Goal: Task Accomplishment & Management: Manage account settings

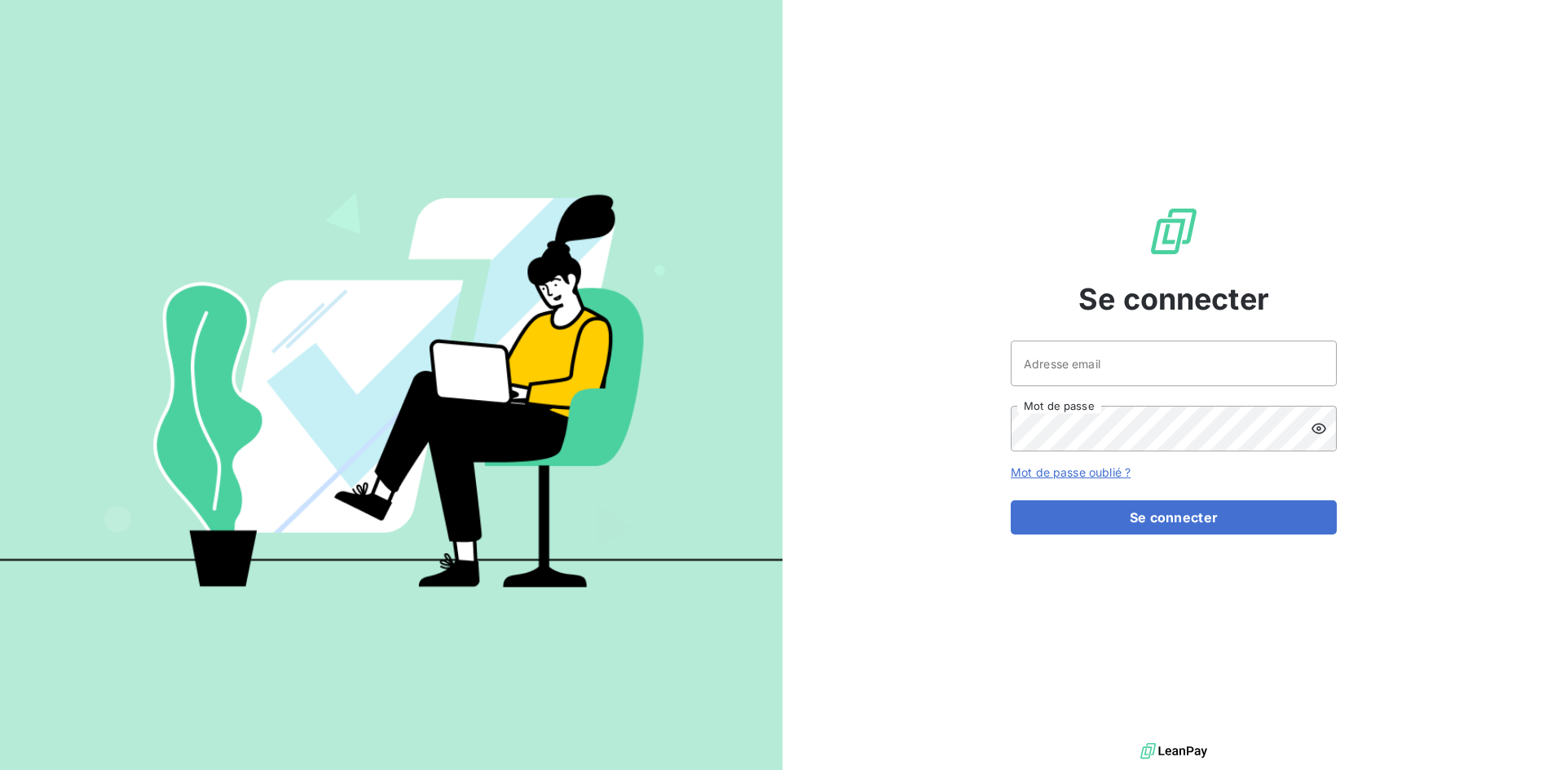
type input "[EMAIL_ADDRESS][DOMAIN_NAME]"
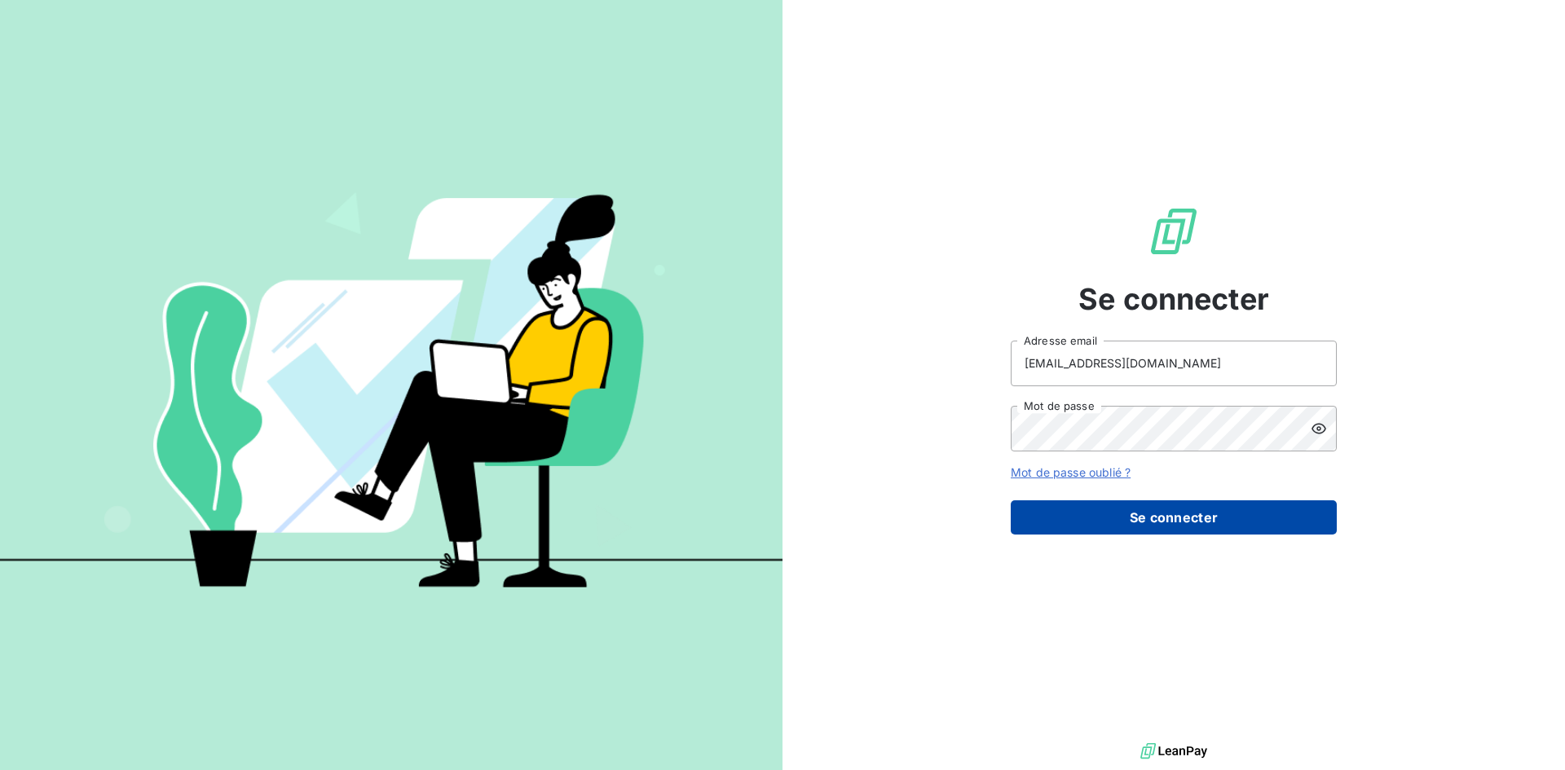
click at [1161, 530] on button "Se connecter" at bounding box center [1173, 517] width 326 height 34
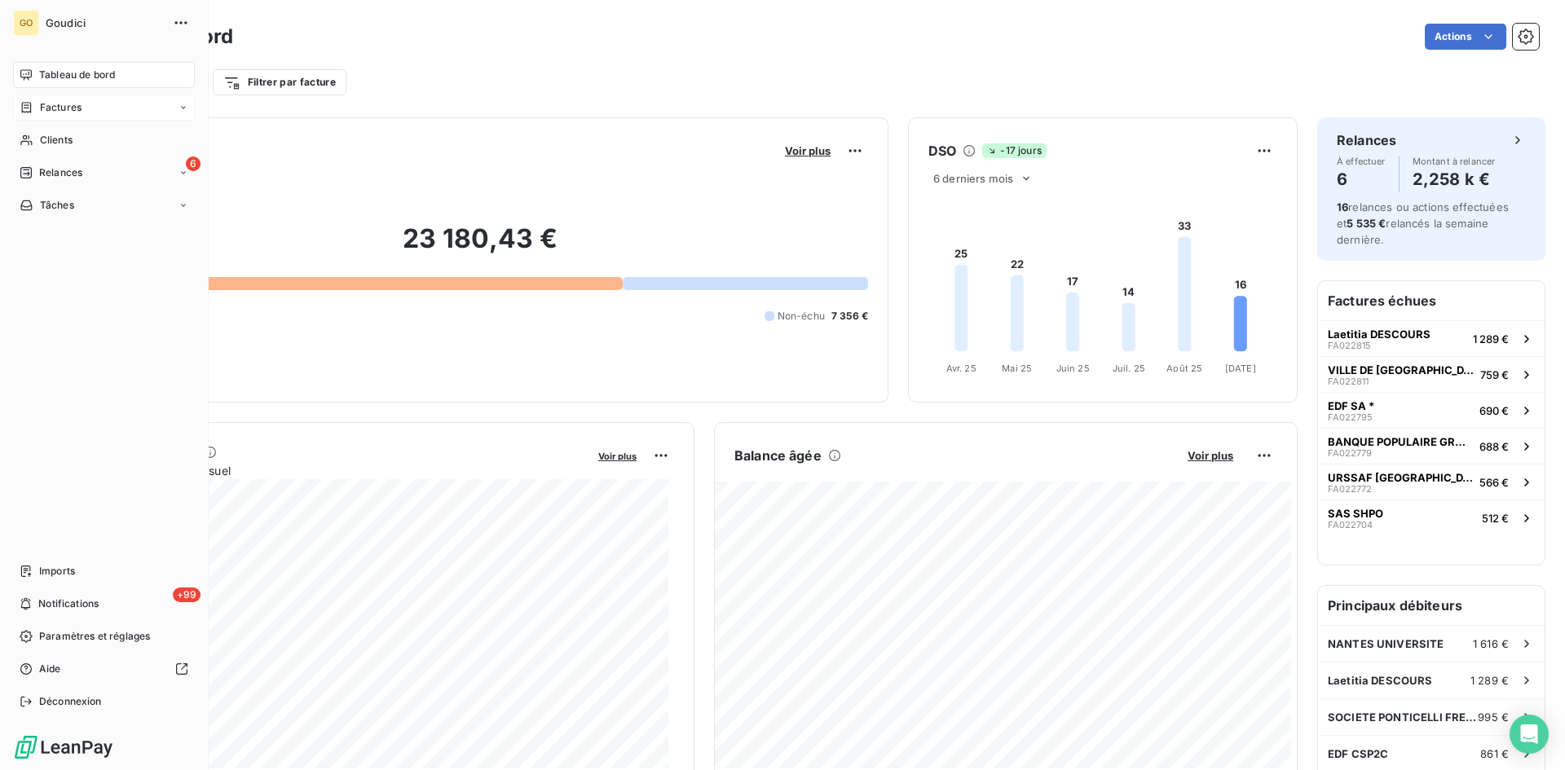
click at [72, 112] on span "Factures" at bounding box center [61, 107] width 42 height 15
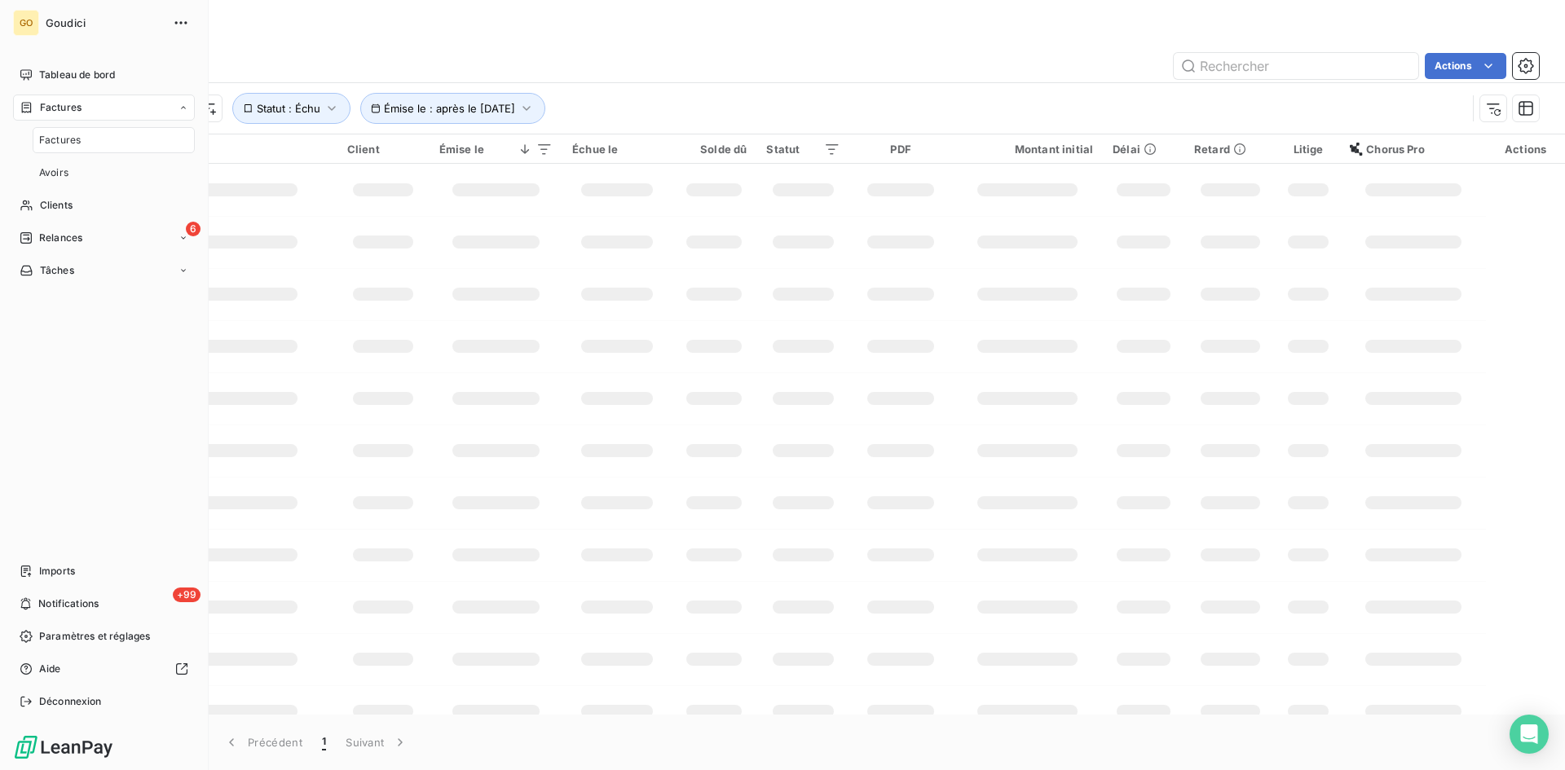
click at [59, 138] on span "Factures" at bounding box center [60, 140] width 42 height 15
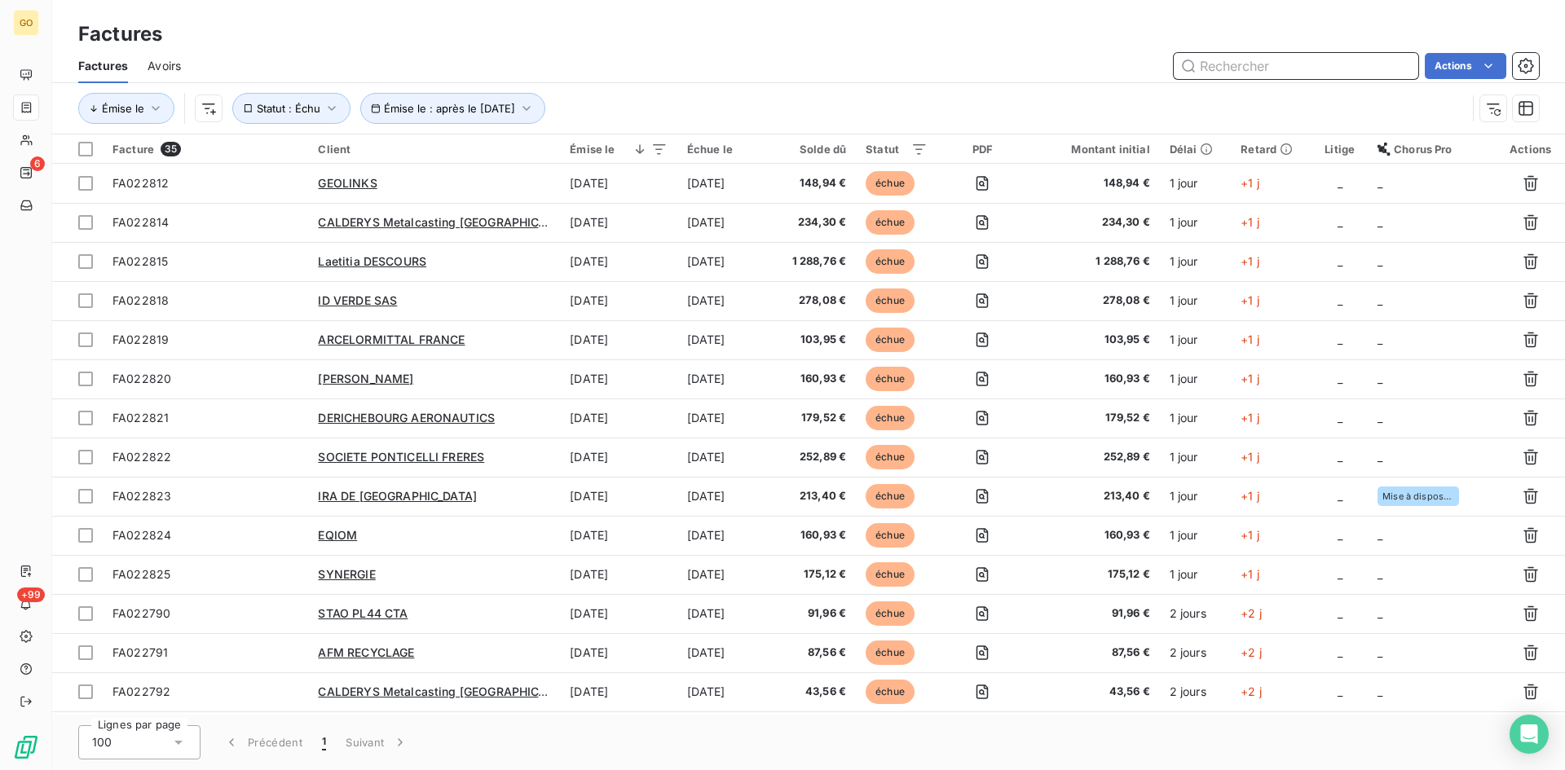
click at [1314, 67] on input "text" at bounding box center [1295, 66] width 244 height 26
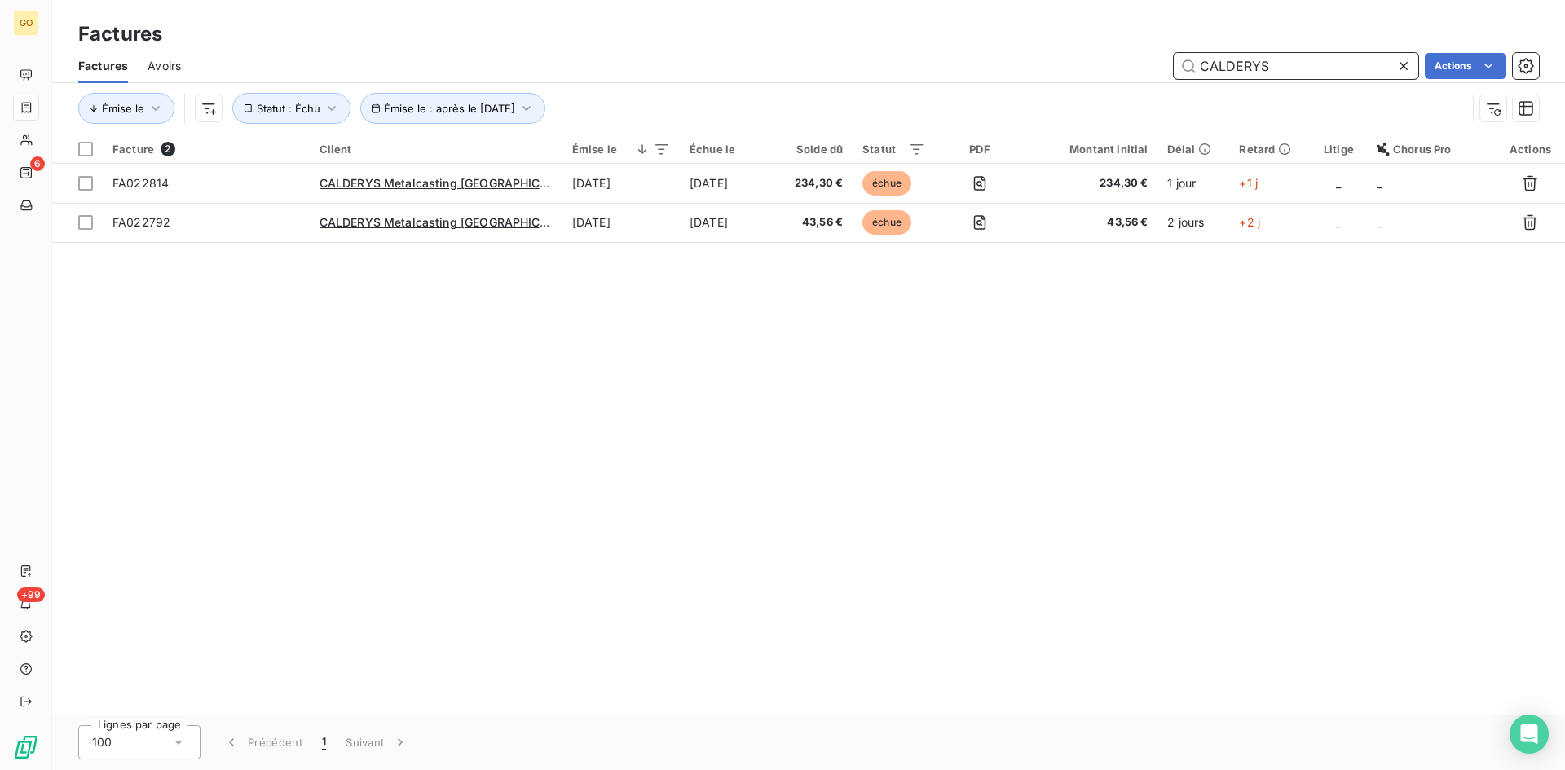
type input "CALDERYS"
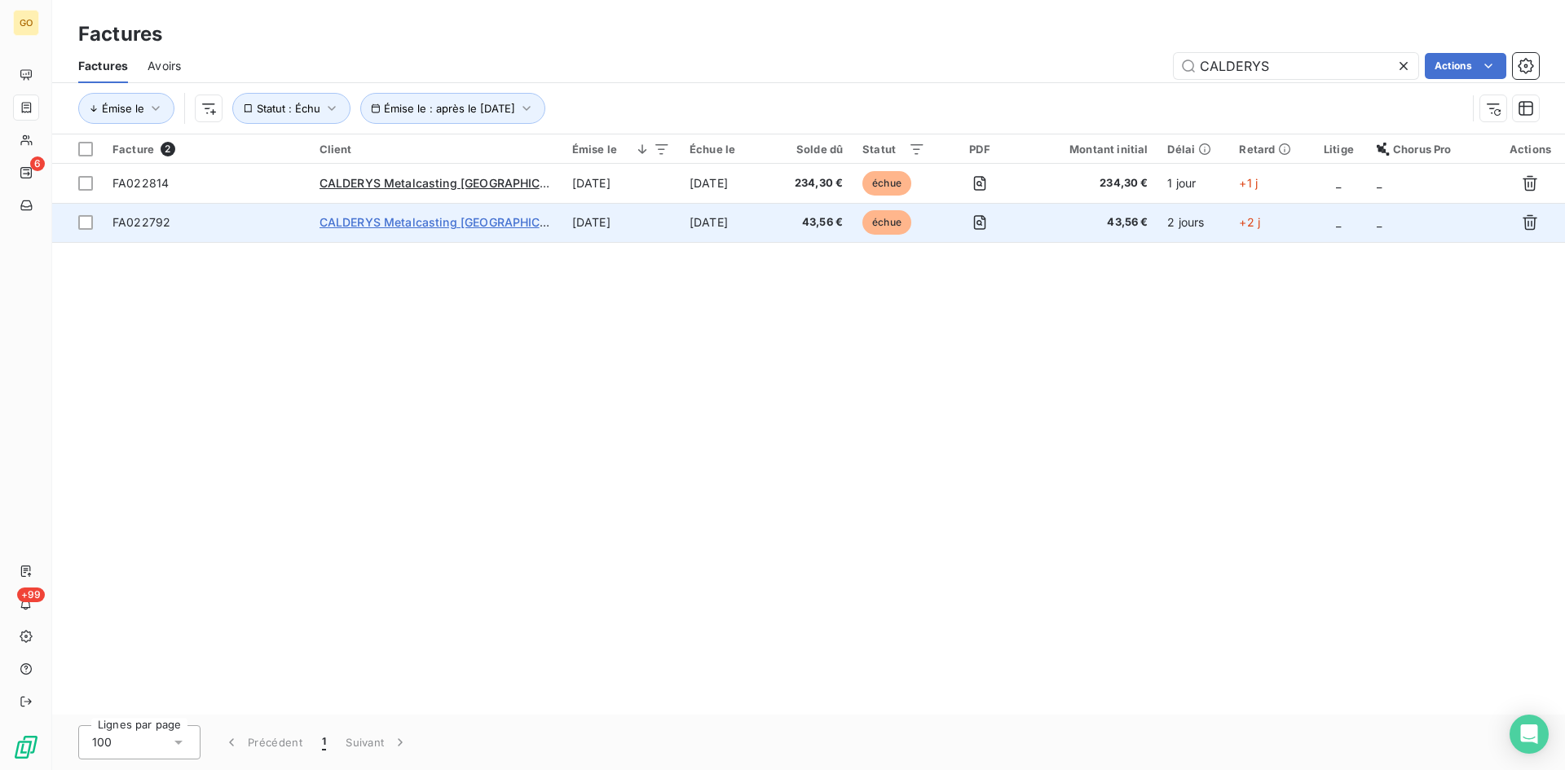
click at [365, 219] on span "CALDERYS Metalcasting [GEOGRAPHIC_DATA]" at bounding box center [448, 222] width 259 height 14
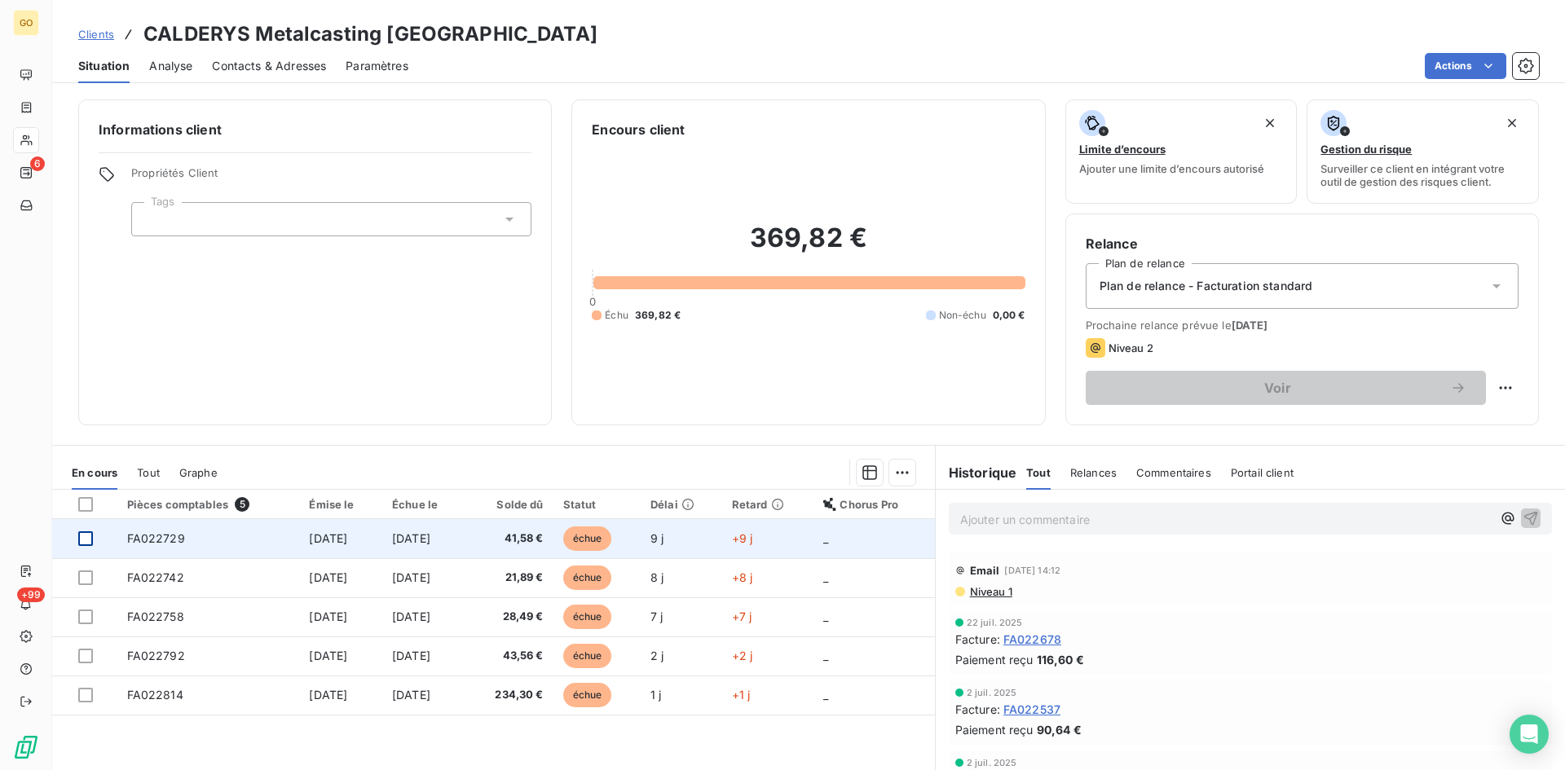
click at [87, 537] on div at bounding box center [85, 538] width 15 height 15
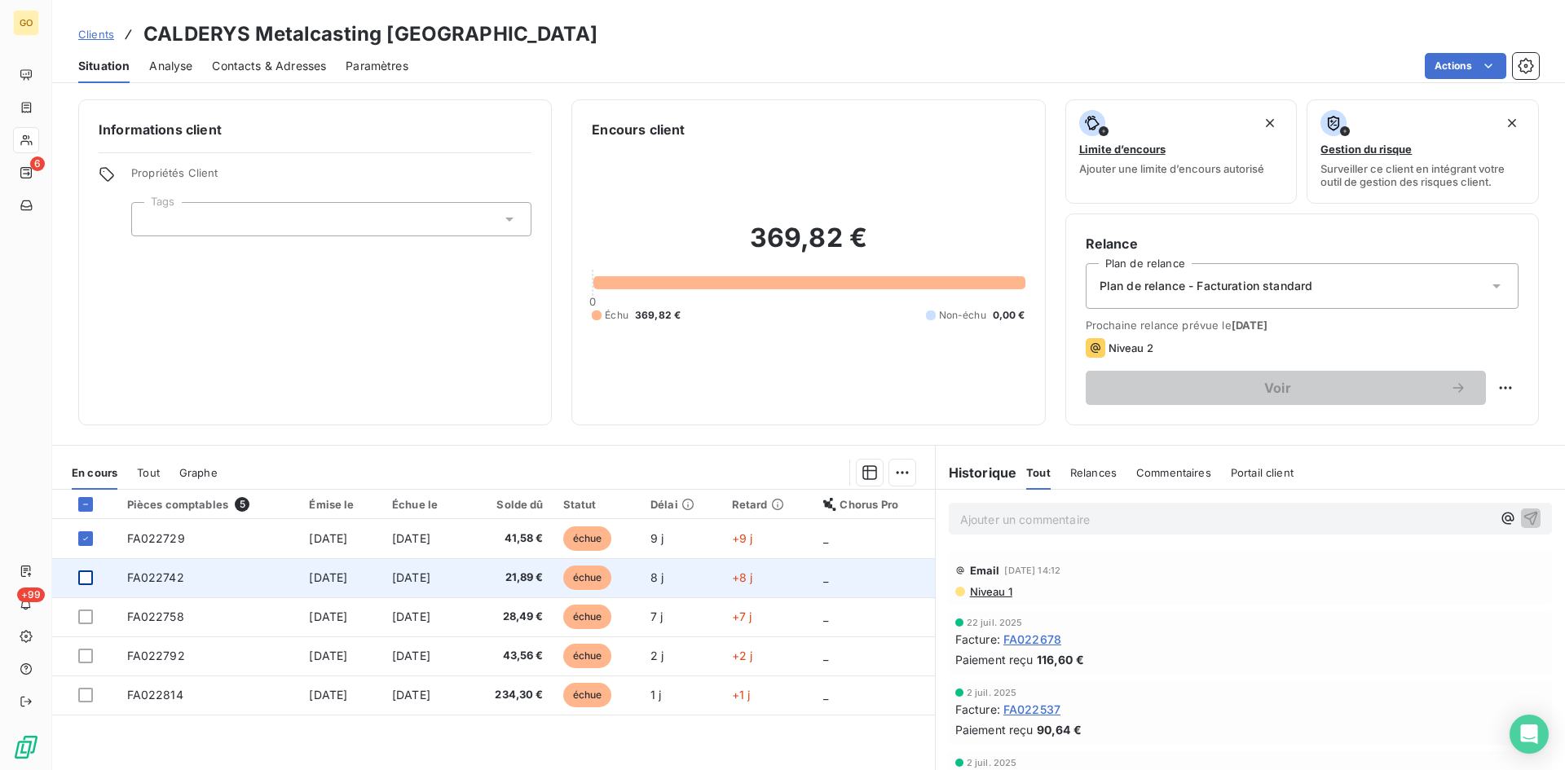
click at [87, 572] on div at bounding box center [85, 577] width 15 height 15
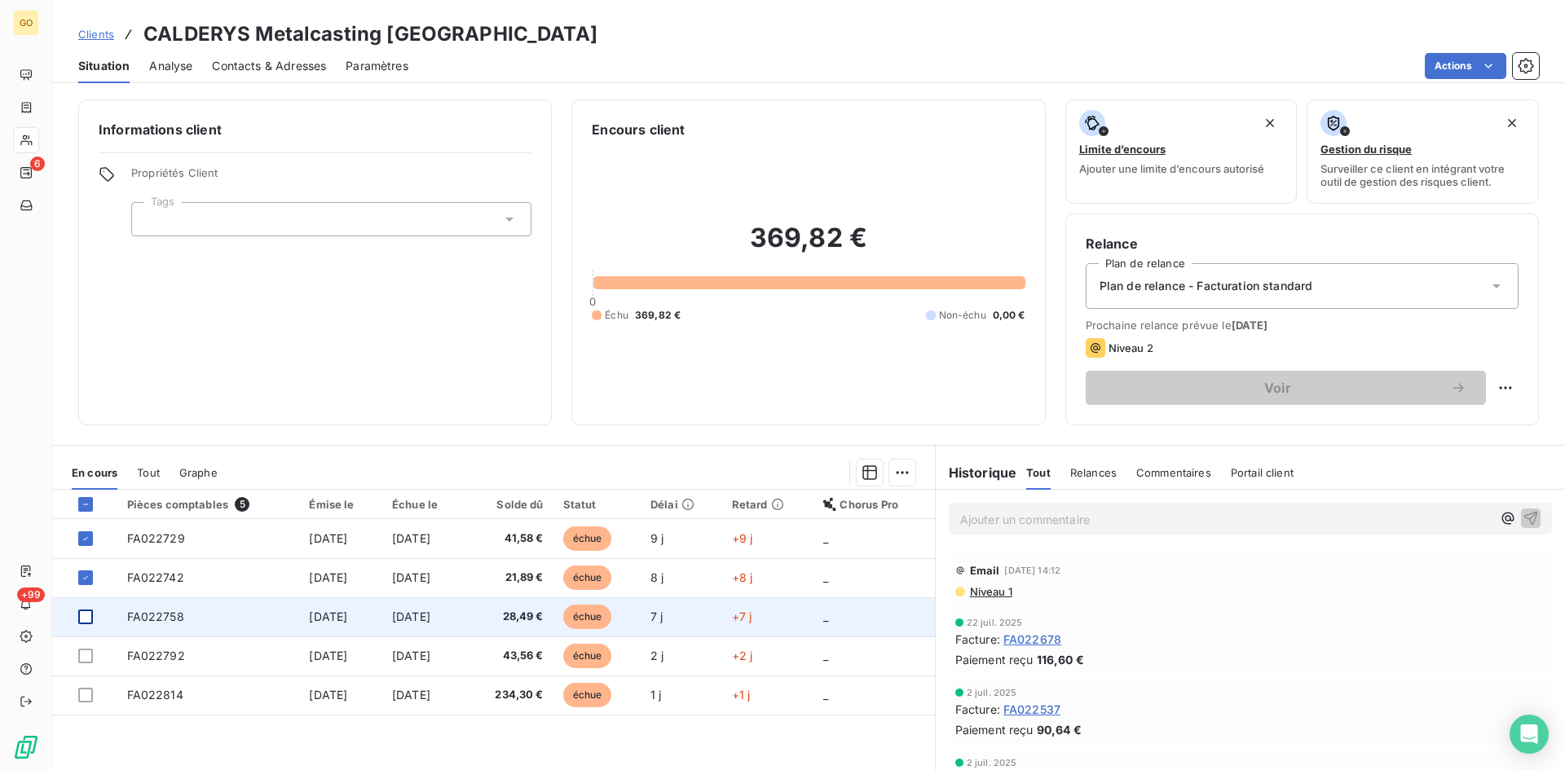
click at [85, 615] on div at bounding box center [85, 617] width 15 height 15
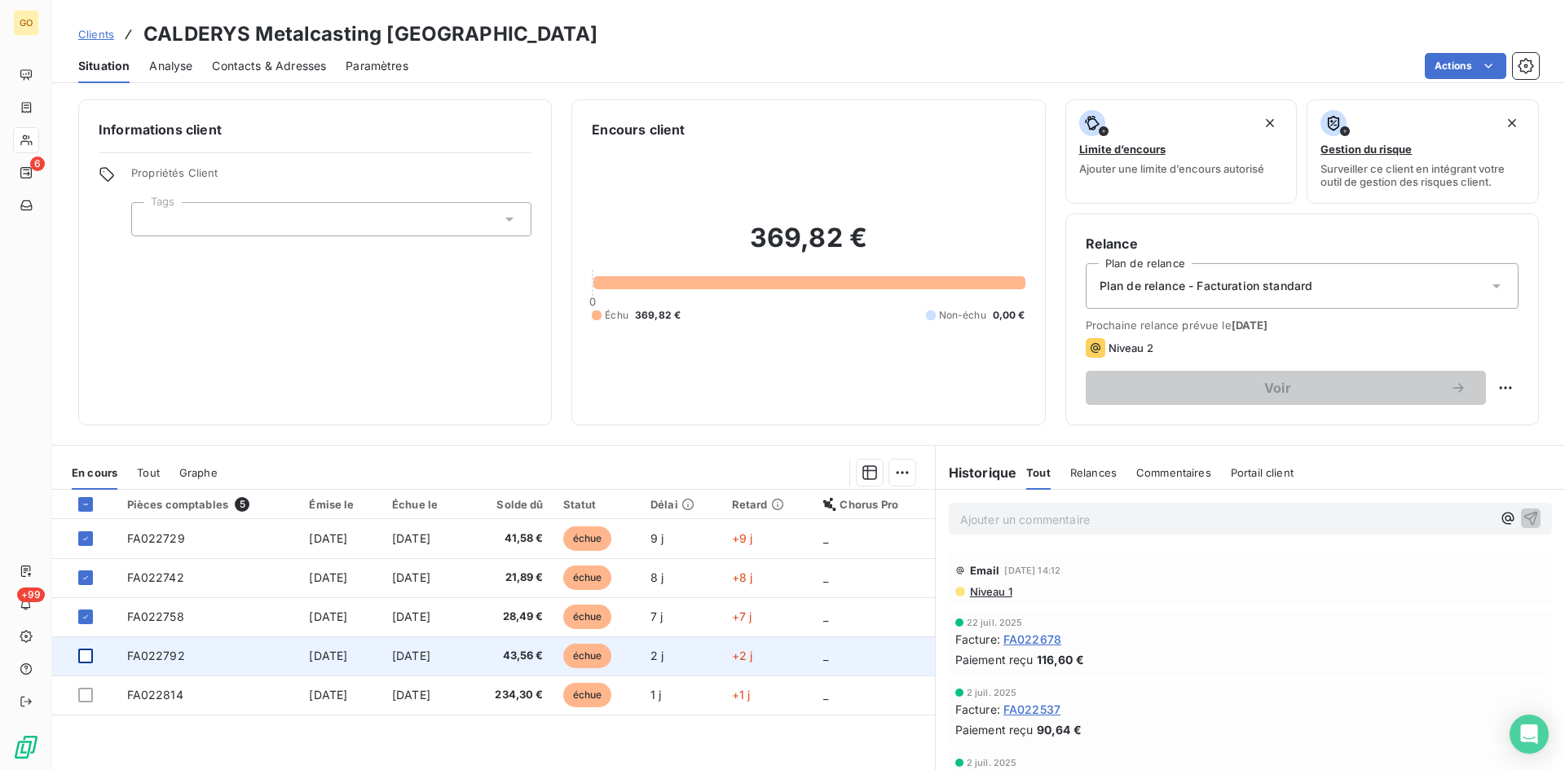
click at [82, 650] on div at bounding box center [85, 656] width 15 height 15
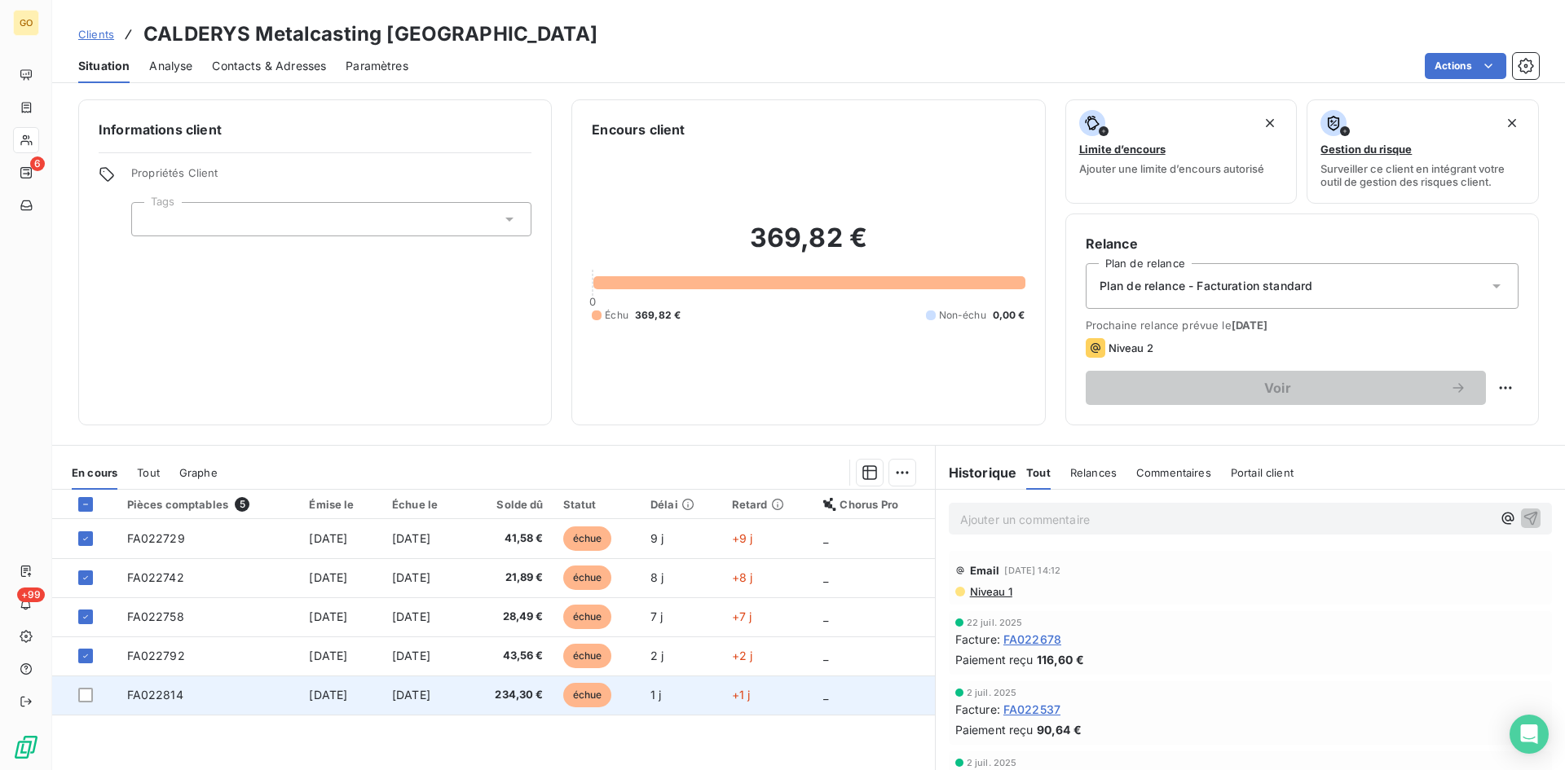
click at [82, 682] on td at bounding box center [84, 695] width 65 height 39
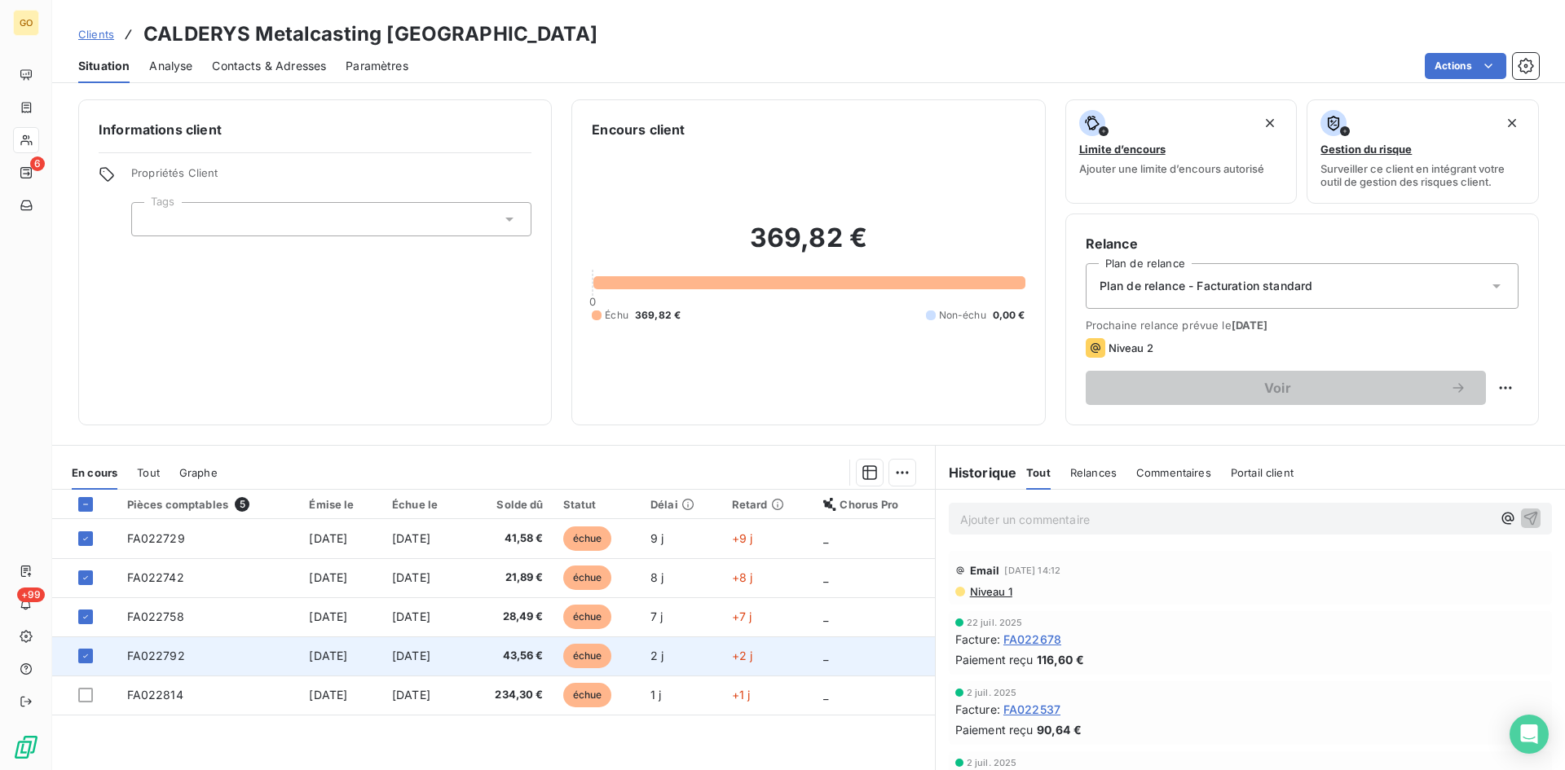
click at [87, 649] on div at bounding box center [85, 656] width 15 height 15
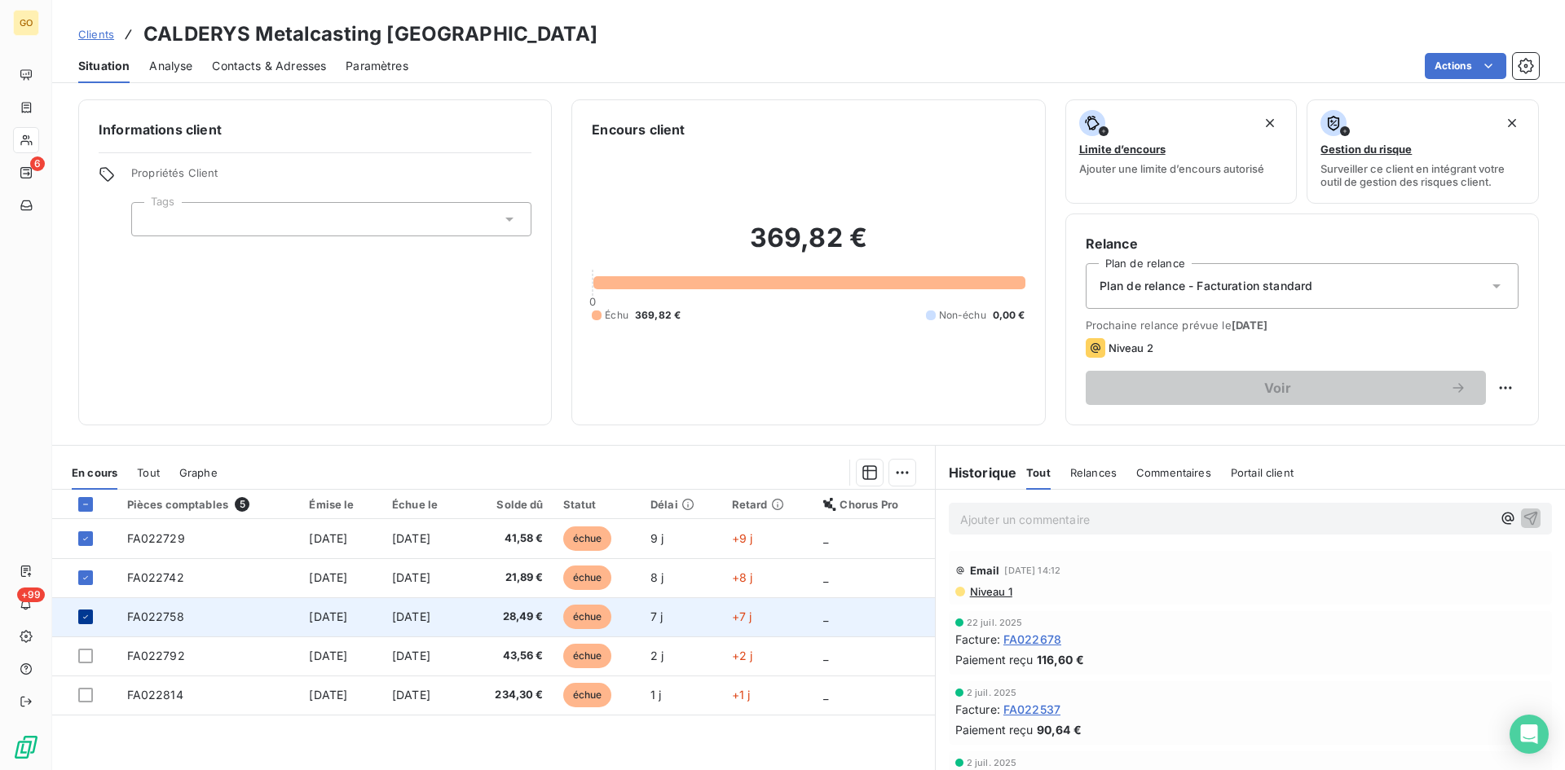
click at [87, 619] on icon at bounding box center [86, 617] width 10 height 10
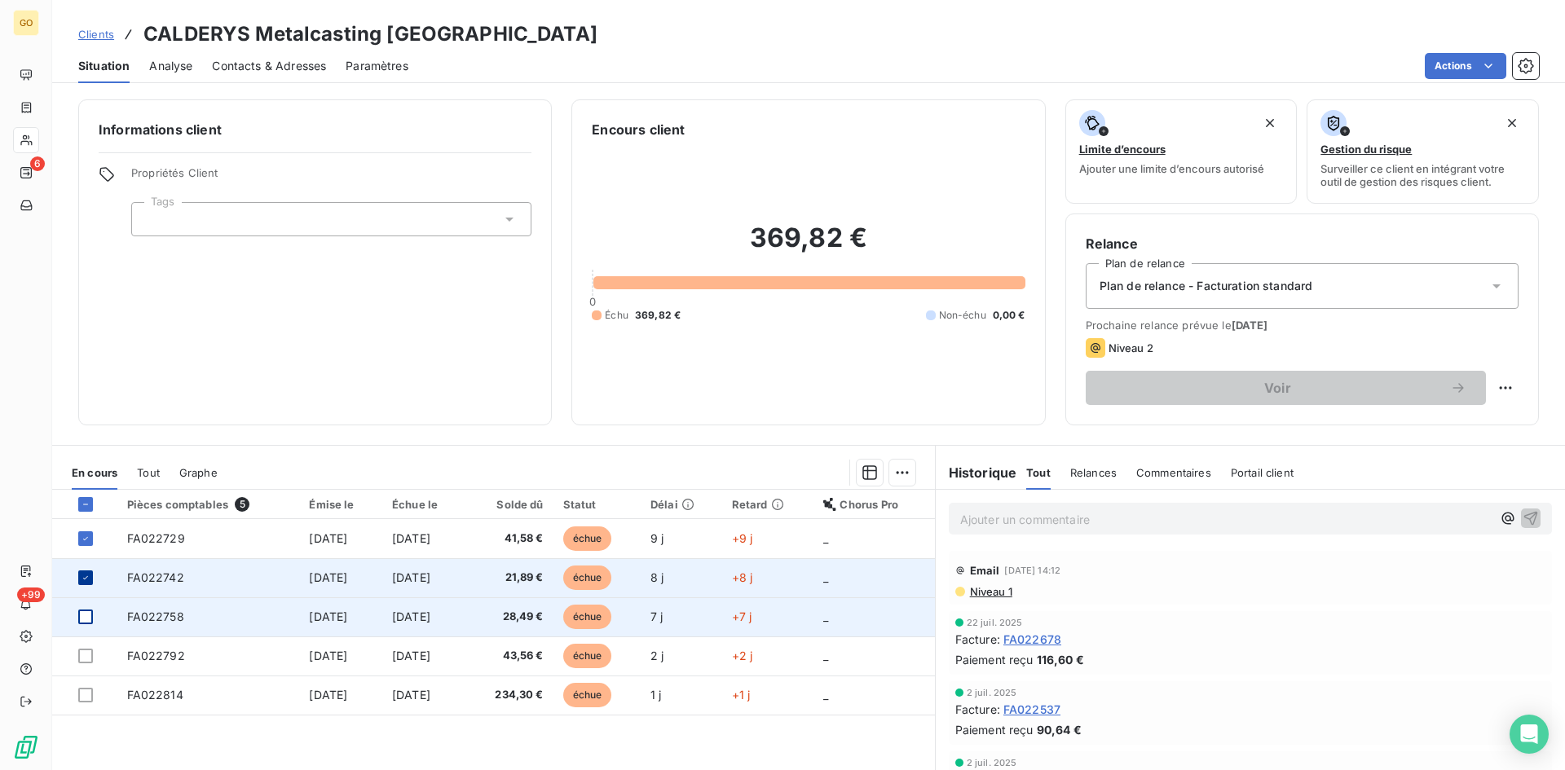
click at [87, 581] on icon at bounding box center [86, 578] width 10 height 10
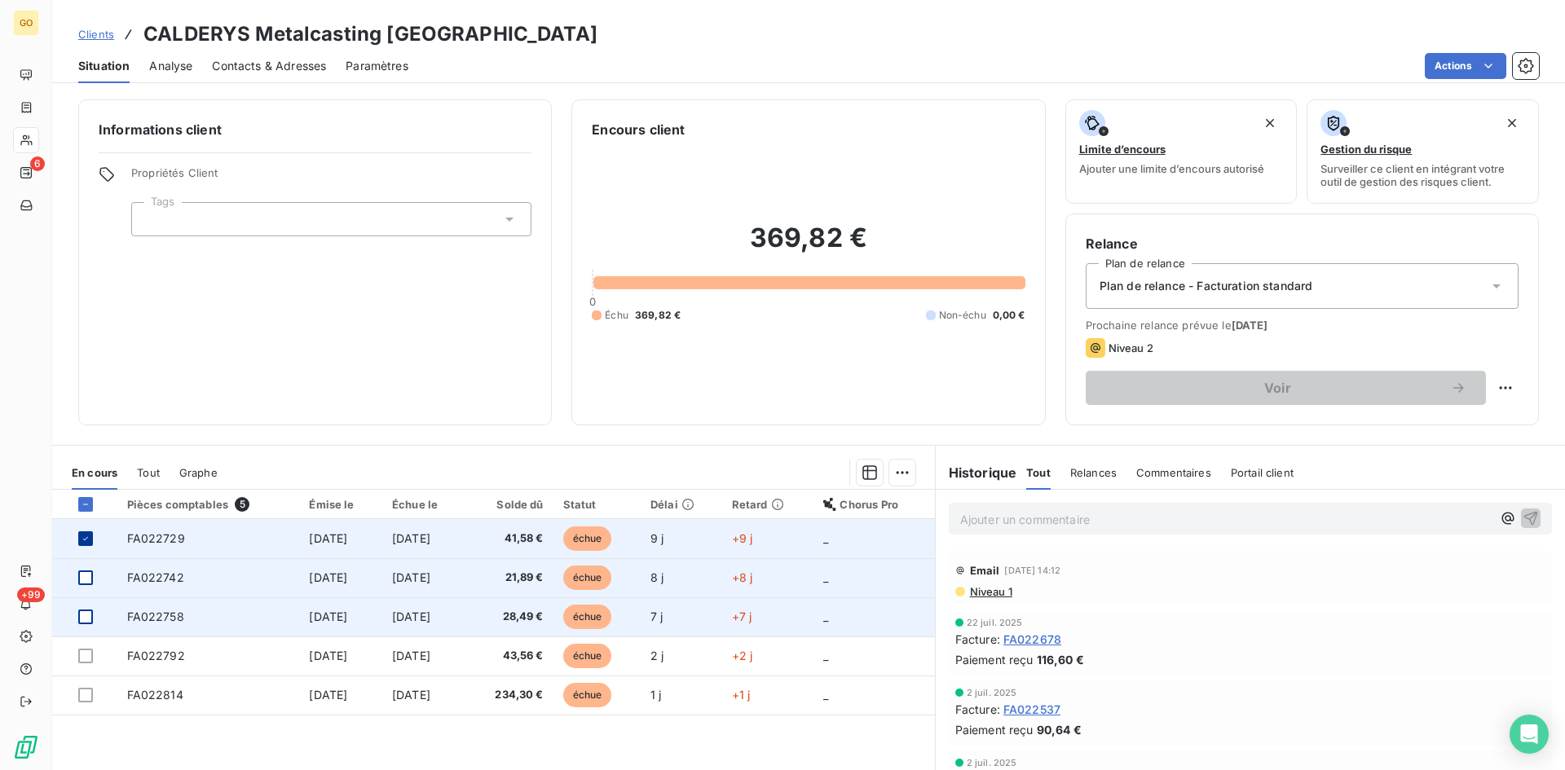
click at [87, 535] on icon at bounding box center [86, 539] width 10 height 10
click at [81, 500] on div at bounding box center [85, 504] width 15 height 15
click at [1032, 526] on p "Ajouter un commentaire ﻿" at bounding box center [1225, 519] width 531 height 20
click at [85, 509] on div at bounding box center [85, 504] width 15 height 15
click at [81, 539] on div at bounding box center [85, 538] width 15 height 15
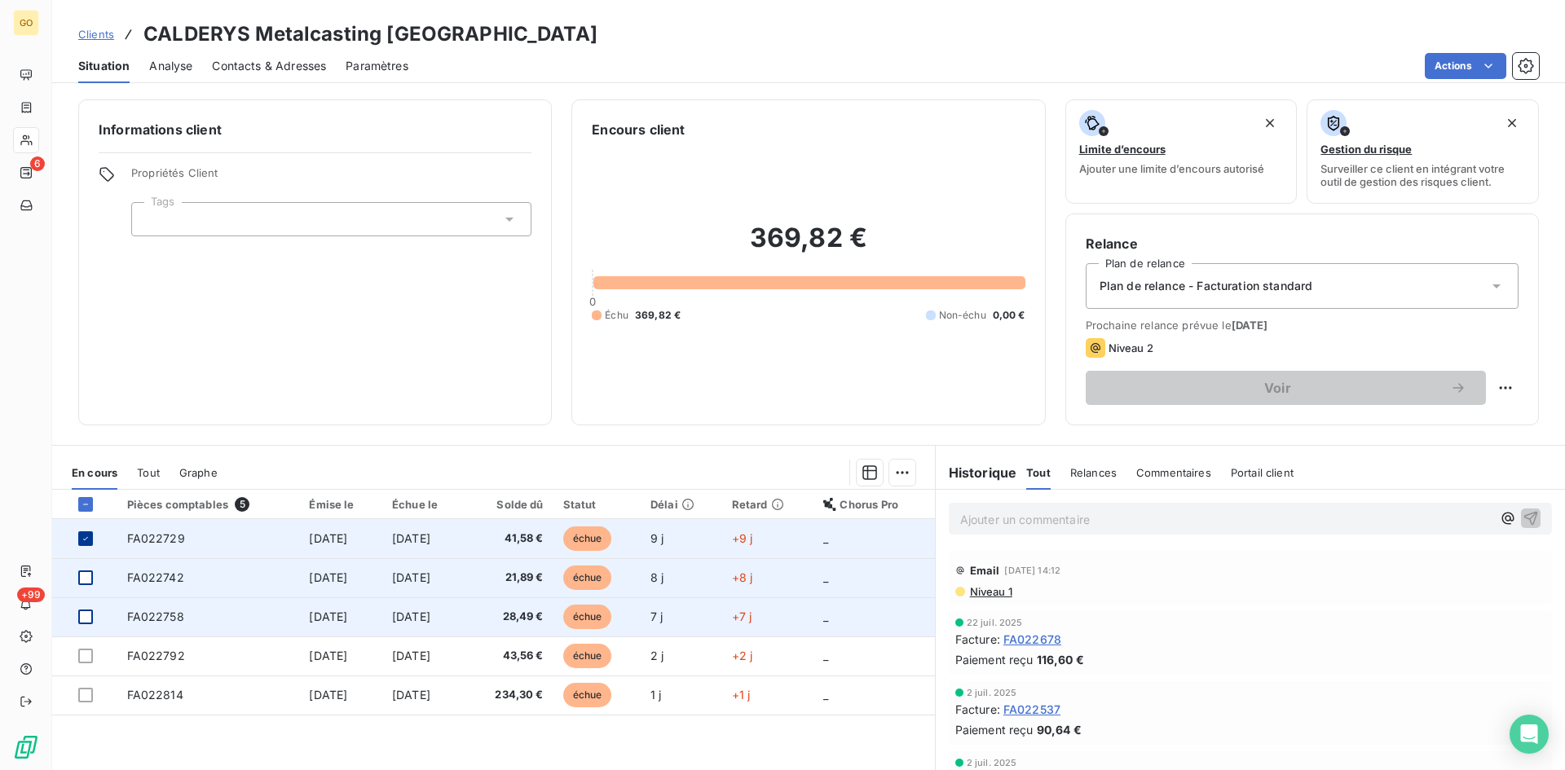
click at [81, 539] on icon at bounding box center [86, 539] width 10 height 10
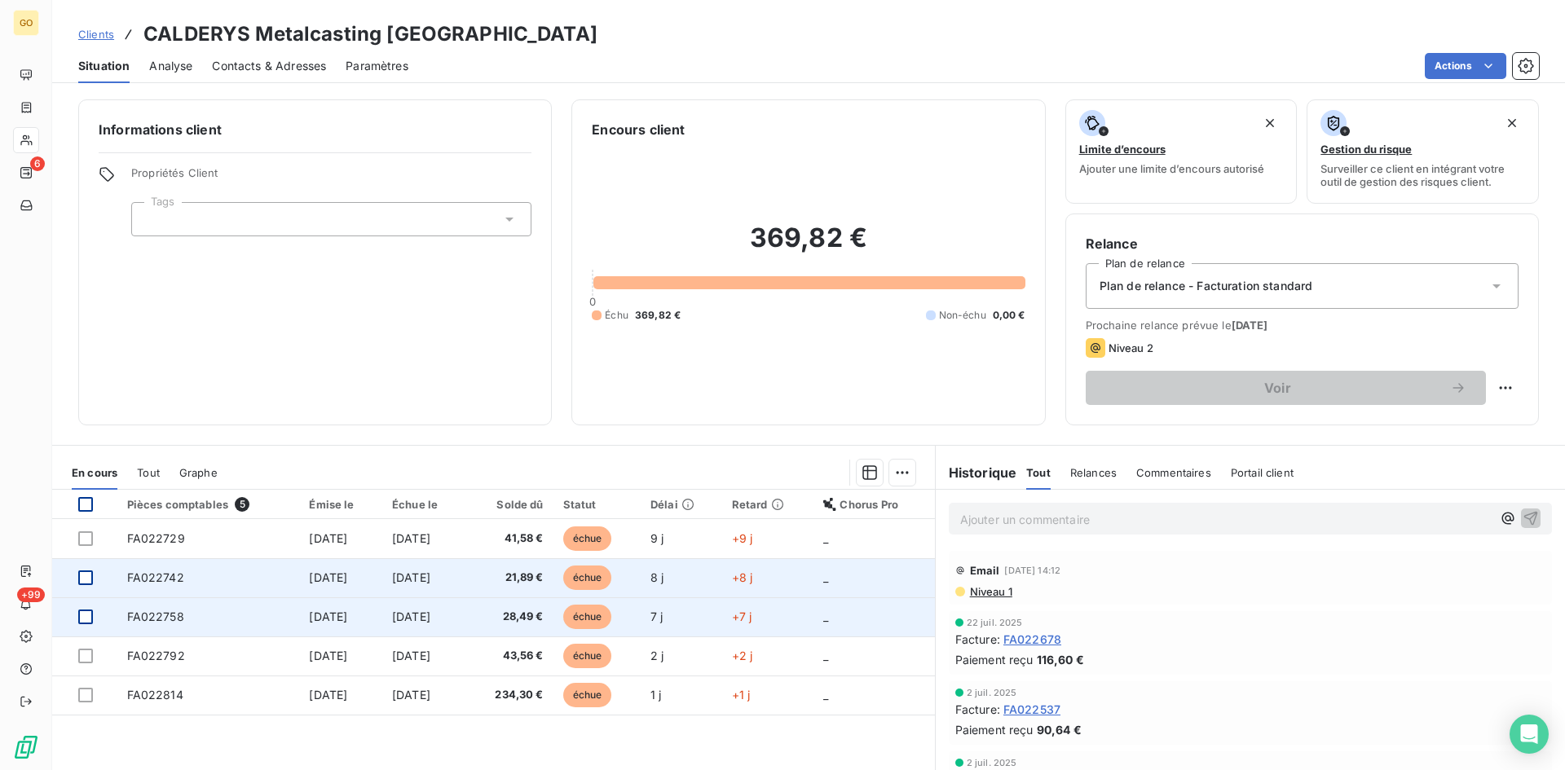
click at [88, 508] on div at bounding box center [85, 504] width 15 height 15
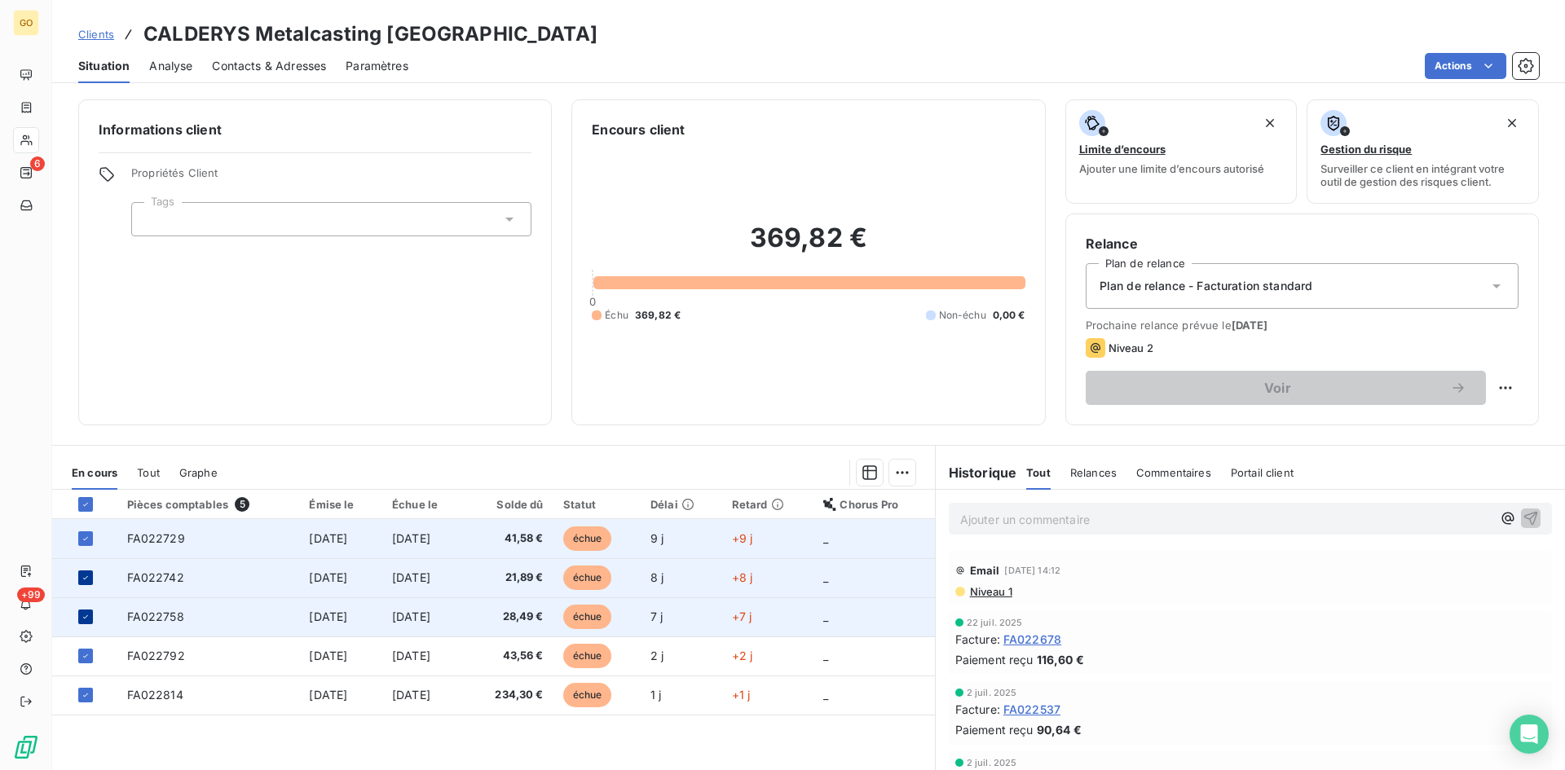
click at [134, 531] on span "FA022729" at bounding box center [156, 538] width 58 height 14
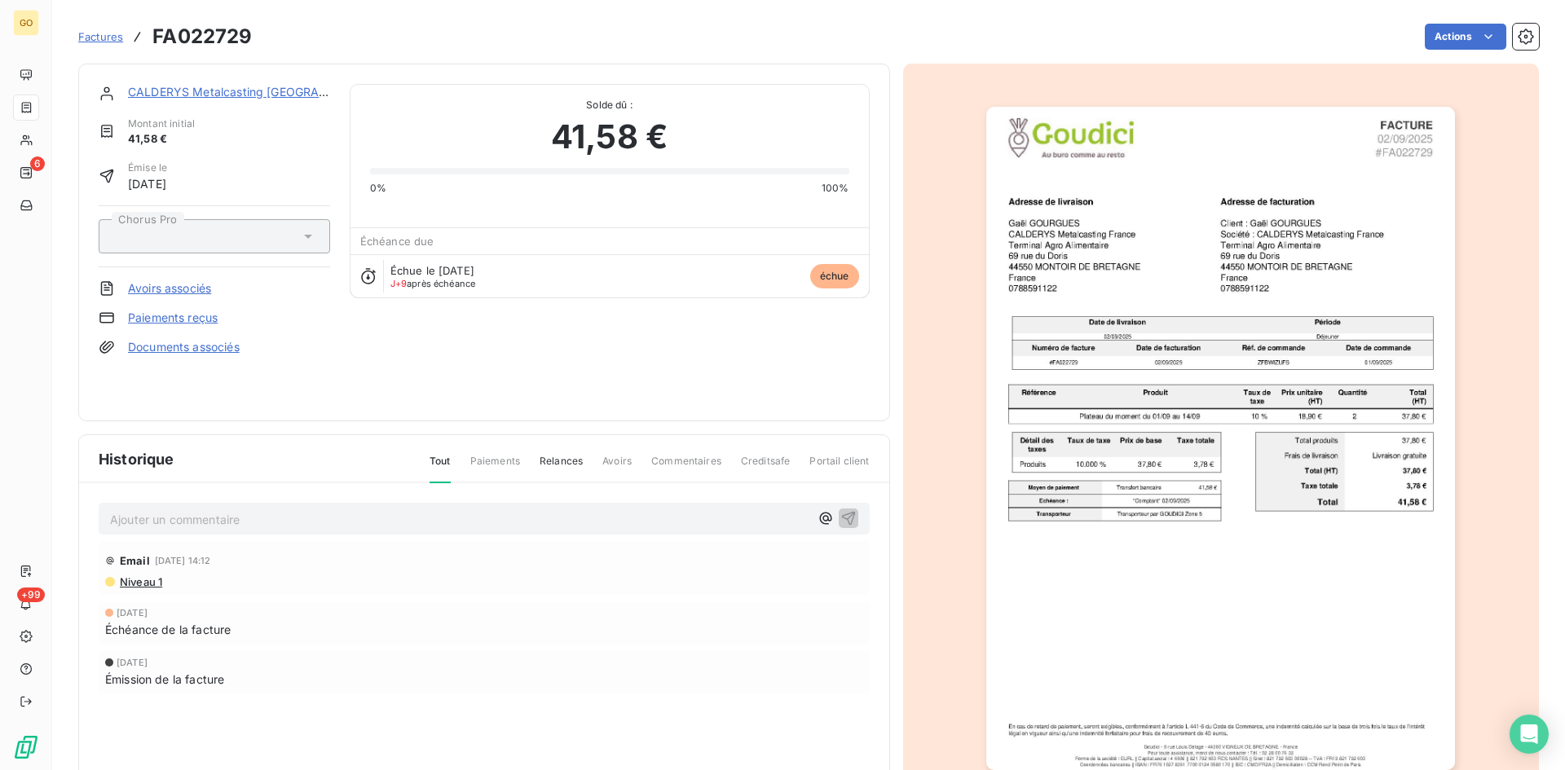
click at [127, 516] on p "Ajouter un commentaire ﻿" at bounding box center [459, 519] width 699 height 20
click at [231, 533] on div "Ajouter un commentaire ﻿" at bounding box center [484, 519] width 771 height 32
click at [227, 522] on p "Ajouter un commentaire ﻿" at bounding box center [459, 519] width 699 height 20
click at [486, 519] on p "Retour mail du 09/09 de MME GOURGUES : "" at bounding box center [459, 518] width 699 height 19
click at [188, 514] on span "Retour mail du 09/09 de MME GOURGUES : " Oui, les factures ont bien été reçues,…" at bounding box center [451, 518] width 682 height 14
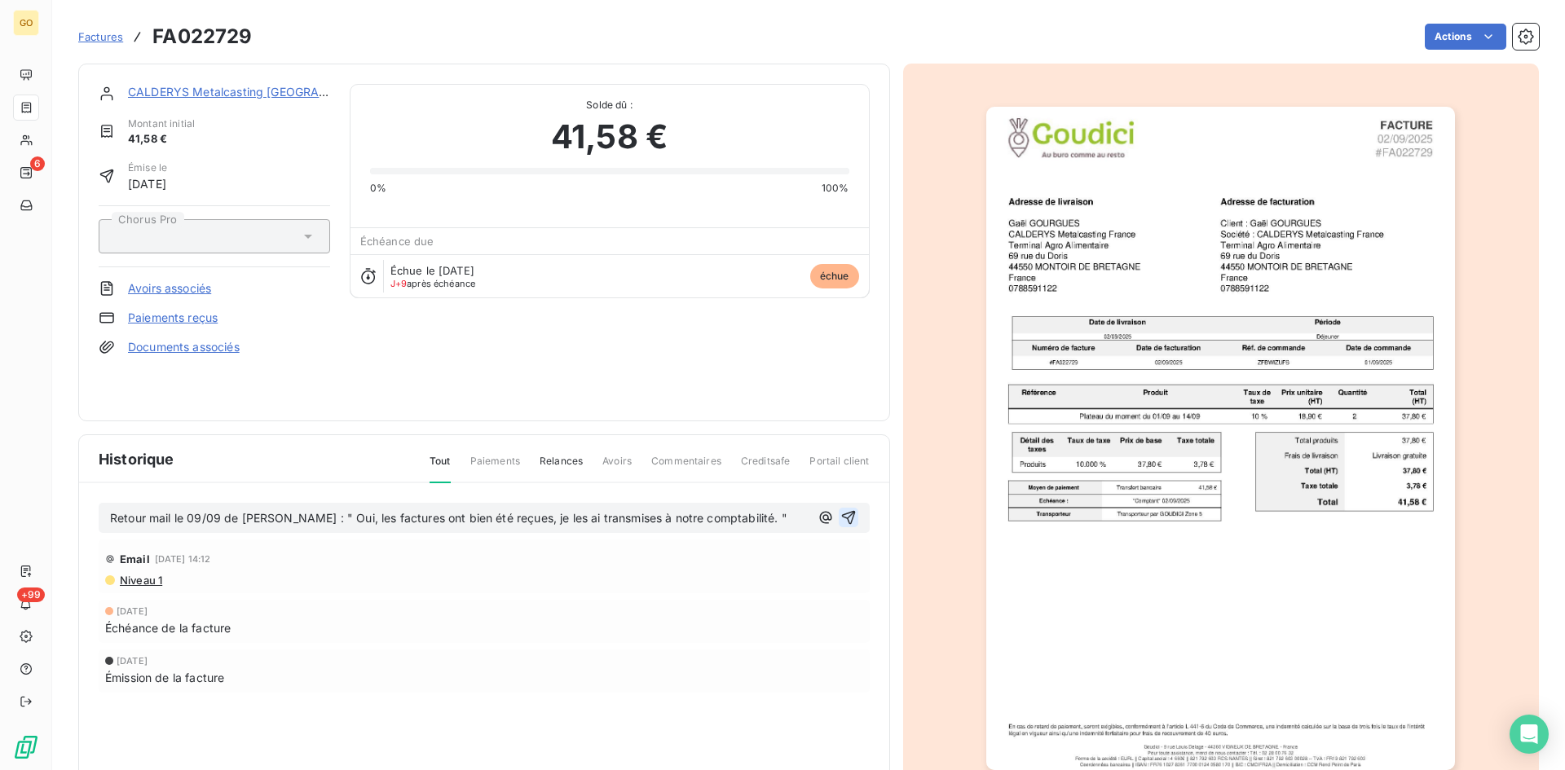
click at [843, 515] on icon "button" at bounding box center [848, 517] width 16 height 16
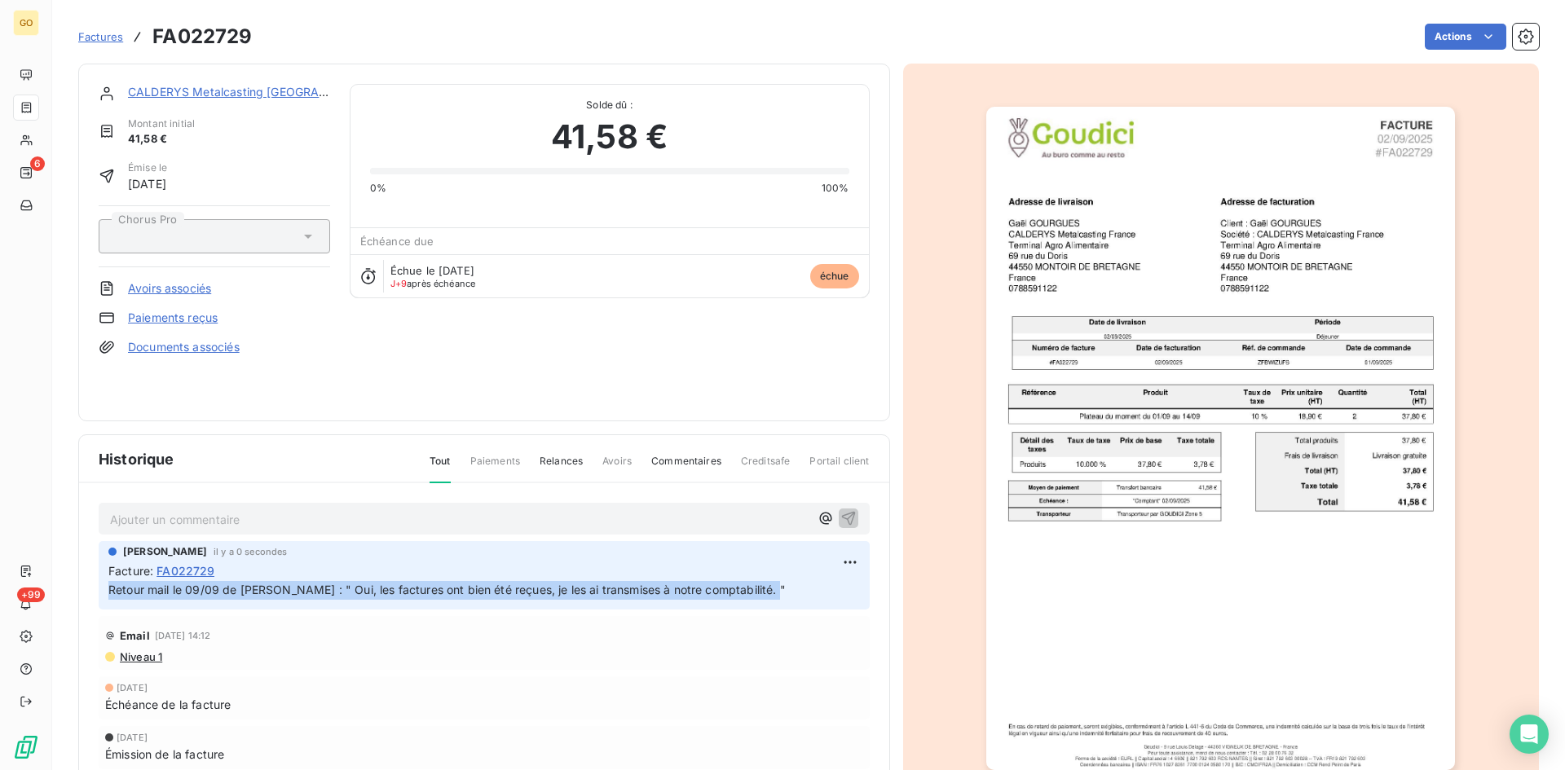
drag, startPoint x: 109, startPoint y: 590, endPoint x: 828, endPoint y: 590, distance: 718.7
click at [828, 590] on p "Retour mail le 09/09 de [PERSON_NAME] : " Oui, les factures ont bien été reçues…" at bounding box center [483, 590] width 751 height 19
copy span "Retour mail le 09/09 de [PERSON_NAME] : " Oui, les factures ont bien été reçues…"
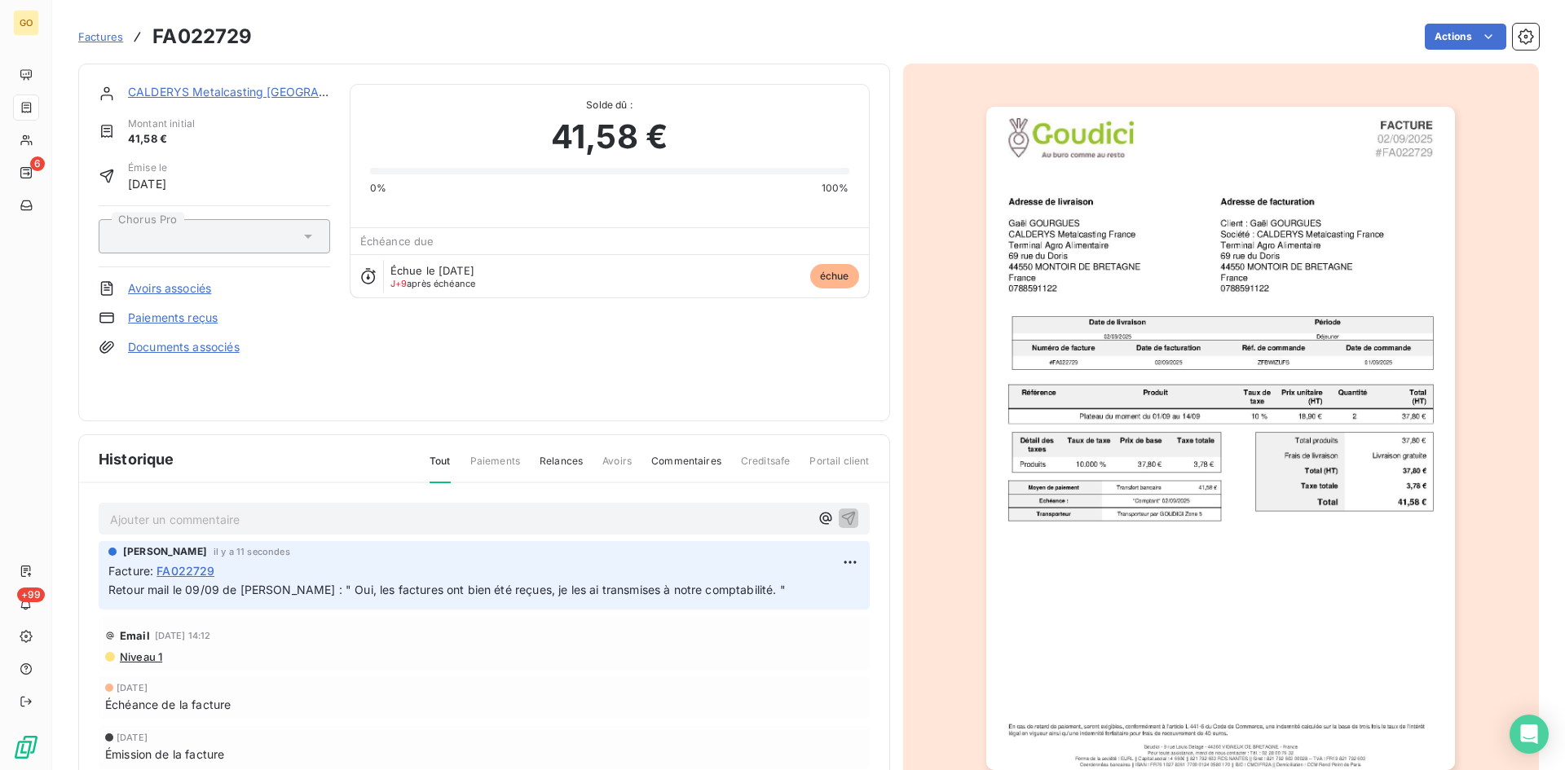
click at [167, 88] on link "CALDERYS Metalcasting [GEOGRAPHIC_DATA]" at bounding box center [256, 92] width 257 height 14
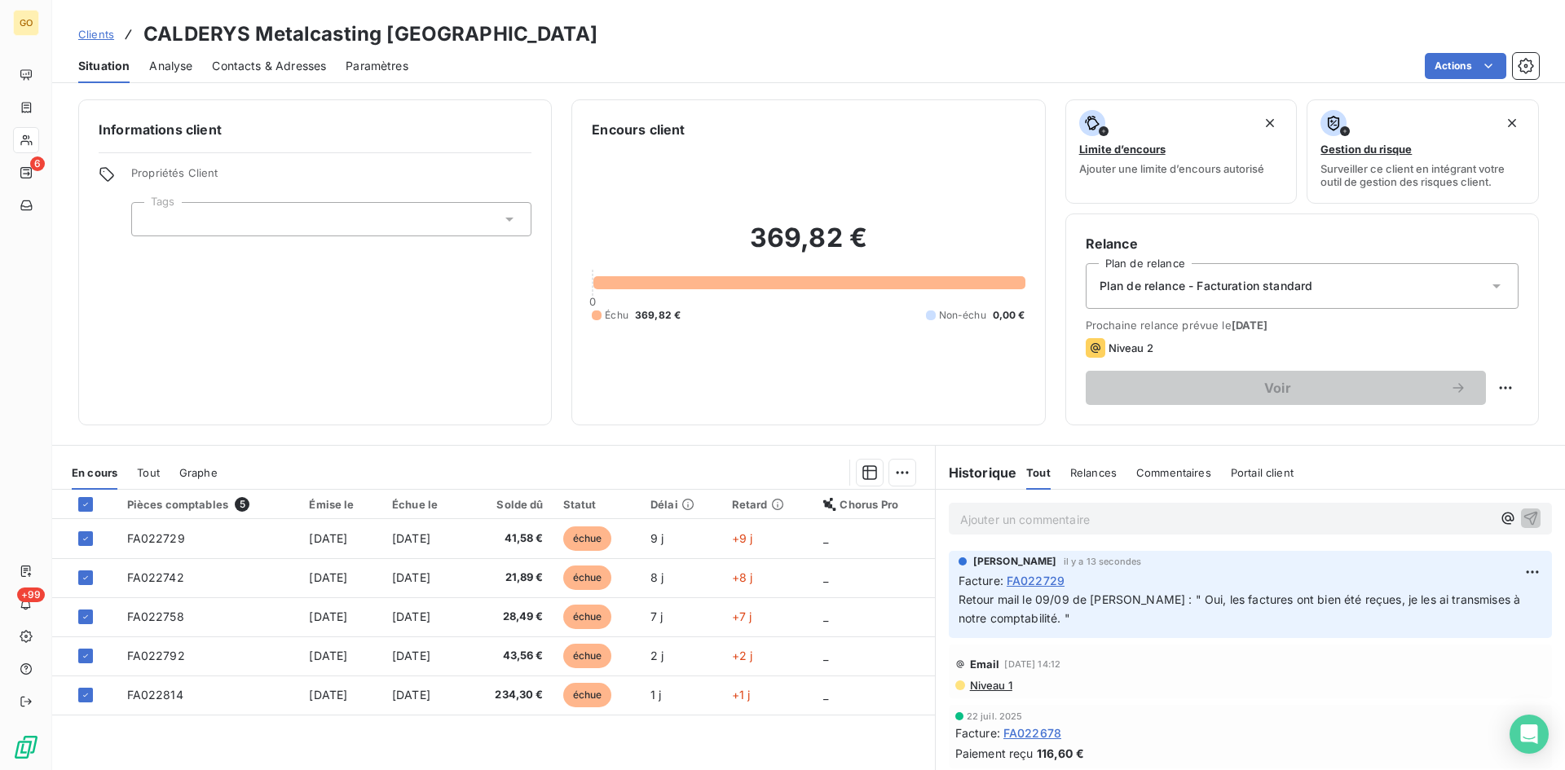
click at [85, 512] on th at bounding box center [84, 504] width 65 height 29
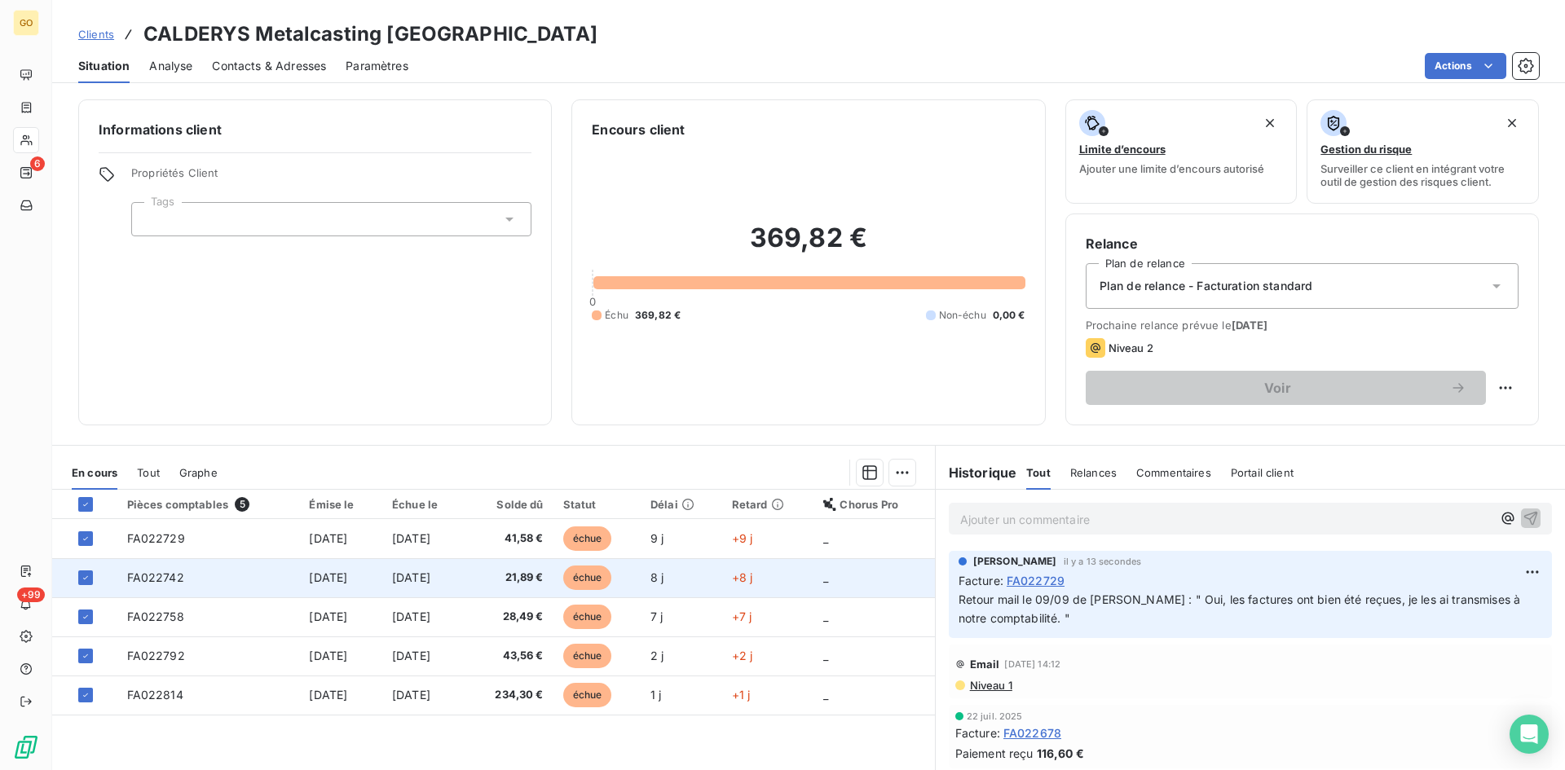
click at [127, 579] on span "FA022742" at bounding box center [155, 577] width 57 height 14
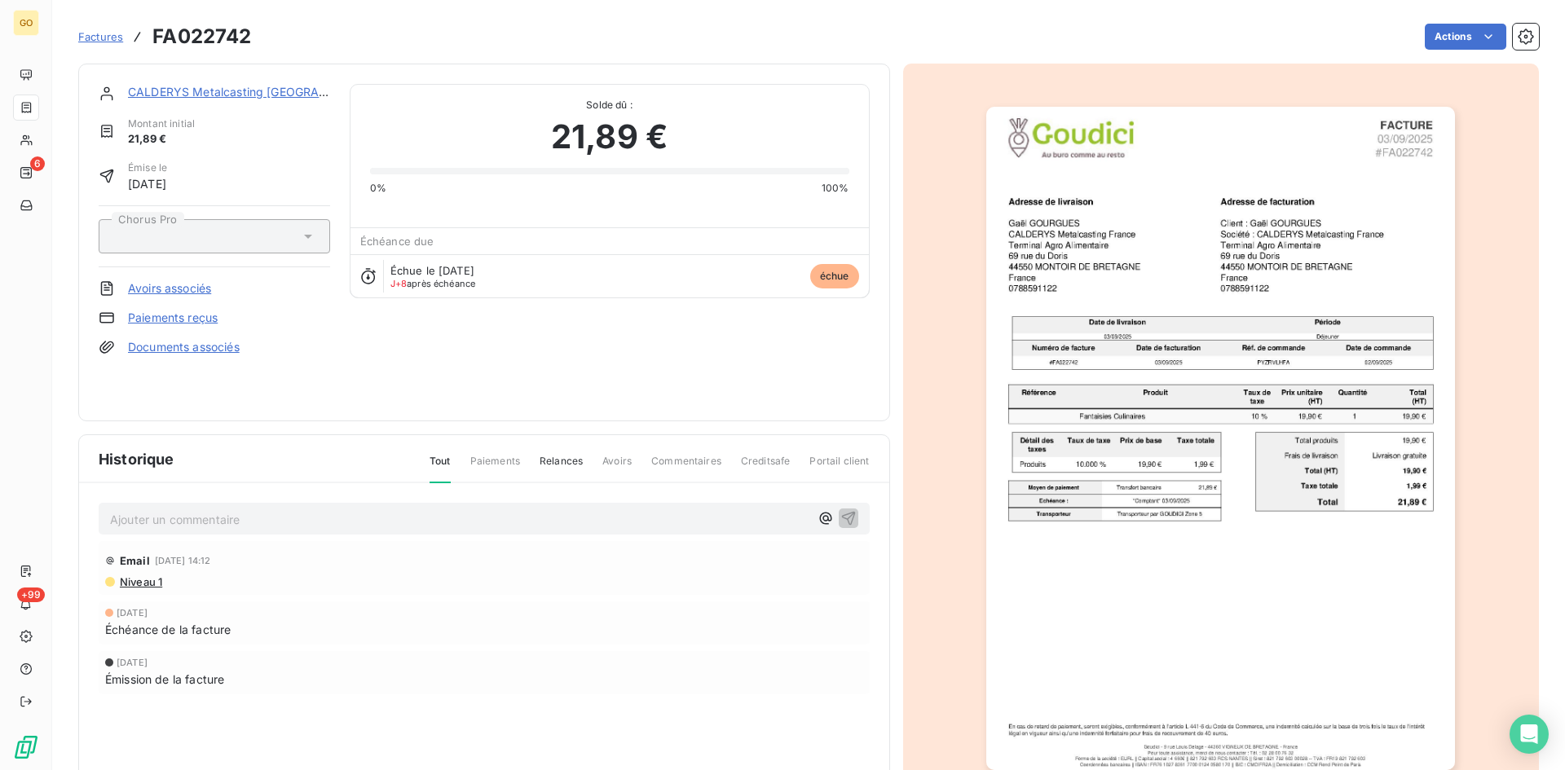
click at [360, 521] on p "Ajouter un commentaire ﻿" at bounding box center [459, 519] width 699 height 20
click at [840, 517] on icon "button" at bounding box center [848, 517] width 16 height 16
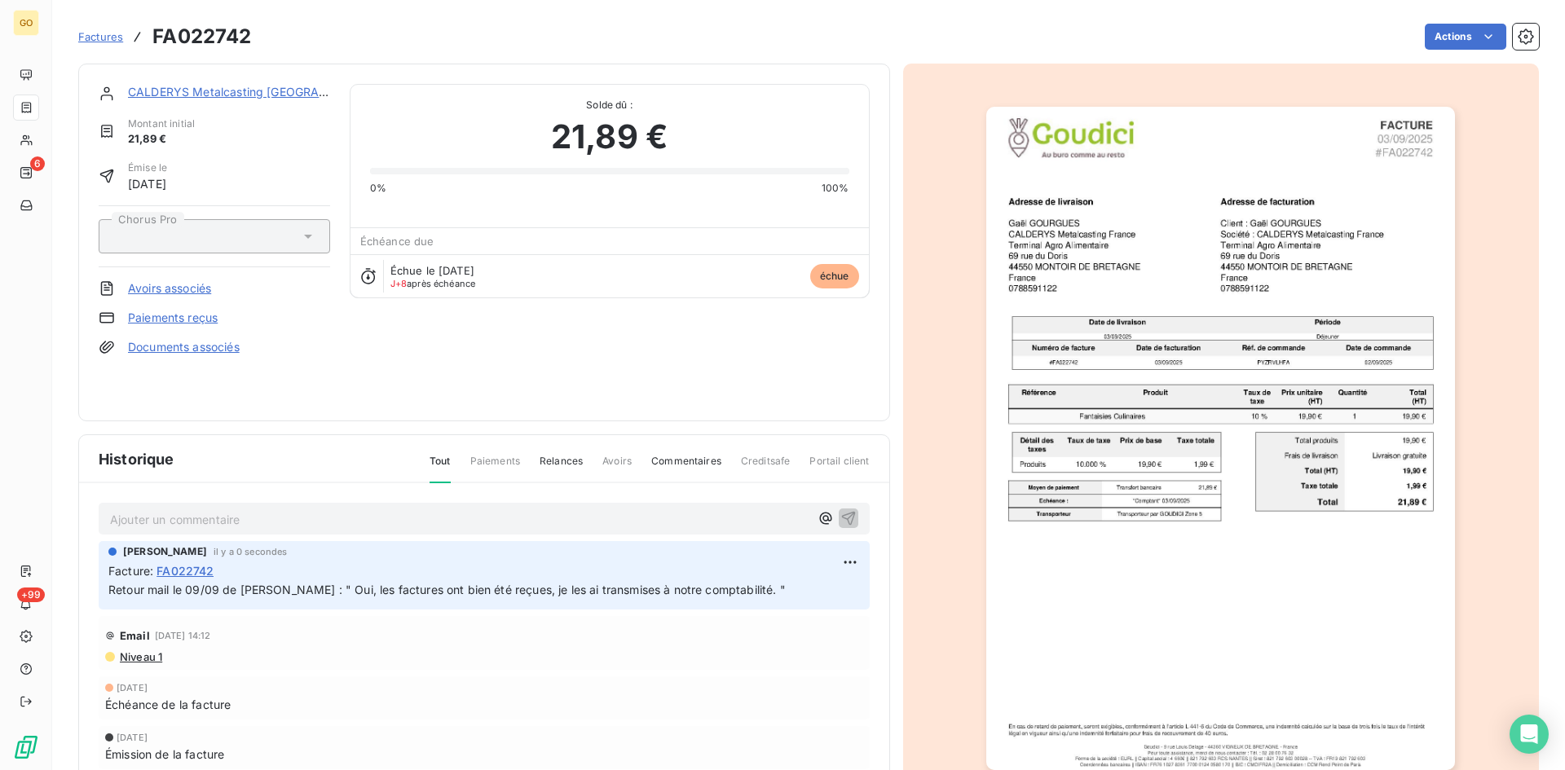
click at [95, 37] on span "Factures" at bounding box center [100, 36] width 45 height 13
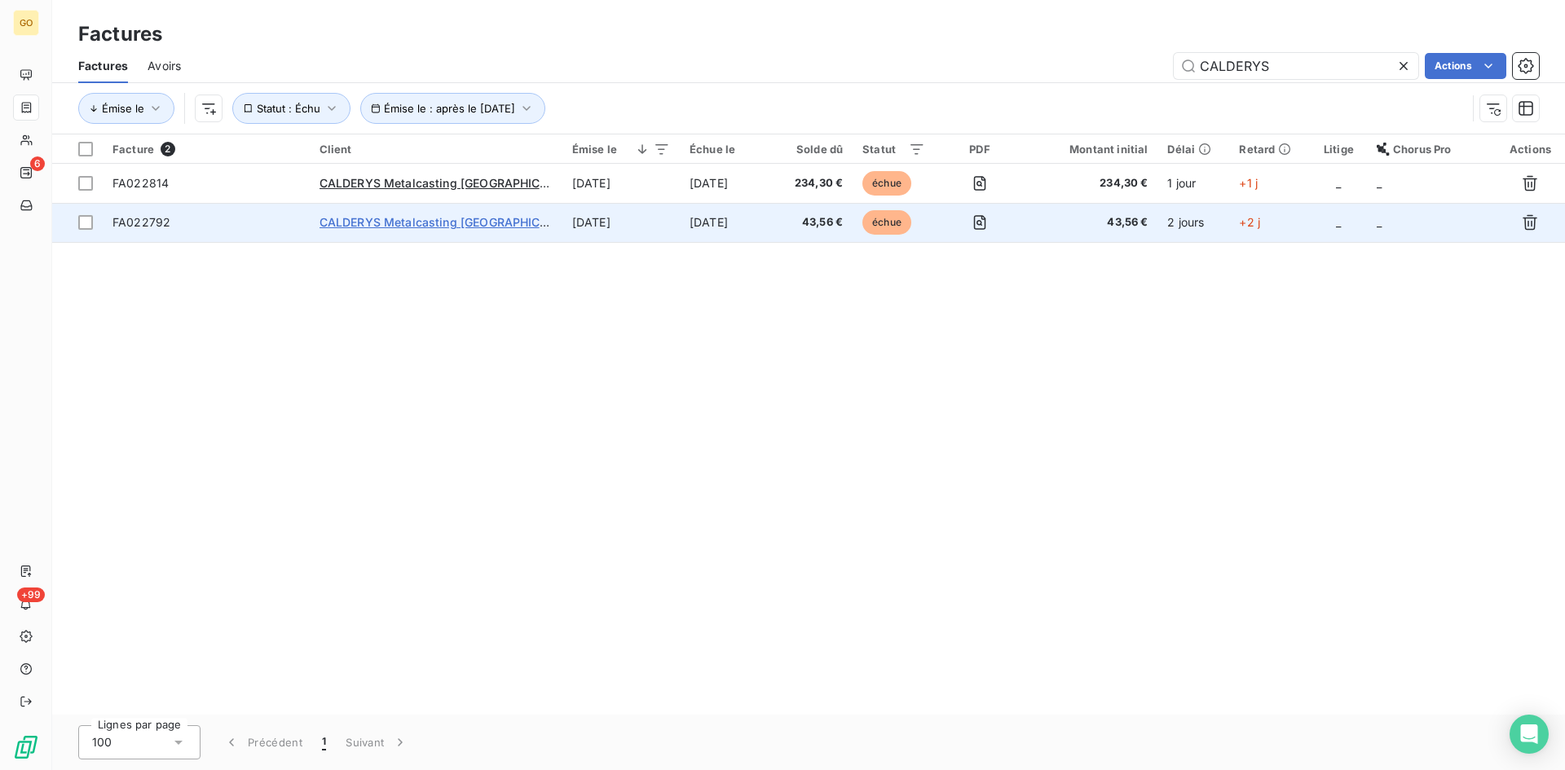
click at [412, 220] on span "CALDERYS Metalcasting [GEOGRAPHIC_DATA]" at bounding box center [448, 222] width 259 height 14
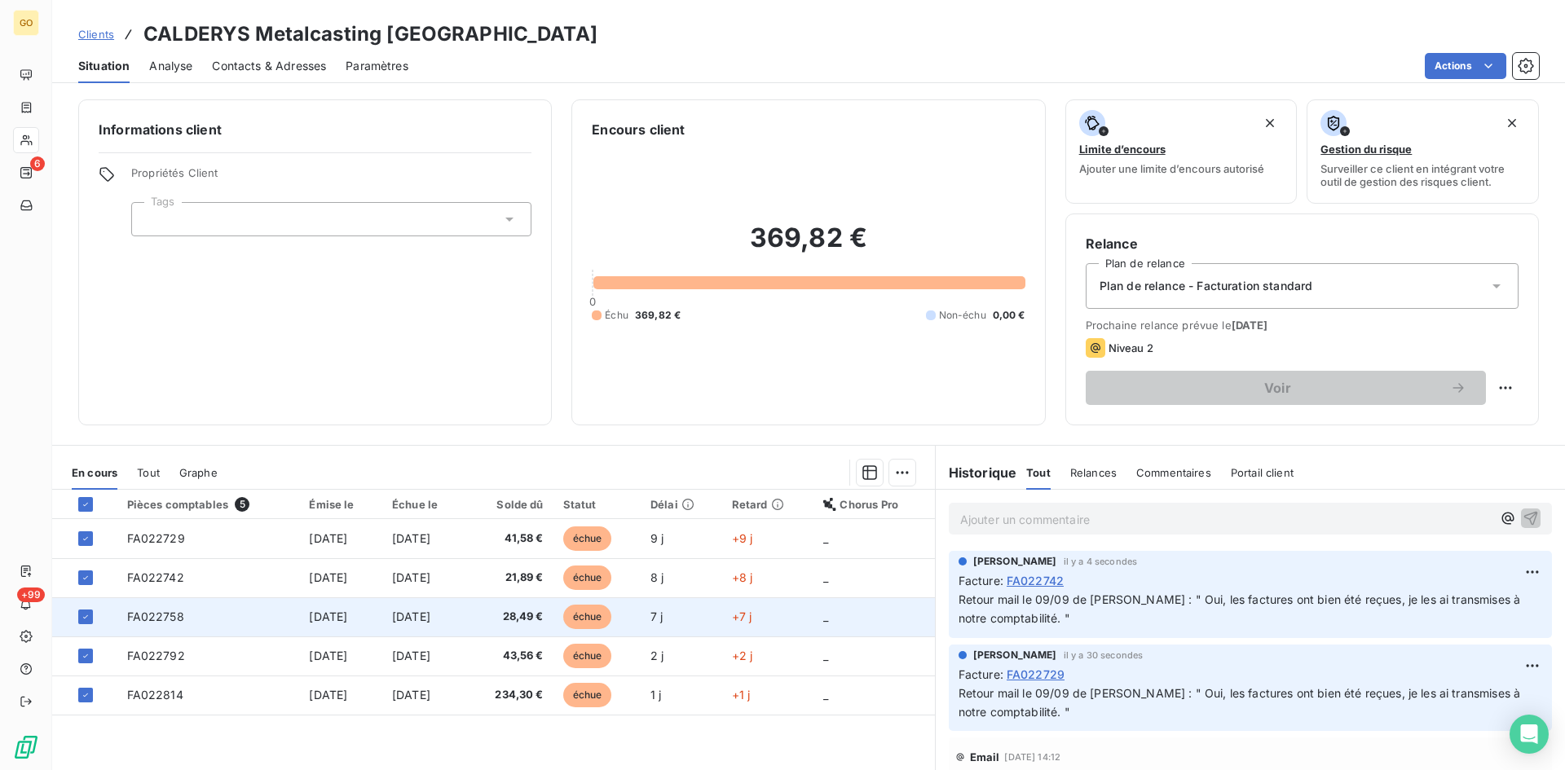
click at [144, 621] on span "FA022758" at bounding box center [155, 617] width 57 height 14
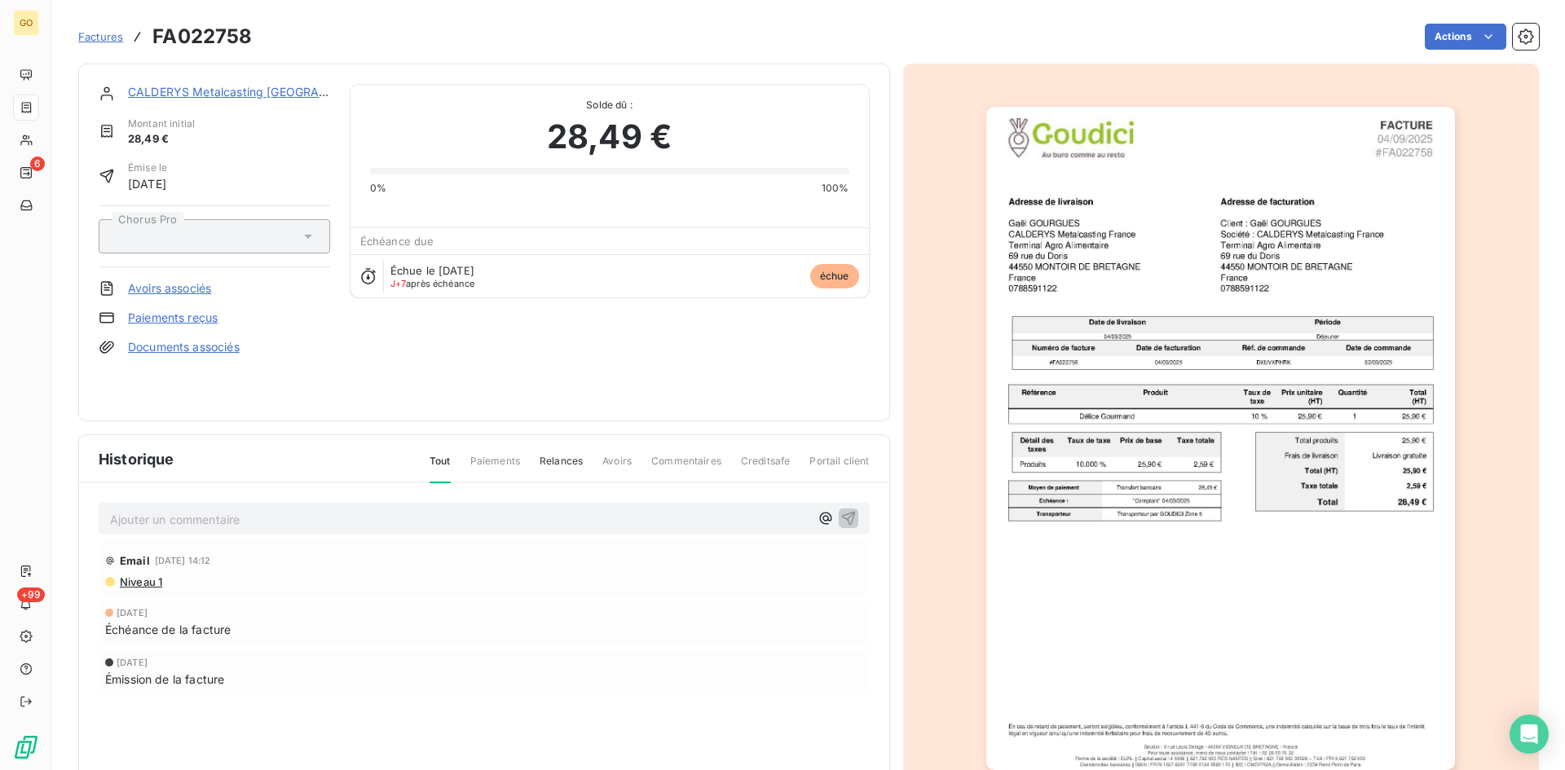
click at [266, 511] on p "Ajouter un commentaire ﻿" at bounding box center [459, 519] width 699 height 20
click at [842, 516] on icon "button" at bounding box center [848, 517] width 16 height 16
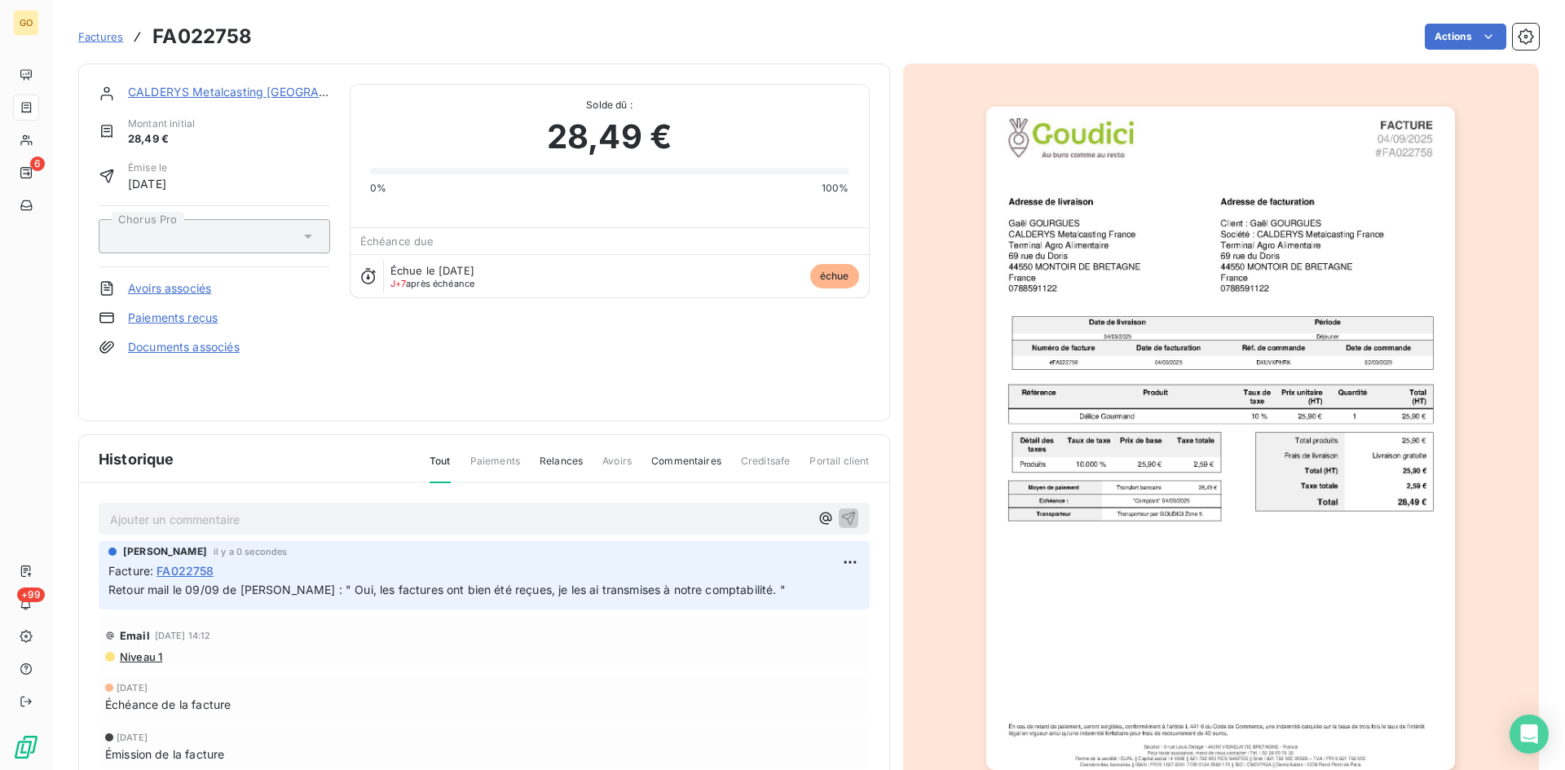
click at [139, 92] on link "CALDERYS Metalcasting [GEOGRAPHIC_DATA]" at bounding box center [256, 92] width 257 height 14
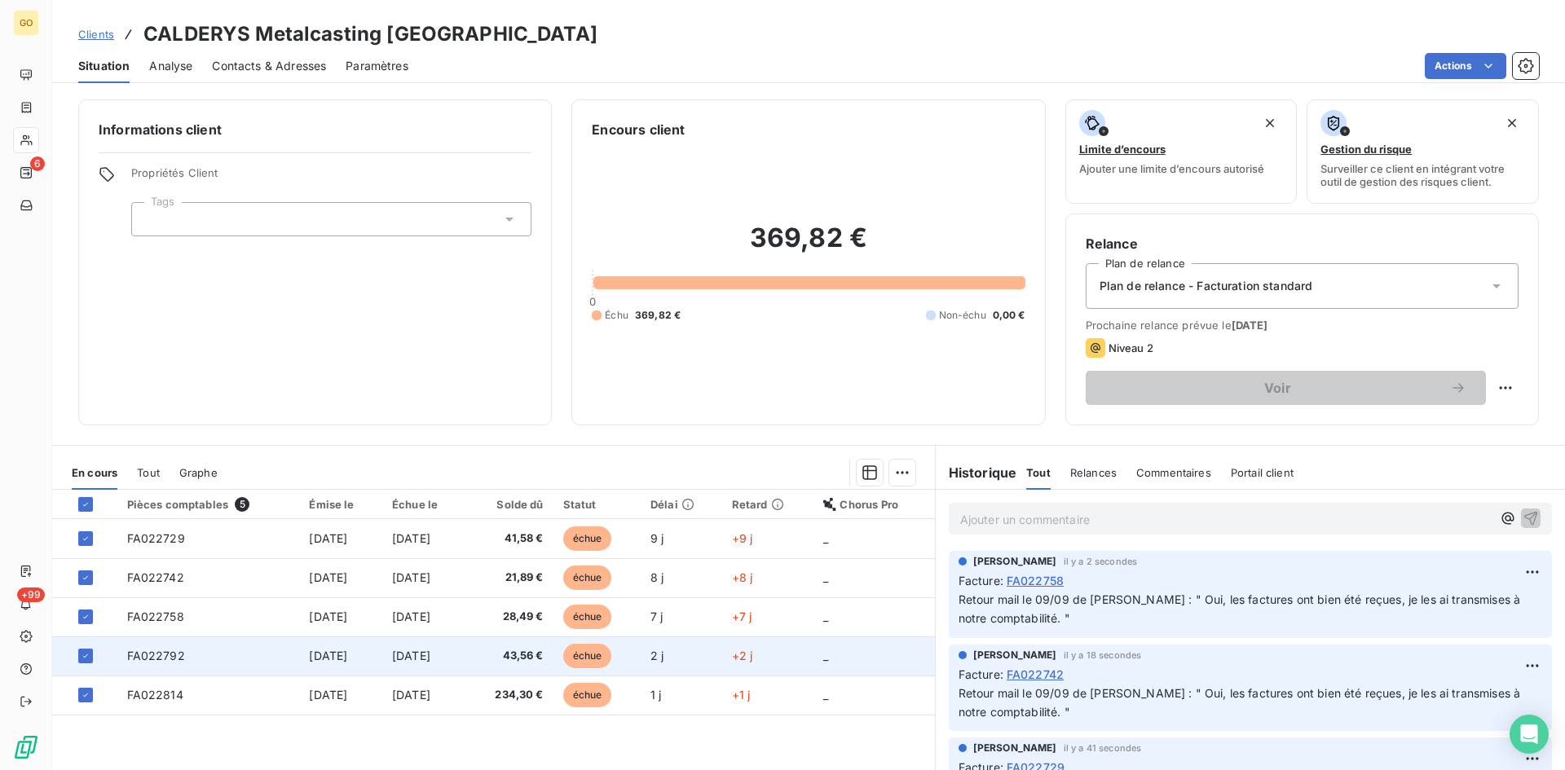
click at [139, 651] on span "FA022792" at bounding box center [156, 656] width 58 height 14
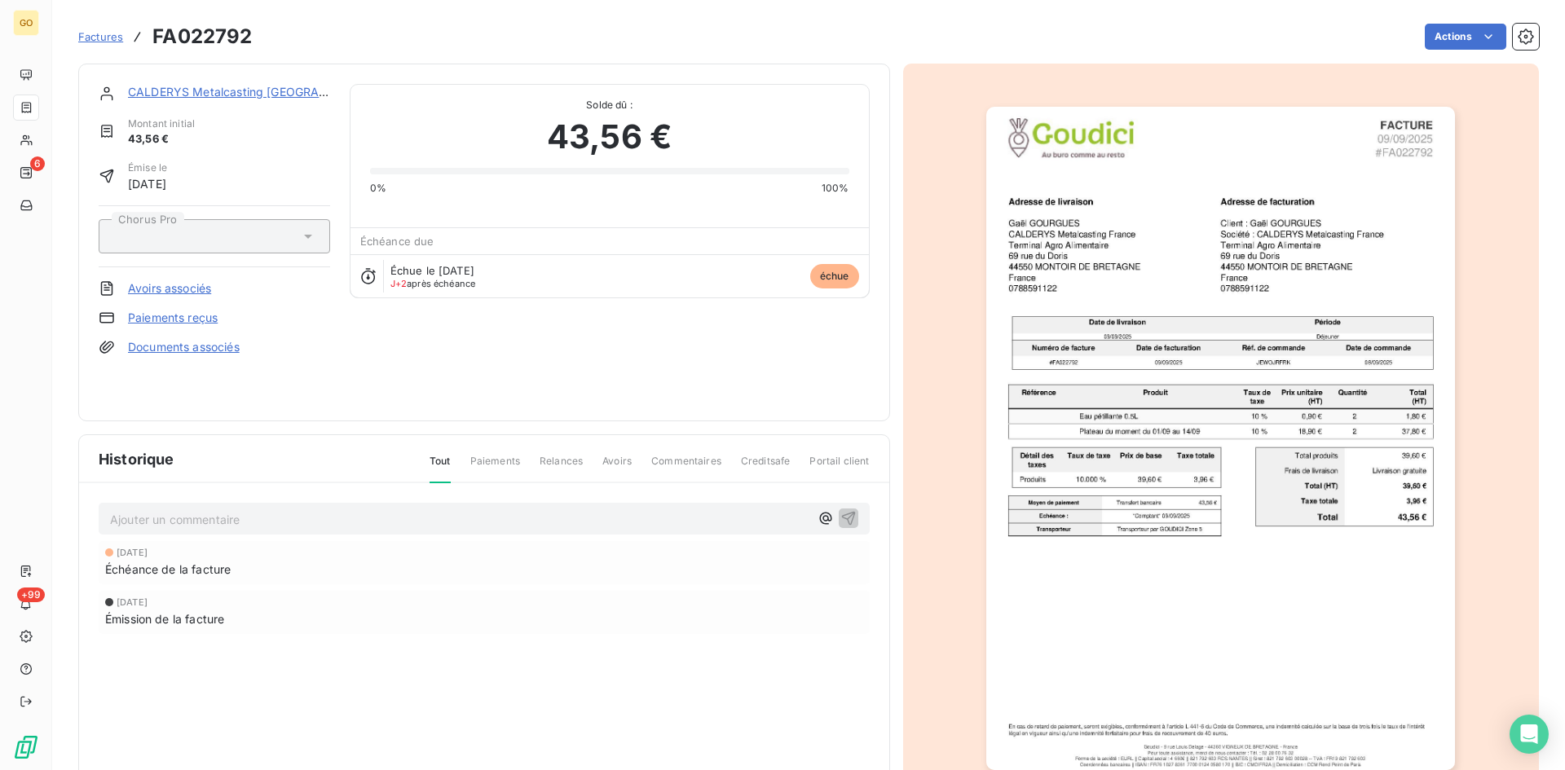
click at [306, 513] on p "Ajouter un commentaire ﻿" at bounding box center [459, 519] width 699 height 20
click at [840, 515] on icon "button" at bounding box center [848, 517] width 16 height 16
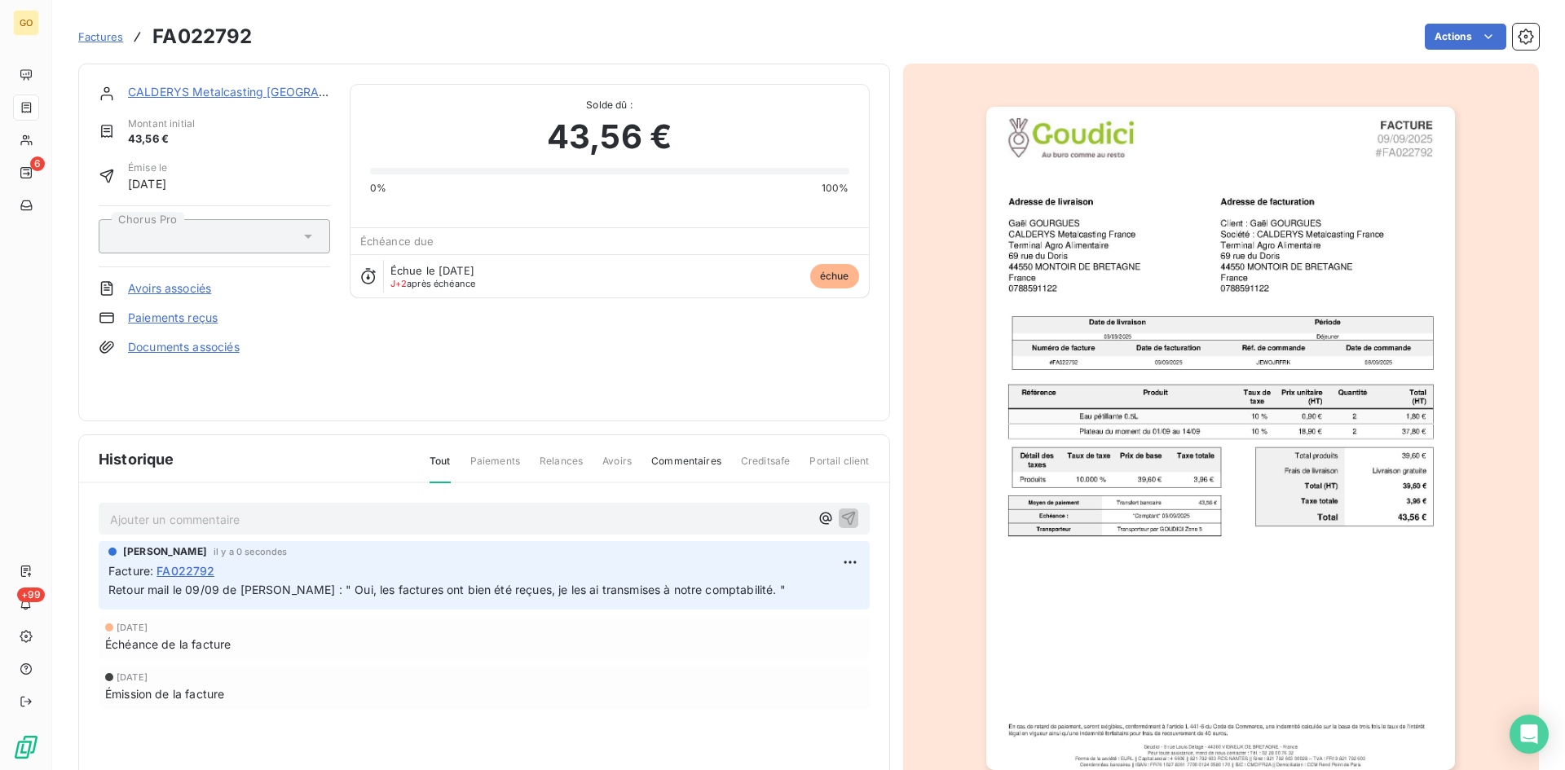
click at [87, 40] on span "Factures" at bounding box center [100, 36] width 45 height 13
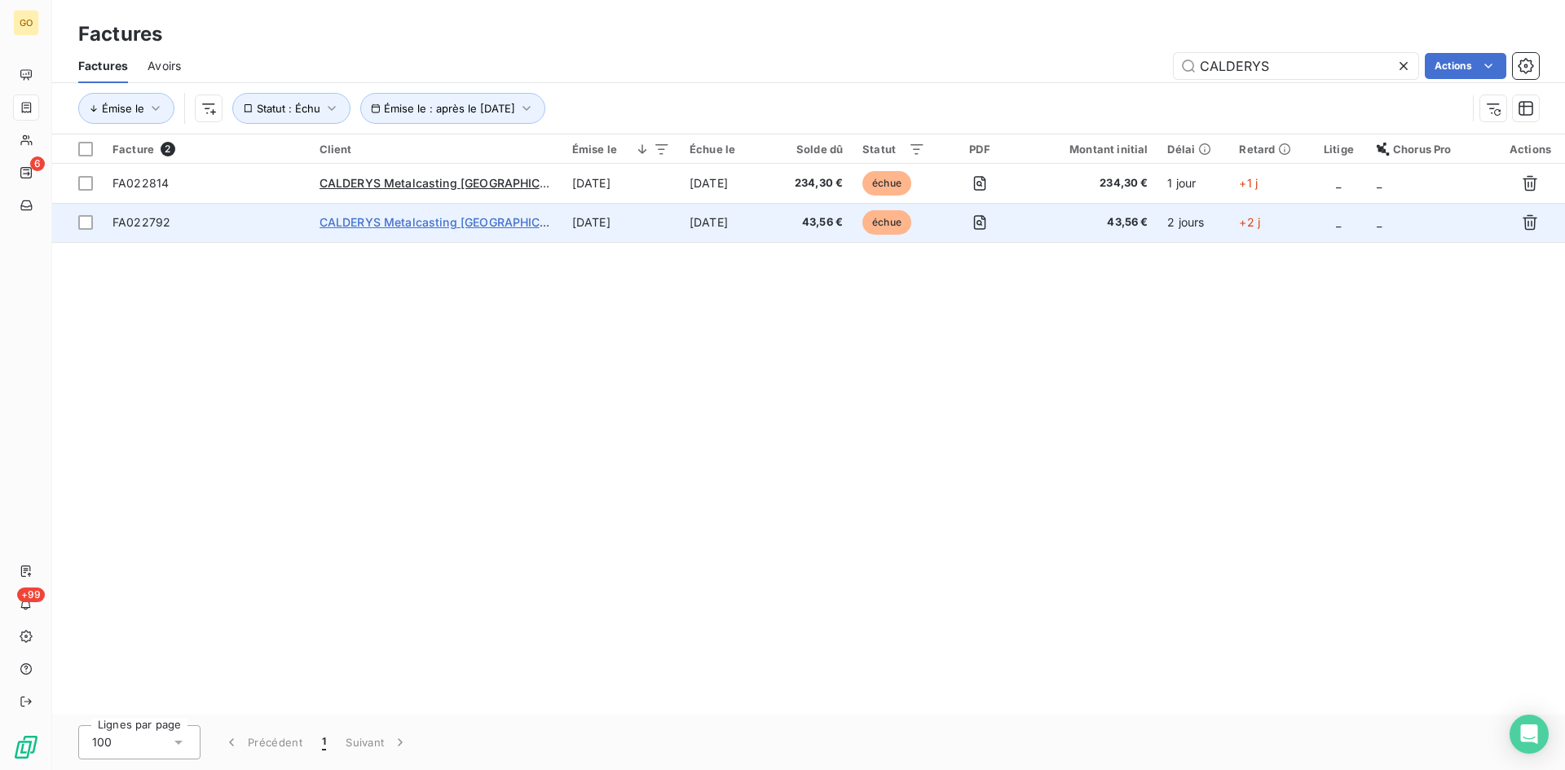
click at [375, 224] on span "CALDERYS Metalcasting [GEOGRAPHIC_DATA]" at bounding box center [448, 222] width 259 height 14
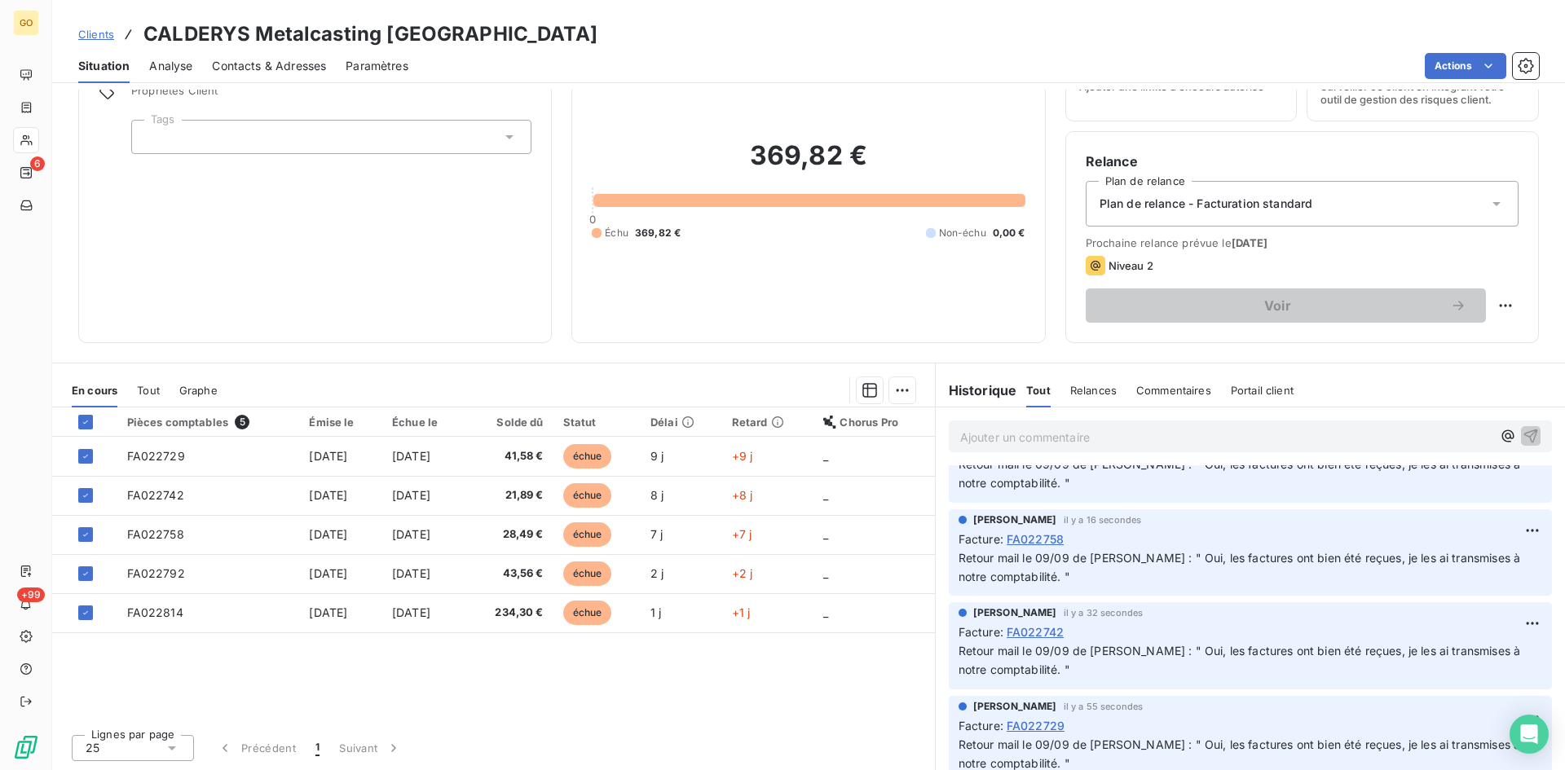
scroll to position [81, 0]
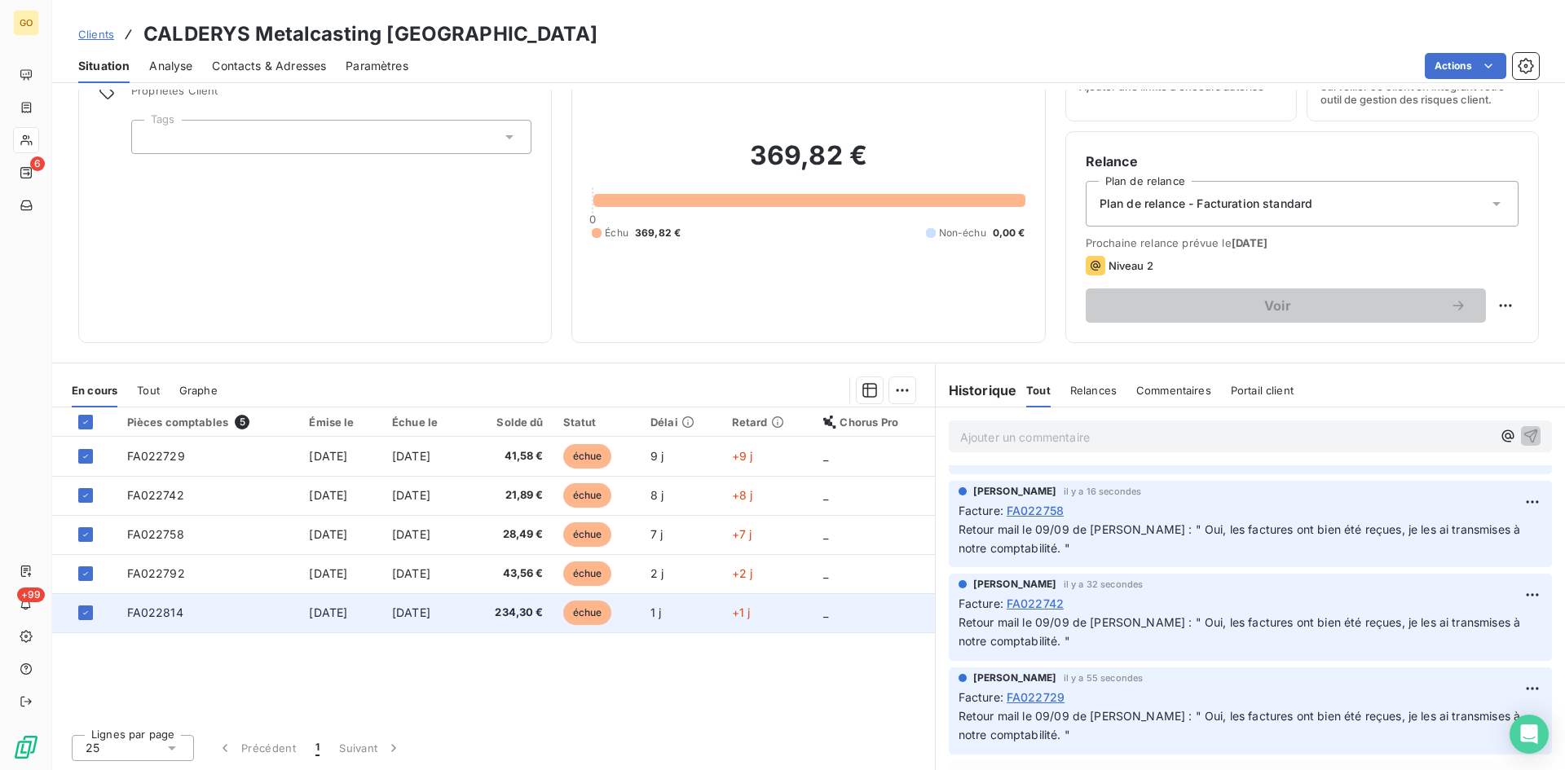
click at [163, 614] on span "FA022814" at bounding box center [155, 612] width 56 height 14
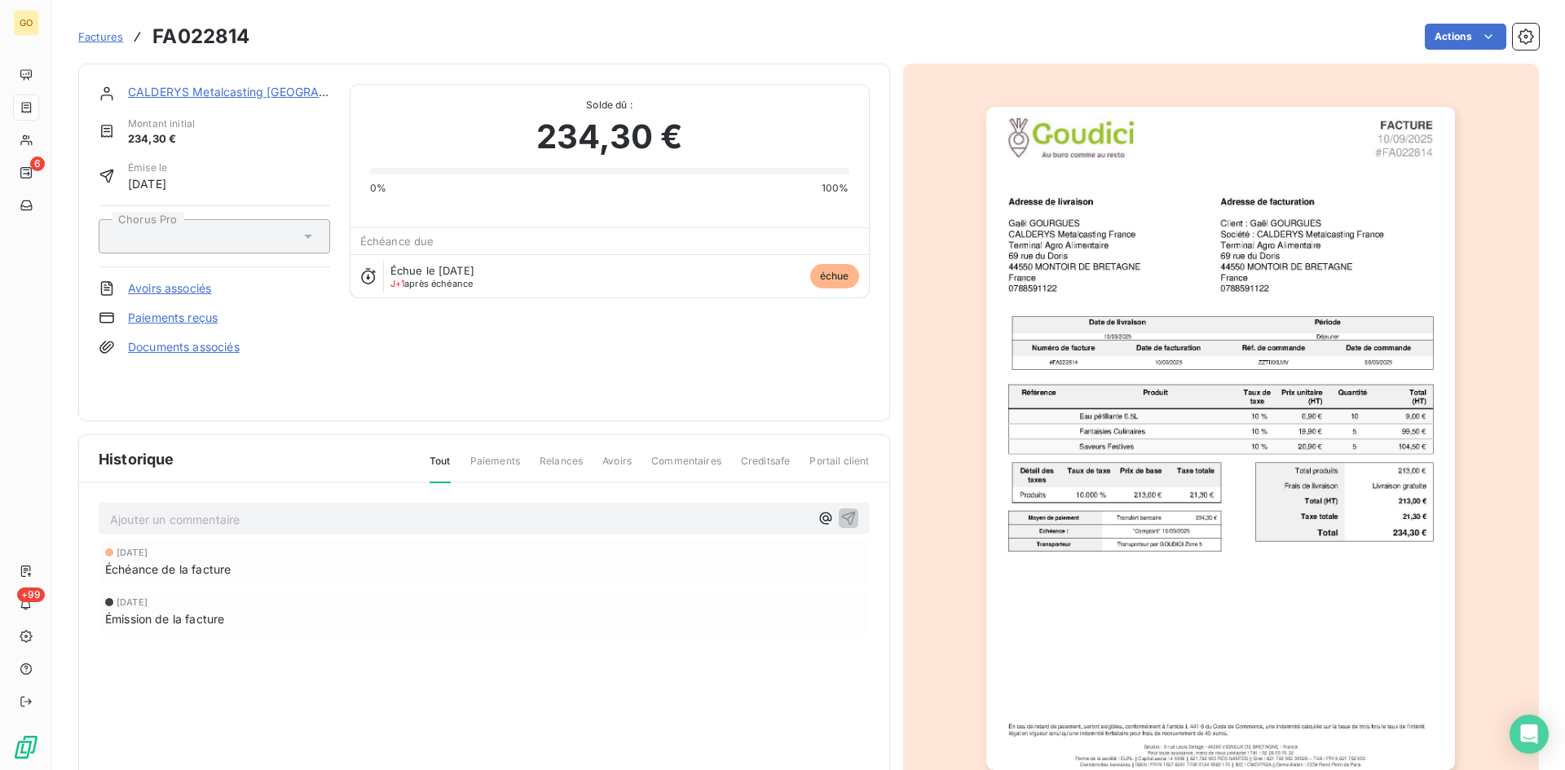
click at [344, 528] on p "Ajouter un commentaire ﻿" at bounding box center [459, 519] width 699 height 20
click at [521, 627] on div "10 sept. 2025 Émission de la facture" at bounding box center [484, 610] width 771 height 43
click at [843, 510] on icon "button" at bounding box center [848, 517] width 16 height 16
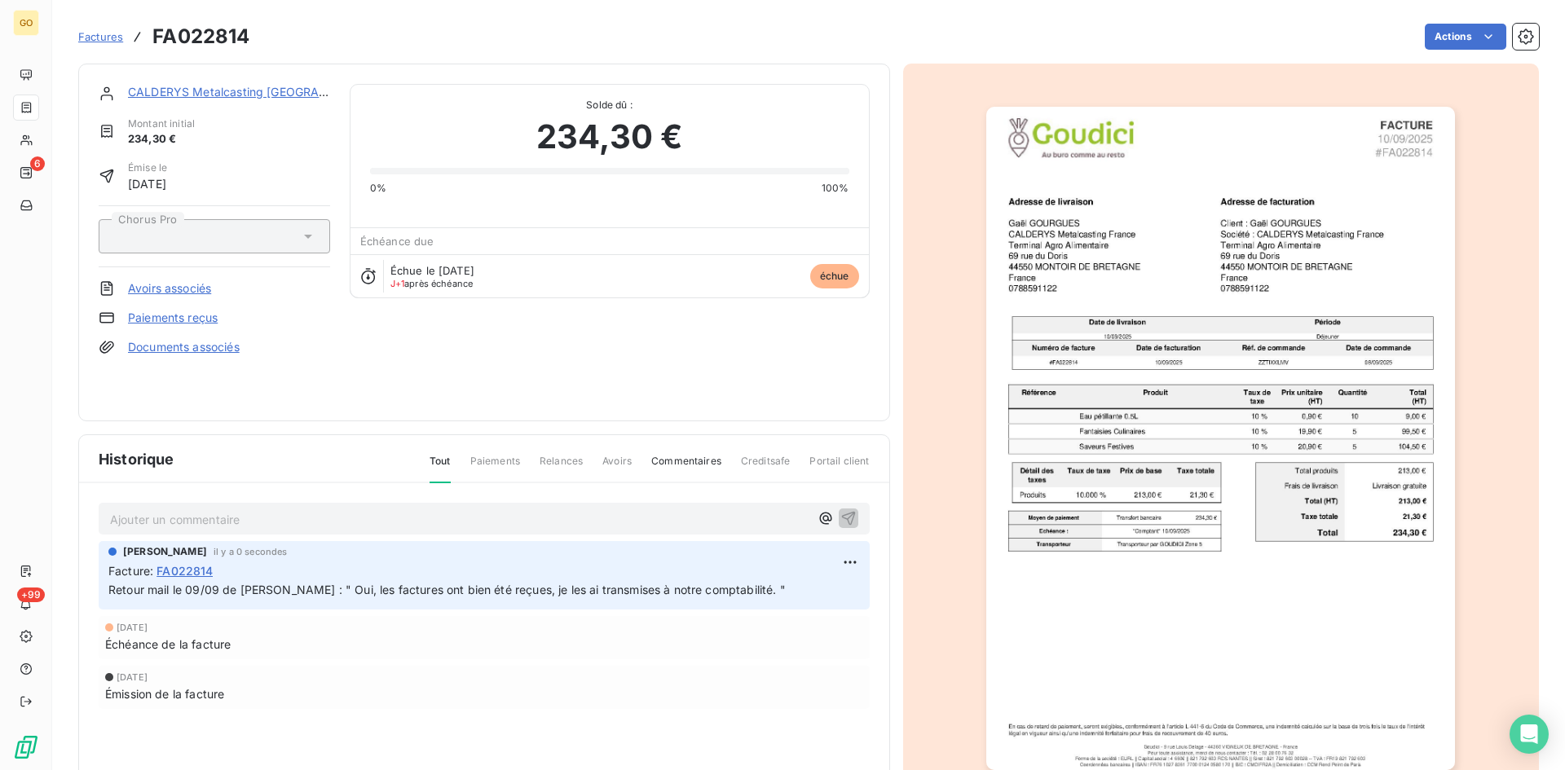
click at [287, 36] on div "Actions" at bounding box center [904, 37] width 1270 height 26
click at [165, 87] on link "CALDERYS Metalcasting [GEOGRAPHIC_DATA]" at bounding box center [256, 92] width 257 height 14
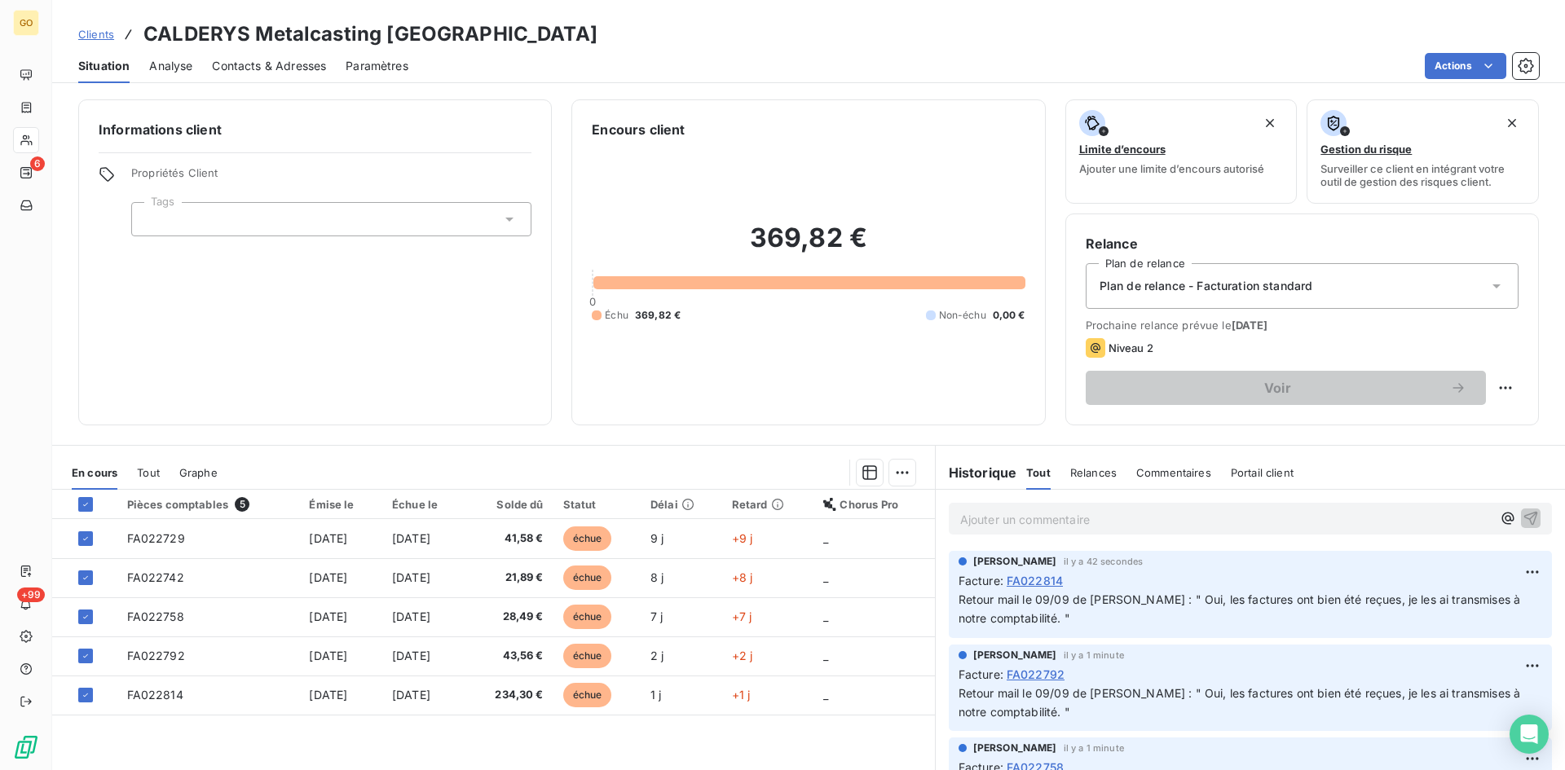
click at [806, 33] on div "Clients CALDERYS Metalcasting France" at bounding box center [808, 34] width 1512 height 29
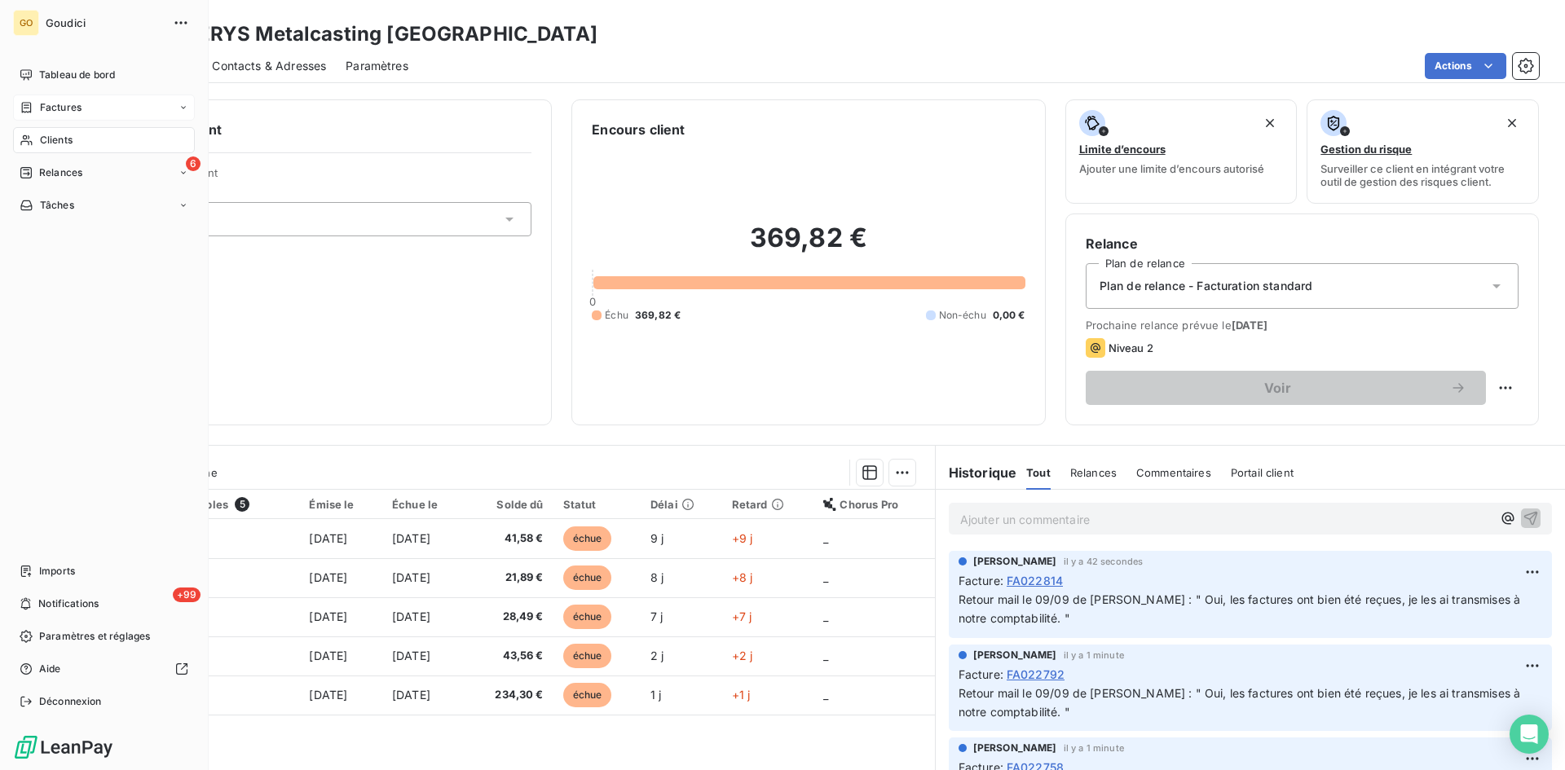
click at [67, 110] on span "Factures" at bounding box center [61, 107] width 42 height 15
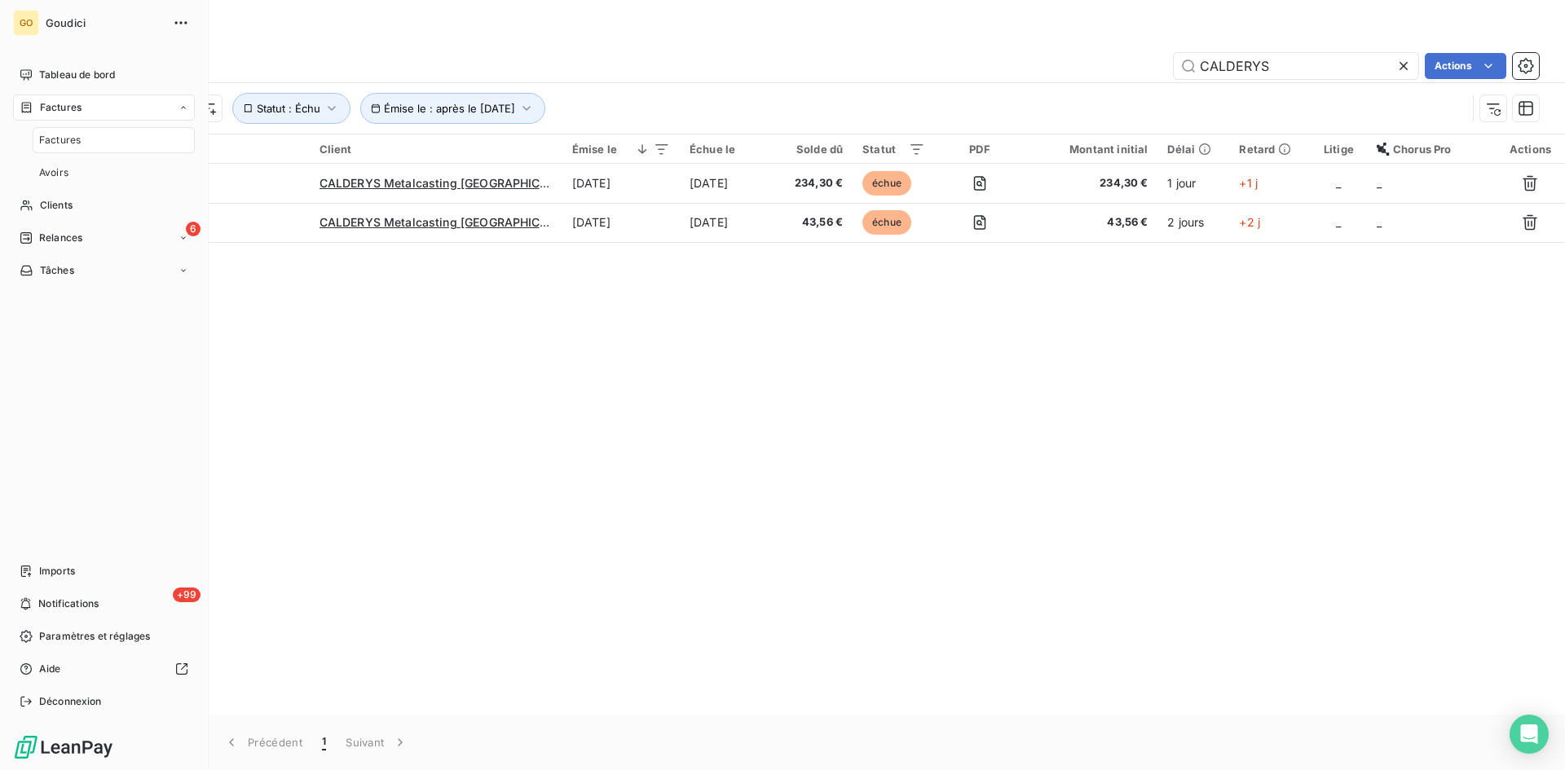
click at [67, 141] on span "Factures" at bounding box center [60, 140] width 42 height 15
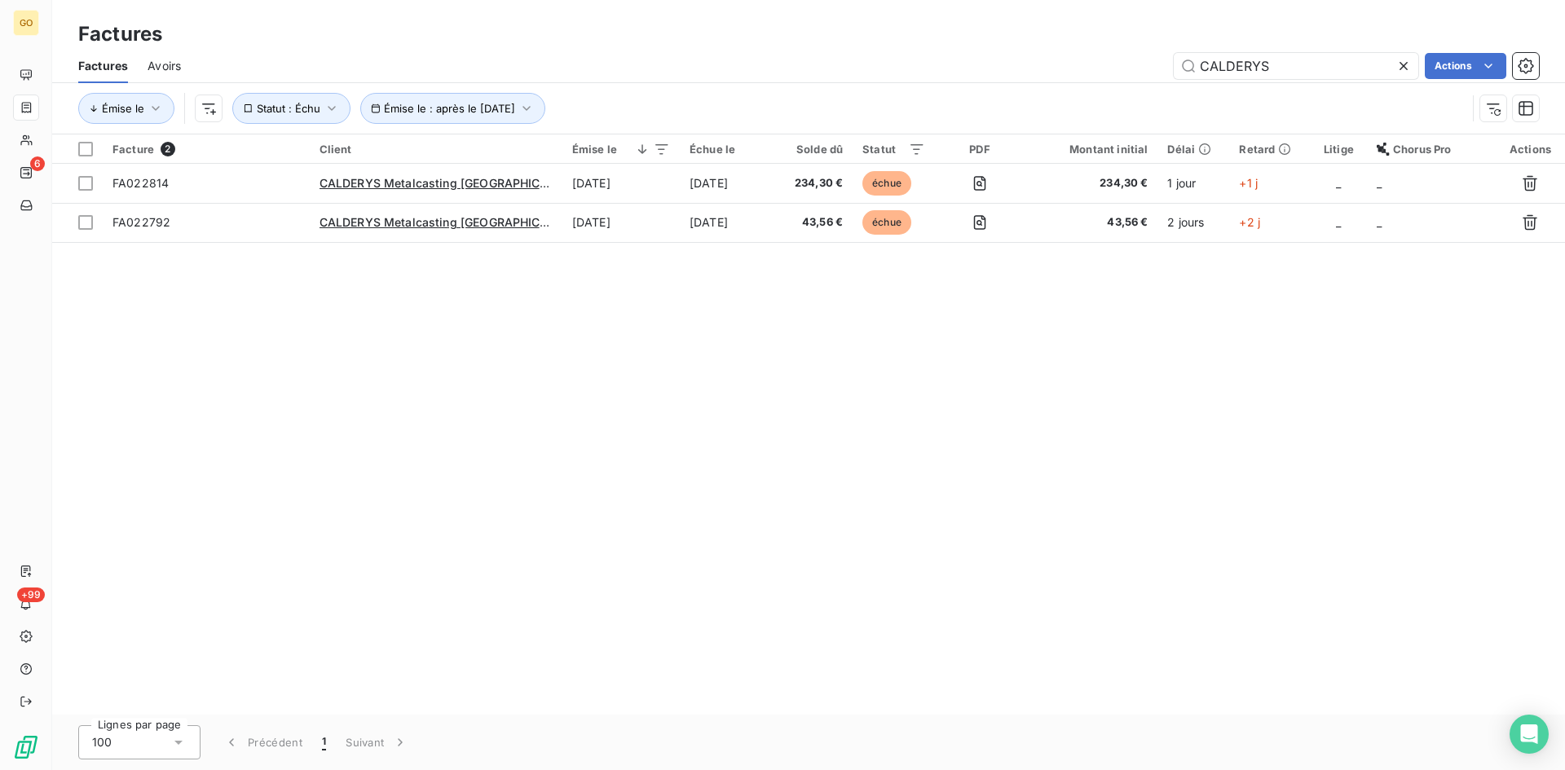
click at [1403, 71] on icon at bounding box center [1403, 66] width 16 height 16
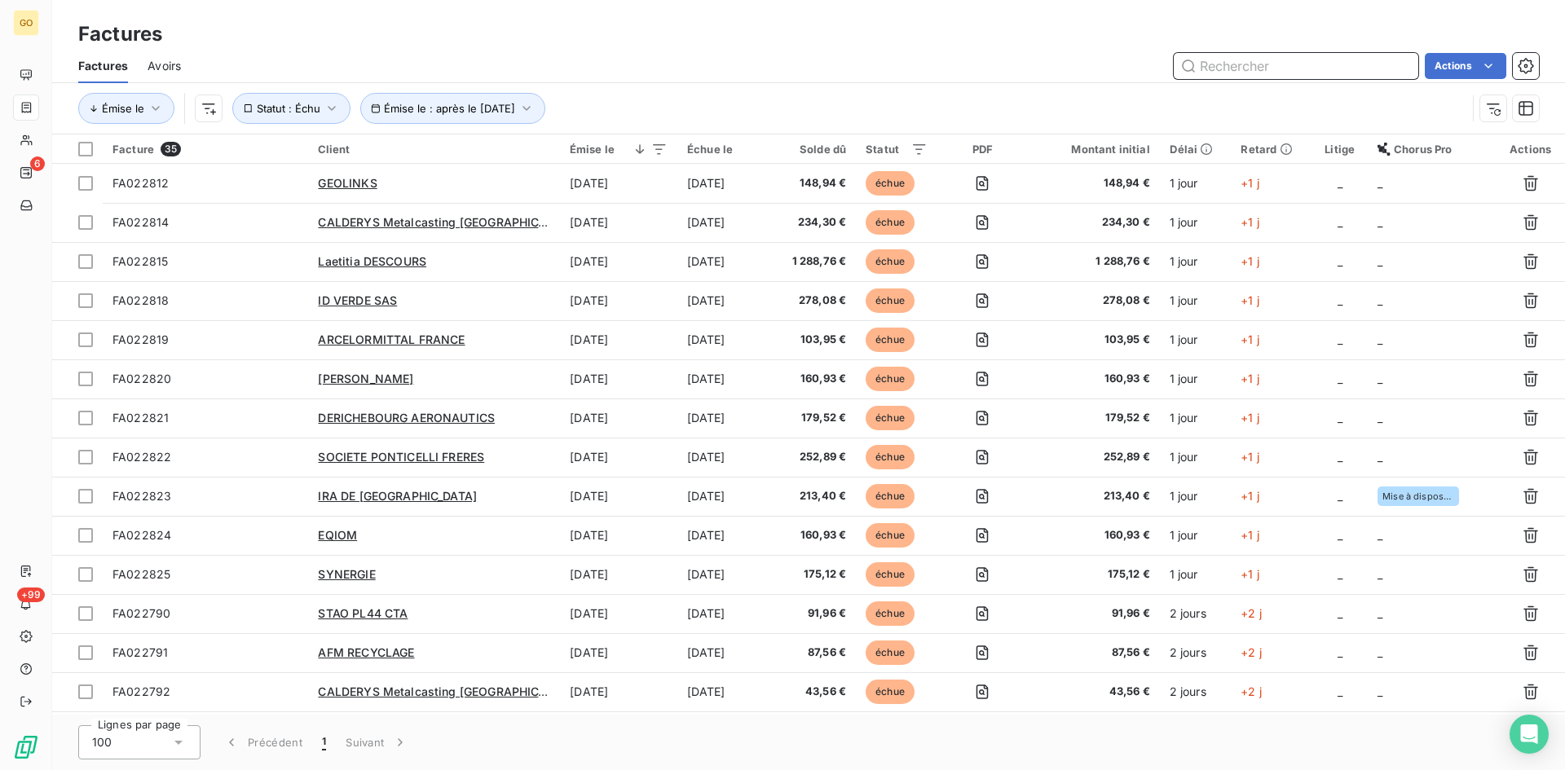
click at [1240, 70] on input "text" at bounding box center [1295, 66] width 244 height 26
paste input "022117"
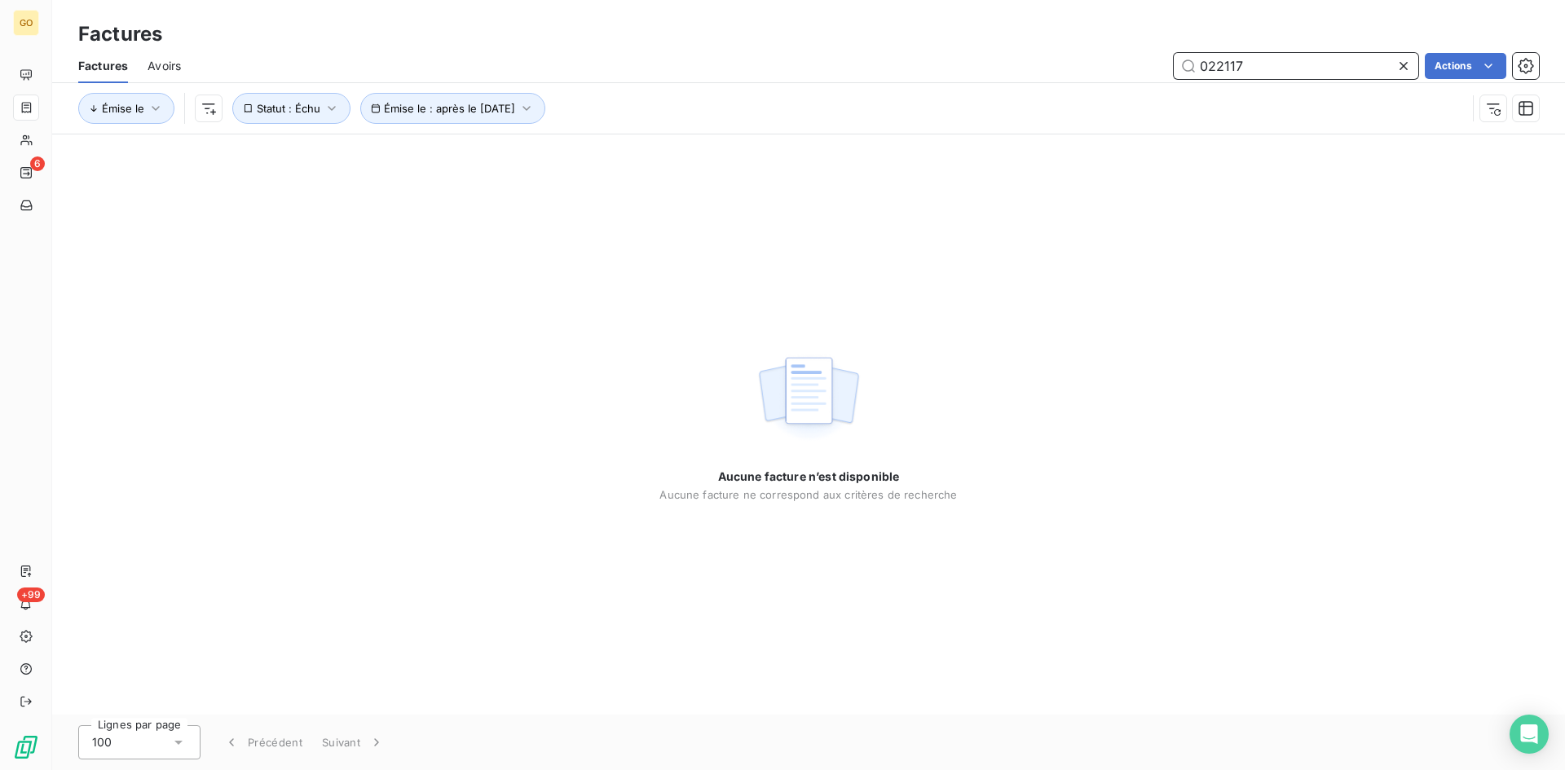
drag, startPoint x: 1283, startPoint y: 59, endPoint x: 1129, endPoint y: 45, distance: 154.7
click at [1129, 45] on div "Factures Factures Avoirs 022117 Actions Émise le Émise le : après le 6 sept. 20…" at bounding box center [808, 67] width 1512 height 134
type input "022117"
click at [333, 107] on icon "button" at bounding box center [332, 108] width 8 height 5
click at [208, 116] on html "GO 6 +99 Factures Factures Avoirs 022117 Actions Émise le Émise le : après le 6…" at bounding box center [782, 385] width 1565 height 770
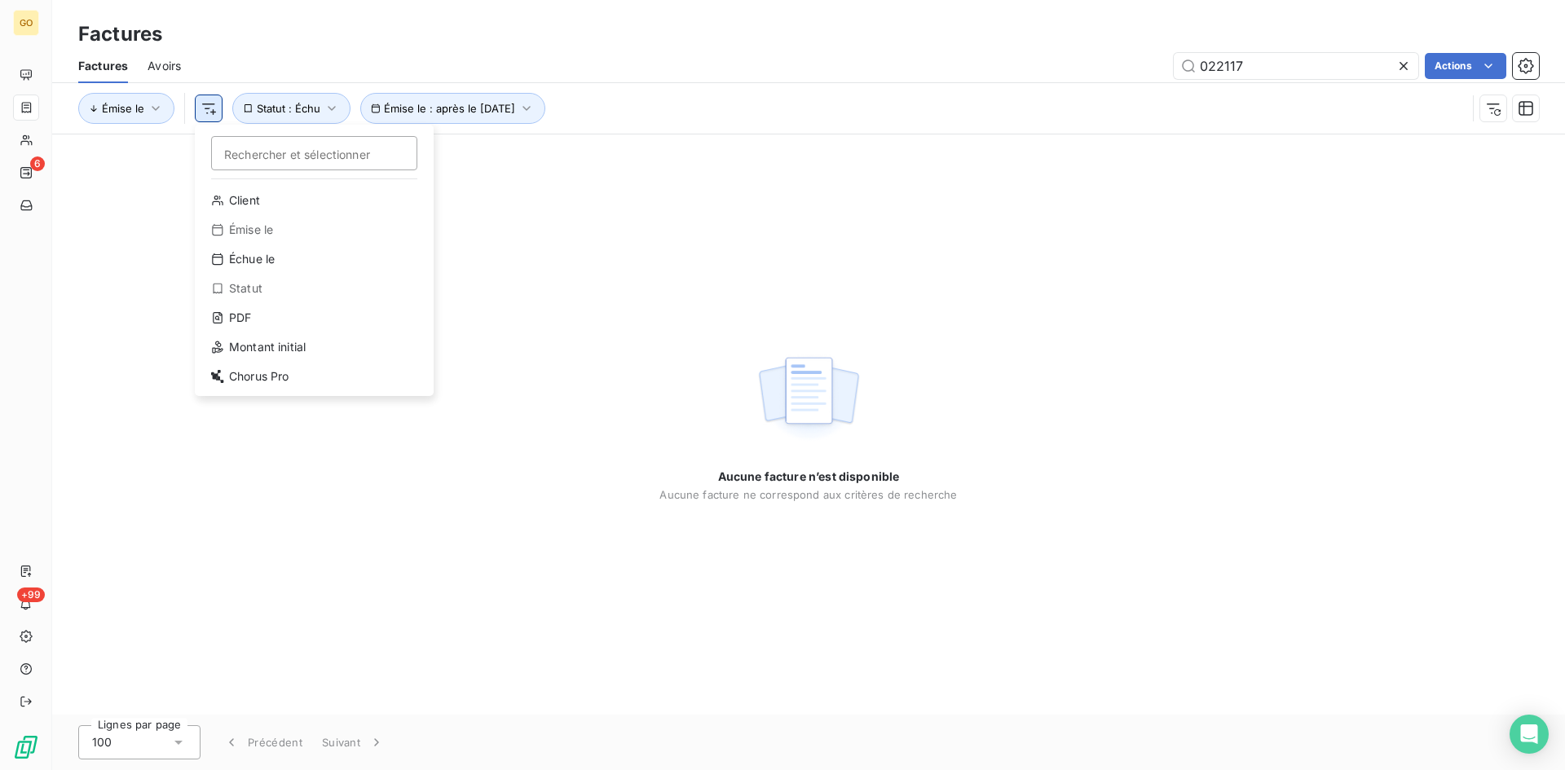
click at [208, 116] on html "GO 6 +99 Factures Factures Avoirs 022117 Actions Émise le Rechercher et sélecti…" at bounding box center [782, 385] width 1565 height 770
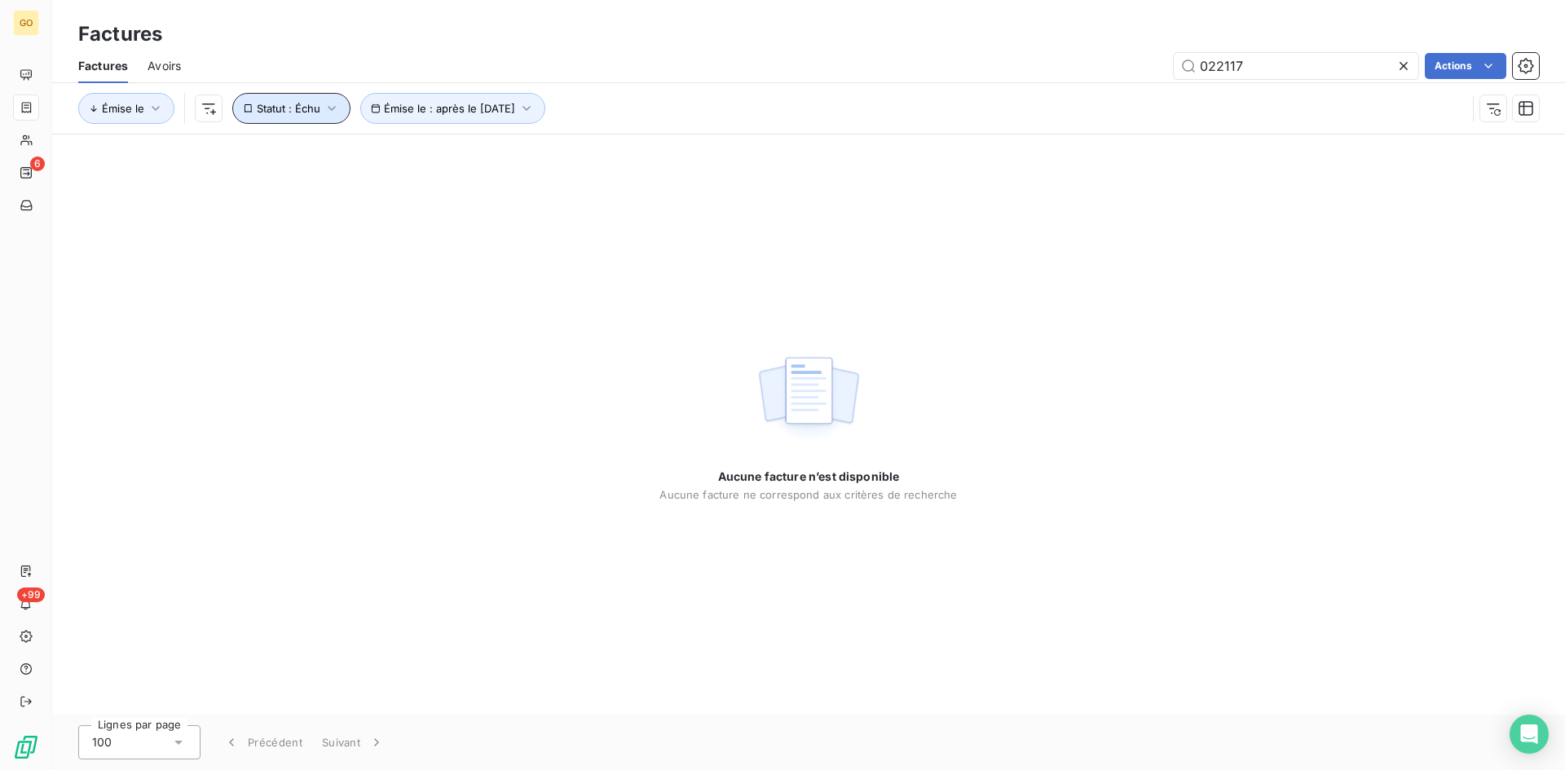
click at [338, 95] on button "Statut : Échu" at bounding box center [291, 108] width 118 height 31
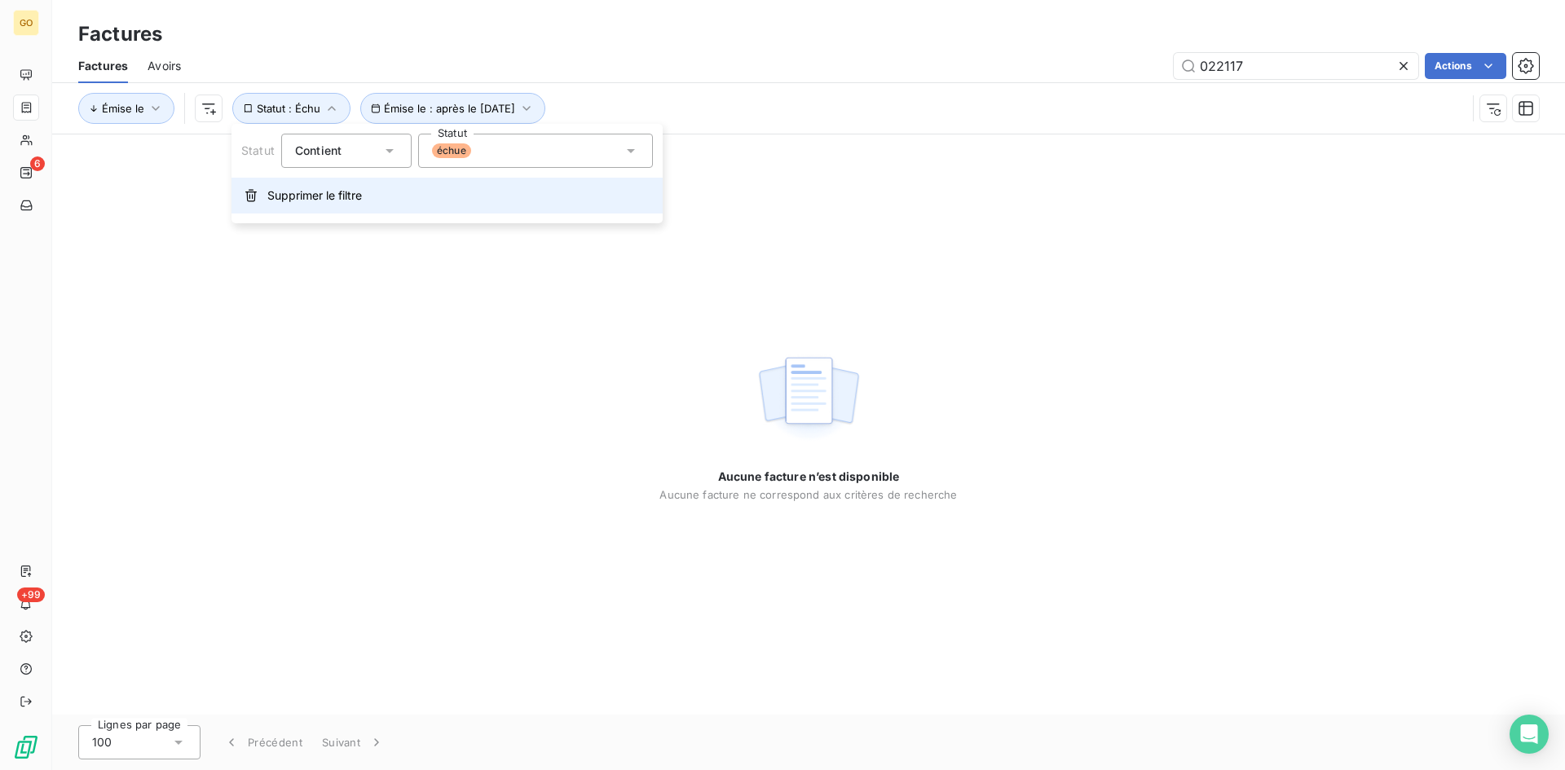
click at [318, 197] on span "Supprimer le filtre" at bounding box center [314, 195] width 95 height 16
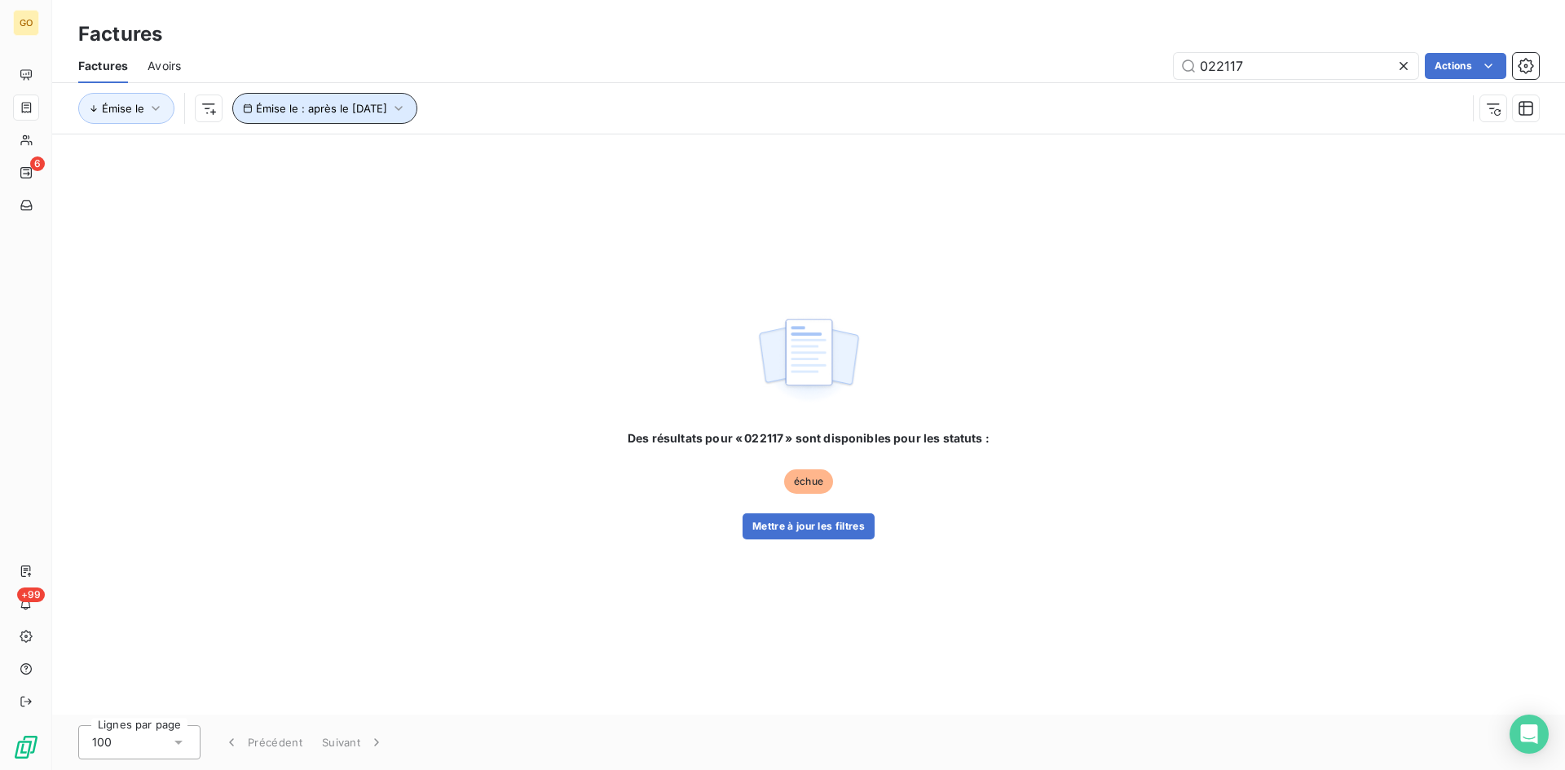
click at [417, 110] on button "Émise le : après le 6 sept. 2025" at bounding box center [324, 108] width 185 height 31
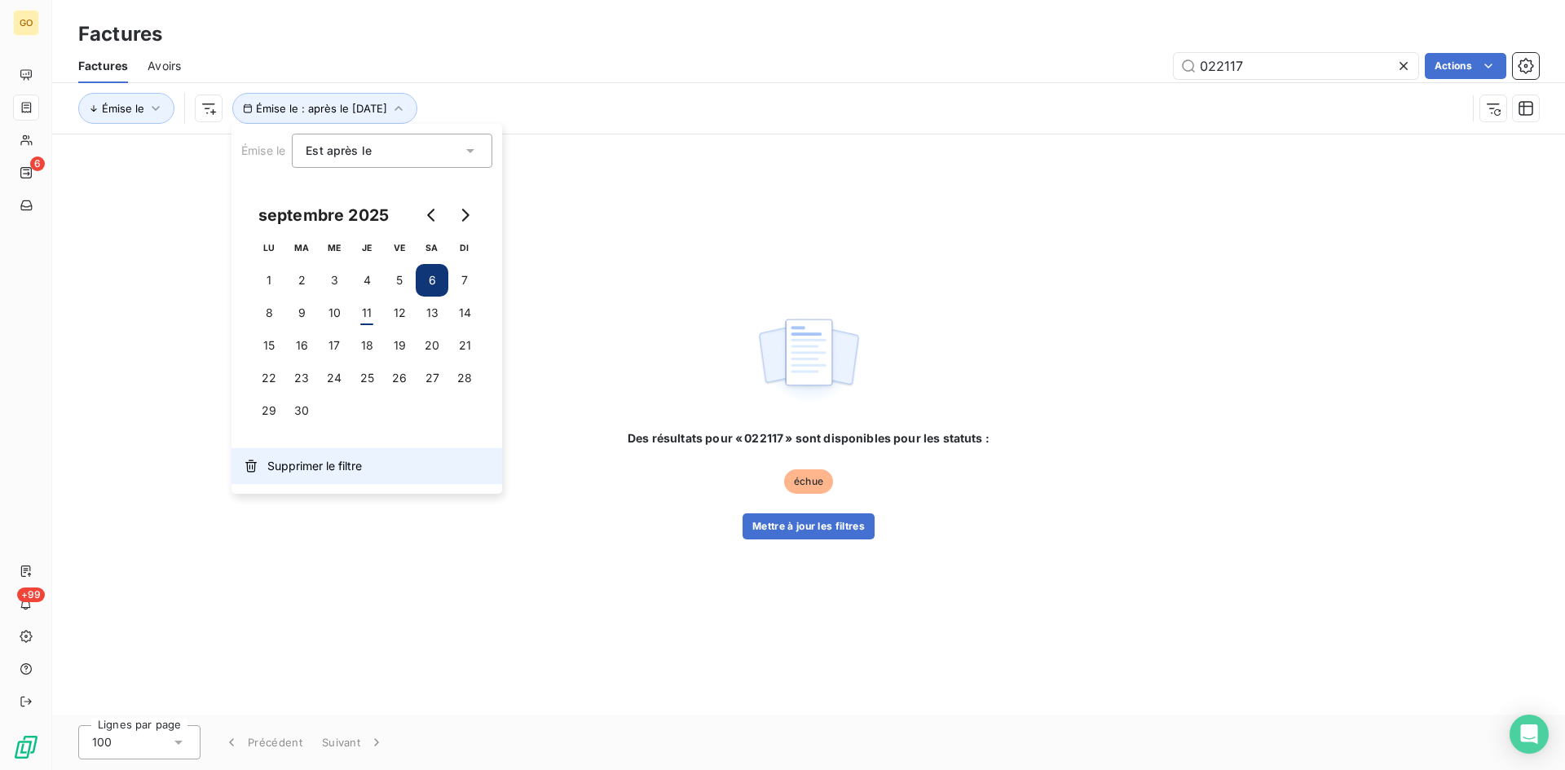
click at [284, 466] on span "Supprimer le filtre" at bounding box center [314, 466] width 95 height 16
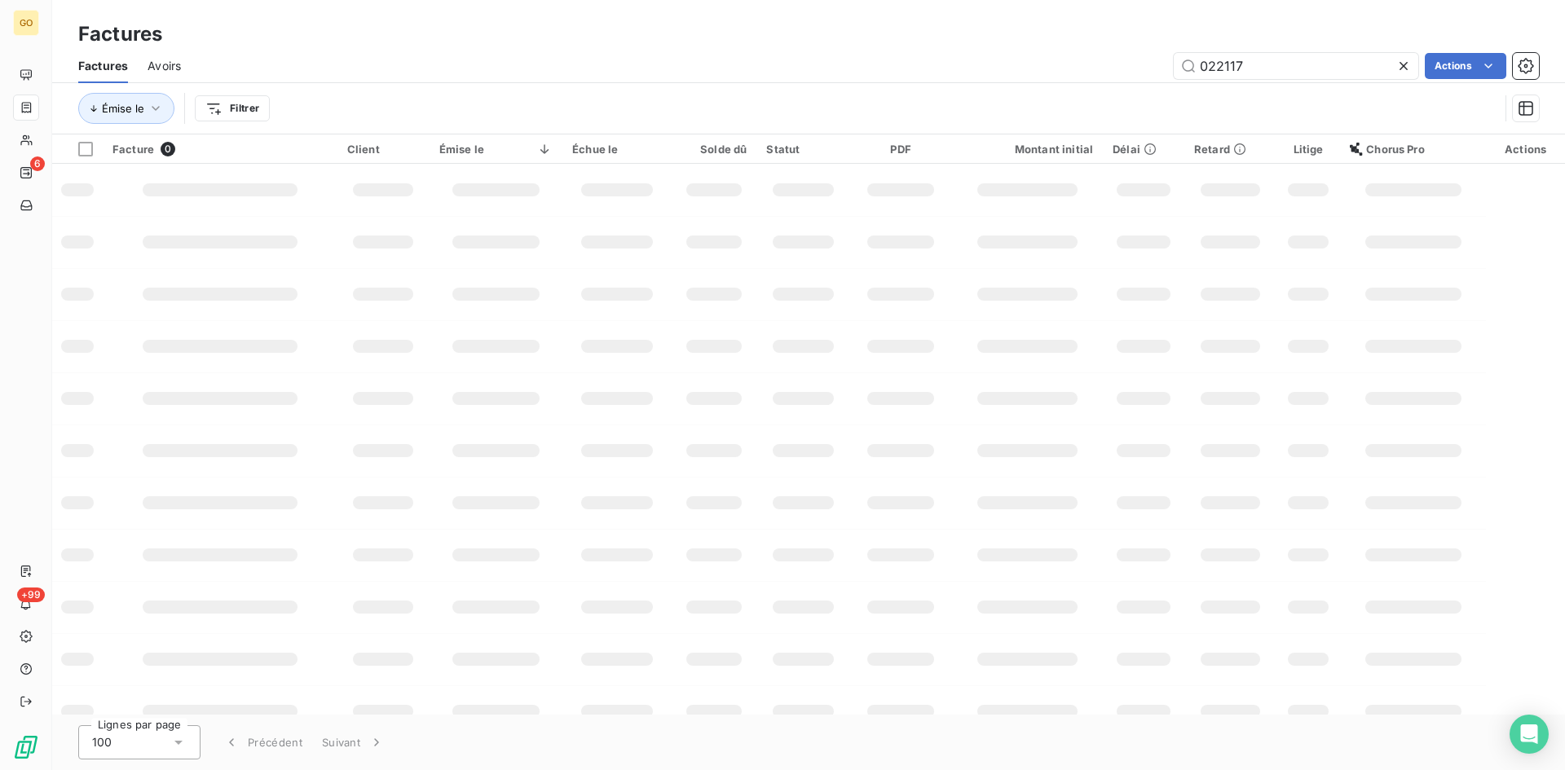
click at [598, 82] on div "Factures Avoirs 022117 Actions" at bounding box center [808, 66] width 1512 height 34
click at [1309, 63] on input "022117" at bounding box center [1295, 66] width 244 height 26
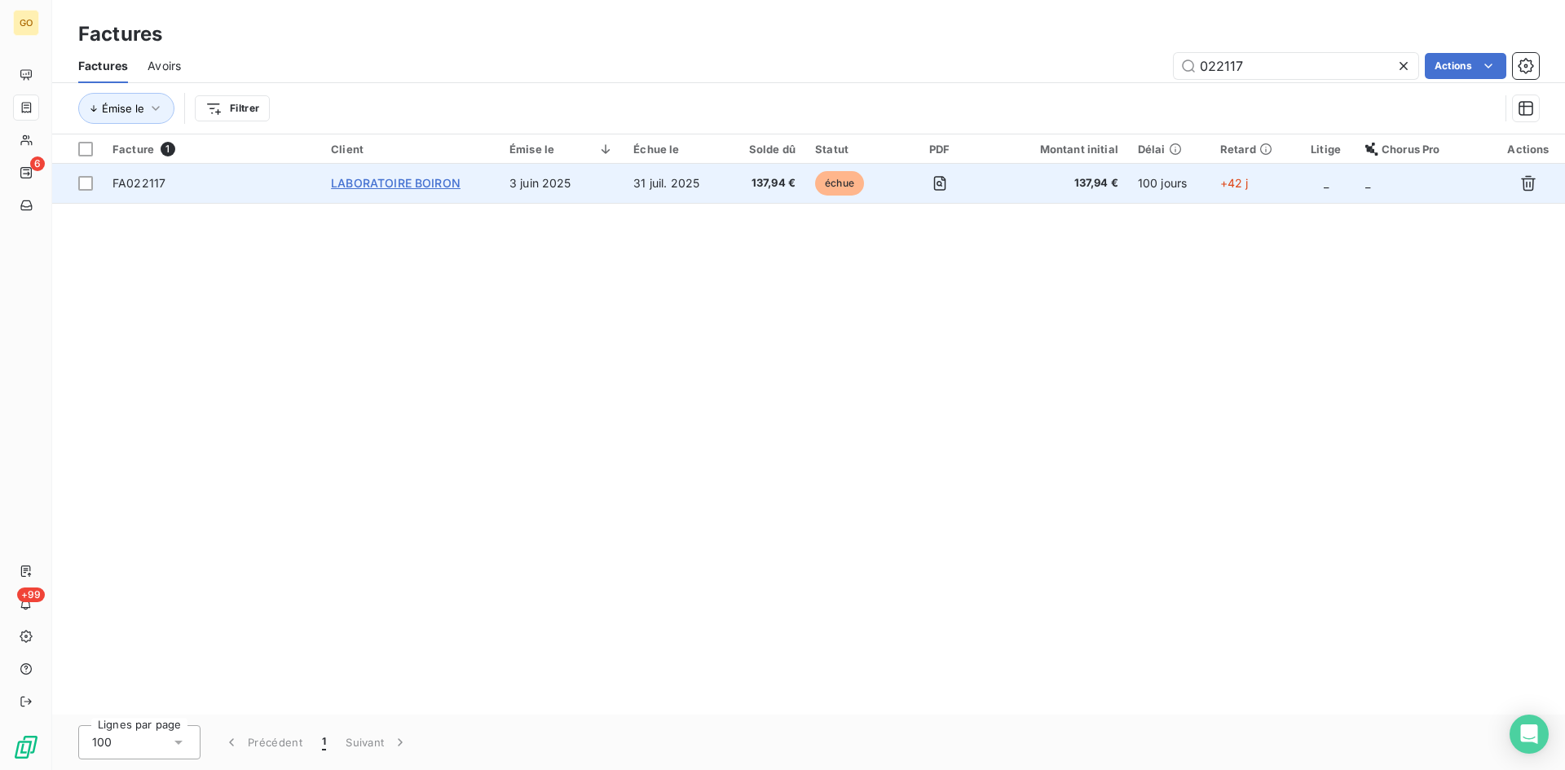
click at [382, 186] on span "LABORATOIRE BOIRON" at bounding box center [396, 183] width 130 height 14
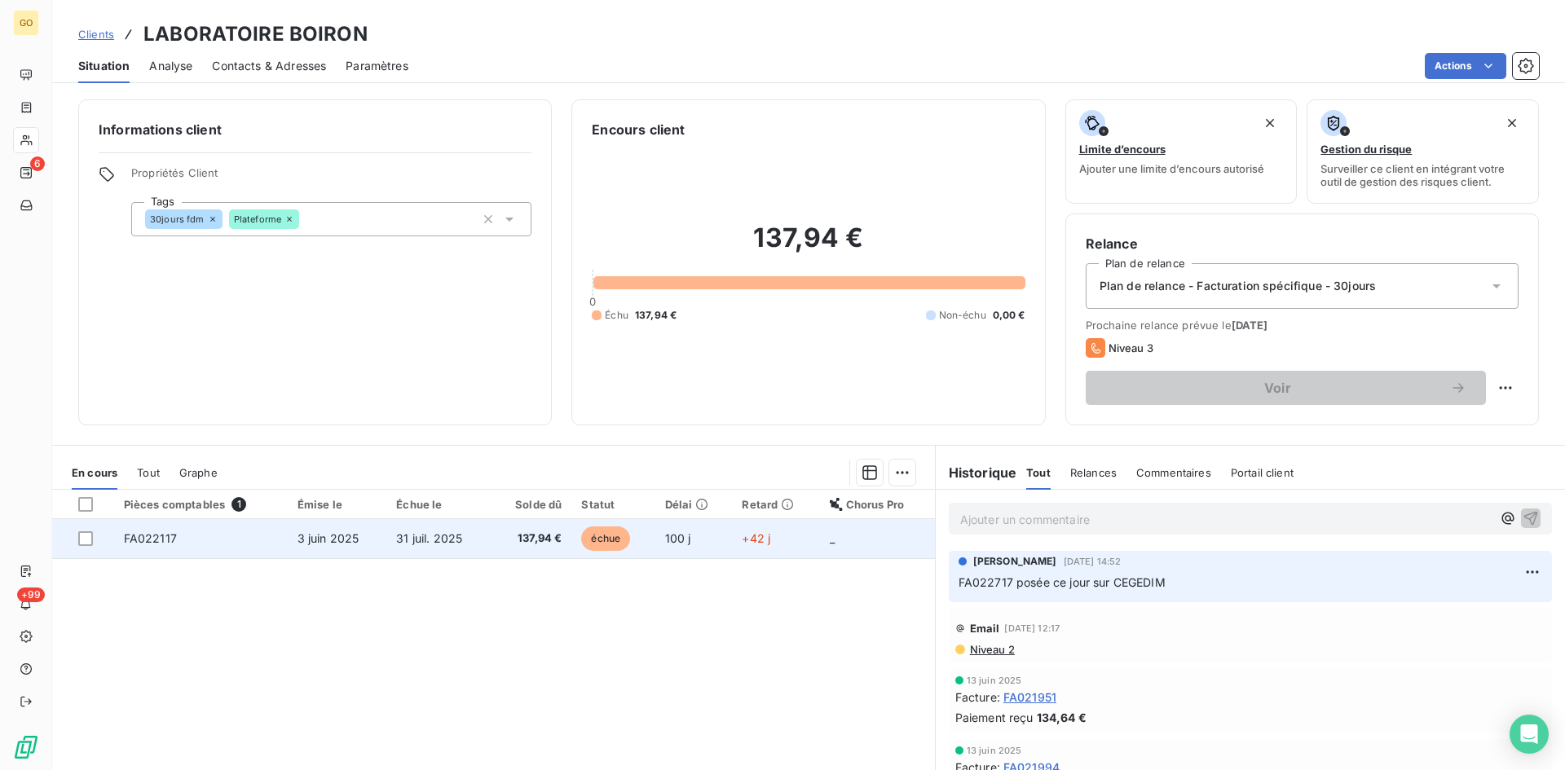
click at [148, 534] on span "FA022117" at bounding box center [150, 538] width 53 height 14
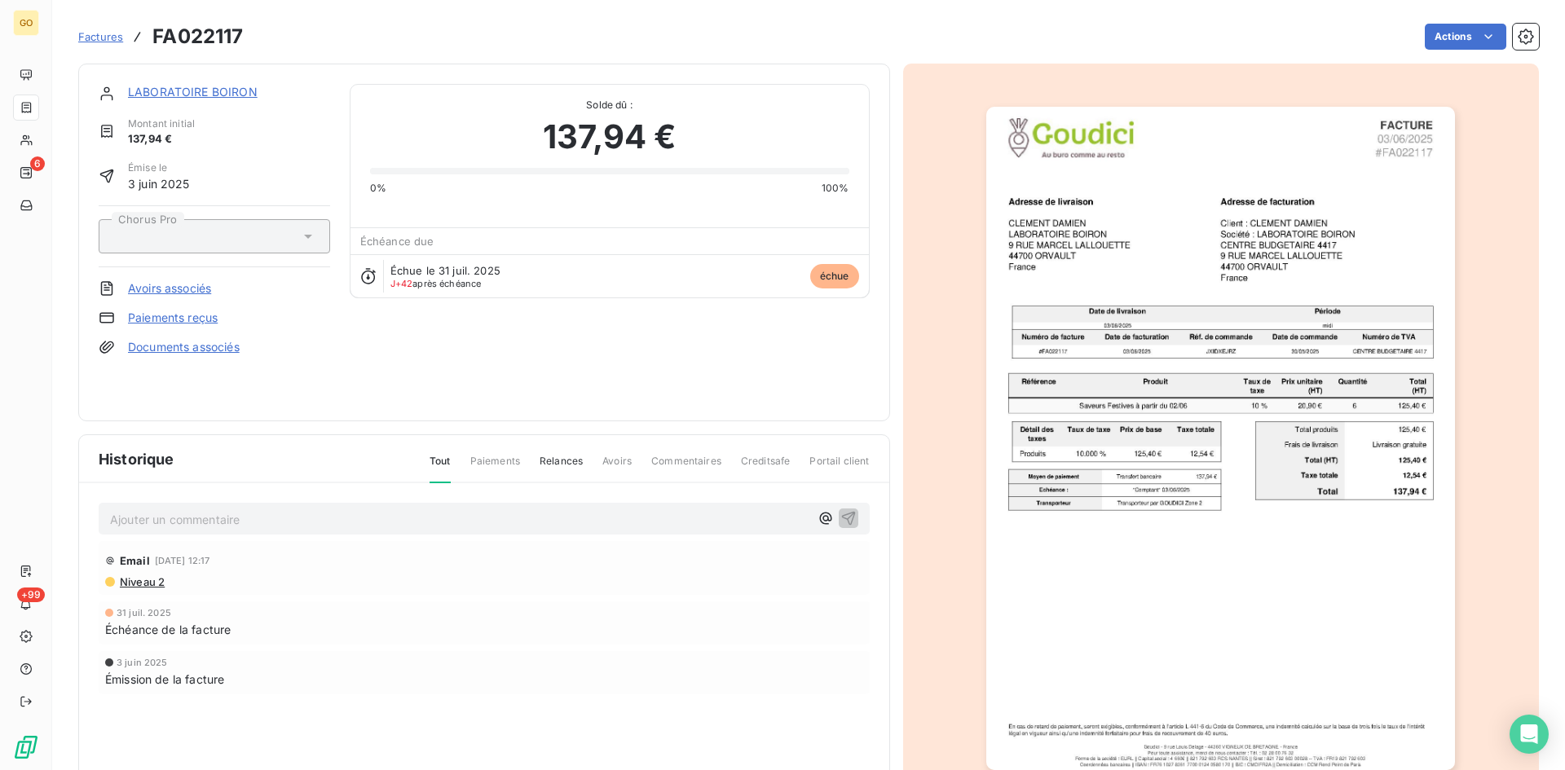
click at [415, 518] on p "Ajouter un commentaire ﻿" at bounding box center [459, 519] width 699 height 20
click at [154, 510] on p "Ajouter un commentaire ﻿" at bounding box center [459, 519] width 699 height 20
click at [842, 516] on icon "button" at bounding box center [848, 517] width 16 height 16
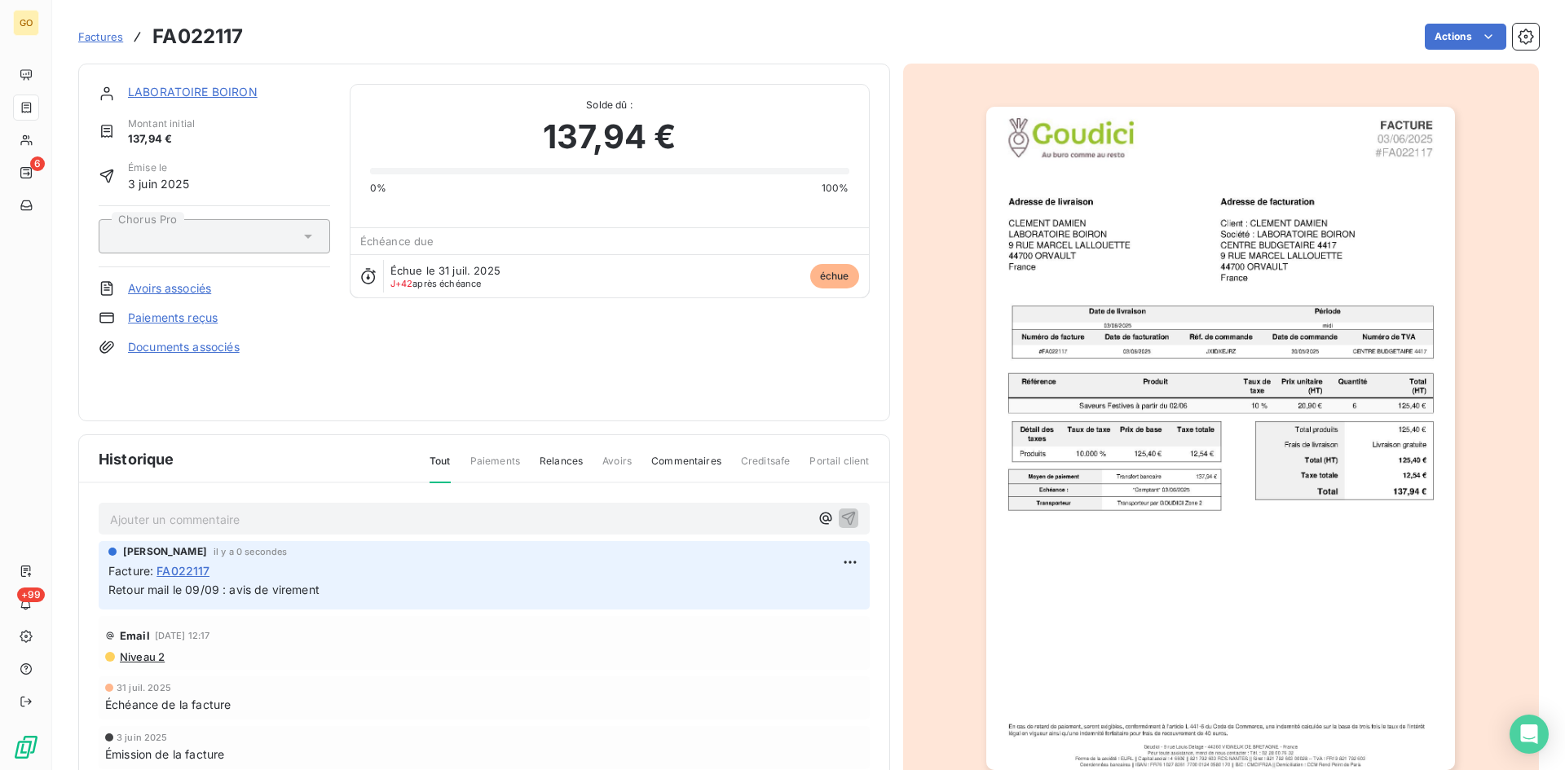
click at [102, 37] on span "Factures" at bounding box center [100, 36] width 45 height 13
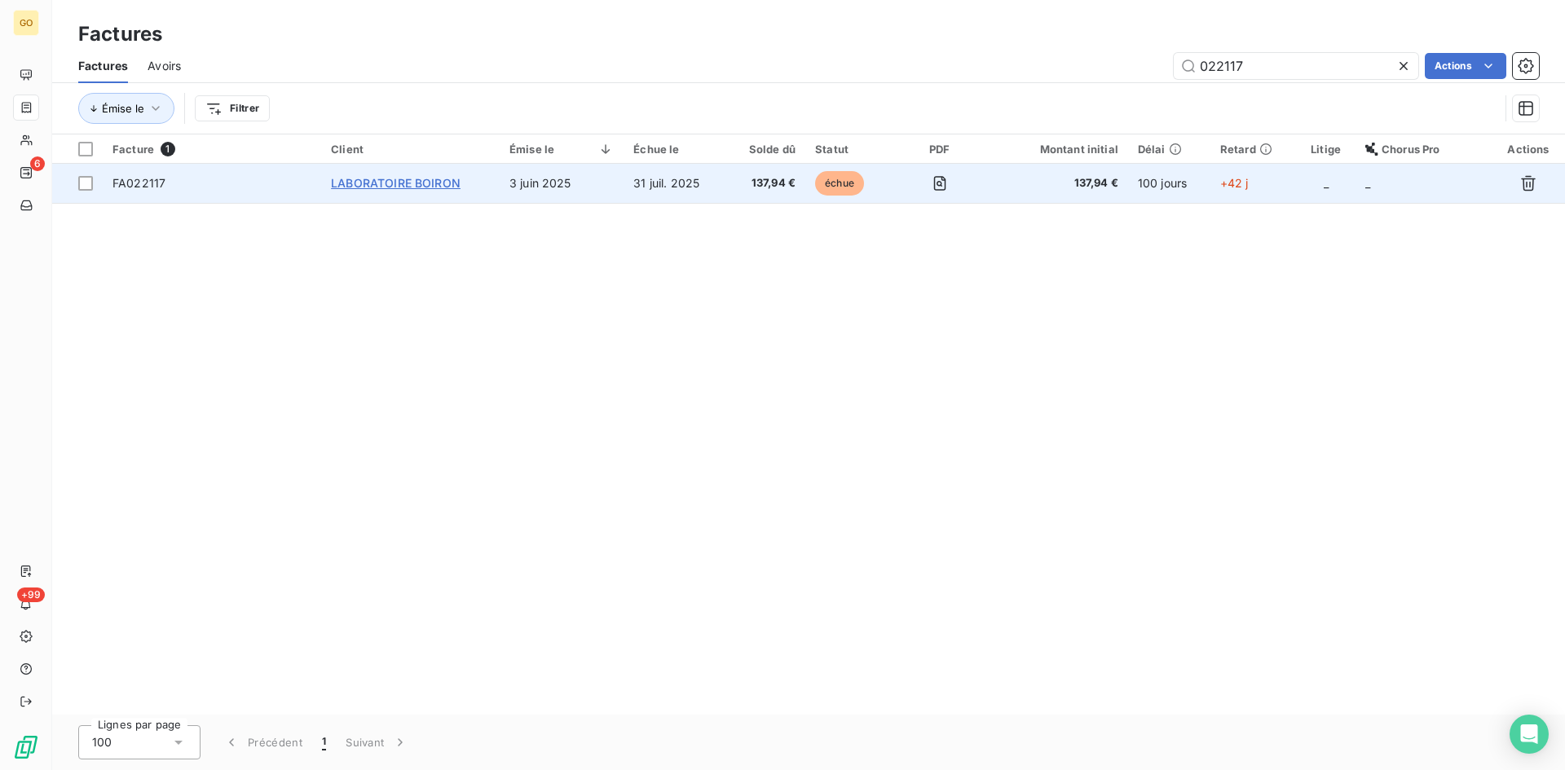
click at [414, 183] on span "LABORATOIRE BOIRON" at bounding box center [396, 183] width 130 height 14
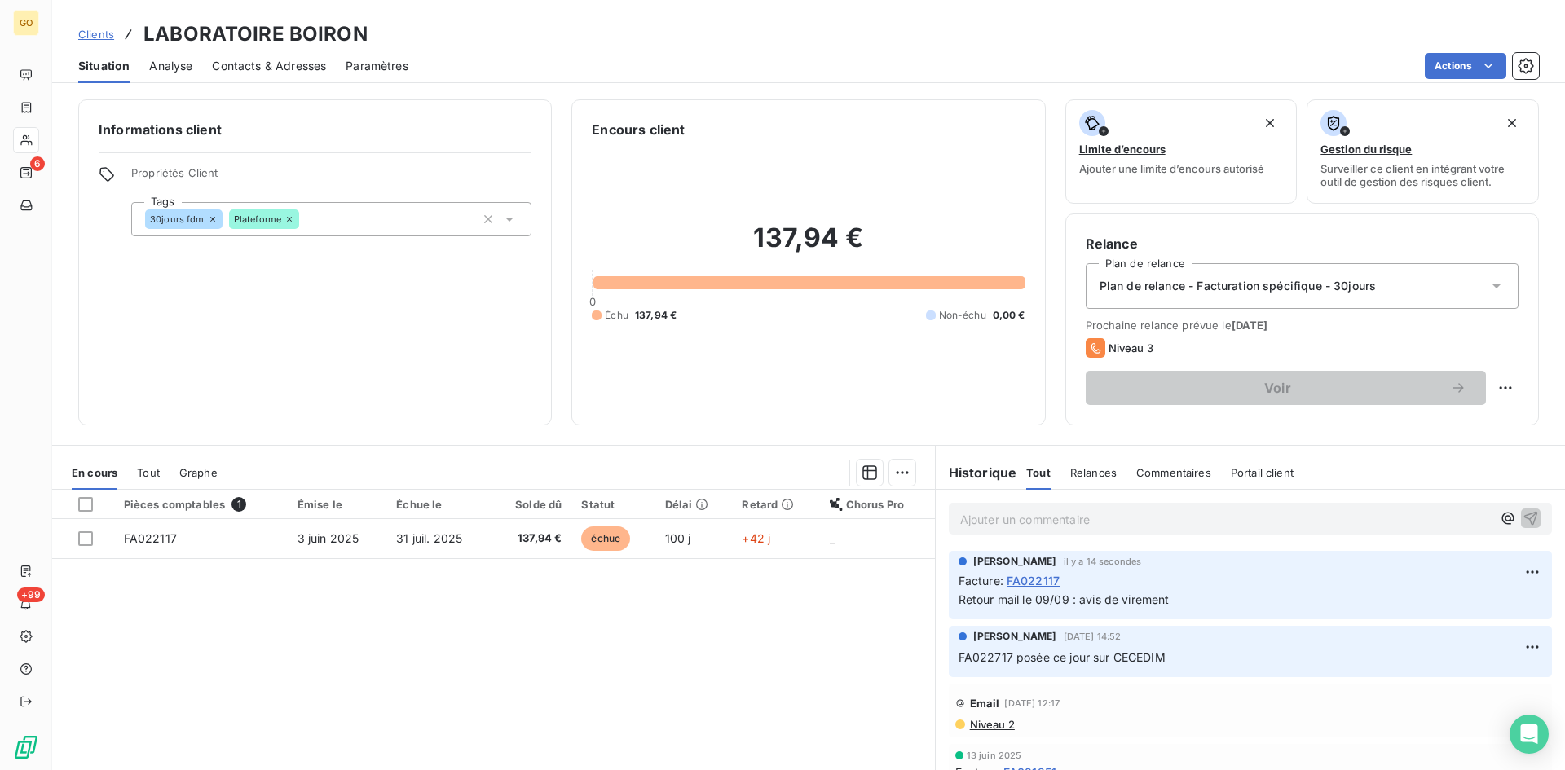
click at [1190, 658] on p "FA022717 posée ce jour sur CEGEDIM" at bounding box center [1249, 658] width 583 height 19
drag, startPoint x: 1168, startPoint y: 651, endPoint x: 935, endPoint y: 671, distance: 233.9
click at [935, 671] on div "ANGIE BOUILLARD 5 sept. 2025, 14:52 FA022717 posée ce jour sur CEGEDIM" at bounding box center [1249, 652] width 629 height 58
click at [791, 663] on div "Pièces comptables 1 Émise le Échue le Solde dû Statut Délai Retard Chorus Pro F…" at bounding box center [493, 647] width 882 height 314
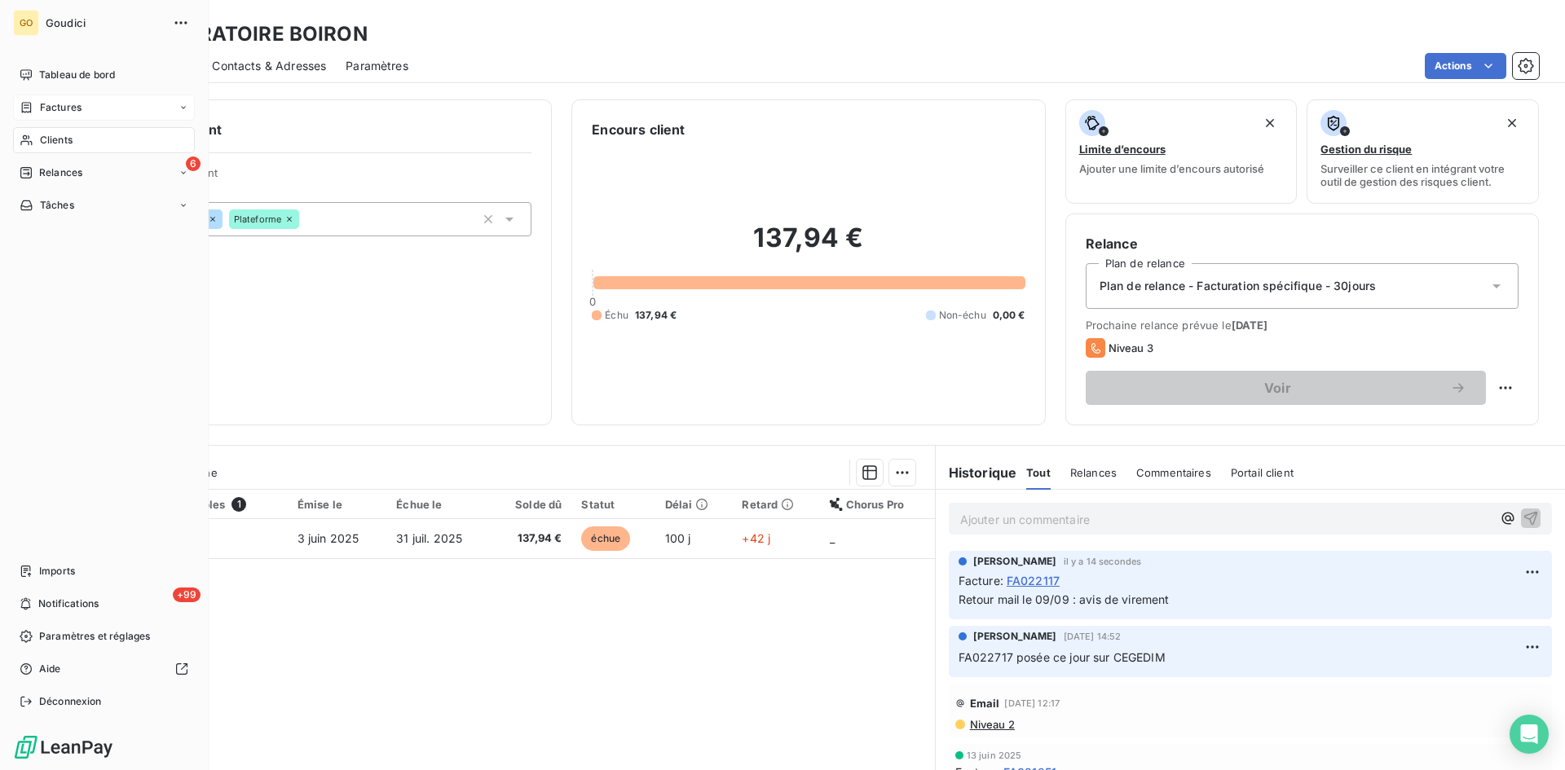
click at [51, 108] on span "Factures" at bounding box center [61, 107] width 42 height 15
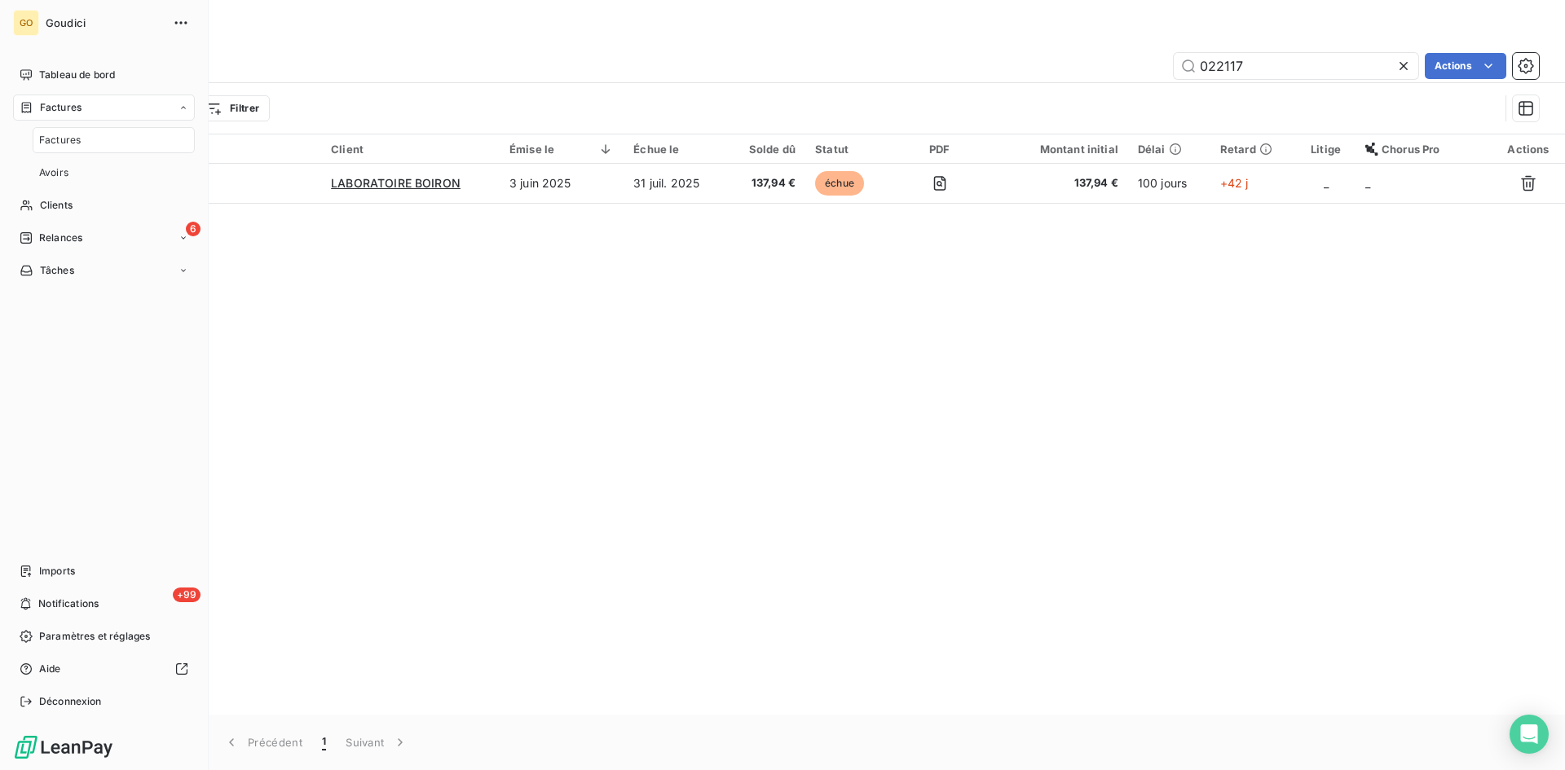
click at [55, 139] on span "Factures" at bounding box center [60, 140] width 42 height 15
click at [51, 137] on span "Factures" at bounding box center [60, 140] width 42 height 15
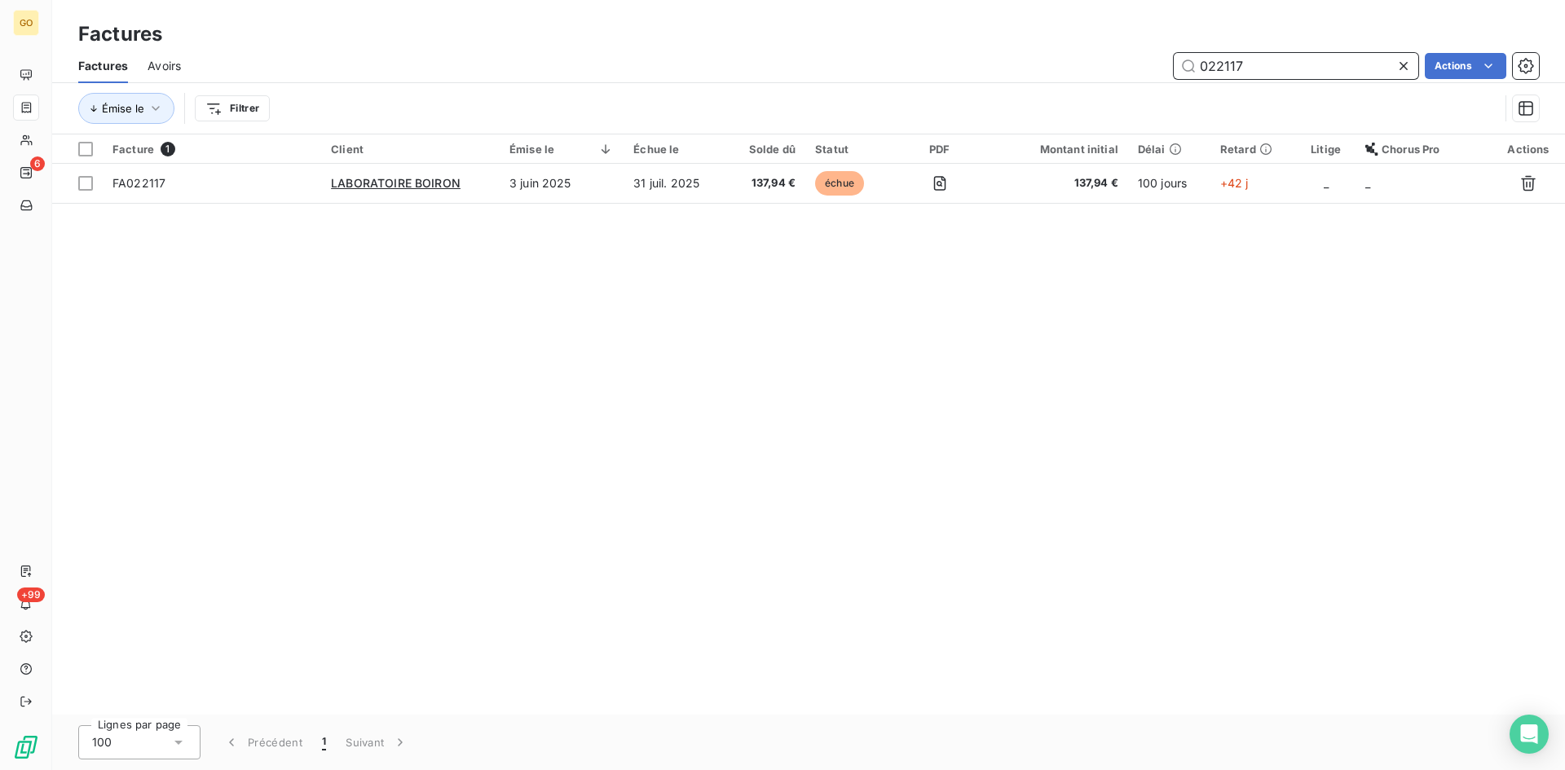
drag, startPoint x: 1260, startPoint y: 75, endPoint x: 1124, endPoint y: 72, distance: 136.1
click at [1124, 72] on div "022117 Actions" at bounding box center [869, 66] width 1338 height 26
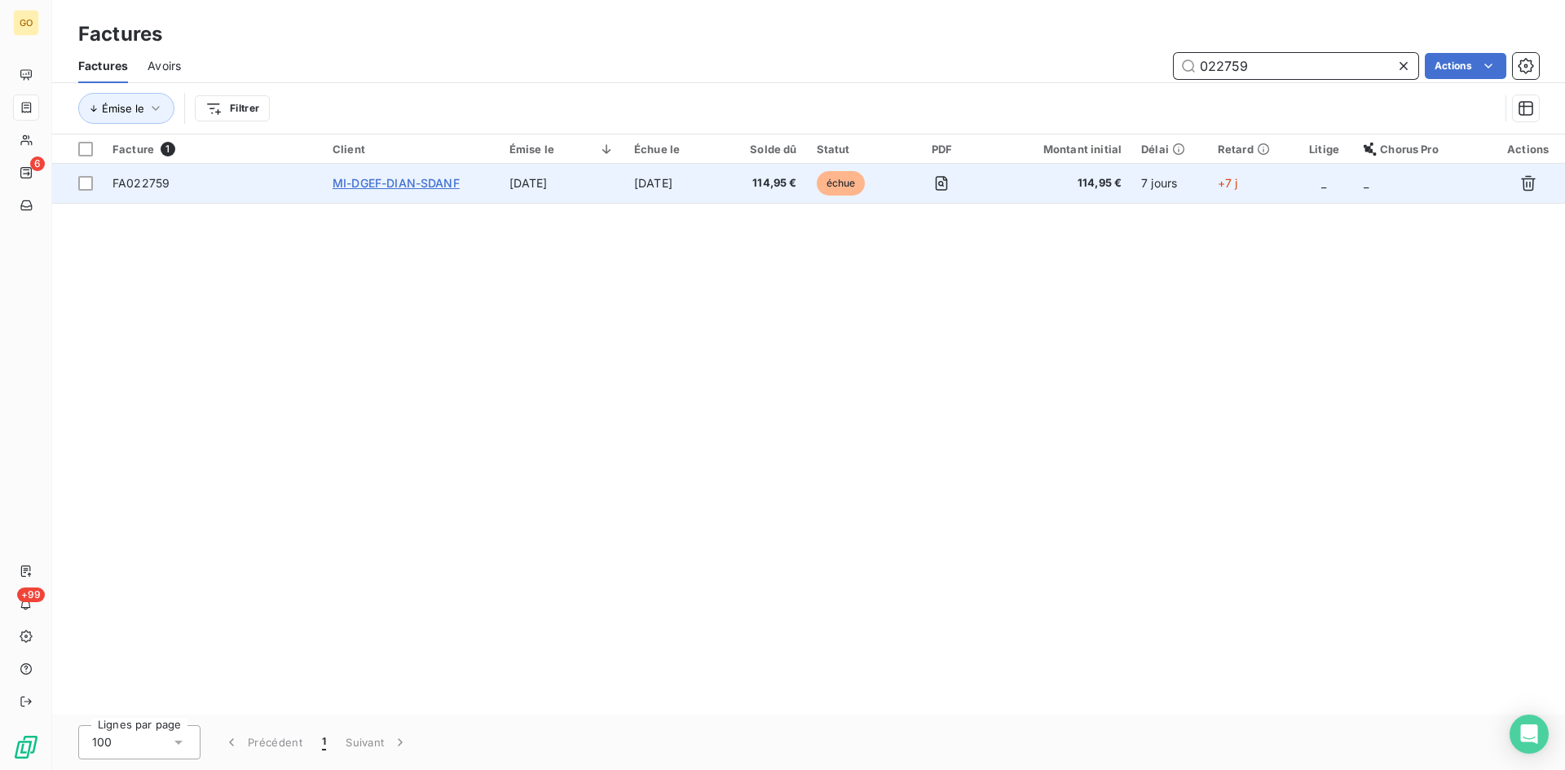
type input "022759"
click at [374, 188] on span "MI-DGEF-DIAN-SDANF" at bounding box center [395, 183] width 127 height 14
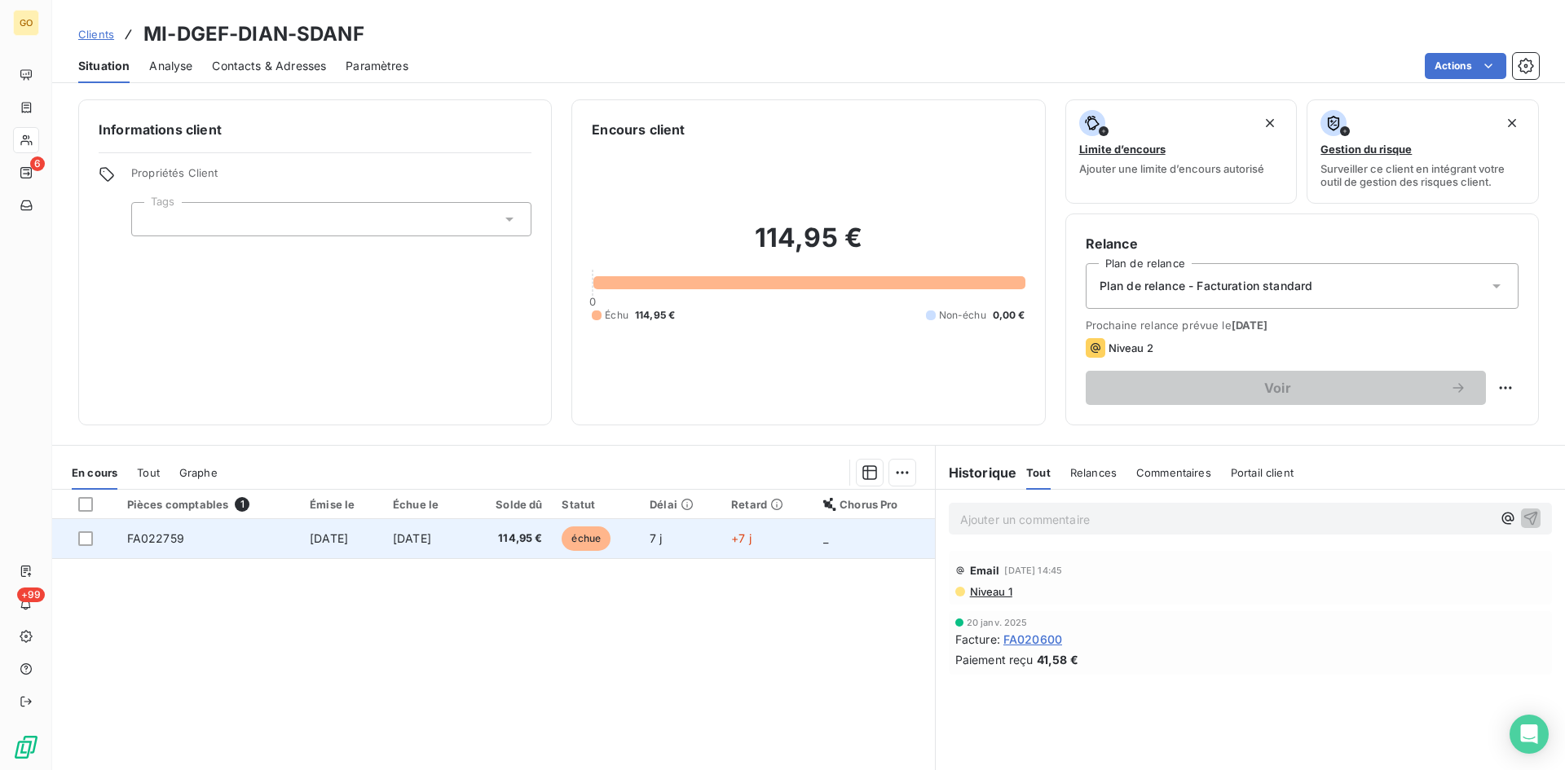
click at [152, 544] on span "FA022759" at bounding box center [155, 538] width 57 height 14
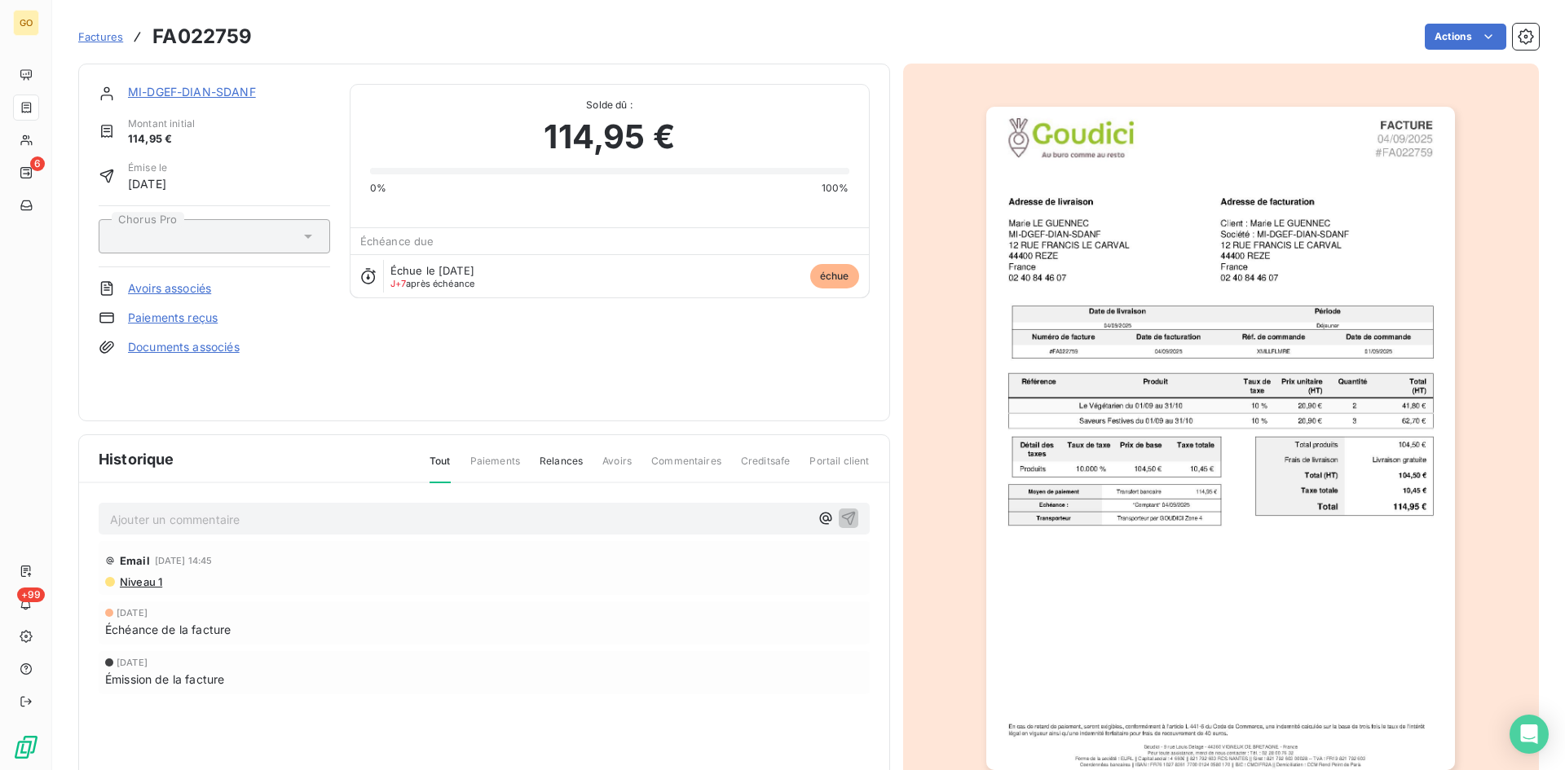
click at [215, 522] on p "Ajouter un commentaire ﻿" at bounding box center [459, 519] width 699 height 20
click at [246, 524] on p "Ajouter un commentaire ﻿" at bounding box center [459, 519] width 699 height 20
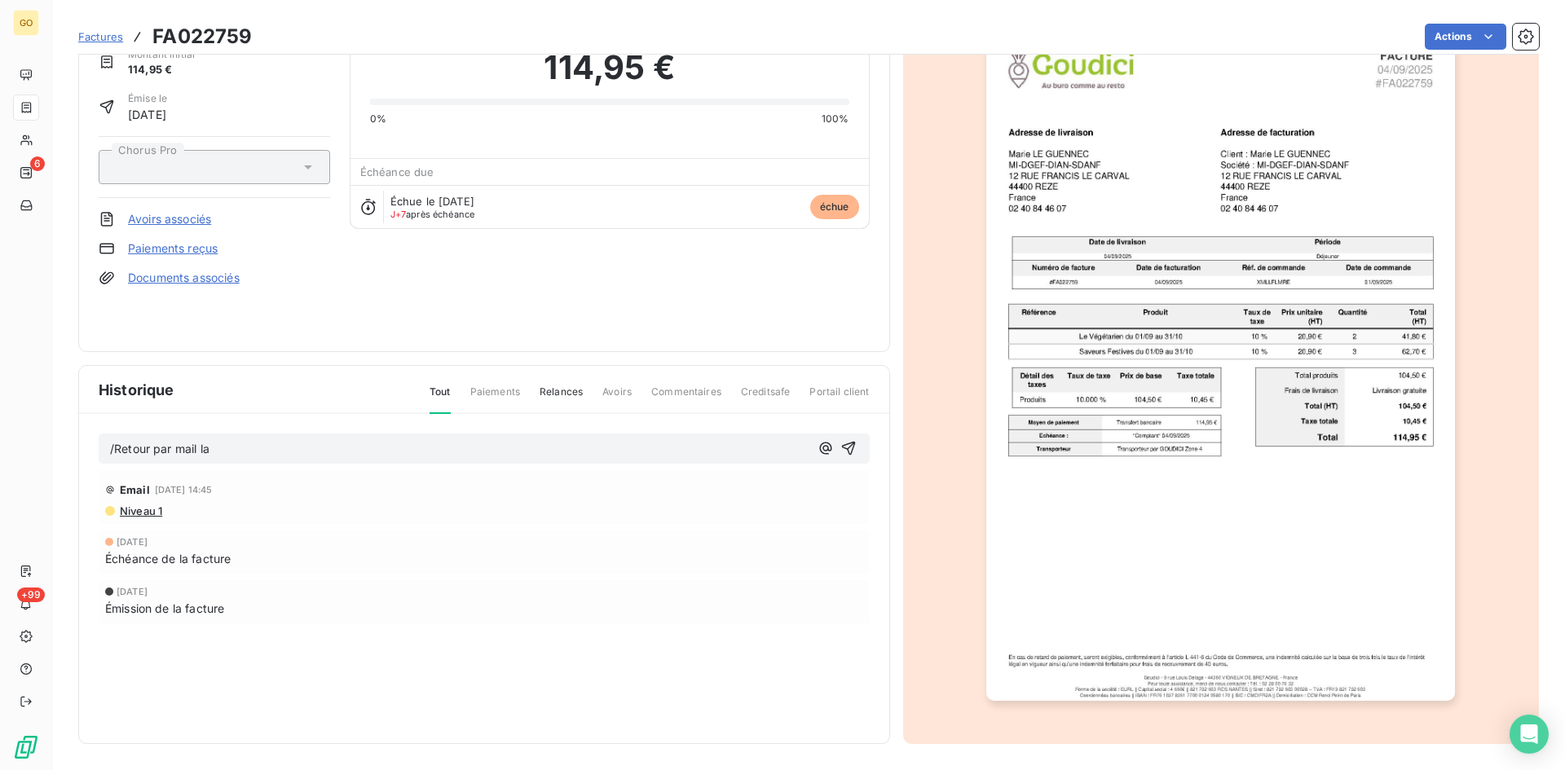
click at [237, 459] on div "/Retour par mail la" at bounding box center [484, 448] width 771 height 30
click at [236, 445] on p "/Retour par mail la" at bounding box center [459, 449] width 699 height 19
click at [117, 445] on span "/Retour par mail le 09/09" at bounding box center [178, 449] width 137 height 14
click at [326, 441] on p "Retour par mail le 09/09" at bounding box center [459, 449] width 699 height 19
click at [448, 439] on div "Retour par mail le 09/09 de MME LE GUENNEC :" at bounding box center [459, 448] width 699 height 20
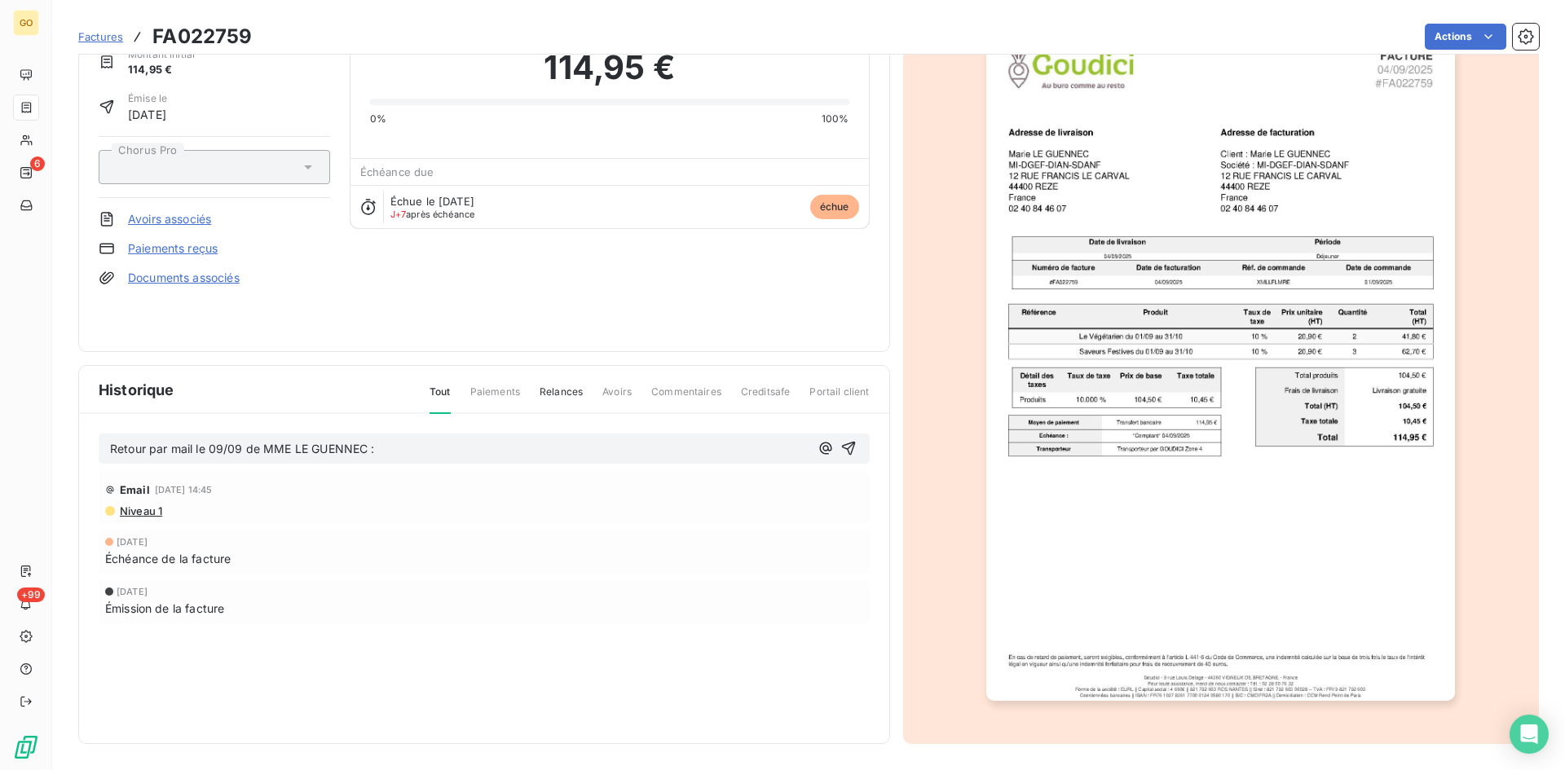
click at [436, 453] on p "Retour par mail le 09/09 de MME LE GUENNEC :" at bounding box center [459, 449] width 699 height 19
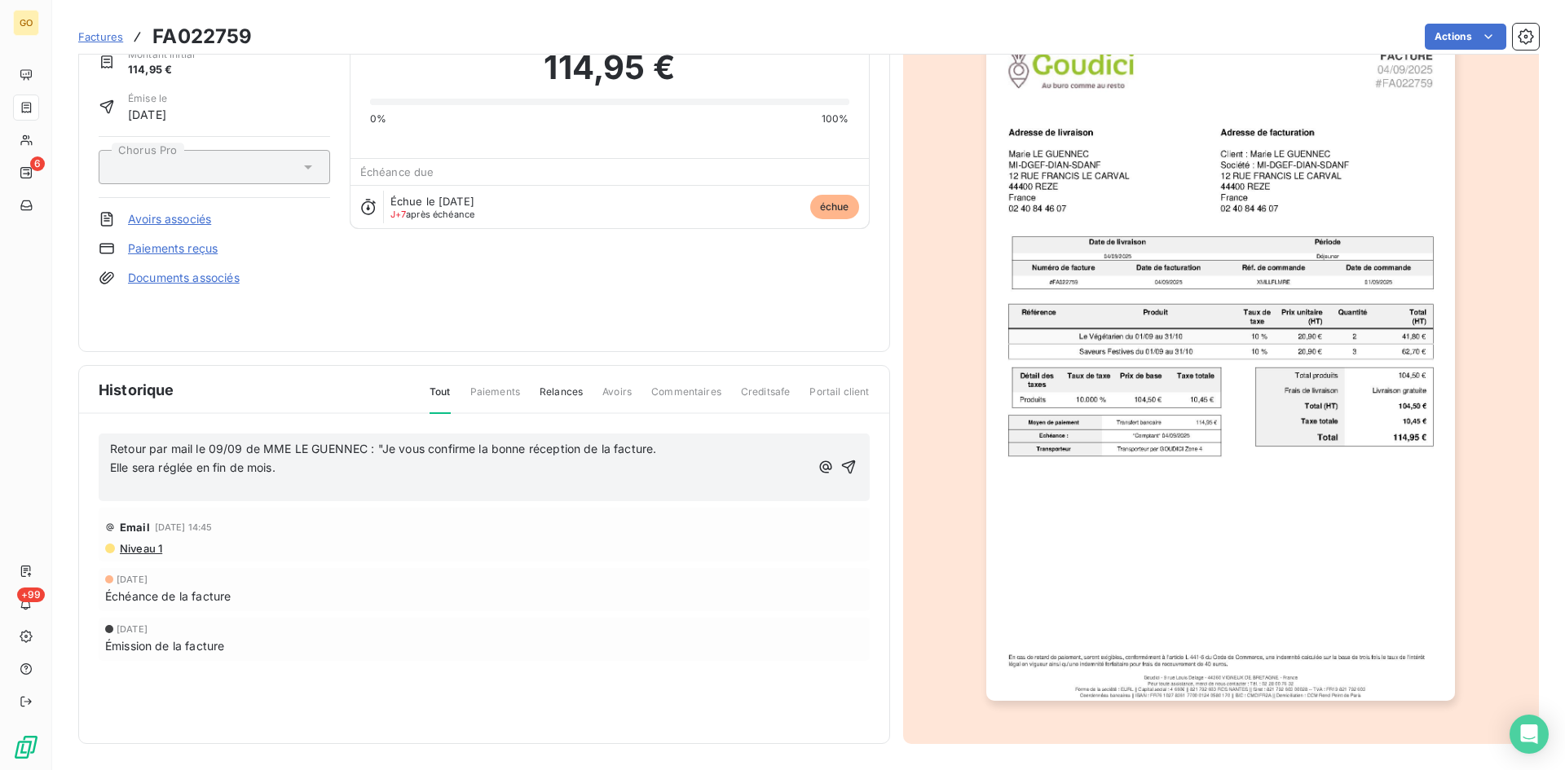
click at [327, 465] on p "Elle sera réglée en fin de mois." at bounding box center [459, 468] width 699 height 19
click at [844, 465] on icon "button" at bounding box center [848, 467] width 14 height 14
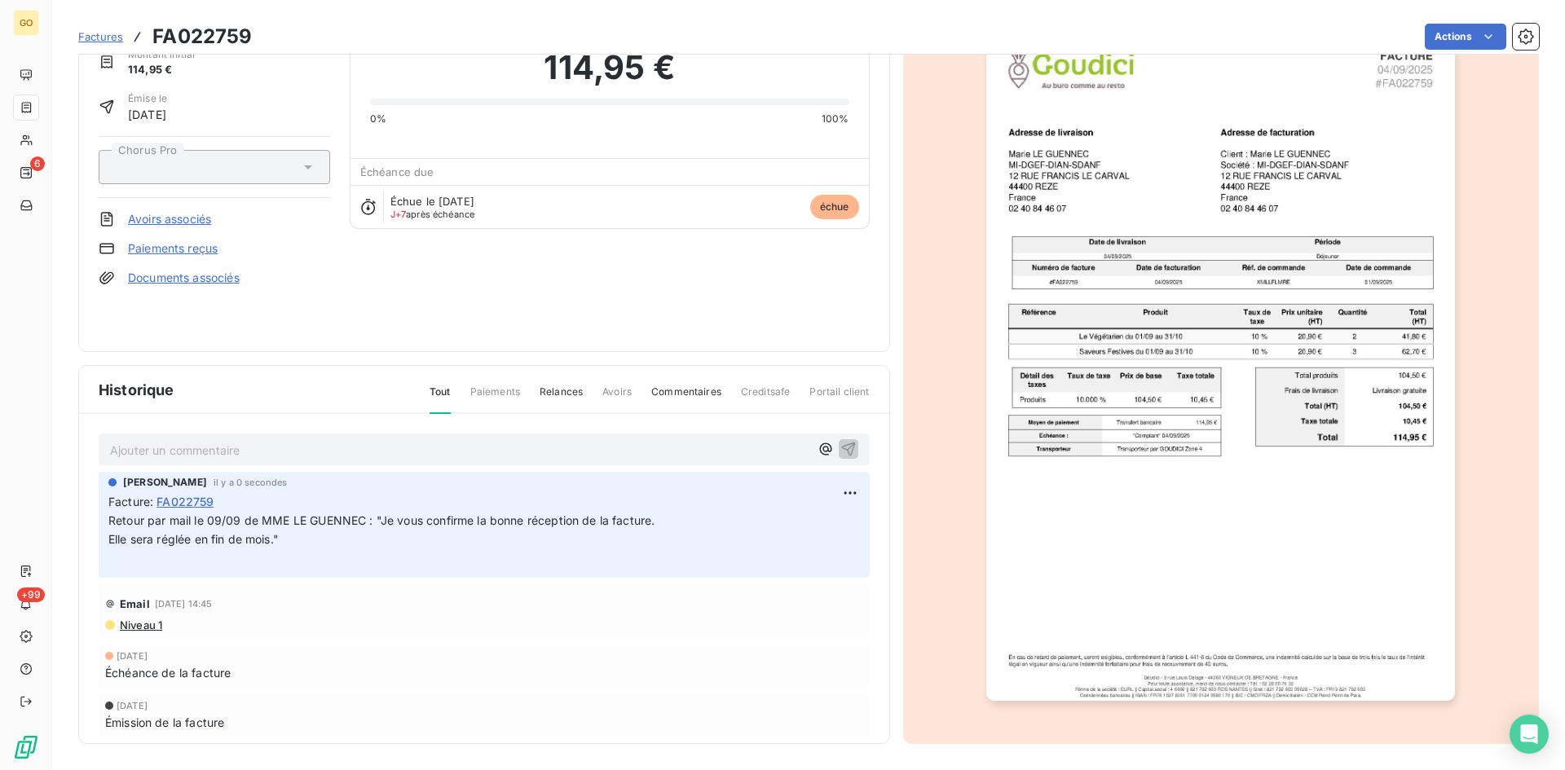
click at [101, 37] on span "Factures" at bounding box center [100, 36] width 45 height 13
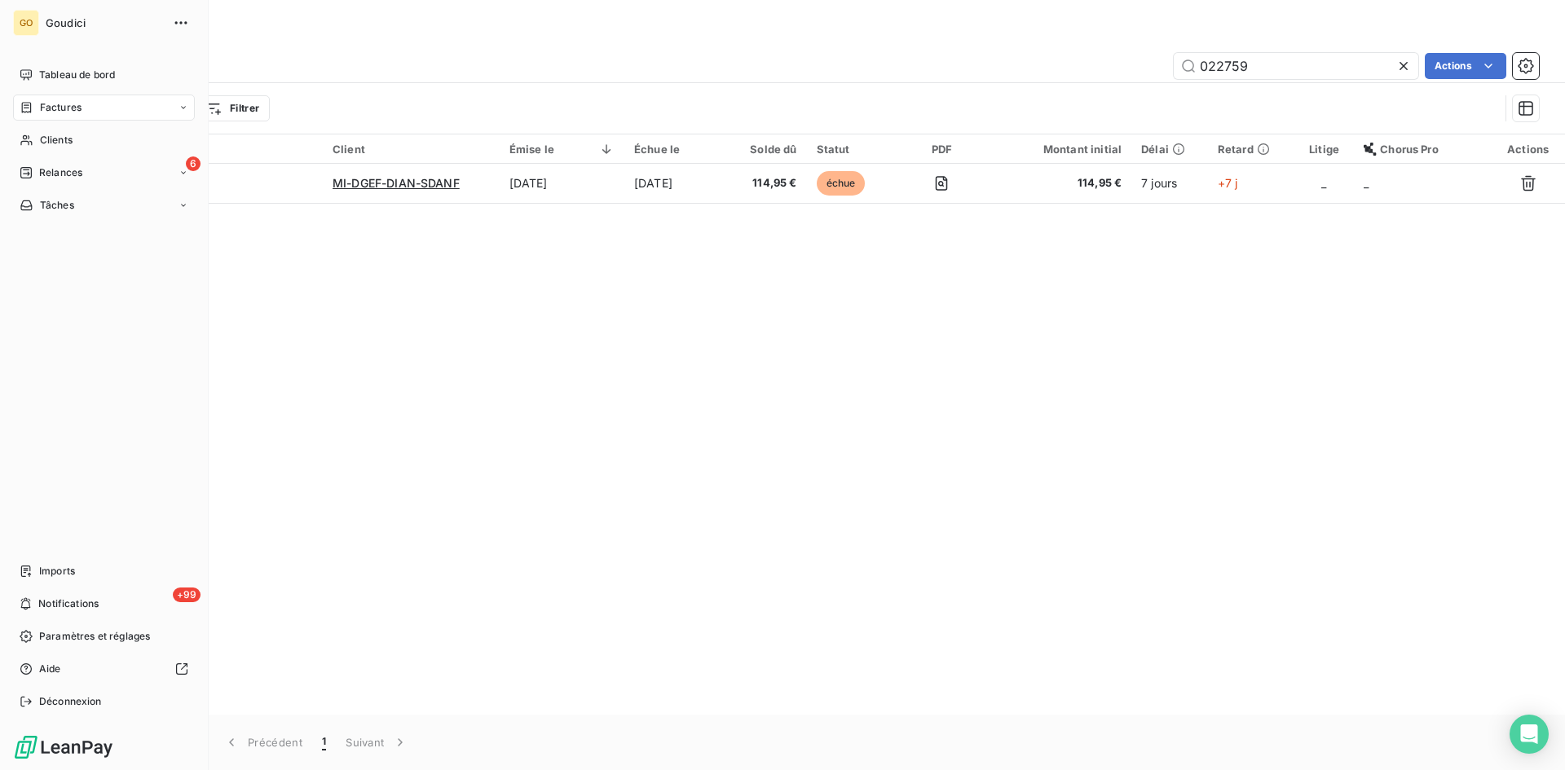
click at [37, 112] on div "Factures" at bounding box center [51, 107] width 62 height 15
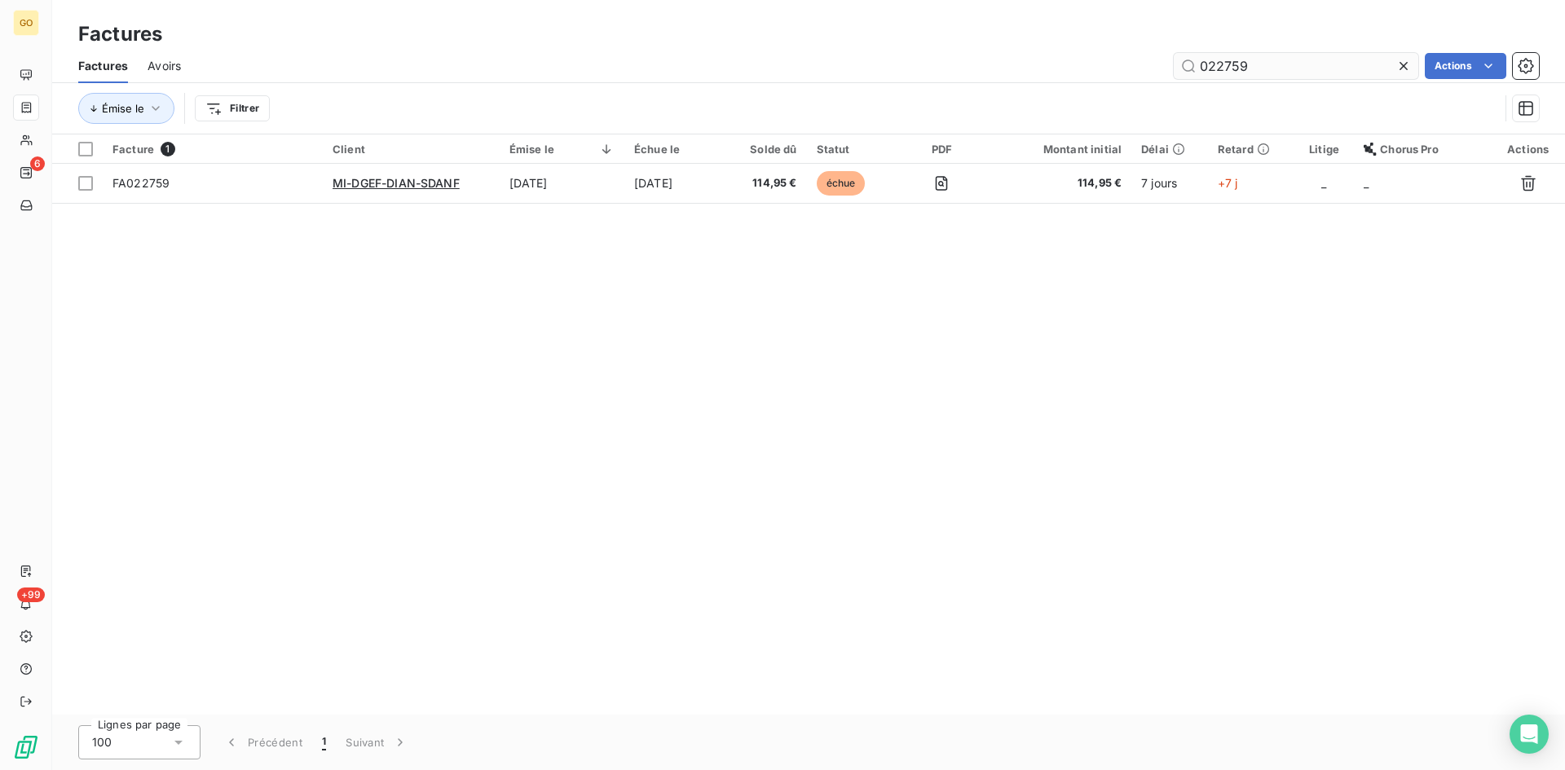
click at [1289, 78] on div "Factures Avoirs 022759 Actions" at bounding box center [808, 66] width 1512 height 34
click at [1284, 71] on input "022759" at bounding box center [1295, 66] width 244 height 26
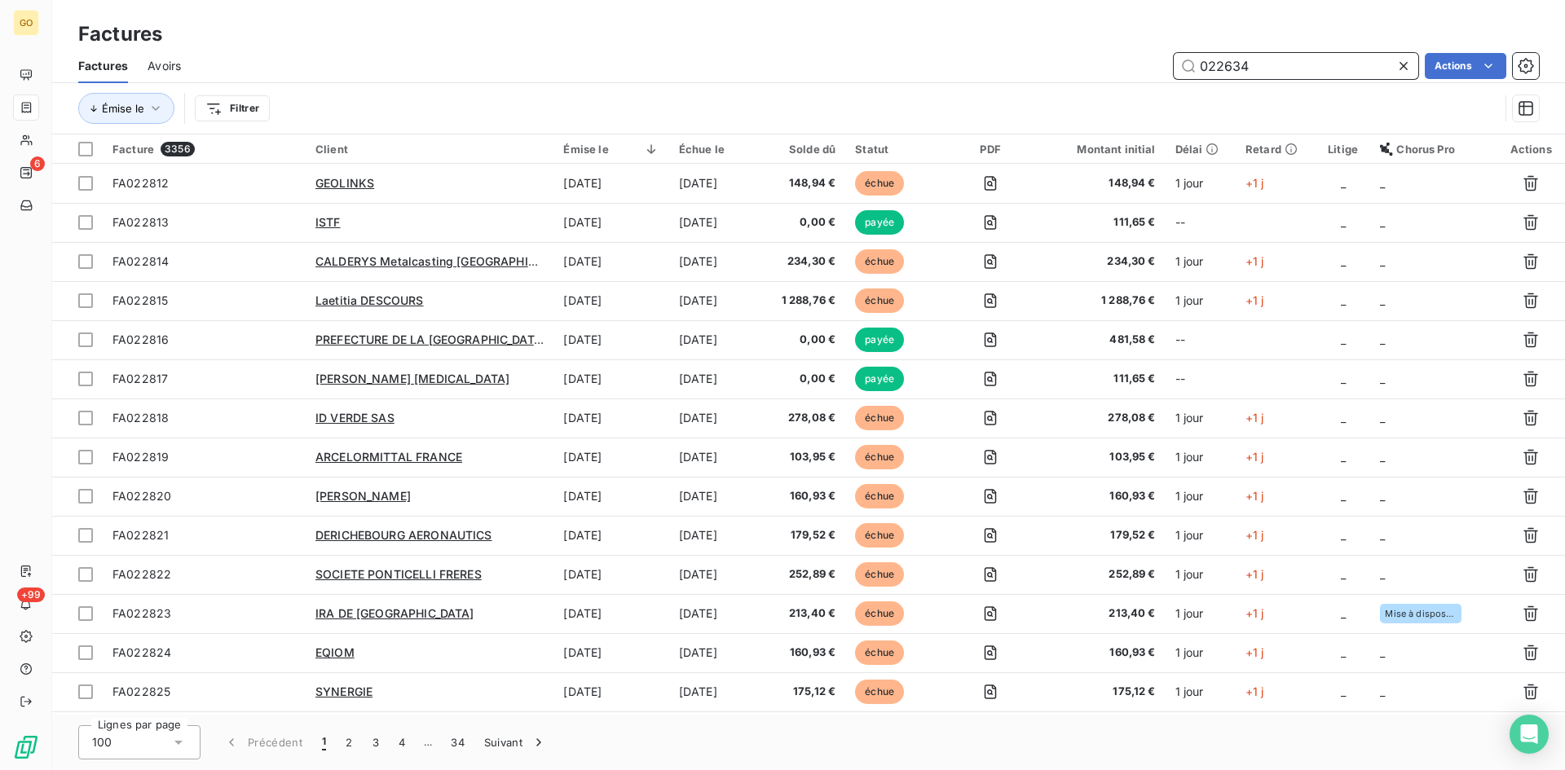
click at [1287, 66] on input "022634" at bounding box center [1295, 66] width 244 height 26
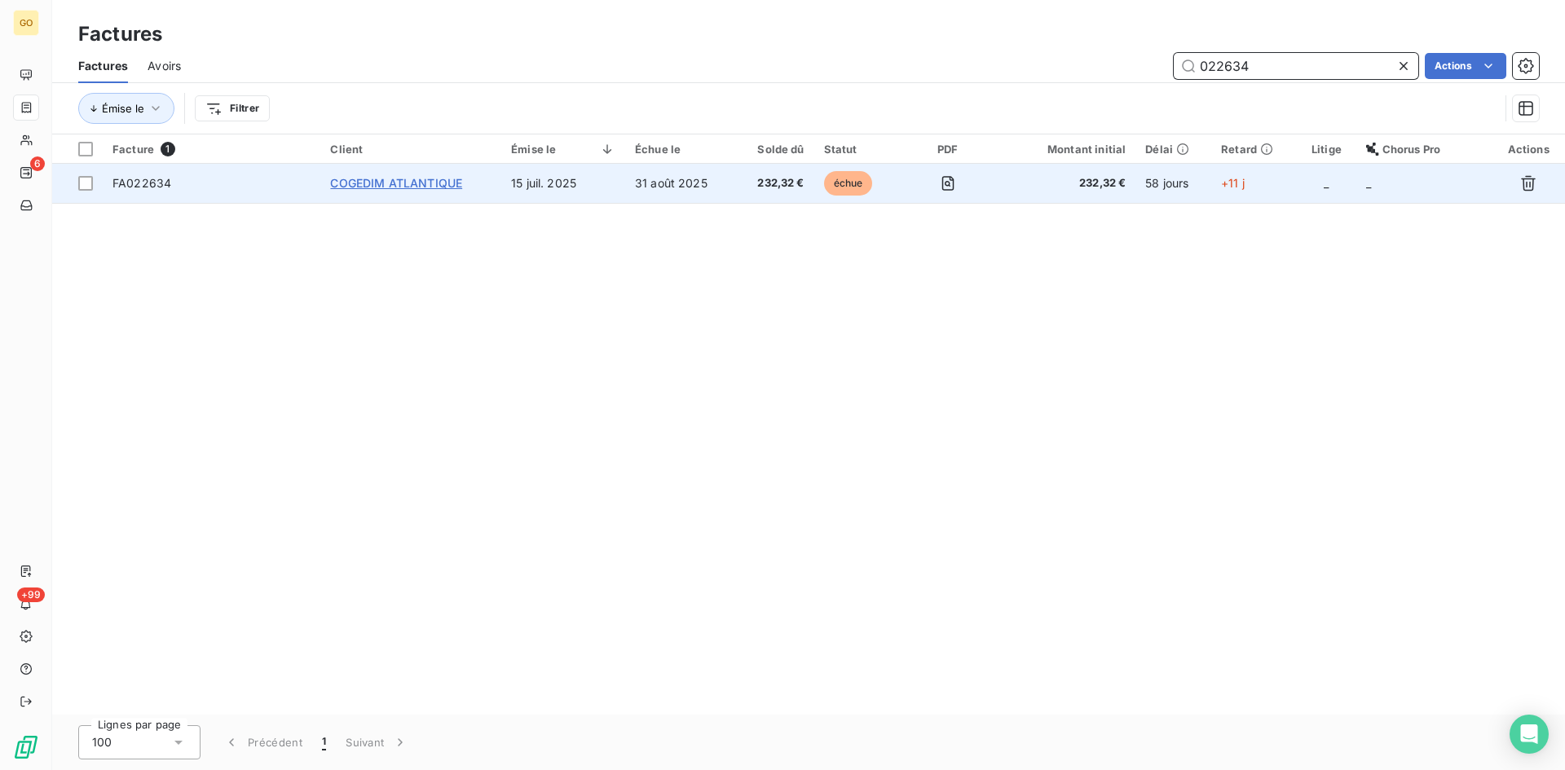
type input "022634"
click at [360, 176] on span "COGEDIM ATLANTIQUE" at bounding box center [396, 183] width 132 height 14
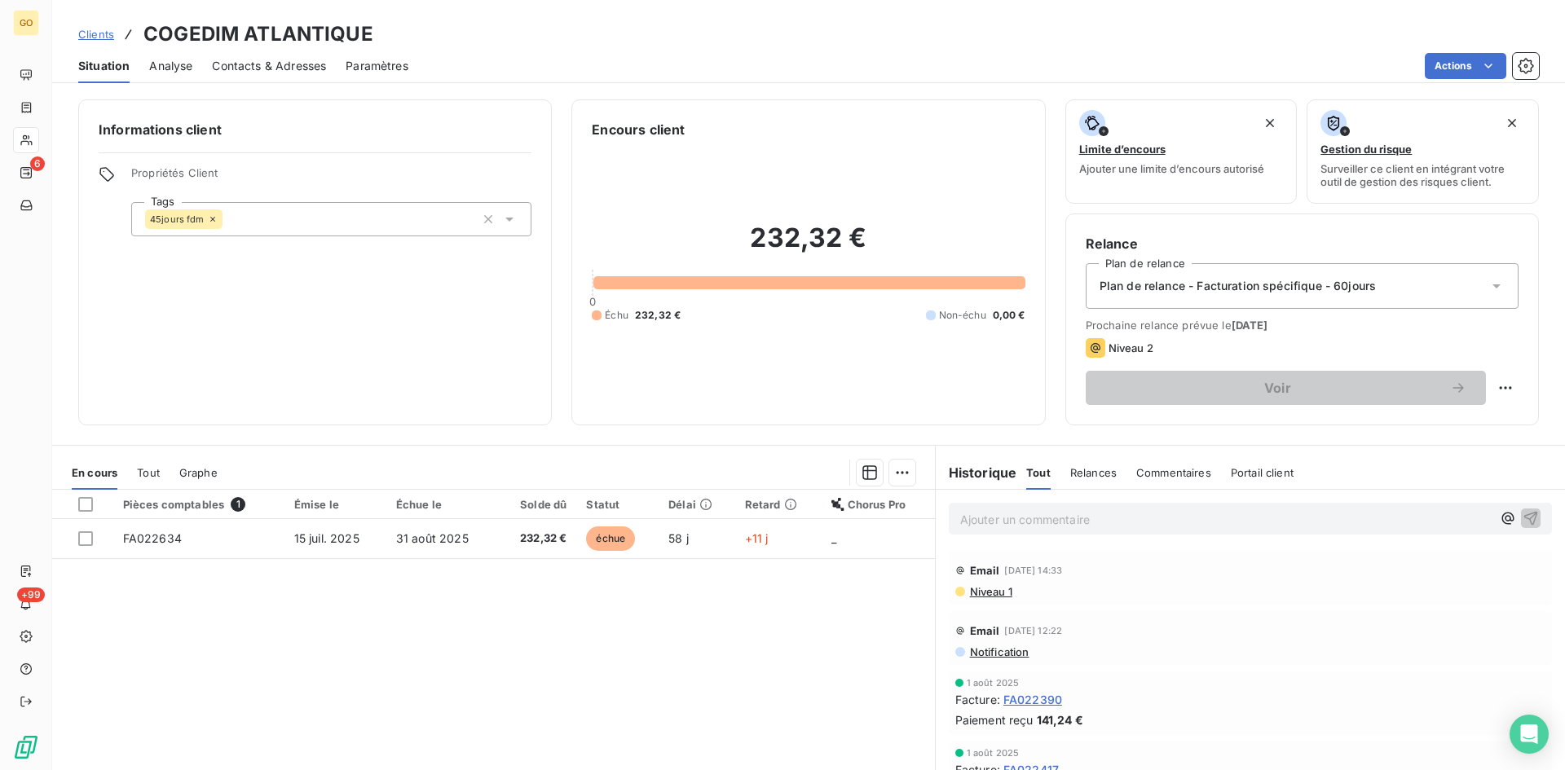
click at [244, 62] on span "Contacts & Adresses" at bounding box center [269, 66] width 114 height 16
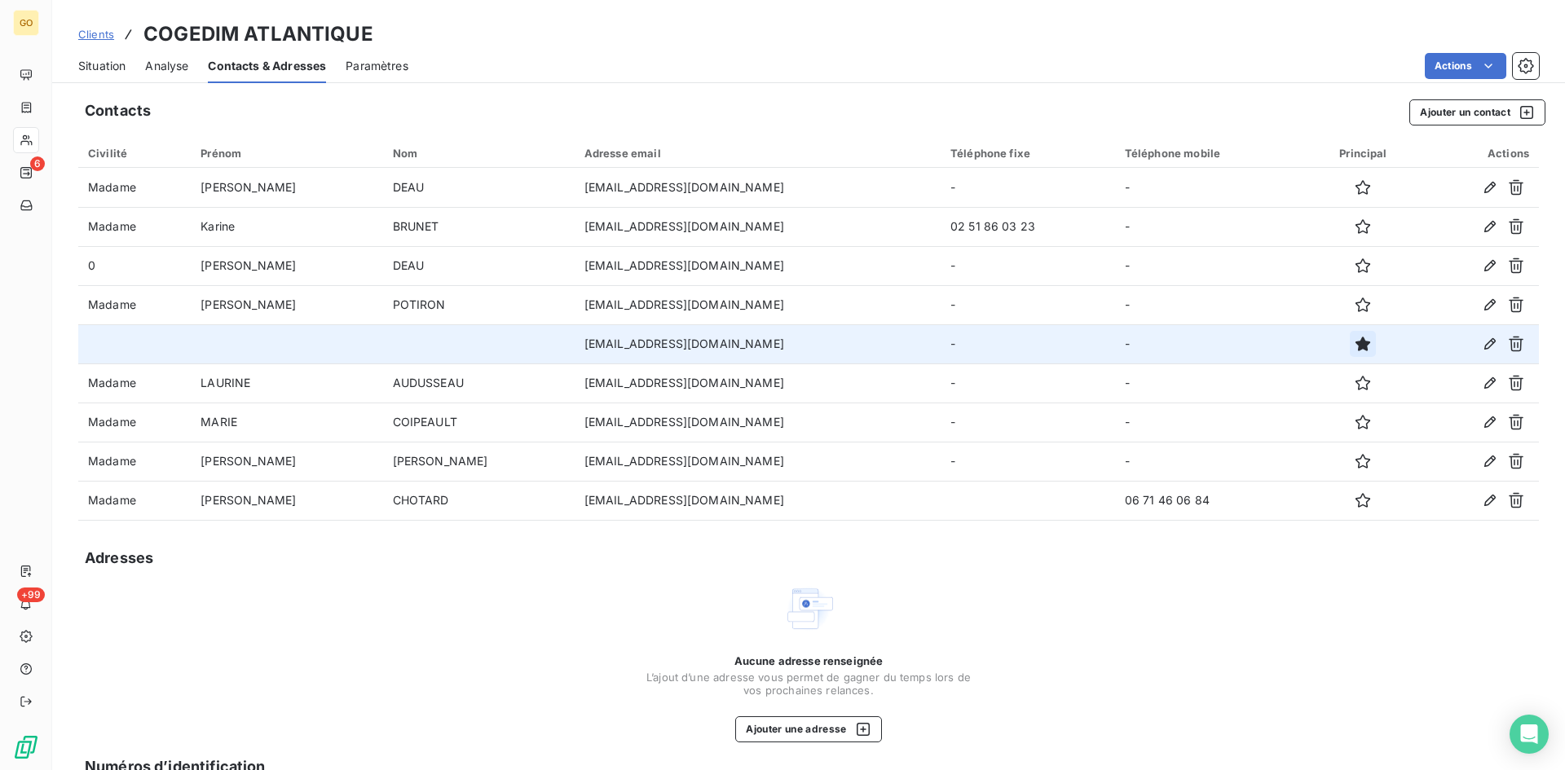
click at [1355, 342] on icon "button" at bounding box center [1362, 344] width 15 height 15
click at [1507, 346] on icon "button" at bounding box center [1515, 344] width 16 height 16
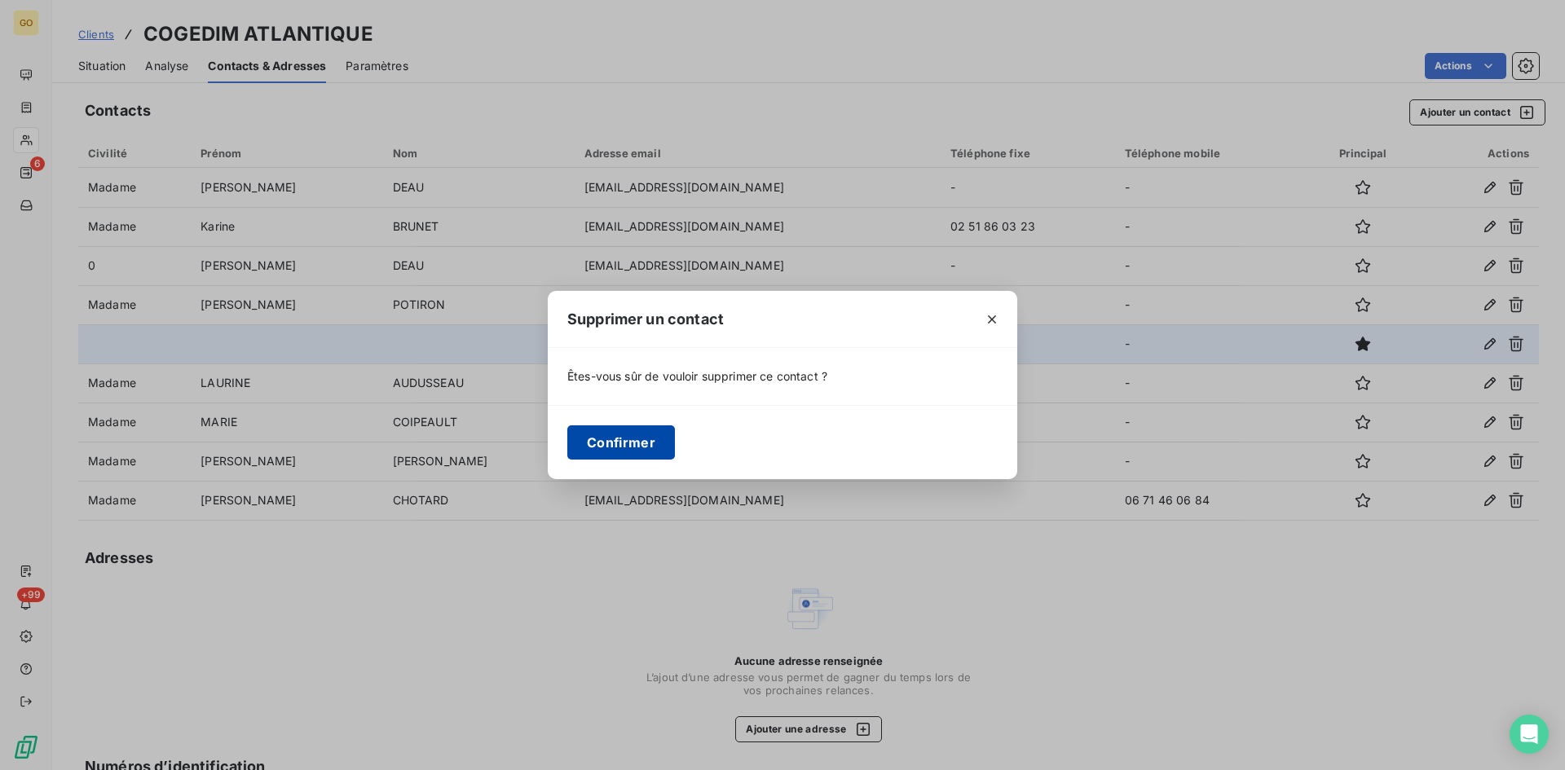
click at [630, 443] on button "Confirmer" at bounding box center [621, 442] width 108 height 34
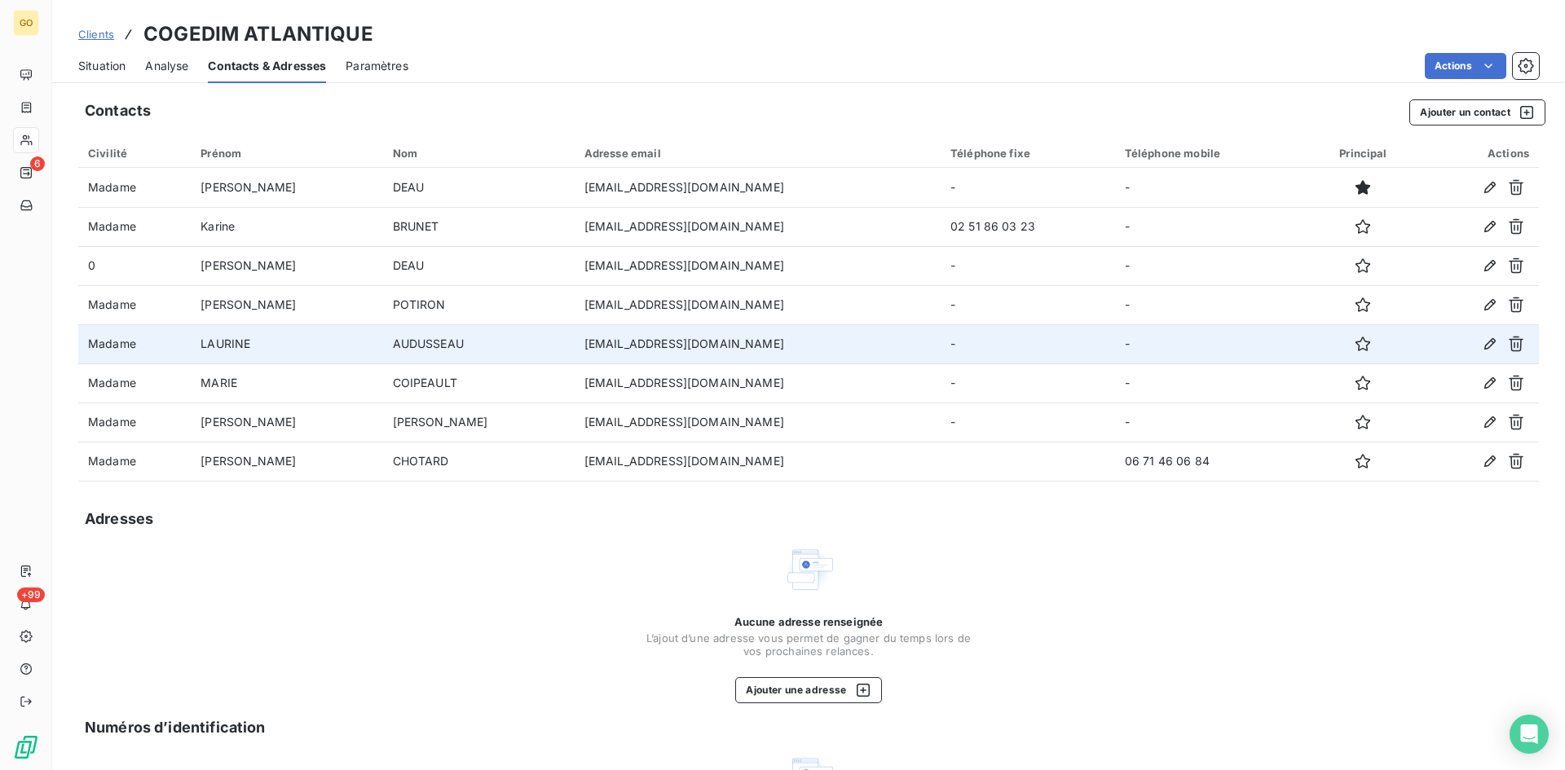
click at [94, 68] on span "Situation" at bounding box center [101, 66] width 47 height 16
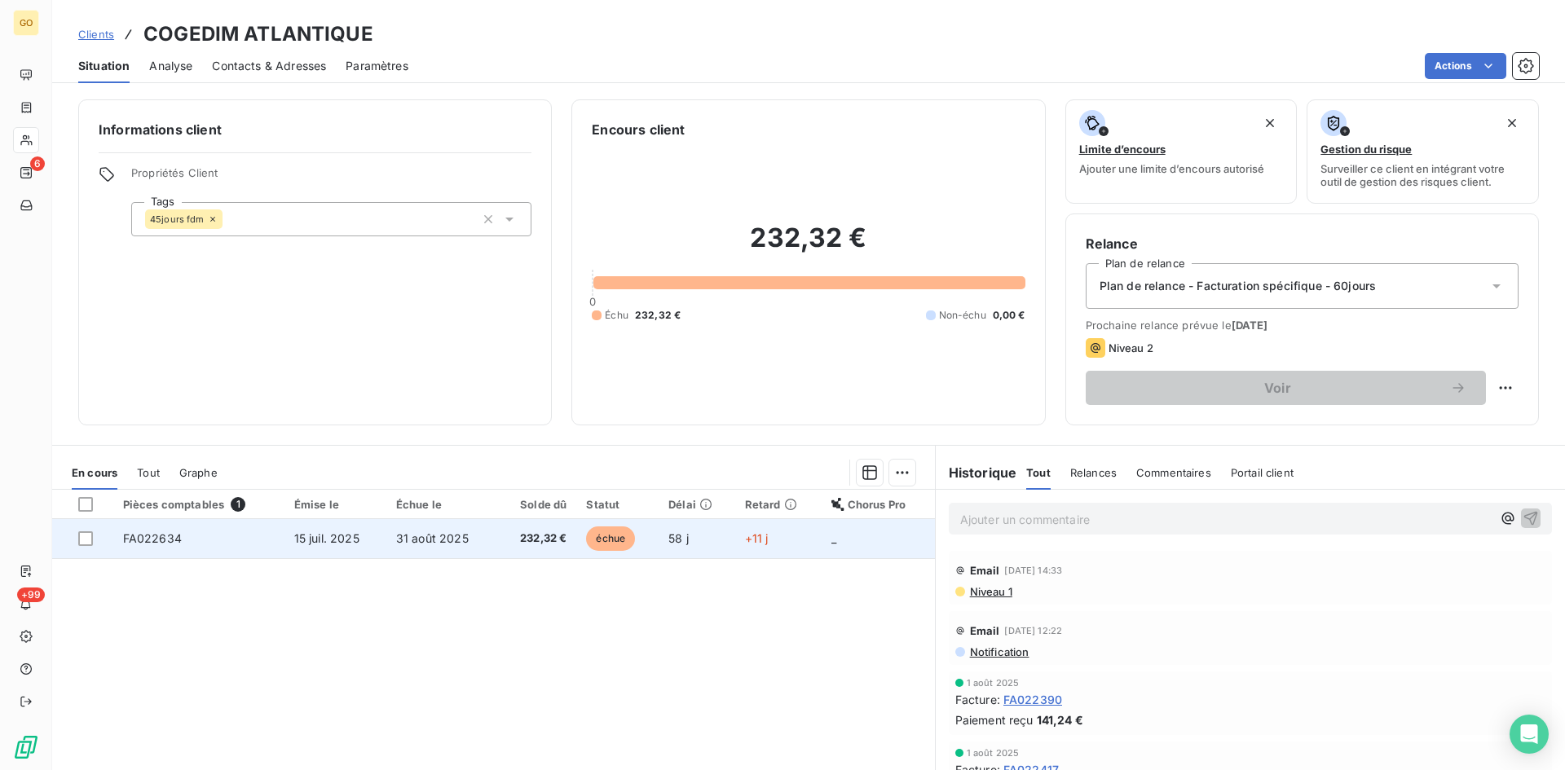
click at [153, 542] on span "FA022634" at bounding box center [152, 538] width 59 height 14
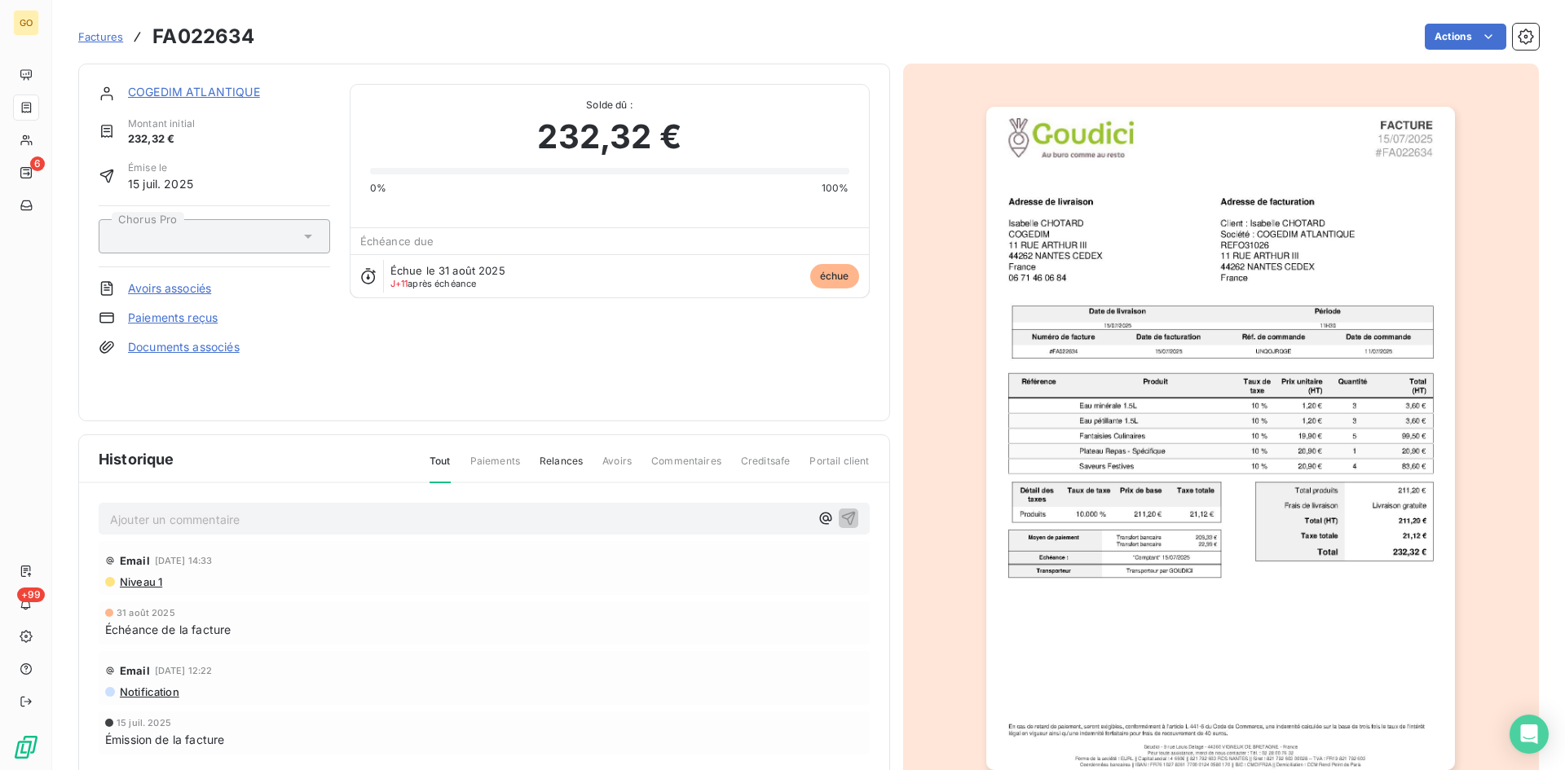
click at [297, 517] on p "Ajouter un commentaire ﻿" at bounding box center [459, 519] width 699 height 20
click at [284, 515] on p "Ajouter un commentaire ﻿" at bounding box center [459, 519] width 699 height 20
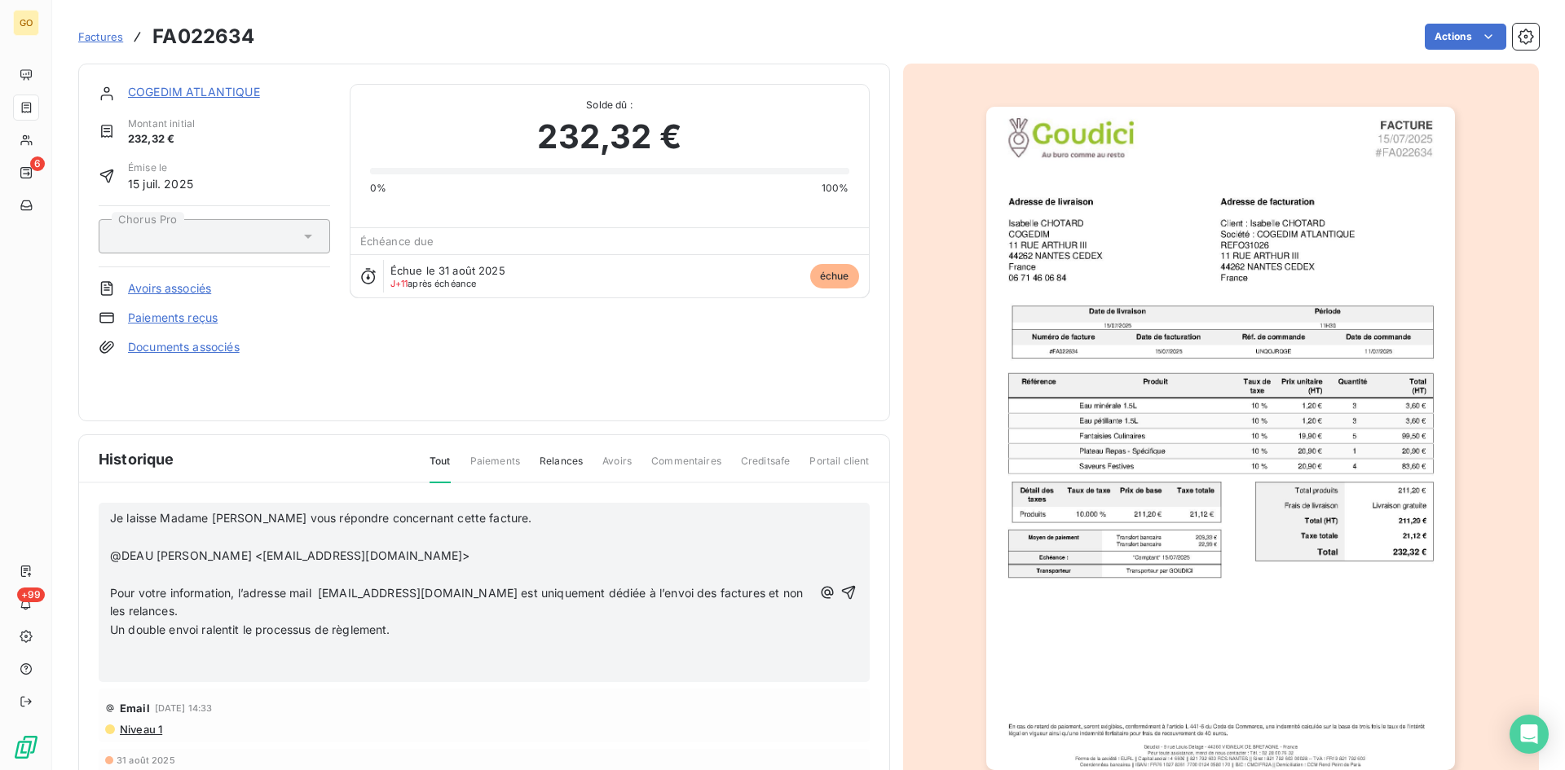
click at [109, 581] on div "Je laisse Madame DEAU vous répondre concernant cette facture. ﻿ @DEAU Pauline <…" at bounding box center [484, 592] width 771 height 179
click at [108, 590] on div "Je laisse Madame DEAU vous répondre concernant cette facture. ﻿ @DEAU Pauline <…" at bounding box center [484, 592] width 771 height 179
click at [114, 589] on span "Pour votre information, l’adresse mail compta-fournisseurs@altarea.com est uniq…" at bounding box center [458, 602] width 696 height 33
click at [112, 588] on span "Pour votre information, l’adresse mail compta-fournisseurs@altarea.com est uniq…" at bounding box center [458, 602] width 696 height 33
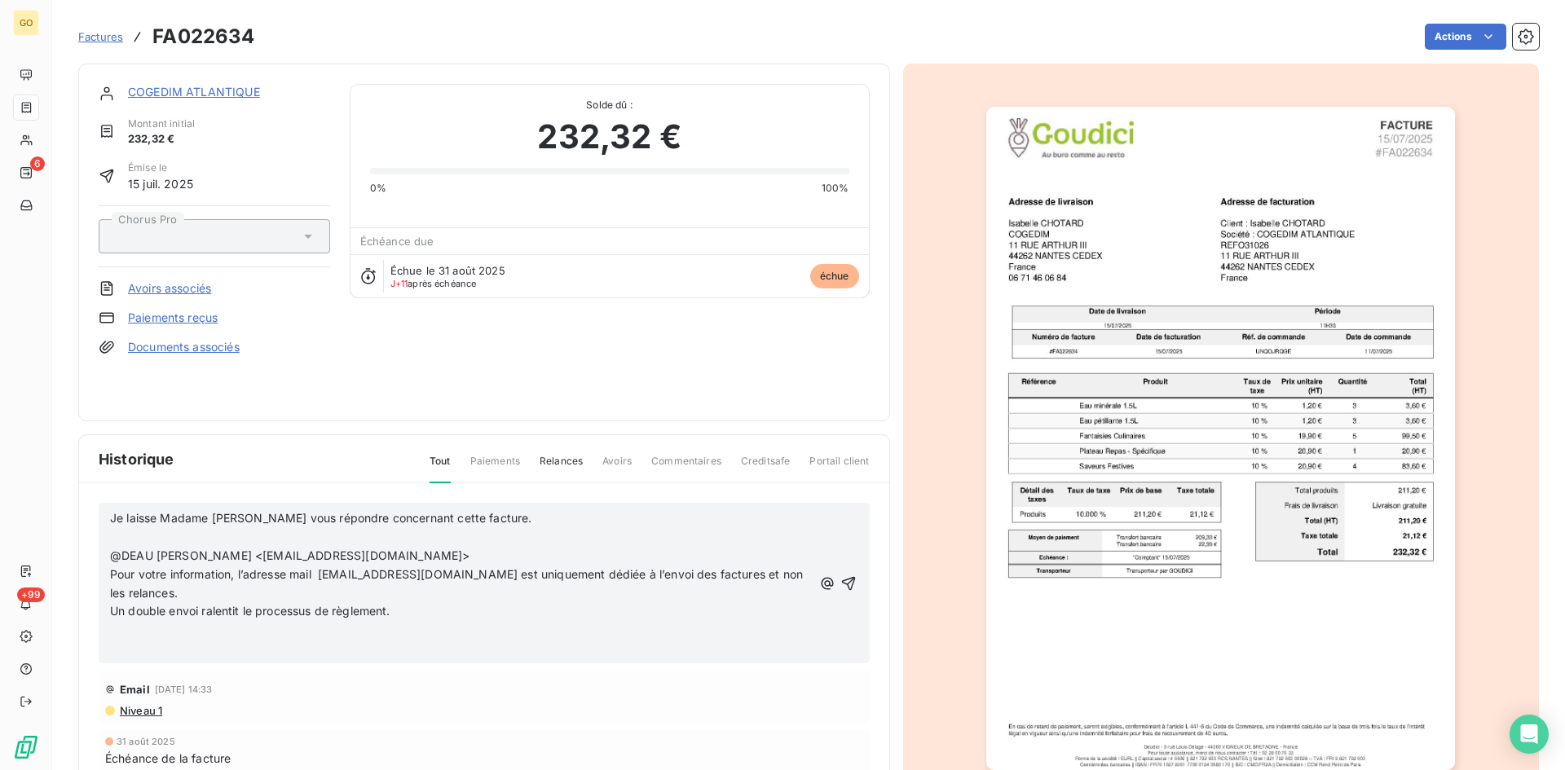
click at [112, 555] on span "@DEAU Pauline <pdeau@cogedim.com>" at bounding box center [290, 555] width 360 height 14
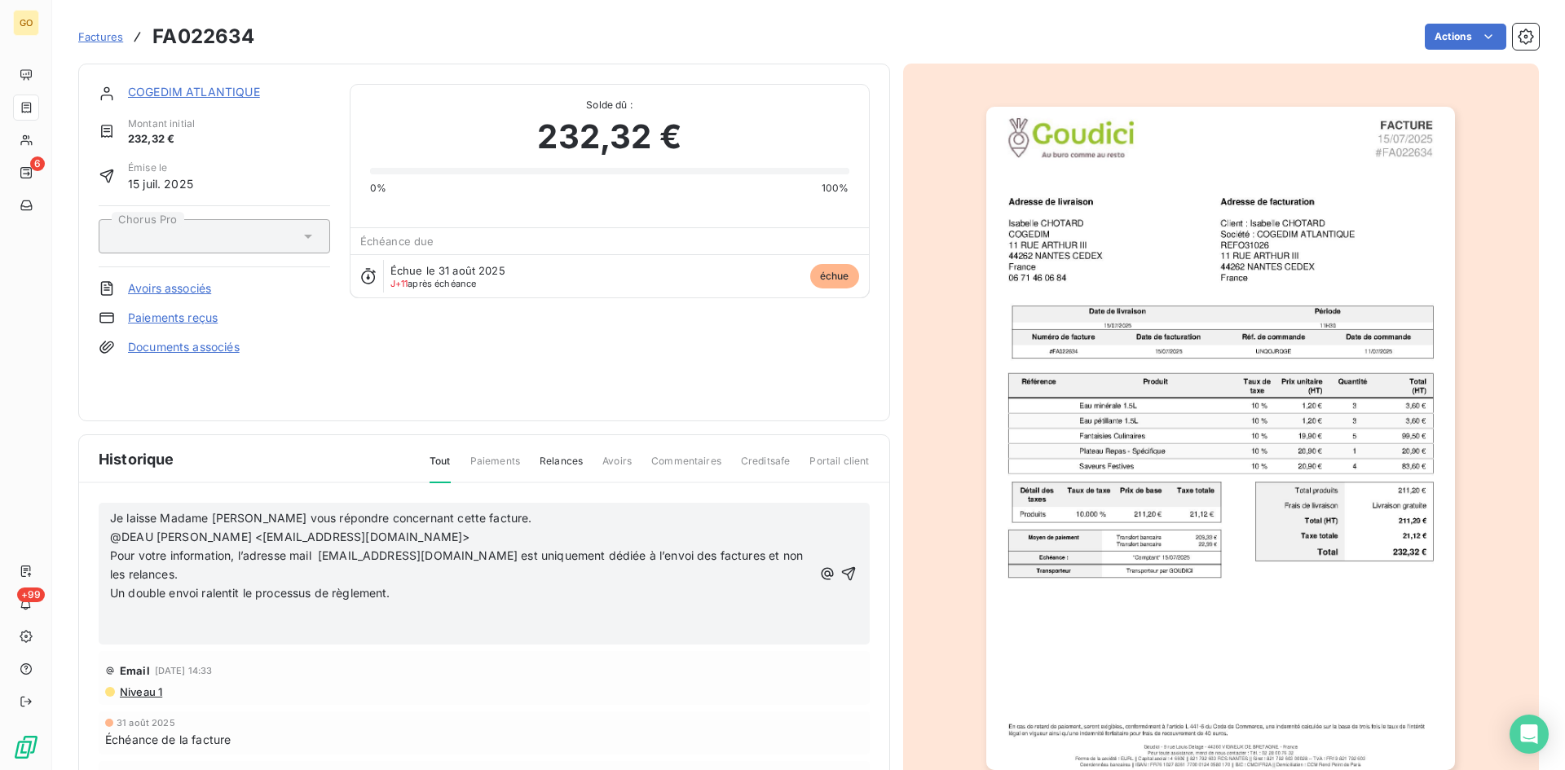
click at [111, 516] on span "Je laisse Madame DEAU vous répondre concernant cette facture." at bounding box center [321, 518] width 422 height 14
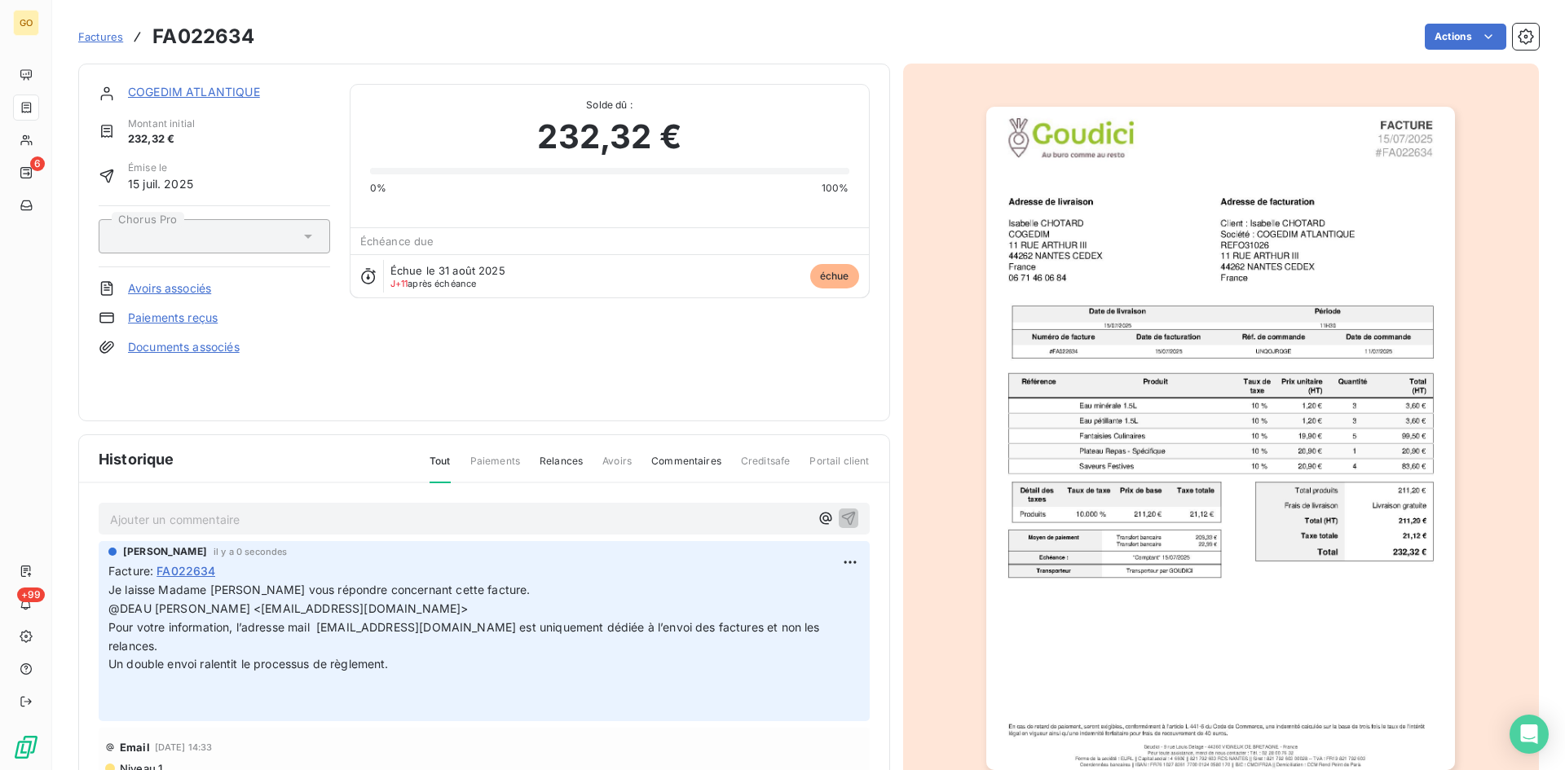
click at [109, 588] on span "Je laisse Madame DEAU vous répondre concernant cette facture." at bounding box center [319, 590] width 422 height 14
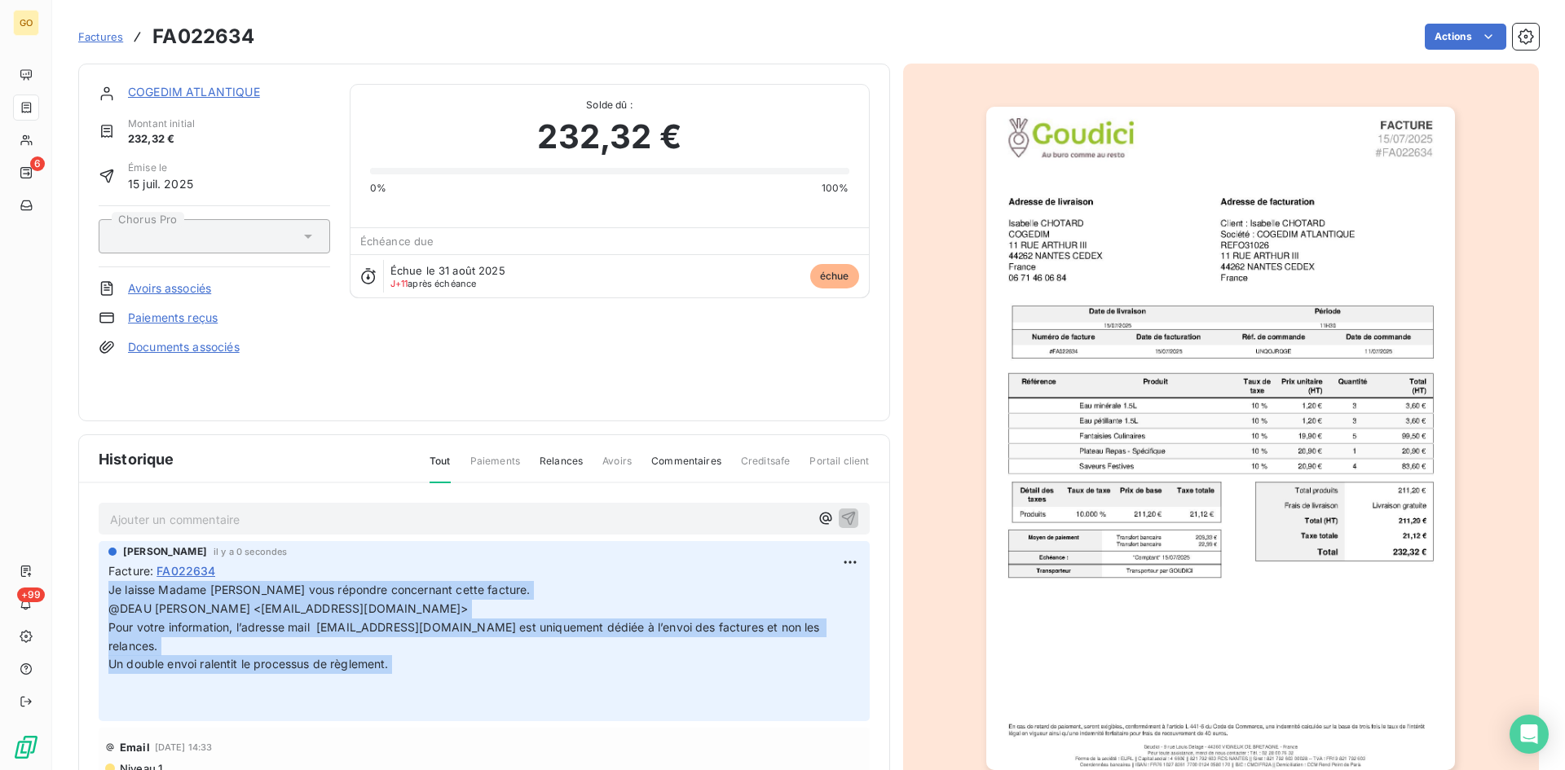
drag, startPoint x: 109, startPoint y: 588, endPoint x: 648, endPoint y: 662, distance: 543.6
click at [648, 662] on p "Je laisse Madame DEAU vous répondre concernant cette facture. @DEAU Pauline <pd…" at bounding box center [483, 646] width 751 height 130
copy p "Je laisse Madame DEAU vous répondre concernant cette facture. @DEAU Pauline <pd…"
click at [834, 558] on html "GO 6 +99 Factures FA022634 Actions COGEDIM ATLANTIQUE Montant initial 232,32 € …" at bounding box center [782, 385] width 1565 height 770
click at [792, 620] on div "Supprimer" at bounding box center [791, 627] width 91 height 26
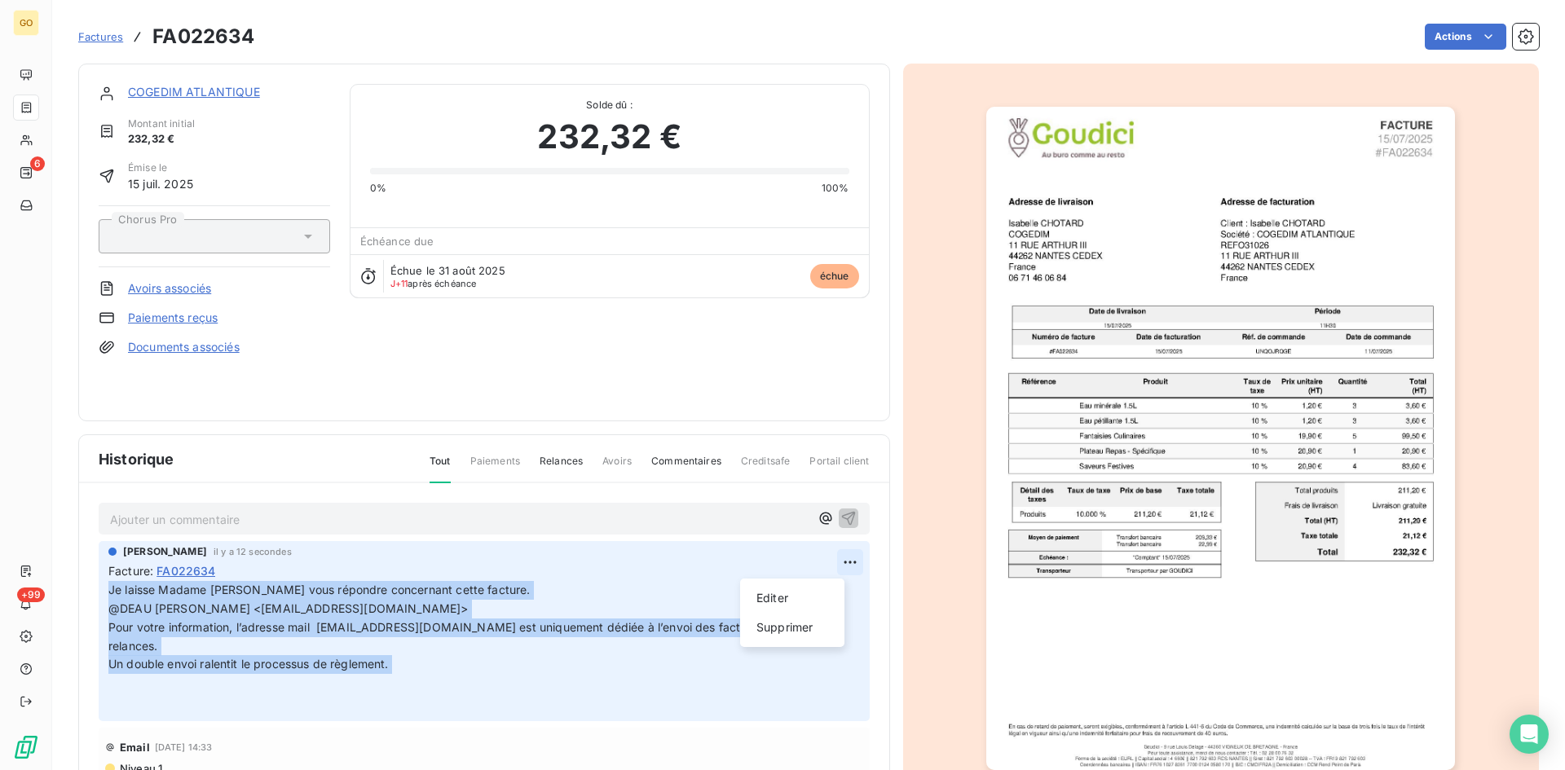
click at [843, 566] on html "GO 6 +99 Factures FA022634 Actions COGEDIM ATLANTIQUE Montant initial 232,32 € …" at bounding box center [782, 385] width 1565 height 770
click at [786, 624] on div "Supprimer" at bounding box center [791, 627] width 91 height 26
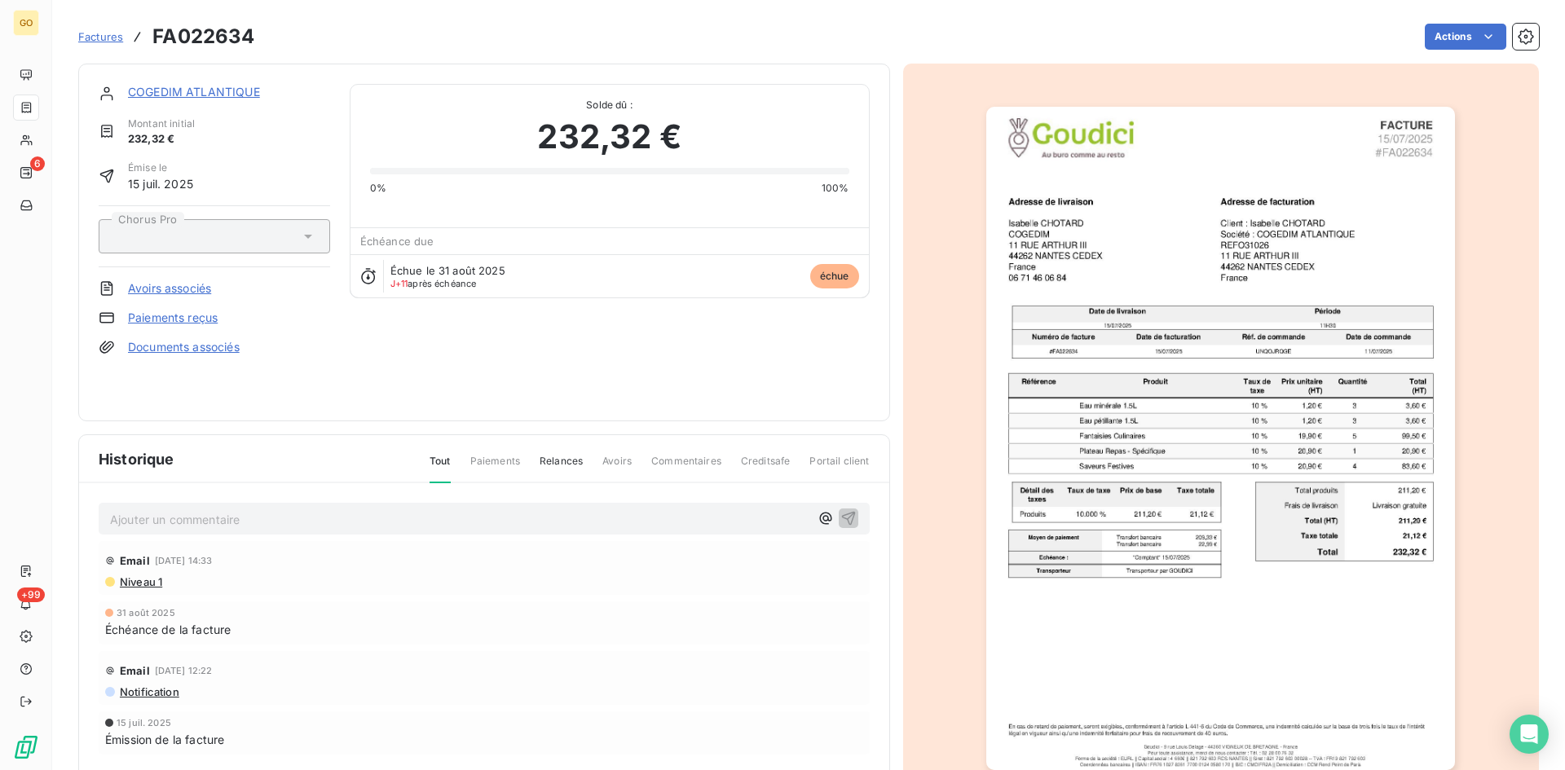
click at [208, 519] on p "Ajouter un commentaire ﻿" at bounding box center [459, 519] width 699 height 20
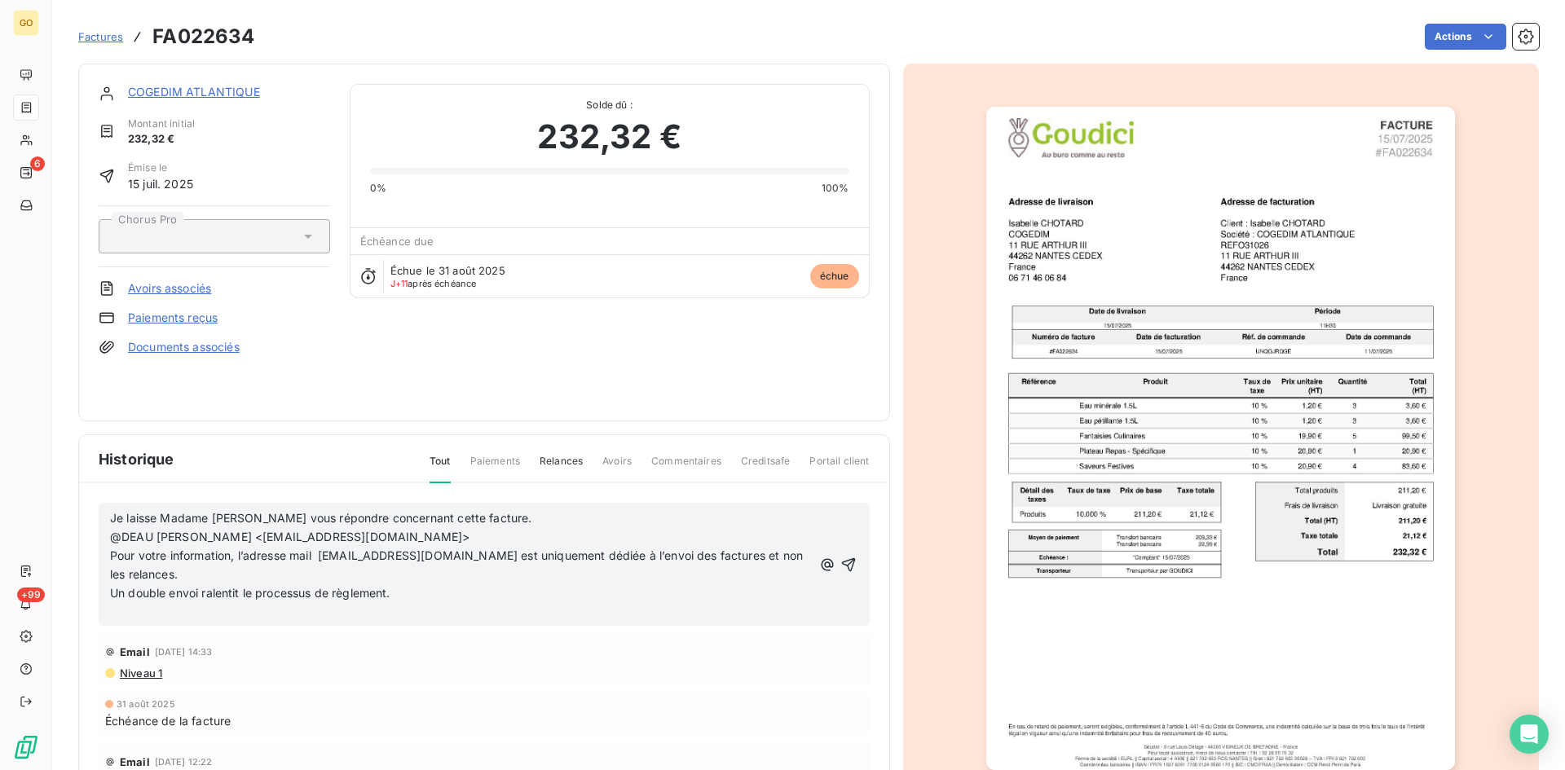
click at [110, 517] on span "Je laisse Madame DEAU vous répondre concernant cette facture." at bounding box center [321, 518] width 422 height 14
click at [399, 586] on p "Un double envoi ralentit le processus de règlement." at bounding box center [461, 593] width 702 height 19
click at [467, 570] on p "Pour votre information, l’adresse mail compta-fournisseurs@altarea.com est uniq…" at bounding box center [461, 565] width 702 height 37
click at [842, 566] on icon "button" at bounding box center [849, 564] width 14 height 14
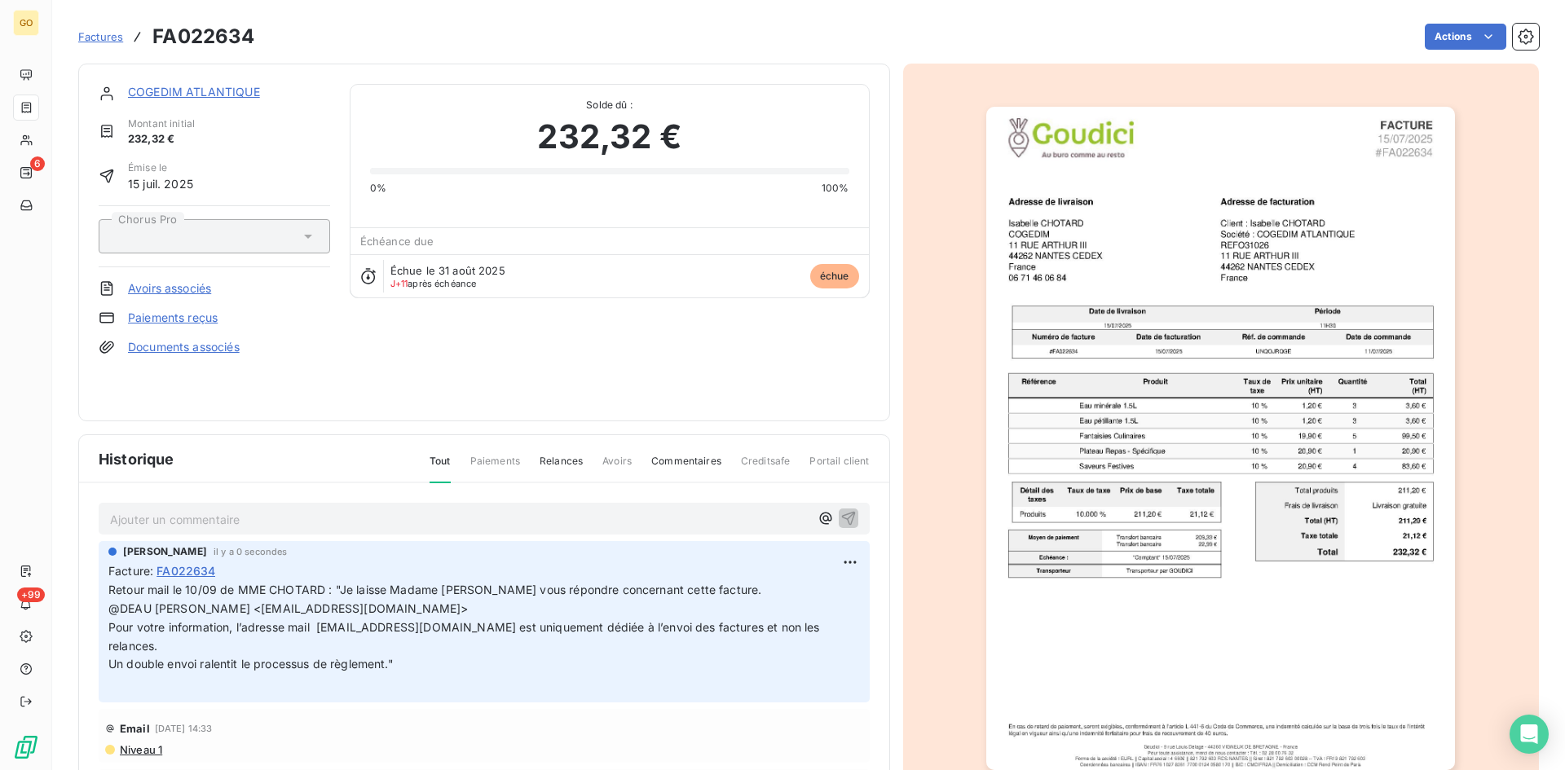
click at [82, 37] on span "Factures" at bounding box center [100, 36] width 45 height 13
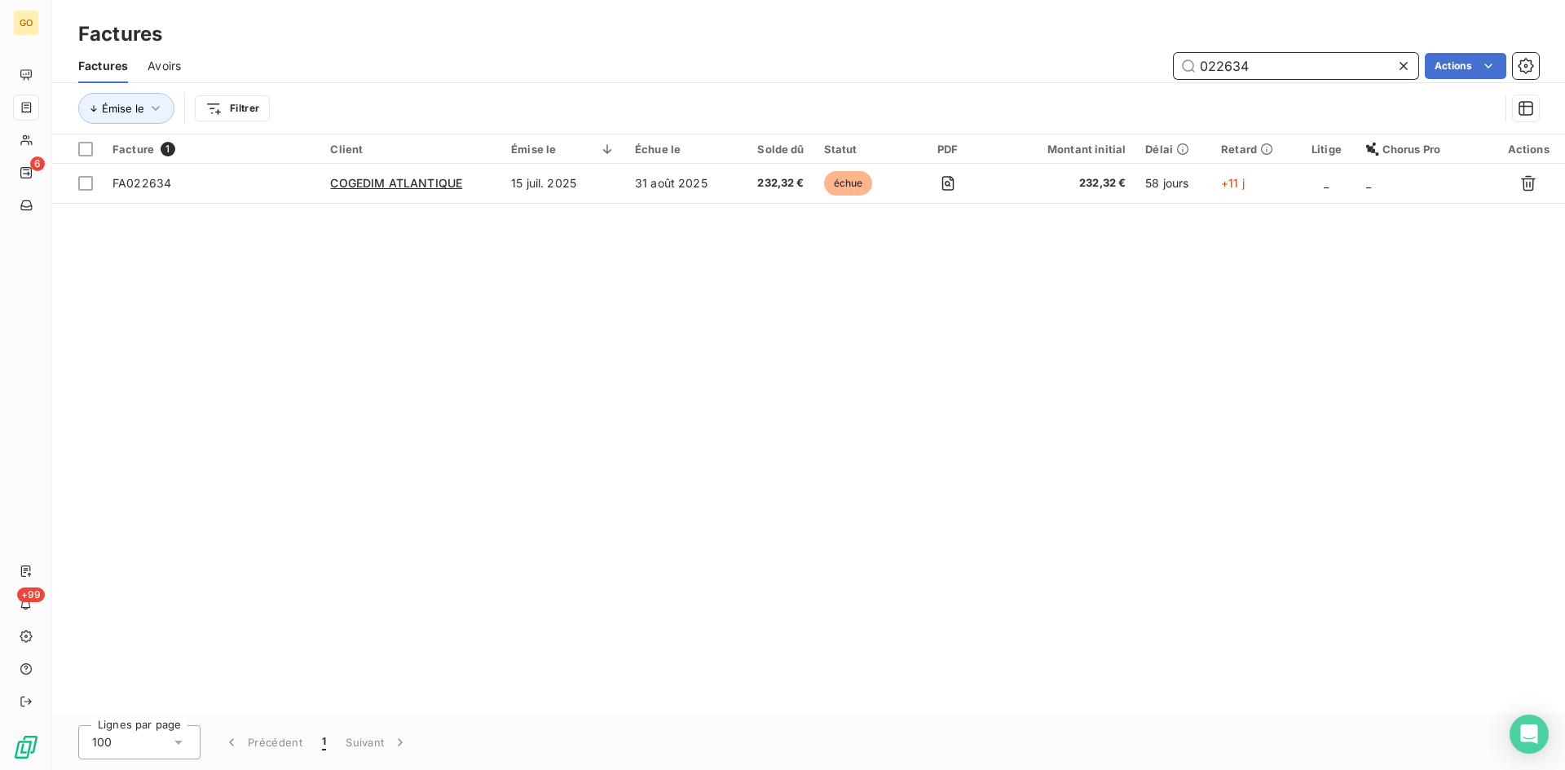
drag, startPoint x: 1190, startPoint y: 64, endPoint x: 1111, endPoint y: 64, distance: 79.9
click at [1111, 64] on div "022634 Actions" at bounding box center [869, 66] width 1338 height 26
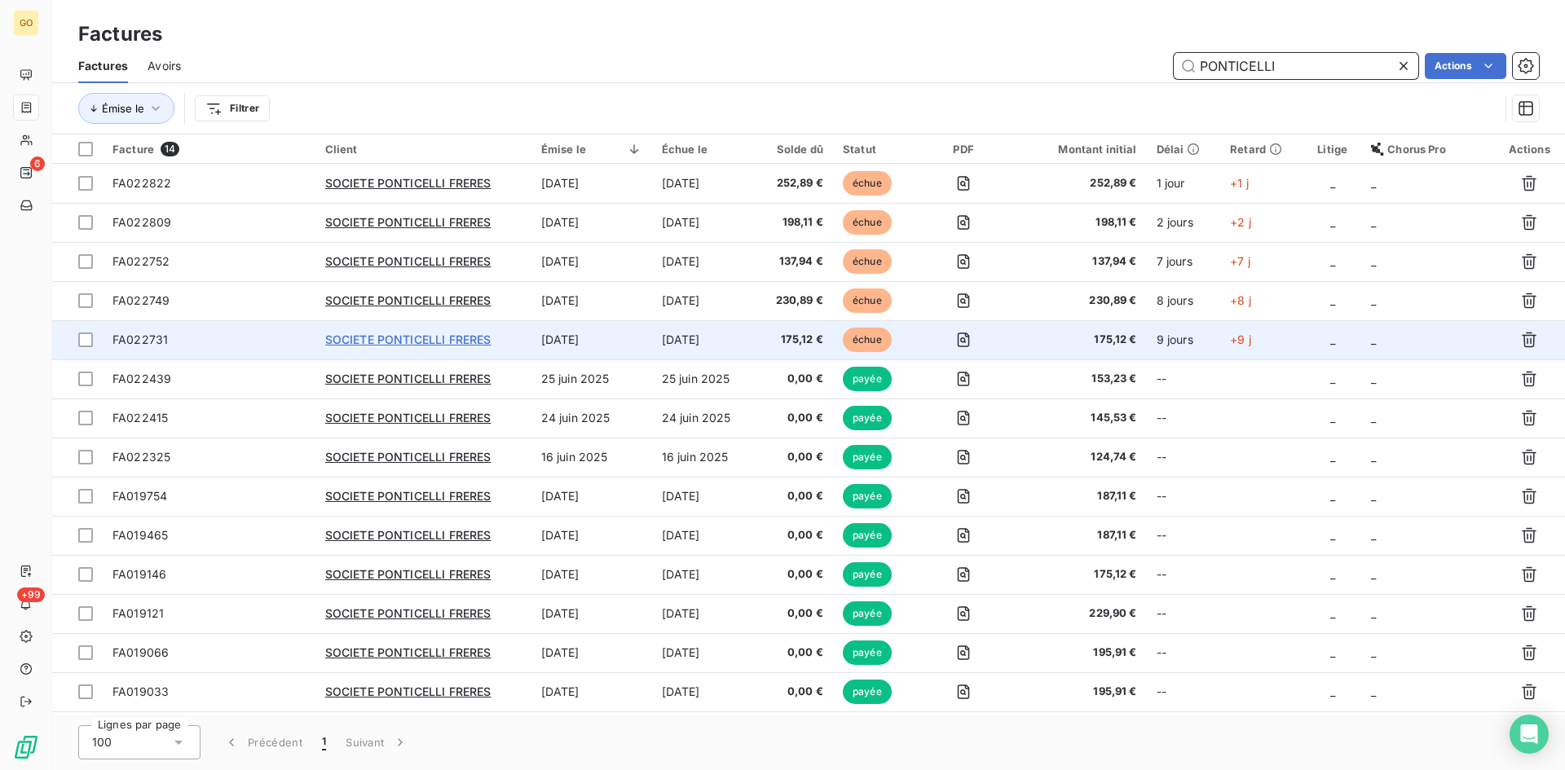
type input "PONTICELLI"
click at [369, 338] on span "SOCIETE PONTICELLI FRERES" at bounding box center [408, 339] width 166 height 14
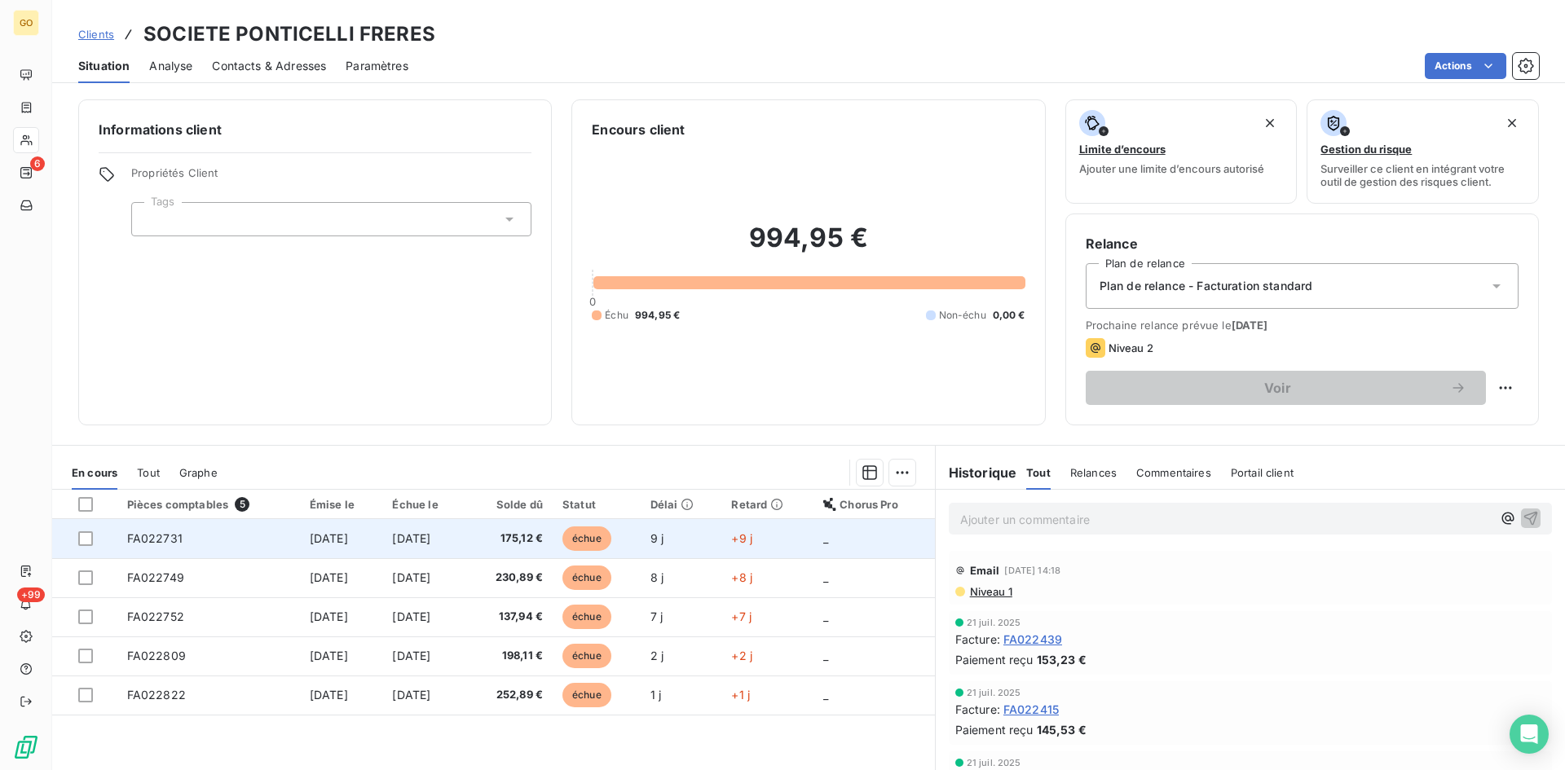
click at [140, 540] on span "FA022731" at bounding box center [154, 538] width 55 height 14
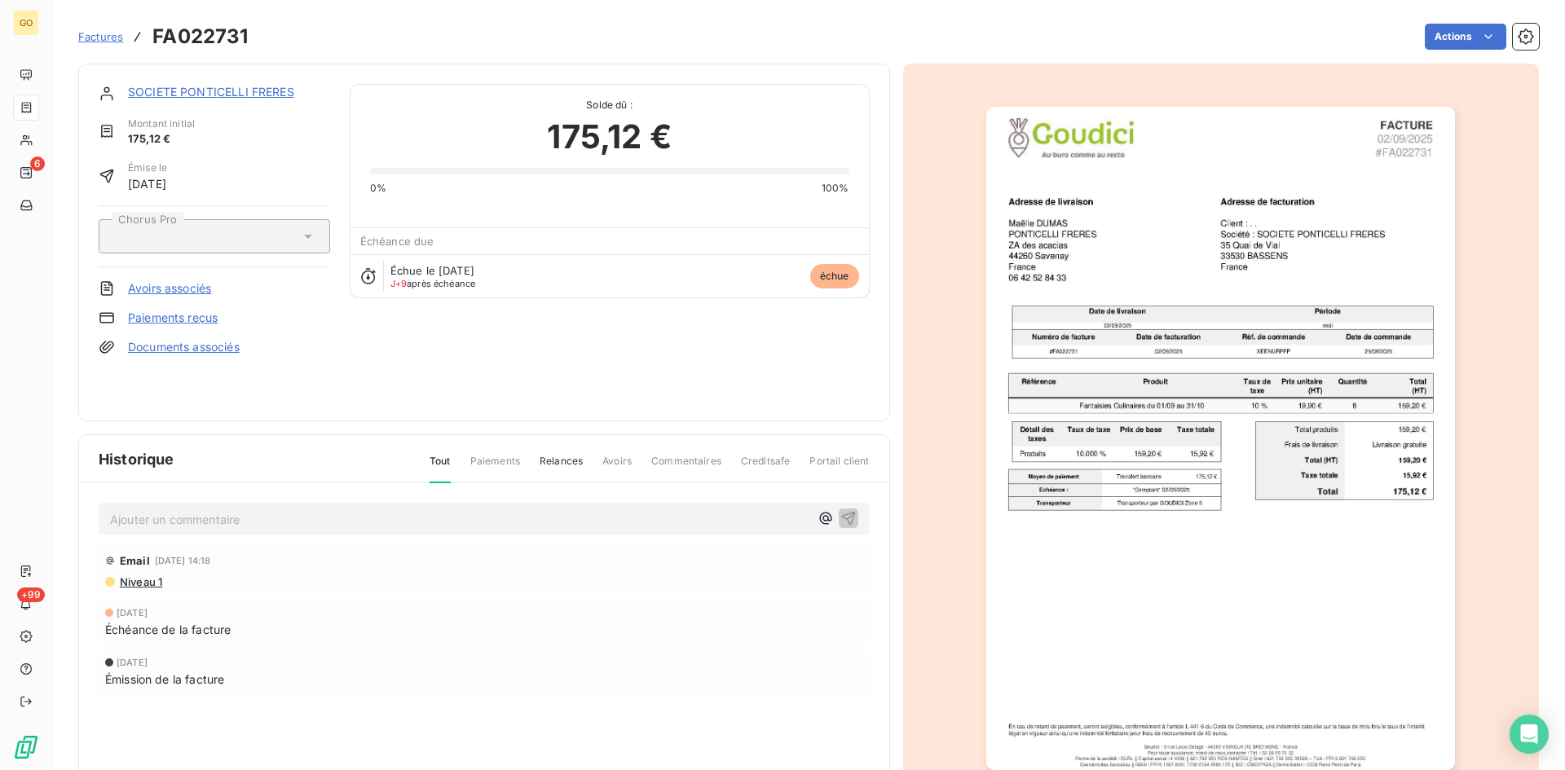
click at [273, 521] on p "Ajouter un commentaire ﻿" at bounding box center [459, 519] width 699 height 20
click at [398, 526] on p "Retour mail le 10/09 de MME MWAMBI : "" at bounding box center [459, 518] width 699 height 19
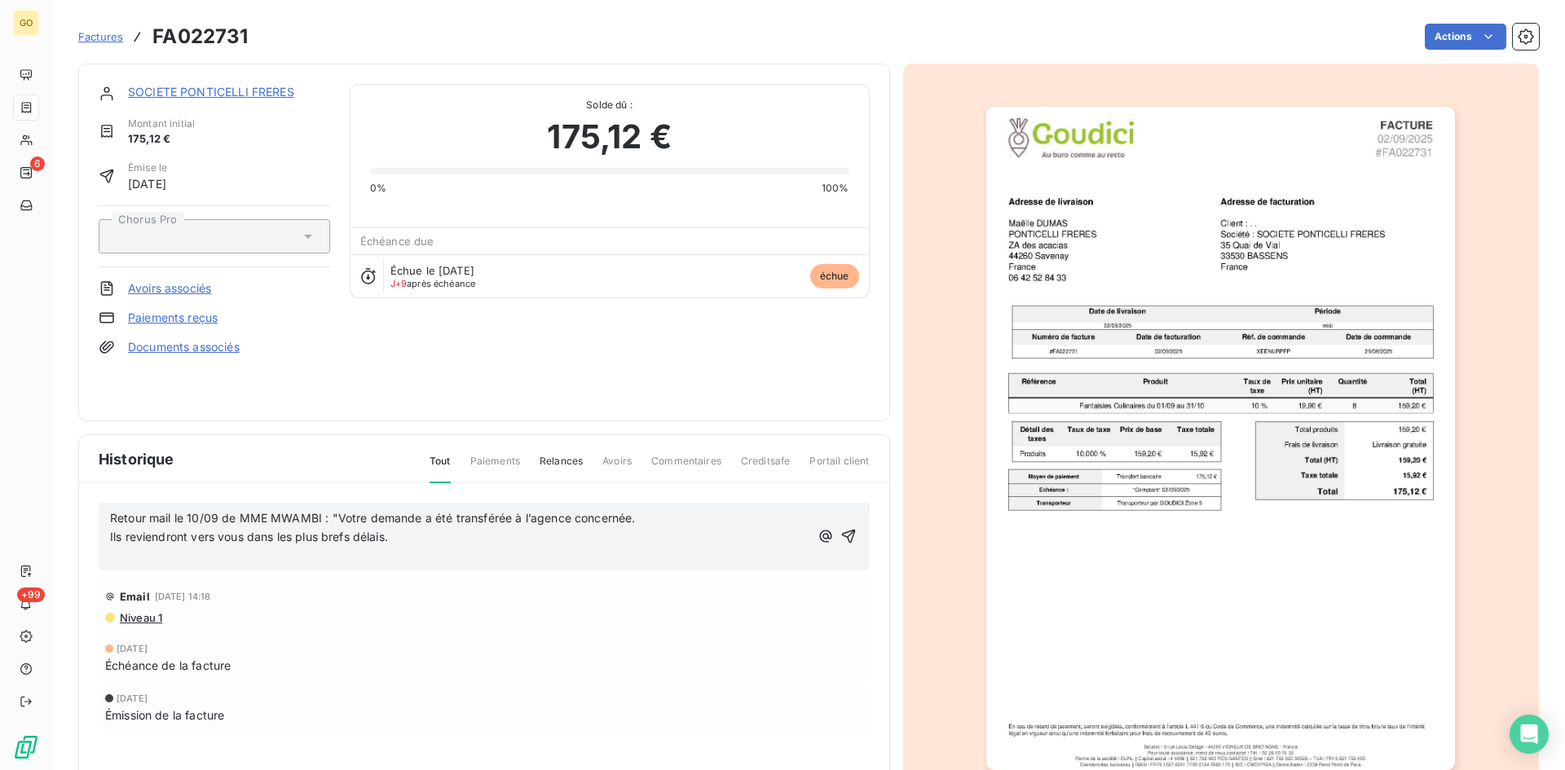
click at [407, 528] on p "Ils reviendront vers vous dans les plus brefs délais." at bounding box center [459, 537] width 699 height 19
click at [843, 535] on icon "button" at bounding box center [848, 537] width 14 height 14
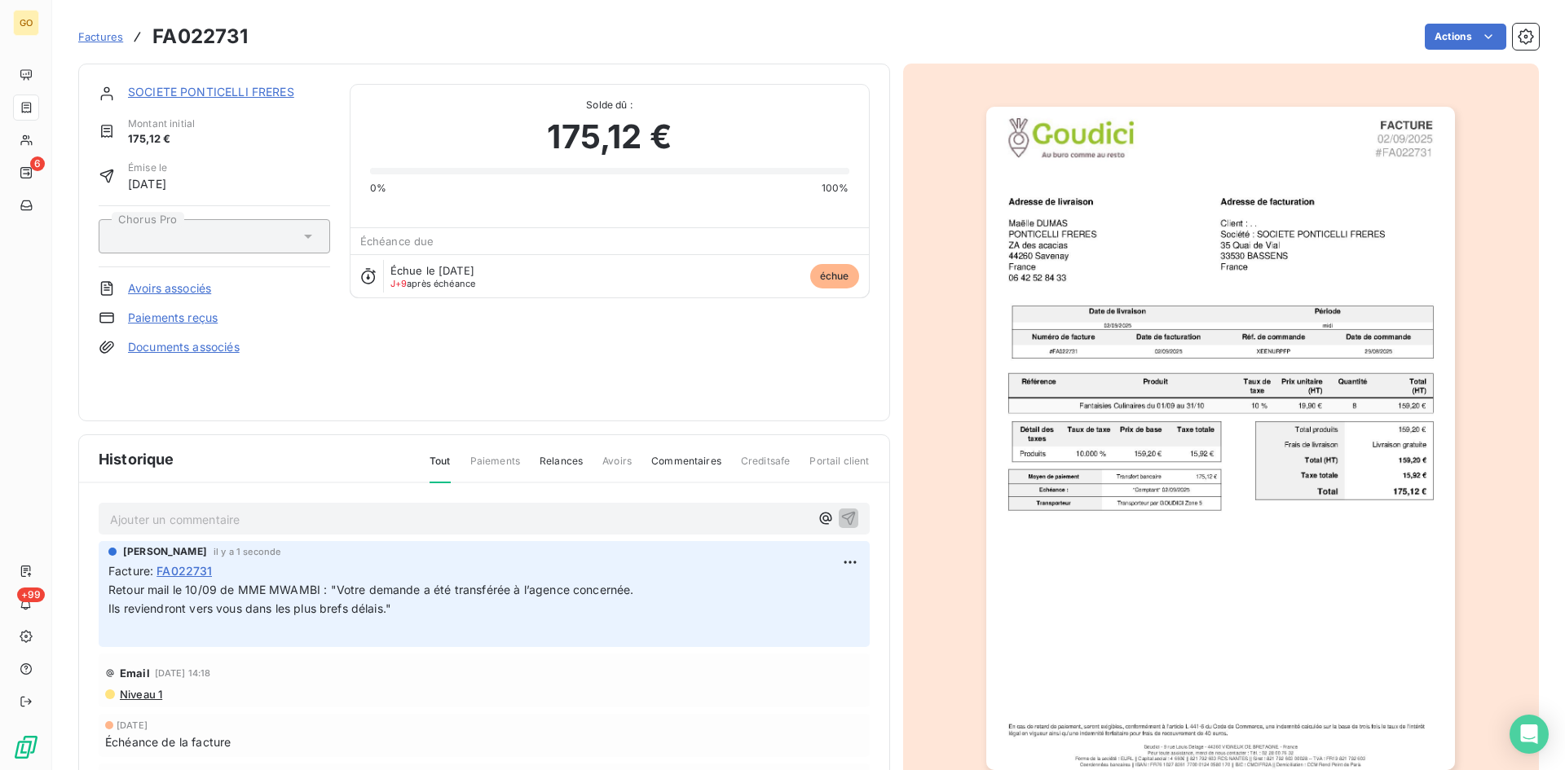
click at [96, 37] on span "Factures" at bounding box center [100, 36] width 45 height 13
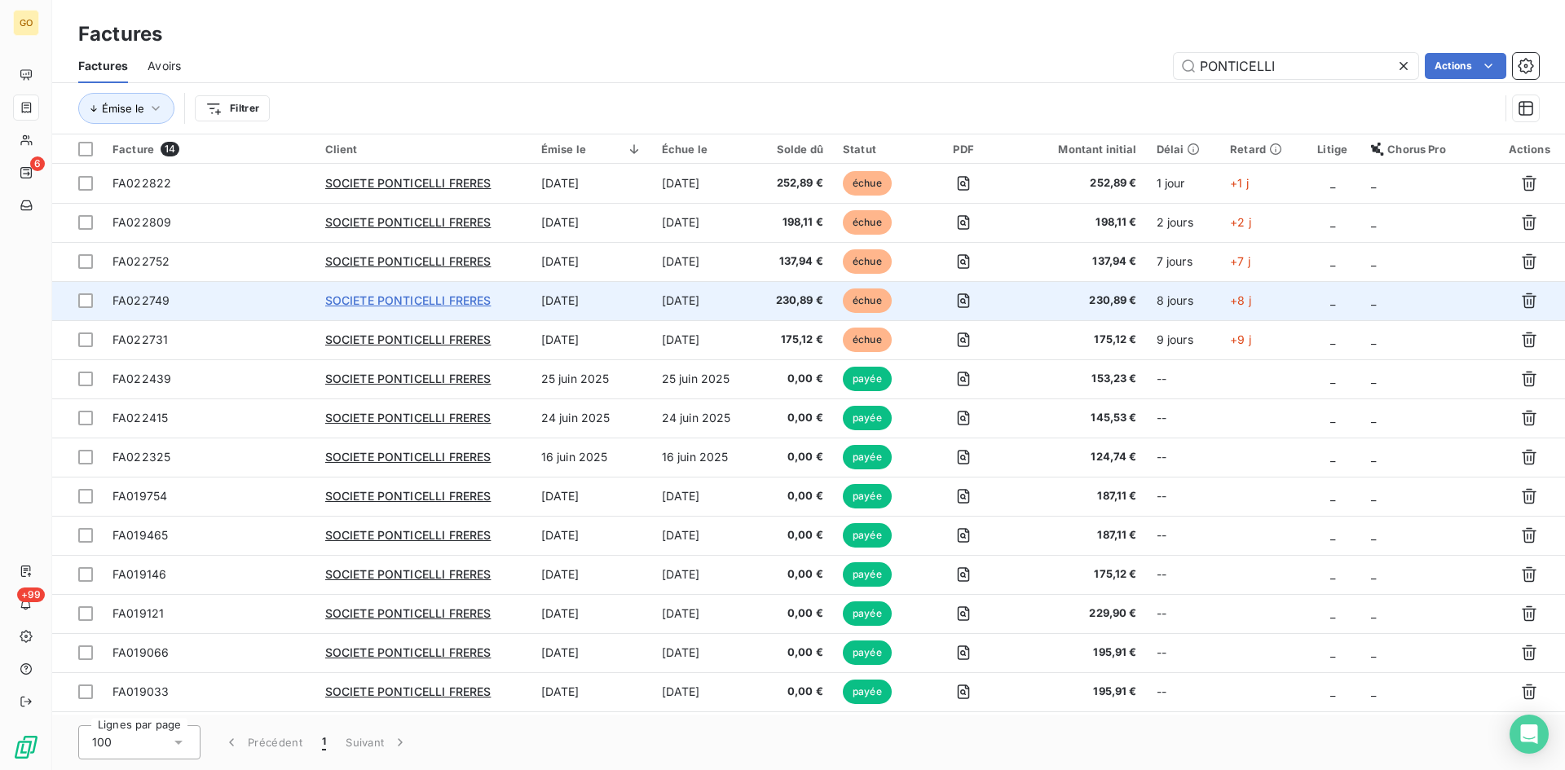
click at [376, 297] on span "SOCIETE PONTICELLI FRERES" at bounding box center [408, 300] width 166 height 14
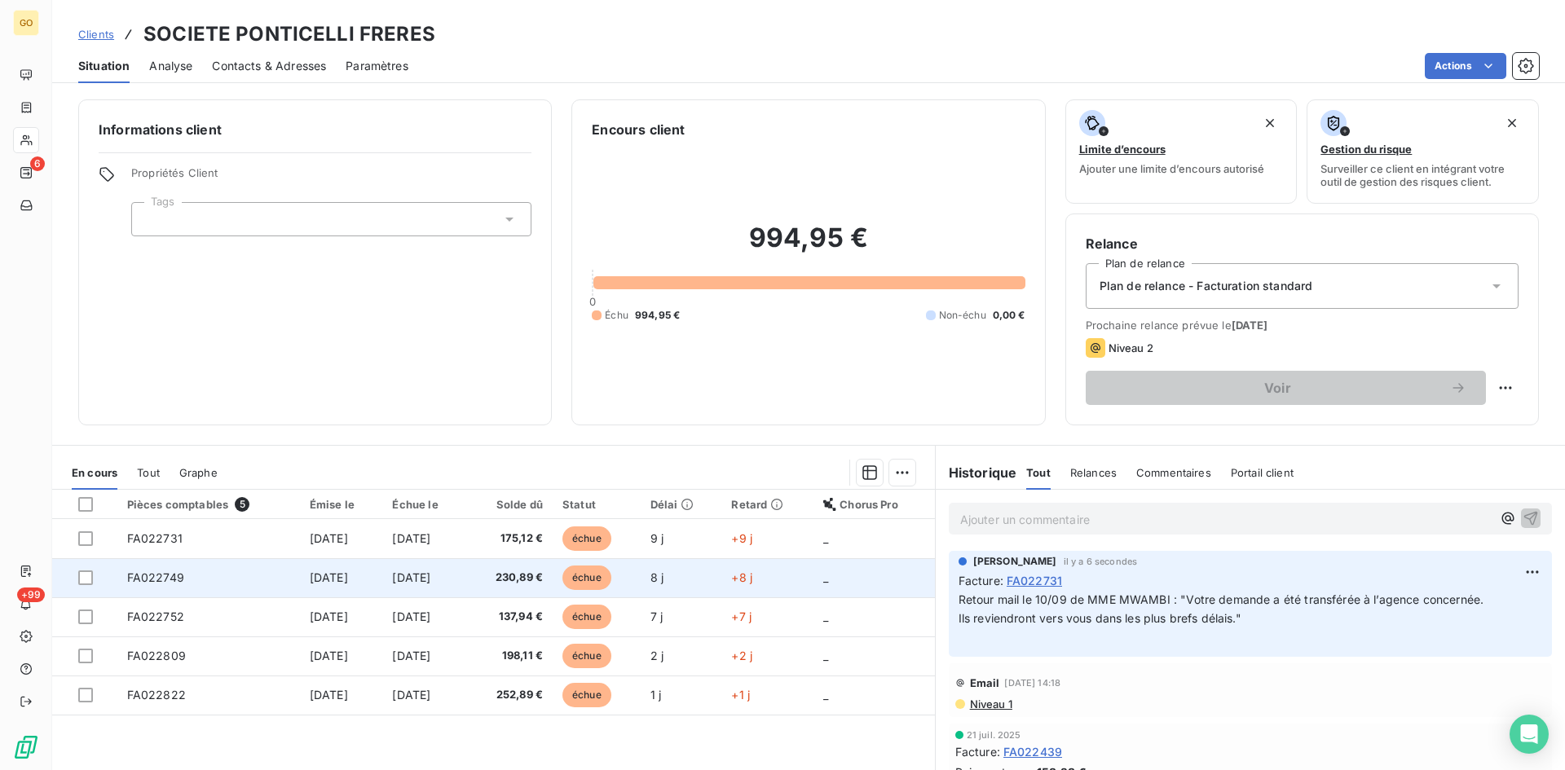
click at [163, 579] on span "FA022749" at bounding box center [155, 577] width 57 height 14
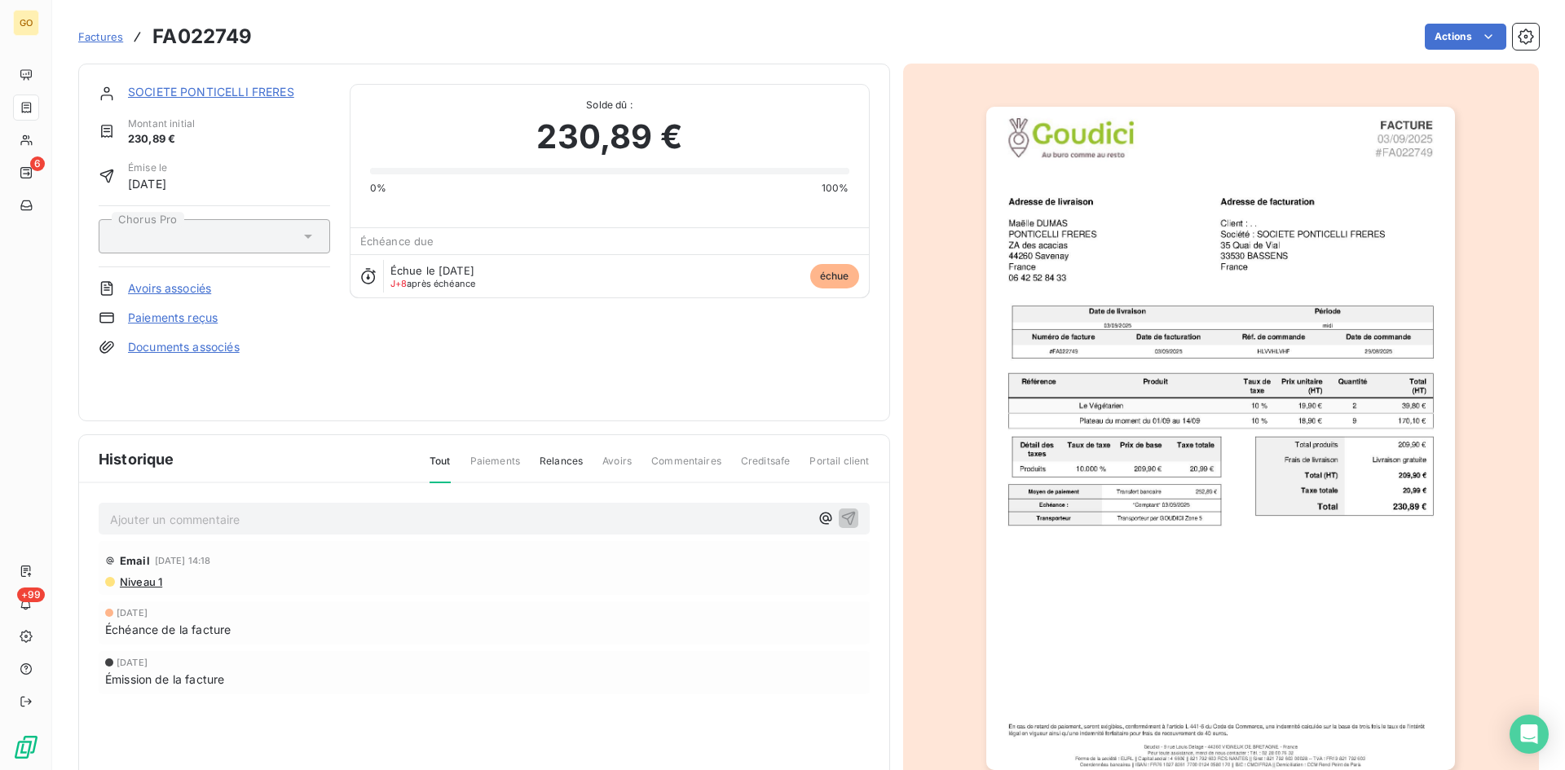
click at [198, 524] on p "Ajouter un commentaire ﻿" at bounding box center [459, 519] width 699 height 20
click at [103, 40] on span "Factures" at bounding box center [100, 36] width 45 height 13
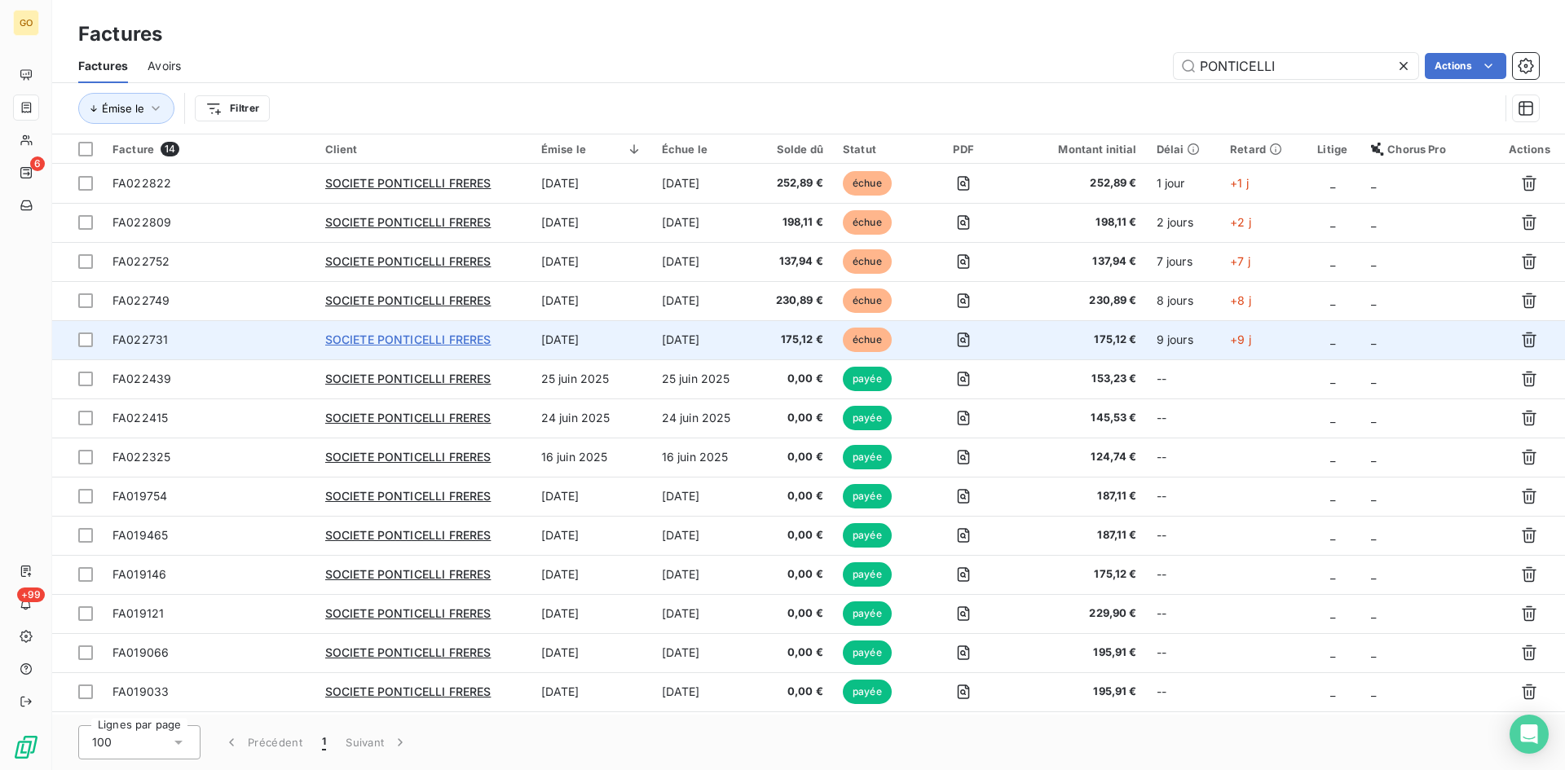
click at [423, 341] on span "SOCIETE PONTICELLI FRERES" at bounding box center [408, 339] width 166 height 14
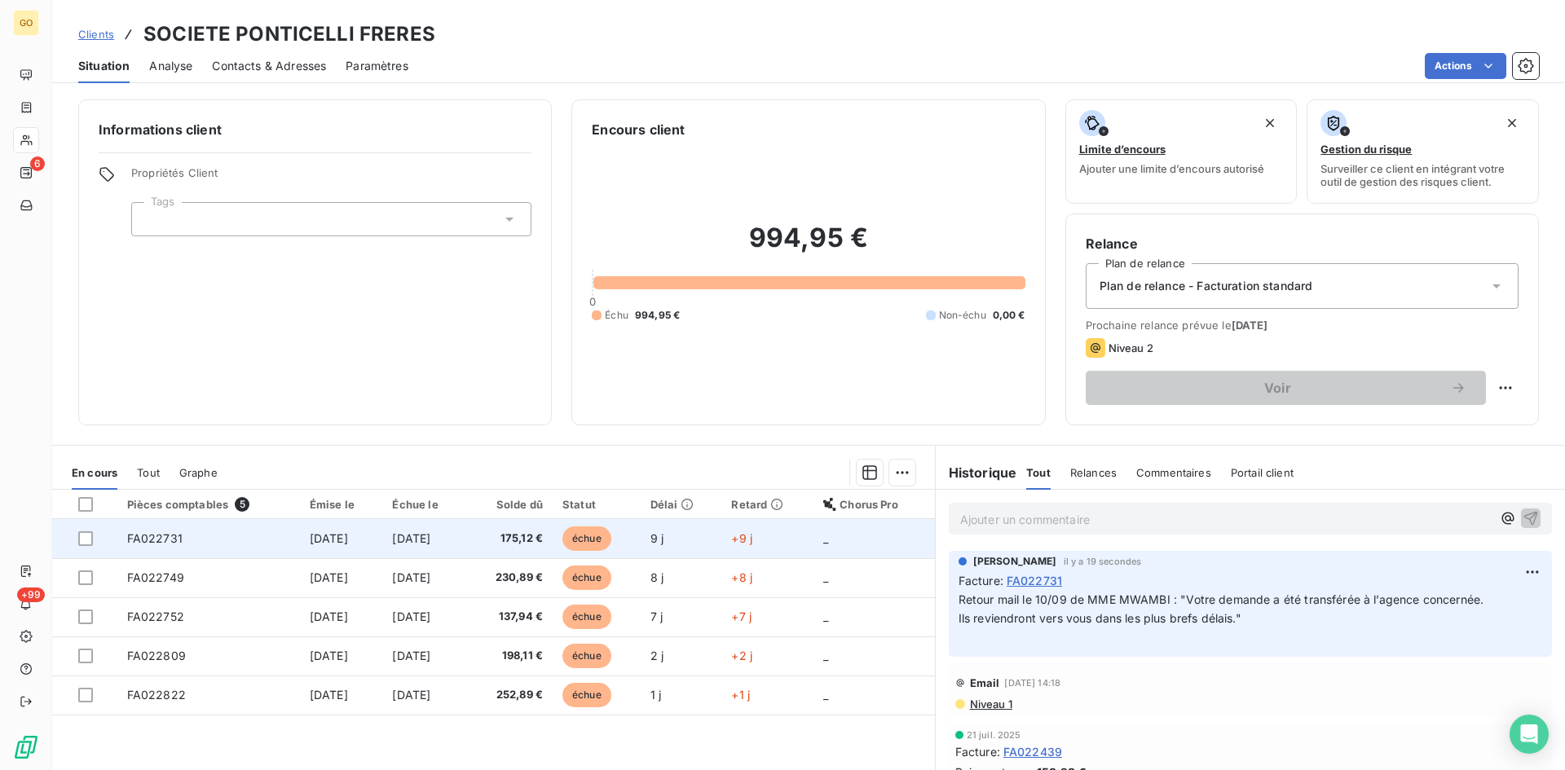
click at [312, 539] on span "[DATE]" at bounding box center [329, 538] width 38 height 14
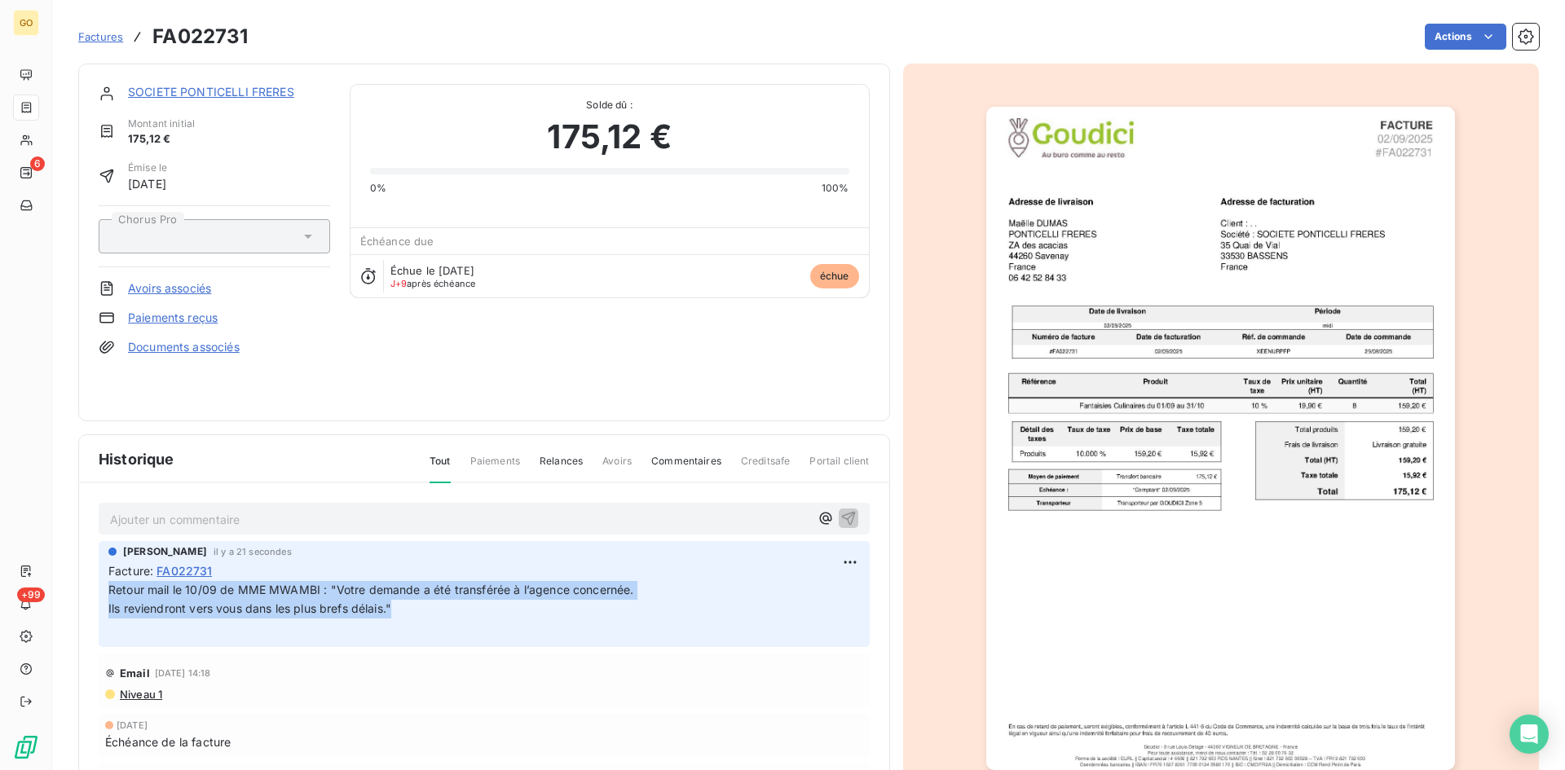
drag, startPoint x: 108, startPoint y: 587, endPoint x: 636, endPoint y: 605, distance: 527.5
click at [636, 605] on p "Retour mail le 10/09 de MME MWAMBI : "Votre demande a été transférée à l’agence…" at bounding box center [483, 609] width 751 height 56
copy p "Retour mail le 10/09 de MME MWAMBI : "Votre demande a été transférée à l’agence…"
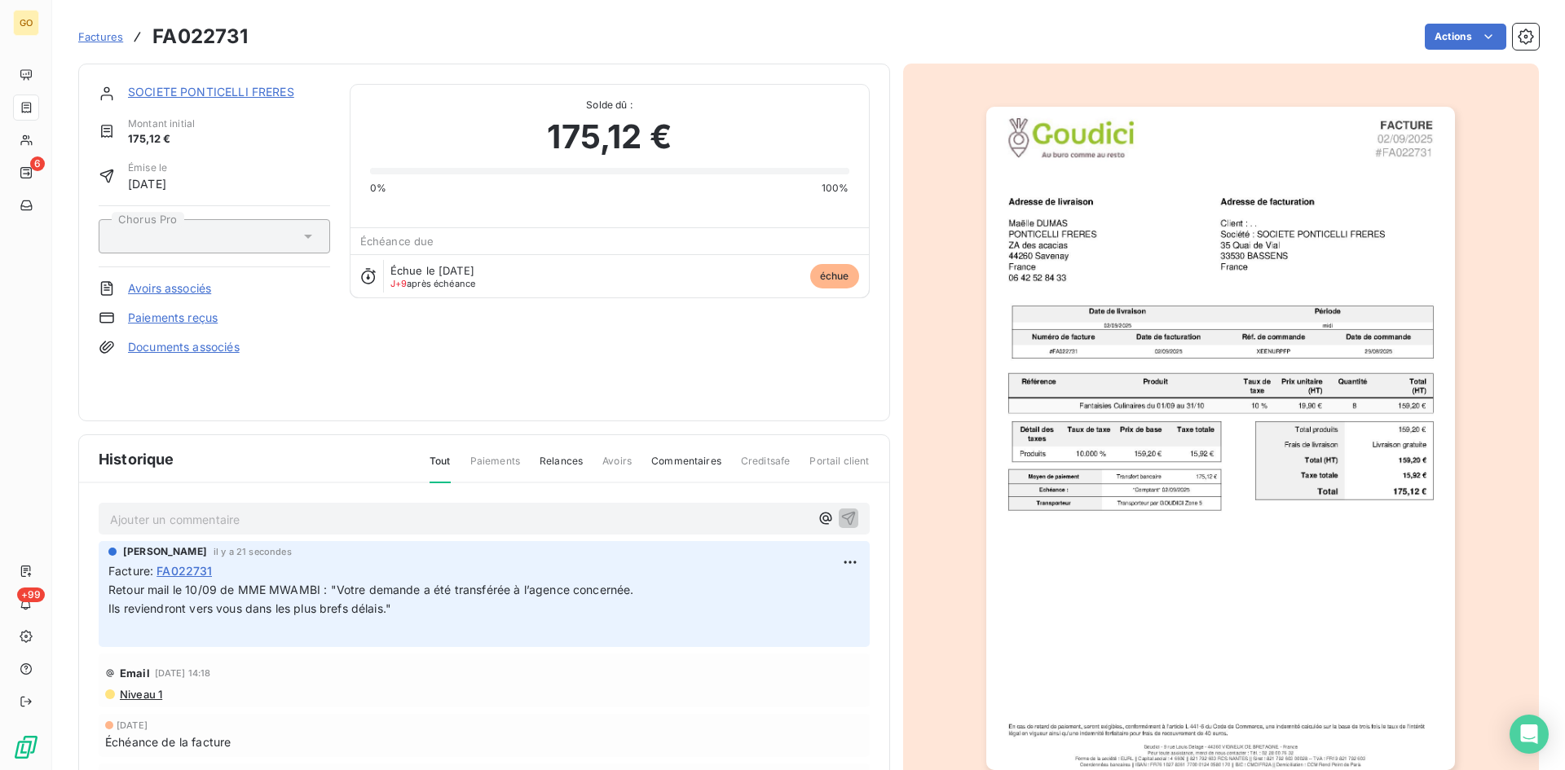
click at [348, 30] on div "Actions" at bounding box center [902, 37] width 1271 height 26
click at [165, 94] on link "SOCIETE PONTICELLI FRERES" at bounding box center [211, 92] width 166 height 14
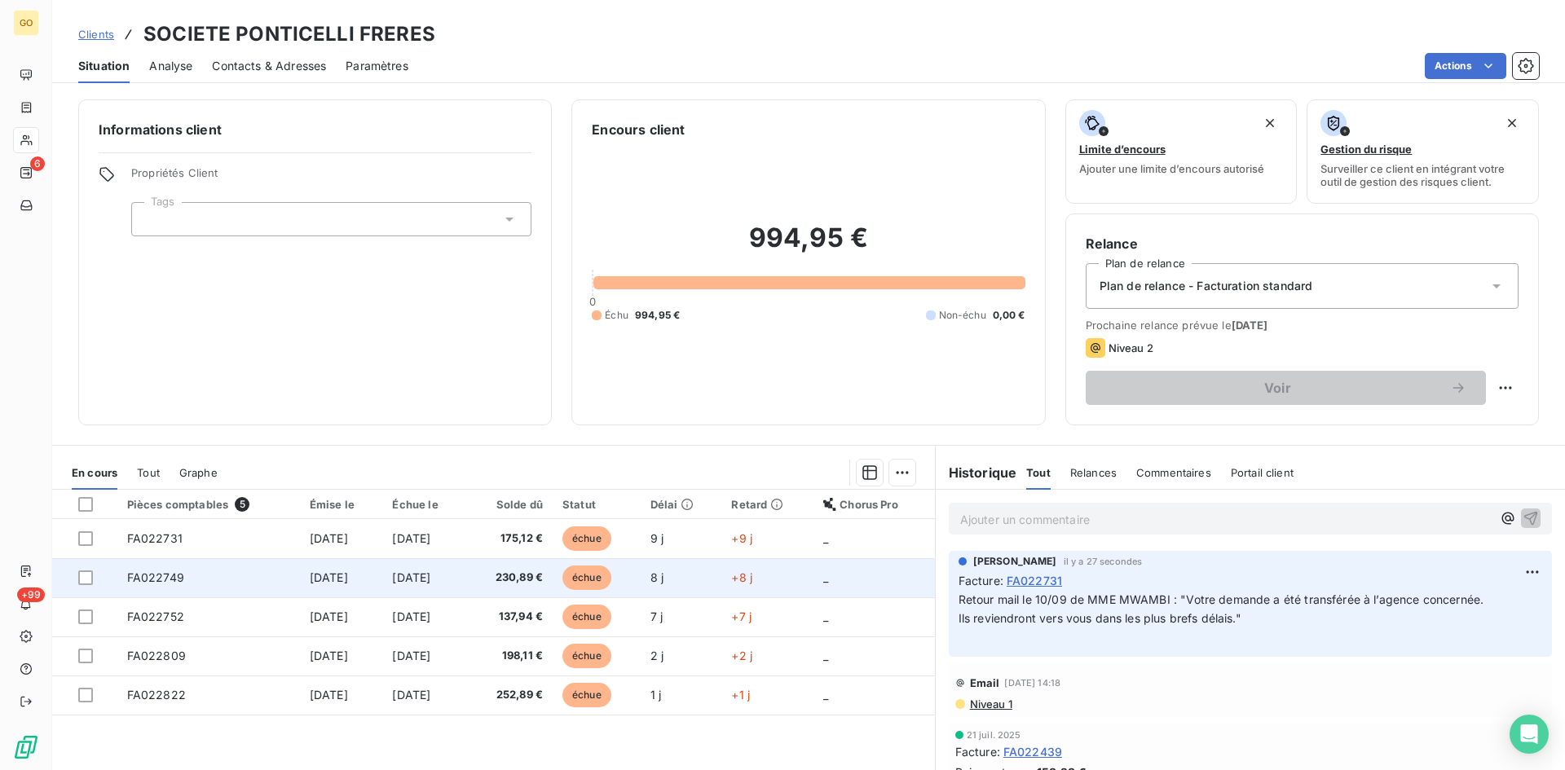
click at [163, 579] on span "FA022749" at bounding box center [155, 577] width 57 height 14
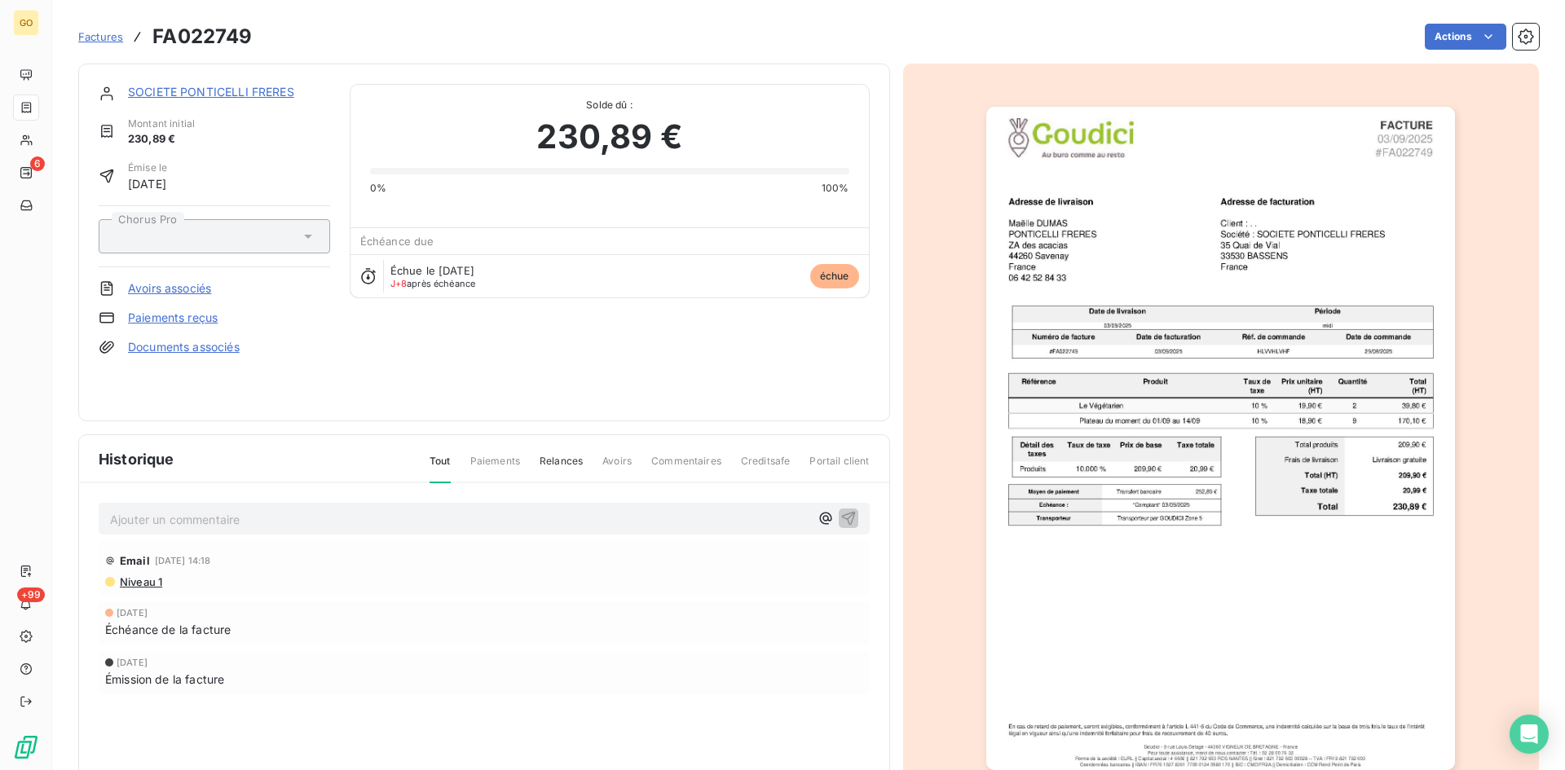
click at [238, 526] on p "Ajouter un commentaire ﻿" at bounding box center [459, 519] width 699 height 20
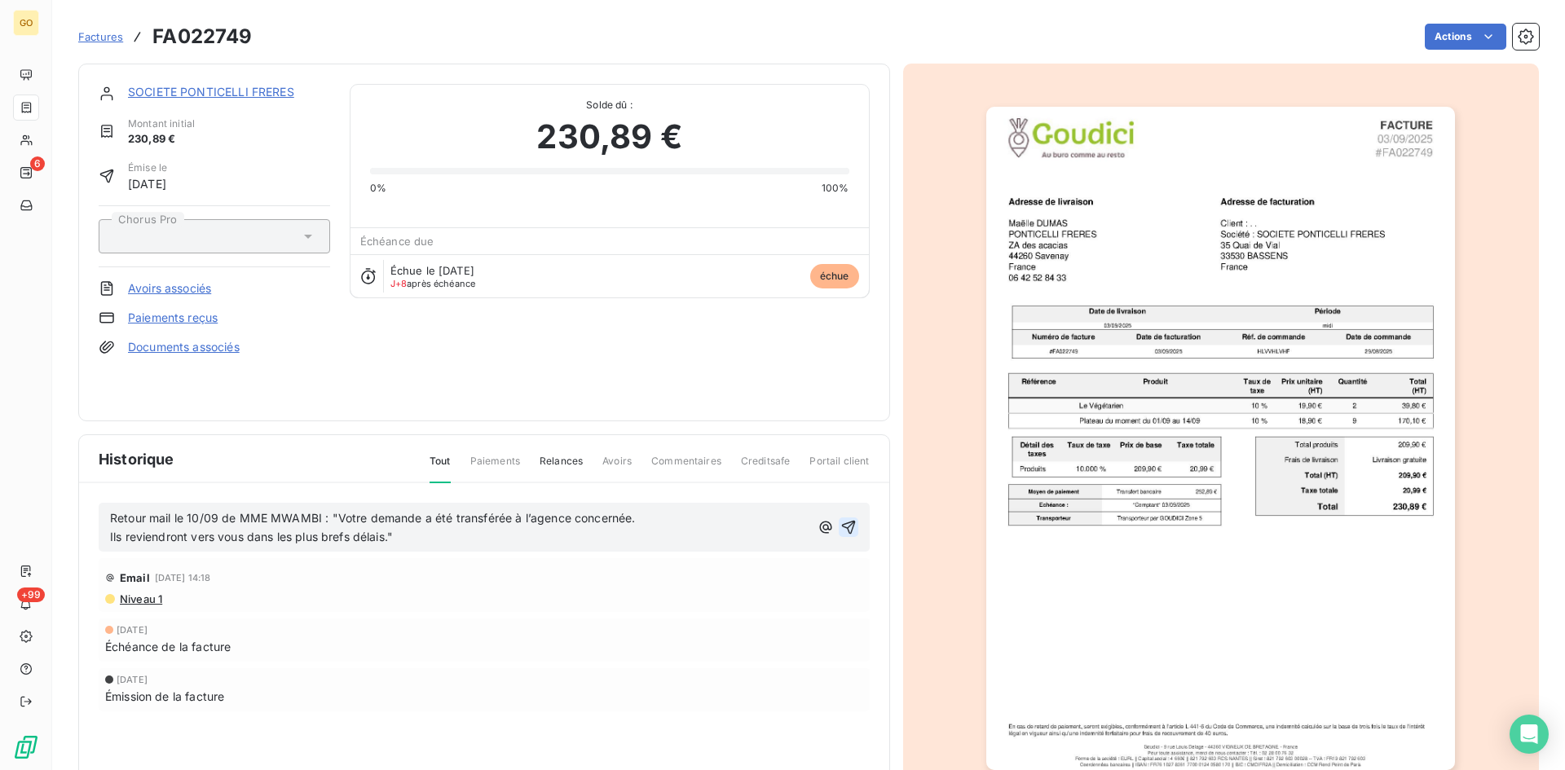
click at [841, 522] on icon "button" at bounding box center [848, 527] width 16 height 16
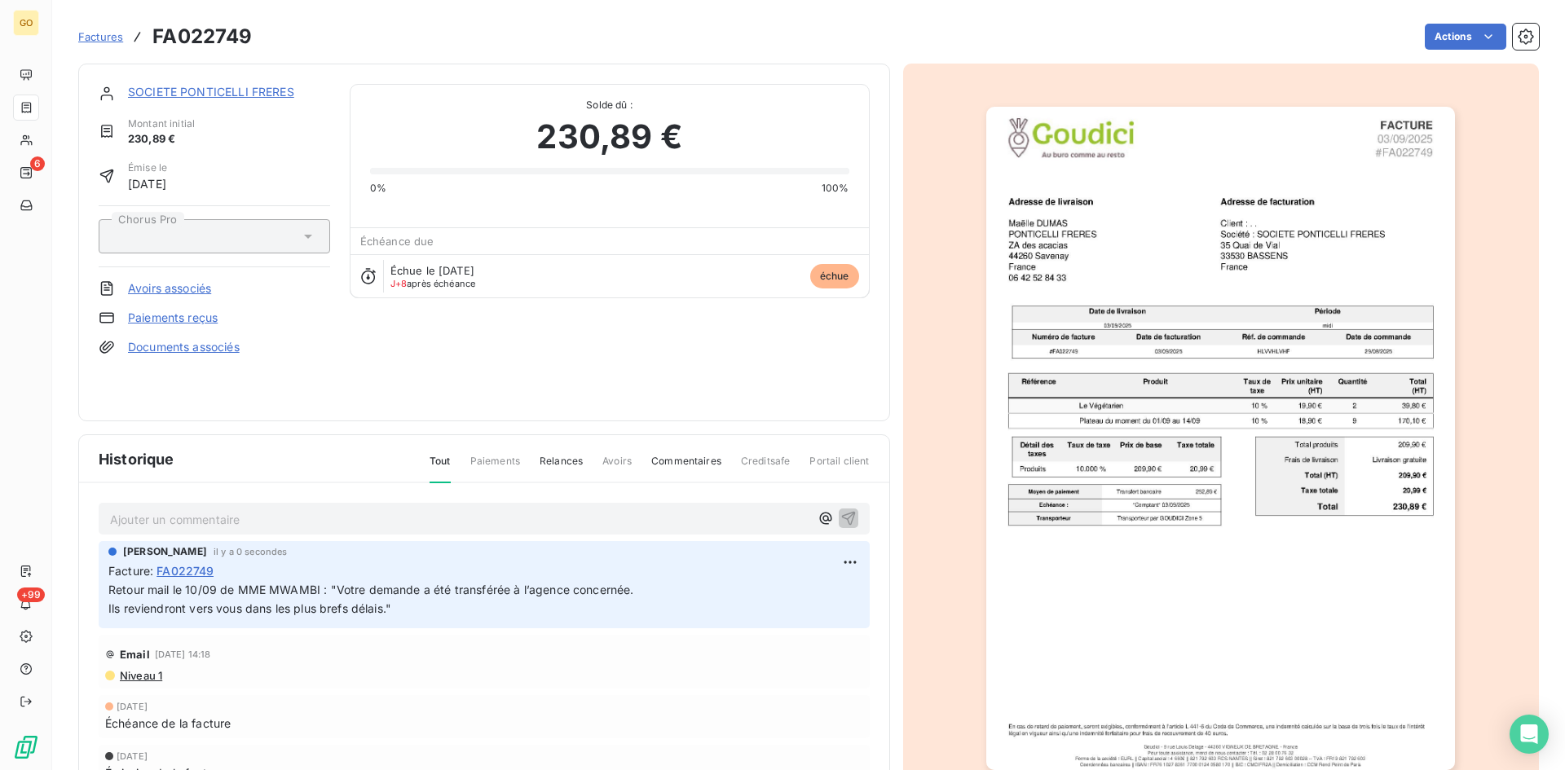
click at [78, 38] on span "Factures" at bounding box center [100, 36] width 45 height 13
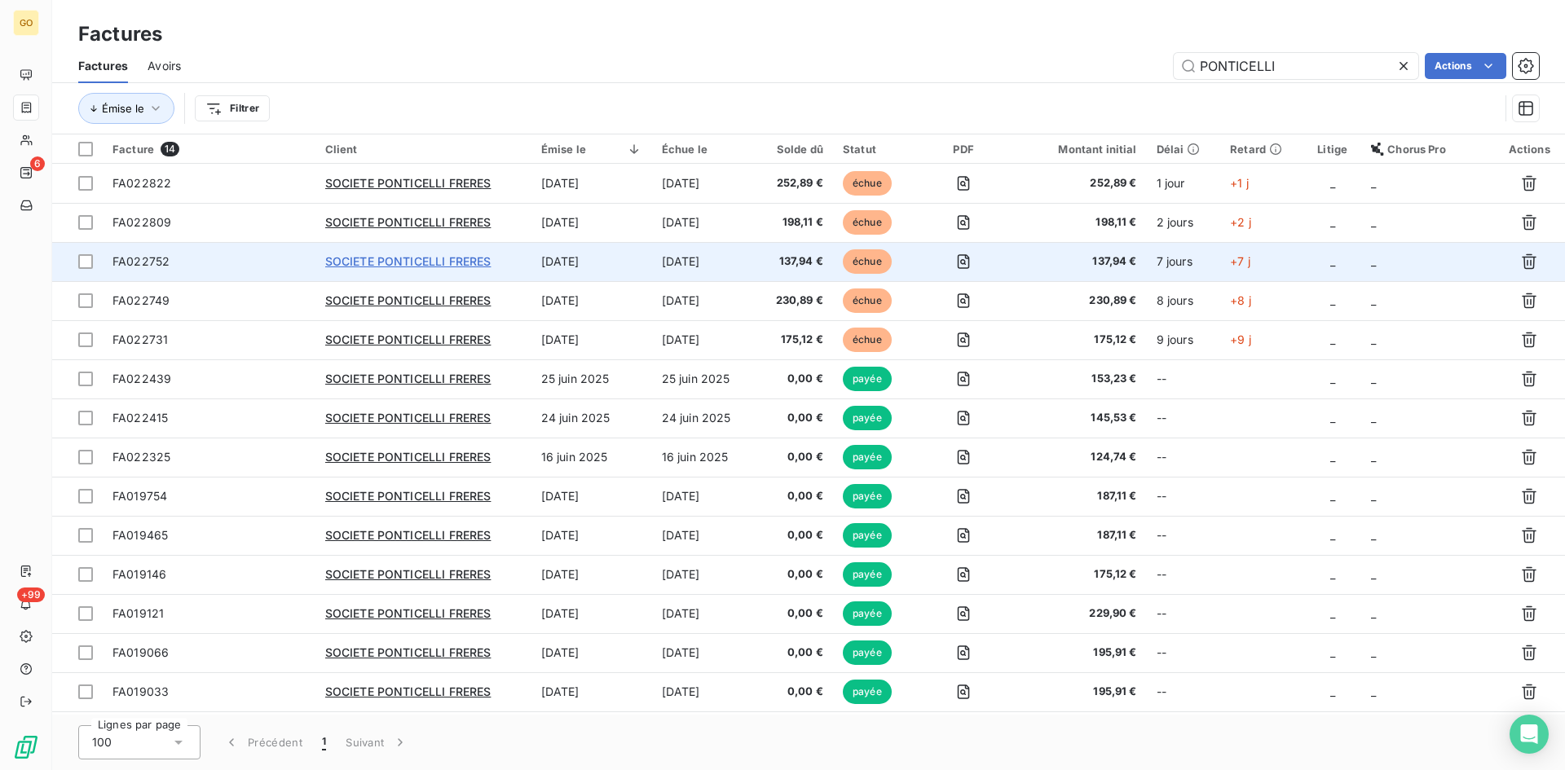
click at [368, 261] on span "SOCIETE PONTICELLI FRERES" at bounding box center [408, 261] width 166 height 14
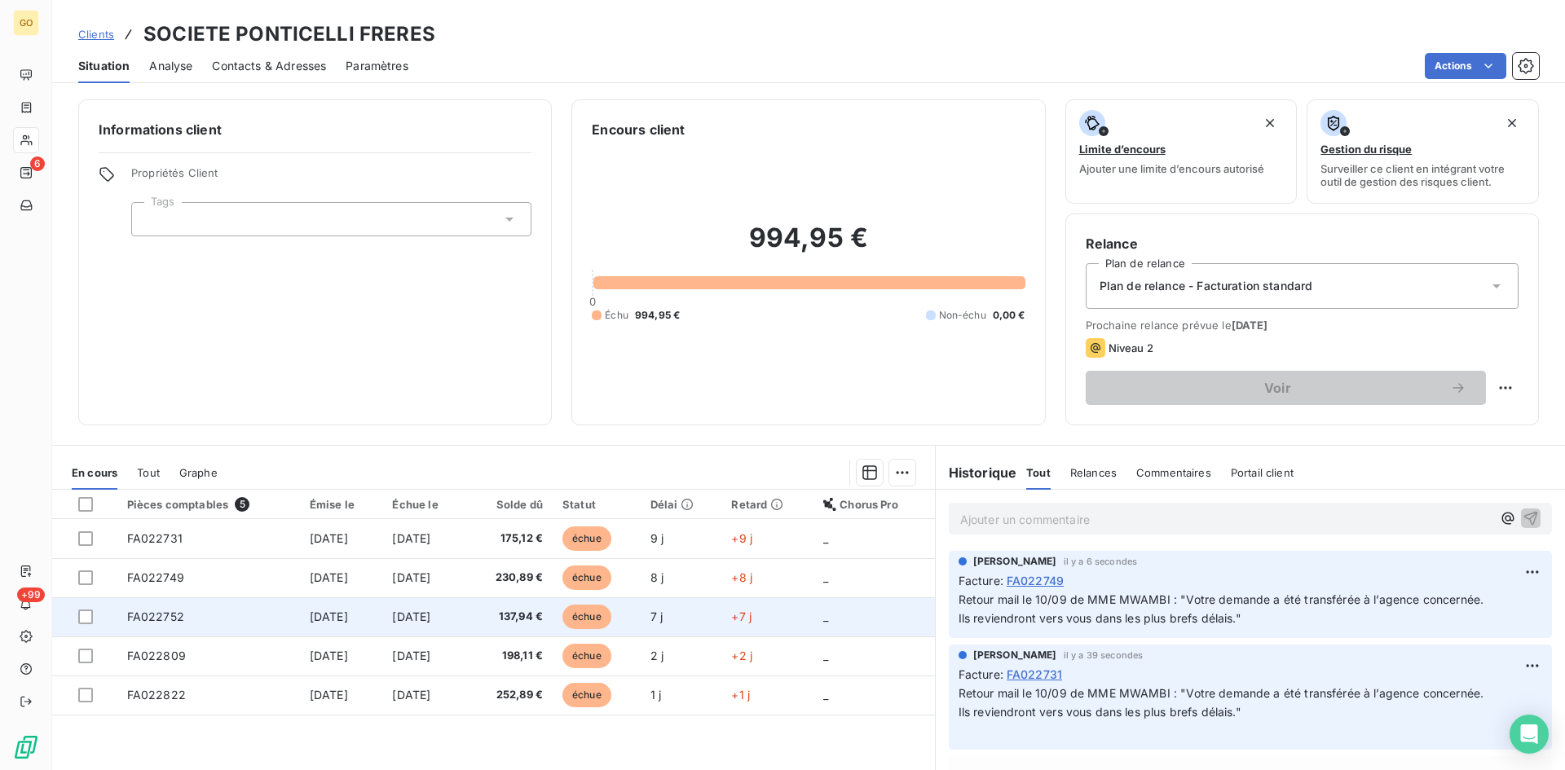
click at [310, 614] on span "[DATE]" at bounding box center [329, 617] width 38 height 14
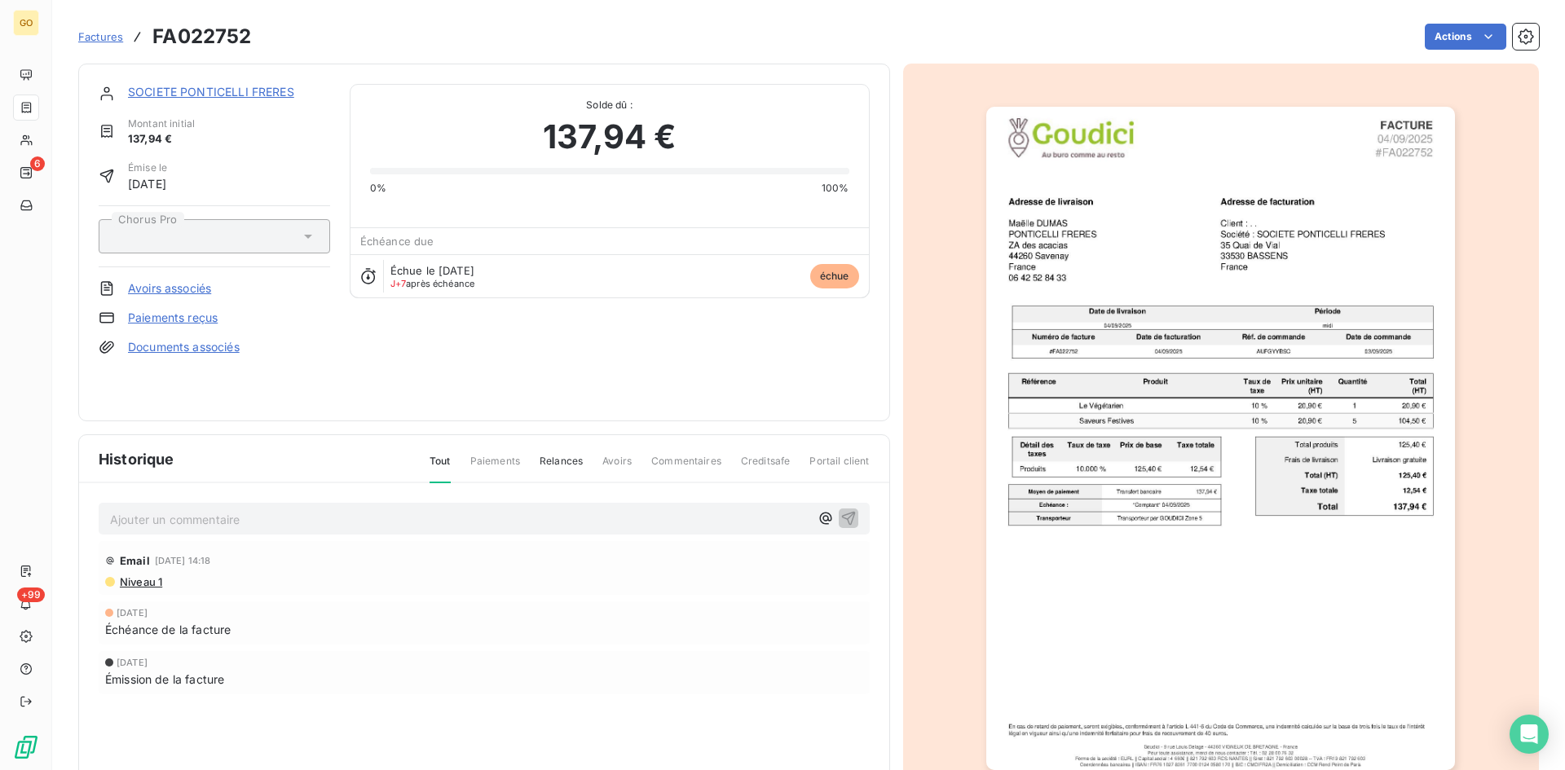
click at [341, 522] on p "Ajouter un commentaire ﻿" at bounding box center [459, 519] width 699 height 20
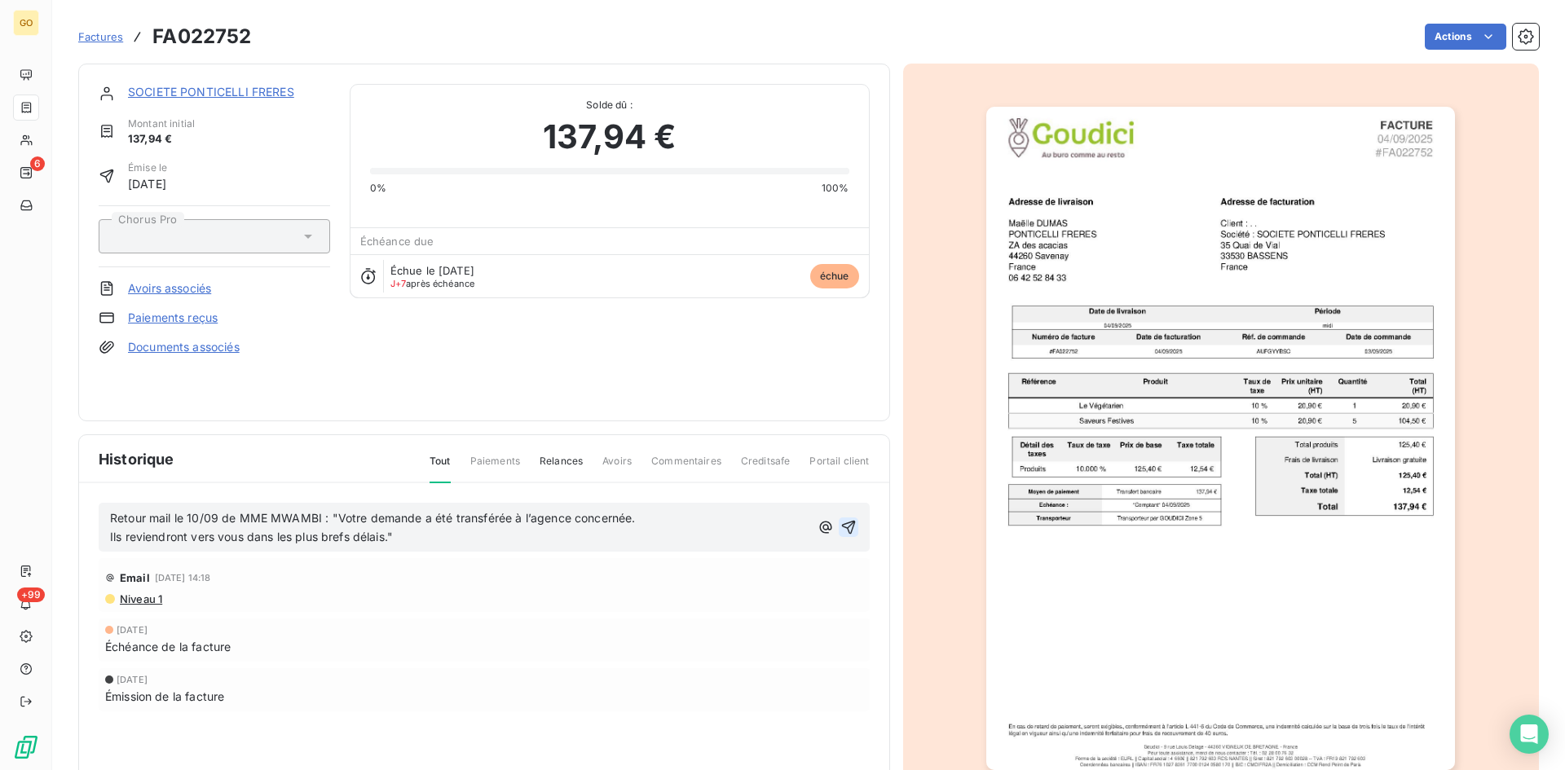
click at [842, 524] on icon "button" at bounding box center [848, 527] width 16 height 16
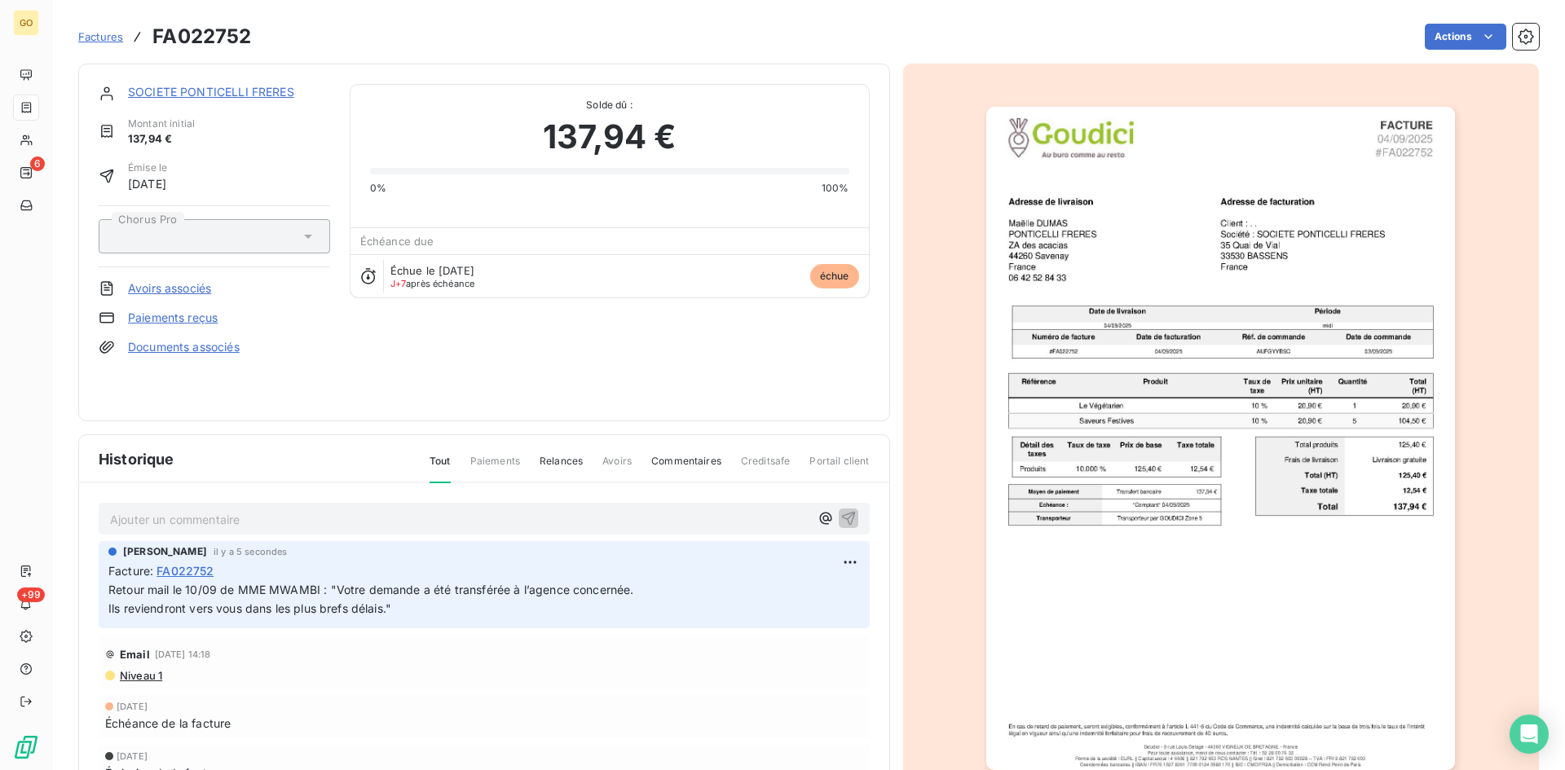
click at [98, 36] on span "Factures" at bounding box center [100, 36] width 45 height 13
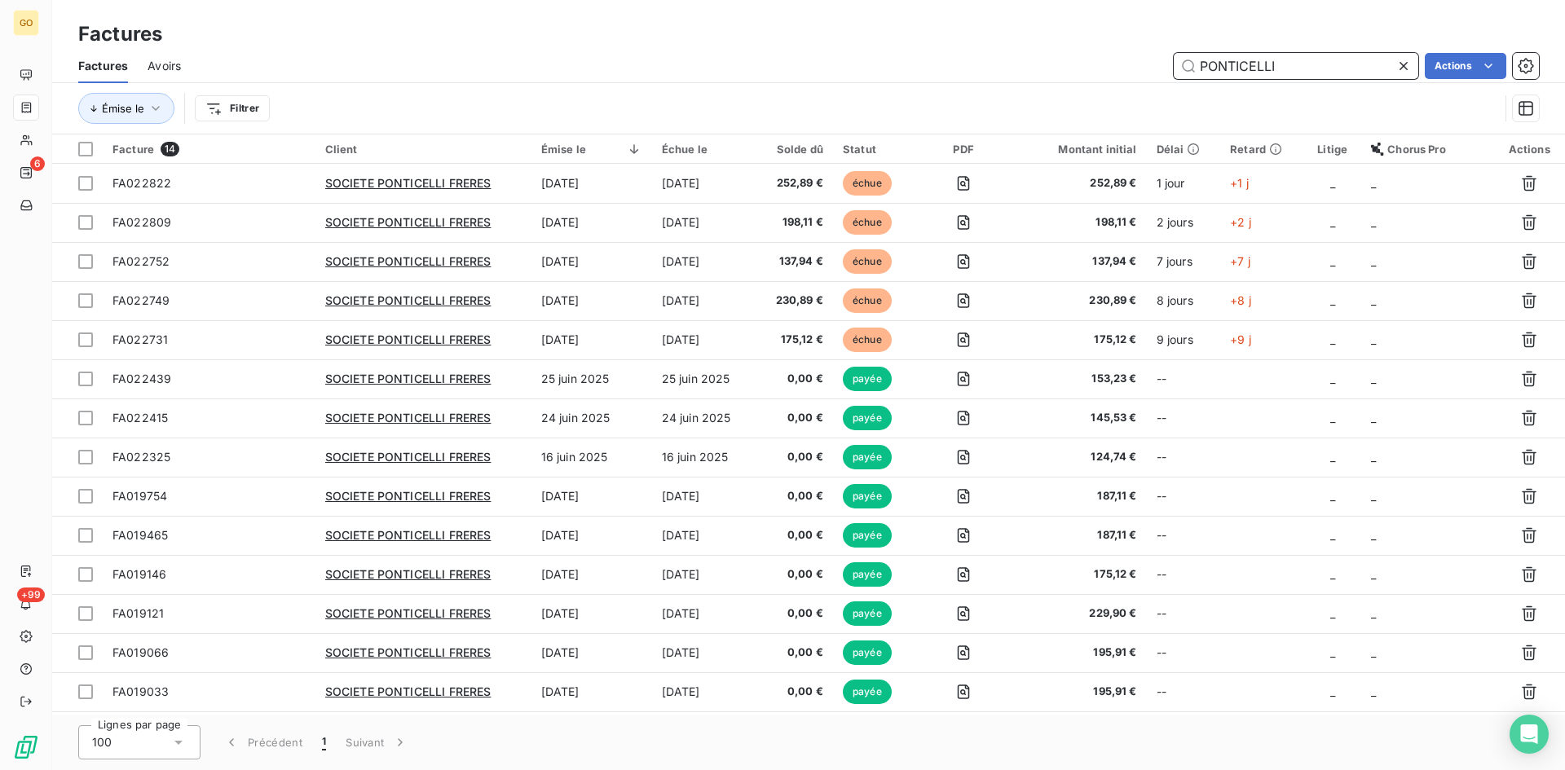
drag, startPoint x: 1278, startPoint y: 63, endPoint x: 1118, endPoint y: 72, distance: 160.0
click at [1118, 72] on div "PONTICELLI Actions" at bounding box center [869, 66] width 1338 height 26
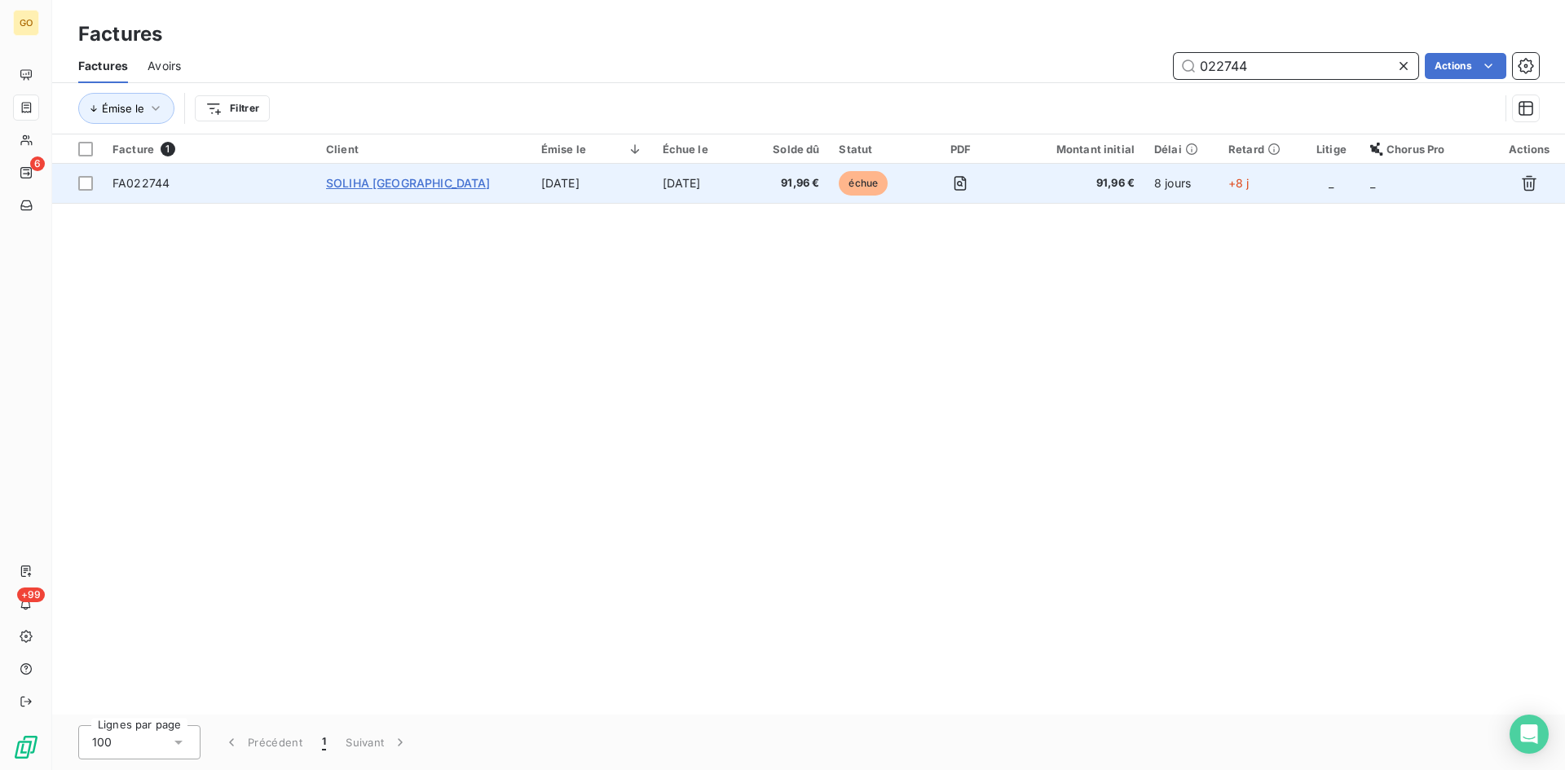
type input "022744"
click at [406, 182] on span "SOLIHA [GEOGRAPHIC_DATA]" at bounding box center [408, 183] width 165 height 14
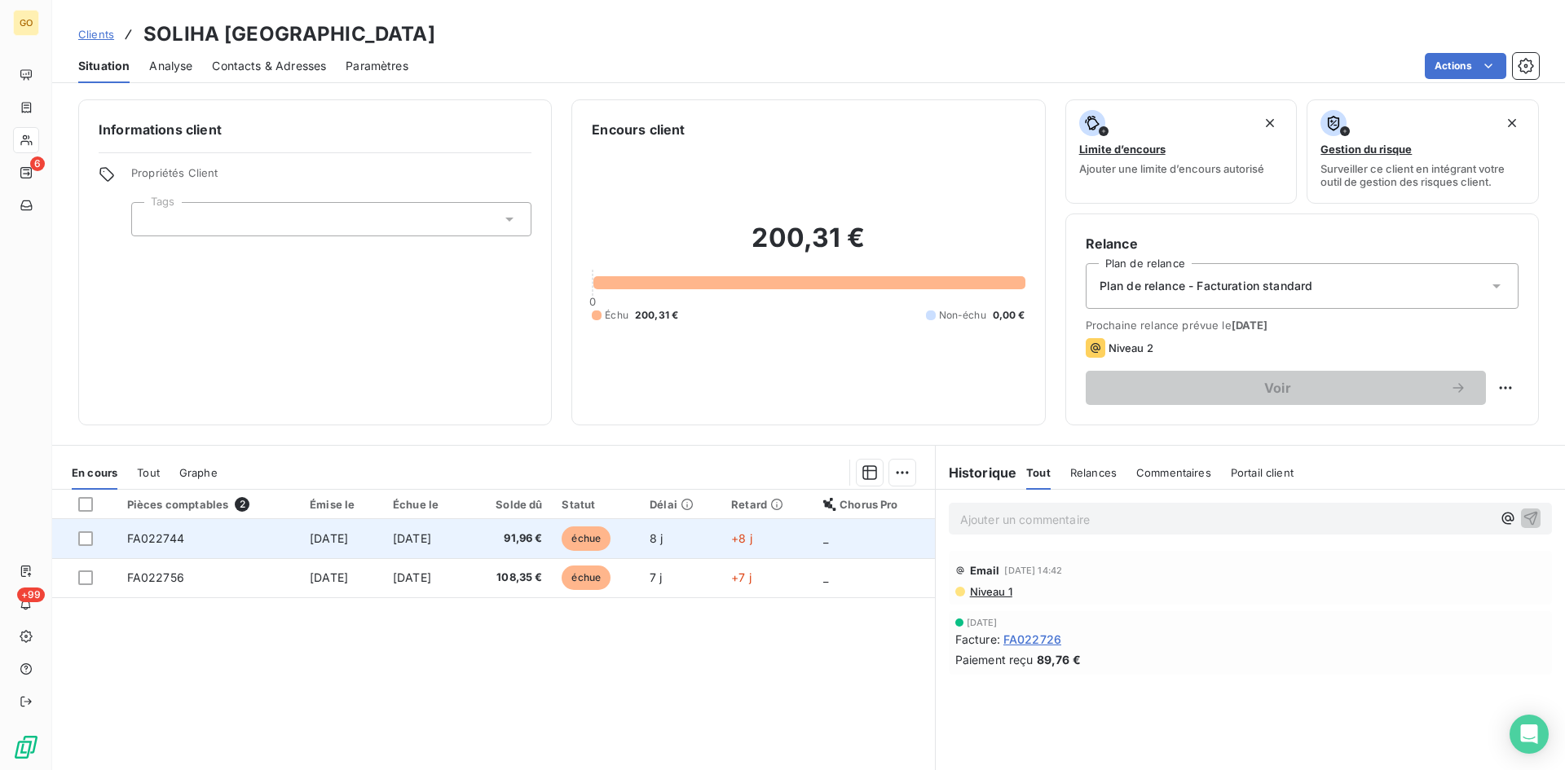
click at [321, 538] on span "[DATE]" at bounding box center [329, 538] width 38 height 14
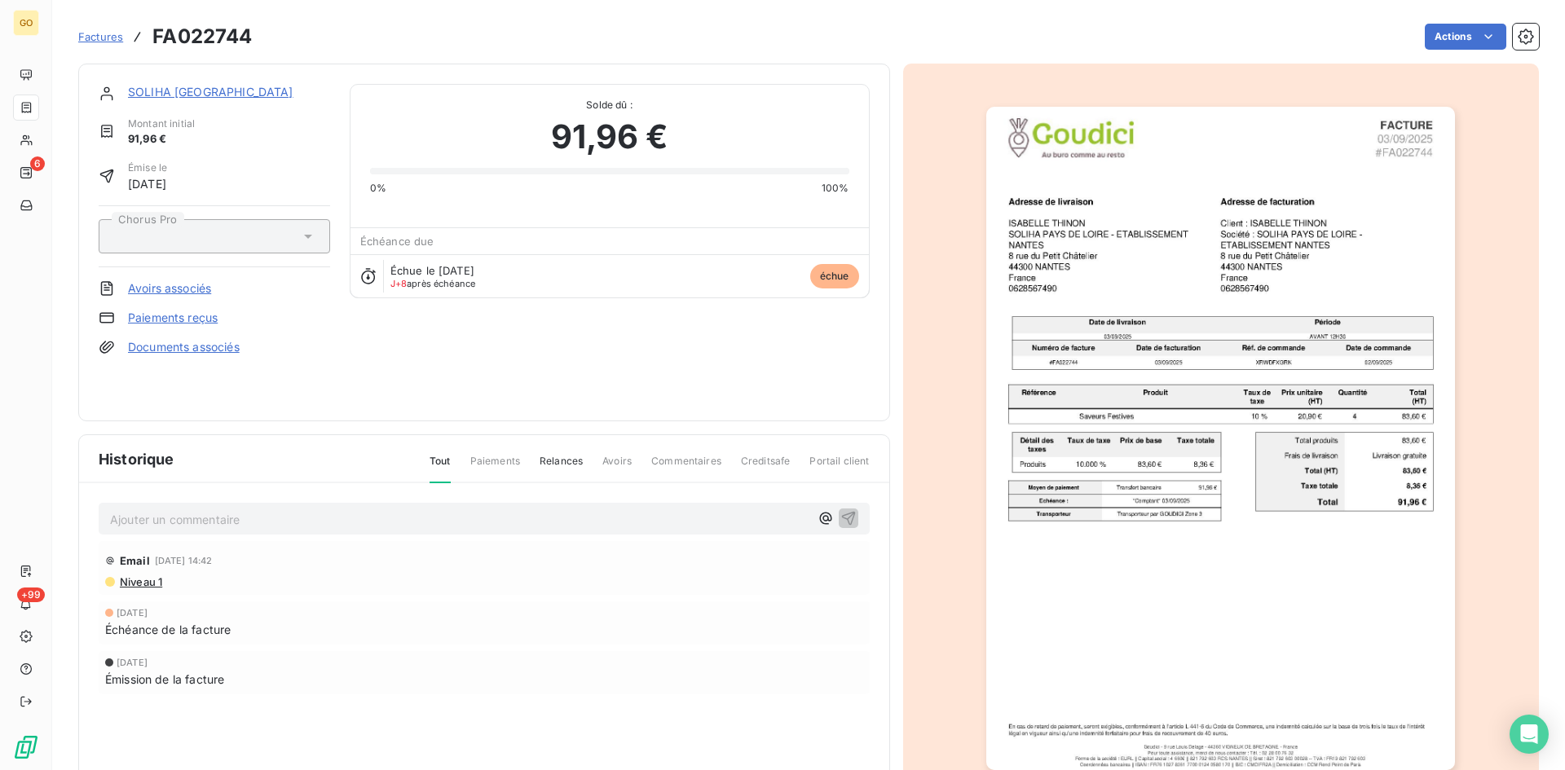
click at [253, 520] on p "Ajouter un commentaire ﻿" at bounding box center [459, 519] width 699 height 20
drag, startPoint x: 446, startPoint y: 546, endPoint x: 423, endPoint y: 530, distance: 27.6
click at [442, 546] on div "Email 9 sept. 2025, 14:42" at bounding box center [484, 559] width 758 height 26
click at [423, 530] on div "Retour mail le 10/09 de MME THINON : "" at bounding box center [484, 518] width 771 height 30
click at [410, 517] on p "Retour mail le 10/09 de MME THINON : "" at bounding box center [459, 518] width 699 height 19
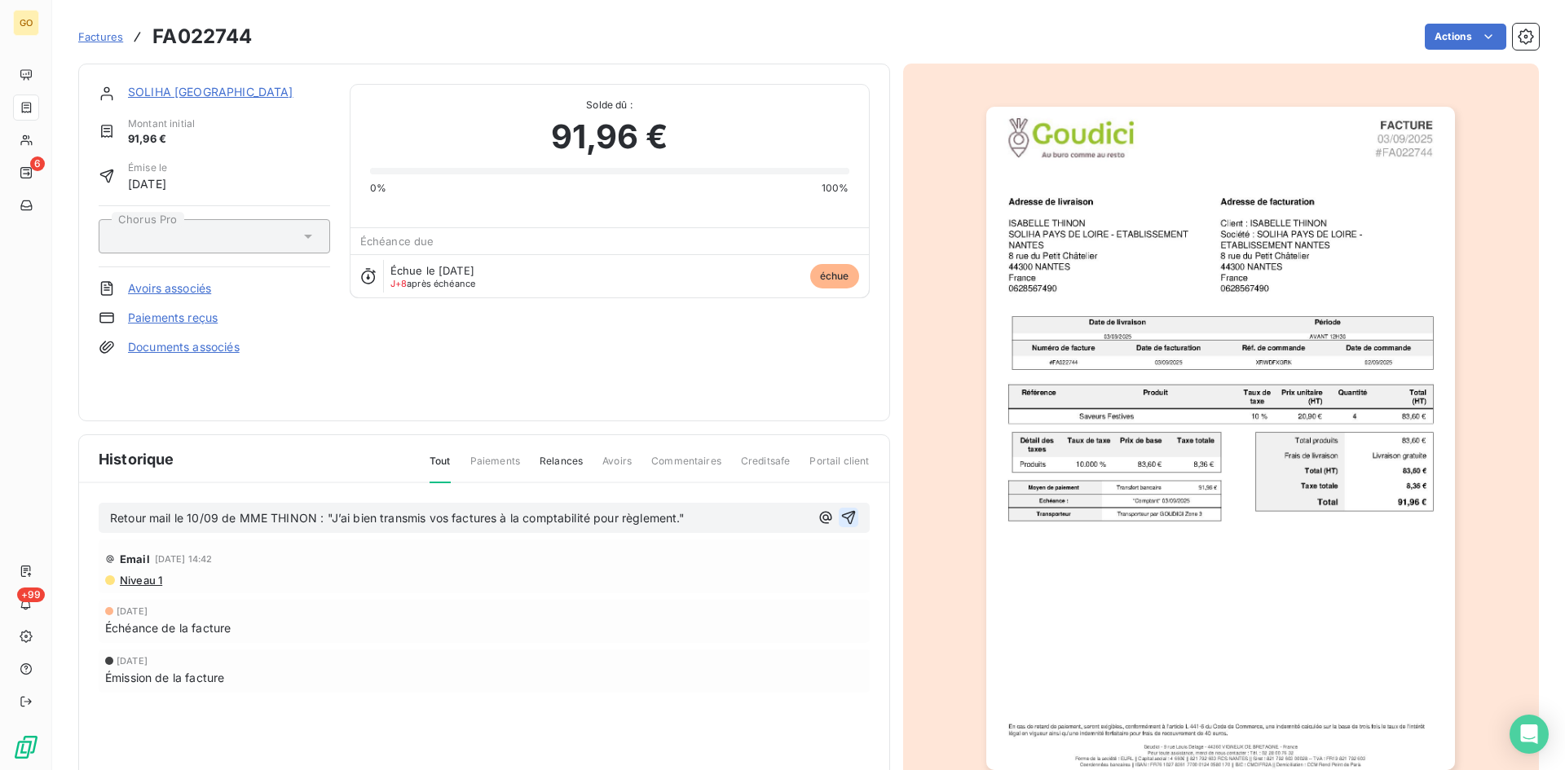
click at [840, 516] on icon "button" at bounding box center [848, 517] width 16 height 16
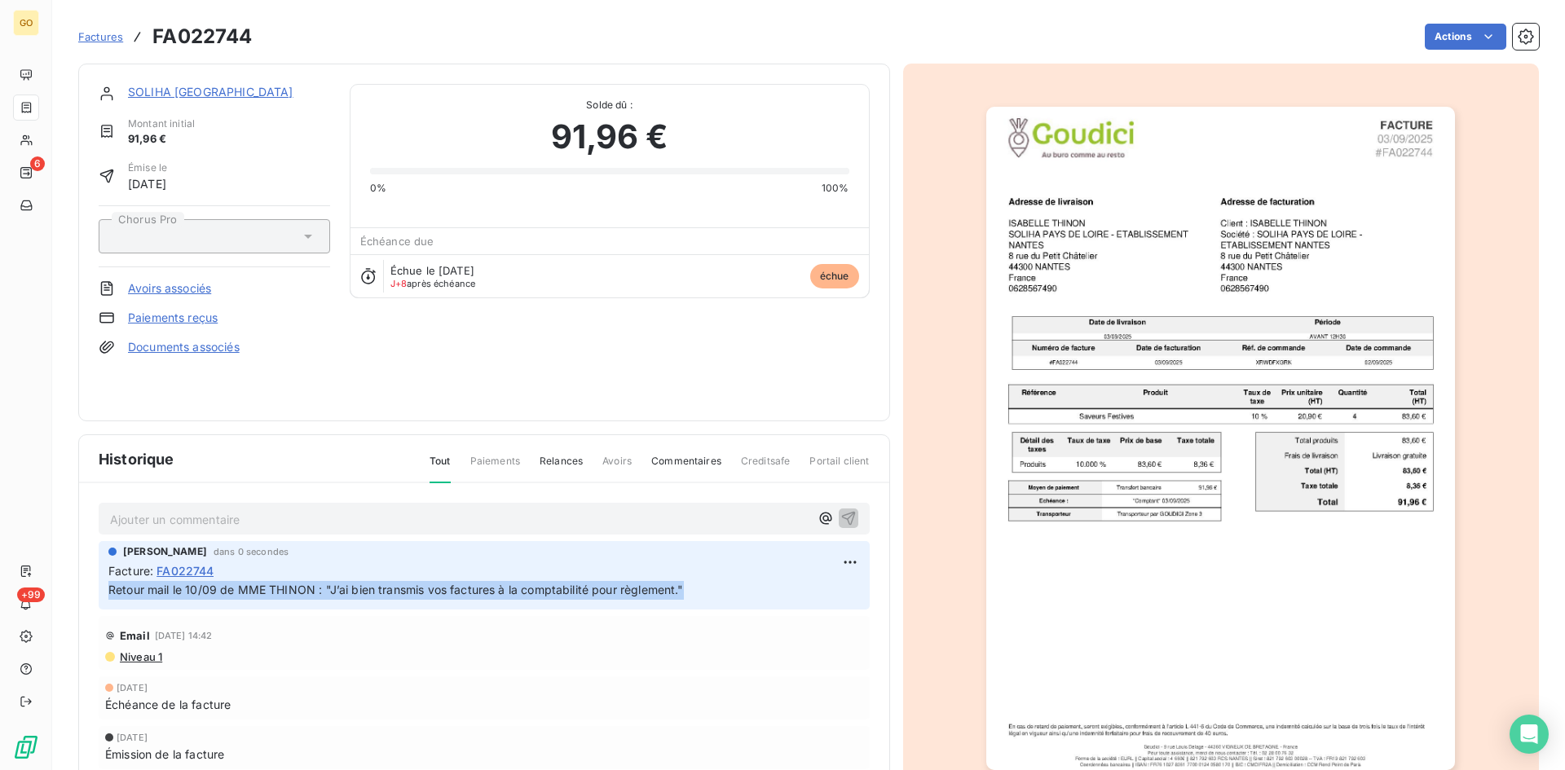
drag, startPoint x: 692, startPoint y: 590, endPoint x: 103, endPoint y: 594, distance: 588.3
click at [103, 594] on div "ANGIE BOUILLARD dans 0 secondes Facture : FA022744 Retour mail le 10/09 de MME …" at bounding box center [484, 575] width 771 height 68
copy span "Retour mail le 10/09 de MME THINON : "J’ai bien transmis vos factures à la comp…"
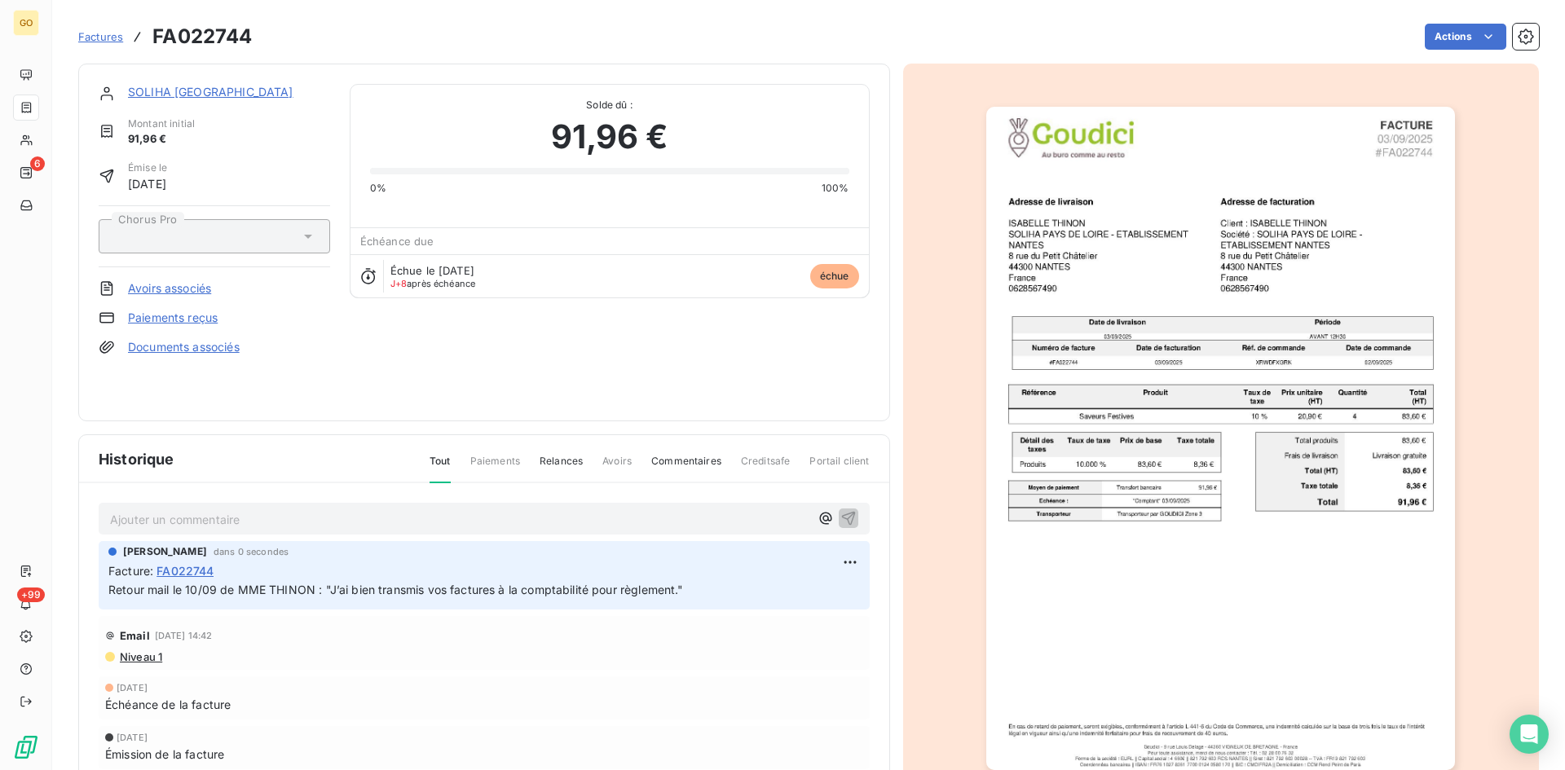
click at [206, 94] on link "SOLIHA [GEOGRAPHIC_DATA]" at bounding box center [210, 92] width 165 height 14
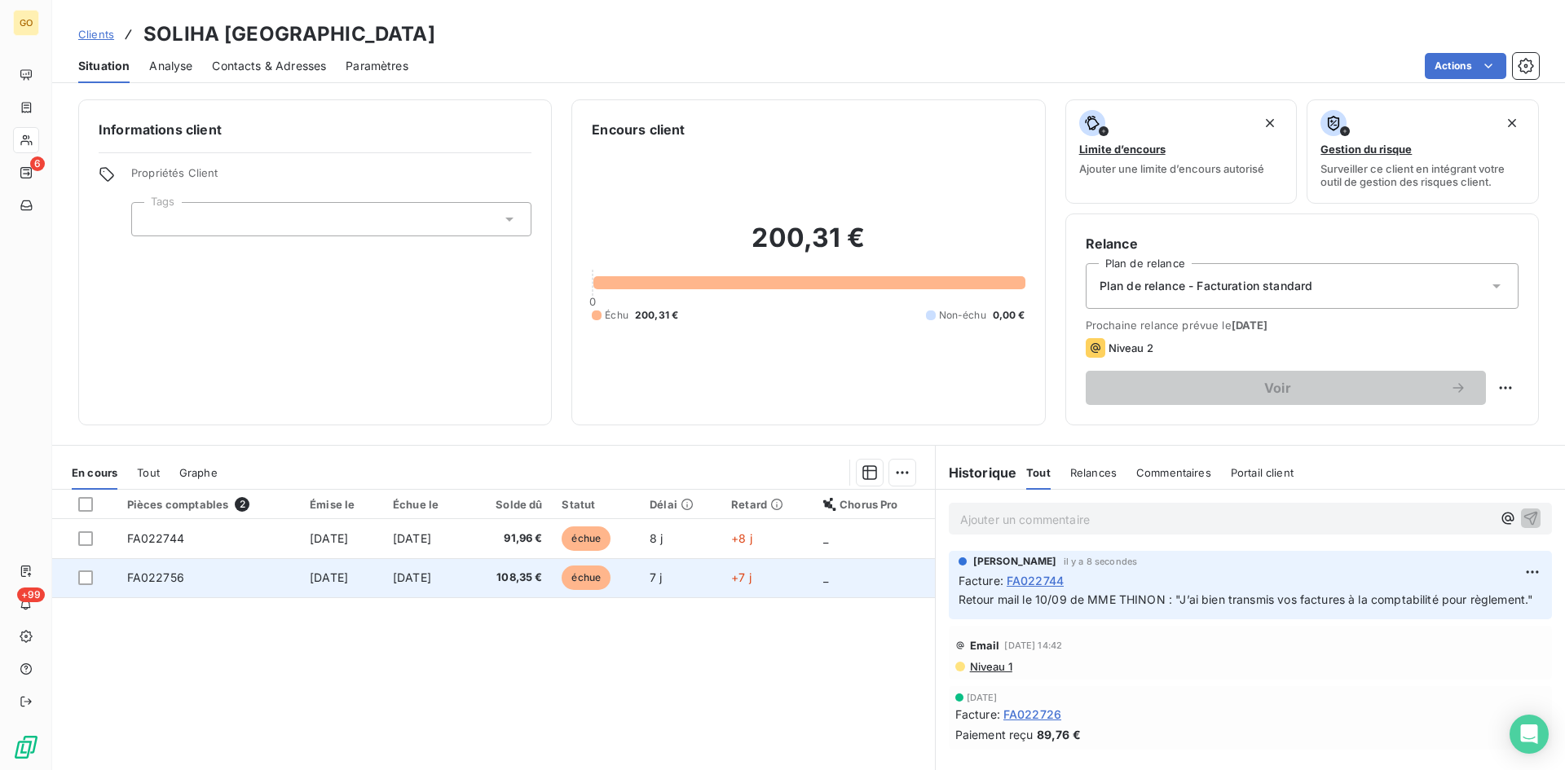
click at [310, 578] on span "[DATE]" at bounding box center [329, 577] width 38 height 14
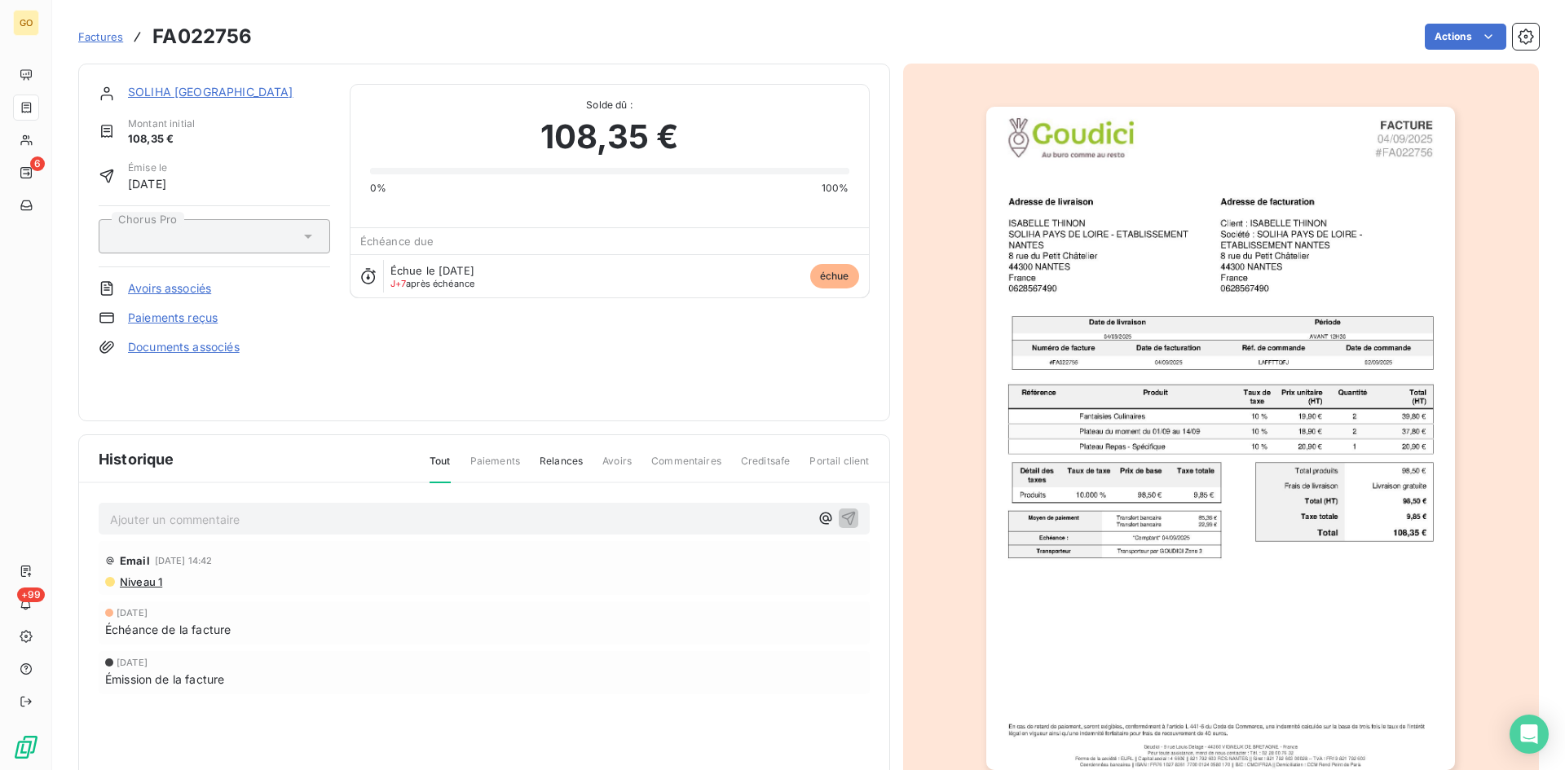
click at [441, 506] on div "Ajouter un commentaire ﻿" at bounding box center [484, 519] width 771 height 32
click at [438, 515] on p "Ajouter un commentaire ﻿" at bounding box center [459, 519] width 699 height 20
click at [840, 517] on icon "button" at bounding box center [848, 517] width 16 height 16
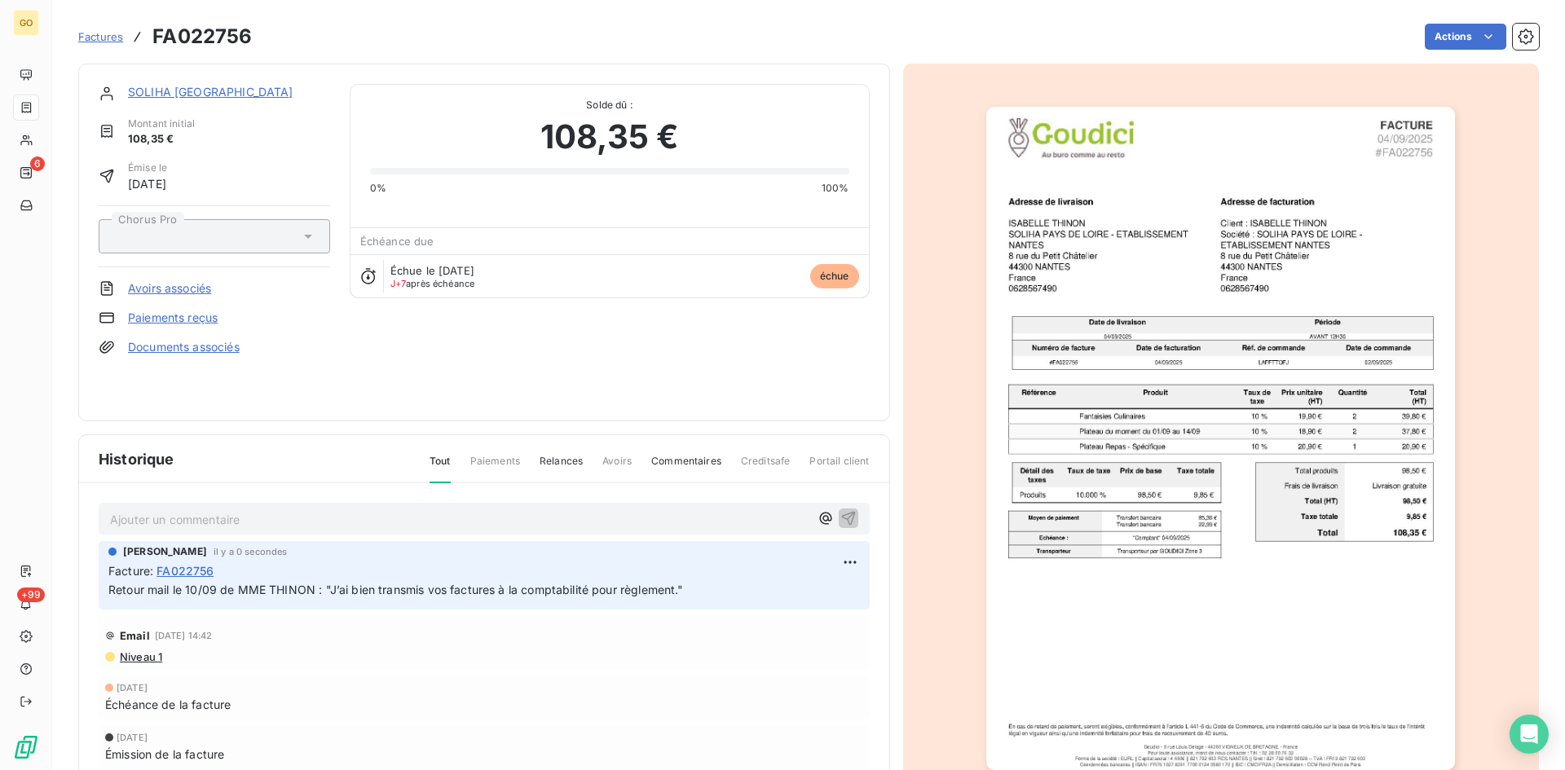
click at [87, 39] on span "Factures" at bounding box center [100, 36] width 45 height 13
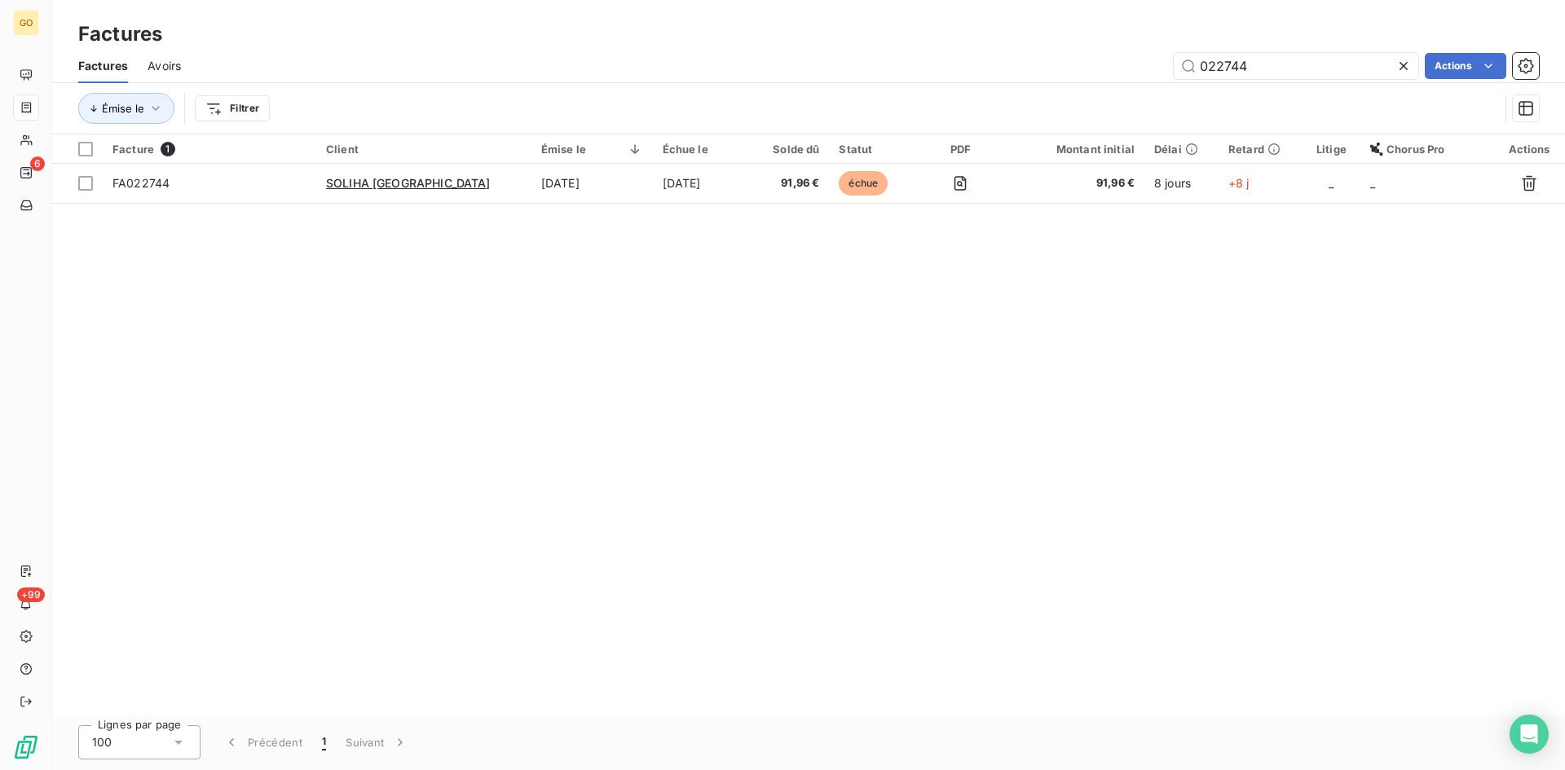
drag, startPoint x: 1257, startPoint y: 58, endPoint x: 1158, endPoint y: 55, distance: 99.4
click at [1151, 61] on div "022744 Actions" at bounding box center [869, 66] width 1338 height 26
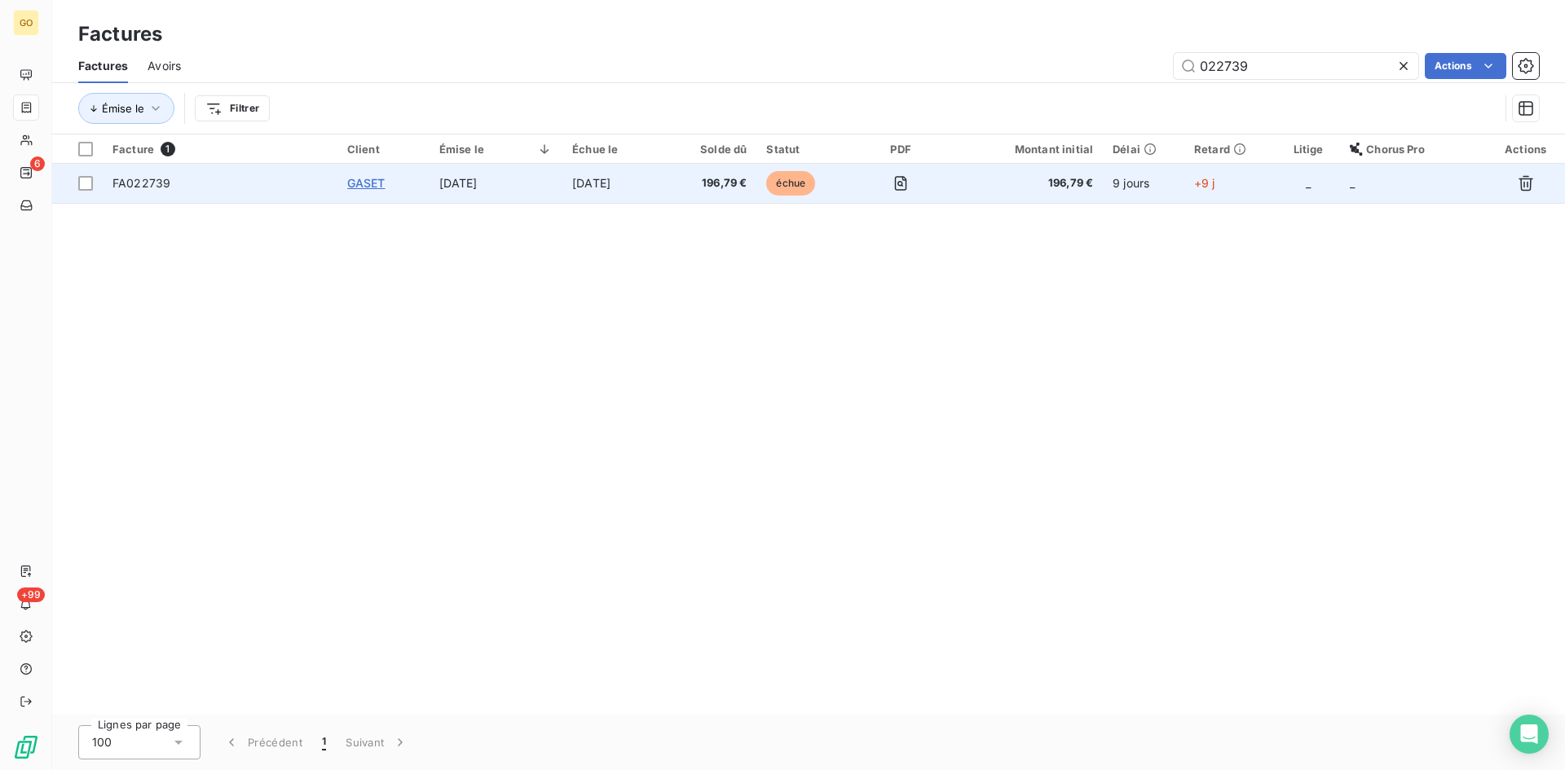
type input "022739"
click at [376, 184] on span "GASET" at bounding box center [366, 183] width 38 height 14
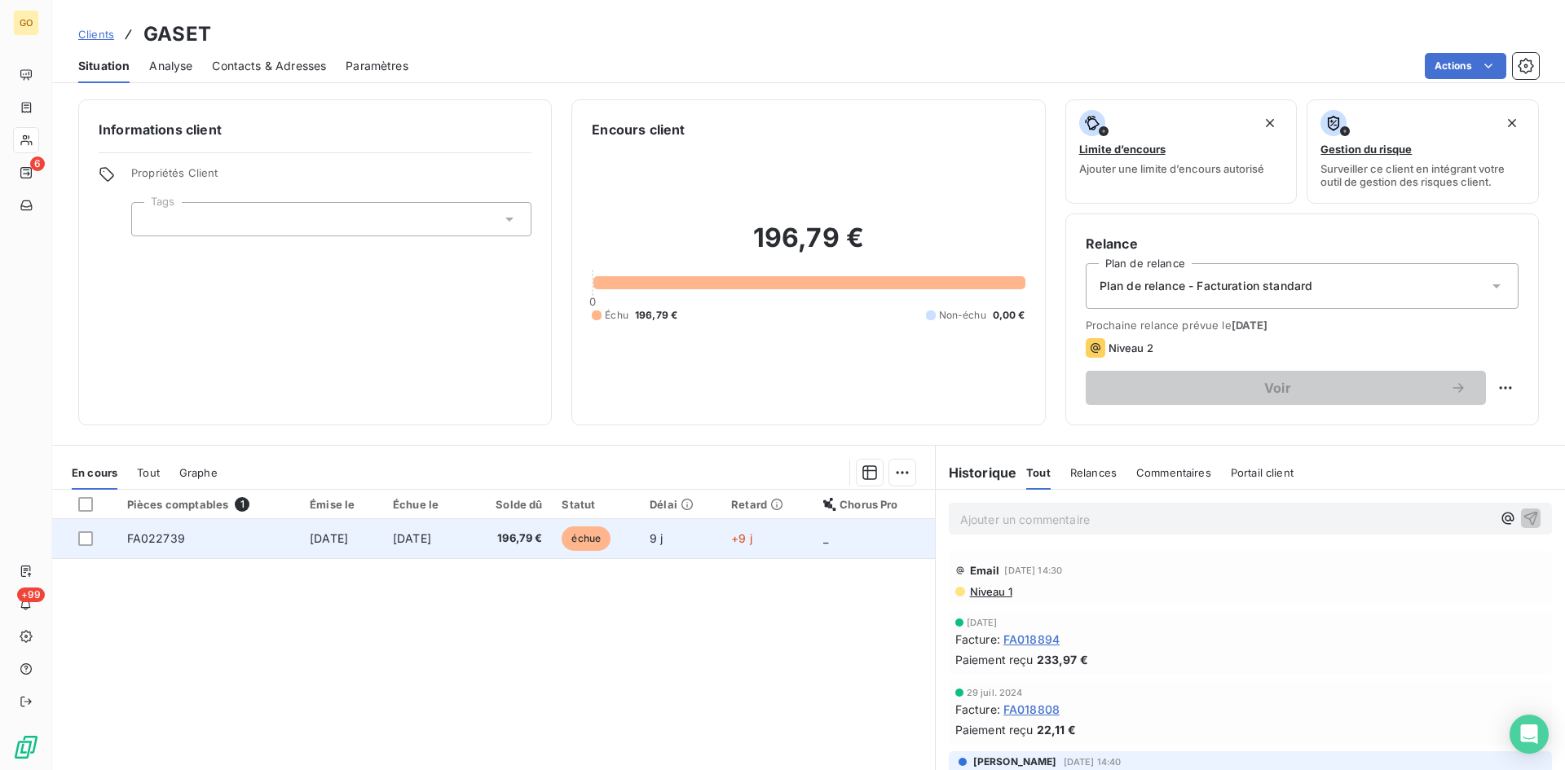
click at [319, 538] on span "[DATE]" at bounding box center [329, 538] width 38 height 14
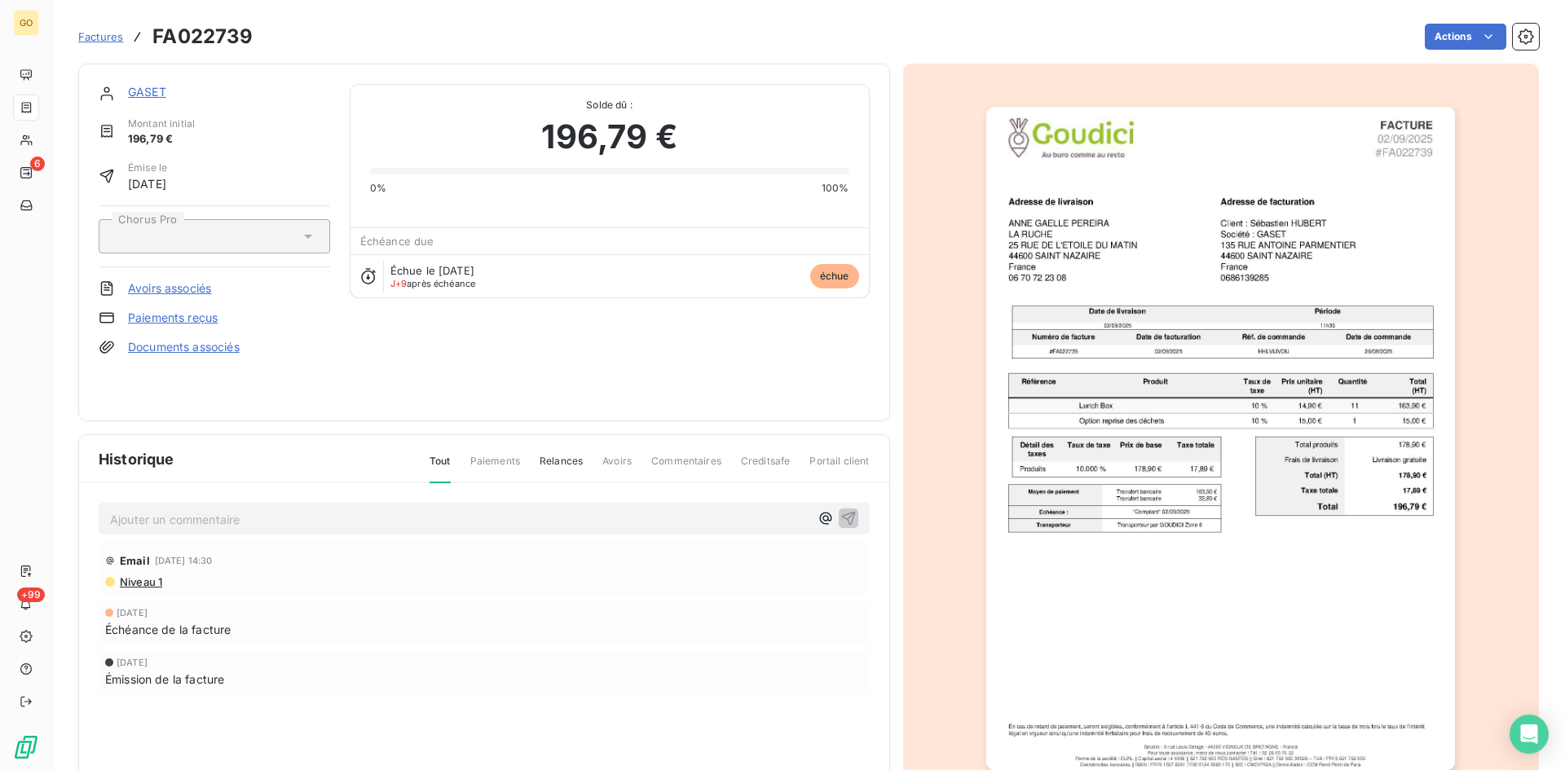
click at [354, 528] on p "Ajouter un commentaire ﻿" at bounding box center [459, 519] width 699 height 20
click at [504, 525] on p "Retour mail le 10/09 de MME PEREIRA : "" at bounding box center [459, 518] width 699 height 19
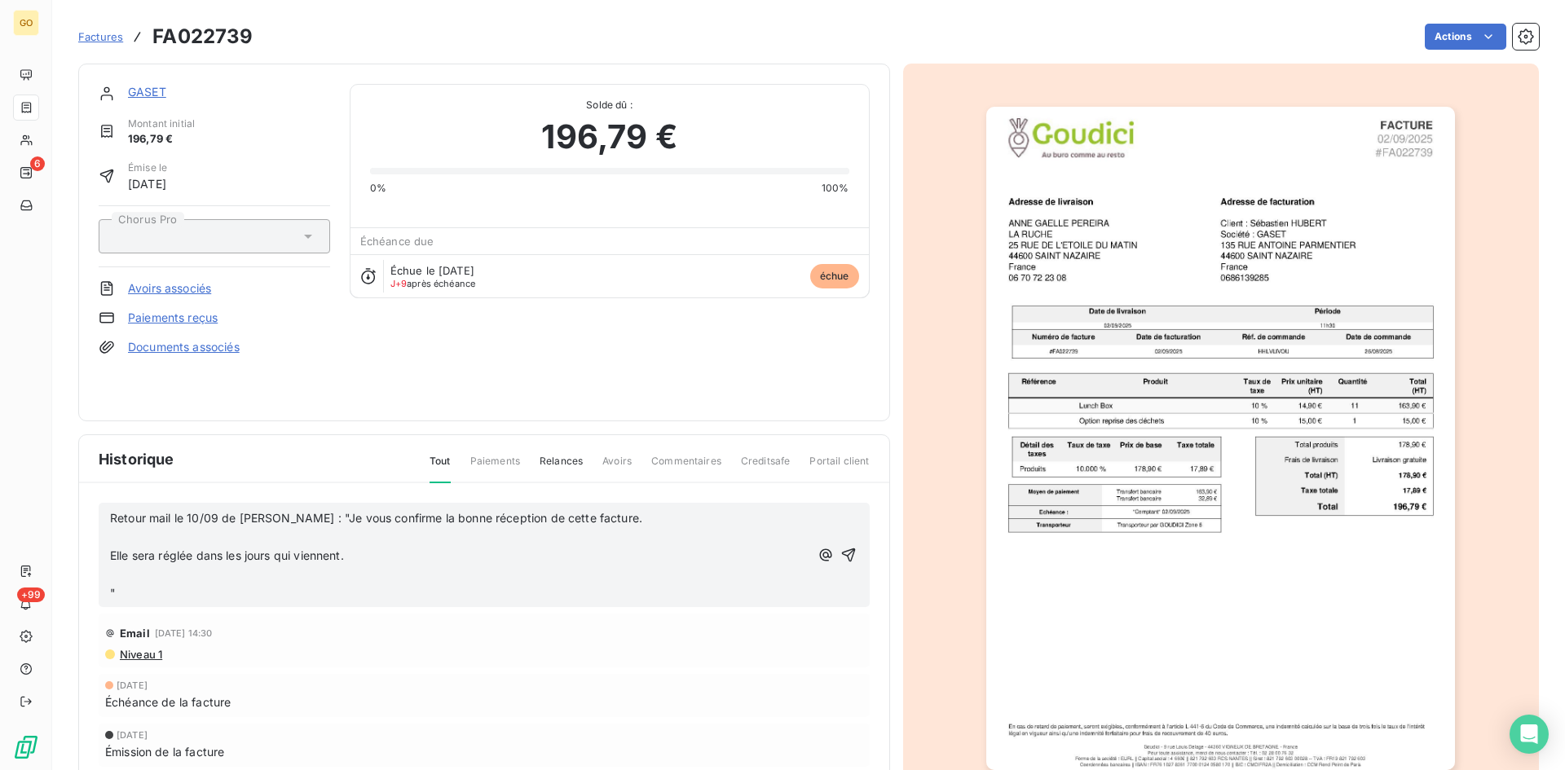
click at [108, 560] on div "Retour mail le 10/09 de MME PEREIRA : "Je vous confirme la bonne réception de c…" at bounding box center [484, 555] width 771 height 104
click at [114, 553] on span "Elle sera réglée dans les jours qui viennent." at bounding box center [227, 555] width 234 height 14
click at [111, 554] on span "Elle sera réglée dans les jours qui viennent." at bounding box center [227, 555] width 234 height 14
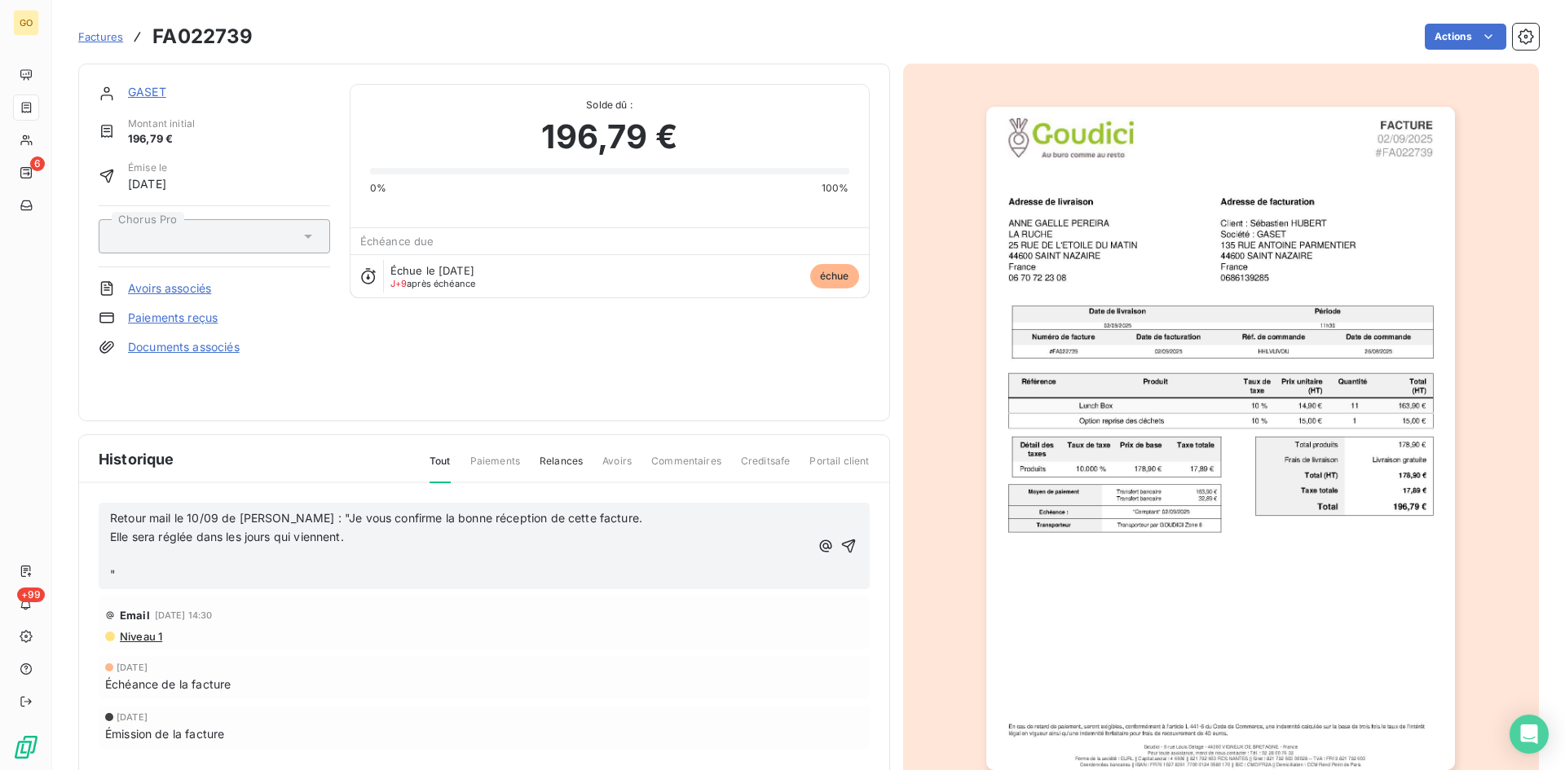
click at [111, 572] on span """ at bounding box center [113, 574] width 6 height 14
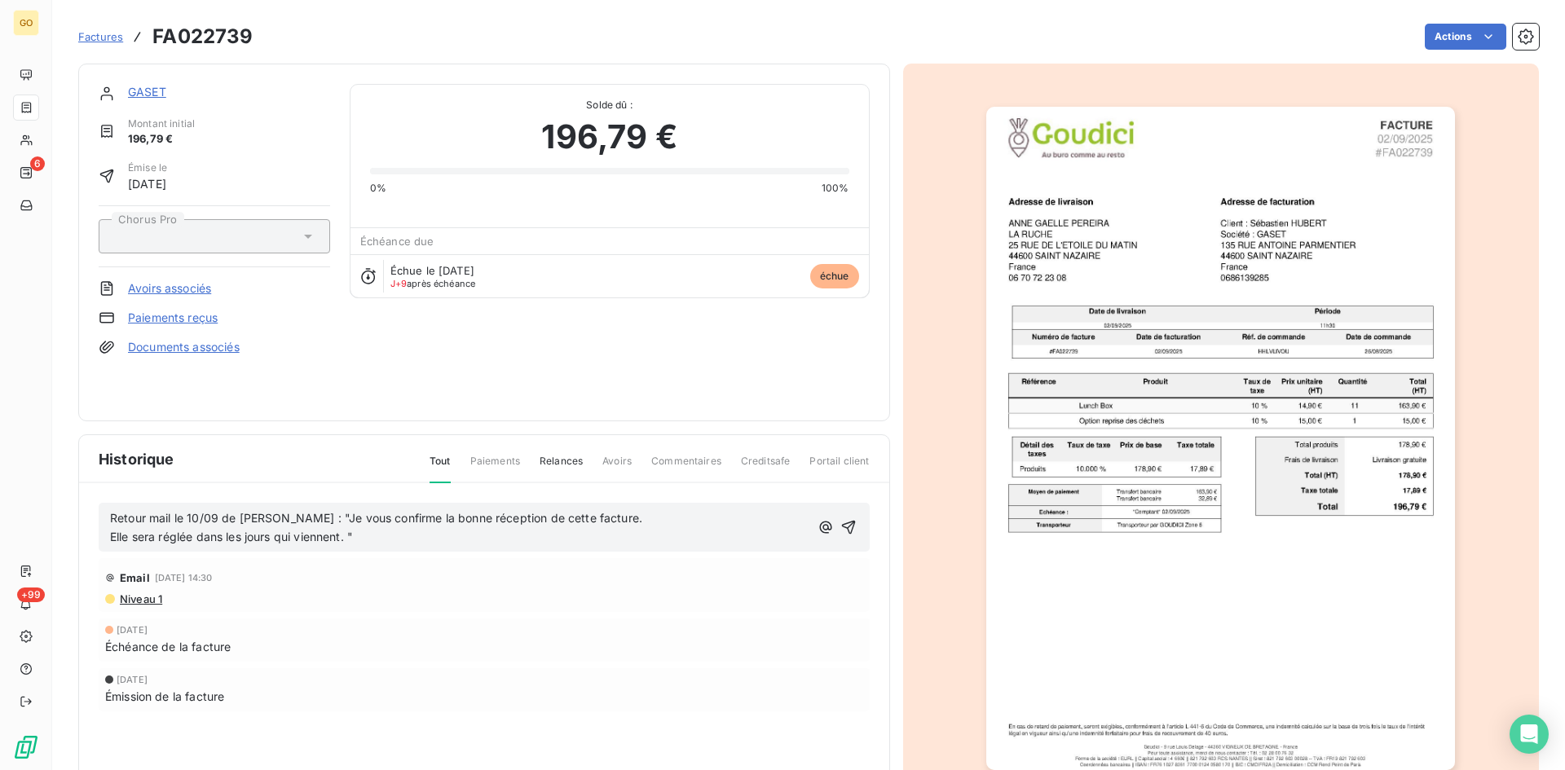
click at [500, 542] on p "Elle sera réglée dans les jours qui viennent. "" at bounding box center [459, 537] width 699 height 19
click at [843, 526] on icon "button" at bounding box center [848, 527] width 16 height 16
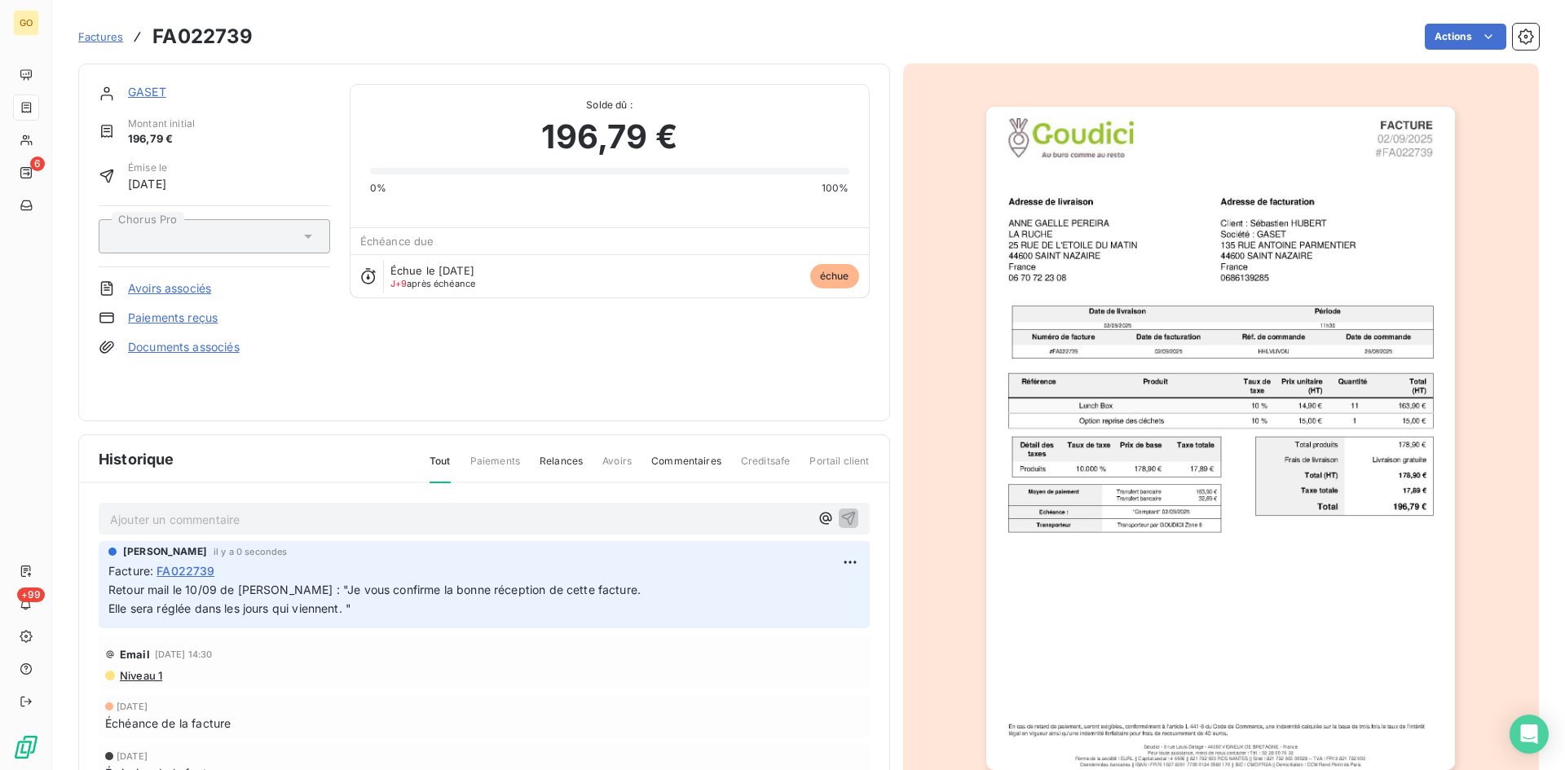
click at [107, 37] on span "Factures" at bounding box center [100, 36] width 45 height 13
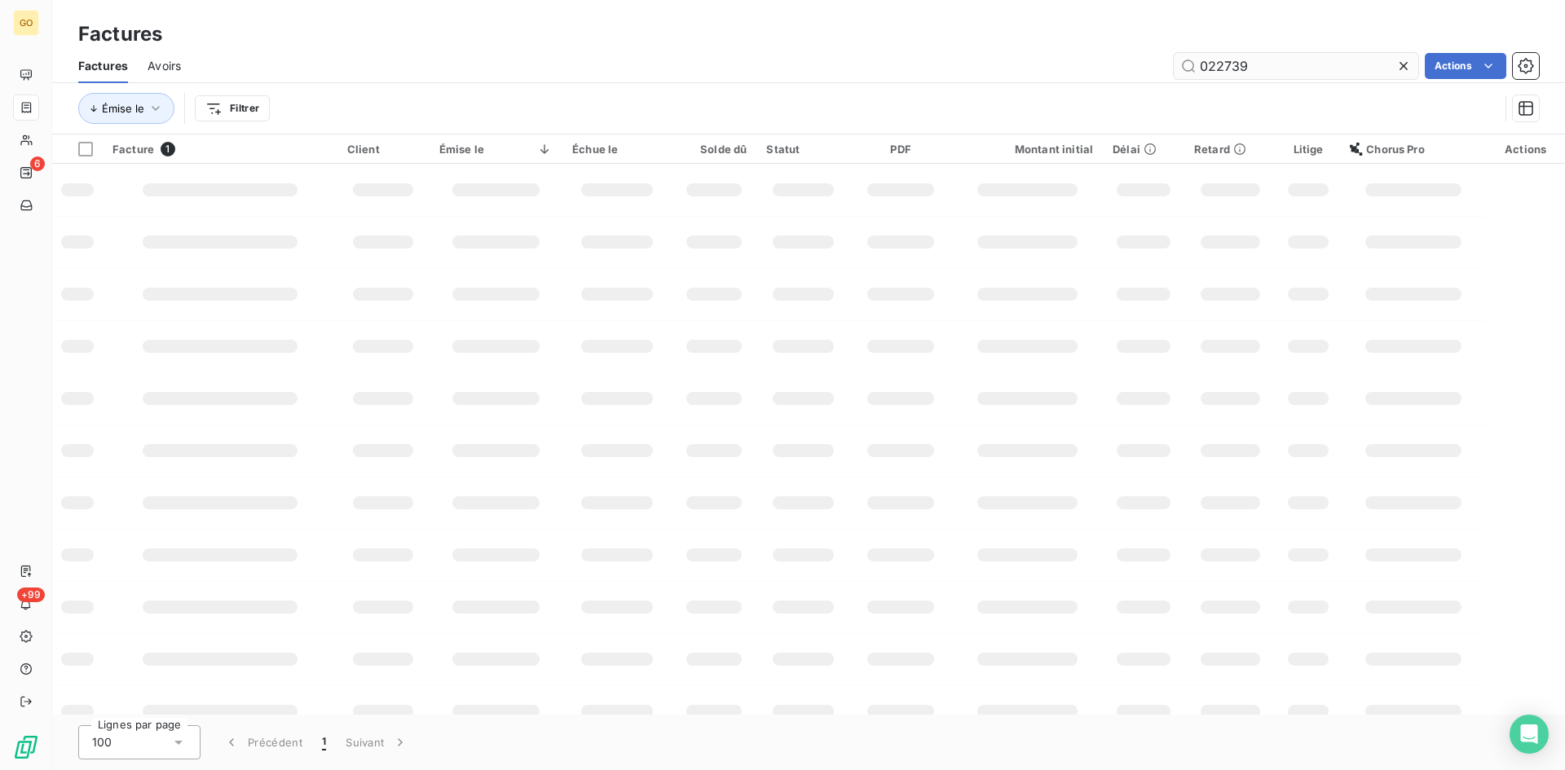
drag, startPoint x: 1316, startPoint y: 69, endPoint x: 1193, endPoint y: 69, distance: 123.0
click at [1193, 69] on input "022739" at bounding box center [1295, 66] width 244 height 26
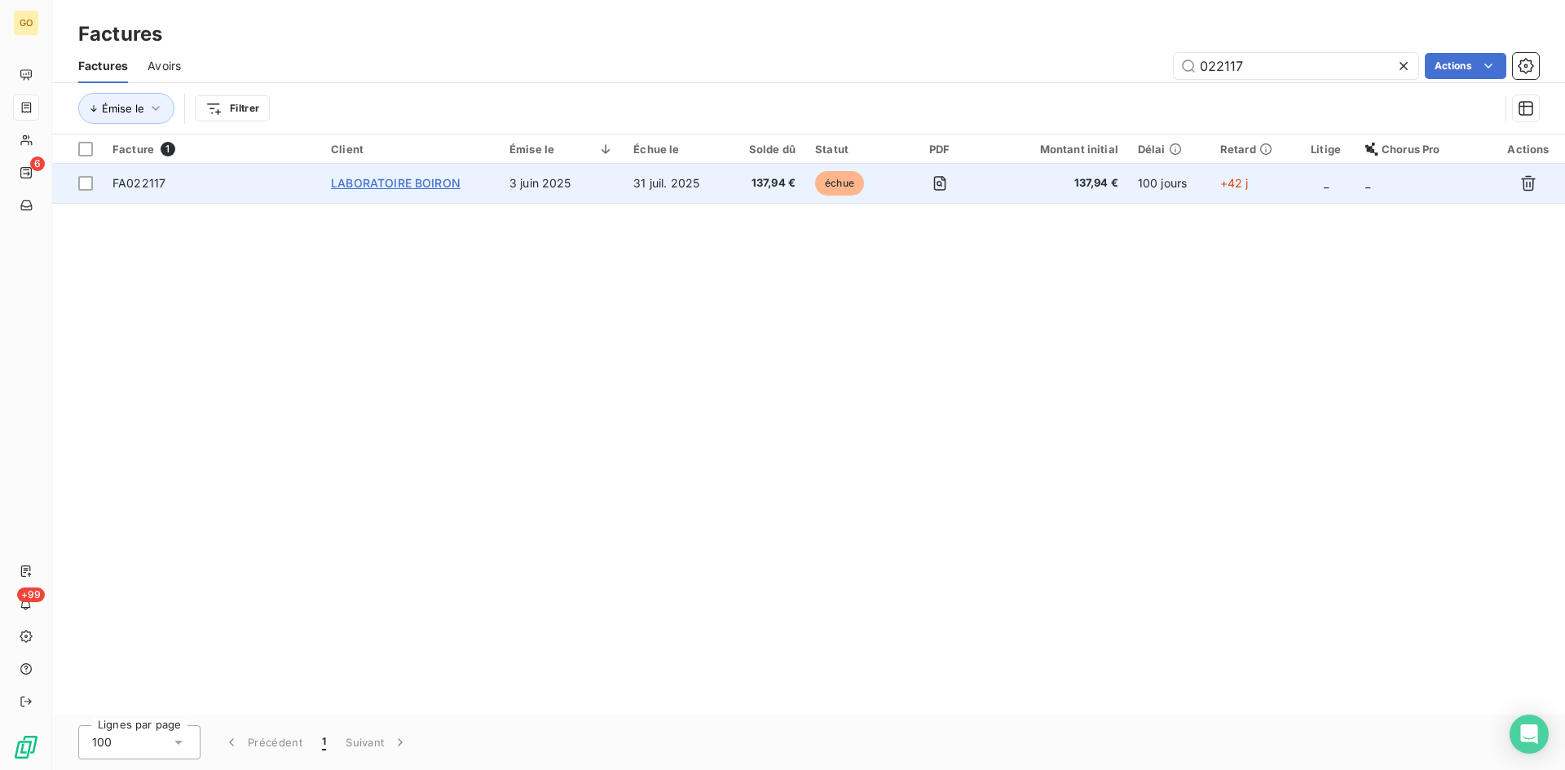
type input "022117"
click at [429, 183] on span "LABORATOIRE BOIRON" at bounding box center [396, 183] width 130 height 14
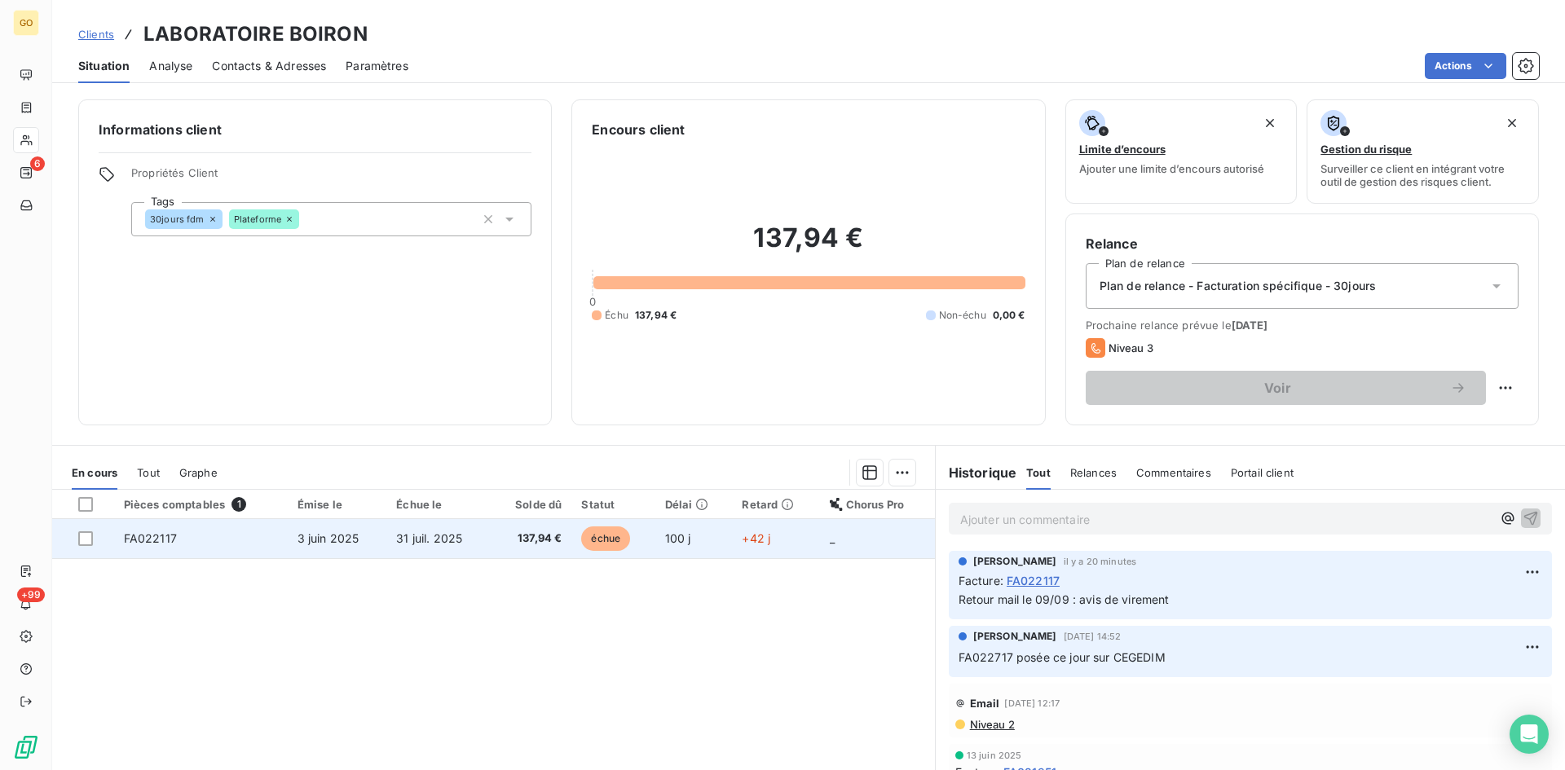
click at [328, 537] on span "3 juin 2025" at bounding box center [328, 538] width 62 height 14
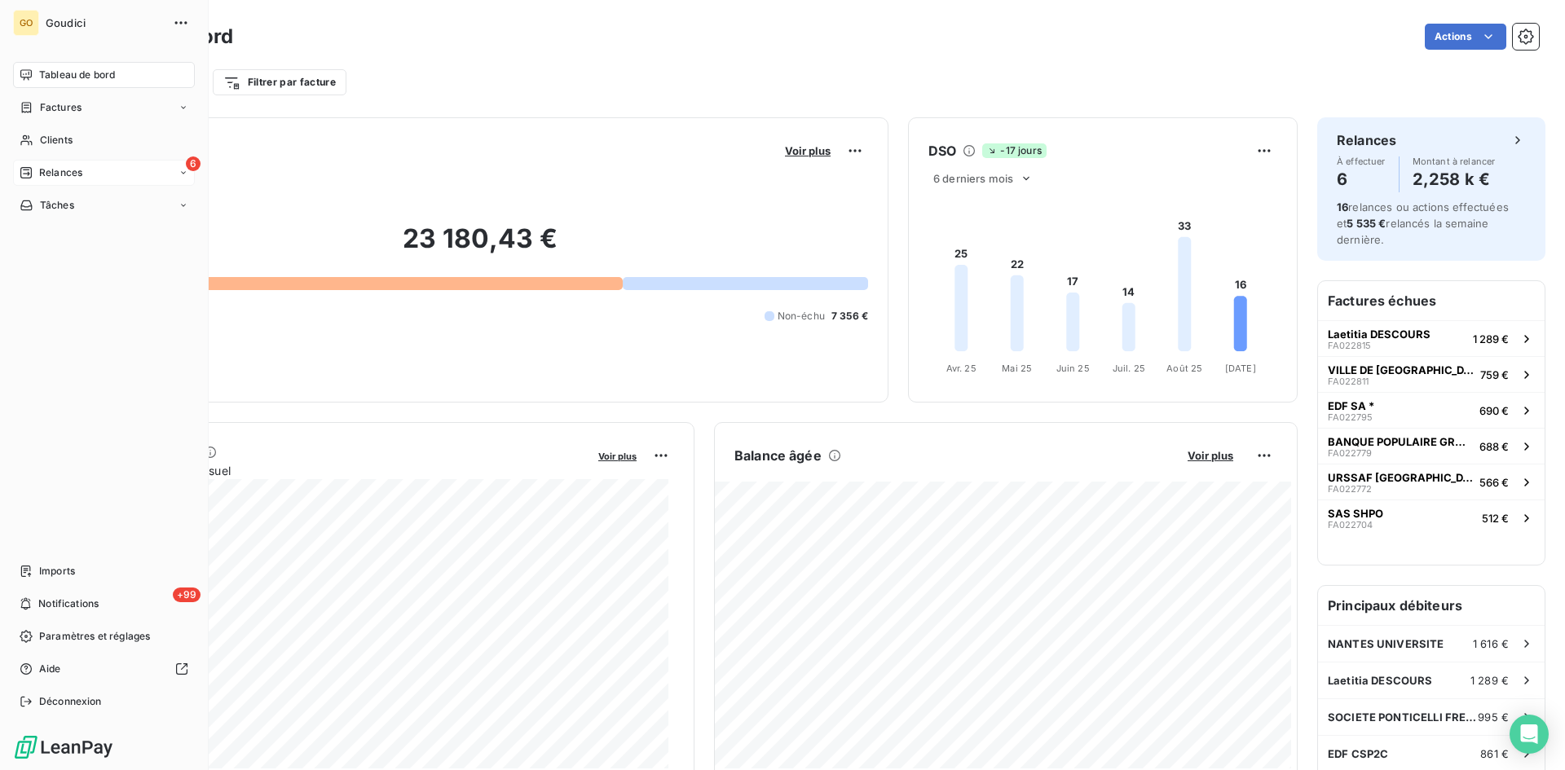
click at [58, 181] on div "6 Relances" at bounding box center [104, 173] width 182 height 26
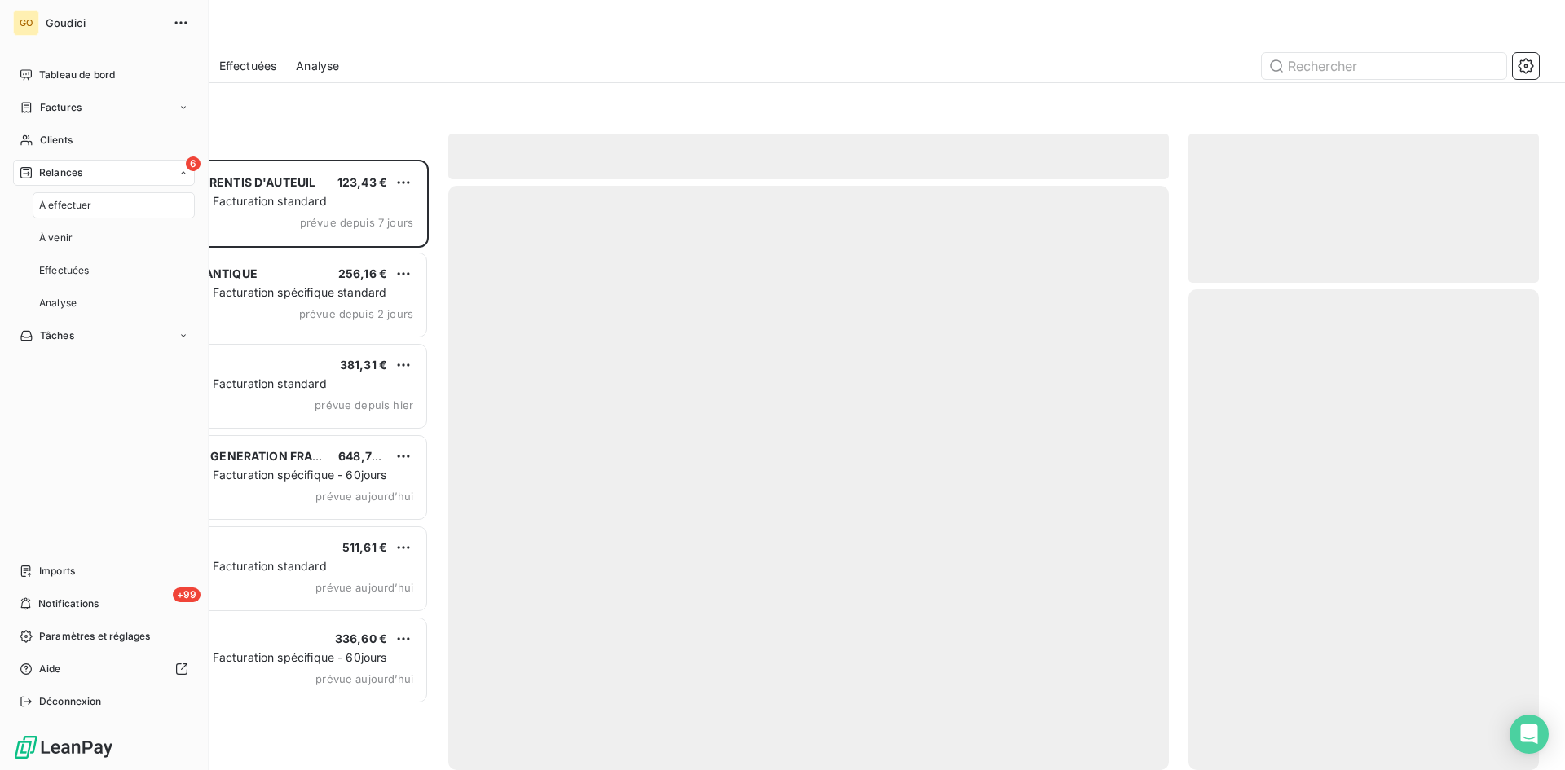
scroll to position [598, 338]
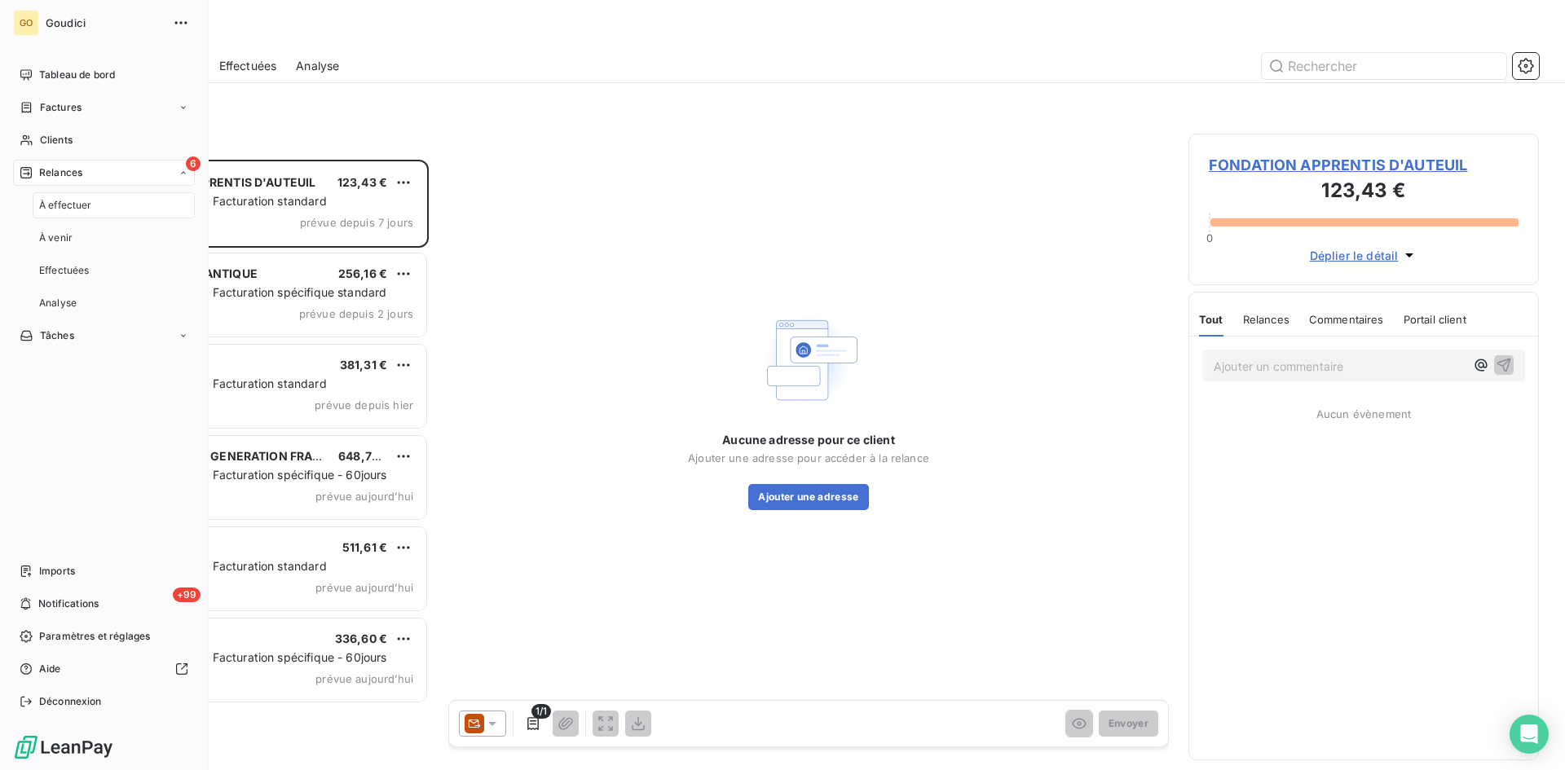
click at [64, 196] on div "À effectuer" at bounding box center [114, 205] width 162 height 26
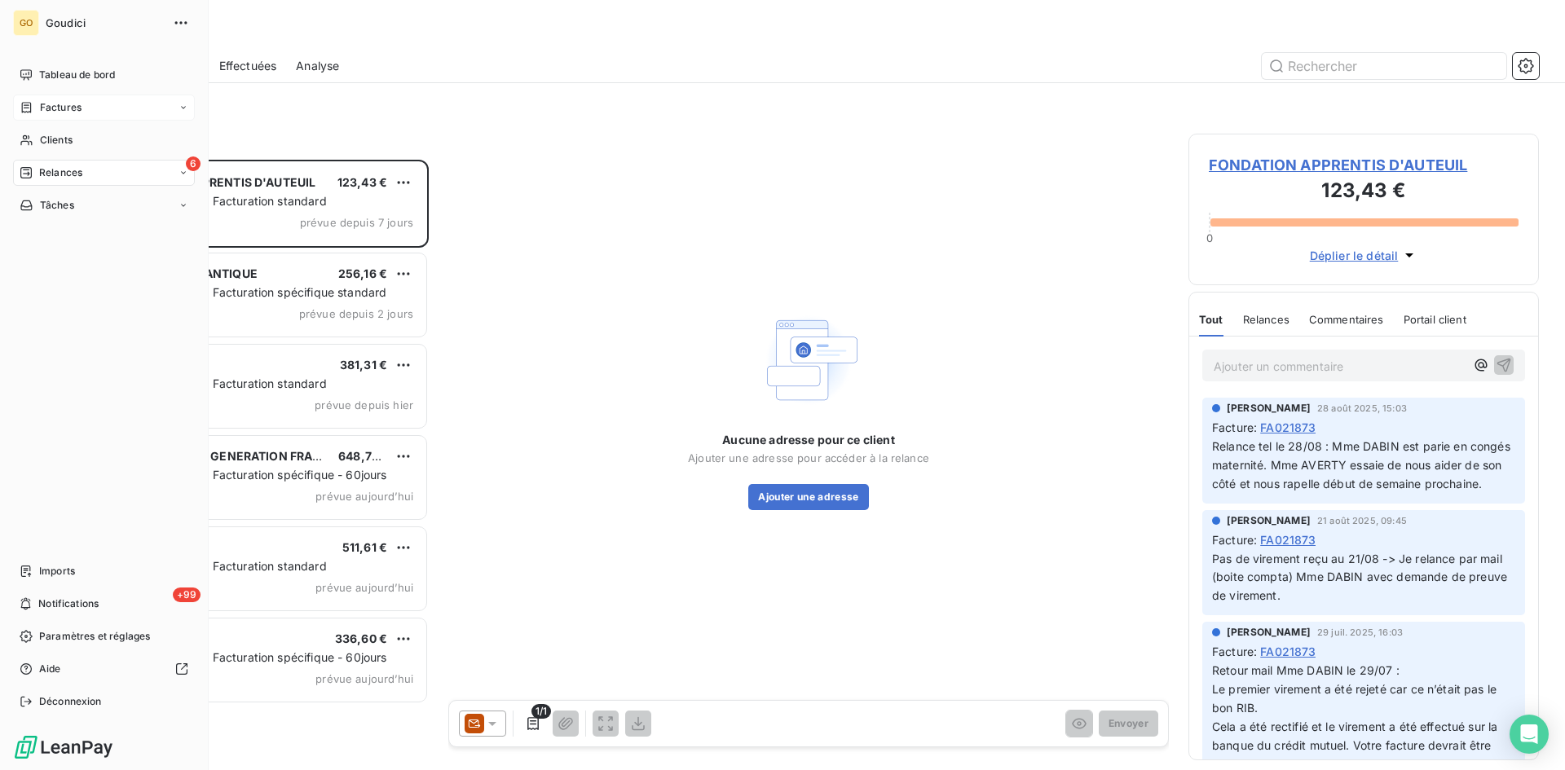
click at [73, 112] on span "Factures" at bounding box center [61, 107] width 42 height 15
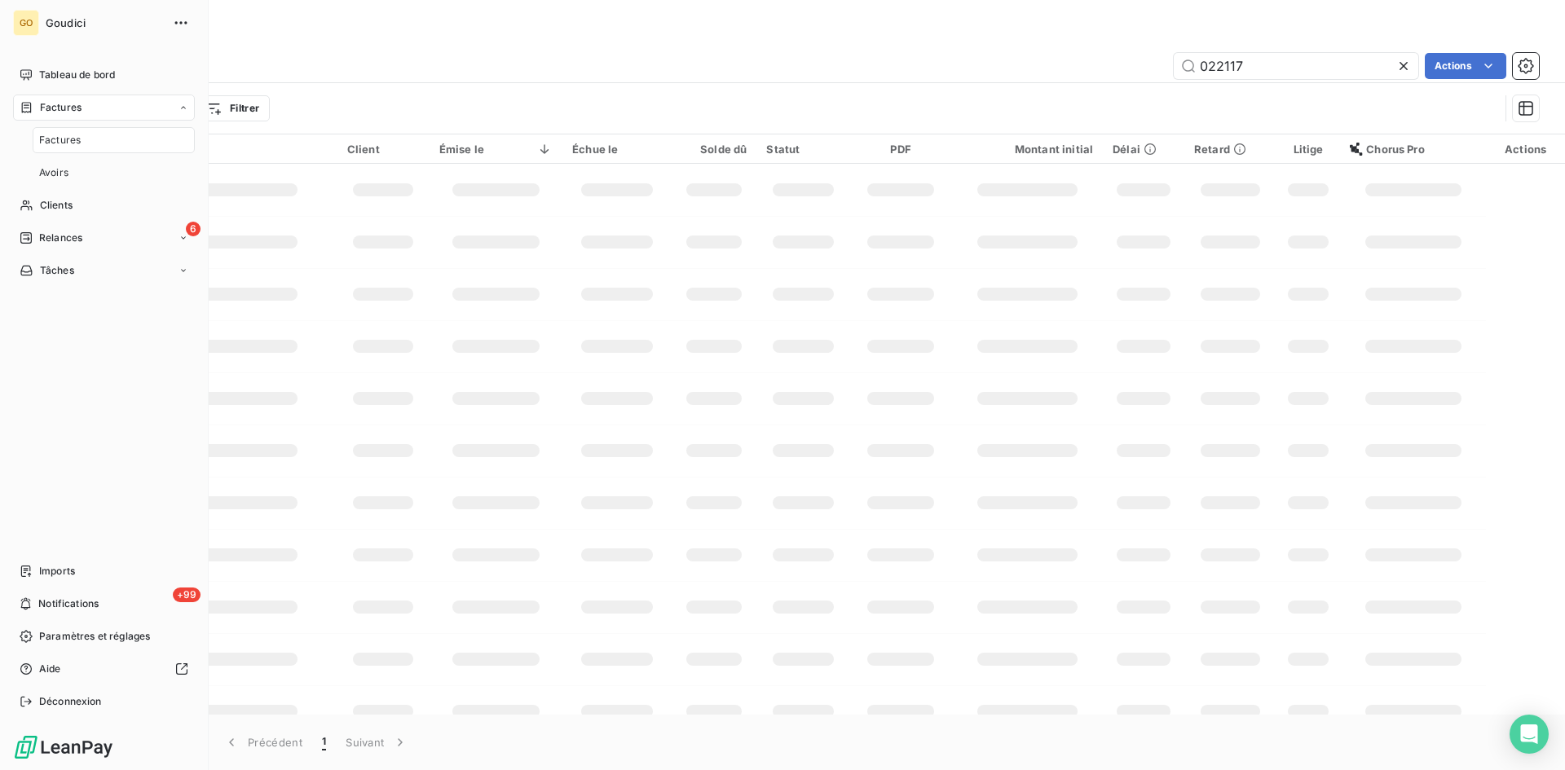
click at [65, 139] on span "Factures" at bounding box center [60, 140] width 42 height 15
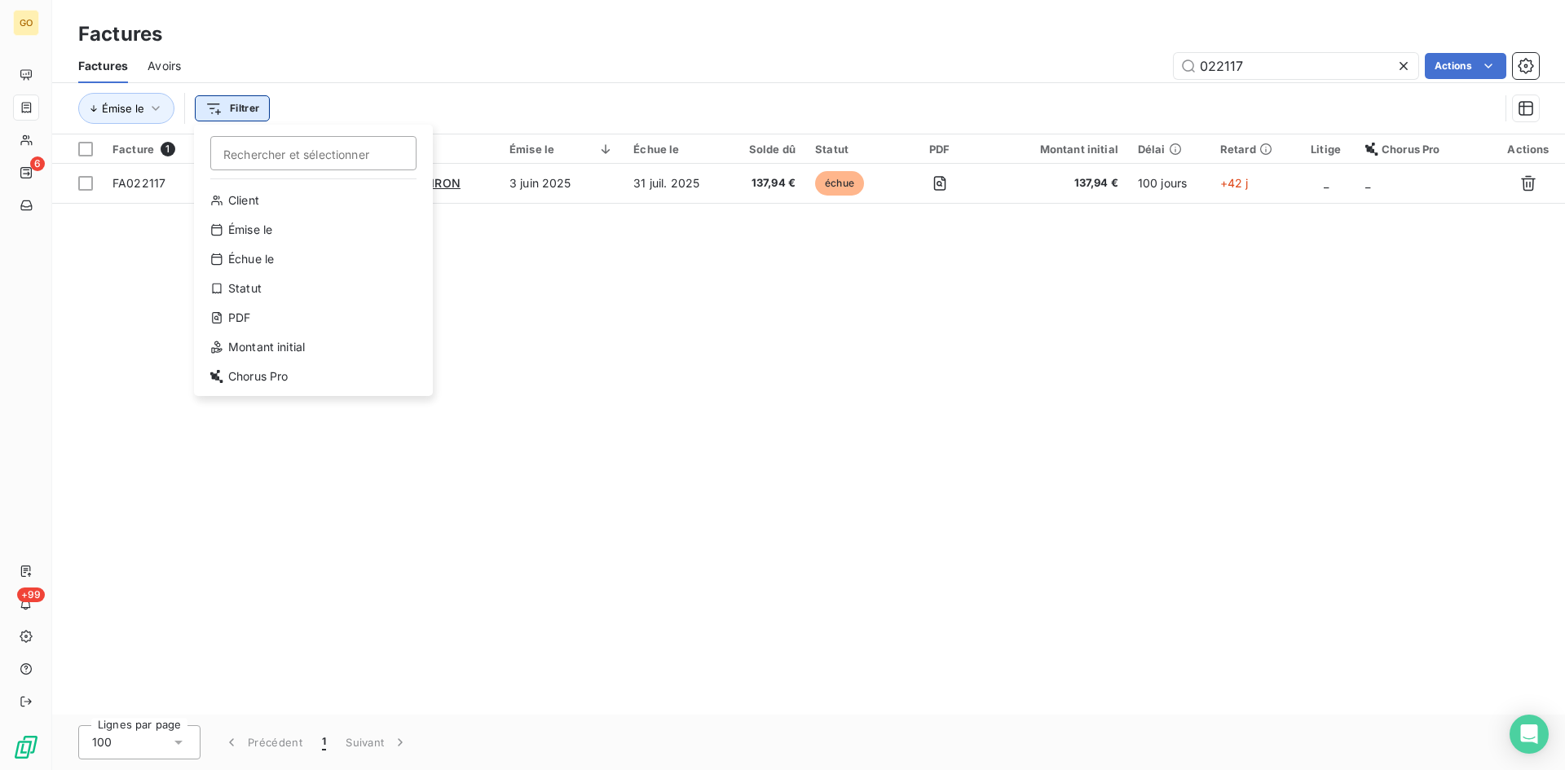
click at [204, 110] on html "GO 6 +99 Factures Factures Avoirs 022117 Actions Émise le Filtrer Rechercher et…" at bounding box center [782, 385] width 1565 height 770
click at [1396, 64] on html "GO 6 +99 Factures Factures Avoirs 022117 Actions Émise le Filtrer Rechercher et…" at bounding box center [782, 385] width 1565 height 770
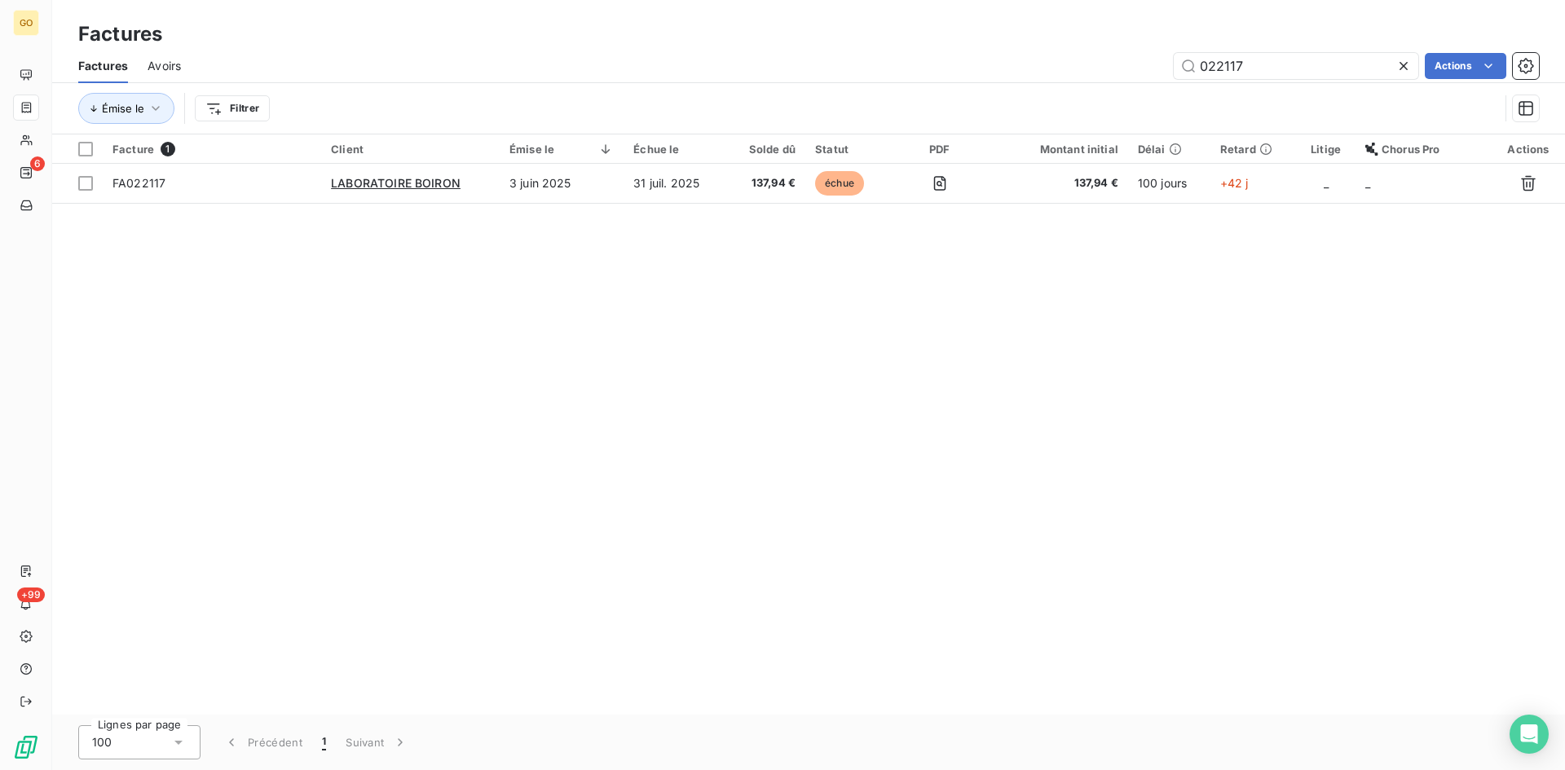
click at [1403, 64] on icon at bounding box center [1403, 66] width 8 height 8
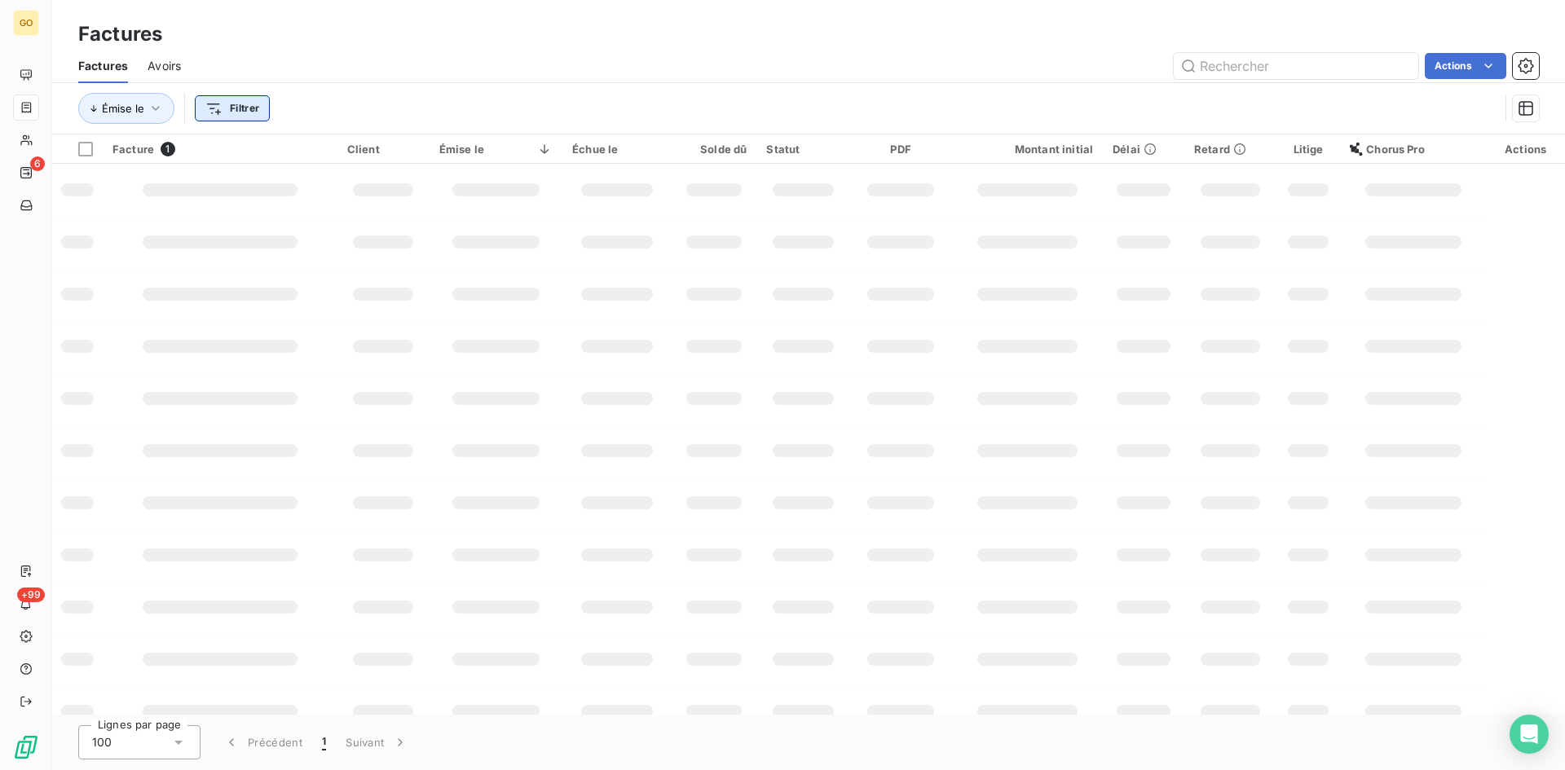
click at [238, 102] on html "GO 6 +99 Factures Factures Avoirs Actions Émise le Filtrer Facture 1 Client Émi…" at bounding box center [782, 385] width 1565 height 770
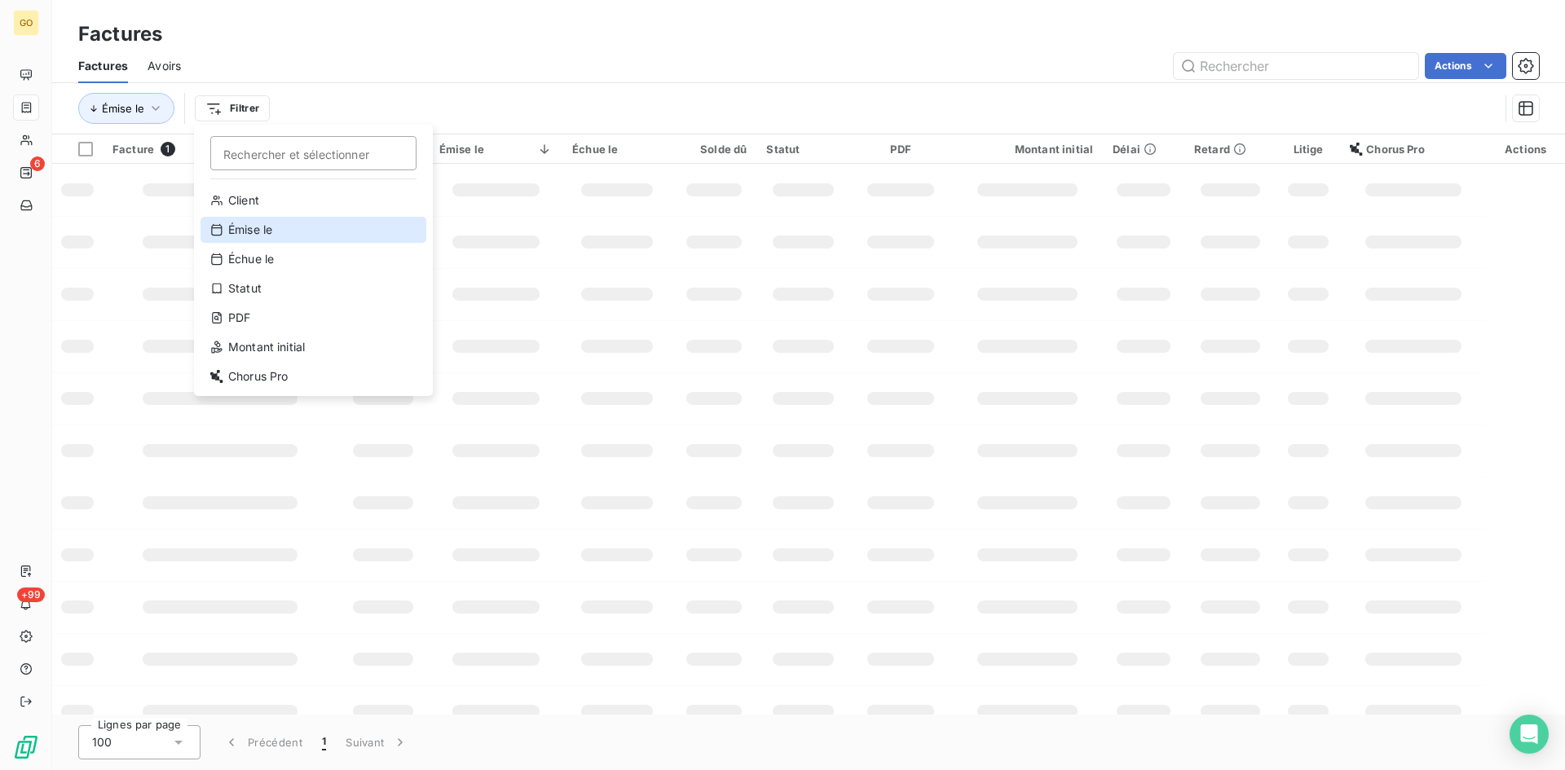
click at [237, 229] on div "Émise le" at bounding box center [313, 230] width 226 height 26
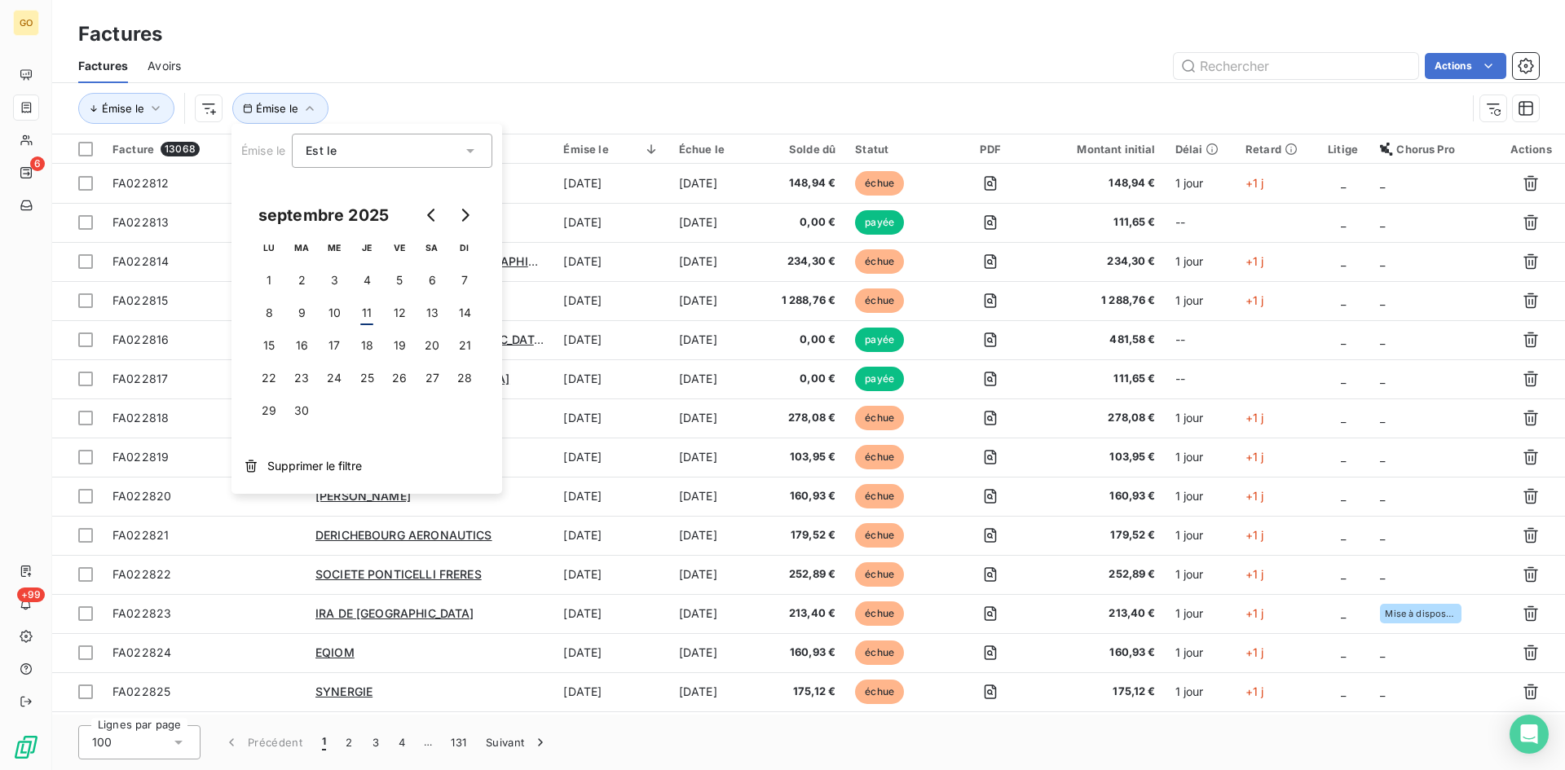
click at [469, 149] on icon at bounding box center [470, 151] width 8 height 4
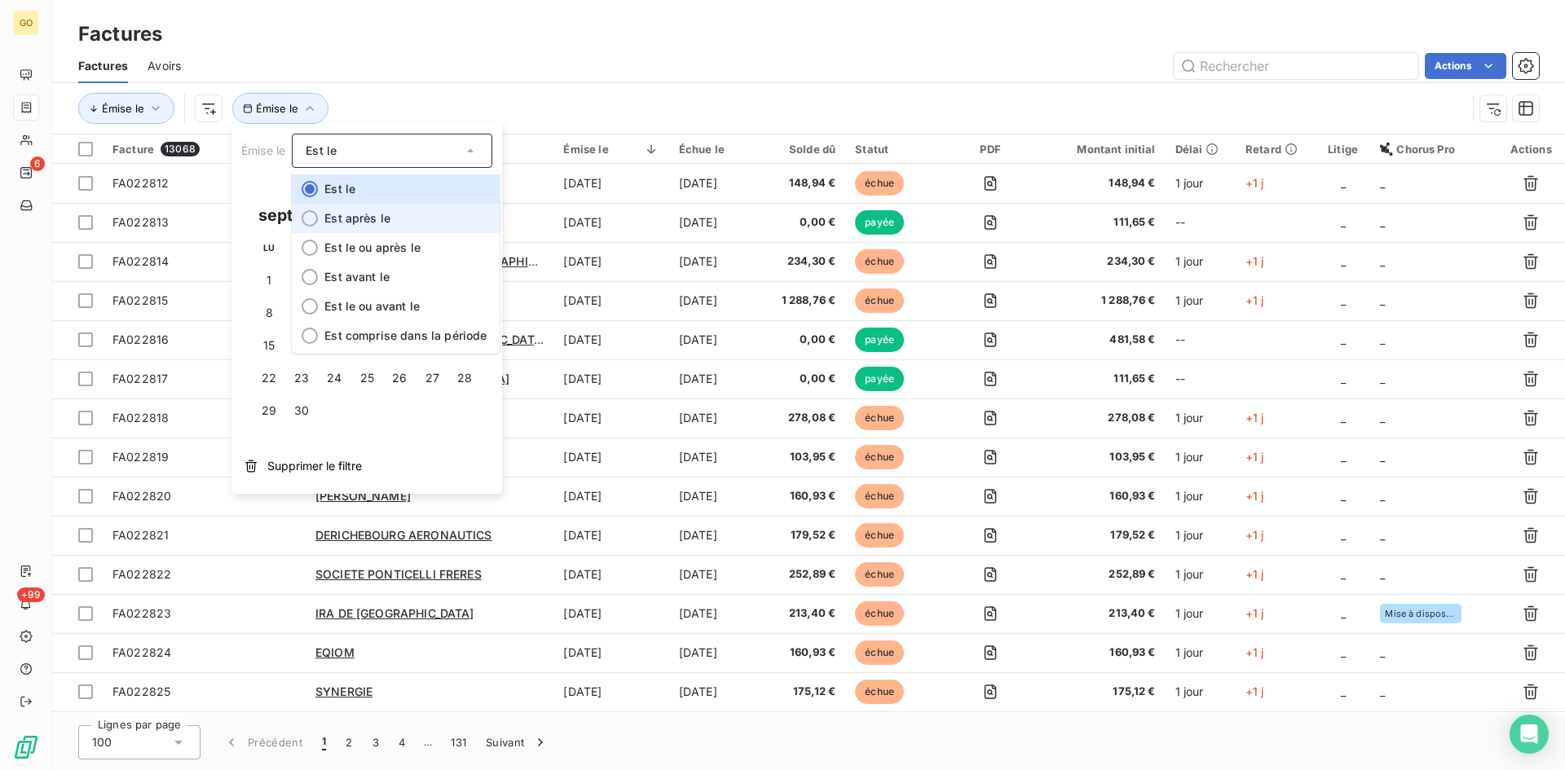
click at [362, 218] on span "Est après le" at bounding box center [357, 218] width 66 height 14
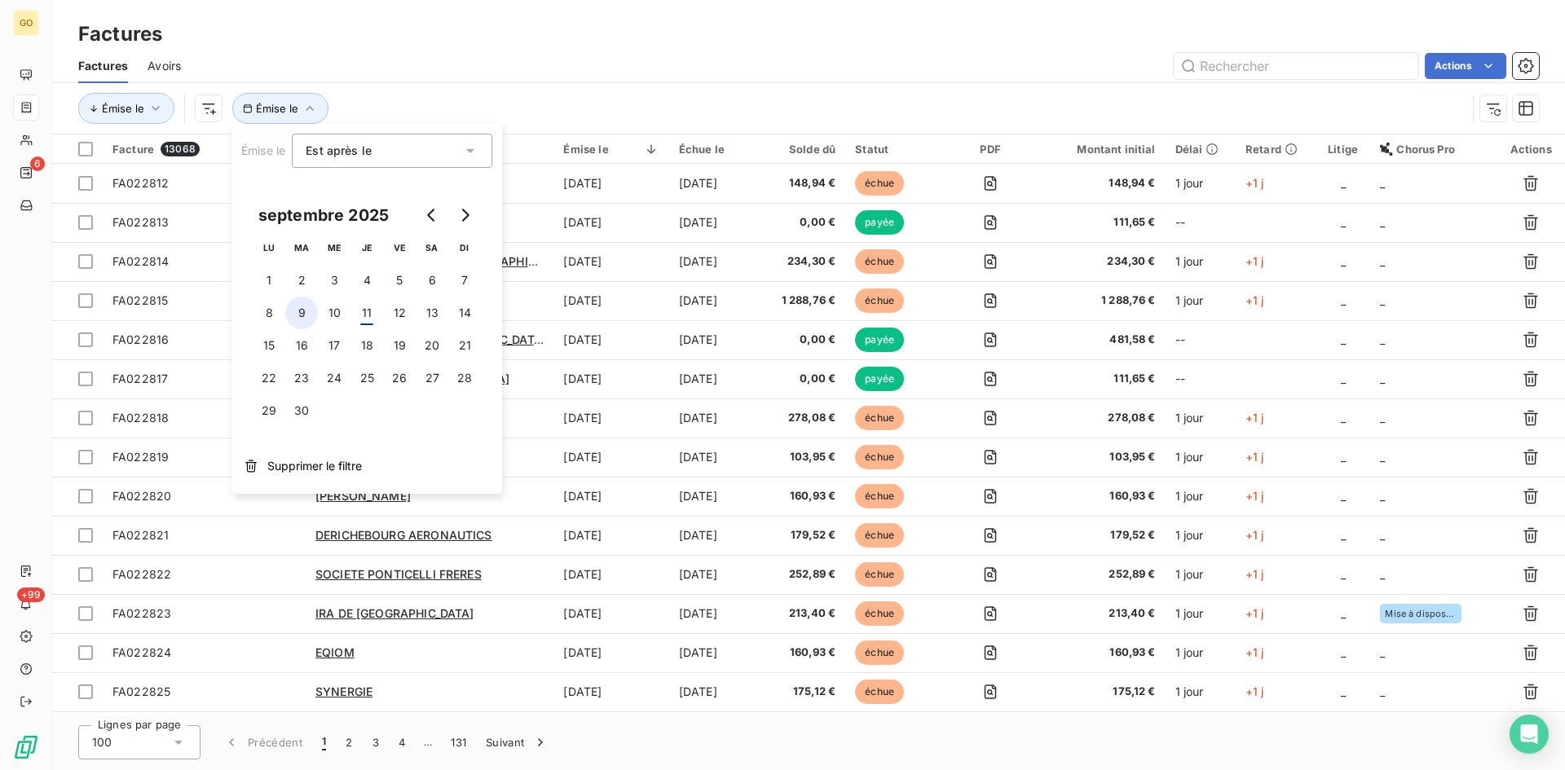
click at [299, 315] on button "9" at bounding box center [301, 313] width 33 height 33
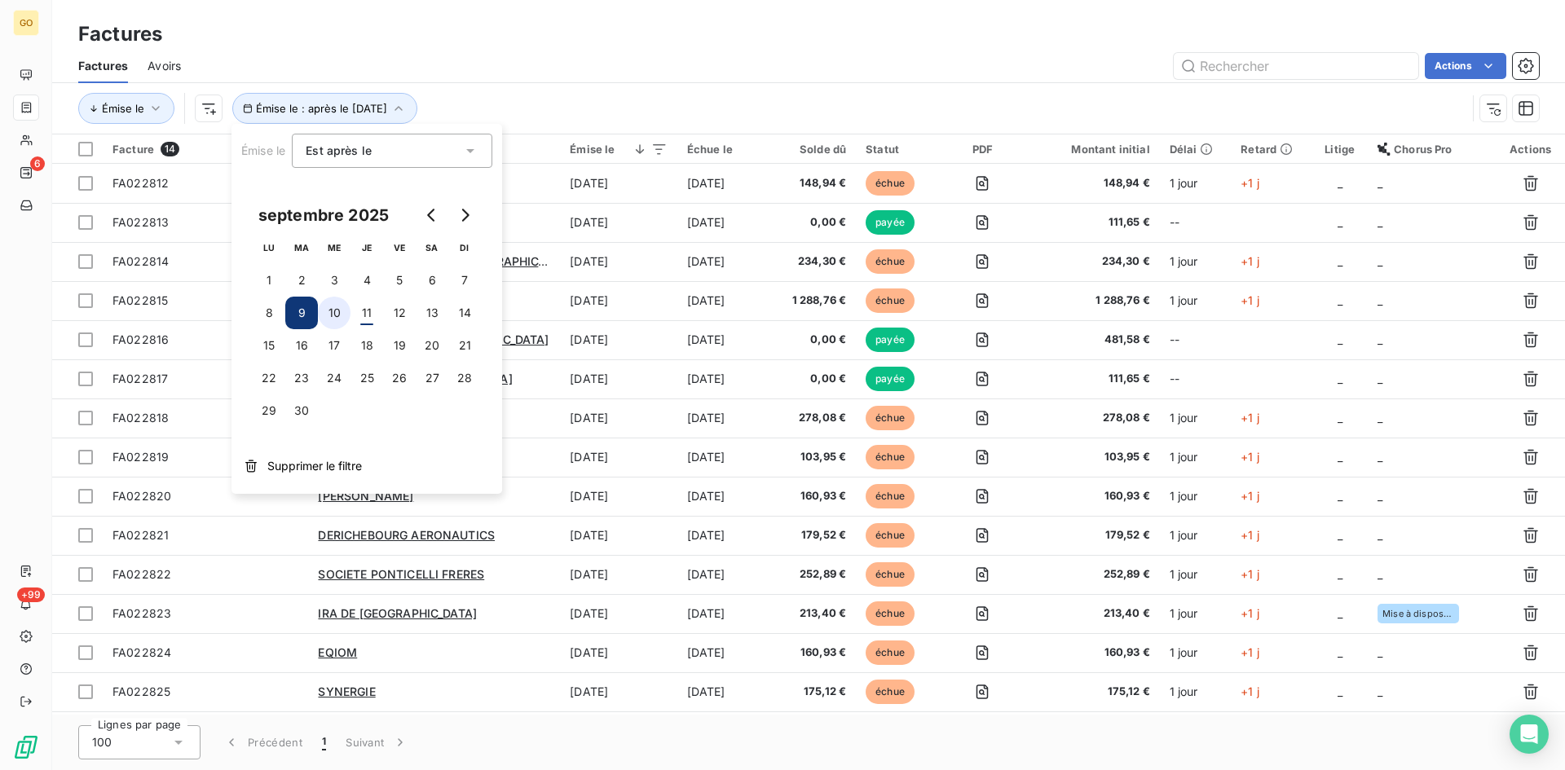
click at [336, 313] on button "10" at bounding box center [334, 313] width 33 height 33
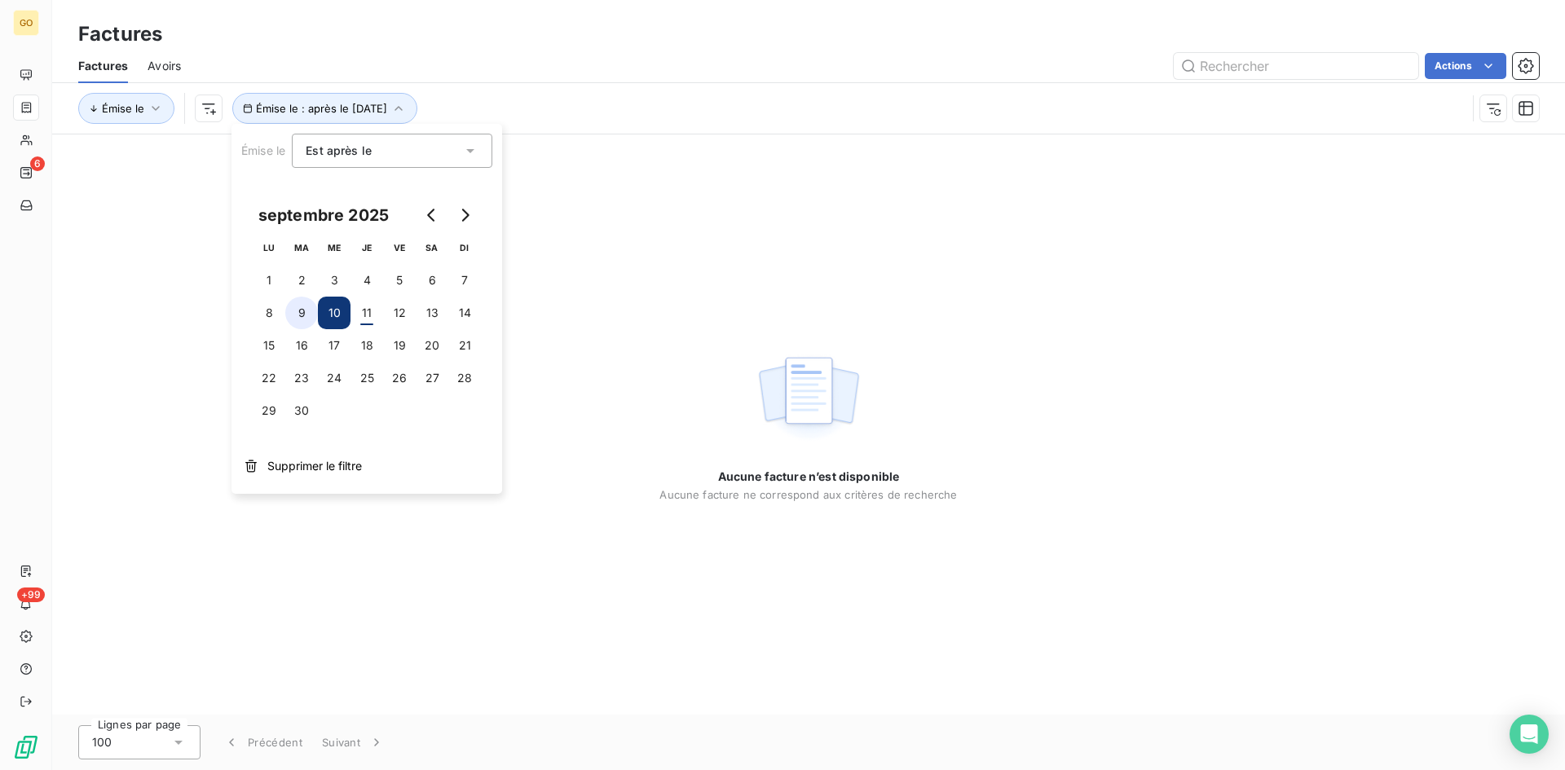
click at [293, 306] on button "9" at bounding box center [301, 313] width 33 height 33
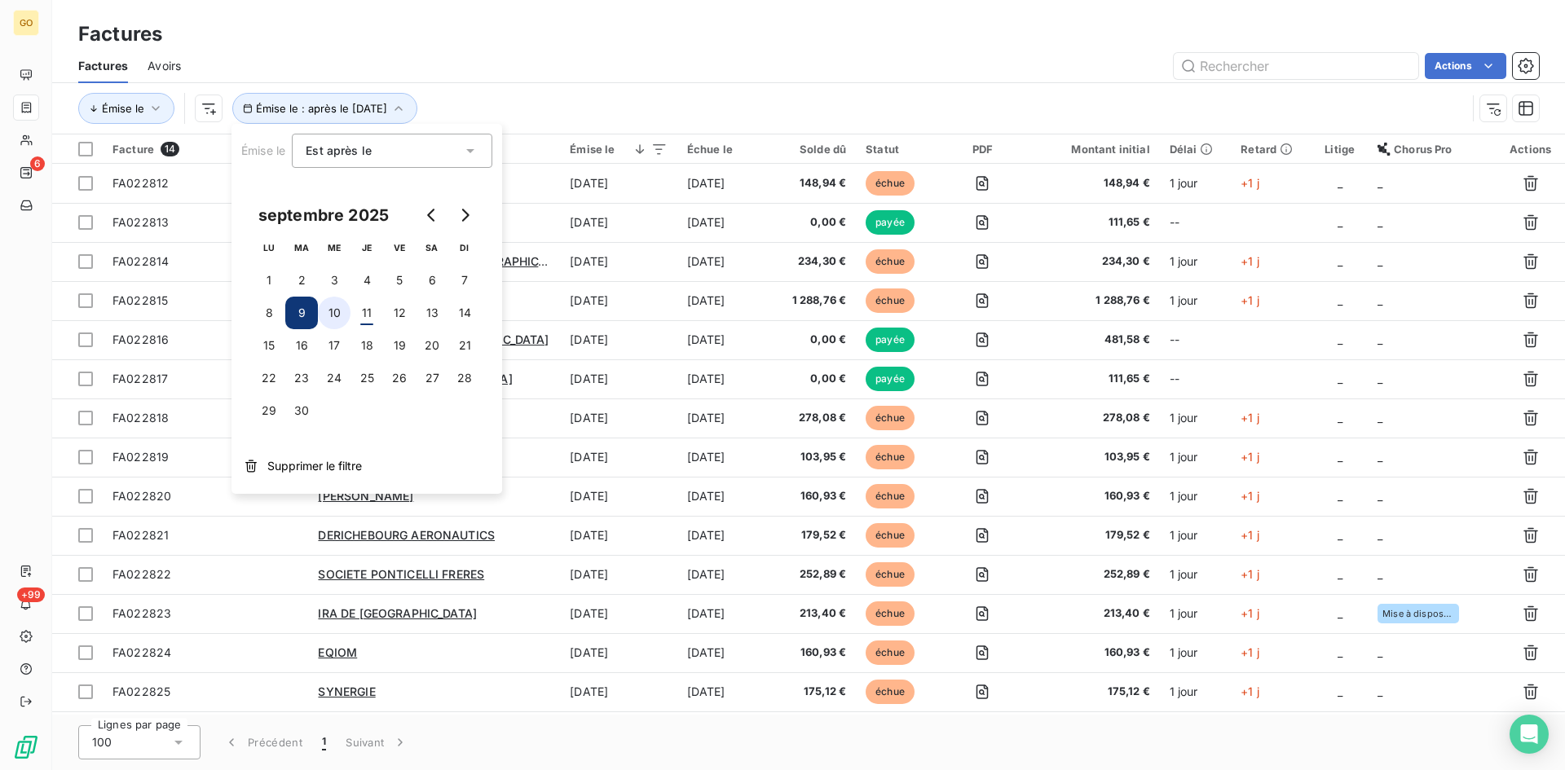
click at [344, 315] on button "10" at bounding box center [334, 313] width 33 height 33
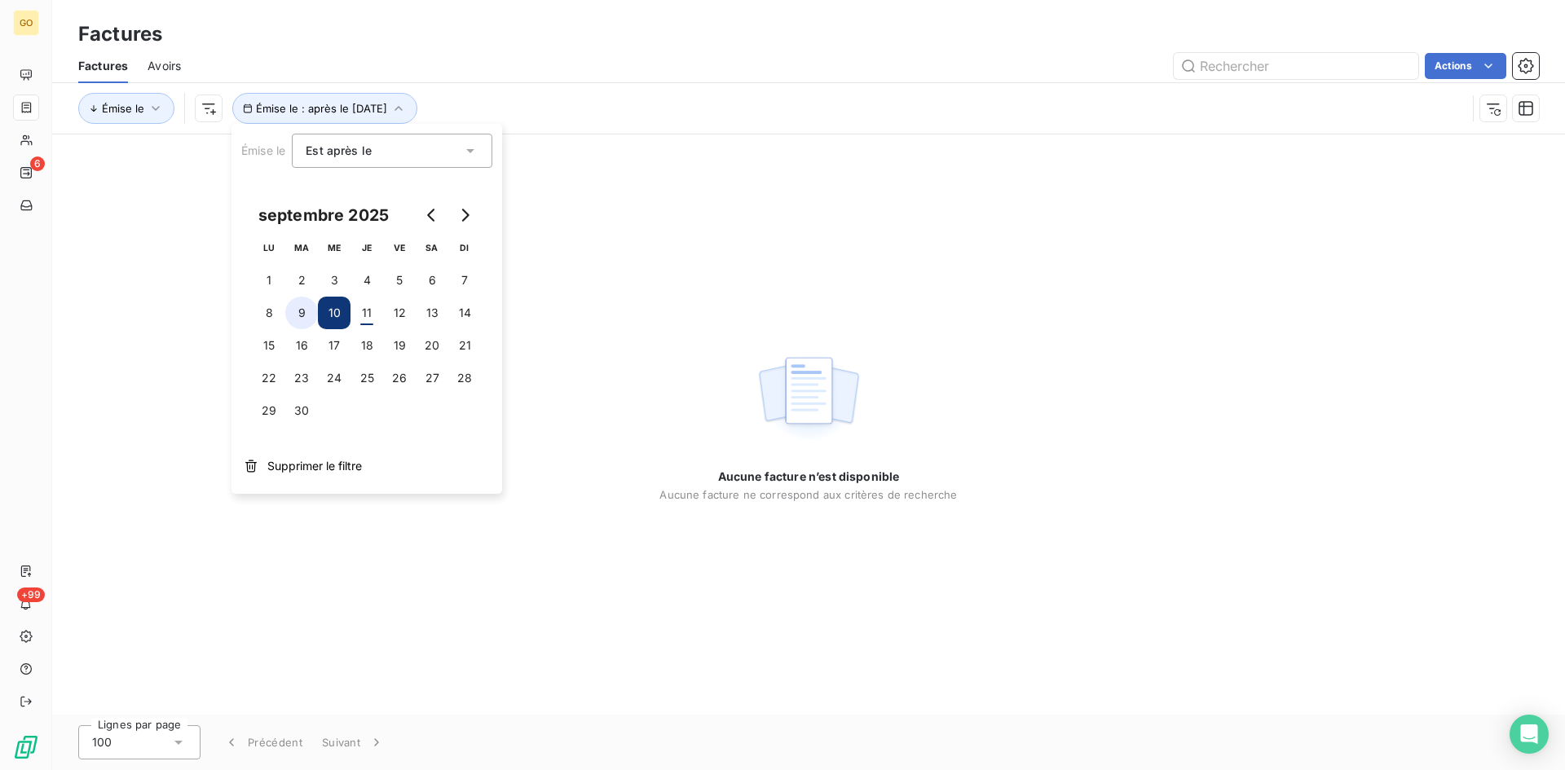
click at [306, 315] on button "9" at bounding box center [301, 313] width 33 height 33
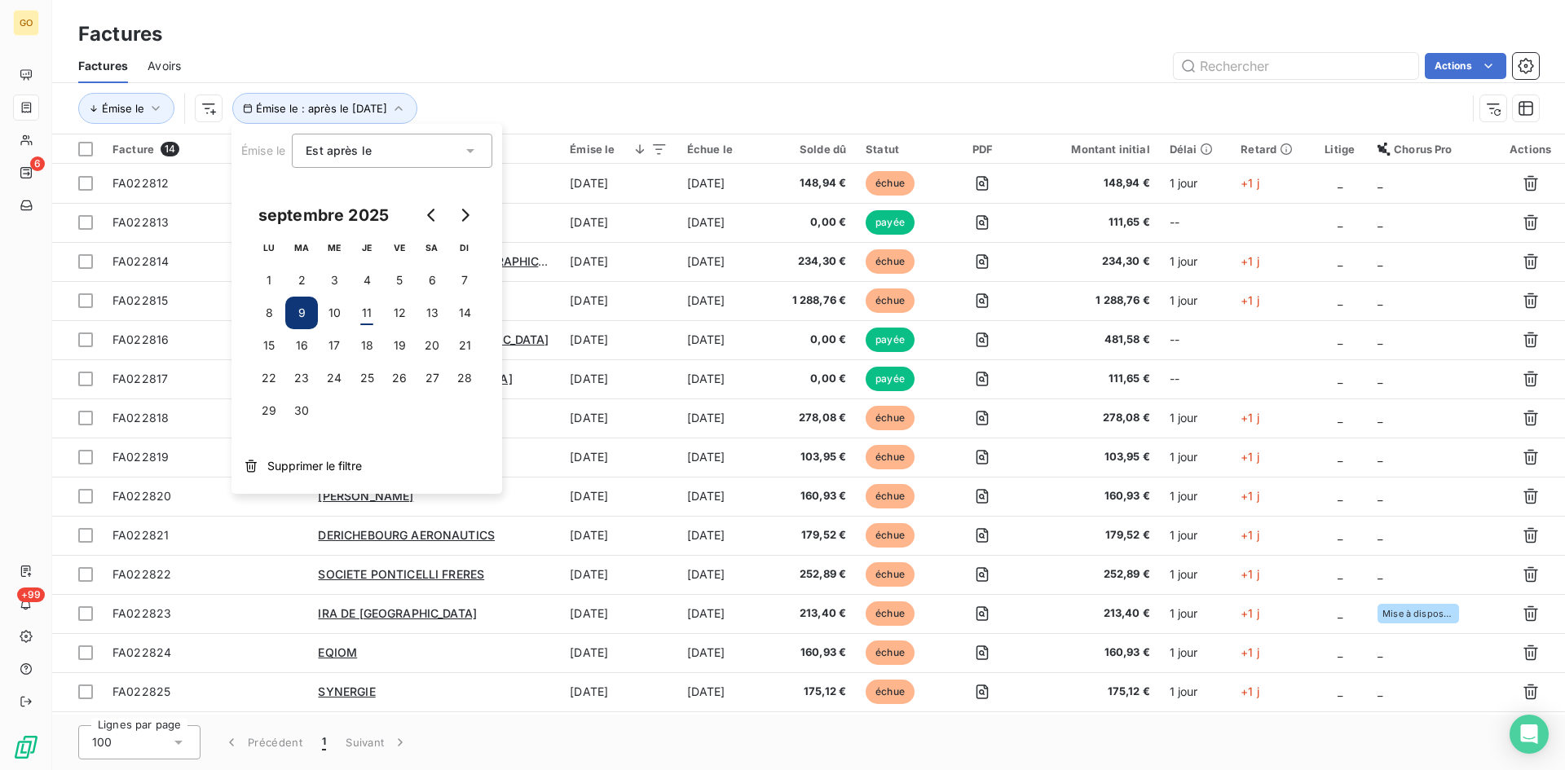
click at [301, 313] on button "9" at bounding box center [301, 313] width 33 height 33
click at [592, 74] on div "Actions" at bounding box center [869, 66] width 1338 height 26
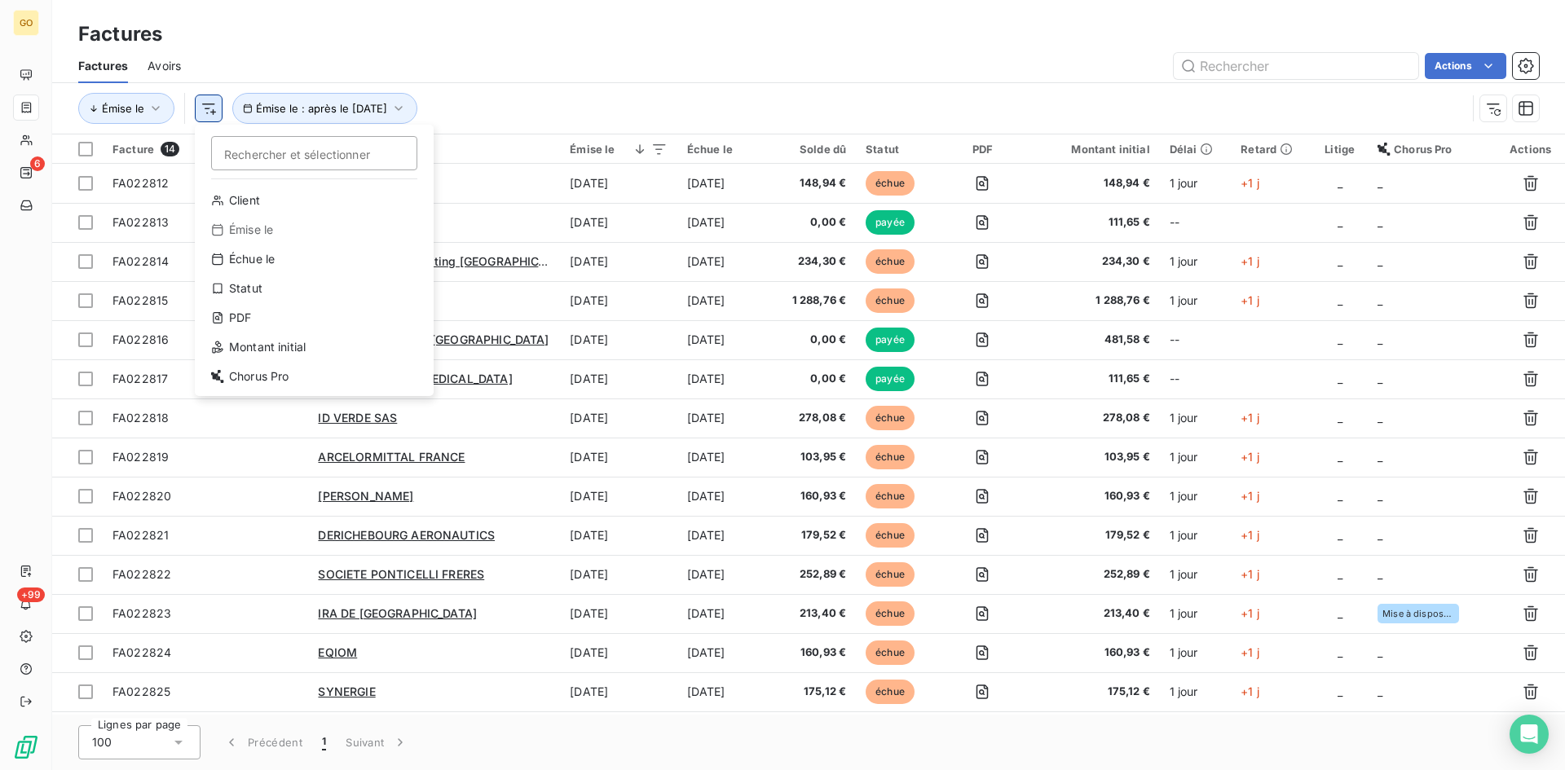
click at [209, 108] on html "GO 6 +99 Factures Factures Avoirs Actions Émise le Rechercher et sélectionner C…" at bounding box center [782, 385] width 1565 height 770
click at [233, 265] on div "Échue le" at bounding box center [314, 259] width 226 height 26
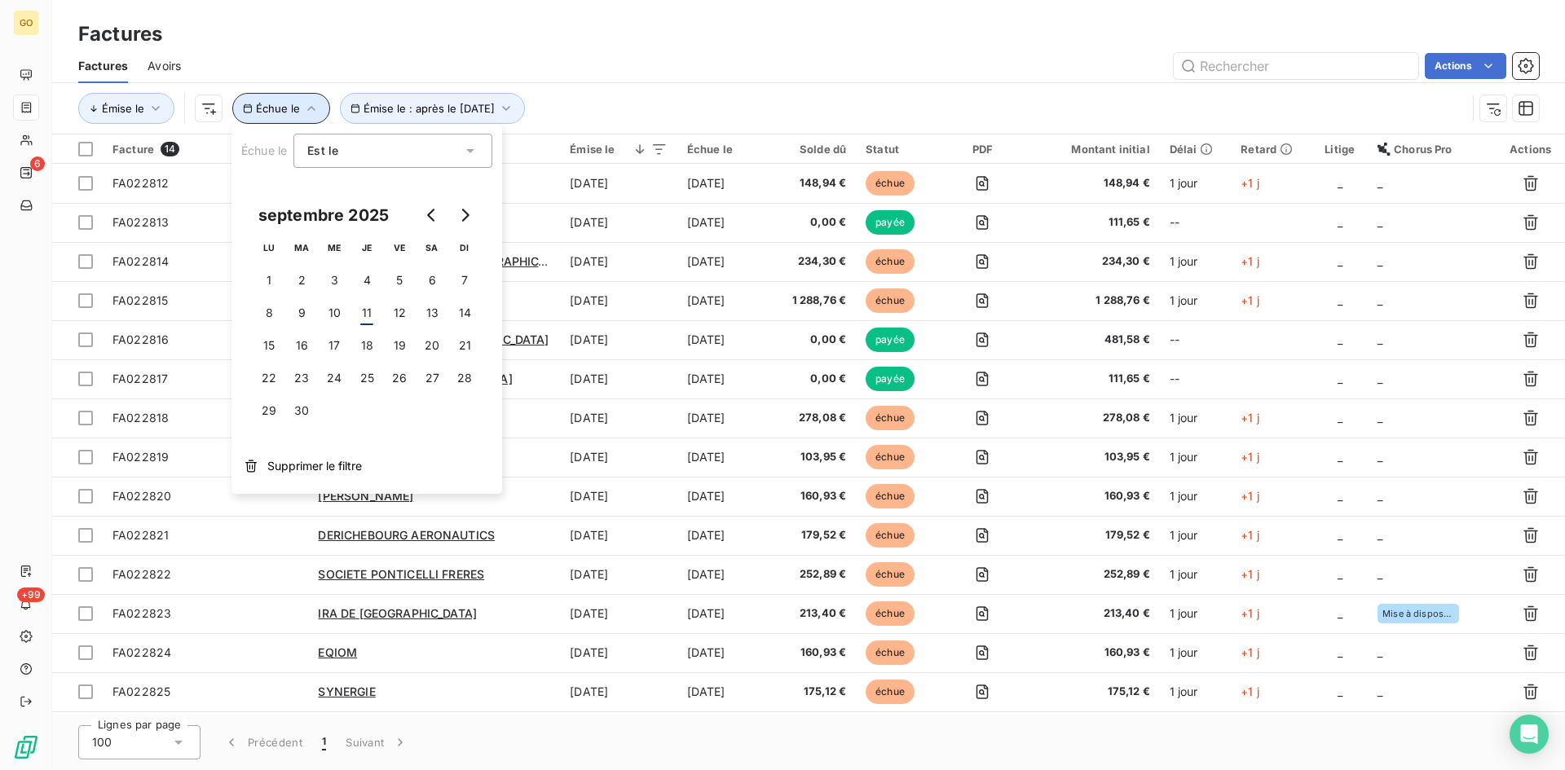
click at [304, 110] on icon "button" at bounding box center [311, 108] width 16 height 16
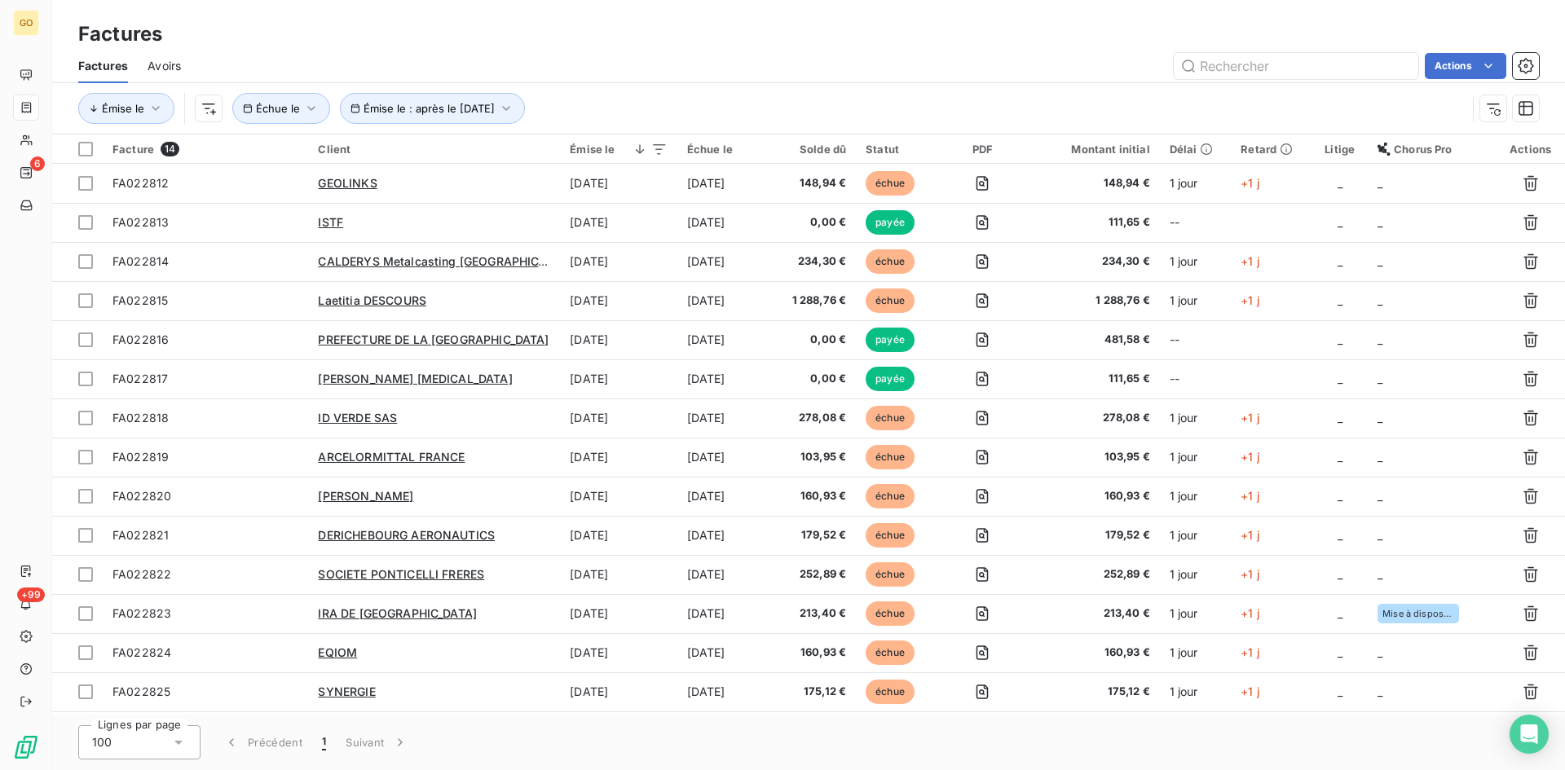
click at [588, 91] on div "Émise le Émise le : après le [DATE] Échue le" at bounding box center [808, 108] width 1460 height 51
click at [317, 117] on button "Échue le" at bounding box center [281, 108] width 98 height 31
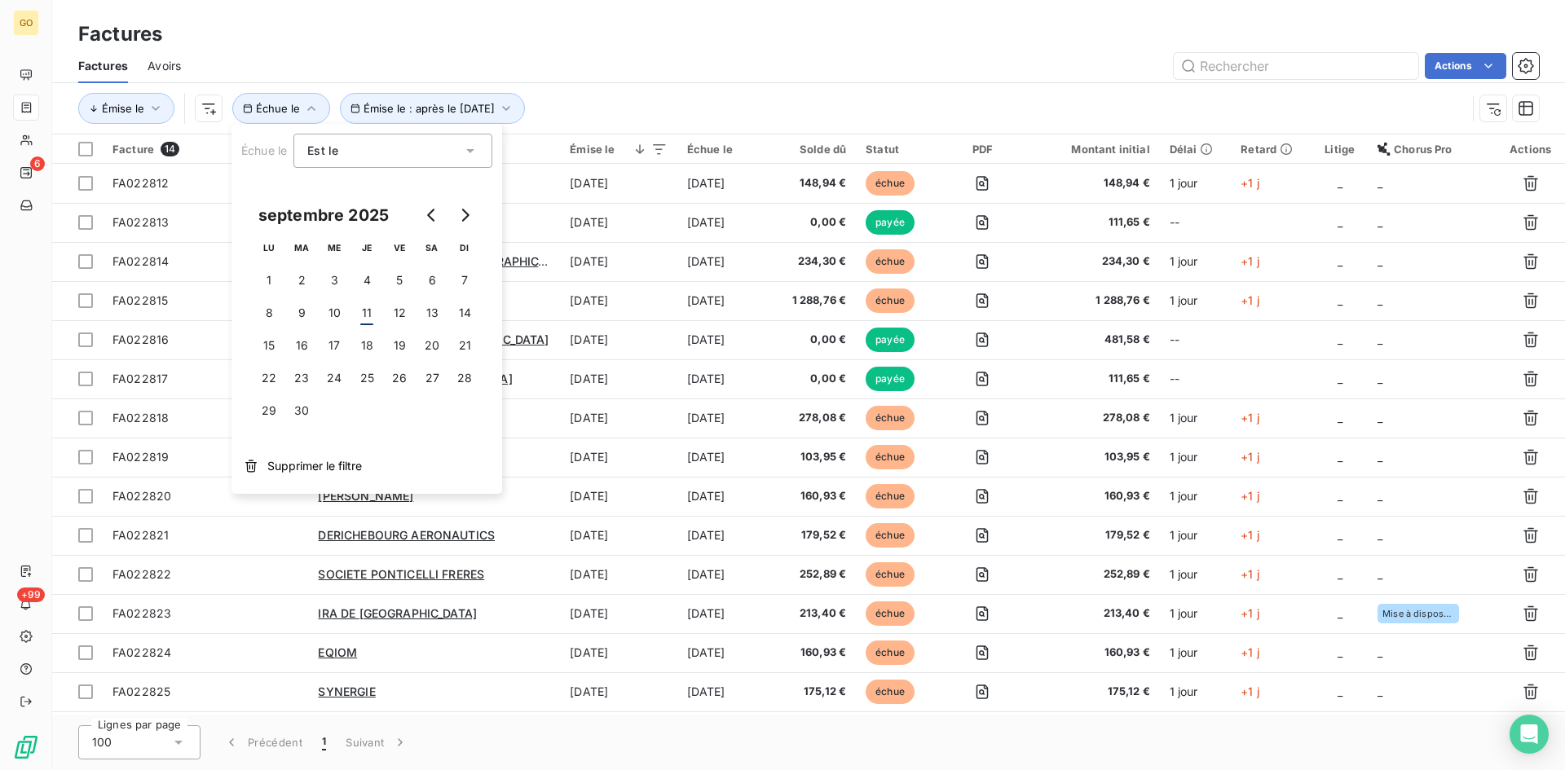
click at [480, 142] on div "Est le eq" at bounding box center [392, 151] width 199 height 34
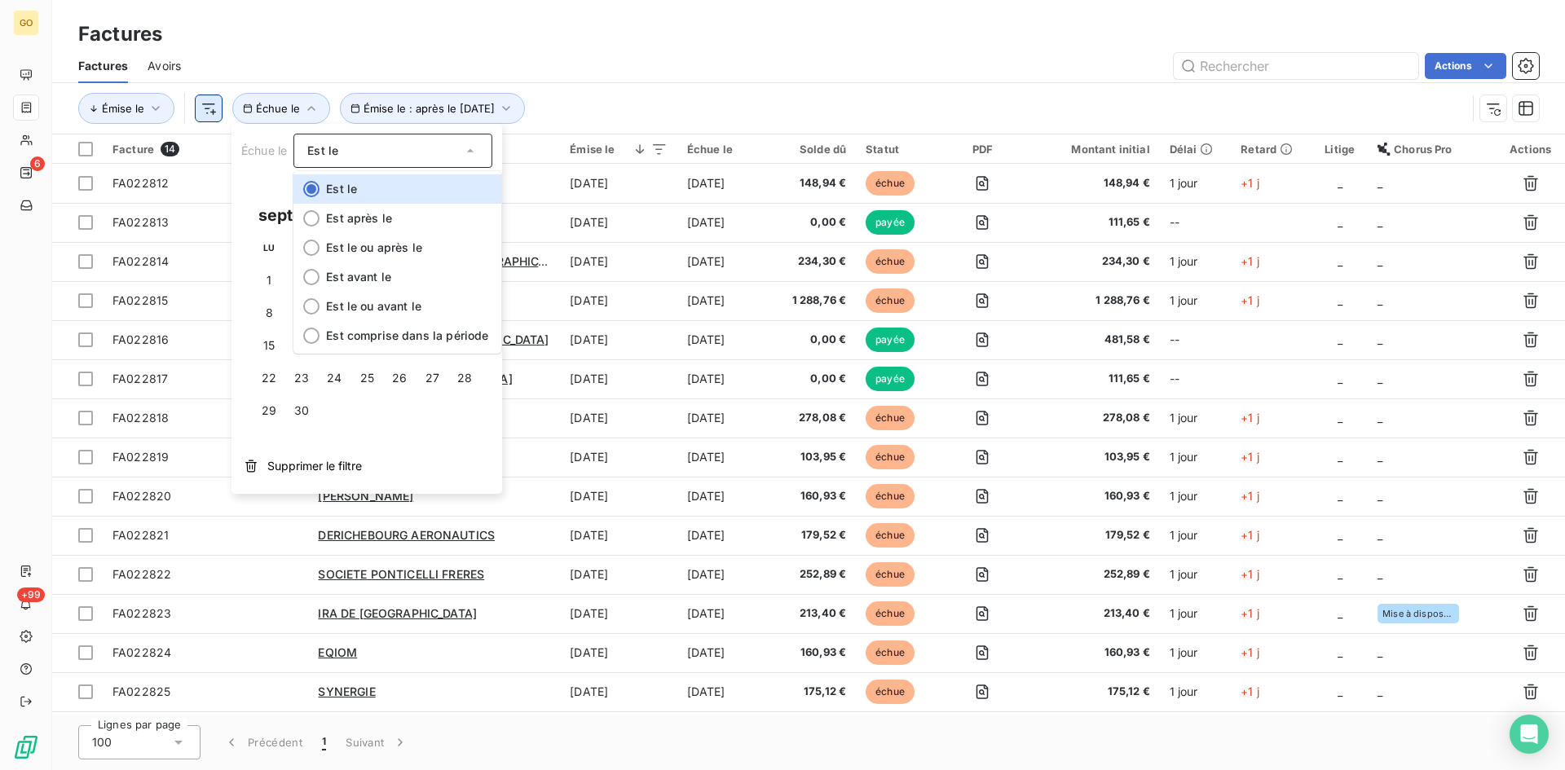
click at [203, 109] on html "GO 6 +99 Factures Factures Avoirs Actions Émise le Émise le : après le [DATE] É…" at bounding box center [782, 385] width 1565 height 770
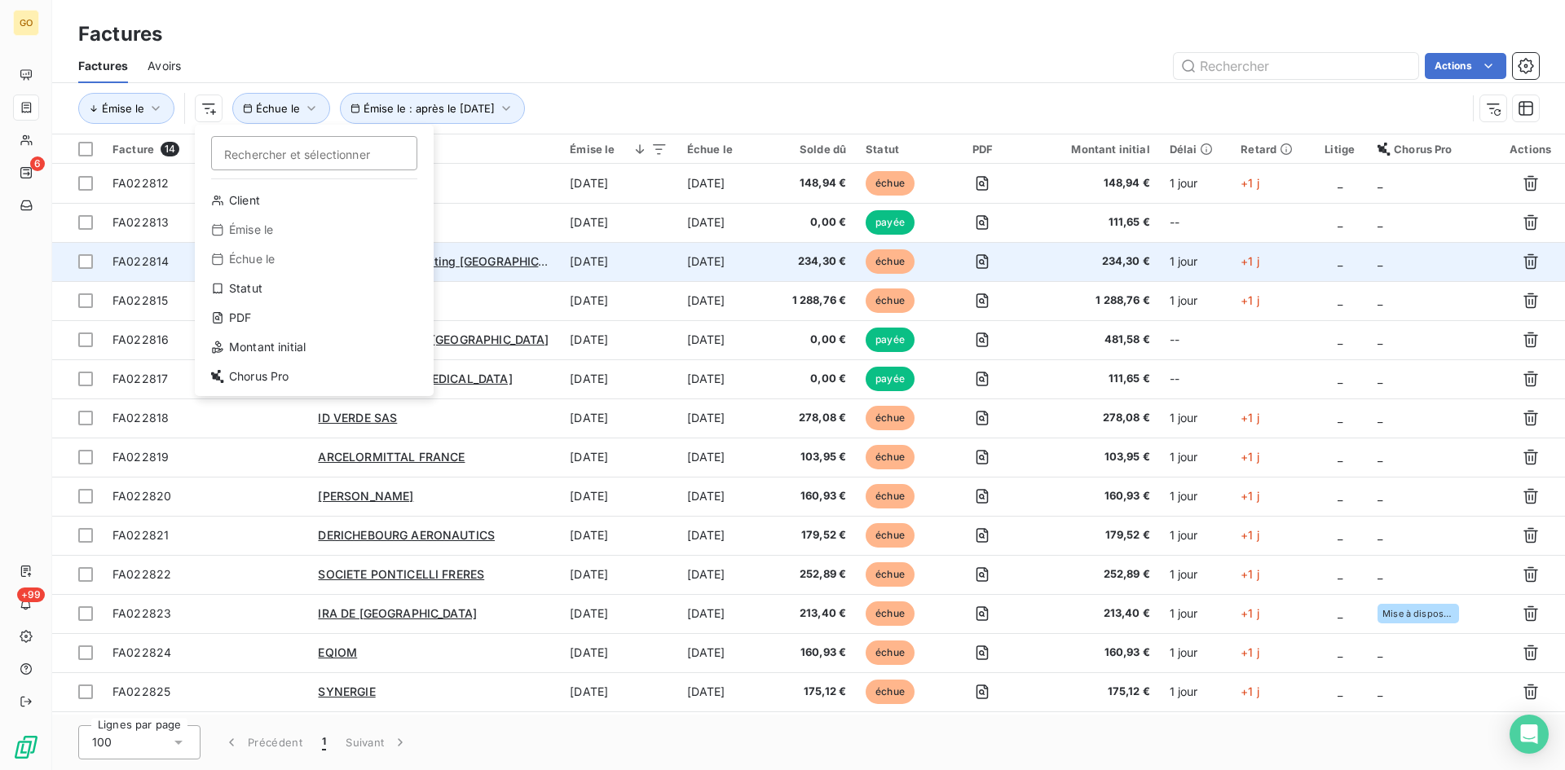
click at [228, 266] on div "Échue le" at bounding box center [314, 259] width 226 height 26
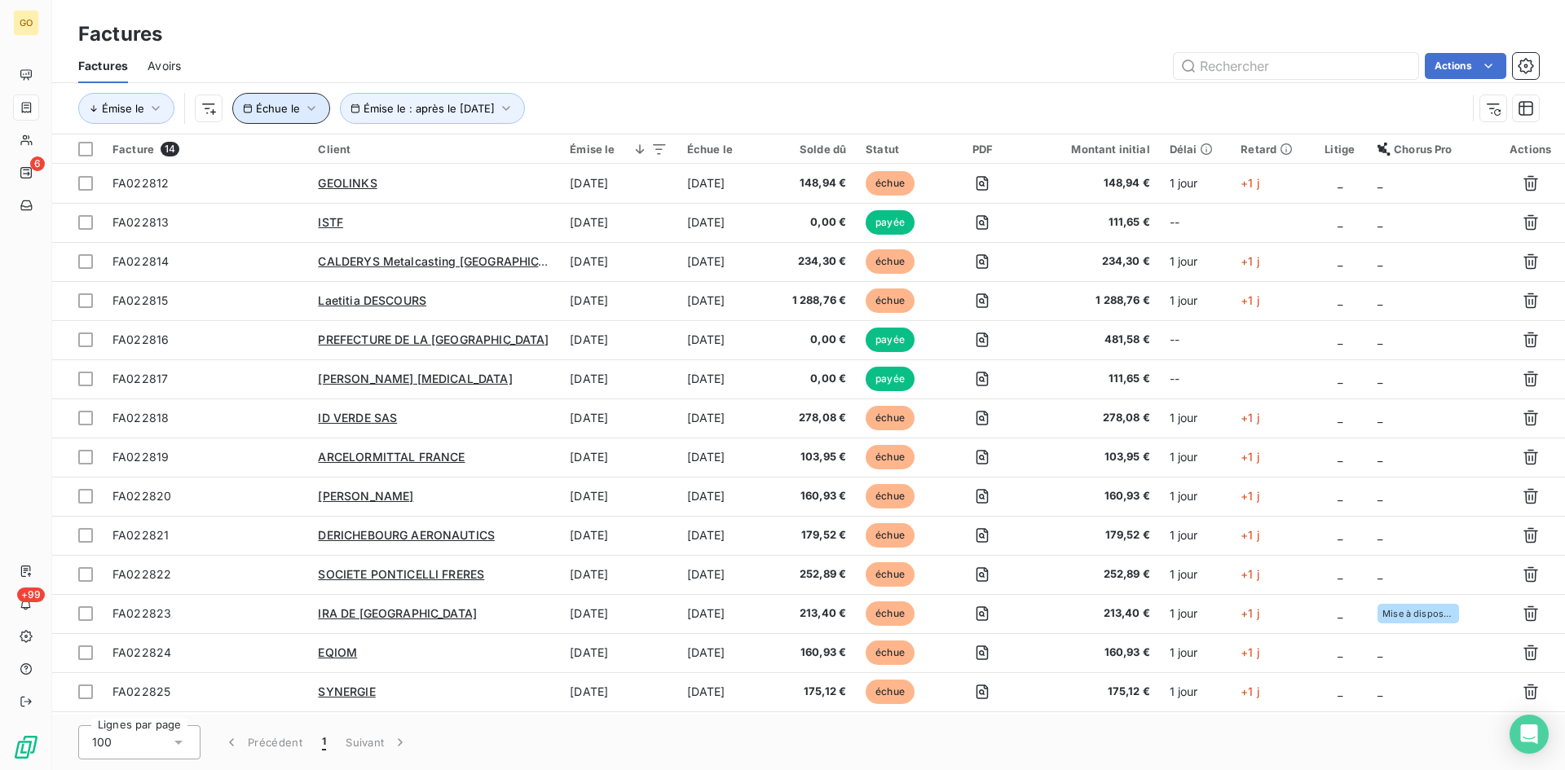
click at [306, 111] on icon "button" at bounding box center [311, 108] width 16 height 16
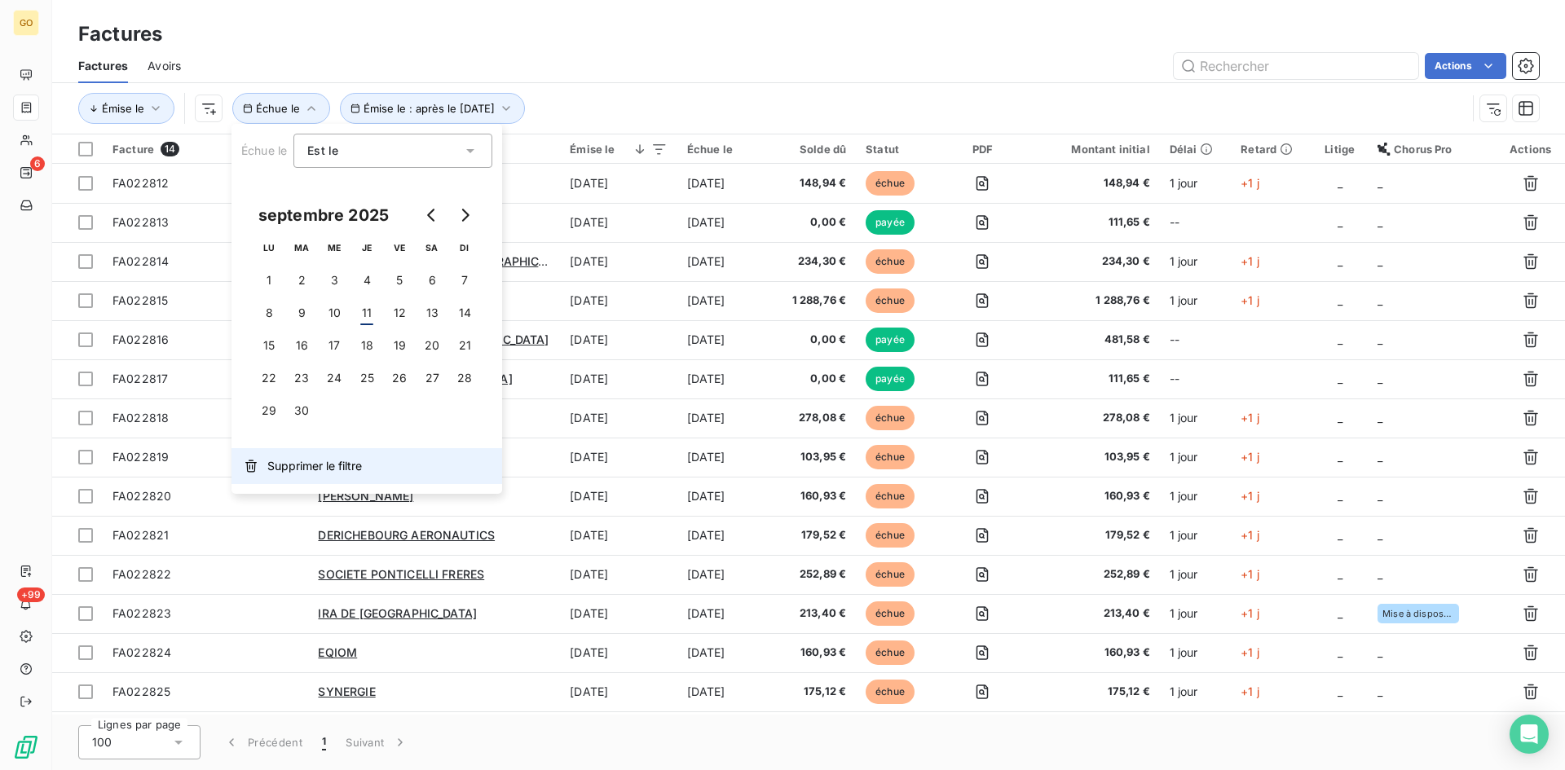
click at [315, 469] on span "Supprimer le filtre" at bounding box center [314, 466] width 95 height 16
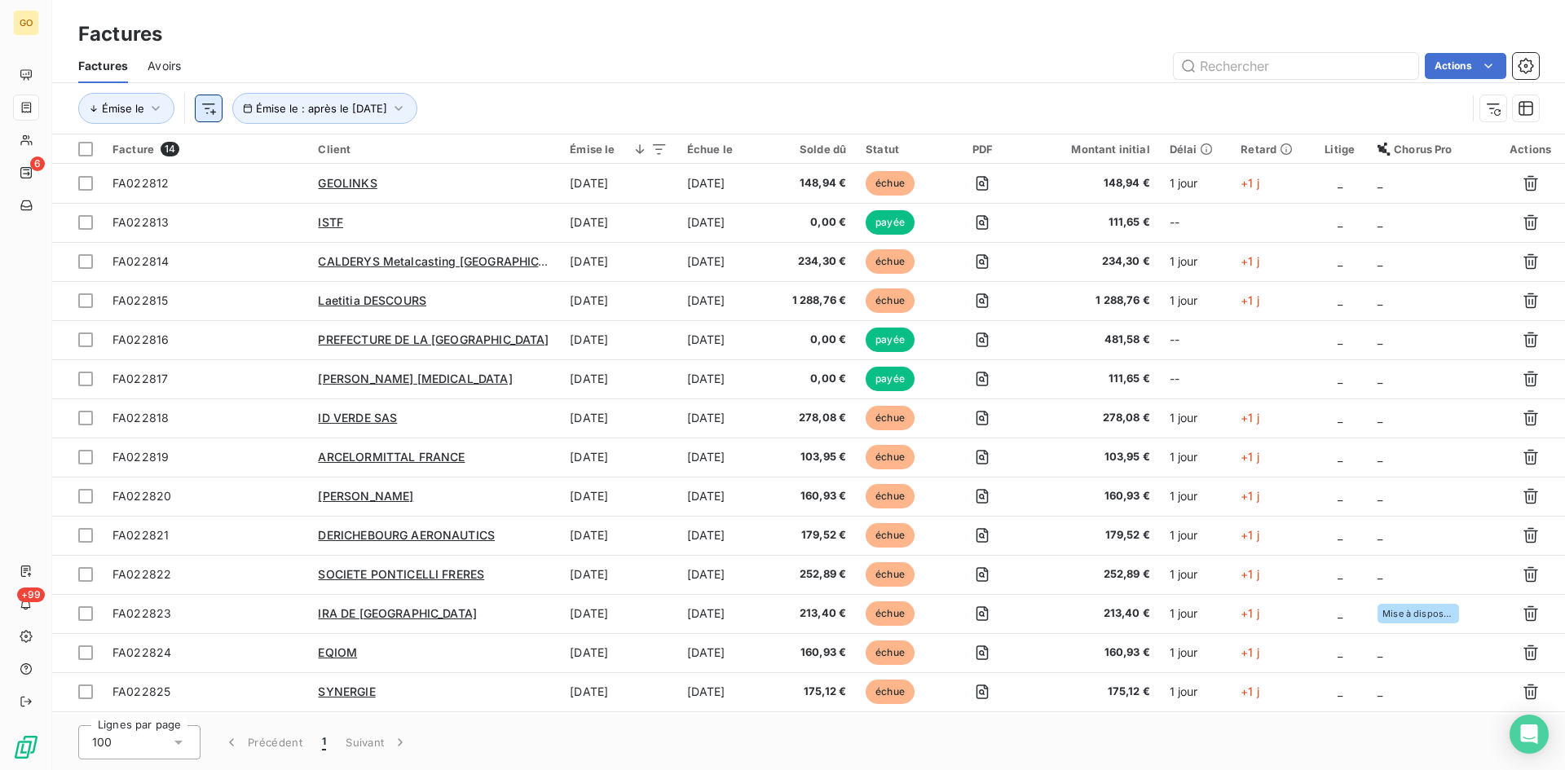
click at [208, 109] on html "GO 6 +99 Factures Factures Avoirs Actions Émise le Émise le : après le [DATE] F…" at bounding box center [782, 385] width 1565 height 770
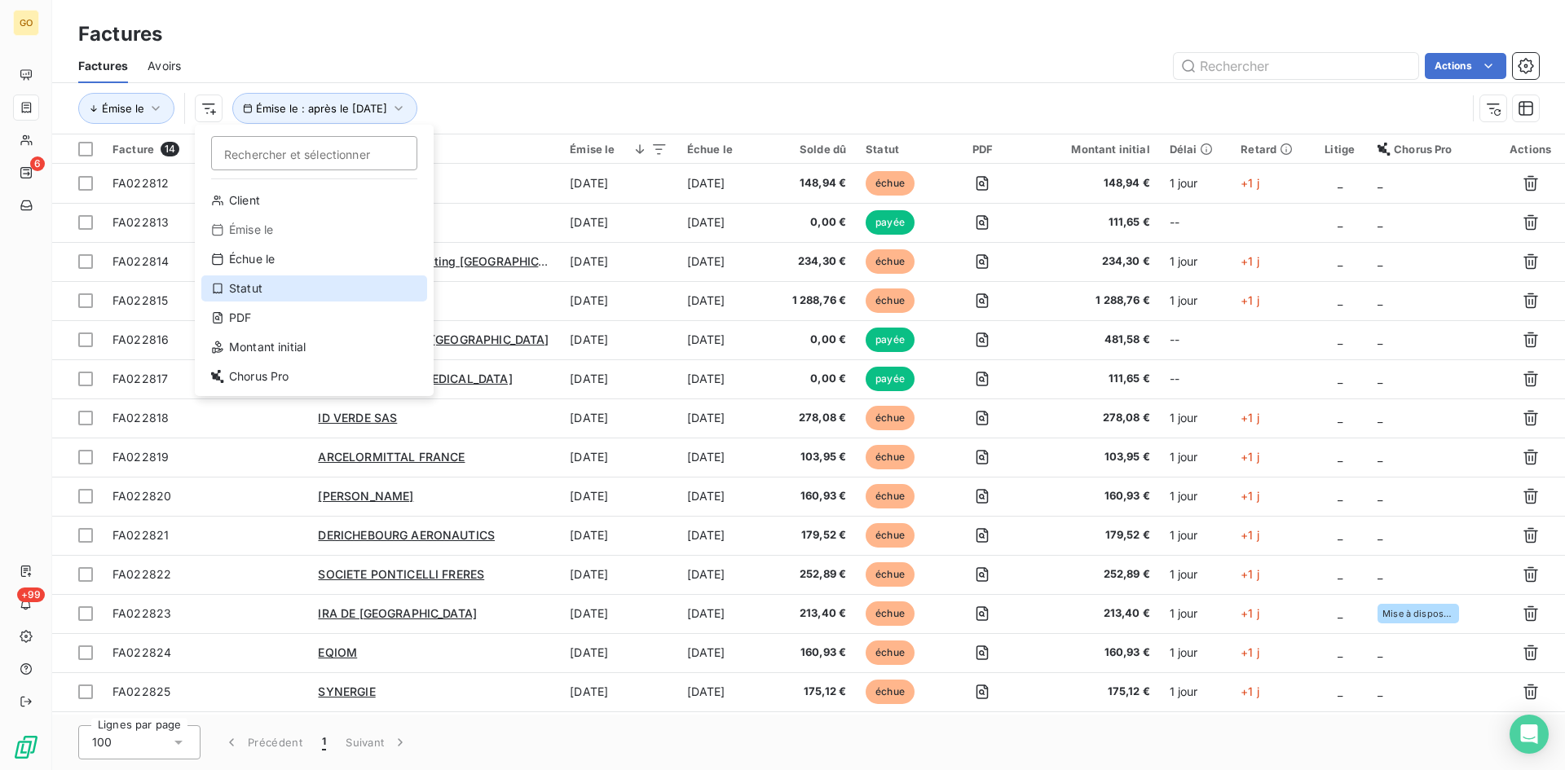
click at [221, 286] on icon at bounding box center [217, 288] width 13 height 13
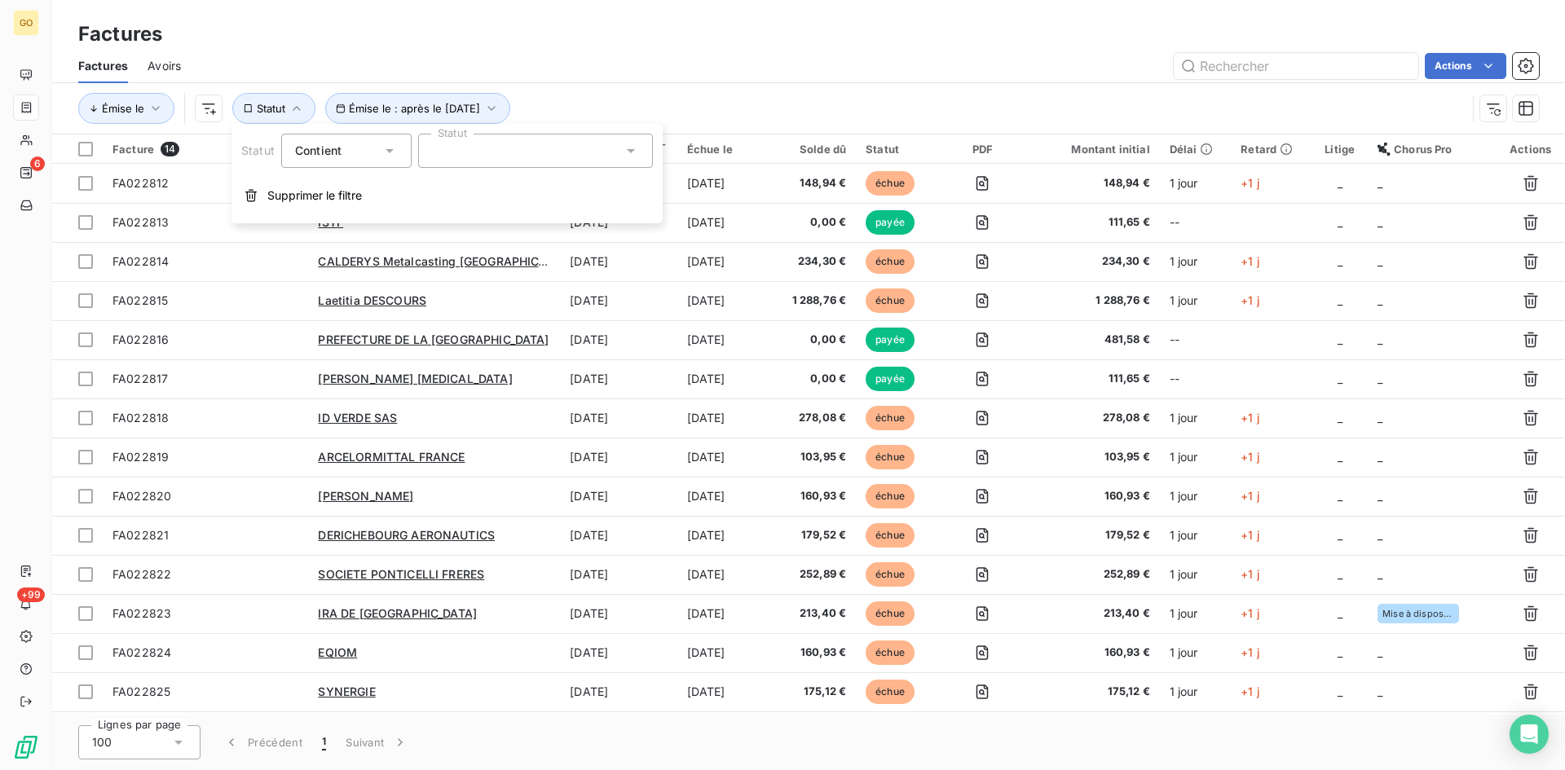
click at [391, 147] on icon at bounding box center [389, 151] width 16 height 16
click at [623, 158] on icon at bounding box center [631, 151] width 16 height 16
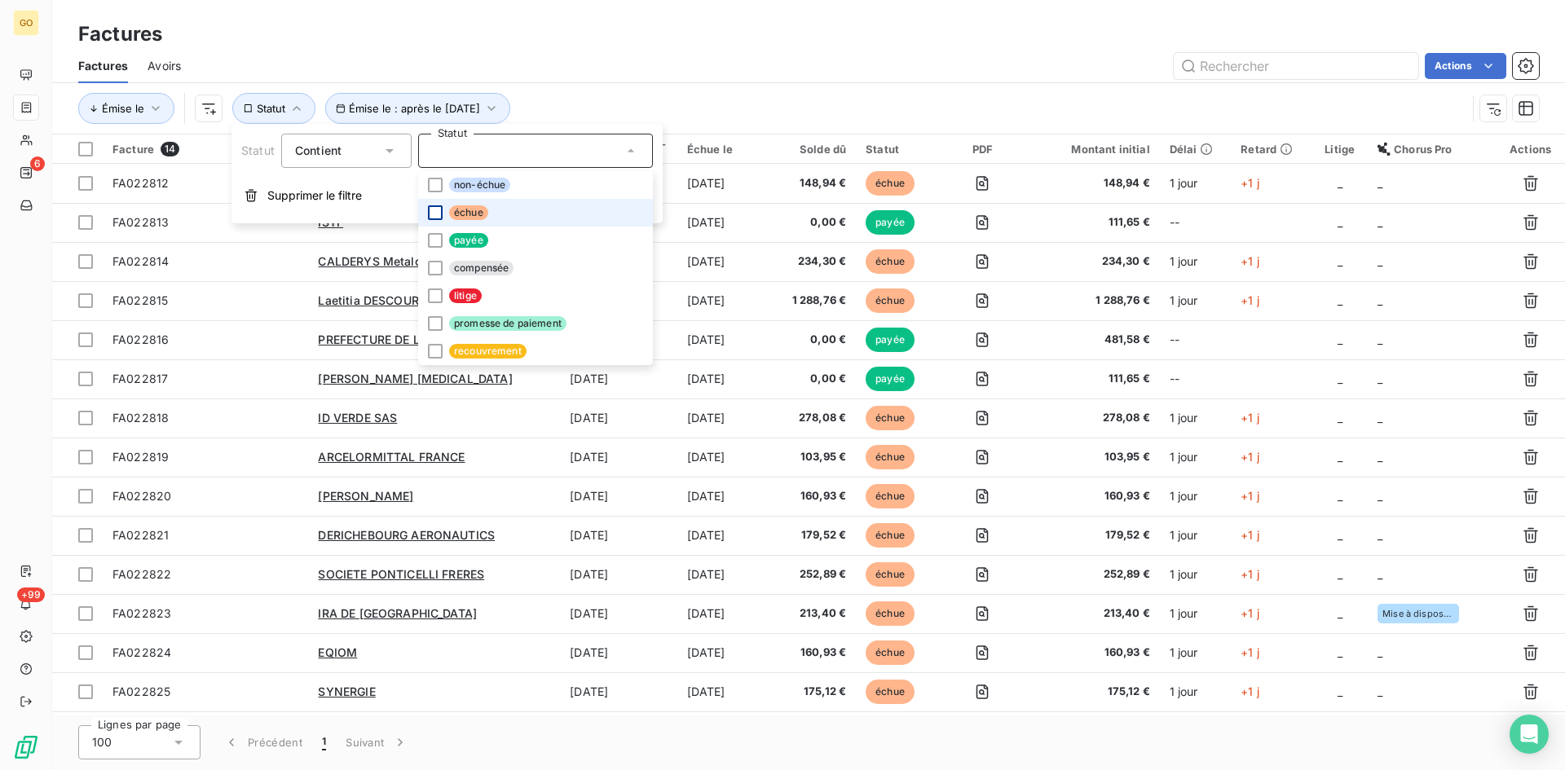
click at [435, 210] on div at bounding box center [435, 212] width 15 height 15
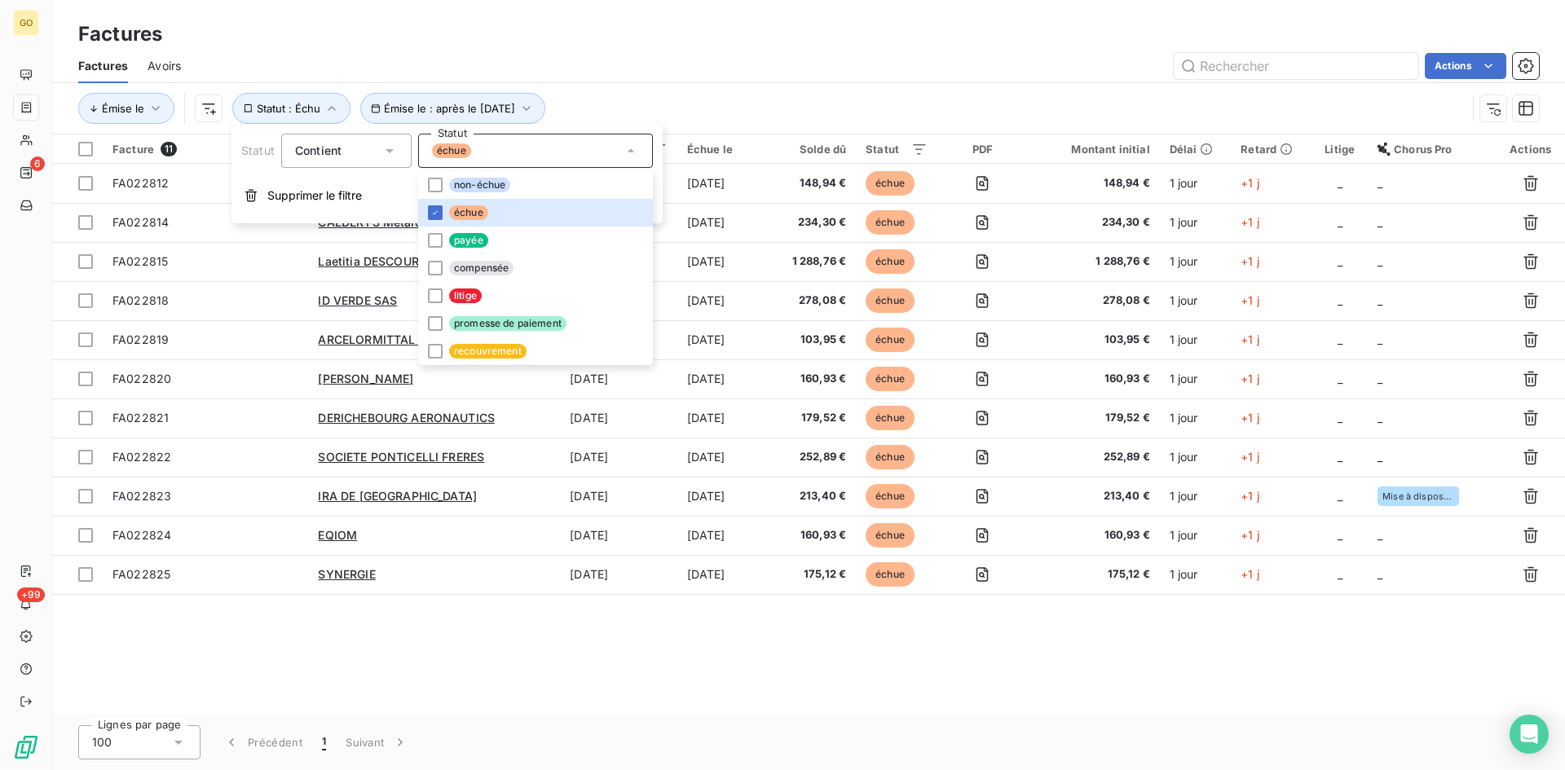
click at [682, 95] on div "Émise le Émise le : après le [DATE] Statut : Échu" at bounding box center [772, 108] width 1388 height 31
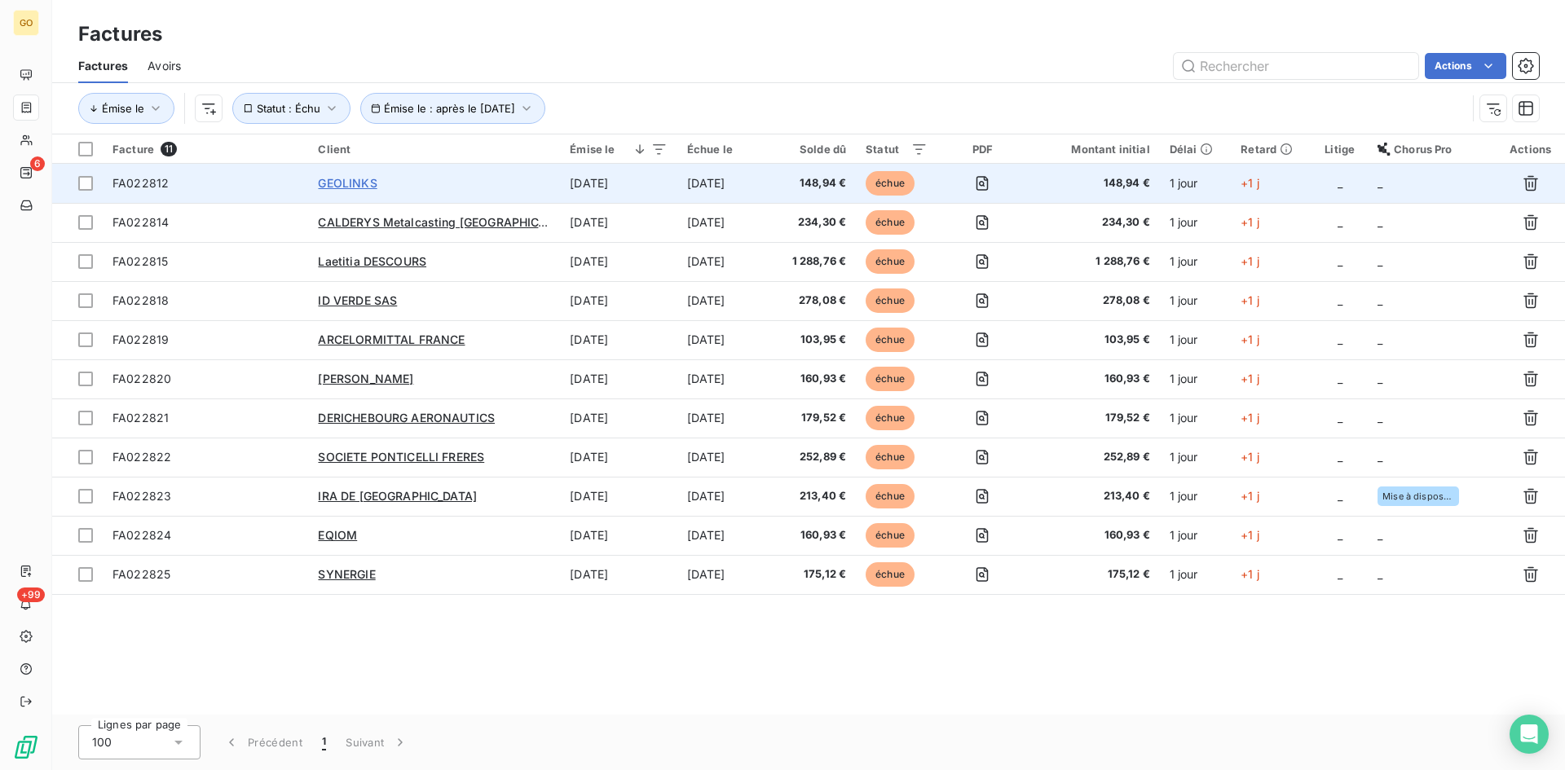
click at [349, 182] on span "GEOLINKS" at bounding box center [347, 183] width 59 height 14
click at [346, 178] on span "GEOLINKS" at bounding box center [347, 183] width 59 height 14
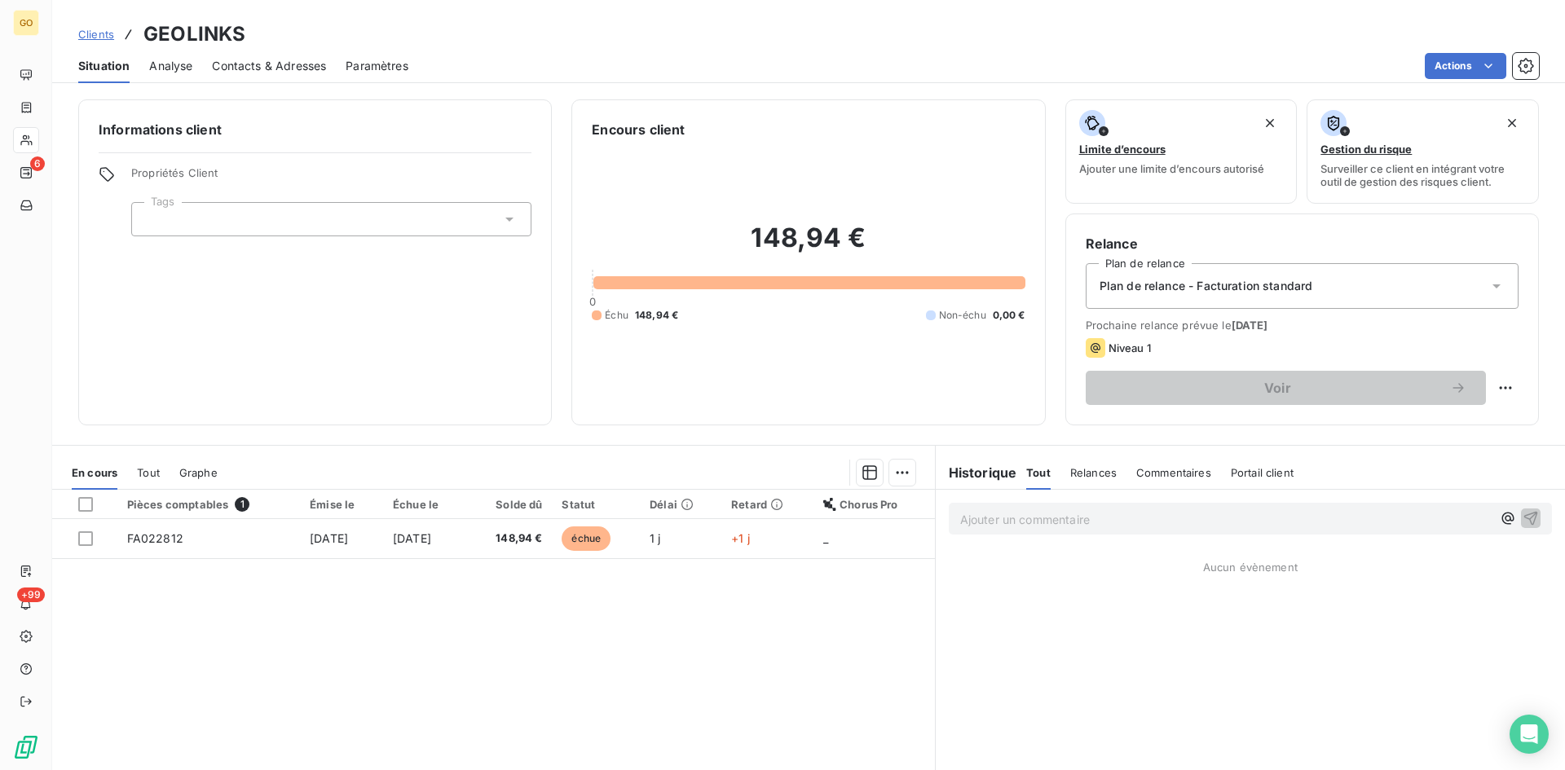
click at [90, 37] on span "Clients" at bounding box center [96, 34] width 36 height 13
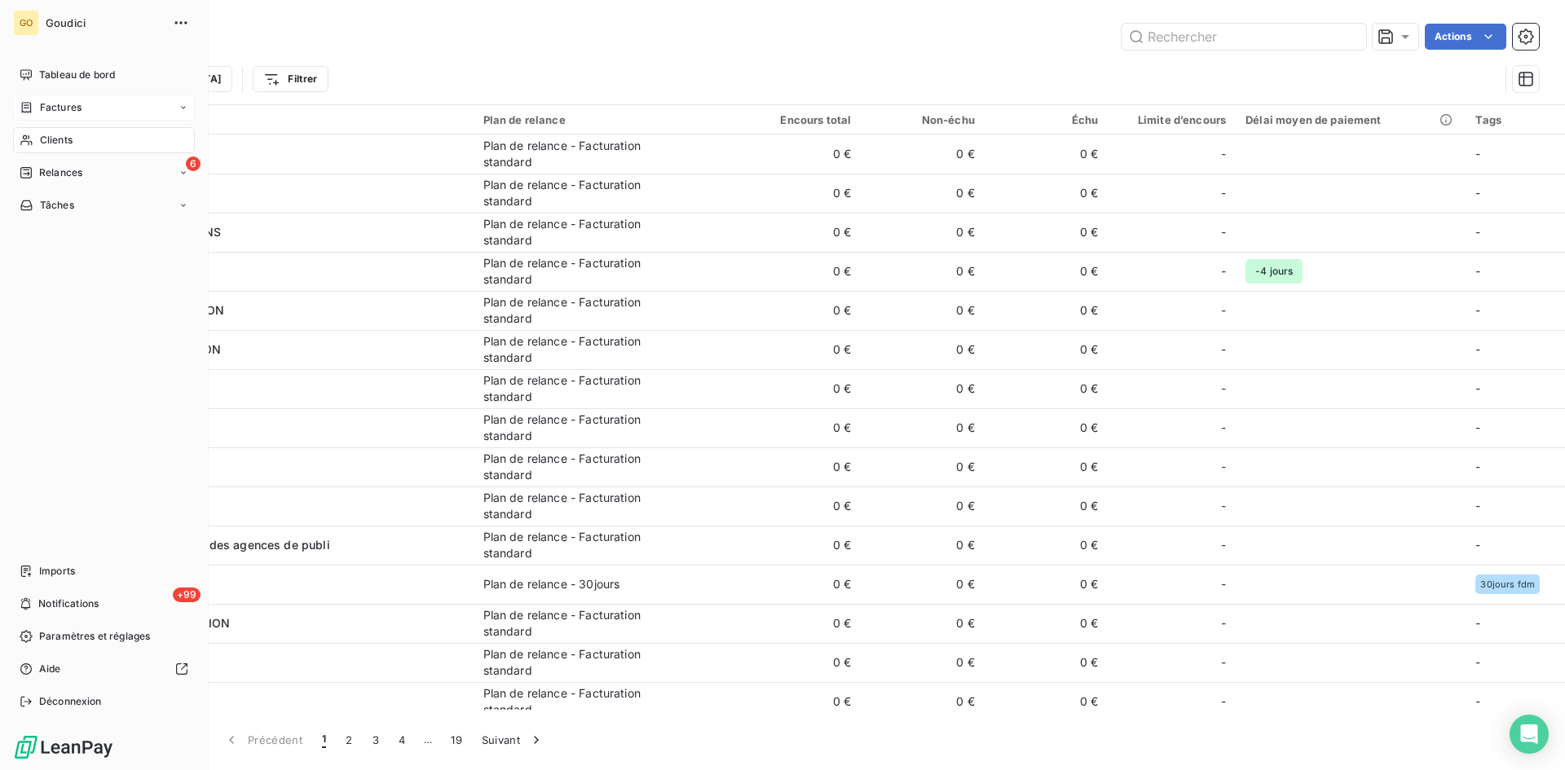
click at [50, 102] on span "Factures" at bounding box center [61, 107] width 42 height 15
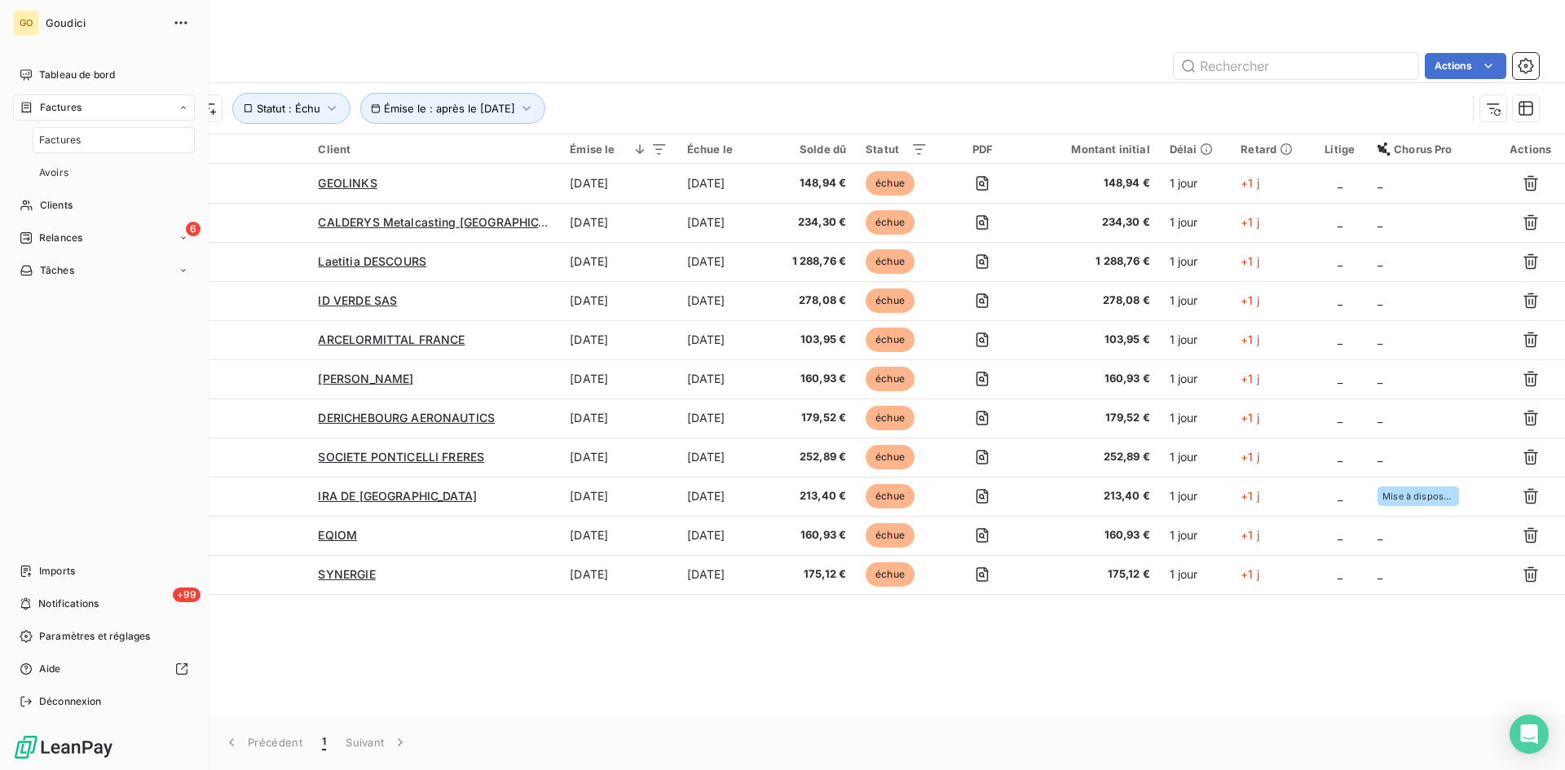
click at [74, 140] on span "Factures" at bounding box center [60, 140] width 42 height 15
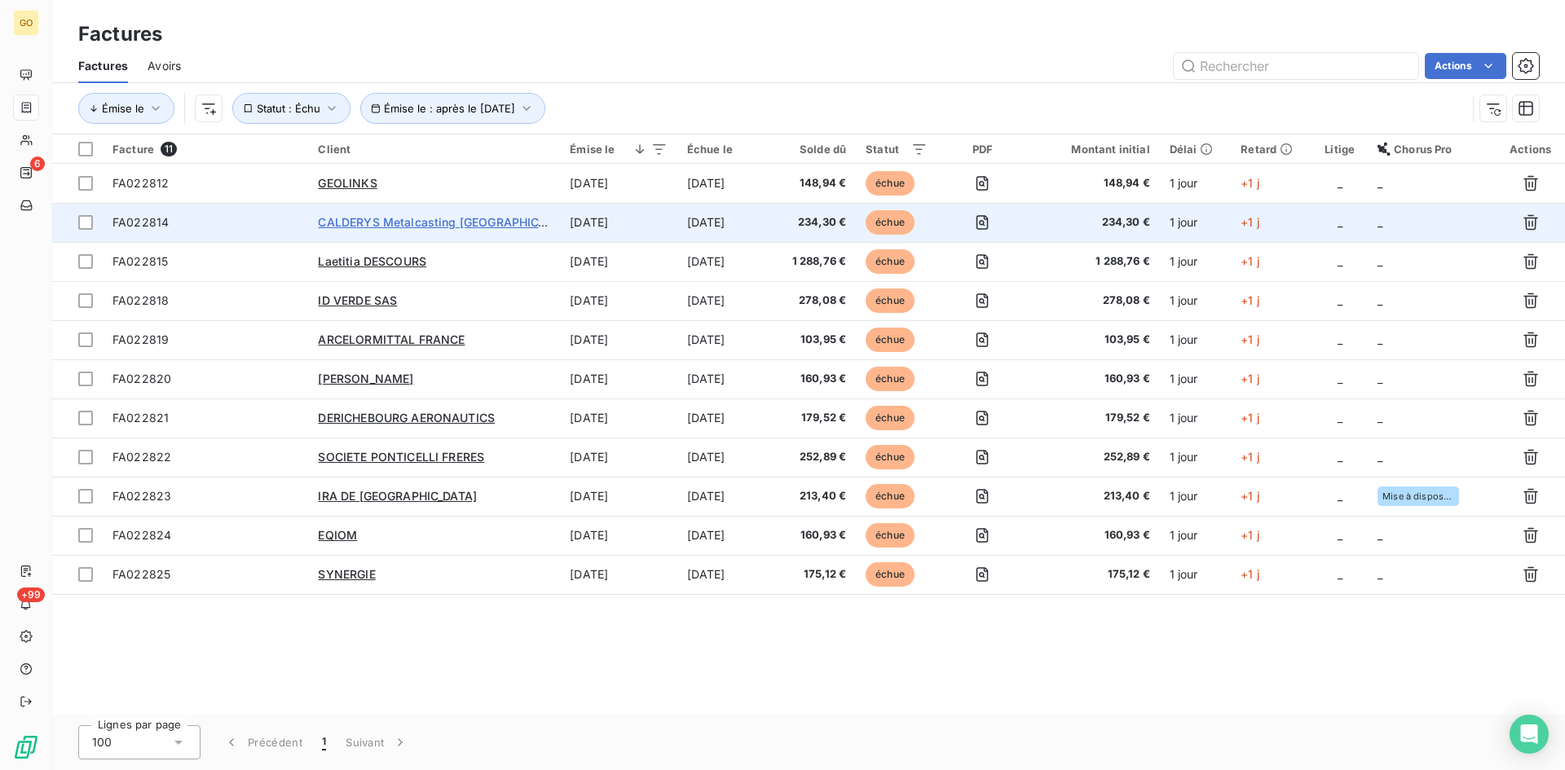
click at [362, 223] on span "CALDERYS Metalcasting [GEOGRAPHIC_DATA]" at bounding box center [447, 222] width 259 height 14
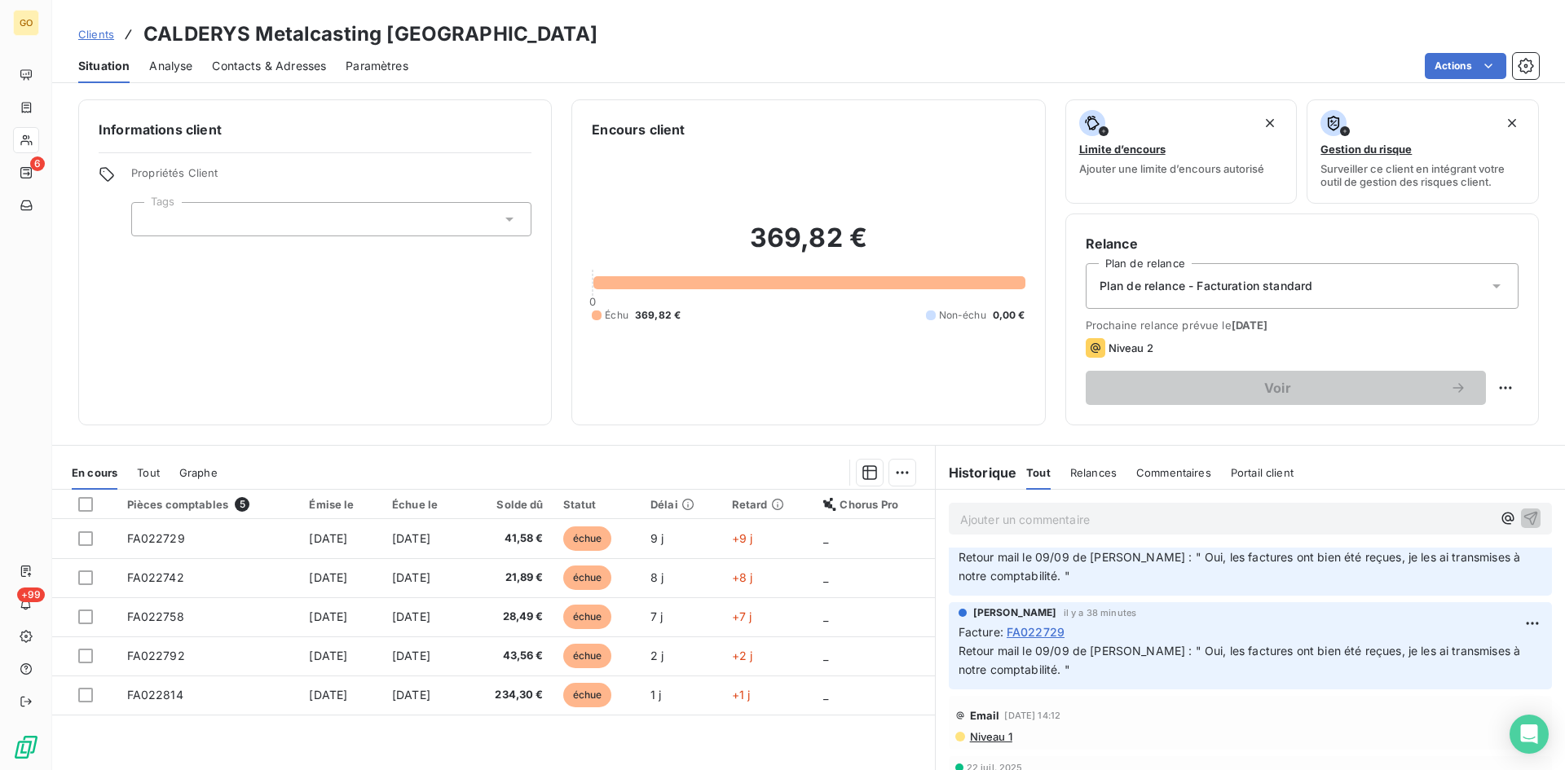
scroll to position [326, 0]
click at [81, 34] on span "Clients" at bounding box center [96, 34] width 36 height 13
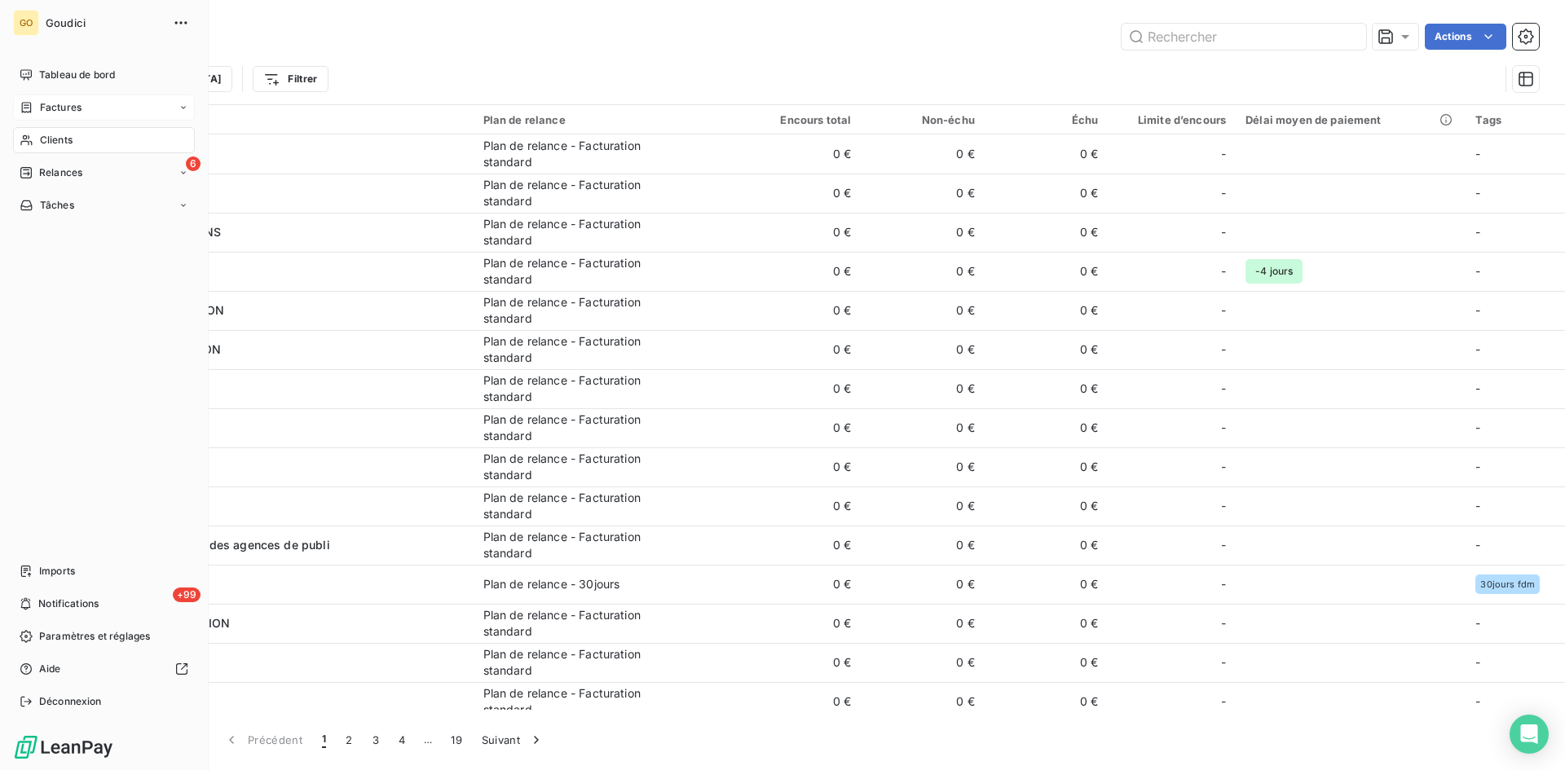
click at [46, 110] on span "Factures" at bounding box center [61, 107] width 42 height 15
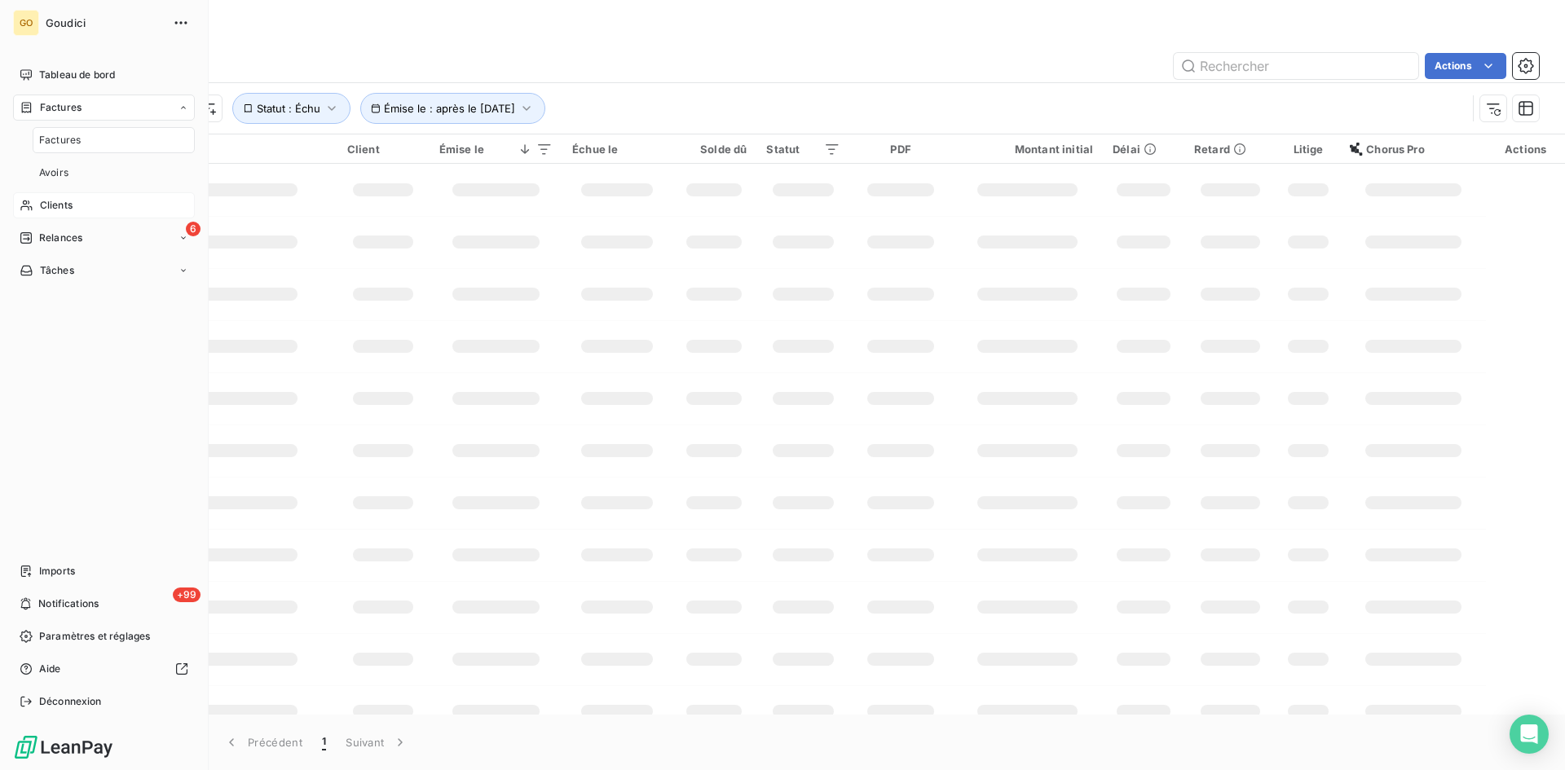
click at [64, 136] on span "Factures" at bounding box center [60, 140] width 42 height 15
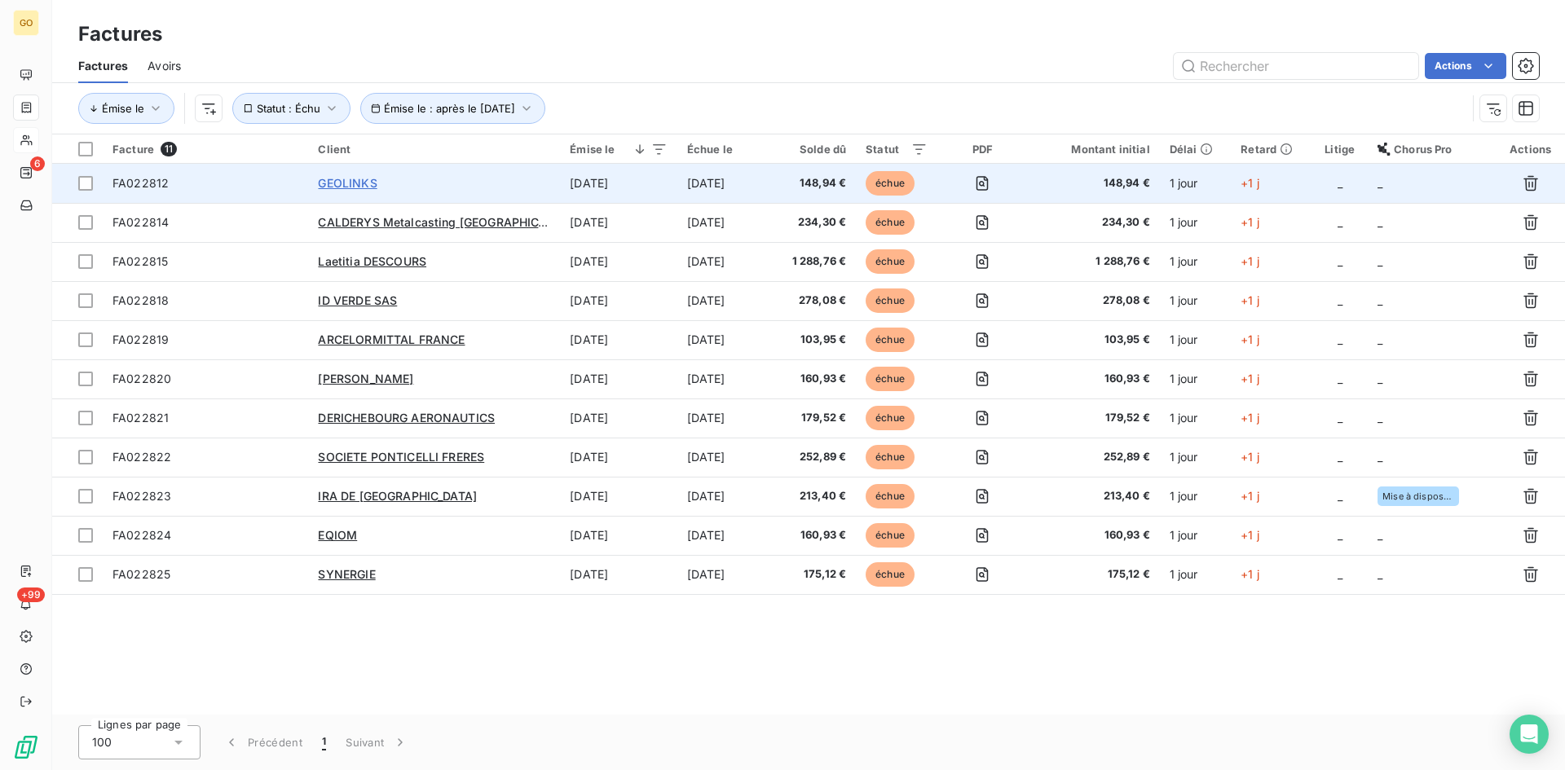
click at [330, 186] on span "GEOLINKS" at bounding box center [347, 183] width 59 height 14
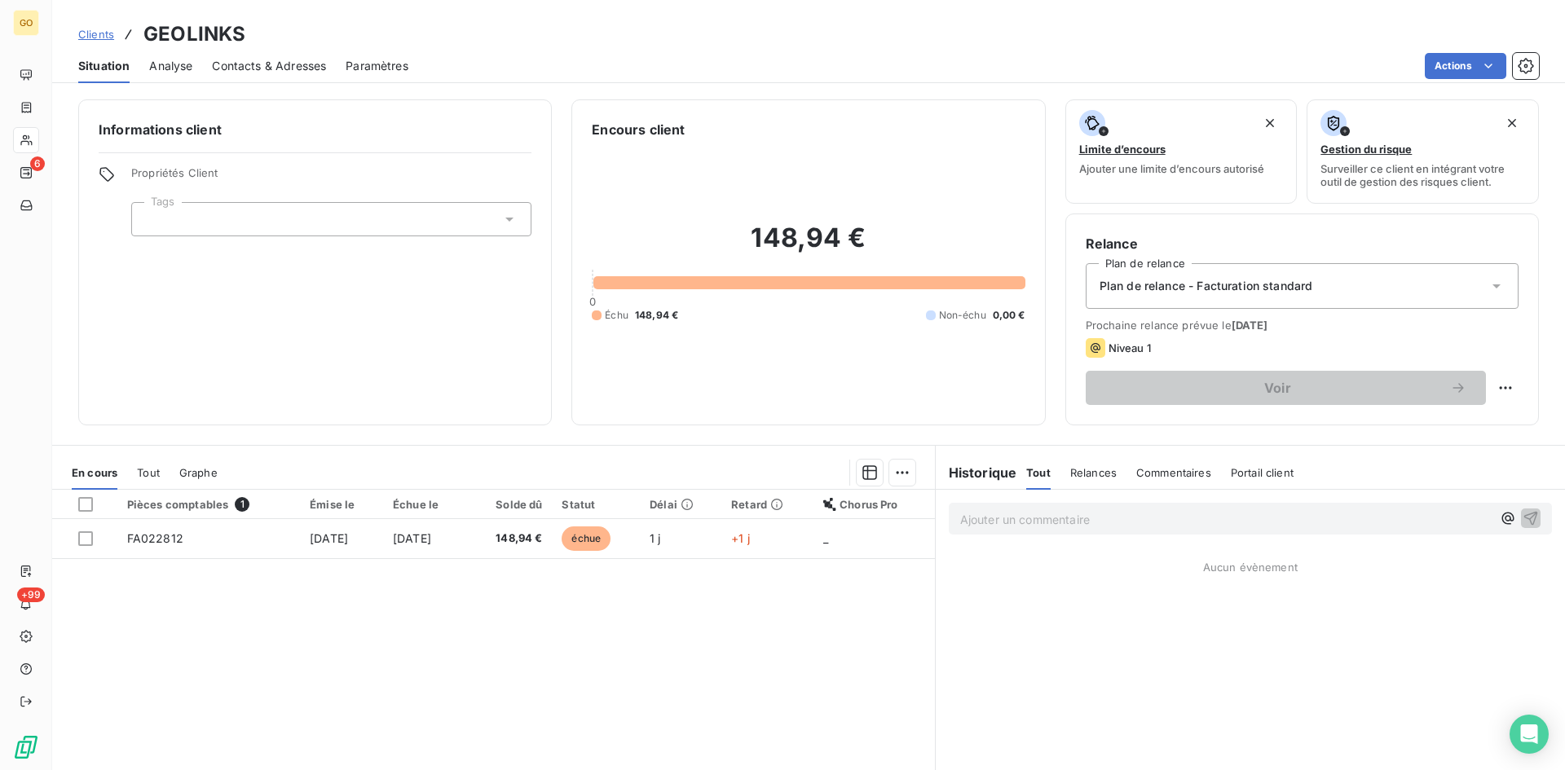
click at [172, 67] on span "Analyse" at bounding box center [170, 66] width 43 height 16
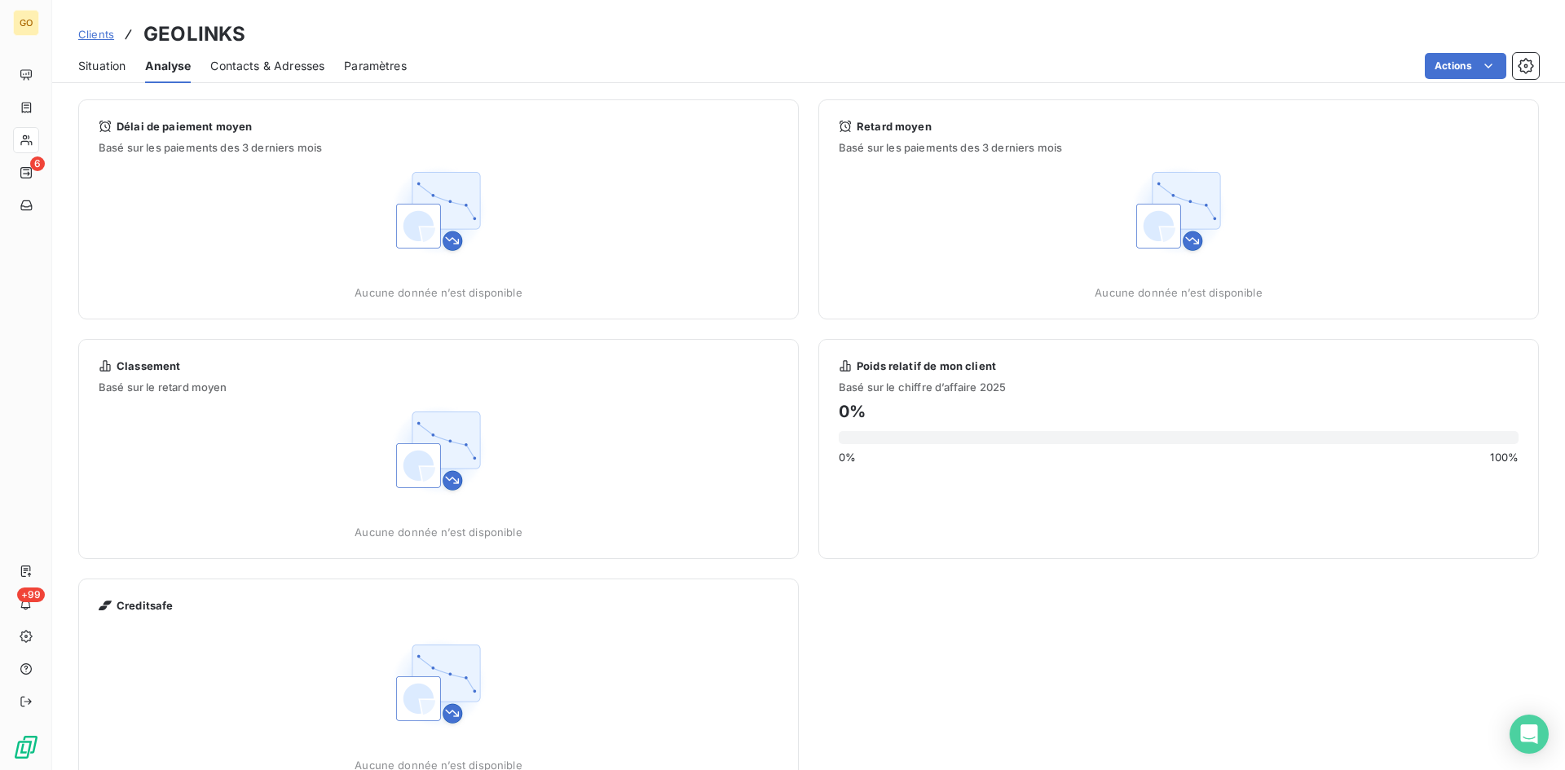
click at [91, 73] on span "Situation" at bounding box center [101, 66] width 47 height 16
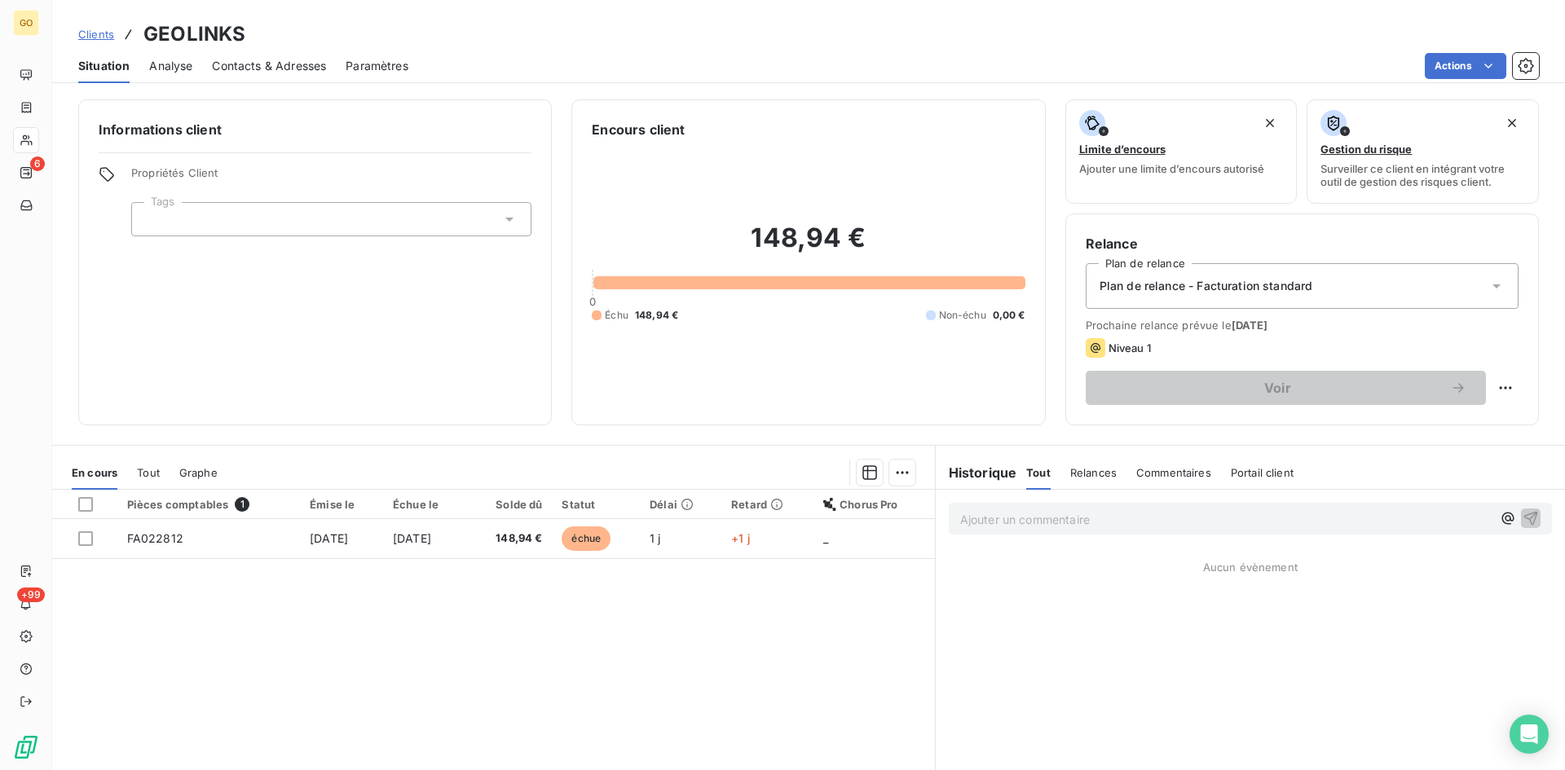
click at [900, 60] on div "Actions" at bounding box center [983, 66] width 1111 height 26
click at [96, 42] on div "Clients GEOLINKS" at bounding box center [161, 34] width 167 height 29
click at [96, 30] on span "Clients" at bounding box center [96, 34] width 36 height 13
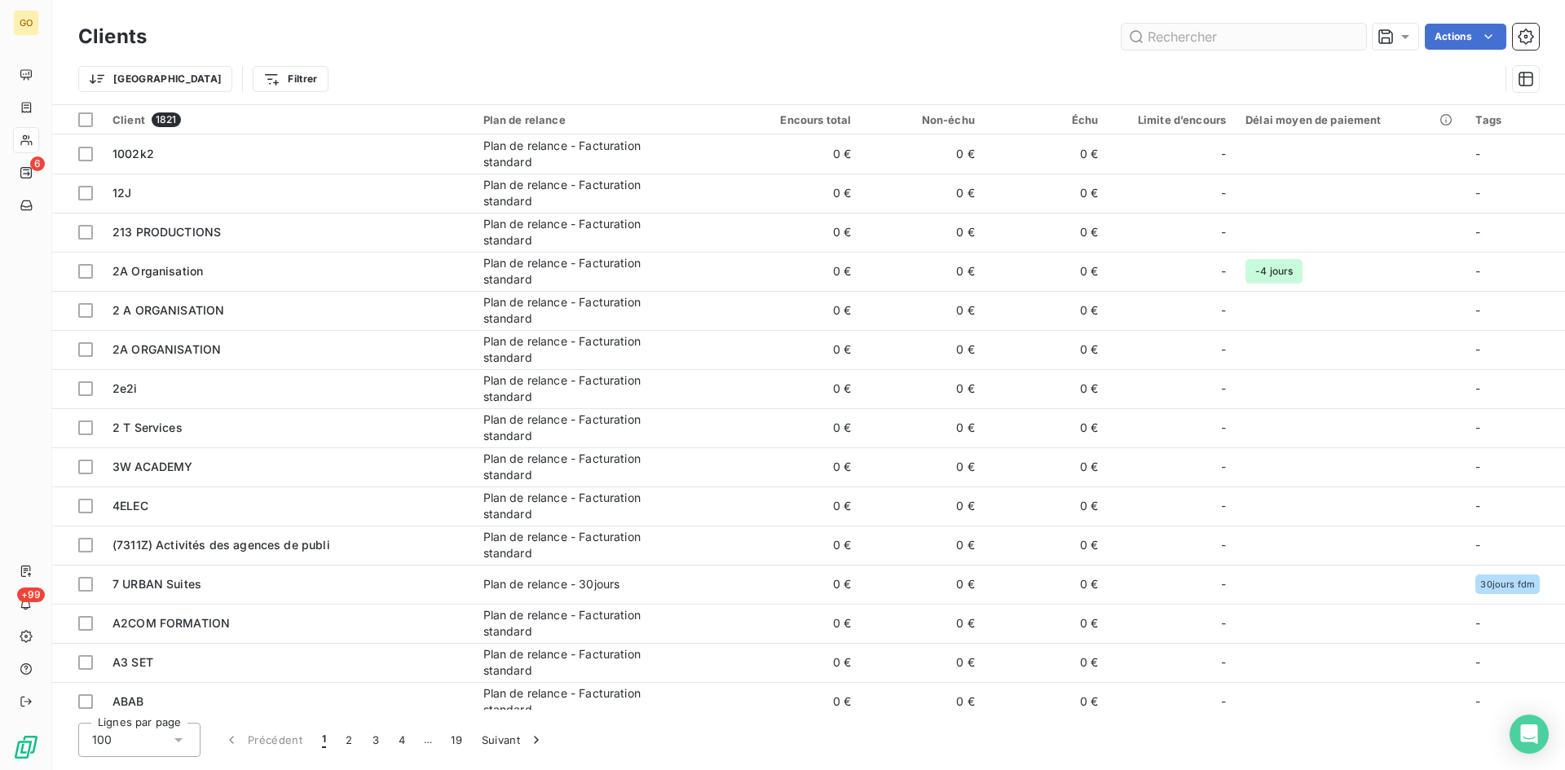
click at [1215, 31] on input "text" at bounding box center [1243, 37] width 244 height 26
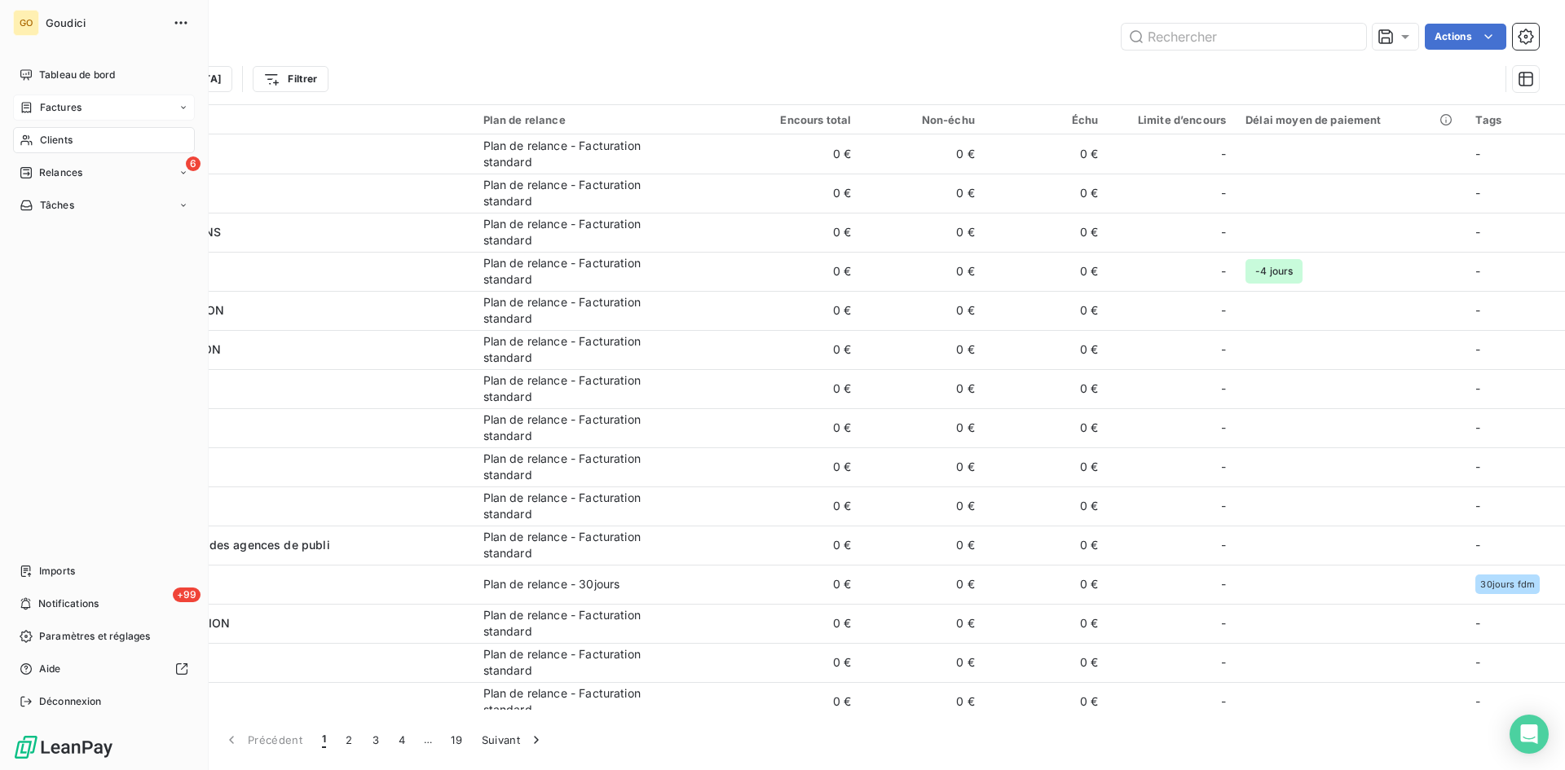
click at [48, 112] on span "Factures" at bounding box center [61, 107] width 42 height 15
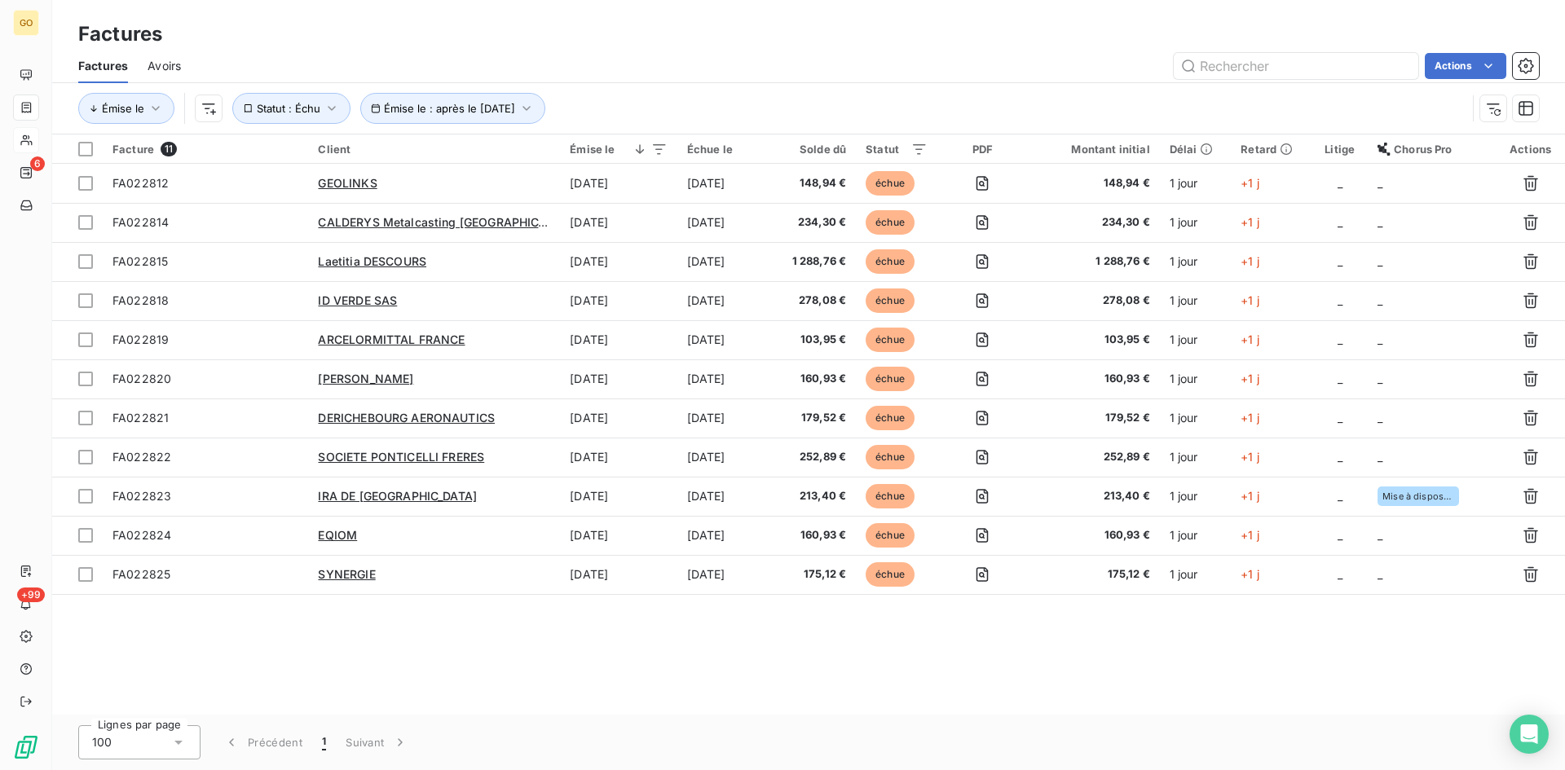
click at [758, 111] on div "Émise le Émise le : après le [DATE] Statut : Échu" at bounding box center [772, 108] width 1388 height 31
click at [324, 112] on icon "button" at bounding box center [331, 108] width 16 height 16
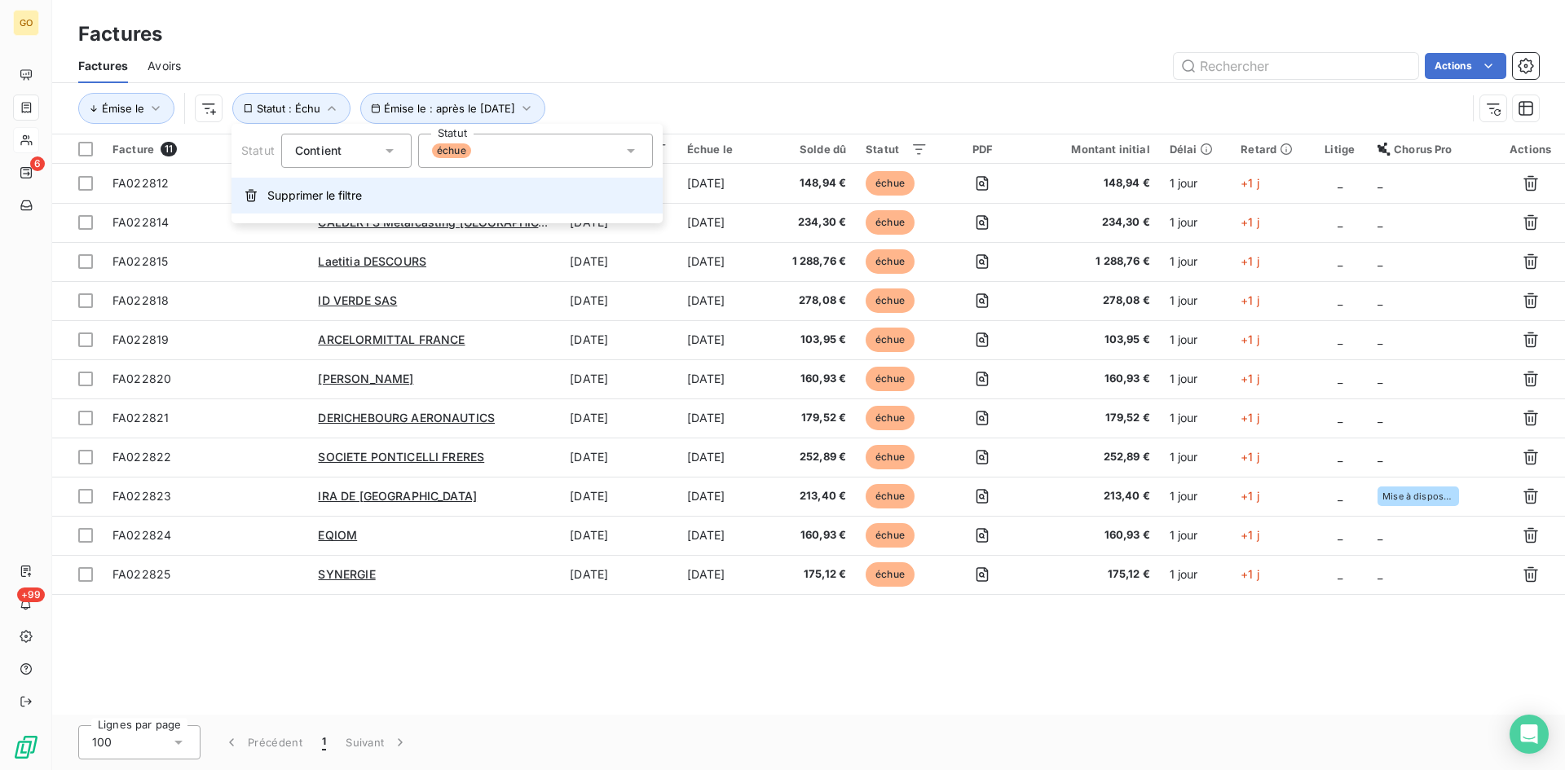
click at [335, 192] on span "Supprimer le filtre" at bounding box center [314, 195] width 95 height 16
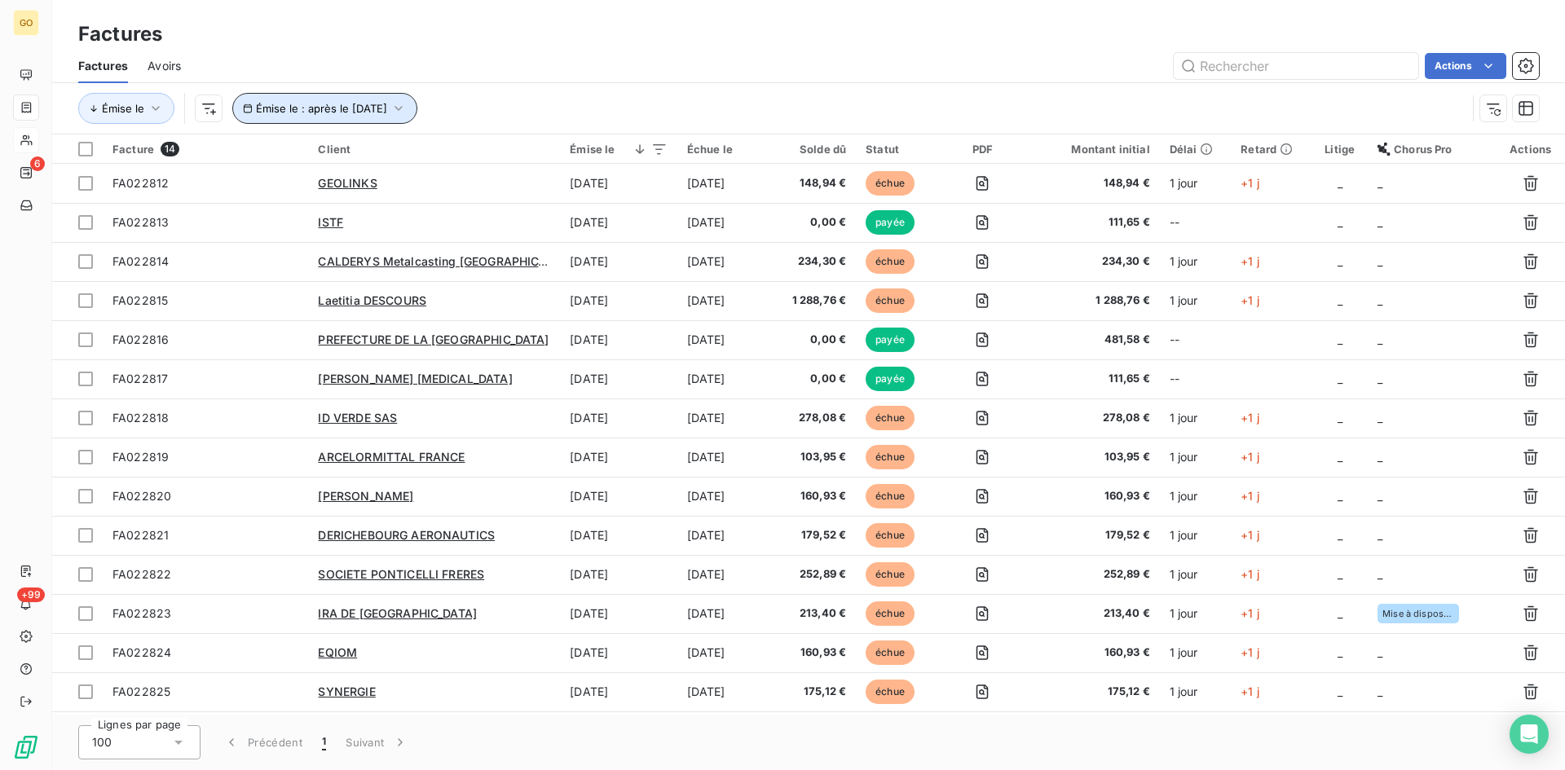
click at [407, 107] on icon "button" at bounding box center [398, 108] width 16 height 16
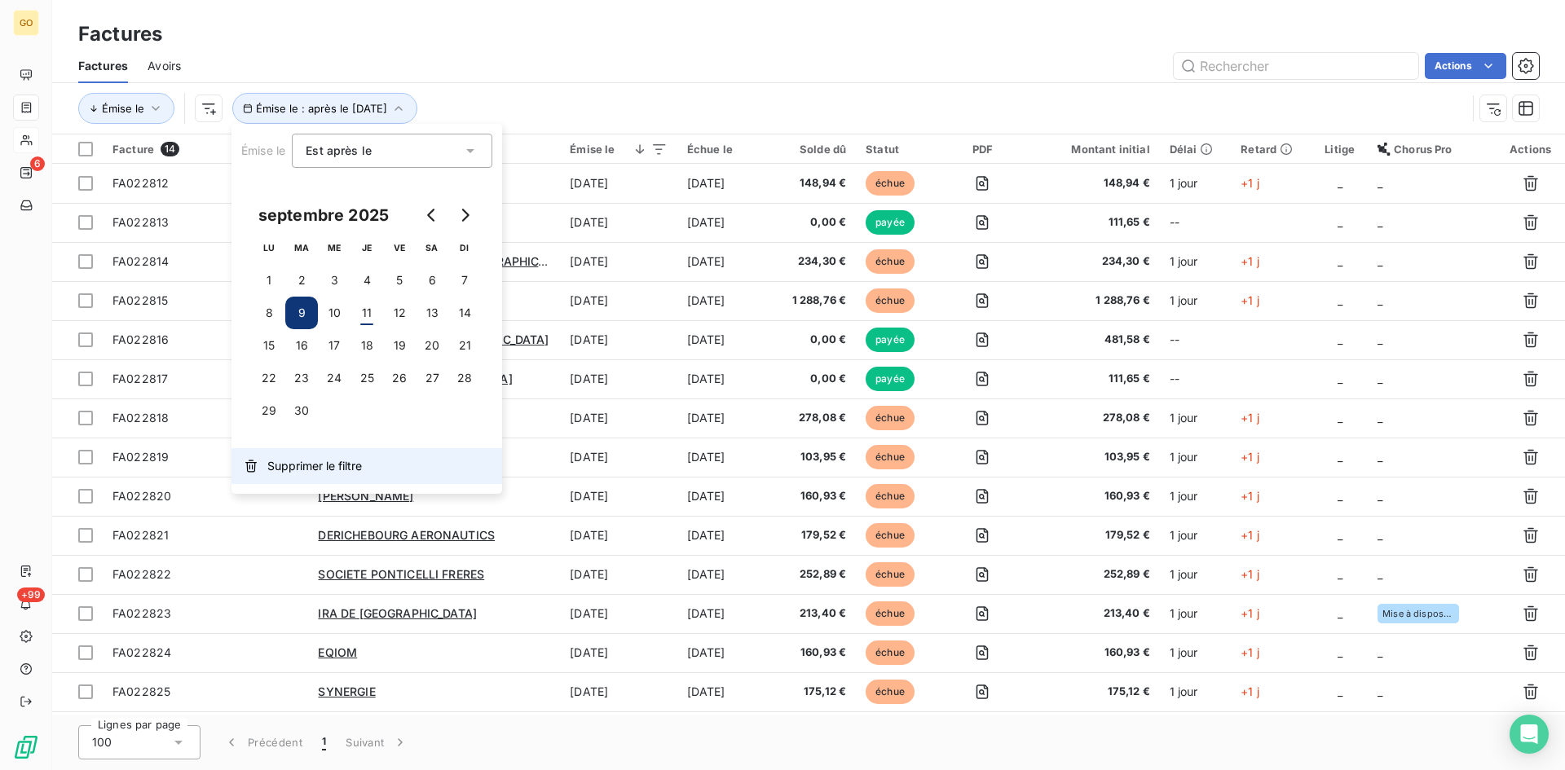
click at [292, 465] on span "Supprimer le filtre" at bounding box center [314, 466] width 95 height 16
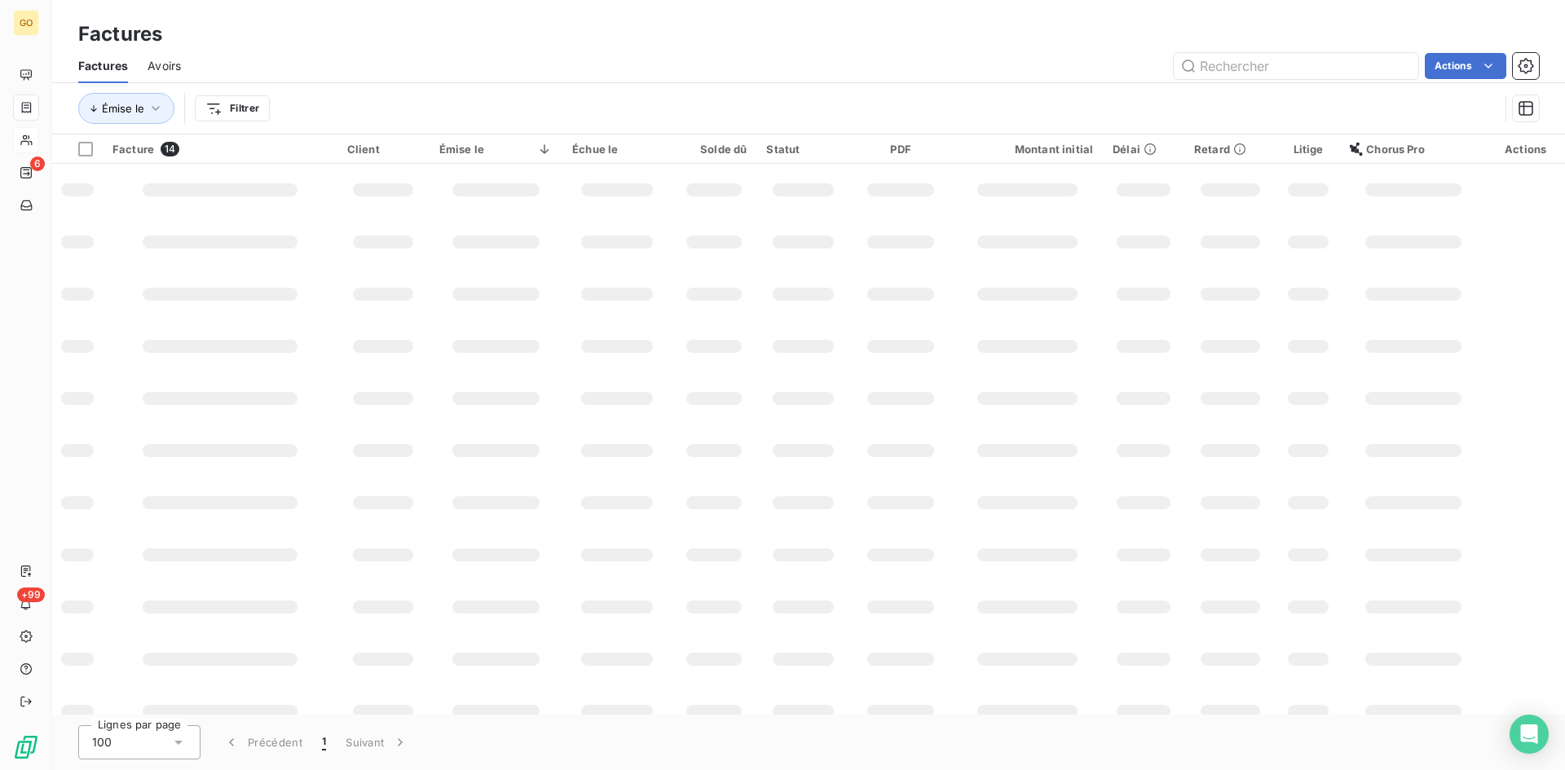
click at [507, 119] on div "Émise le Filtrer" at bounding box center [788, 108] width 1420 height 31
click at [1253, 47] on div "Factures" at bounding box center [808, 34] width 1512 height 29
click at [1287, 68] on input "text" at bounding box center [1295, 66] width 244 height 26
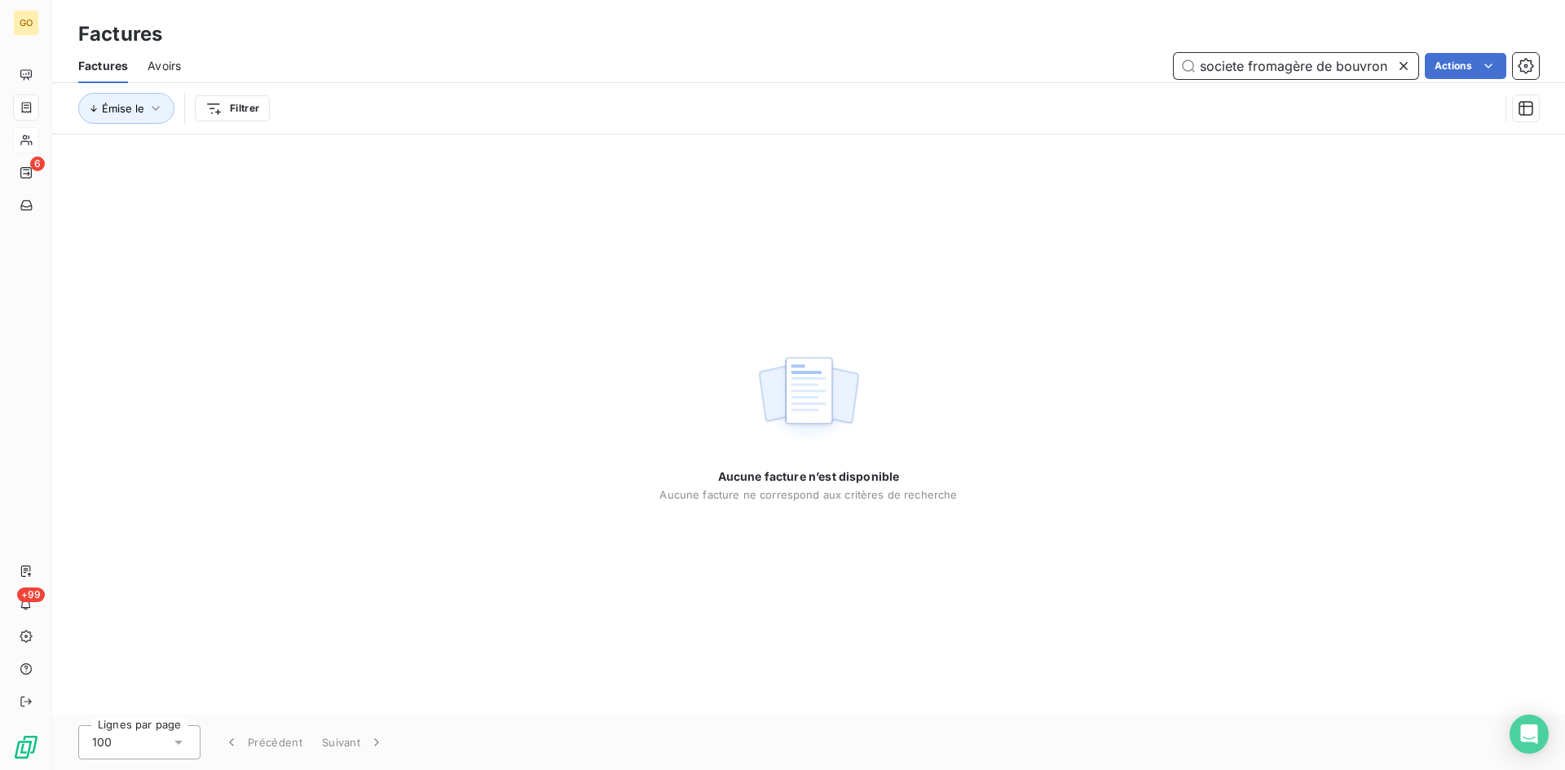
click at [1187, 66] on input "societe fromagère de bouvron" at bounding box center [1295, 66] width 244 height 26
drag, startPoint x: 1382, startPoint y: 65, endPoint x: 1183, endPoint y: 67, distance: 198.8
click at [1183, 67] on input "societe fromagère de bouvron" at bounding box center [1295, 66] width 244 height 26
type input "société fromagere"
click at [155, 111] on icon "button" at bounding box center [155, 108] width 16 height 16
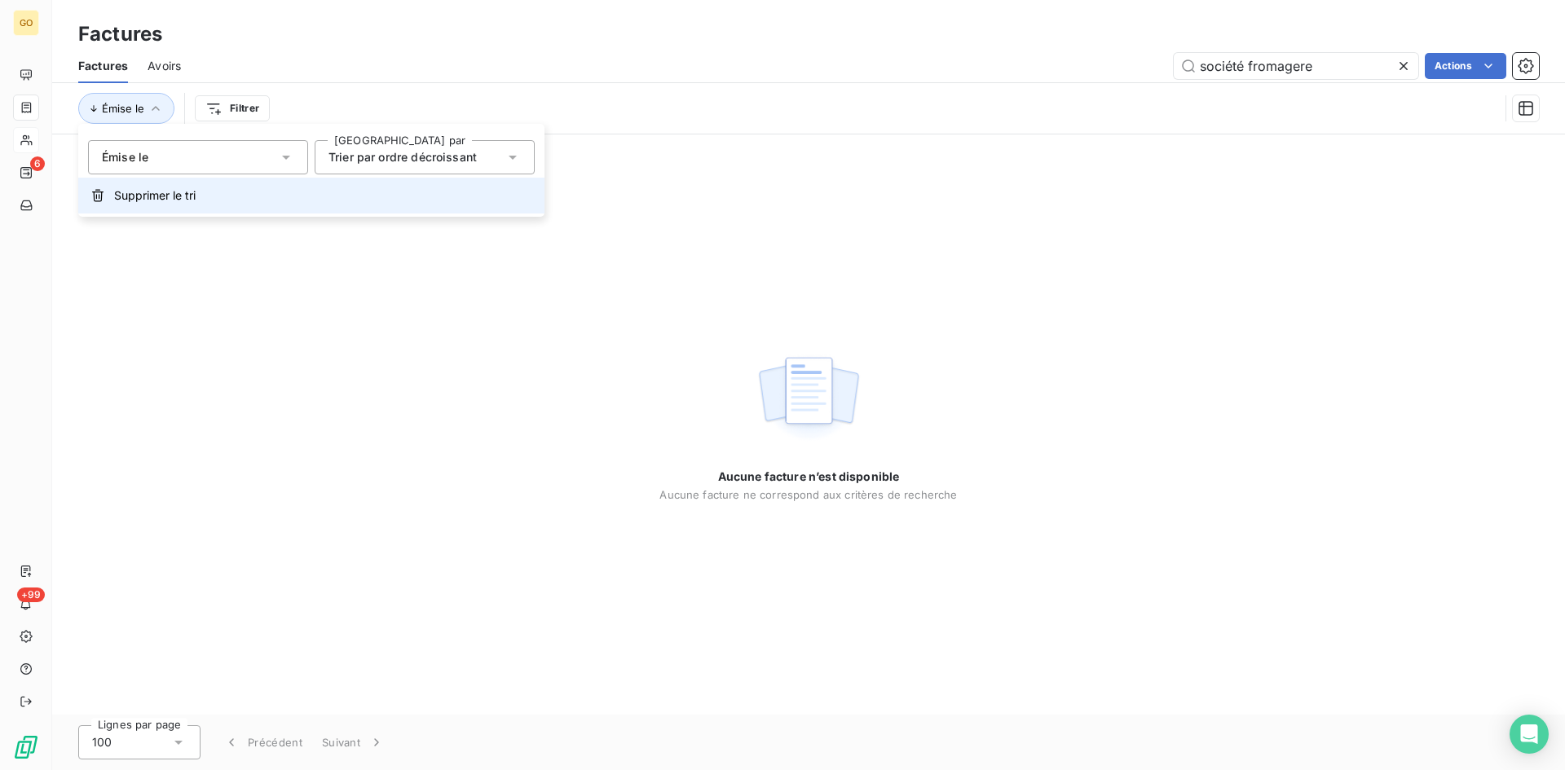
click at [143, 195] on span "Supprimer le tri" at bounding box center [154, 195] width 81 height 16
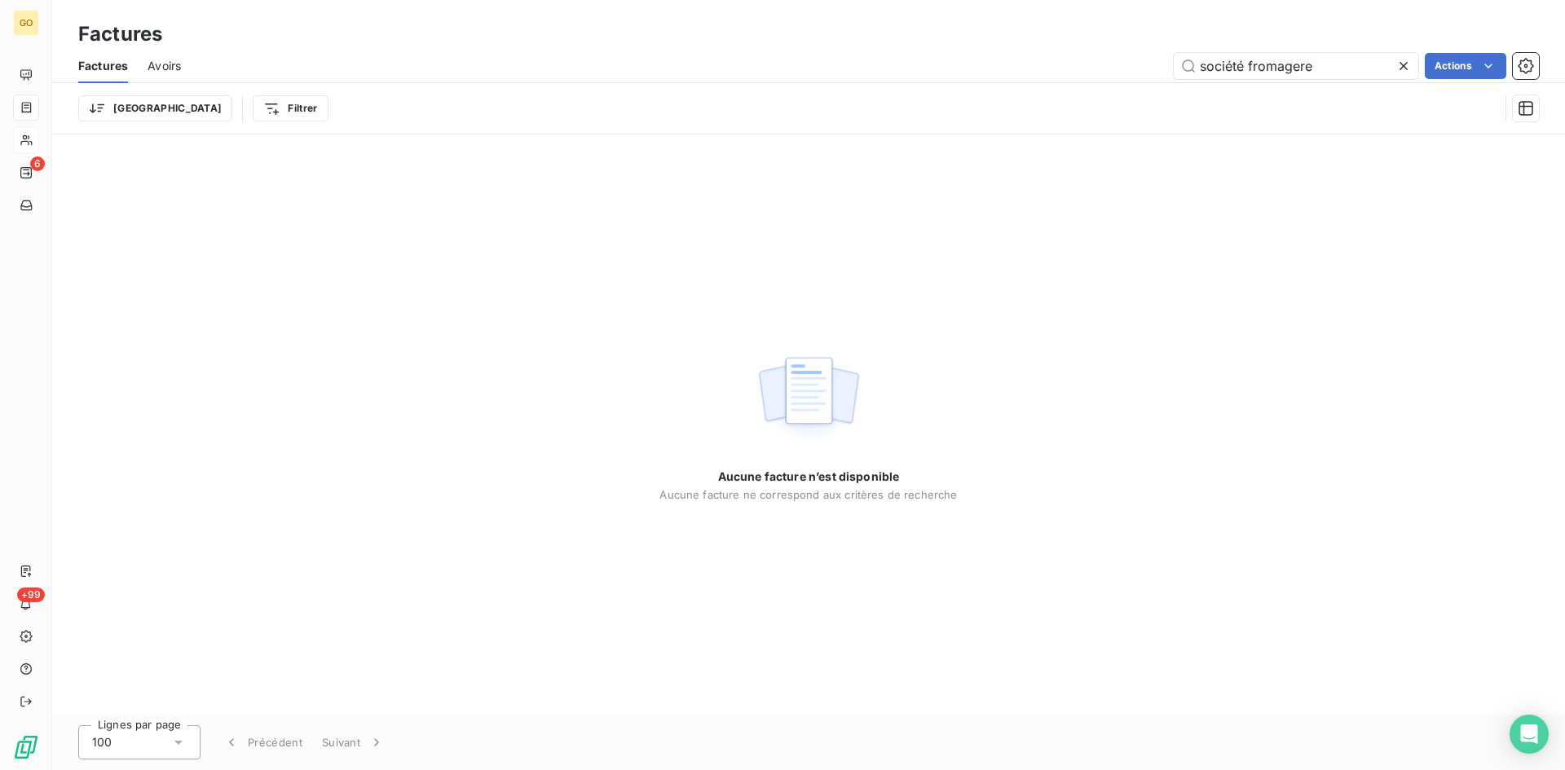
click at [1321, 50] on div "Factures Avoirs société fromagere Actions" at bounding box center [808, 66] width 1512 height 34
drag, startPoint x: 1344, startPoint y: 64, endPoint x: 1222, endPoint y: 68, distance: 122.3
click at [1341, 67] on input "société fromagere" at bounding box center [1295, 66] width 244 height 26
click at [1184, 71] on input "société fromagere" at bounding box center [1295, 66] width 244 height 26
drag, startPoint x: 1338, startPoint y: 63, endPoint x: 1184, endPoint y: 64, distance: 154.0
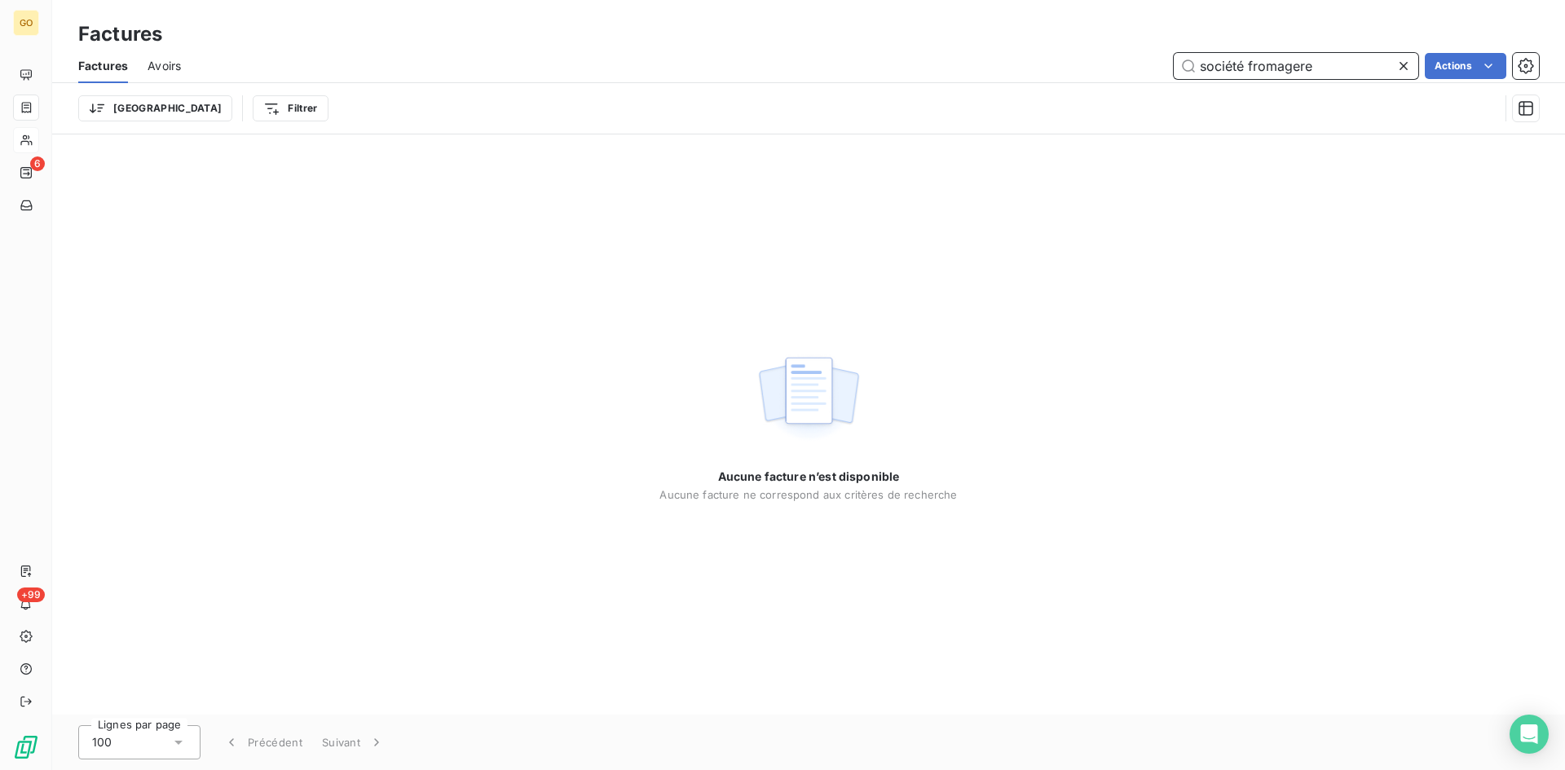
click at [1184, 64] on input "société fromagere" at bounding box center [1295, 66] width 244 height 26
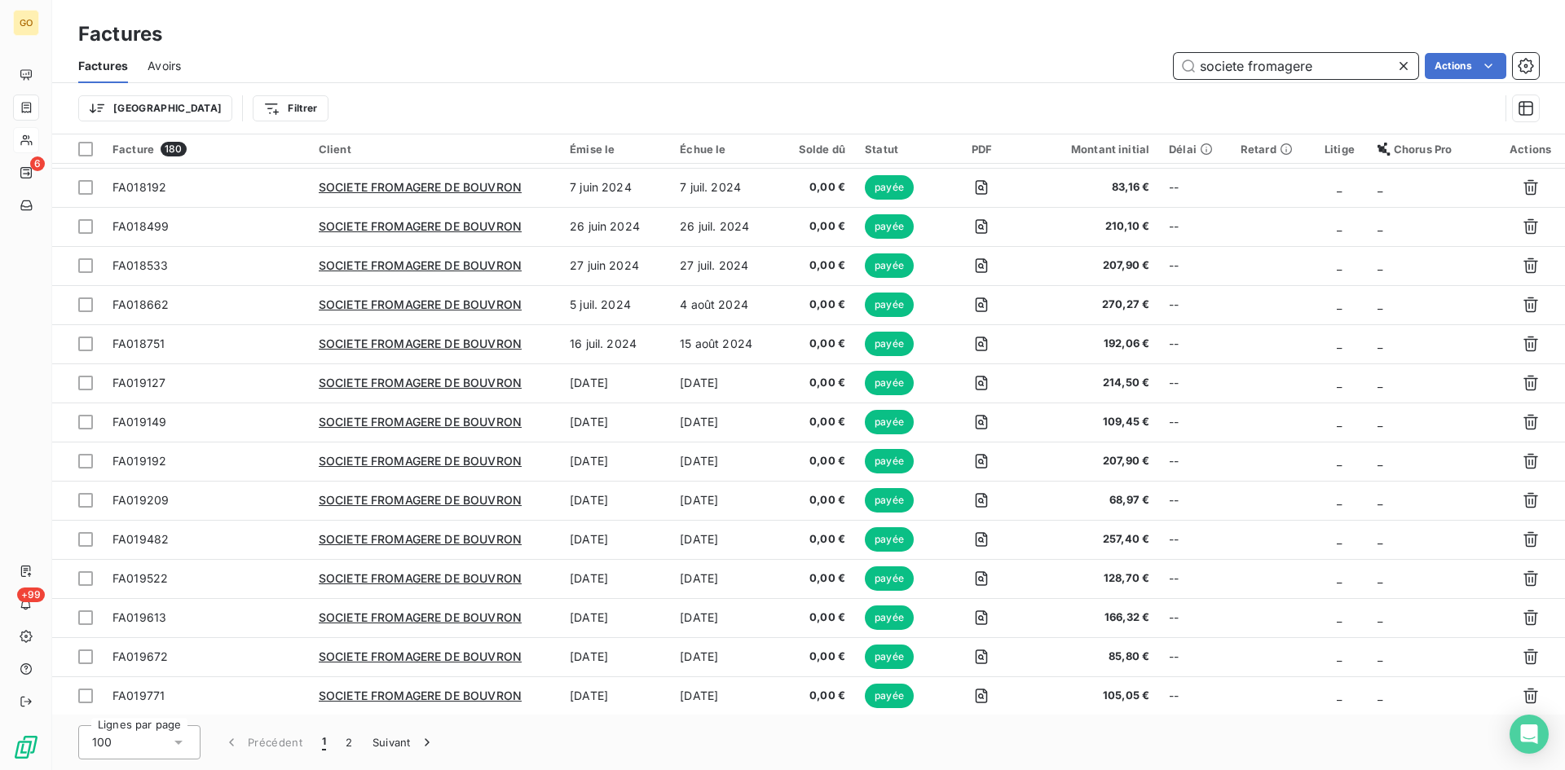
scroll to position [3361, 0]
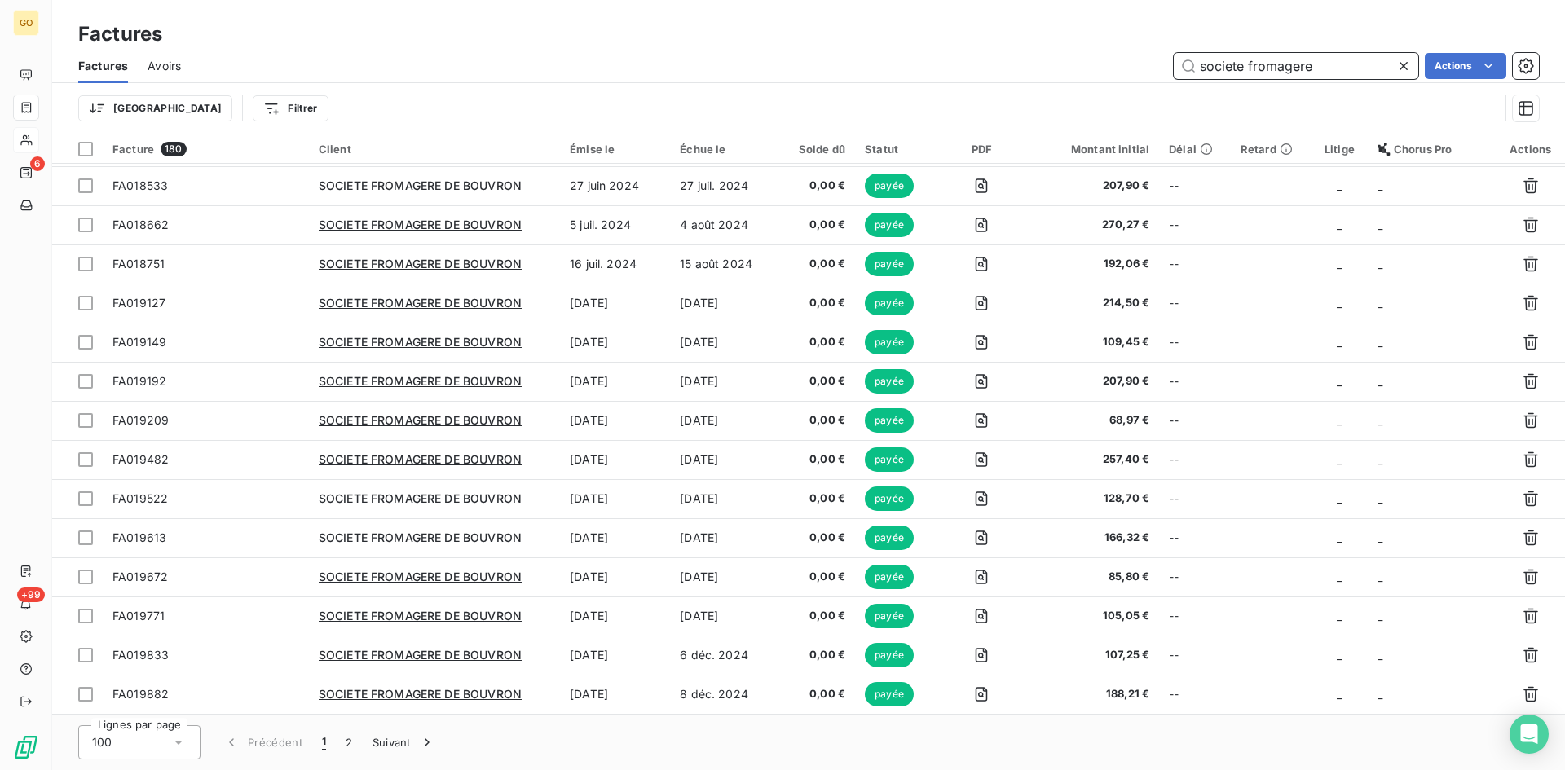
type input "societe fromagere"
click at [188, 107] on html "GO 6 +99 Factures Factures Avoirs societe fromagere Actions Trier Filtrer Factu…" at bounding box center [782, 385] width 1565 height 770
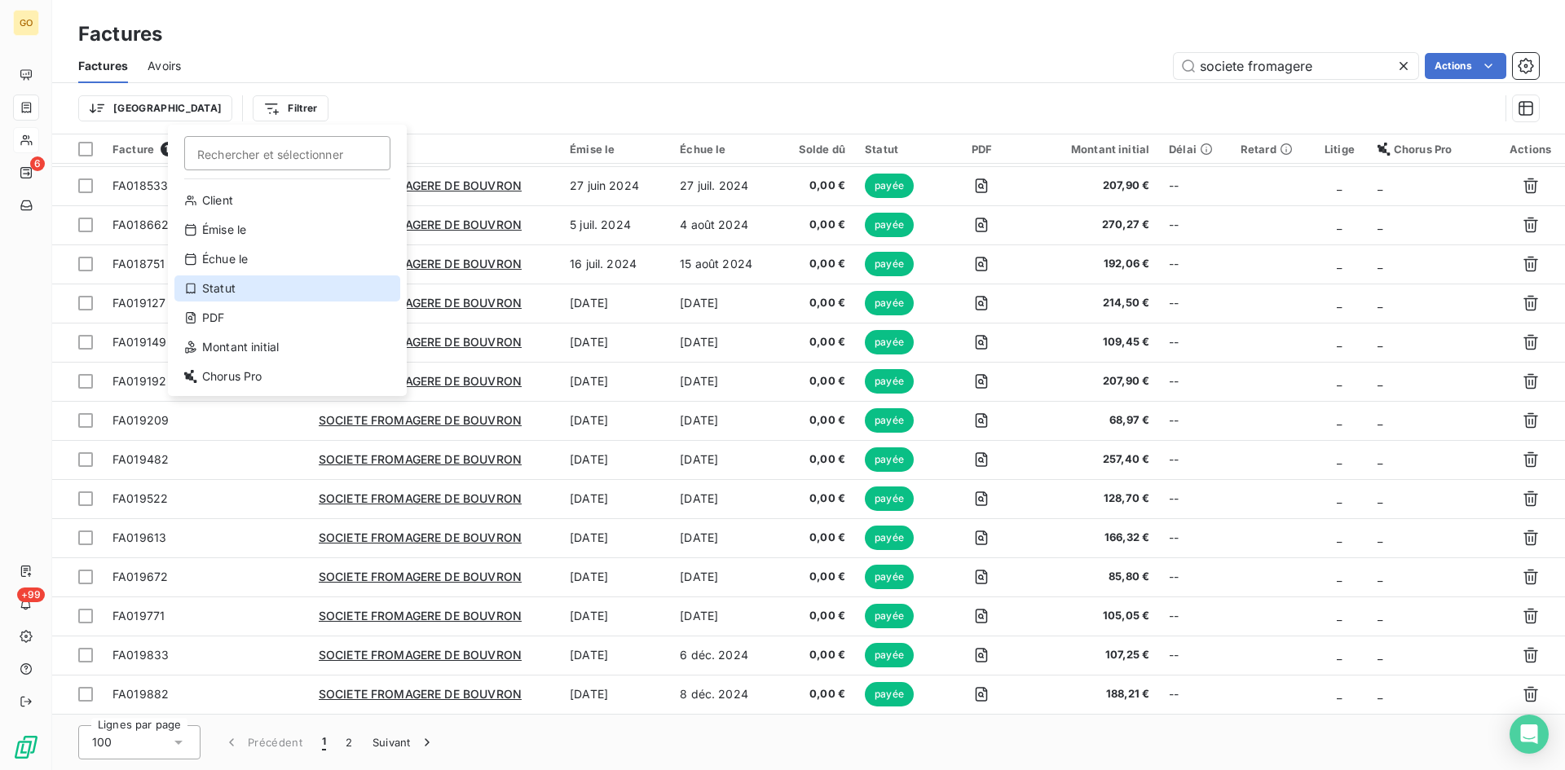
click at [189, 288] on icon at bounding box center [190, 288] width 13 height 13
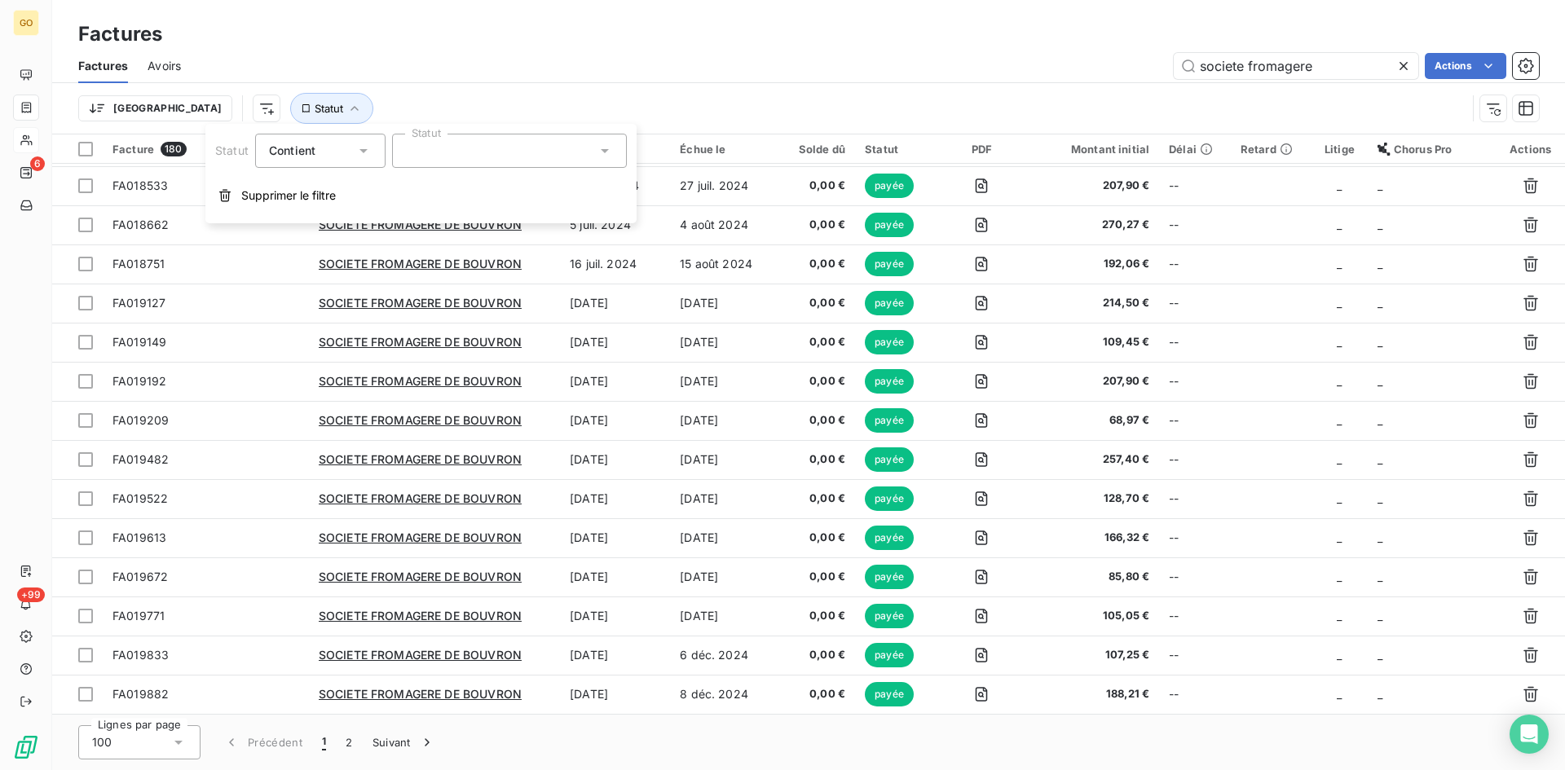
click at [514, 154] on div at bounding box center [509, 151] width 235 height 34
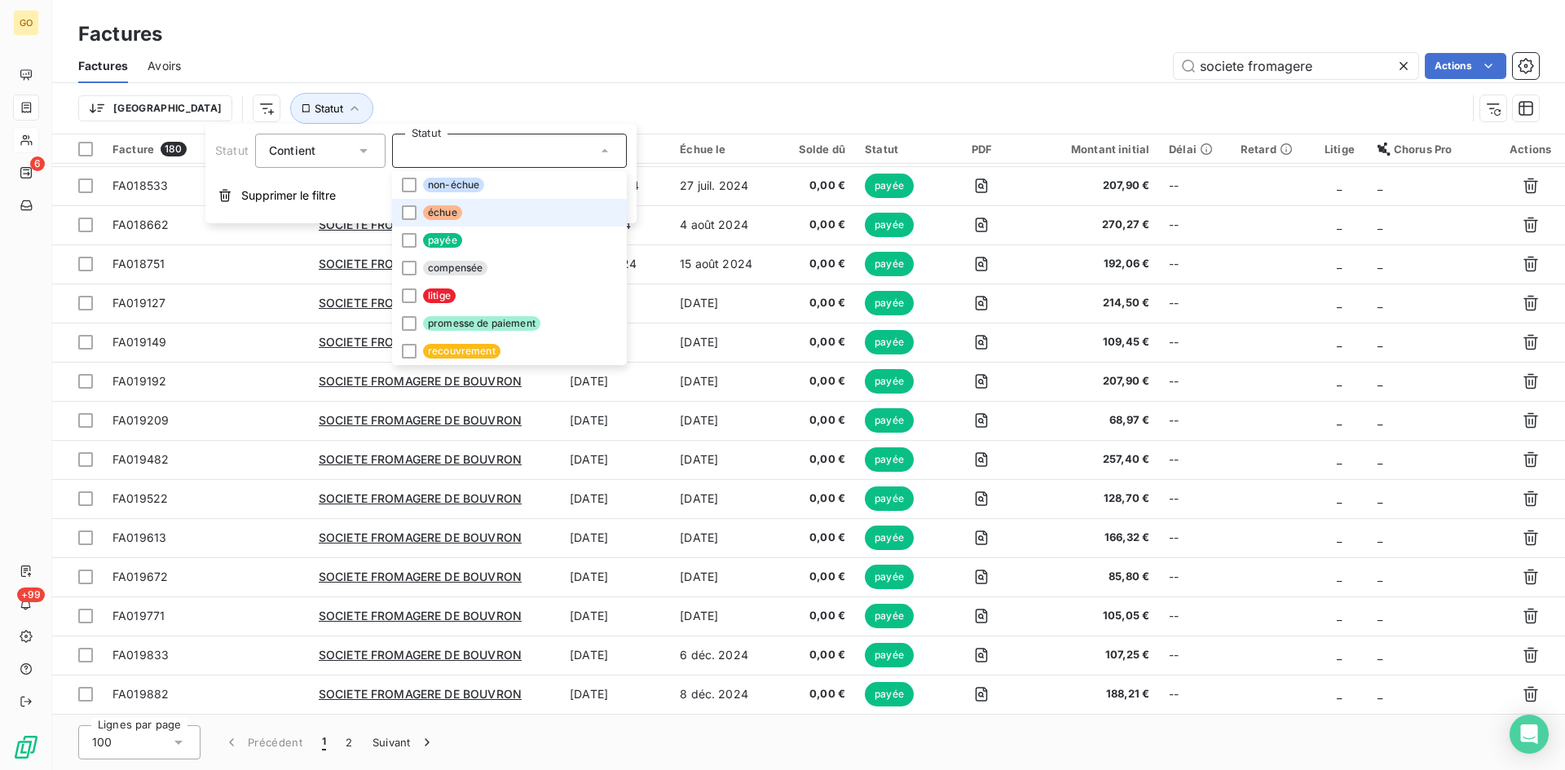
click at [435, 220] on li "échue" at bounding box center [509, 213] width 235 height 28
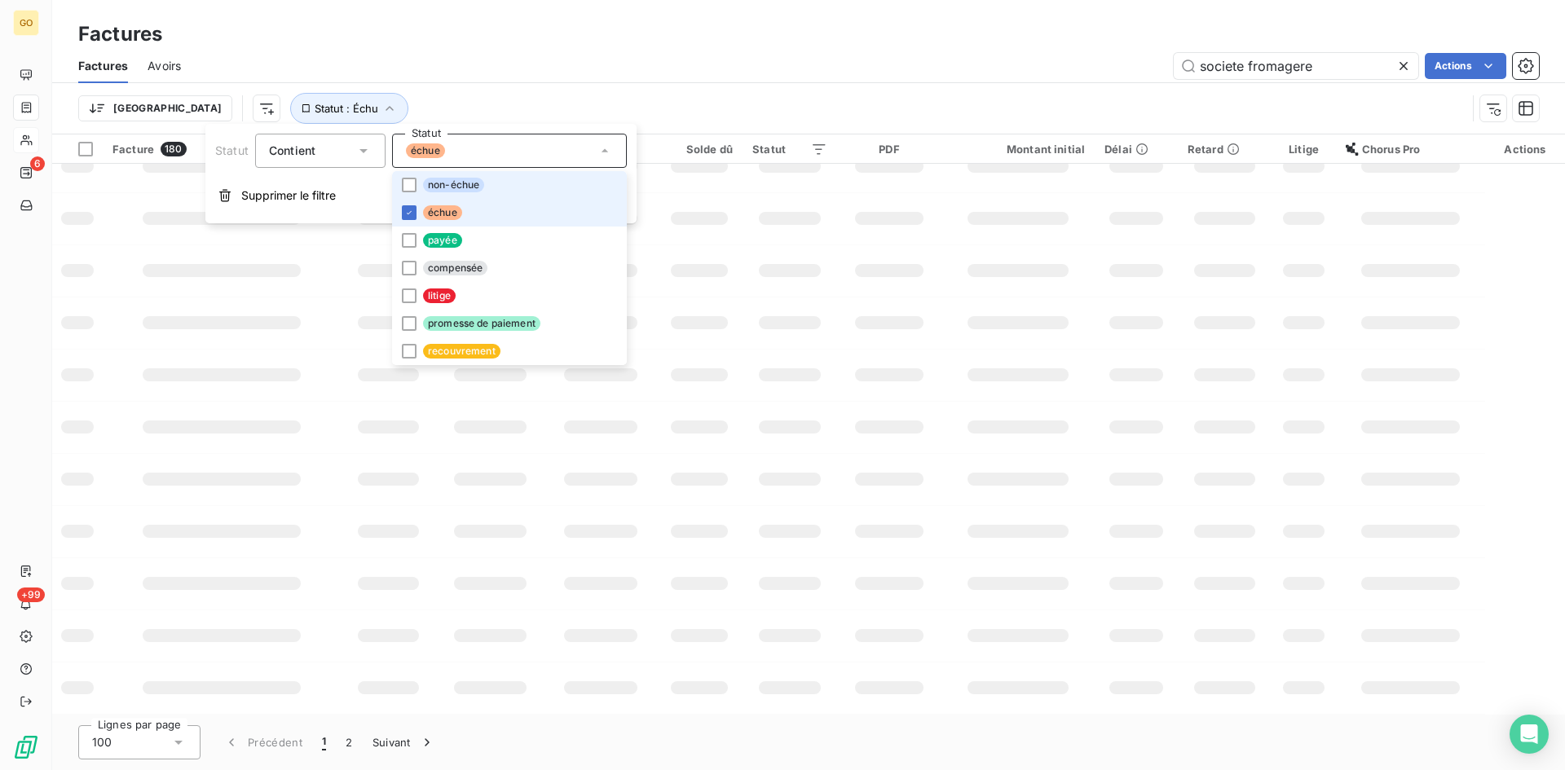
scroll to position [0, 0]
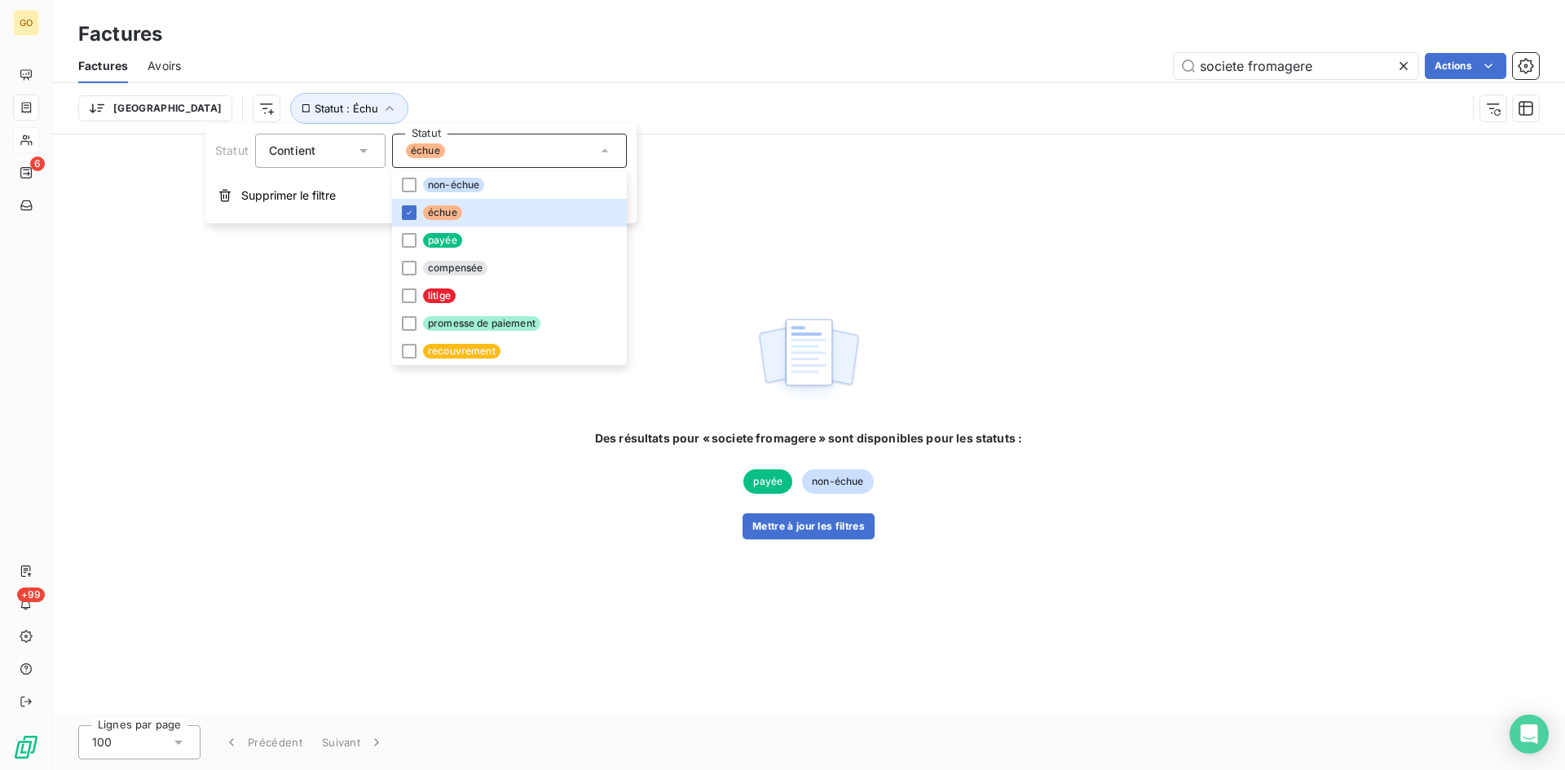
click at [557, 70] on div "societe fromagere Actions" at bounding box center [869, 66] width 1338 height 26
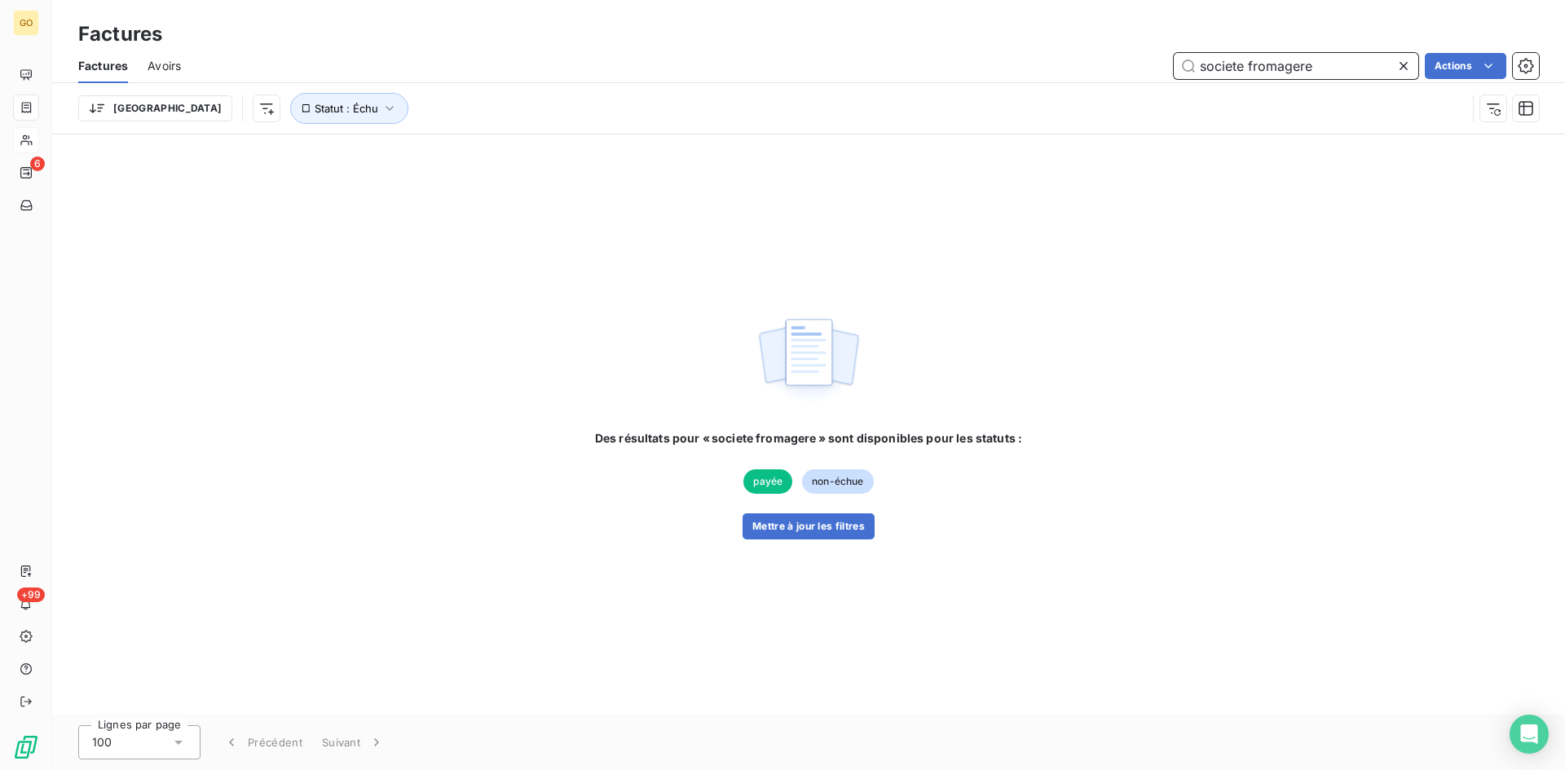
click at [1349, 64] on input "societe fromagere" at bounding box center [1295, 66] width 244 height 26
click at [834, 531] on button "Mettre à jour les filtres" at bounding box center [808, 526] width 132 height 26
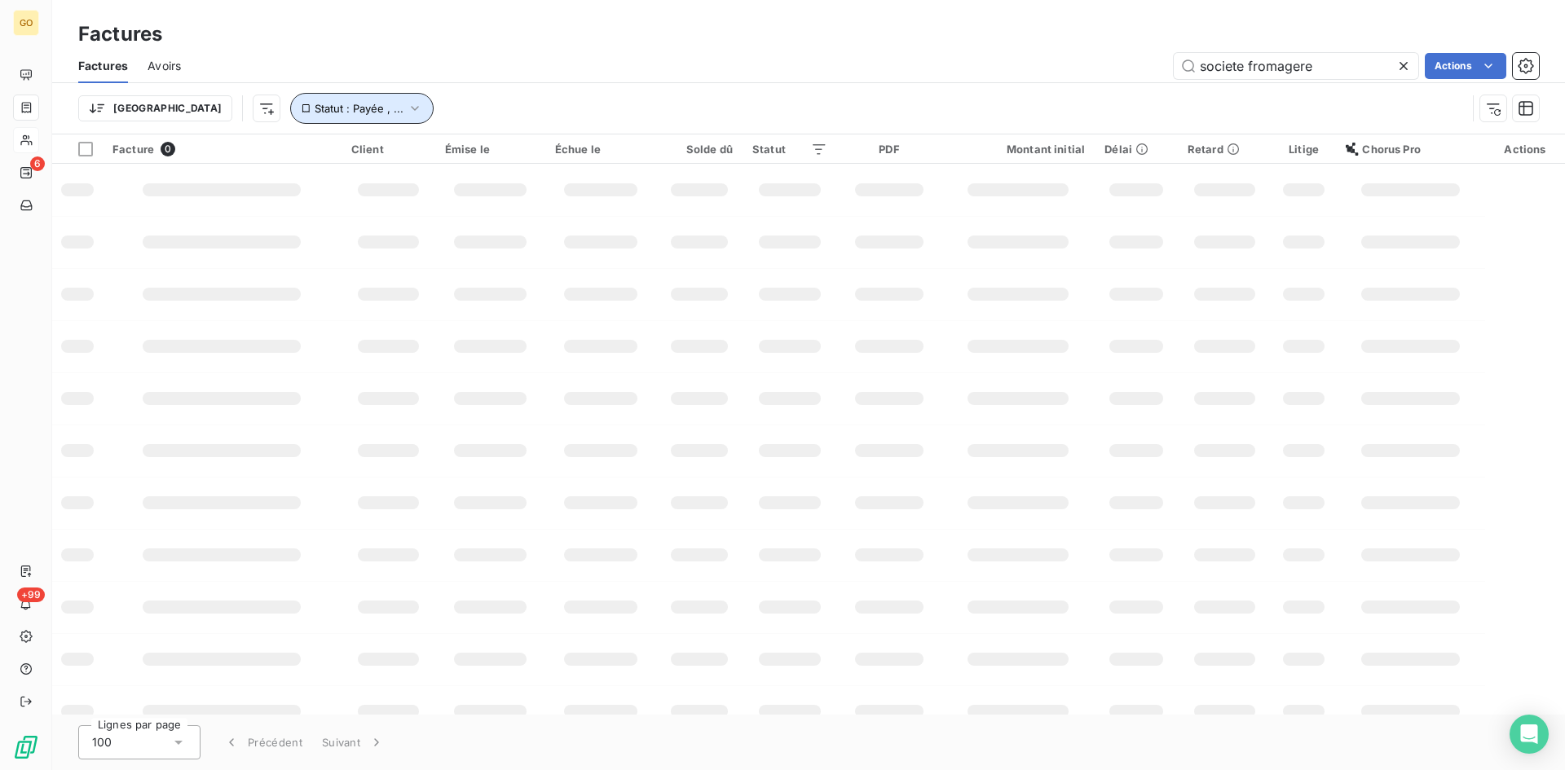
click at [407, 113] on icon "button" at bounding box center [415, 108] width 16 height 16
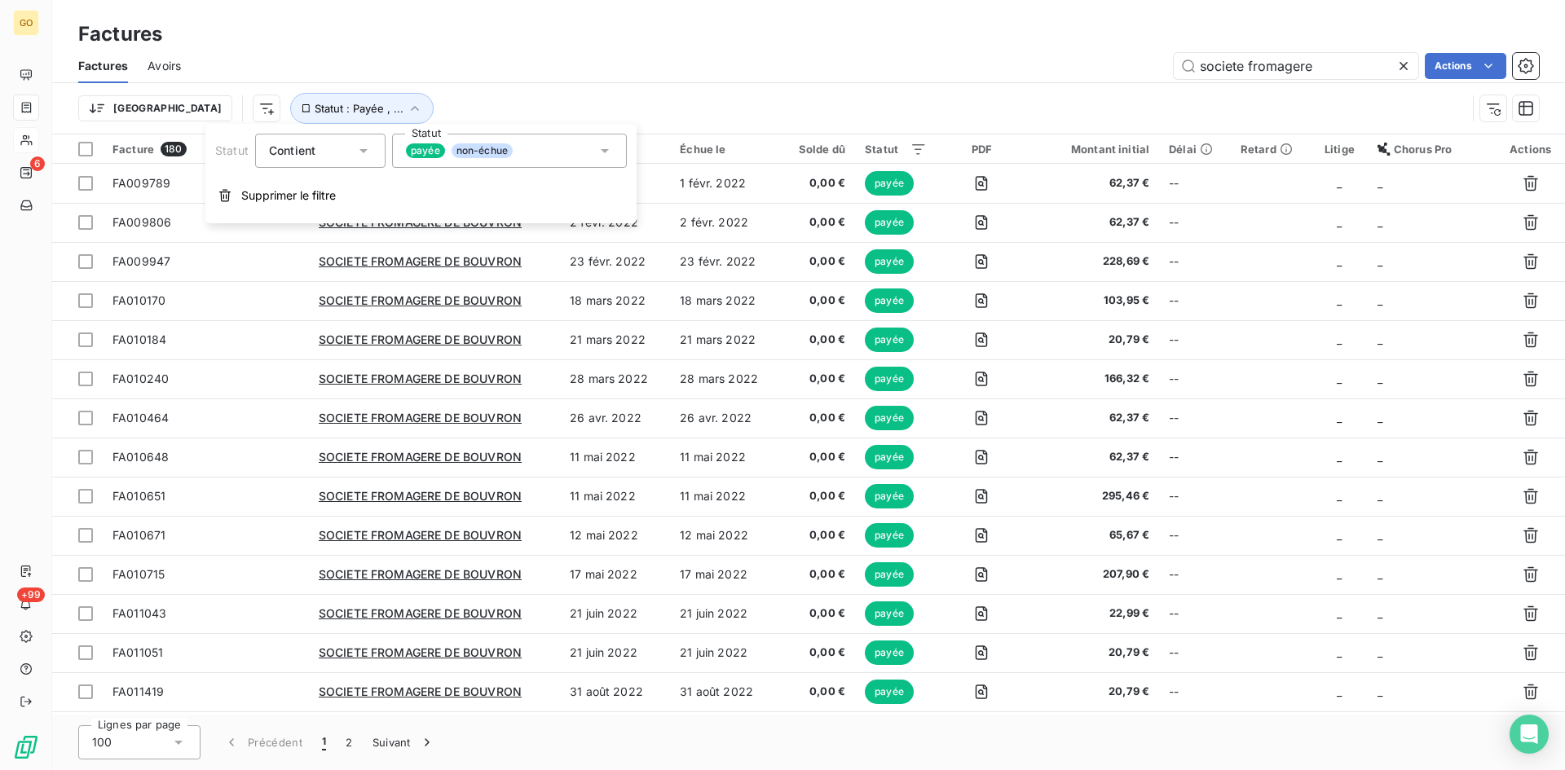
click at [609, 151] on icon at bounding box center [604, 151] width 16 height 16
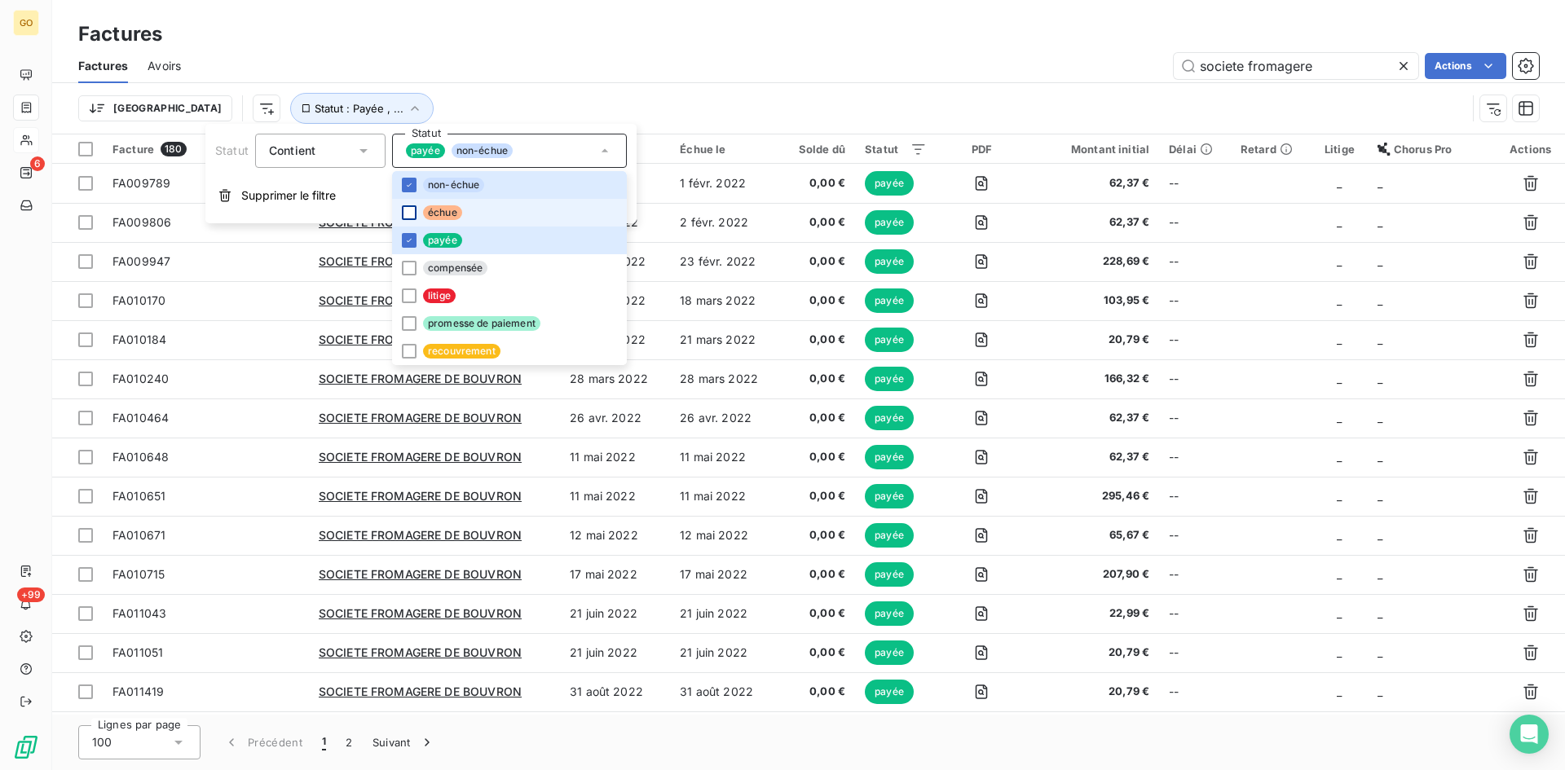
click at [408, 209] on div at bounding box center [409, 212] width 15 height 15
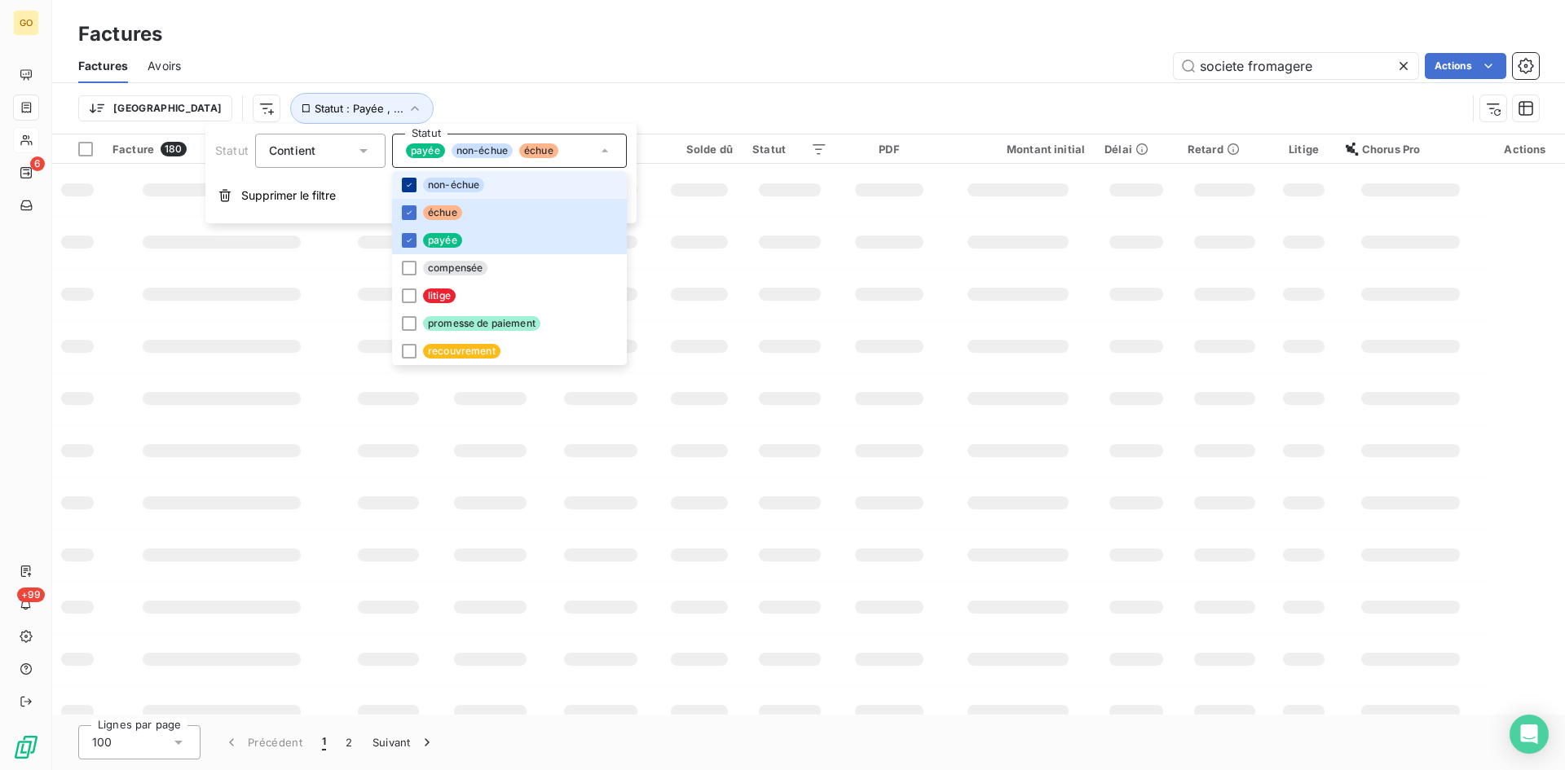
click at [408, 181] on icon at bounding box center [409, 185] width 10 height 10
click at [404, 240] on icon at bounding box center [409, 240] width 10 height 10
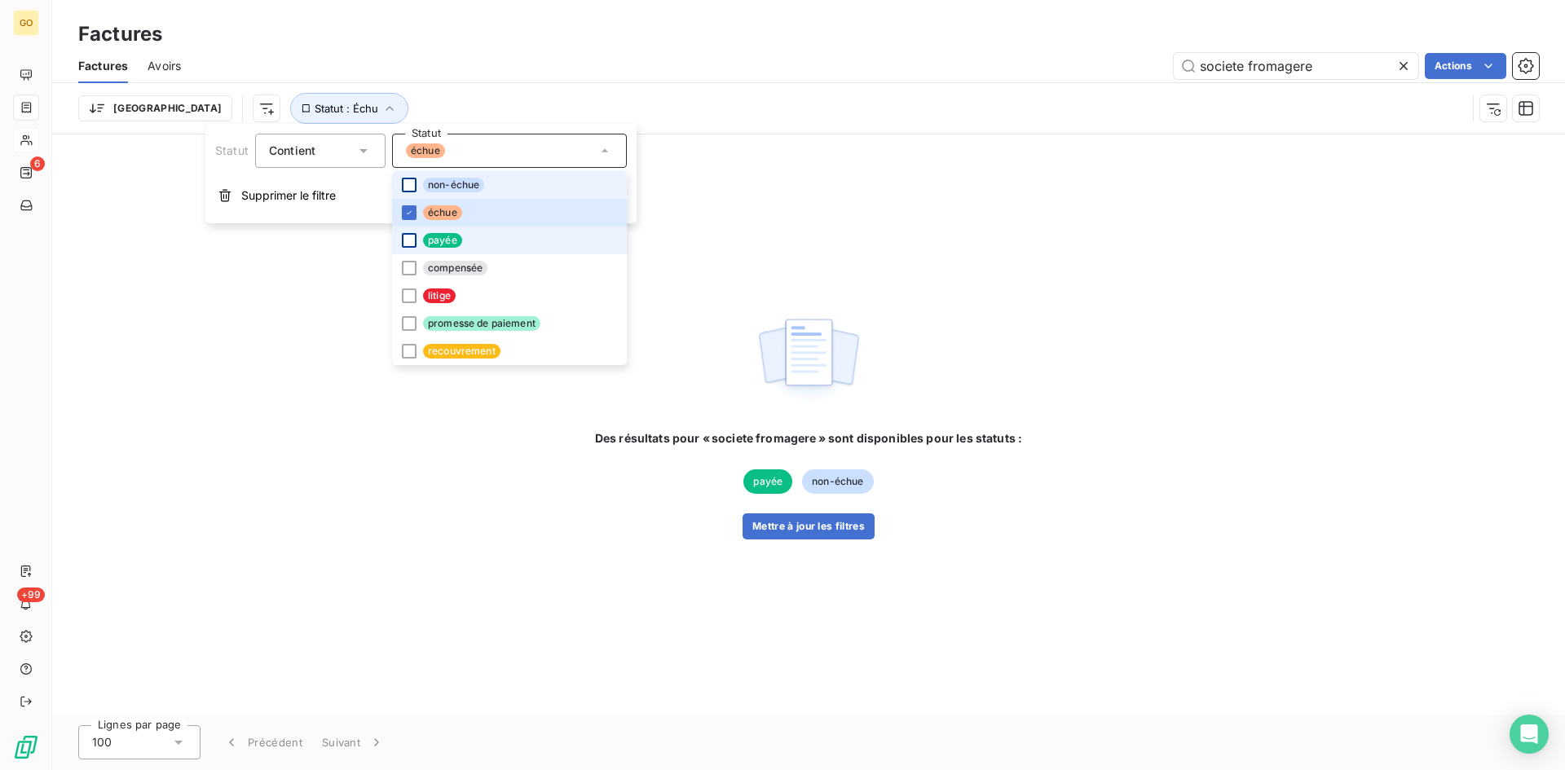
click at [679, 65] on div "societe fromagere Actions" at bounding box center [869, 66] width 1338 height 26
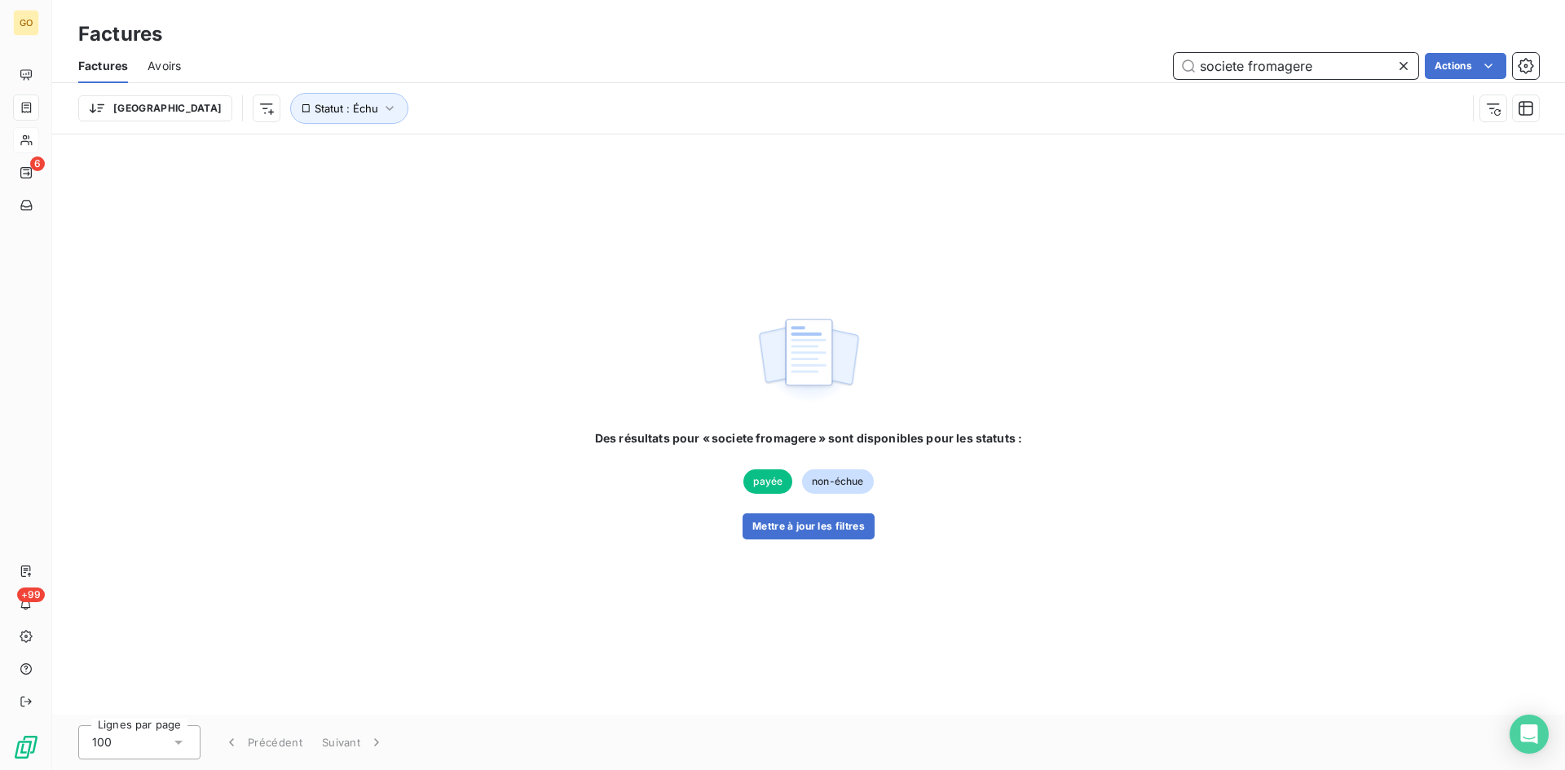
click at [1344, 68] on input "societe fromagere" at bounding box center [1295, 66] width 244 height 26
click at [827, 527] on button "Mettre à jour les filtres" at bounding box center [808, 526] width 132 height 26
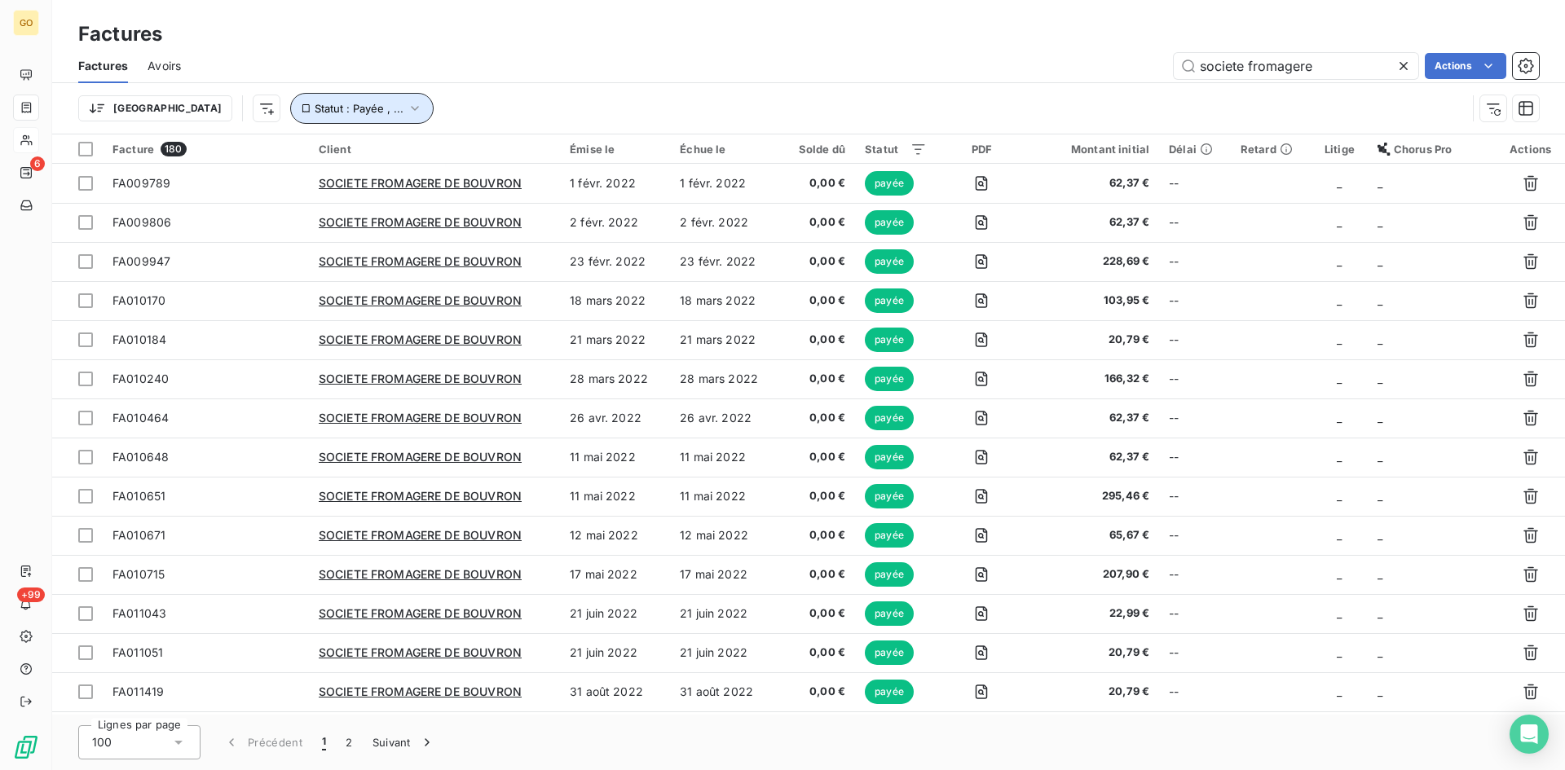
click at [411, 109] on icon "button" at bounding box center [414, 108] width 7 height 5
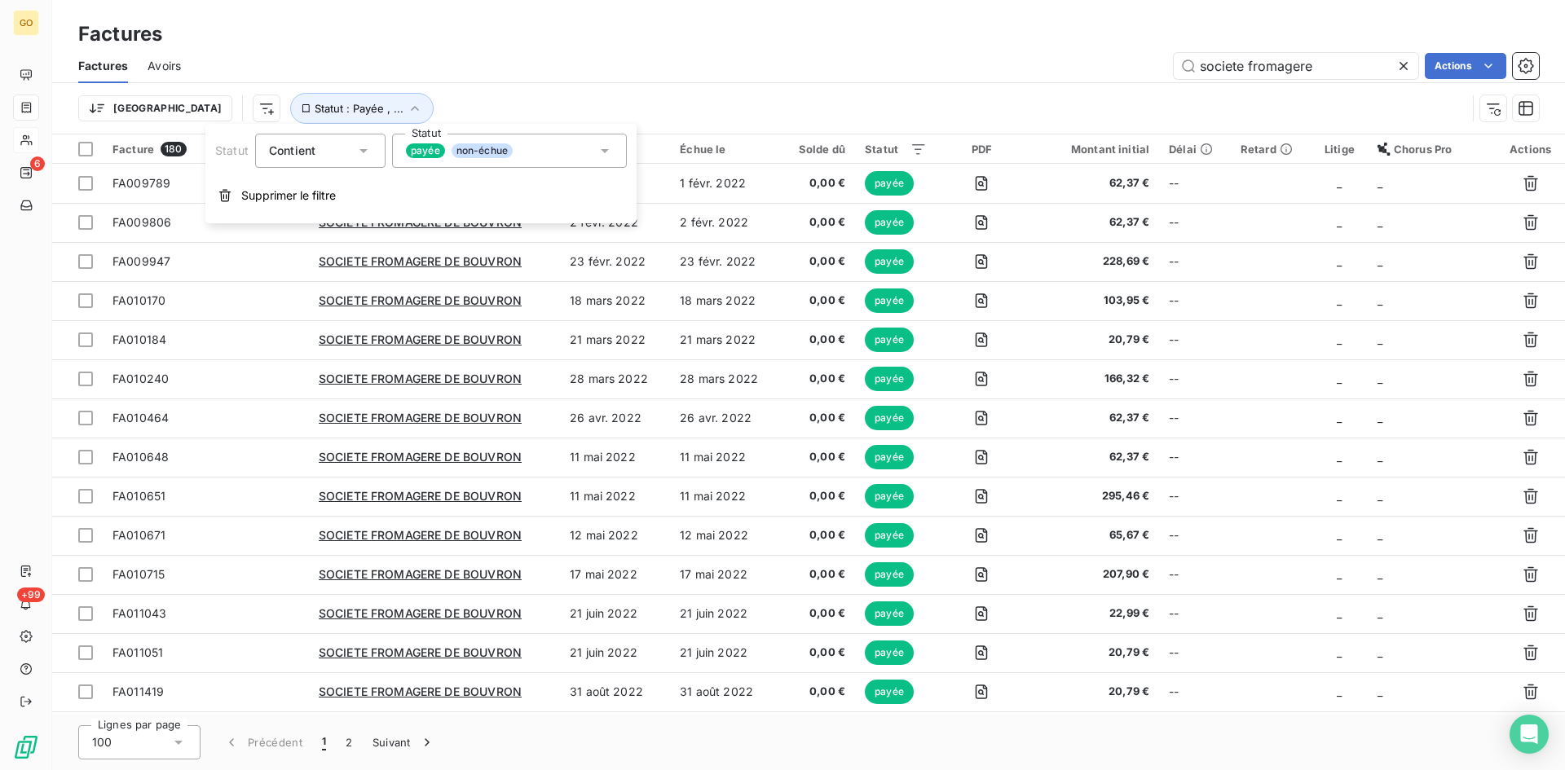
click at [612, 148] on div "payée non-échue" at bounding box center [509, 151] width 235 height 34
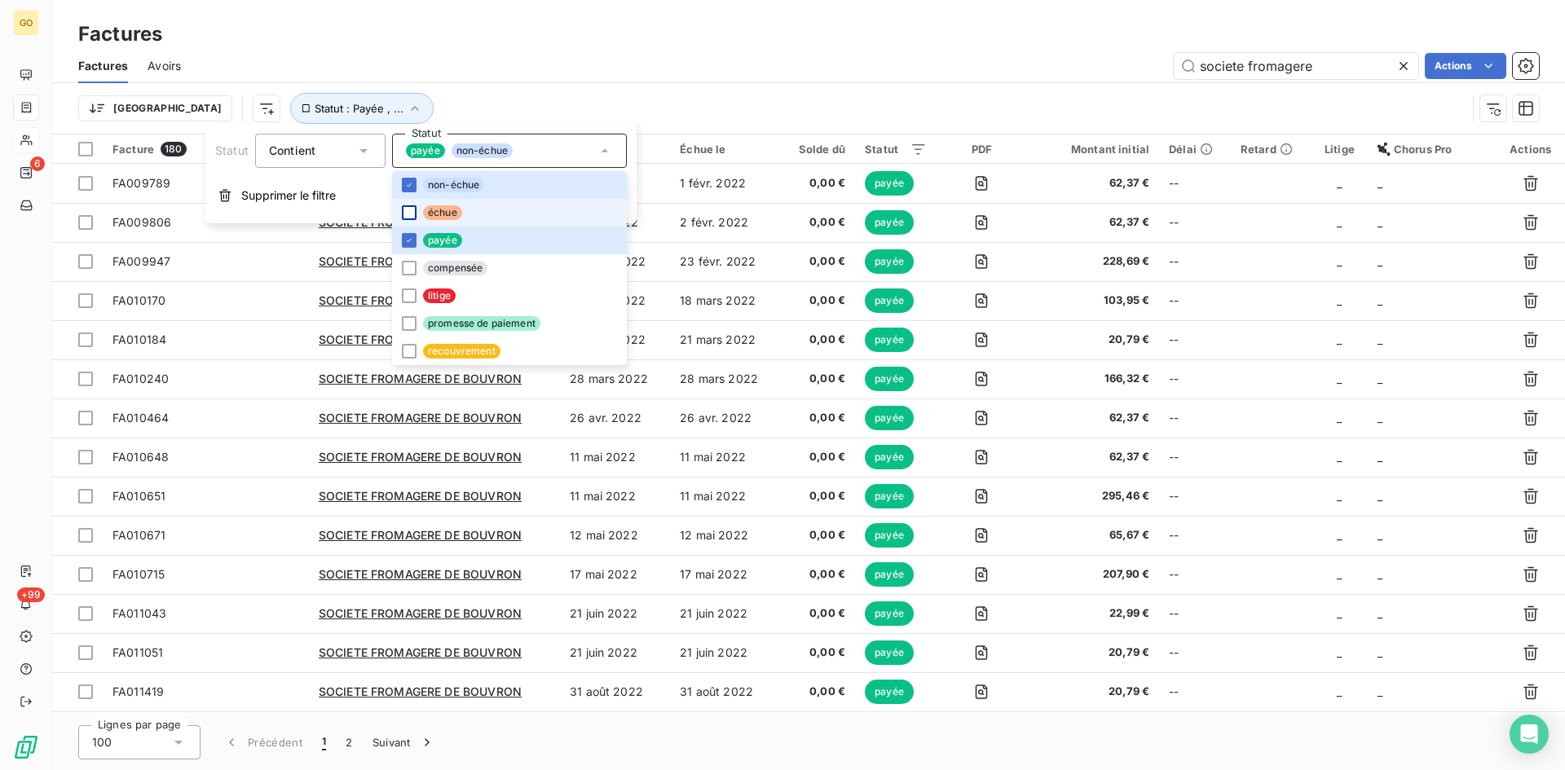
click at [410, 214] on div at bounding box center [409, 212] width 15 height 15
click at [404, 187] on icon at bounding box center [409, 185] width 10 height 10
click at [404, 243] on icon at bounding box center [409, 240] width 10 height 10
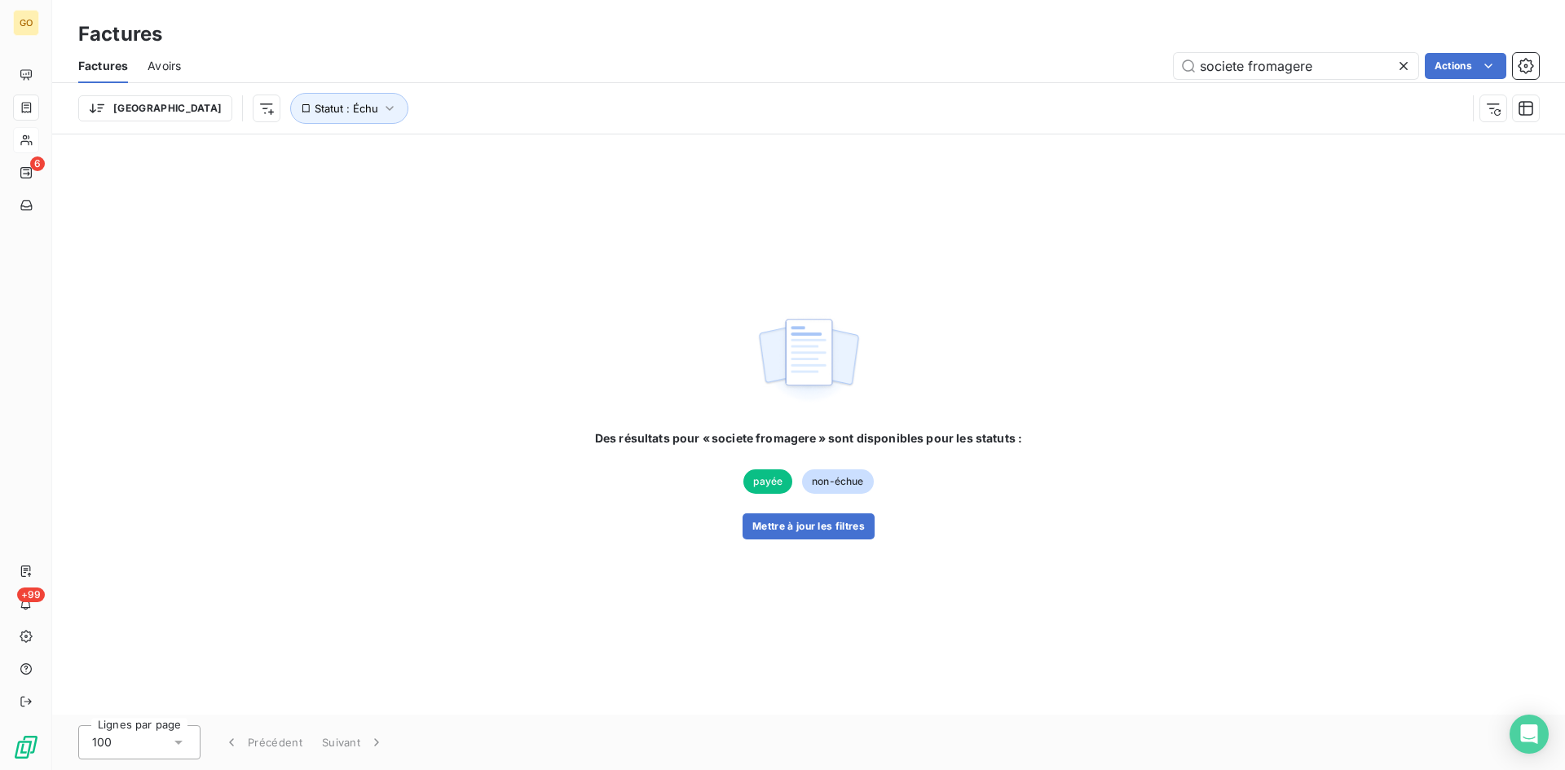
click at [672, 66] on div "societe fromagere Actions" at bounding box center [869, 66] width 1338 height 26
click at [1269, 50] on div "Factures Avoirs societe fromagere Actions" at bounding box center [808, 66] width 1512 height 34
drag, startPoint x: 1322, startPoint y: 61, endPoint x: 1189, endPoint y: 71, distance: 134.0
click at [1189, 71] on input "societe fromagere" at bounding box center [1295, 66] width 244 height 26
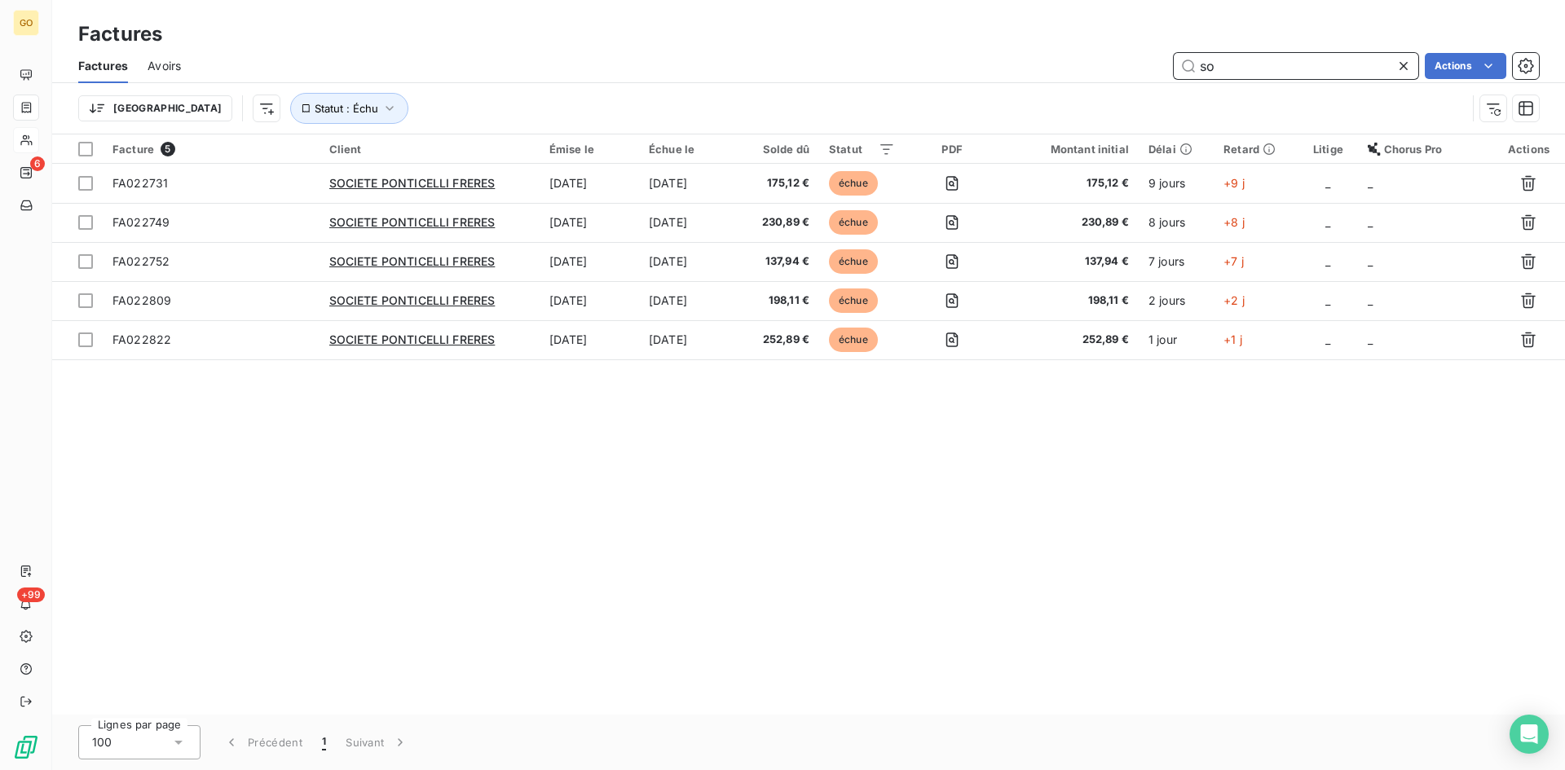
type input "s"
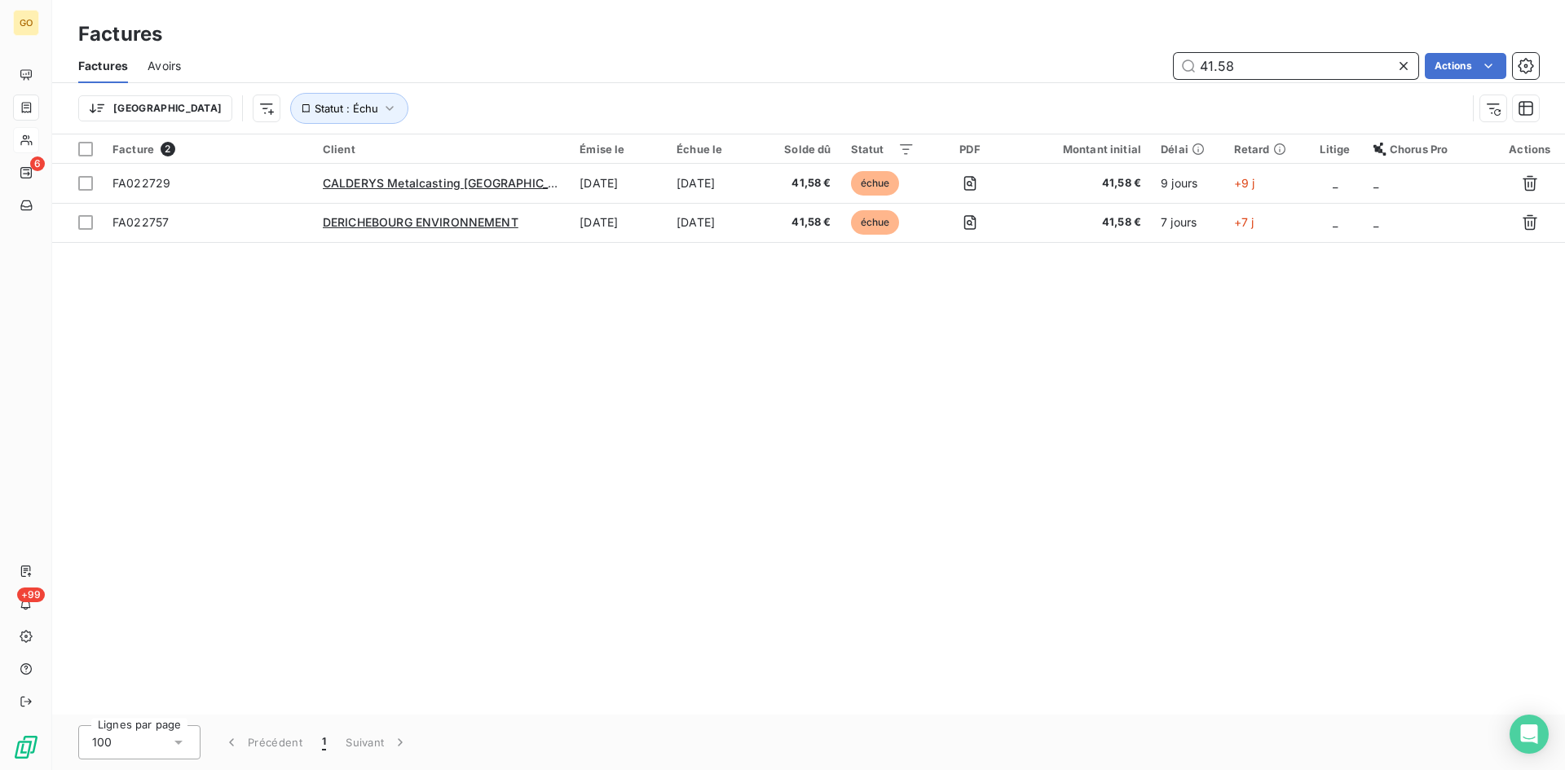
type input "41.58"
drag, startPoint x: 1230, startPoint y: 64, endPoint x: 1157, endPoint y: 68, distance: 72.6
click at [1157, 68] on div "41.58 Actions" at bounding box center [869, 66] width 1338 height 26
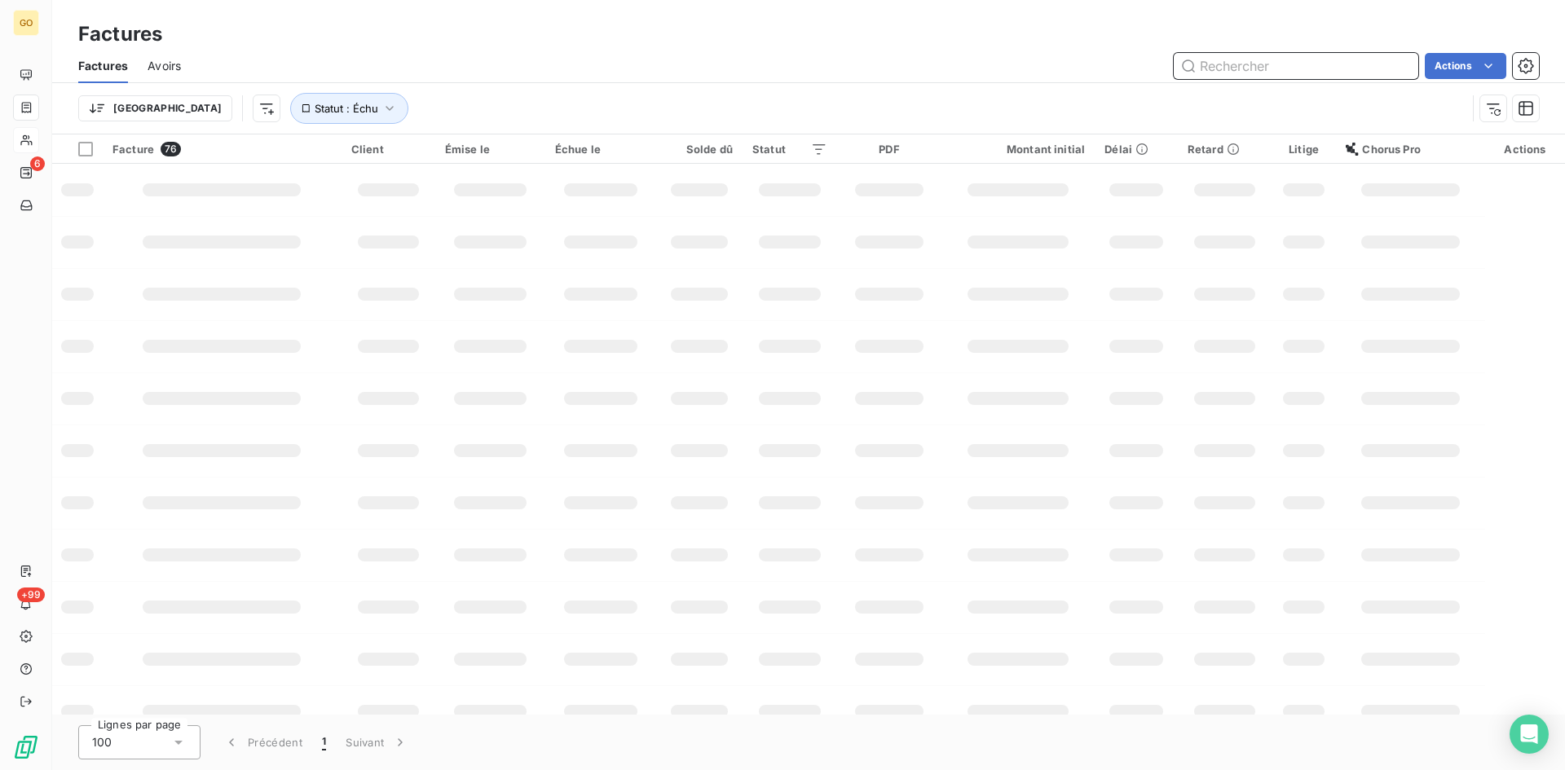
paste input "022714"
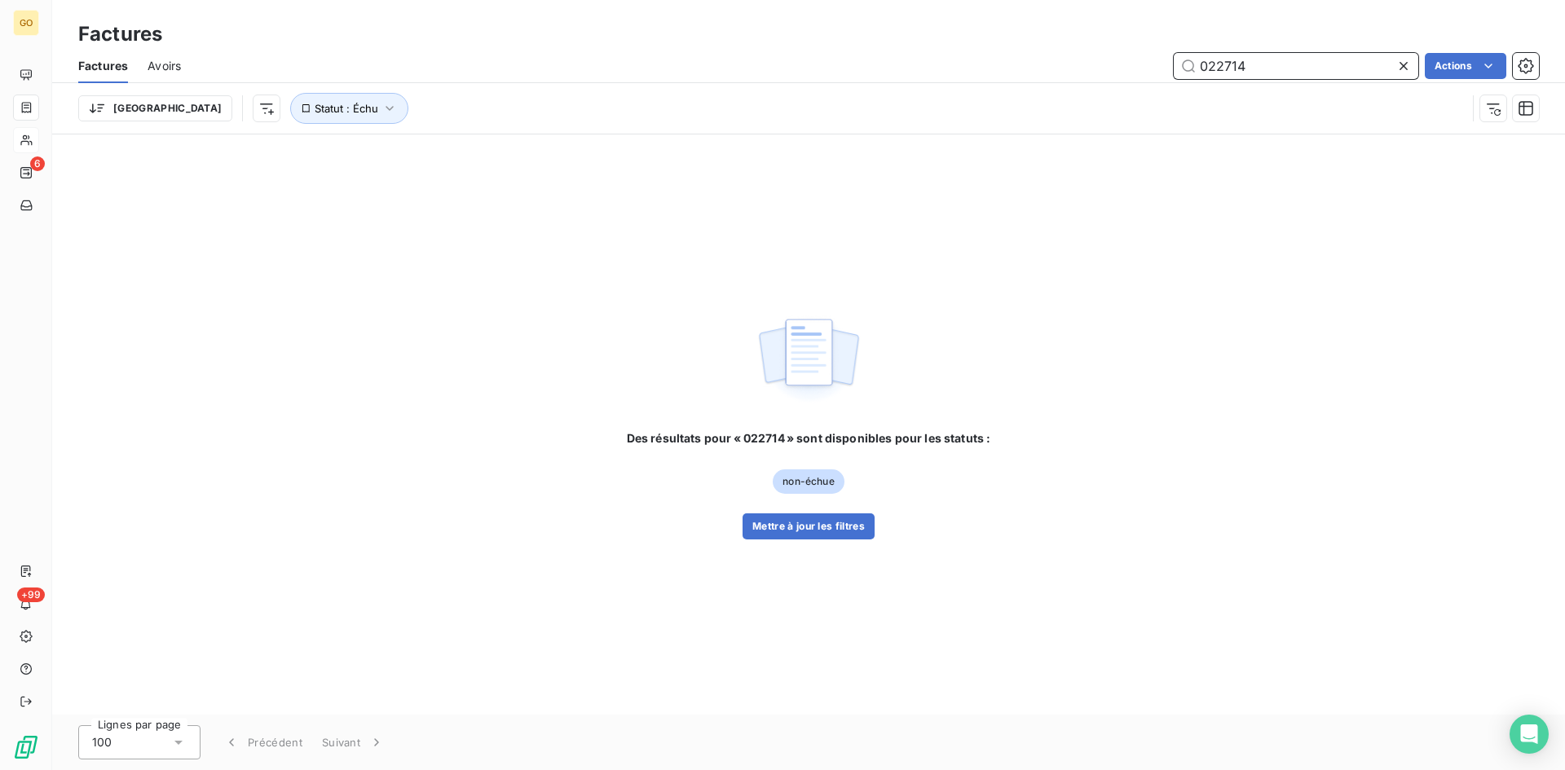
type input "022714"
click at [499, 124] on div "Trier Statut : Échu" at bounding box center [808, 108] width 1460 height 51
click at [1241, 99] on div "Trier Statut : Échu" at bounding box center [772, 108] width 1388 height 31
click at [381, 108] on icon "button" at bounding box center [389, 108] width 16 height 16
click at [611, 158] on icon at bounding box center [604, 151] width 16 height 16
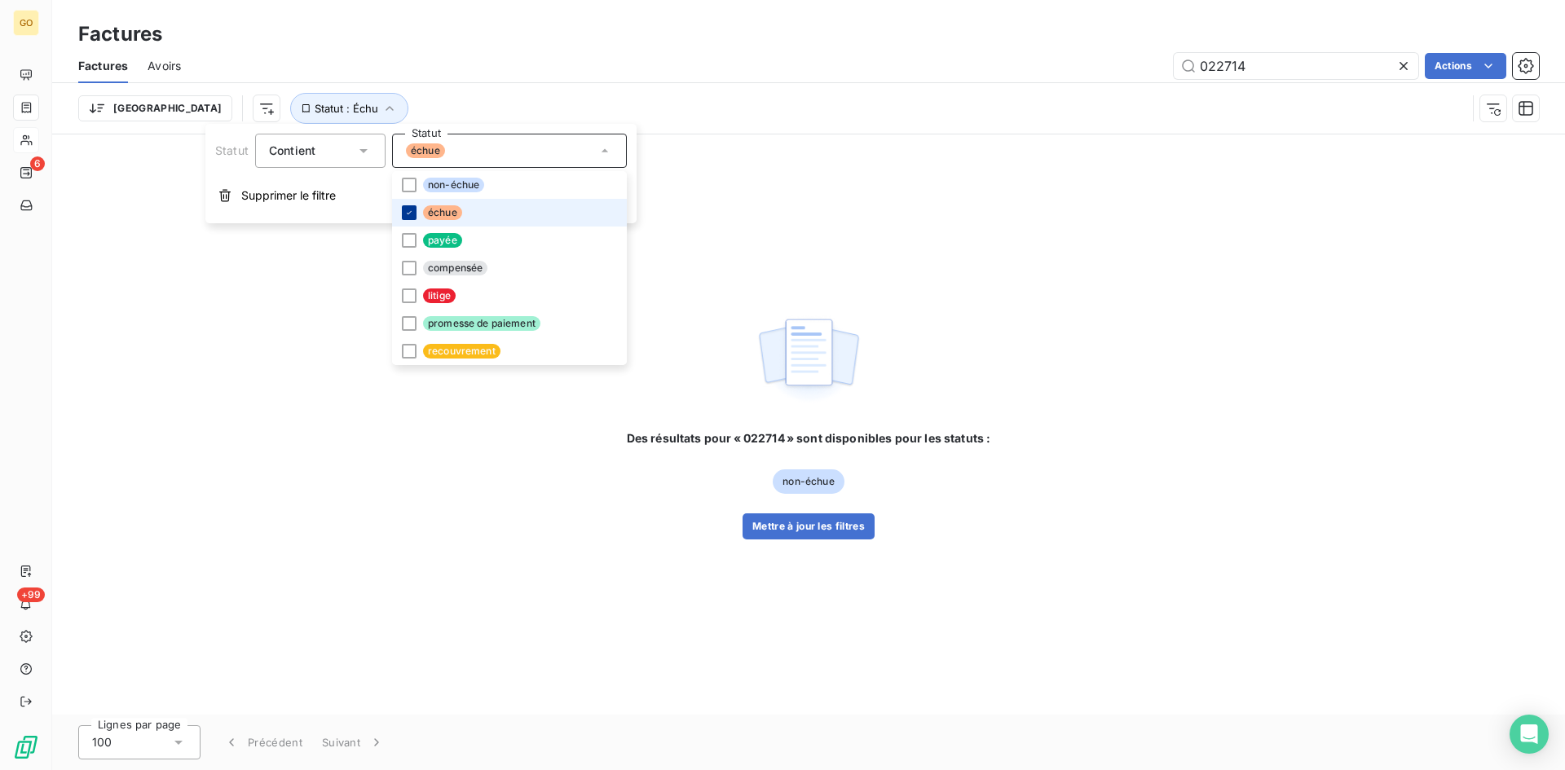
click at [406, 210] on icon at bounding box center [409, 213] width 10 height 10
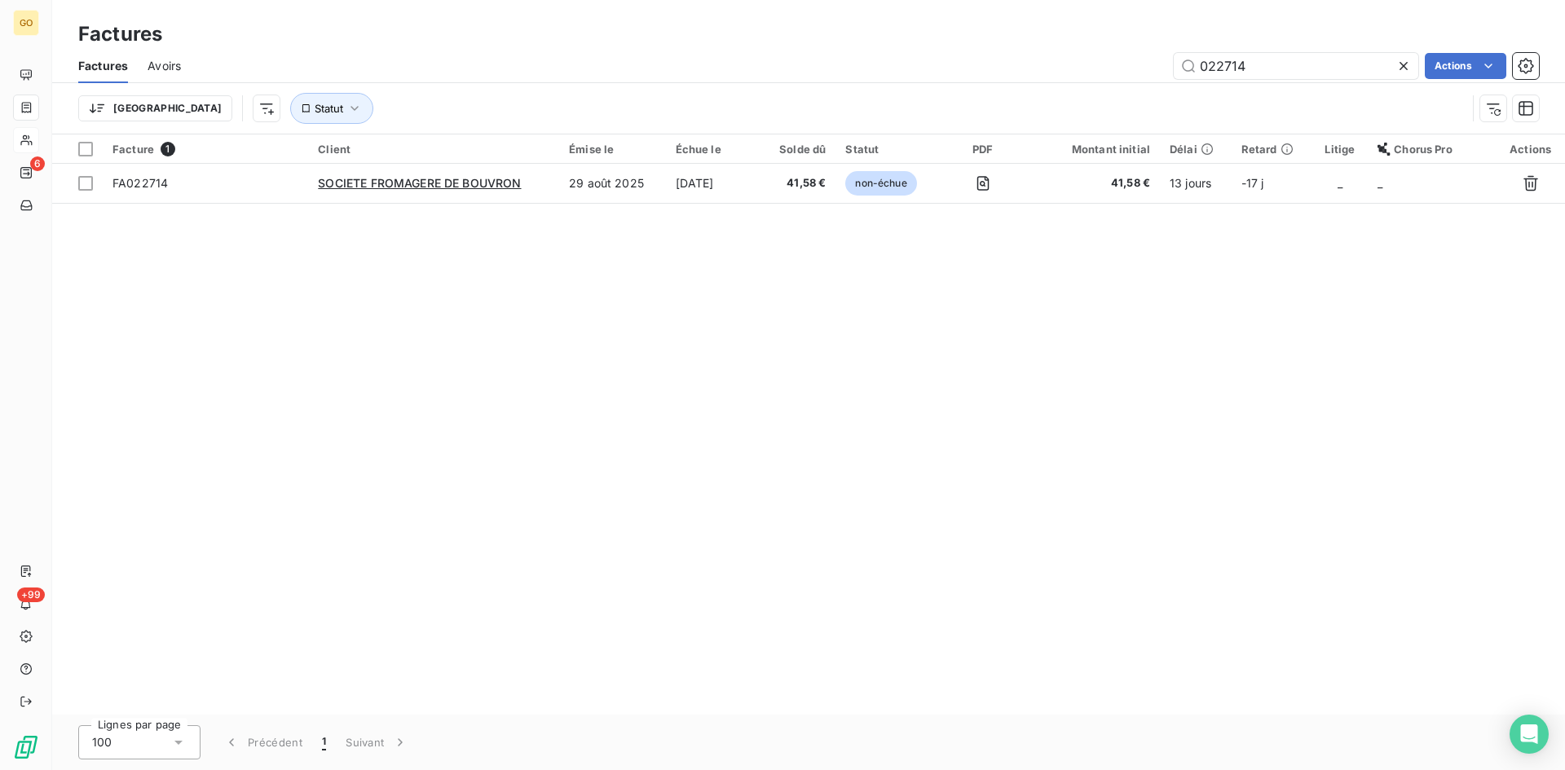
click at [669, 82] on div "Factures Avoirs 022714 Actions" at bounding box center [808, 66] width 1512 height 34
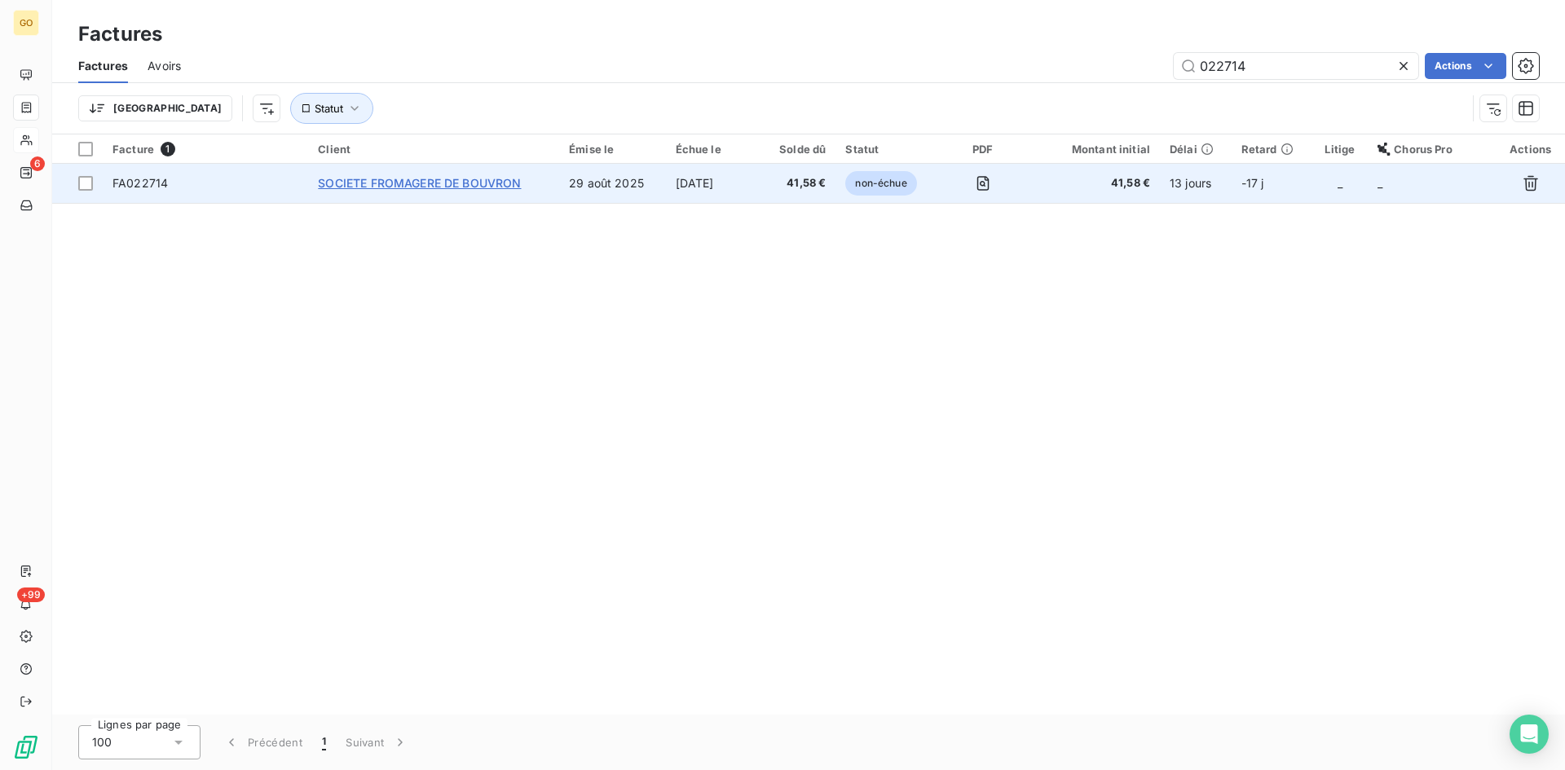
click at [439, 183] on span "SOCIETE FROMAGERE DE BOUVRON" at bounding box center [419, 183] width 203 height 14
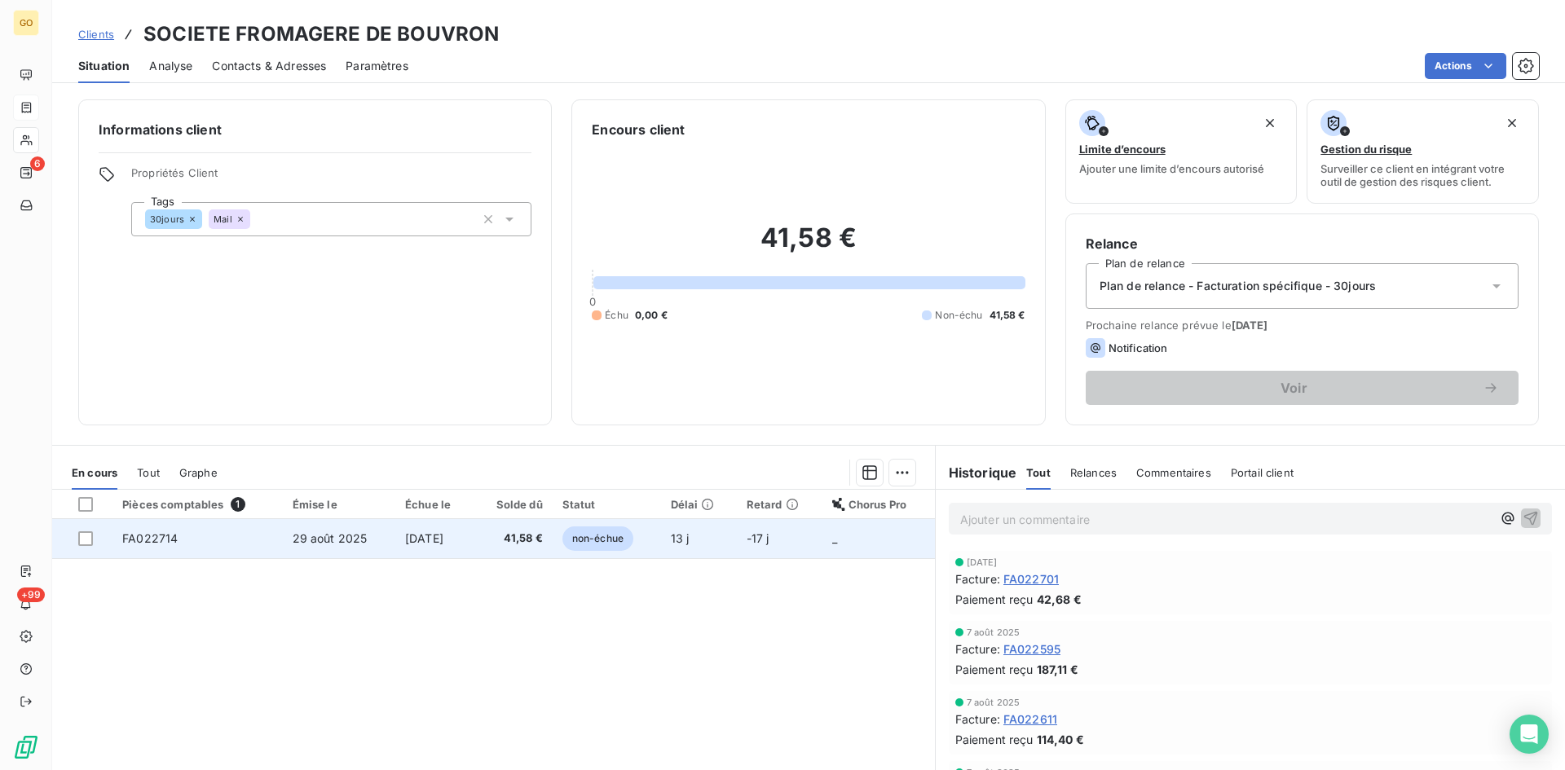
click at [140, 537] on span "FA022714" at bounding box center [149, 538] width 55 height 14
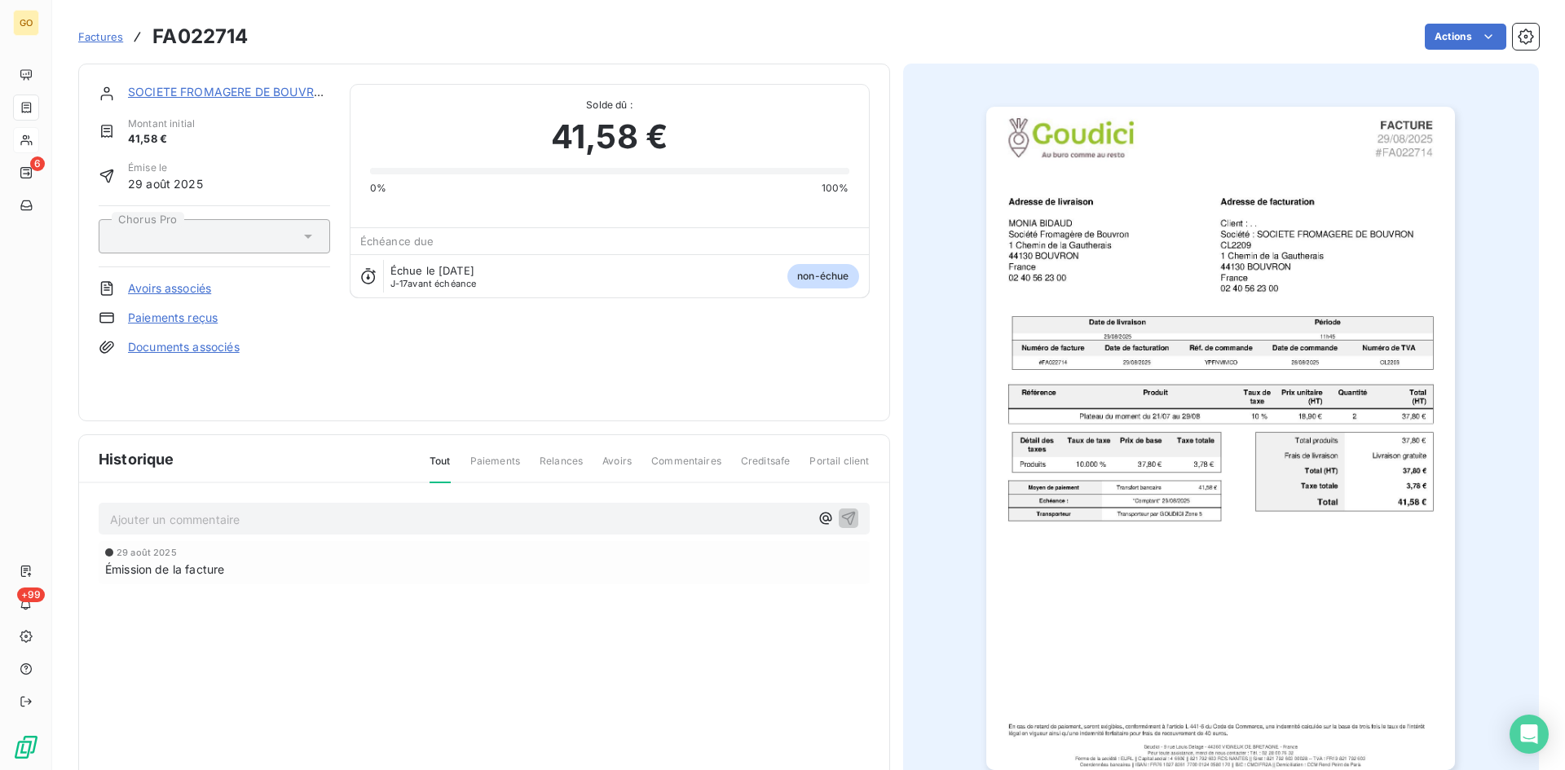
click at [278, 529] on p "Ajouter un commentaire ﻿" at bounding box center [459, 519] width 699 height 20
click at [588, 517] on p "Ajouter un commentaire ﻿" at bounding box center [459, 519] width 699 height 20
click at [841, 516] on icon "button" at bounding box center [848, 517] width 16 height 16
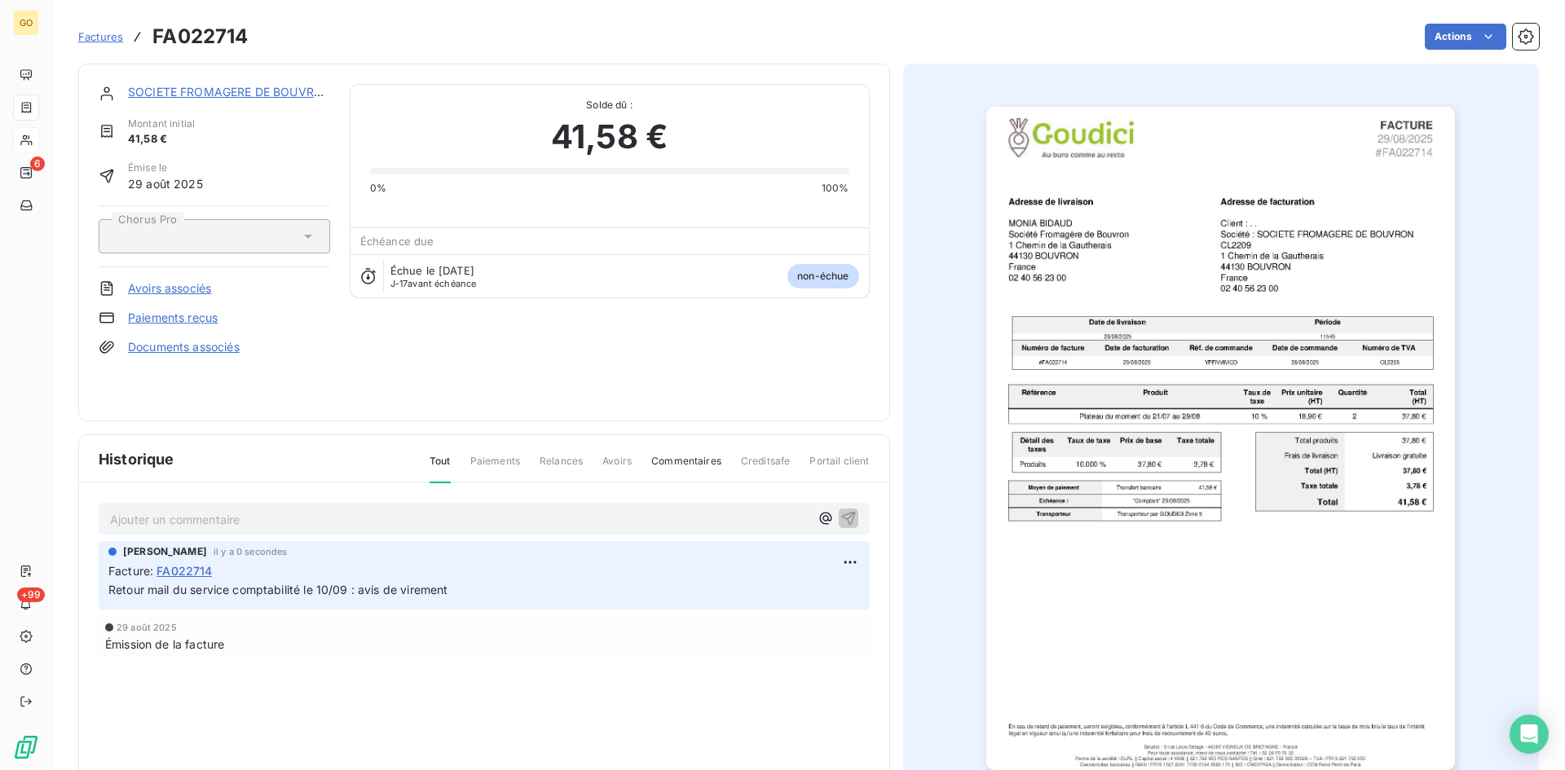
click at [103, 40] on span "Factures" at bounding box center [100, 36] width 45 height 13
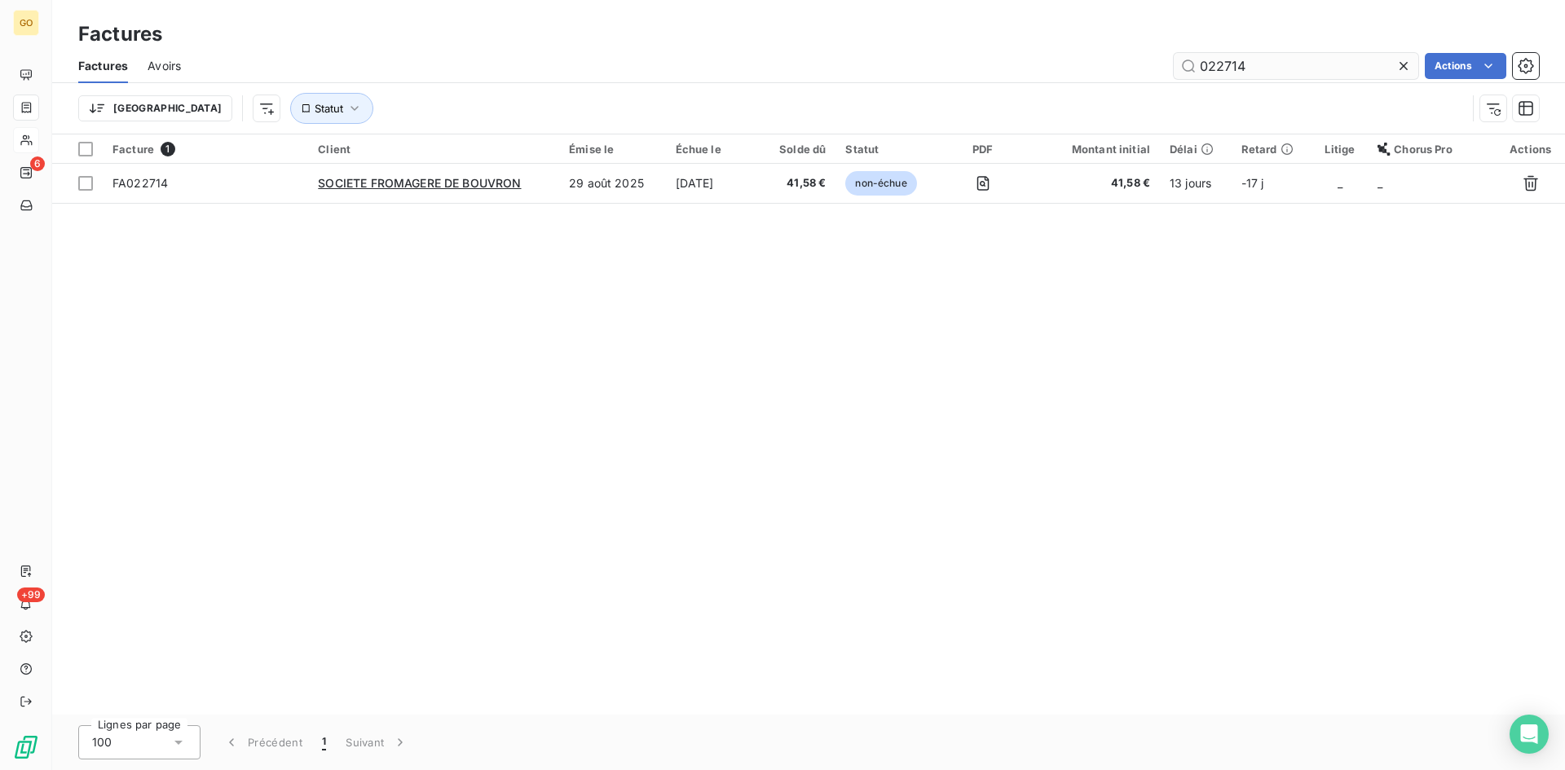
drag, startPoint x: 1408, startPoint y: 67, endPoint x: 1393, endPoint y: 68, distance: 15.5
click at [1406, 67] on icon at bounding box center [1403, 66] width 16 height 16
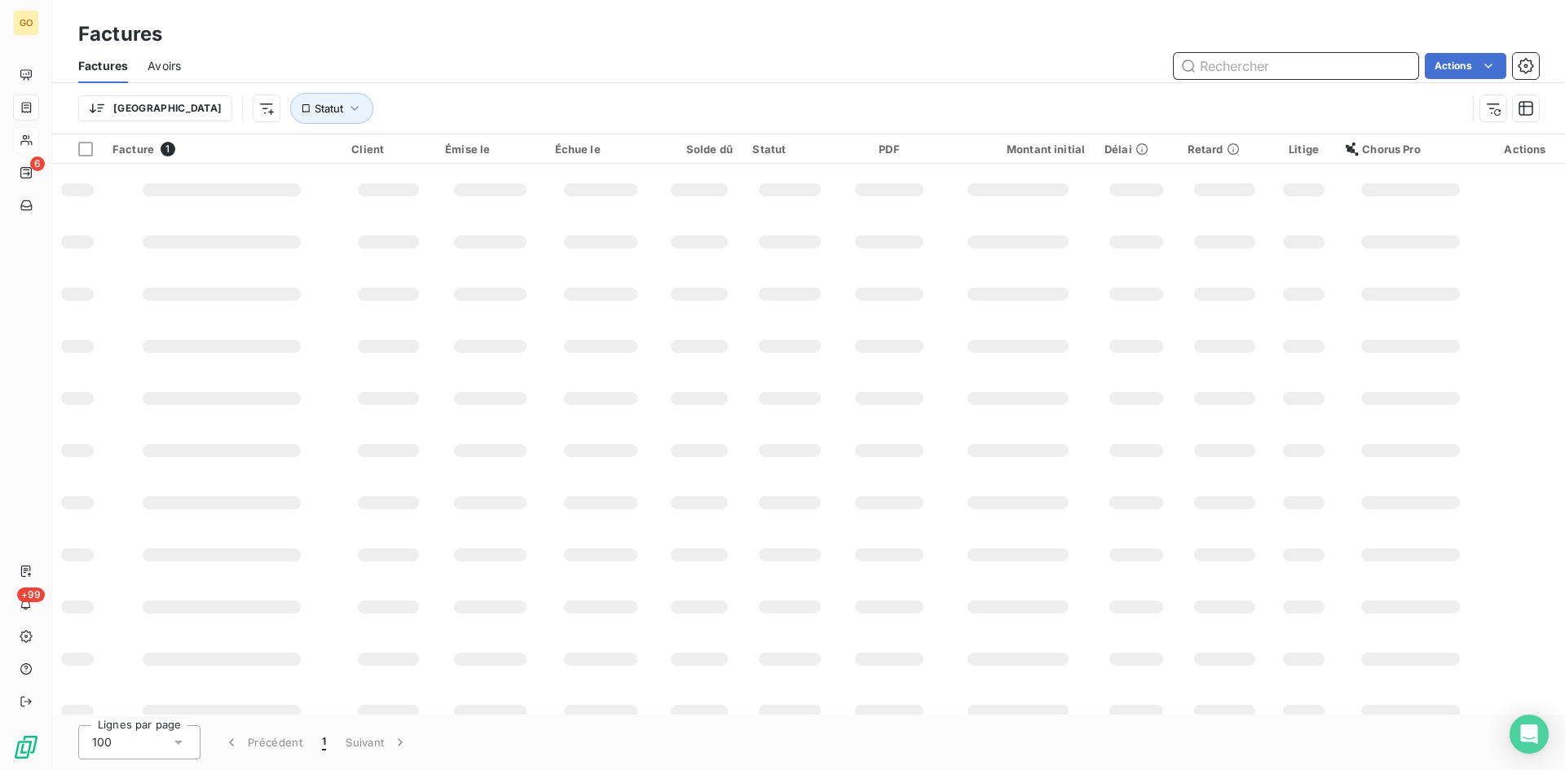
click at [1293, 73] on input "text" at bounding box center [1295, 66] width 244 height 26
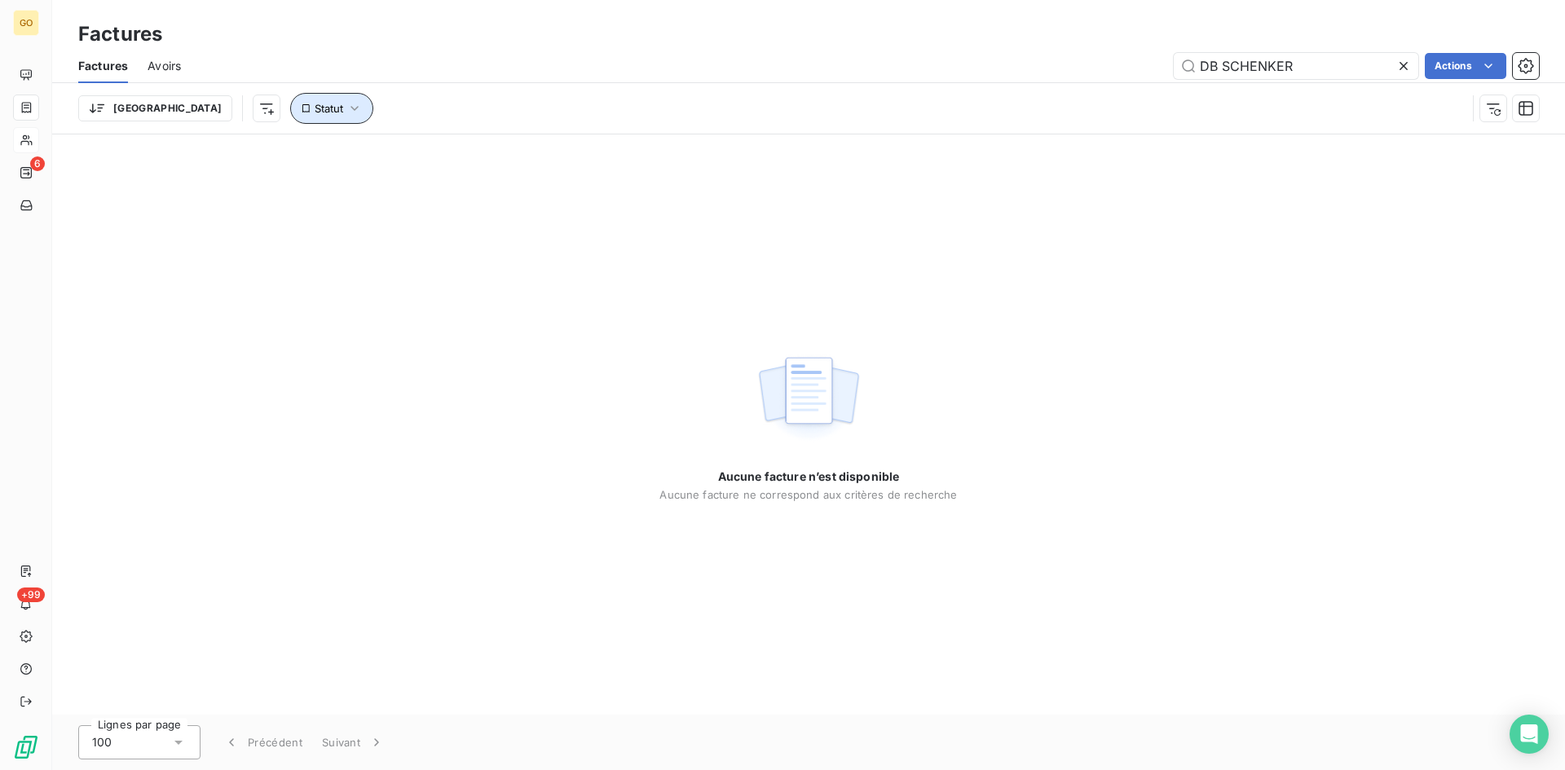
click at [290, 108] on button "Statut" at bounding box center [331, 108] width 83 height 31
click at [481, 151] on div at bounding box center [509, 151] width 235 height 34
click at [590, 77] on div "DB SCHENKER Actions" at bounding box center [869, 66] width 1338 height 26
click at [1188, 66] on input "DB SCHENKER" at bounding box center [1295, 66] width 244 height 26
drag, startPoint x: 1223, startPoint y: 67, endPoint x: 1164, endPoint y: 67, distance: 58.7
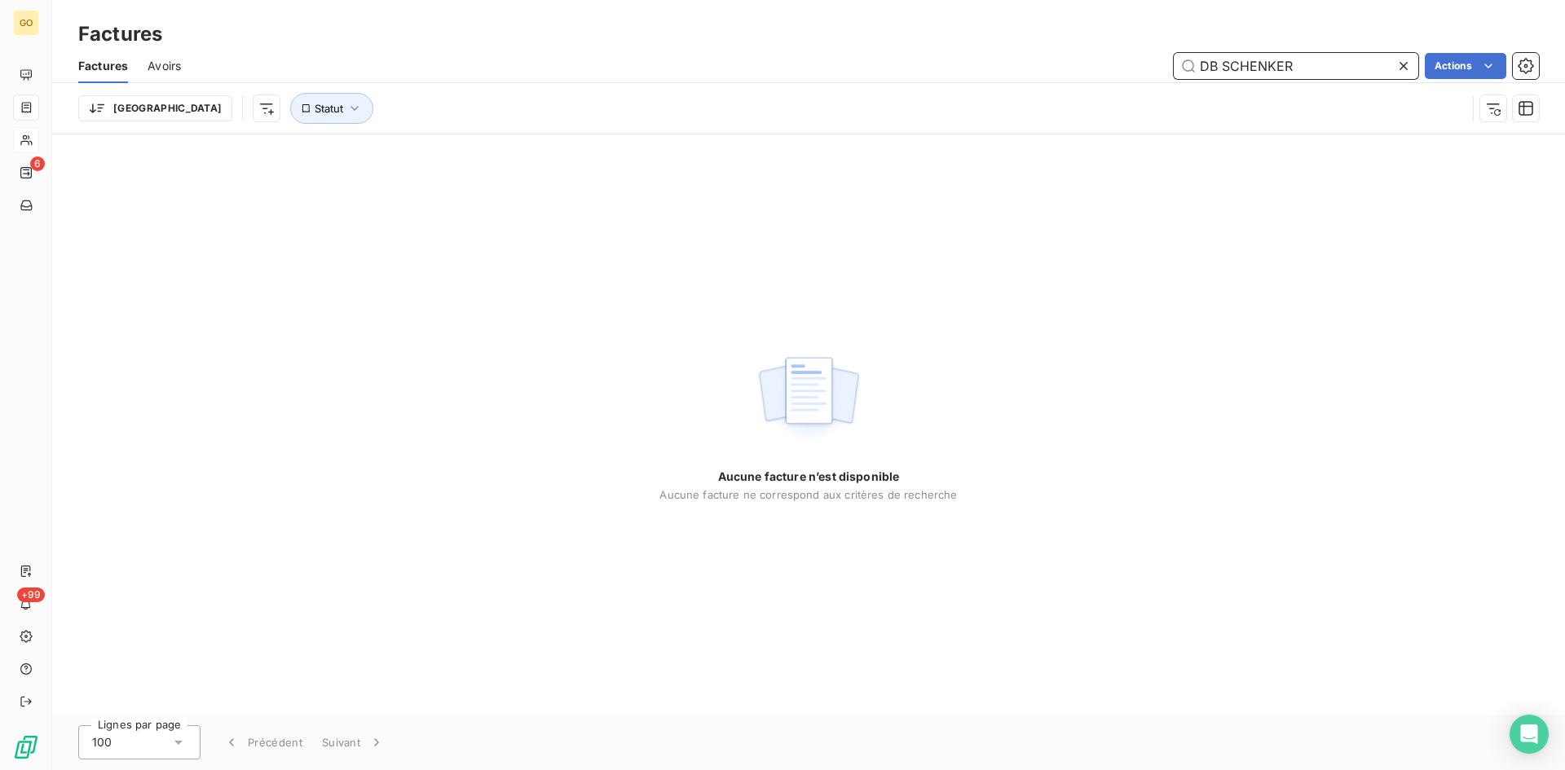
click at [1164, 67] on div "DB SCHENKER Actions" at bounding box center [869, 66] width 1338 height 26
type input "SCHENKER"
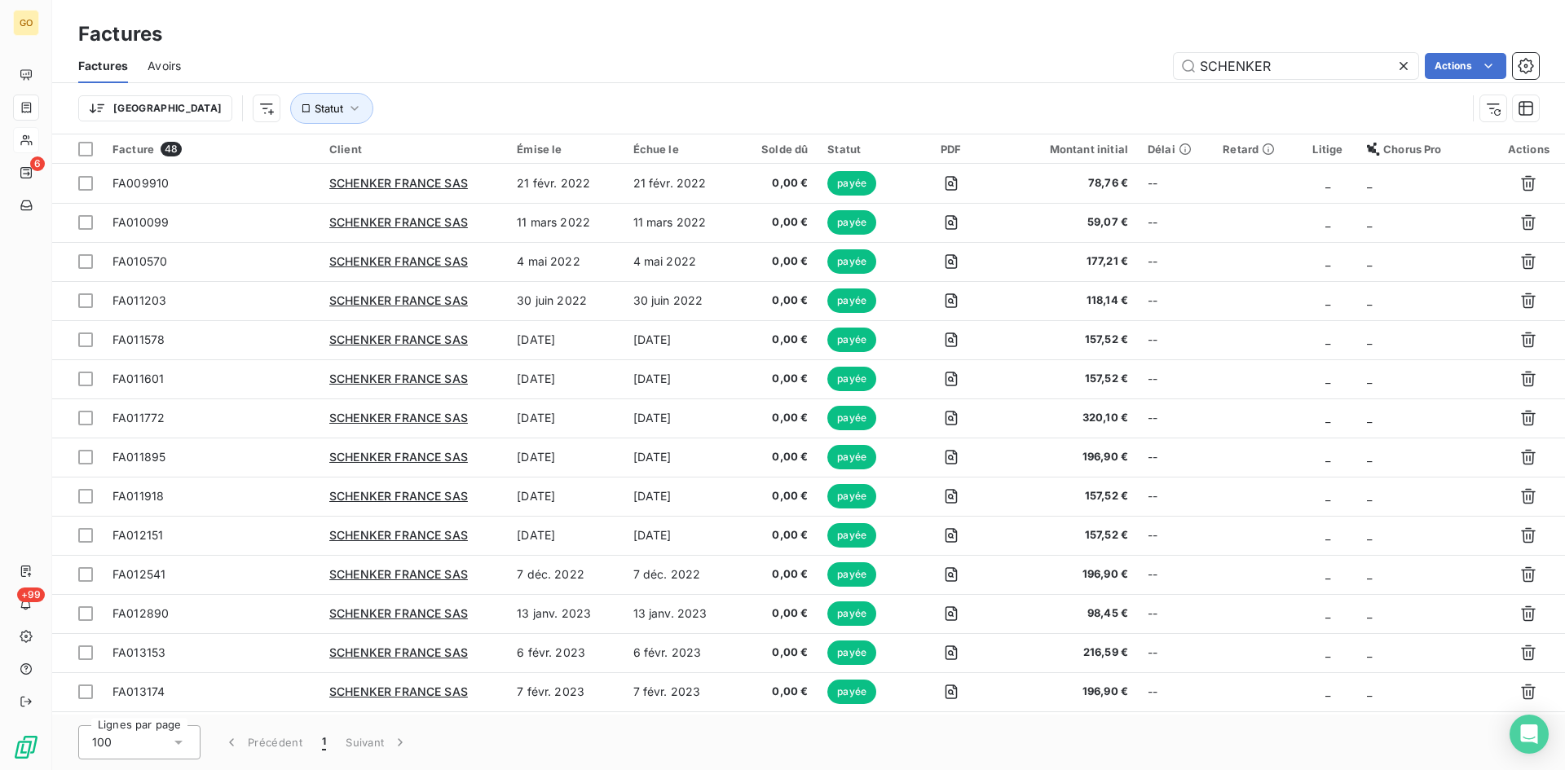
click at [768, 43] on div "Factures" at bounding box center [808, 34] width 1512 height 29
click at [290, 110] on button "Statut" at bounding box center [331, 108] width 83 height 31
drag, startPoint x: 395, startPoint y: 95, endPoint x: 427, endPoint y: 91, distance: 32.0
click at [398, 95] on div "Trier Statut" at bounding box center [772, 108] width 1388 height 31
click at [1403, 70] on icon at bounding box center [1403, 66] width 16 height 16
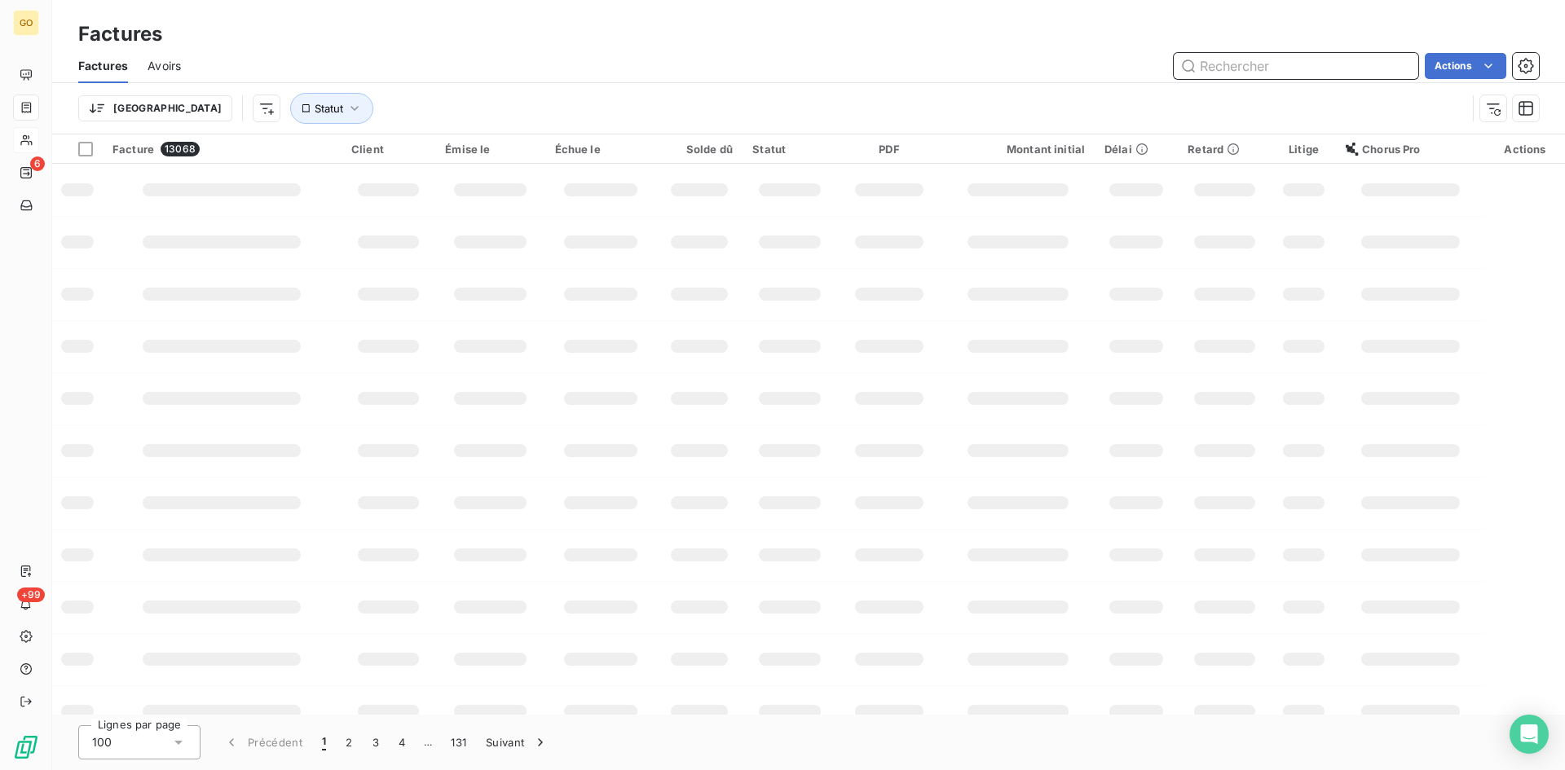
click at [1366, 68] on input "text" at bounding box center [1295, 66] width 244 height 26
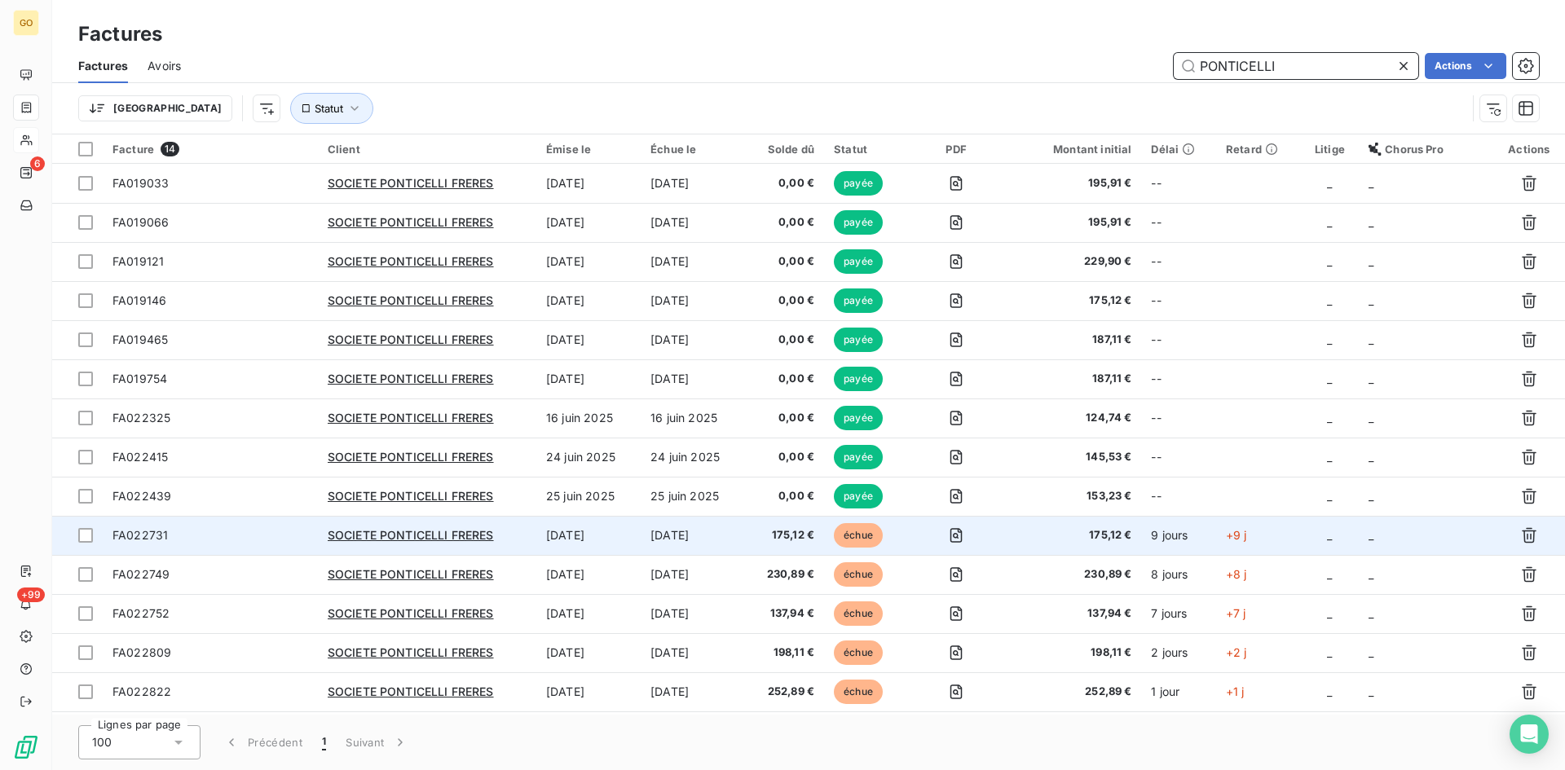
type input "PONTICELLI"
click at [416, 535] on span "SOCIETE PONTICELLI FRERES" at bounding box center [411, 535] width 166 height 14
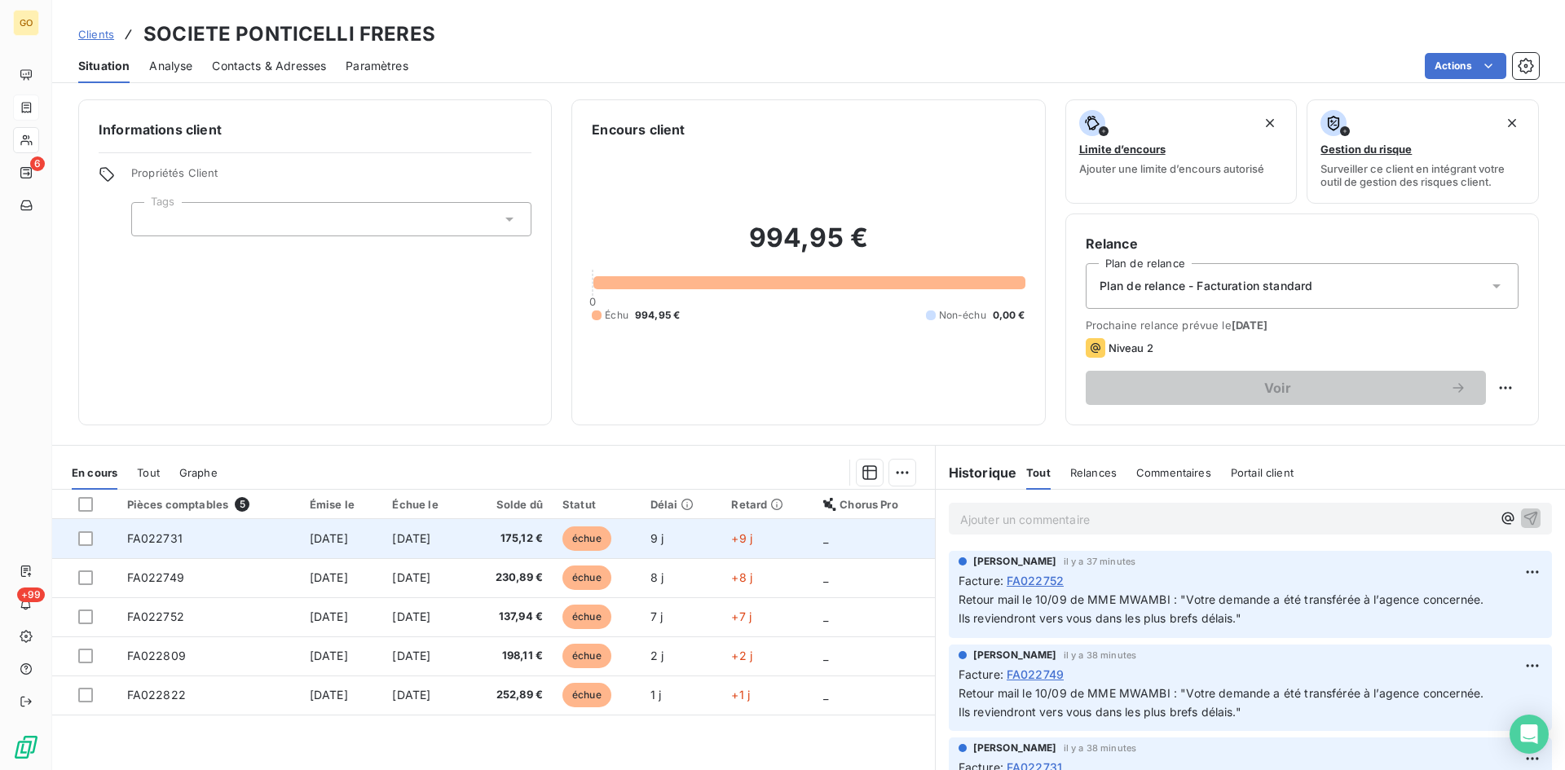
click at [317, 538] on span "[DATE]" at bounding box center [329, 538] width 38 height 14
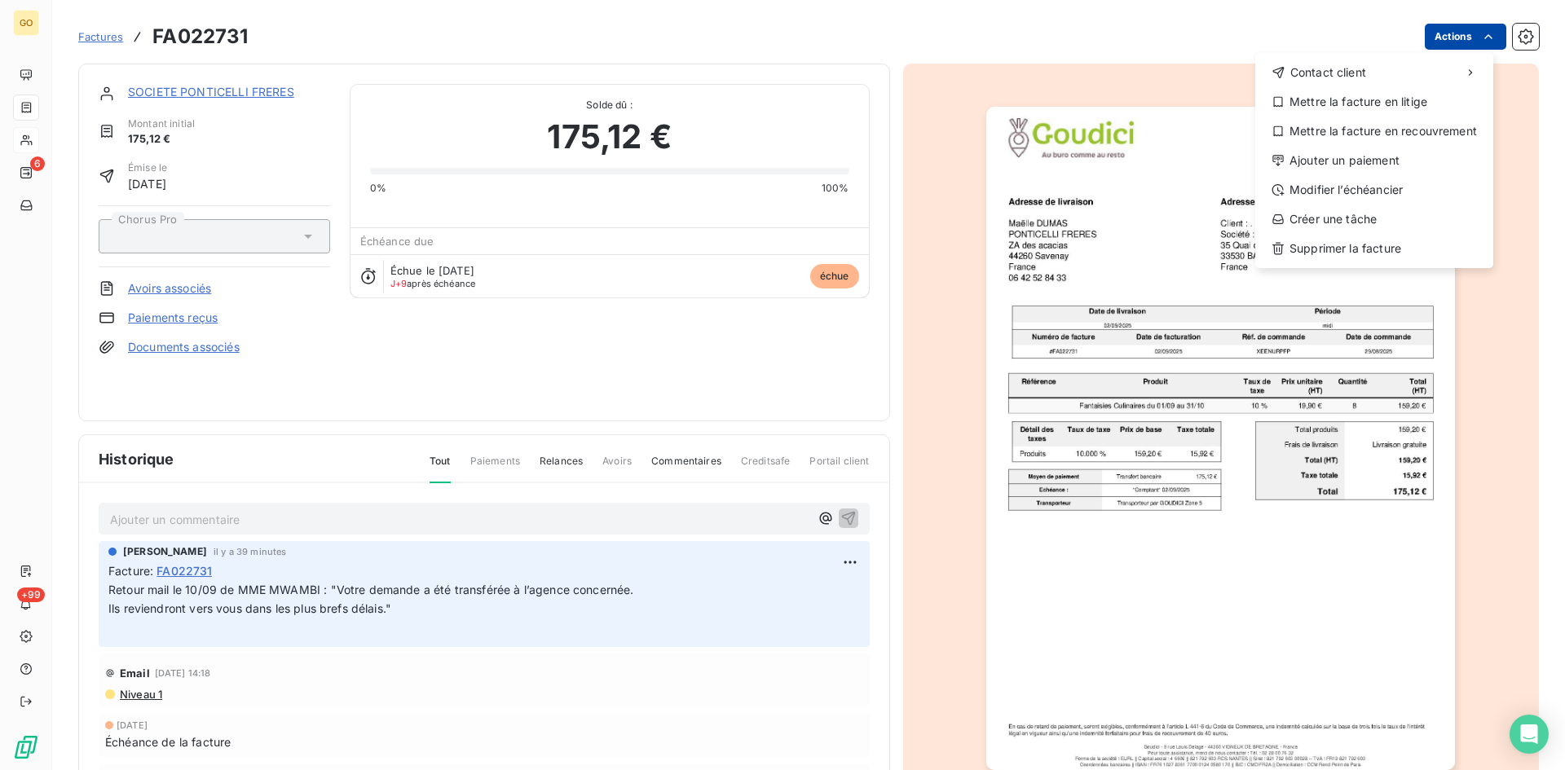
click at [1488, 35] on html "GO 6 +99 Factures FA022731 Actions Contact client Mettre la facture en litige M…" at bounding box center [782, 385] width 1565 height 770
drag, startPoint x: 964, startPoint y: 512, endPoint x: 258, endPoint y: 134, distance: 800.2
click at [964, 512] on html "GO 6 +99 Factures FA022731 Actions Contact client Mettre la facture en litige M…" at bounding box center [782, 385] width 1565 height 770
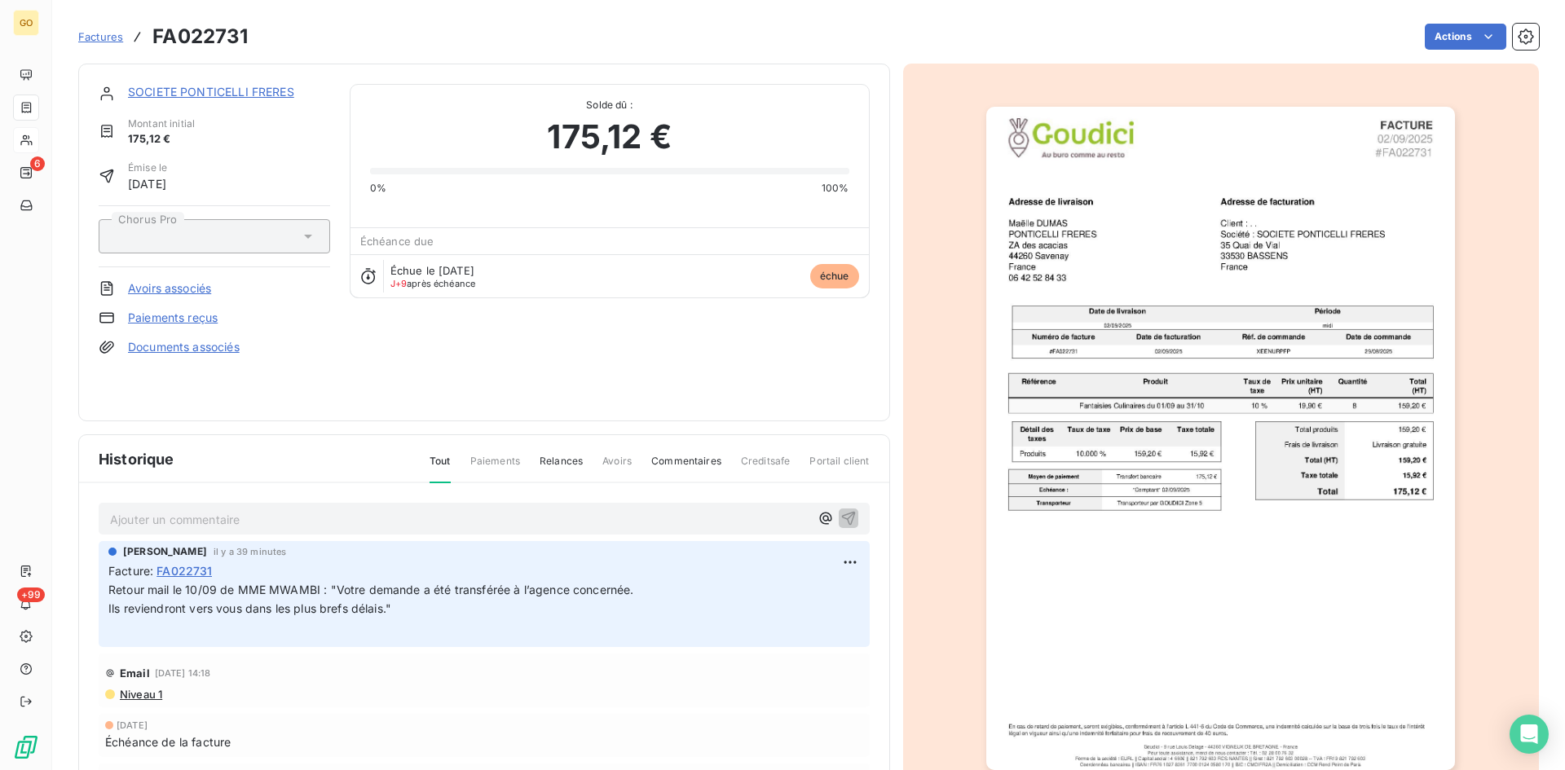
click at [155, 90] on link "SOCIETE PONTICELLI FRERES" at bounding box center [211, 92] width 166 height 14
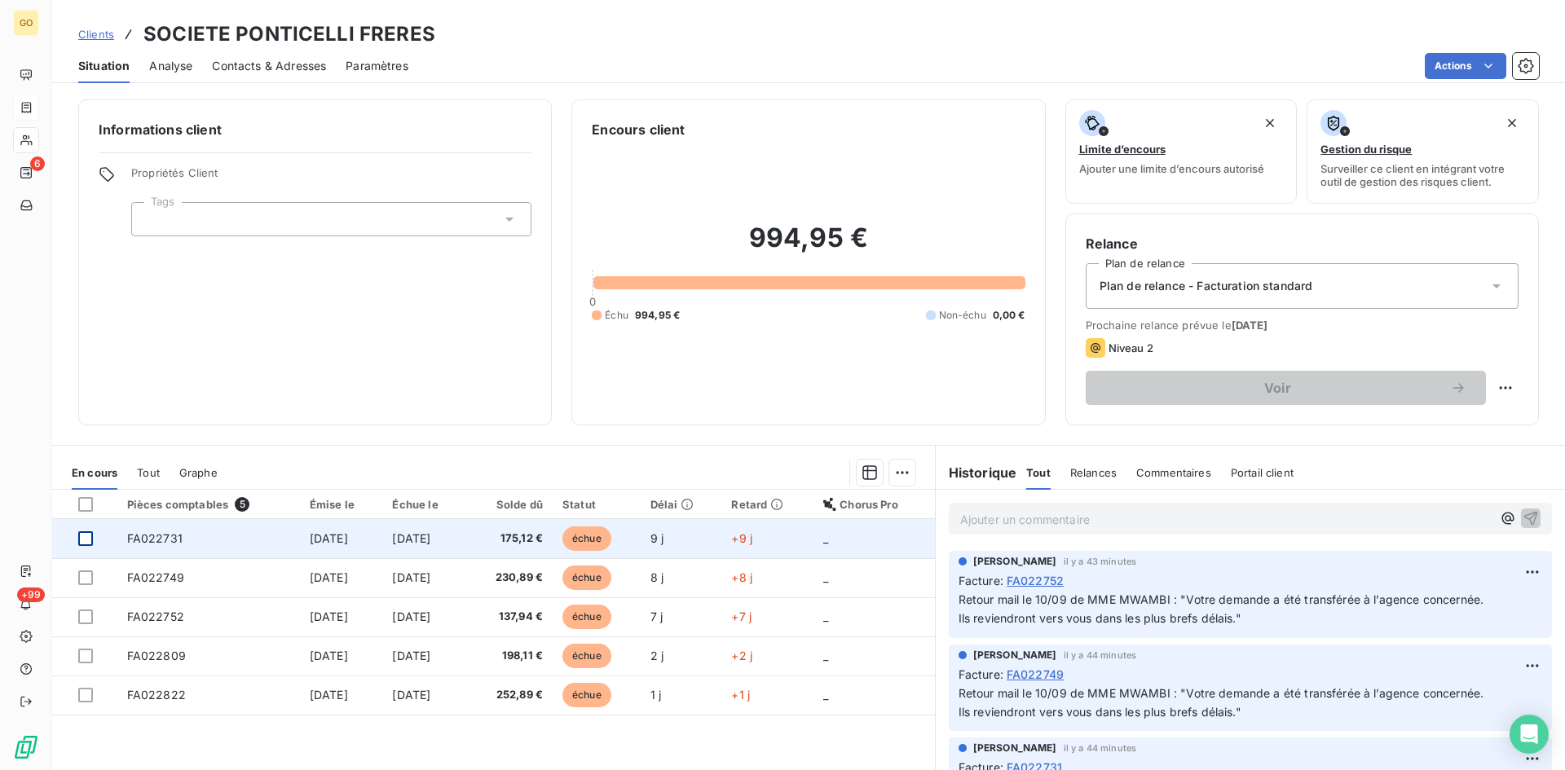
click at [83, 540] on div at bounding box center [85, 538] width 15 height 15
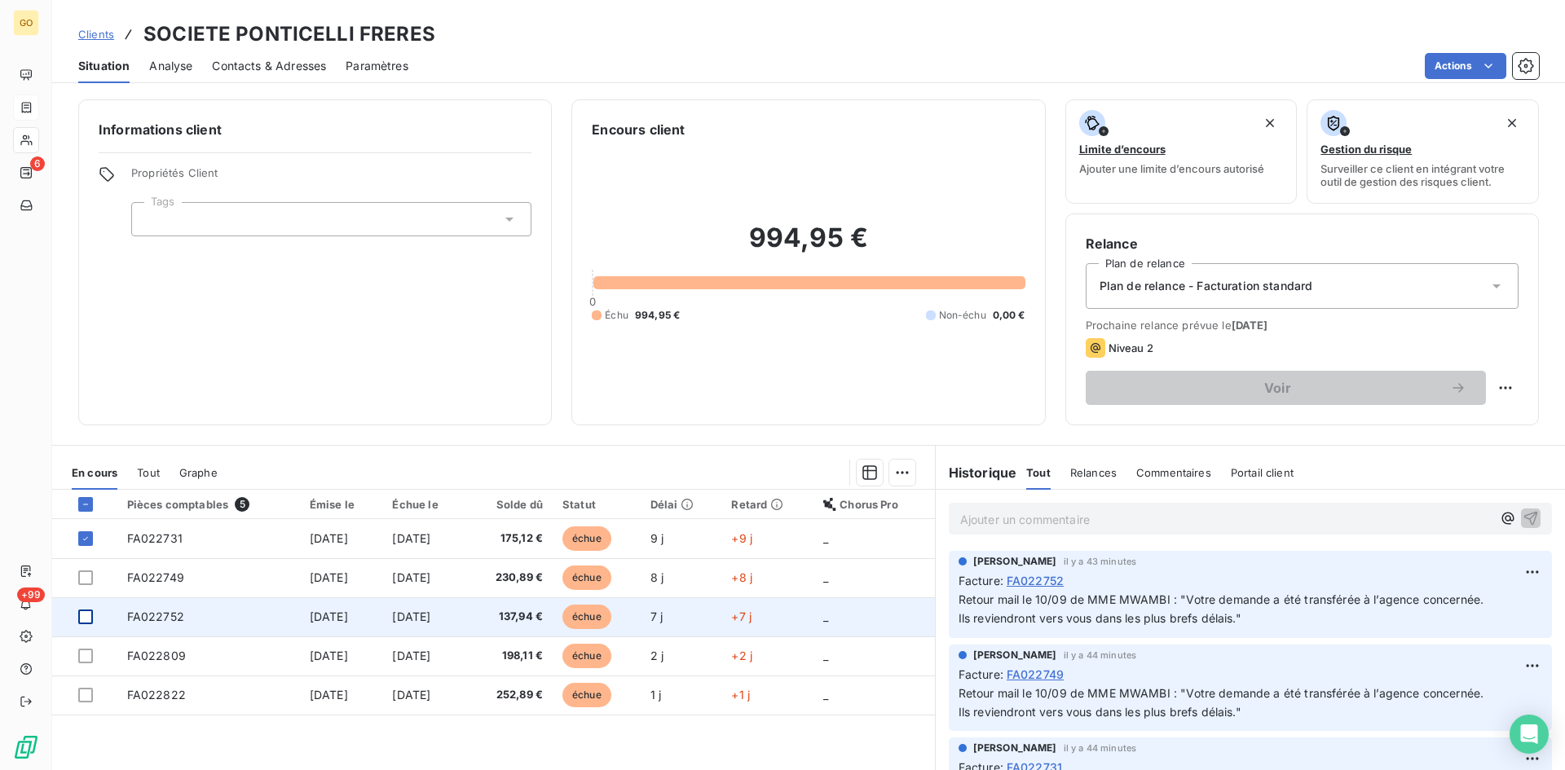
click at [82, 613] on div at bounding box center [85, 617] width 15 height 15
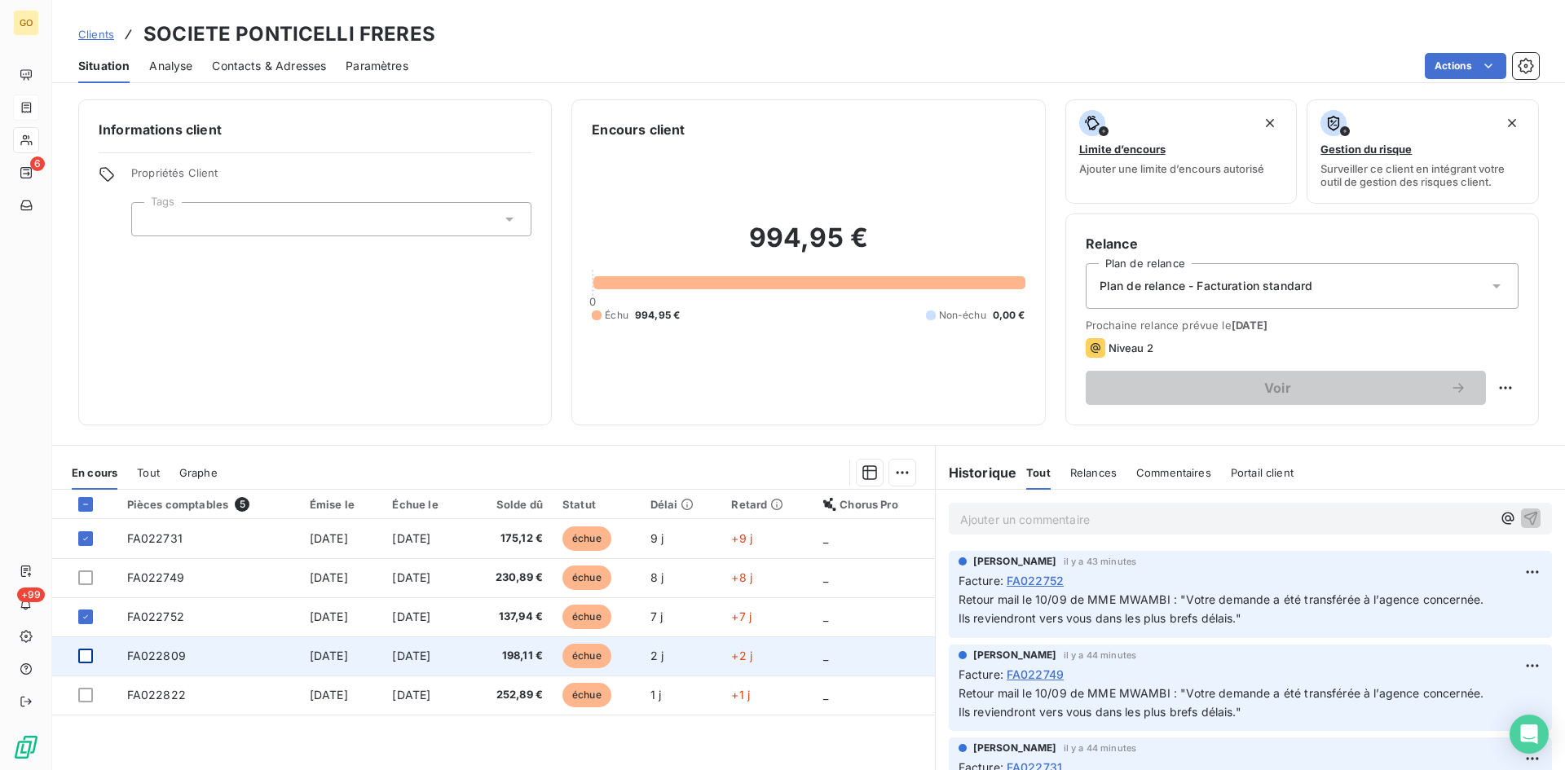
click at [80, 657] on div at bounding box center [85, 656] width 15 height 15
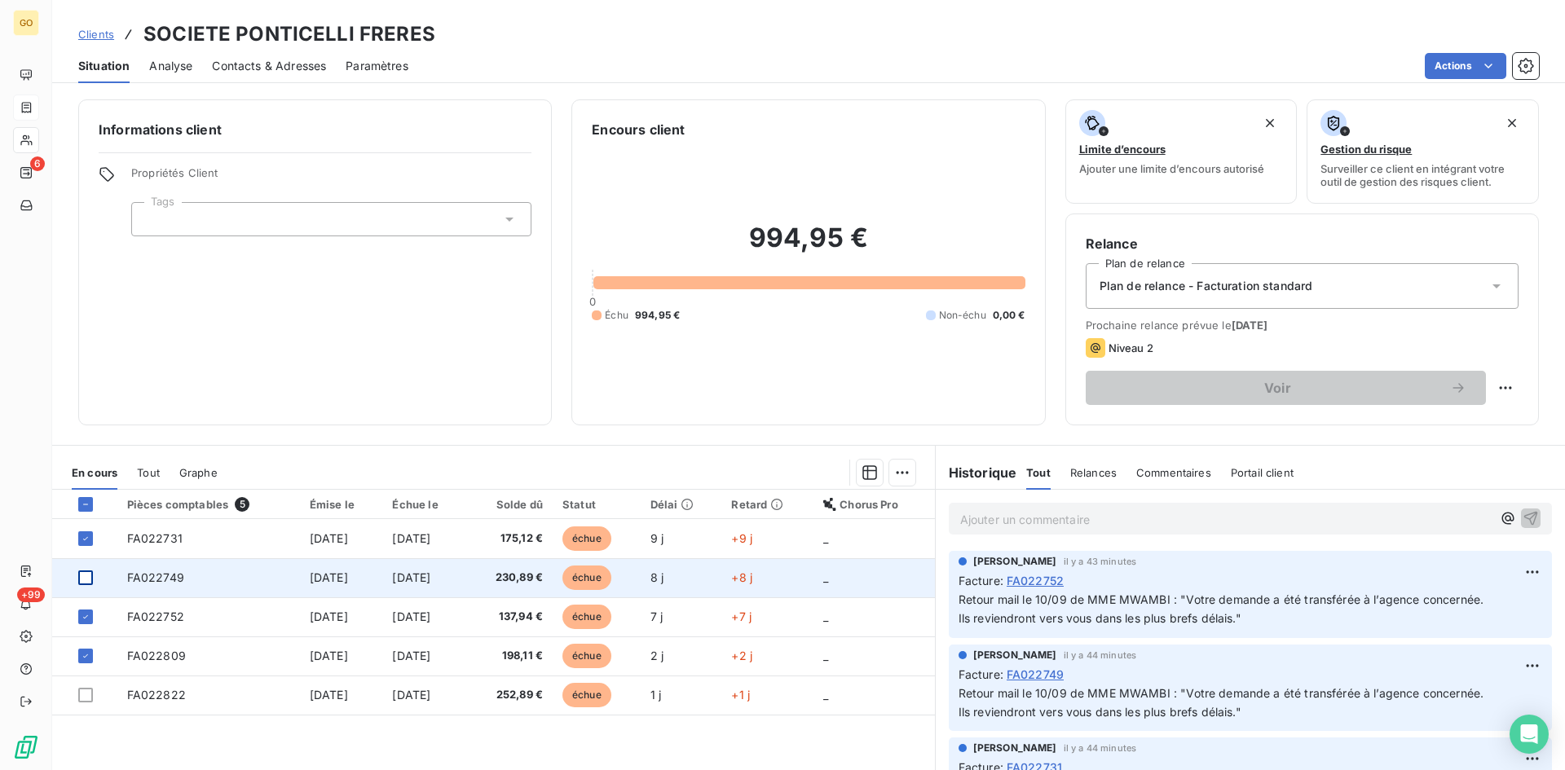
click at [81, 578] on div at bounding box center [85, 577] width 15 height 15
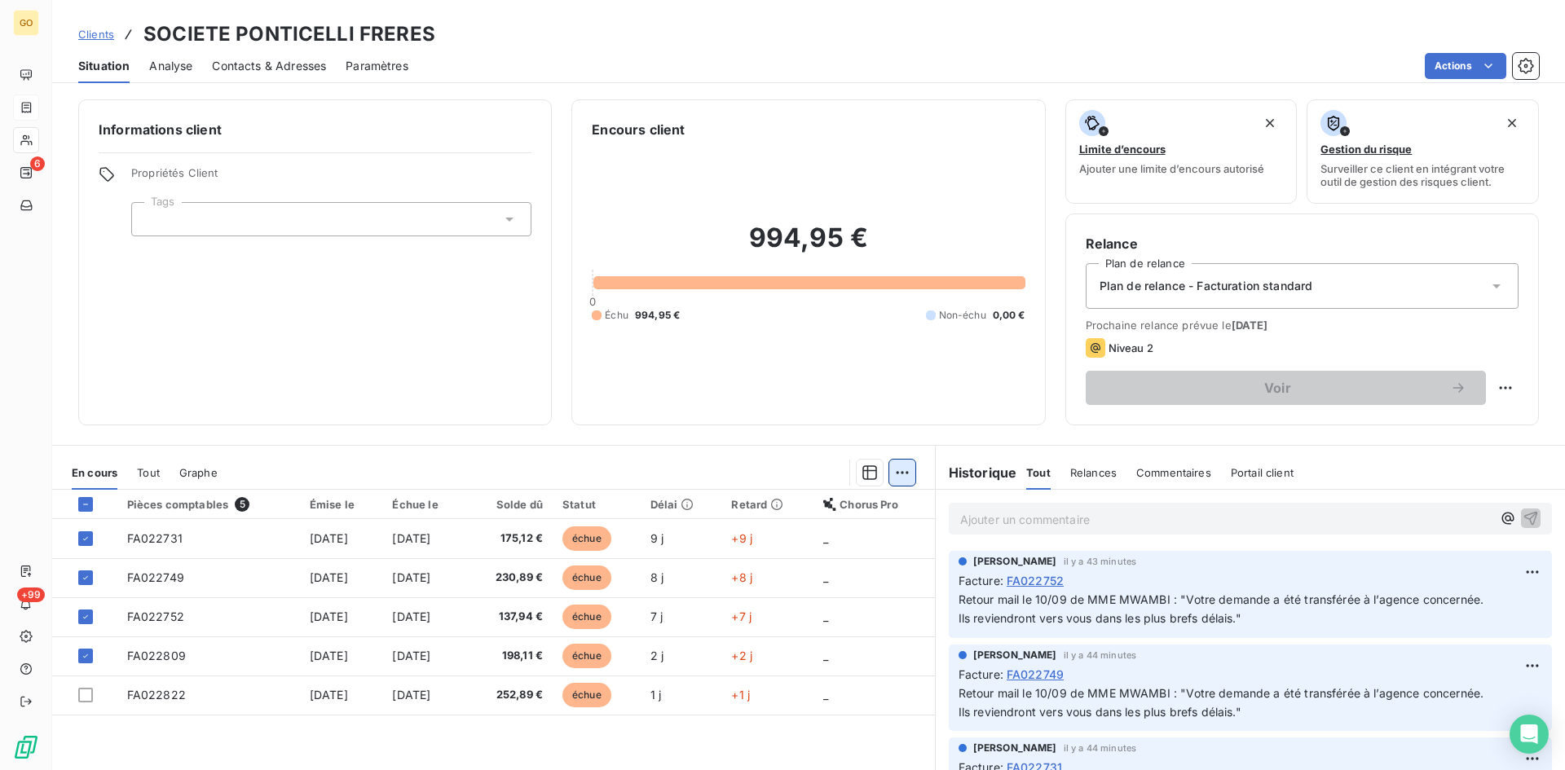
click at [893, 477] on html "GO 6 +99 Clients SOCIETE PONTICELLI FRERES Situation Analyse Contacts & Adresse…" at bounding box center [782, 385] width 1565 height 770
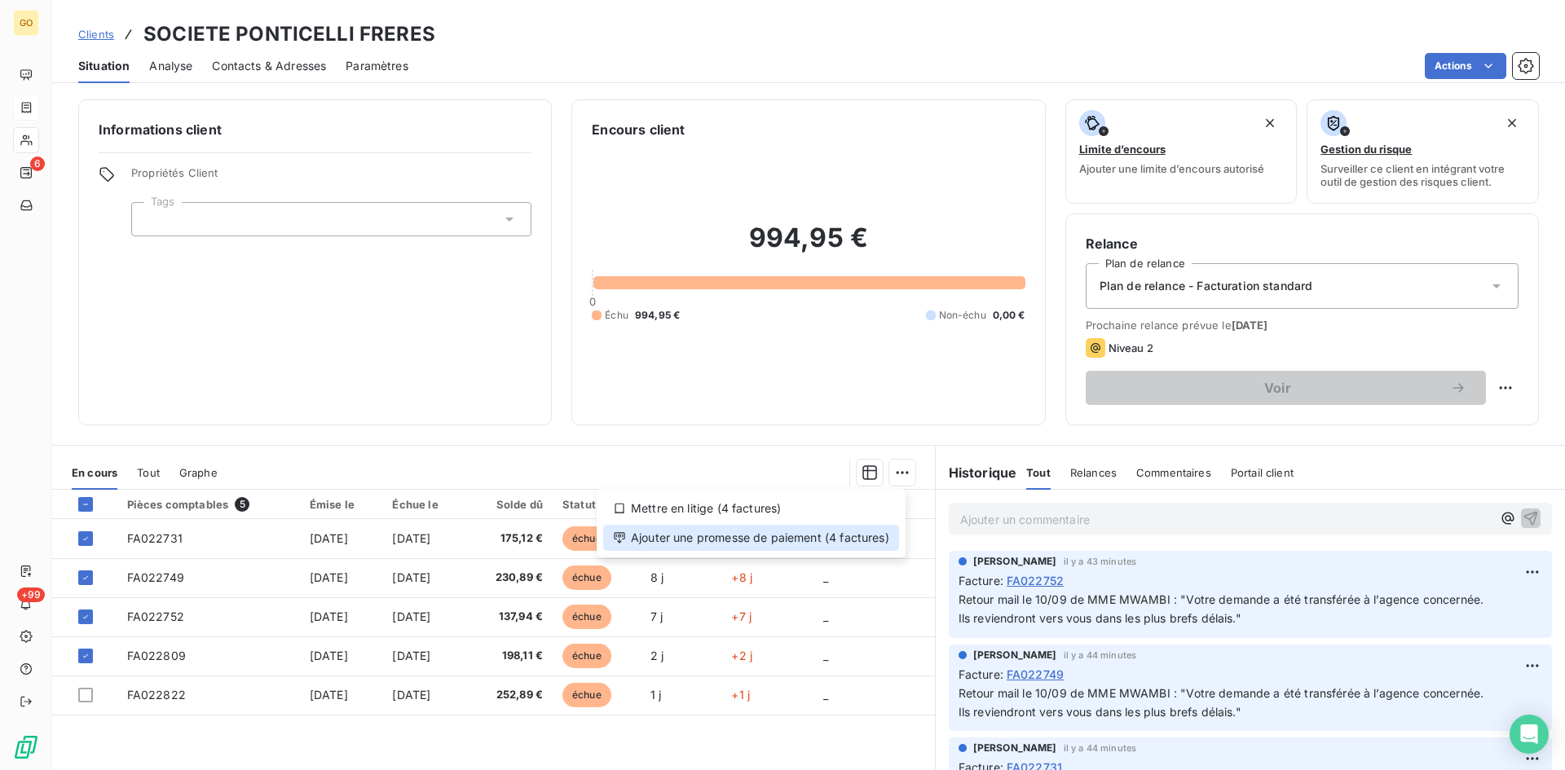
click at [730, 544] on div "Ajouter une promesse de paiement (4 factures)" at bounding box center [751, 538] width 296 height 26
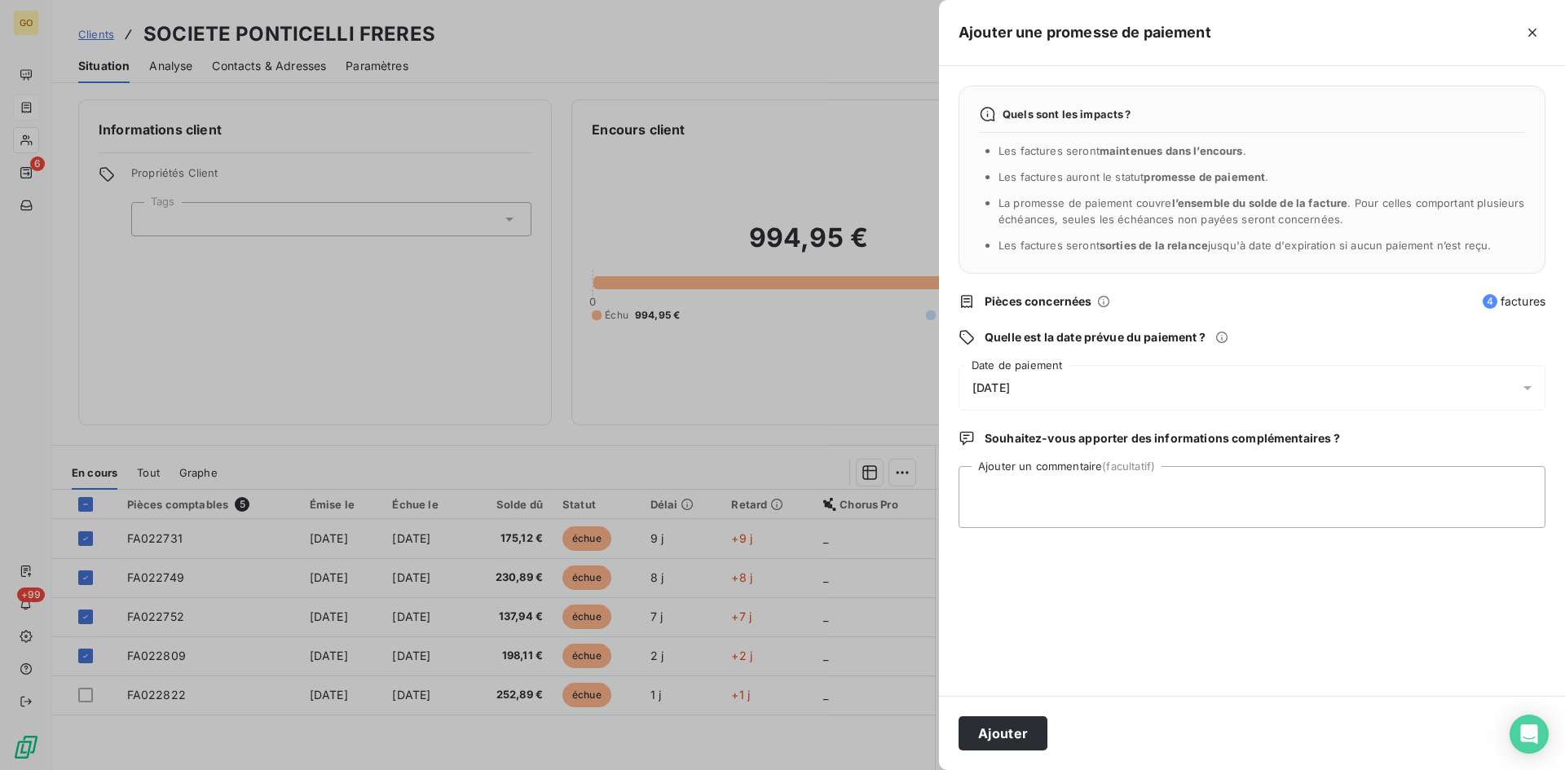
click at [1060, 381] on div "[DATE]" at bounding box center [1251, 388] width 587 height 46
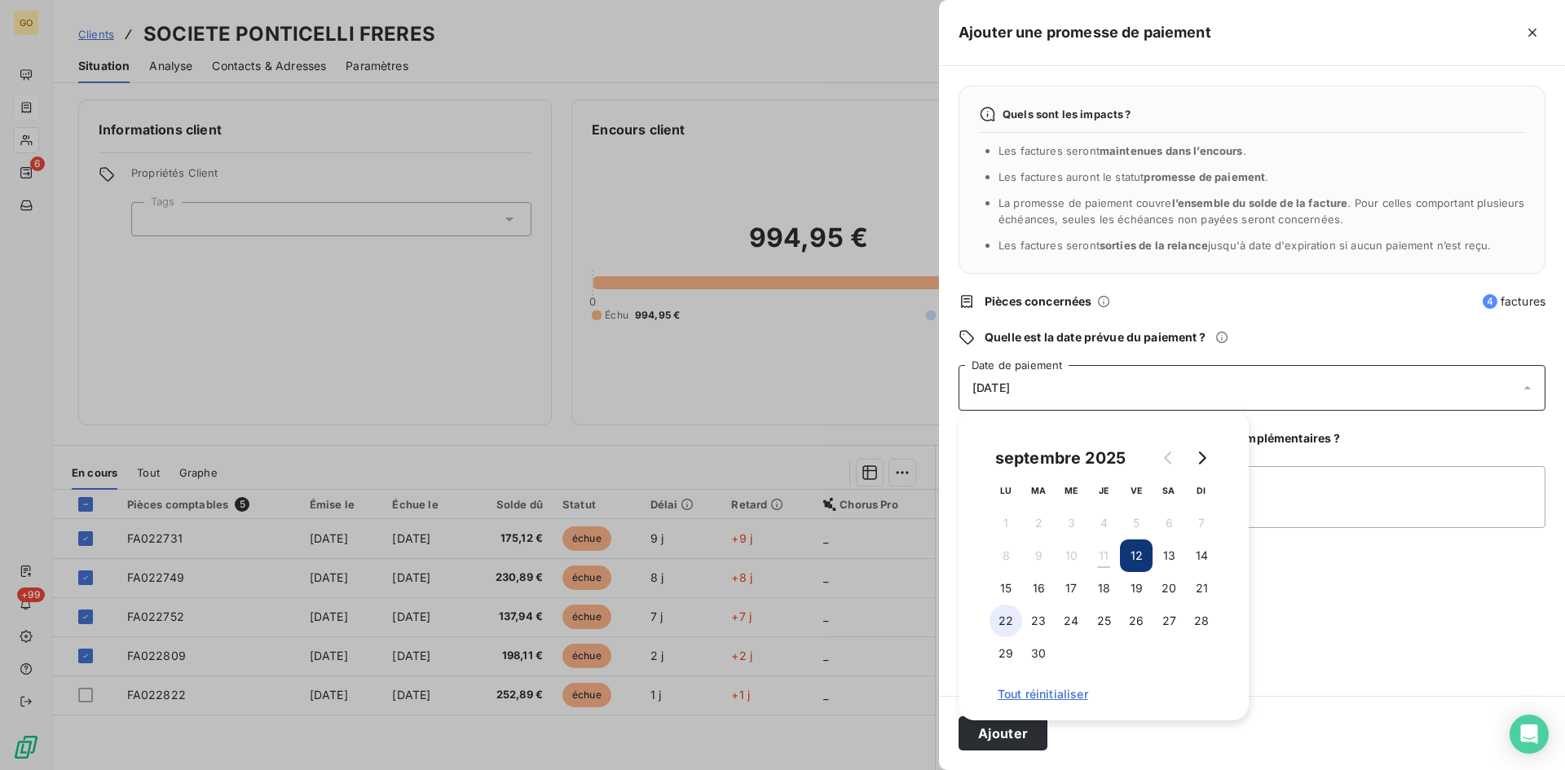
click at [1002, 620] on button "22" at bounding box center [1005, 621] width 33 height 33
click at [1298, 583] on div "Quels sont les impacts ? Les factures seront maintenues dans l’encours . Les fa…" at bounding box center [1252, 381] width 626 height 630
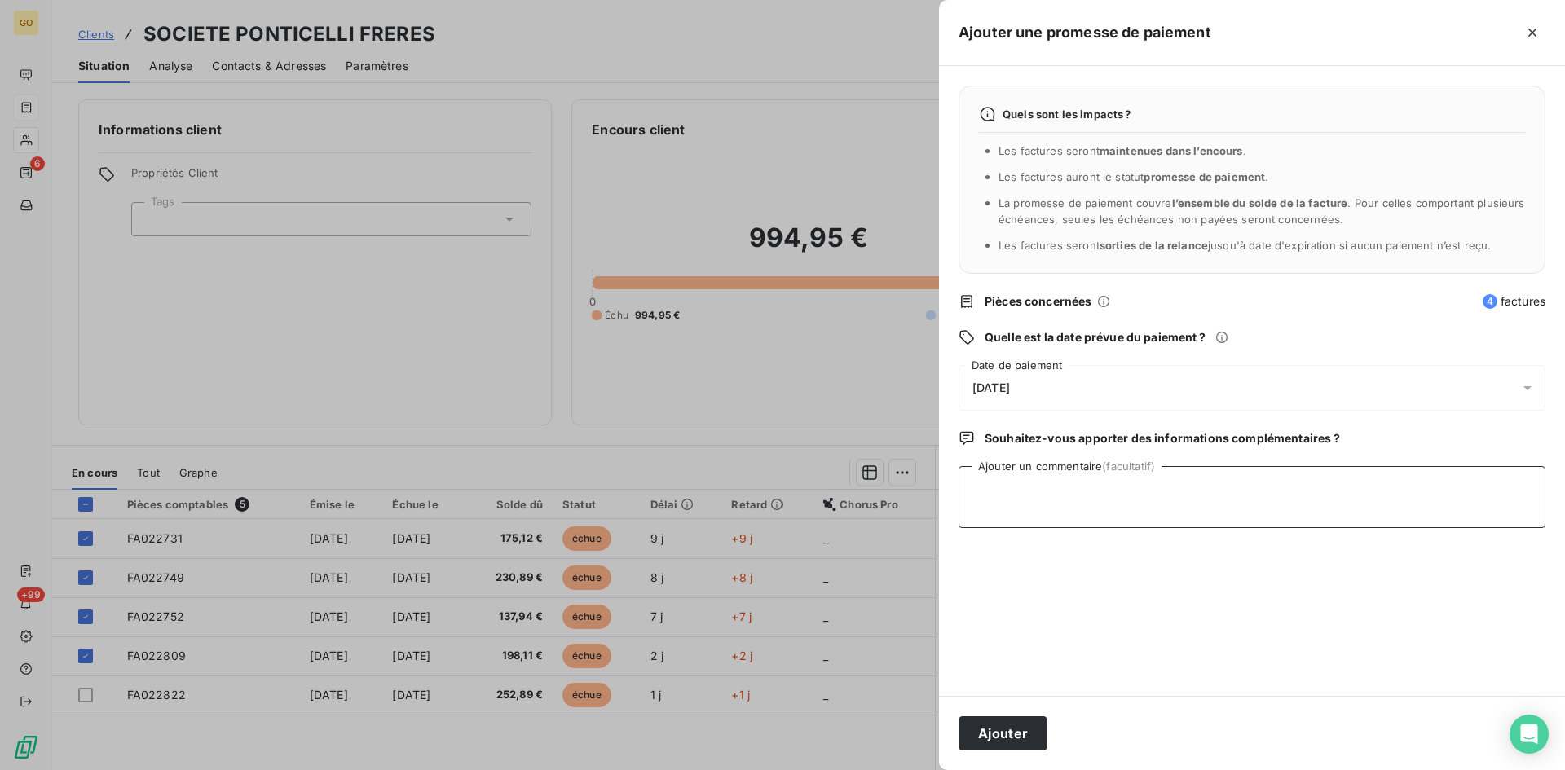
click at [1130, 489] on textarea "Ajouter un commentaire (facultatif)" at bounding box center [1251, 497] width 587 height 62
type textarea "AVIS DE VIREMENT reçu le 11/09 par mail"
click at [1018, 736] on button "Ajouter" at bounding box center [1002, 733] width 89 height 34
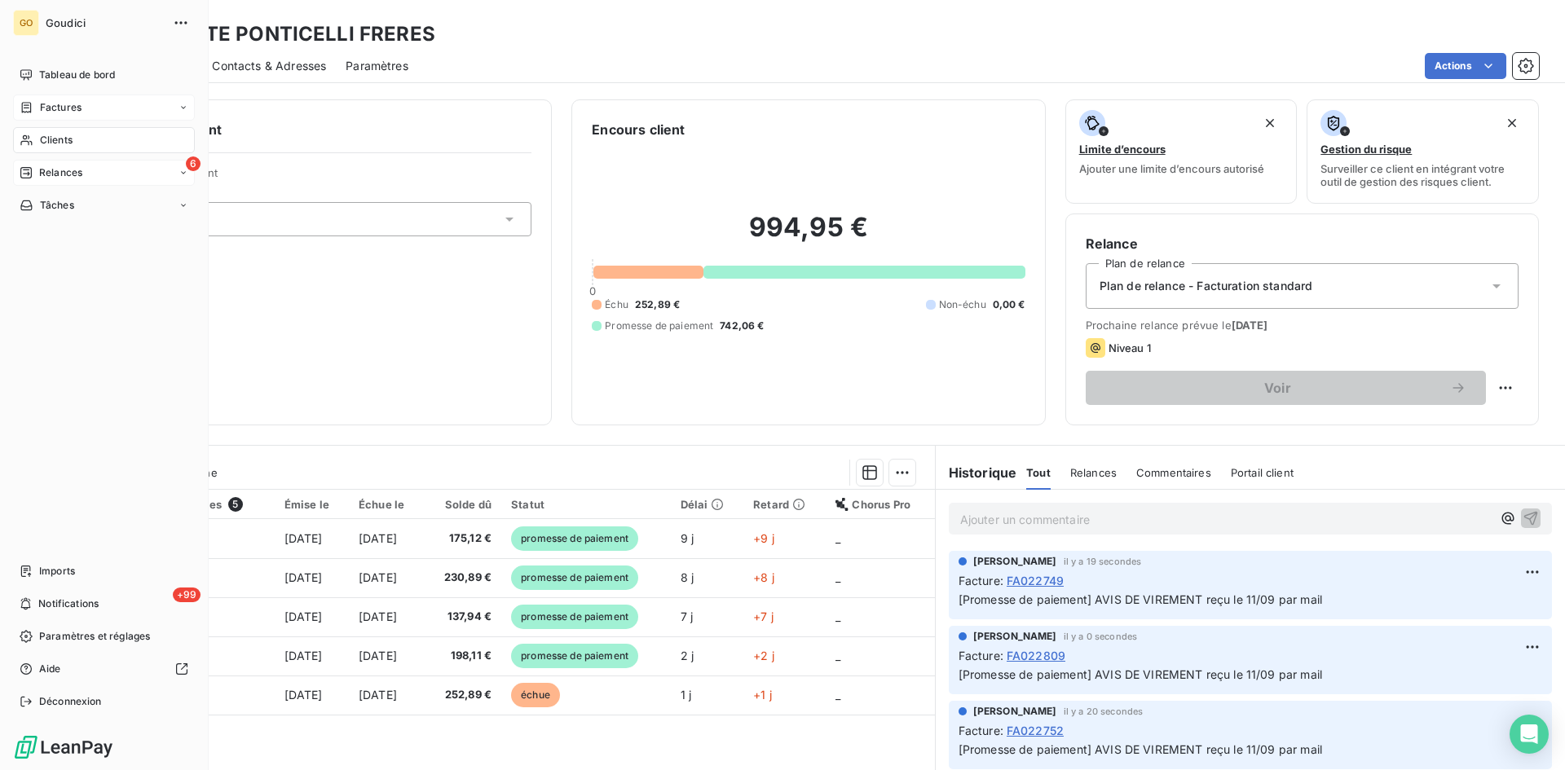
click at [63, 174] on span "Relances" at bounding box center [60, 172] width 43 height 15
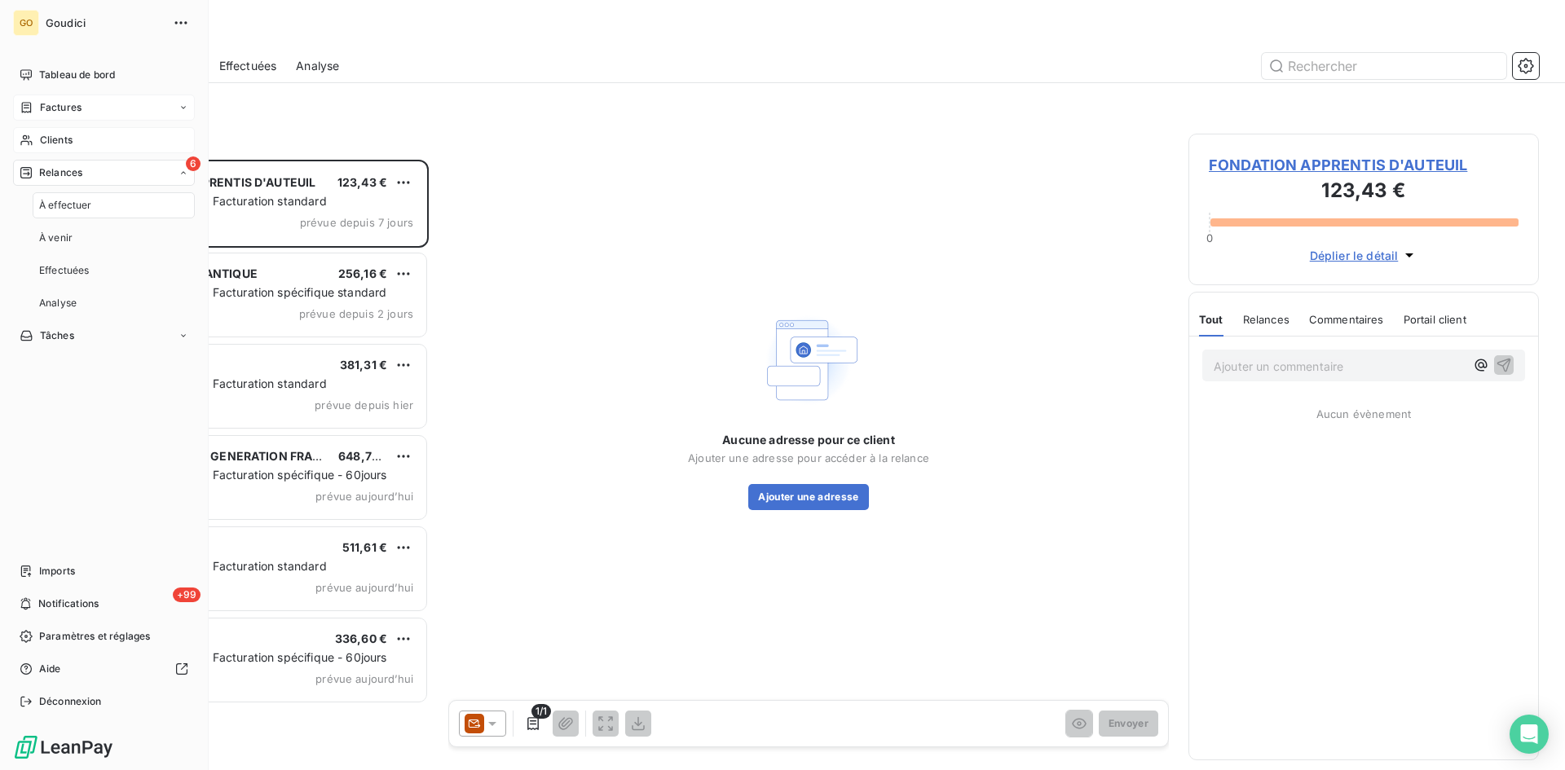
click at [68, 201] on span "À effectuer" at bounding box center [65, 205] width 53 height 15
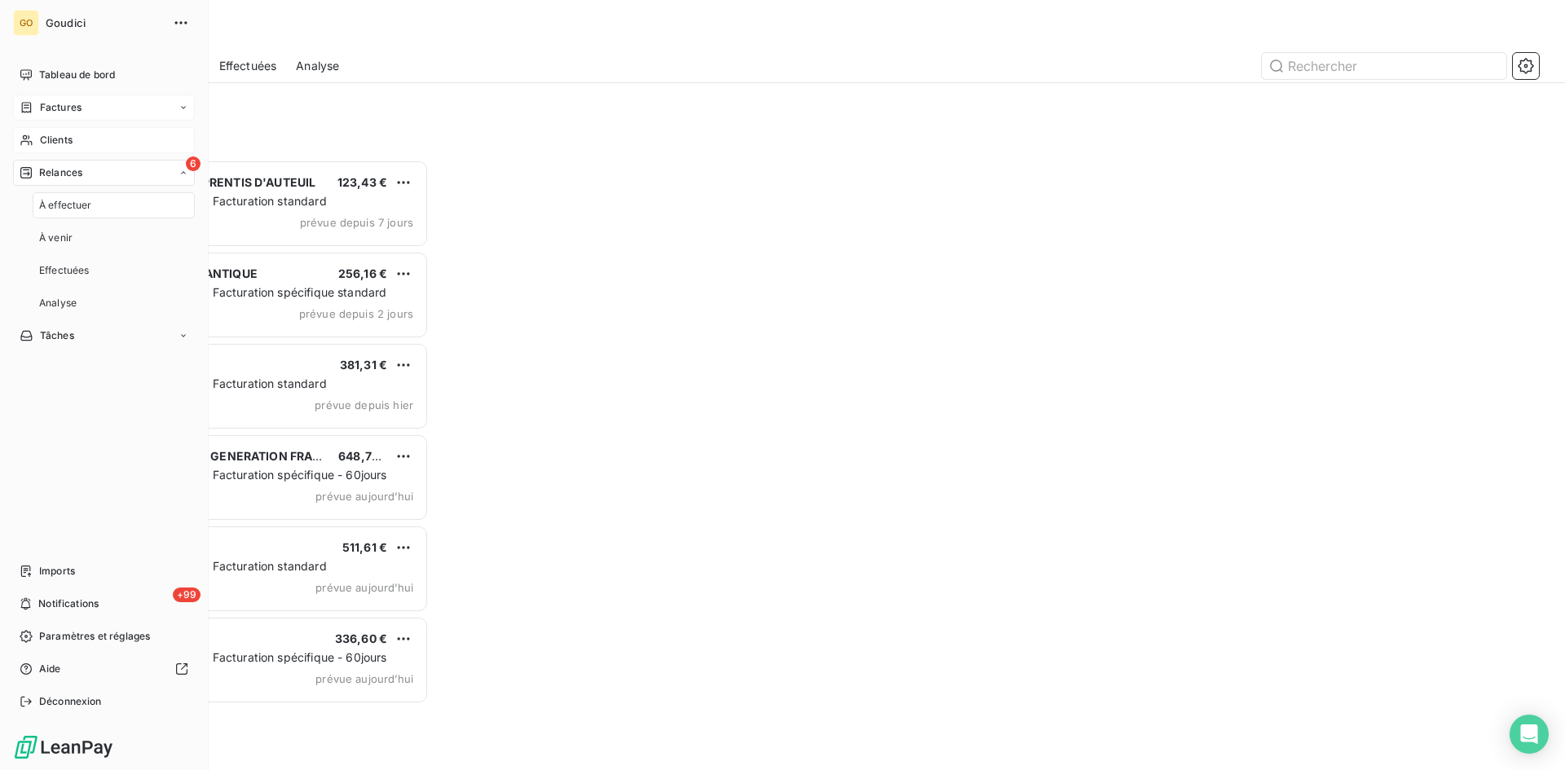
scroll to position [598, 338]
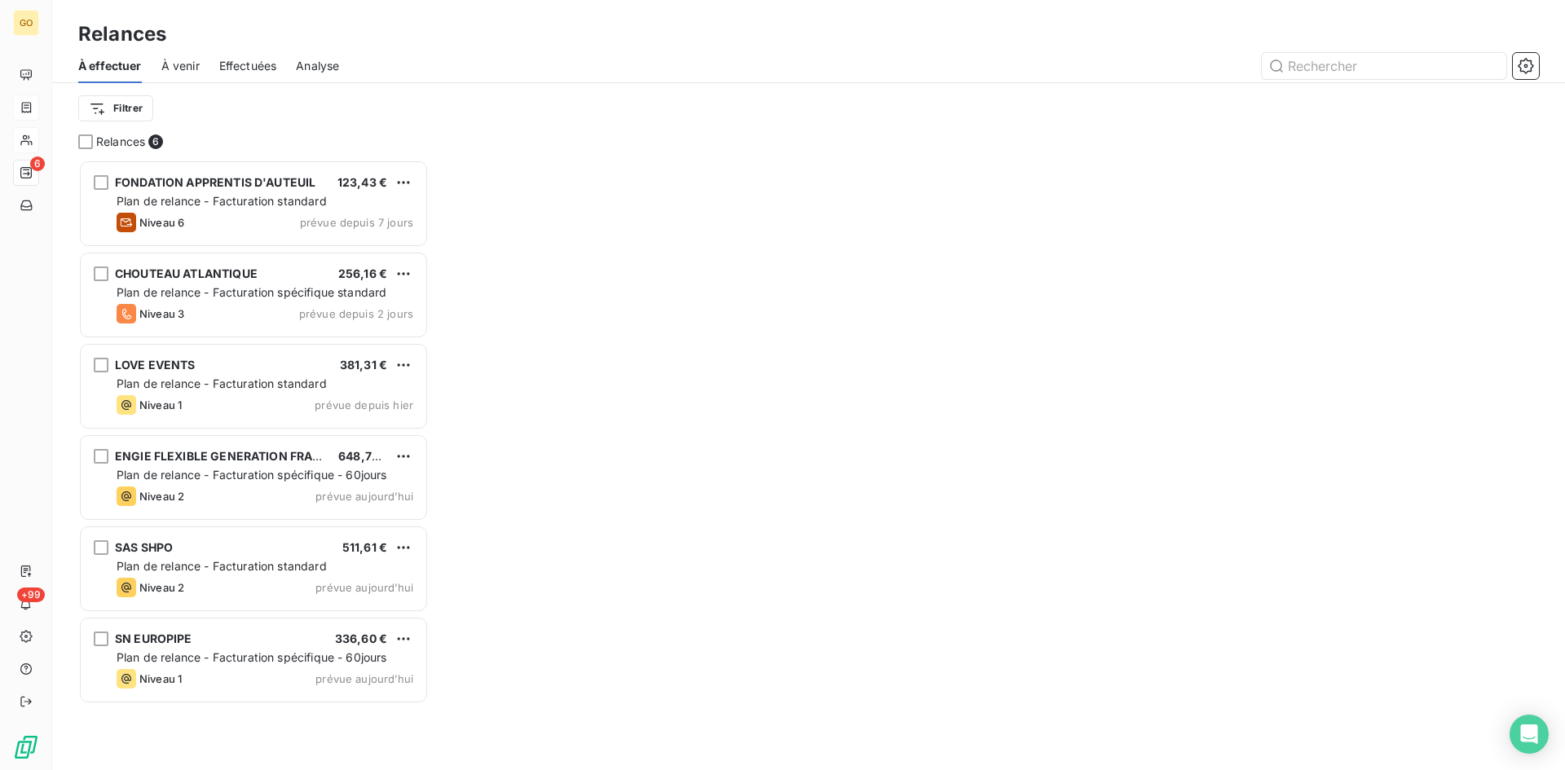
click at [222, 60] on span "Effectuées" at bounding box center [248, 66] width 58 height 16
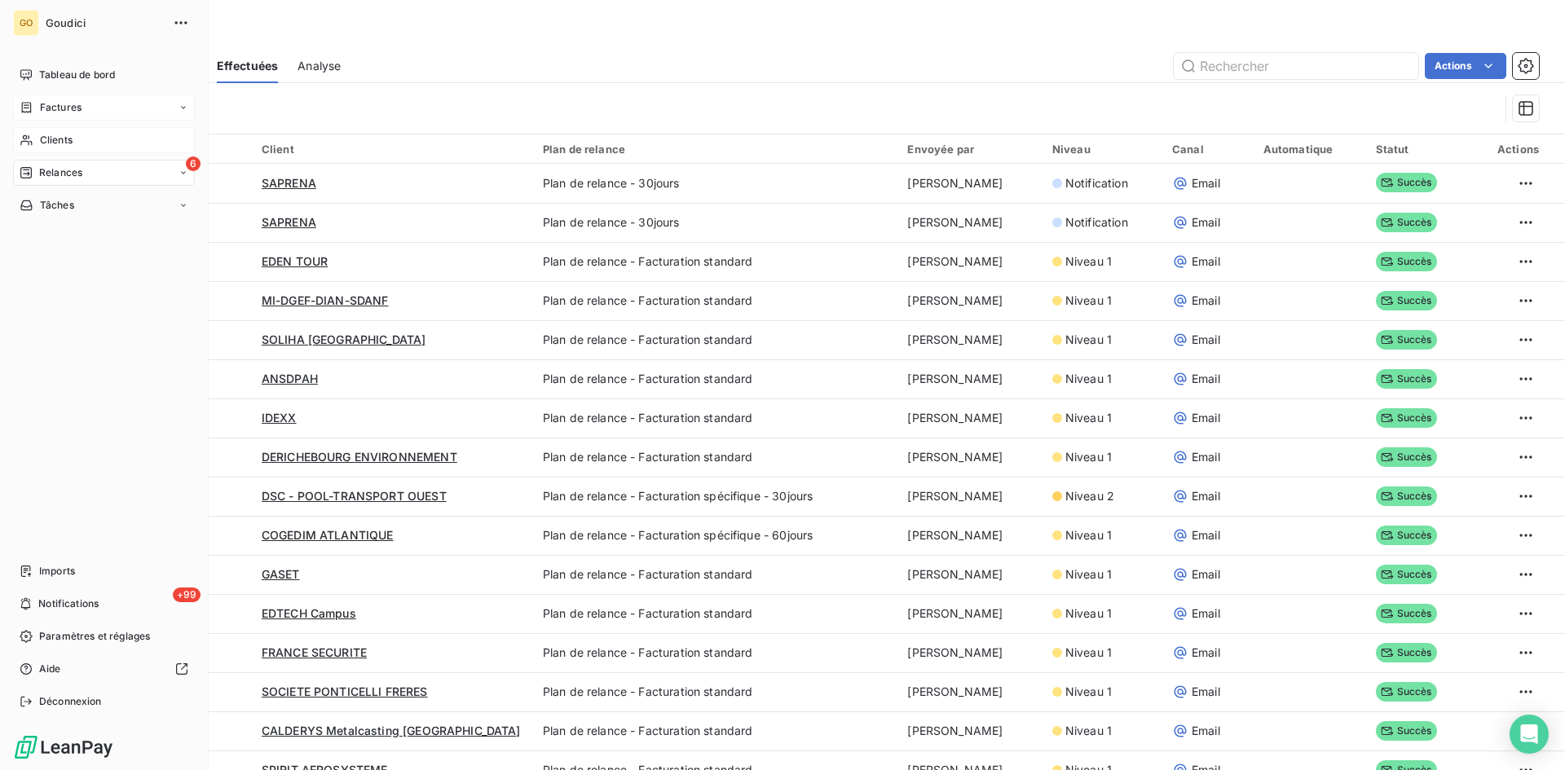
click at [64, 178] on span "Relances" at bounding box center [60, 172] width 43 height 15
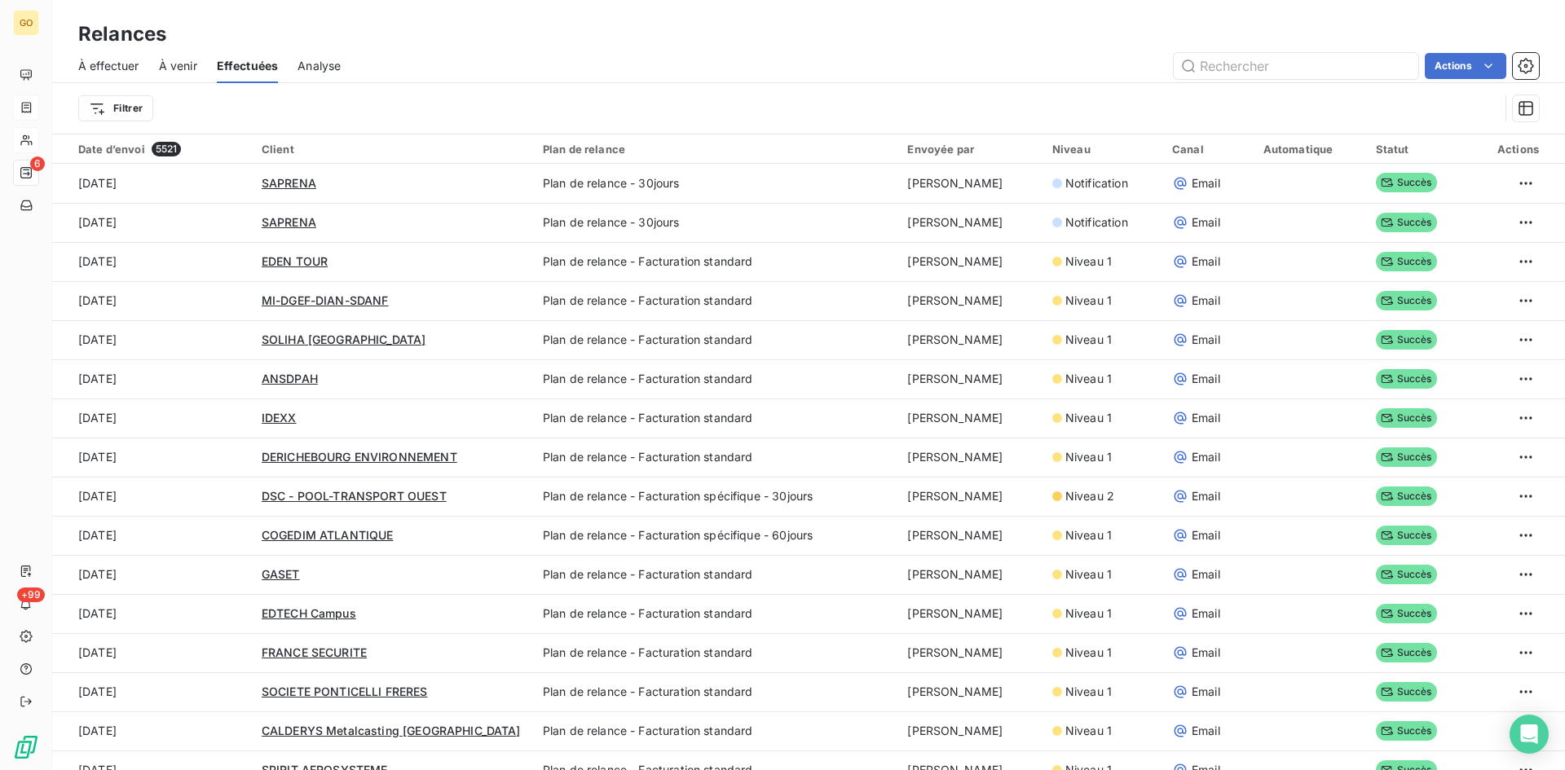
click at [449, 73] on div "Actions" at bounding box center [949, 66] width 1178 height 26
click at [244, 68] on span "Effectuées" at bounding box center [248, 66] width 62 height 16
click at [566, 33] on div "Relances" at bounding box center [808, 34] width 1512 height 29
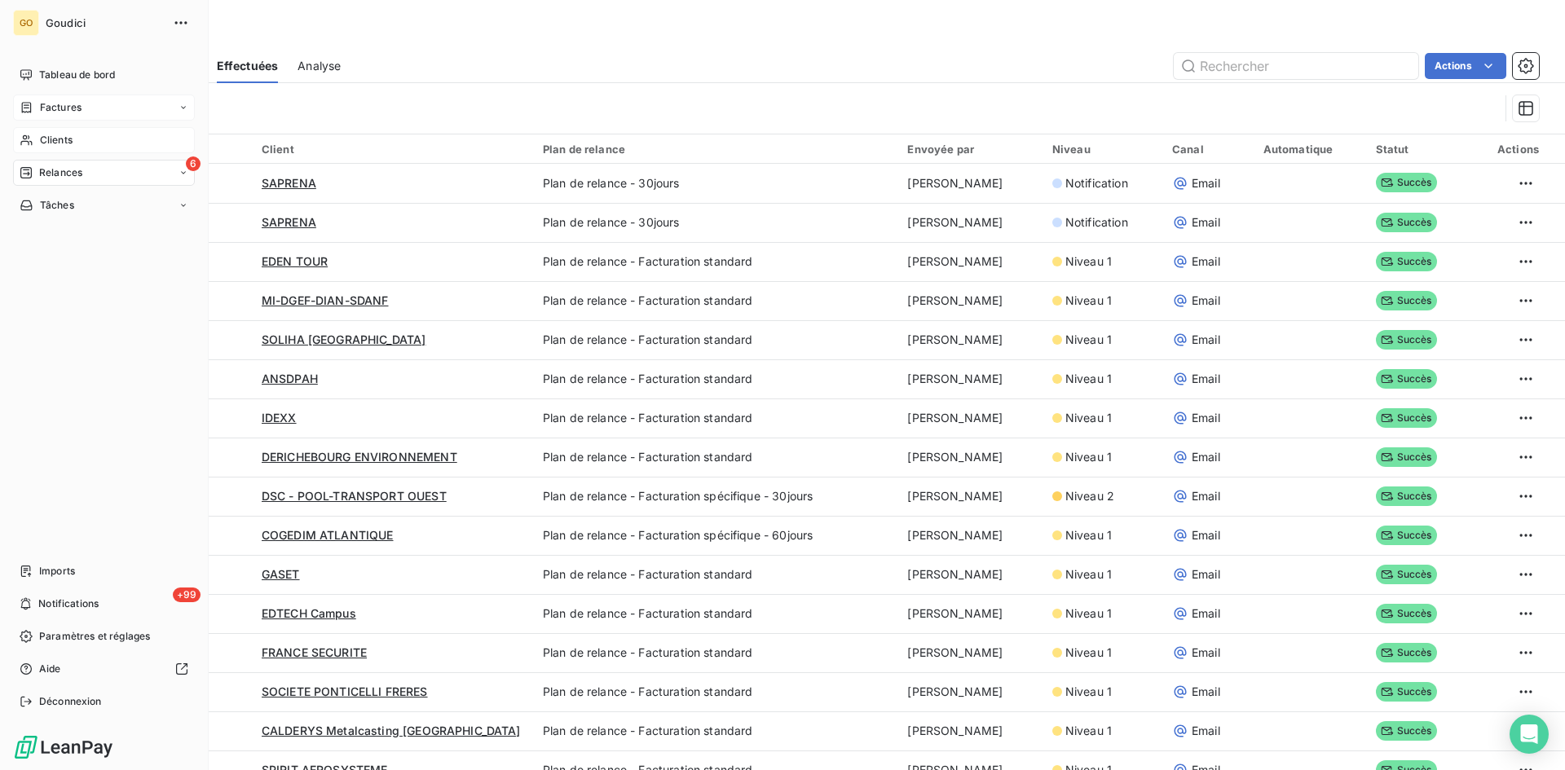
click at [48, 180] on div "6 Relances" at bounding box center [104, 173] width 182 height 26
click at [61, 211] on span "À effectuer" at bounding box center [65, 205] width 53 height 15
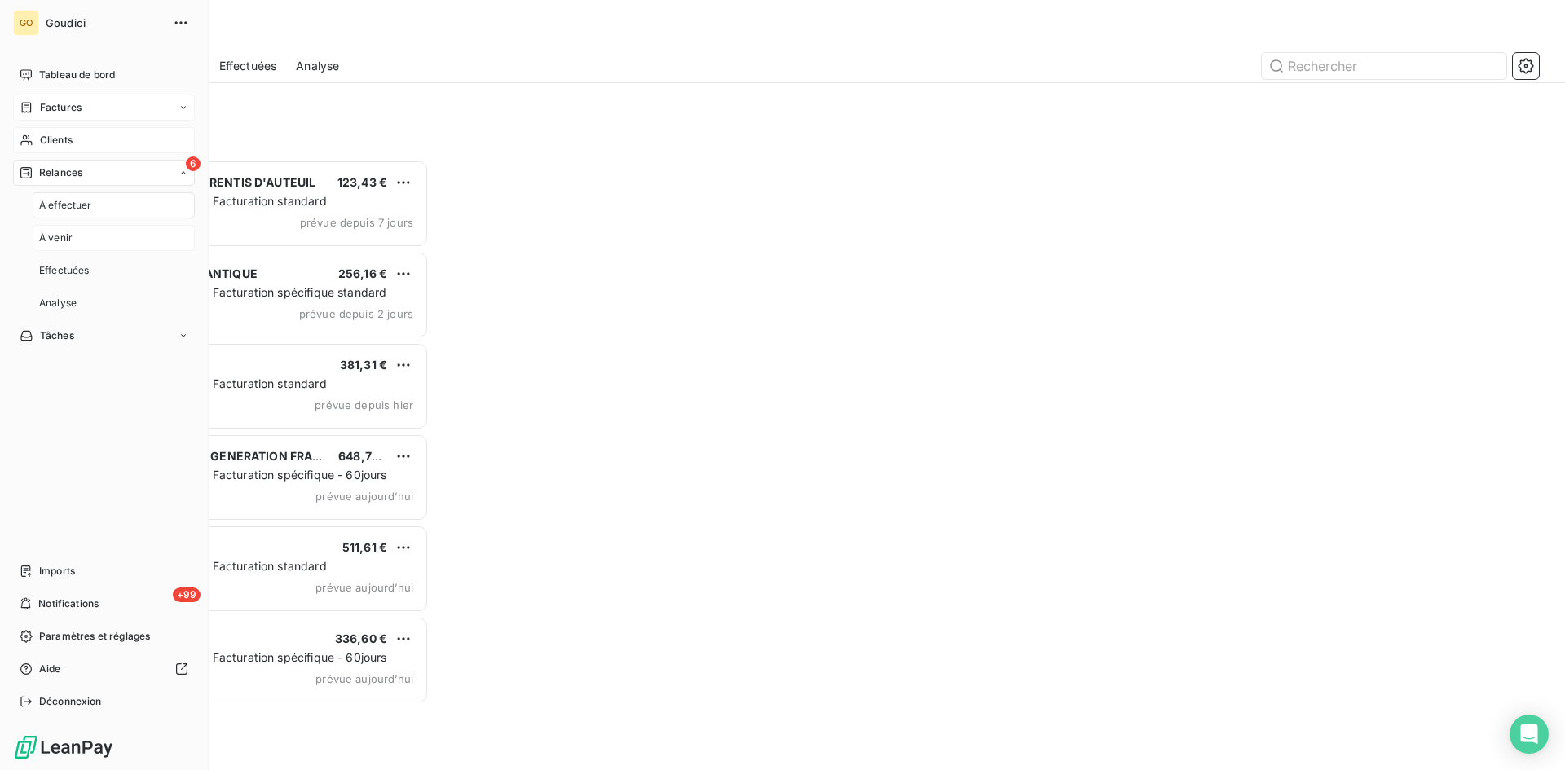
scroll to position [598, 338]
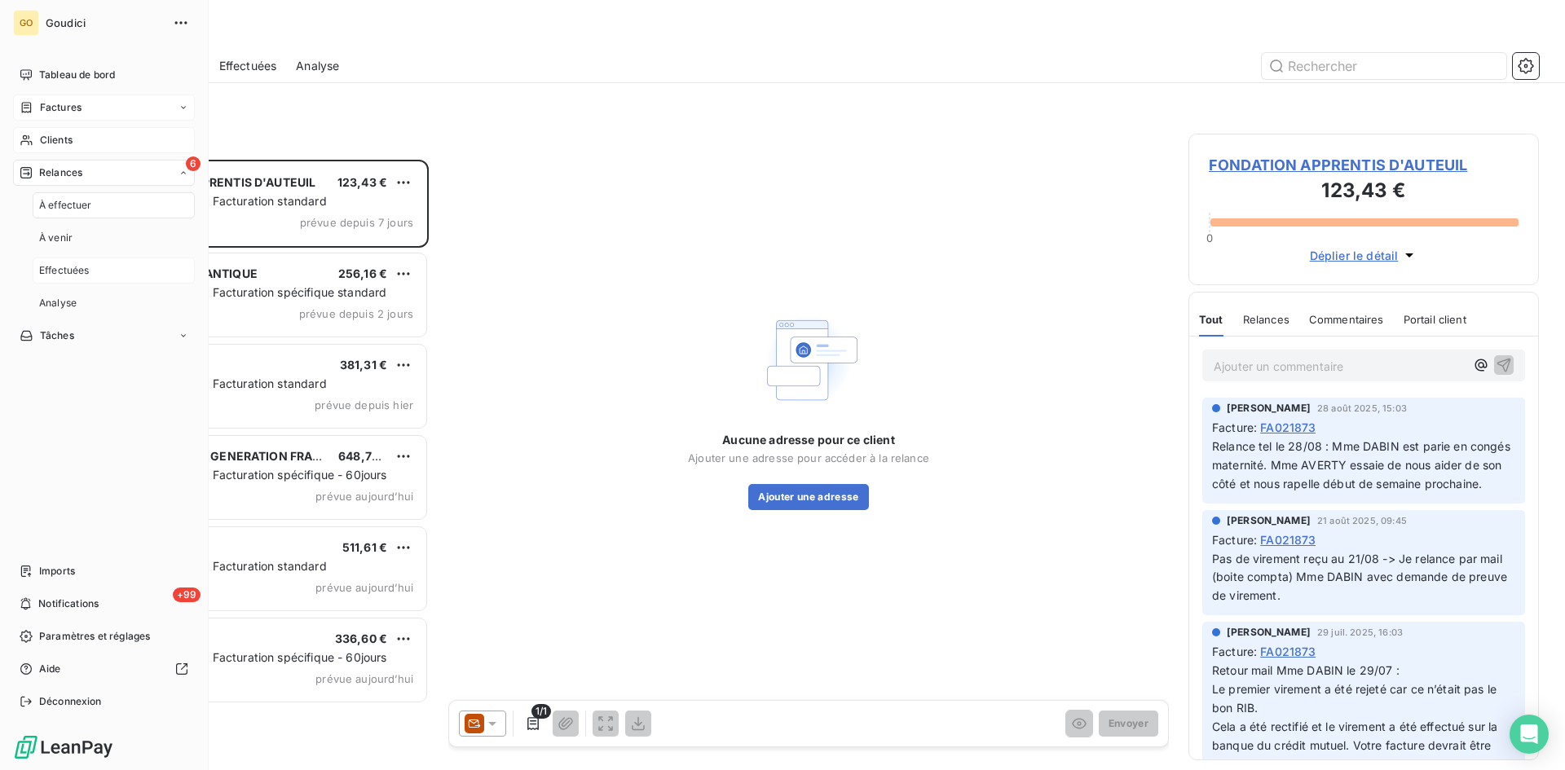
click at [60, 265] on span "Effectuées" at bounding box center [64, 270] width 51 height 15
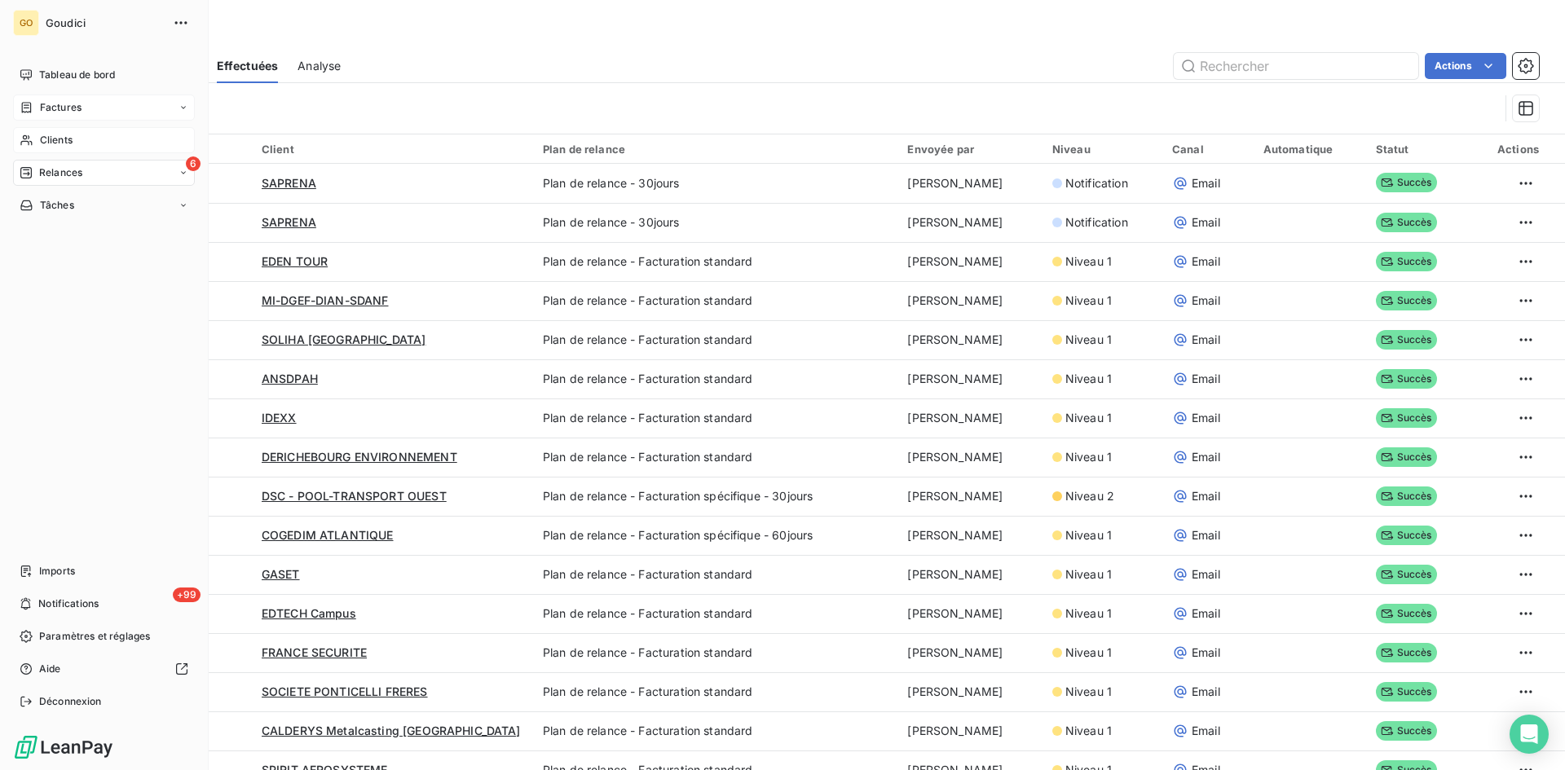
click at [45, 177] on span "Relances" at bounding box center [60, 172] width 43 height 15
click at [61, 206] on span "À effectuer" at bounding box center [65, 205] width 53 height 15
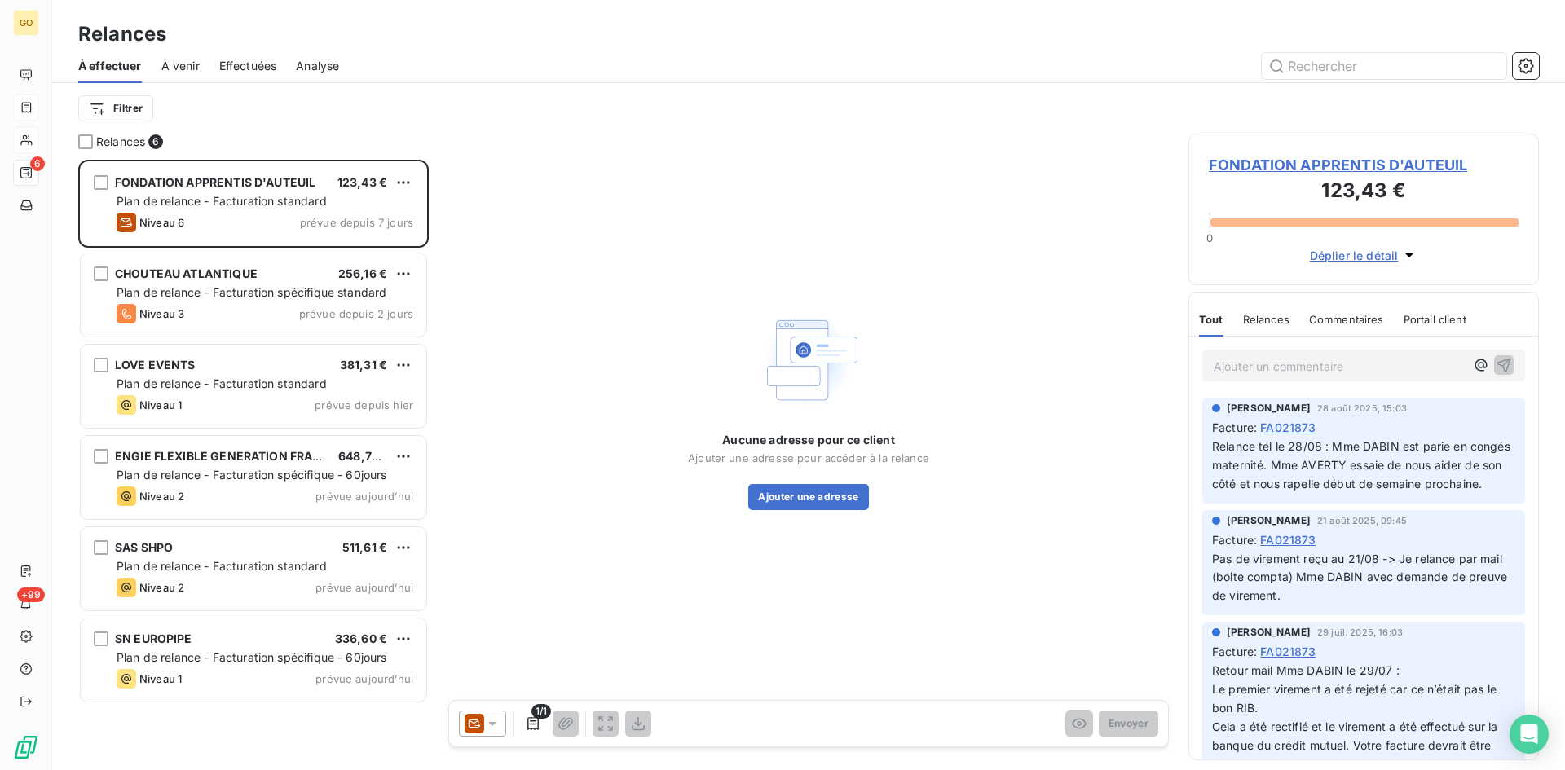
scroll to position [598, 338]
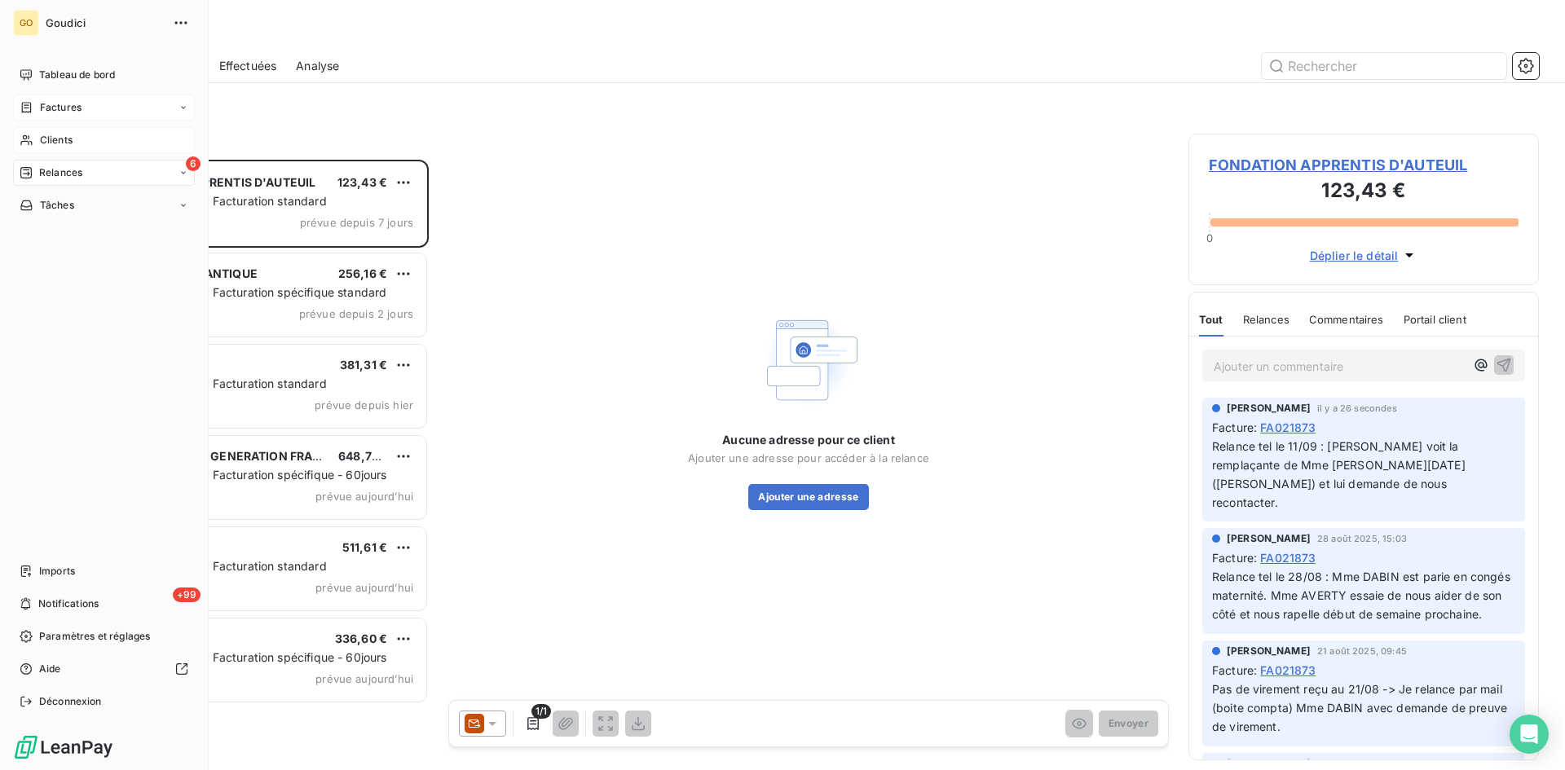
click at [55, 104] on span "Factures" at bounding box center [61, 107] width 42 height 15
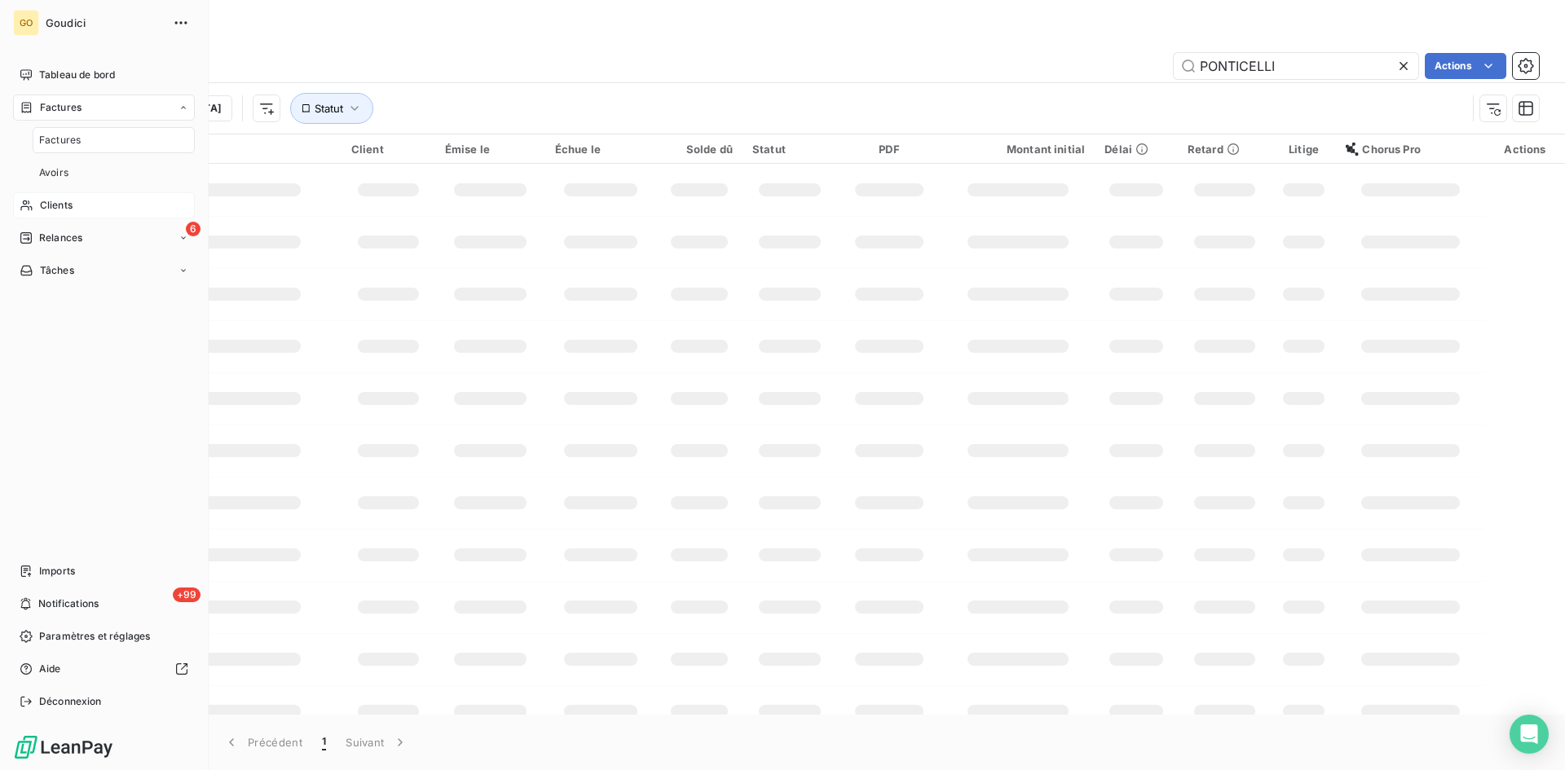
click at [57, 139] on span "Factures" at bounding box center [60, 140] width 42 height 15
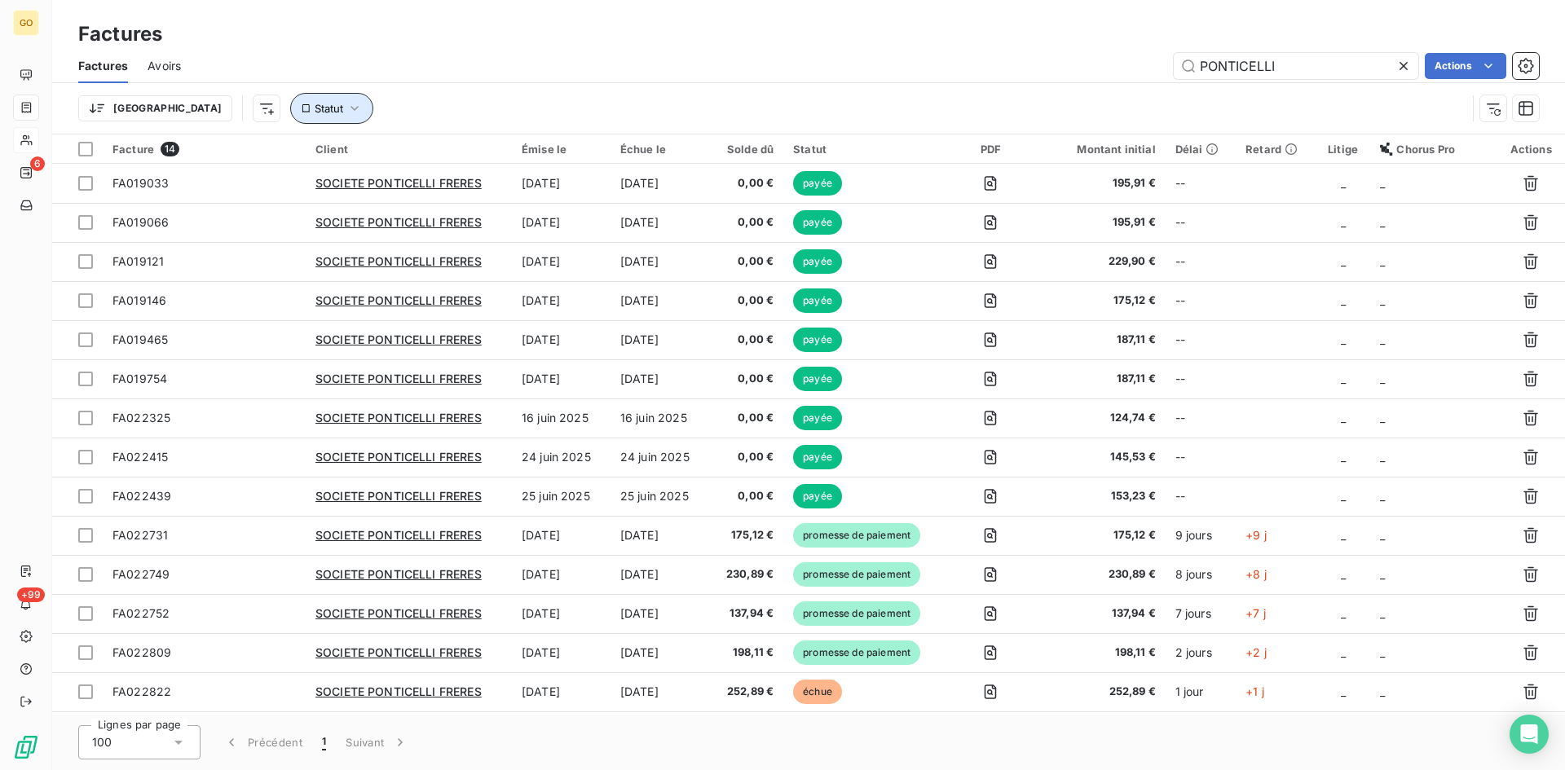
click at [346, 103] on icon "button" at bounding box center [354, 108] width 16 height 16
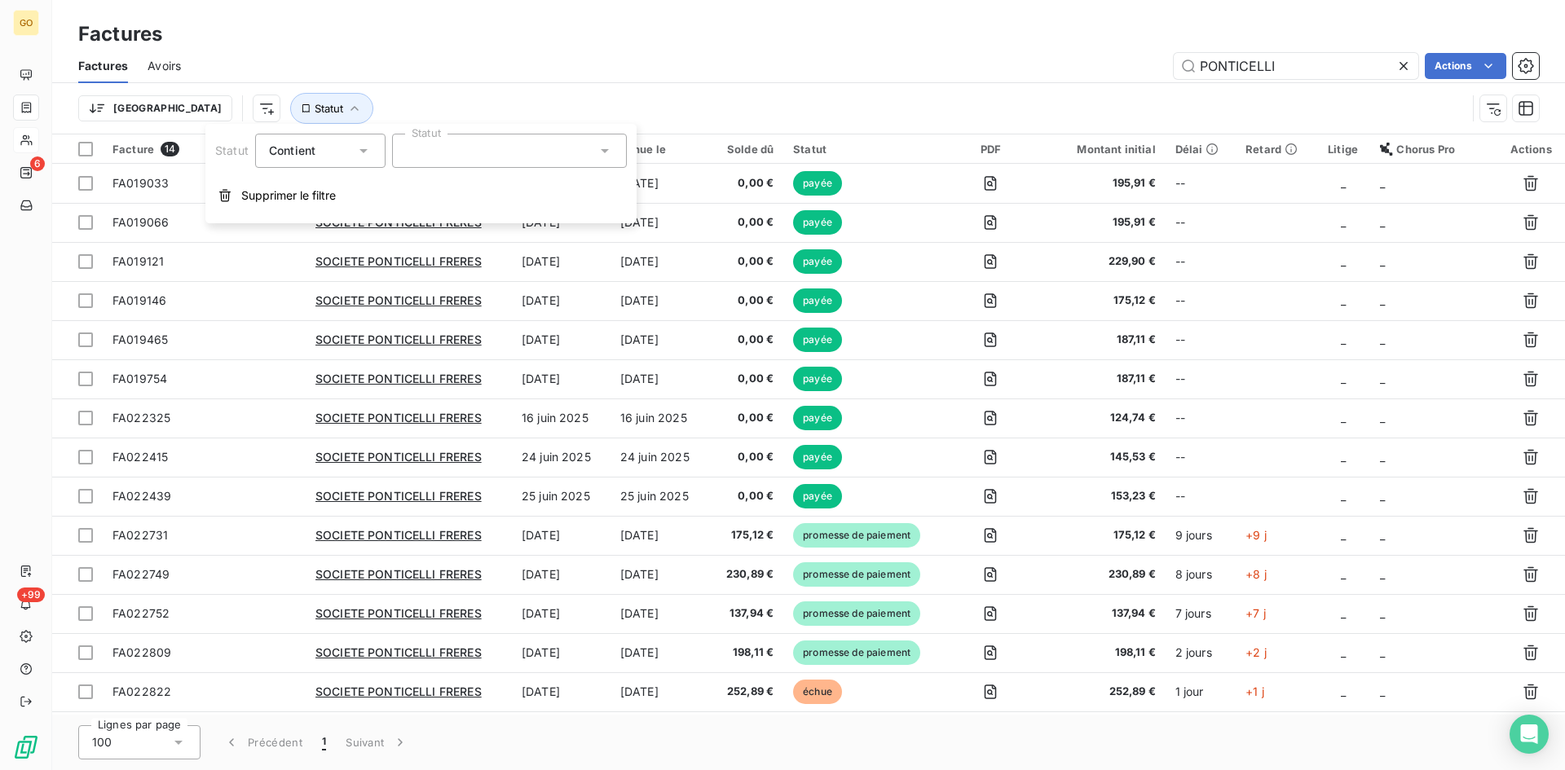
click at [606, 143] on icon at bounding box center [604, 151] width 16 height 16
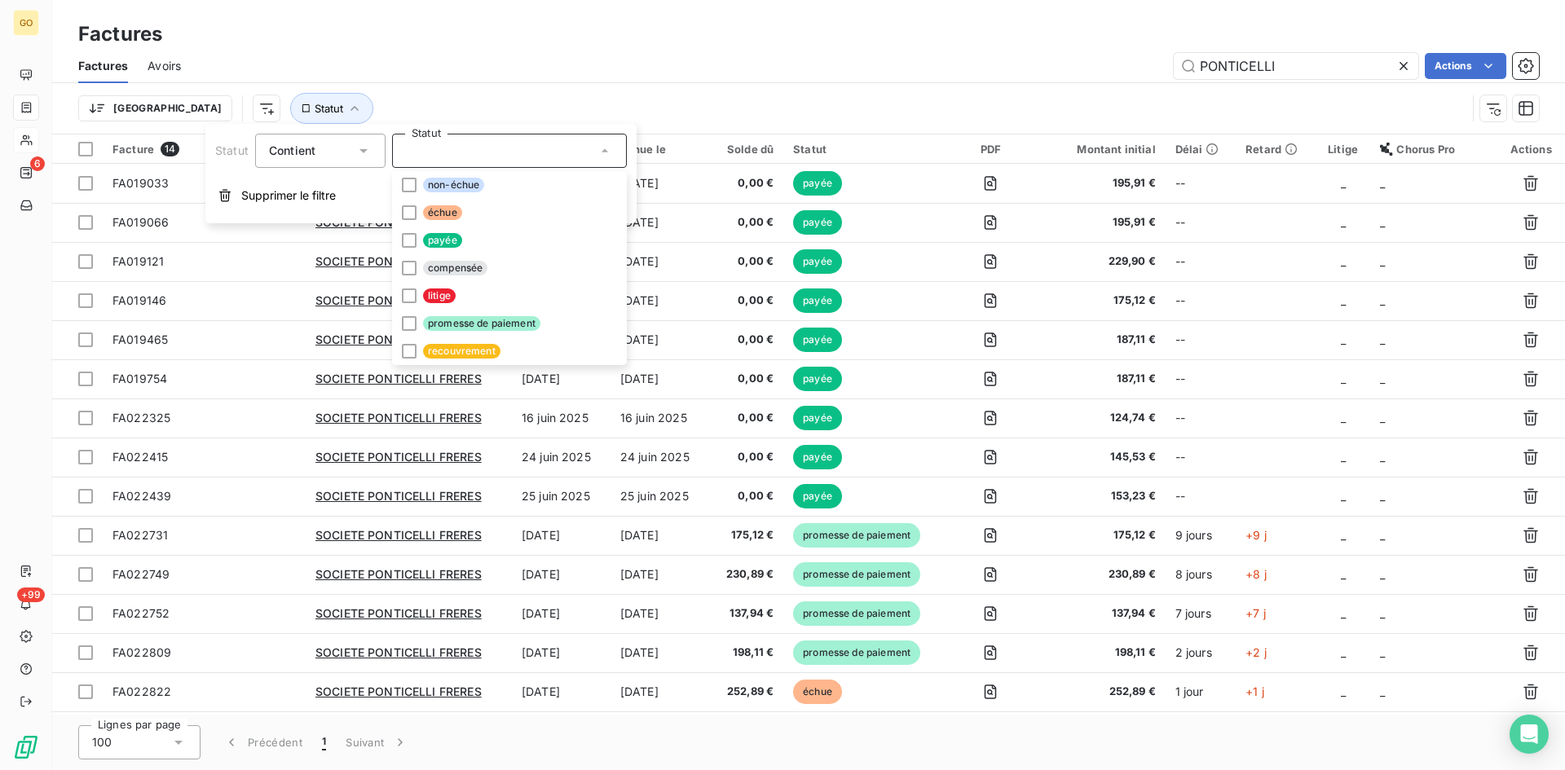
click at [361, 147] on icon at bounding box center [363, 151] width 16 height 16
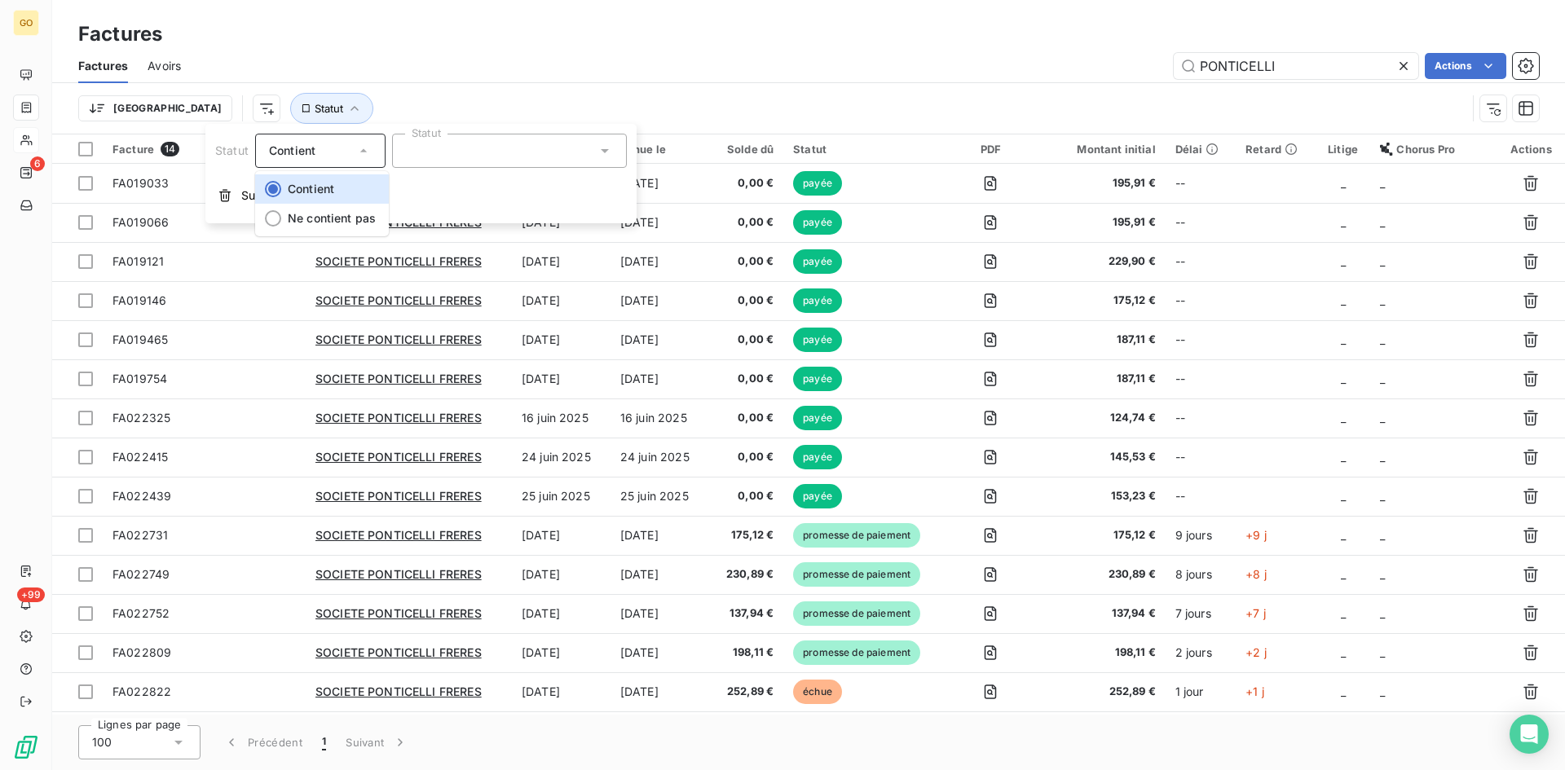
click at [361, 147] on icon at bounding box center [363, 151] width 16 height 16
click at [441, 144] on div at bounding box center [509, 151] width 235 height 34
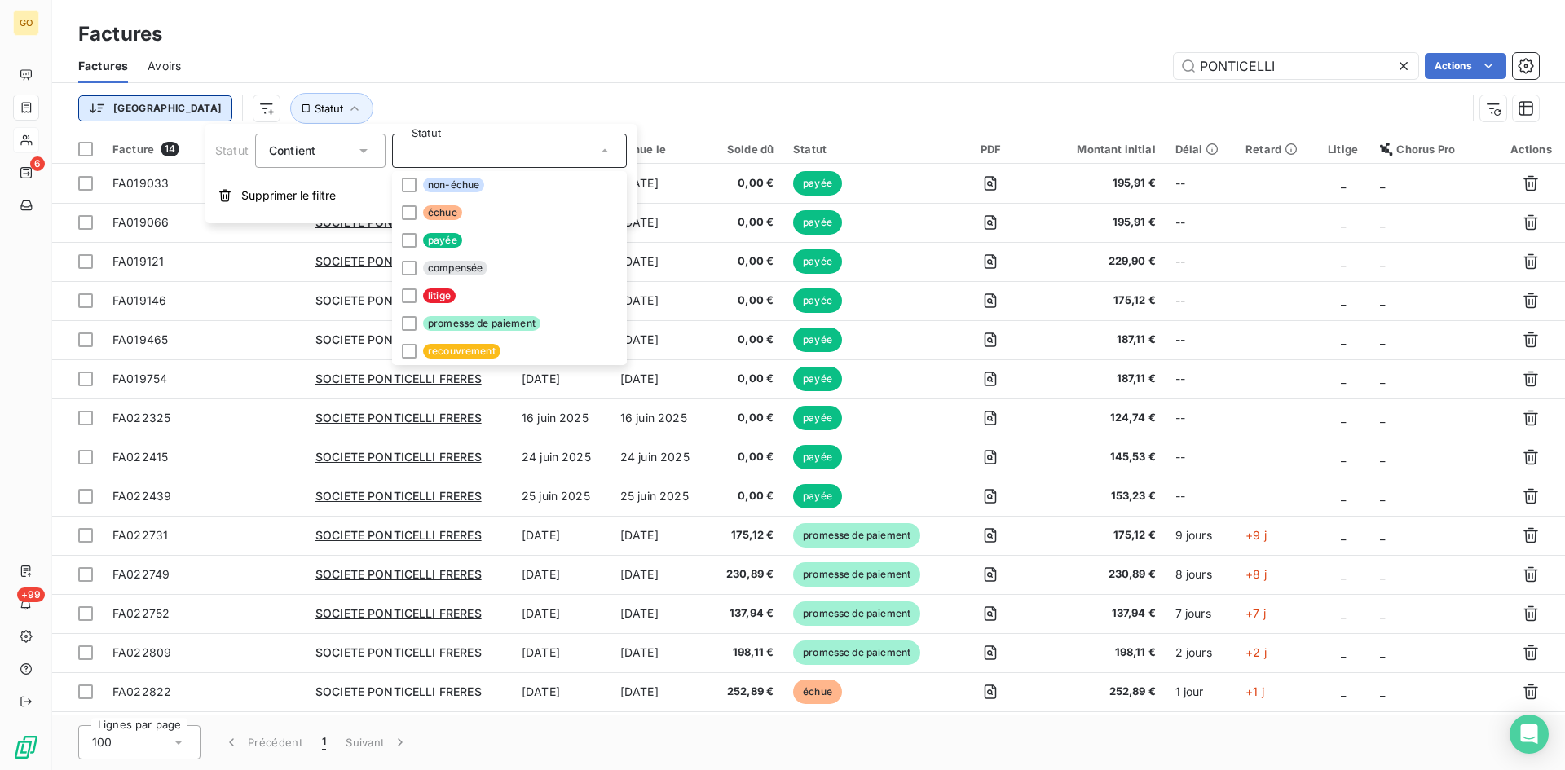
click at [125, 112] on html "GO 6 +99 Factures Factures Avoirs PONTICELLI Actions Trier Statut Facture 14 Cl…" at bounding box center [782, 385] width 1565 height 770
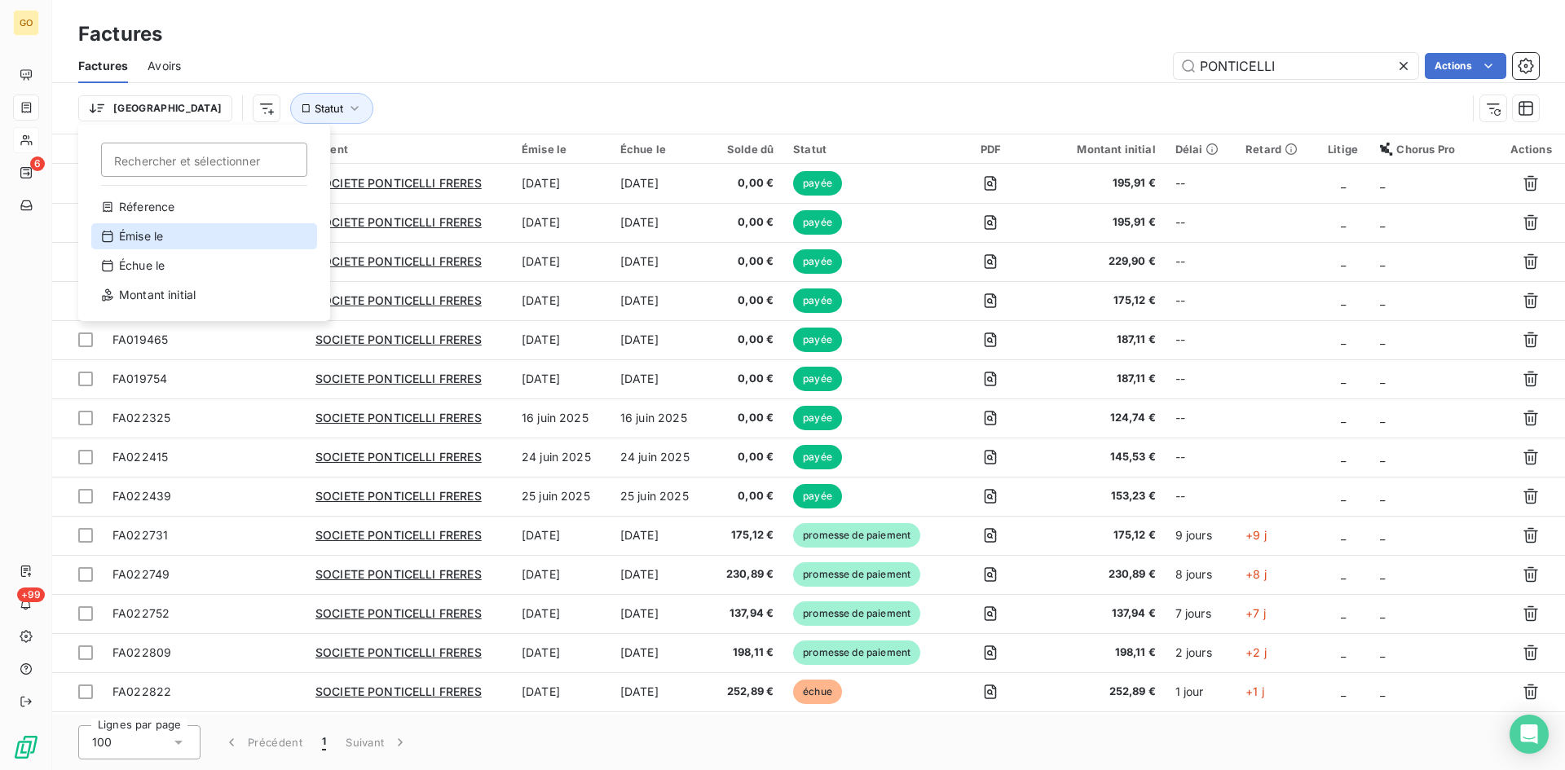
click at [130, 236] on div "Émise le" at bounding box center [204, 236] width 226 height 26
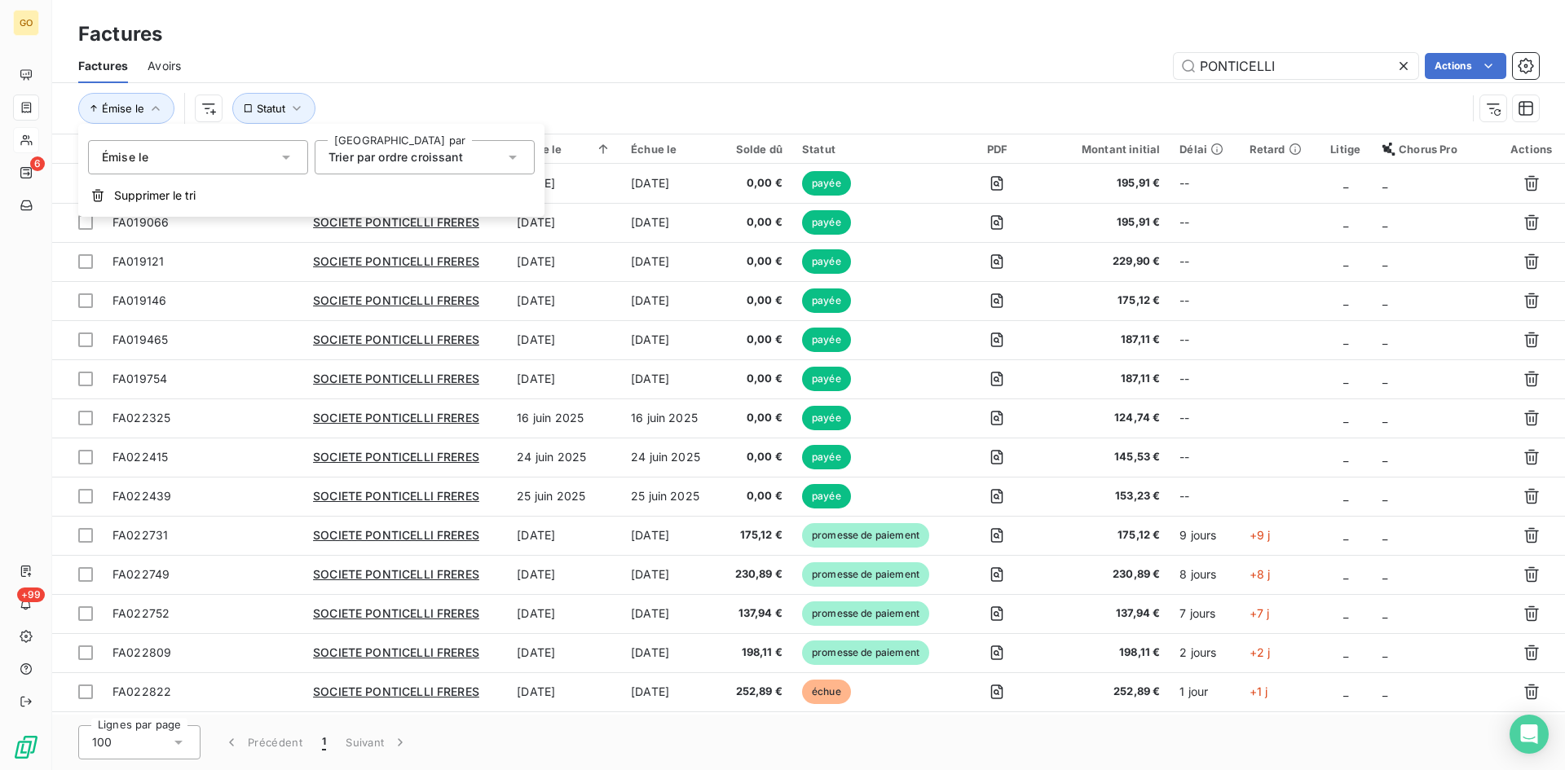
click at [284, 161] on icon at bounding box center [286, 157] width 16 height 16
click at [483, 134] on div "Émise le Réference Émise le Échue le Montant initial [GEOGRAPHIC_DATA] par Trie…" at bounding box center [311, 149] width 466 height 51
click at [491, 156] on div "Trier par ordre croissant" at bounding box center [416, 157] width 176 height 23
click at [350, 77] on div "PONTICELLI Actions" at bounding box center [869, 66] width 1338 height 26
click at [157, 111] on icon "button" at bounding box center [155, 108] width 16 height 16
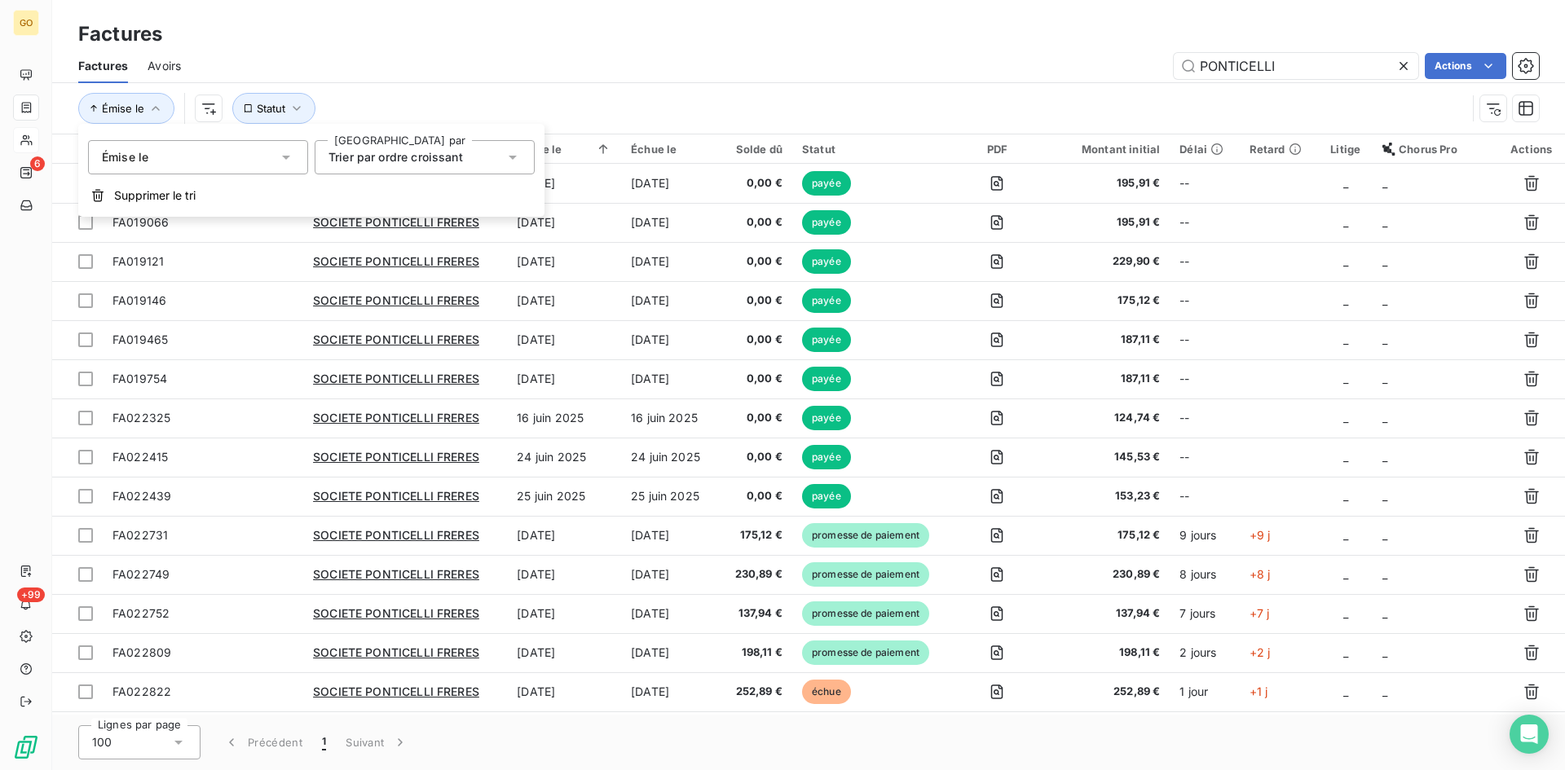
click at [294, 155] on div "Émise le" at bounding box center [198, 157] width 220 height 34
click at [378, 123] on div "Émise le Statut" at bounding box center [772, 108] width 1388 height 31
click at [160, 104] on icon "button" at bounding box center [155, 108] width 16 height 16
click at [297, 112] on icon "button" at bounding box center [296, 108] width 16 height 16
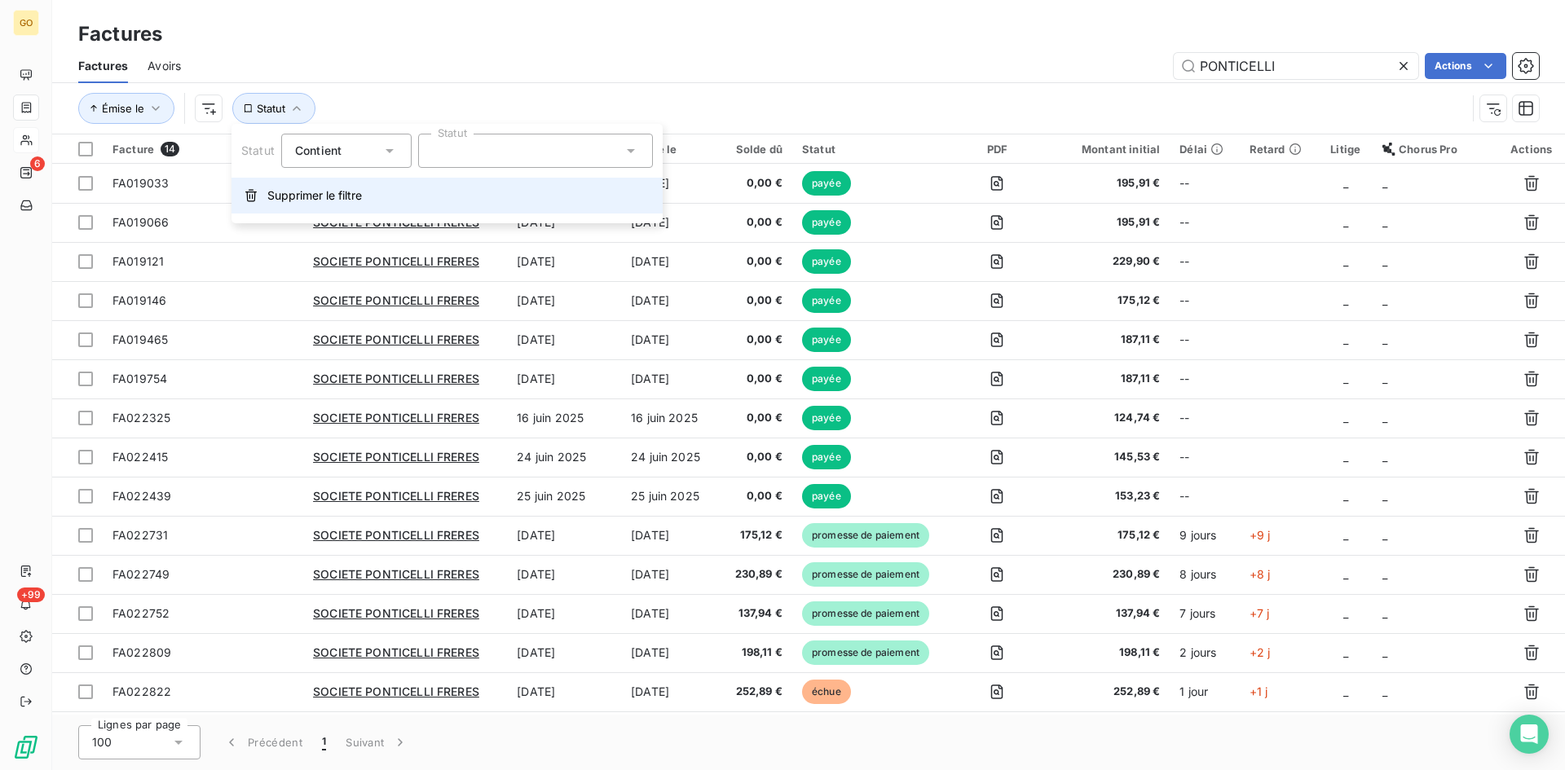
click at [345, 196] on span "Supprimer le filtre" at bounding box center [314, 195] width 95 height 16
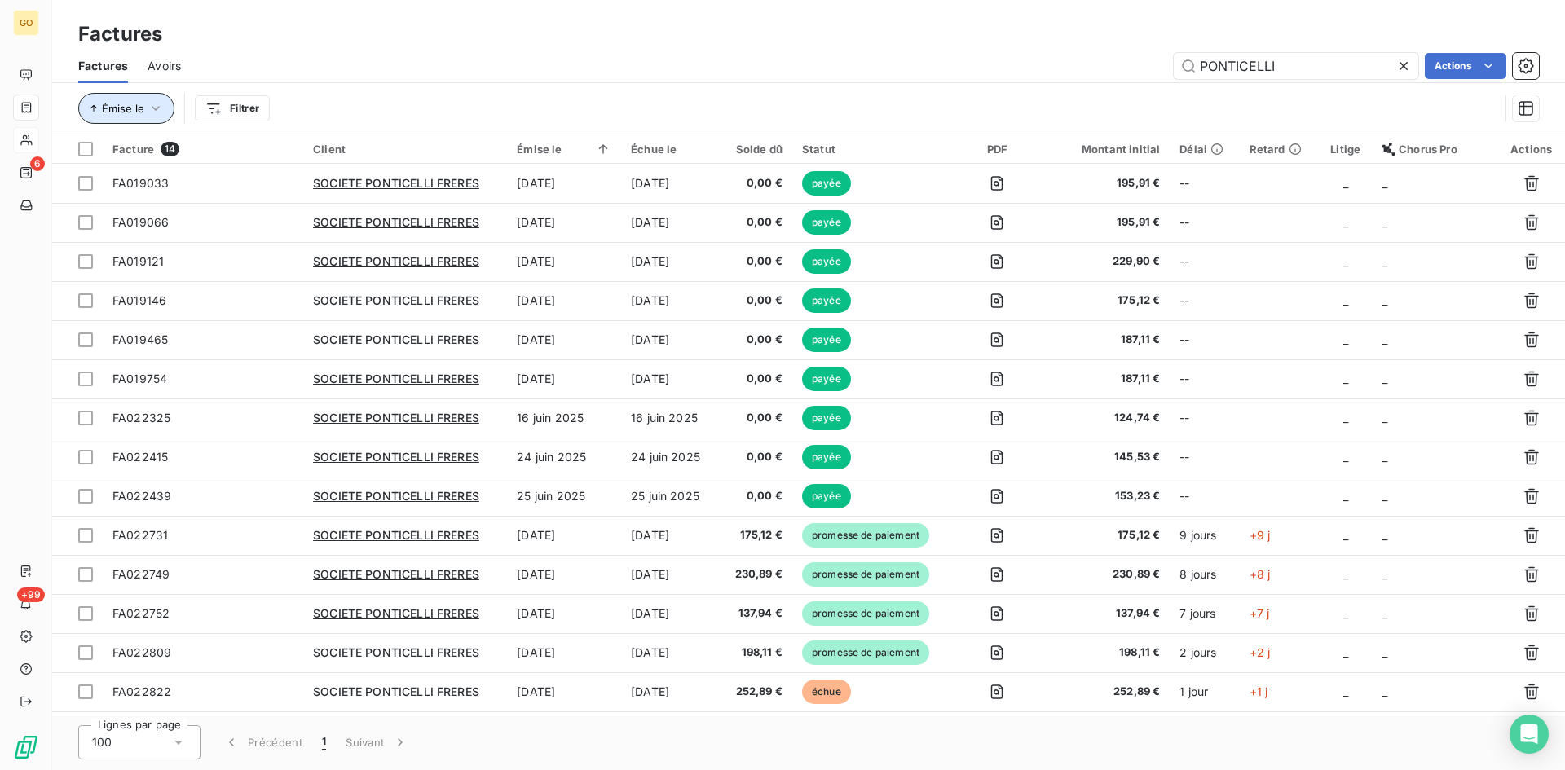
click at [164, 111] on button "Émise le" at bounding box center [126, 108] width 96 height 31
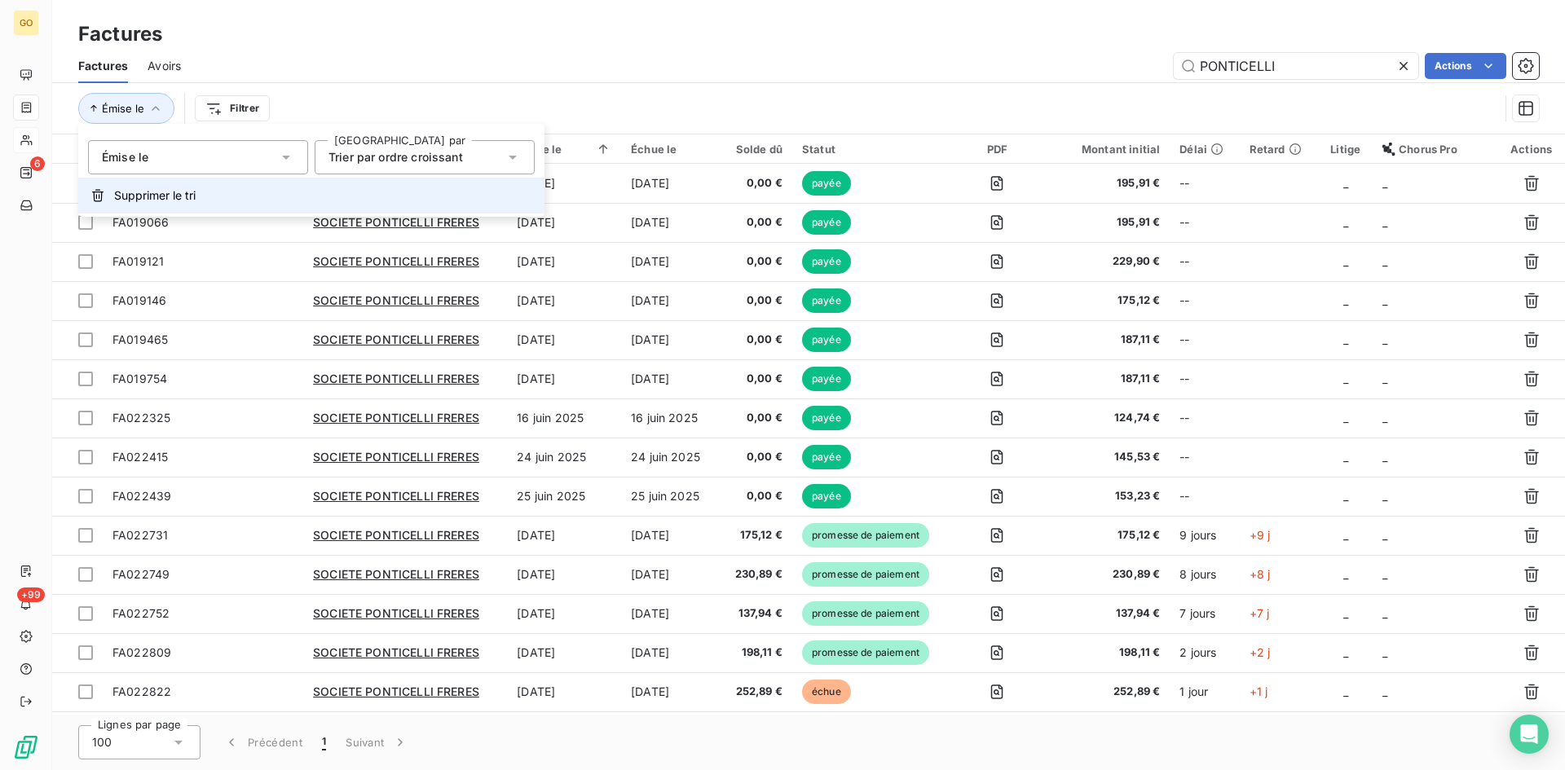
click at [160, 196] on span "Supprimer le tri" at bounding box center [154, 195] width 81 height 16
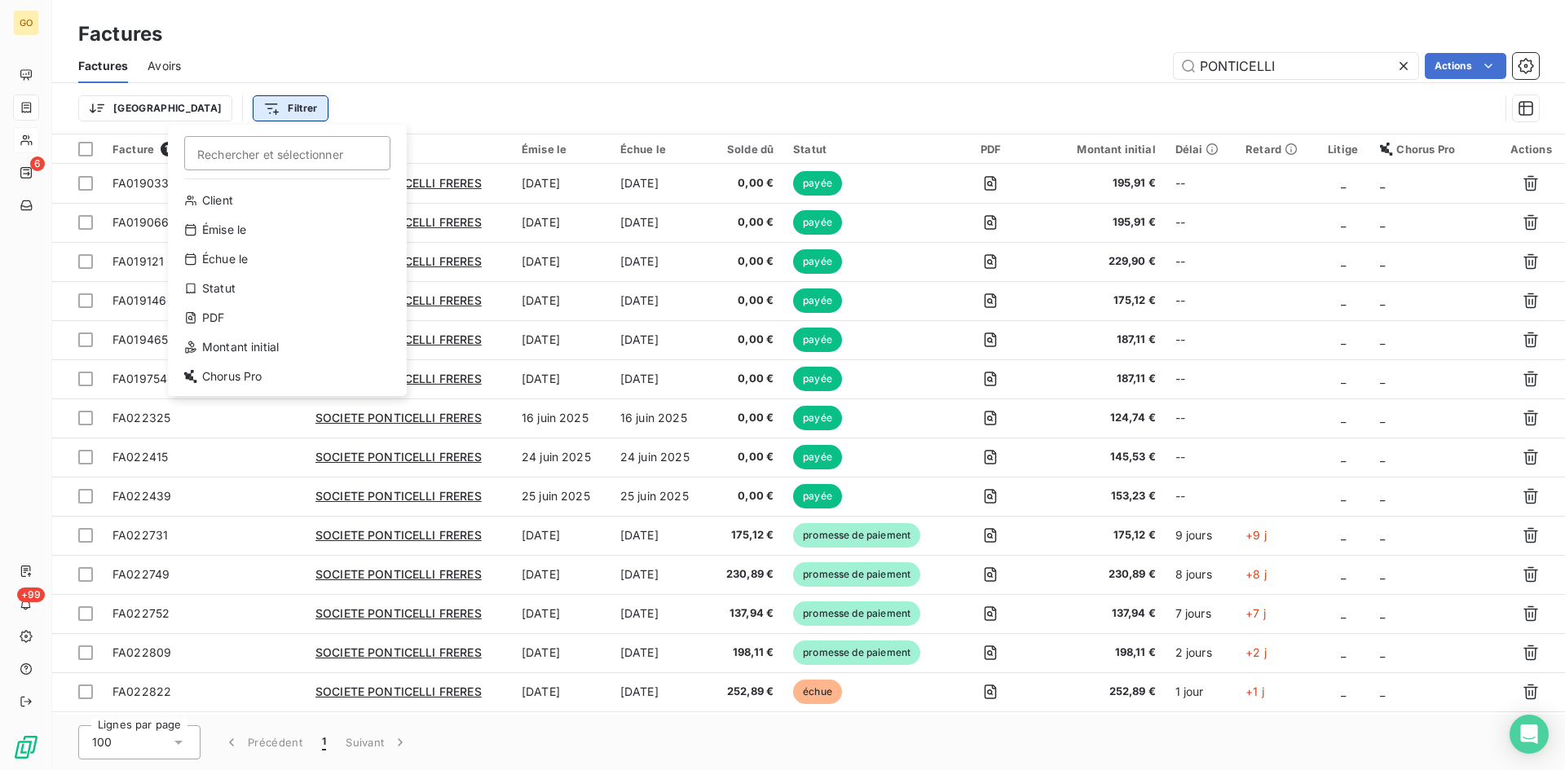
click at [174, 112] on html "GO 6 +99 Factures Factures Avoirs PONTICELLI Actions Trier Filtrer Rechercher e…" at bounding box center [782, 385] width 1565 height 770
click at [216, 228] on div "Émise le" at bounding box center [287, 230] width 226 height 26
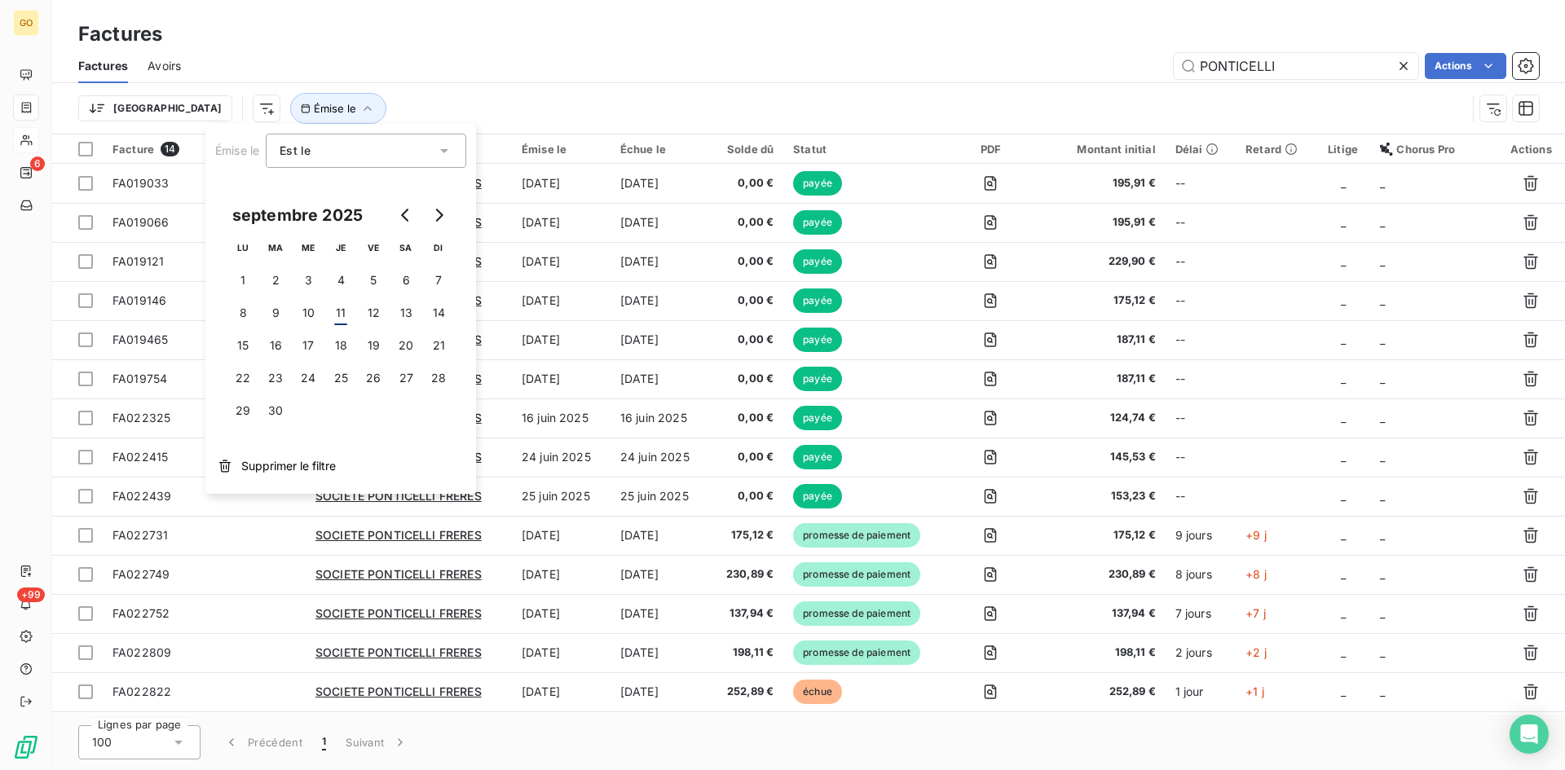
click at [456, 157] on div "Est le" at bounding box center [366, 151] width 200 height 34
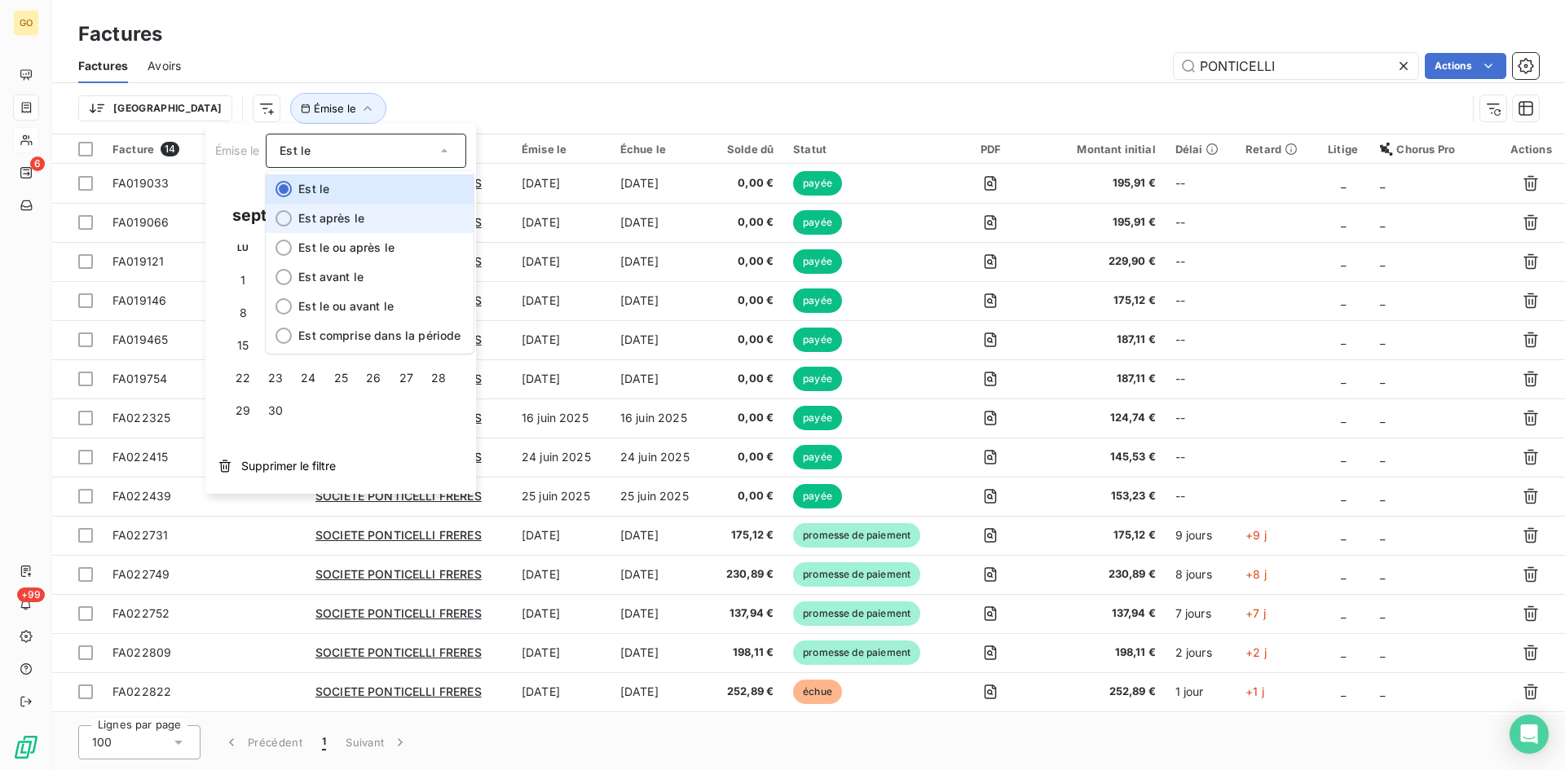
click at [415, 210] on li "Est après le" at bounding box center [370, 218] width 208 height 29
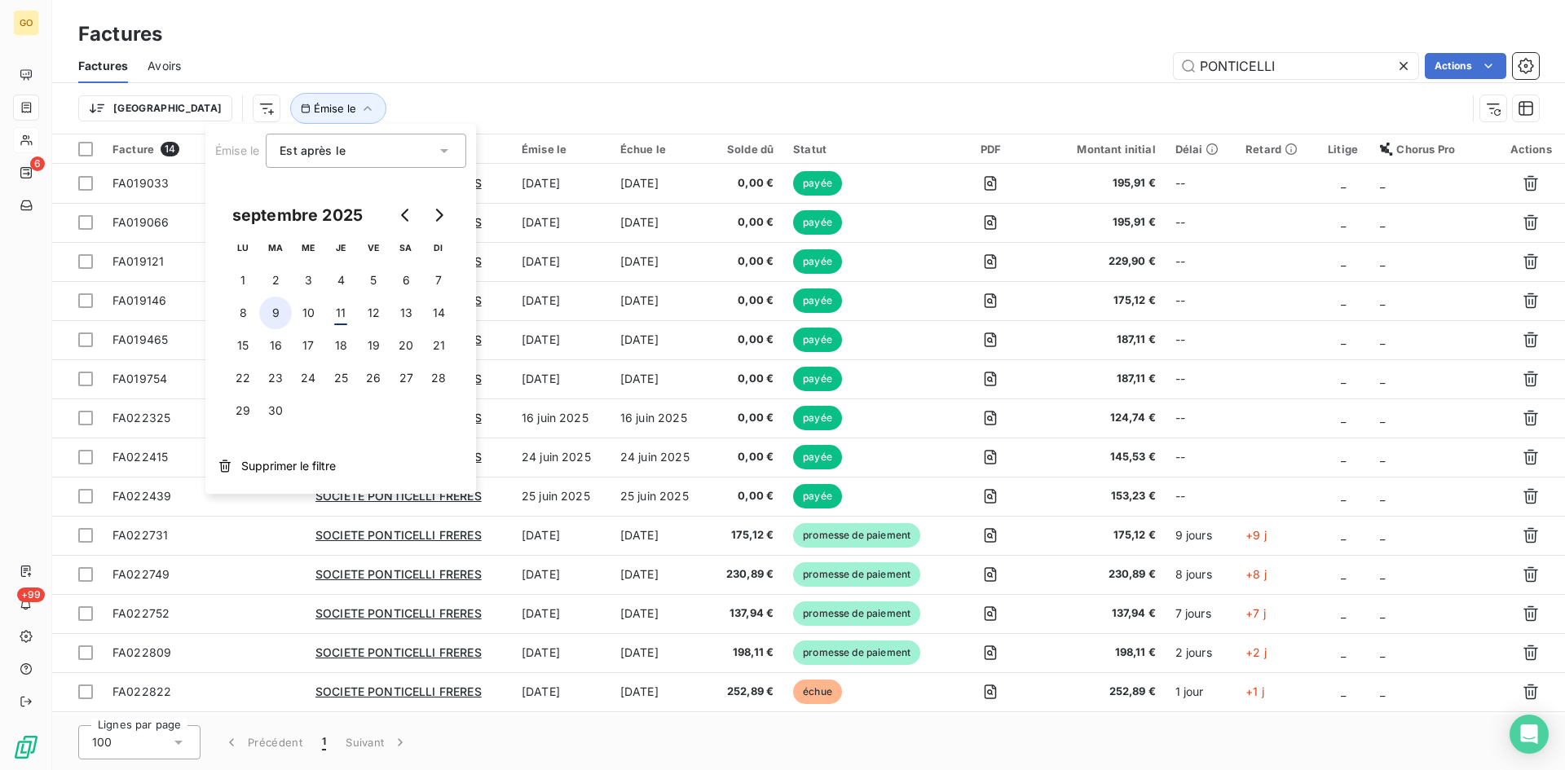
click at [277, 317] on button "9" at bounding box center [275, 313] width 33 height 33
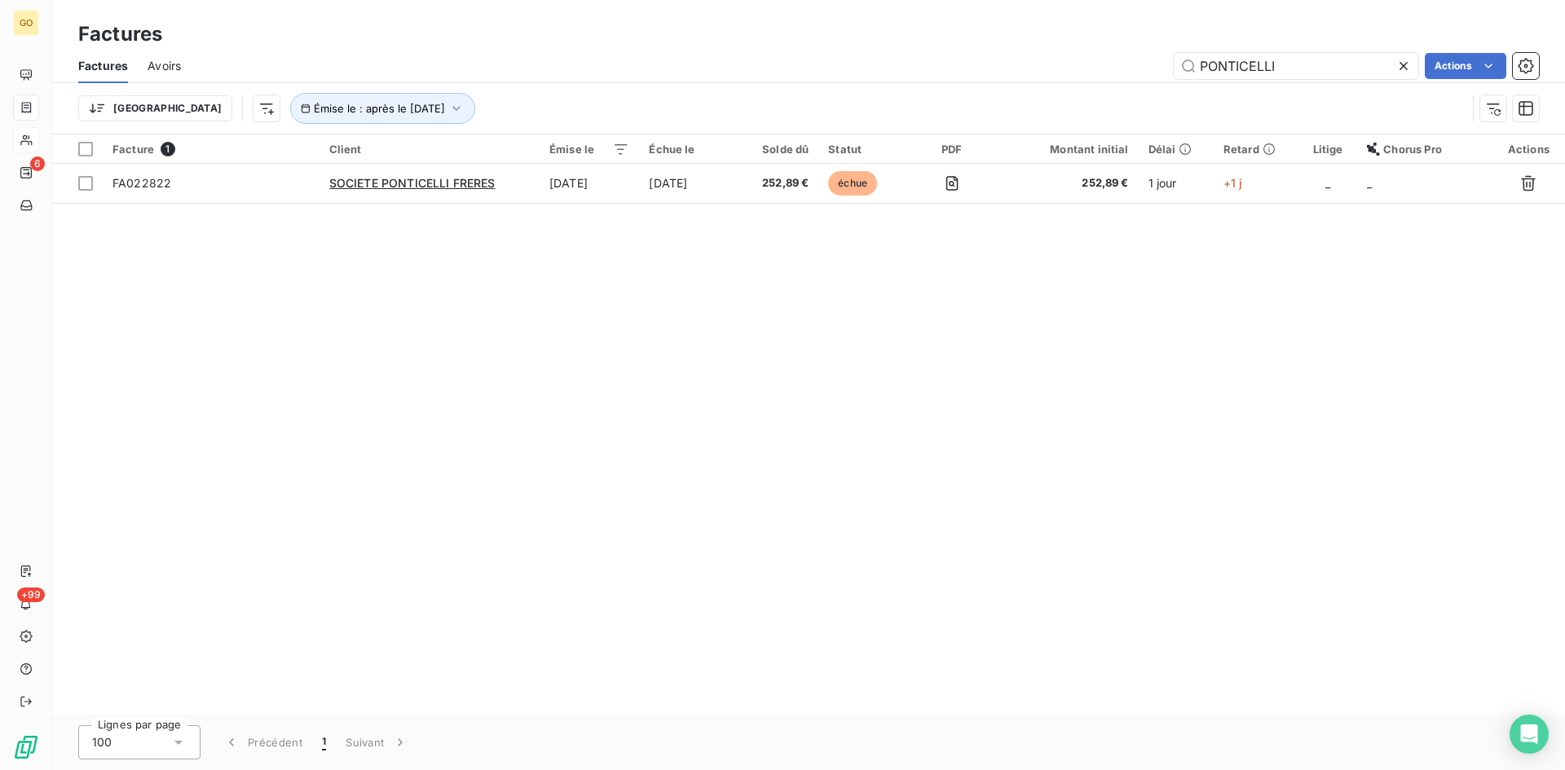
click at [446, 91] on div "Trier Émise le : après le [DATE]" at bounding box center [808, 108] width 1460 height 51
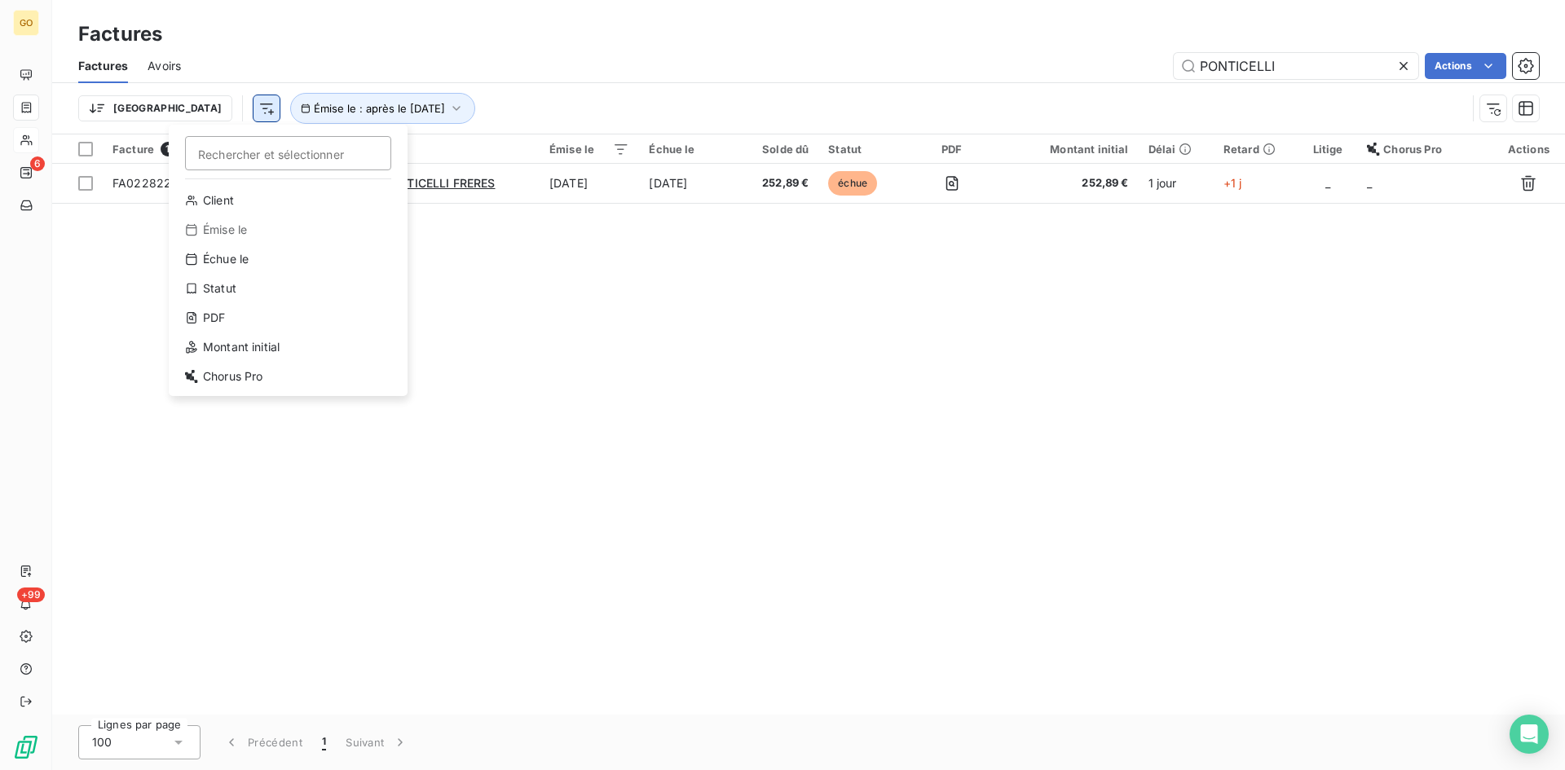
click at [188, 107] on html "GO 6 +99 Factures Factures Avoirs PONTICELLI Actions Trier Rechercher et sélect…" at bounding box center [782, 385] width 1565 height 770
click at [231, 289] on div "Statut" at bounding box center [288, 288] width 226 height 26
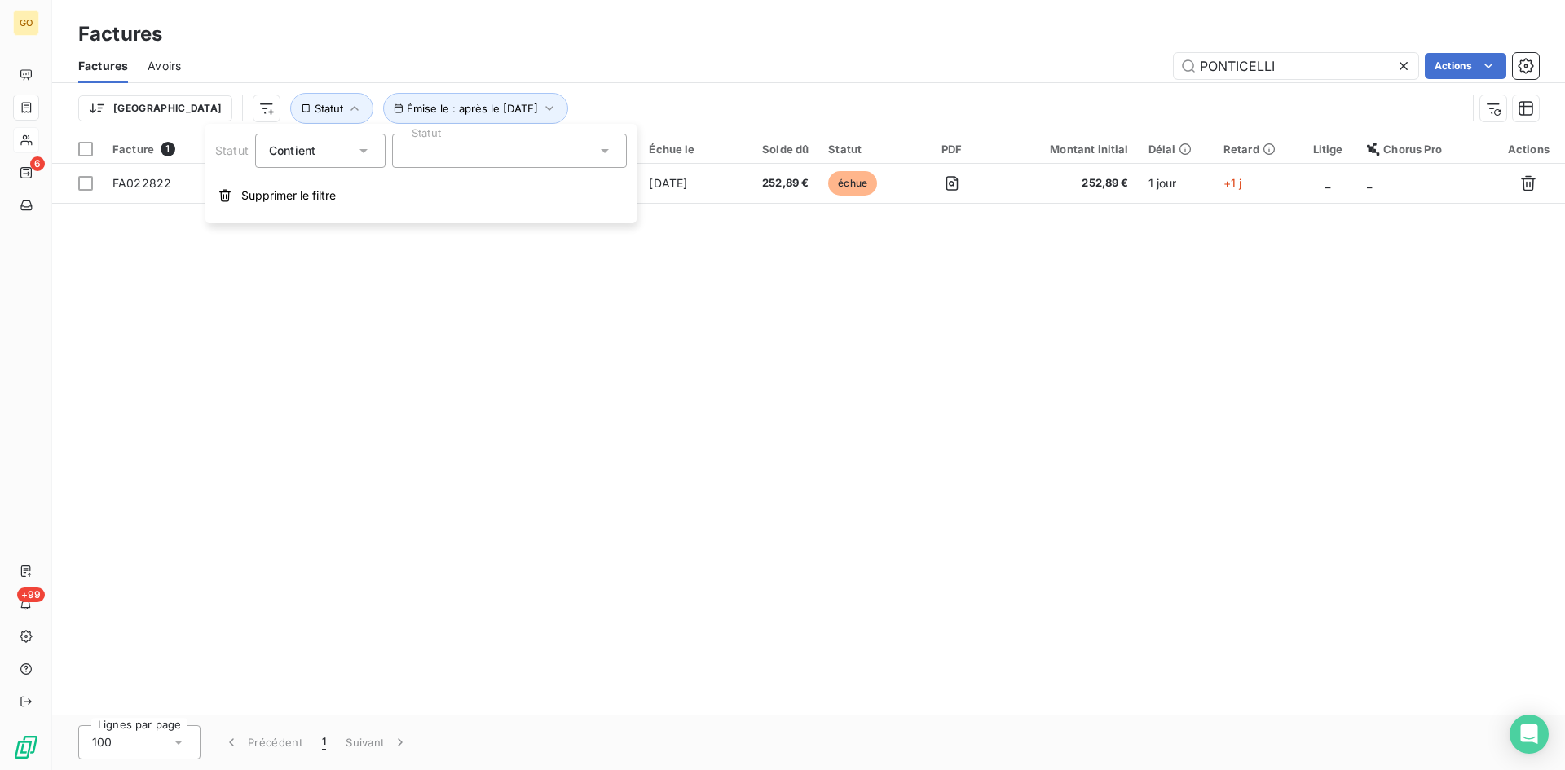
click at [466, 148] on div at bounding box center [509, 151] width 235 height 34
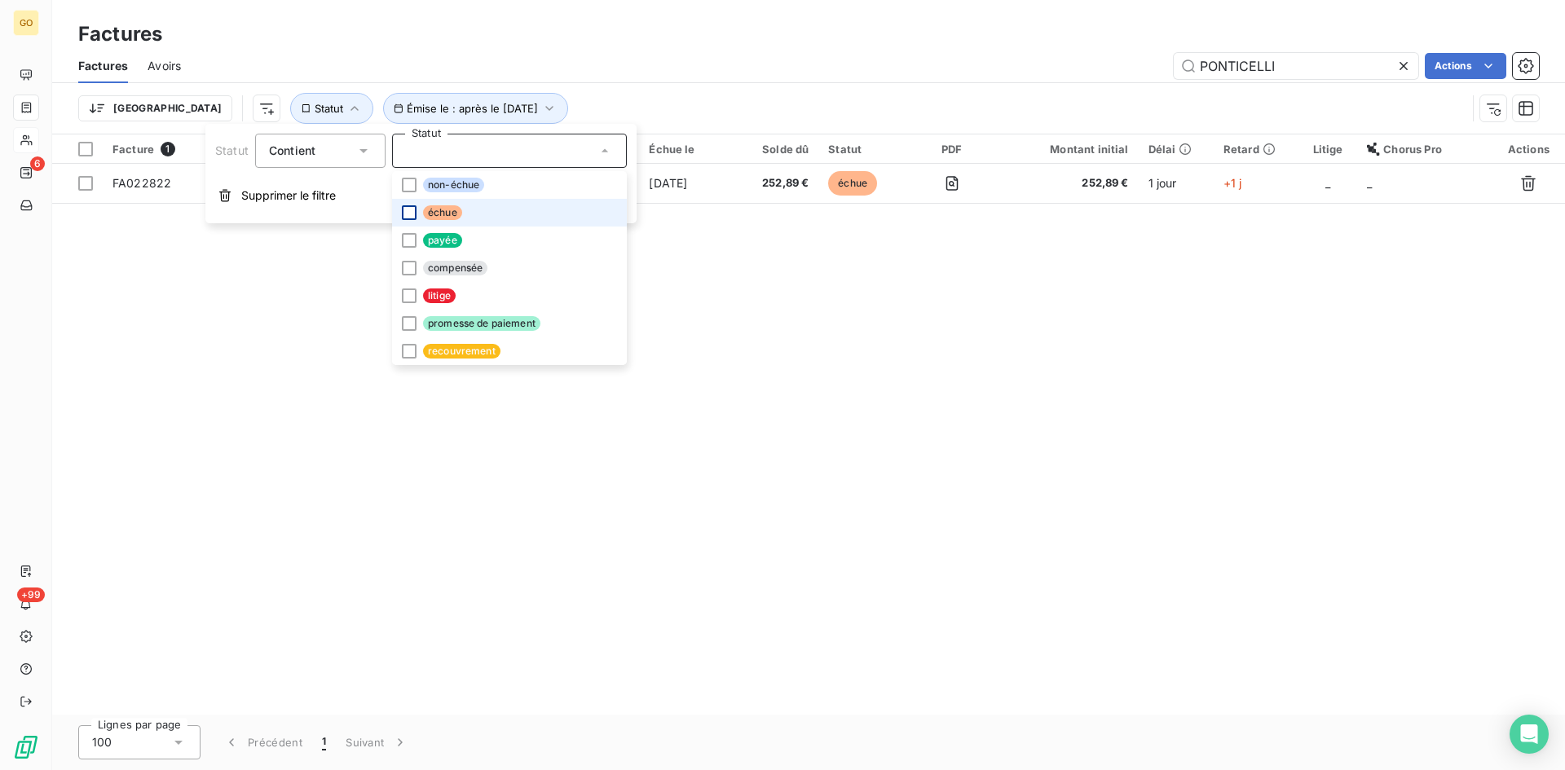
click at [406, 214] on div at bounding box center [409, 212] width 15 height 15
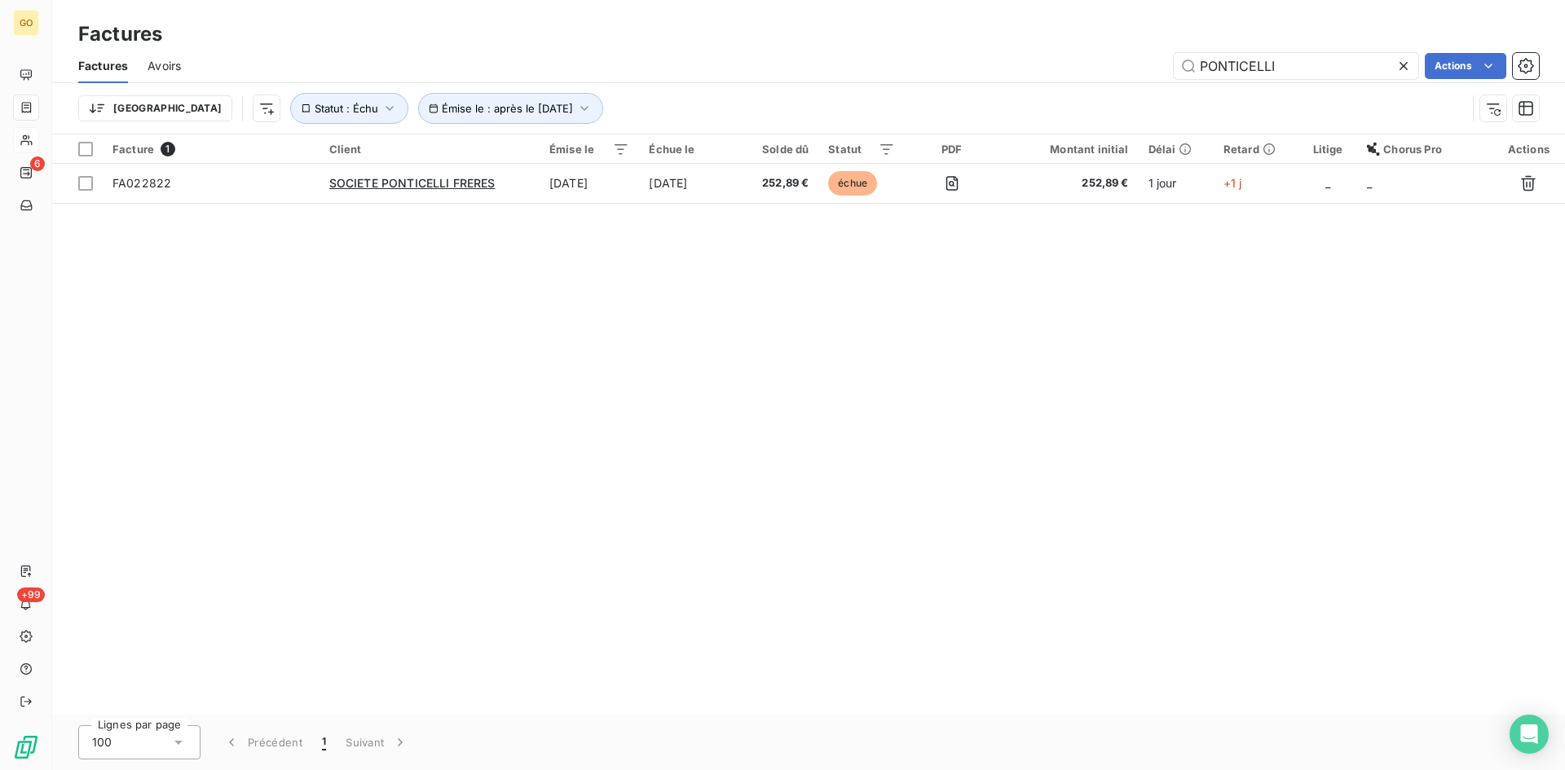
click at [750, 85] on div "Trier Émise le : après le [DATE] Statut : Échu" at bounding box center [808, 108] width 1460 height 51
click at [576, 108] on icon "button" at bounding box center [584, 108] width 16 height 16
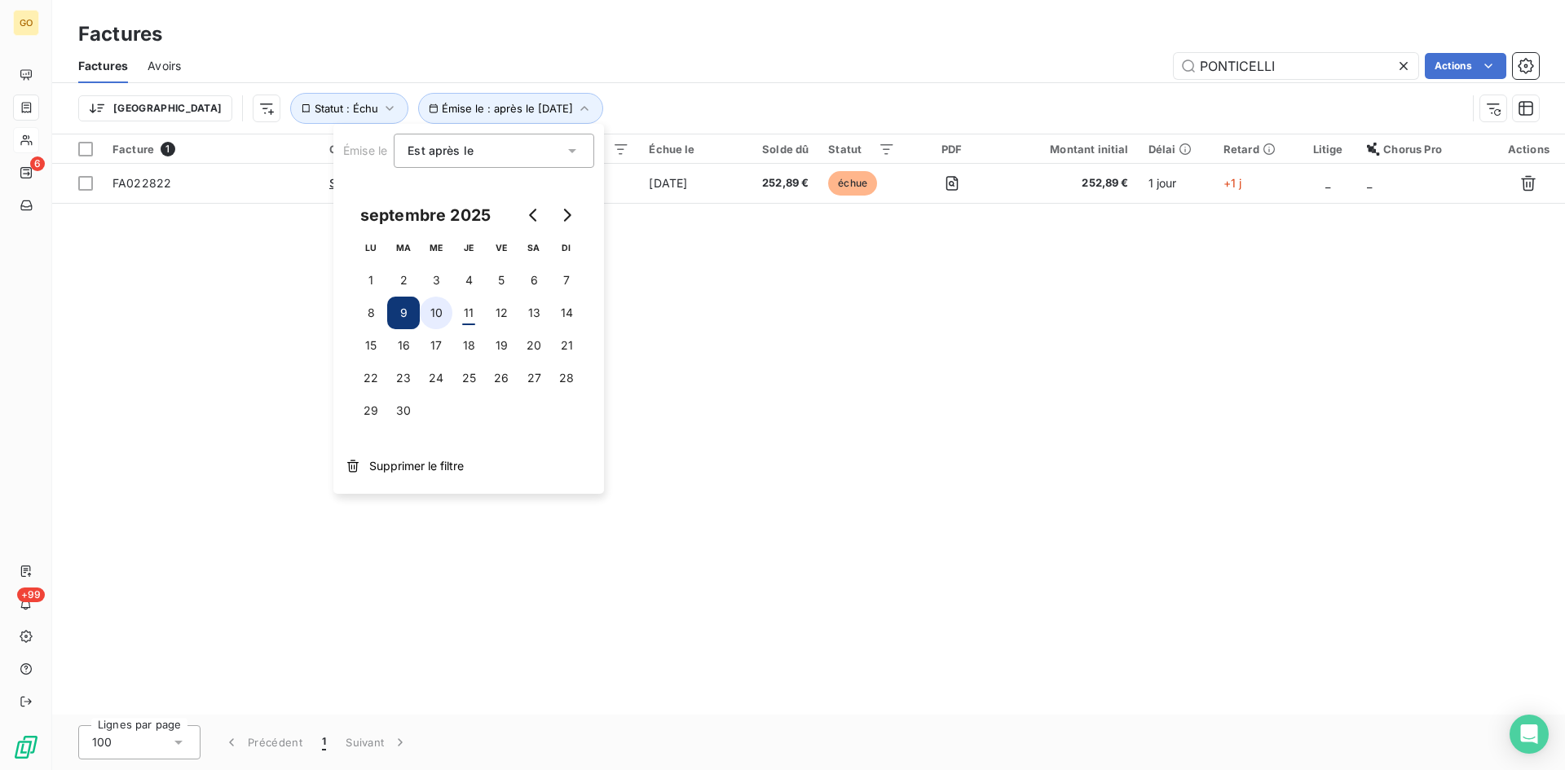
click at [433, 317] on button "10" at bounding box center [436, 313] width 33 height 33
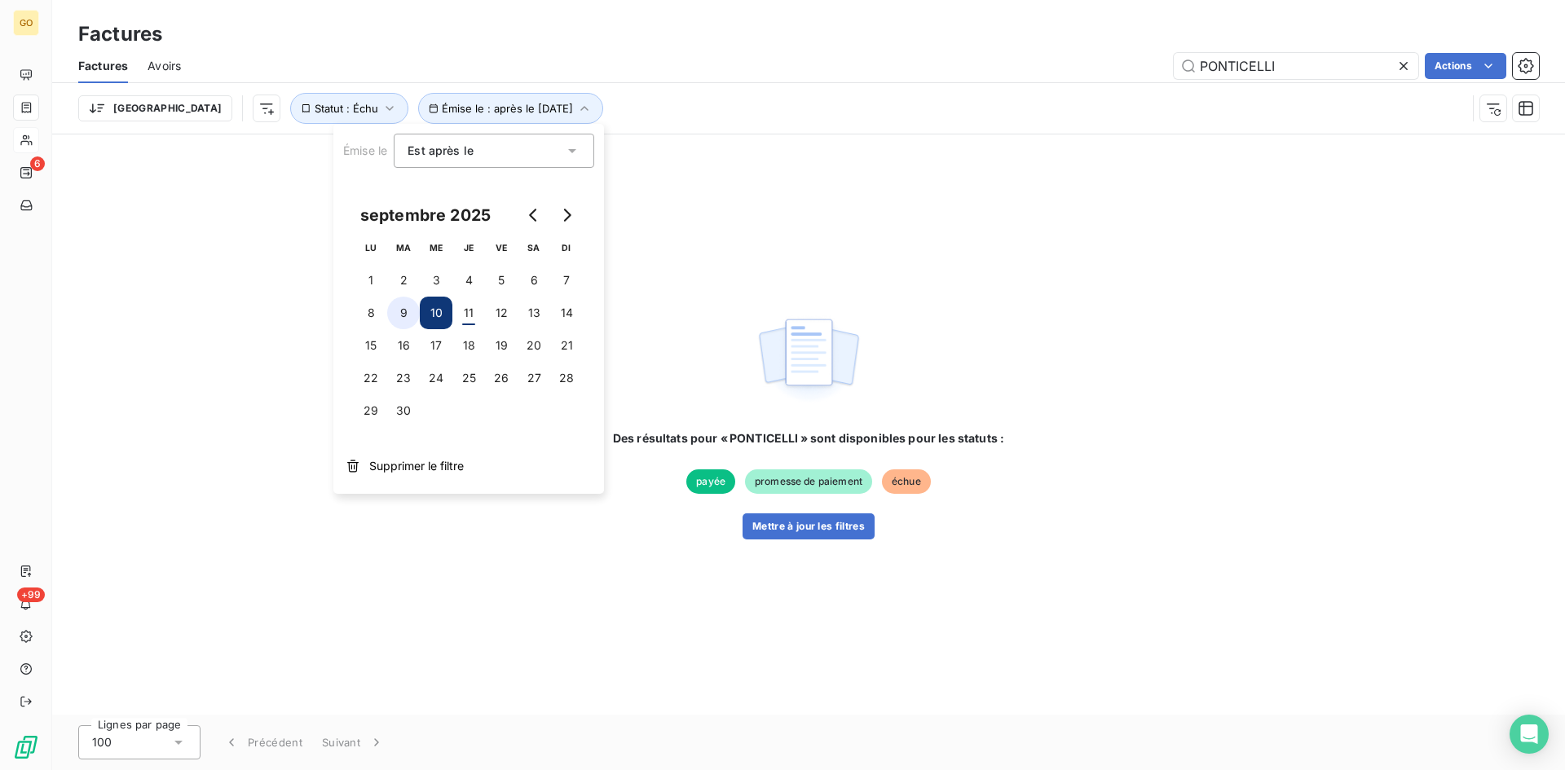
click at [413, 310] on button "9" at bounding box center [403, 313] width 33 height 33
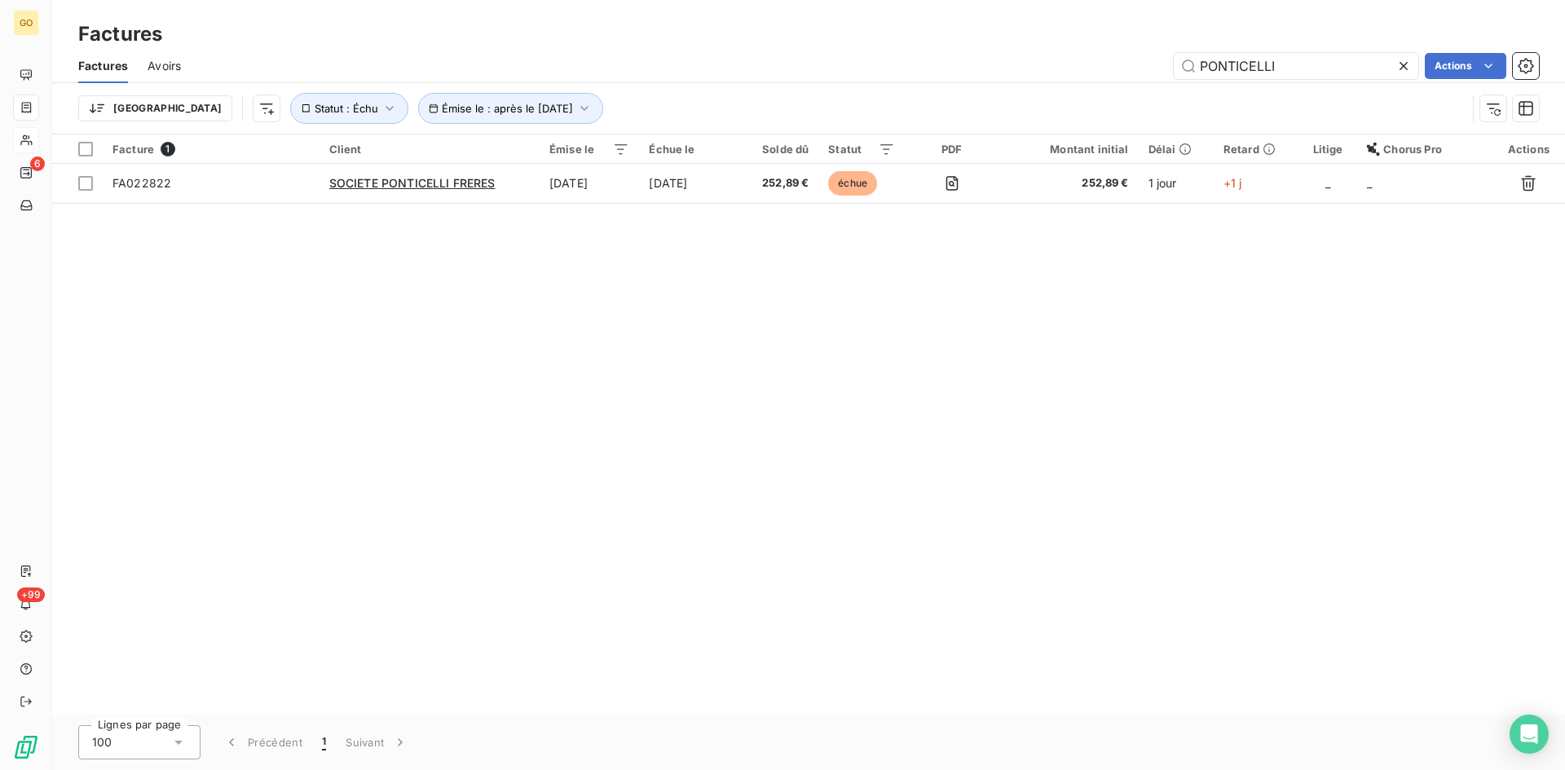
click at [912, 337] on div "Facture 1 Client Émise le Échue le Solde dû Statut PDF Montant initial Délai Re…" at bounding box center [808, 424] width 1512 height 580
click at [290, 116] on button "Statut : Échu" at bounding box center [349, 108] width 118 height 31
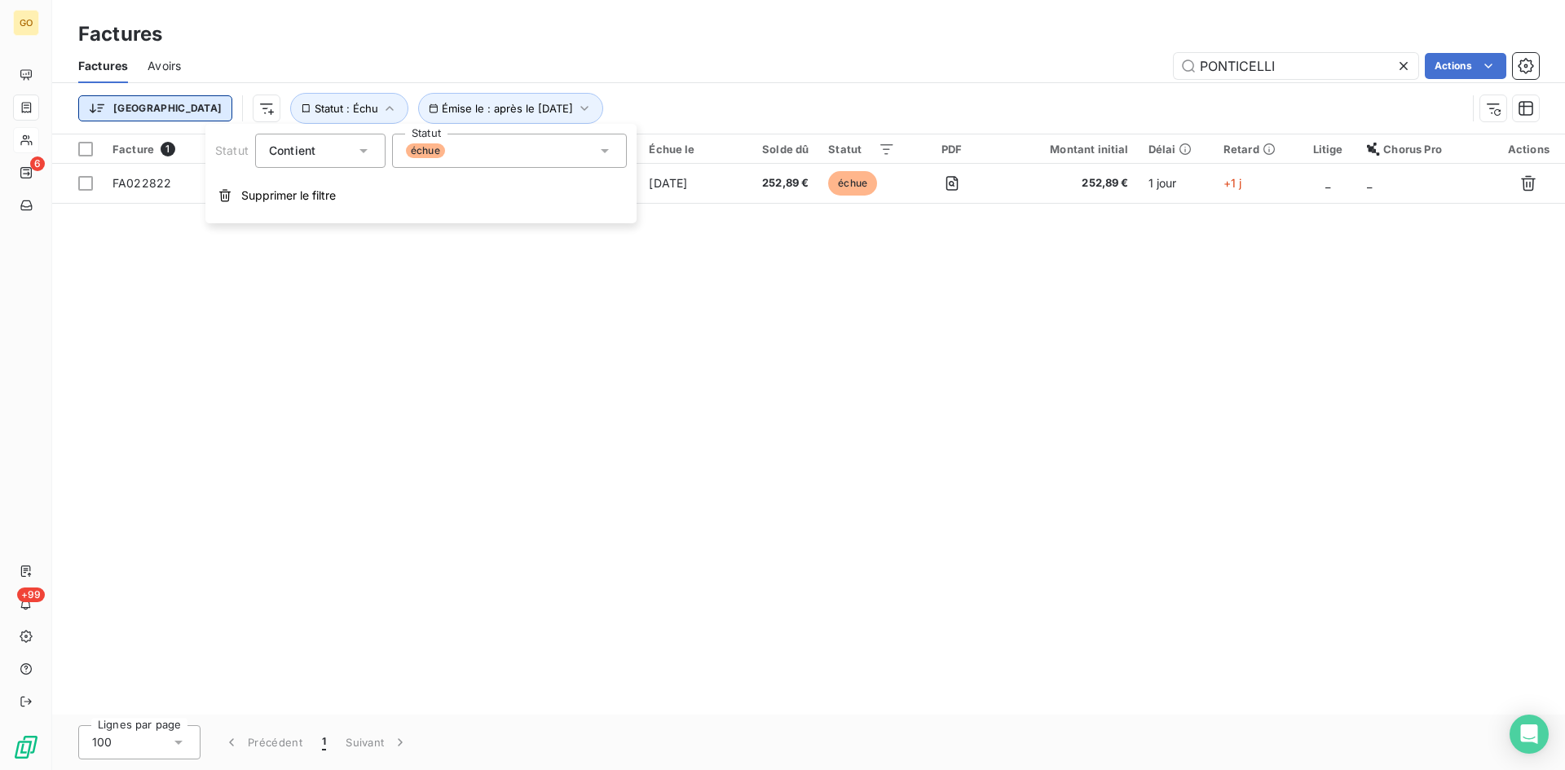
click at [99, 112] on html "GO 6 +99 Factures Factures Avoirs PONTICELLI Actions [GEOGRAPHIC_DATA] Émise le…" at bounding box center [782, 385] width 1565 height 770
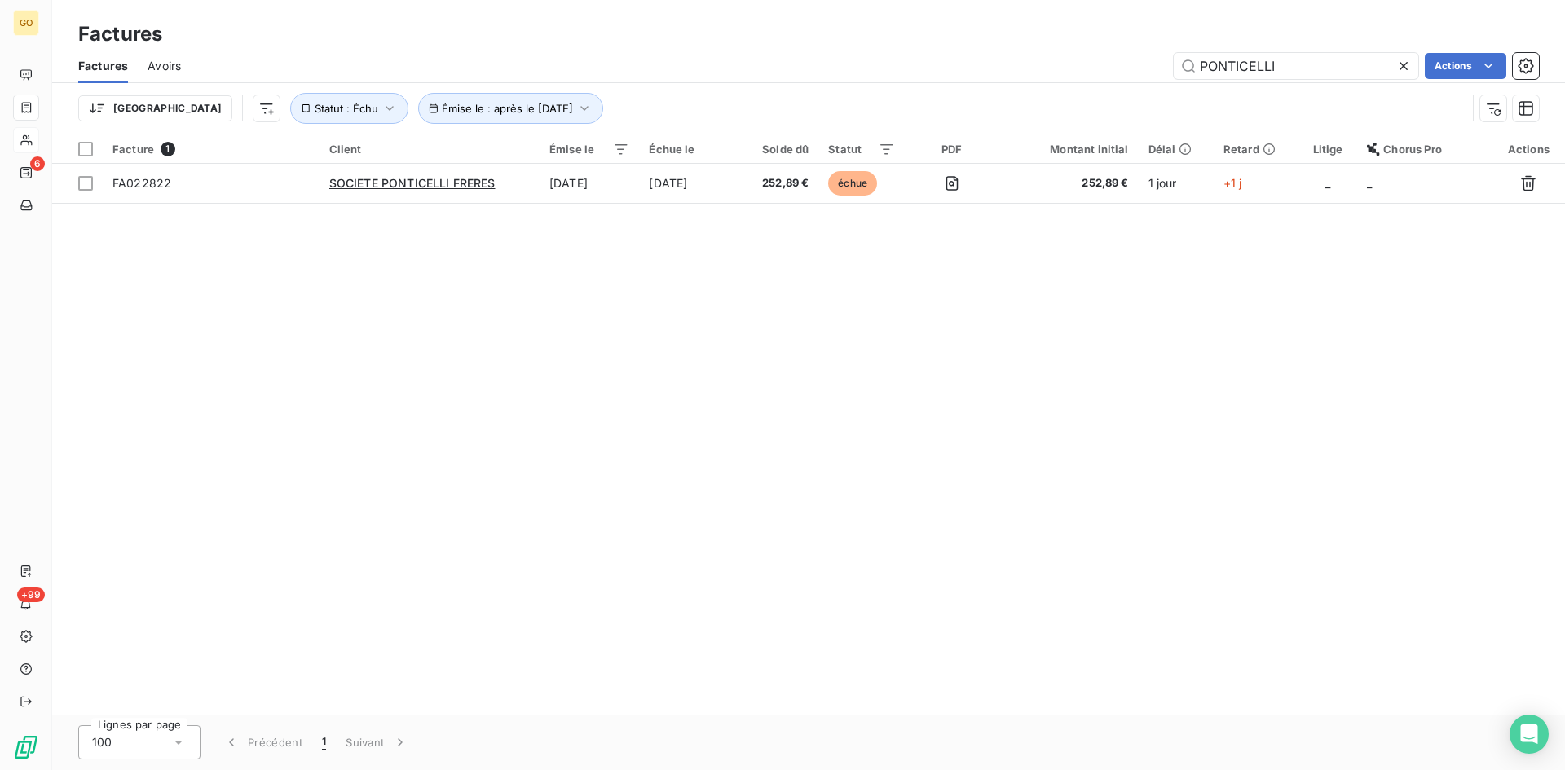
click at [713, 76] on html "GO 6 +99 Factures Factures Avoirs PONTICELLI Actions [GEOGRAPHIC_DATA] Émise le…" at bounding box center [782, 385] width 1565 height 770
click at [1398, 68] on icon at bounding box center [1403, 66] width 16 height 16
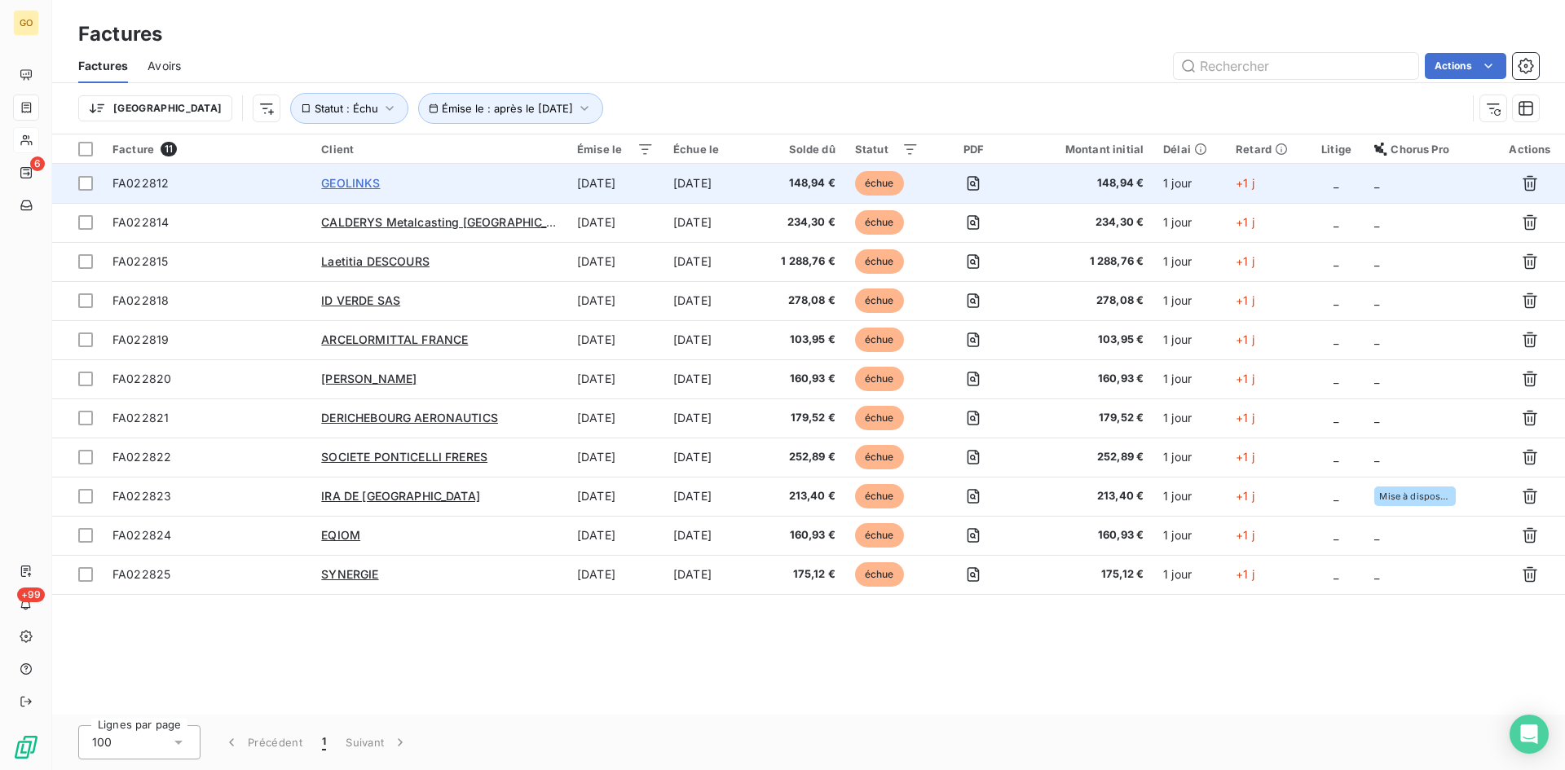
click at [343, 178] on span "GEOLINKS" at bounding box center [350, 183] width 59 height 14
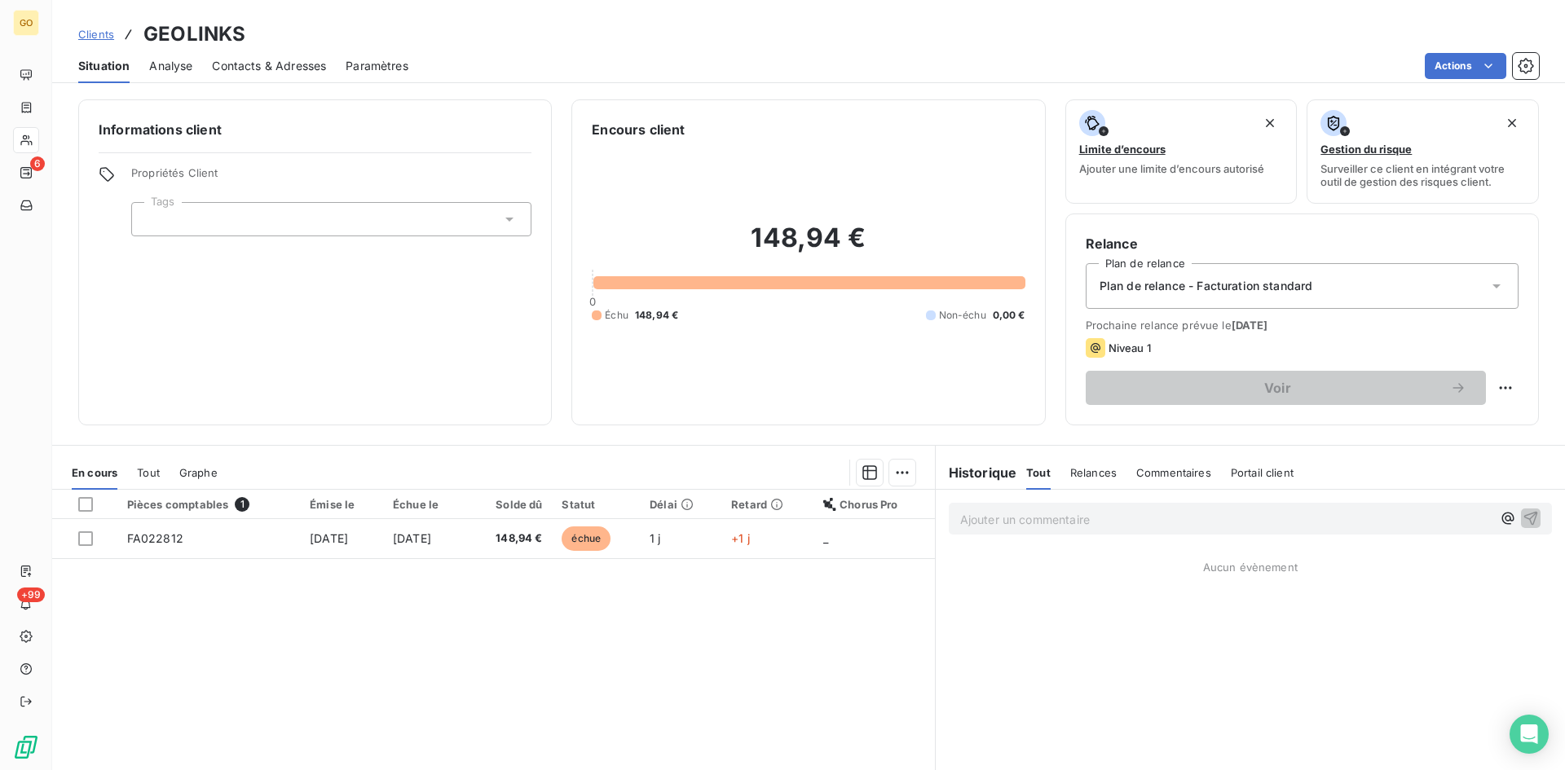
click at [272, 68] on span "Contacts & Adresses" at bounding box center [269, 66] width 114 height 16
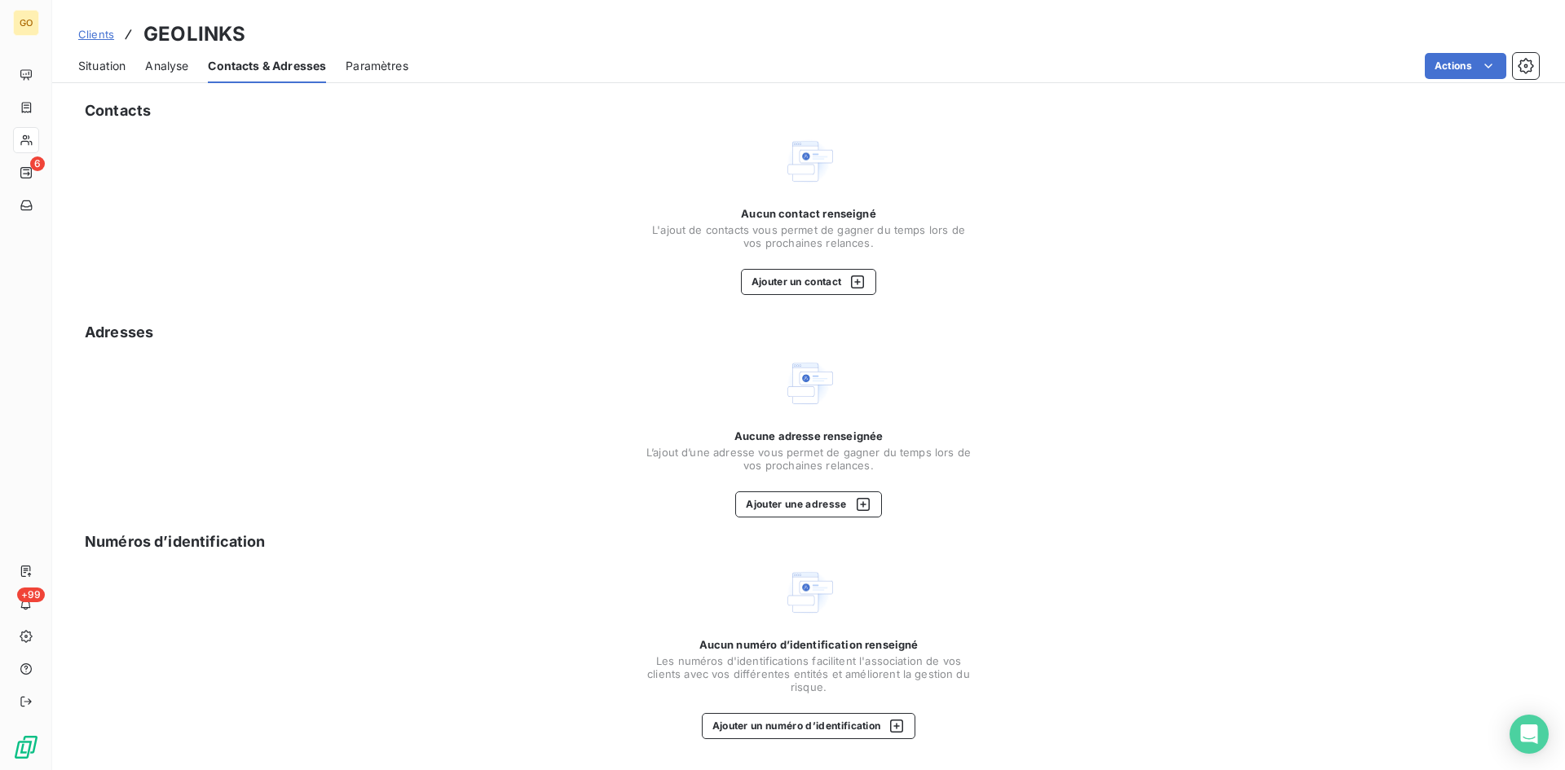
click at [389, 73] on span "Paramètres" at bounding box center [376, 66] width 63 height 16
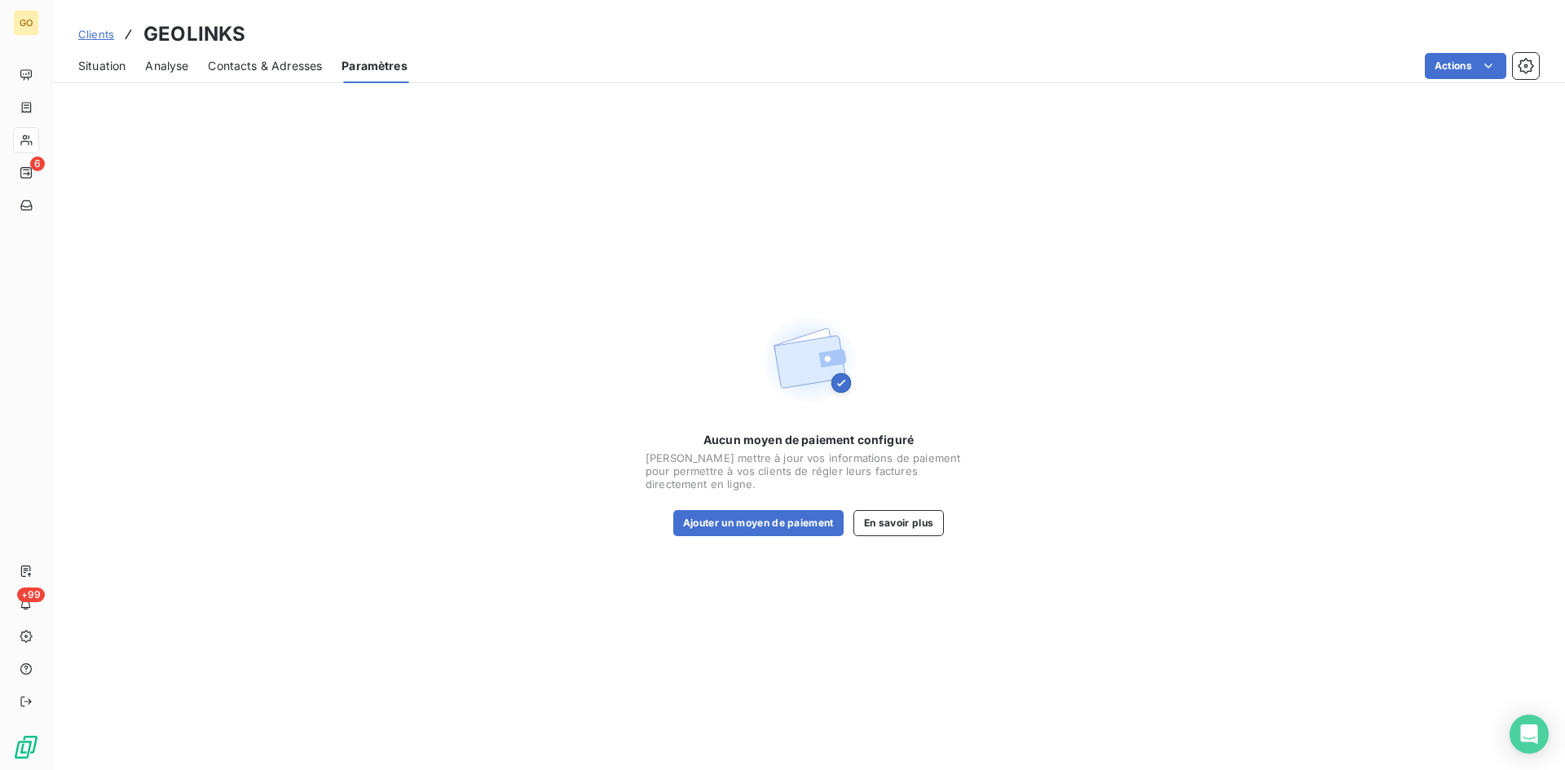
click at [164, 58] on span "Analyse" at bounding box center [166, 66] width 43 height 16
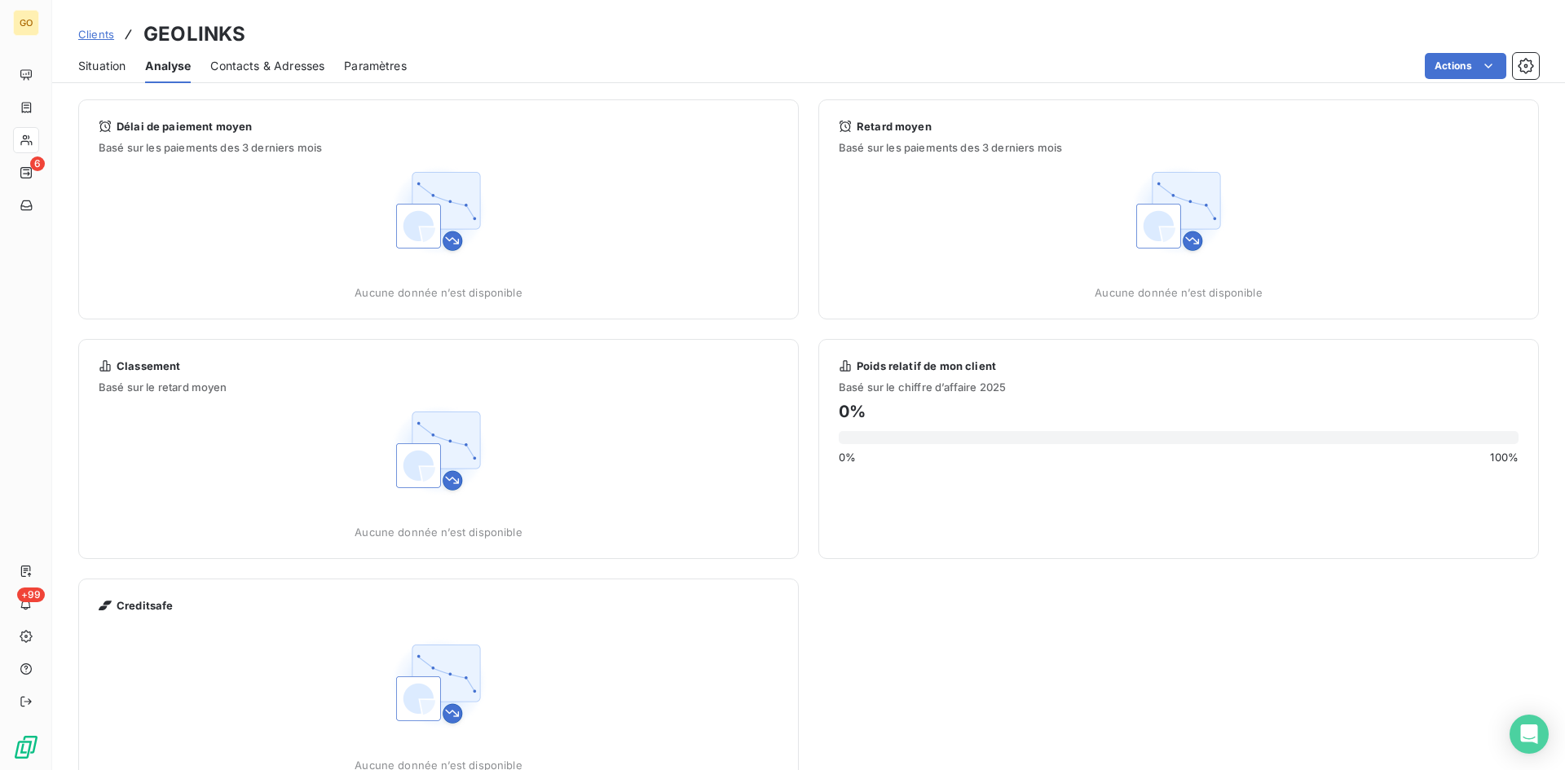
click at [110, 71] on span "Situation" at bounding box center [101, 66] width 47 height 16
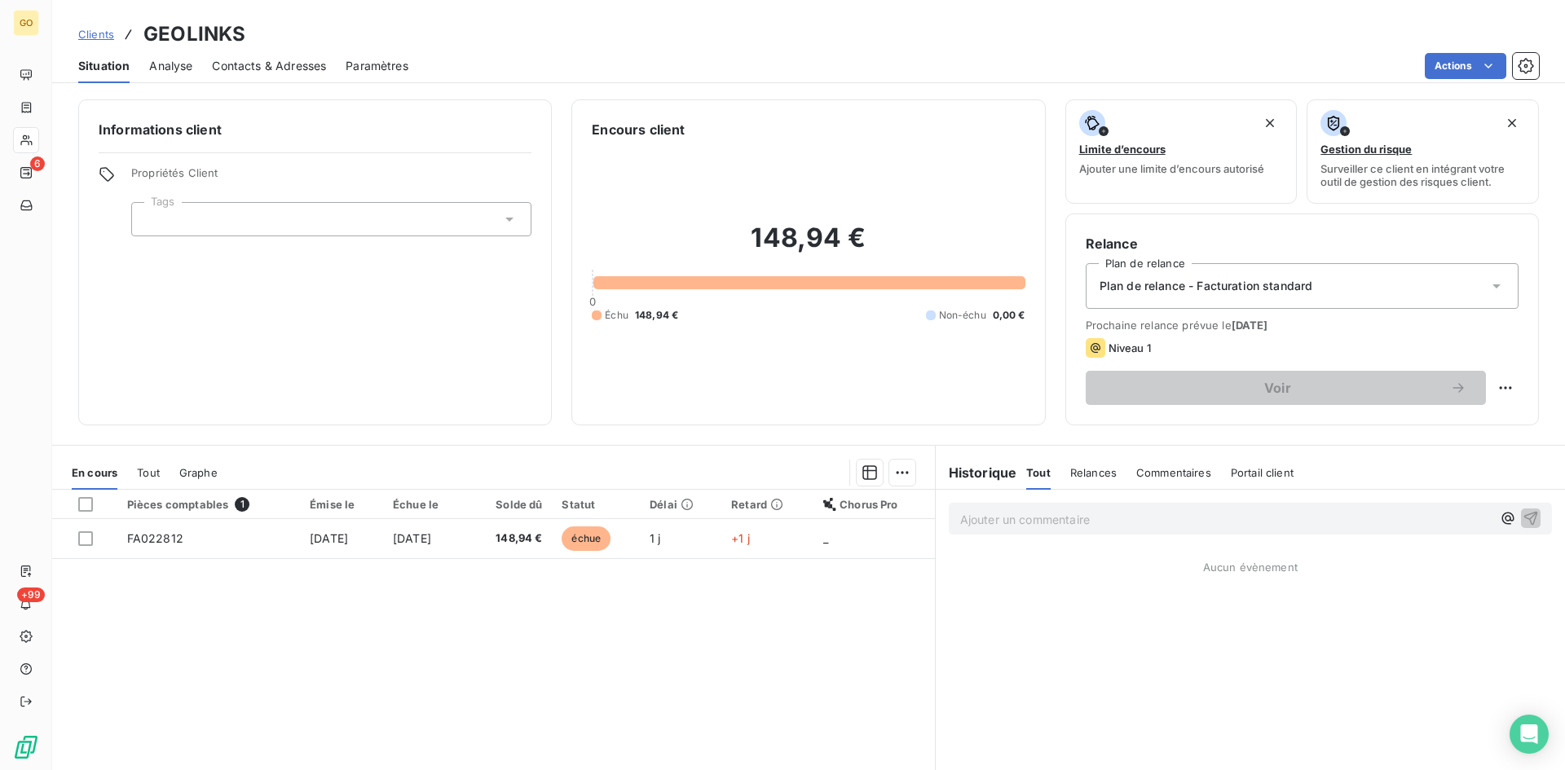
click at [180, 23] on h3 "GEOLINKS" at bounding box center [194, 34] width 102 height 29
click at [90, 35] on span "Clients" at bounding box center [96, 34] width 36 height 13
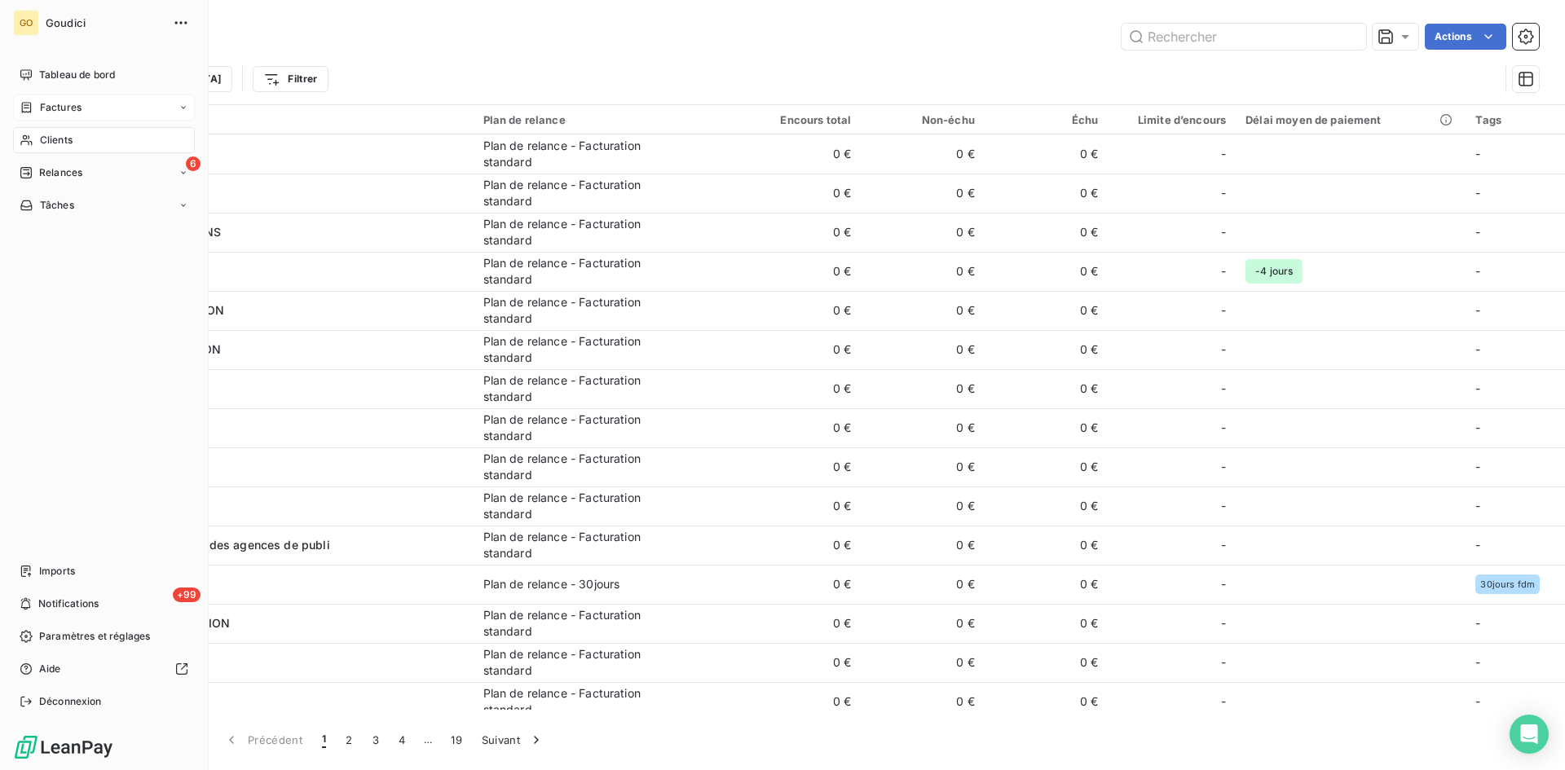
click at [40, 101] on span "Factures" at bounding box center [61, 107] width 42 height 15
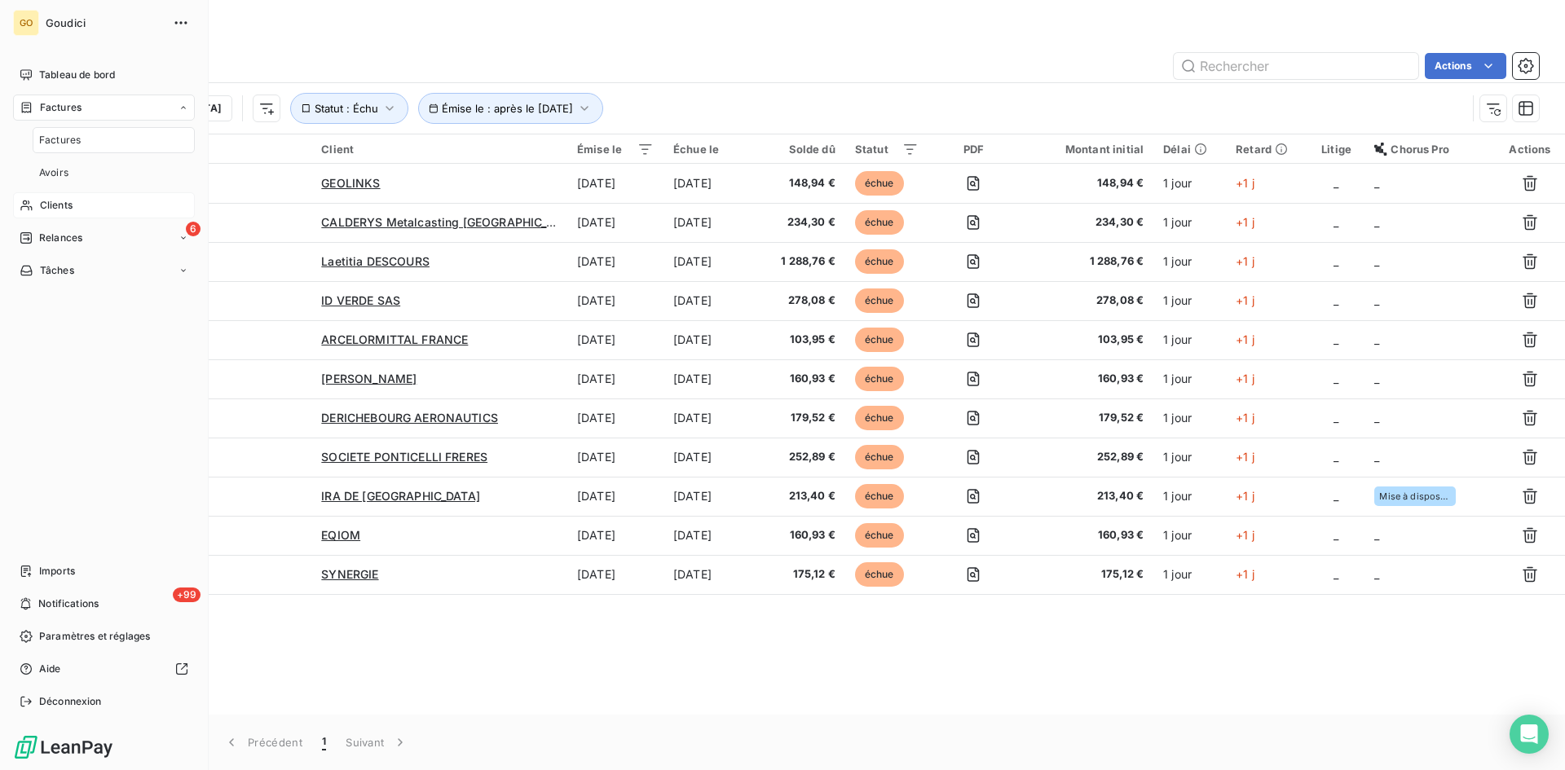
click at [65, 145] on span "Factures" at bounding box center [60, 140] width 42 height 15
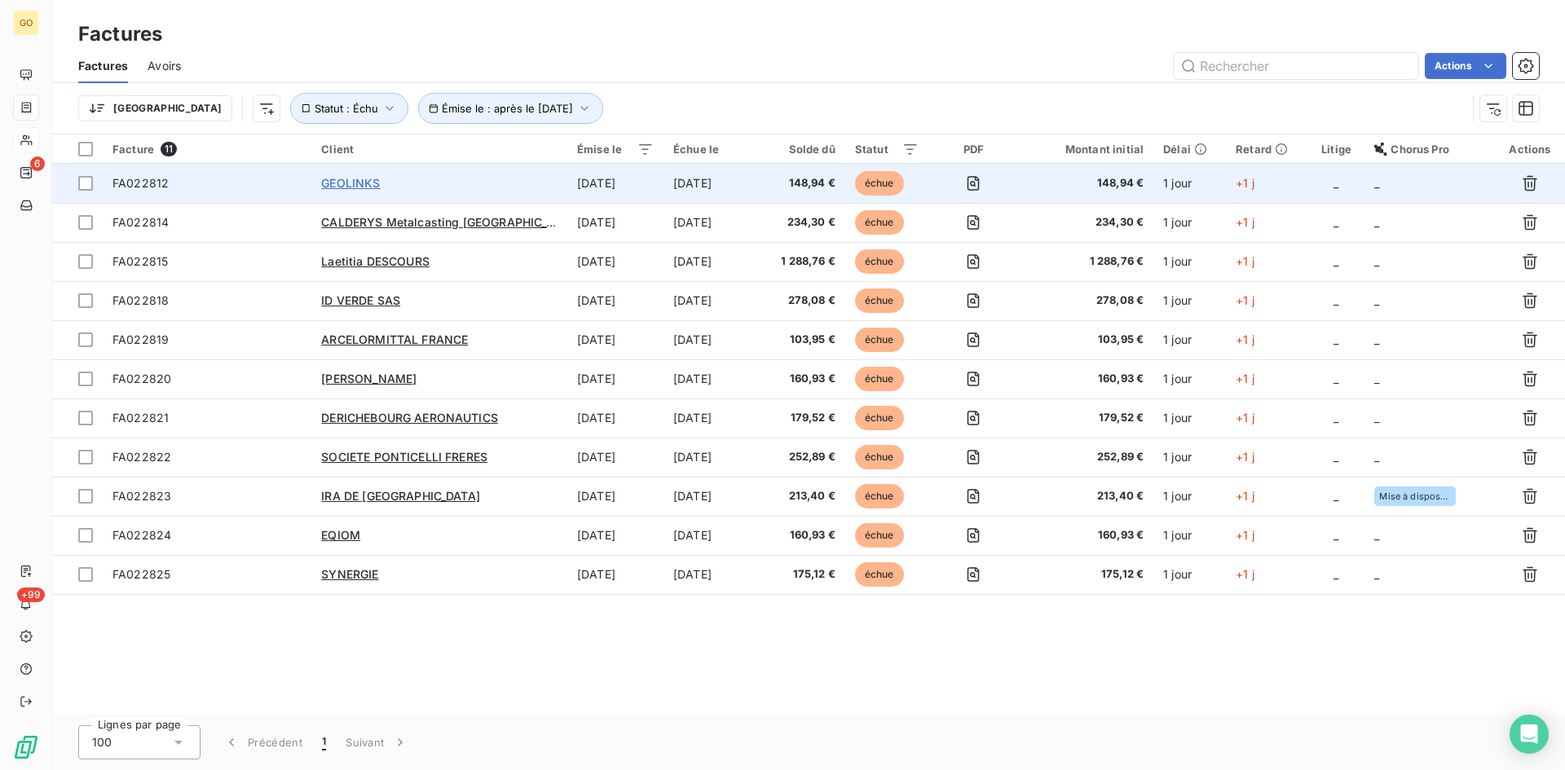
click at [350, 180] on span "GEOLINKS" at bounding box center [350, 183] width 59 height 14
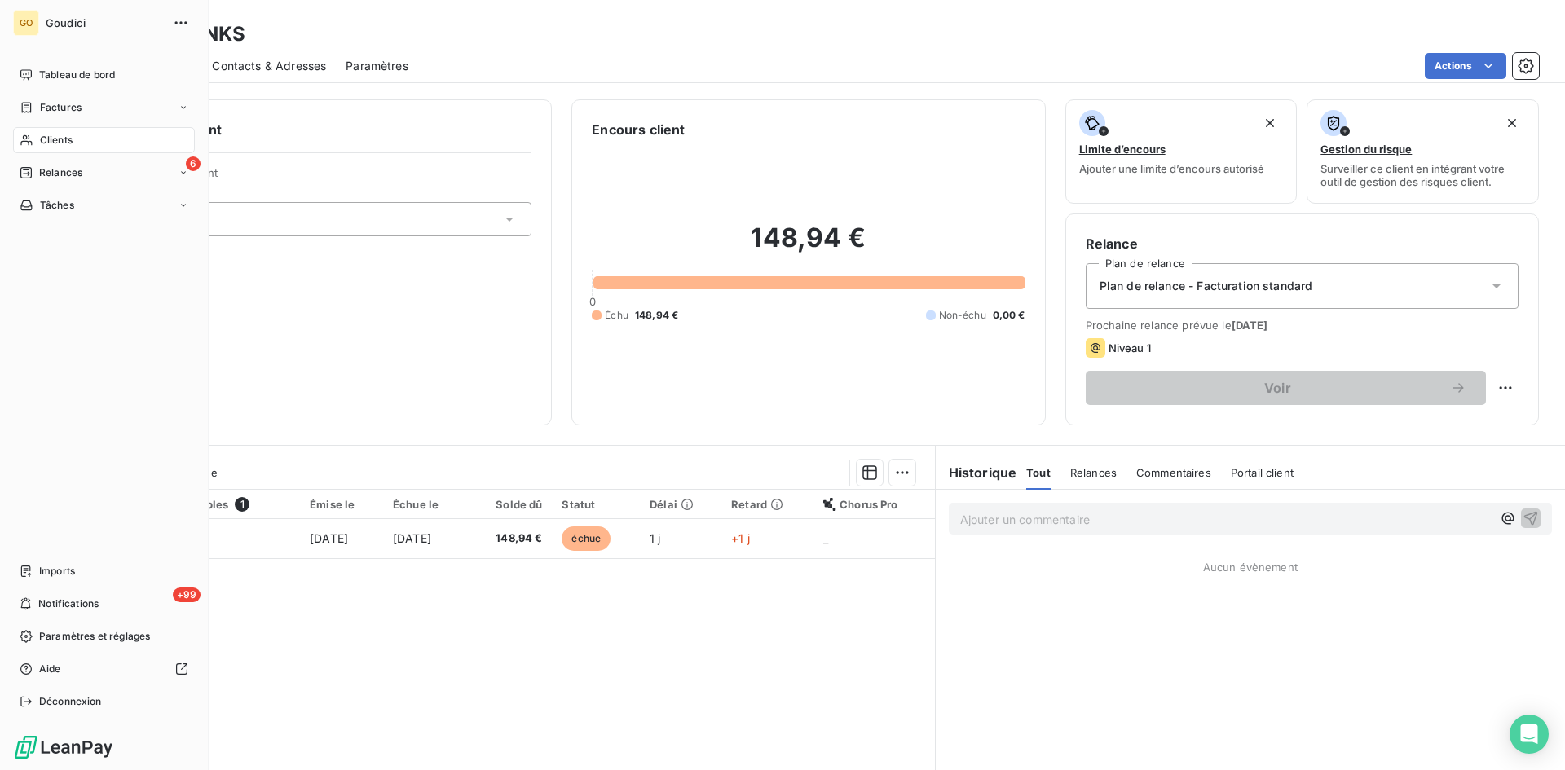
click at [60, 142] on span "Clients" at bounding box center [56, 140] width 33 height 15
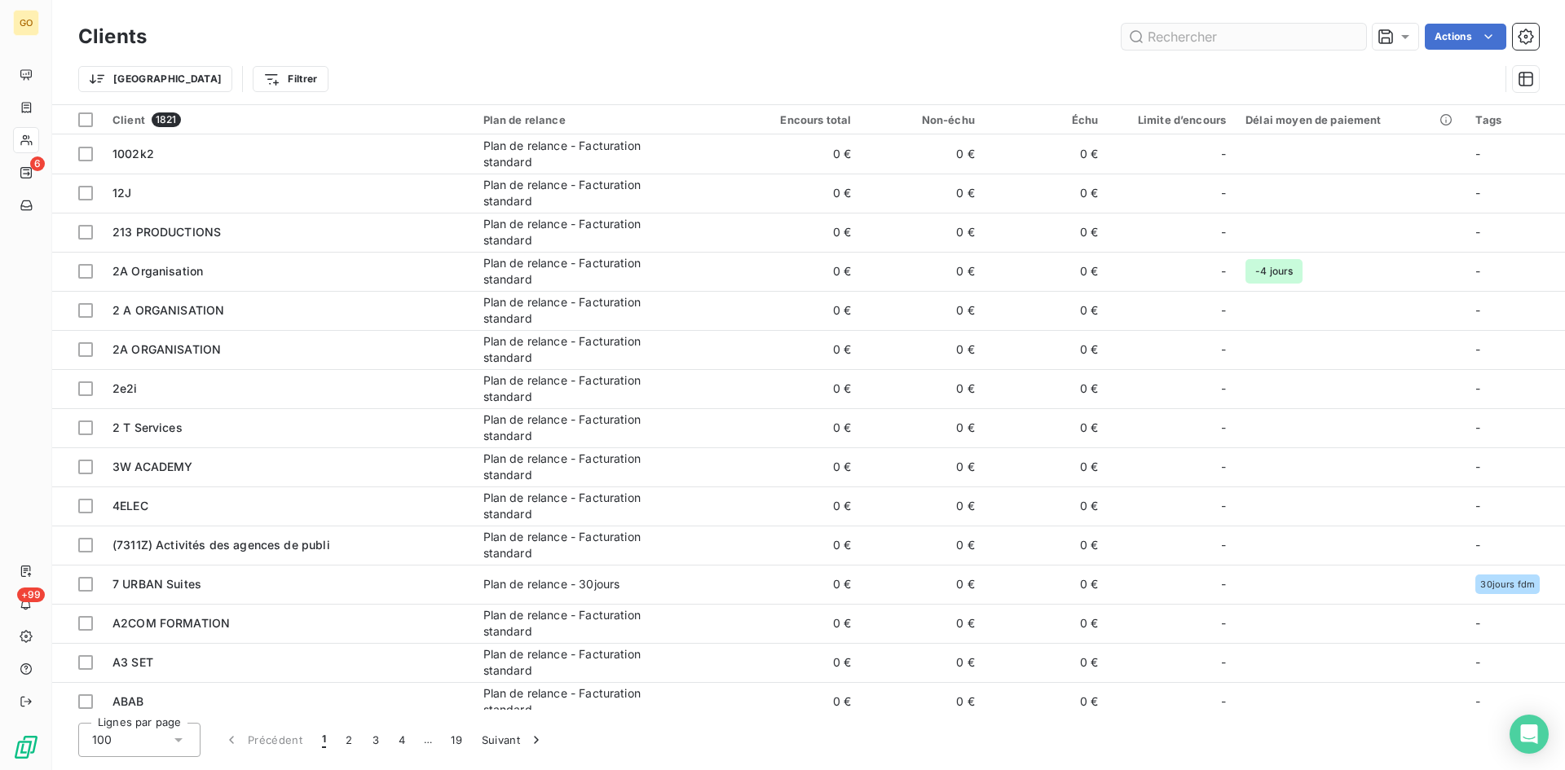
click at [1216, 29] on input "text" at bounding box center [1243, 37] width 244 height 26
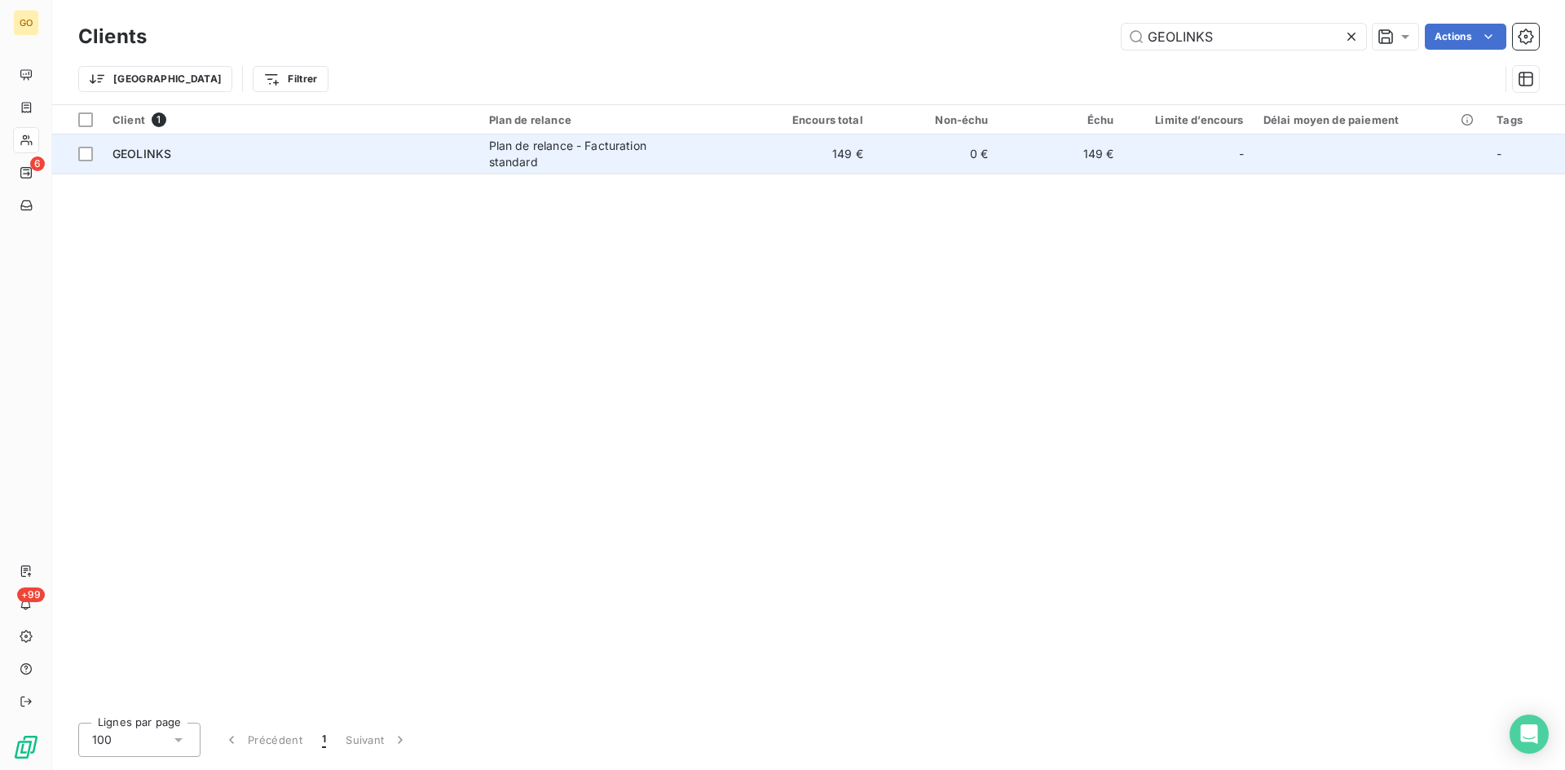
type input "GEOLINKS"
click at [585, 148] on div "Plan de relance - Facturation standard" at bounding box center [591, 154] width 204 height 33
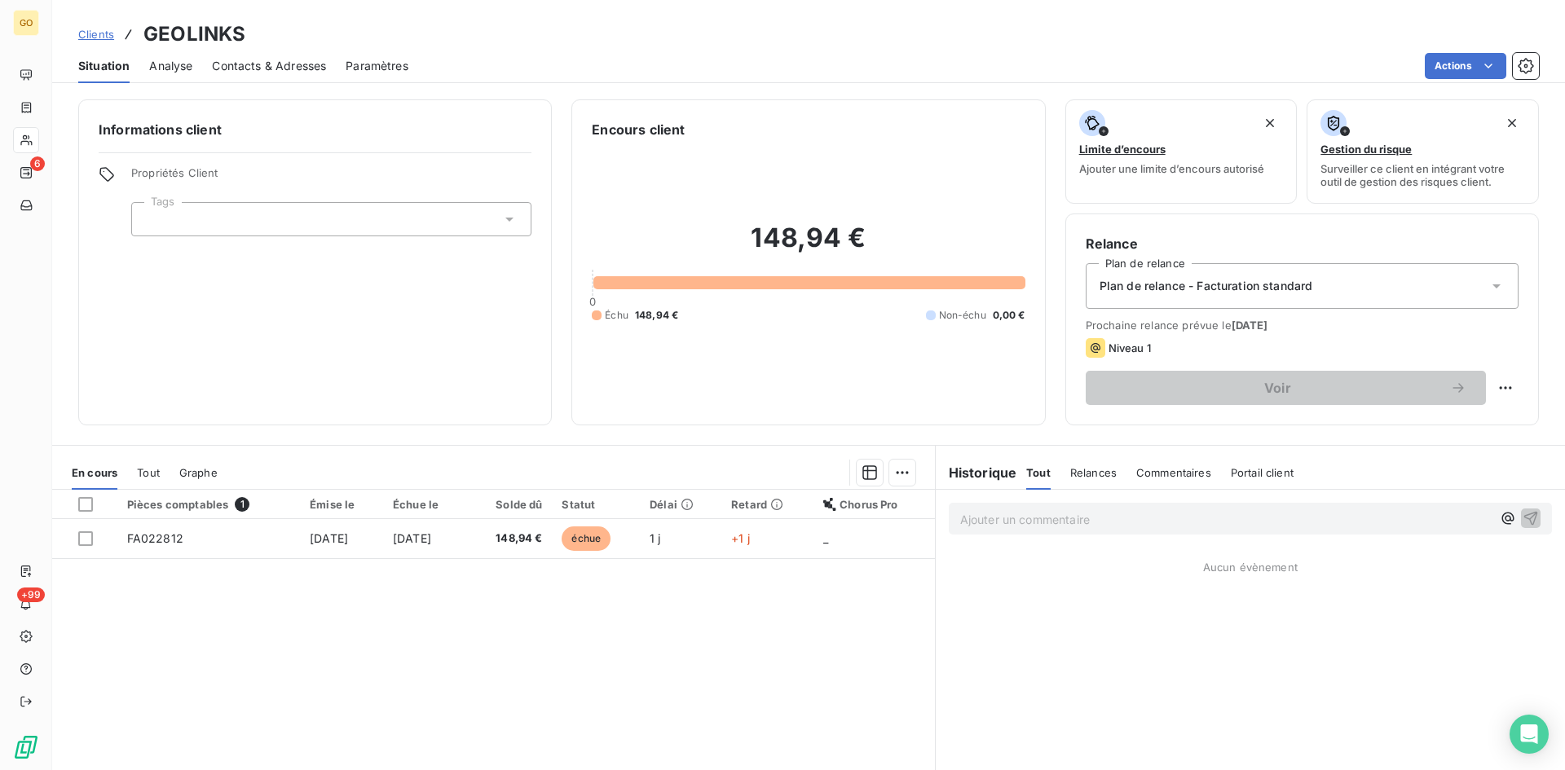
click at [102, 34] on span "Clients" at bounding box center [96, 34] width 36 height 13
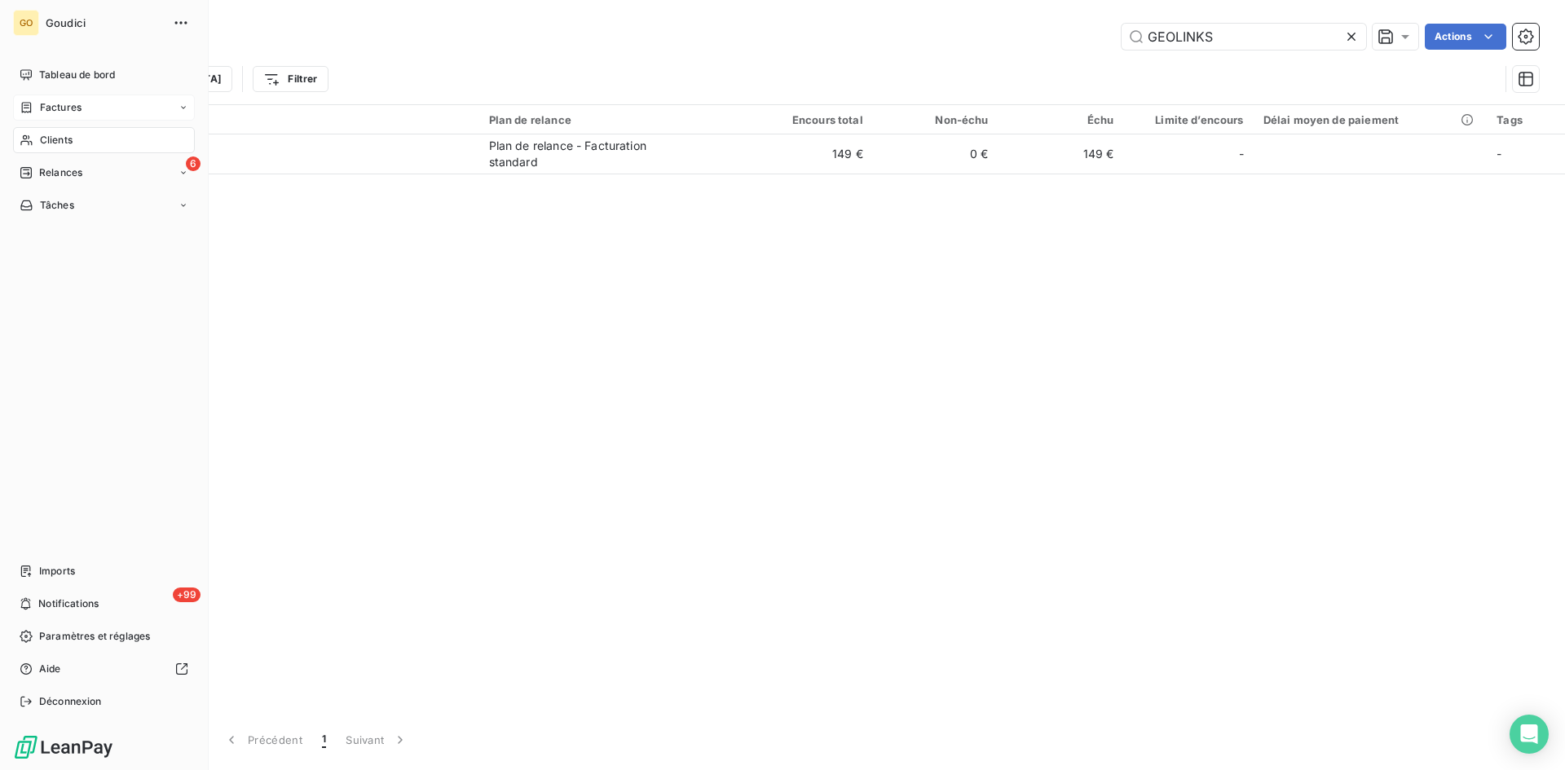
click at [62, 106] on span "Factures" at bounding box center [61, 107] width 42 height 15
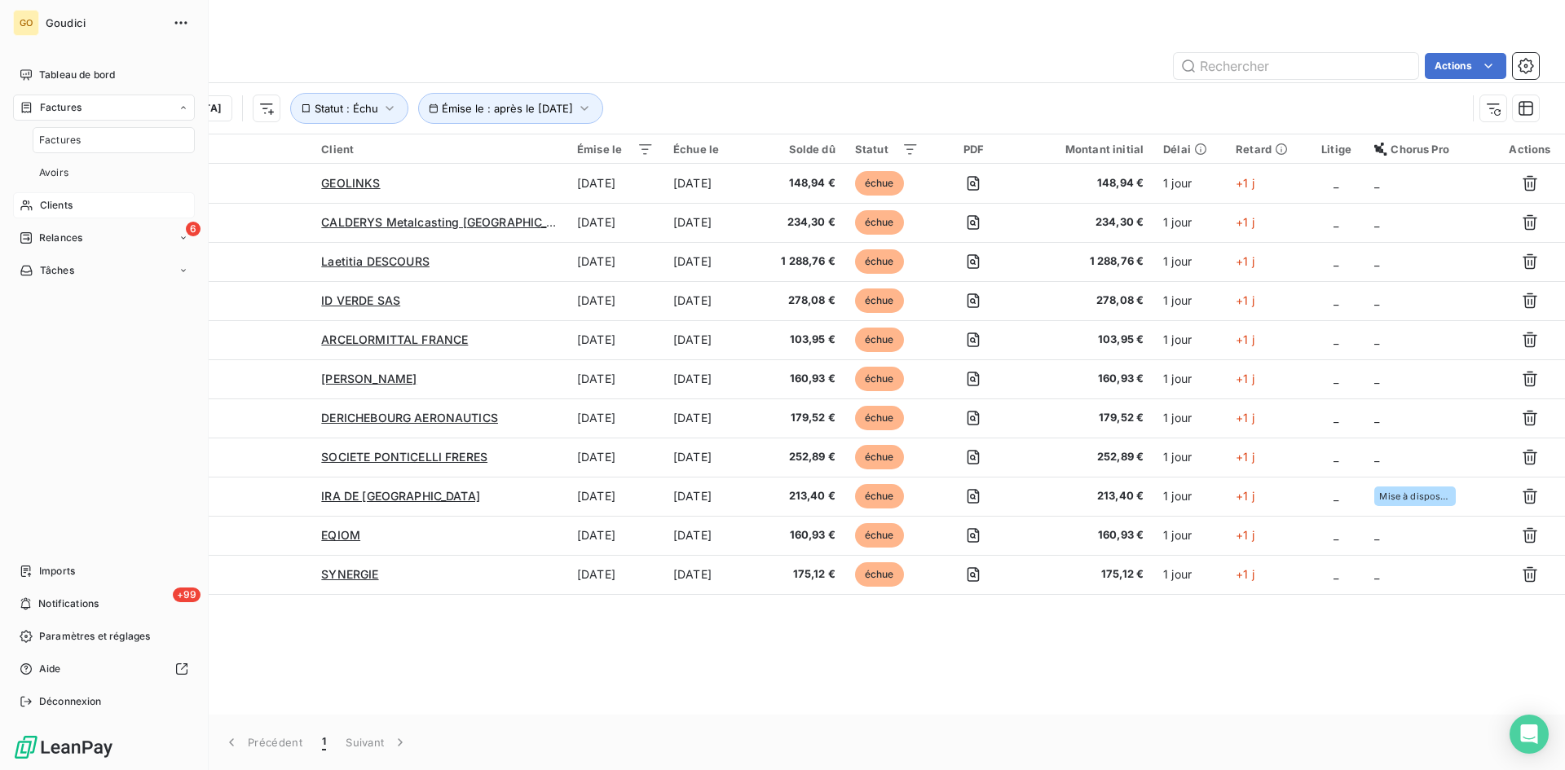
click at [61, 138] on span "Factures" at bounding box center [60, 140] width 42 height 15
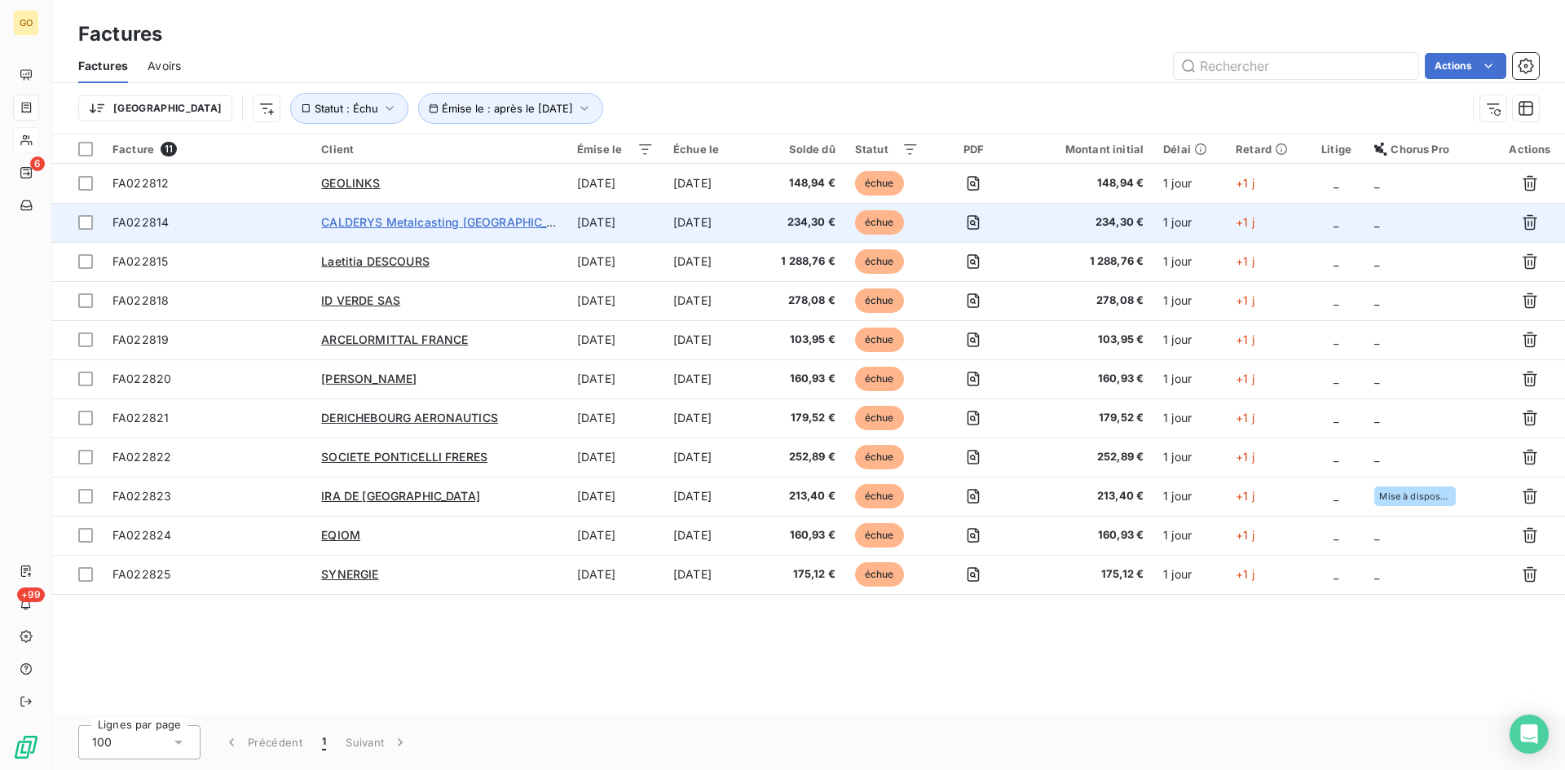
click at [404, 222] on span "CALDERYS Metalcasting [GEOGRAPHIC_DATA]" at bounding box center [450, 222] width 259 height 14
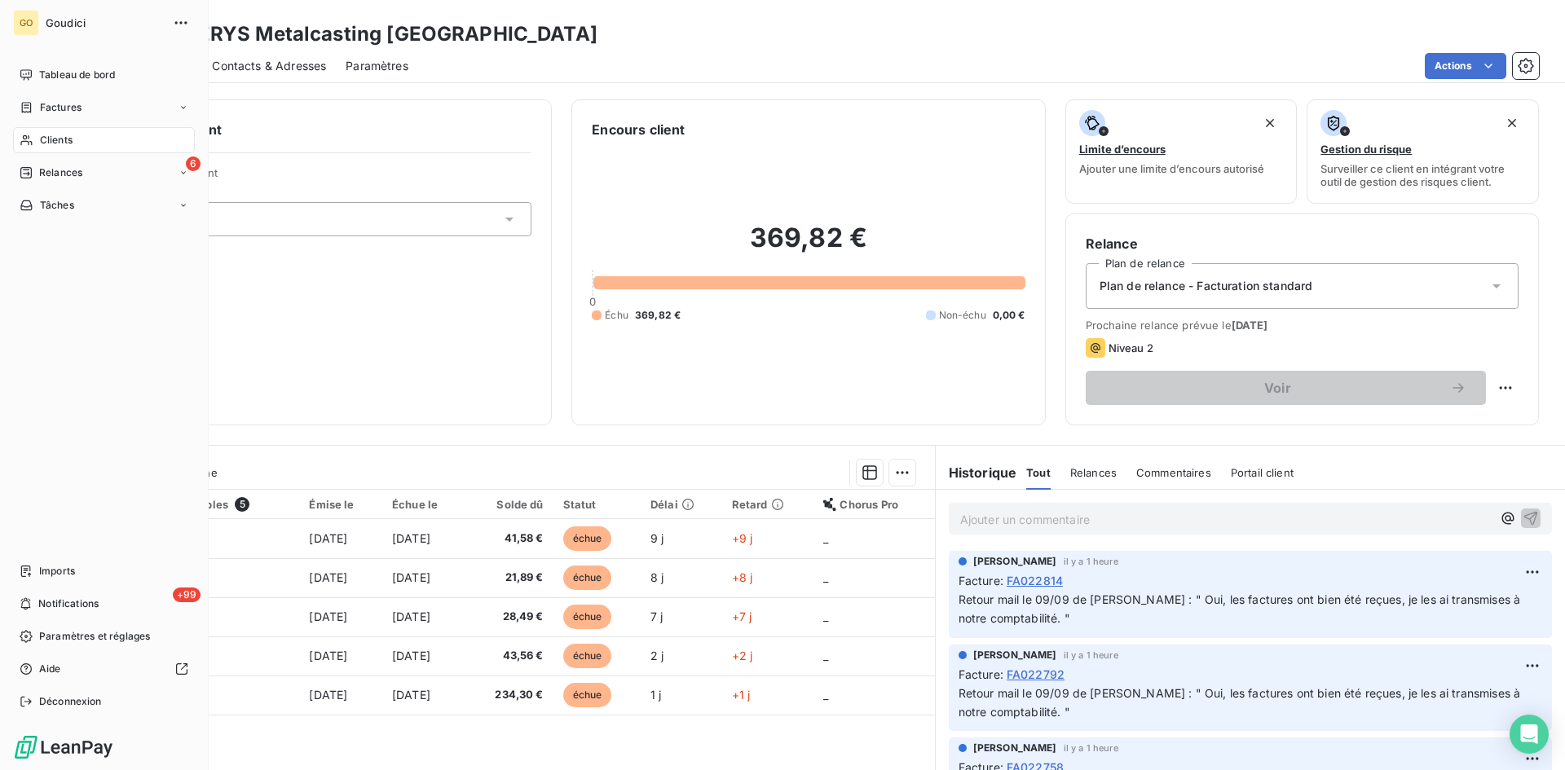
click at [59, 139] on span "Clients" at bounding box center [56, 140] width 33 height 15
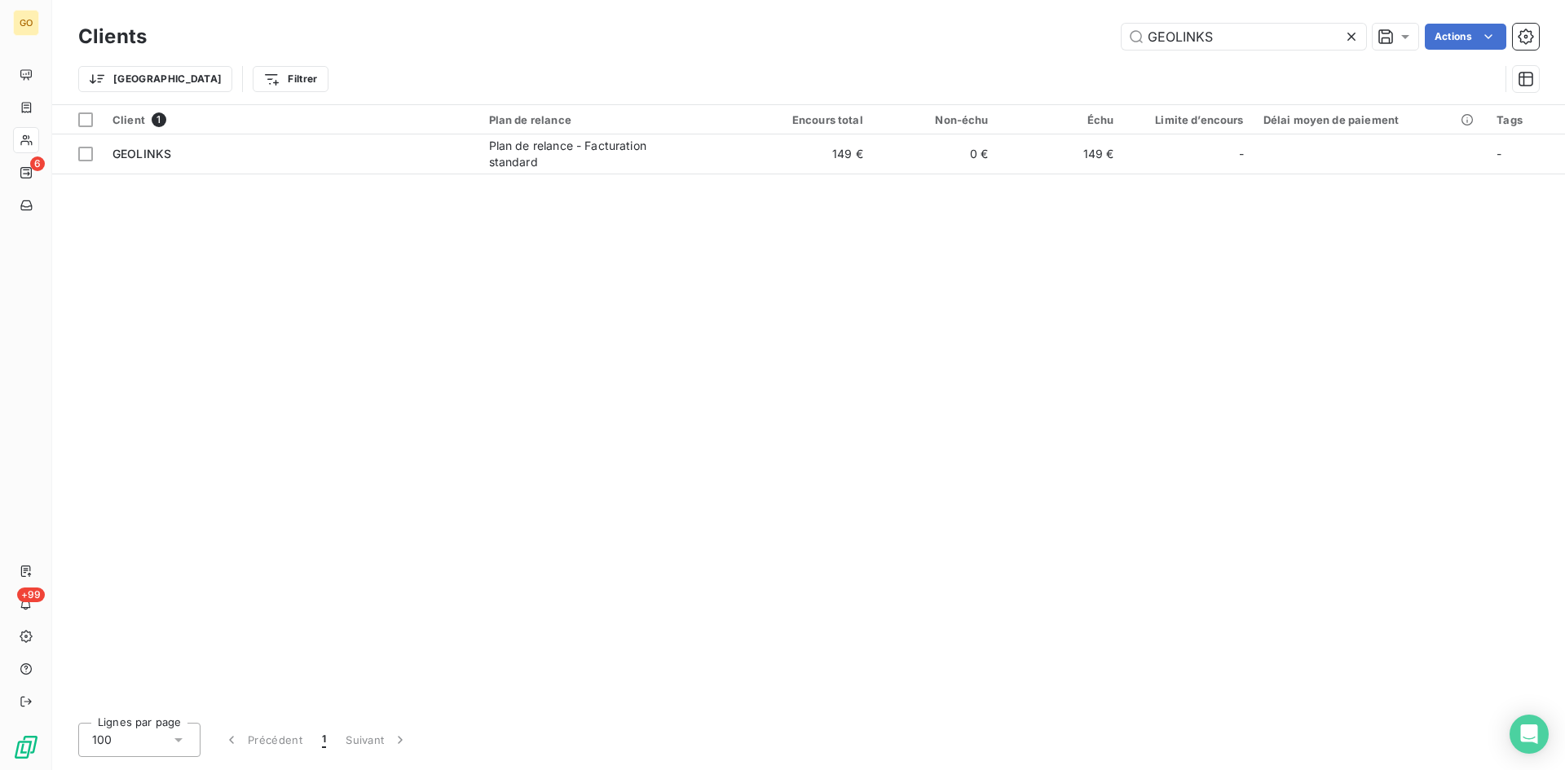
drag, startPoint x: 1236, startPoint y: 37, endPoint x: 1066, endPoint y: 27, distance: 170.6
click at [1087, 34] on div "GEOLINKS Actions" at bounding box center [852, 37] width 1372 height 26
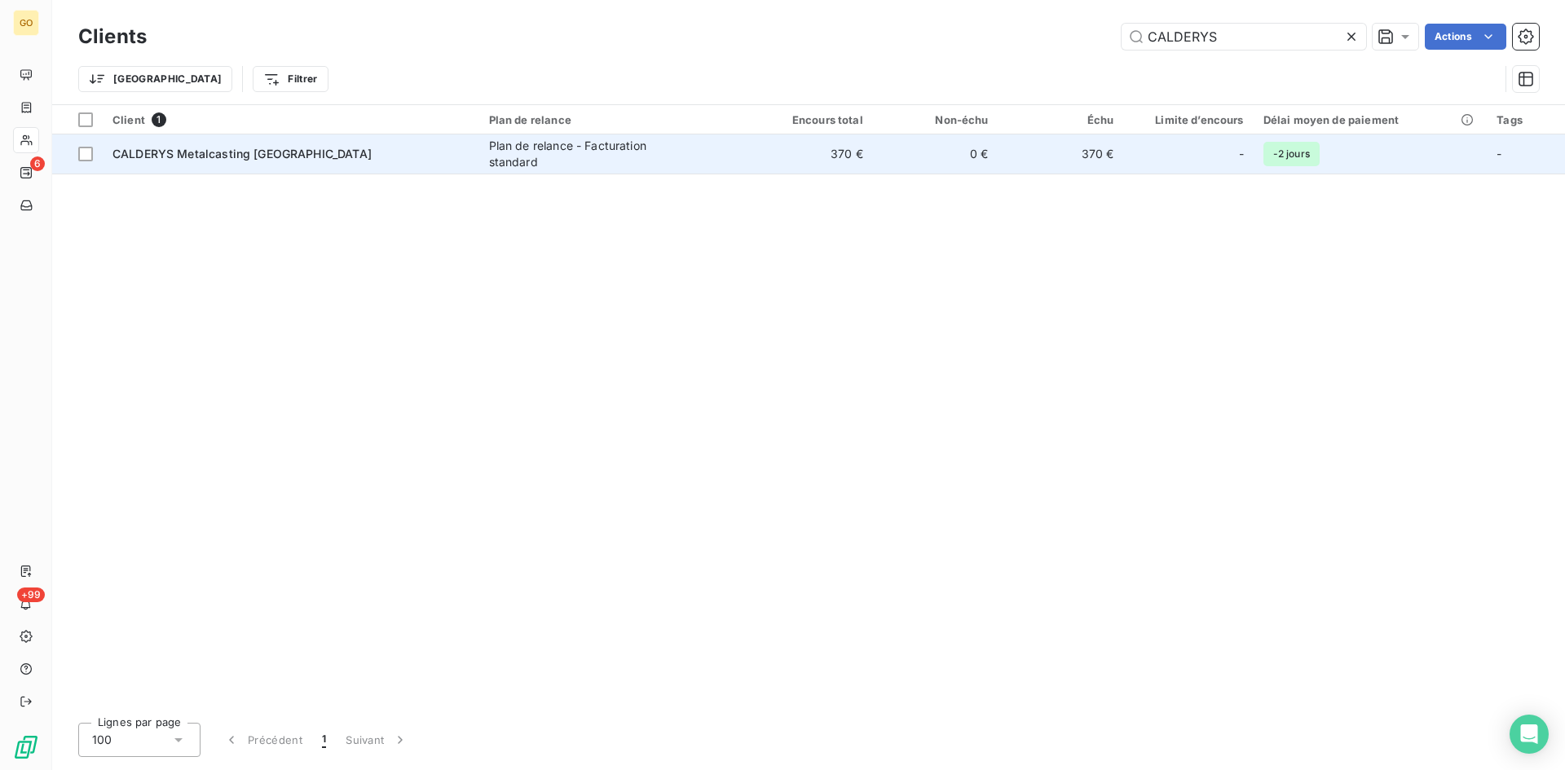
type input "CALDERYS"
click at [553, 148] on div "Plan de relance - Facturation standard" at bounding box center [591, 154] width 204 height 33
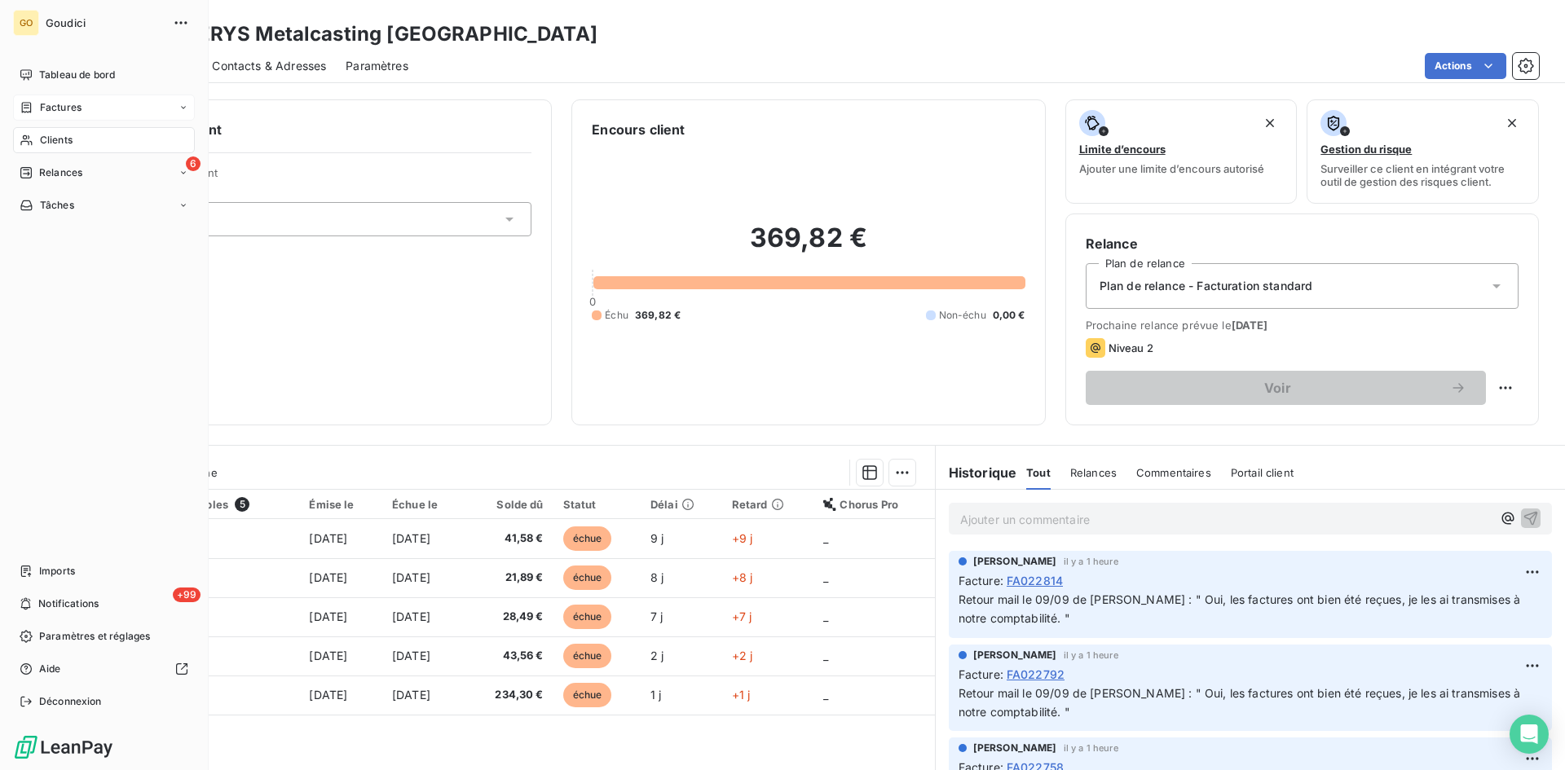
click at [61, 103] on span "Factures" at bounding box center [61, 107] width 42 height 15
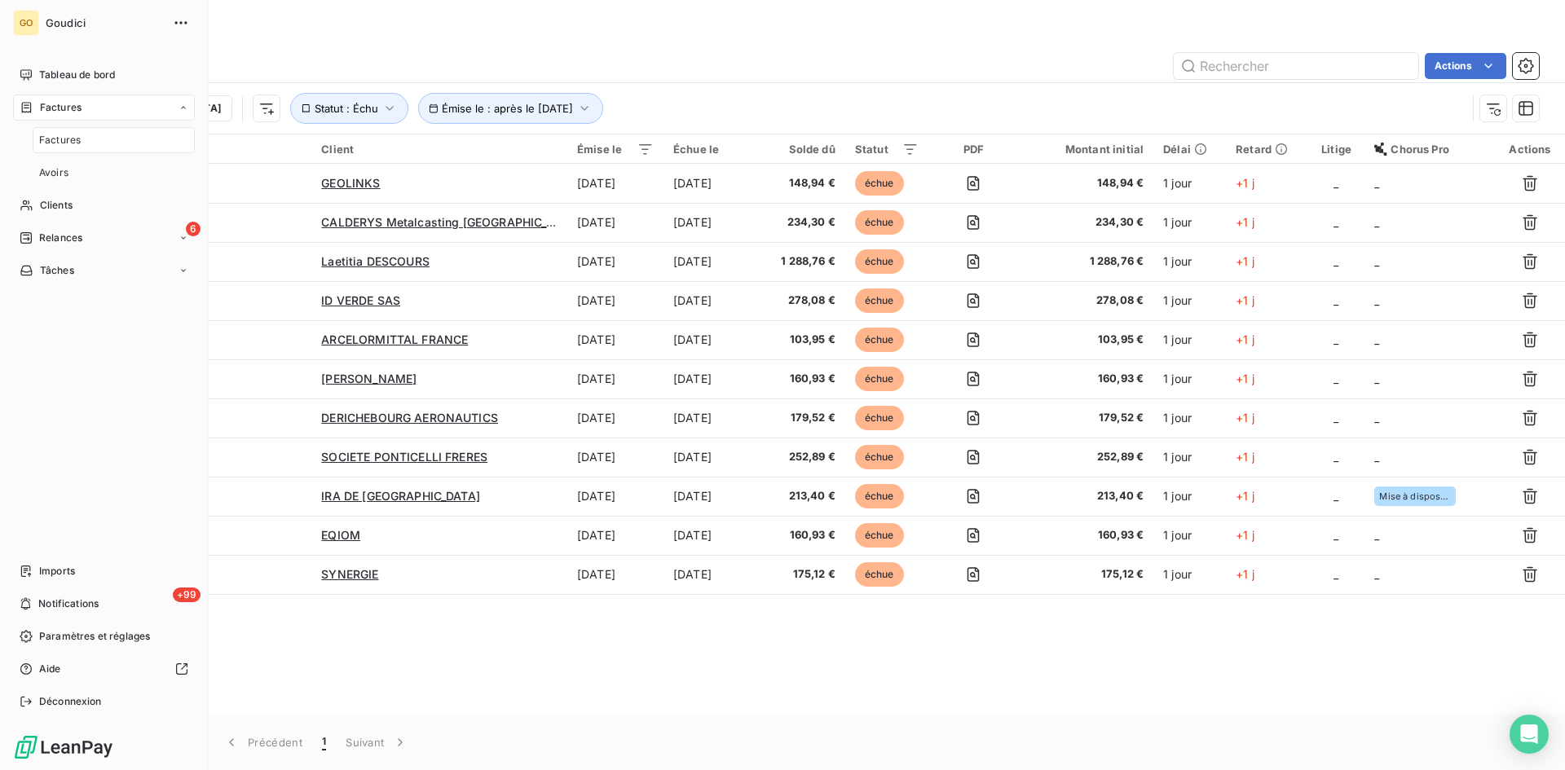
click at [55, 147] on div "Factures" at bounding box center [114, 140] width 162 height 26
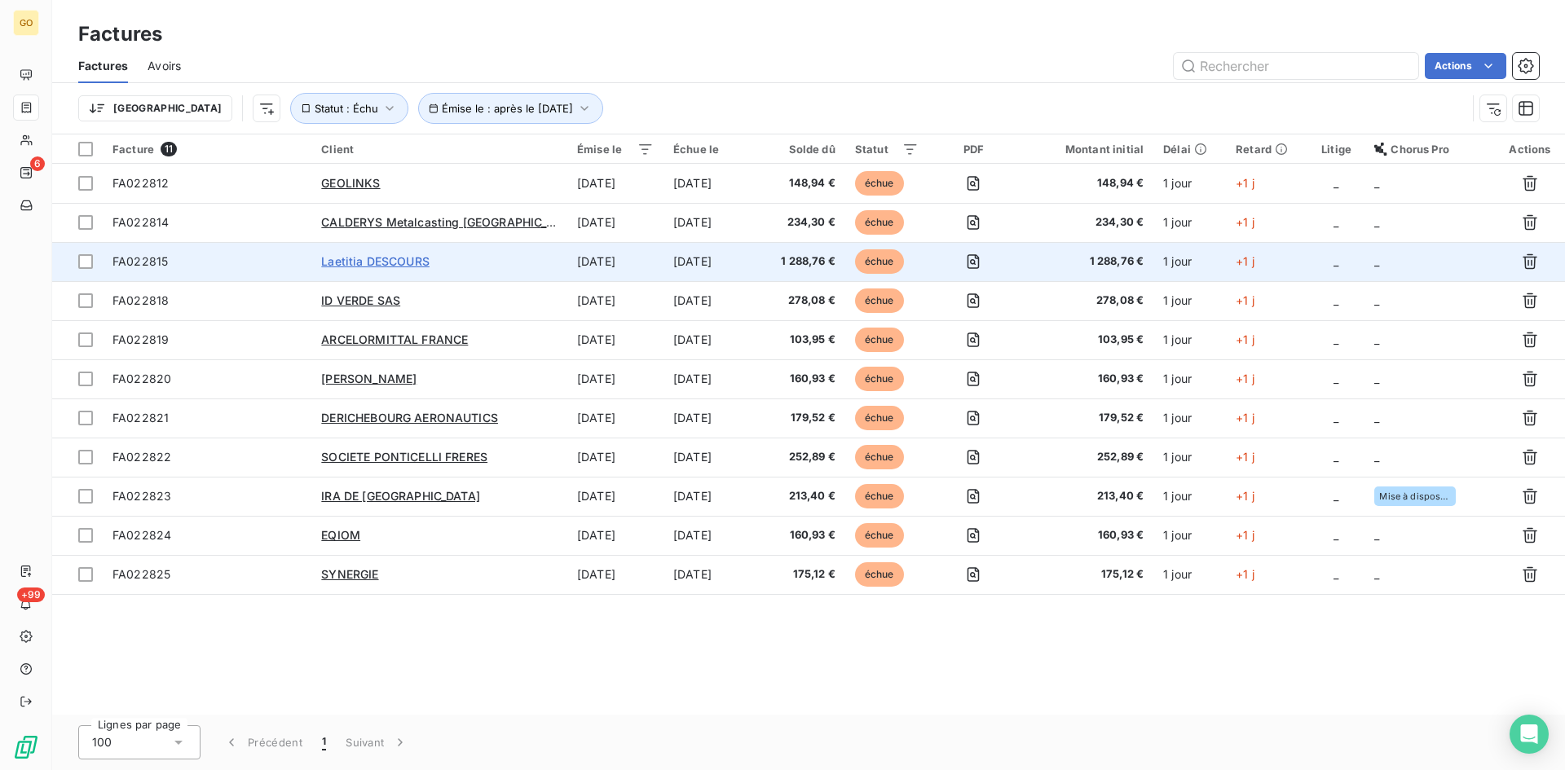
click at [369, 266] on span "Laetitia DESCOURS" at bounding box center [375, 261] width 108 height 14
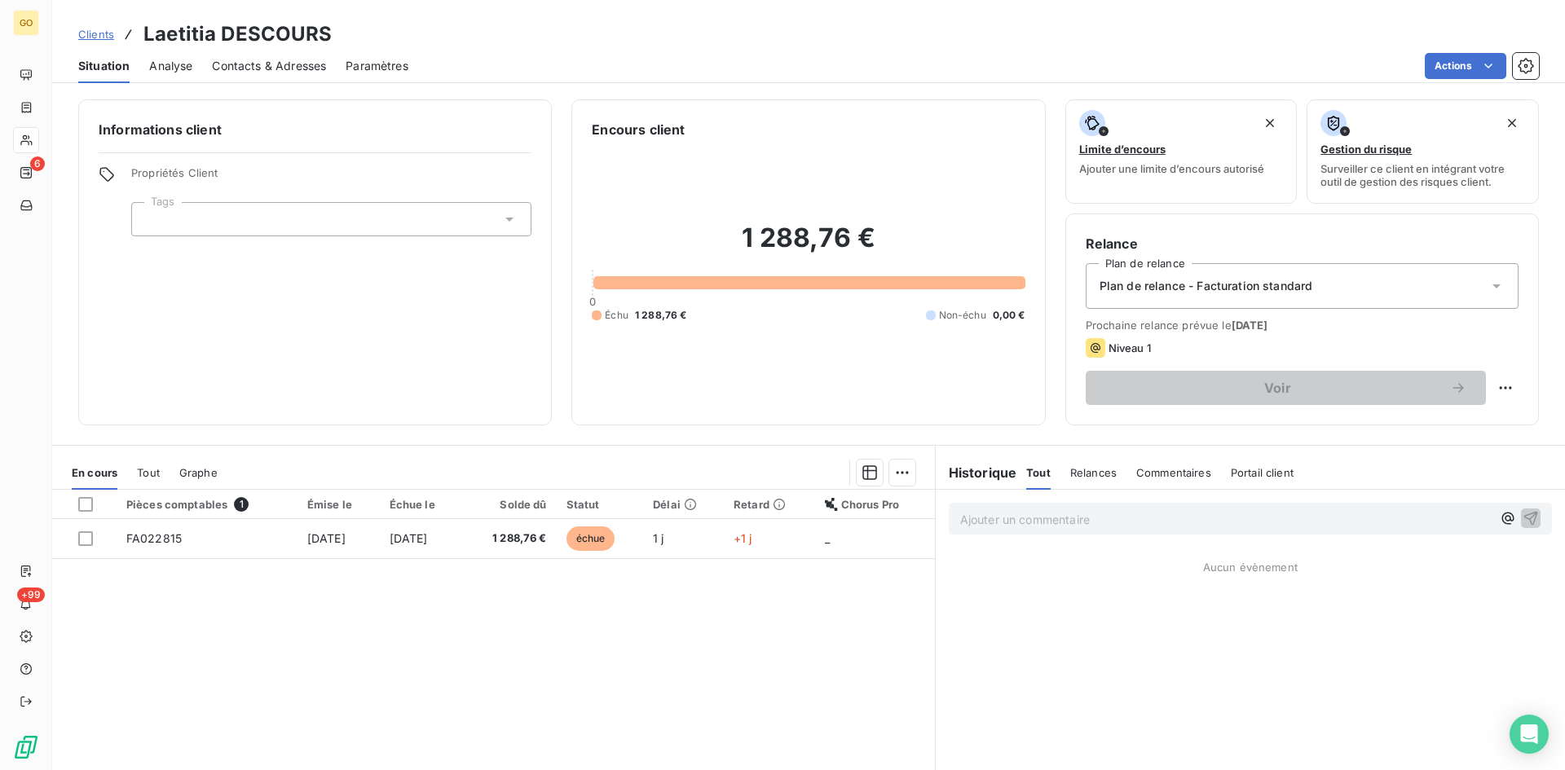
click at [174, 65] on span "Analyse" at bounding box center [170, 66] width 43 height 16
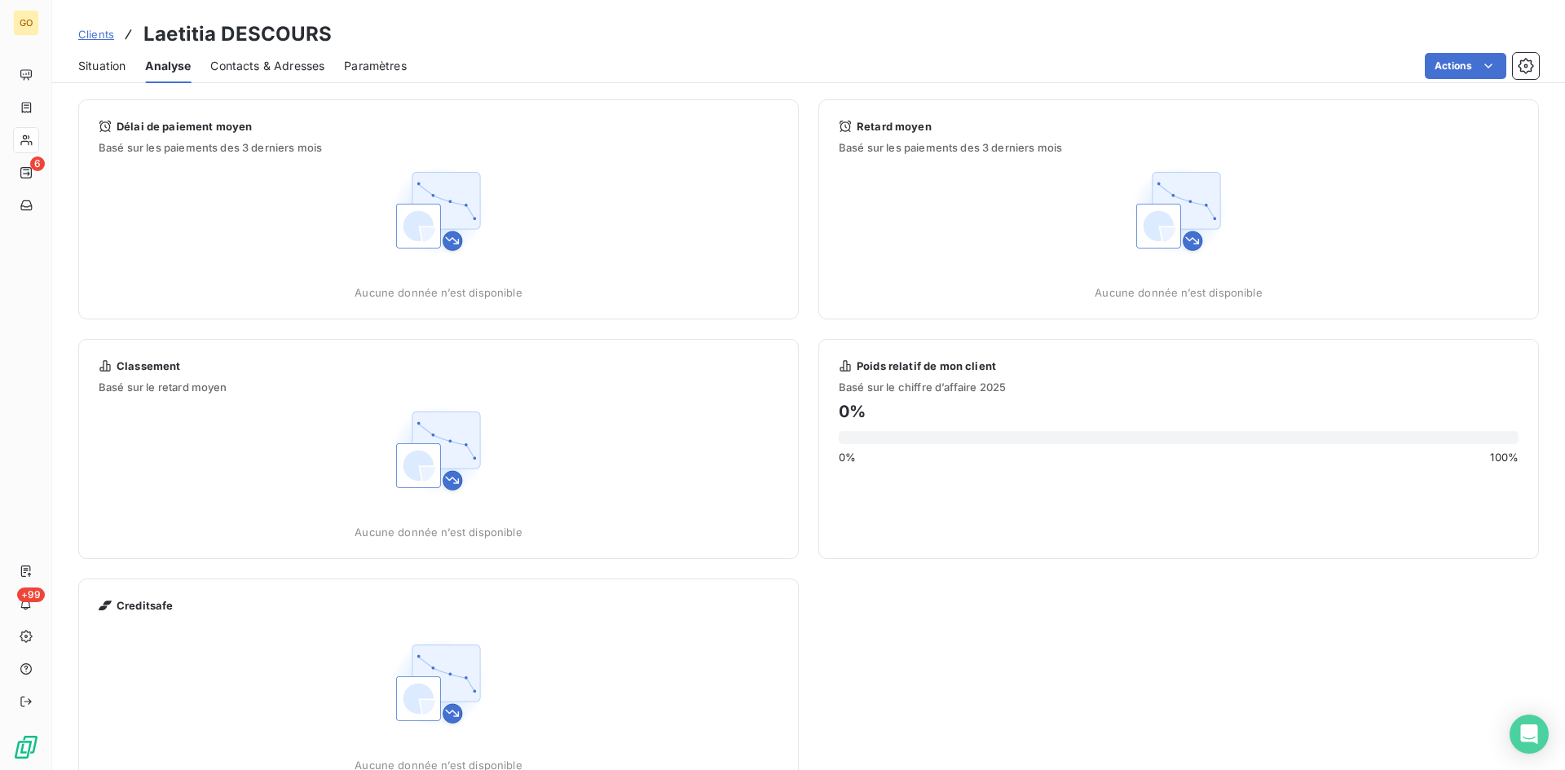
click at [225, 65] on span "Contacts & Adresses" at bounding box center [267, 66] width 114 height 16
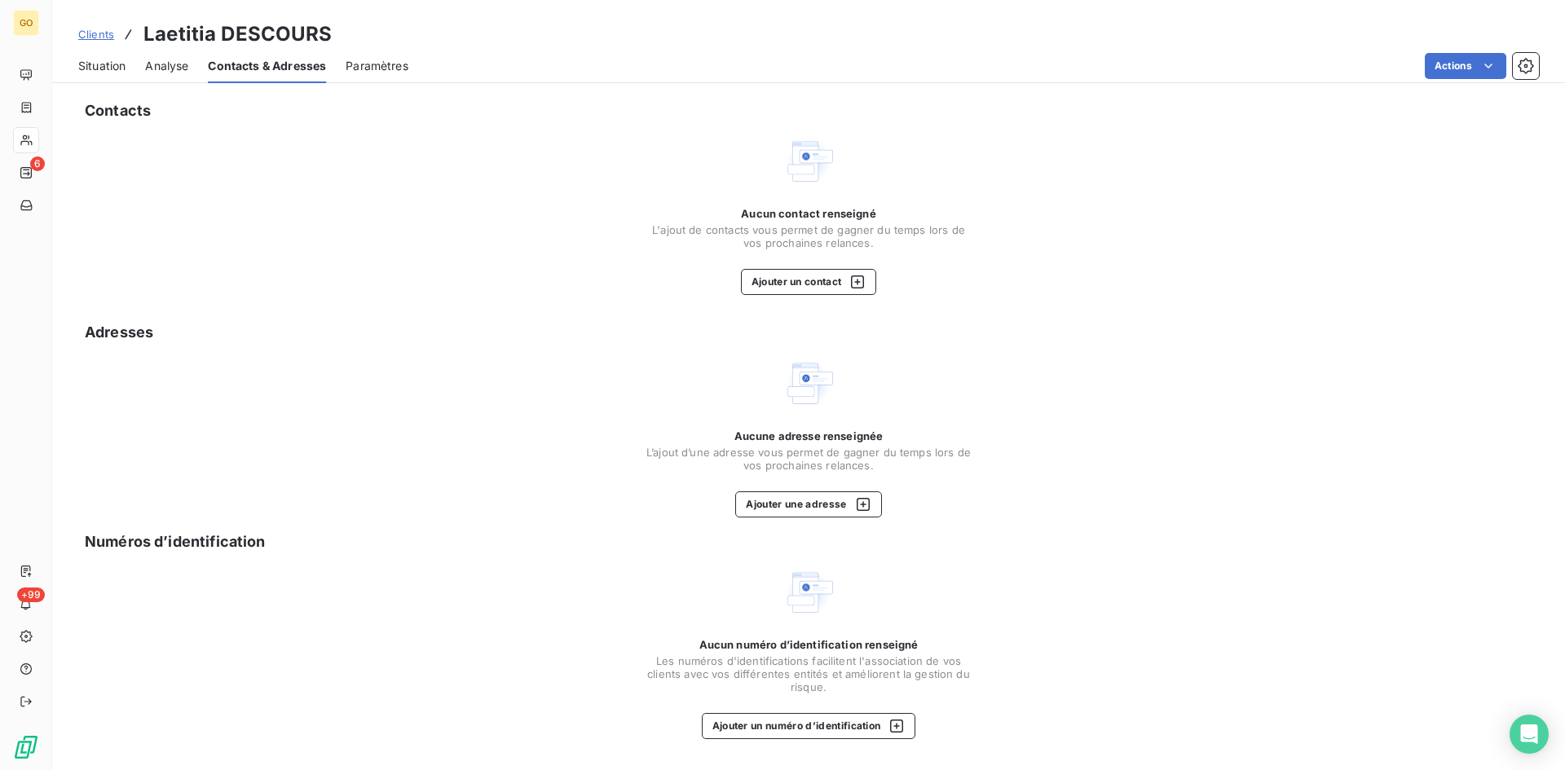
click at [382, 58] on span "Paramètres" at bounding box center [376, 66] width 63 height 16
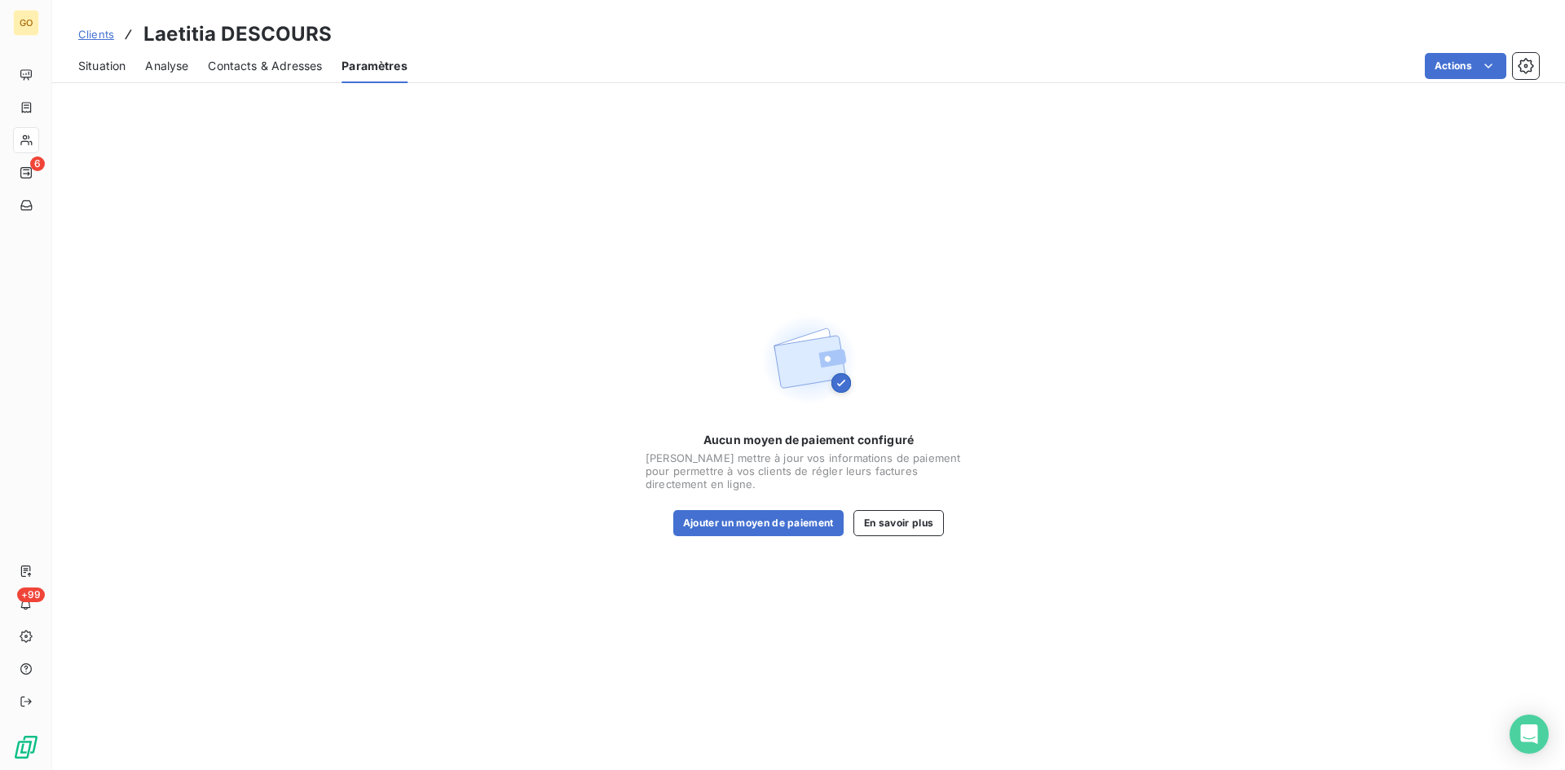
click at [99, 66] on span "Situation" at bounding box center [101, 66] width 47 height 16
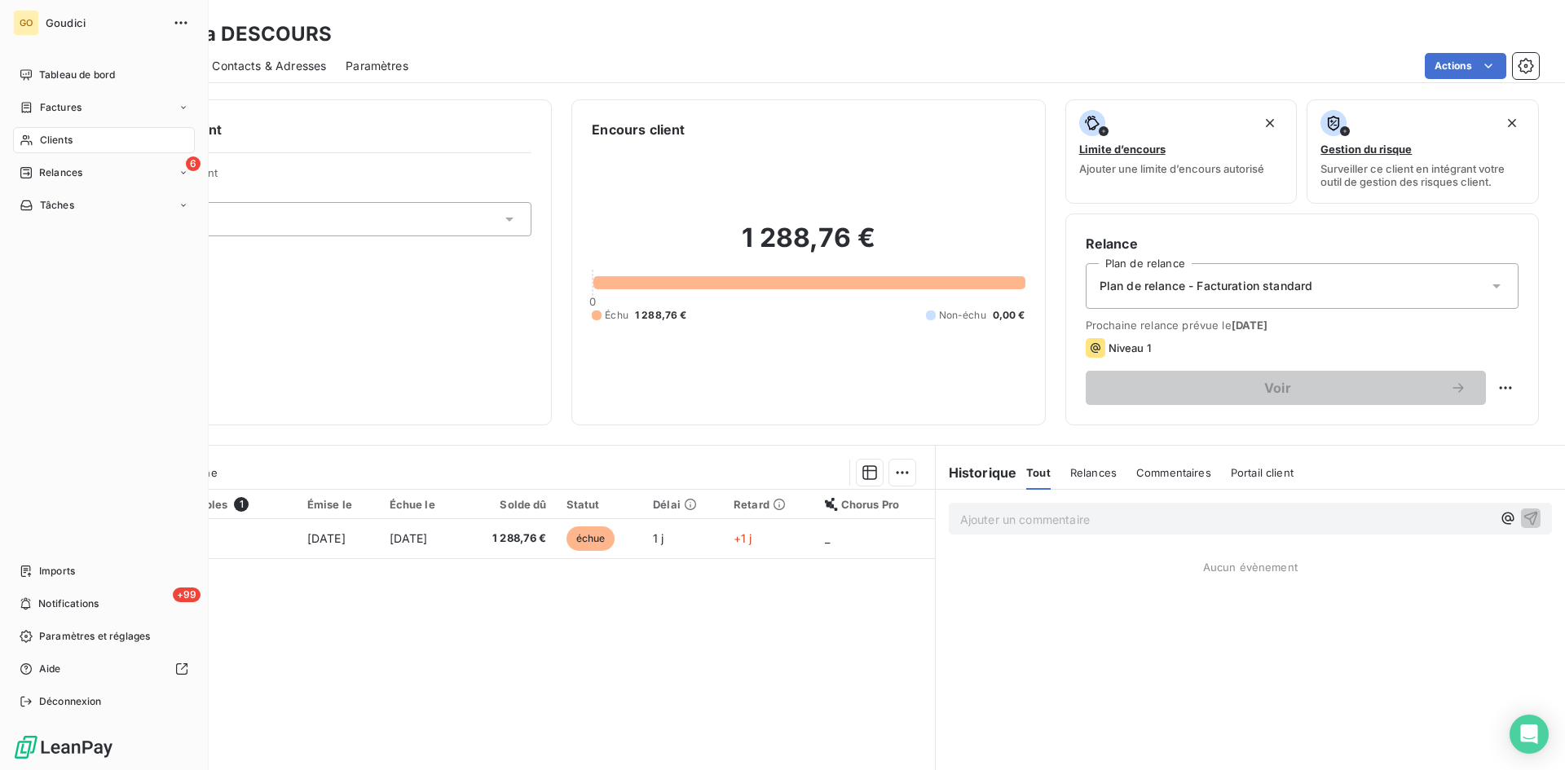
click at [53, 148] on div "Clients" at bounding box center [104, 140] width 182 height 26
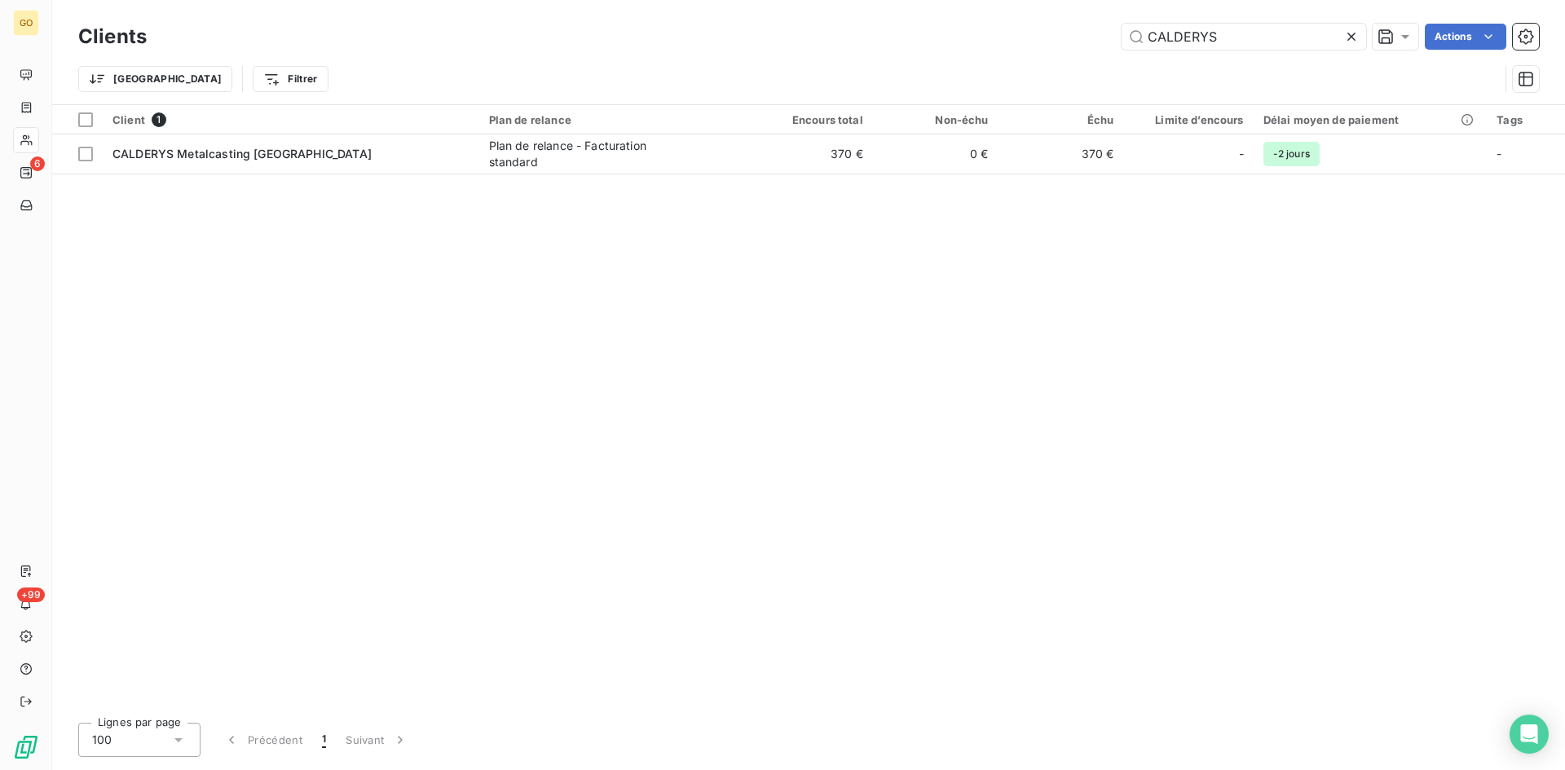
drag, startPoint x: 1230, startPoint y: 41, endPoint x: 924, endPoint y: 2, distance: 308.1
click at [1073, 33] on div "CALDERYS Actions" at bounding box center [852, 37] width 1372 height 26
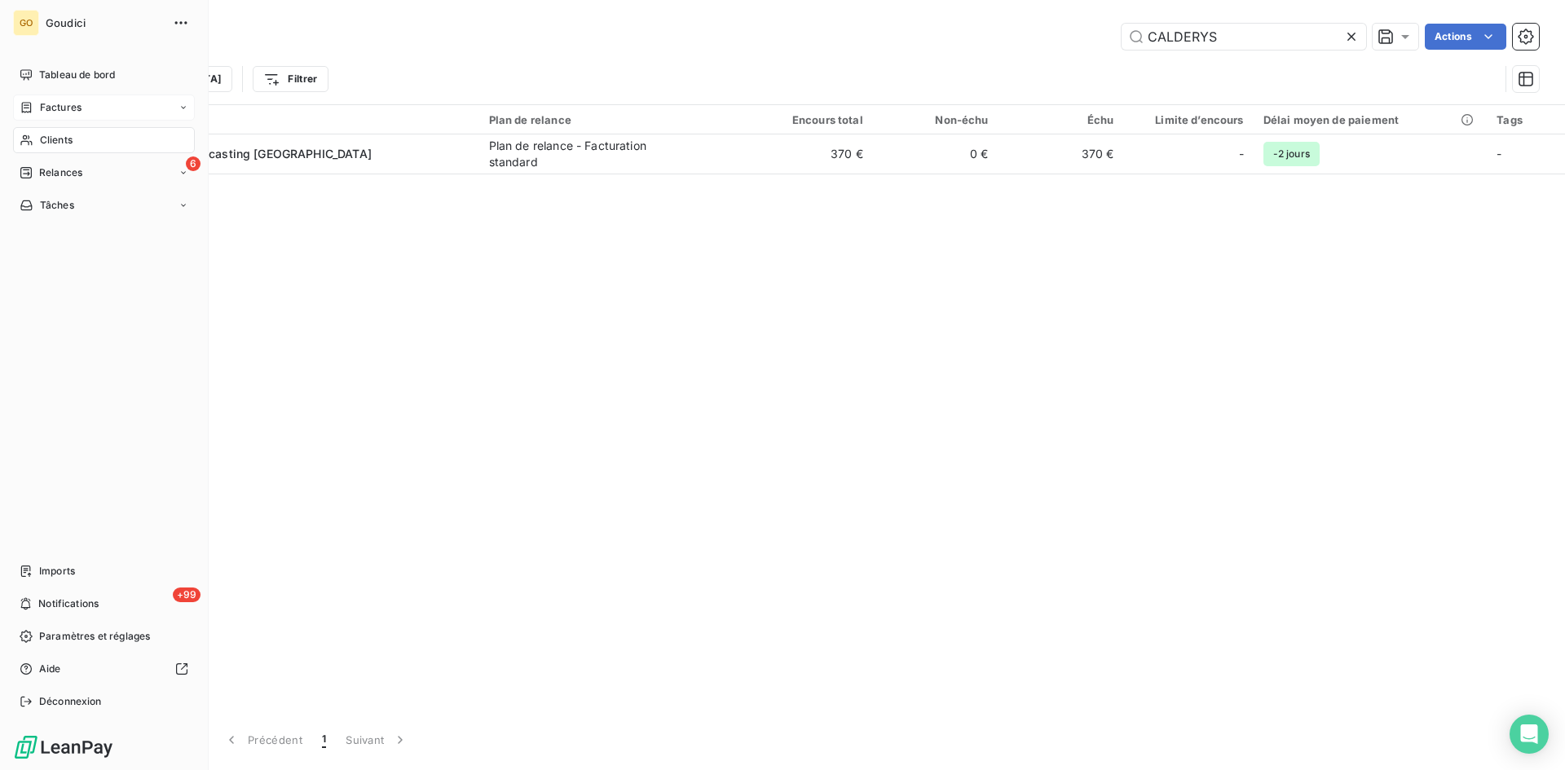
click at [40, 100] on span "Factures" at bounding box center [61, 107] width 42 height 15
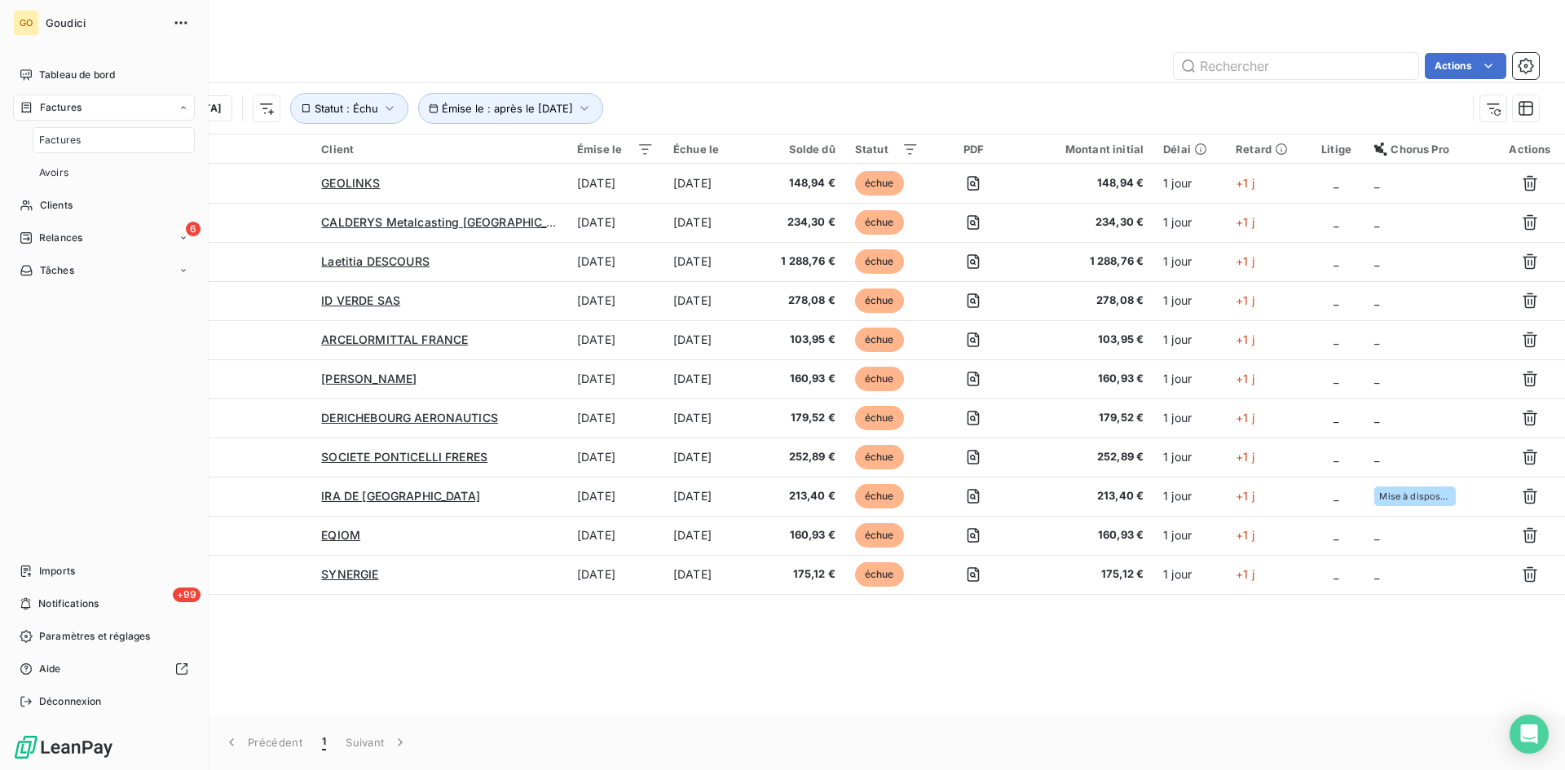
click at [61, 147] on span "Factures" at bounding box center [60, 140] width 42 height 15
click at [59, 144] on span "Clients" at bounding box center [56, 140] width 33 height 15
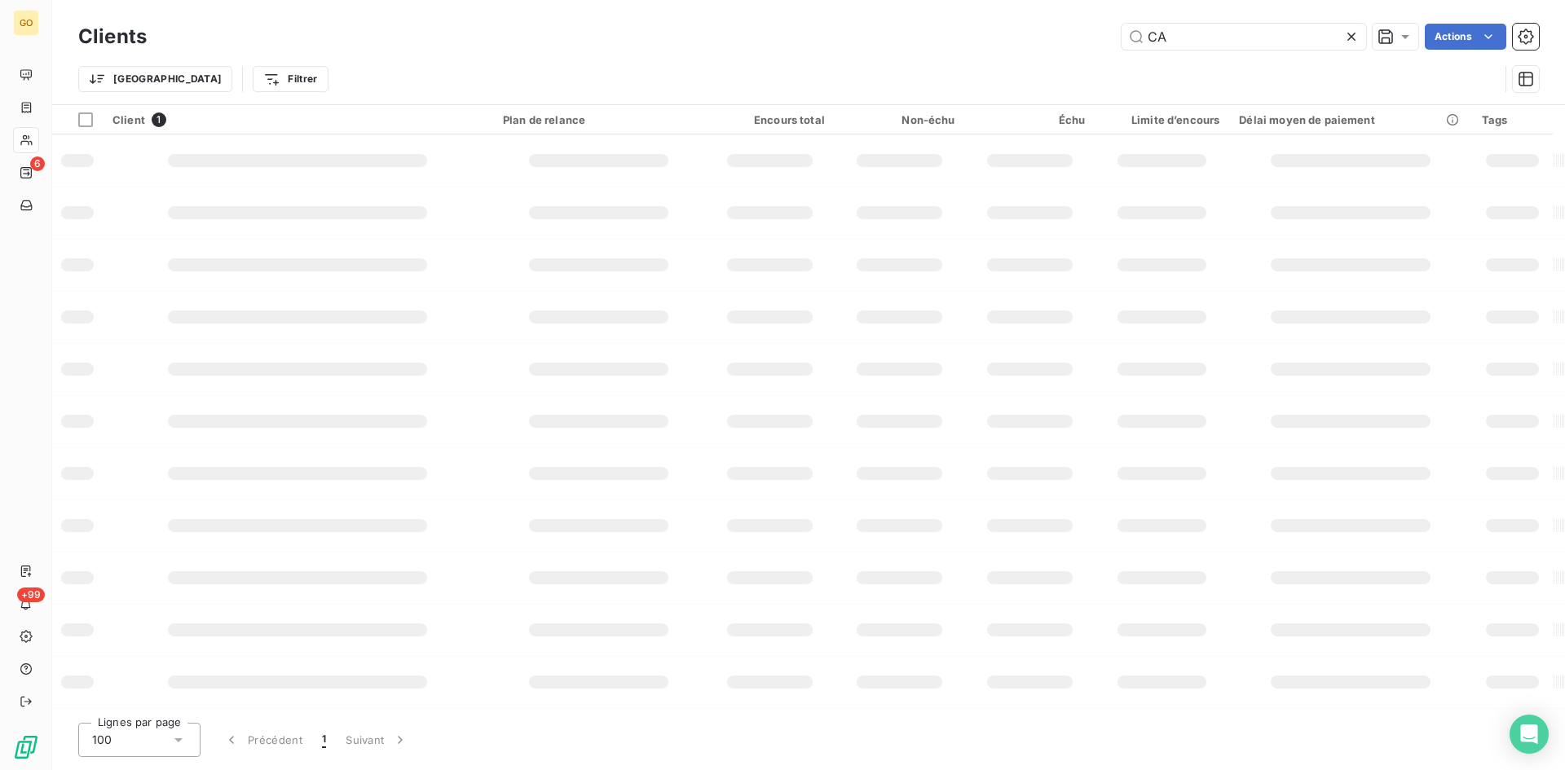
type input "C"
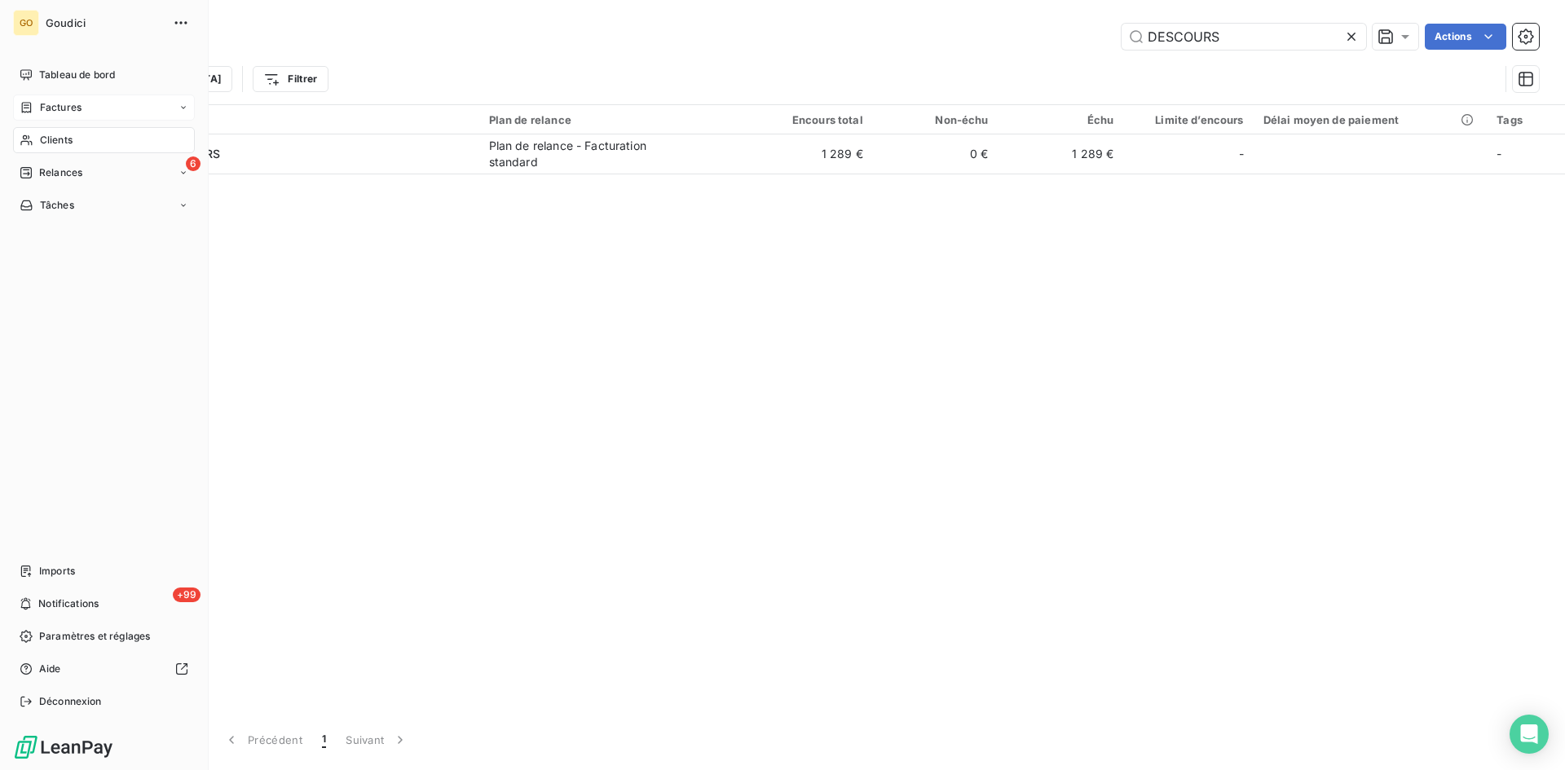
type input "DESCOURS"
click at [59, 109] on span "Factures" at bounding box center [61, 107] width 42 height 15
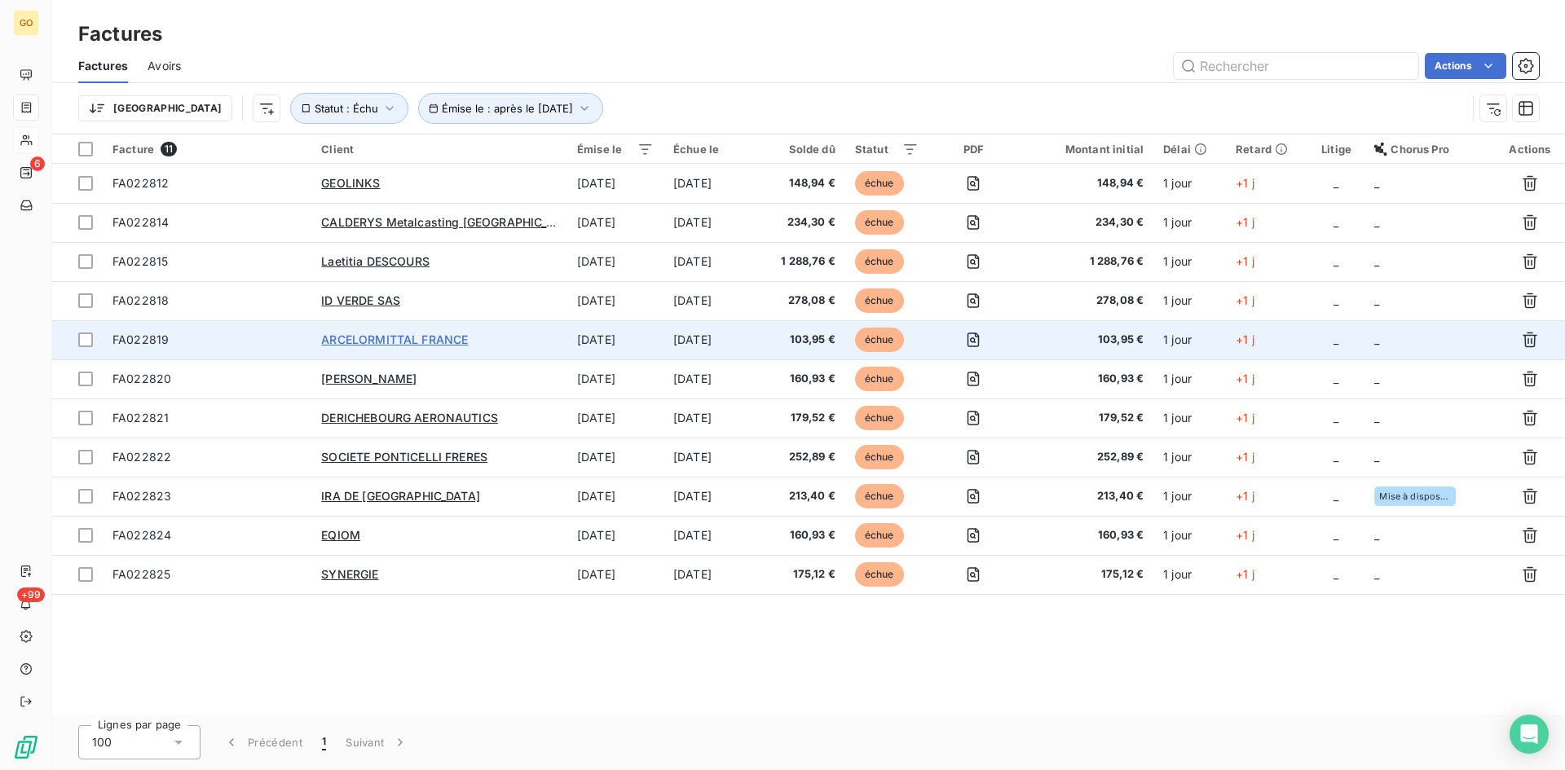
click at [429, 340] on span "ARCELORMITTAL FRANCE" at bounding box center [394, 339] width 147 height 14
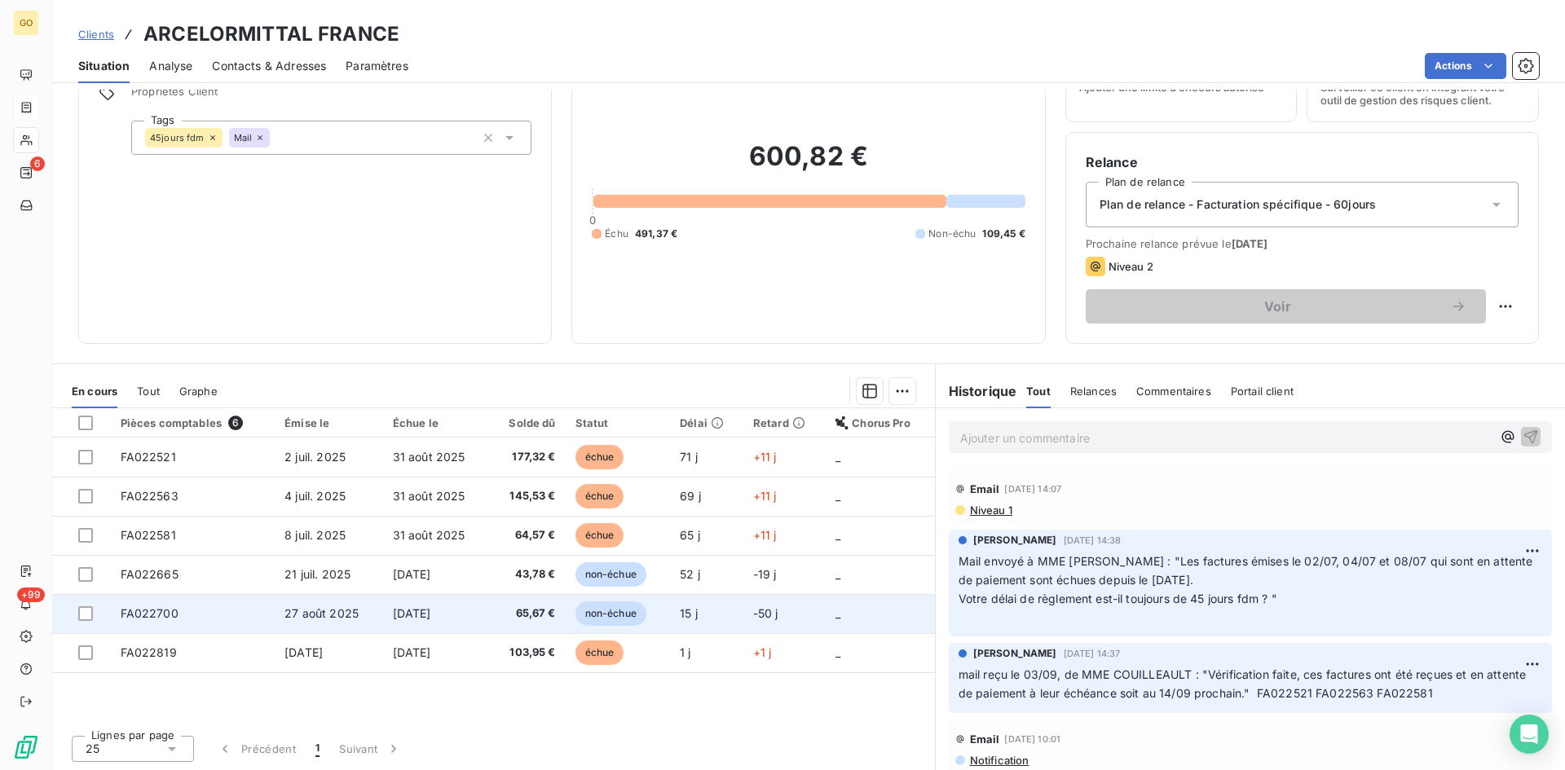
scroll to position [82, 0]
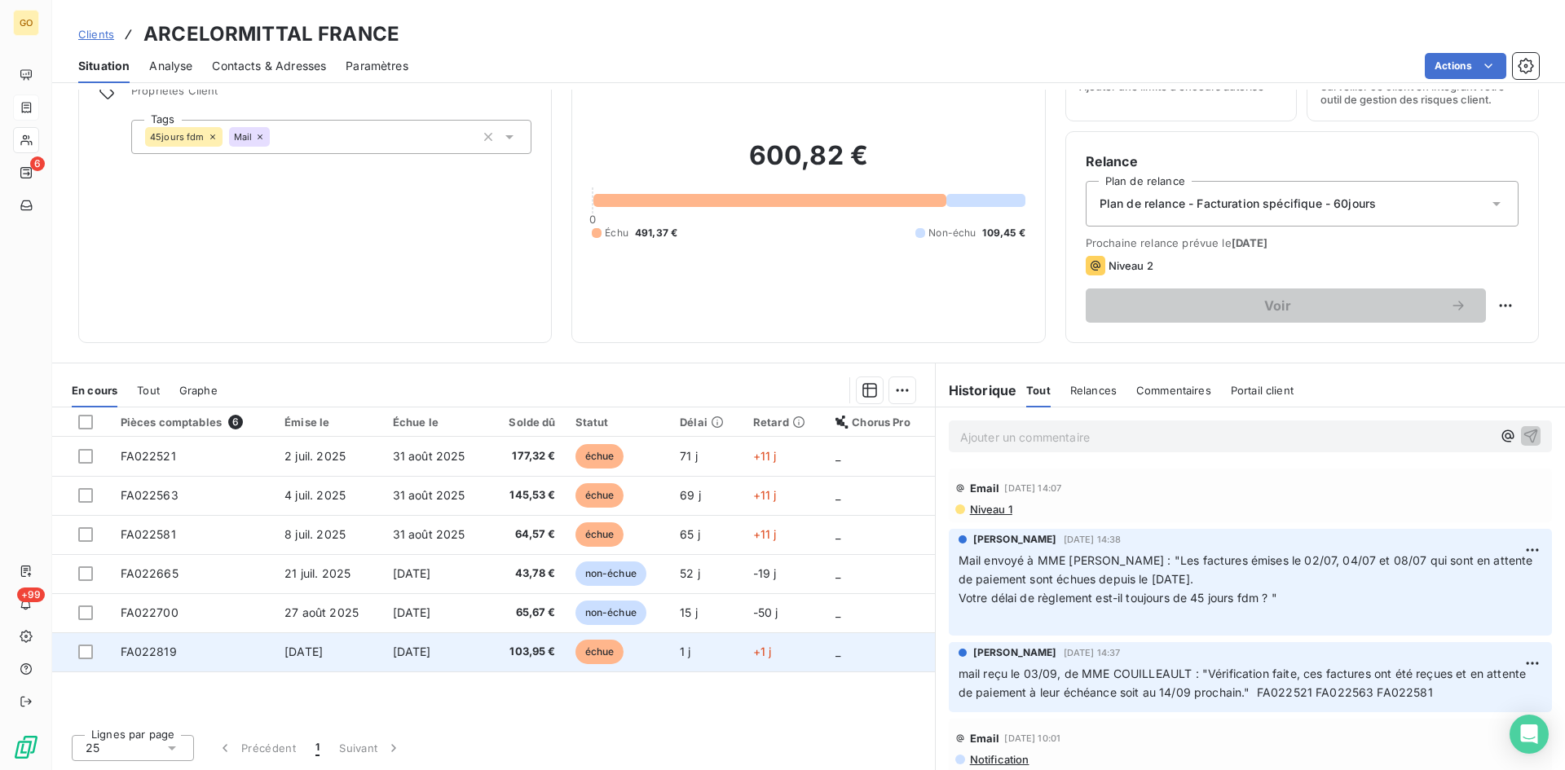
click at [140, 651] on span "FA022819" at bounding box center [149, 652] width 56 height 14
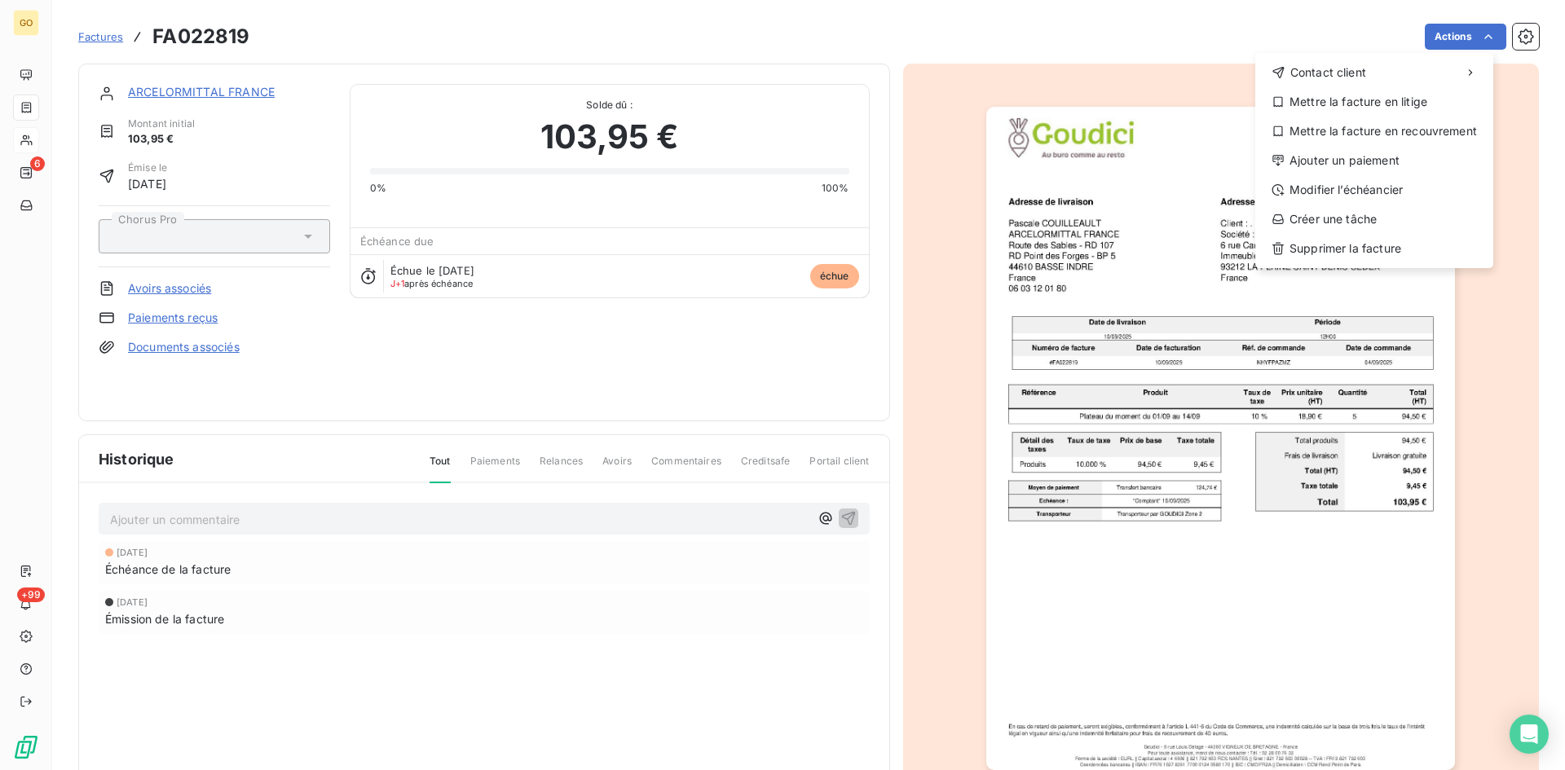
click at [1475, 41] on html "GO 6 +99 Factures FA022819 Actions Contact client Mettre la facture en litige M…" at bounding box center [782, 385] width 1565 height 770
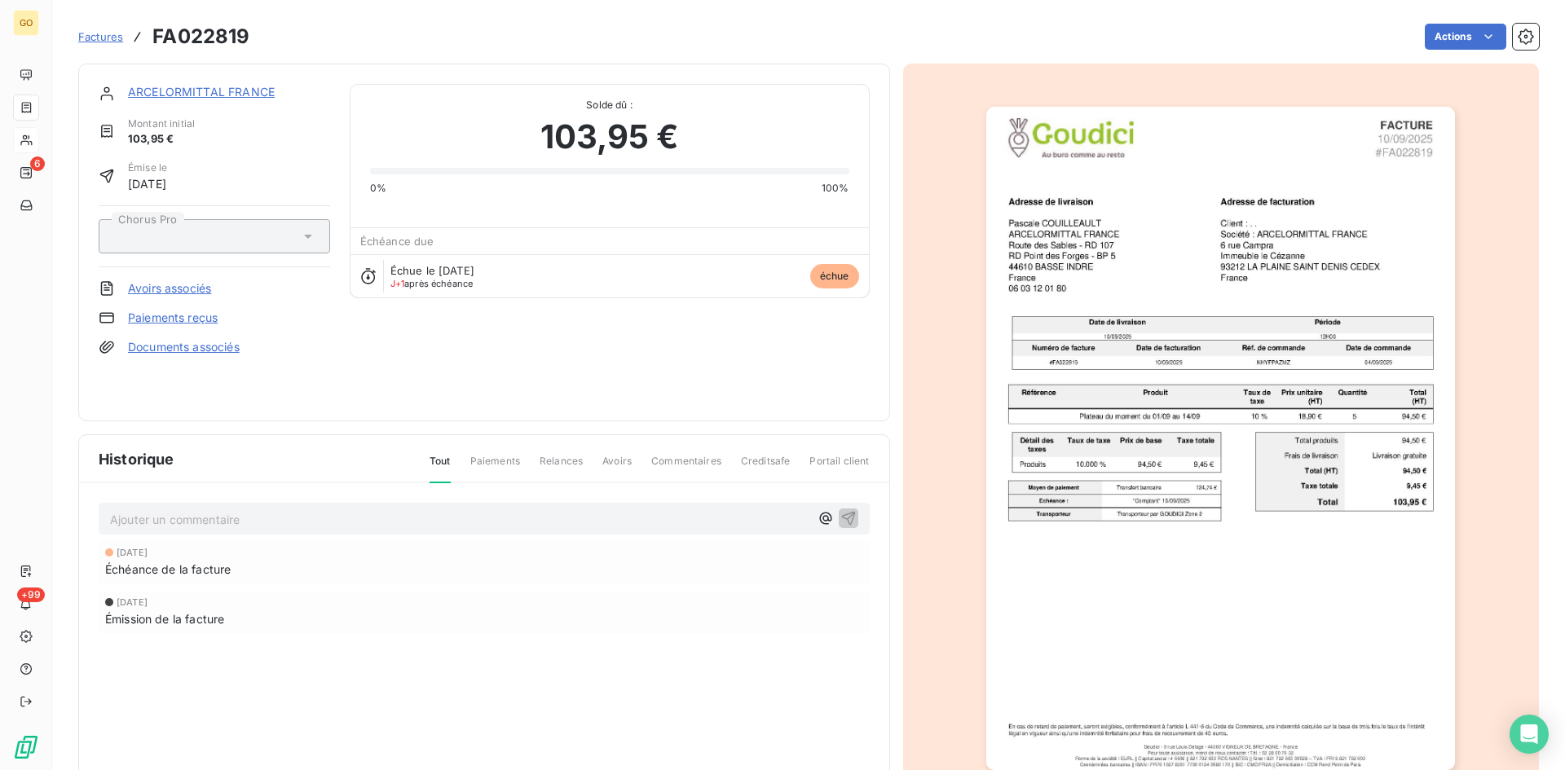
click at [1120, 36] on html "GO 6 +99 Factures FA022819 Actions ARCELORMITTAL FRANCE Montant initial 103,95 …" at bounding box center [782, 385] width 1565 height 770
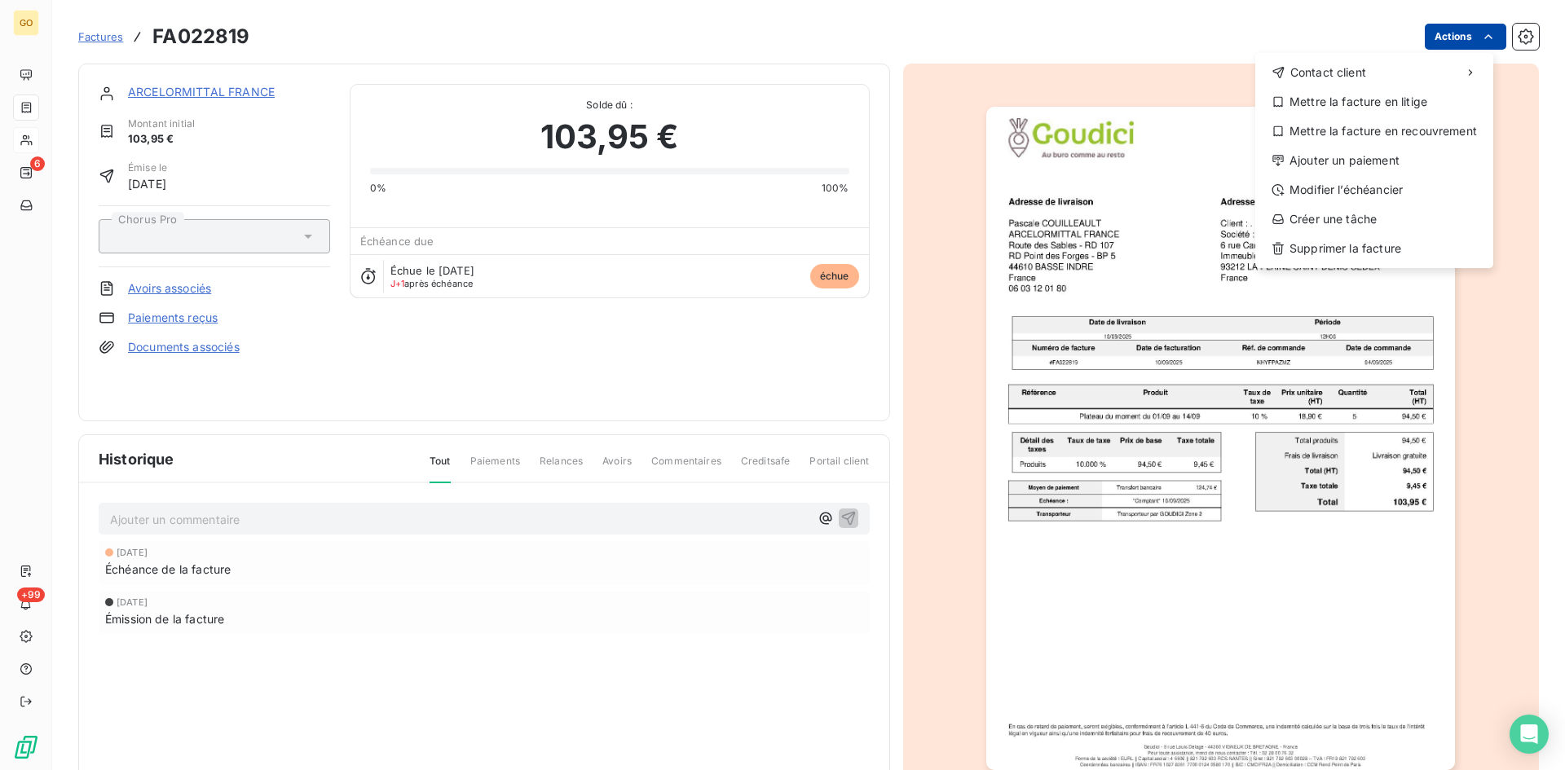
click at [1482, 47] on html "GO 6 +99 Factures FA022819 Actions Contact client Mettre la facture en litige M…" at bounding box center [782, 385] width 1565 height 770
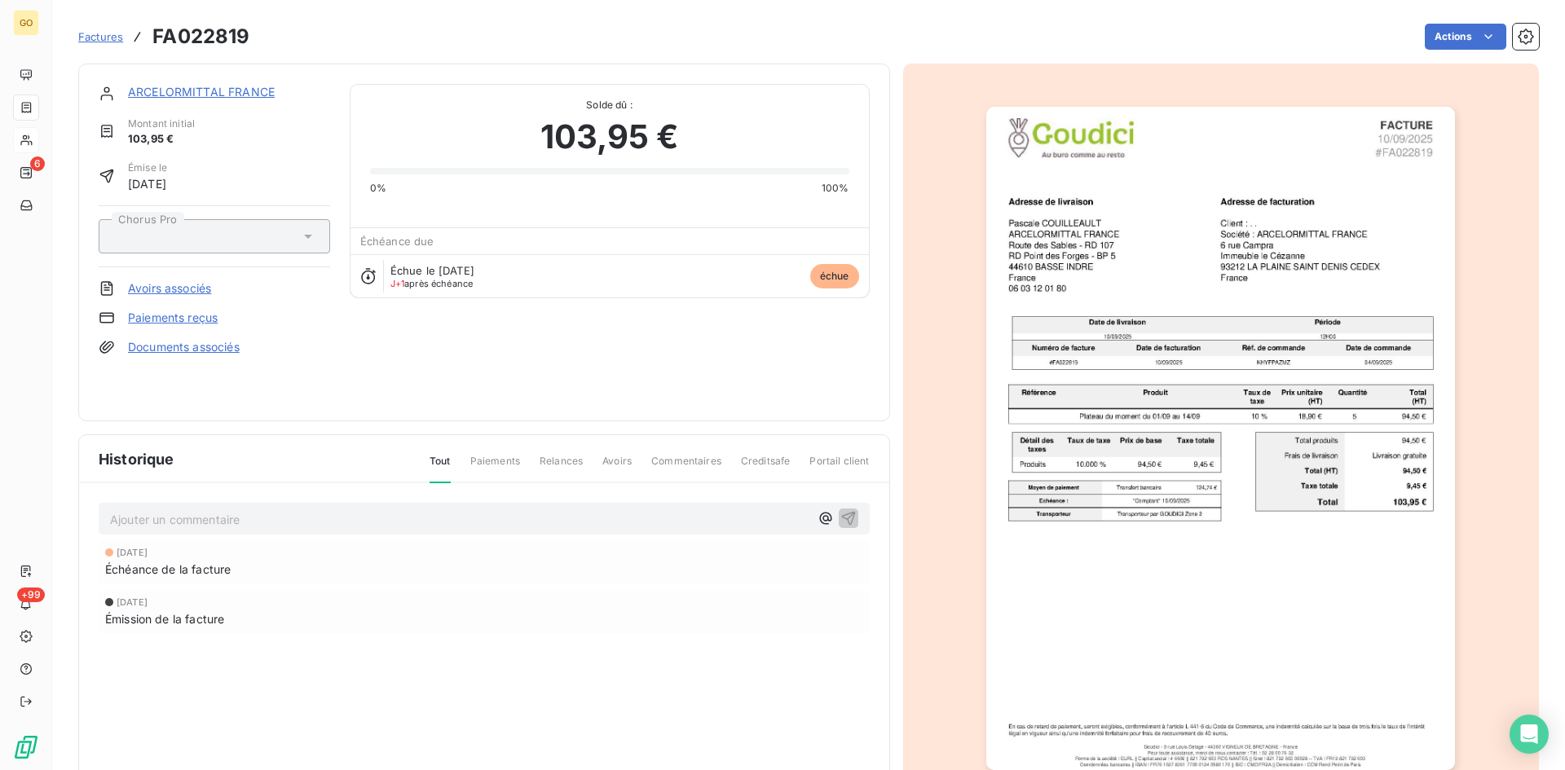
click at [1245, 41] on html "GO 6 +99 Factures FA022819 Actions ARCELORMITTAL FRANCE Montant initial 103,95 …" at bounding box center [782, 385] width 1565 height 770
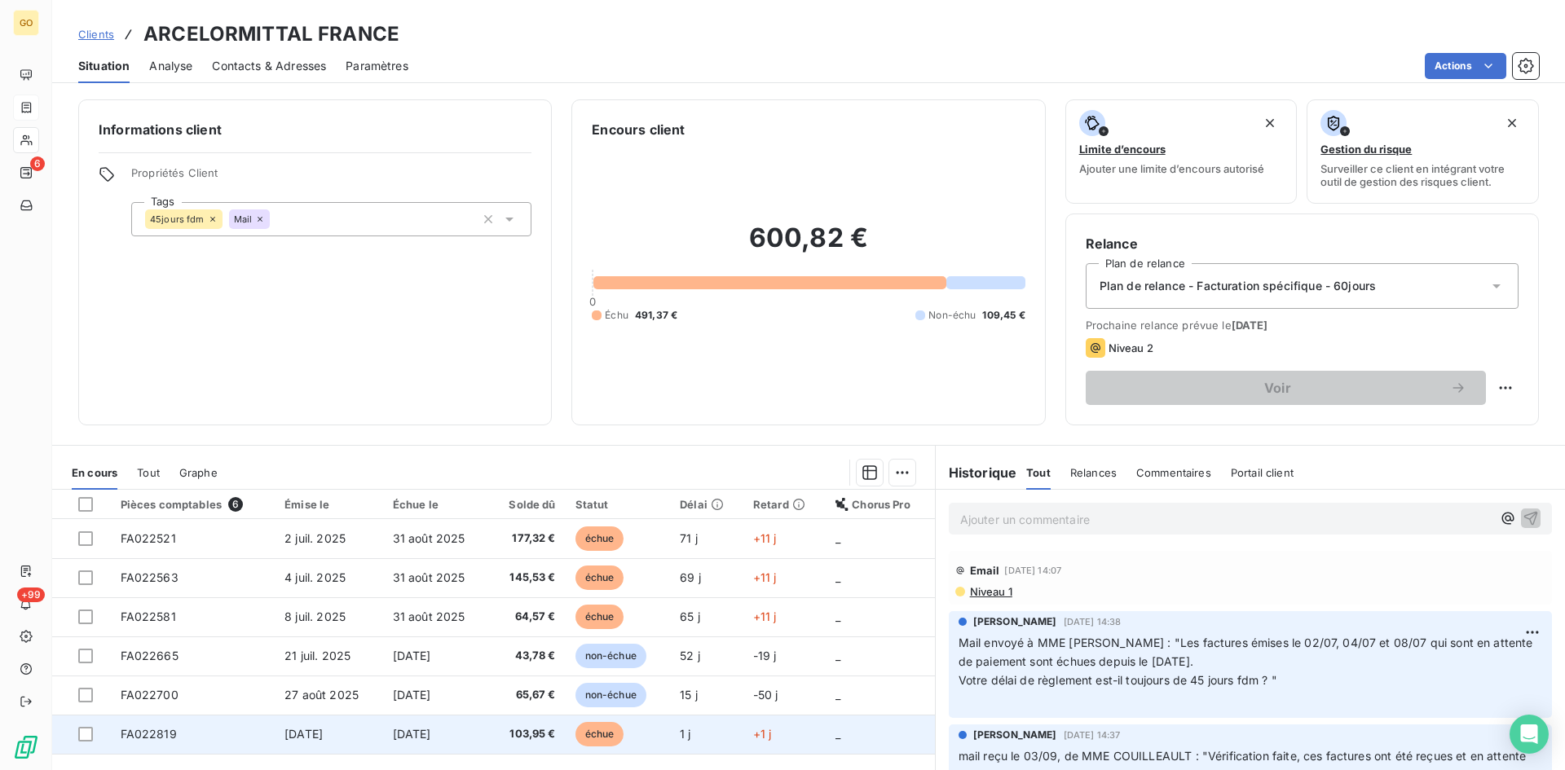
click at [148, 737] on span "FA022819" at bounding box center [149, 734] width 56 height 14
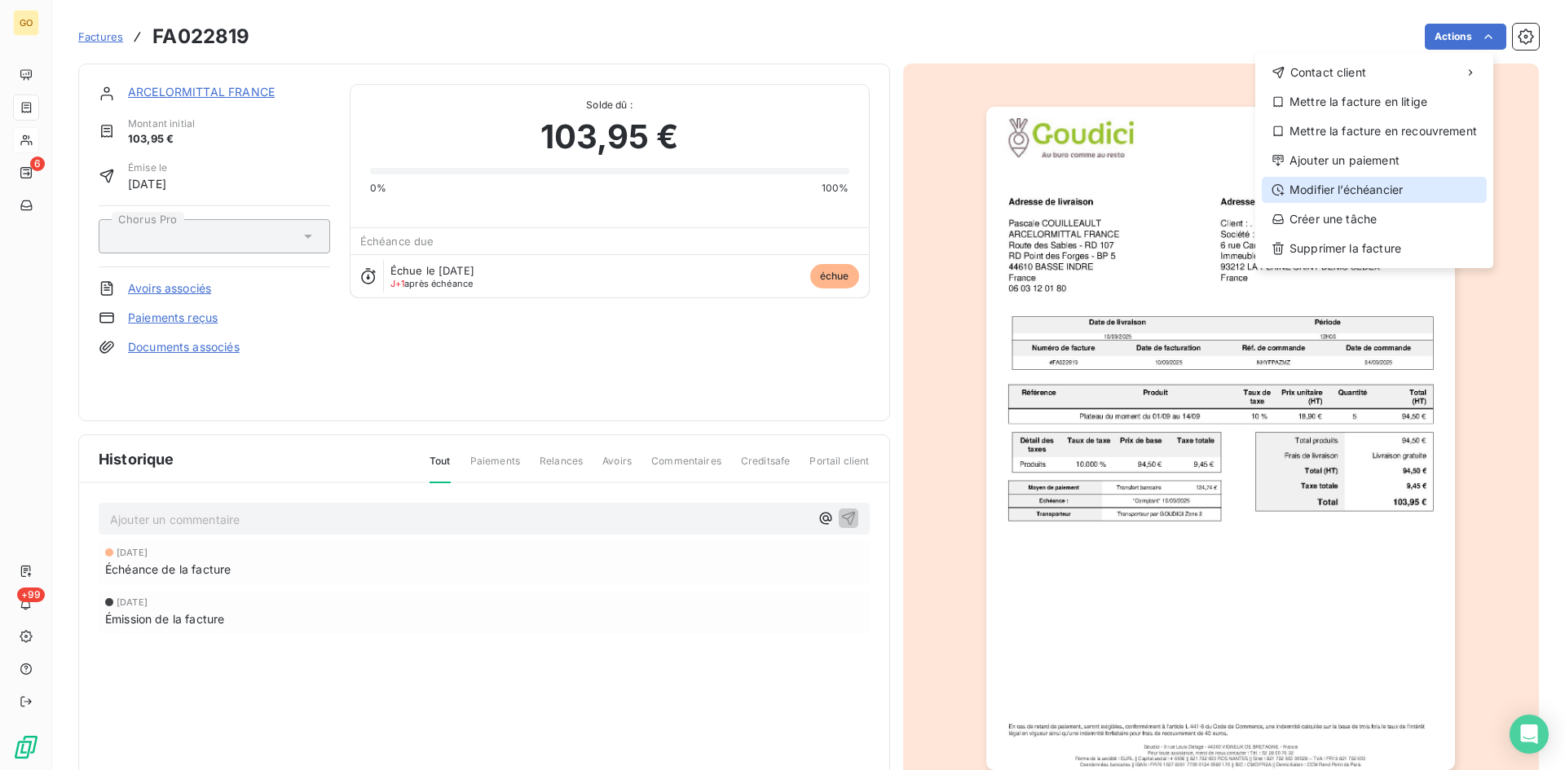
click at [1349, 183] on div "Modifier l’échéancier" at bounding box center [1373, 190] width 225 height 26
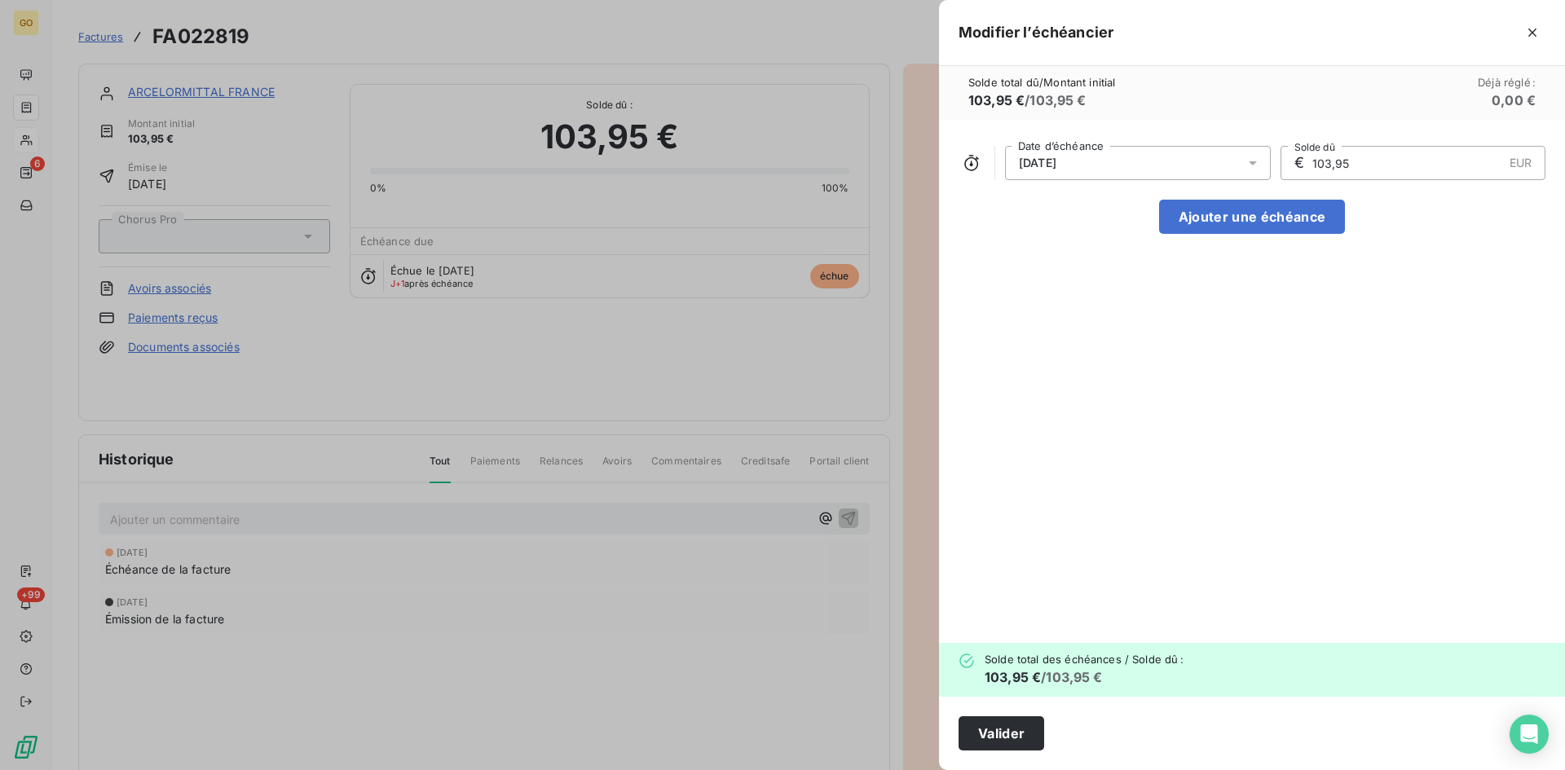
click at [1217, 155] on div "[DATE]" at bounding box center [1138, 163] width 266 height 34
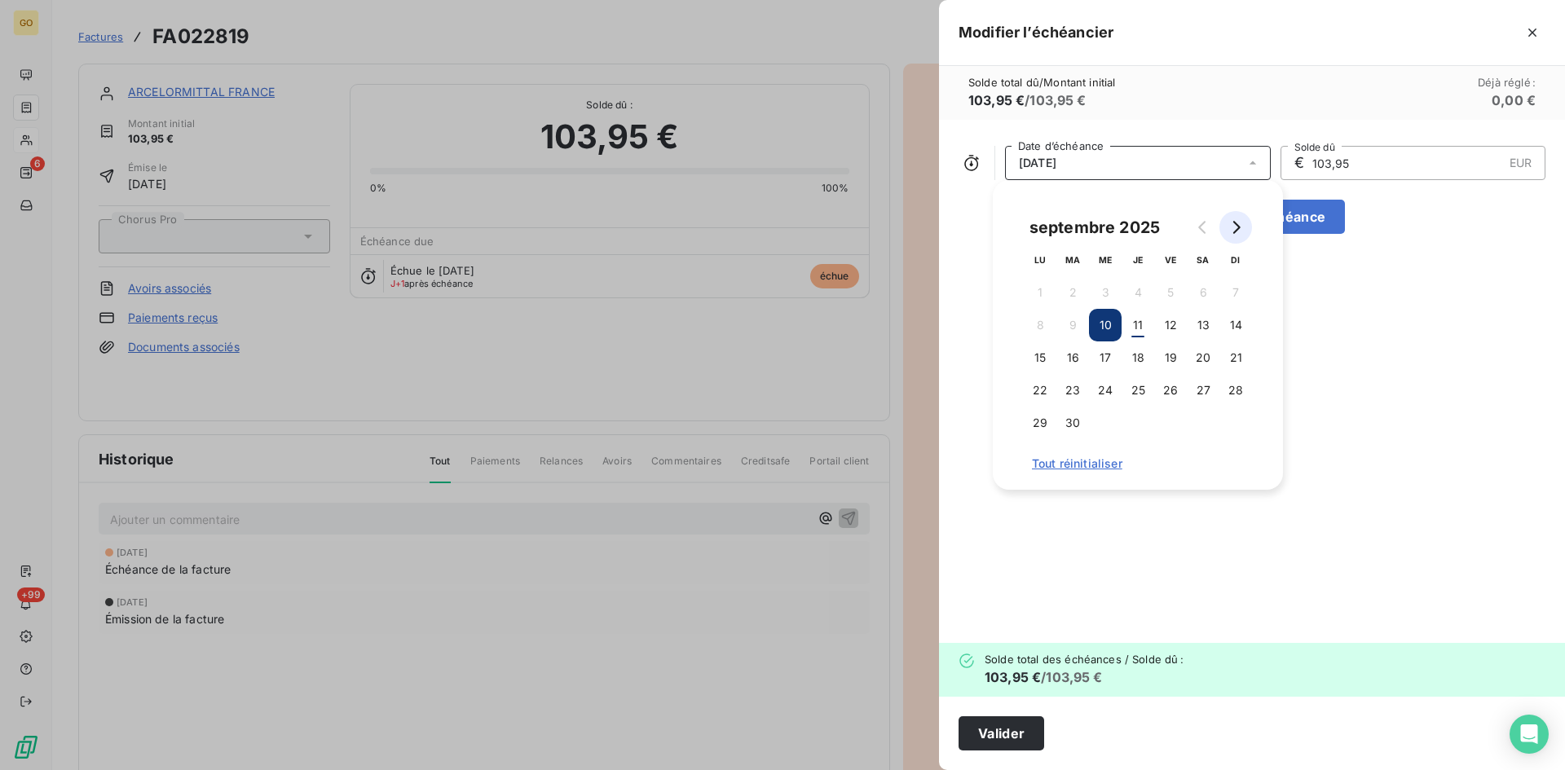
click at [1233, 230] on icon "Go to next month" at bounding box center [1235, 227] width 13 height 13
click at [1163, 421] on button "31" at bounding box center [1170, 423] width 33 height 33
click at [1320, 483] on div "[DATE] Date d’échéance € 103,95 EUR Solde dû Ajouter une échéance" at bounding box center [1252, 381] width 626 height 523
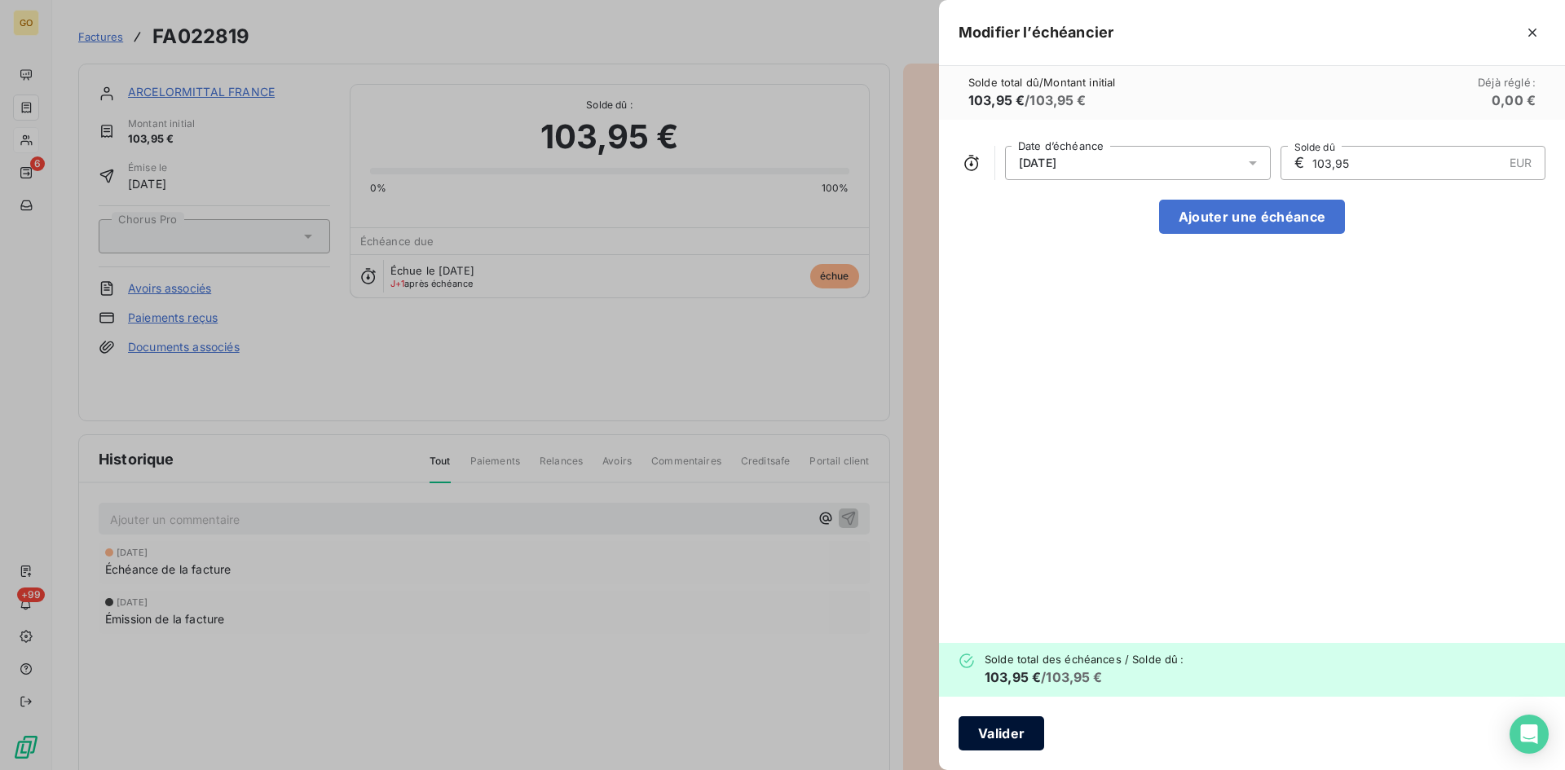
click at [1016, 737] on button "Valider" at bounding box center [1001, 733] width 86 height 34
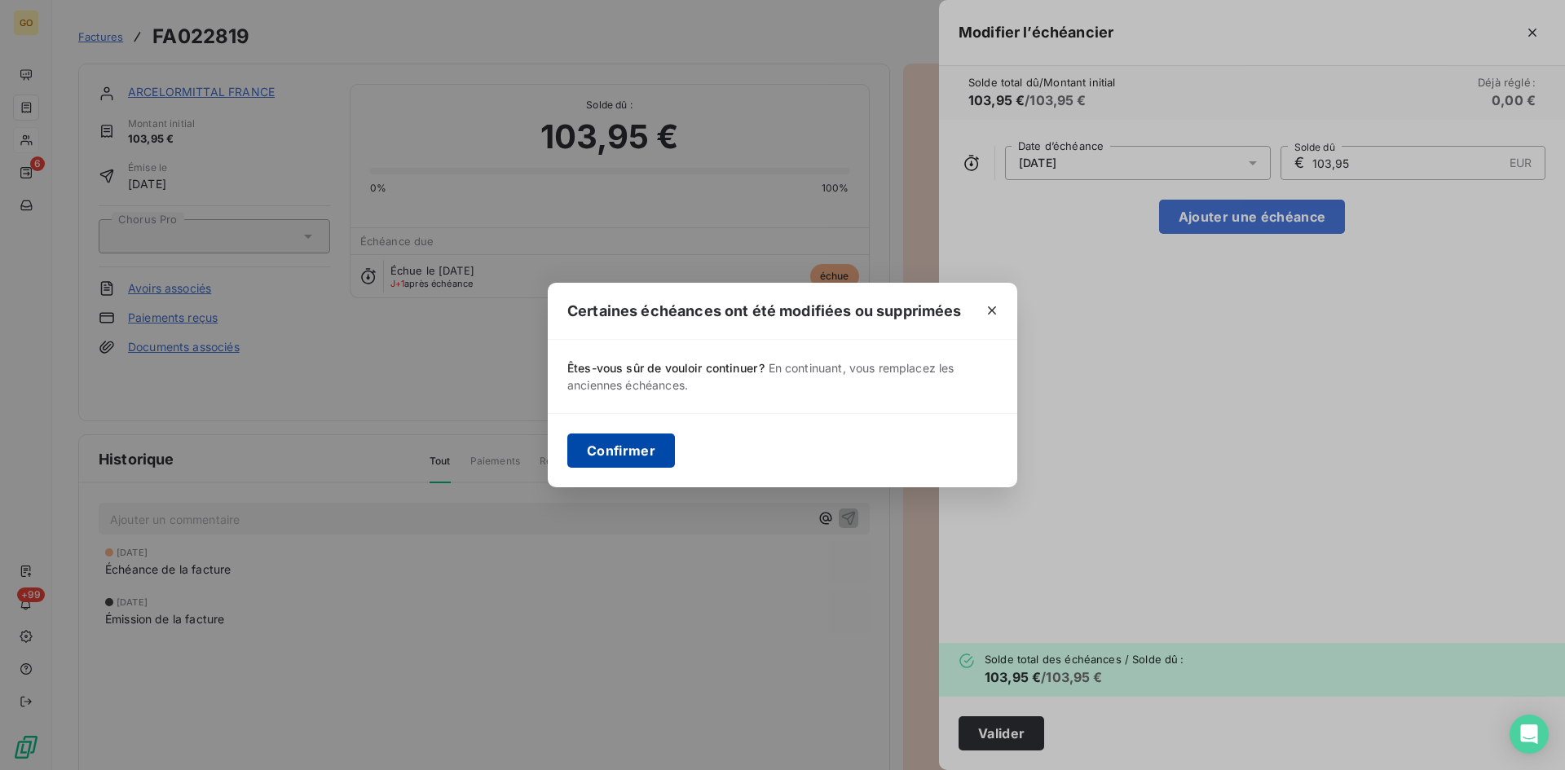
click at [637, 455] on button "Confirmer" at bounding box center [621, 450] width 108 height 34
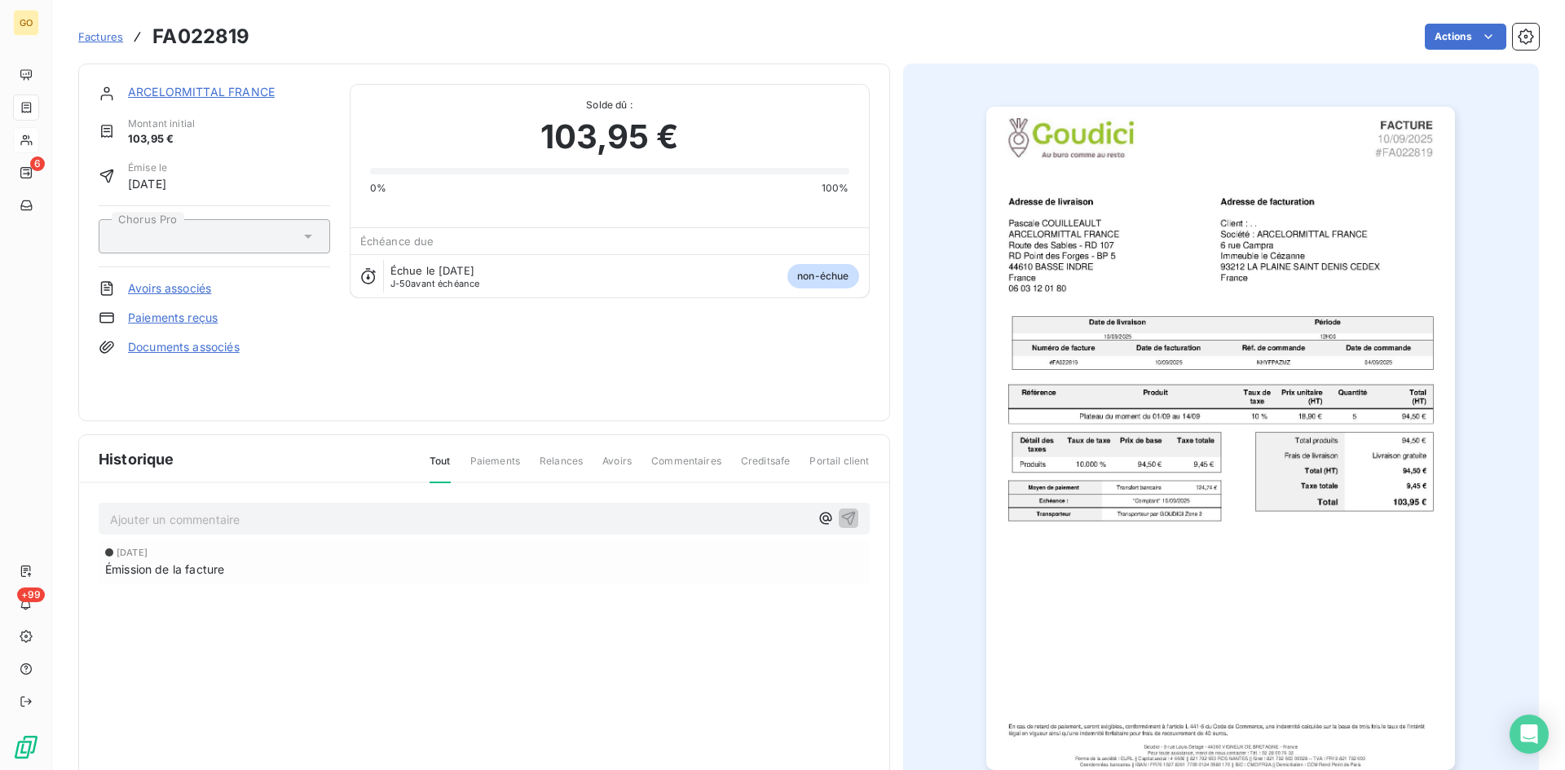
click at [91, 36] on span "Factures" at bounding box center [100, 36] width 45 height 13
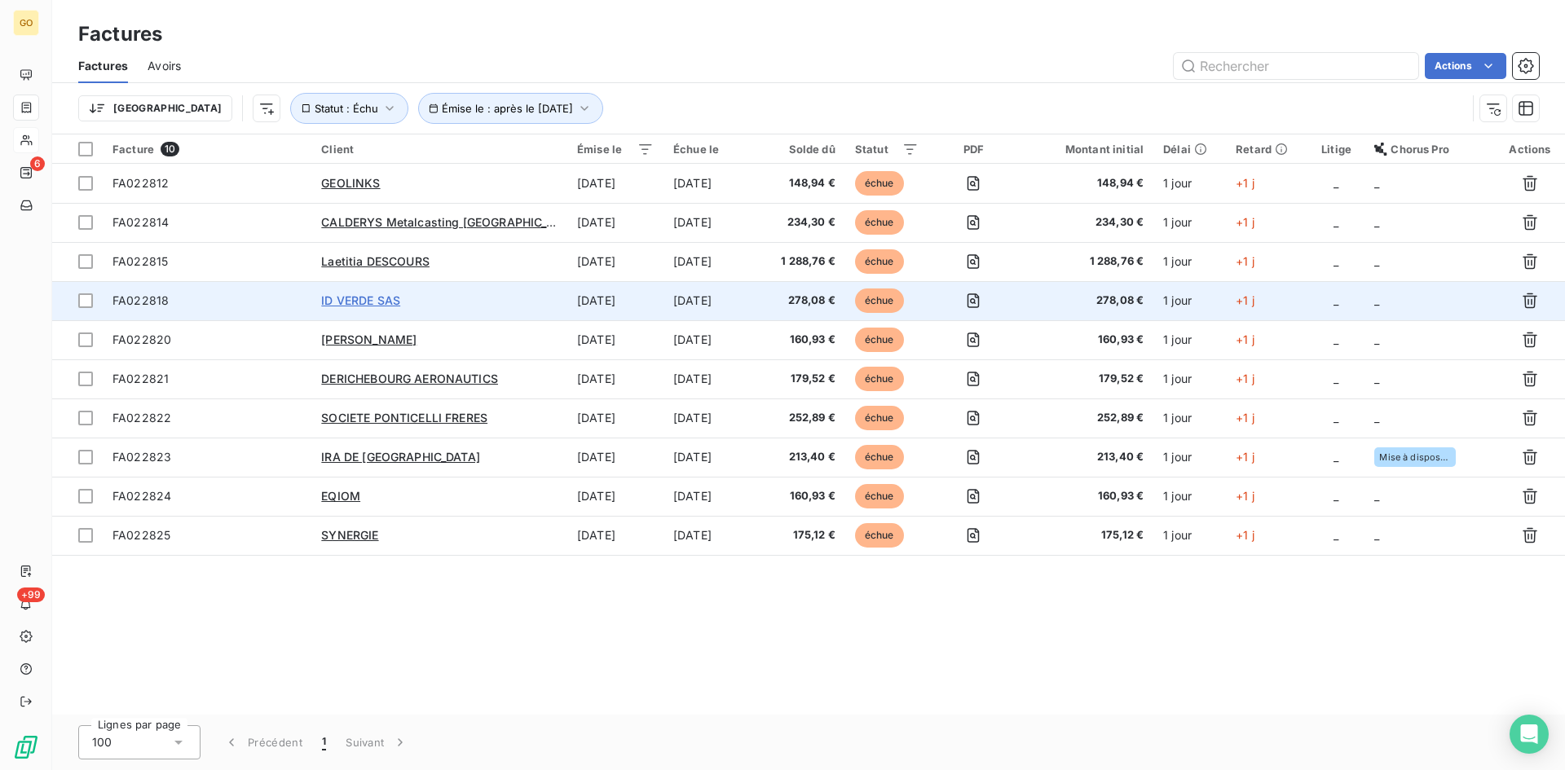
click at [366, 304] on span "ID VERDE SAS" at bounding box center [360, 300] width 79 height 14
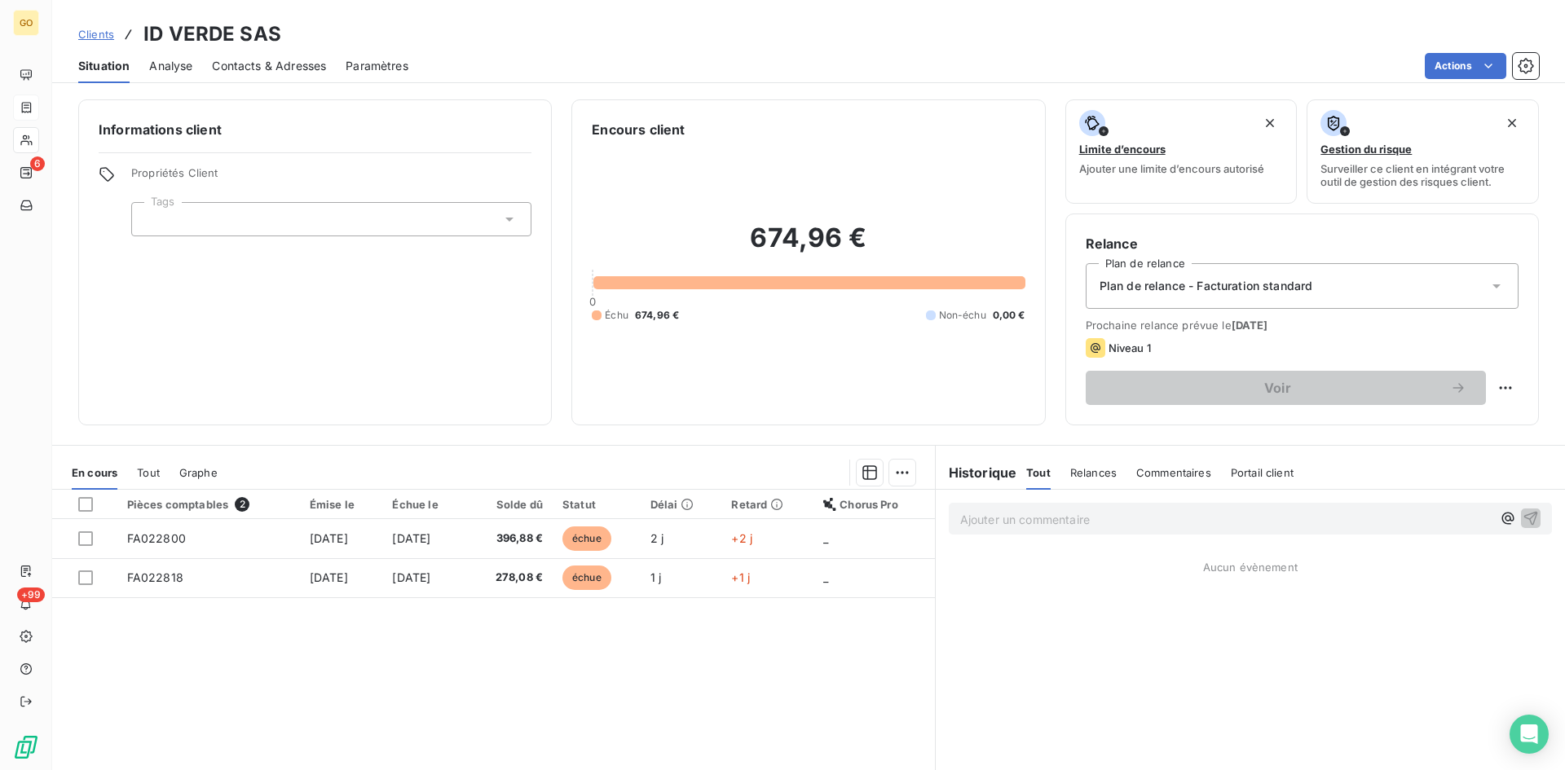
click at [170, 66] on span "Analyse" at bounding box center [170, 66] width 43 height 16
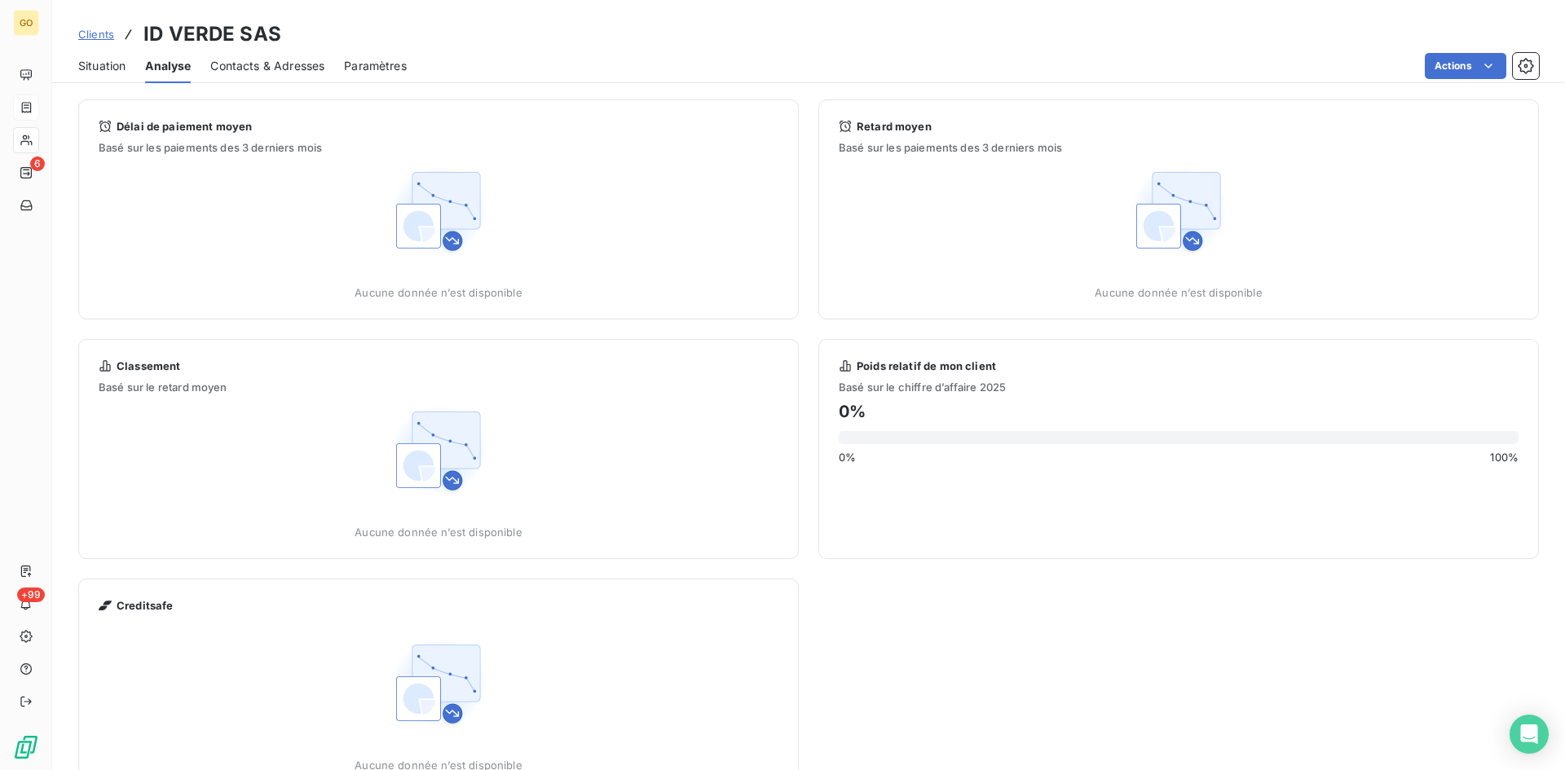
click at [254, 63] on span "Contacts & Adresses" at bounding box center [267, 66] width 114 height 16
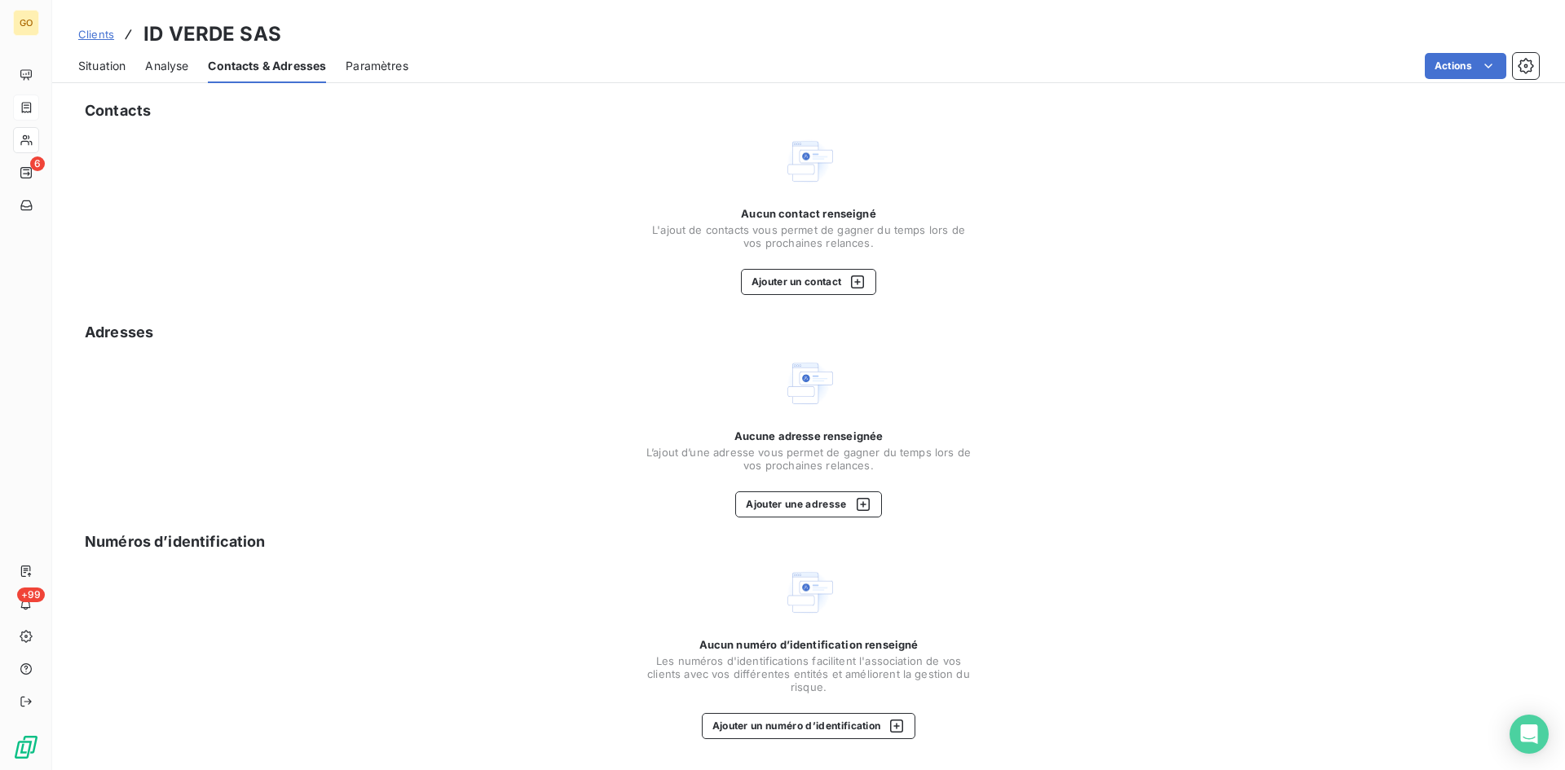
click at [376, 64] on span "Paramètres" at bounding box center [376, 66] width 63 height 16
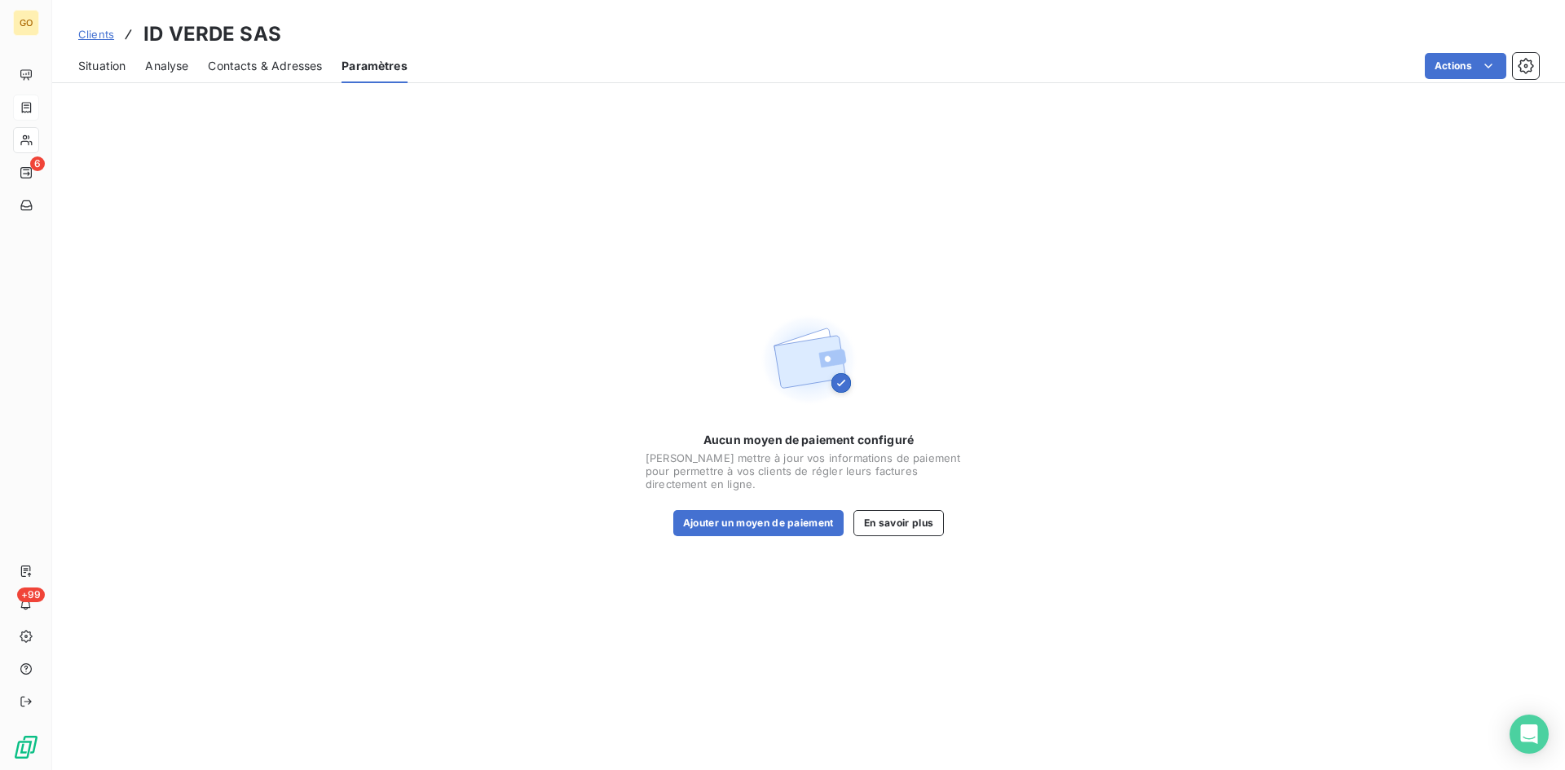
click at [110, 66] on span "Situation" at bounding box center [101, 66] width 47 height 16
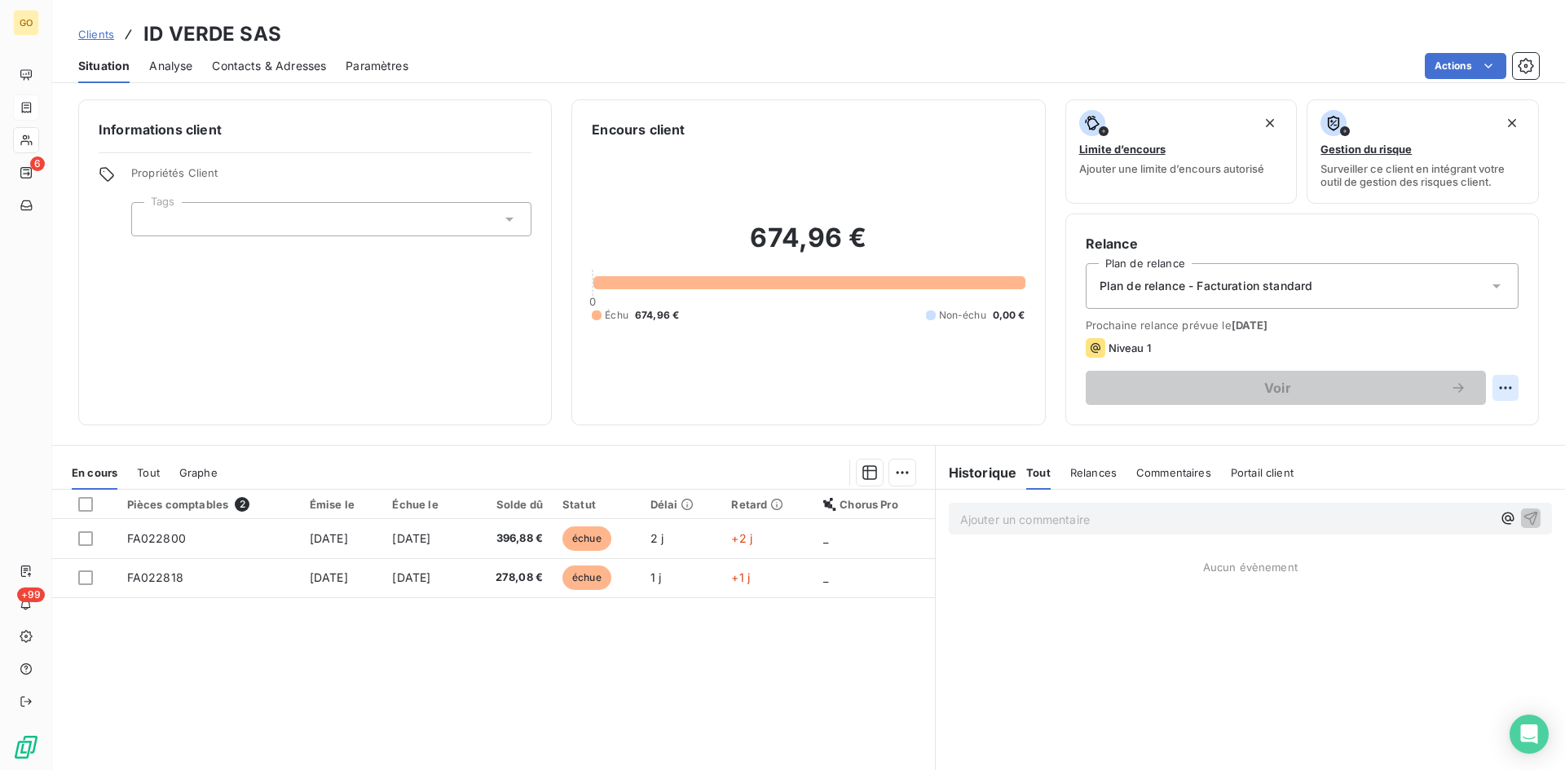
click at [1493, 385] on html "GO 6 +99 Clients ID VERDE SAS Situation Analyse Contacts & Adresses Paramètres …" at bounding box center [782, 385] width 1565 height 770
click at [748, 677] on html "GO 6 +99 Clients ID VERDE SAS Situation Analyse Contacts & Adresses Paramètres …" at bounding box center [782, 385] width 1565 height 770
click at [1478, 65] on html "GO 6 +99 Clients ID VERDE SAS Situation Analyse Contacts & Adresses Paramètres …" at bounding box center [782, 385] width 1565 height 770
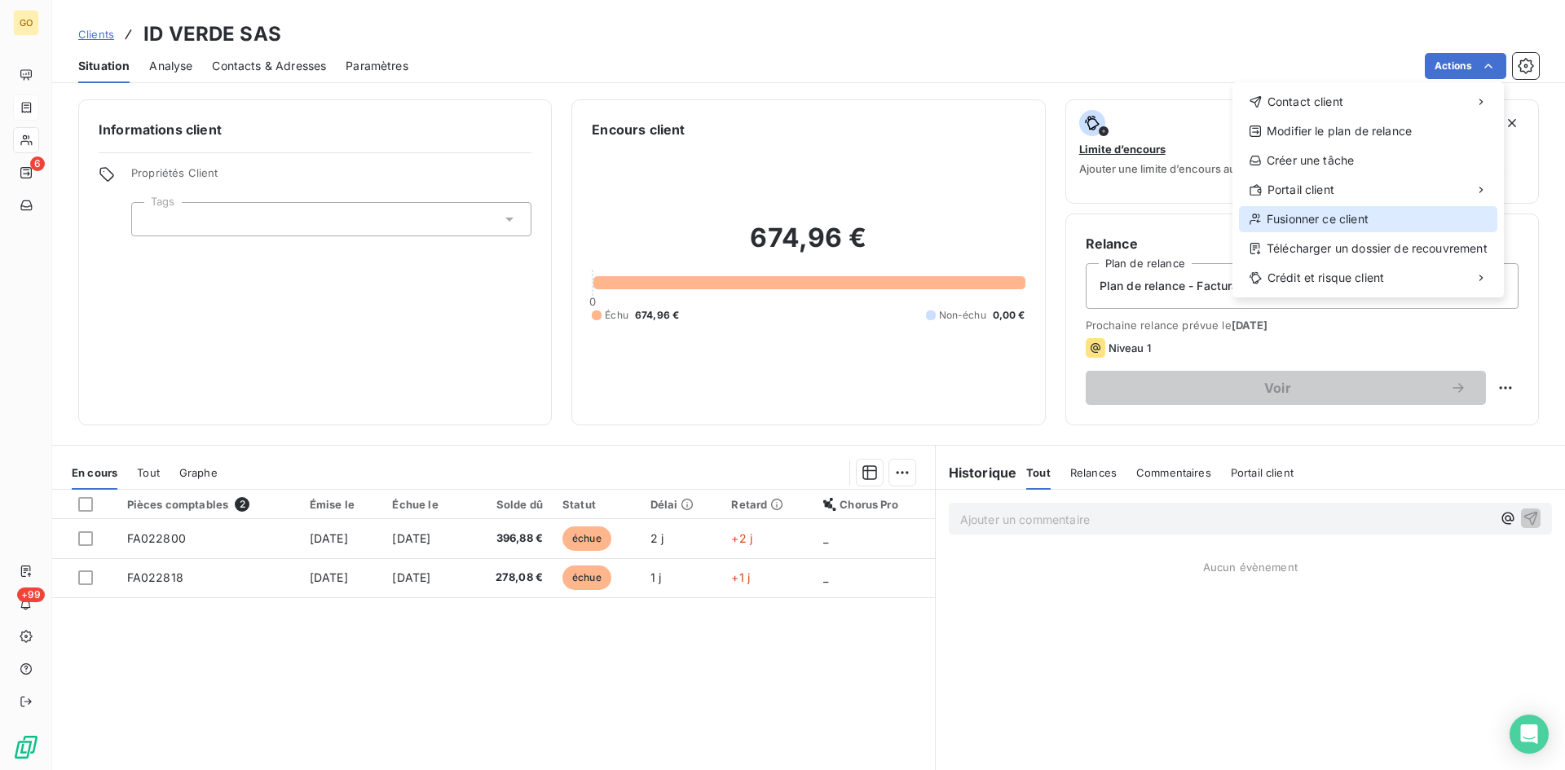
click at [1342, 222] on div "Fusionner ce client" at bounding box center [1368, 219] width 258 height 26
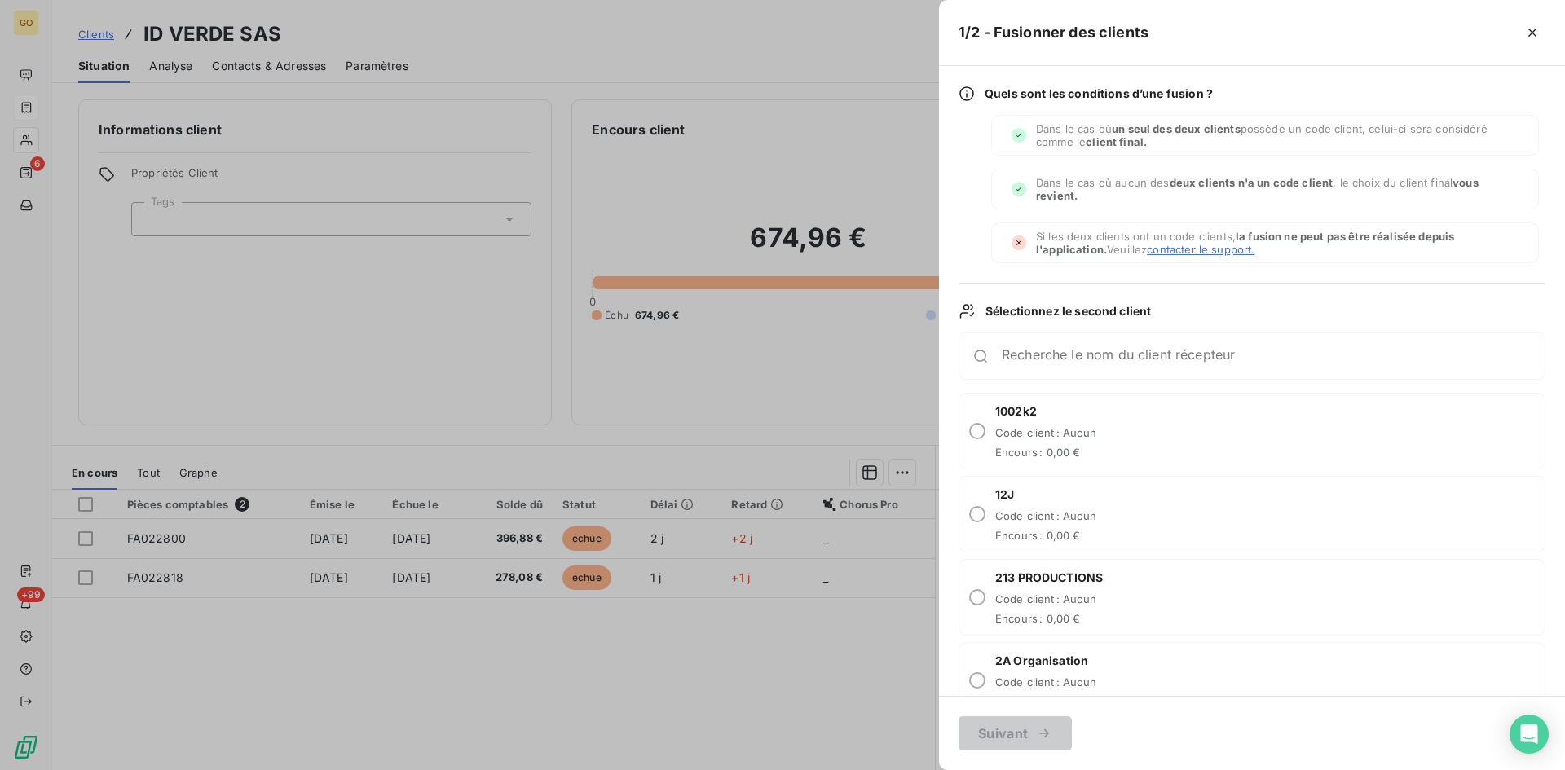
click at [1067, 335] on div "Recherche le nom du client récepteur" at bounding box center [1251, 355] width 587 height 47
click at [1064, 349] on div "Recherche le nom du client récepteur" at bounding box center [1272, 356] width 543 height 16
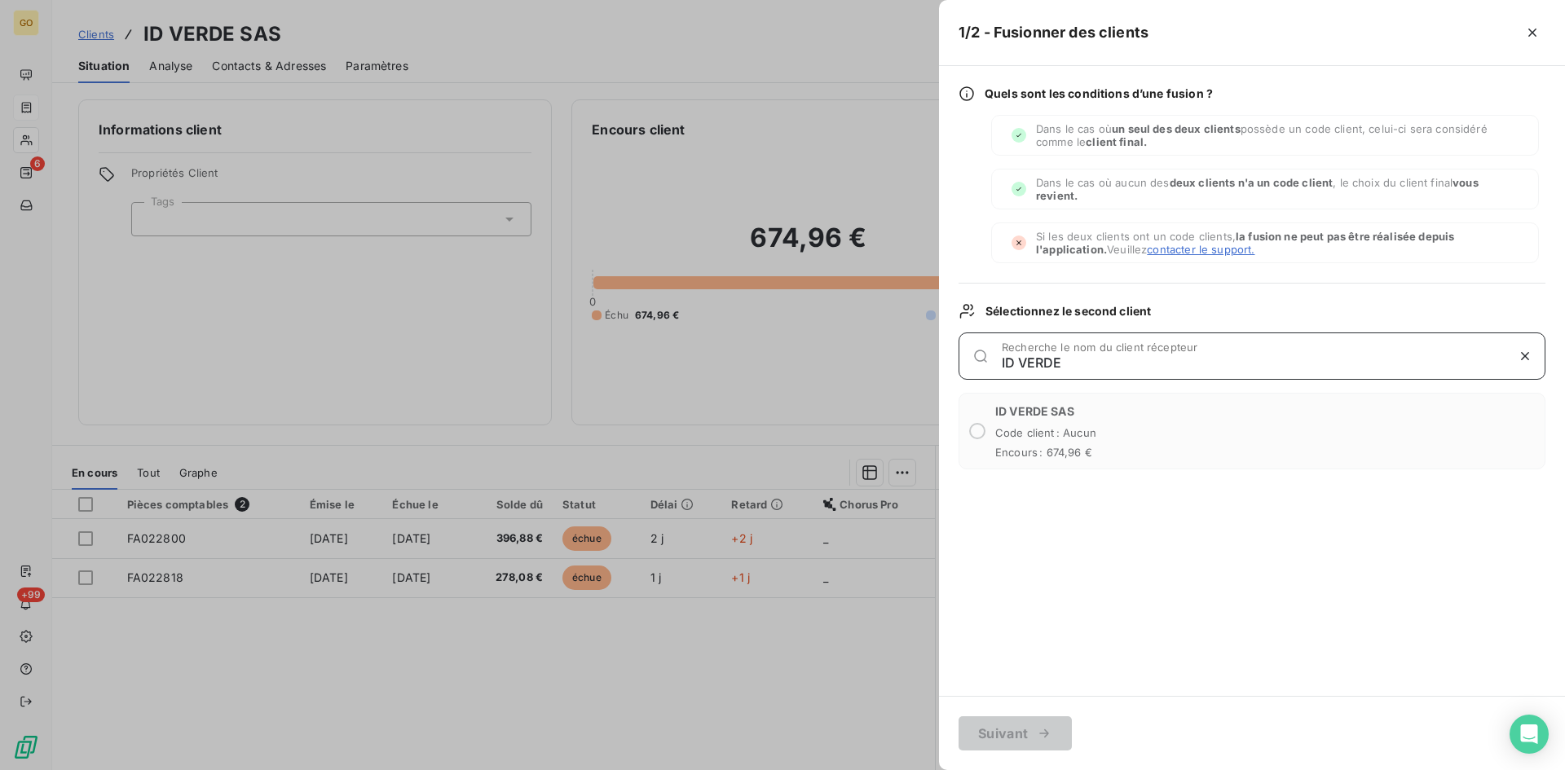
type input "ID VERDE"
click at [1134, 618] on div "Quels sont les conditions d’une fusion ? Dans le cas où un seul des deux client…" at bounding box center [1252, 381] width 626 height 630
click at [834, 610] on div at bounding box center [782, 385] width 1565 height 770
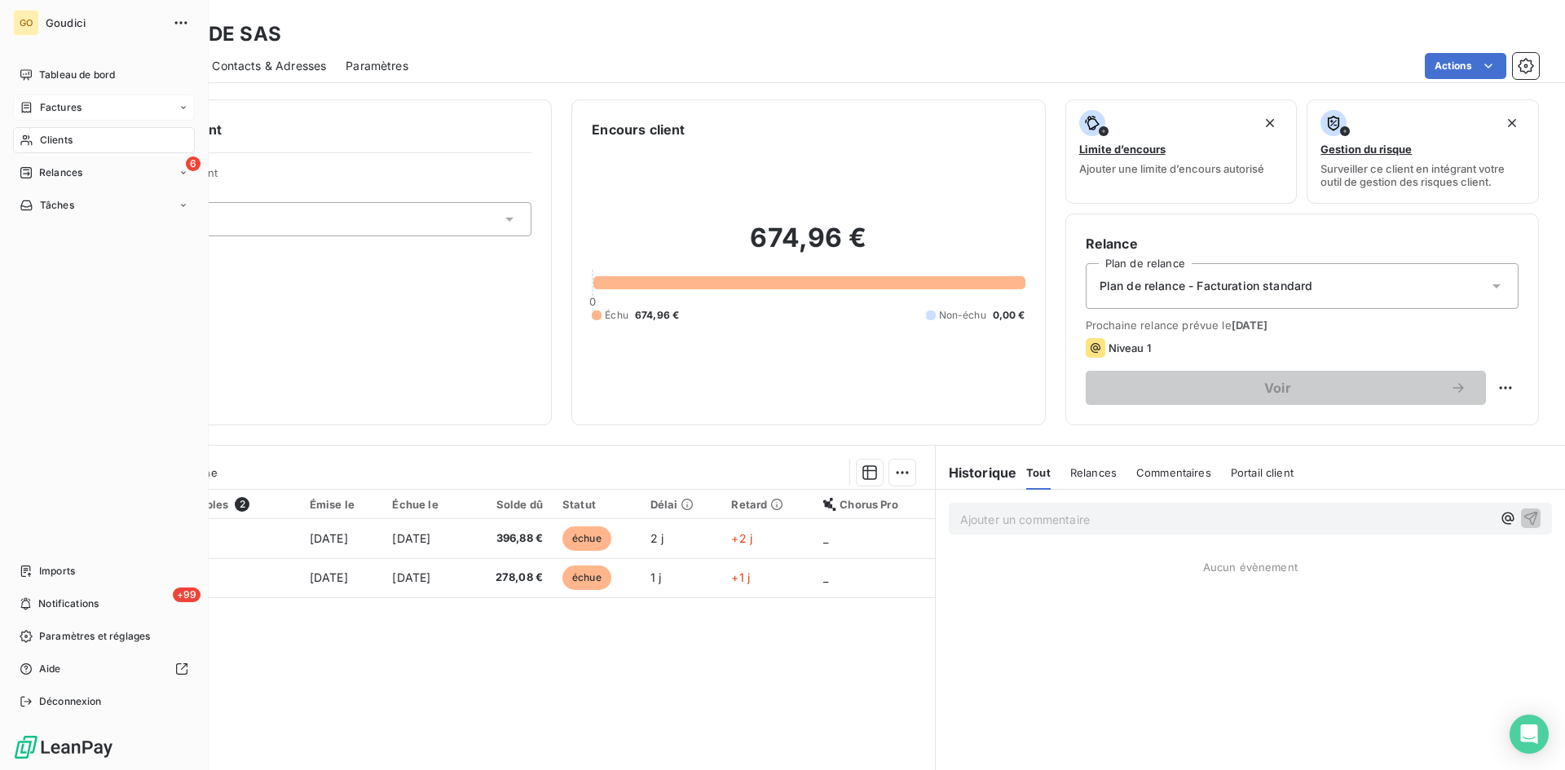
click at [55, 97] on div "Factures" at bounding box center [104, 108] width 182 height 26
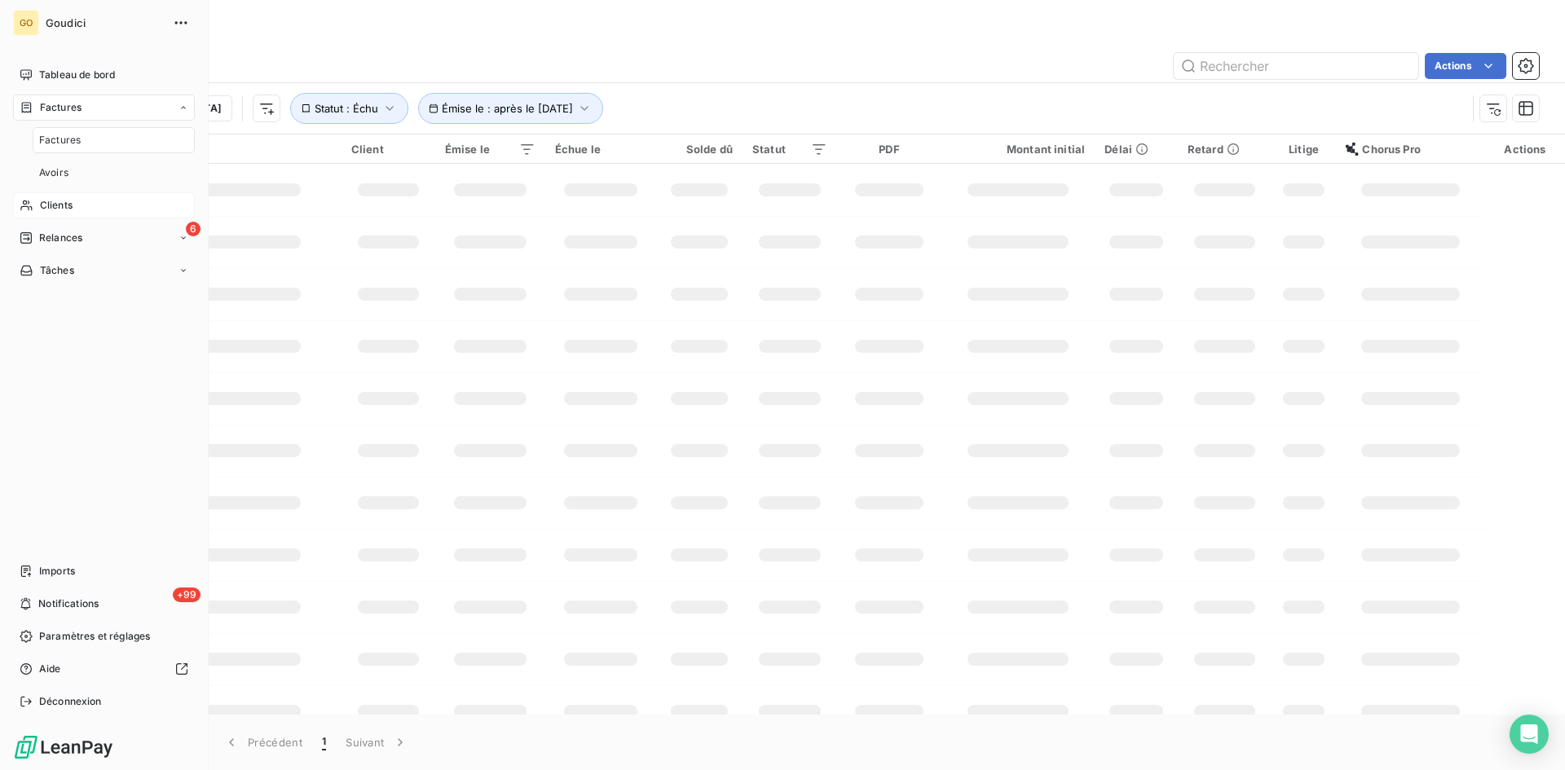
click at [58, 139] on span "Factures" at bounding box center [60, 140] width 42 height 15
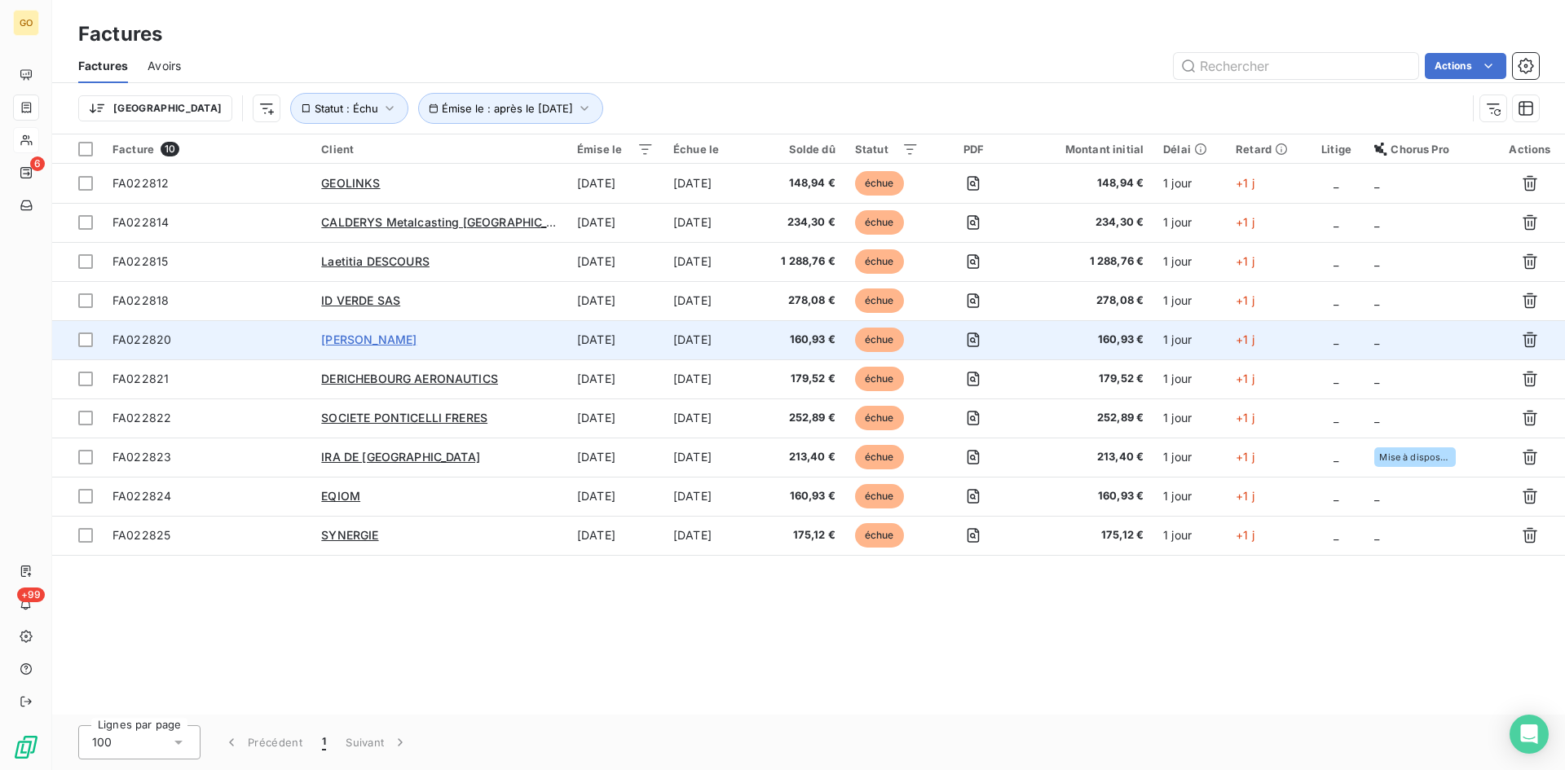
click at [376, 343] on span "[PERSON_NAME]" at bounding box center [368, 339] width 95 height 14
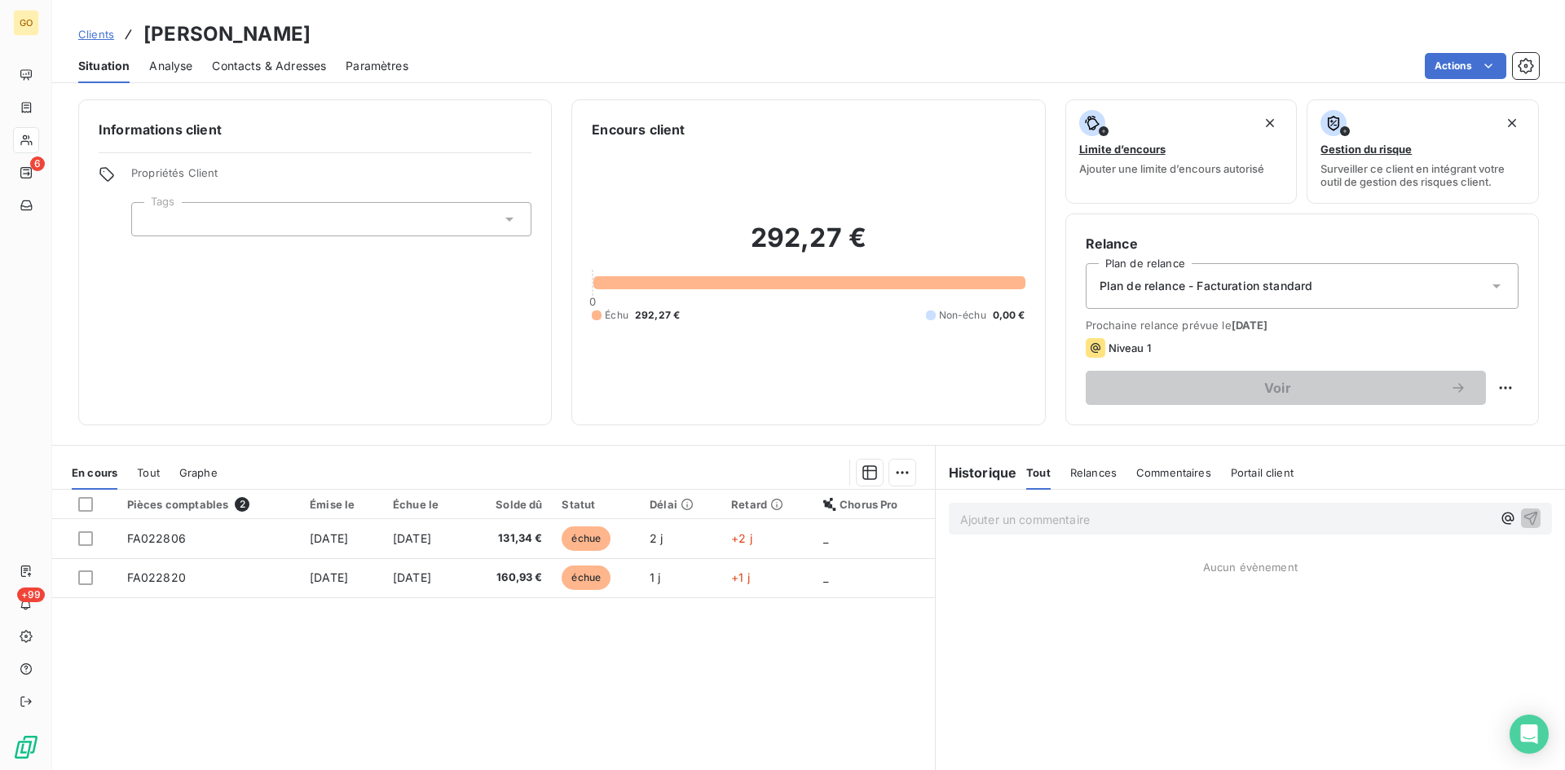
click at [169, 55] on div "Analyse" at bounding box center [170, 66] width 43 height 34
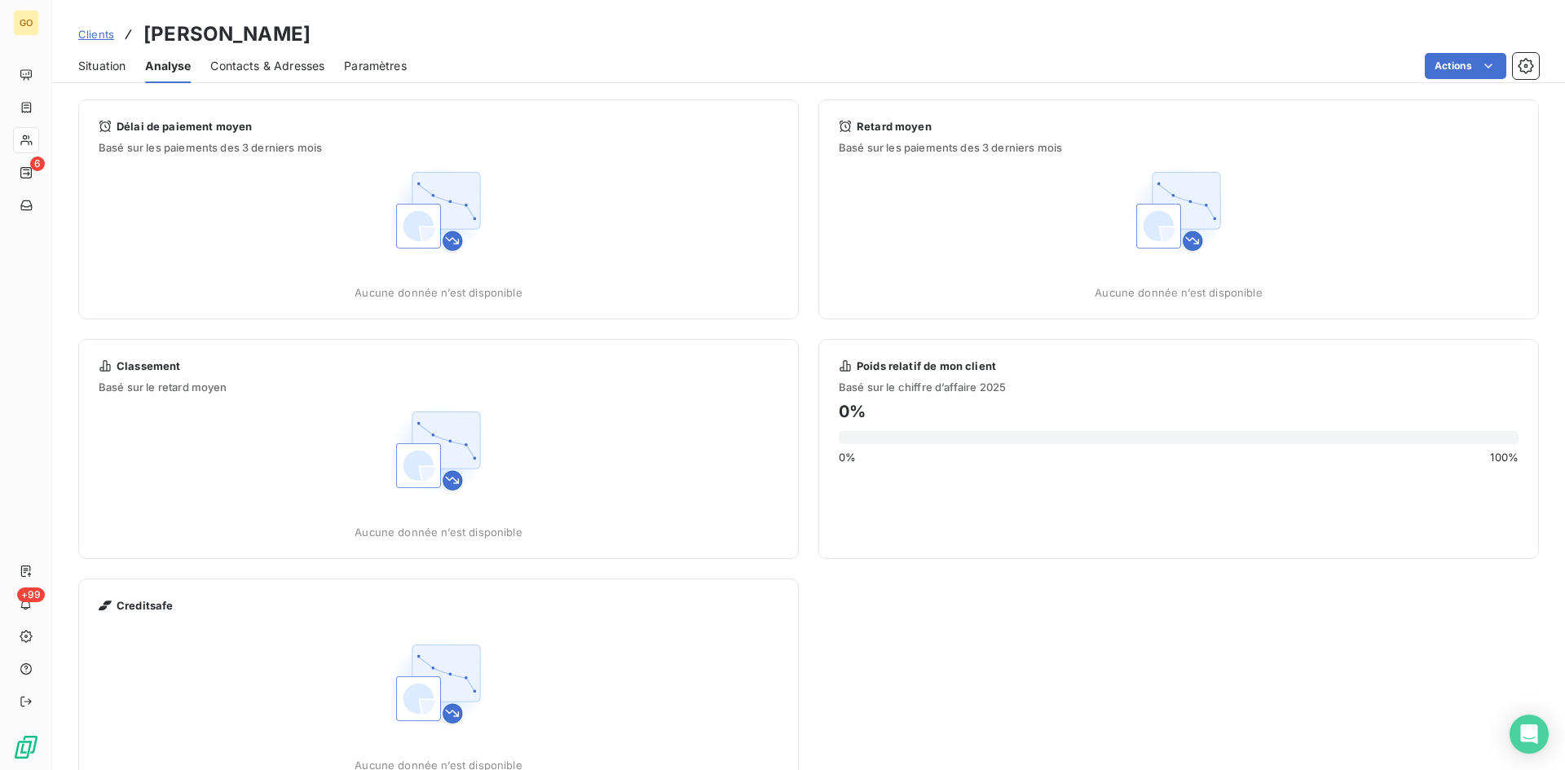
click at [240, 66] on span "Contacts & Adresses" at bounding box center [267, 66] width 114 height 16
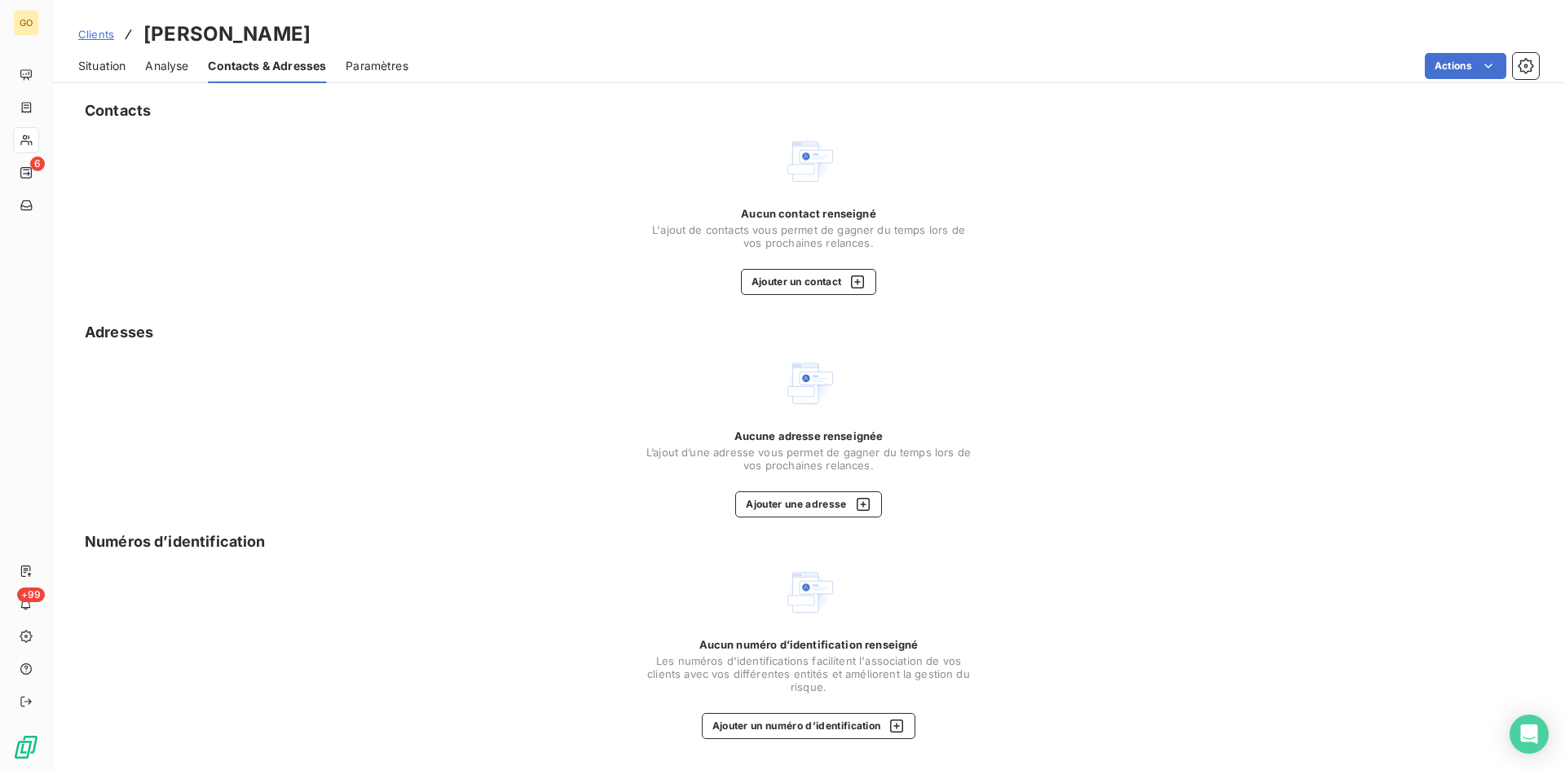
click at [408, 67] on span "Paramètres" at bounding box center [376, 66] width 63 height 16
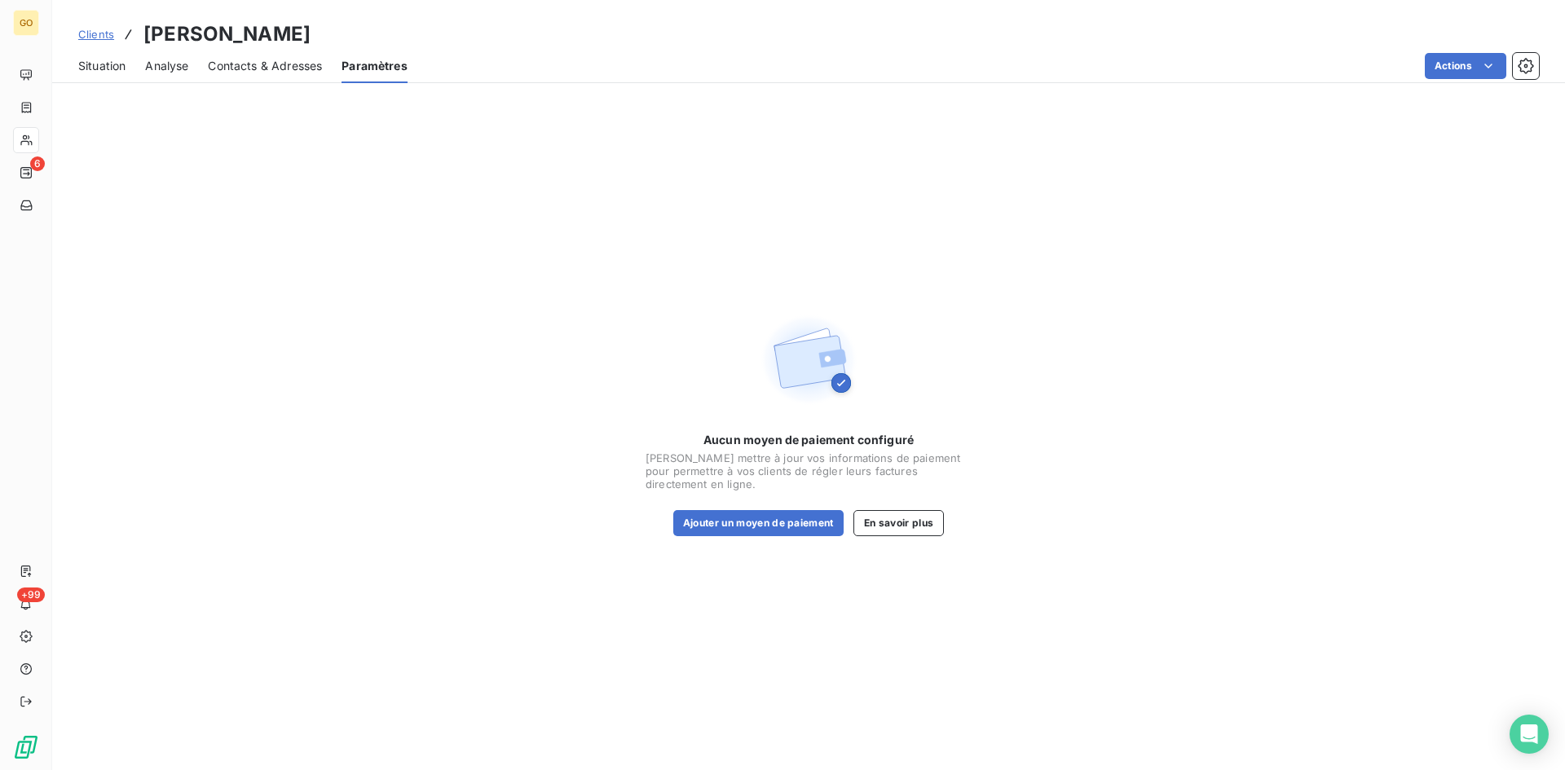
click at [173, 66] on span "Analyse" at bounding box center [166, 66] width 43 height 16
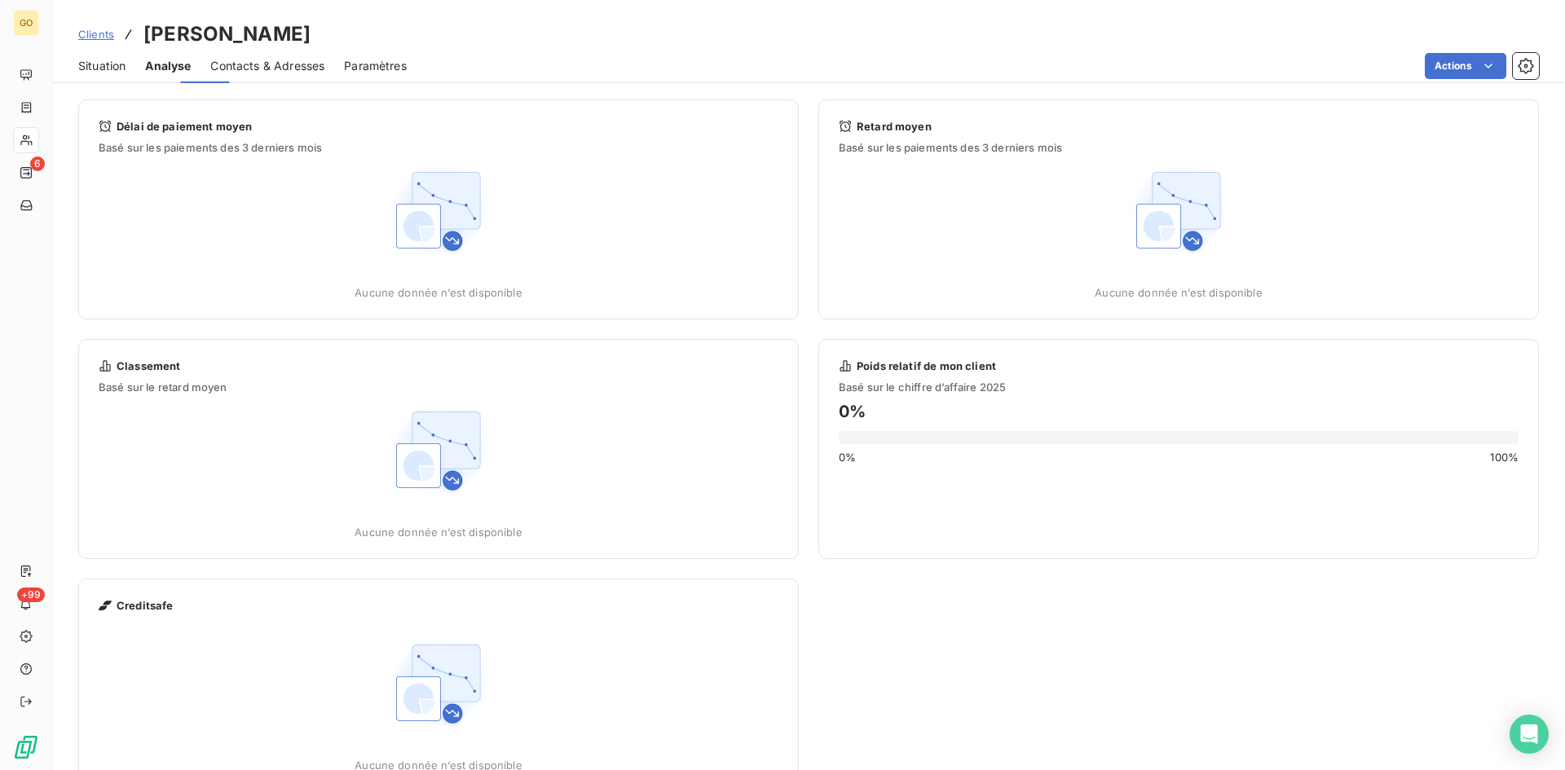
click at [103, 66] on span "Situation" at bounding box center [101, 66] width 47 height 16
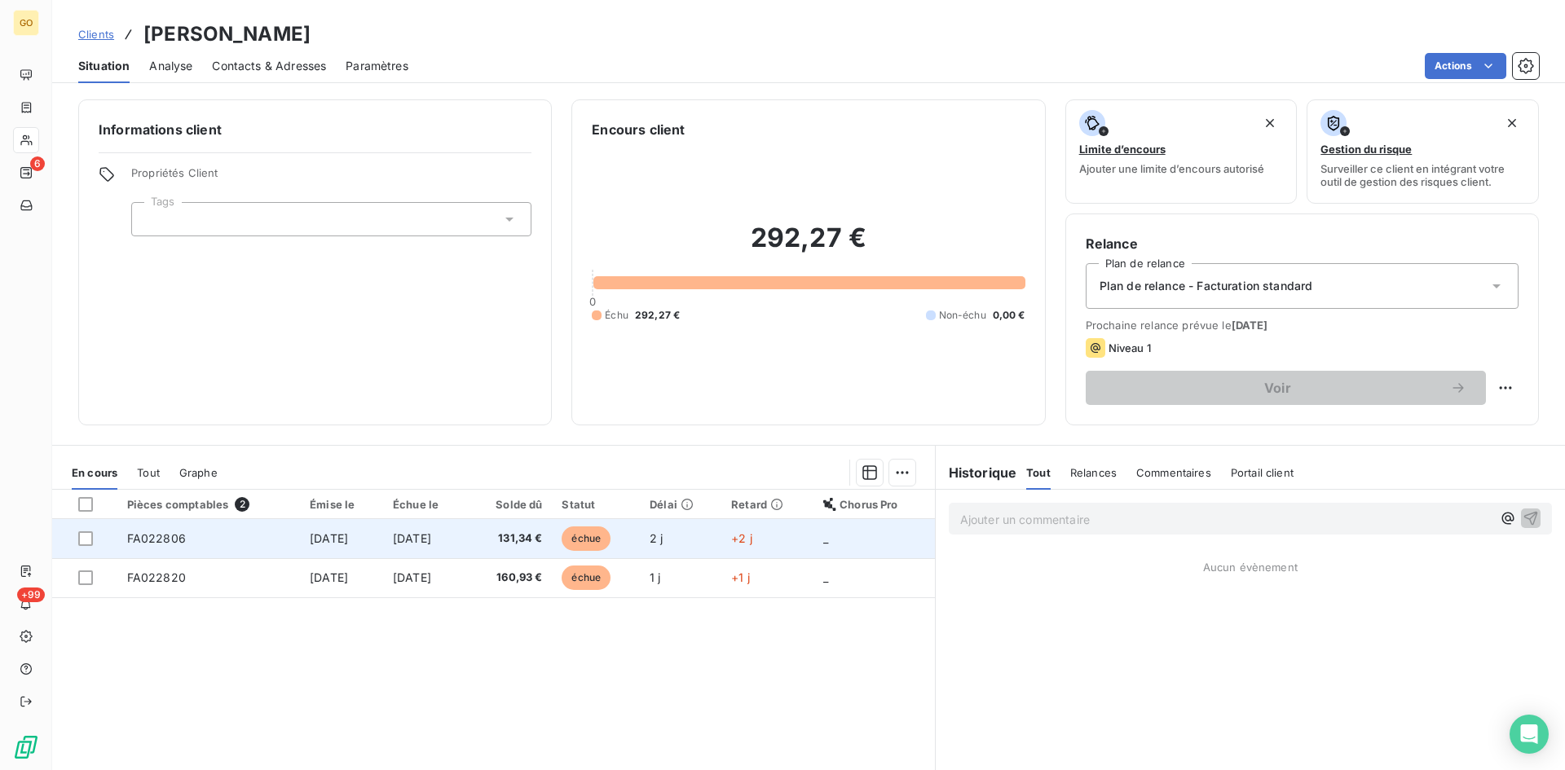
click at [160, 539] on span "FA022806" at bounding box center [156, 538] width 59 height 14
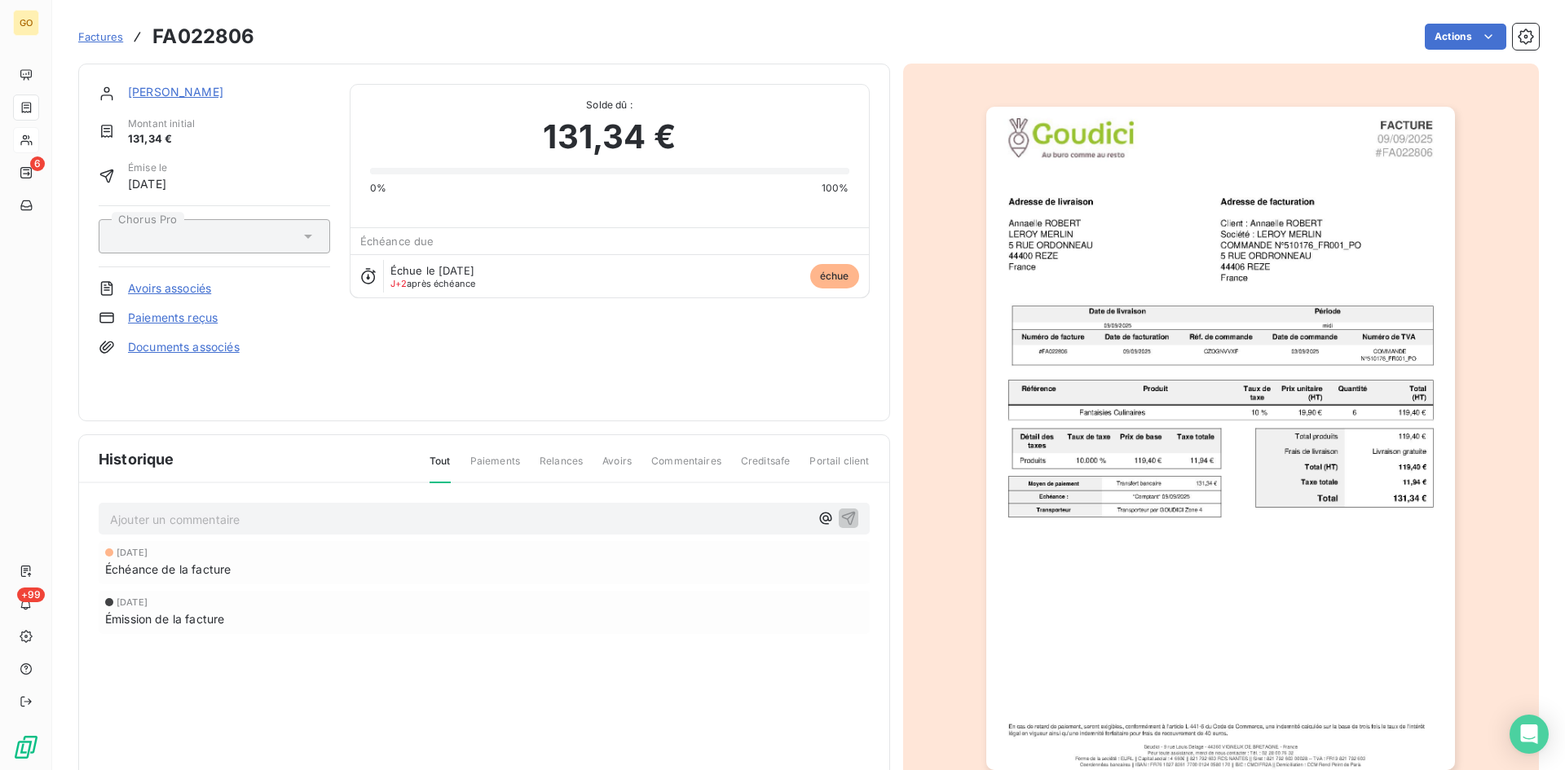
click at [105, 33] on span "Factures" at bounding box center [100, 36] width 45 height 13
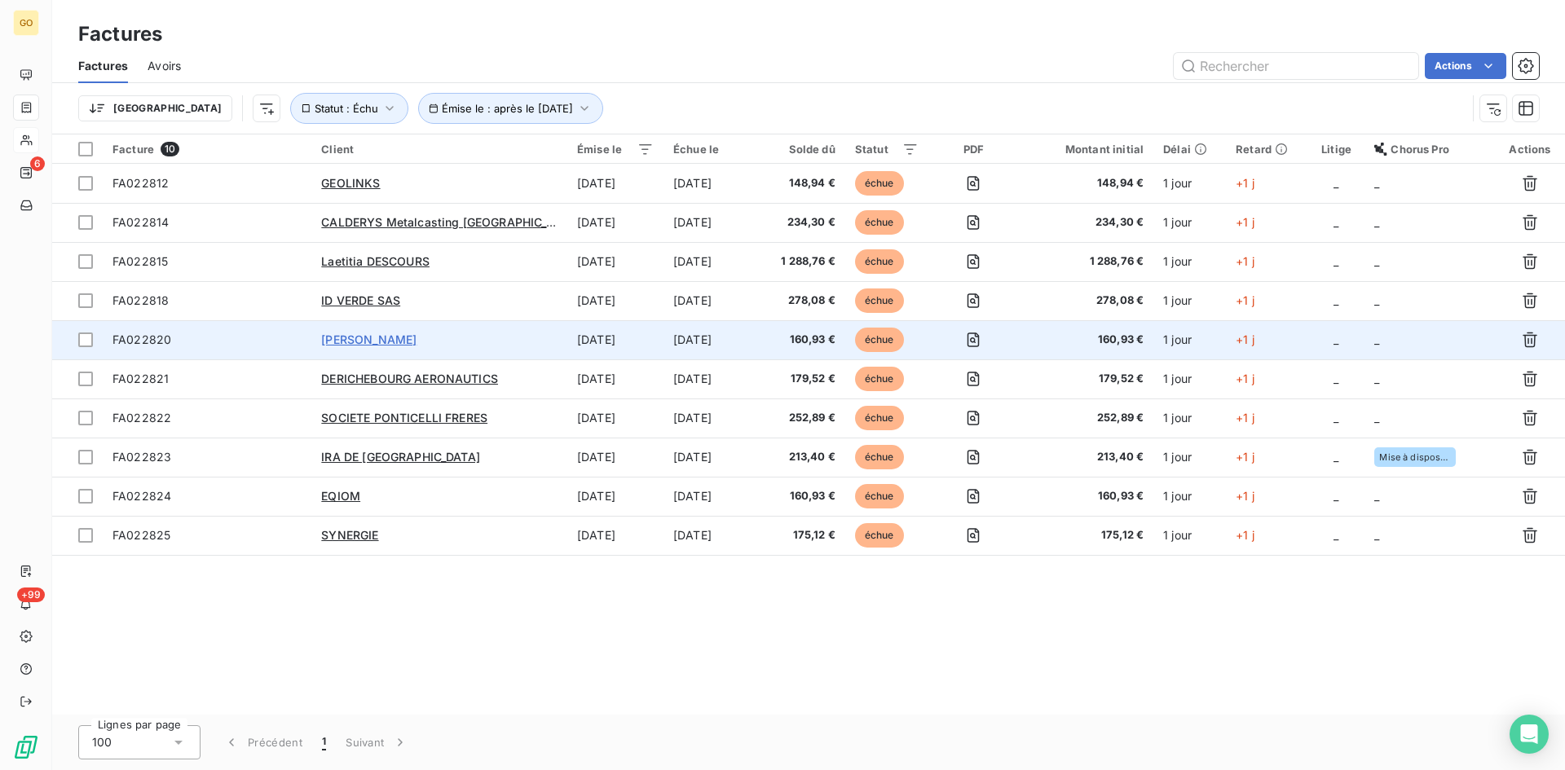
click at [354, 334] on span "[PERSON_NAME]" at bounding box center [368, 339] width 95 height 14
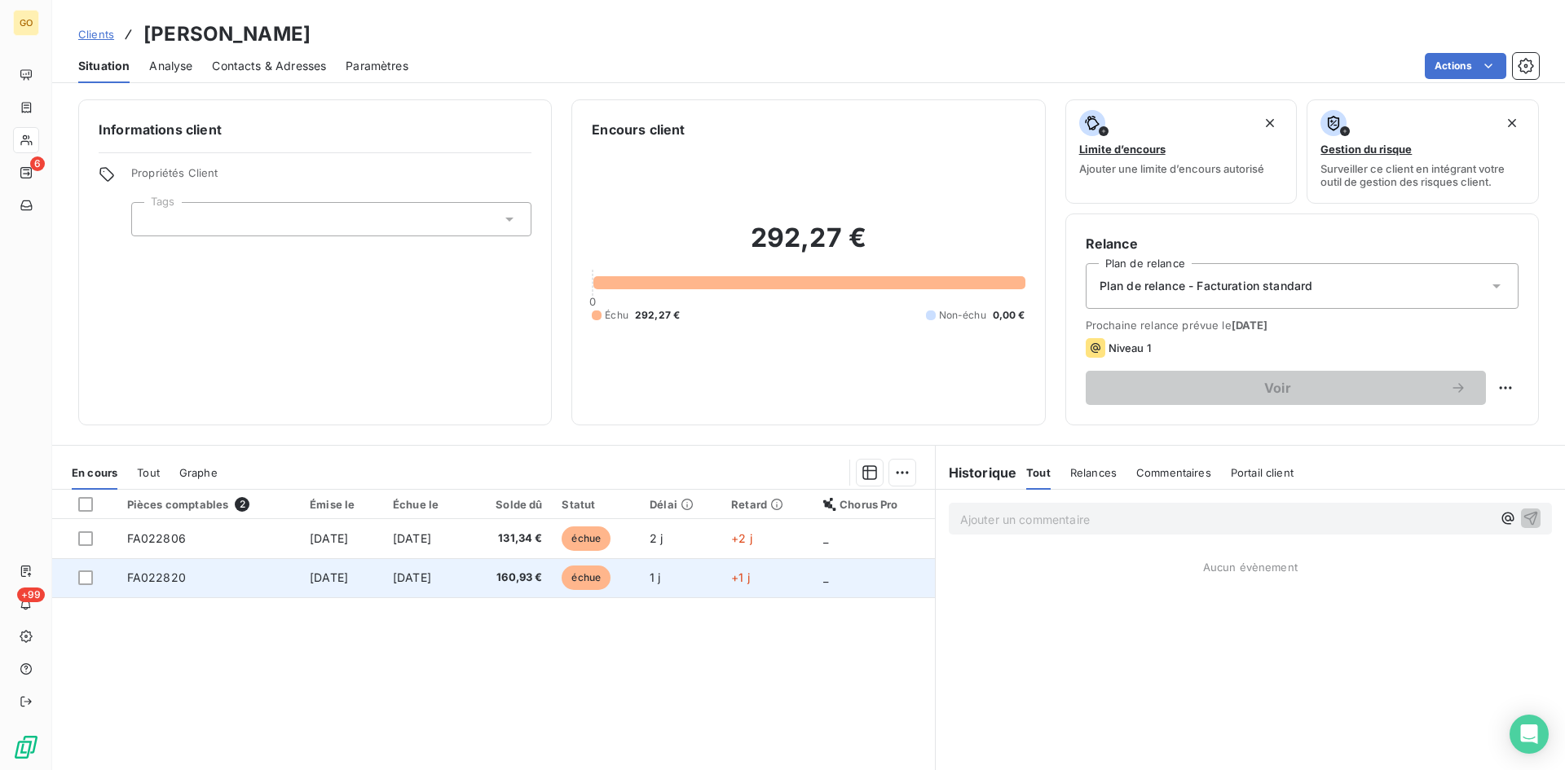
click at [146, 576] on span "FA022820" at bounding box center [156, 577] width 59 height 14
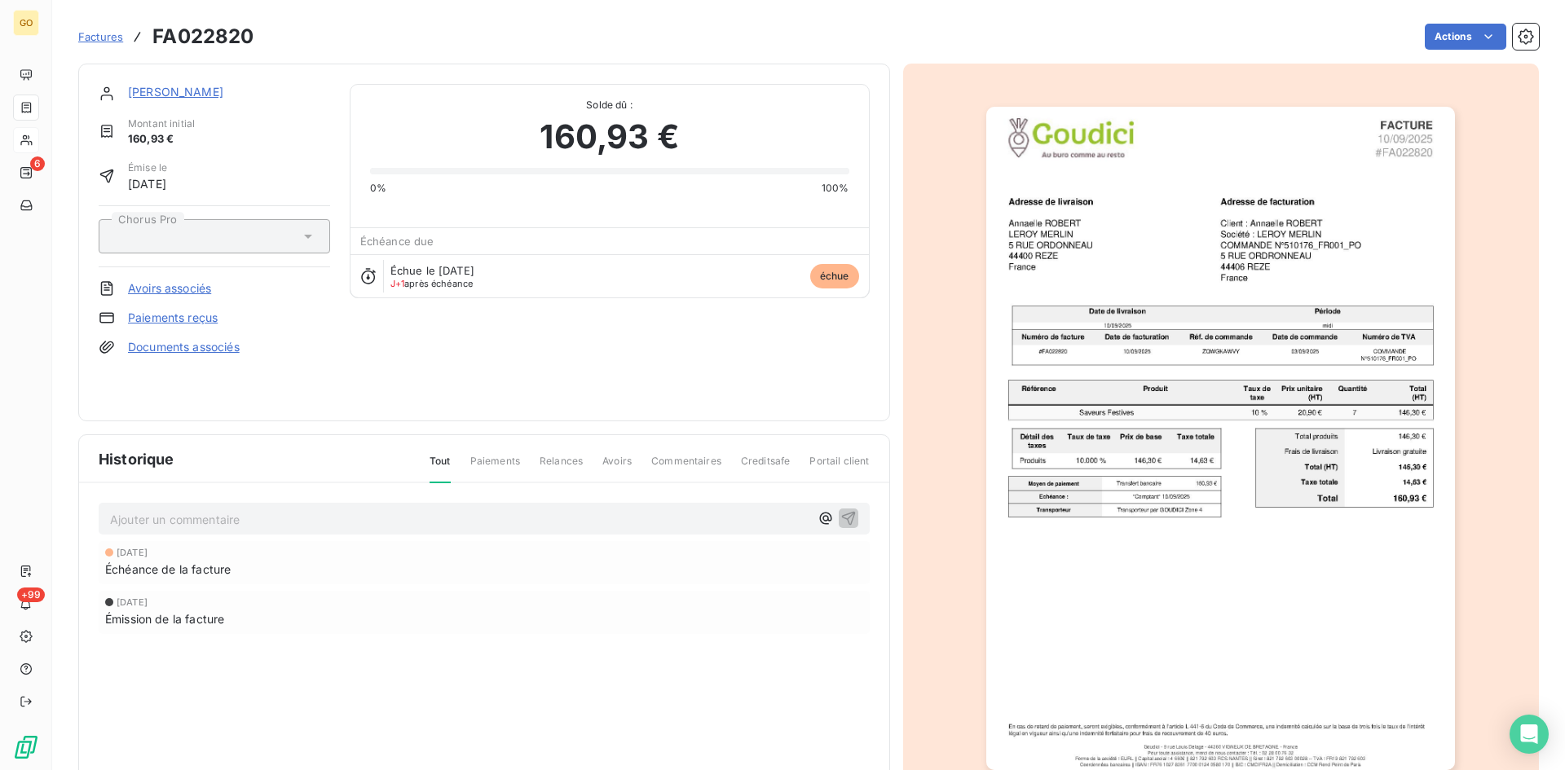
click at [93, 33] on span "Factures" at bounding box center [100, 36] width 45 height 13
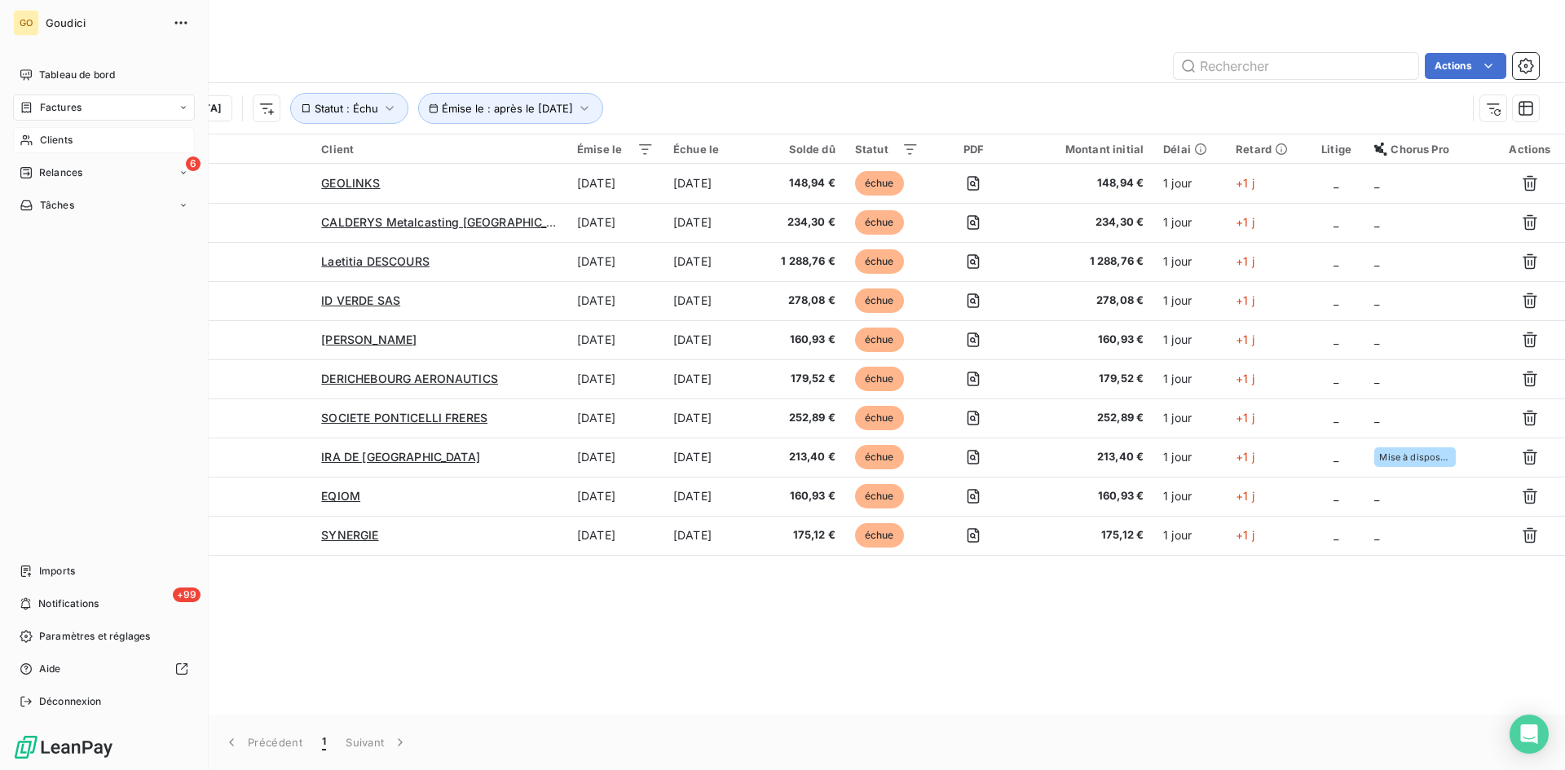
click at [58, 141] on span "Clients" at bounding box center [56, 140] width 33 height 15
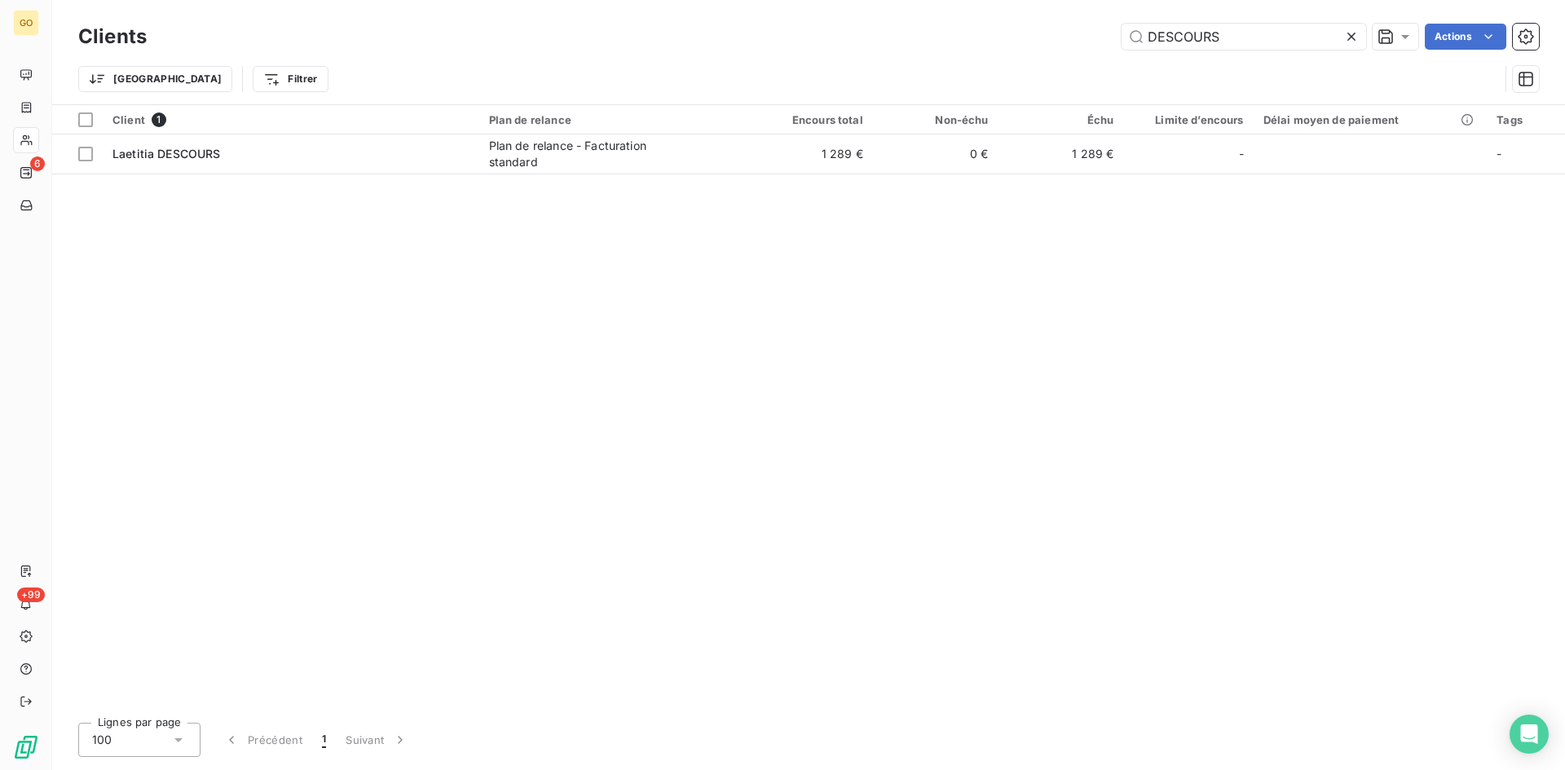
drag, startPoint x: 1252, startPoint y: 49, endPoint x: 1099, endPoint y: 17, distance: 156.5
click at [1089, 25] on div "DESCOURS Actions" at bounding box center [852, 37] width 1372 height 26
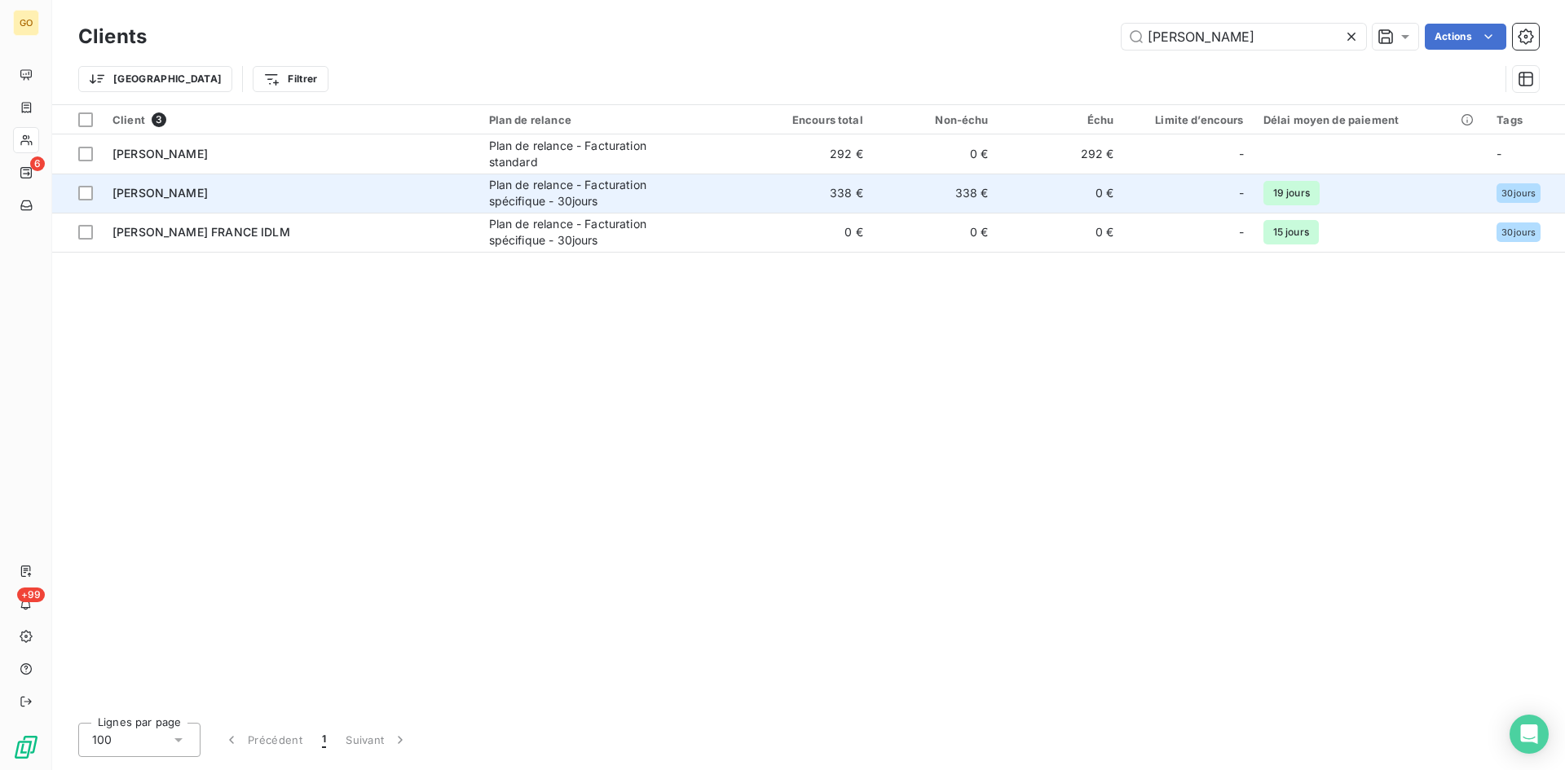
type input "[PERSON_NAME]"
click at [208, 194] on span "[PERSON_NAME]" at bounding box center [159, 193] width 95 height 14
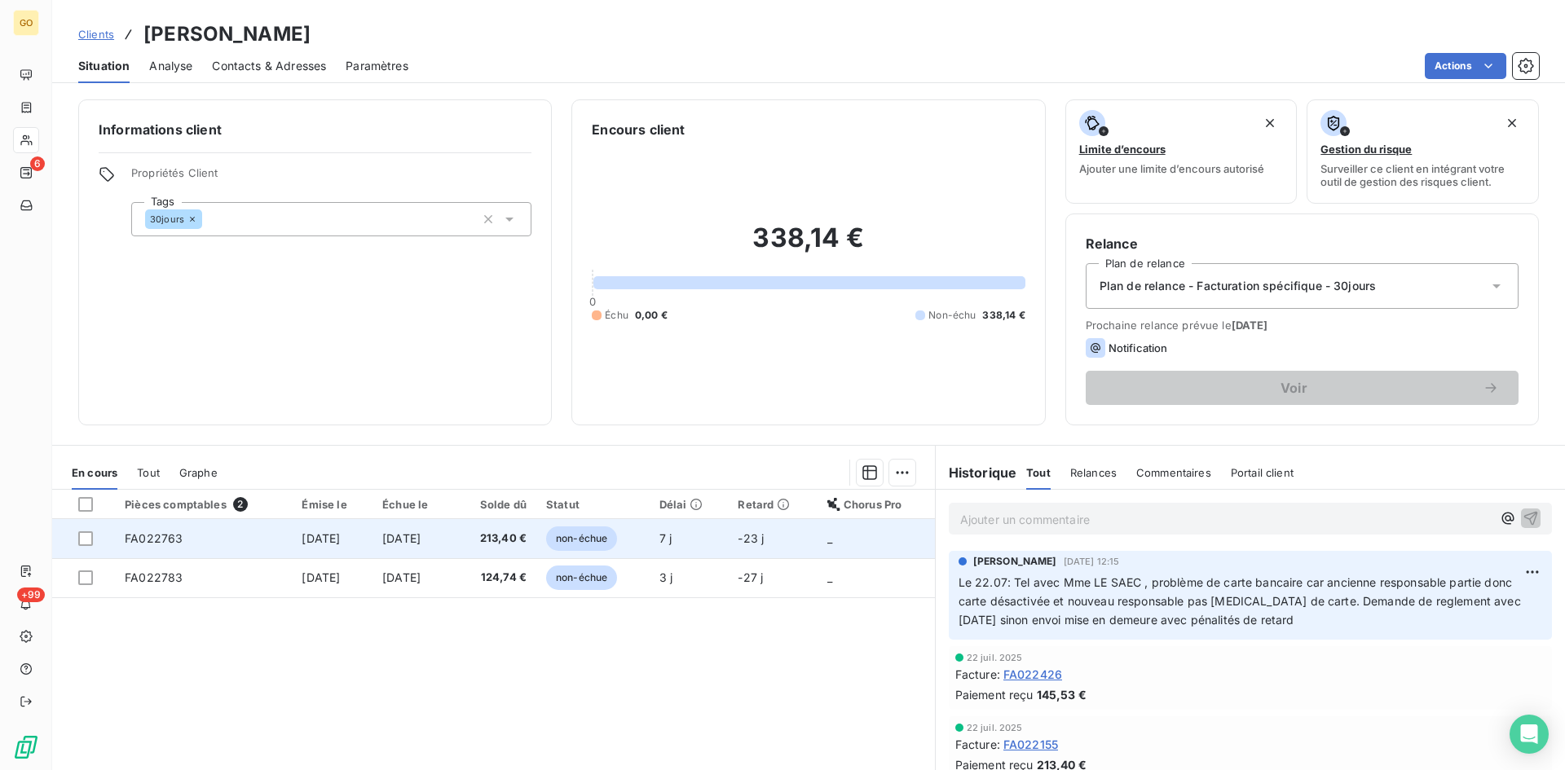
click at [133, 538] on span "FA022763" at bounding box center [154, 538] width 58 height 14
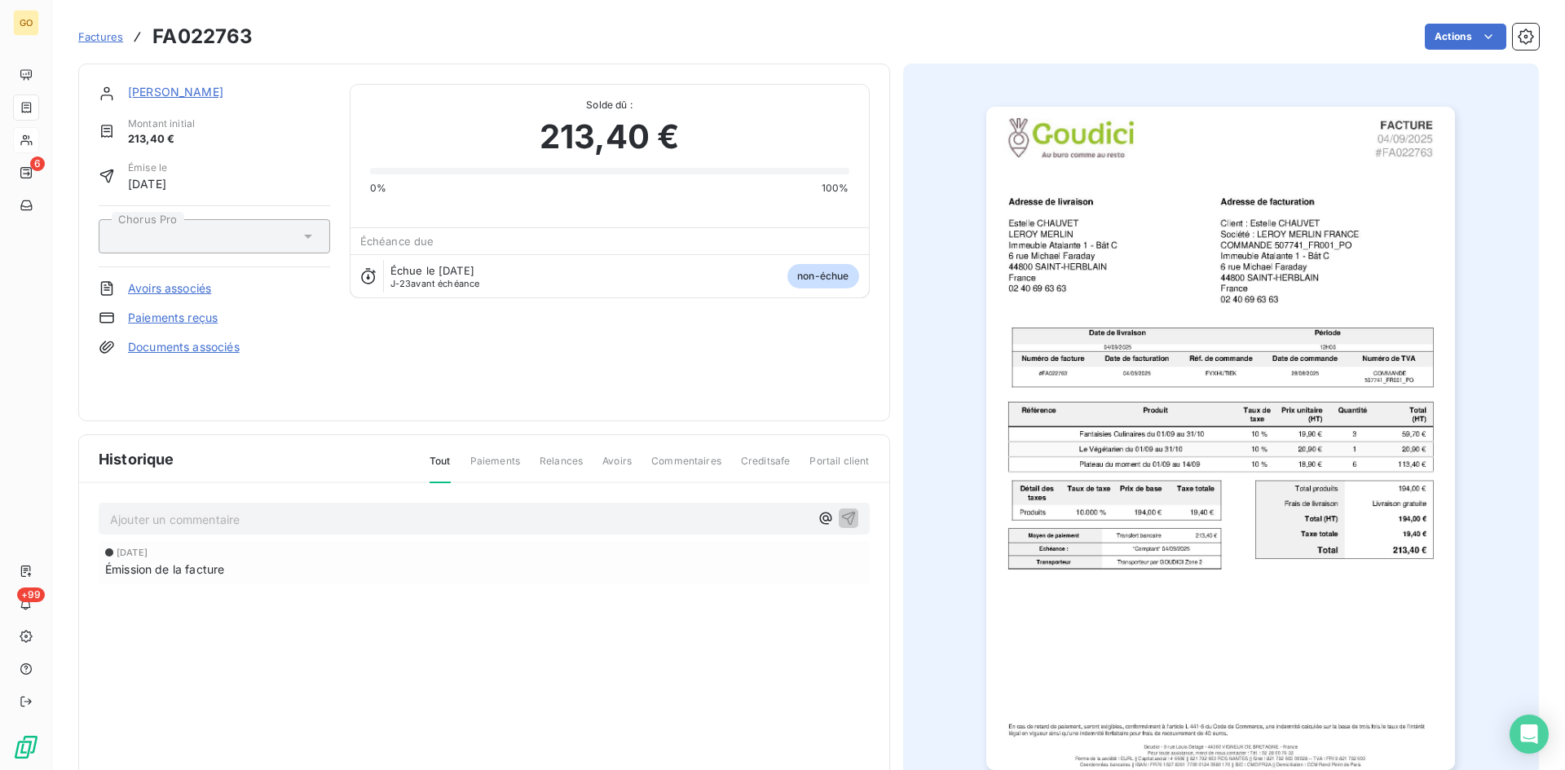
click at [109, 40] on span "Factures" at bounding box center [100, 36] width 45 height 13
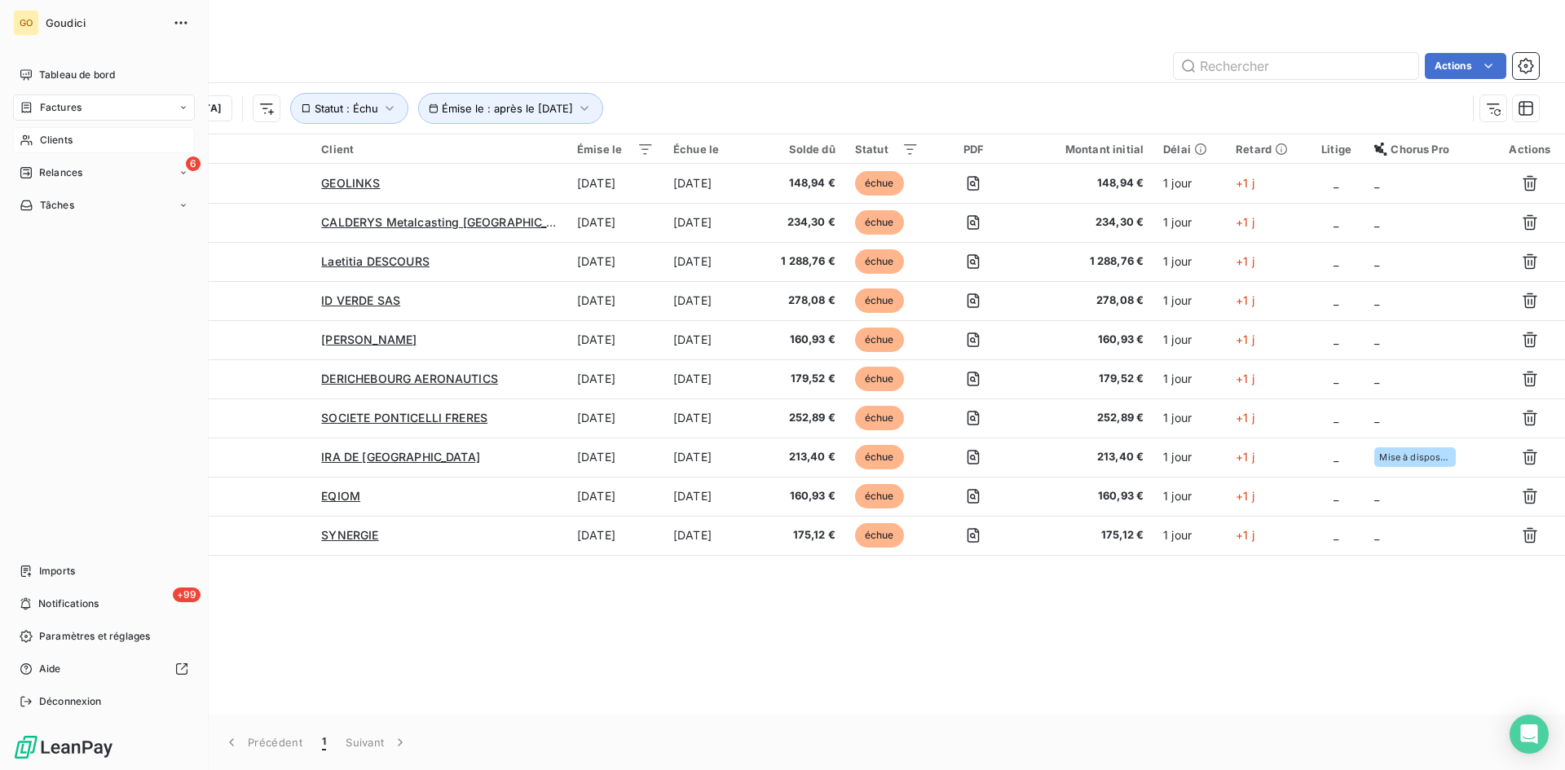
click at [37, 132] on div "Clients" at bounding box center [104, 140] width 182 height 26
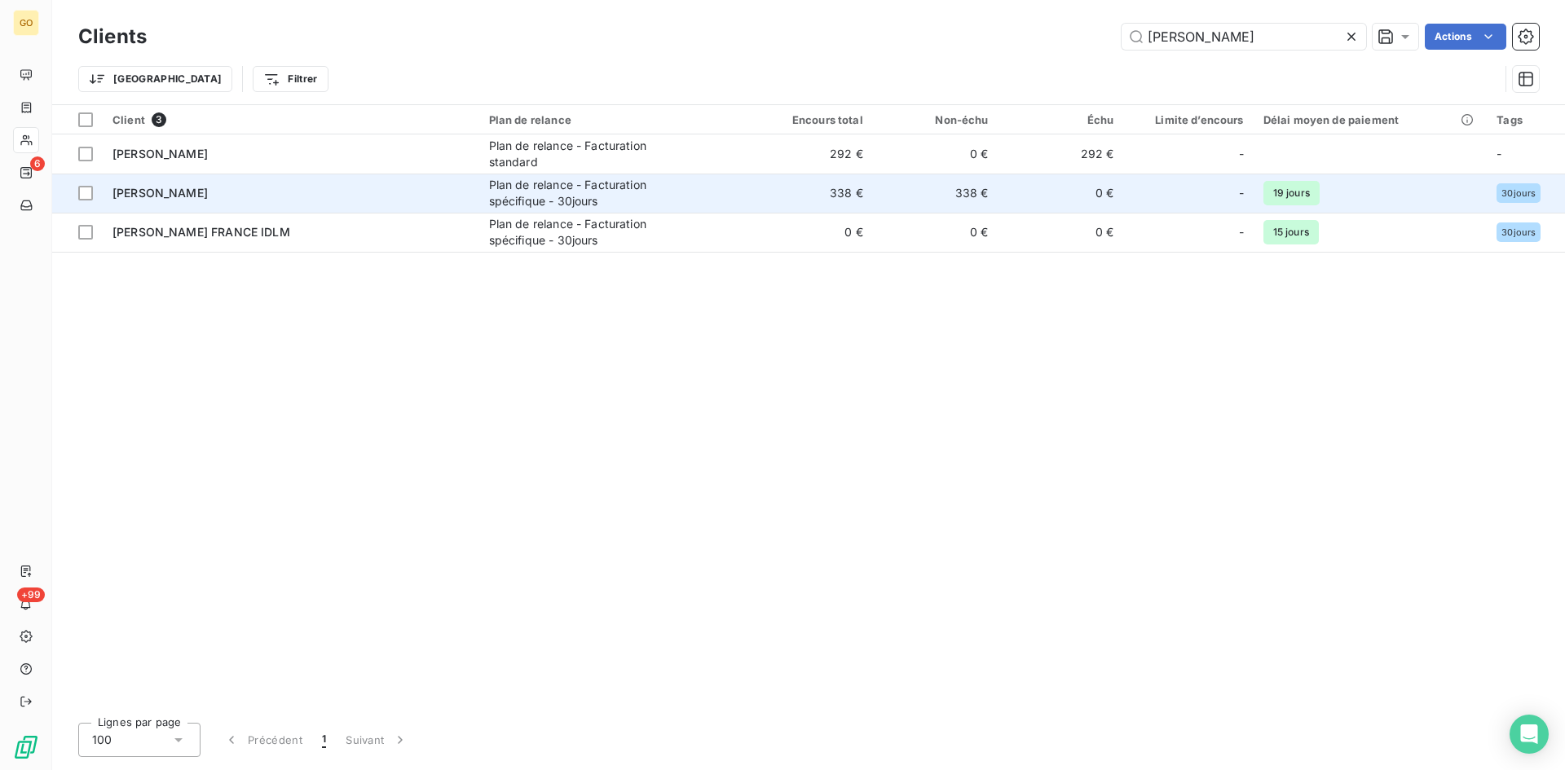
click at [203, 194] on span "[PERSON_NAME]" at bounding box center [159, 193] width 95 height 14
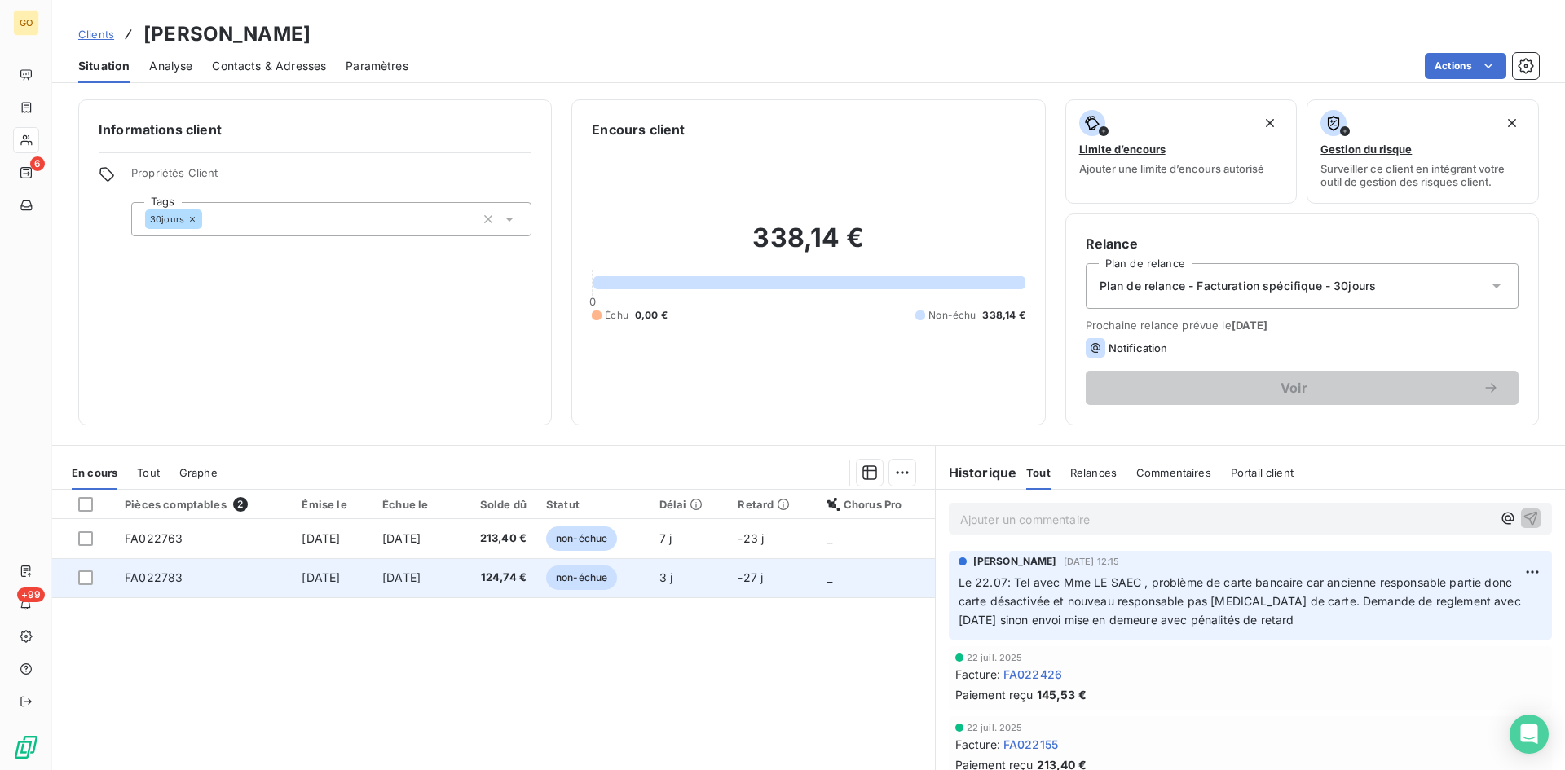
click at [156, 578] on span "FA022783" at bounding box center [154, 577] width 58 height 14
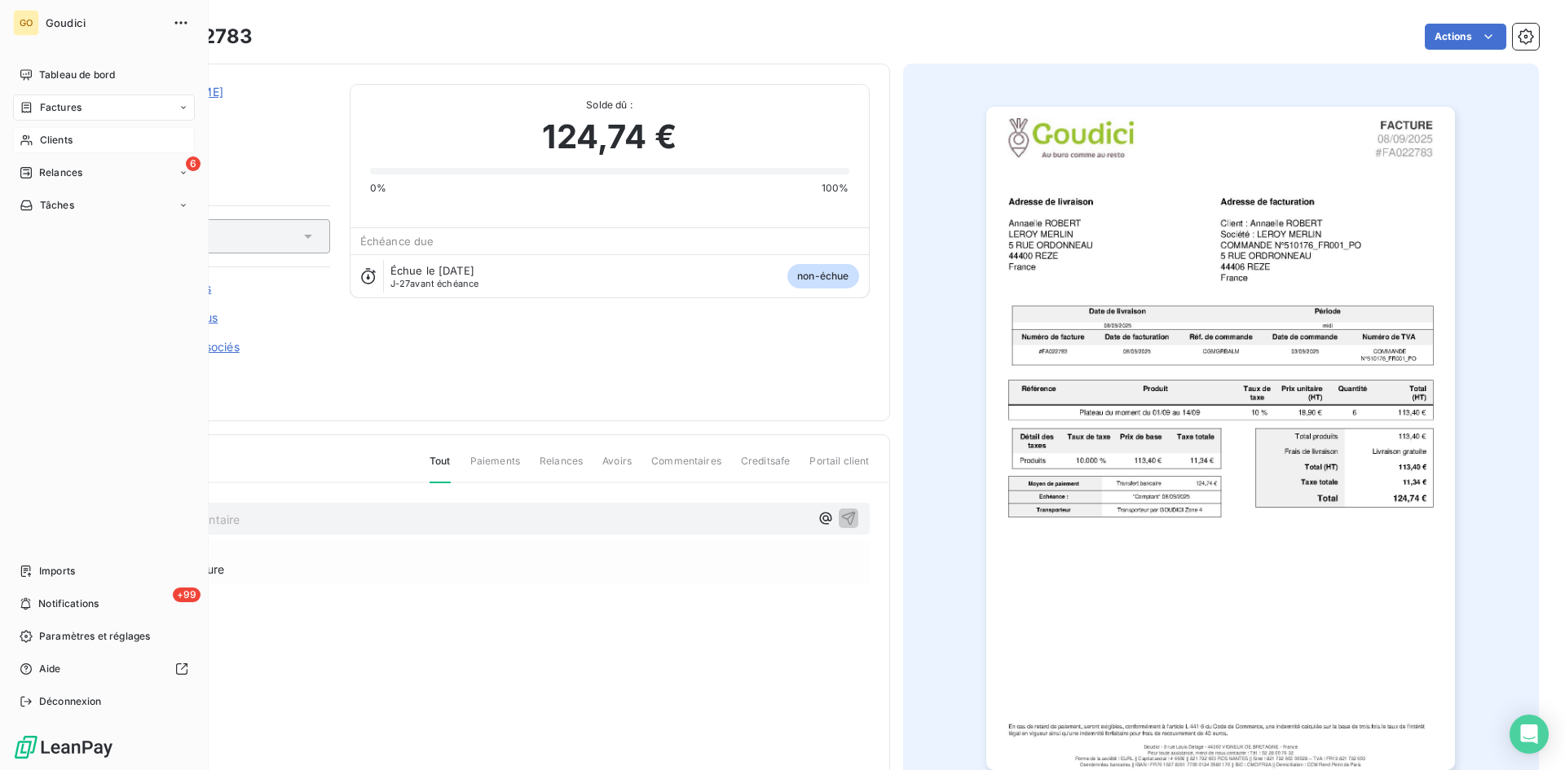
click at [59, 148] on div "Clients" at bounding box center [104, 140] width 182 height 26
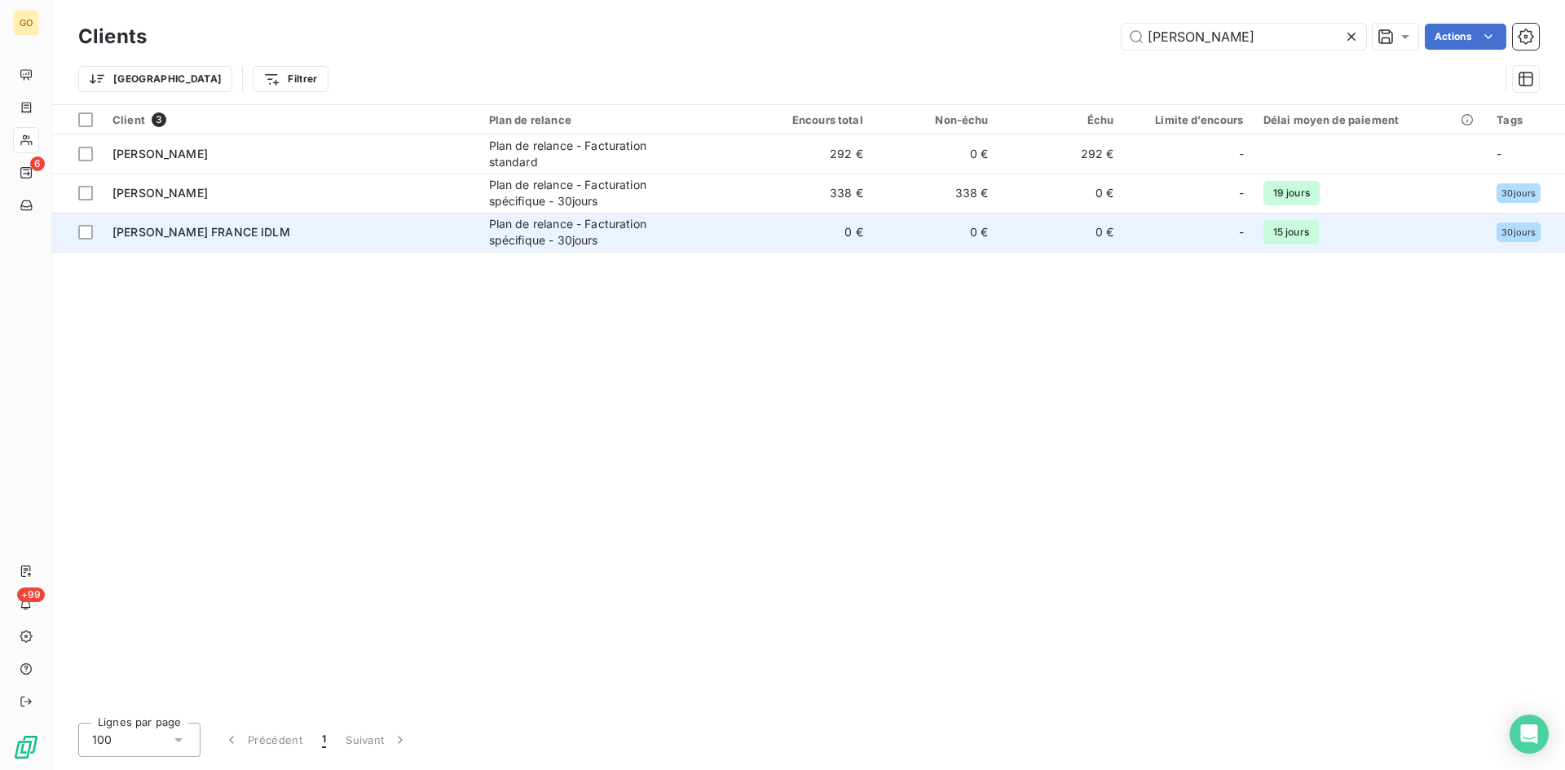
click at [244, 231] on span "[PERSON_NAME] FRANCE IDLM" at bounding box center [201, 232] width 178 height 14
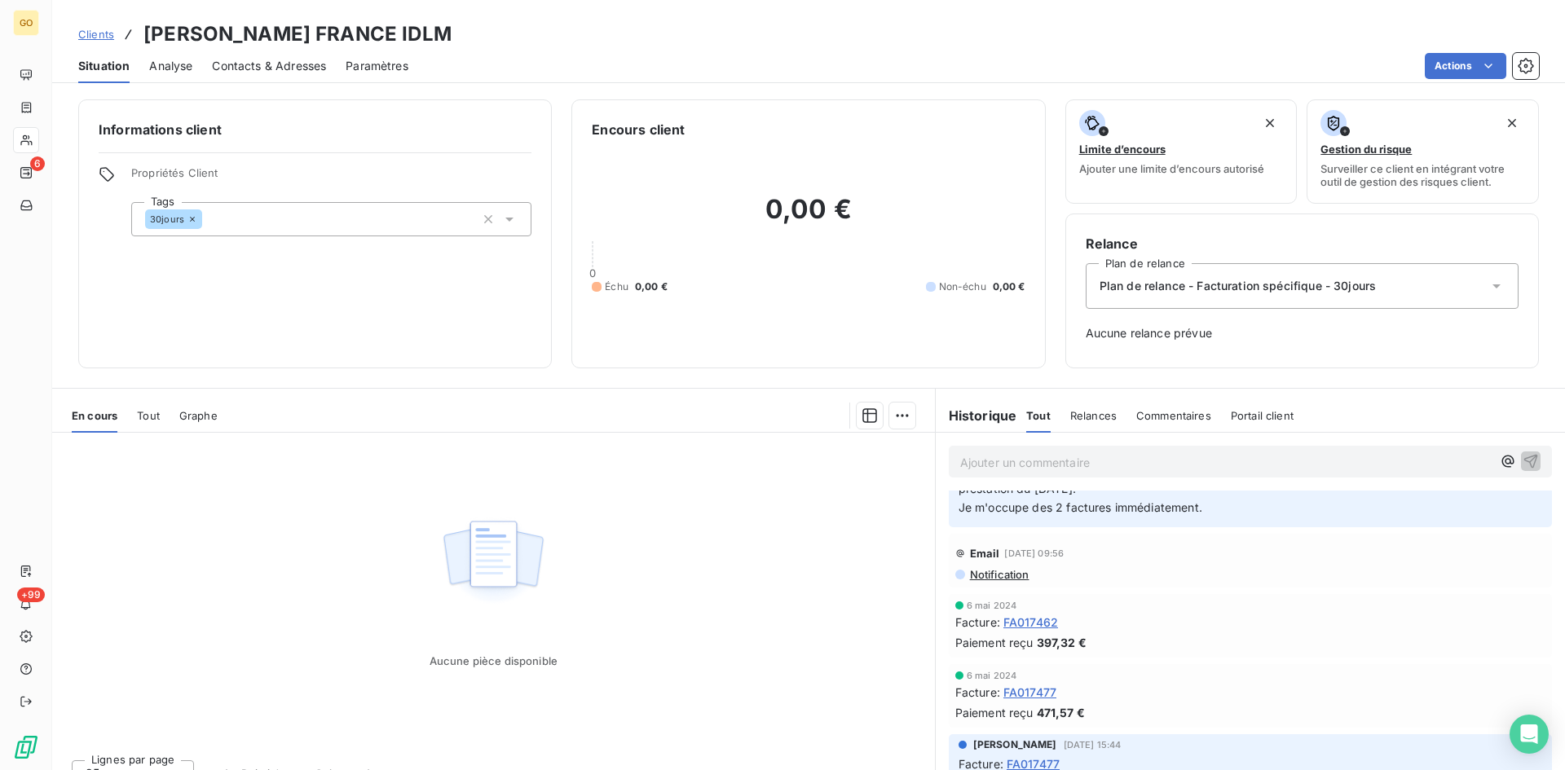
scroll to position [326, 0]
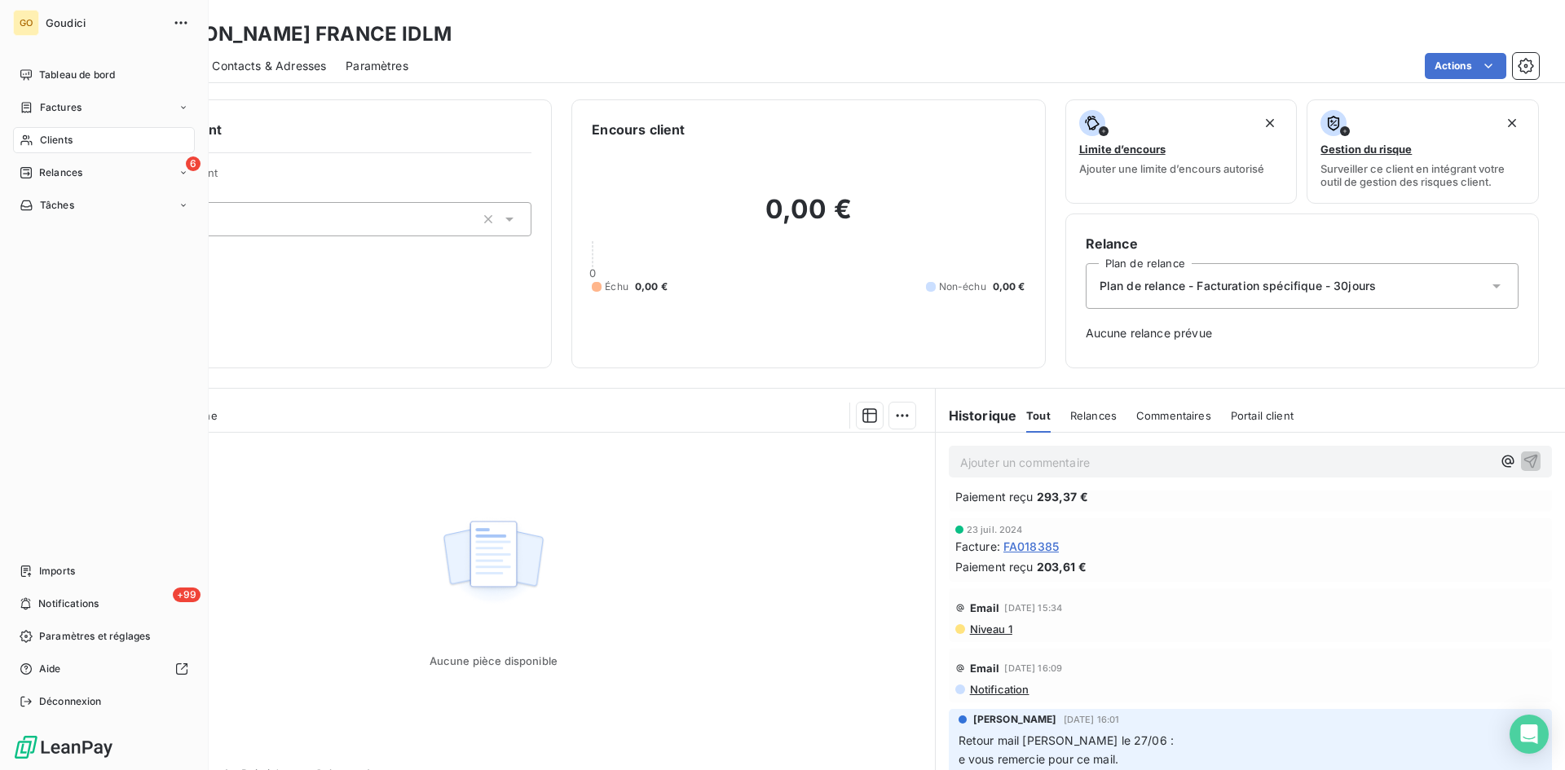
click at [59, 111] on span "Factures" at bounding box center [61, 107] width 42 height 15
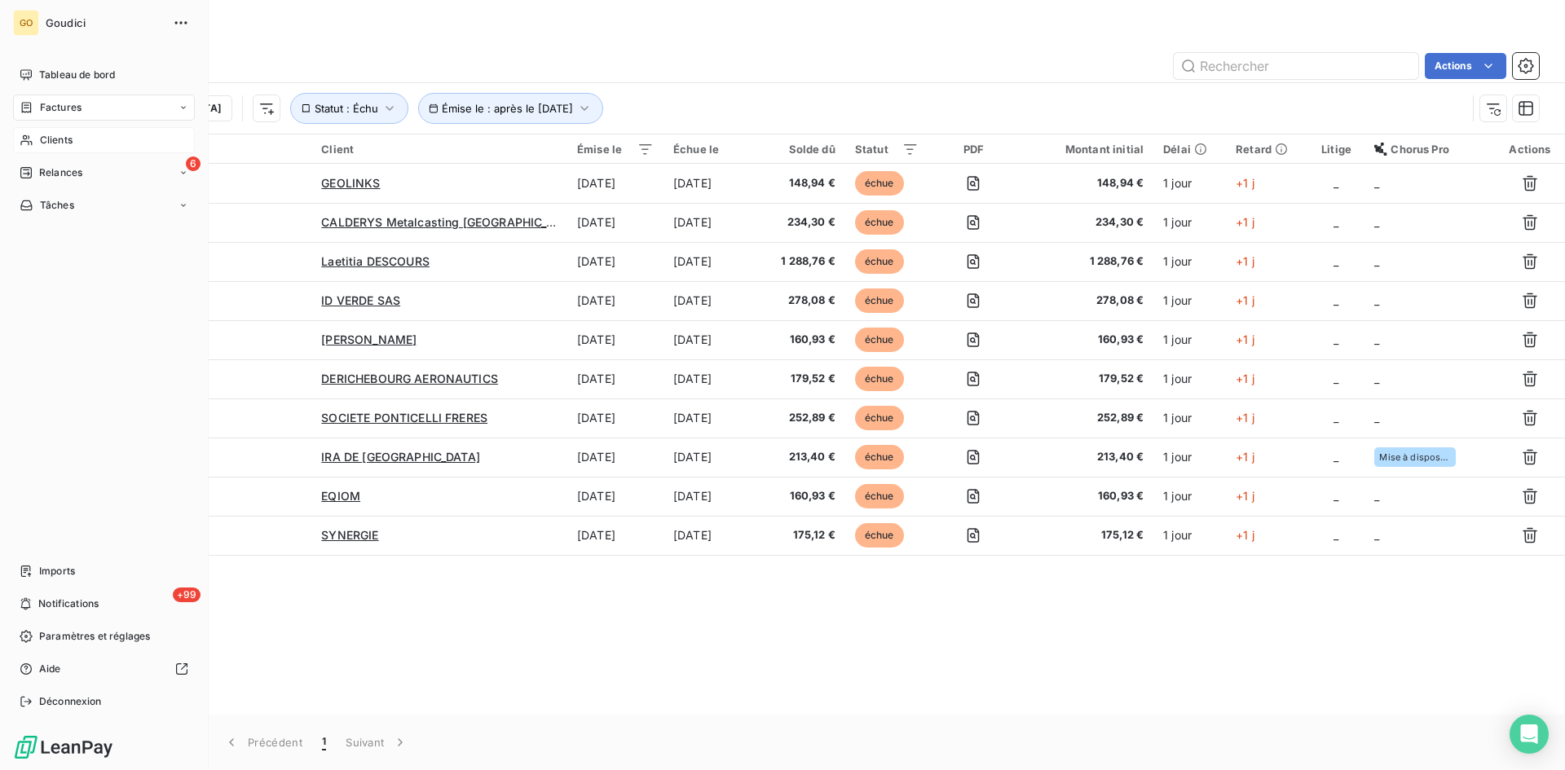
click at [41, 139] on span "Clients" at bounding box center [56, 140] width 33 height 15
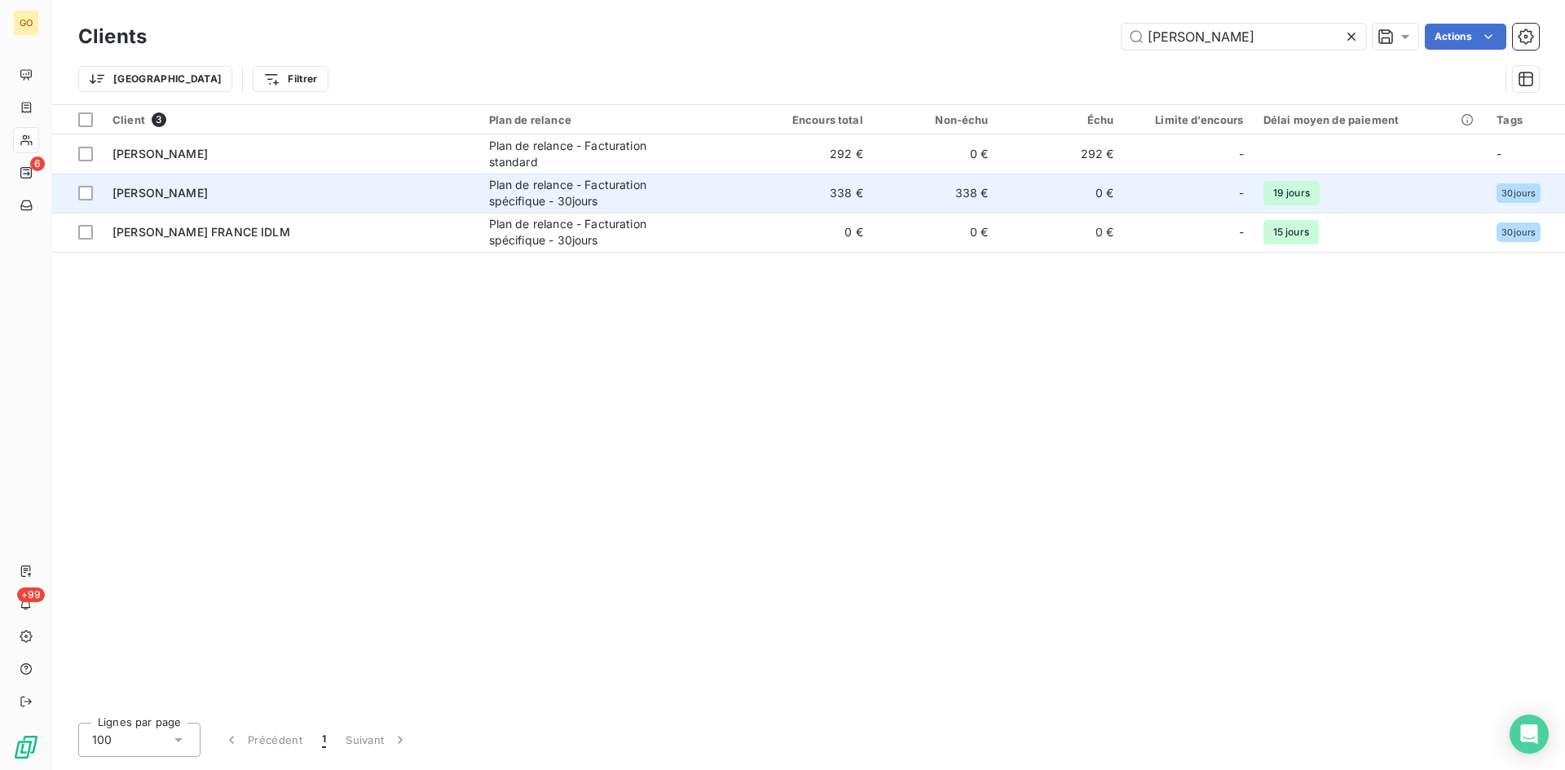
click at [208, 191] on span "[PERSON_NAME]" at bounding box center [159, 193] width 95 height 14
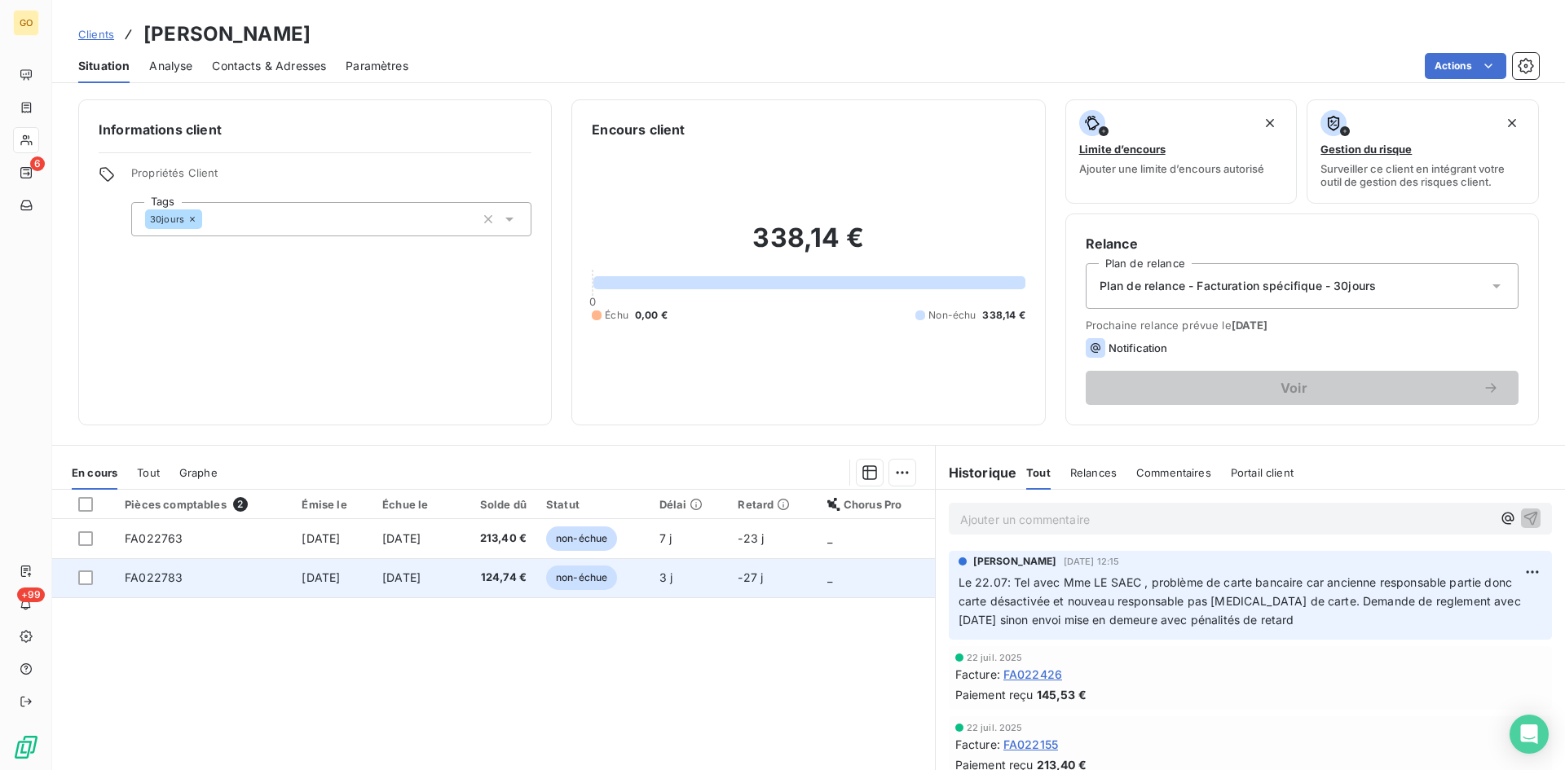
click at [164, 578] on span "FA022783" at bounding box center [154, 577] width 58 height 14
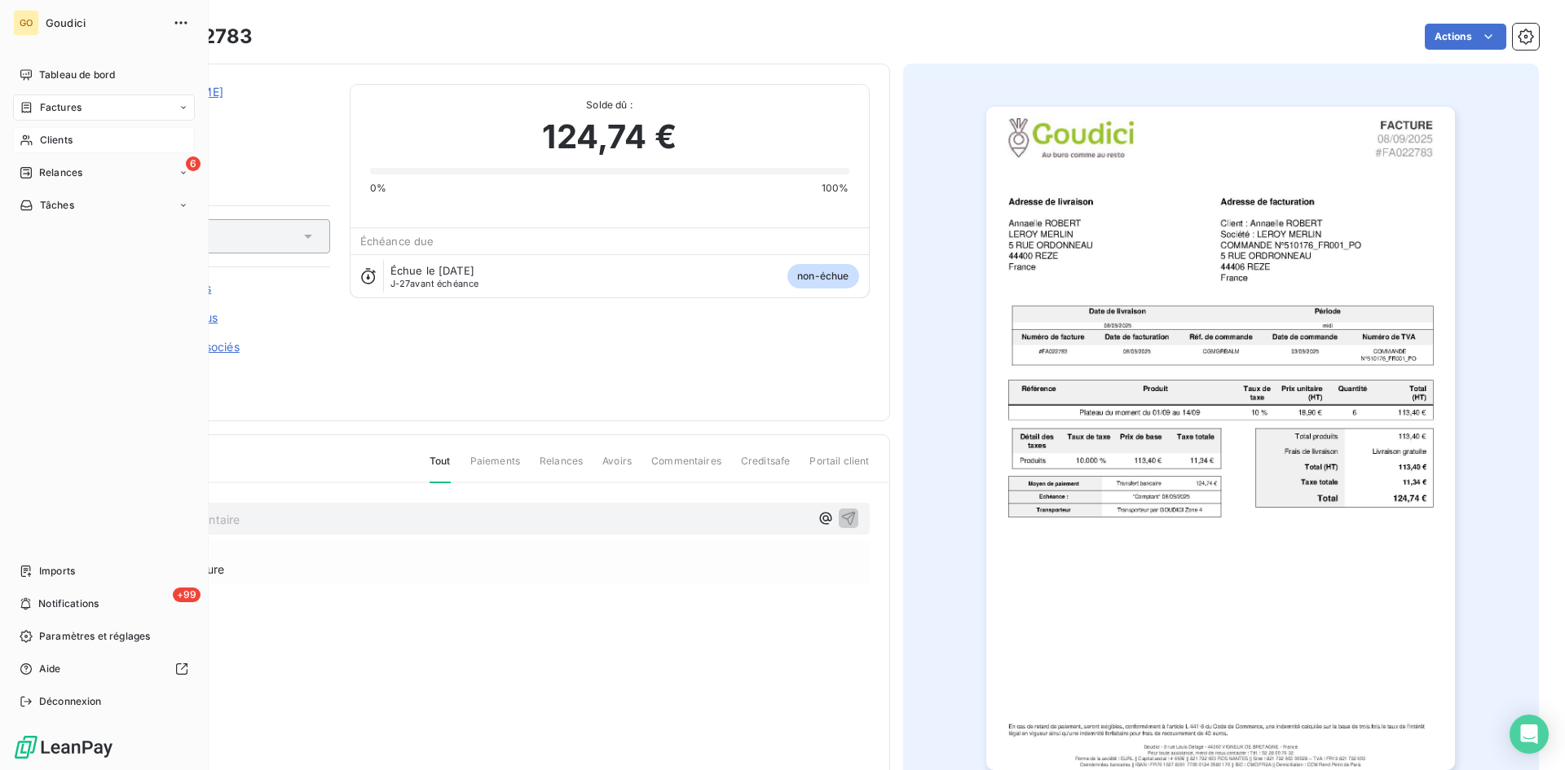
click at [51, 109] on span "Factures" at bounding box center [61, 107] width 42 height 15
click at [55, 136] on span "Clients" at bounding box center [56, 140] width 33 height 15
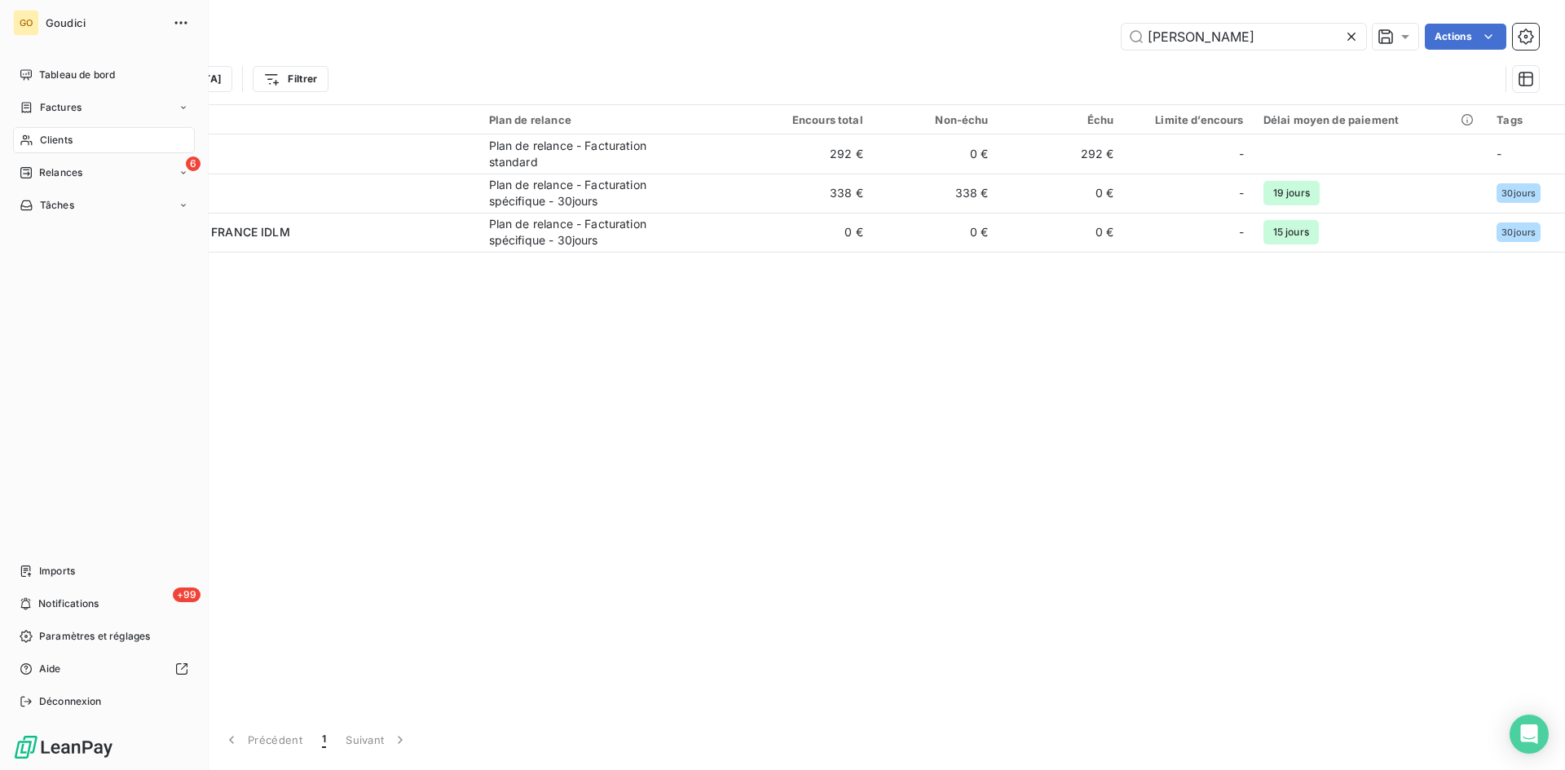
click at [63, 106] on span "Factures" at bounding box center [61, 107] width 42 height 15
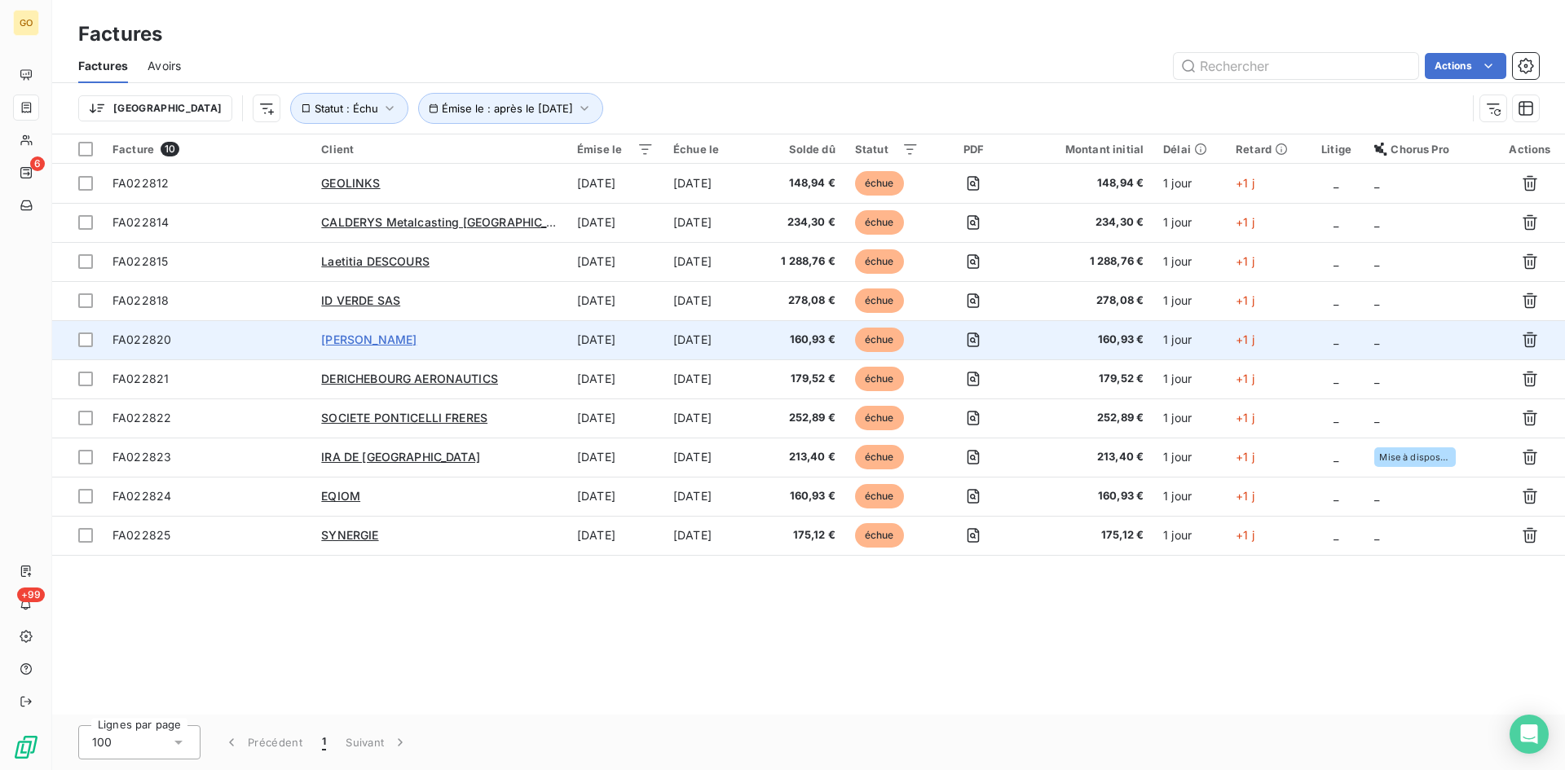
click at [372, 340] on span "[PERSON_NAME]" at bounding box center [368, 339] width 95 height 14
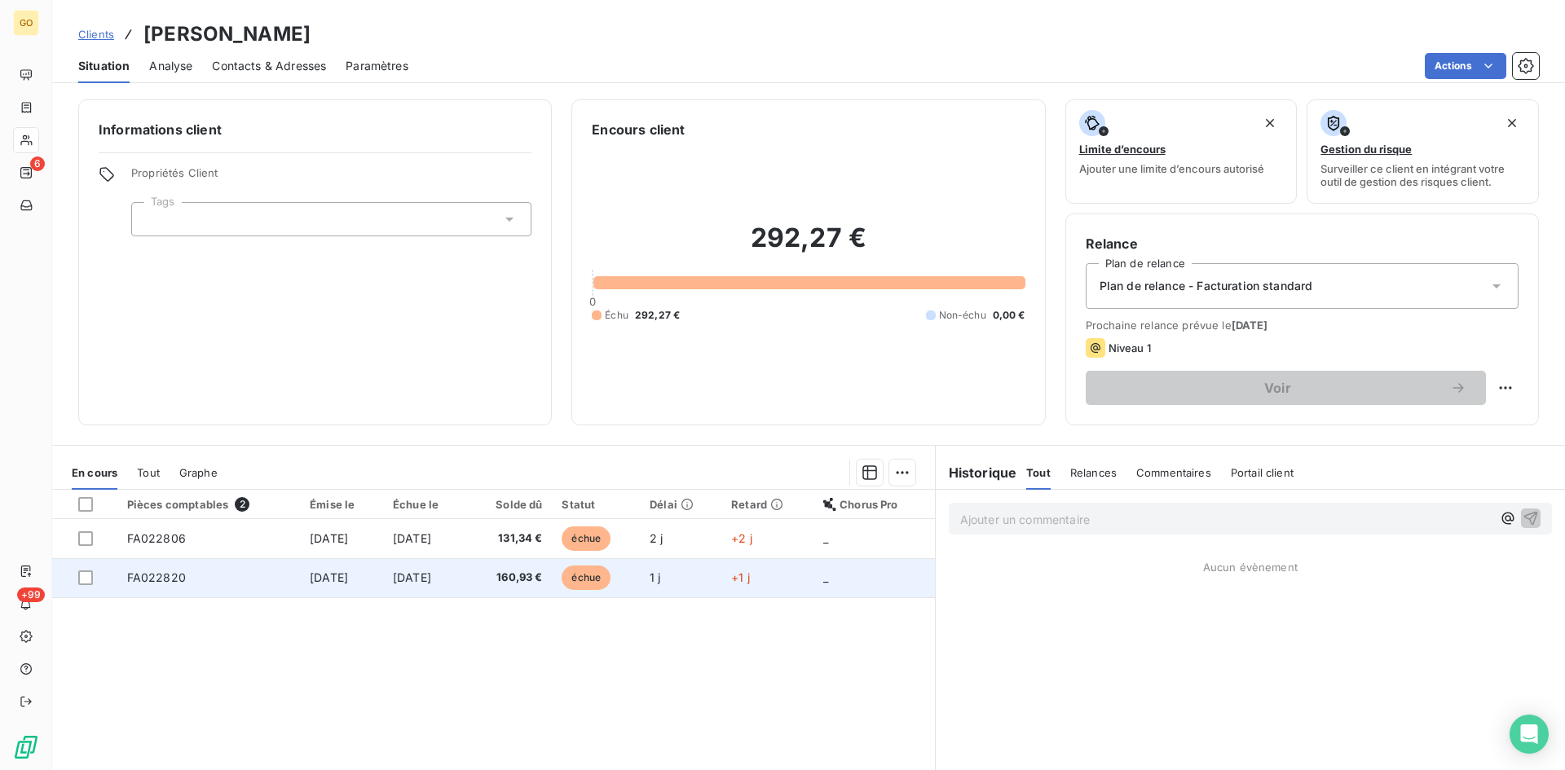
click at [321, 578] on span "[DATE]" at bounding box center [329, 577] width 38 height 14
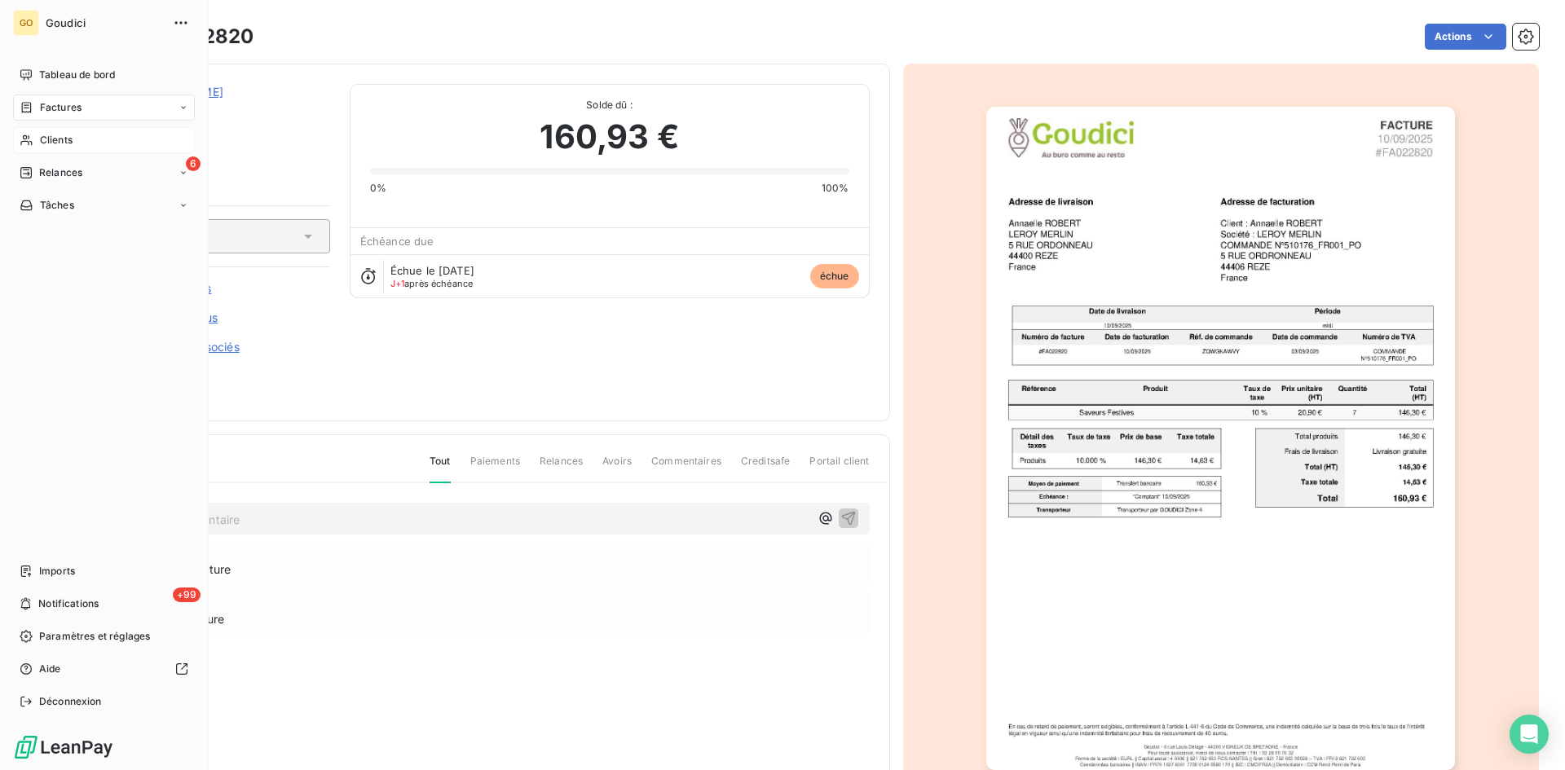
click at [37, 135] on div "Clients" at bounding box center [104, 140] width 182 height 26
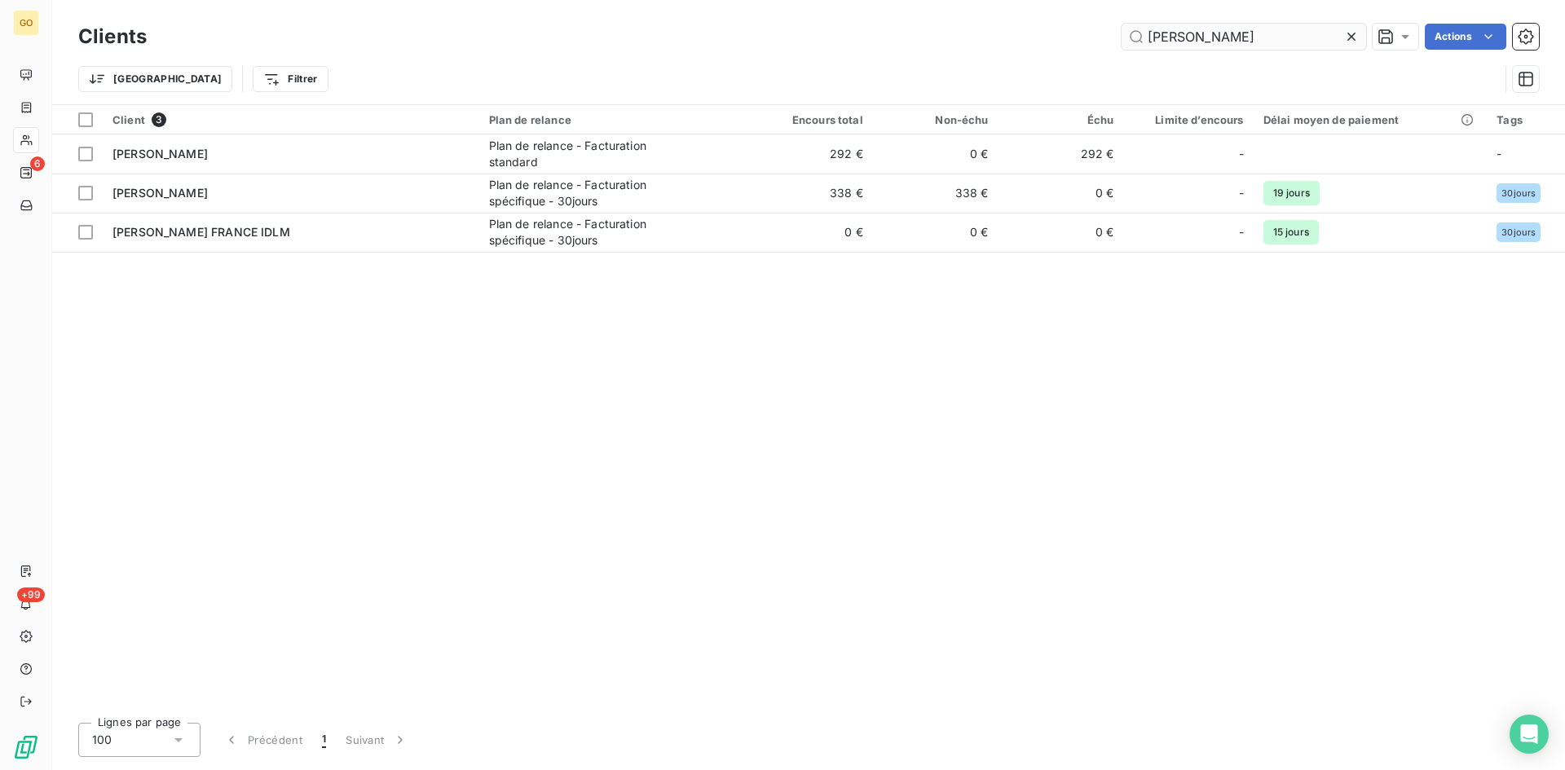
click at [1260, 35] on input "[PERSON_NAME]" at bounding box center [1243, 37] width 244 height 26
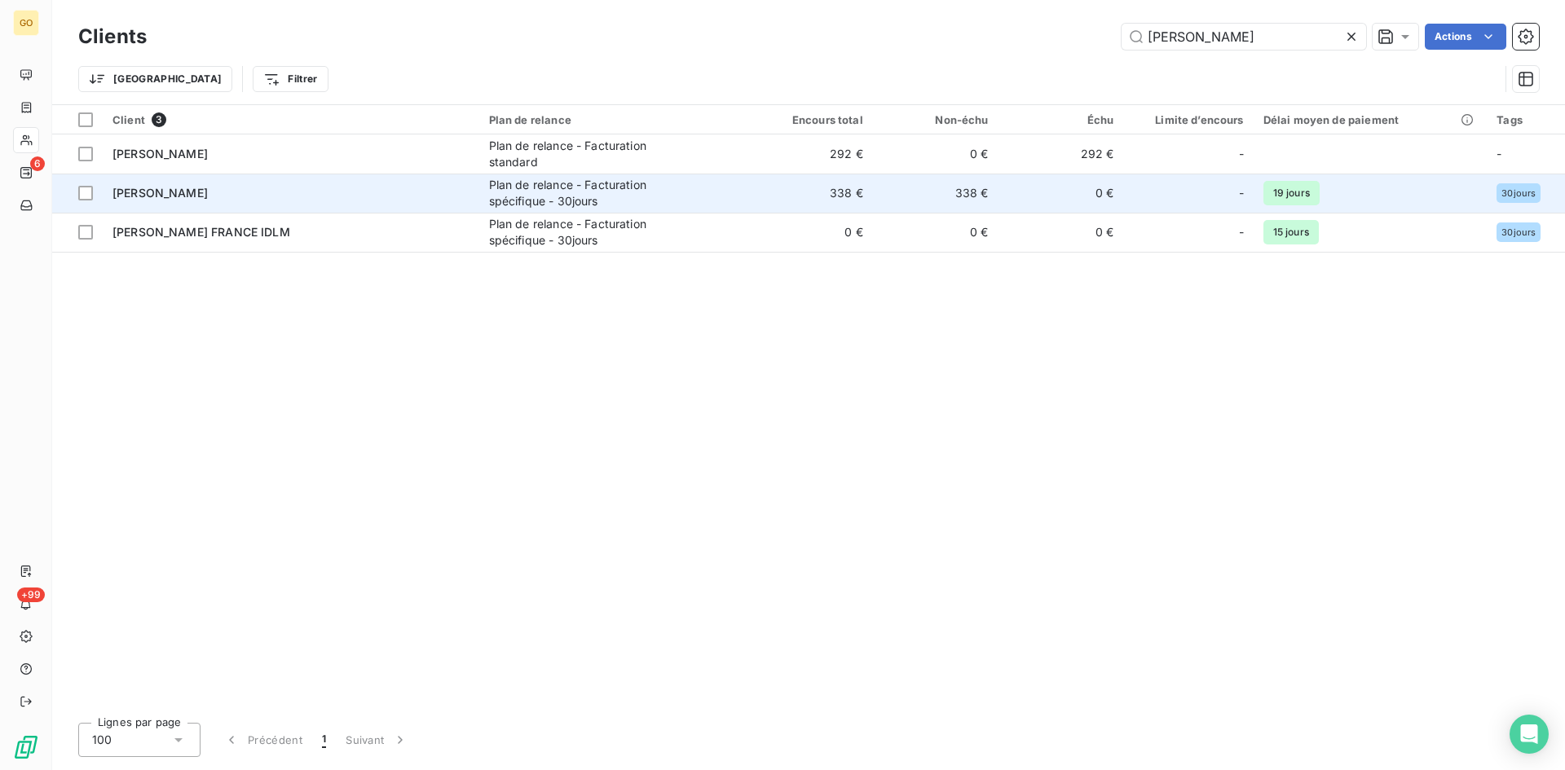
click at [205, 190] on span "[PERSON_NAME]" at bounding box center [159, 193] width 95 height 14
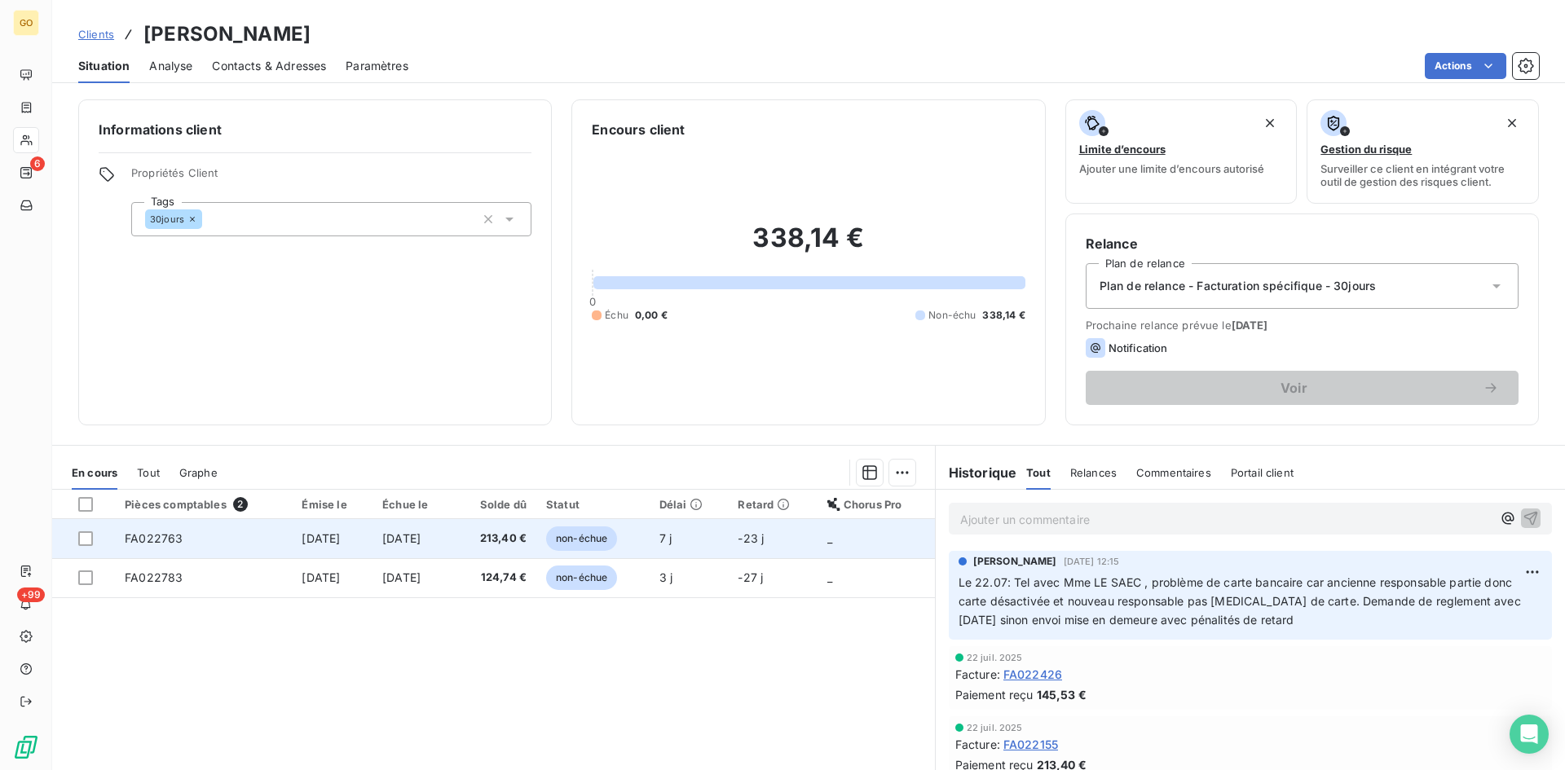
click at [146, 534] on span "FA022763" at bounding box center [154, 538] width 58 height 14
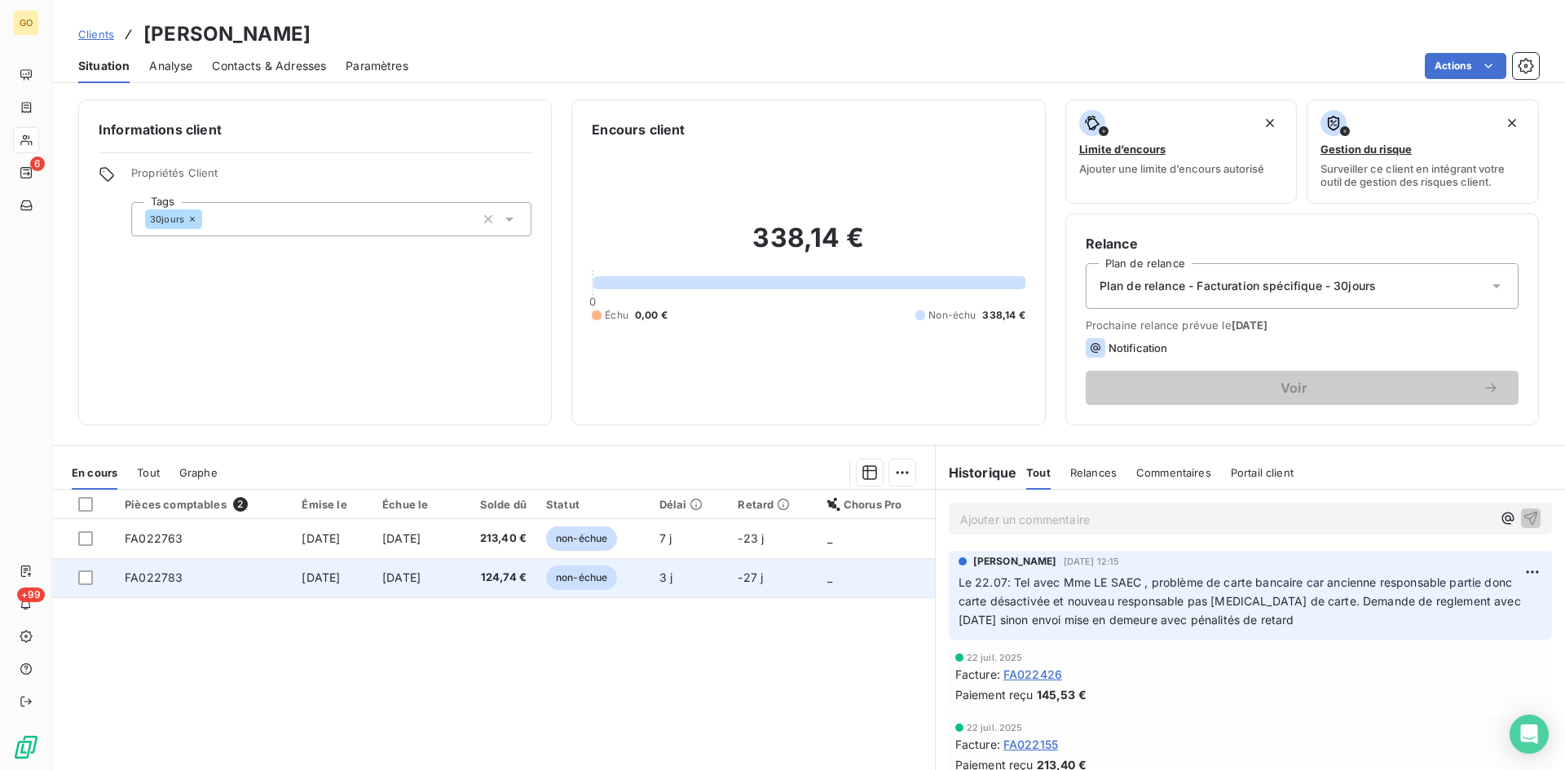
click at [148, 571] on span "FA022783" at bounding box center [154, 577] width 58 height 14
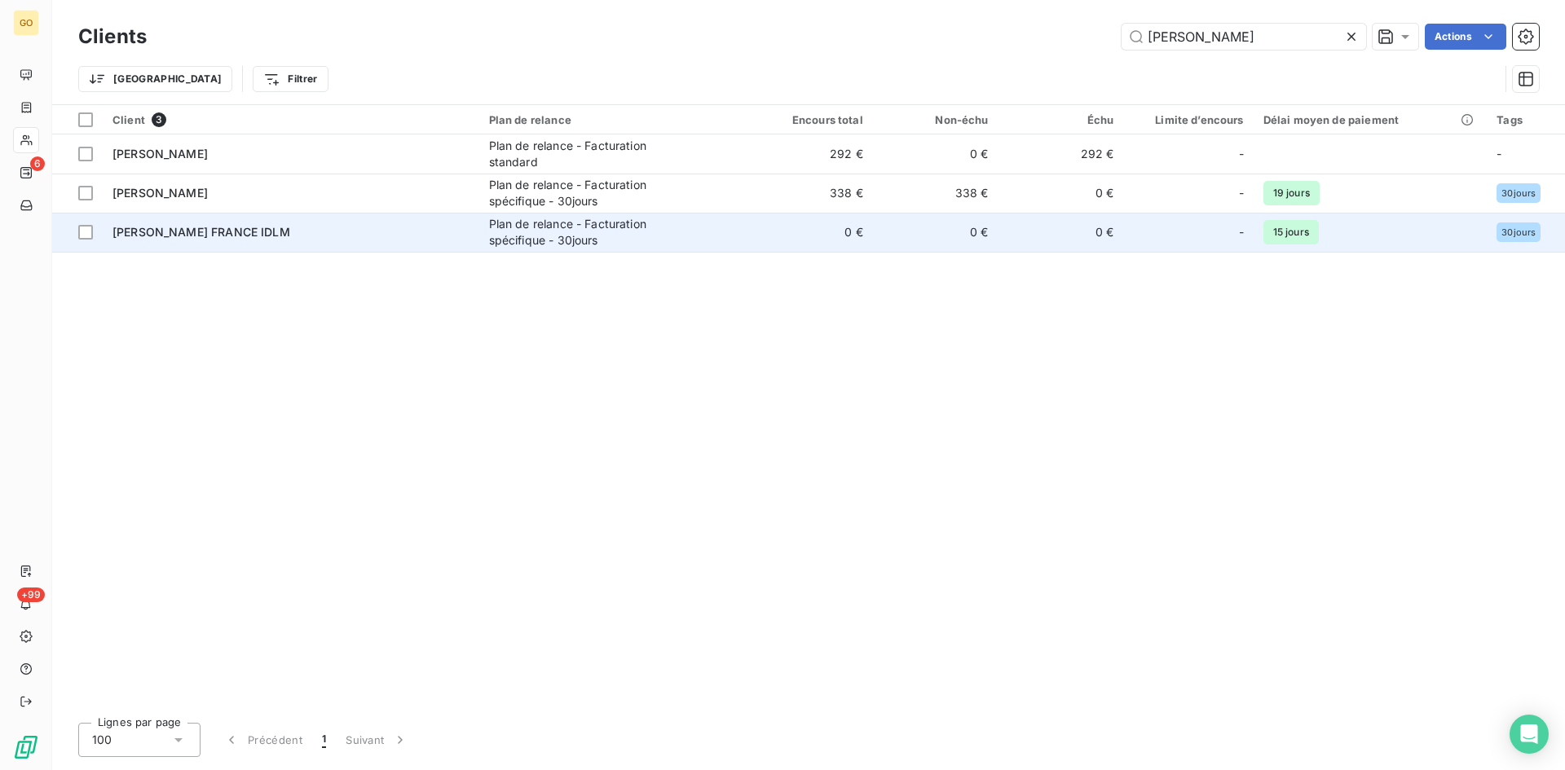
click at [206, 230] on span "[PERSON_NAME] FRANCE IDLM" at bounding box center [201, 232] width 178 height 14
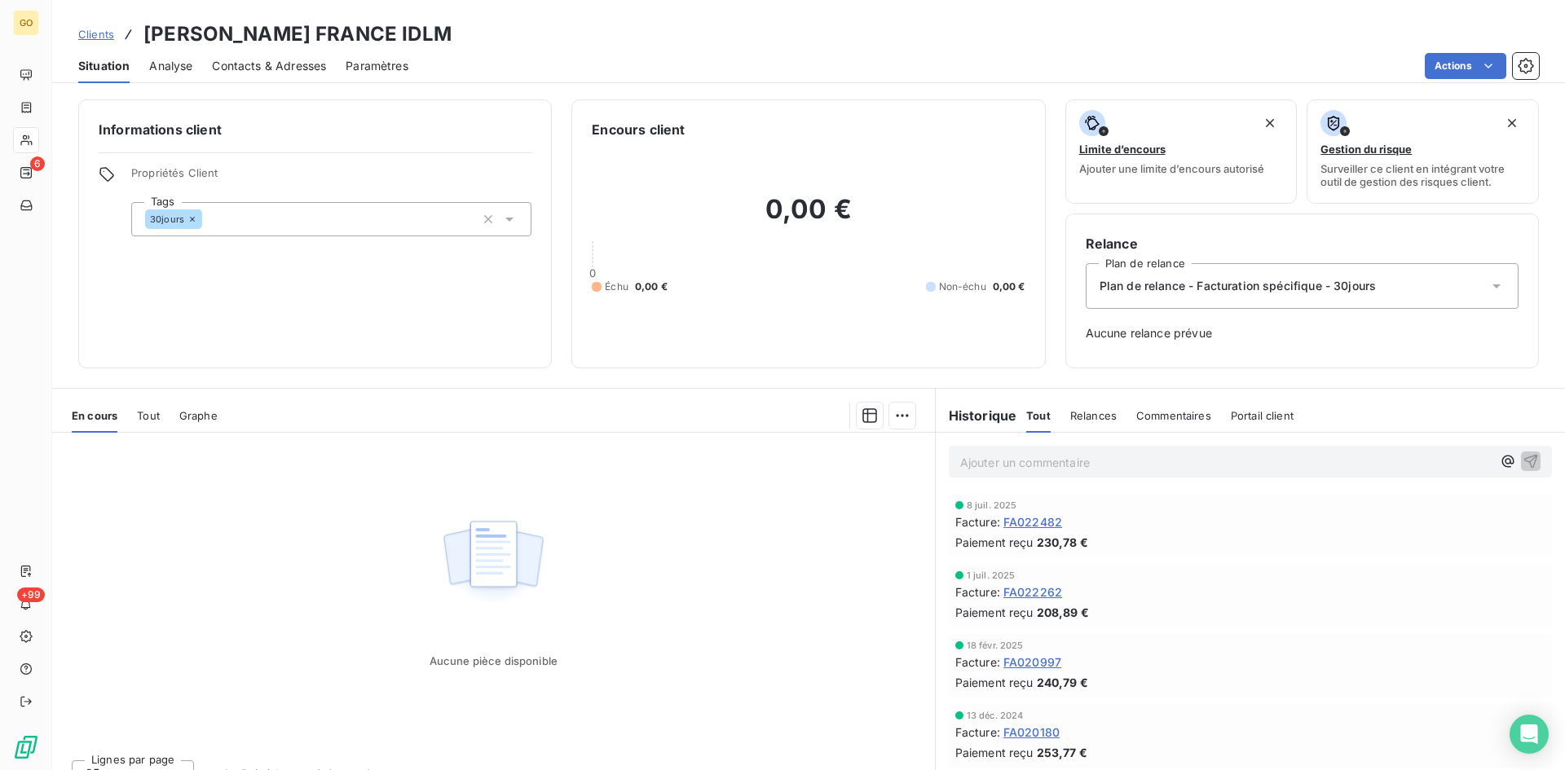
click at [1012, 526] on span "FA022482" at bounding box center [1032, 521] width 59 height 17
click at [1028, 667] on span "FA020997" at bounding box center [1032, 662] width 58 height 17
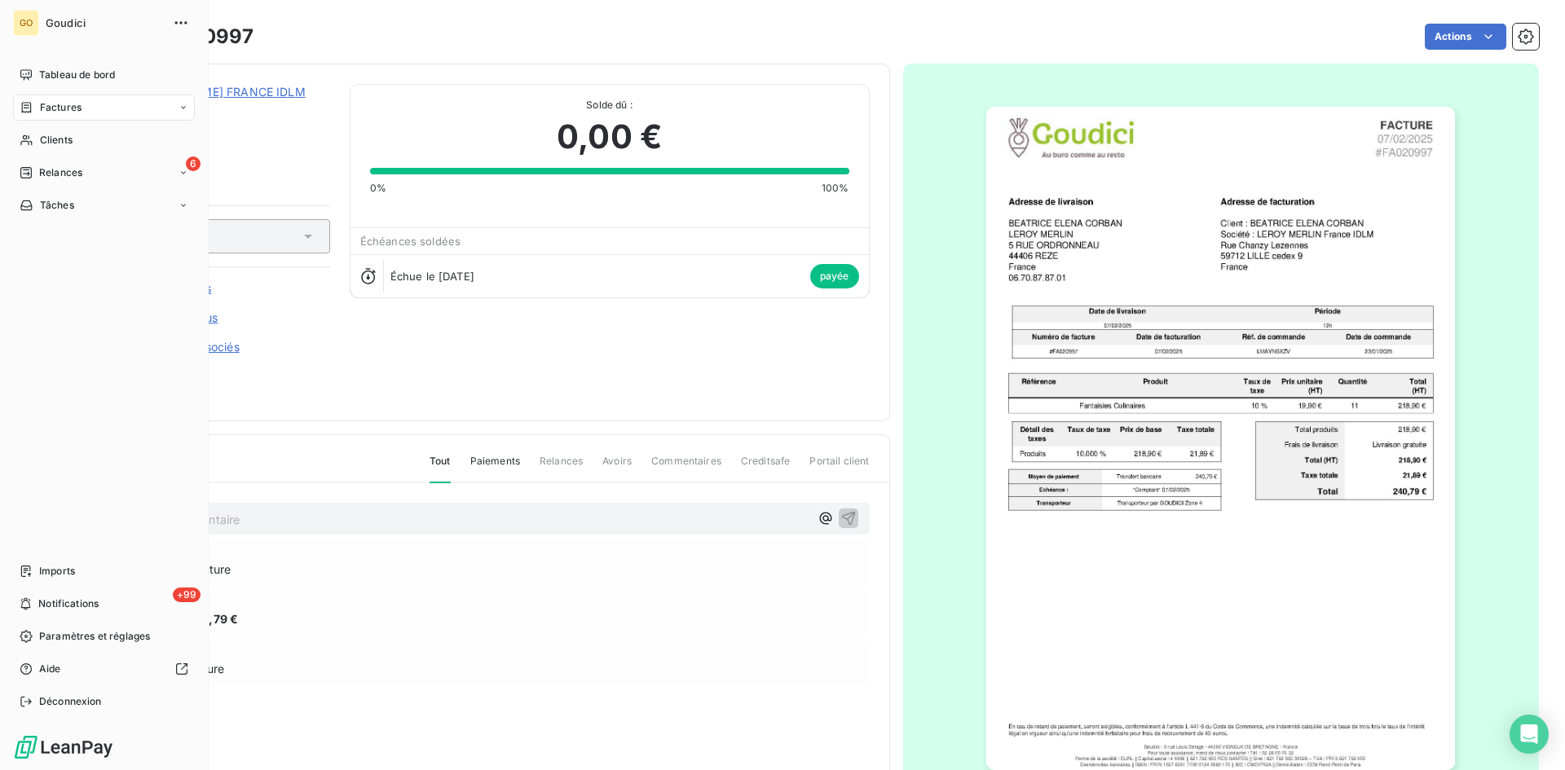
click at [59, 100] on span "Factures" at bounding box center [61, 107] width 42 height 15
click at [37, 139] on div "Clients" at bounding box center [104, 140] width 182 height 26
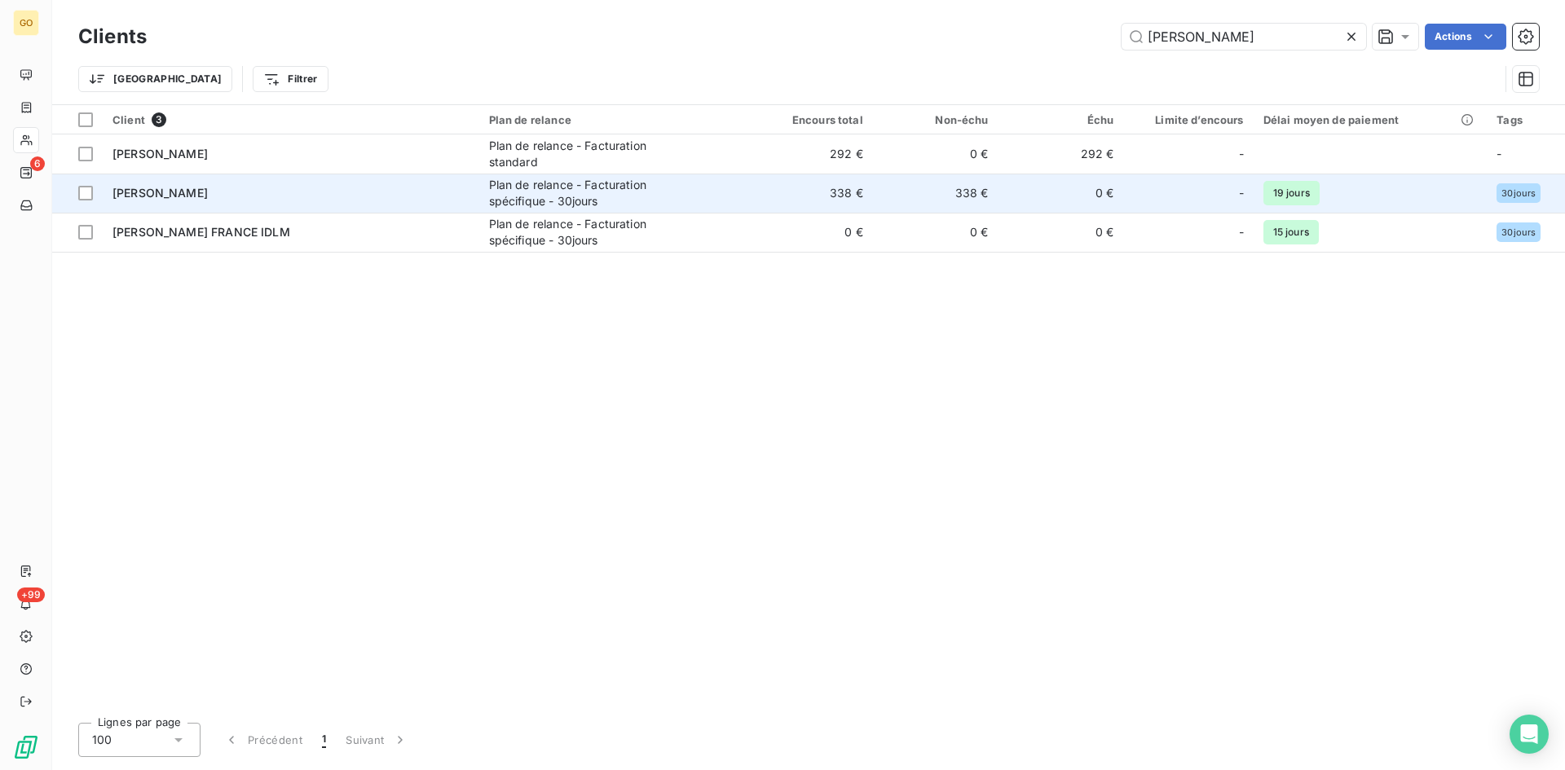
click at [191, 182] on td "[PERSON_NAME]" at bounding box center [291, 193] width 376 height 39
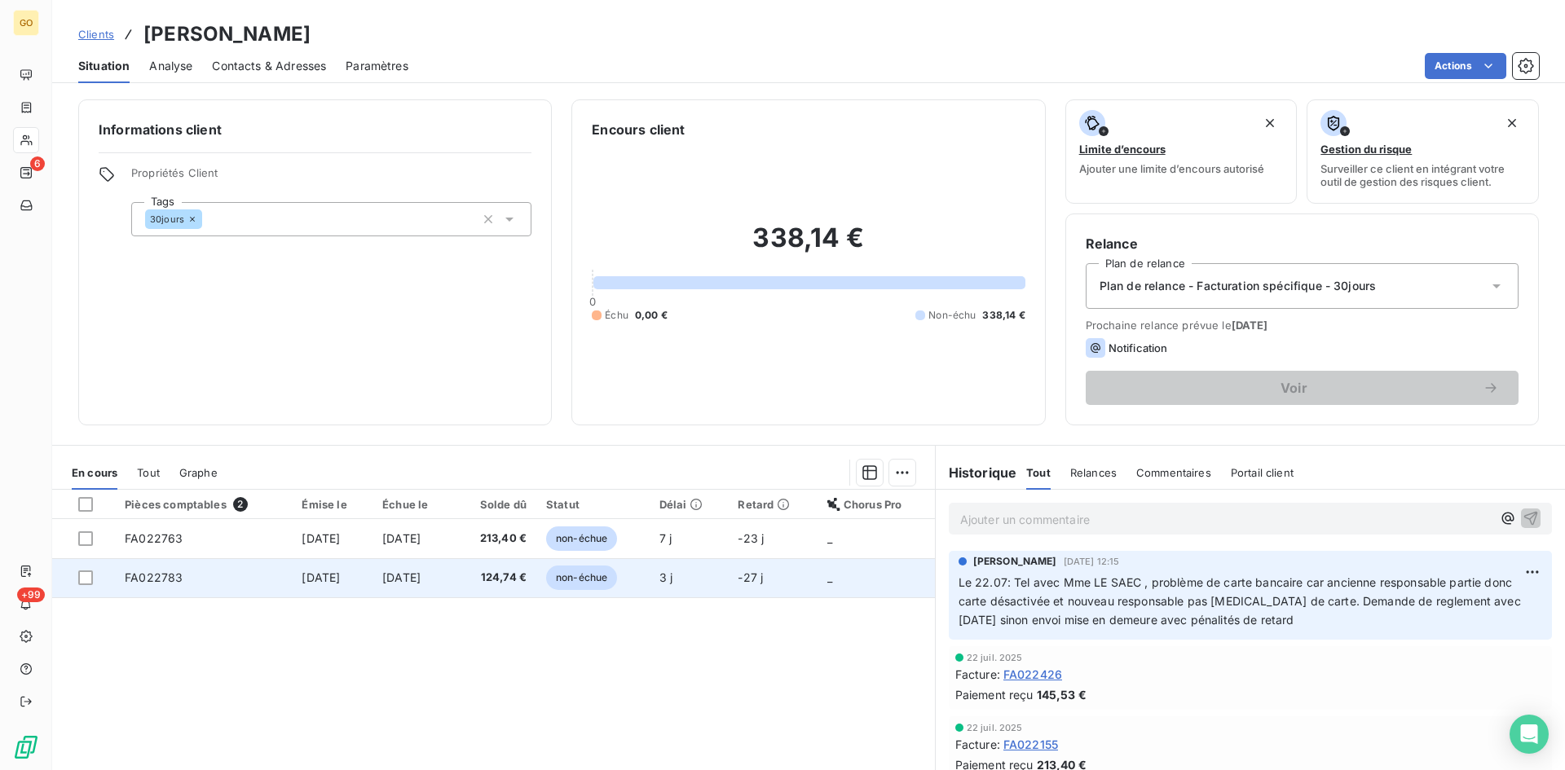
click at [140, 575] on span "FA022783" at bounding box center [154, 577] width 58 height 14
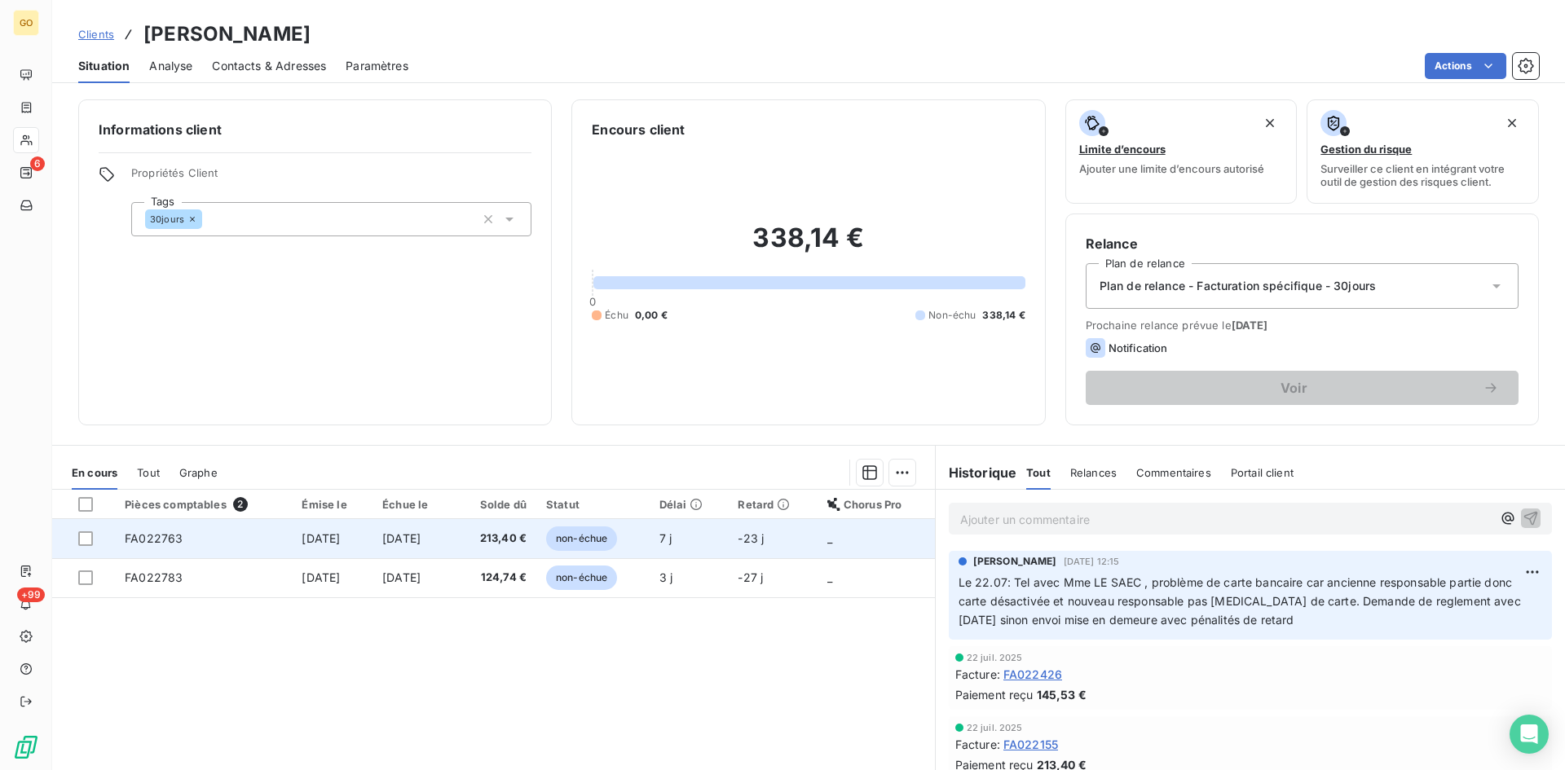
click at [169, 538] on span "FA022763" at bounding box center [154, 538] width 58 height 14
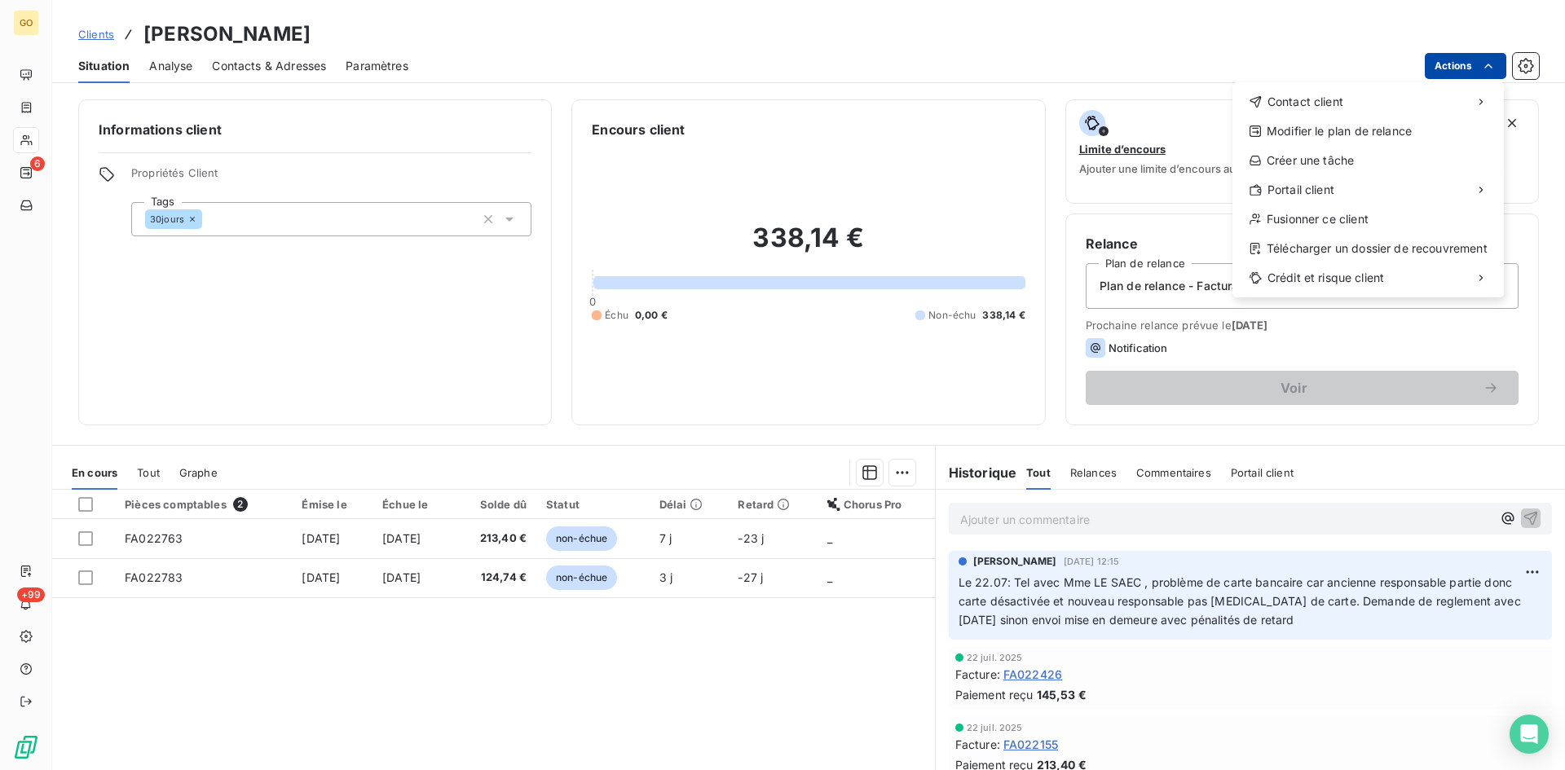
click at [1498, 68] on html "GO 6 +99 Clients [PERSON_NAME] FRANCE Situation Analyse Contacts & Adresses Par…" at bounding box center [782, 385] width 1565 height 770
click at [1383, 220] on div "Fusionner ce client" at bounding box center [1368, 219] width 258 height 26
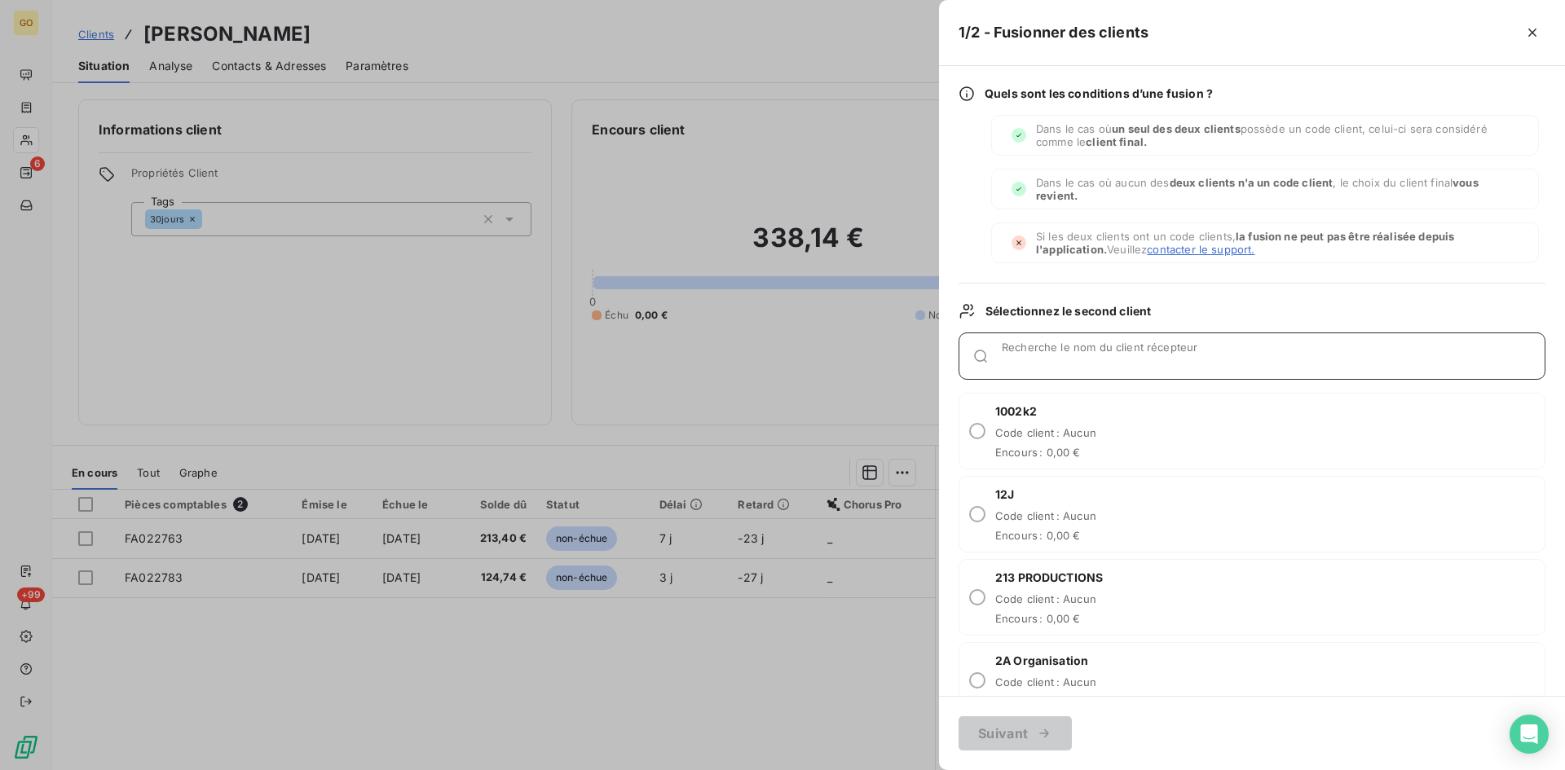
click at [1089, 354] on input "Recherche le nom du client récepteur" at bounding box center [1272, 362] width 543 height 16
type input "[PERSON_NAME]"
click at [812, 671] on div at bounding box center [782, 385] width 1565 height 770
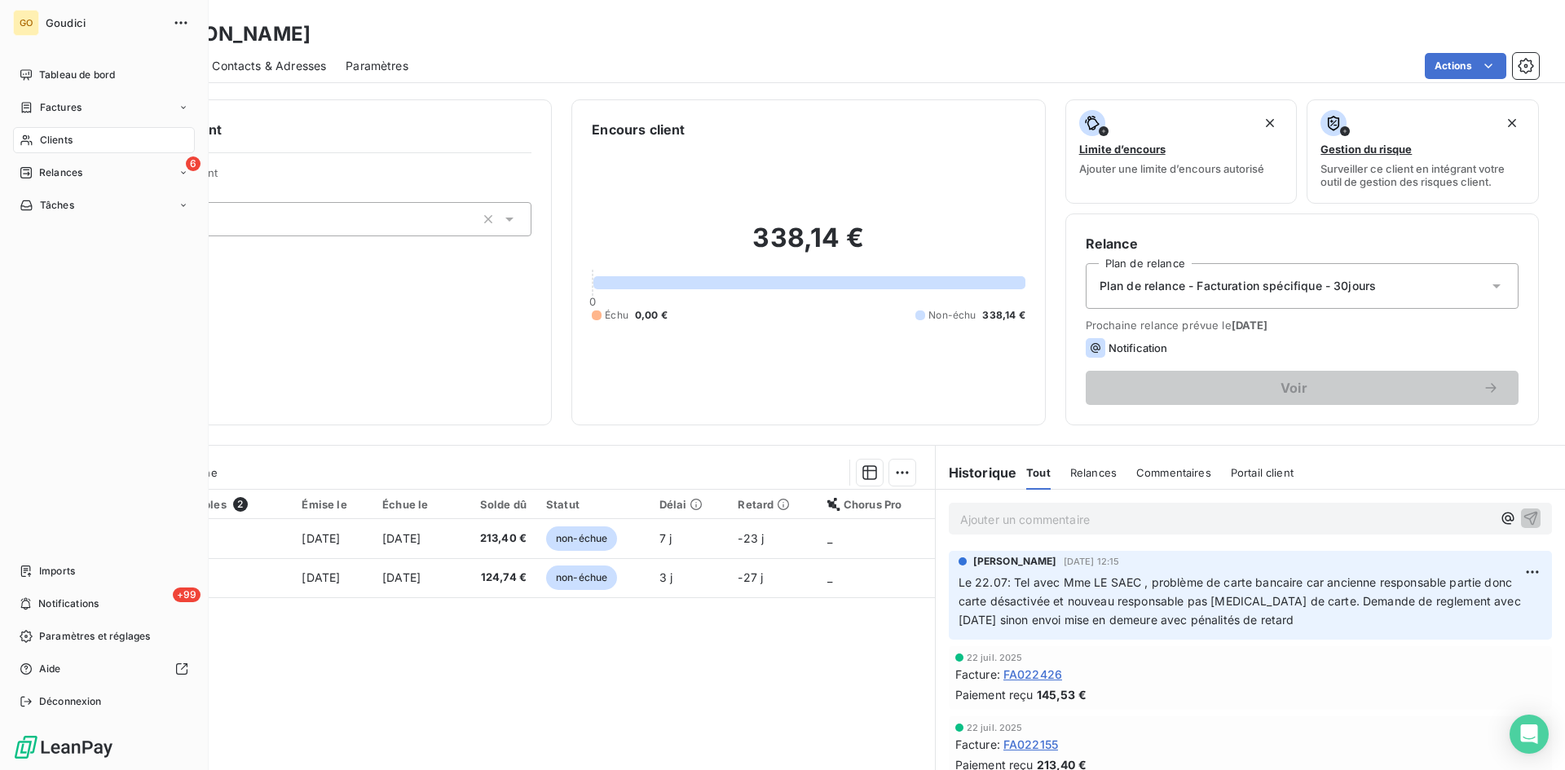
click at [64, 114] on span "Factures" at bounding box center [61, 107] width 42 height 15
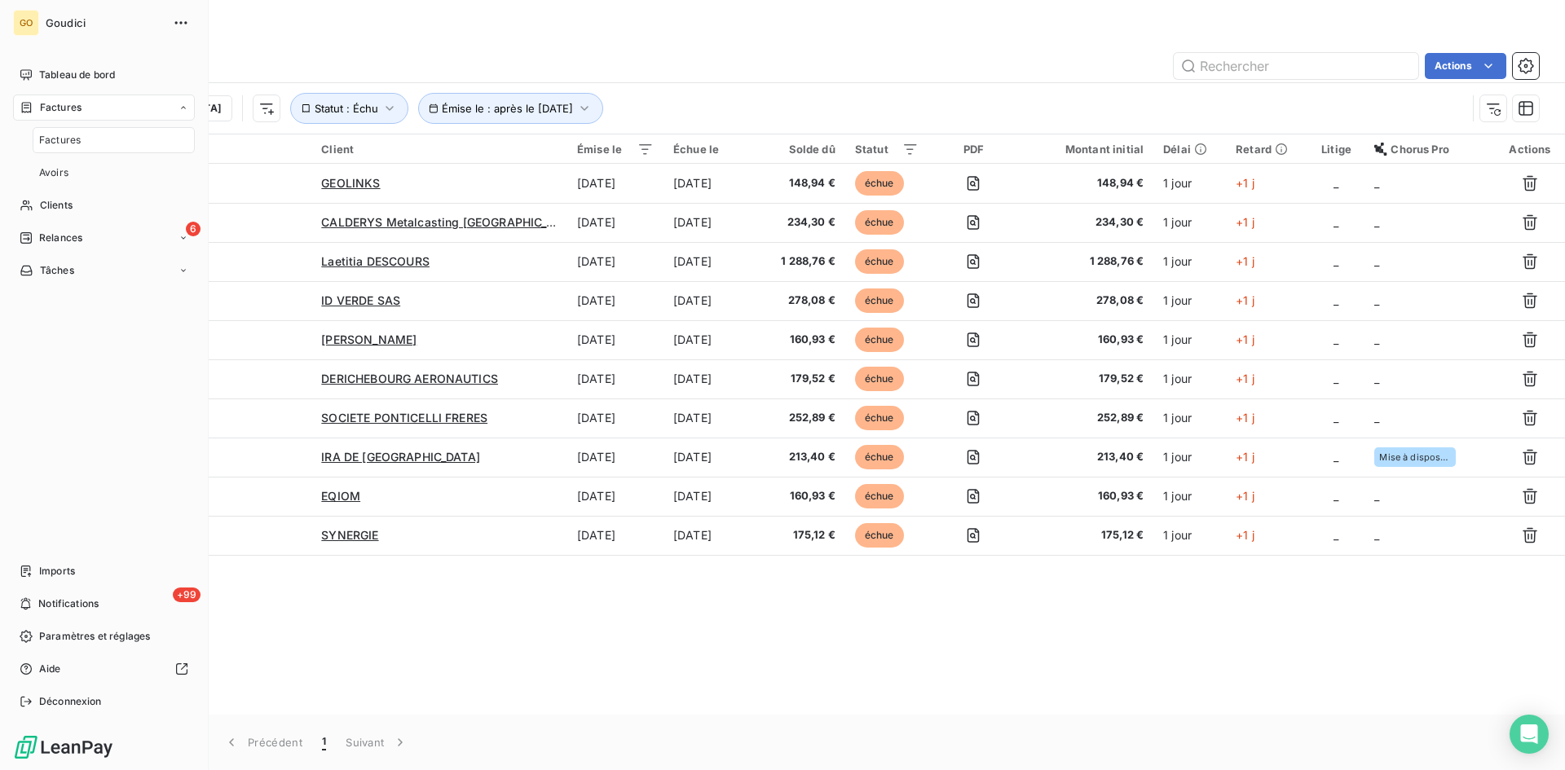
click at [60, 140] on span "Factures" at bounding box center [60, 140] width 42 height 15
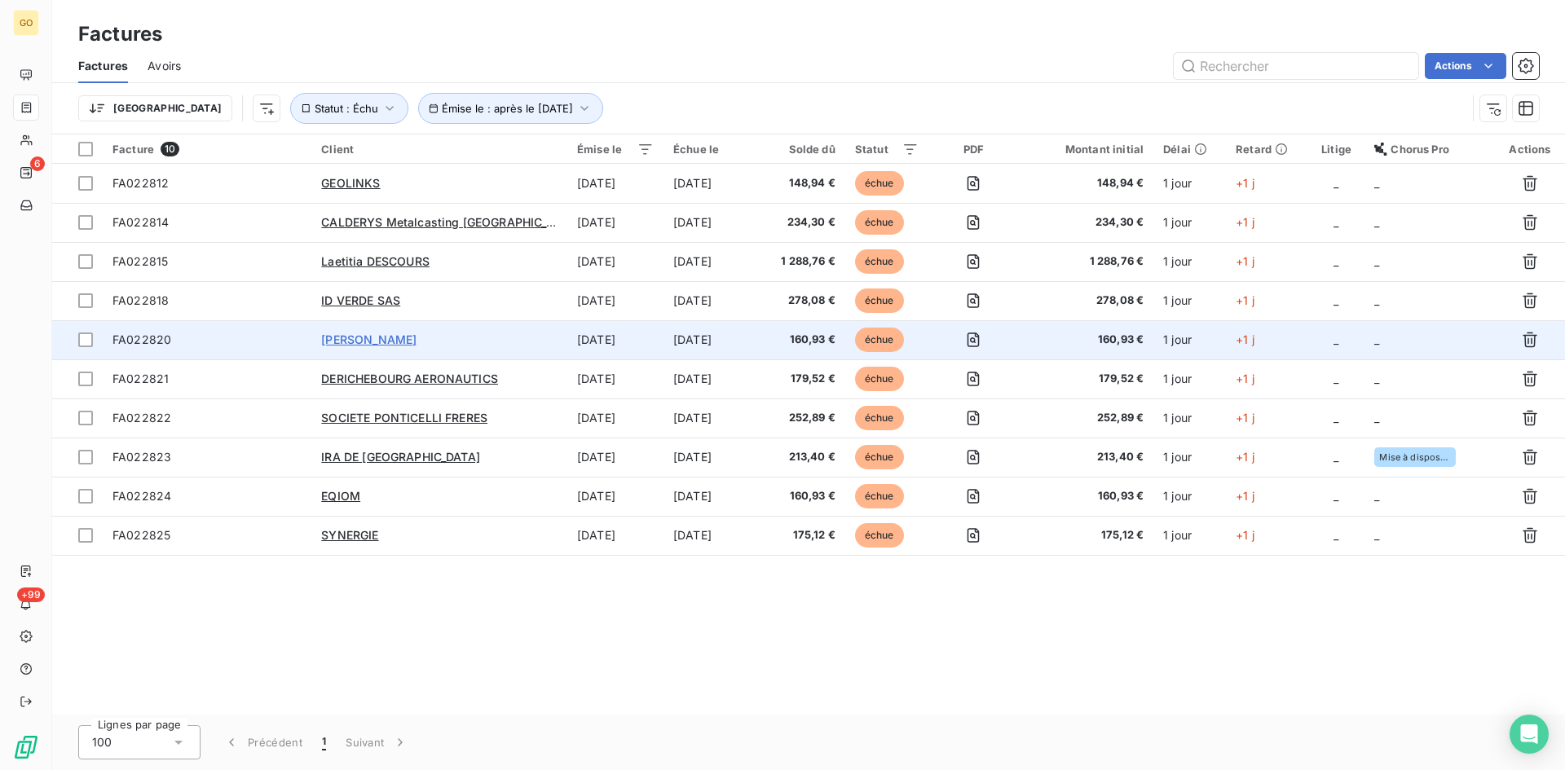
click at [384, 334] on span "[PERSON_NAME]" at bounding box center [368, 339] width 95 height 14
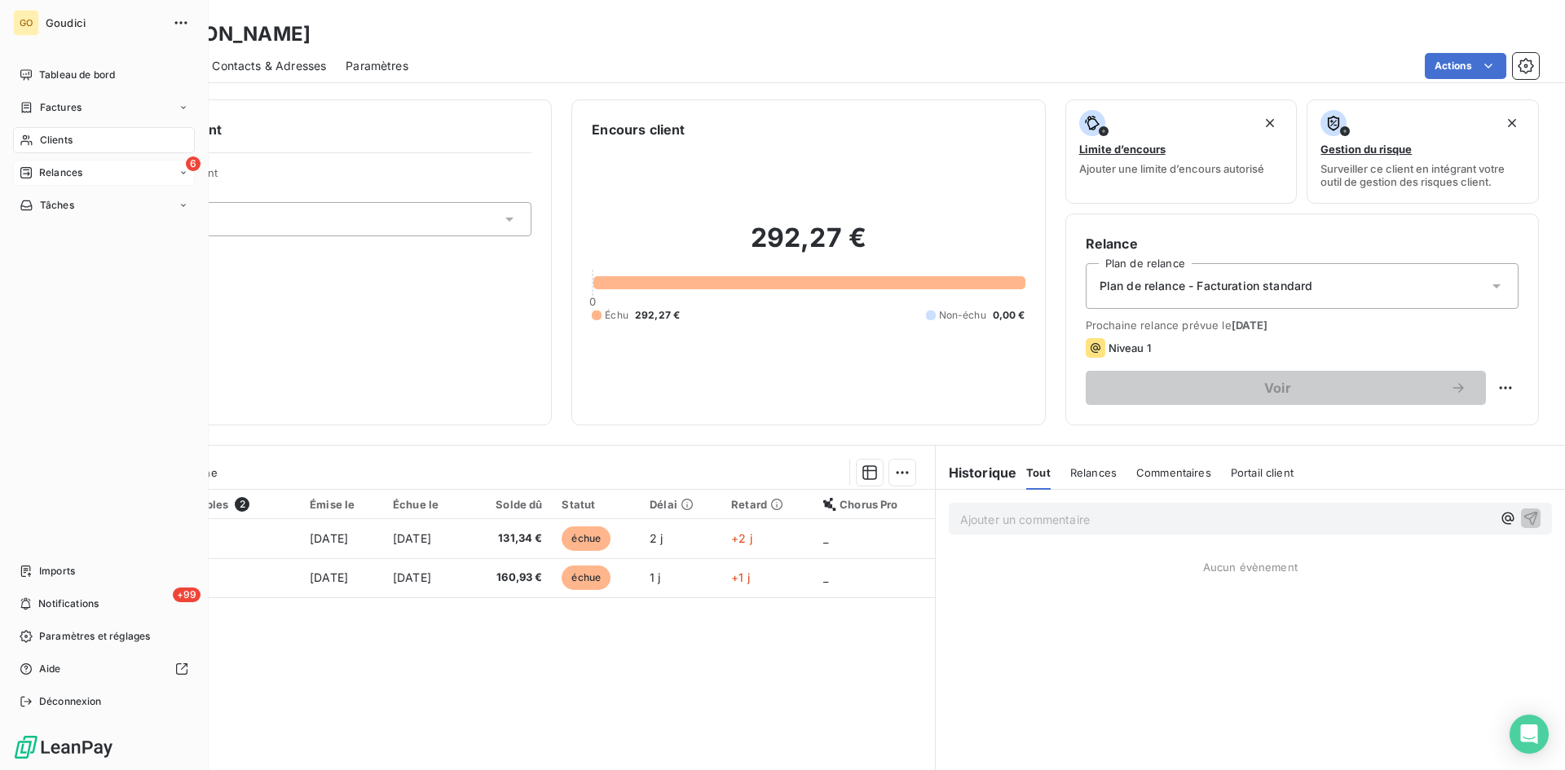
click at [43, 172] on span "Relances" at bounding box center [60, 172] width 43 height 15
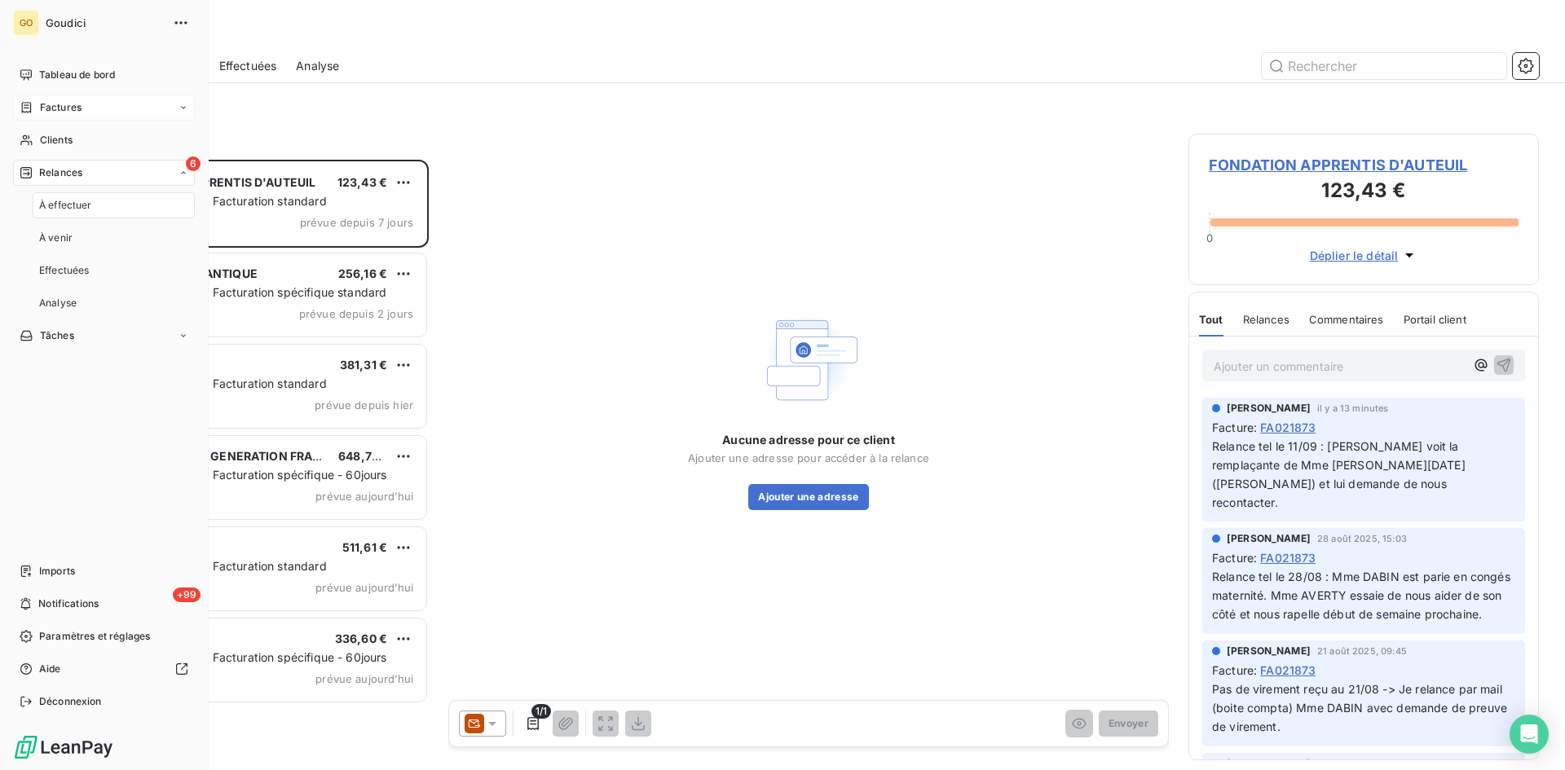
scroll to position [598, 338]
click at [49, 114] on span "Factures" at bounding box center [61, 107] width 42 height 15
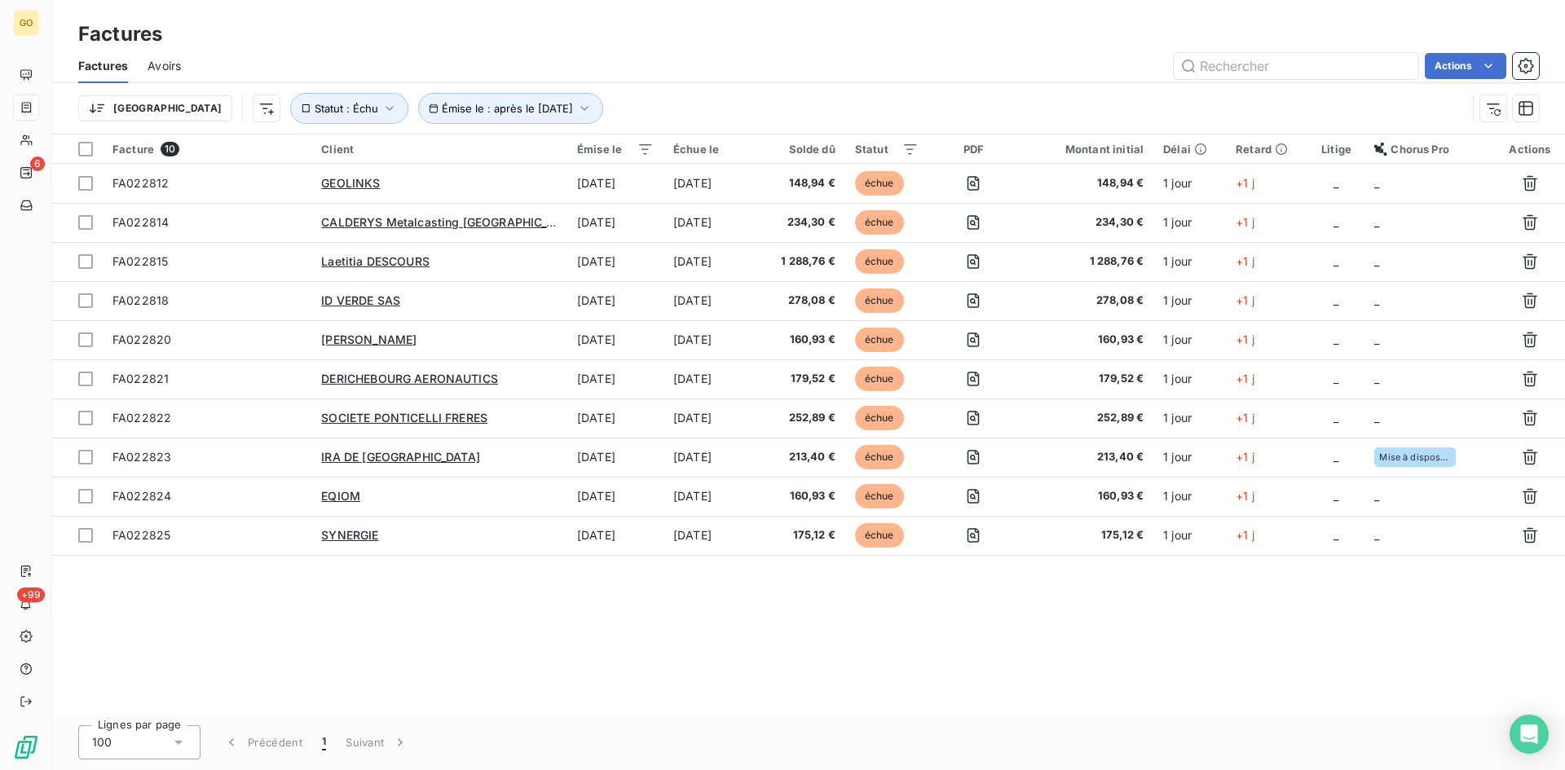
click at [364, 605] on div "Facture 10 Client Émise le Échue le Solde dû Statut PDF Montant initial Délai R…" at bounding box center [808, 424] width 1512 height 580
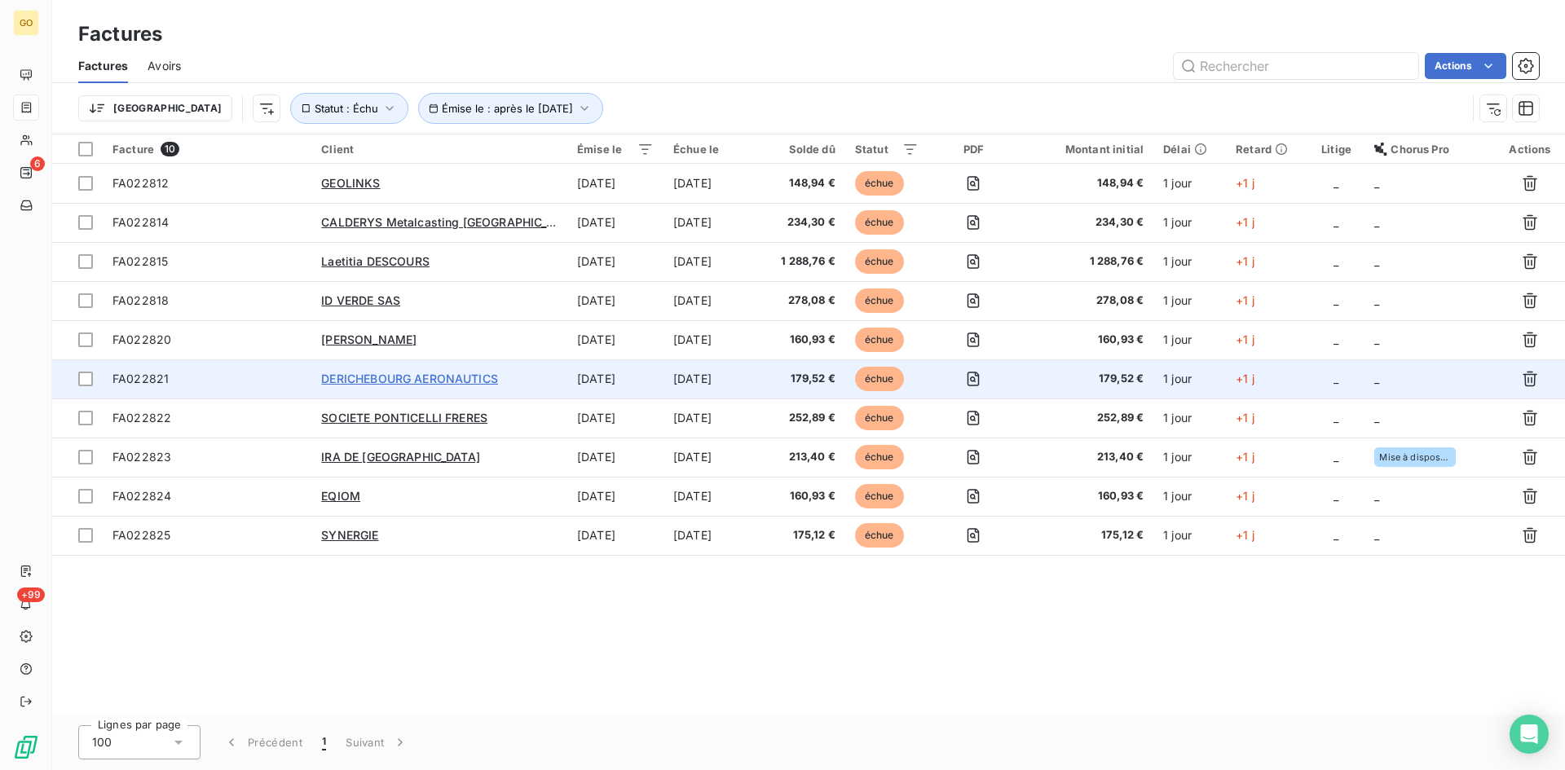
click at [420, 383] on span "DERICHEBOURG AERONAUTICS" at bounding box center [409, 379] width 177 height 14
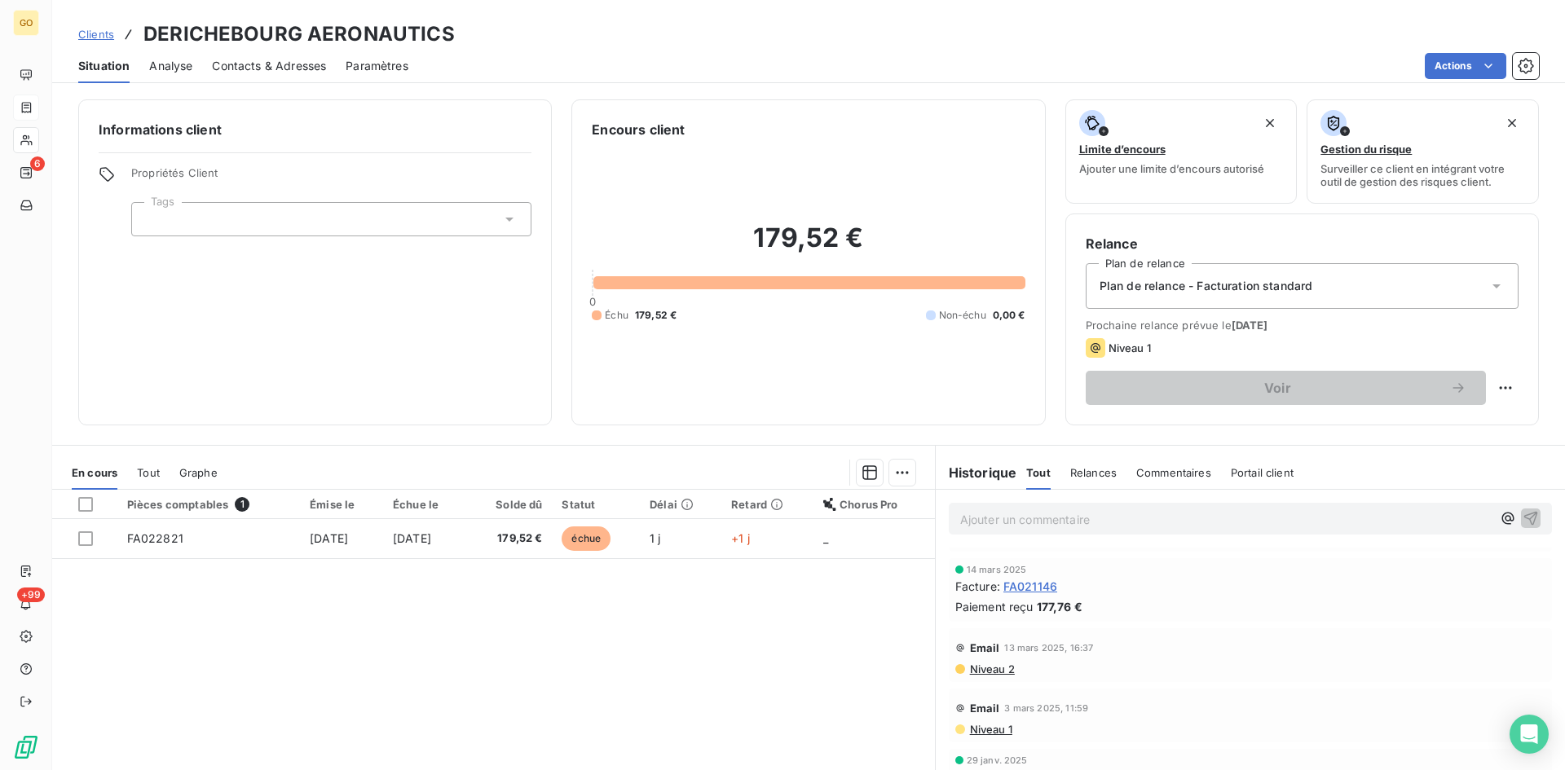
scroll to position [489, 0]
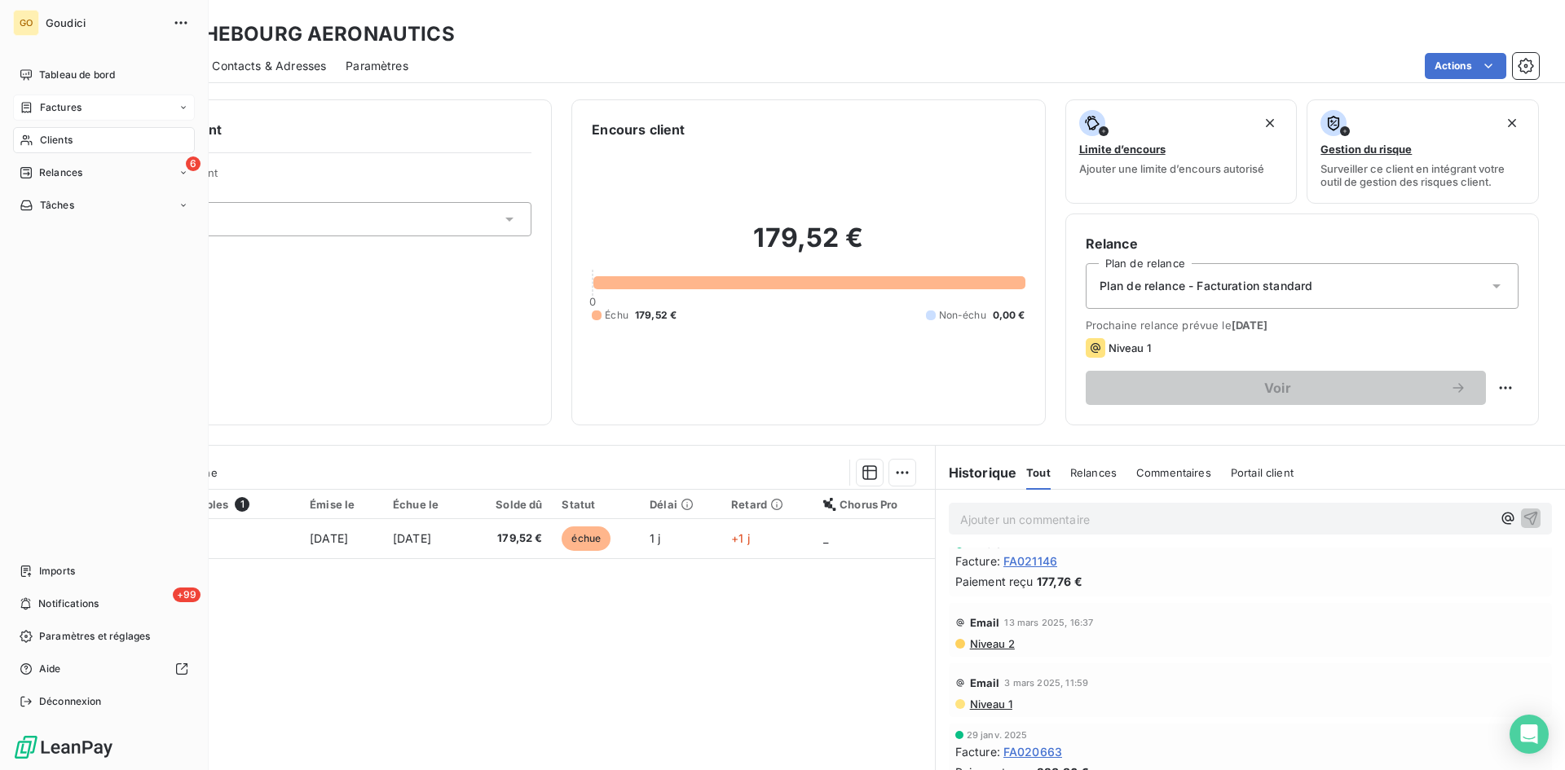
click at [51, 110] on span "Factures" at bounding box center [61, 107] width 42 height 15
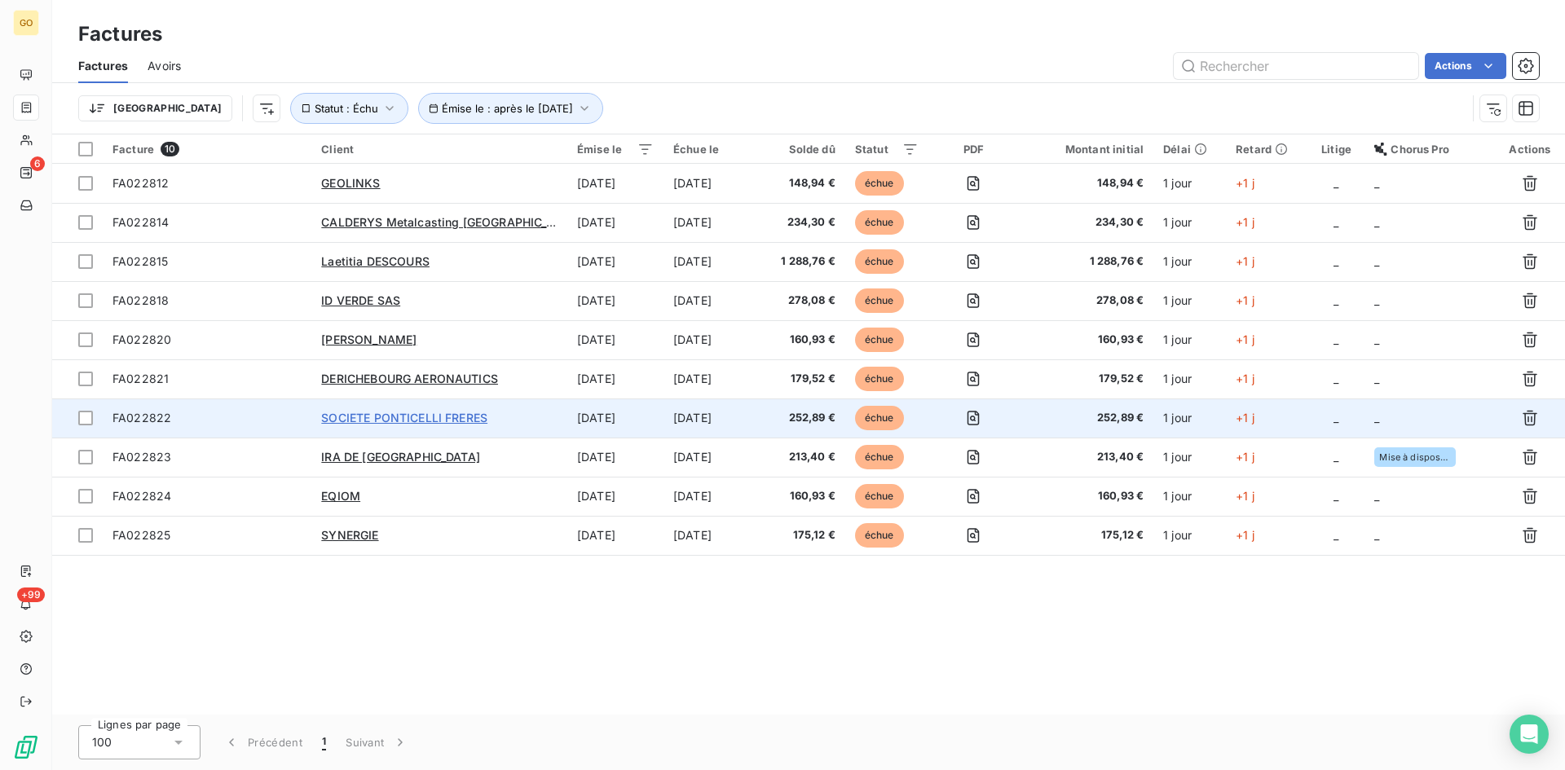
click at [374, 416] on span "SOCIETE PONTICELLI FRERES" at bounding box center [404, 418] width 166 height 14
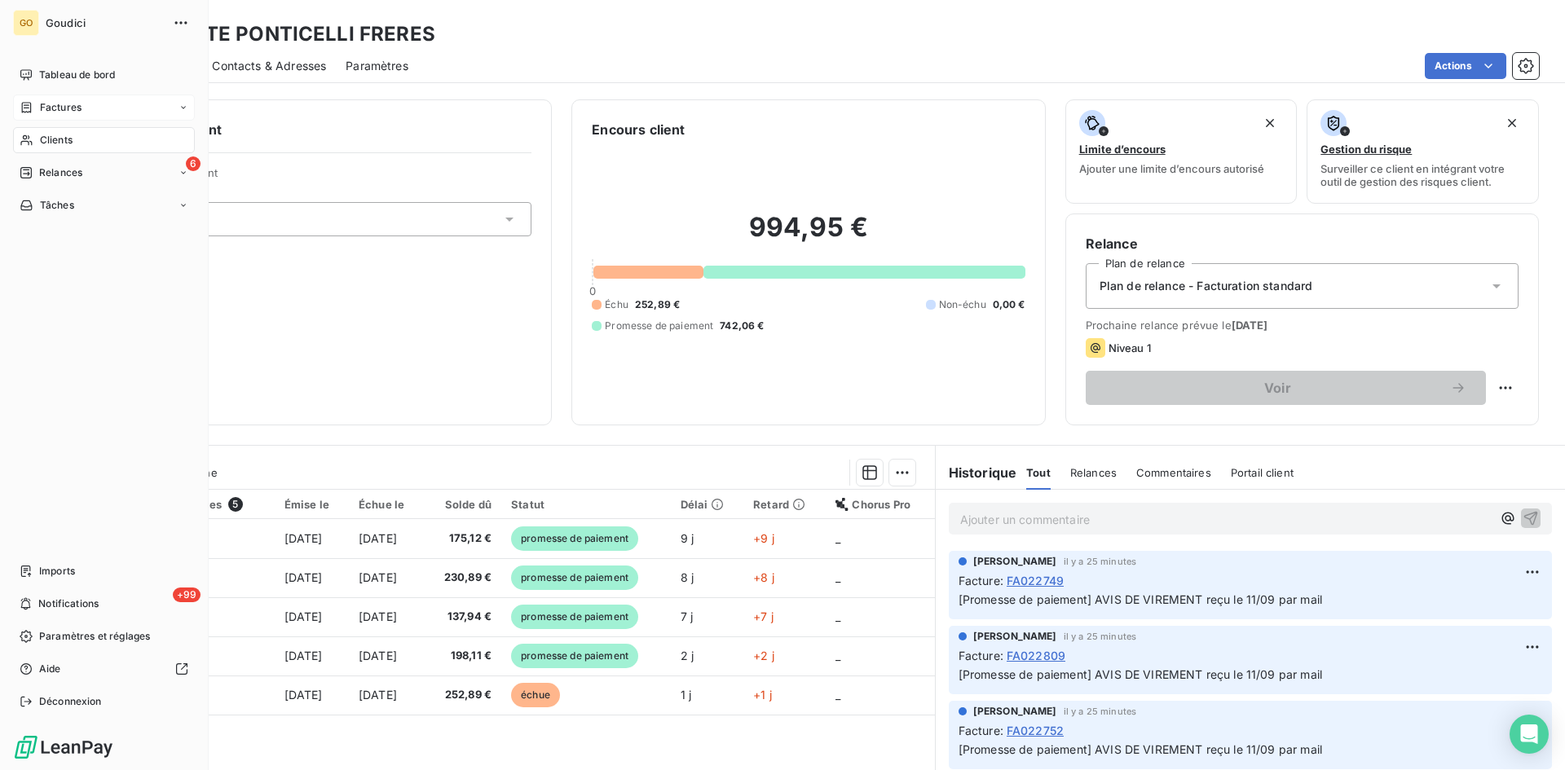
click at [58, 107] on span "Factures" at bounding box center [61, 107] width 42 height 15
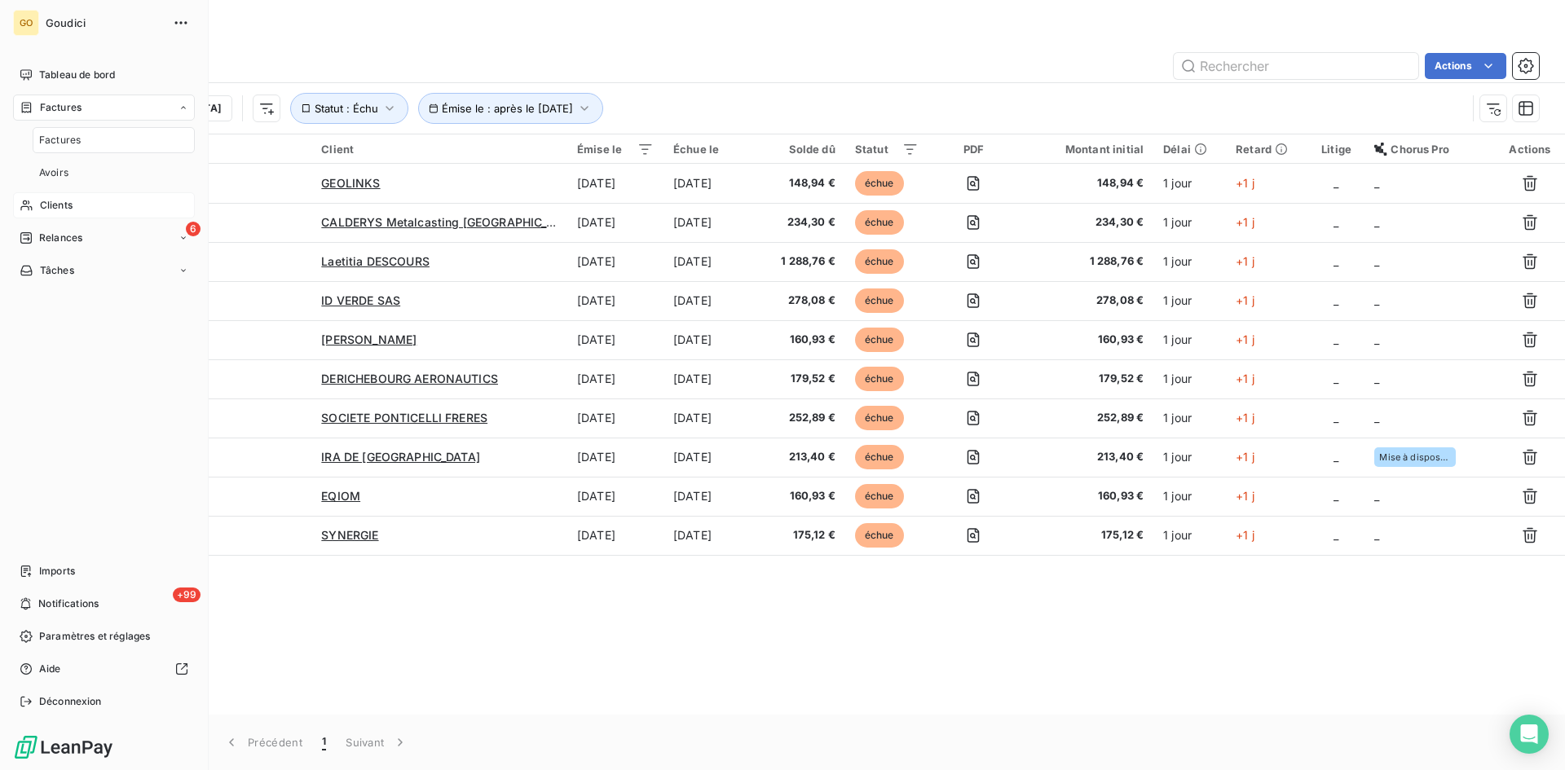
click at [64, 137] on span "Factures" at bounding box center [60, 140] width 42 height 15
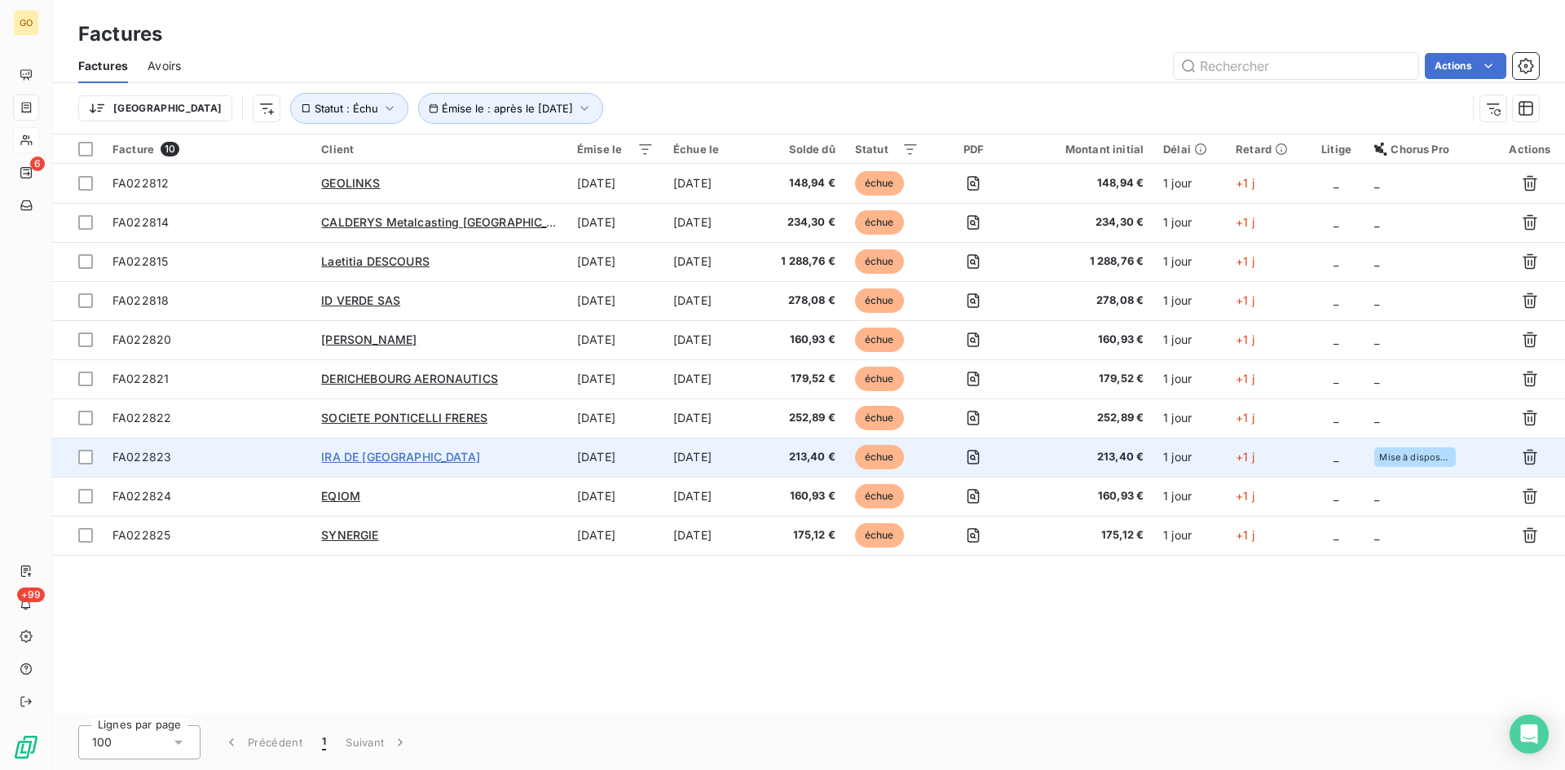
click at [363, 454] on span "IRA DE [GEOGRAPHIC_DATA]" at bounding box center [400, 457] width 159 height 14
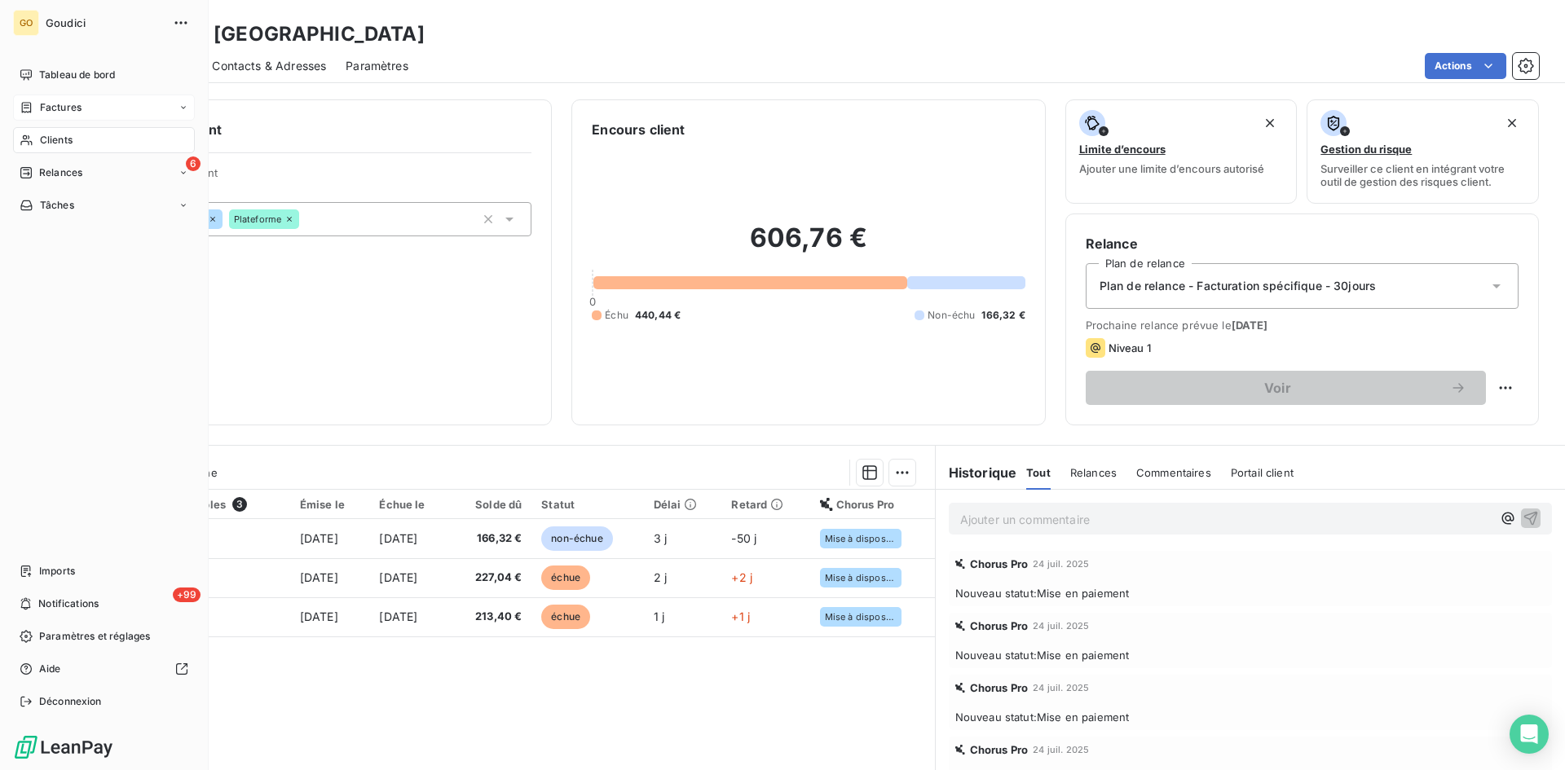
click at [38, 117] on div "Factures" at bounding box center [104, 108] width 182 height 26
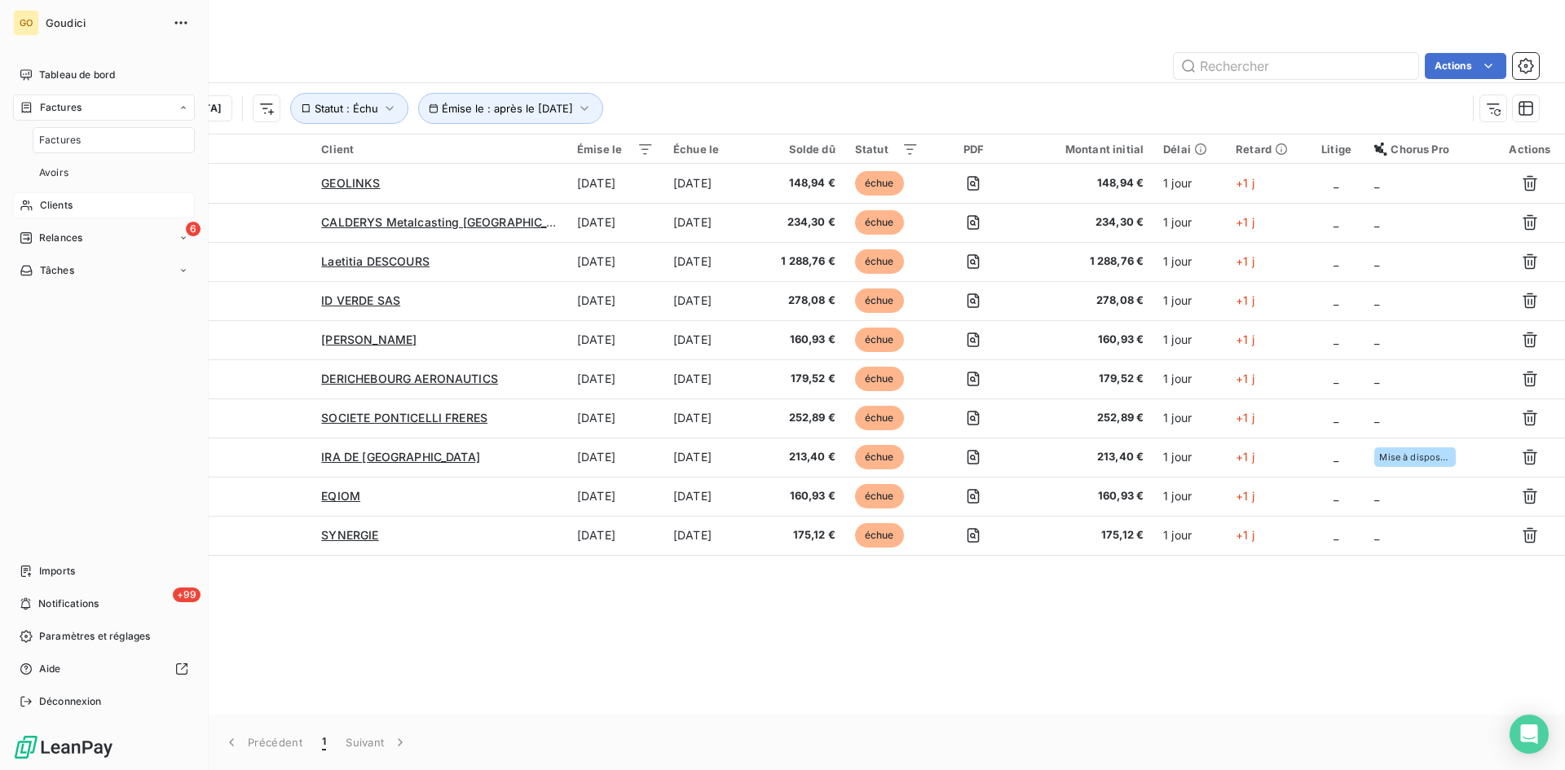
click at [63, 104] on span "Factures" at bounding box center [61, 107] width 42 height 15
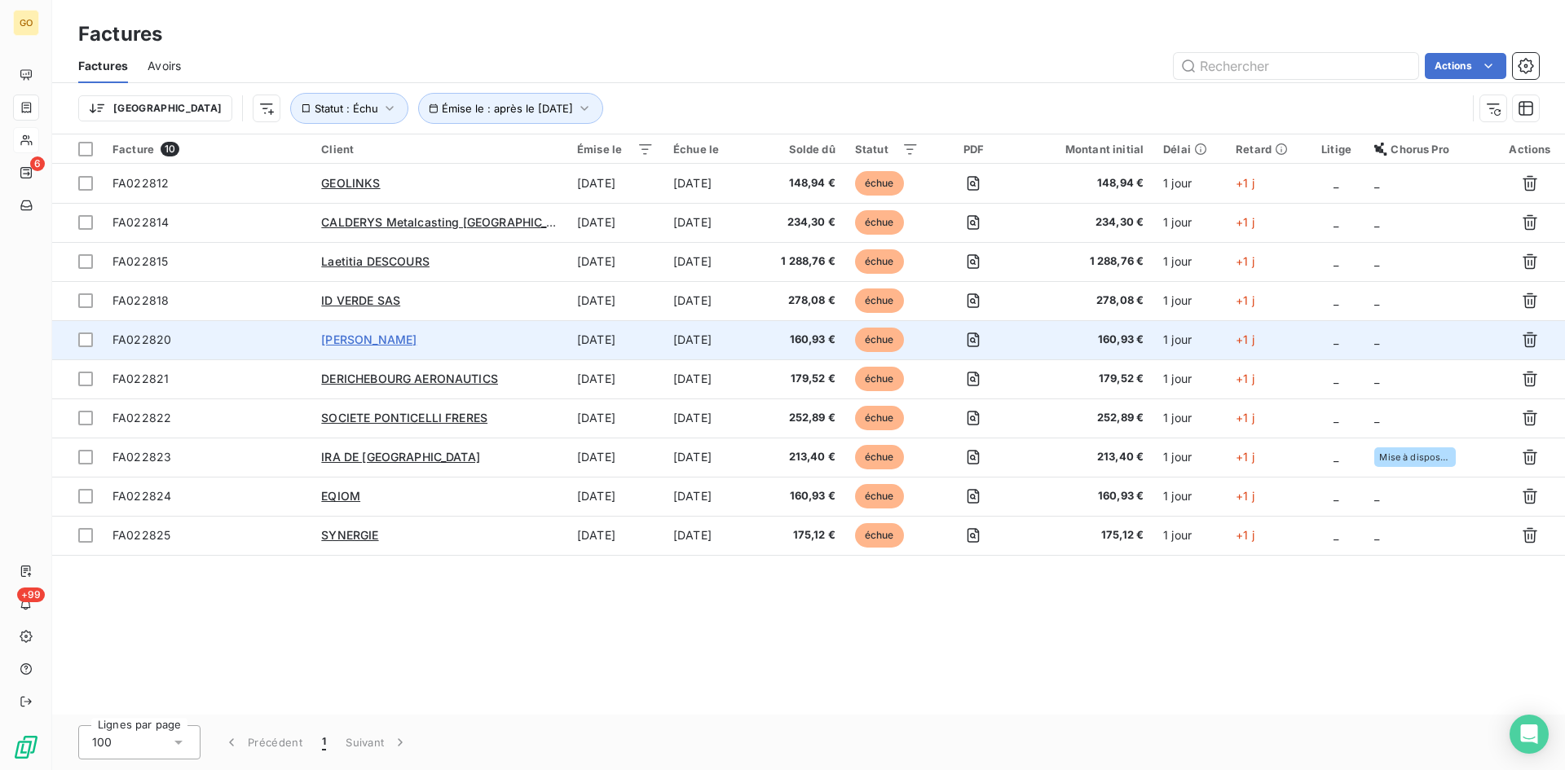
click at [345, 338] on span "[PERSON_NAME]" at bounding box center [368, 339] width 95 height 14
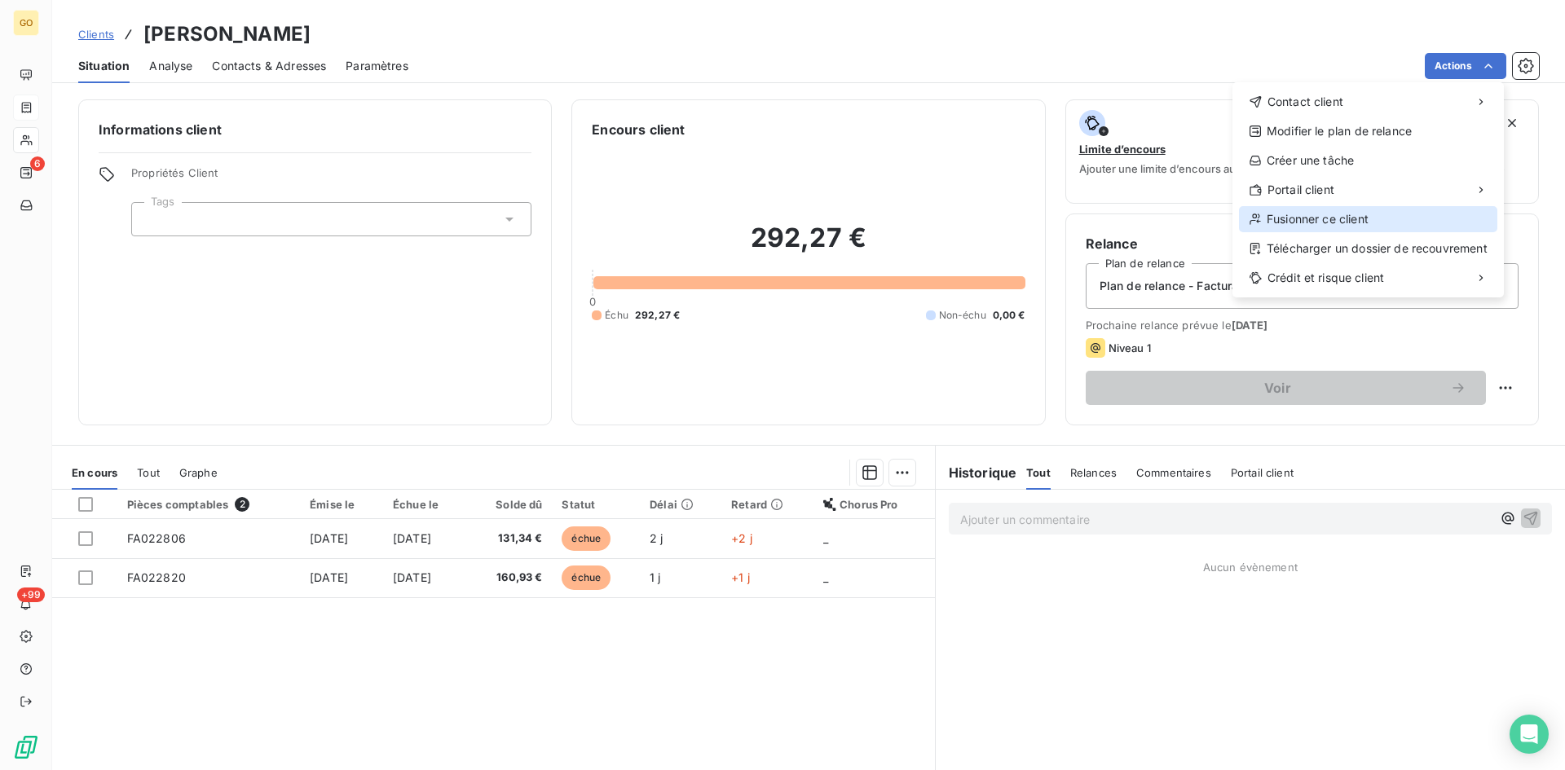
click at [1351, 218] on div "Fusionner ce client" at bounding box center [1368, 219] width 258 height 26
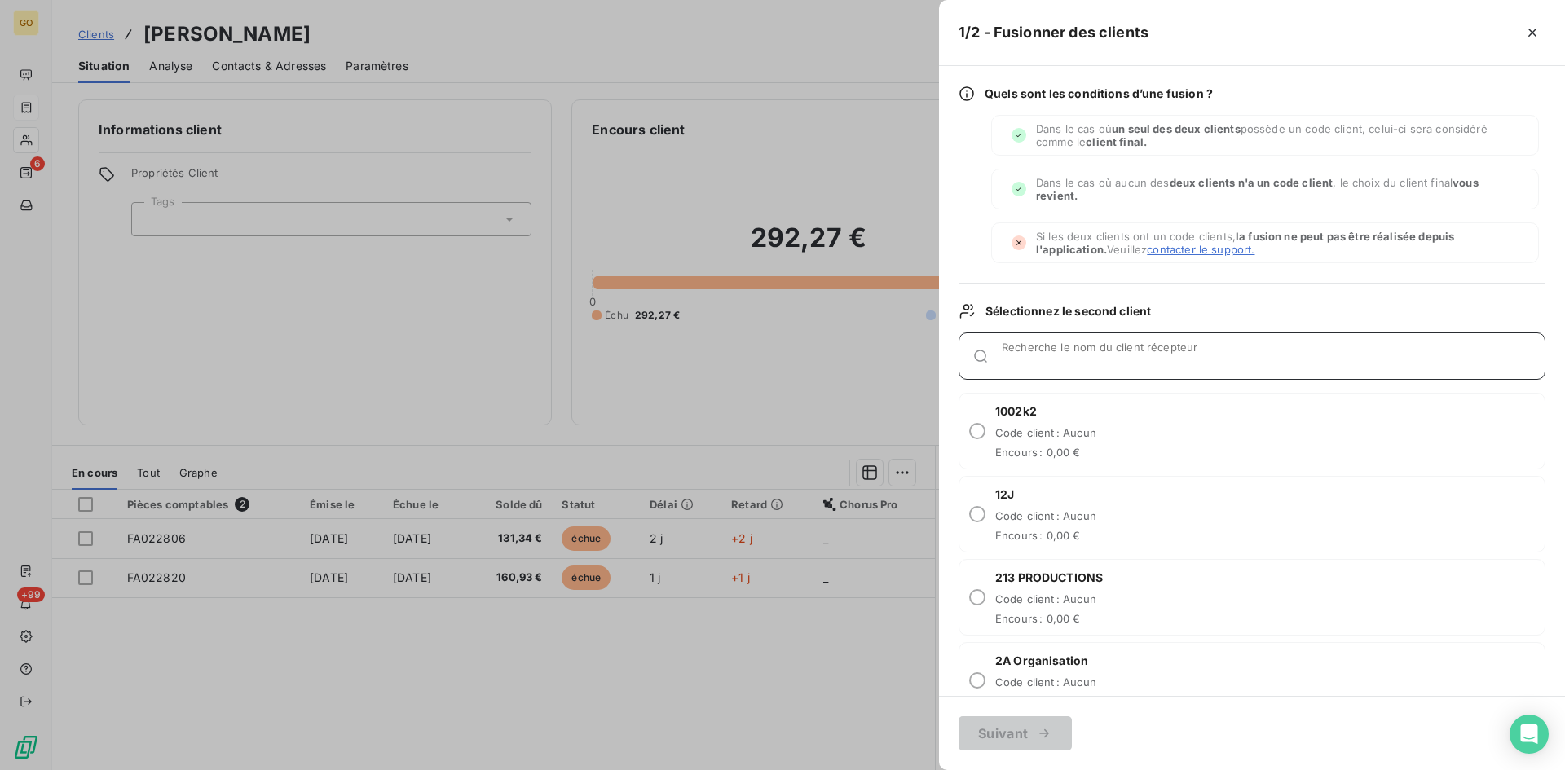
click at [1106, 359] on input "Recherche le nom du client récepteur" at bounding box center [1272, 362] width 543 height 16
type input "[PERSON_NAME]"
click at [979, 512] on input "radio" at bounding box center [977, 514] width 16 height 16
radio input "true"
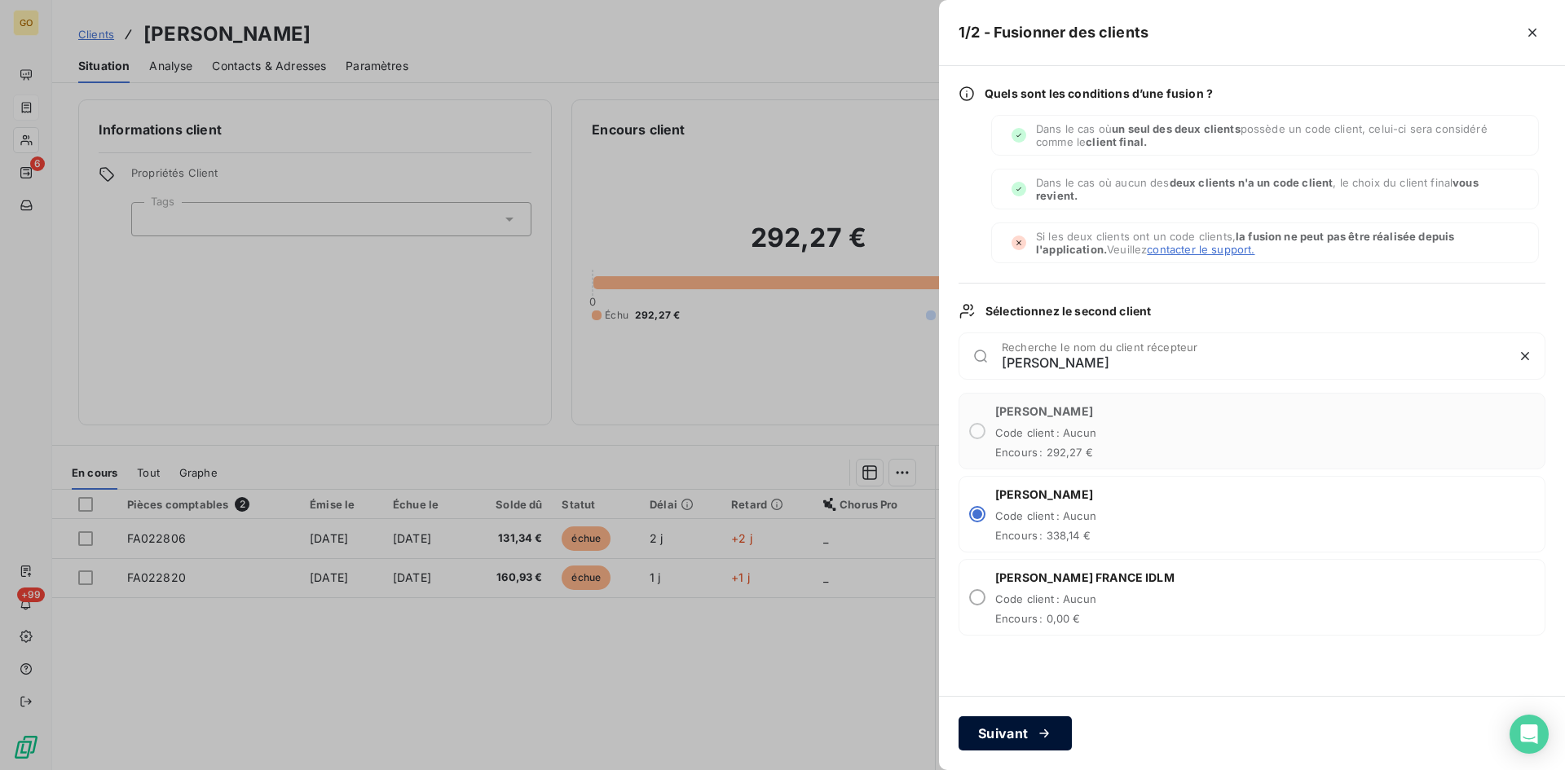
click at [1017, 732] on button "Suivant" at bounding box center [1014, 733] width 113 height 34
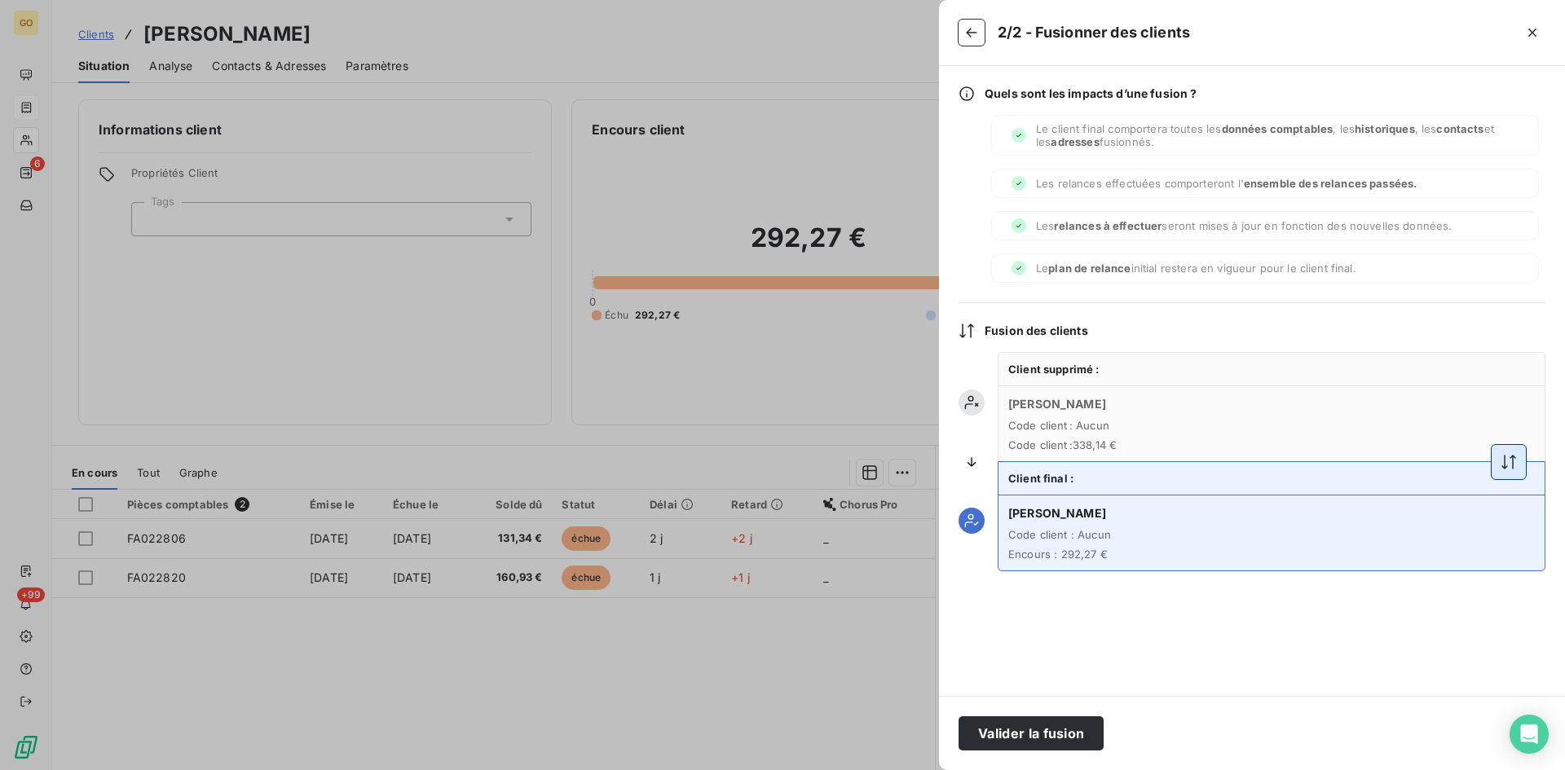
click at [1493, 460] on button "button" at bounding box center [1508, 462] width 34 height 34
click at [1072, 741] on button "Valider la fusion" at bounding box center [1030, 733] width 145 height 34
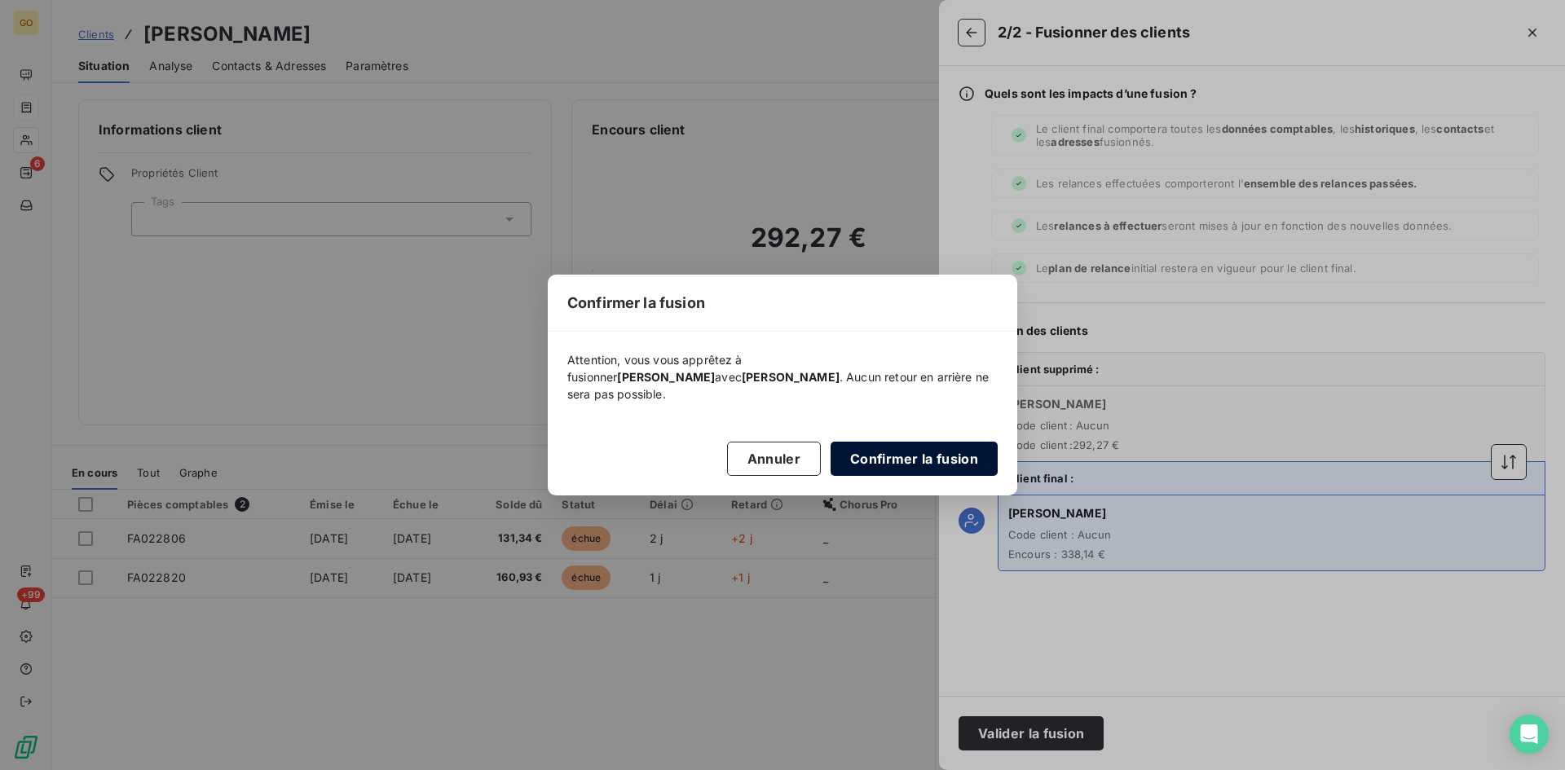
click at [911, 452] on button "Confirmer la fusion" at bounding box center [913, 459] width 167 height 34
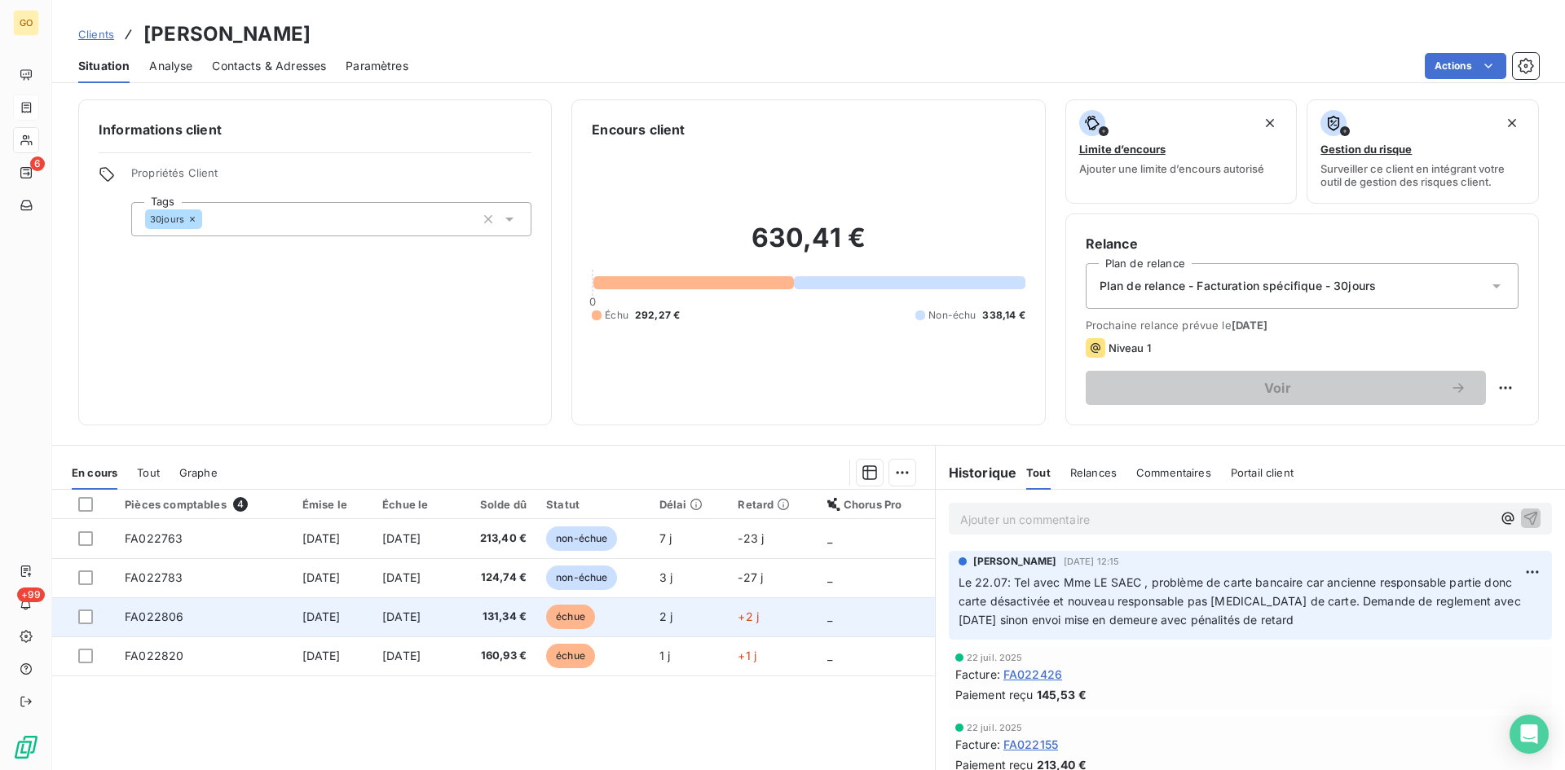
click at [156, 616] on span "FA022806" at bounding box center [154, 617] width 59 height 14
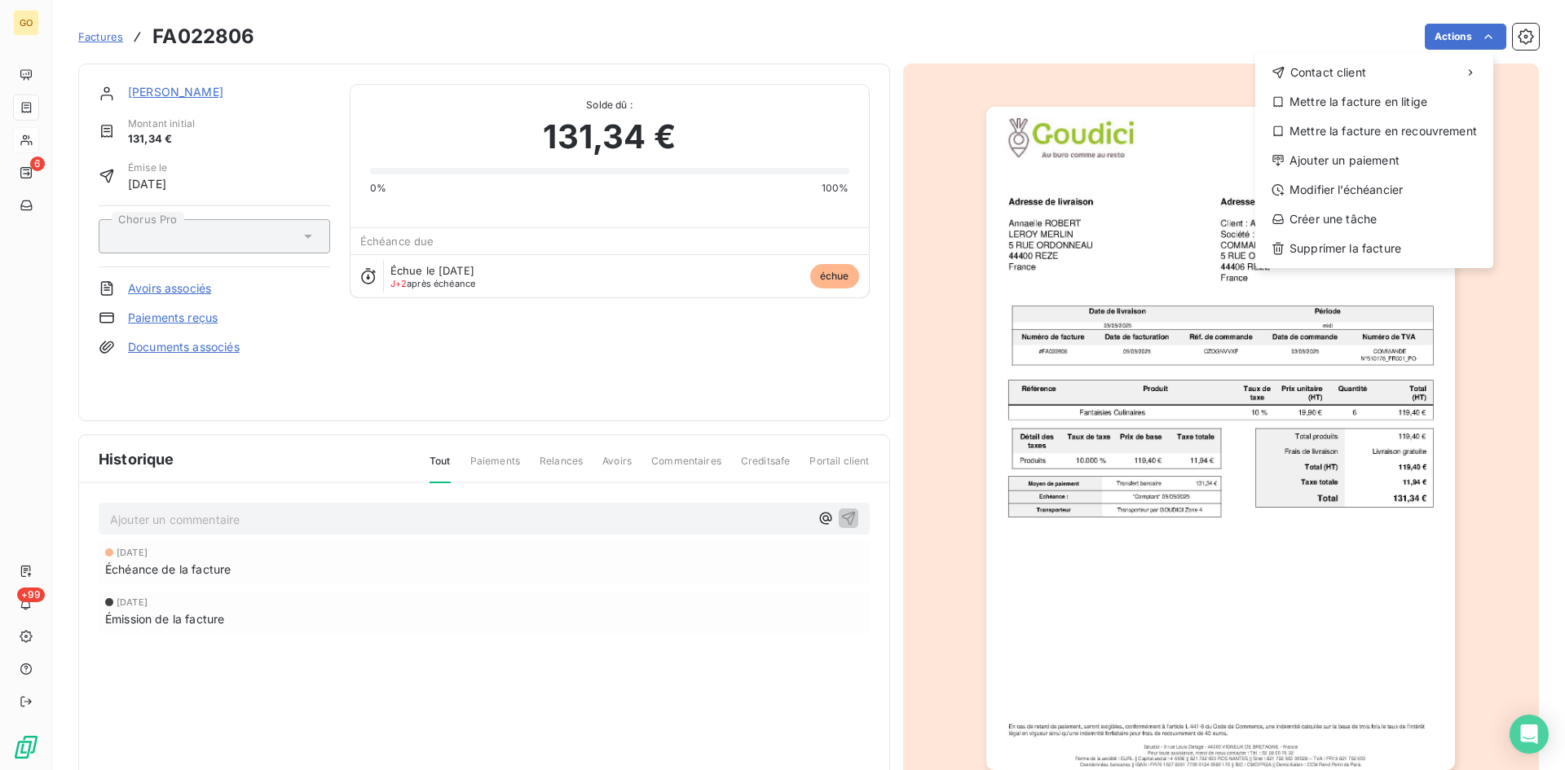
click at [537, 565] on html "GO 6 +99 Factures FA022806 Actions Contact client Mettre la facture en litige M…" at bounding box center [782, 385] width 1565 height 770
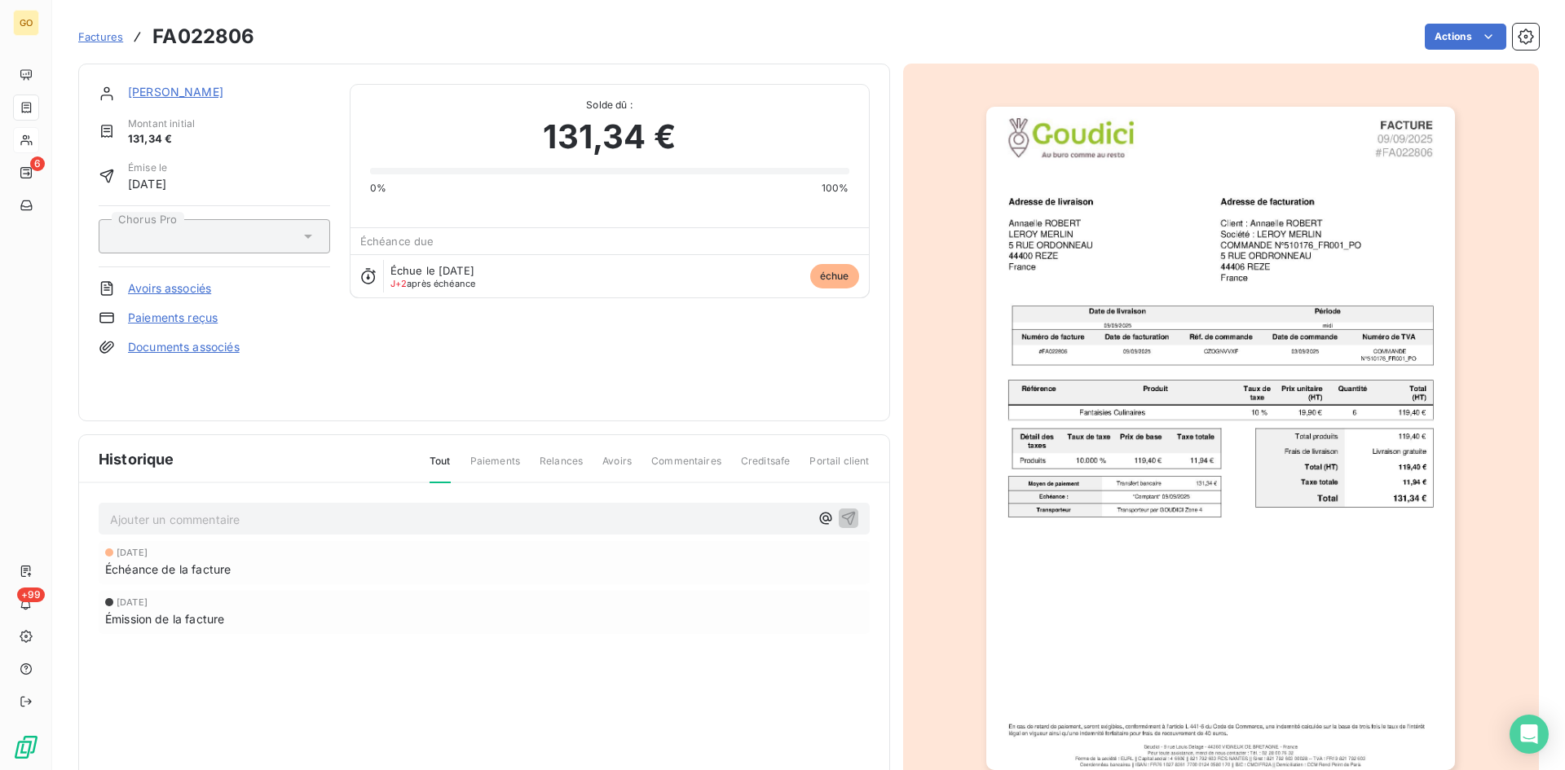
click at [105, 39] on span "Factures" at bounding box center [100, 36] width 45 height 13
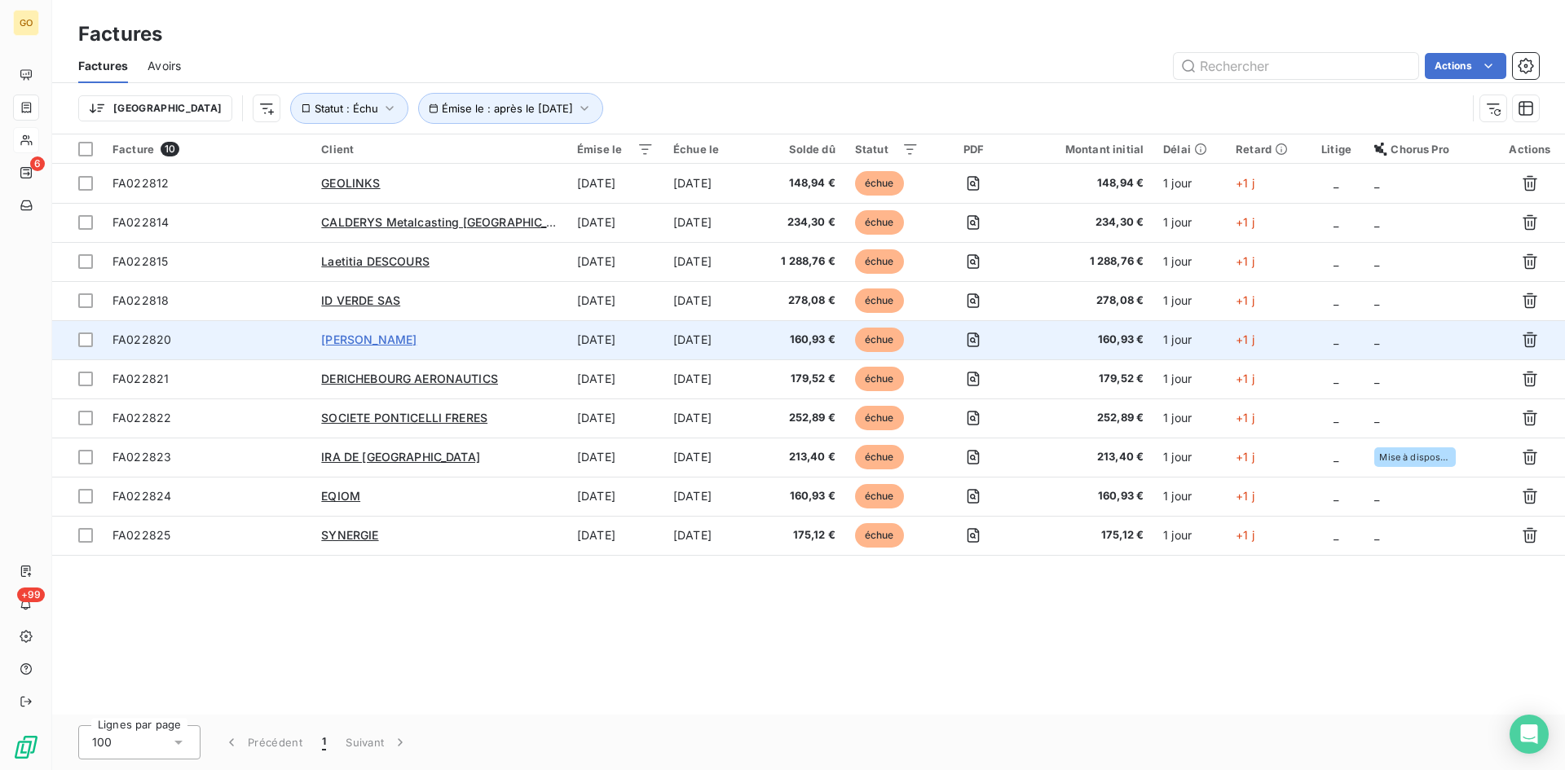
click at [416, 343] on span "[PERSON_NAME]" at bounding box center [368, 339] width 95 height 14
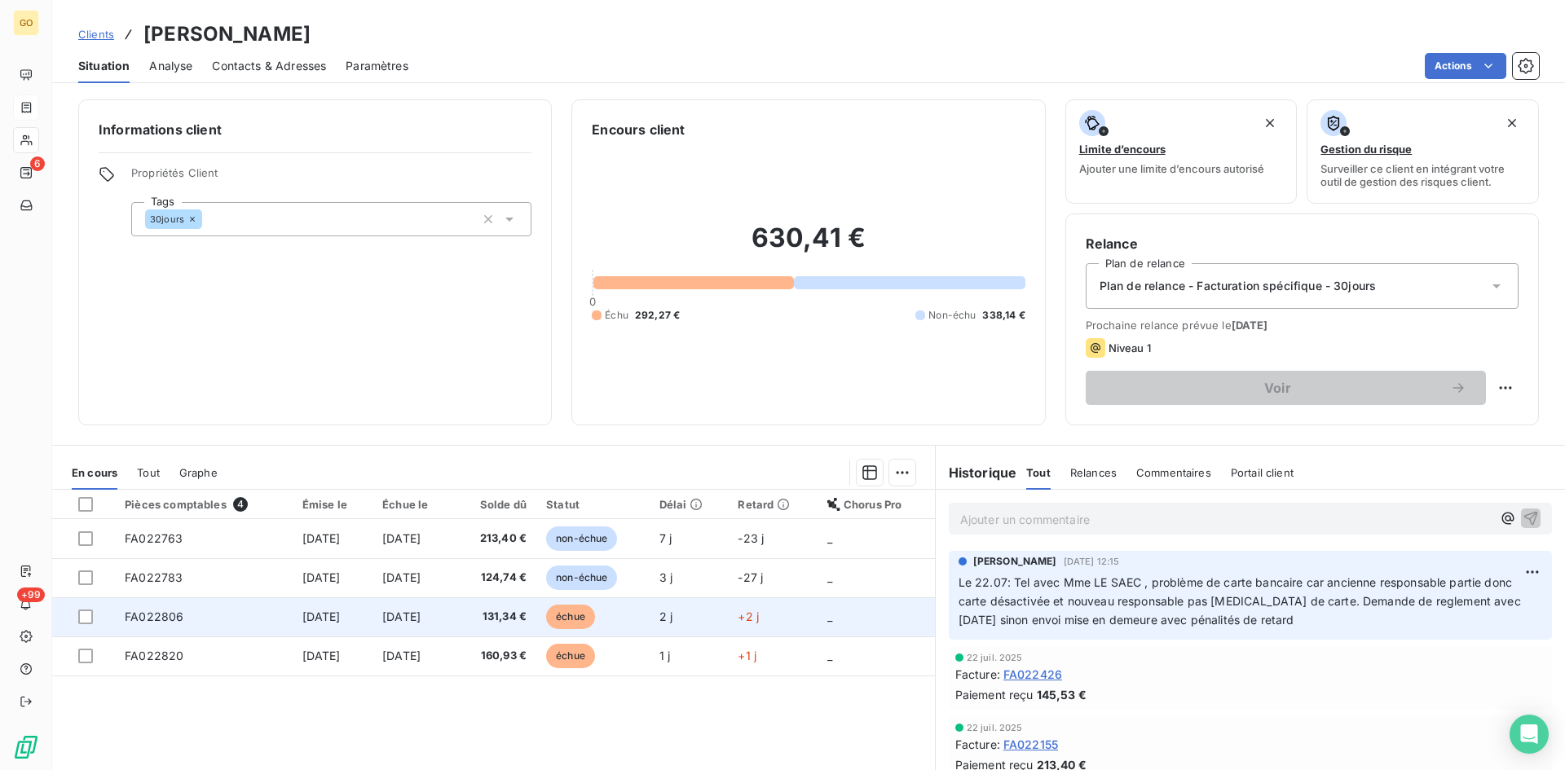
click at [146, 618] on span "FA022806" at bounding box center [154, 617] width 59 height 14
click at [86, 620] on div at bounding box center [85, 617] width 15 height 15
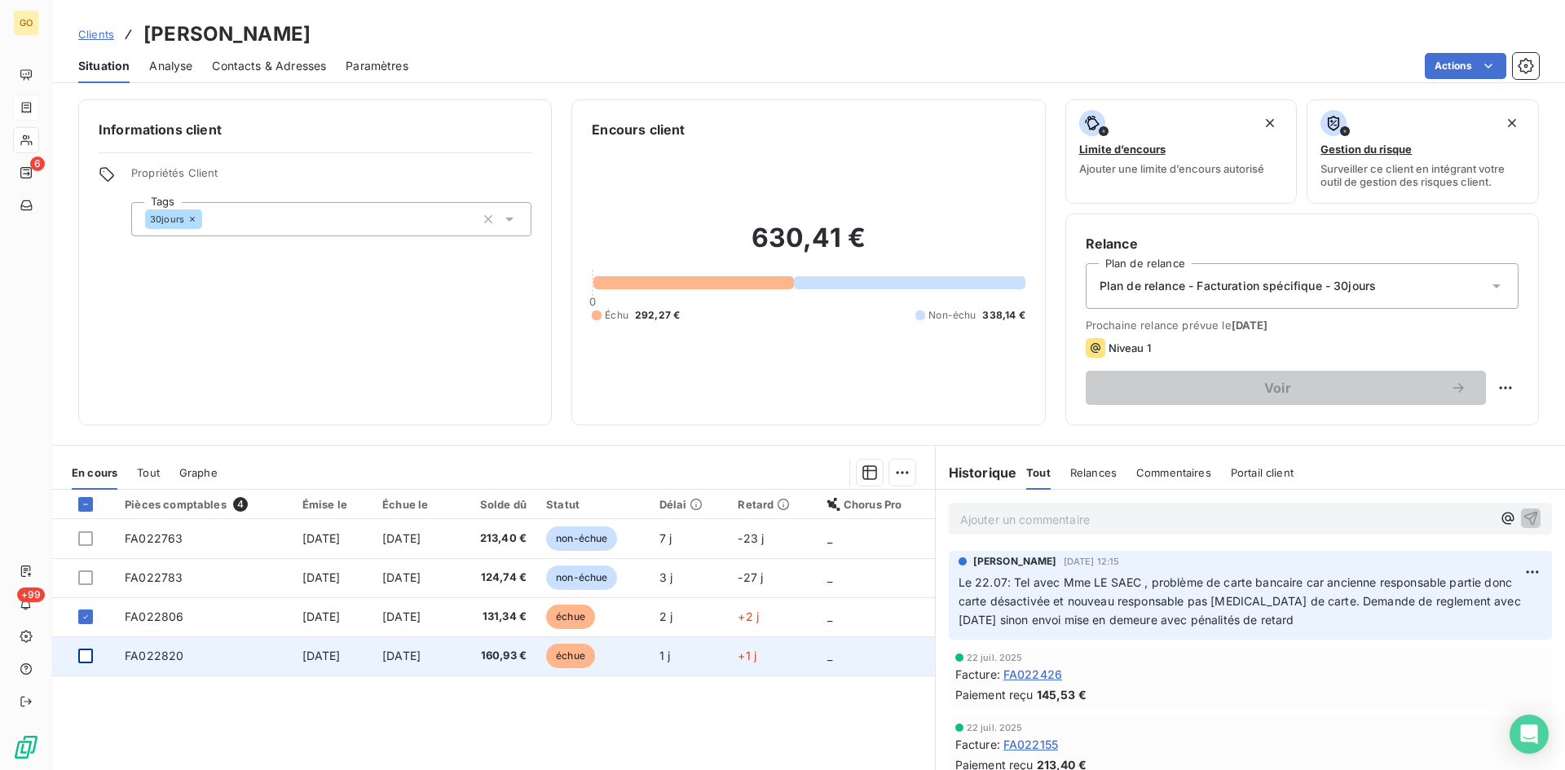
click at [81, 658] on div at bounding box center [85, 656] width 15 height 15
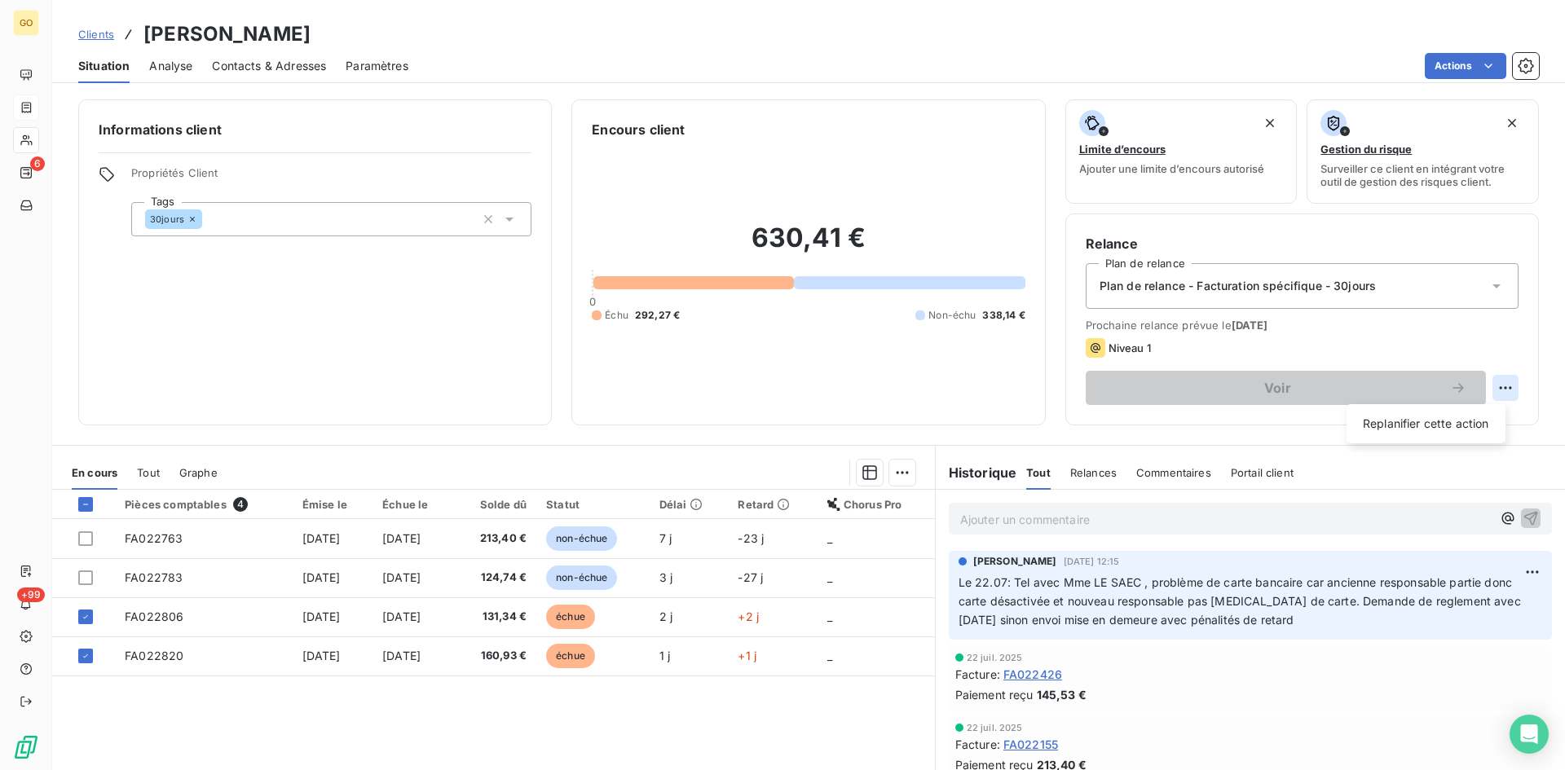
click at [1493, 392] on html "GO 6 +99 Clients [PERSON_NAME] FRANCE Situation Analyse Contacts & Adresses Par…" at bounding box center [782, 385] width 1565 height 770
click at [1444, 426] on div "Replanifier cette action" at bounding box center [1426, 424] width 146 height 26
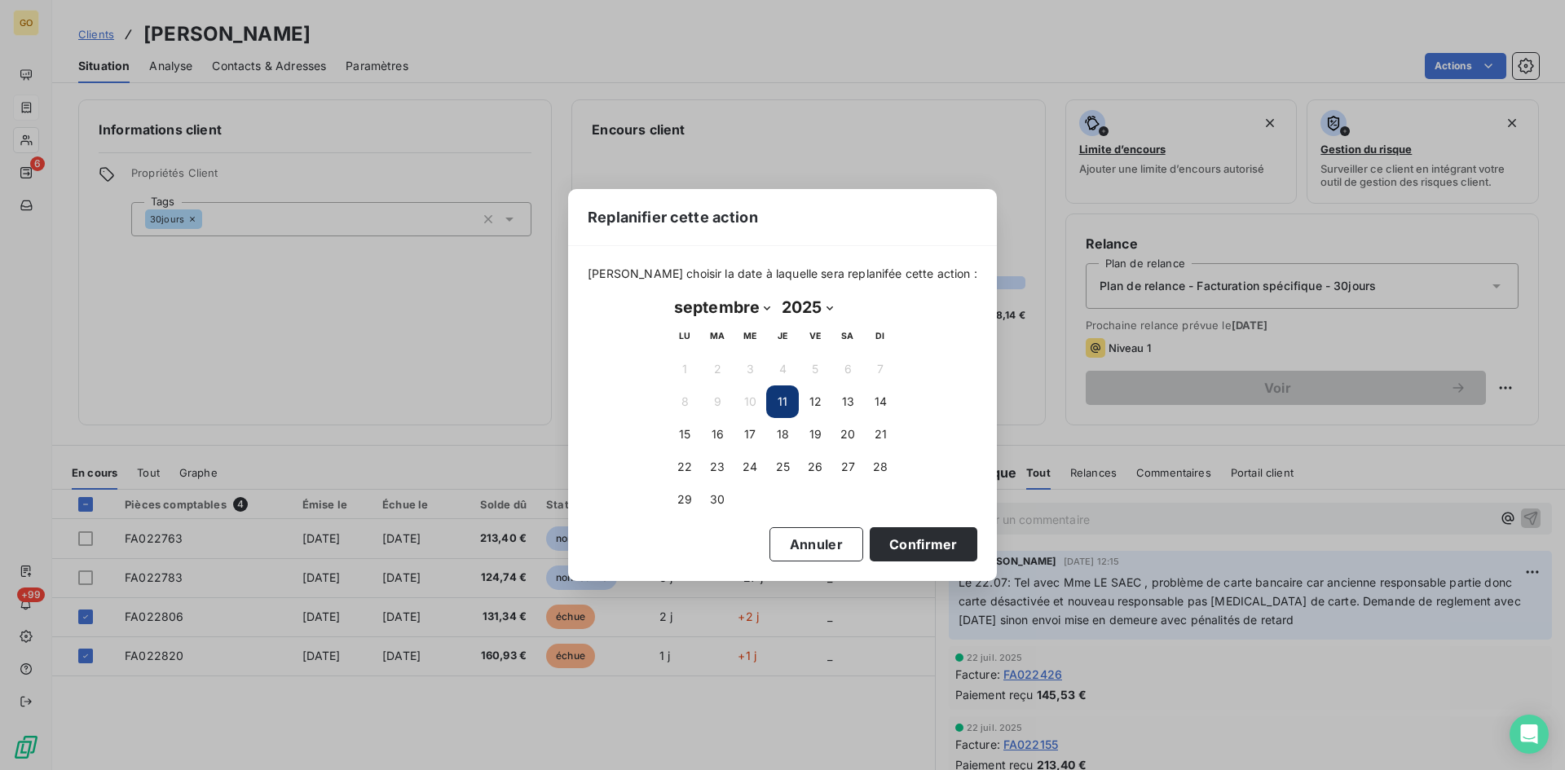
click at [762, 303] on select "janvier février mars avril mai juin juillet août septembre octobre novembre déc…" at bounding box center [722, 307] width 108 height 26
select select "9"
click at [668, 294] on select "janvier février mars avril mai juin juillet août septembre octobre novembre déc…" at bounding box center [722, 307] width 108 height 26
click at [806, 550] on button "Annuler" at bounding box center [816, 544] width 94 height 34
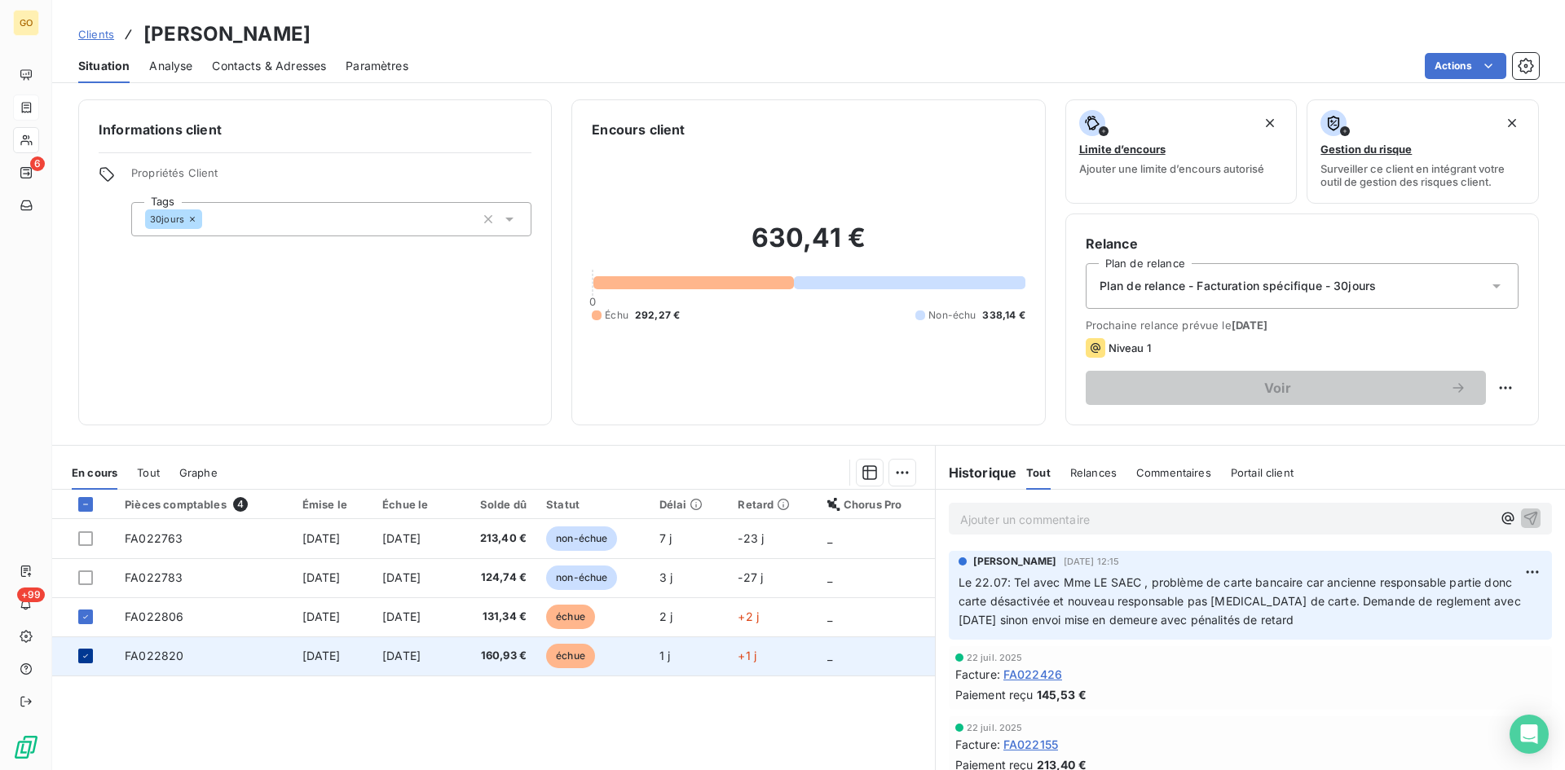
click at [82, 660] on icon at bounding box center [86, 656] width 10 height 10
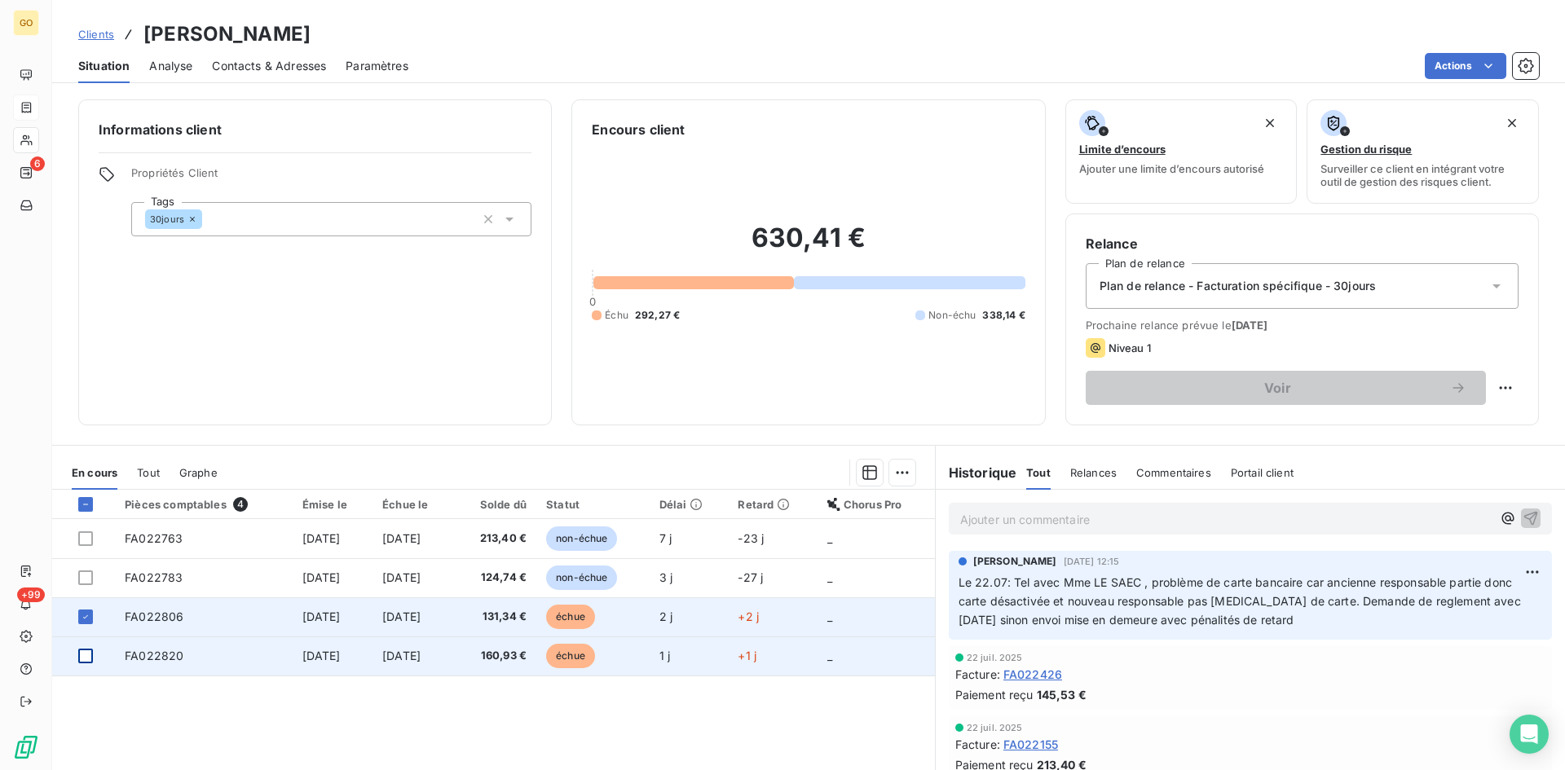
click at [150, 611] on span "FA022806" at bounding box center [154, 617] width 59 height 14
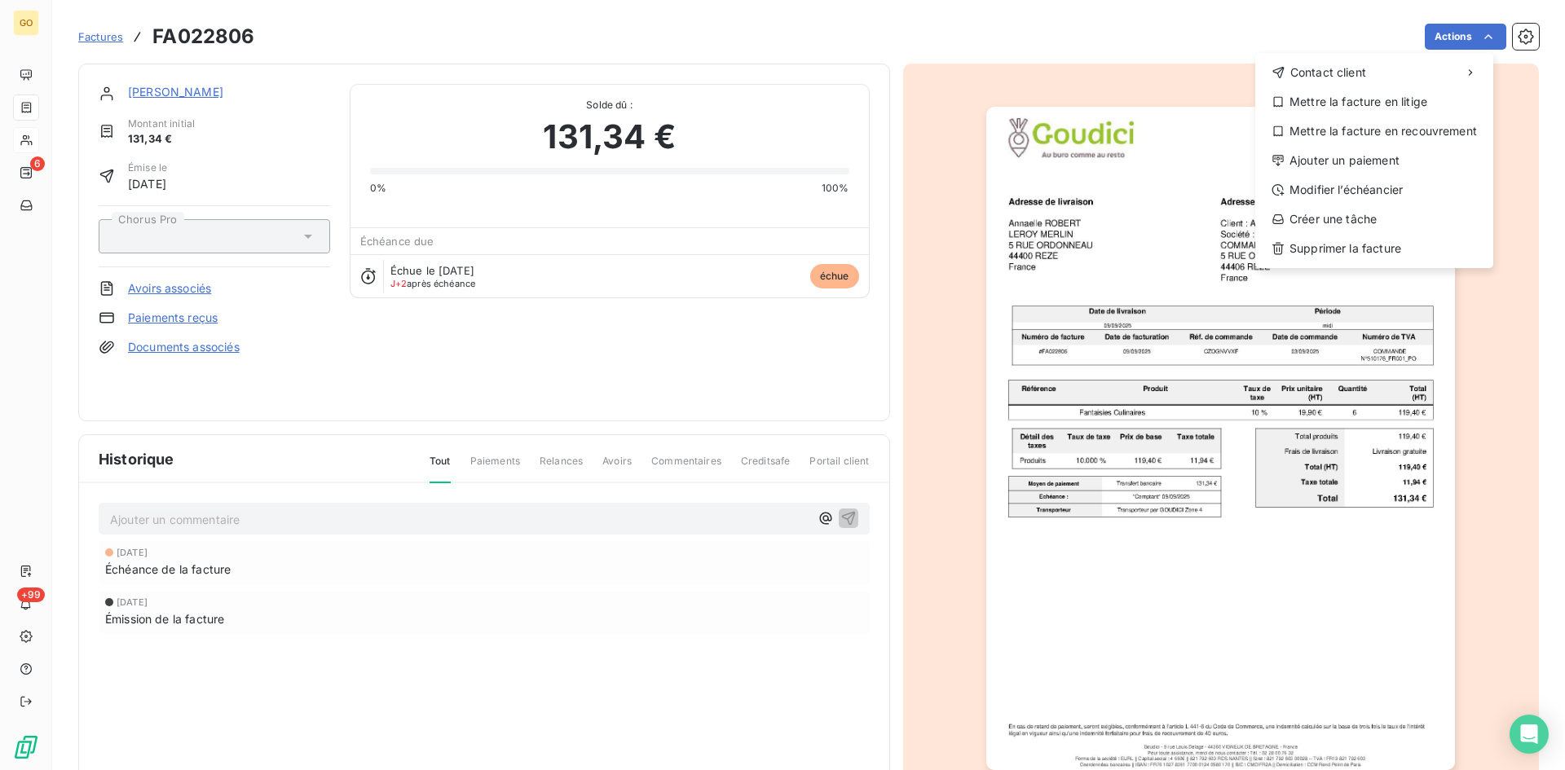
click at [156, 91] on html "GO 6 +99 Factures FA022806 Actions Contact client Mettre la facture en litige M…" at bounding box center [782, 385] width 1565 height 770
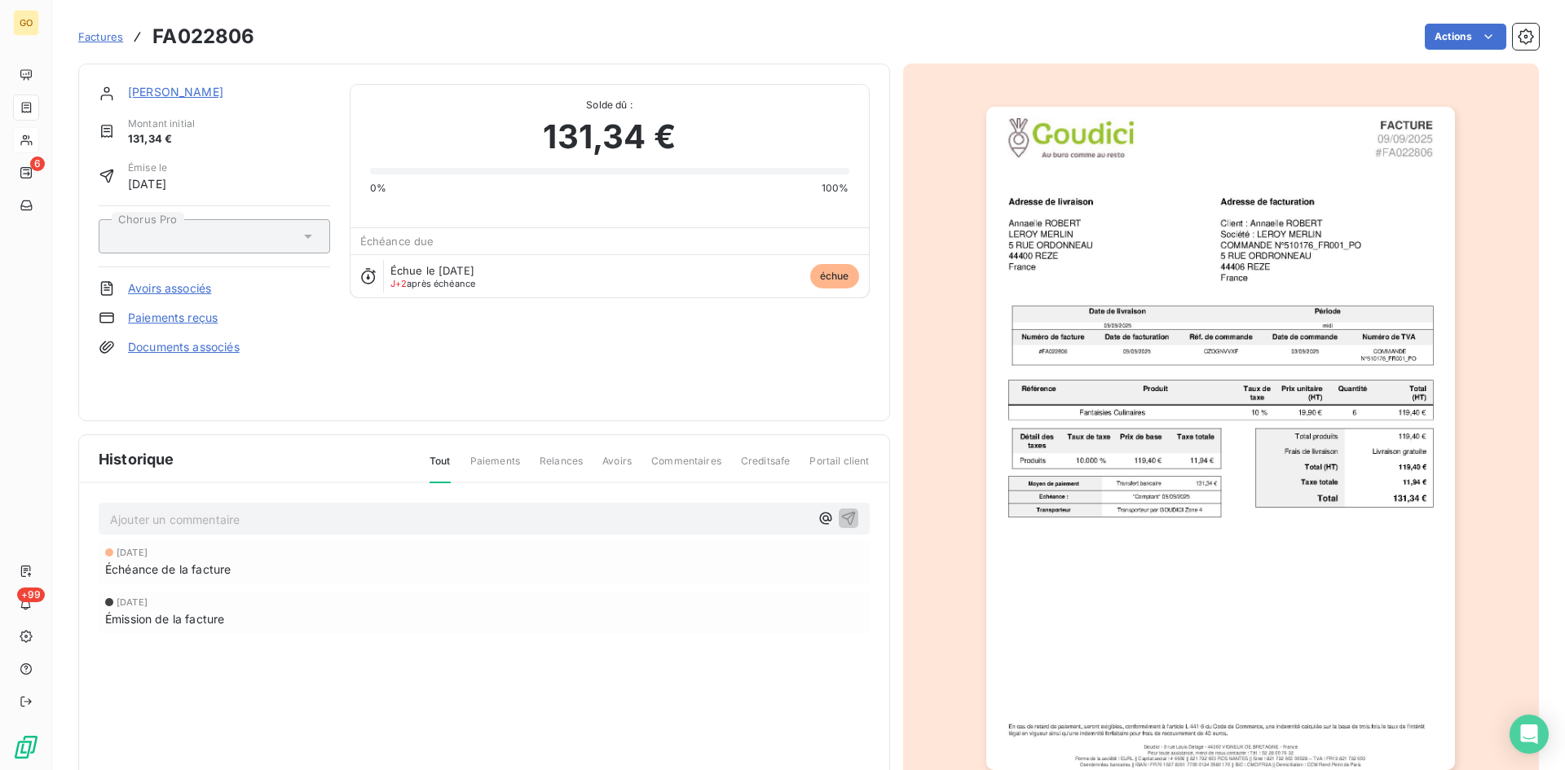
click at [103, 35] on span "Factures" at bounding box center [100, 36] width 45 height 13
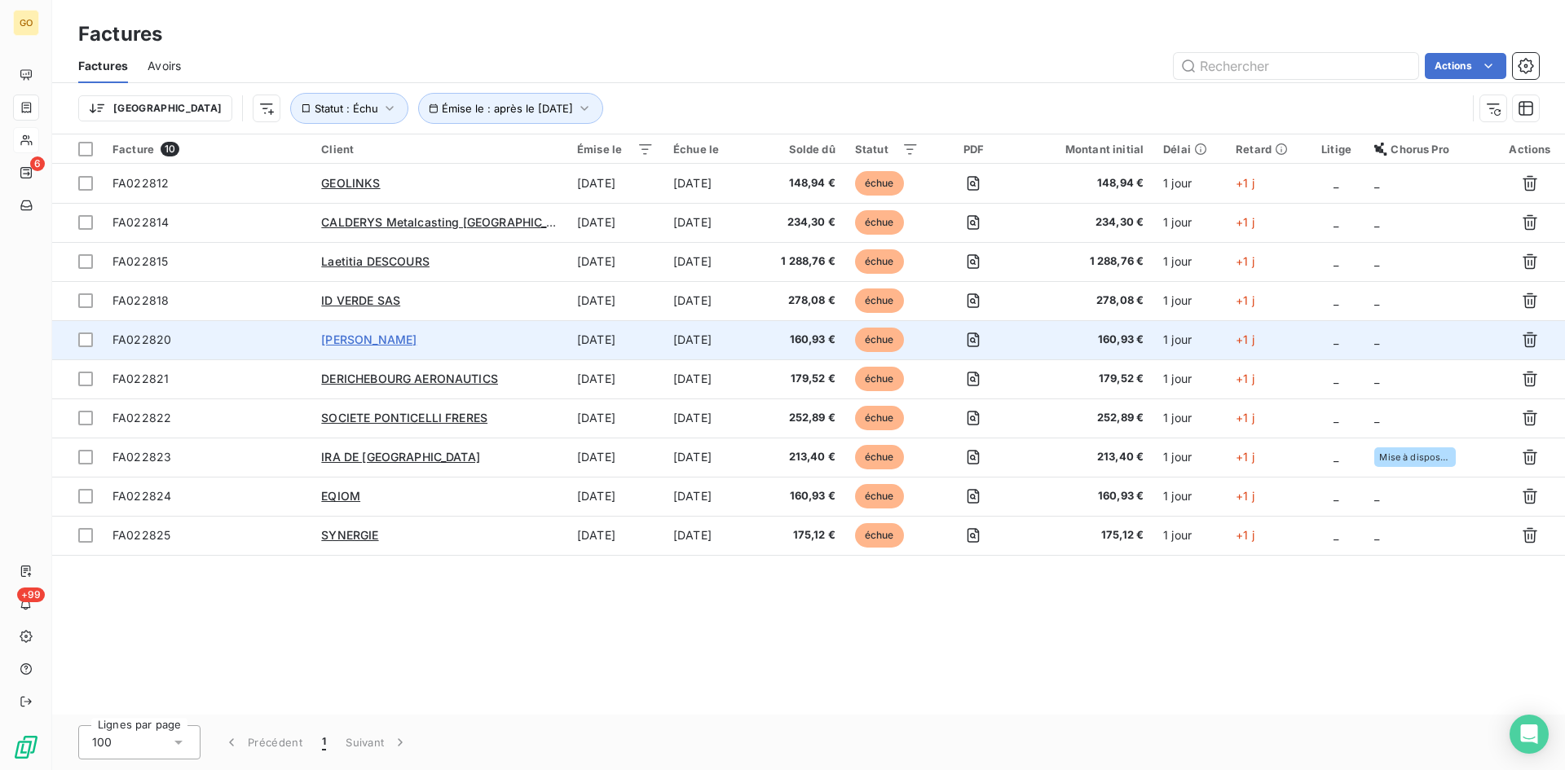
click at [385, 341] on span "[PERSON_NAME]" at bounding box center [368, 339] width 95 height 14
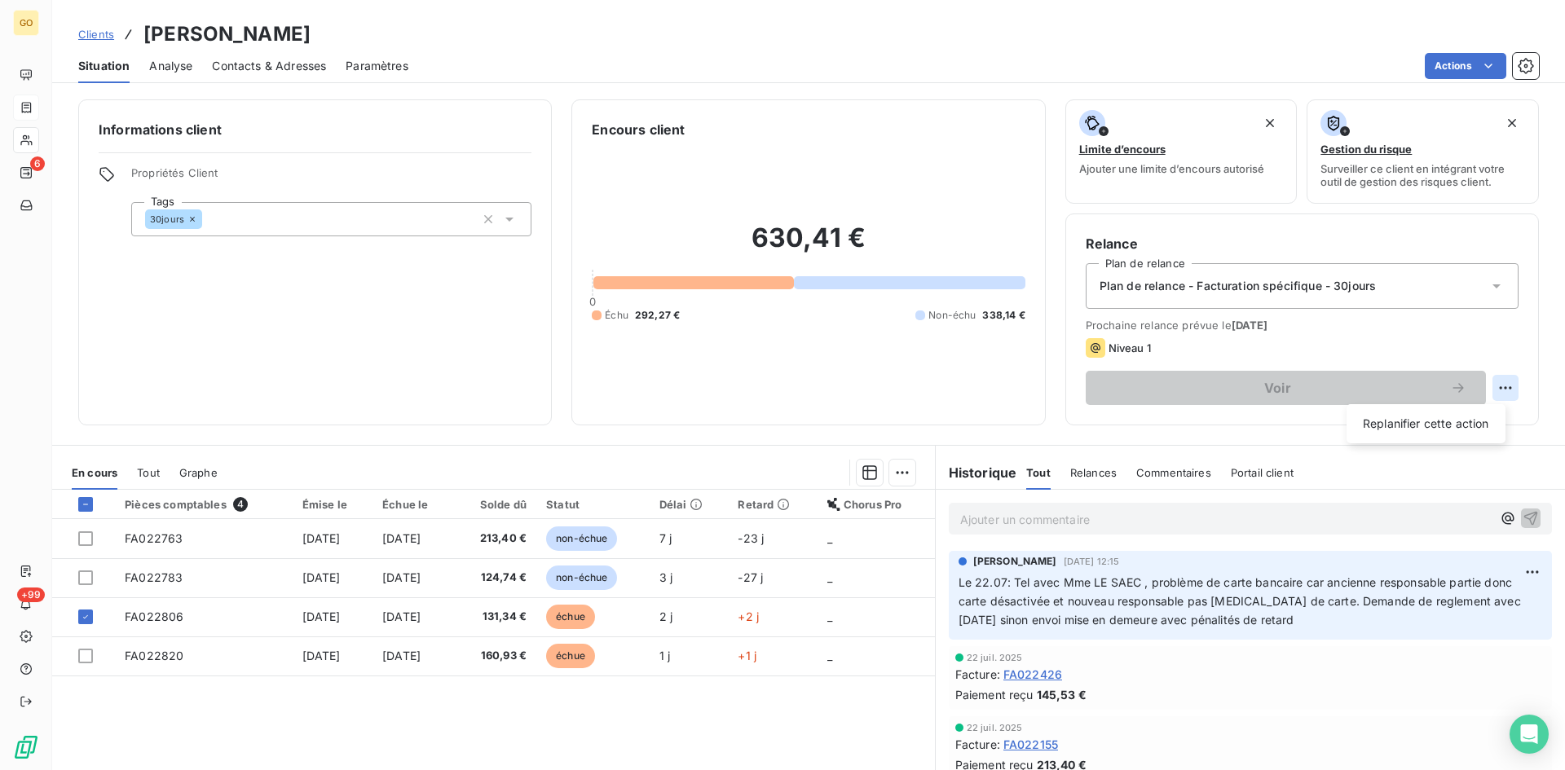
click at [1486, 386] on html "GO 6 +99 Clients [PERSON_NAME] FRANCE Situation Analyse Contacts & Adresses Par…" at bounding box center [782, 385] width 1565 height 770
click at [1419, 425] on div "Replanifier cette action" at bounding box center [1426, 424] width 146 height 26
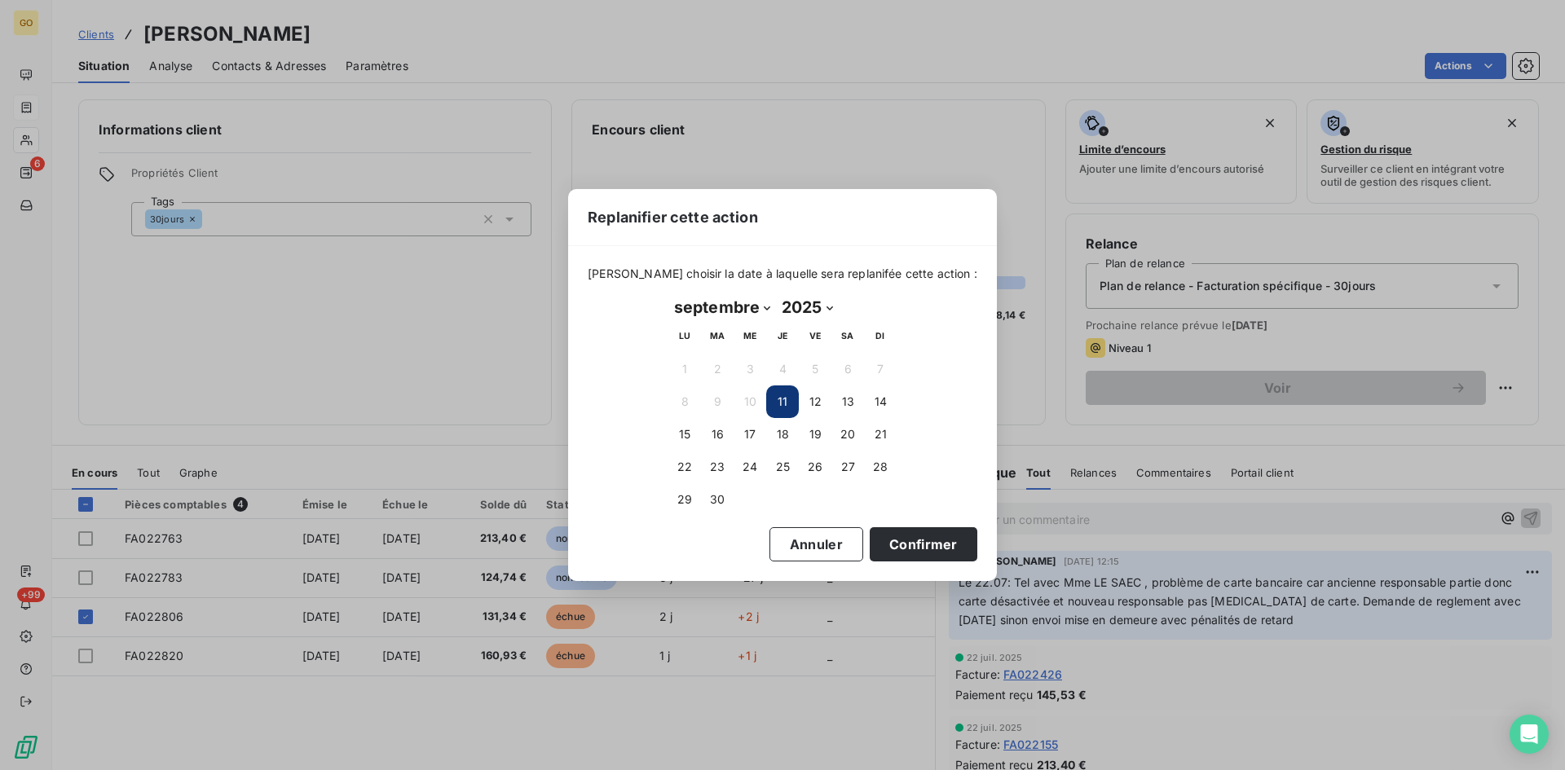
click at [762, 306] on select "janvier février mars avril mai juin juillet août septembre octobre novembre déc…" at bounding box center [722, 307] width 108 height 26
select select "9"
click at [668, 294] on select "janvier février mars avril mai juin juillet août septembre octobre novembre déc…" at bounding box center [722, 307] width 108 height 26
click at [776, 400] on button "9" at bounding box center [782, 401] width 33 height 33
click at [885, 548] on button "Confirmer" at bounding box center [923, 544] width 108 height 34
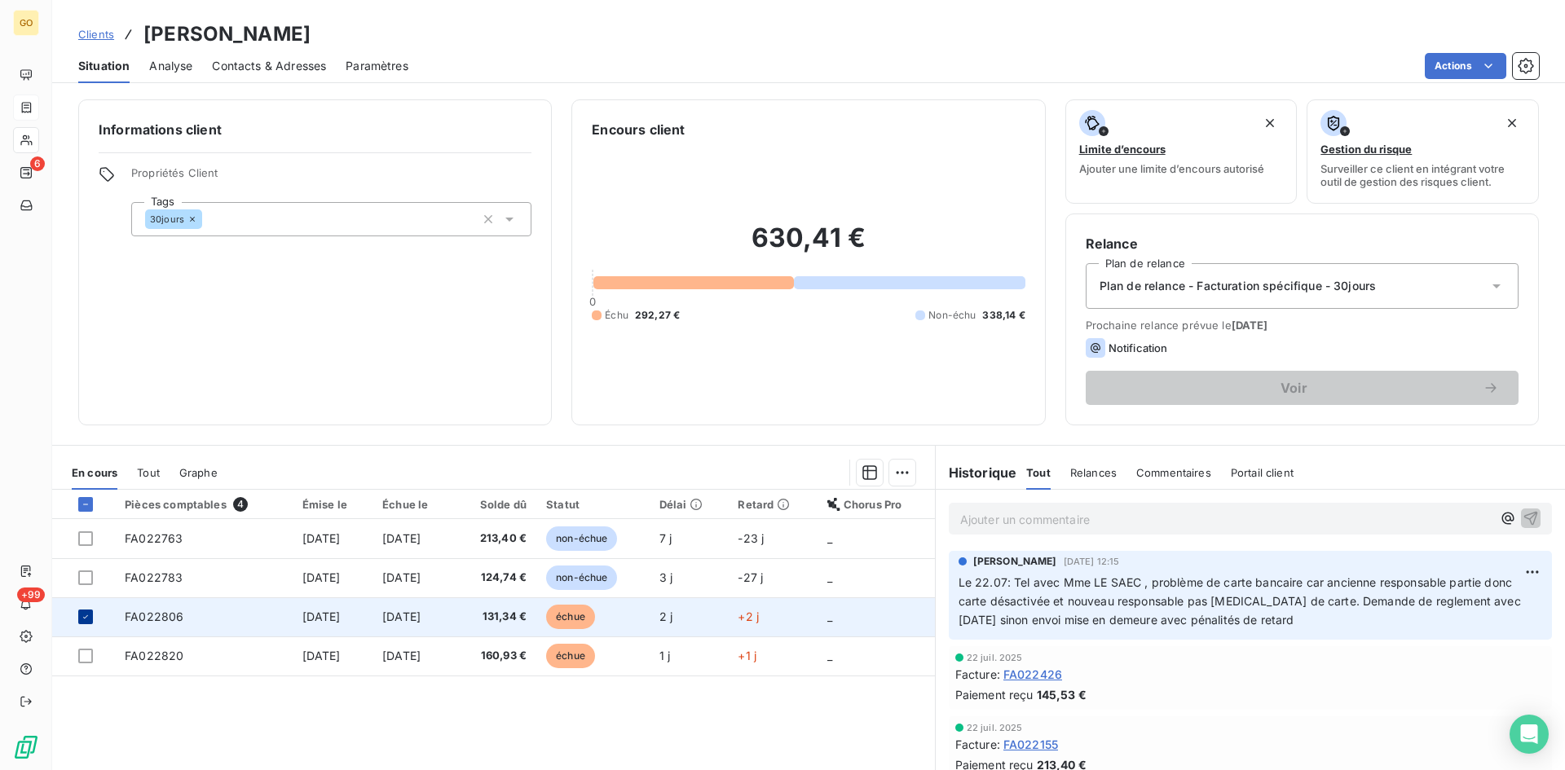
click at [85, 614] on icon at bounding box center [86, 617] width 10 height 10
click at [165, 621] on span "FA022806" at bounding box center [154, 617] width 59 height 14
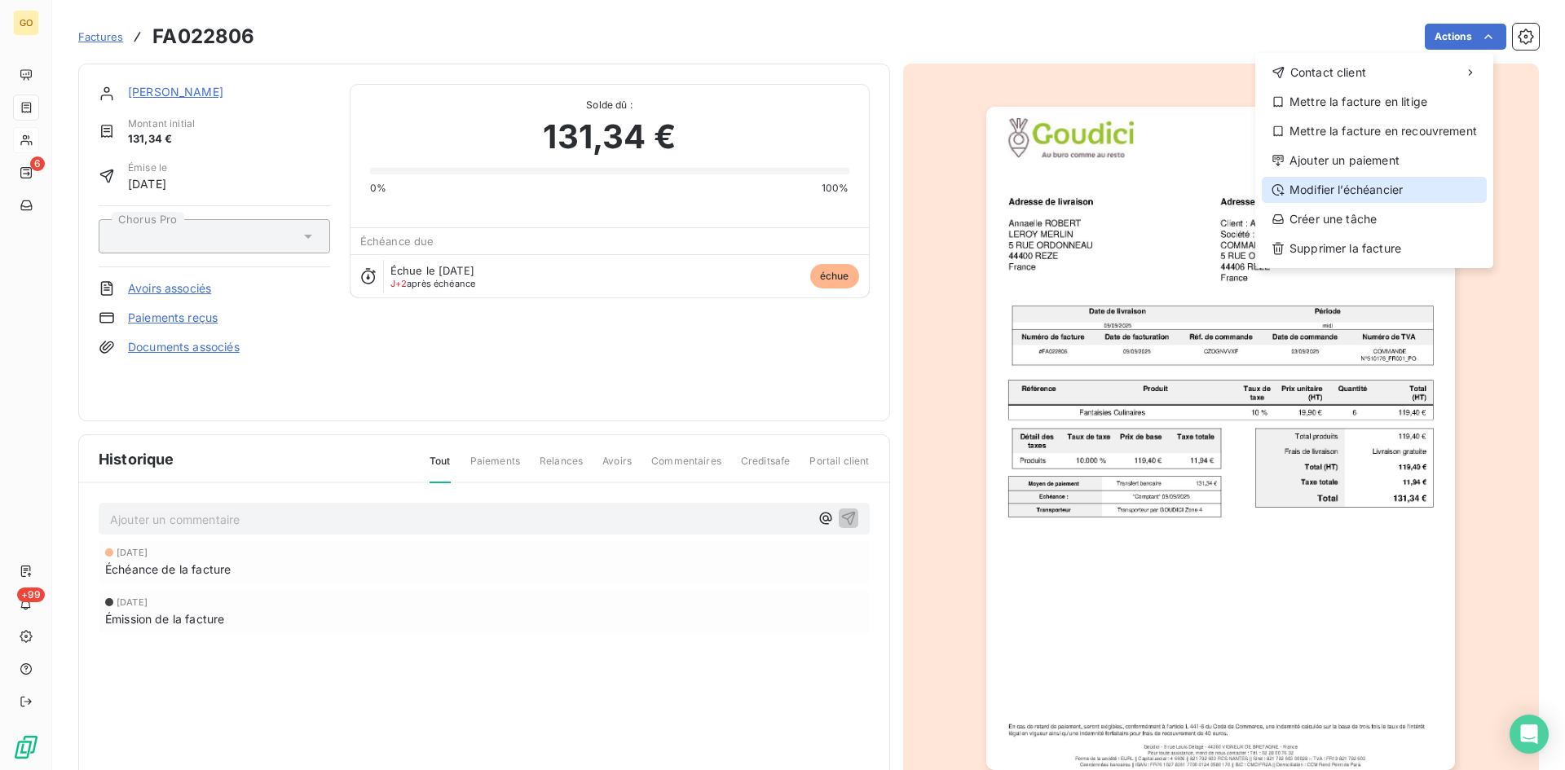
click at [1356, 188] on div "Modifier l’échéancier" at bounding box center [1373, 190] width 225 height 26
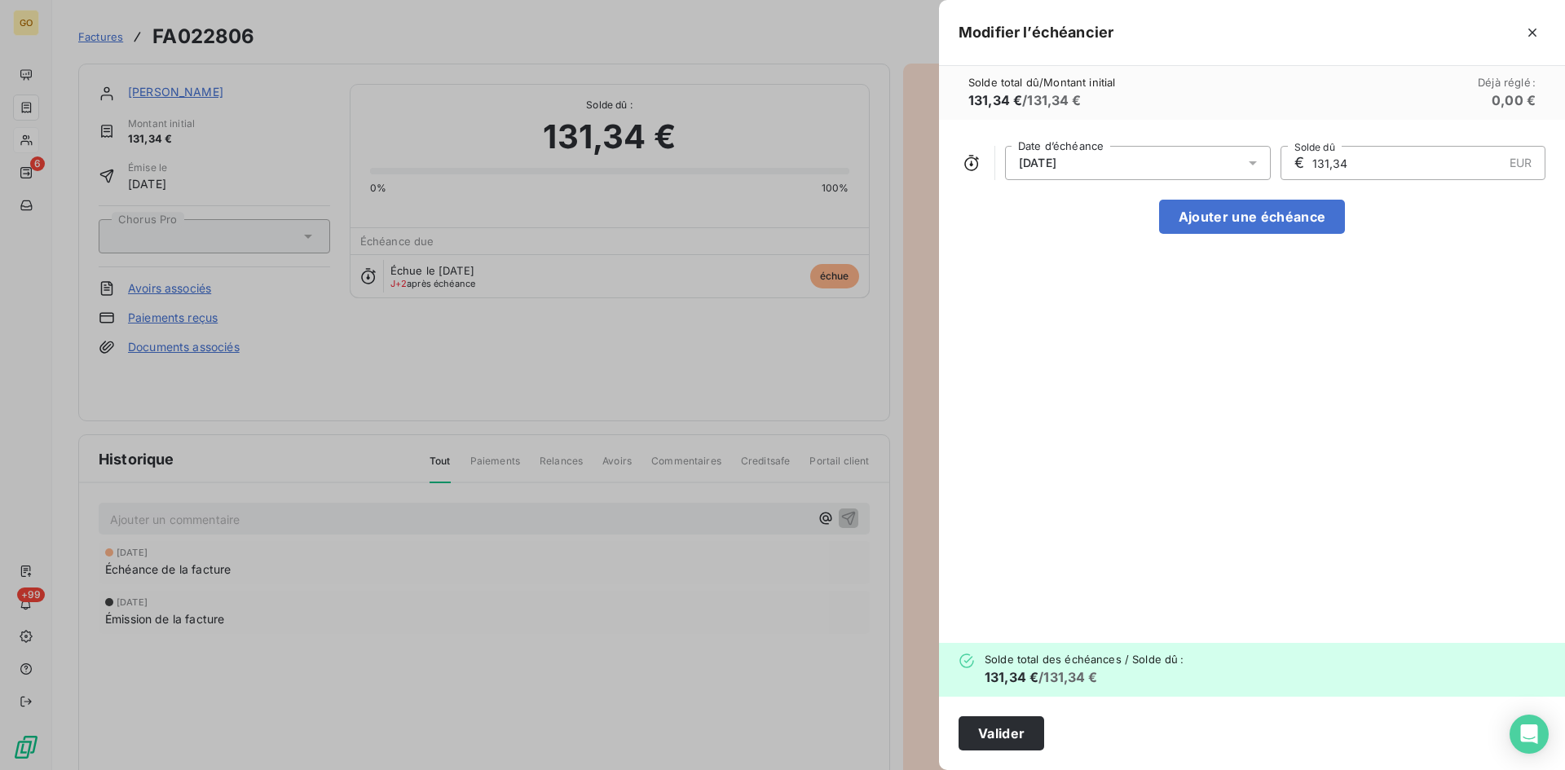
click at [1265, 165] on div at bounding box center [1257, 163] width 26 height 34
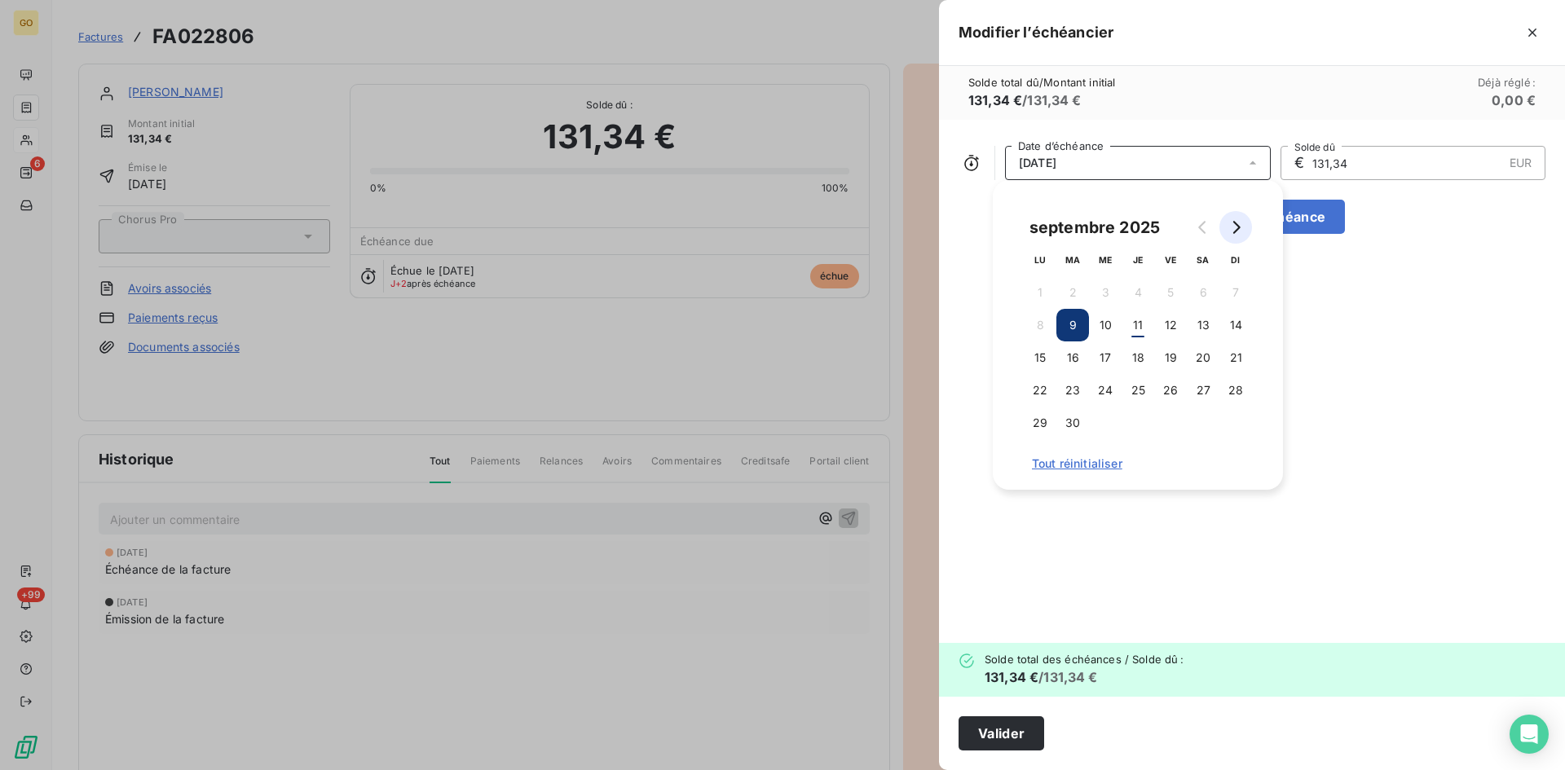
click at [1243, 229] on button "Go to next month" at bounding box center [1235, 227] width 33 height 33
click at [1137, 326] on button "9" at bounding box center [1137, 325] width 33 height 33
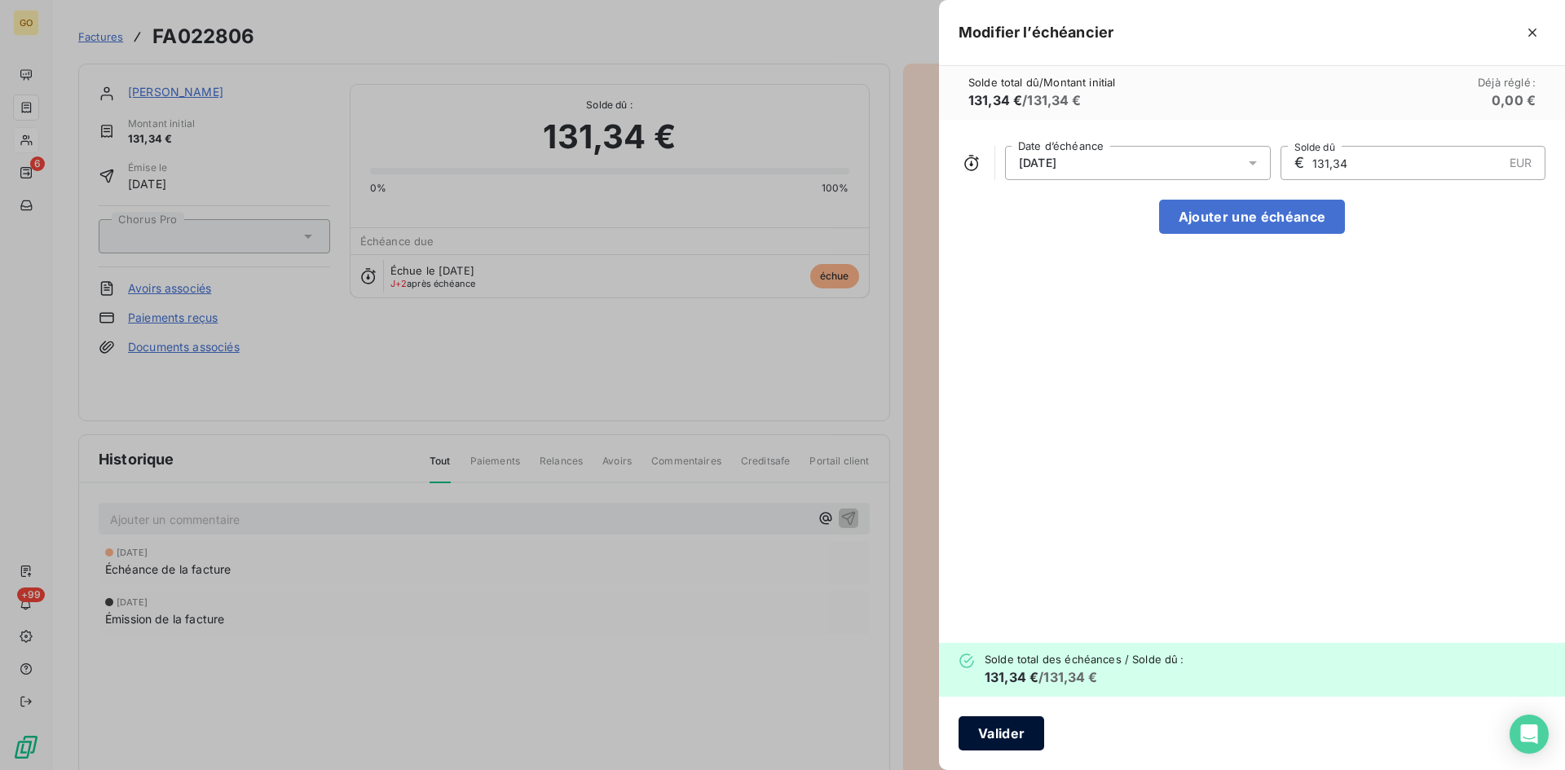
click at [1006, 735] on button "Valider" at bounding box center [1001, 733] width 86 height 34
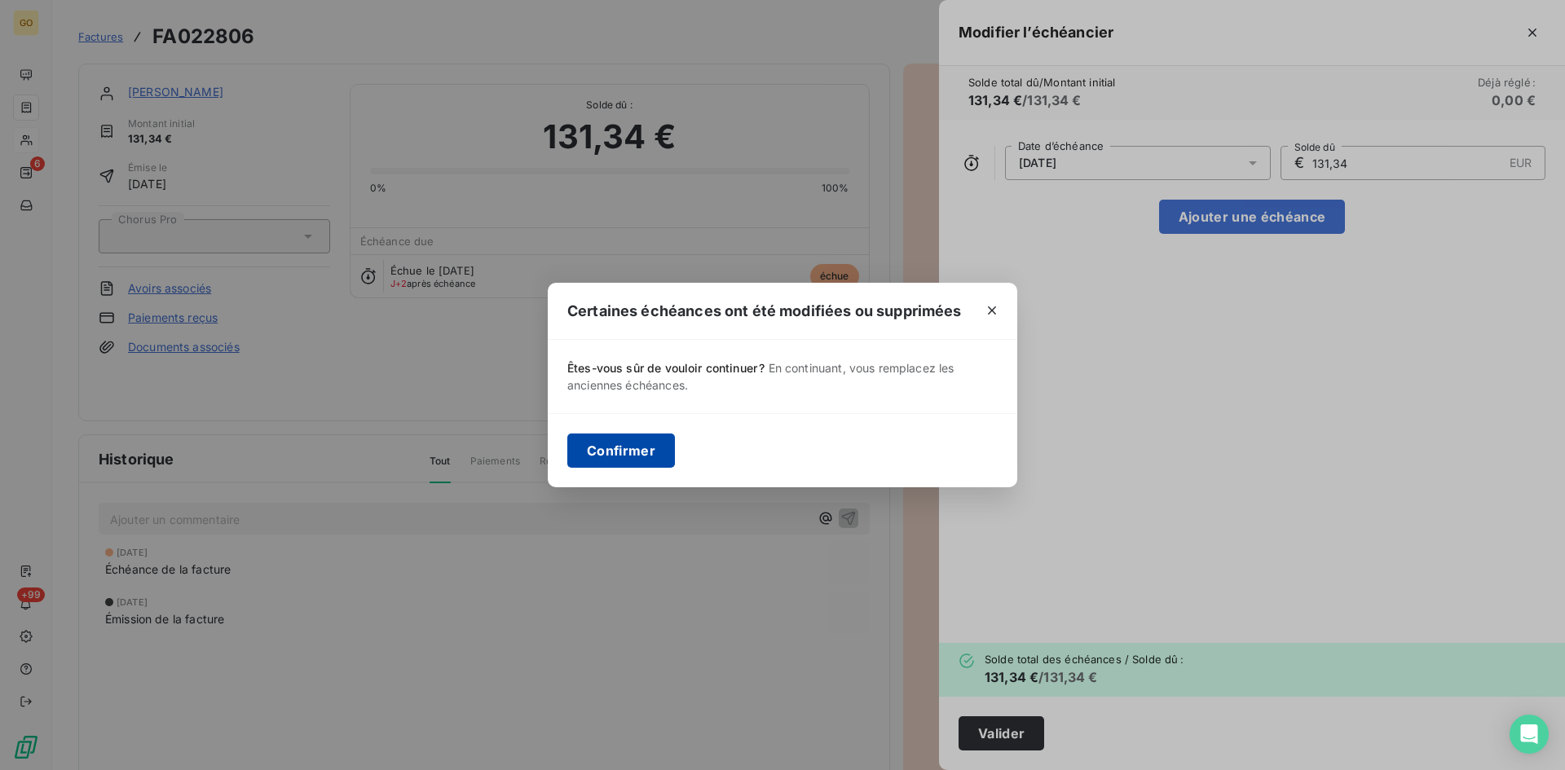
click at [659, 461] on button "Confirmer" at bounding box center [621, 450] width 108 height 34
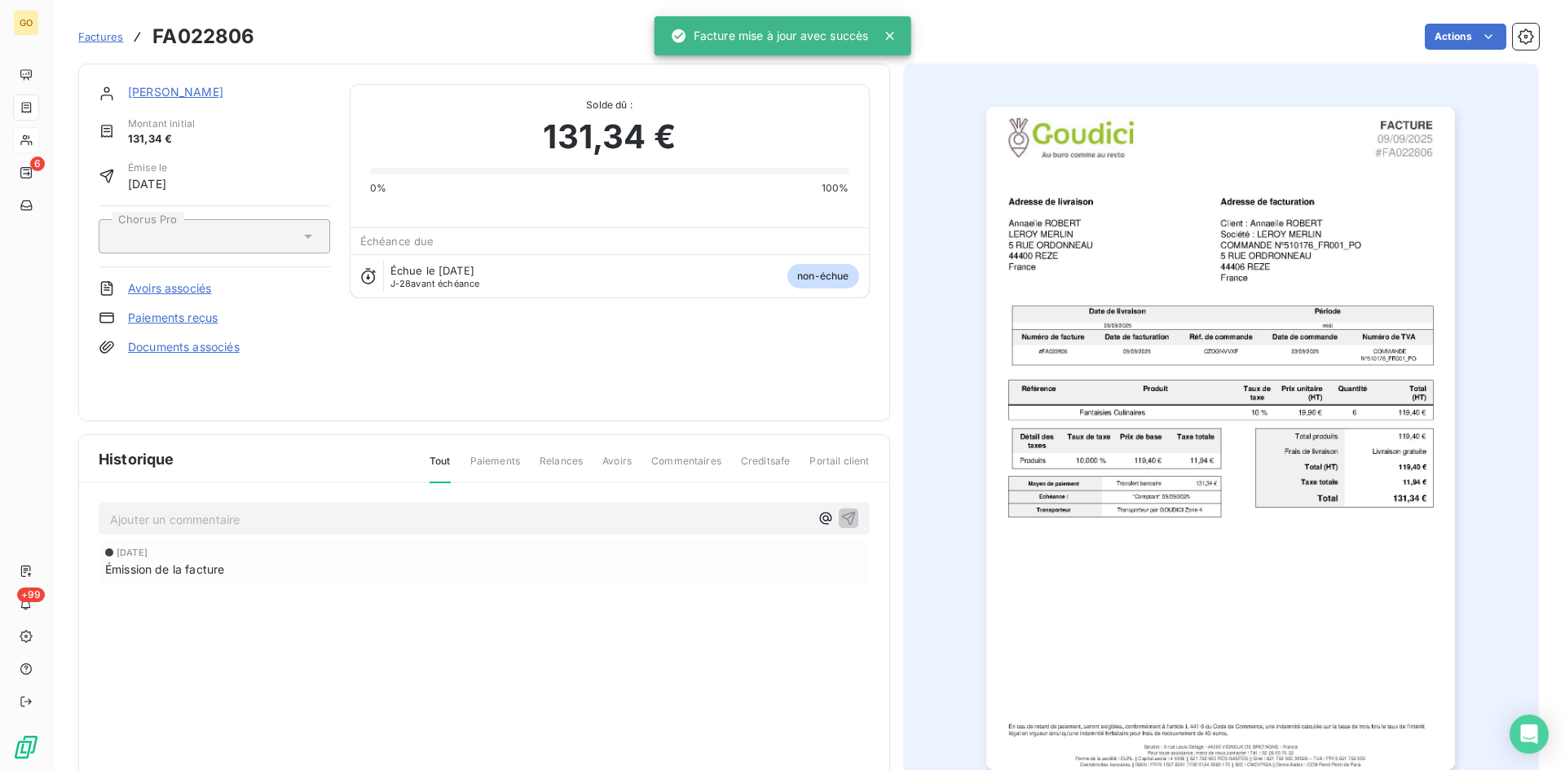
click at [147, 91] on link "[PERSON_NAME]" at bounding box center [175, 92] width 95 height 14
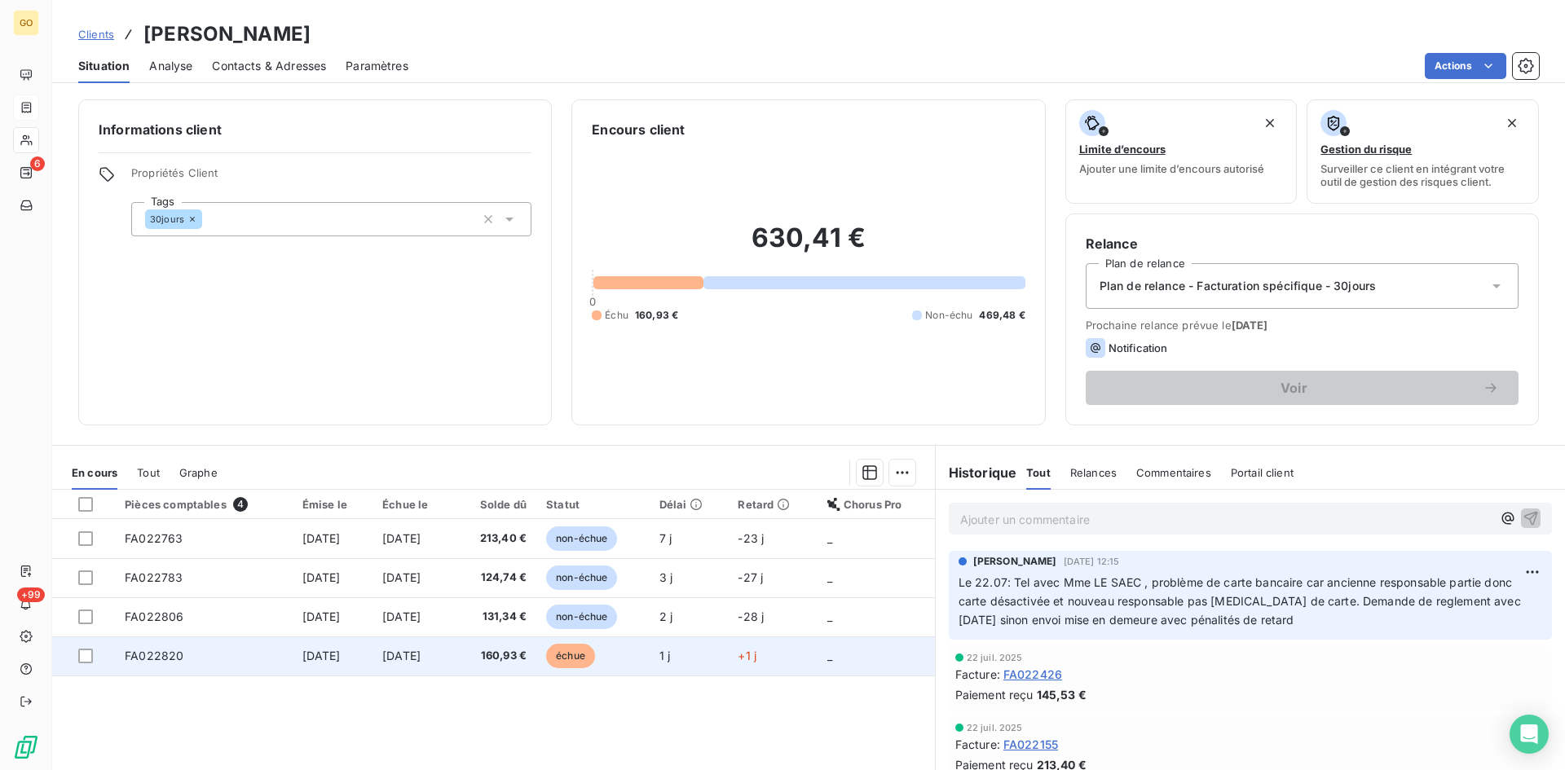
click at [310, 654] on span "[DATE]" at bounding box center [321, 656] width 38 height 14
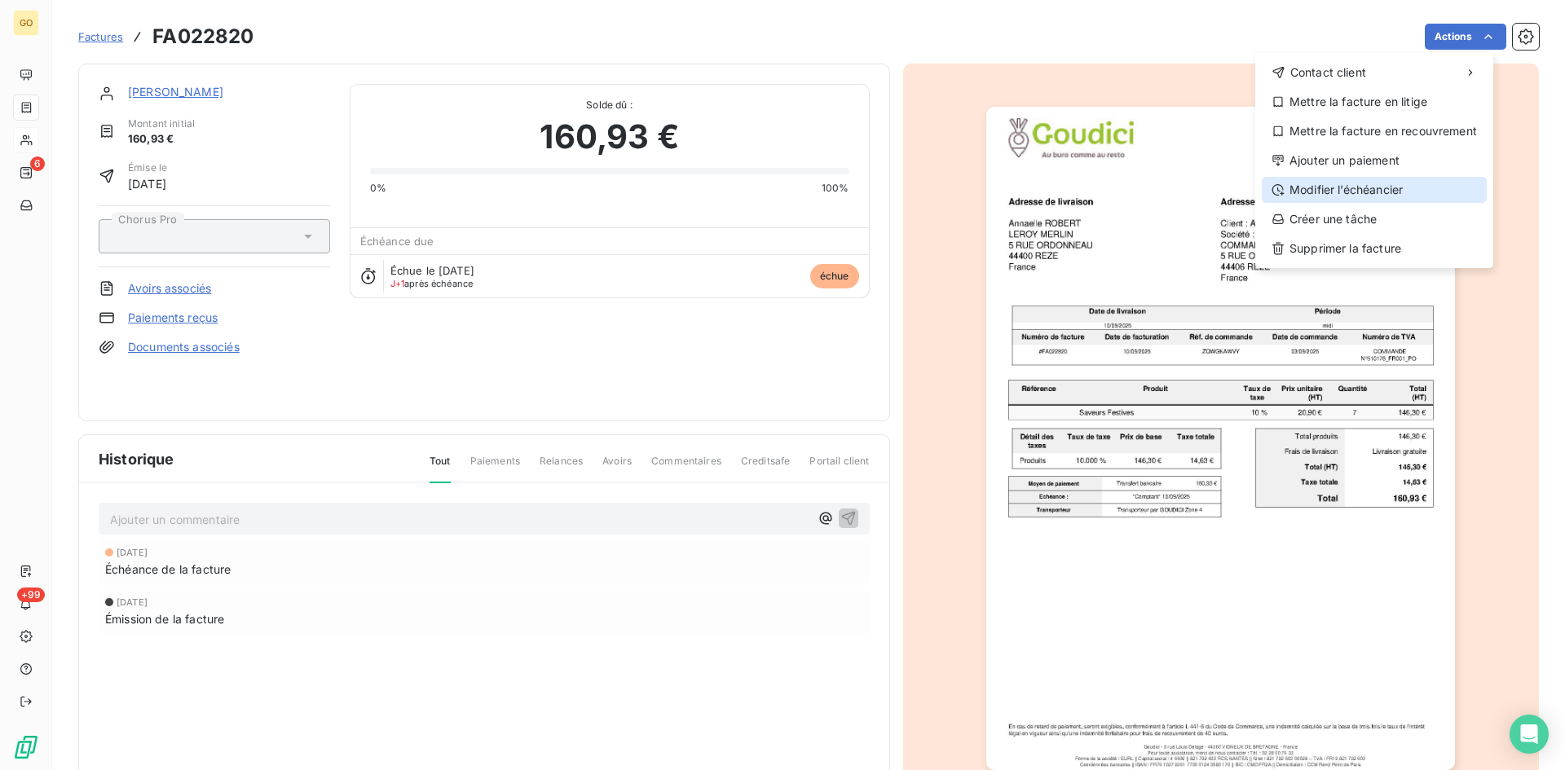
click at [1356, 185] on div "Modifier l’échéancier" at bounding box center [1373, 190] width 225 height 26
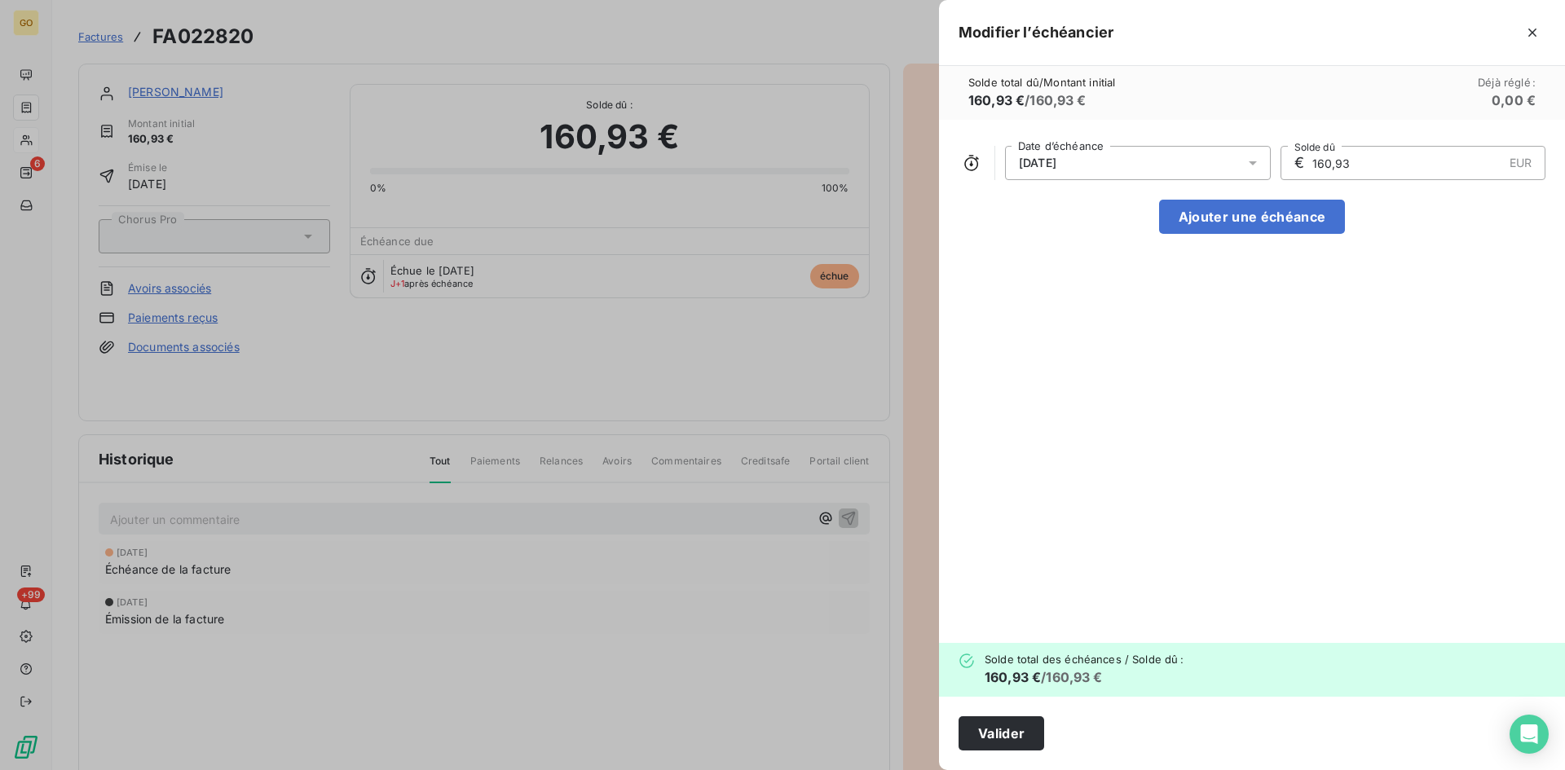
click at [1114, 155] on div "[DATE]" at bounding box center [1138, 163] width 266 height 34
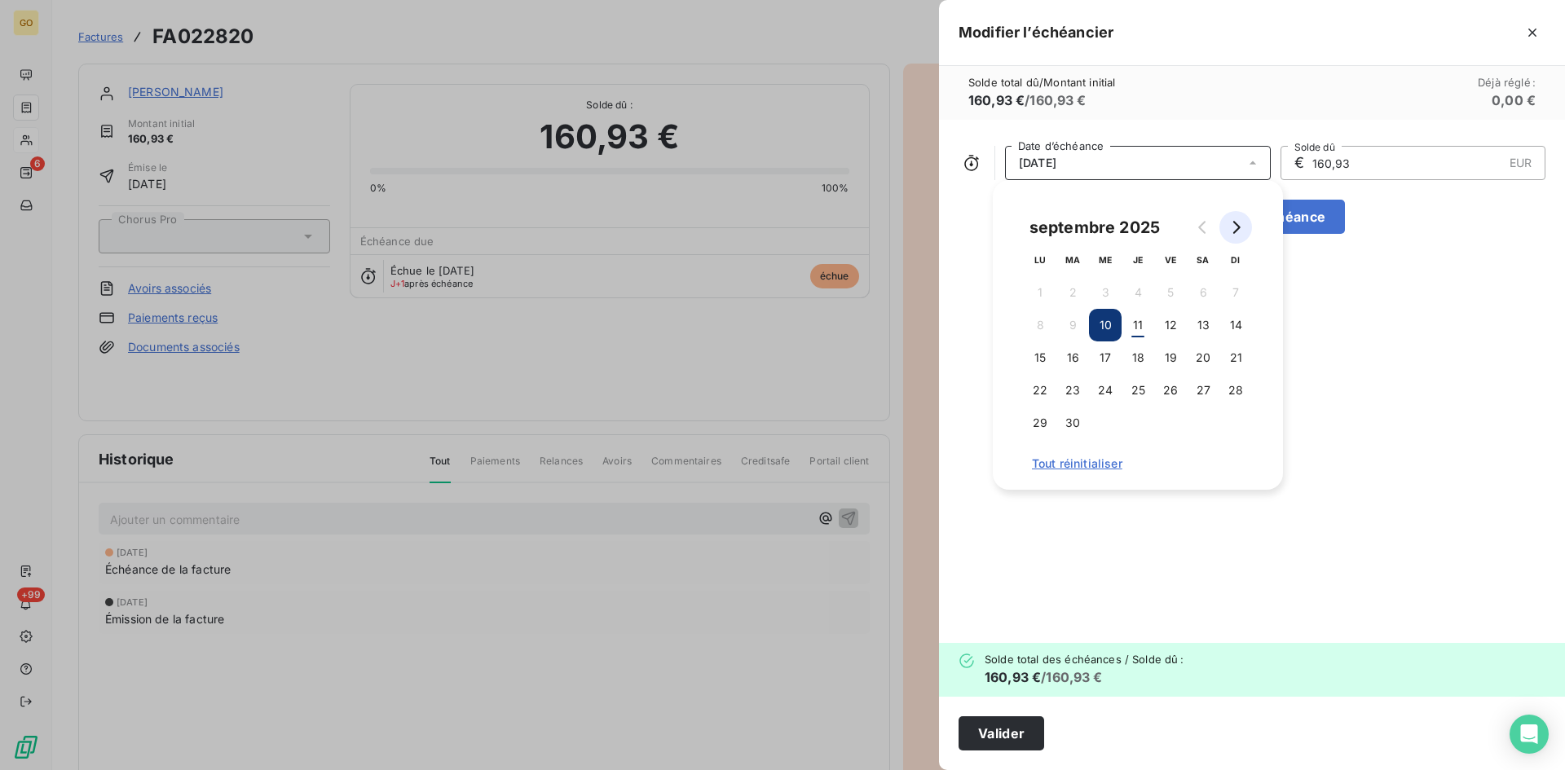
click at [1234, 232] on icon "Go to next month" at bounding box center [1236, 227] width 7 height 13
click at [1162, 323] on button "10" at bounding box center [1170, 325] width 33 height 33
click at [1158, 592] on div "[DATE] Date d’échéance € 160,93 EUR Solde dû Ajouter une échéance" at bounding box center [1252, 381] width 626 height 523
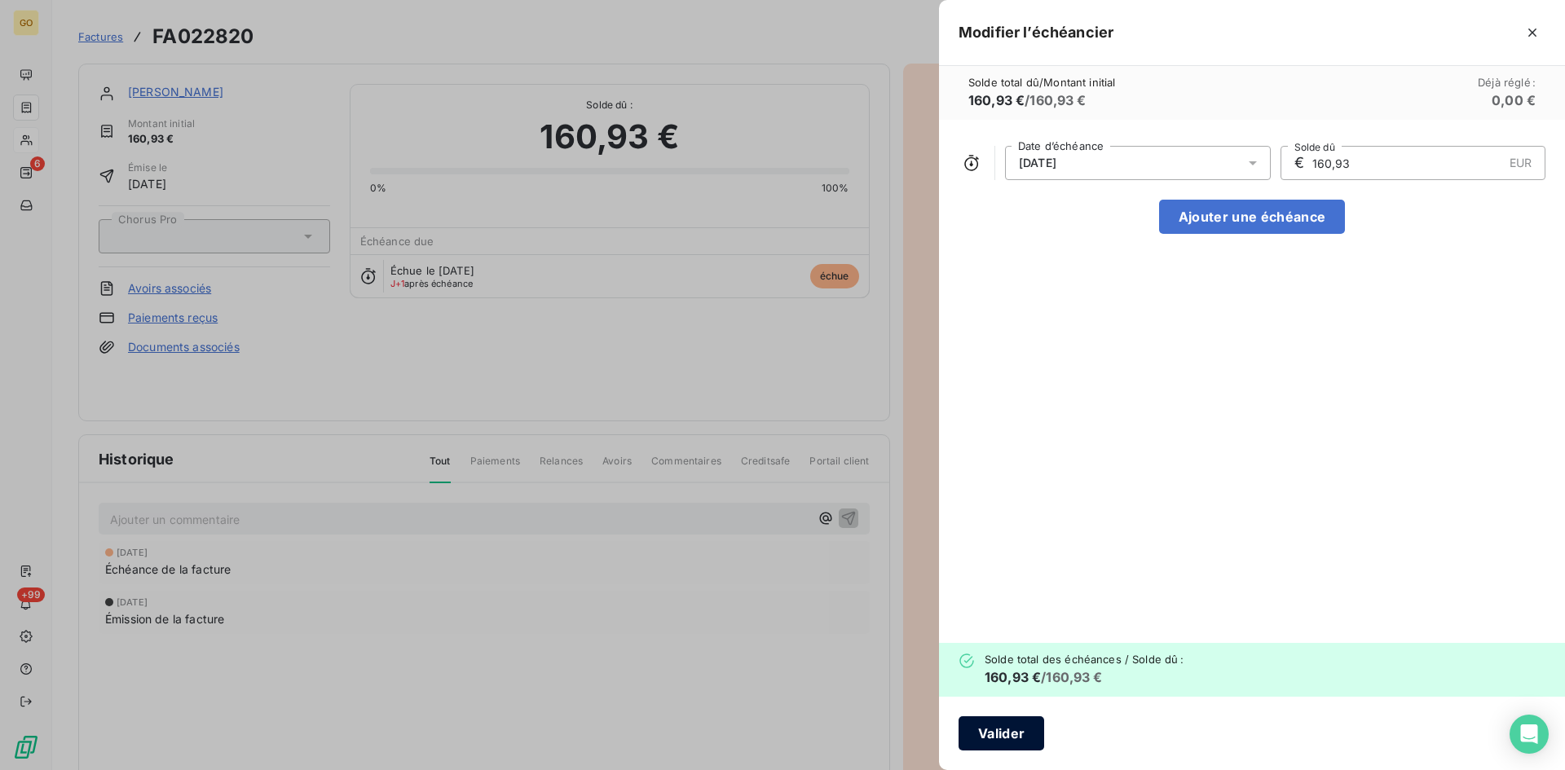
click at [1018, 736] on button "Valider" at bounding box center [1001, 733] width 86 height 34
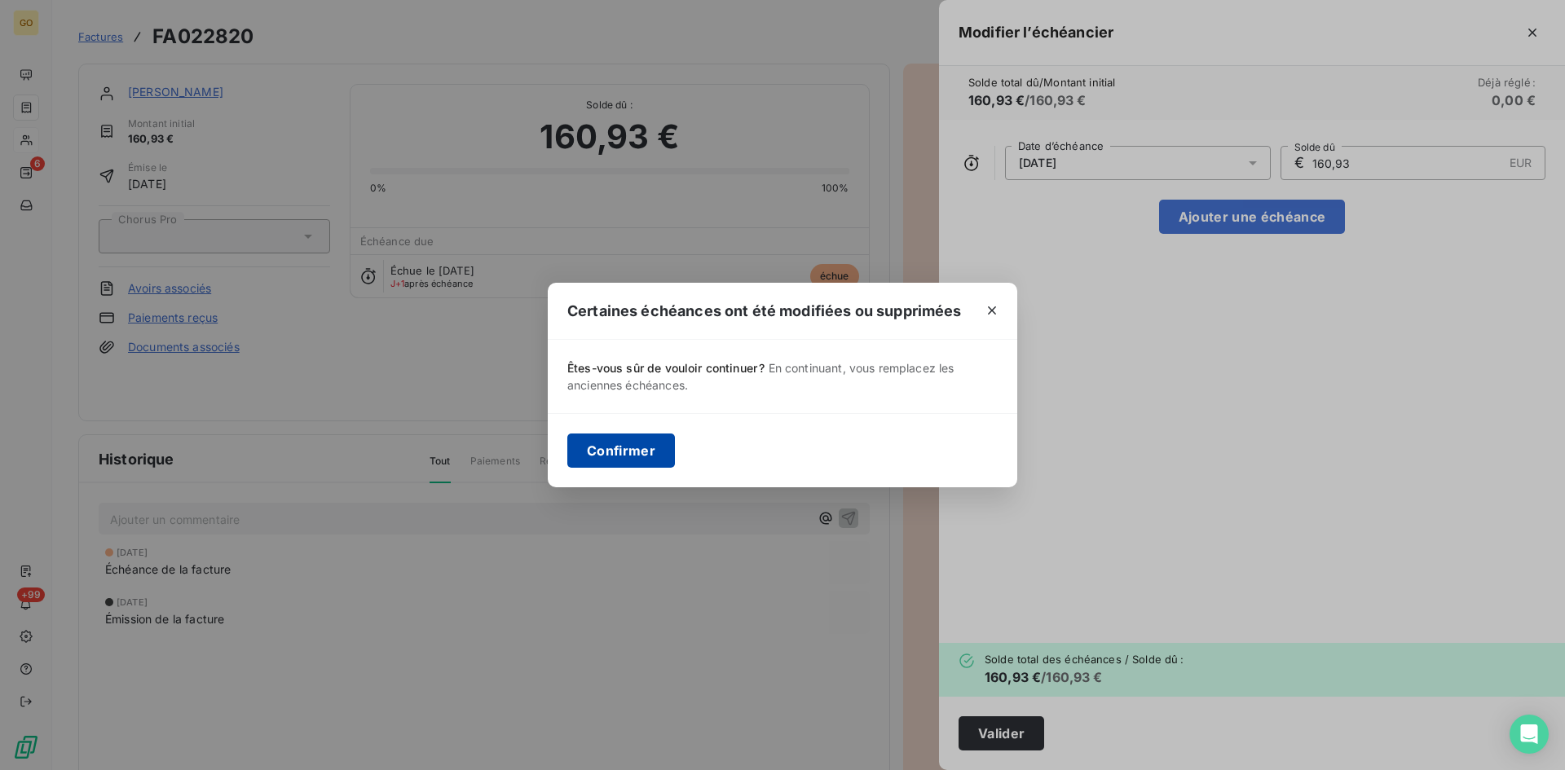
click at [635, 447] on button "Confirmer" at bounding box center [621, 450] width 108 height 34
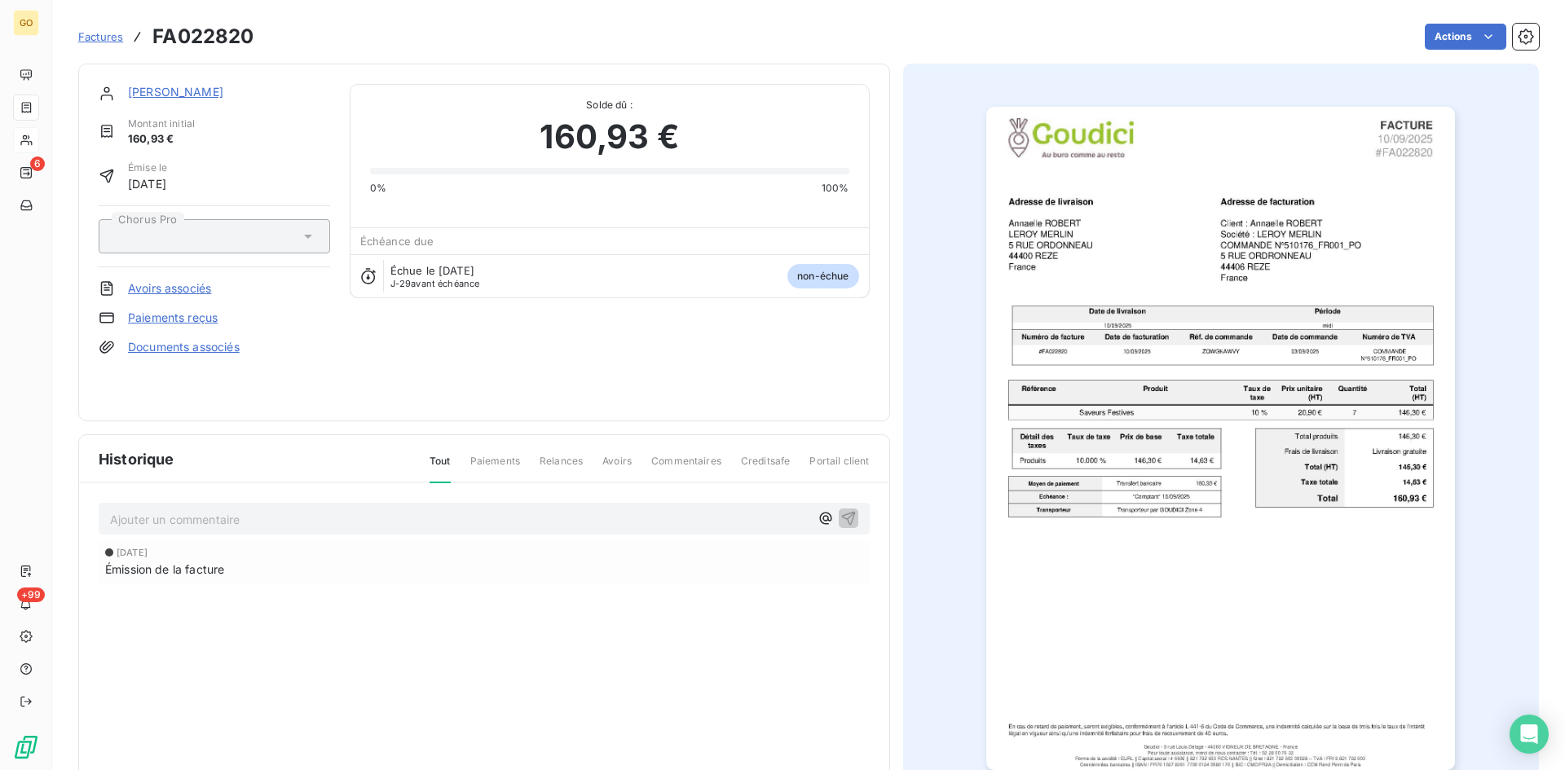
click at [108, 40] on span "Factures" at bounding box center [100, 36] width 45 height 13
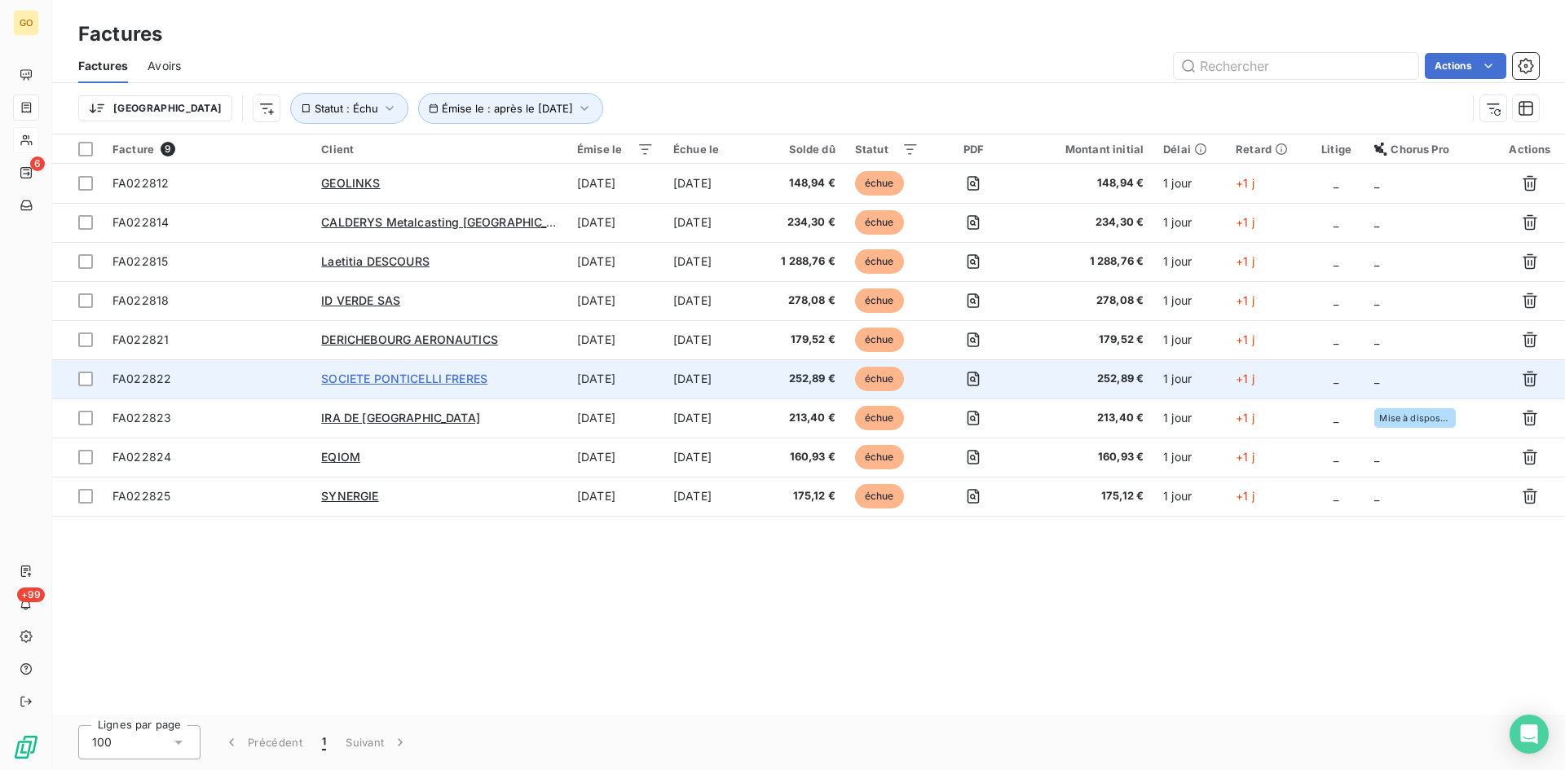
click at [368, 378] on span "SOCIETE PONTICELLI FRERES" at bounding box center [404, 379] width 166 height 14
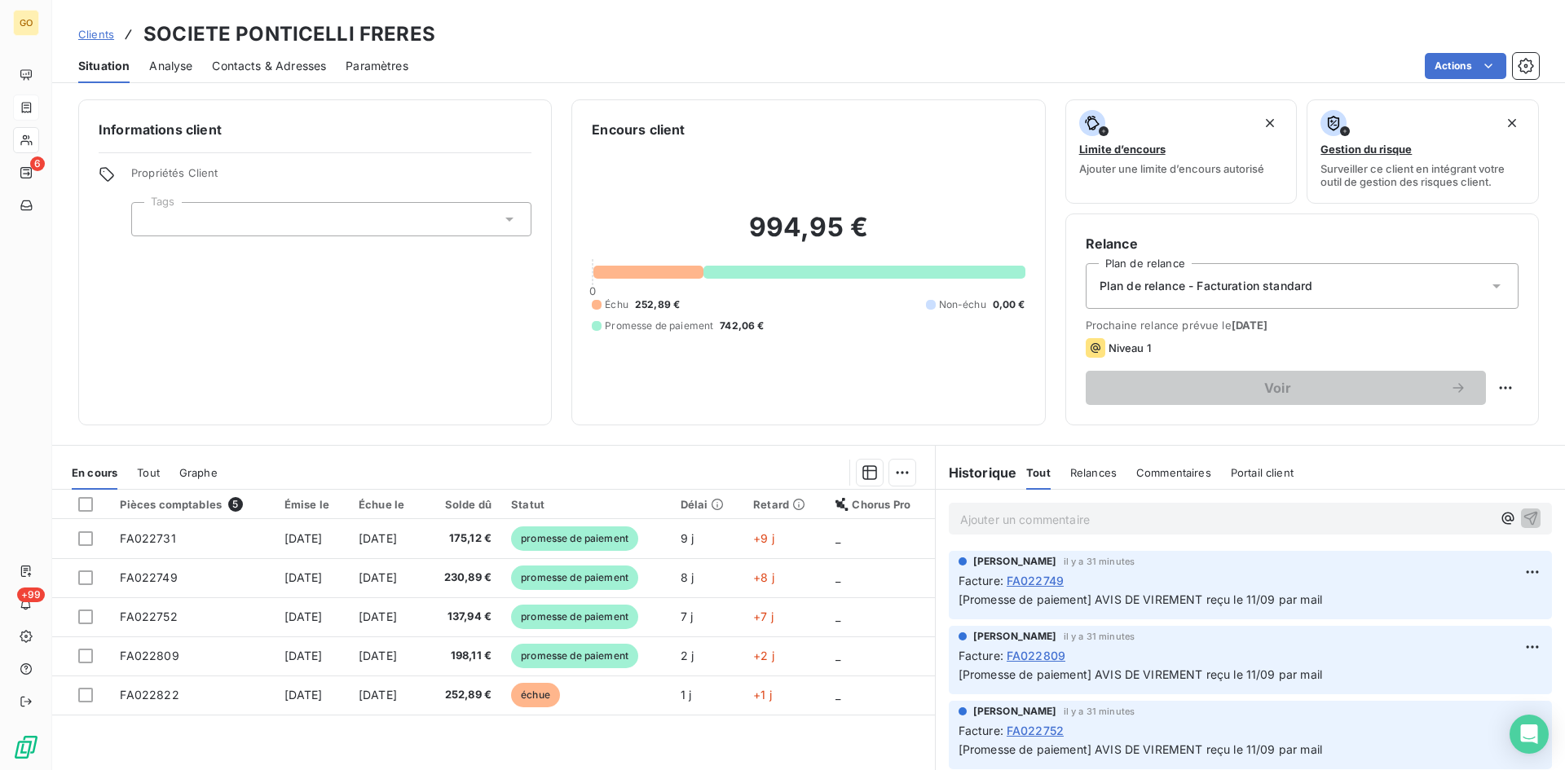
click at [159, 74] on div "Analyse" at bounding box center [170, 66] width 43 height 34
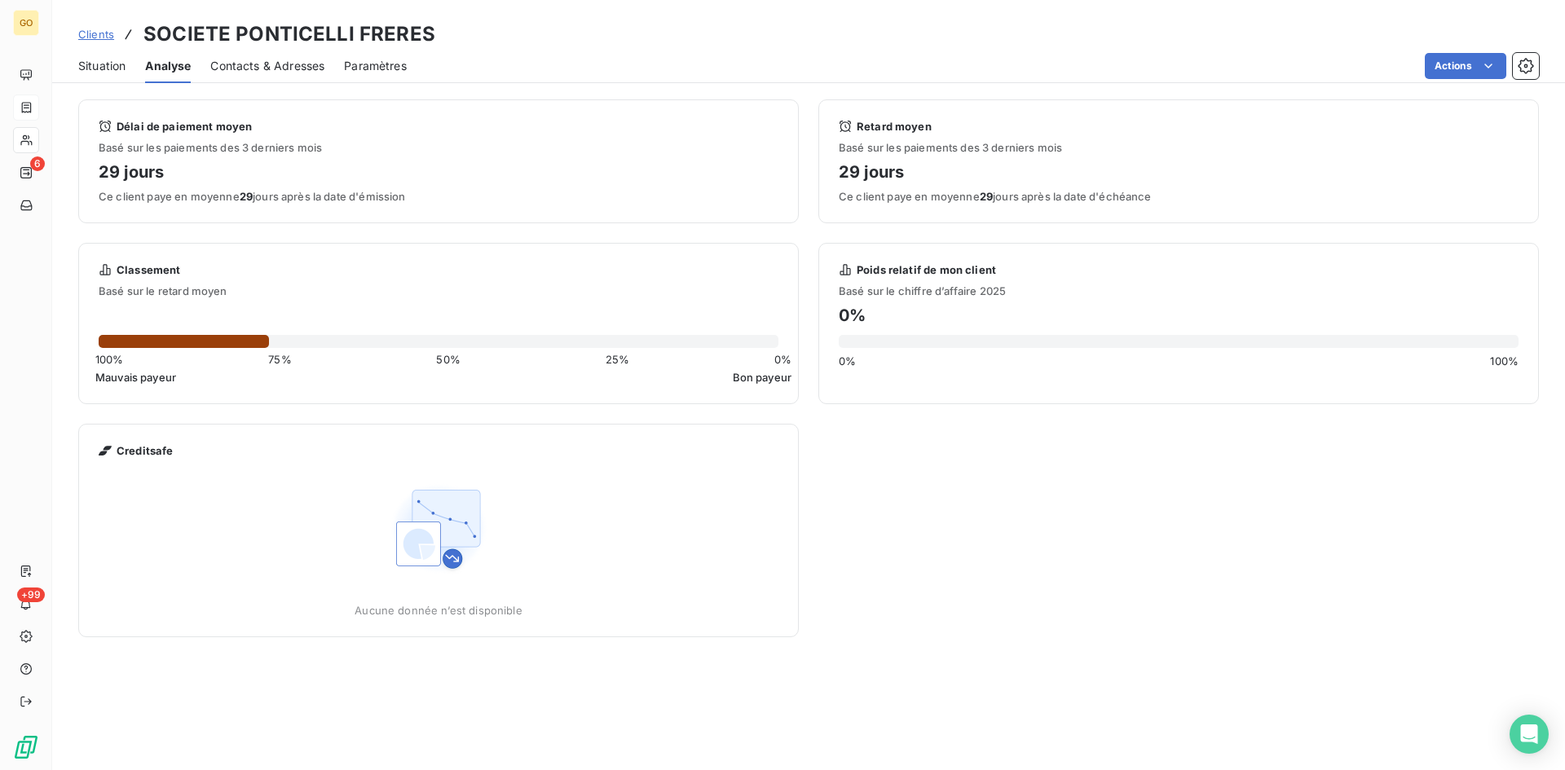
click at [81, 62] on span "Situation" at bounding box center [101, 66] width 47 height 16
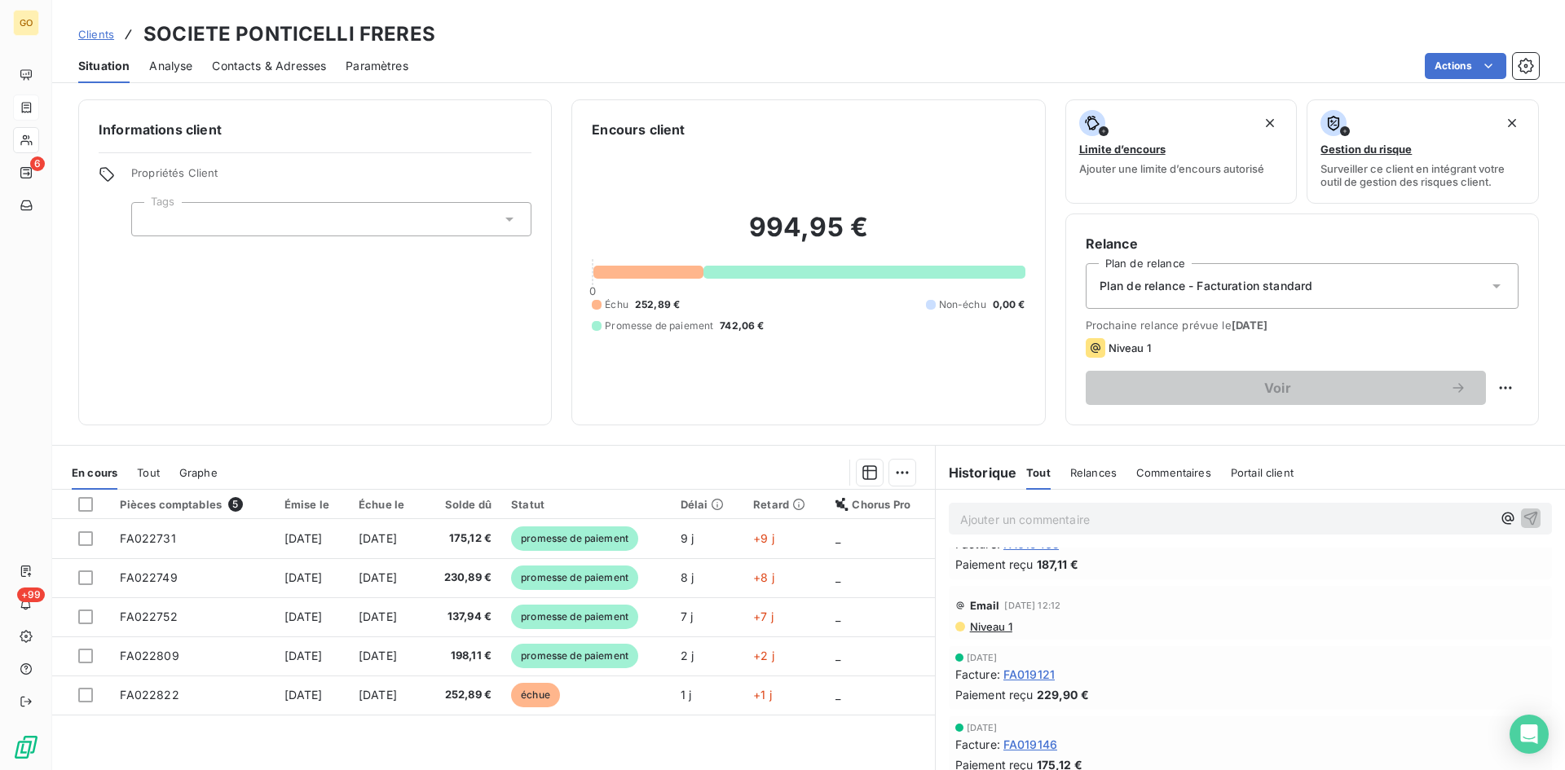
scroll to position [1586, 0]
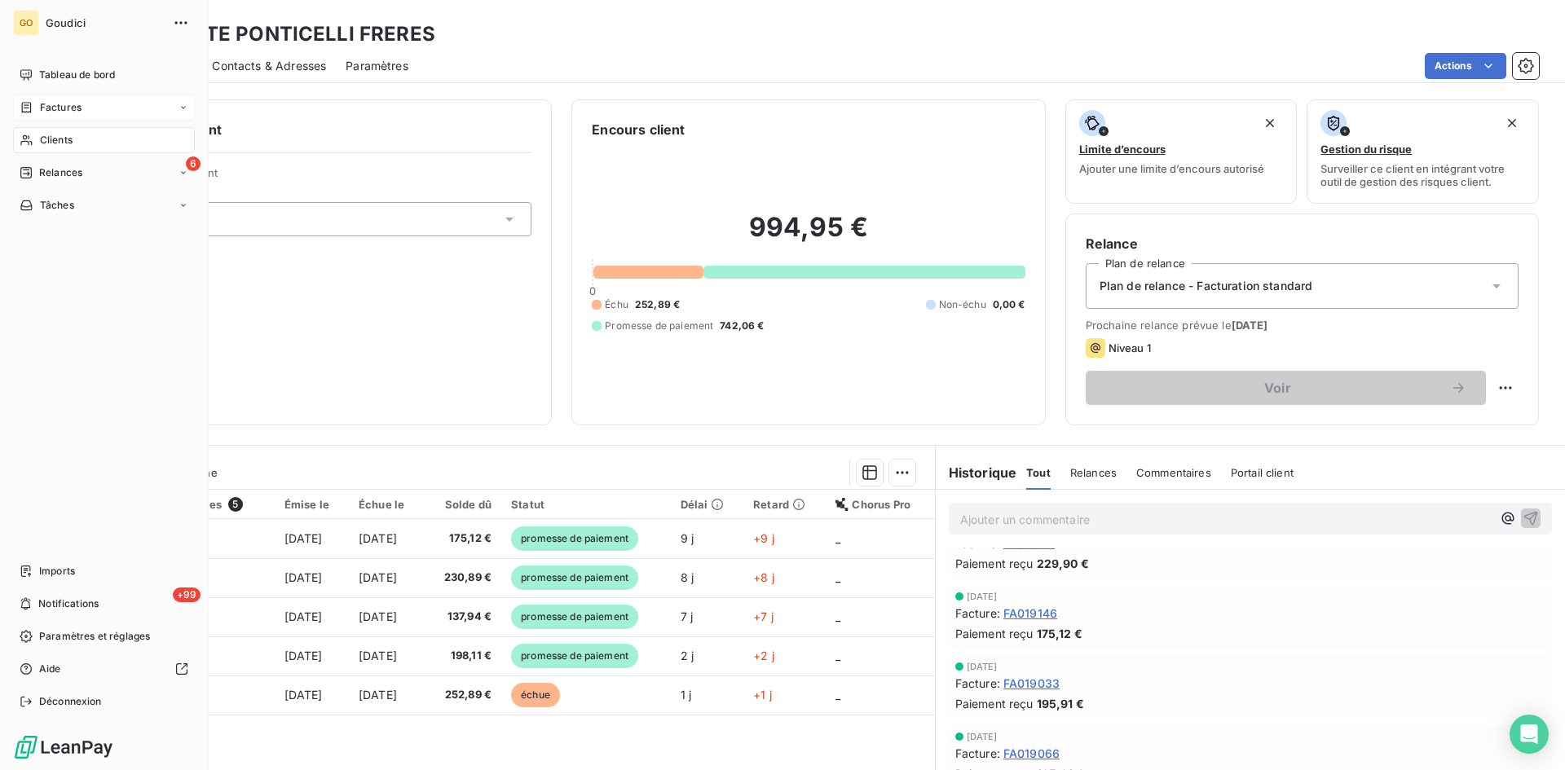
click at [74, 107] on span "Factures" at bounding box center [61, 107] width 42 height 15
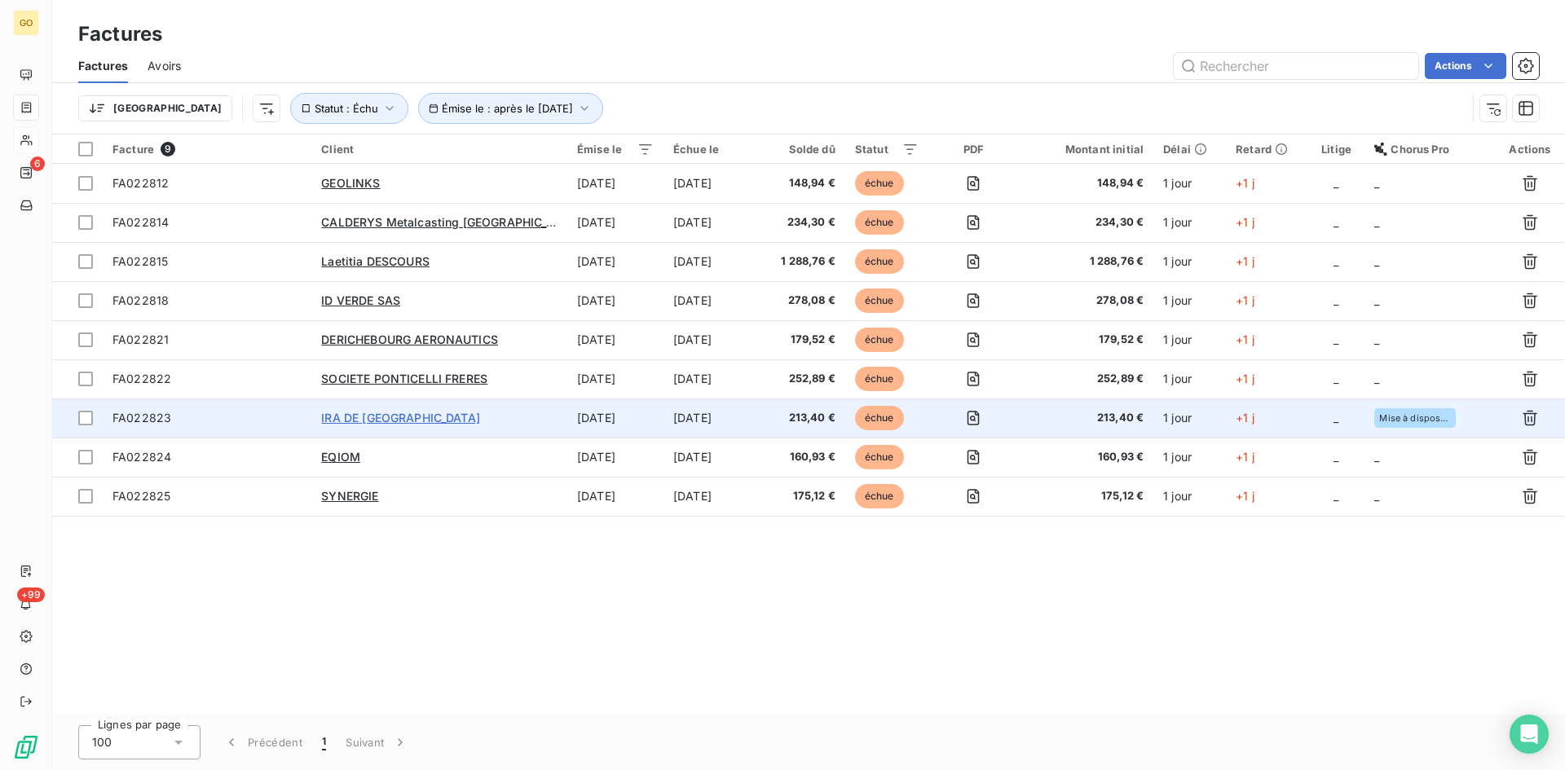
click at [360, 418] on span "IRA DE [GEOGRAPHIC_DATA]" at bounding box center [400, 418] width 159 height 14
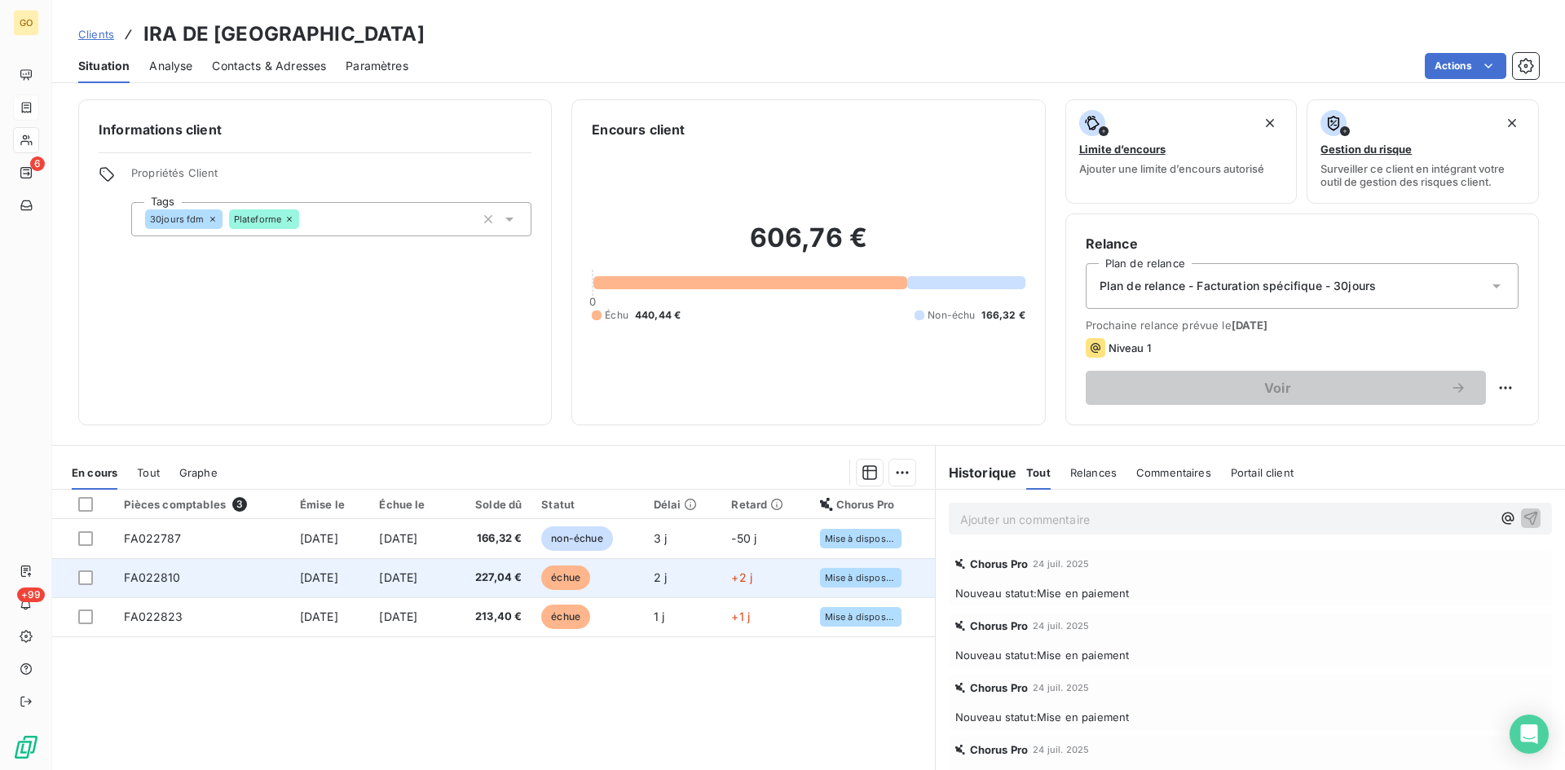
click at [146, 575] on span "FA022810" at bounding box center [152, 577] width 56 height 14
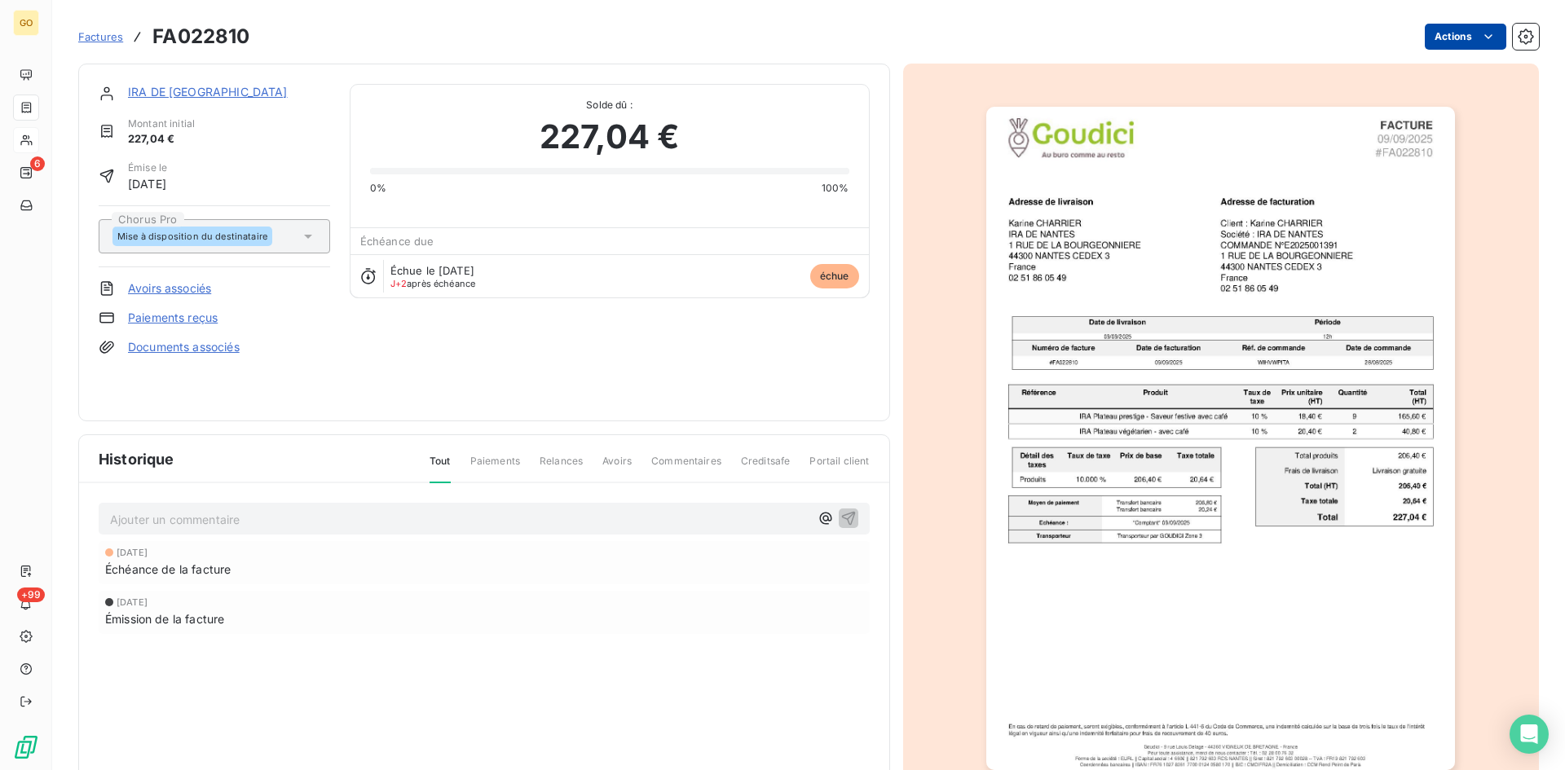
click at [1484, 31] on html "GO 6 +99 Factures FA022810 Actions IRA DE NANTES Montant initial 227,04 € Émise…" at bounding box center [782, 385] width 1565 height 770
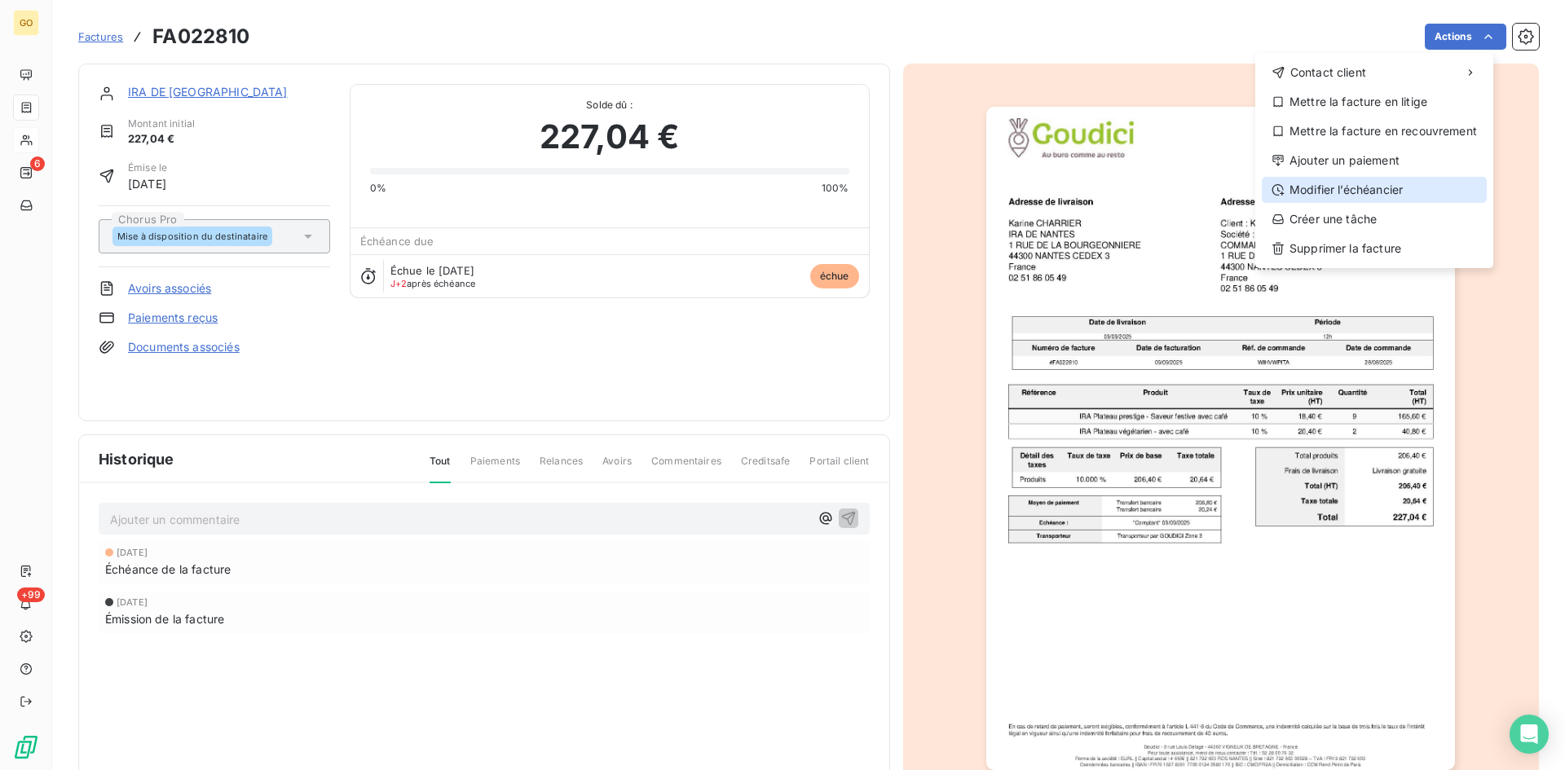
click at [1366, 189] on div "Modifier l’échéancier" at bounding box center [1373, 190] width 225 height 26
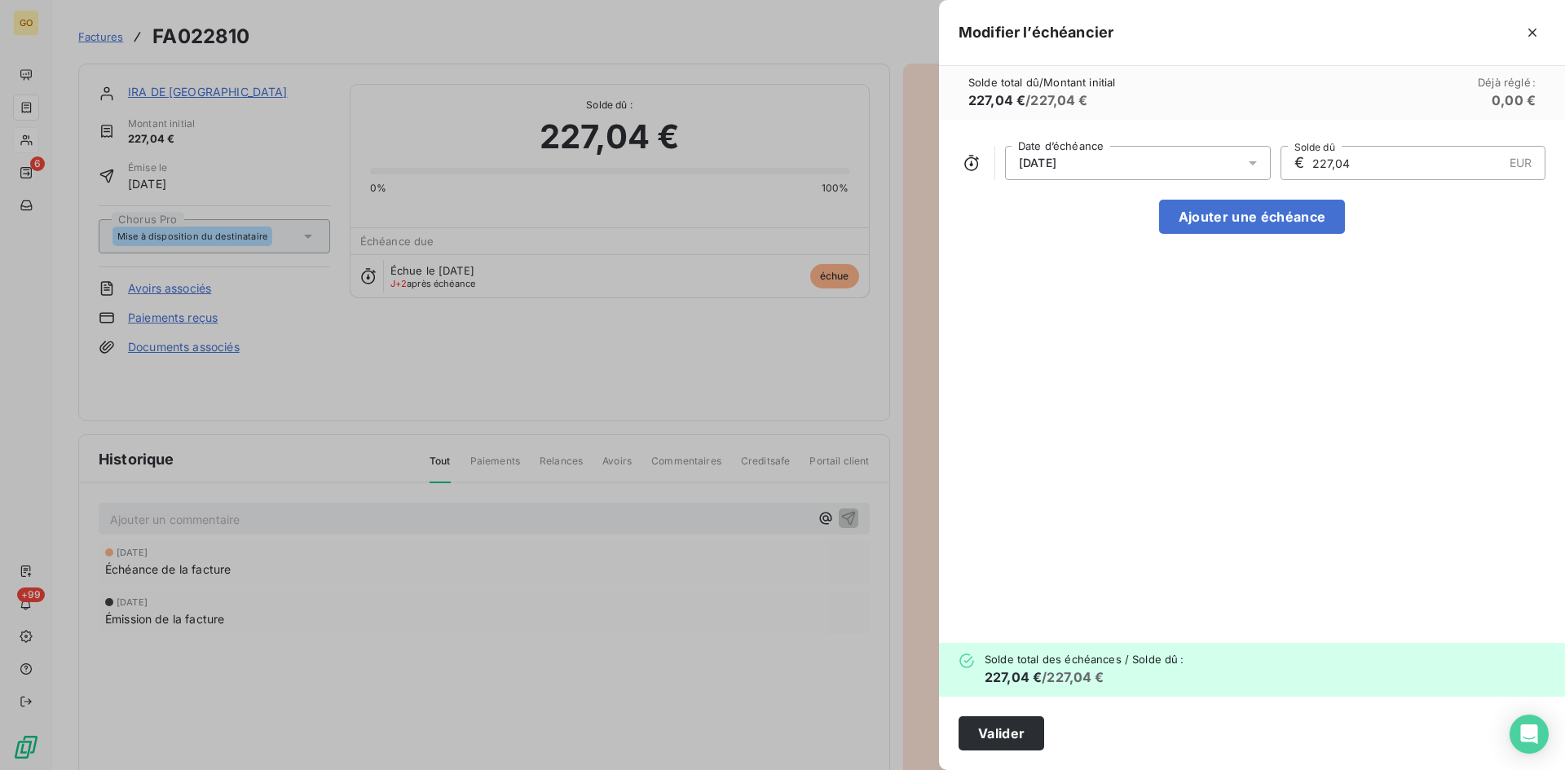
click at [1180, 172] on div "[DATE]" at bounding box center [1138, 163] width 266 height 34
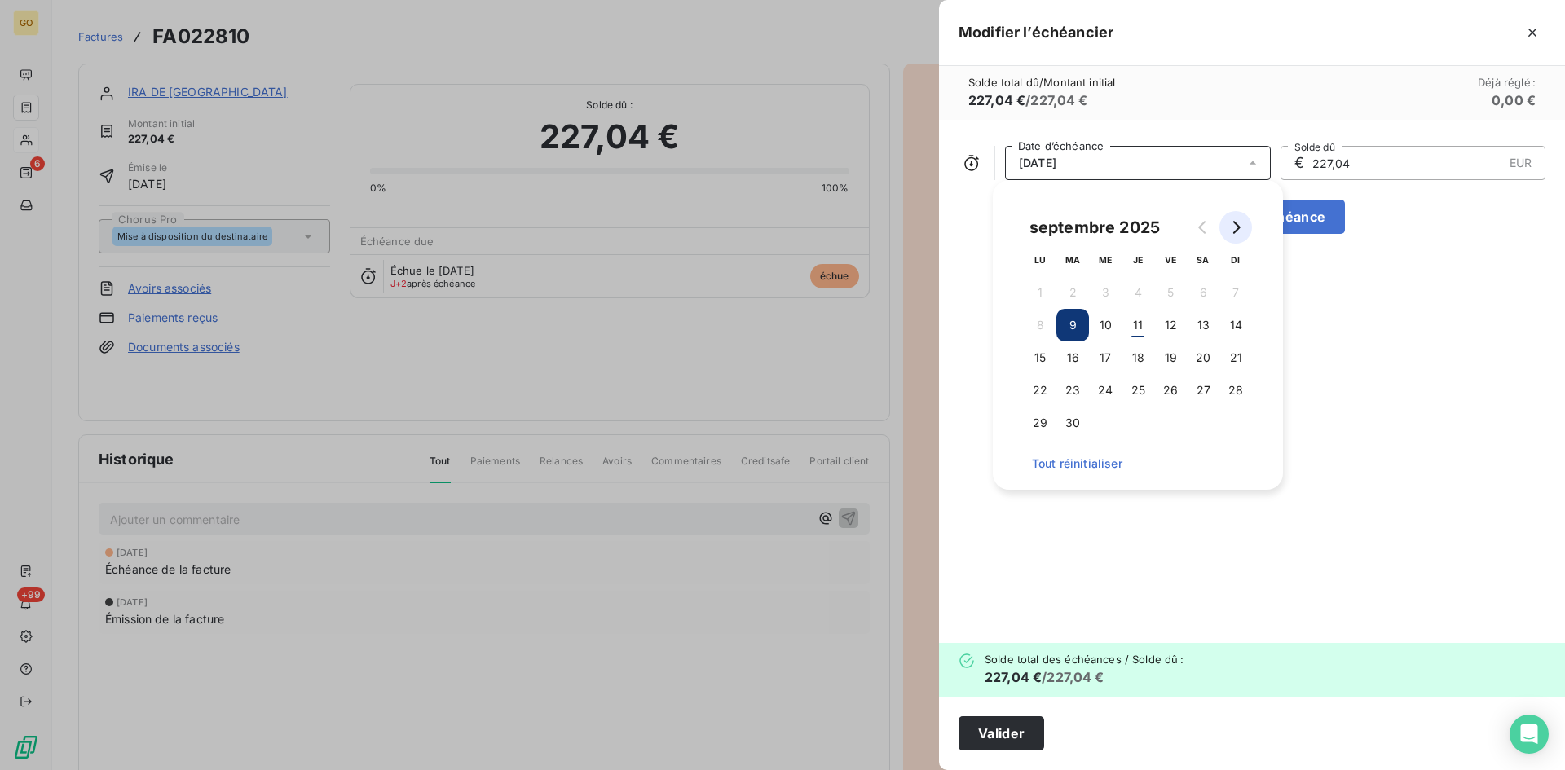
click at [1243, 223] on button "Go to next month" at bounding box center [1235, 227] width 33 height 33
click at [1171, 425] on button "31" at bounding box center [1170, 423] width 33 height 33
click at [1141, 513] on div "[DATE] Date d’échéance € 227,04 EUR Solde dû Ajouter une échéance" at bounding box center [1252, 381] width 626 height 523
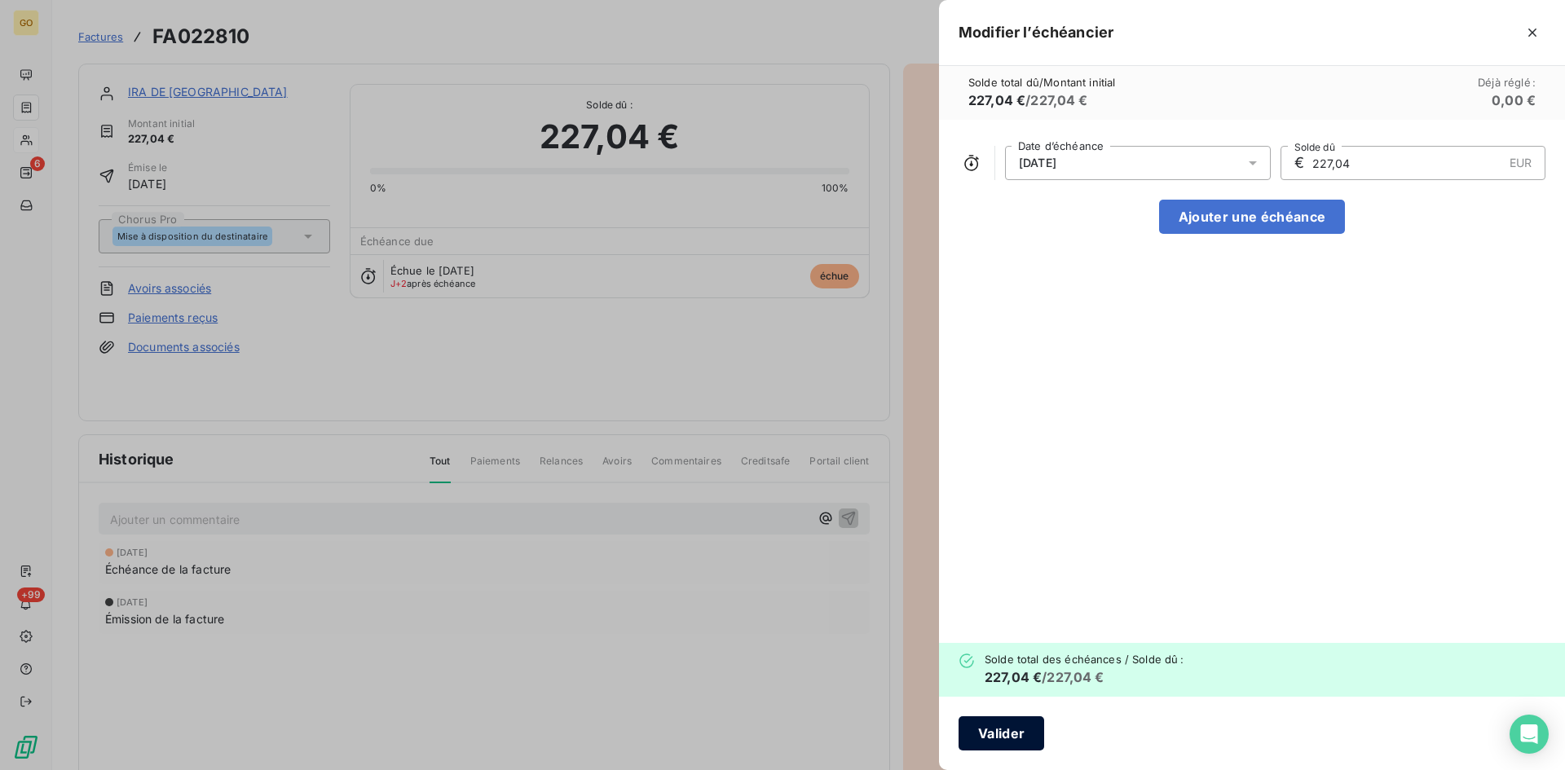
click at [985, 724] on button "Valider" at bounding box center [1001, 733] width 86 height 34
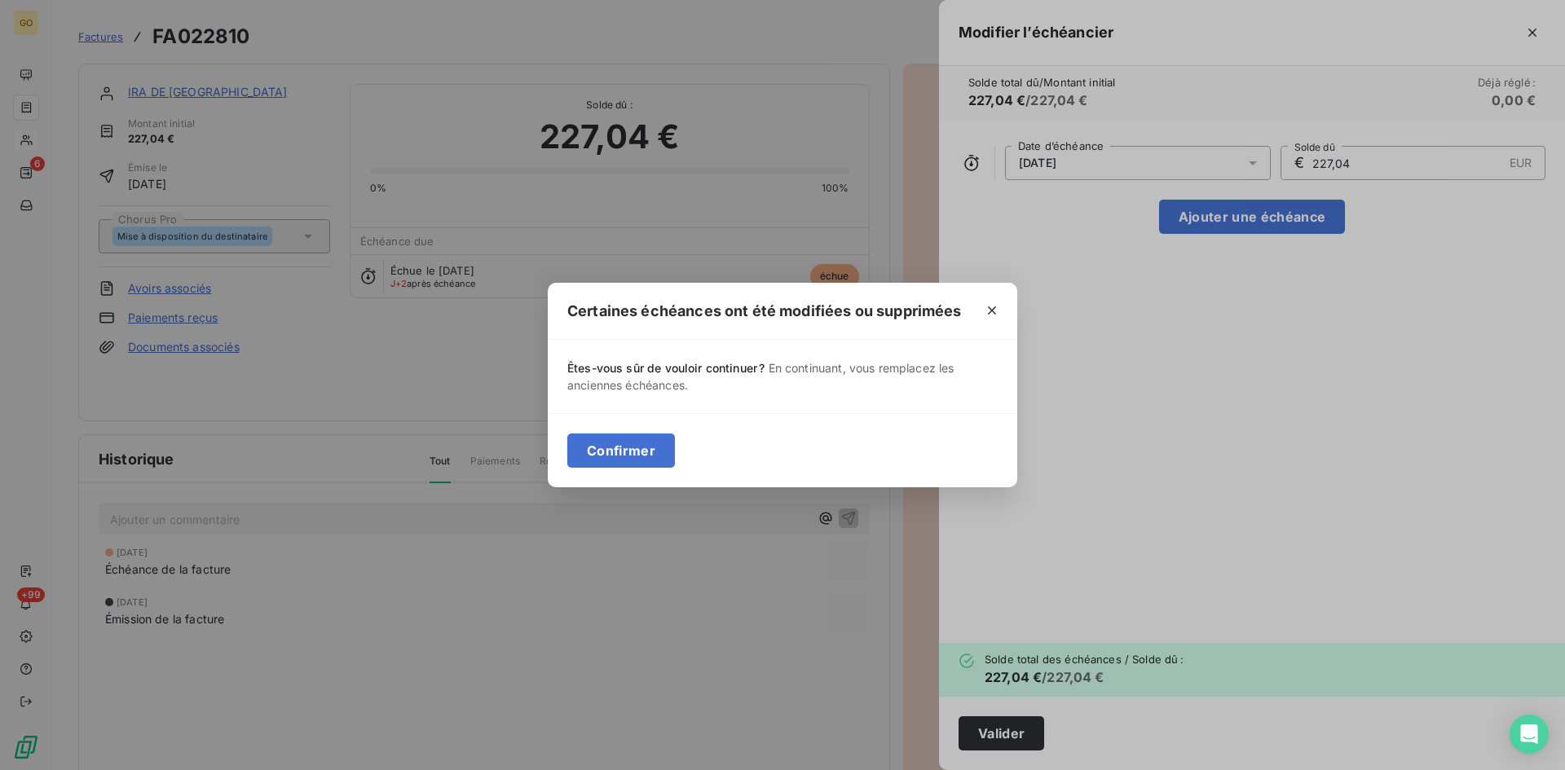
click at [616, 430] on div "Confirmer" at bounding box center [782, 450] width 469 height 74
click at [614, 451] on button "Confirmer" at bounding box center [621, 450] width 108 height 34
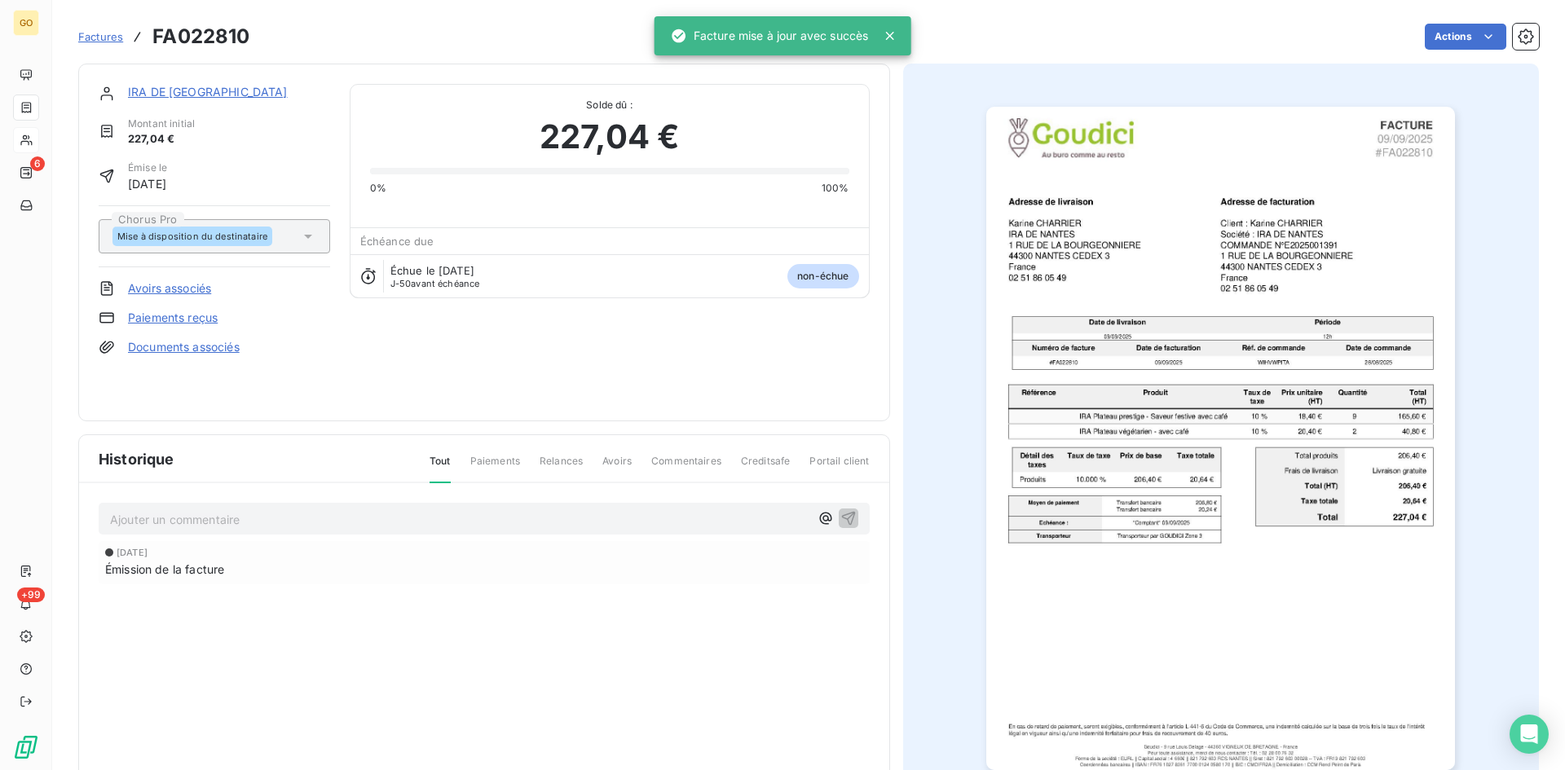
click at [174, 90] on link "IRA DE [GEOGRAPHIC_DATA]" at bounding box center [208, 92] width 160 height 14
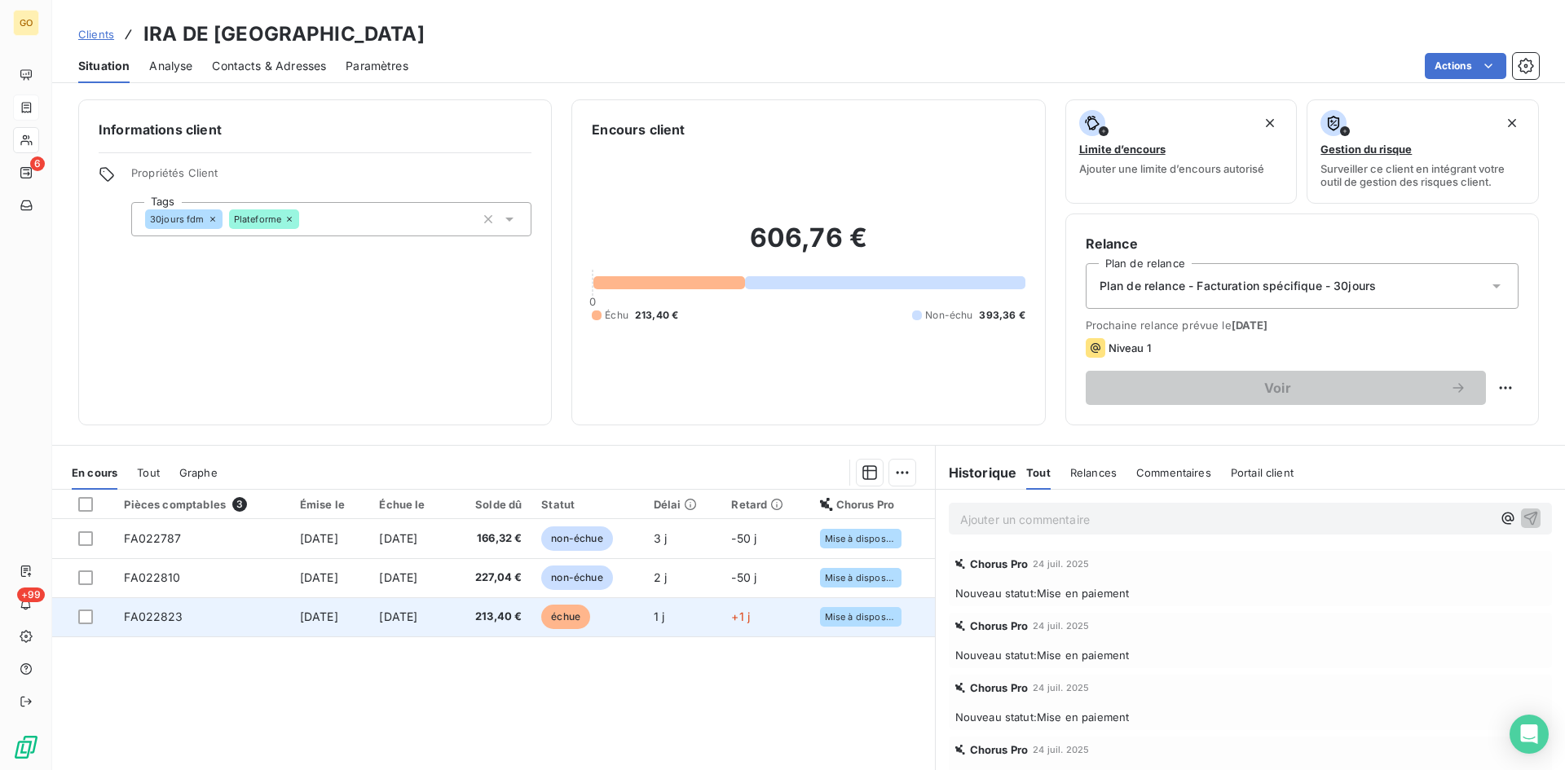
click at [137, 618] on span "FA022823" at bounding box center [153, 617] width 59 height 14
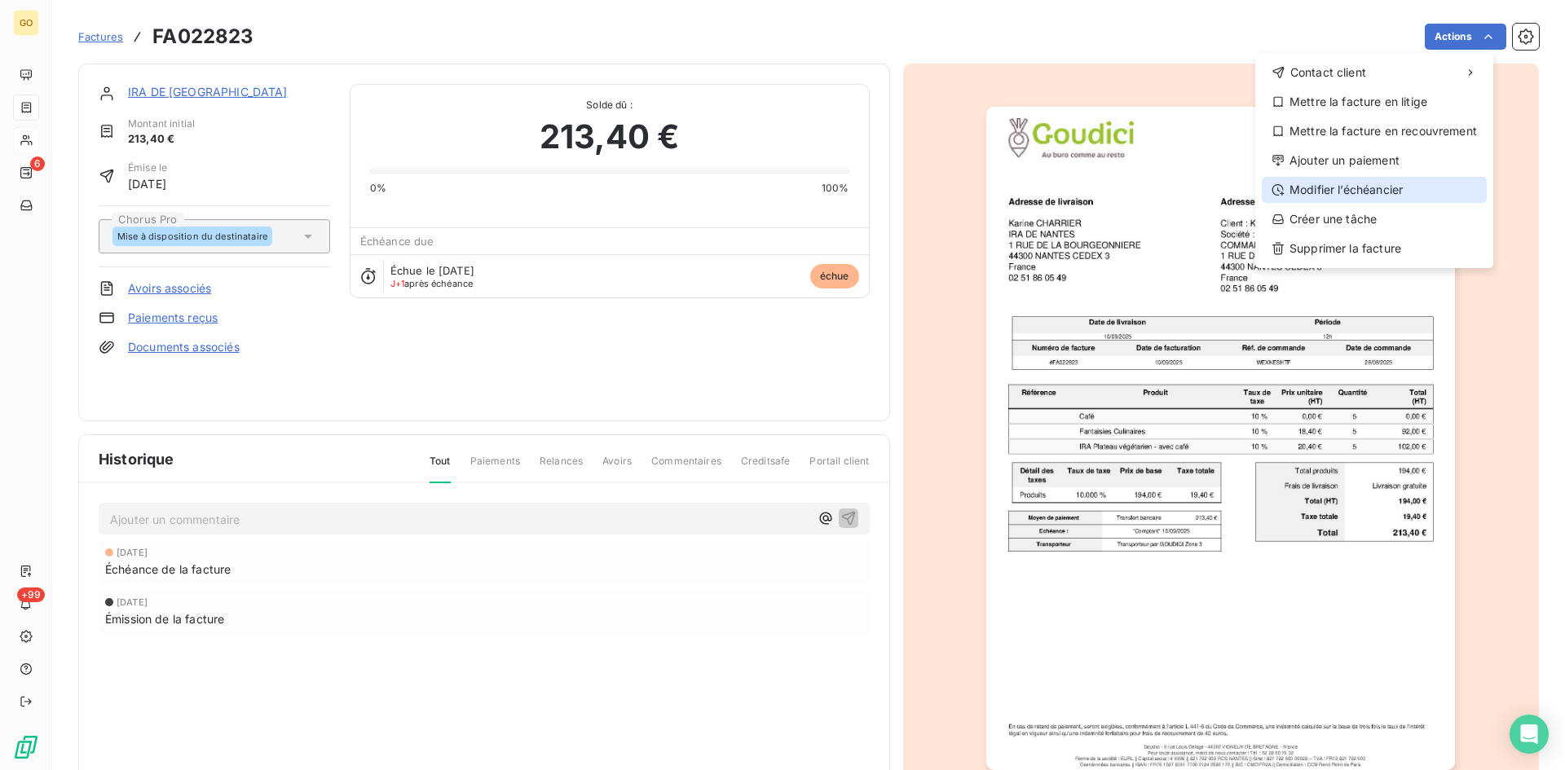
click at [1375, 186] on div "Modifier l’échéancier" at bounding box center [1373, 190] width 225 height 26
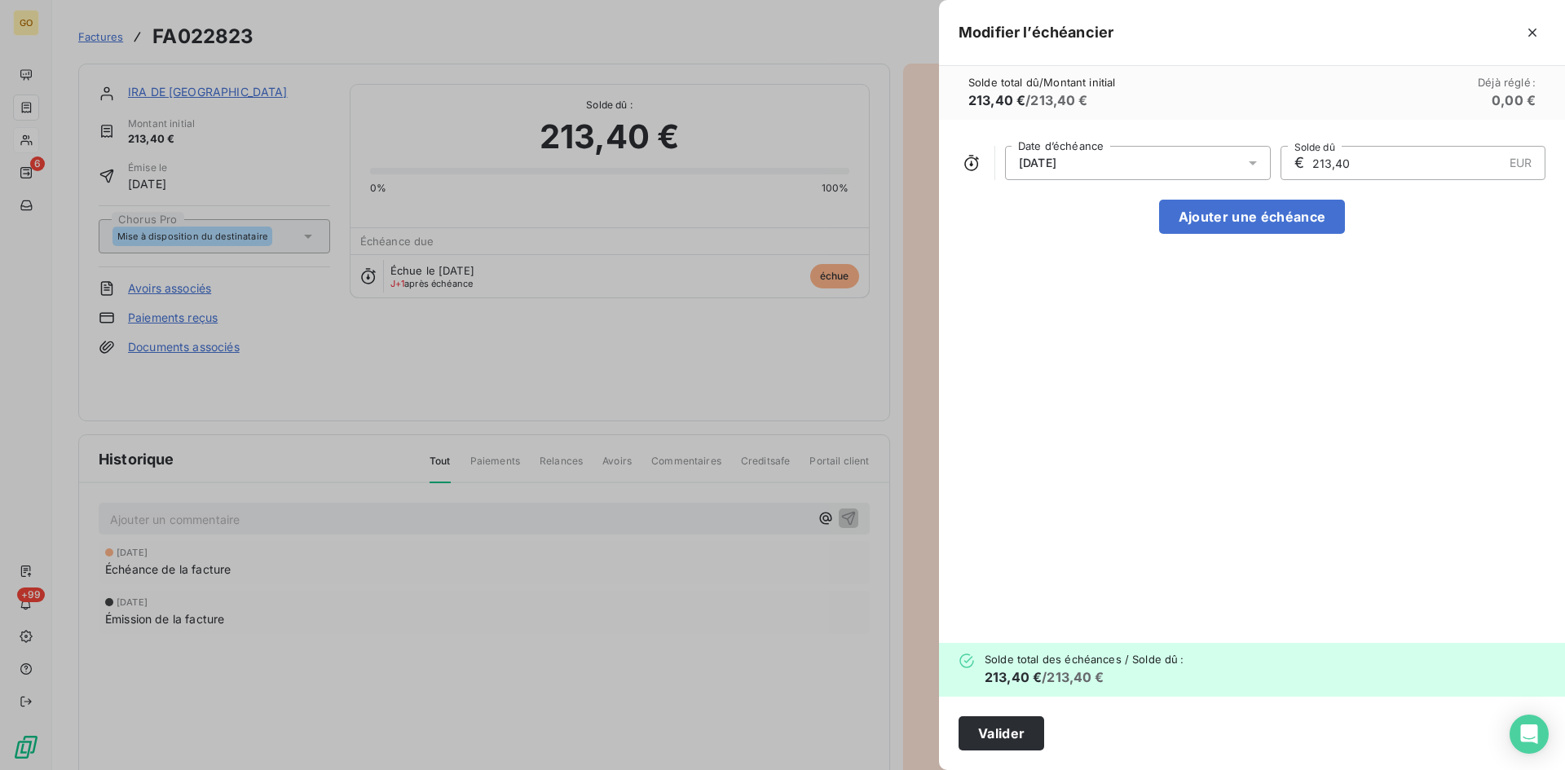
click at [1206, 160] on div "[DATE]" at bounding box center [1138, 163] width 266 height 34
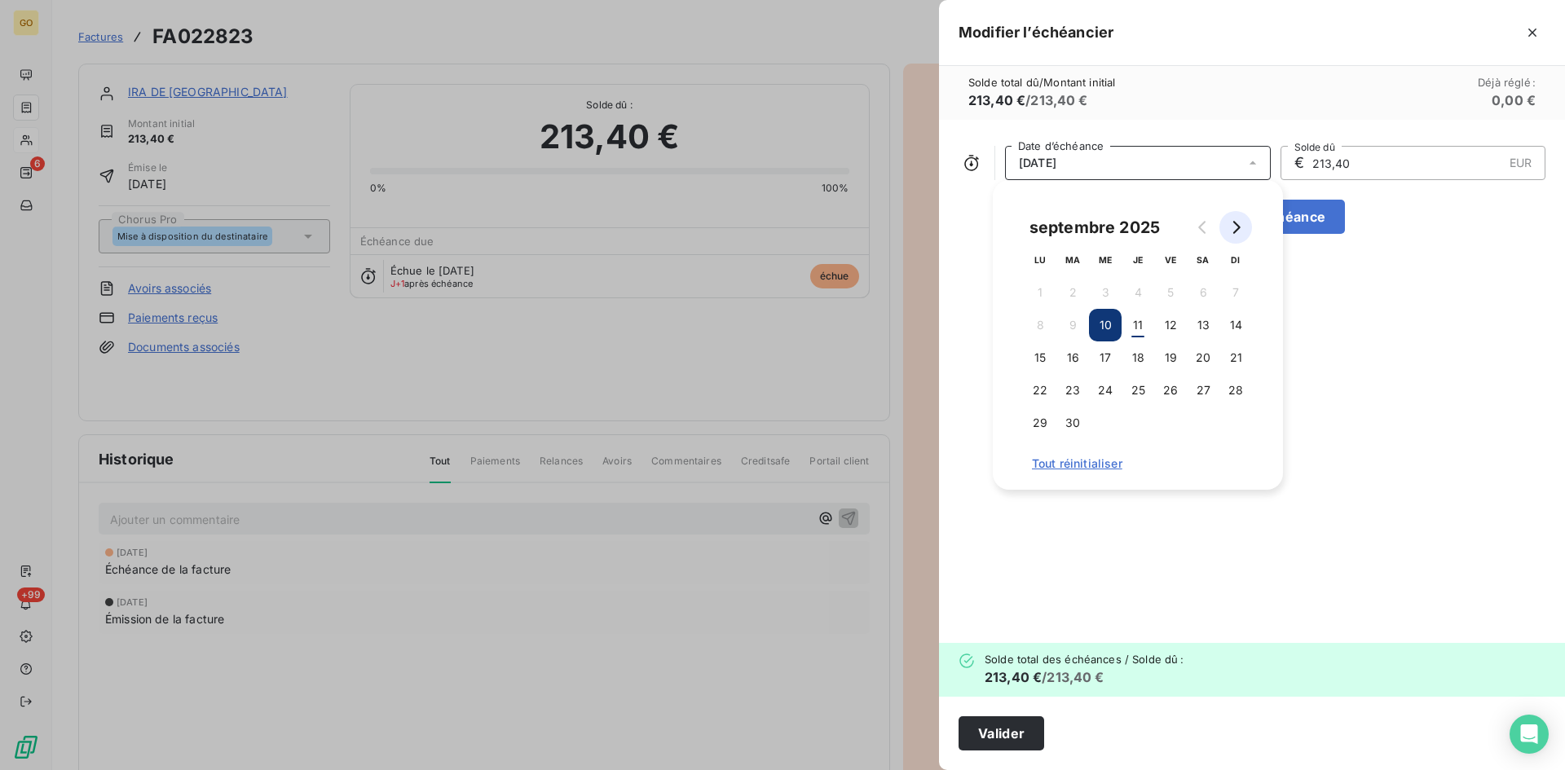
click at [1235, 227] on icon "Go to next month" at bounding box center [1235, 227] width 13 height 13
click at [1167, 425] on button "31" at bounding box center [1170, 423] width 33 height 33
click at [1325, 497] on div "[DATE] Date d’échéance € 213,40 EUR Solde dû Ajouter une échéance" at bounding box center [1252, 381] width 626 height 523
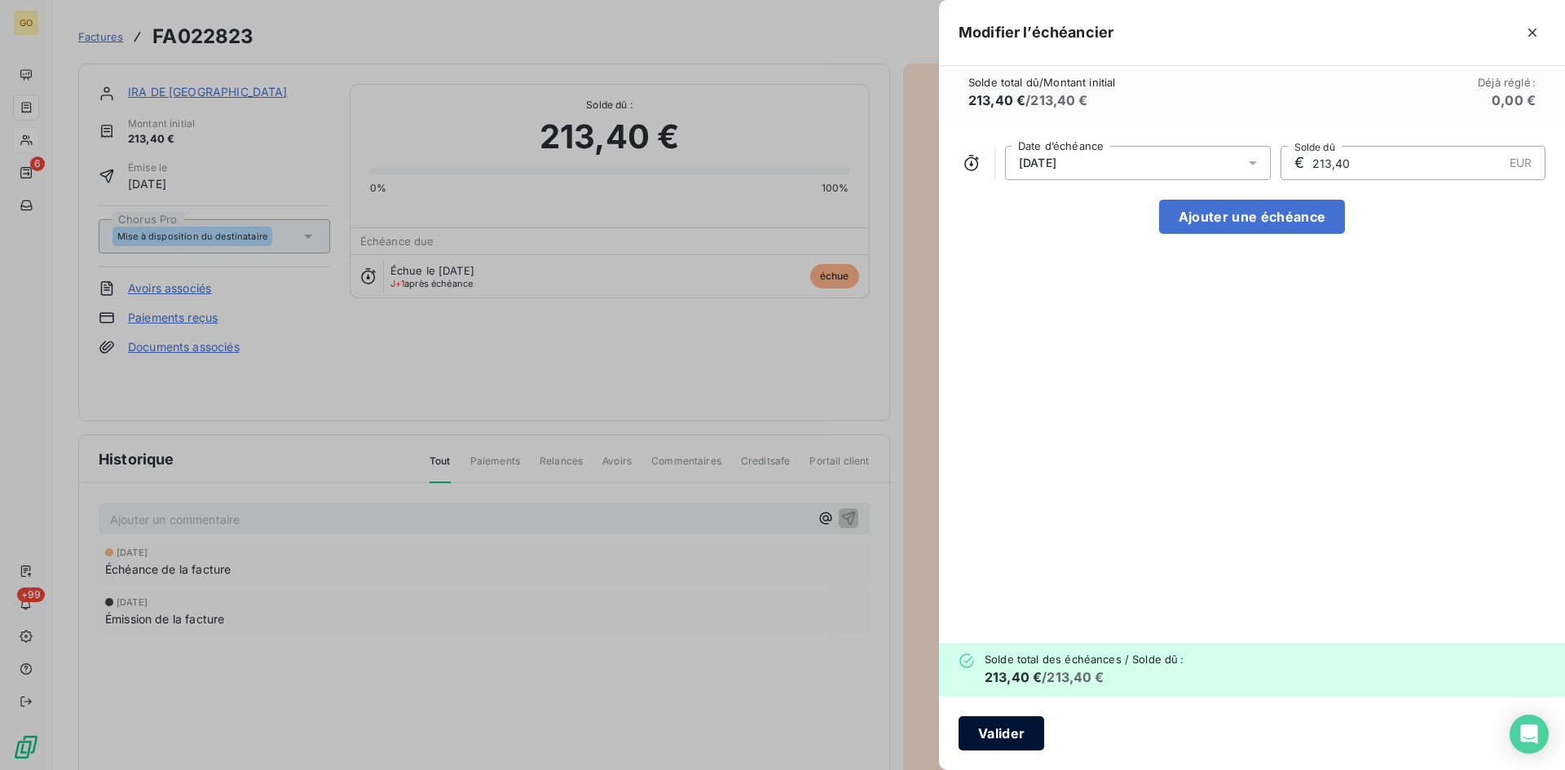
click at [1001, 743] on button "Valider" at bounding box center [1001, 733] width 86 height 34
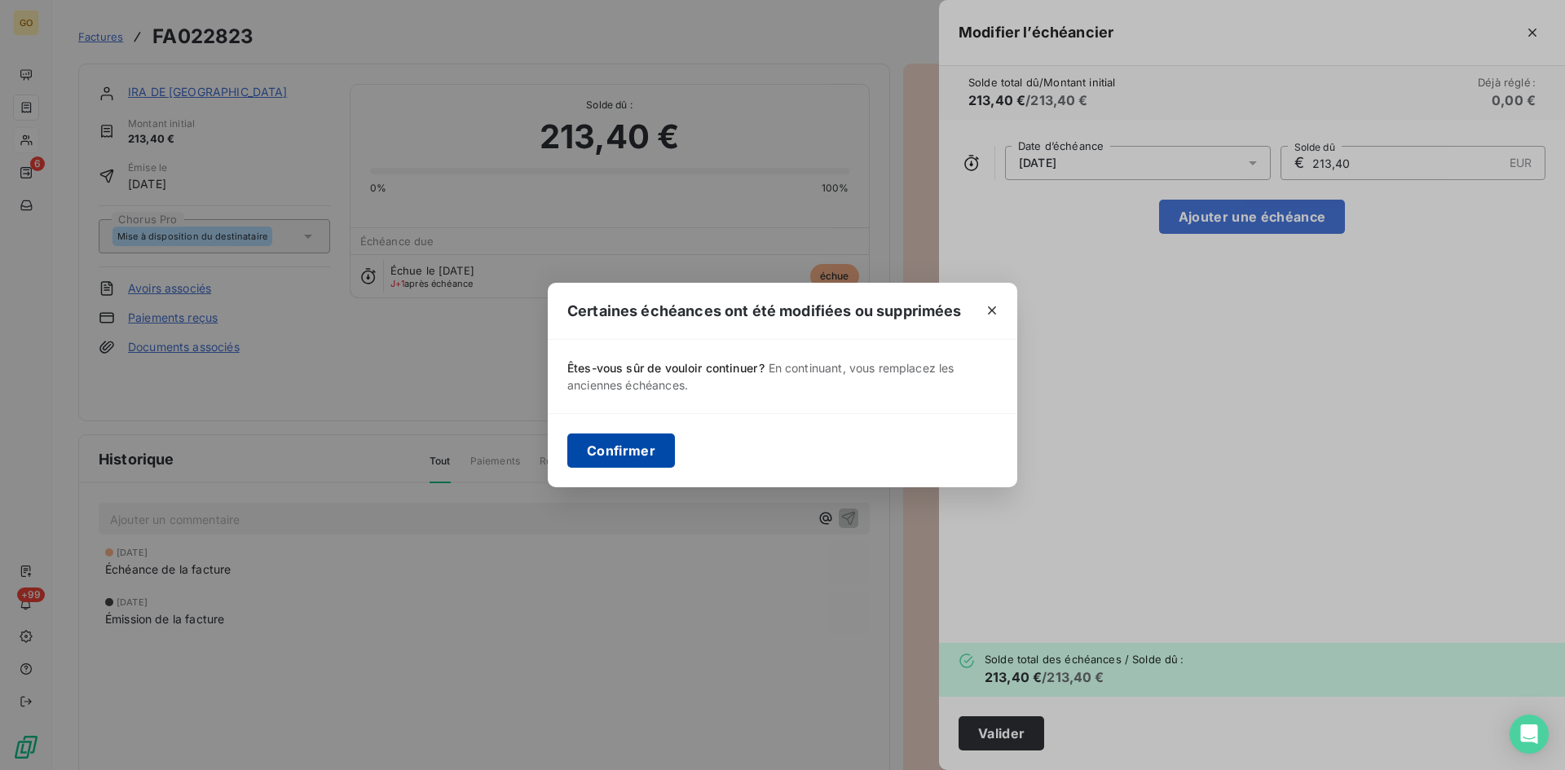
click at [621, 462] on button "Confirmer" at bounding box center [621, 450] width 108 height 34
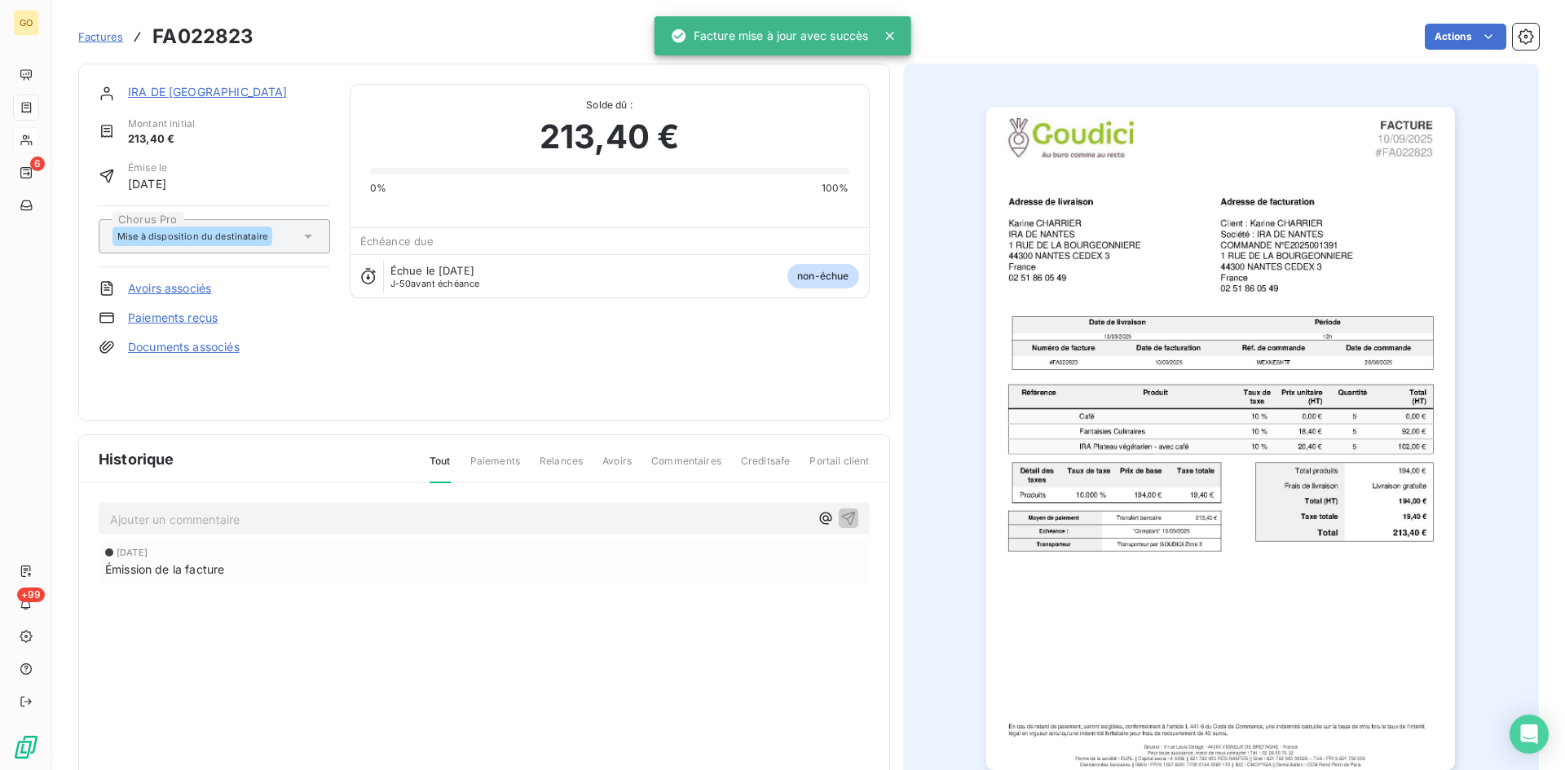
click at [97, 42] on span "Factures" at bounding box center [100, 36] width 45 height 13
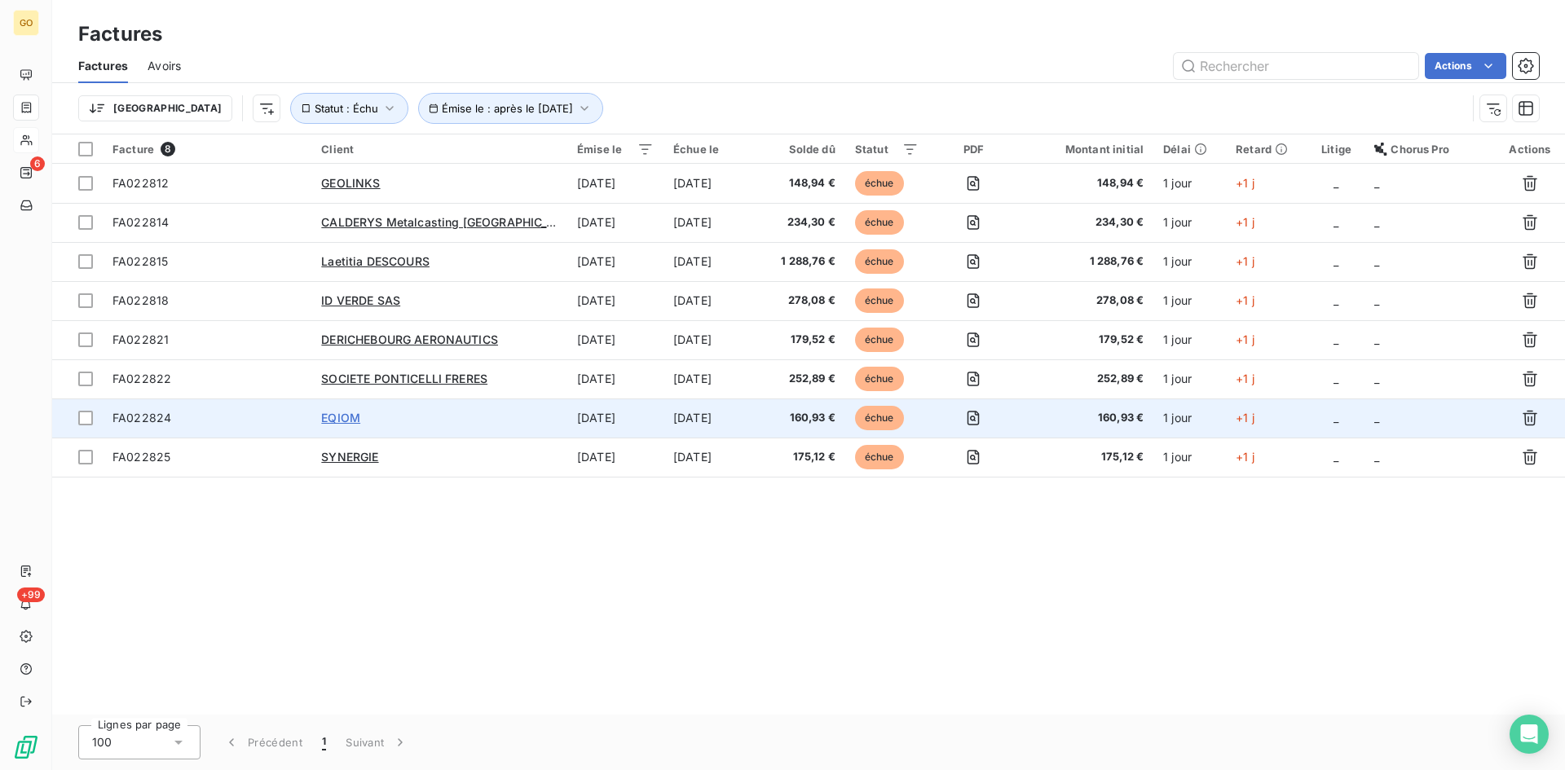
click at [352, 420] on span "EQIOM" at bounding box center [340, 418] width 39 height 14
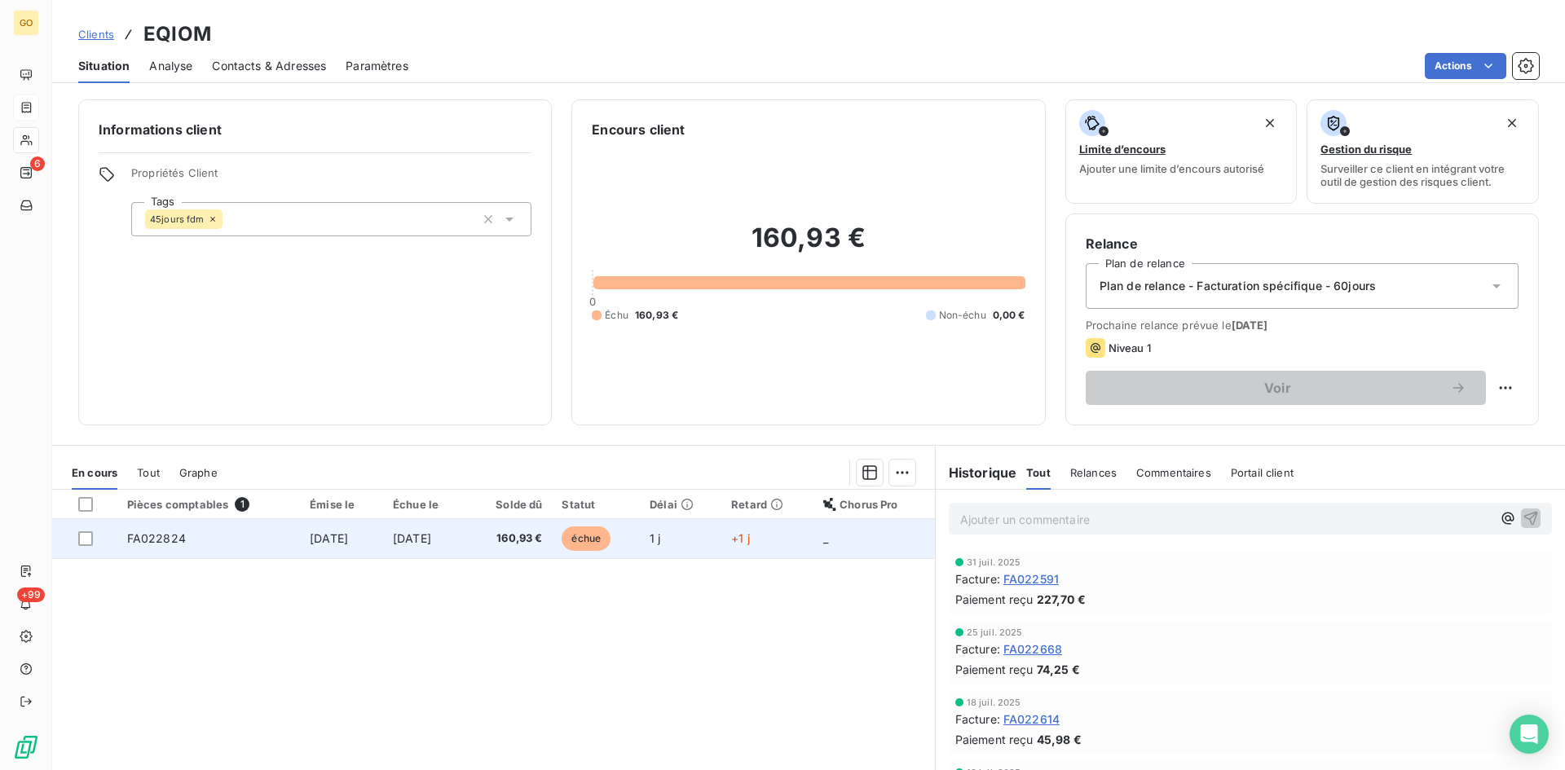
click at [425, 539] on span "[DATE]" at bounding box center [412, 538] width 38 height 14
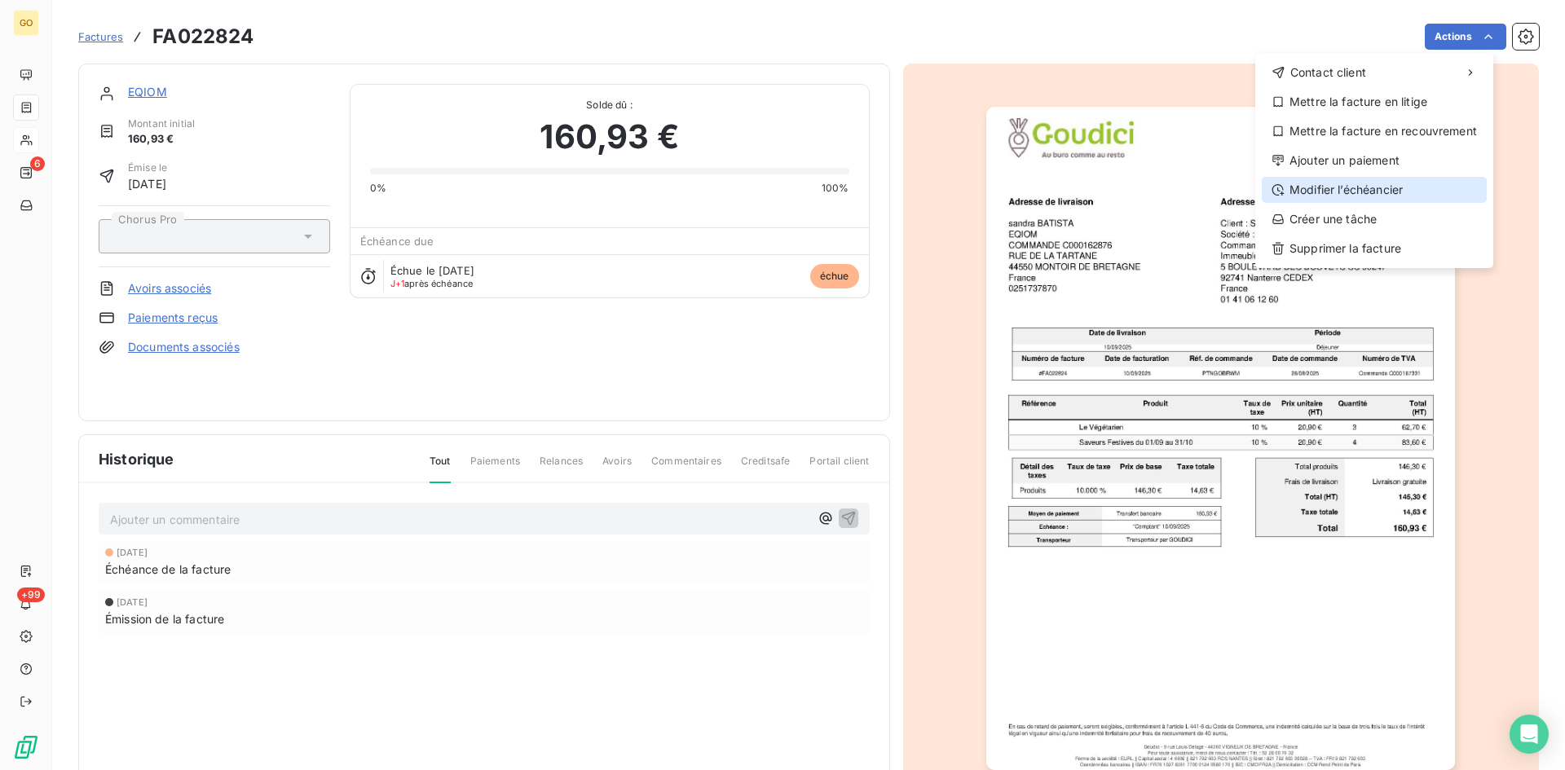
click at [1322, 187] on div "Modifier l’échéancier" at bounding box center [1373, 190] width 225 height 26
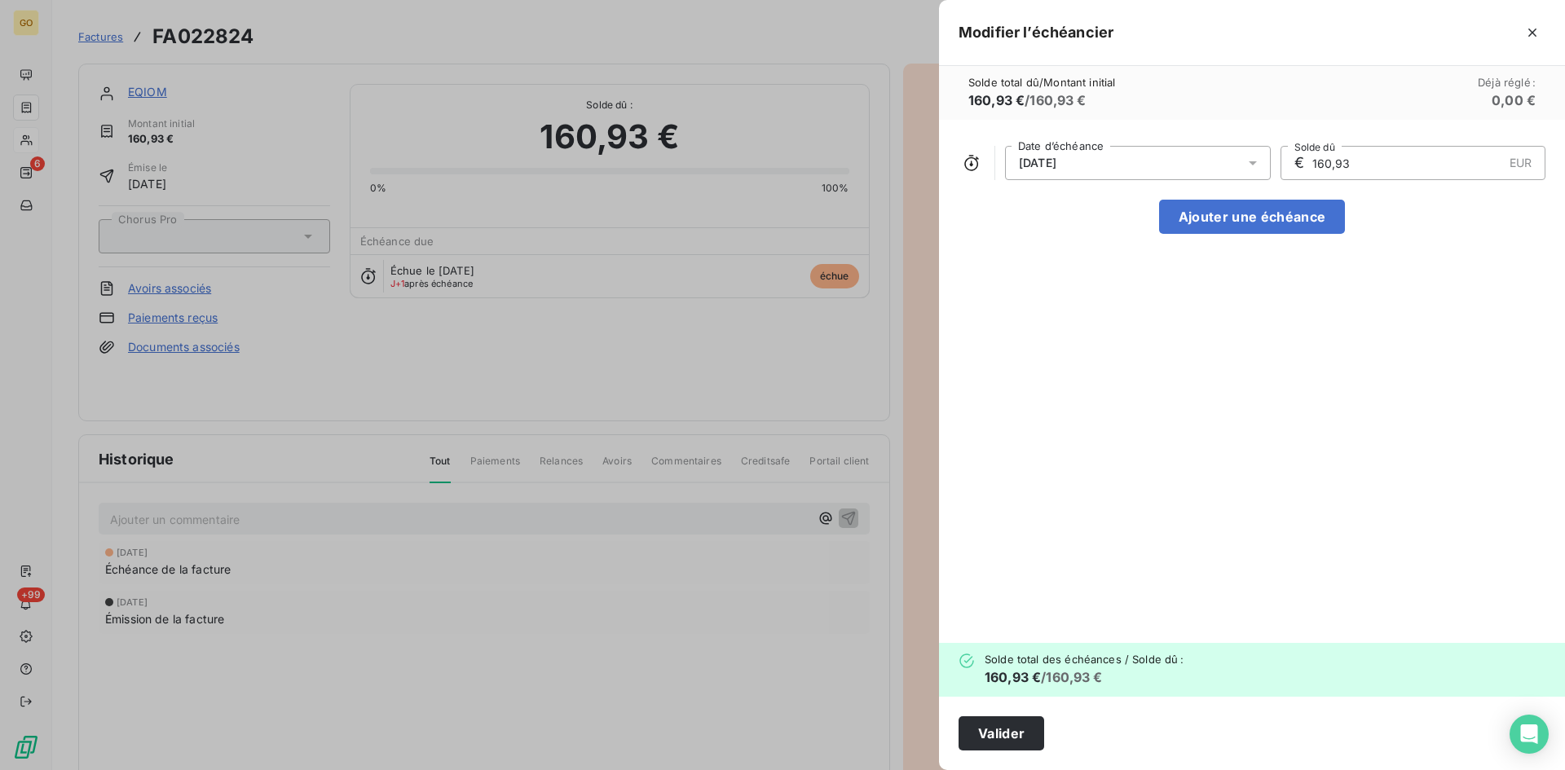
click at [1260, 156] on icon at bounding box center [1252, 163] width 16 height 16
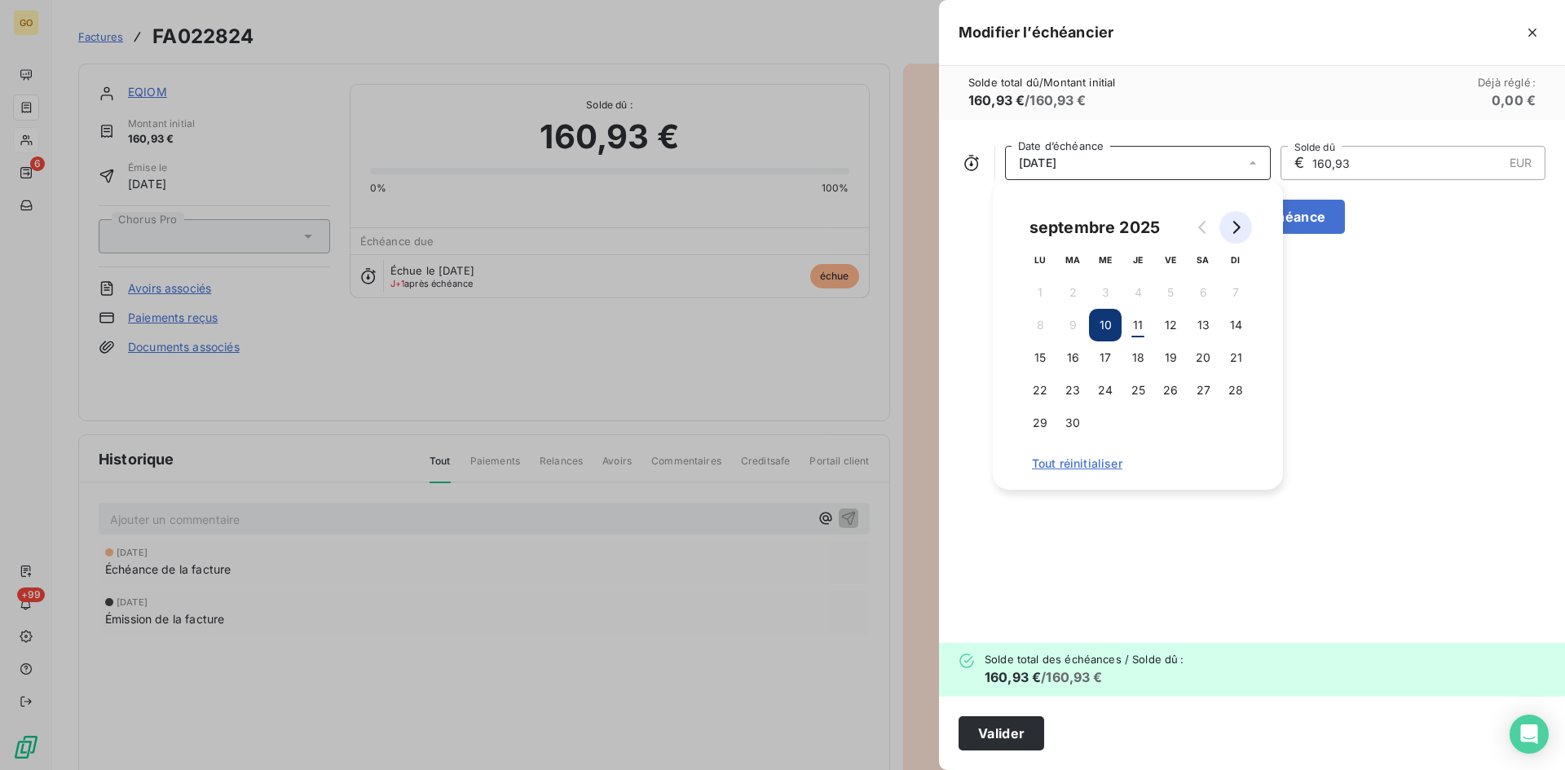
click at [1234, 223] on icon "Go to next month" at bounding box center [1235, 227] width 13 height 13
click at [1168, 423] on button "31" at bounding box center [1170, 423] width 33 height 33
click at [1304, 439] on div "[DATE] Date d’échéance € 160,93 EUR Solde dû Ajouter une échéance" at bounding box center [1252, 381] width 626 height 523
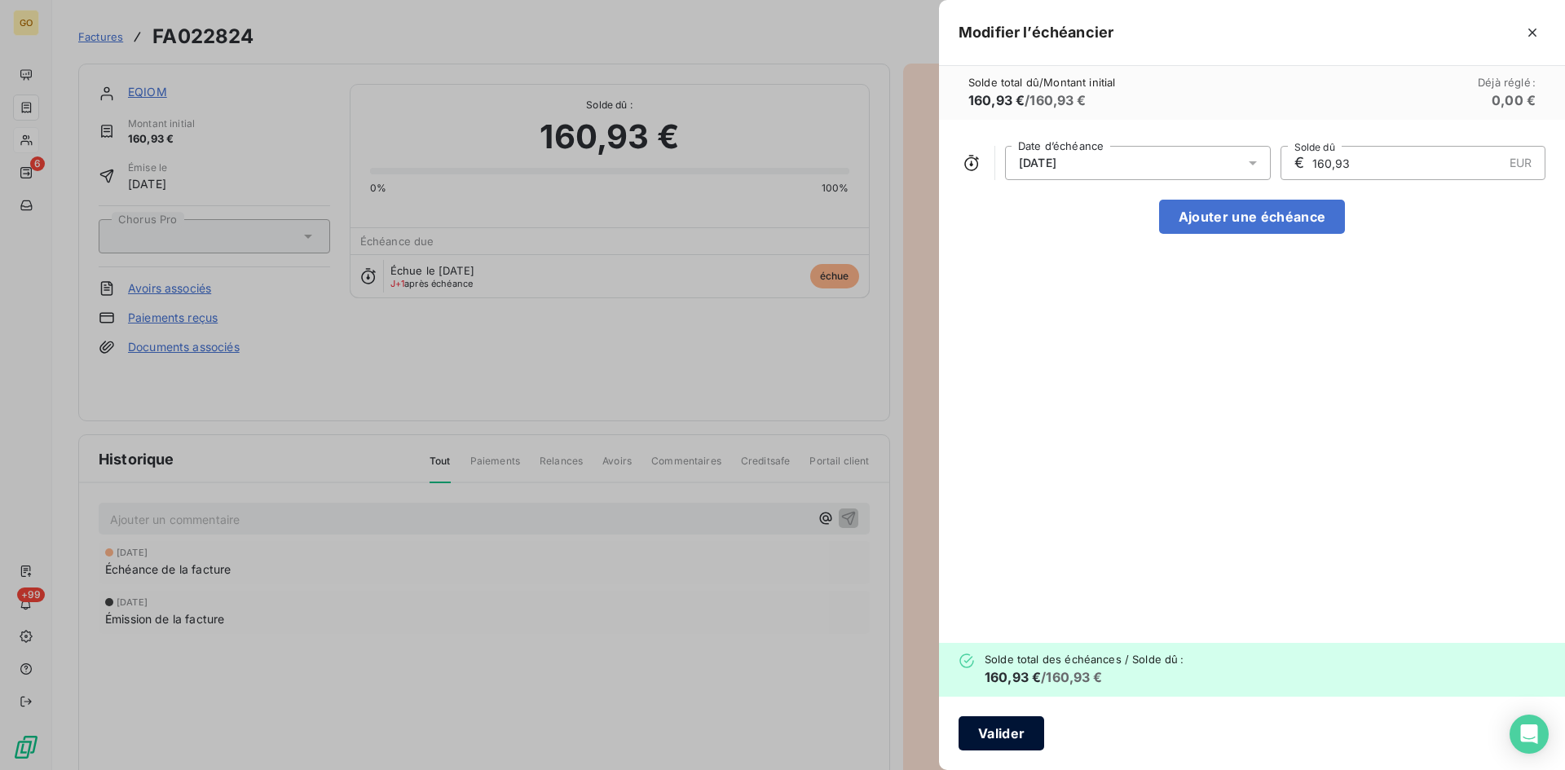
click at [1024, 737] on button "Valider" at bounding box center [1001, 733] width 86 height 34
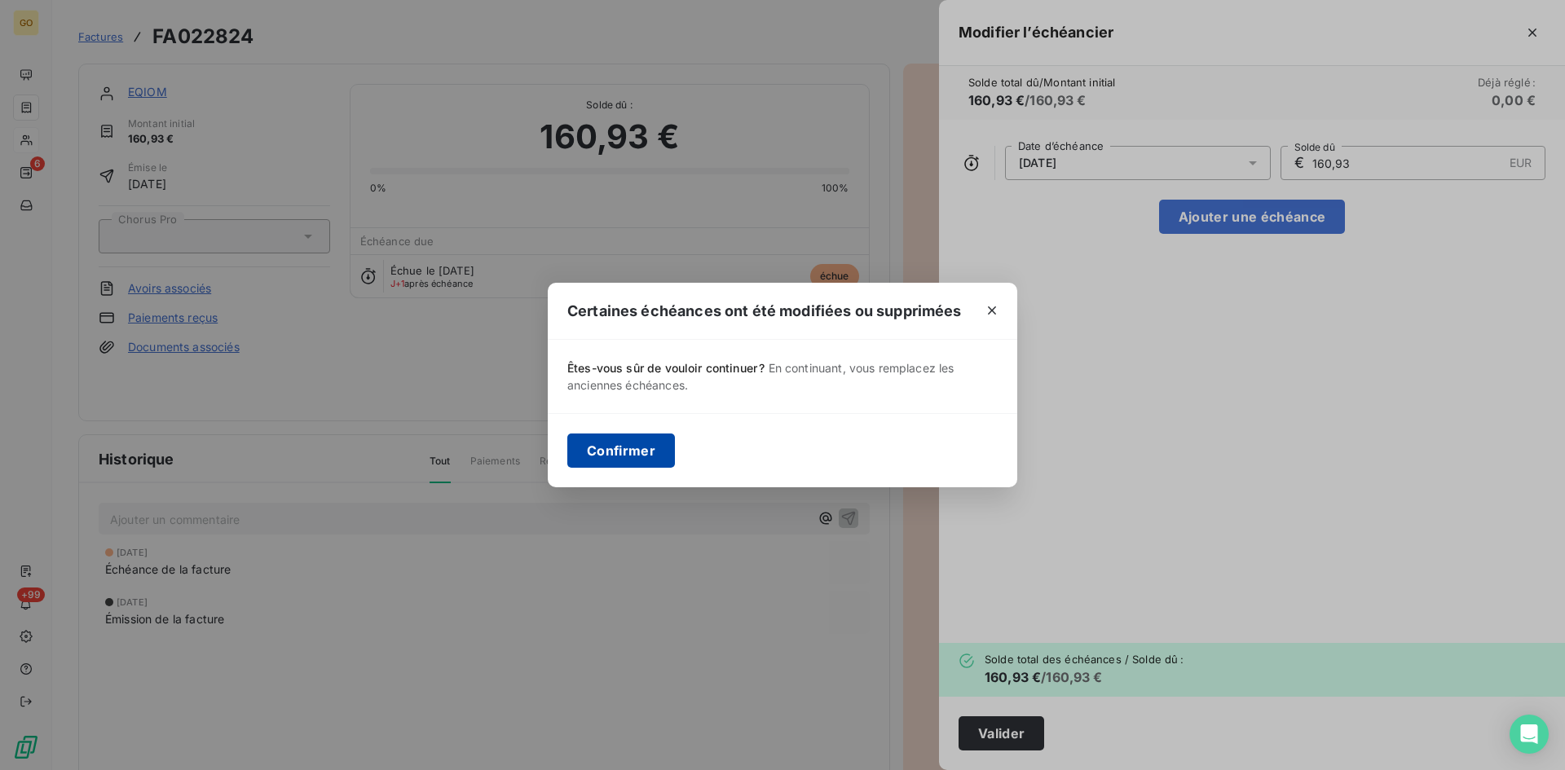
click at [618, 449] on button "Confirmer" at bounding box center [621, 450] width 108 height 34
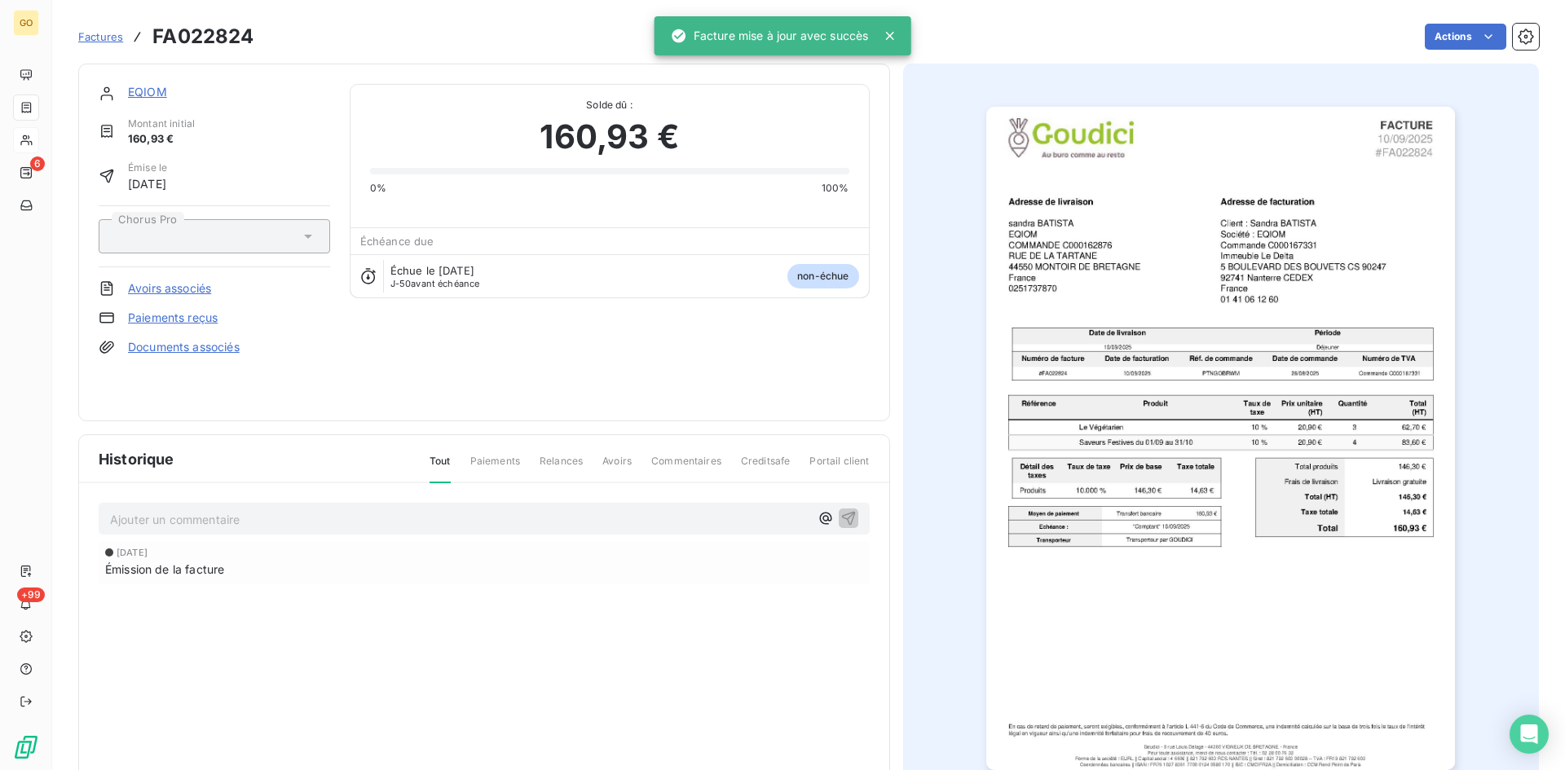
drag, startPoint x: 98, startPoint y: 33, endPoint x: 119, endPoint y: 50, distance: 26.7
click at [98, 33] on span "Factures" at bounding box center [100, 36] width 45 height 13
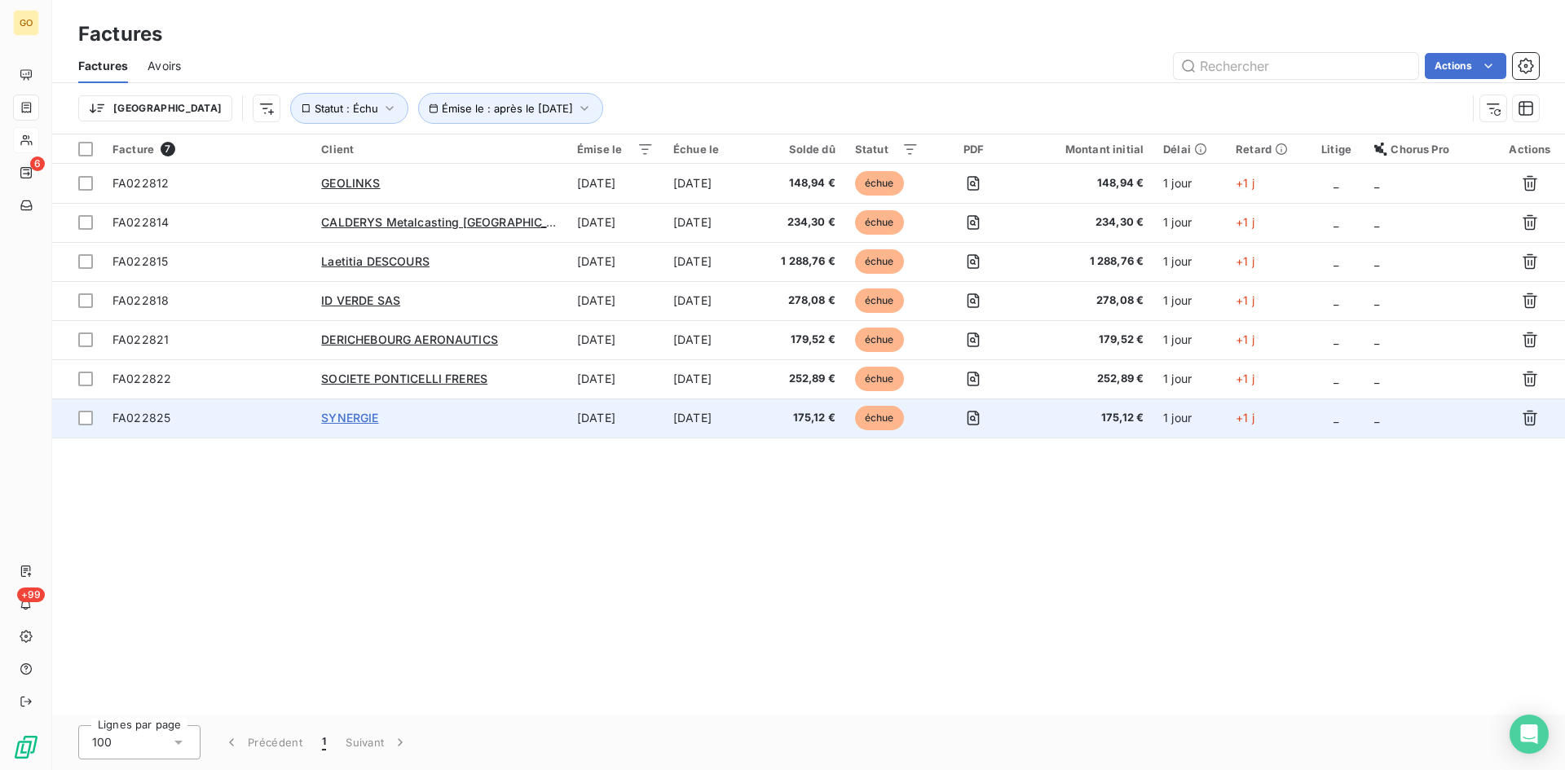
click at [356, 420] on span "SYNERGIE" at bounding box center [349, 418] width 57 height 14
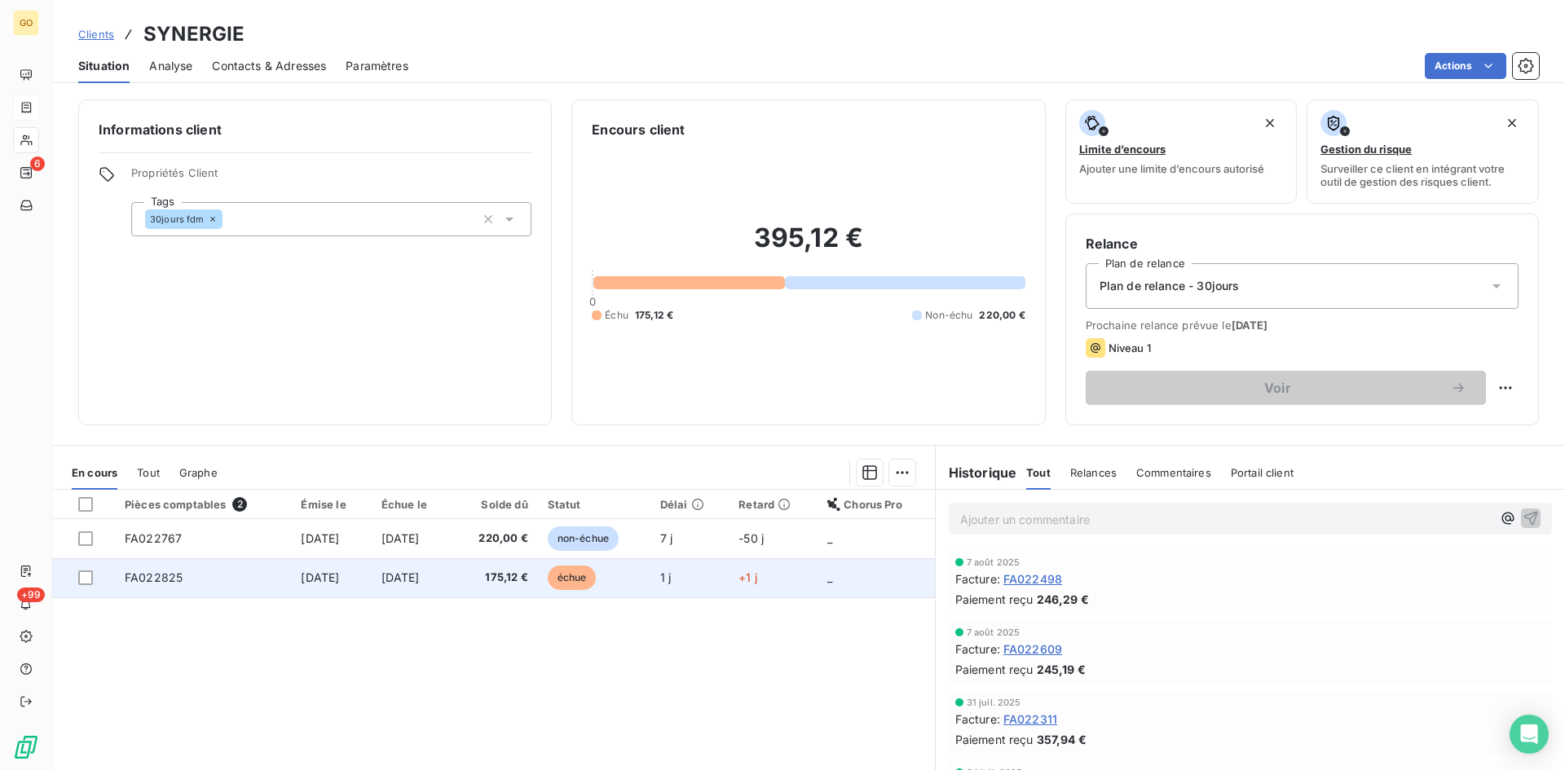
click at [403, 575] on span "[DATE]" at bounding box center [400, 577] width 38 height 14
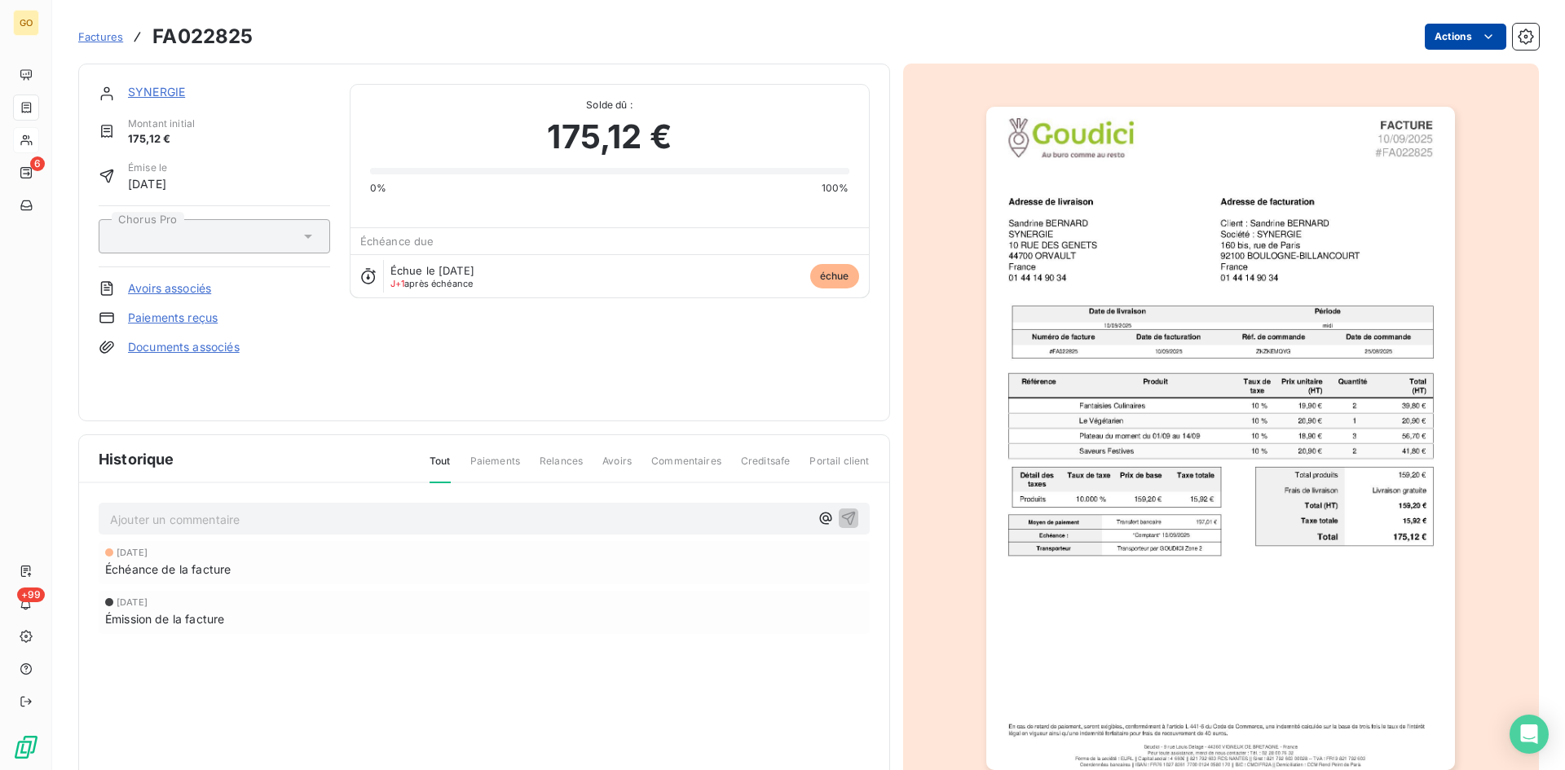
click at [1482, 45] on html "GO 6 +99 Factures FA022825 Actions SYNERGIE Montant initial 175,12 € Émise le […" at bounding box center [782, 385] width 1565 height 770
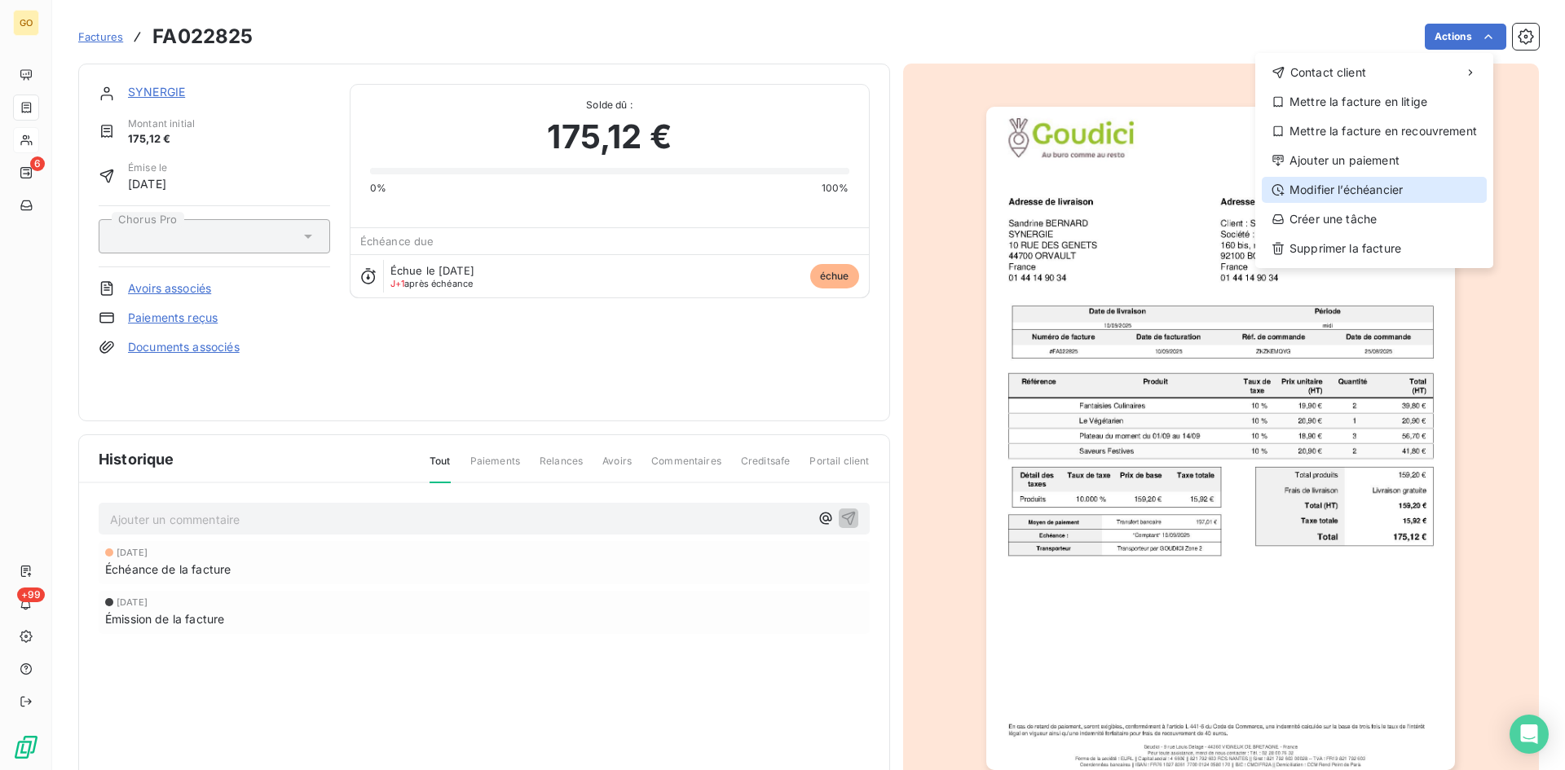
click at [1364, 185] on div "Modifier l’échéancier" at bounding box center [1373, 190] width 225 height 26
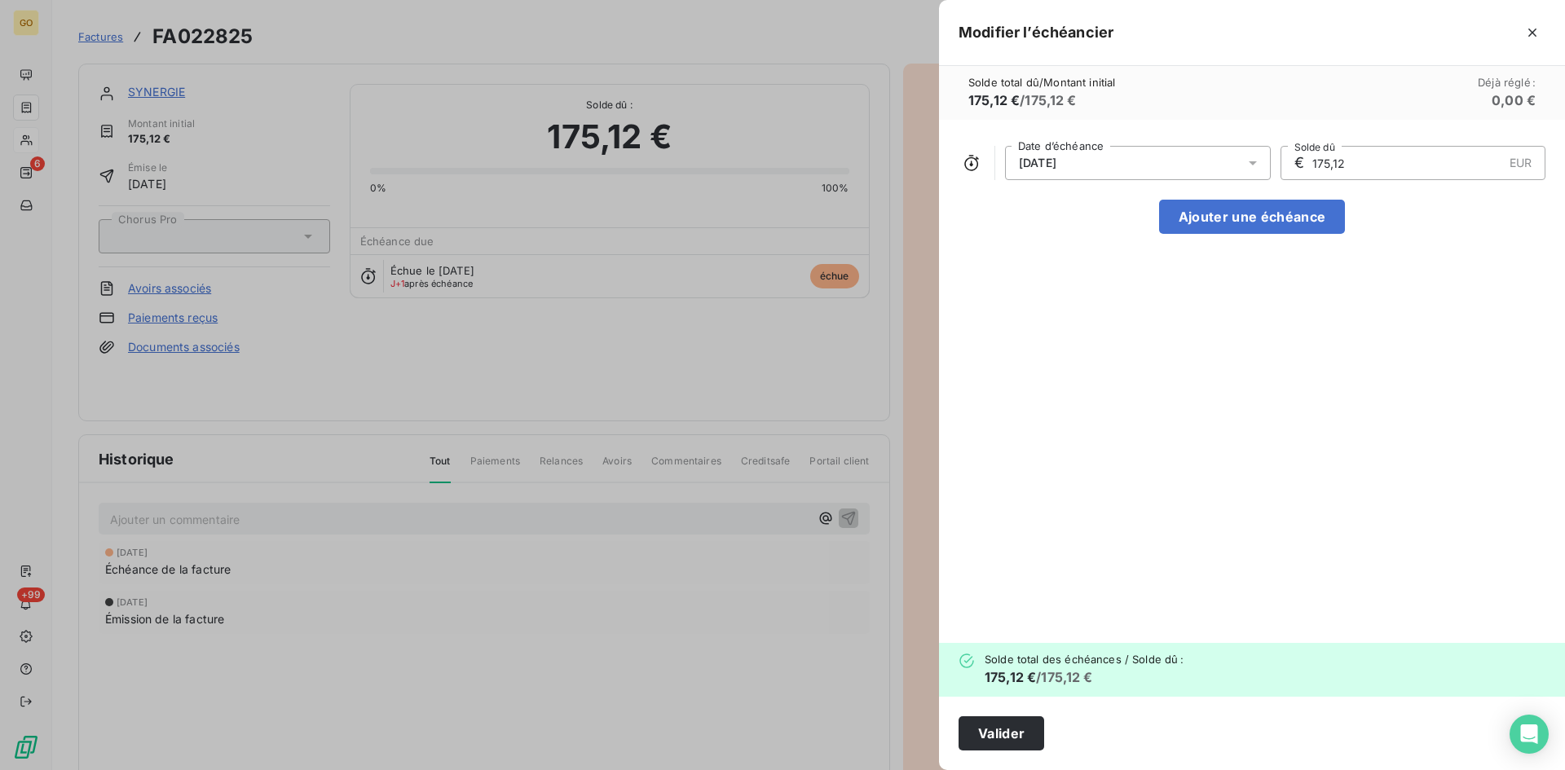
click at [1164, 156] on div "[DATE]" at bounding box center [1138, 163] width 266 height 34
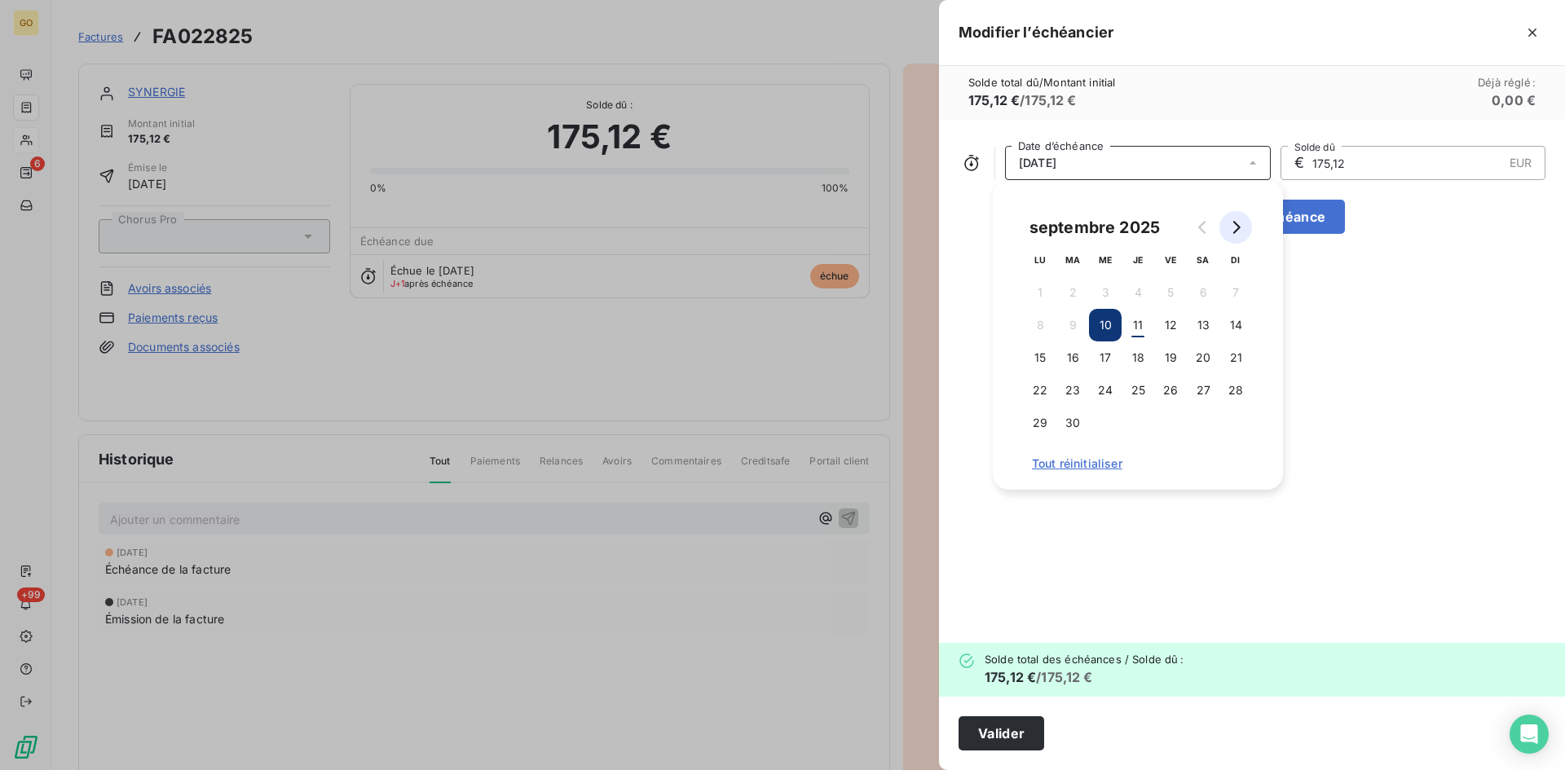
click at [1233, 224] on icon "Go to next month" at bounding box center [1235, 227] width 13 height 13
click at [1169, 422] on button "31" at bounding box center [1170, 423] width 33 height 33
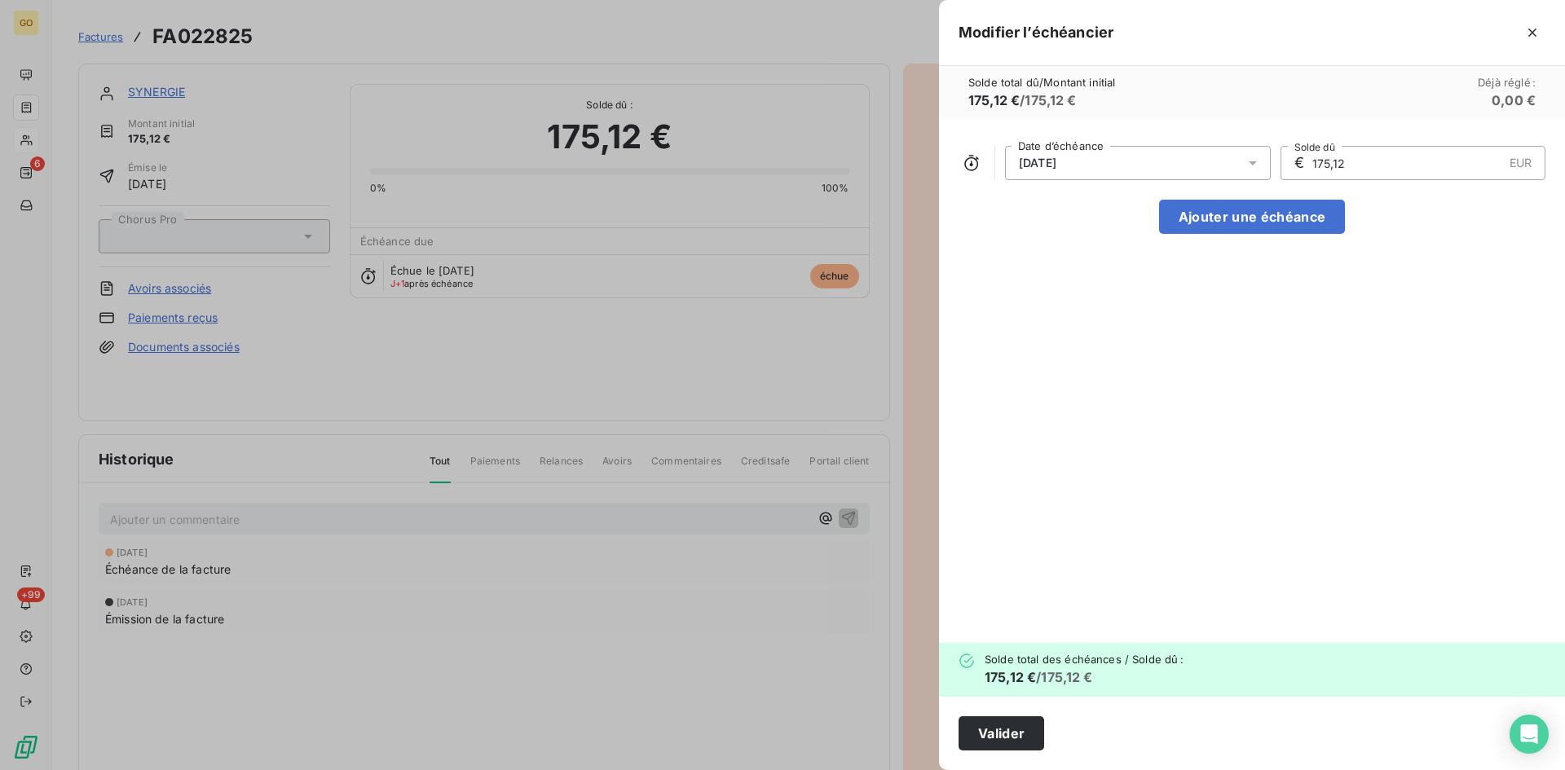
click at [1409, 440] on div "[DATE] Date d’échéance € 175,12 EUR Solde dû Ajouter une échéance" at bounding box center [1252, 381] width 626 height 523
click at [1002, 742] on button "Valider" at bounding box center [1001, 733] width 86 height 34
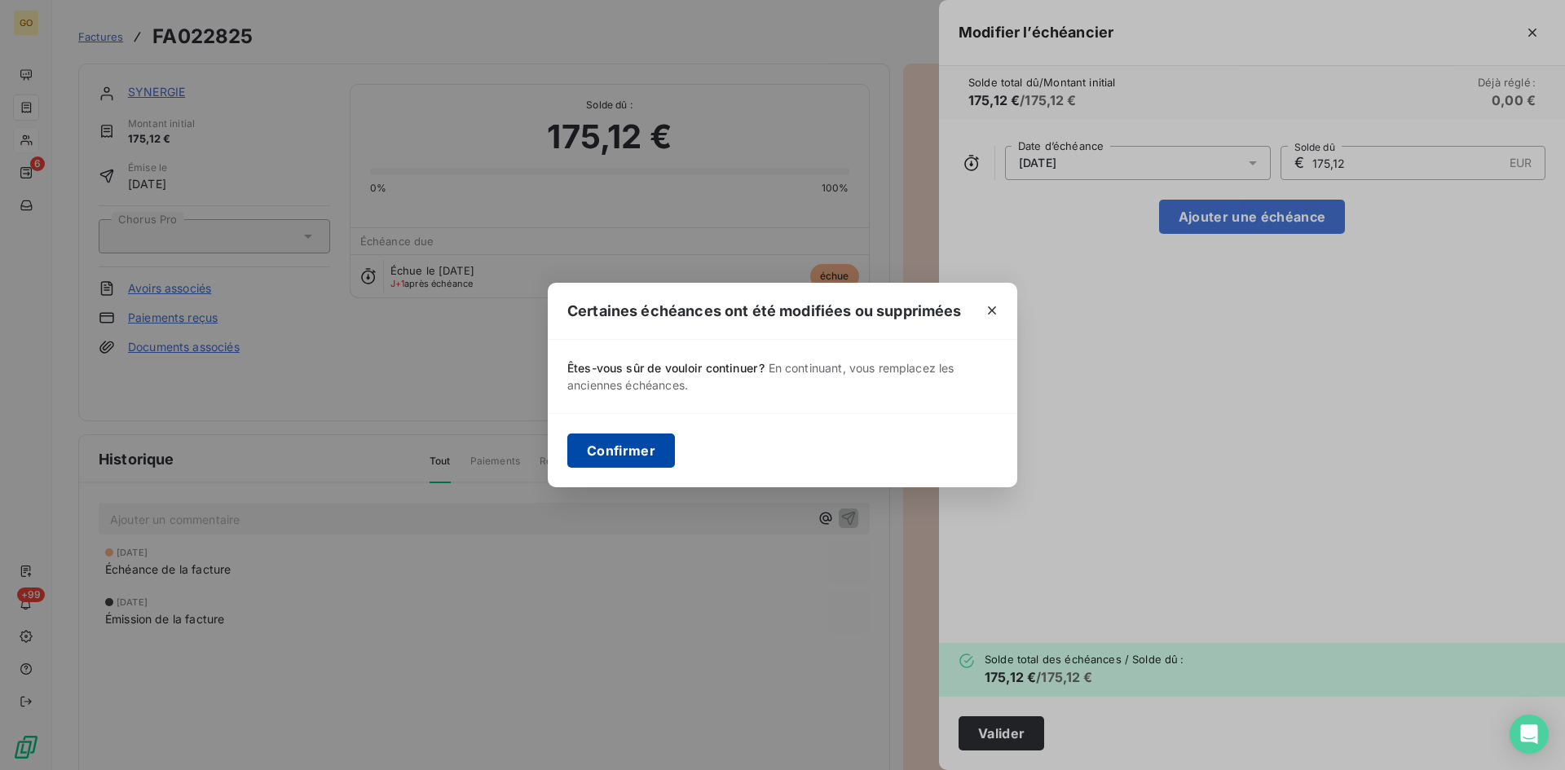
click at [618, 450] on button "Confirmer" at bounding box center [621, 450] width 108 height 34
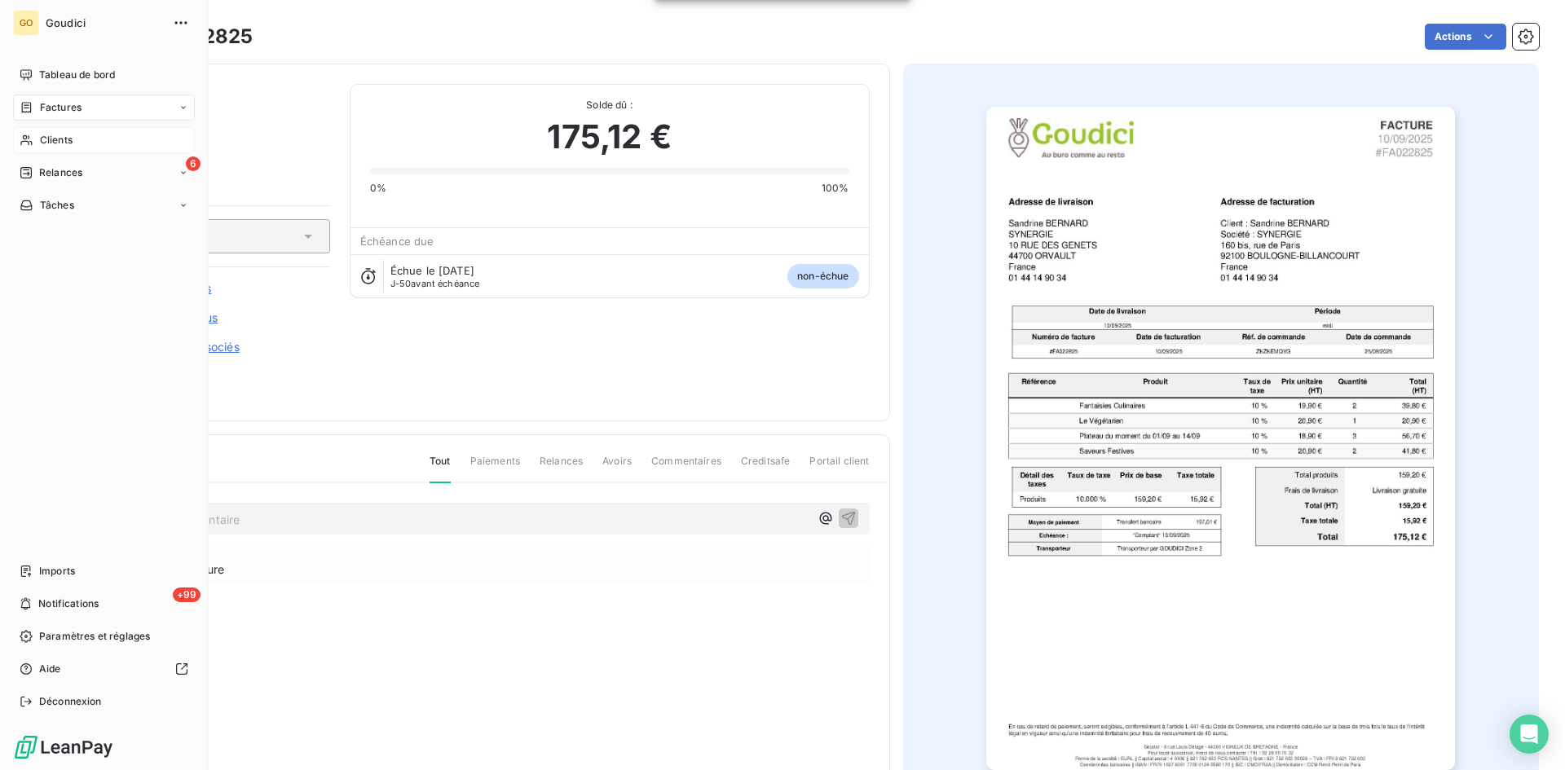
click at [68, 108] on span "Factures" at bounding box center [61, 107] width 42 height 15
click at [46, 104] on span "Factures" at bounding box center [61, 107] width 42 height 15
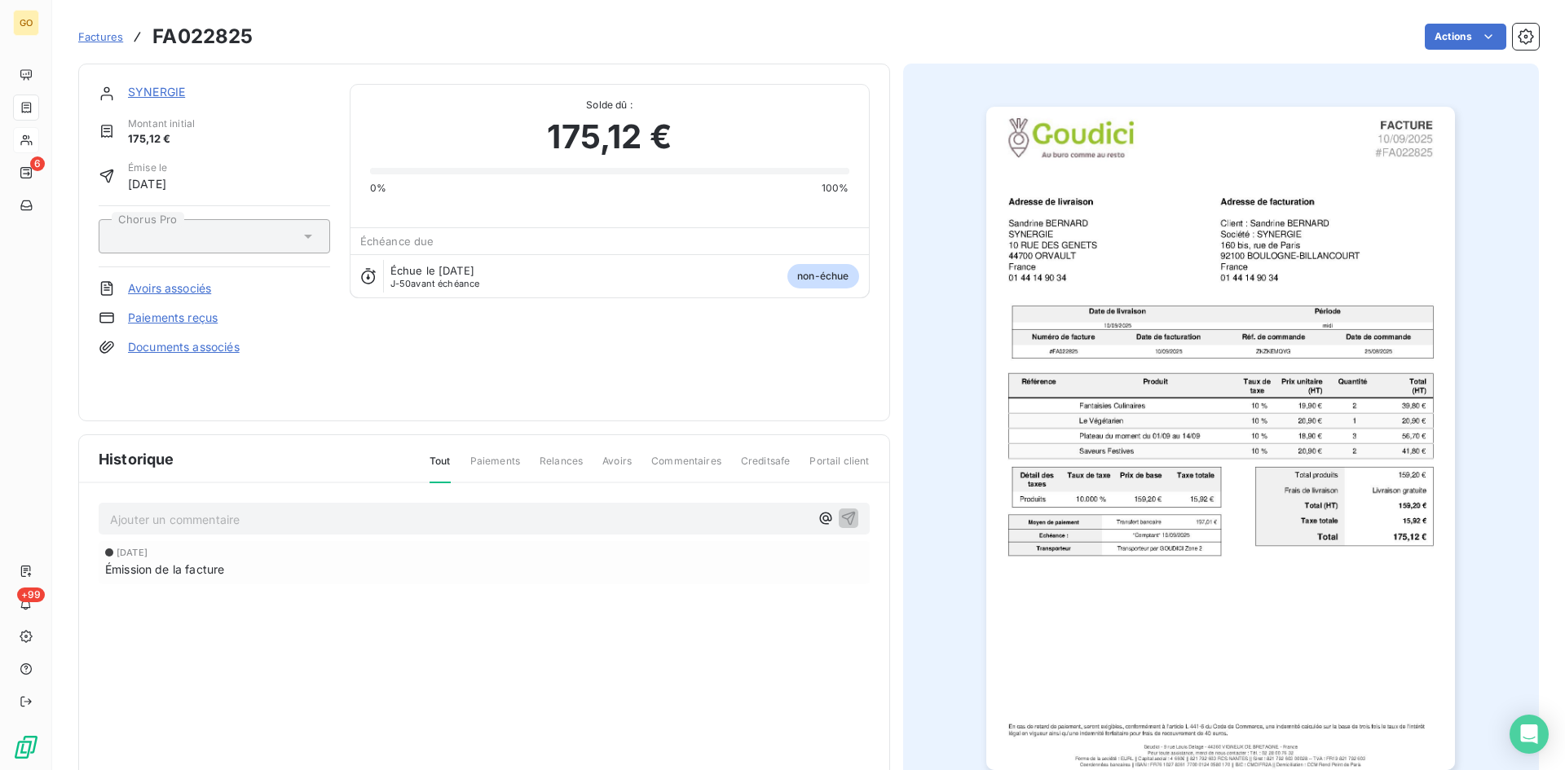
click at [339, 35] on div "Actions" at bounding box center [905, 37] width 1266 height 26
click at [99, 42] on span "Factures" at bounding box center [100, 36] width 45 height 13
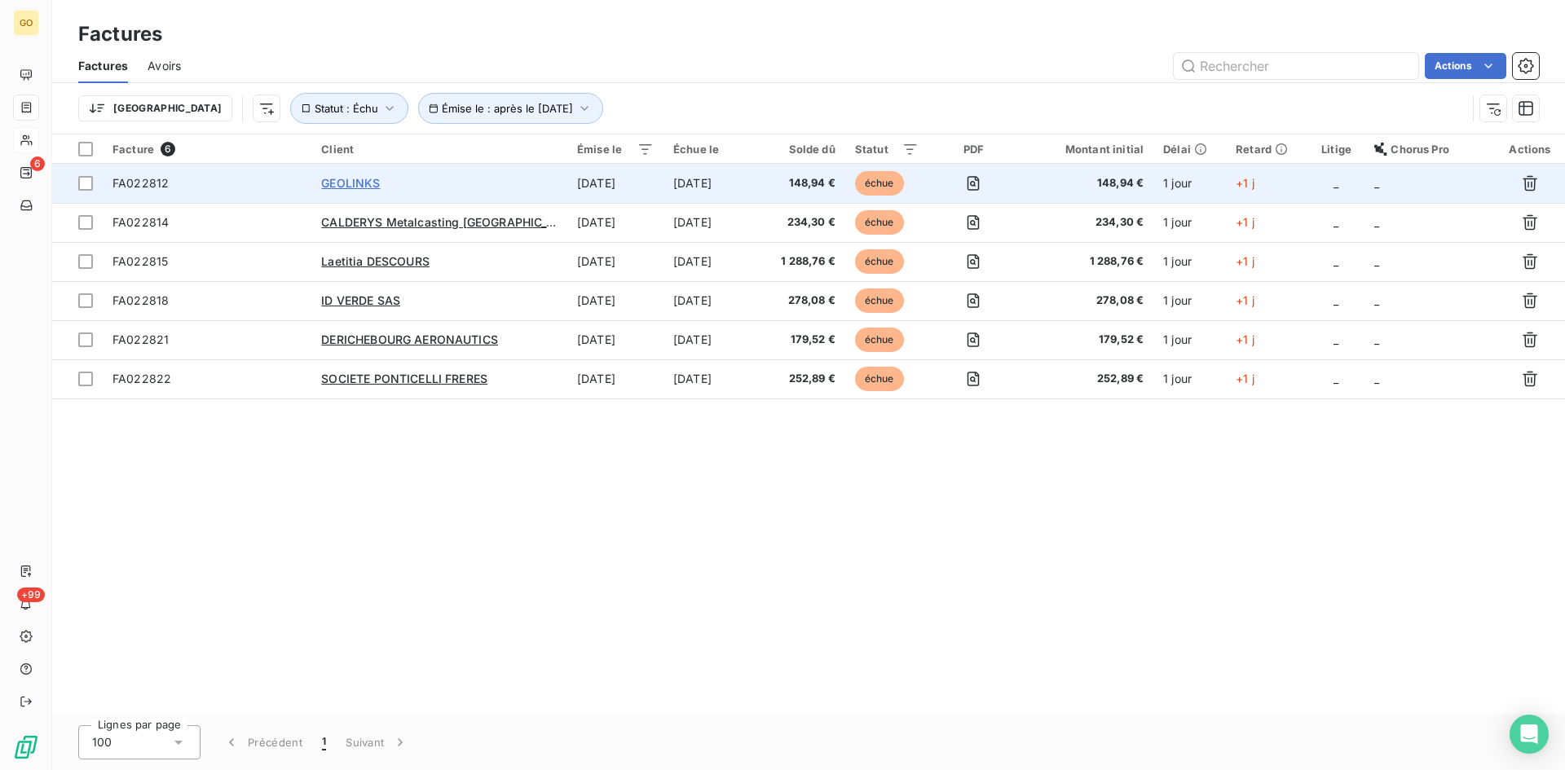
click at [345, 176] on span "GEOLINKS" at bounding box center [350, 183] width 59 height 14
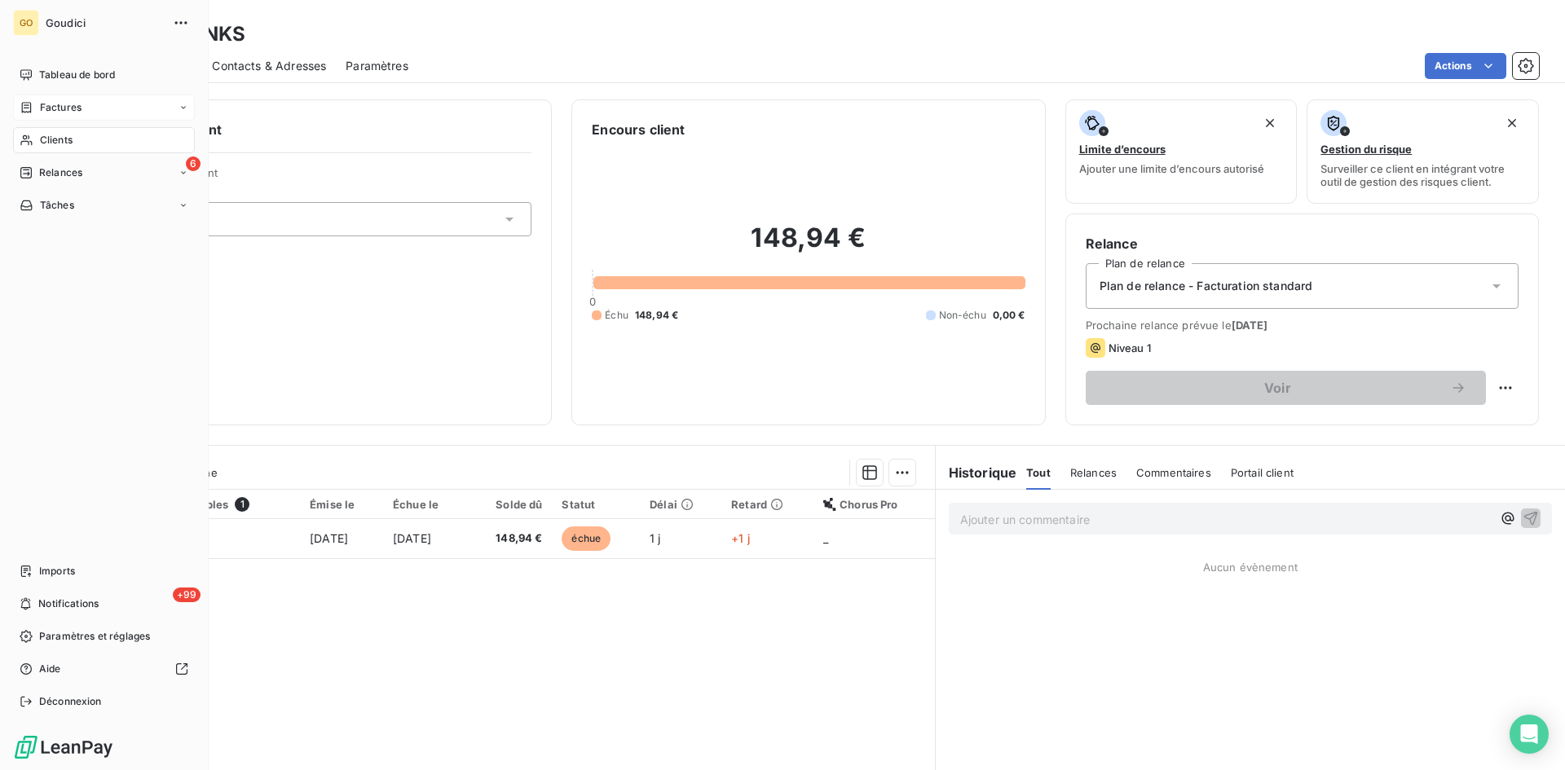
click at [44, 112] on span "Factures" at bounding box center [61, 107] width 42 height 15
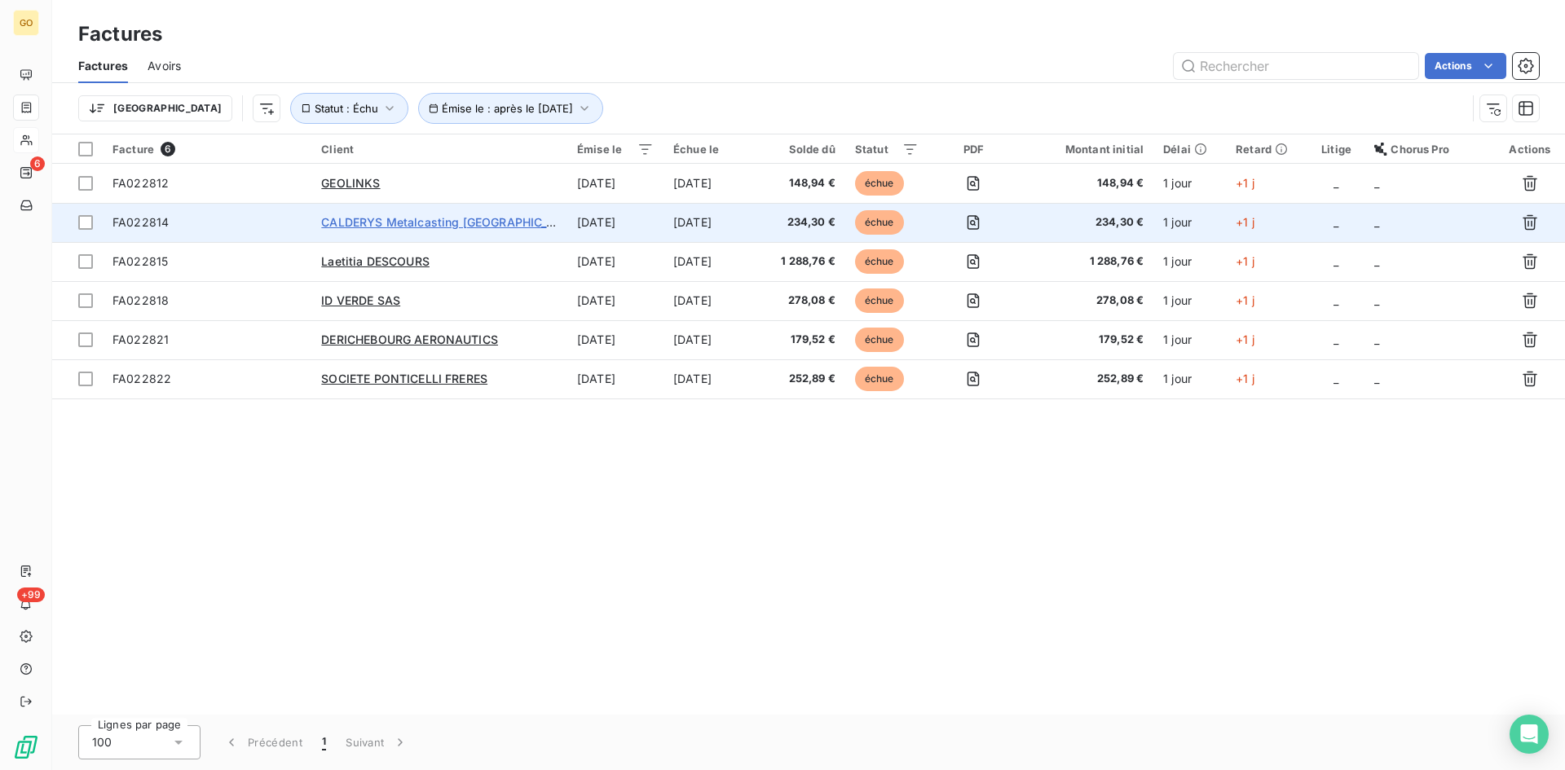
click at [425, 218] on span "CALDERYS Metalcasting [GEOGRAPHIC_DATA]" at bounding box center [450, 222] width 259 height 14
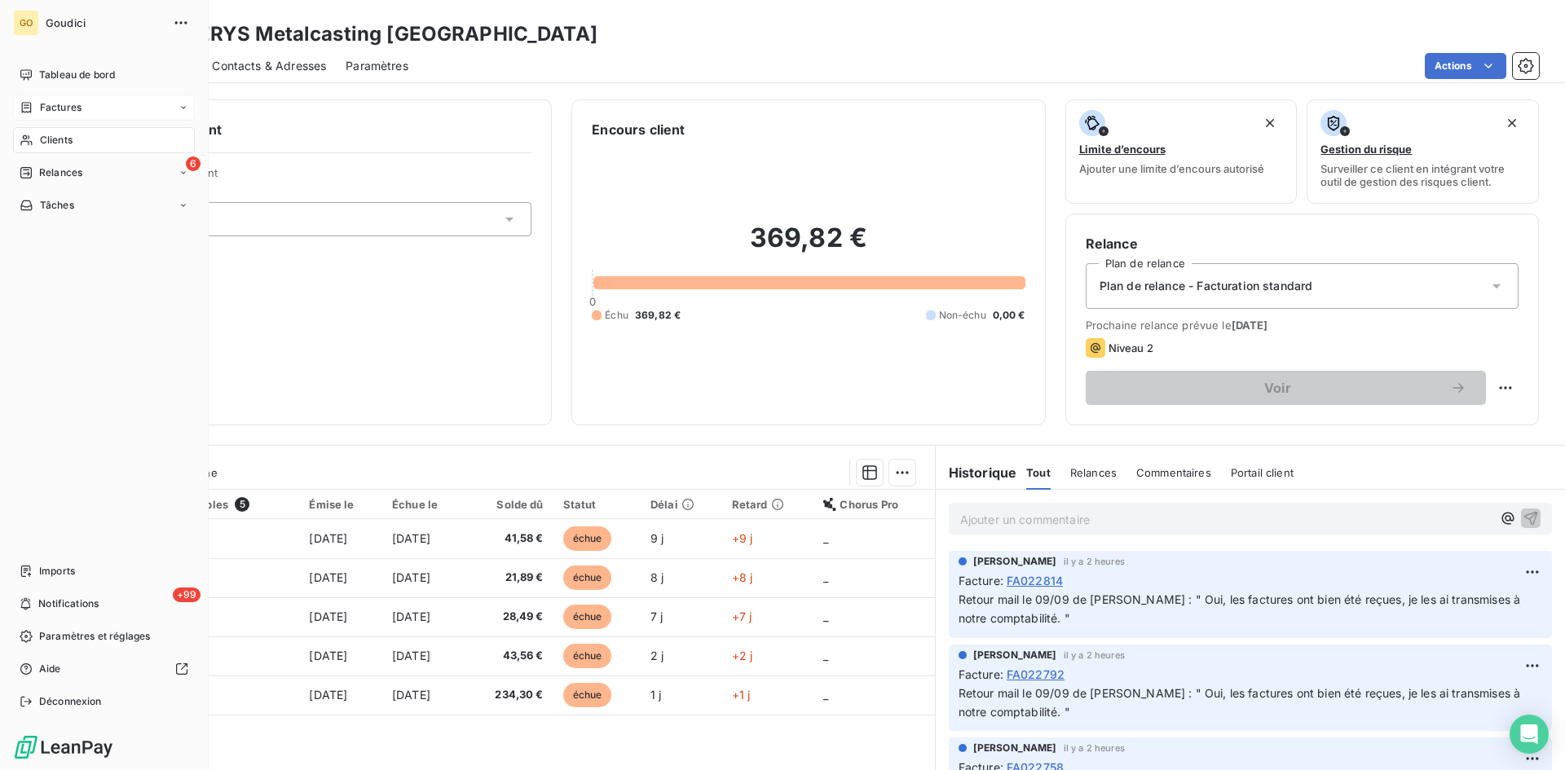
click at [70, 110] on span "Factures" at bounding box center [61, 107] width 42 height 15
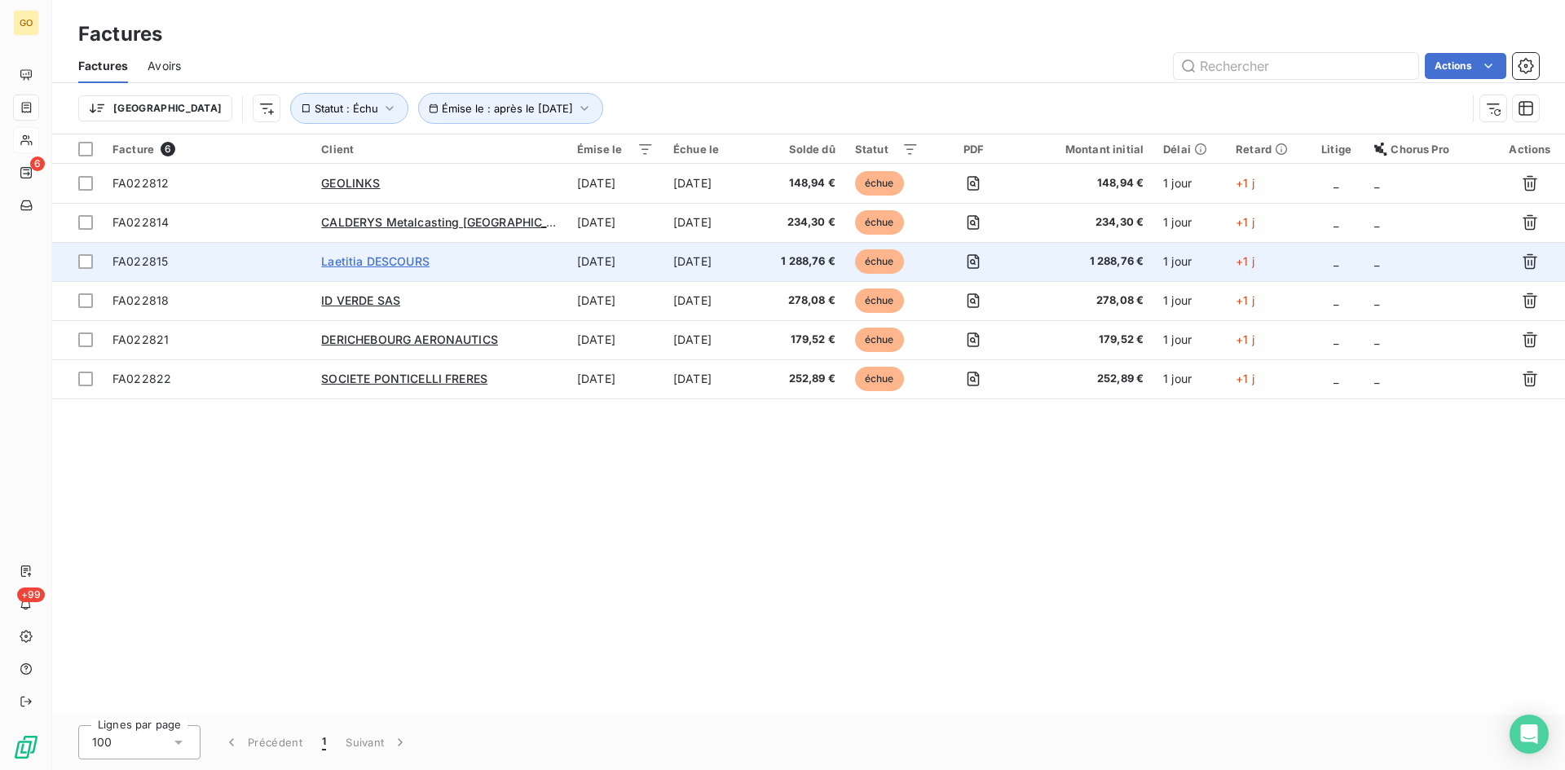
click at [371, 261] on span "Laetitia DESCOURS" at bounding box center [375, 261] width 108 height 14
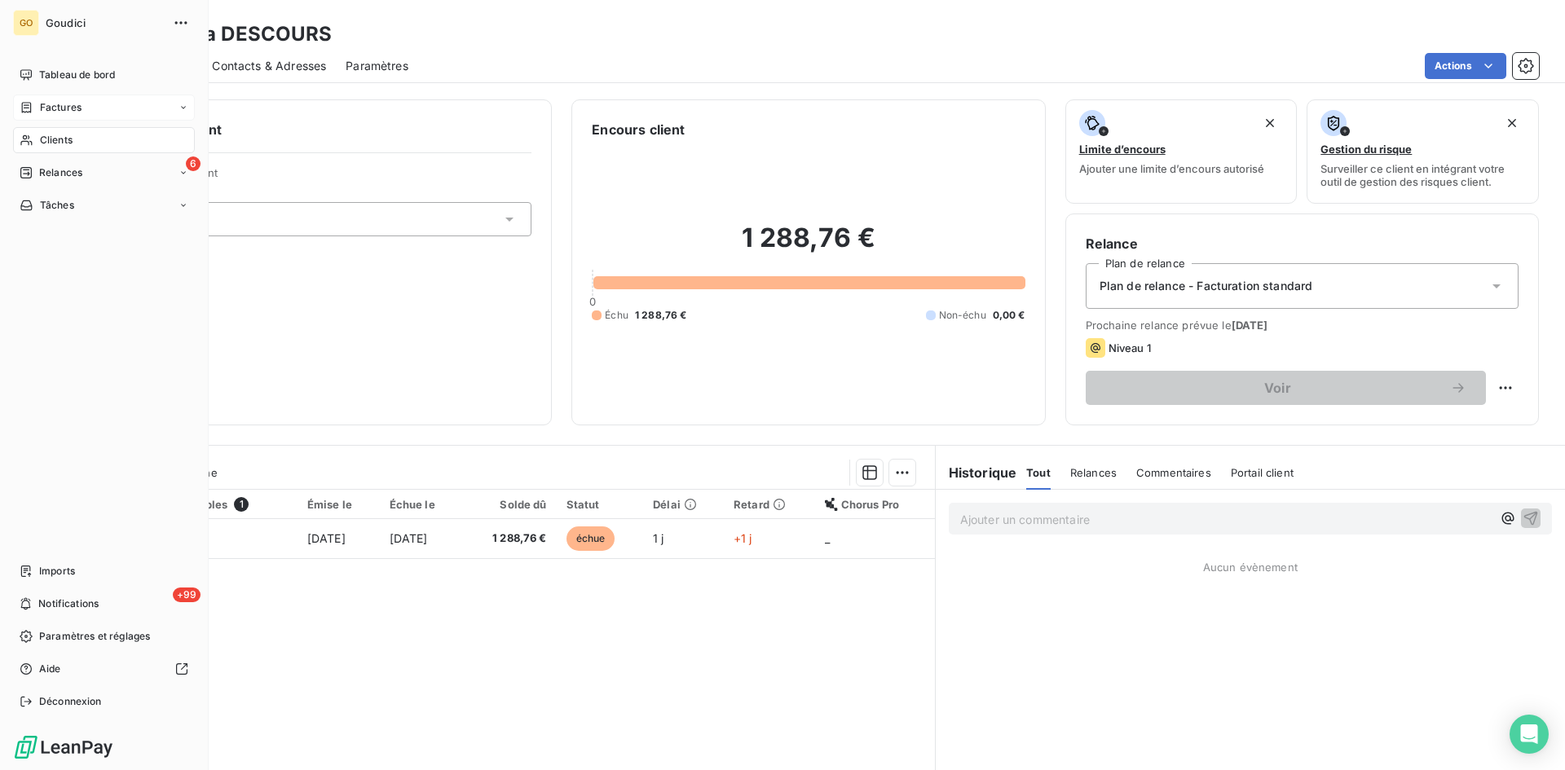
click at [51, 112] on span "Factures" at bounding box center [61, 107] width 42 height 15
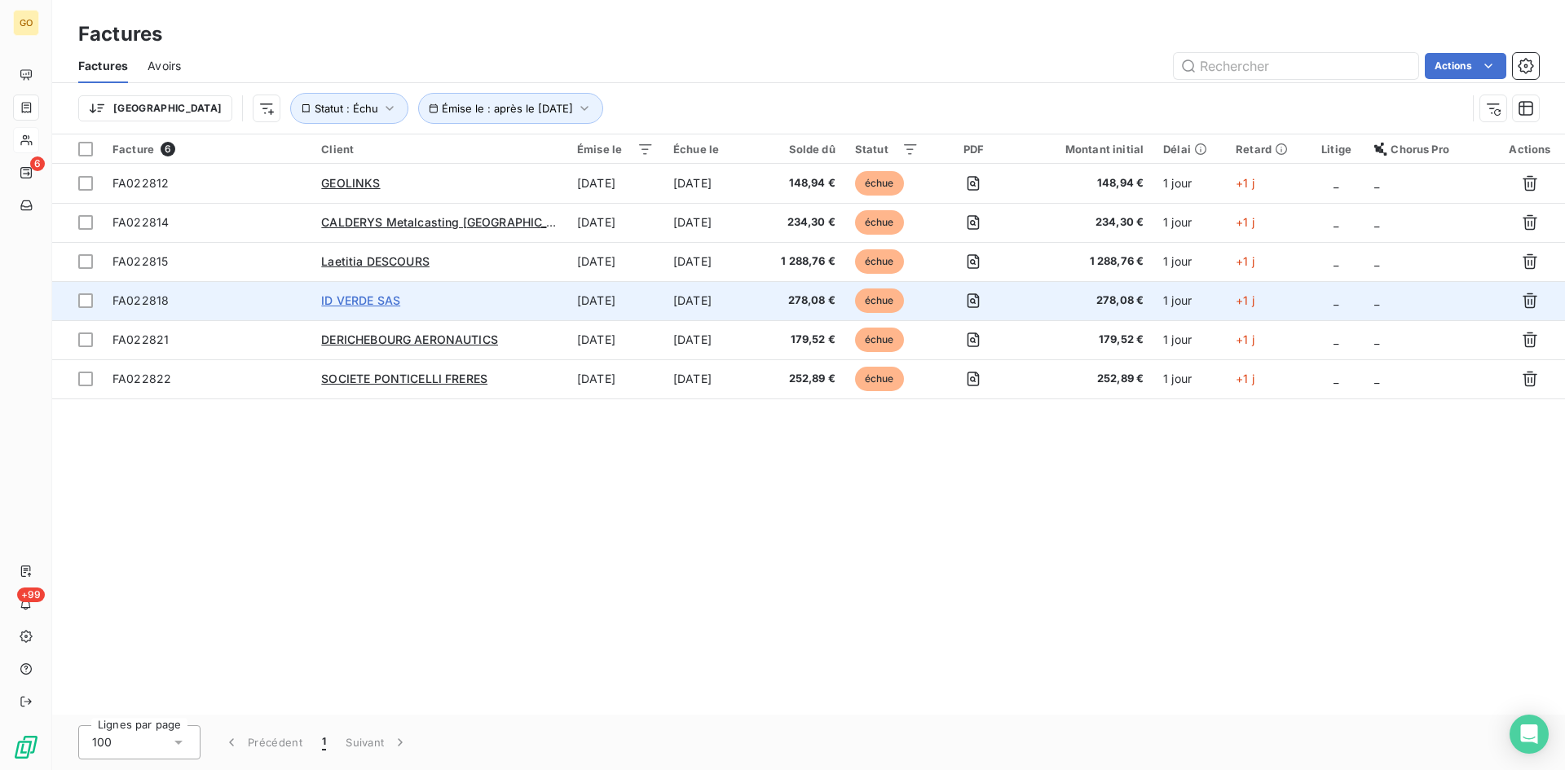
click at [383, 301] on span "ID VERDE SAS" at bounding box center [360, 300] width 79 height 14
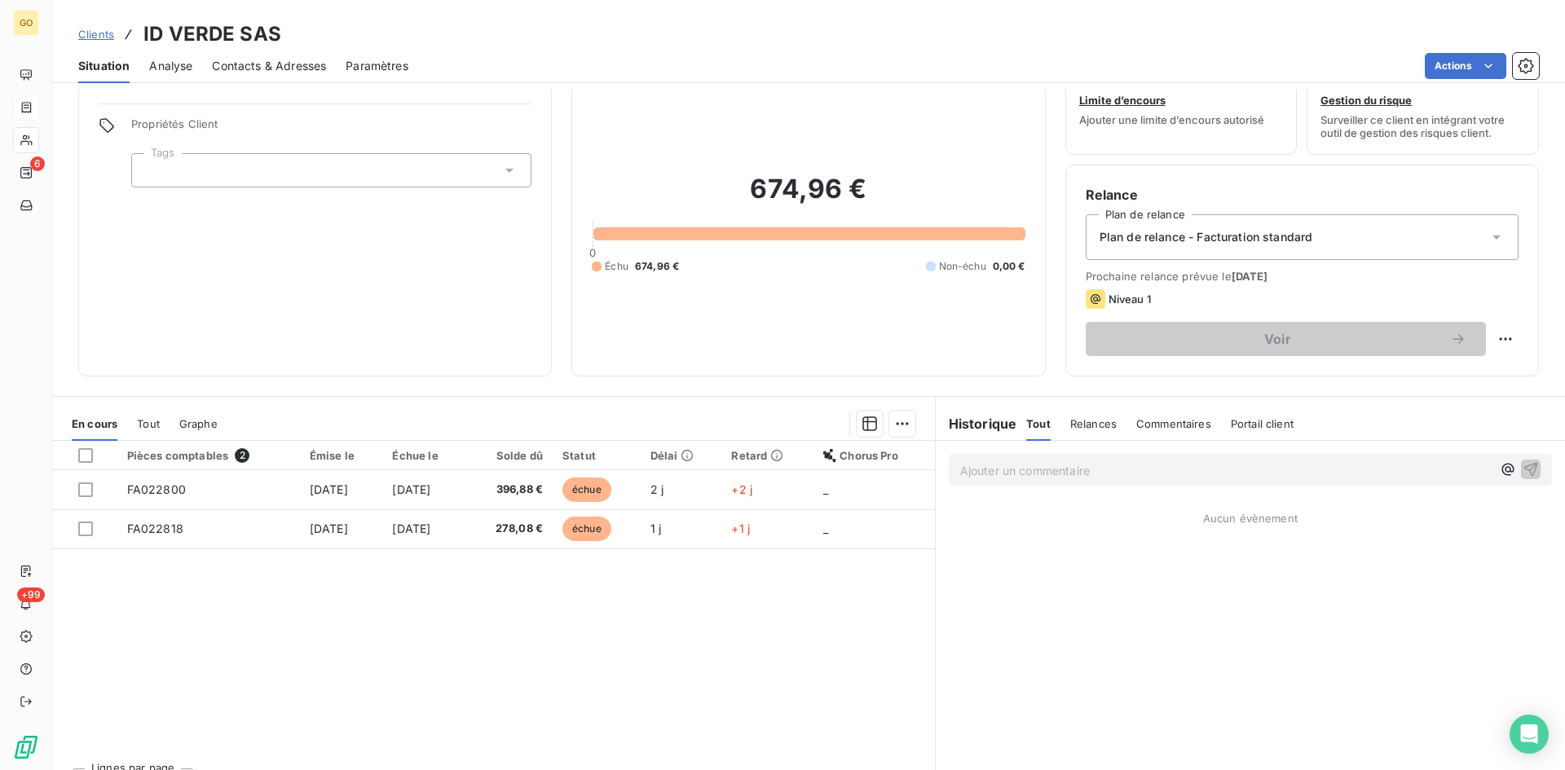
scroll to position [82, 0]
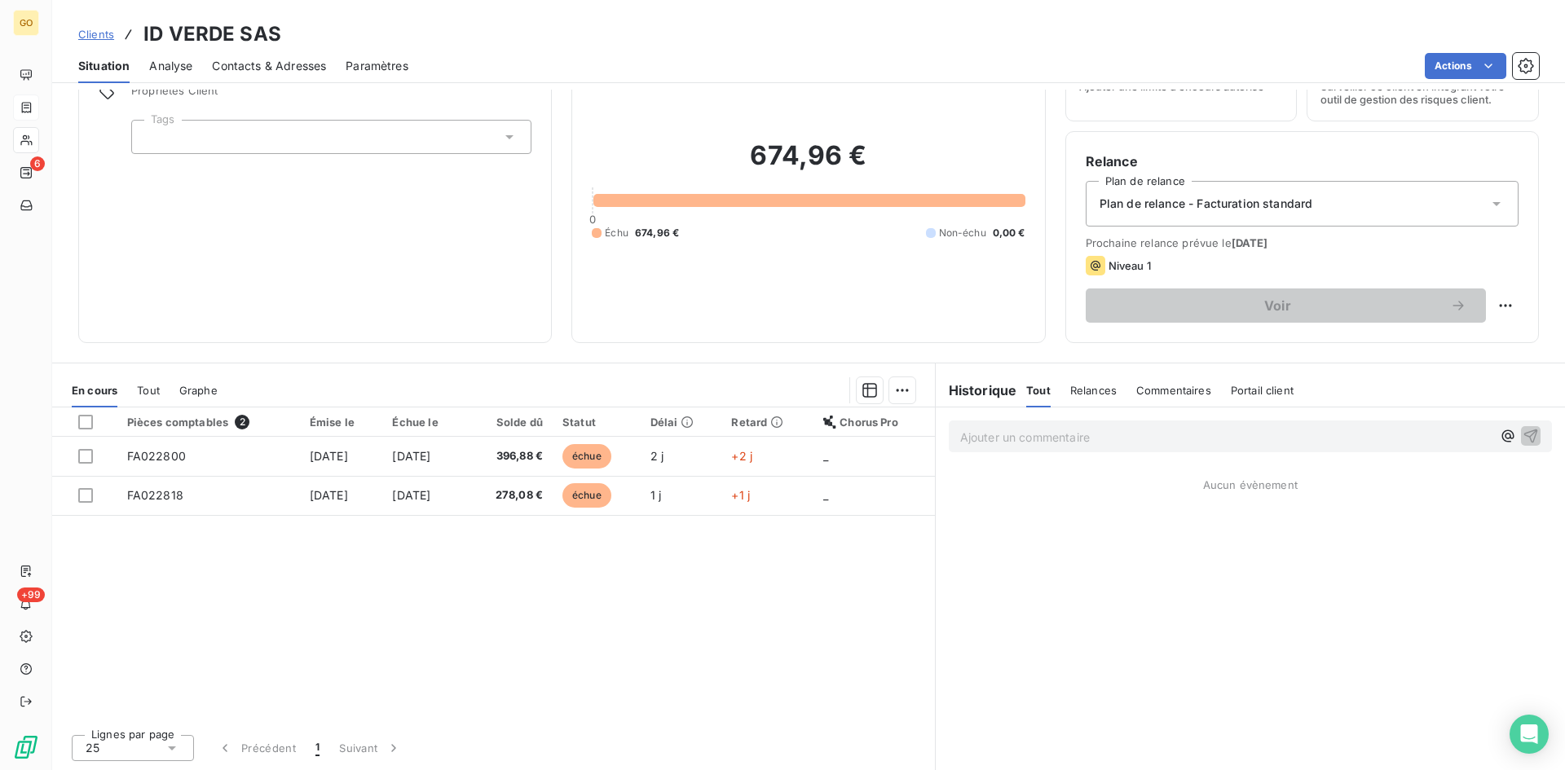
click at [93, 32] on span "Clients" at bounding box center [96, 34] width 36 height 13
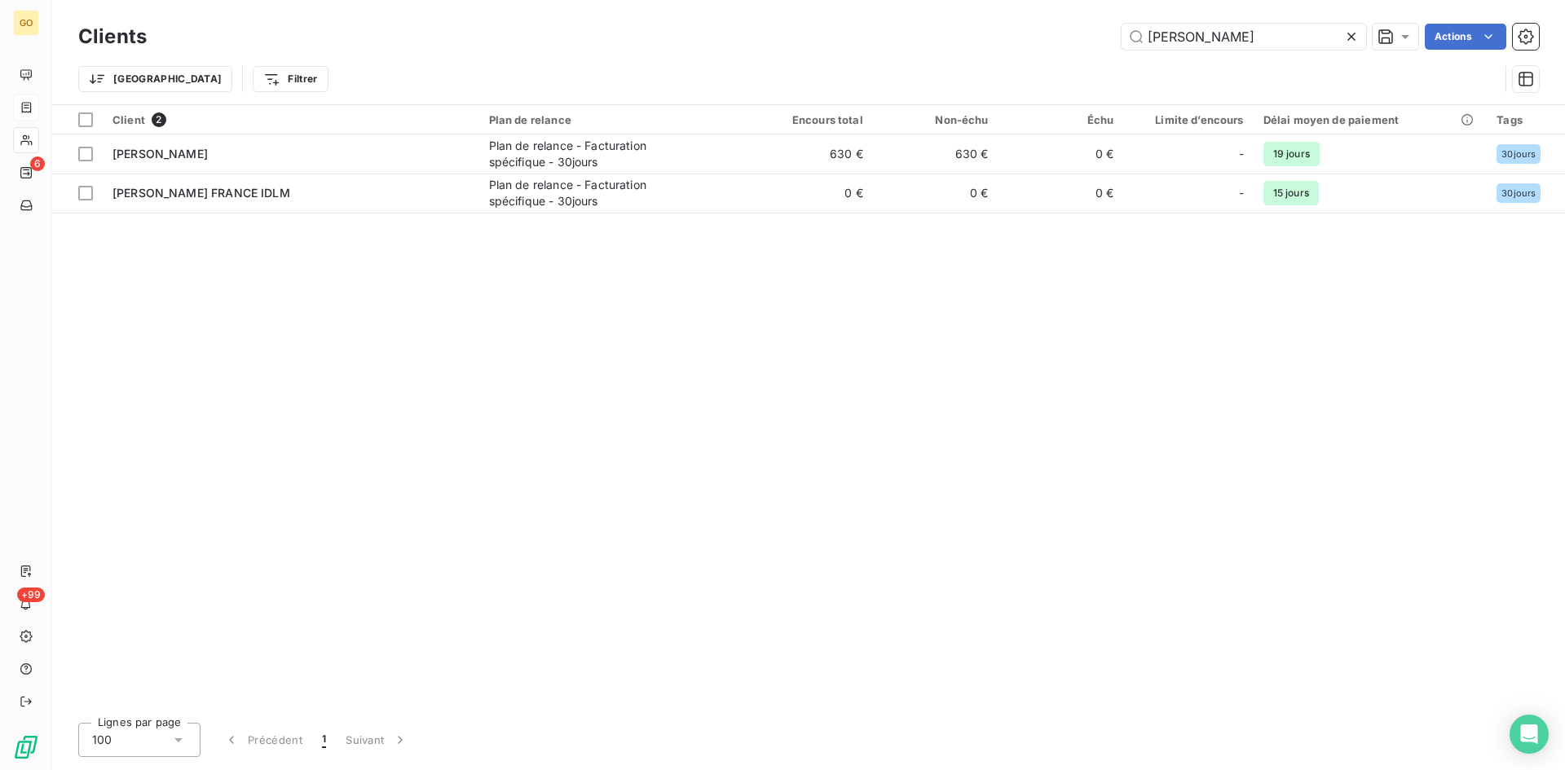
click at [1353, 35] on icon at bounding box center [1351, 37] width 16 height 16
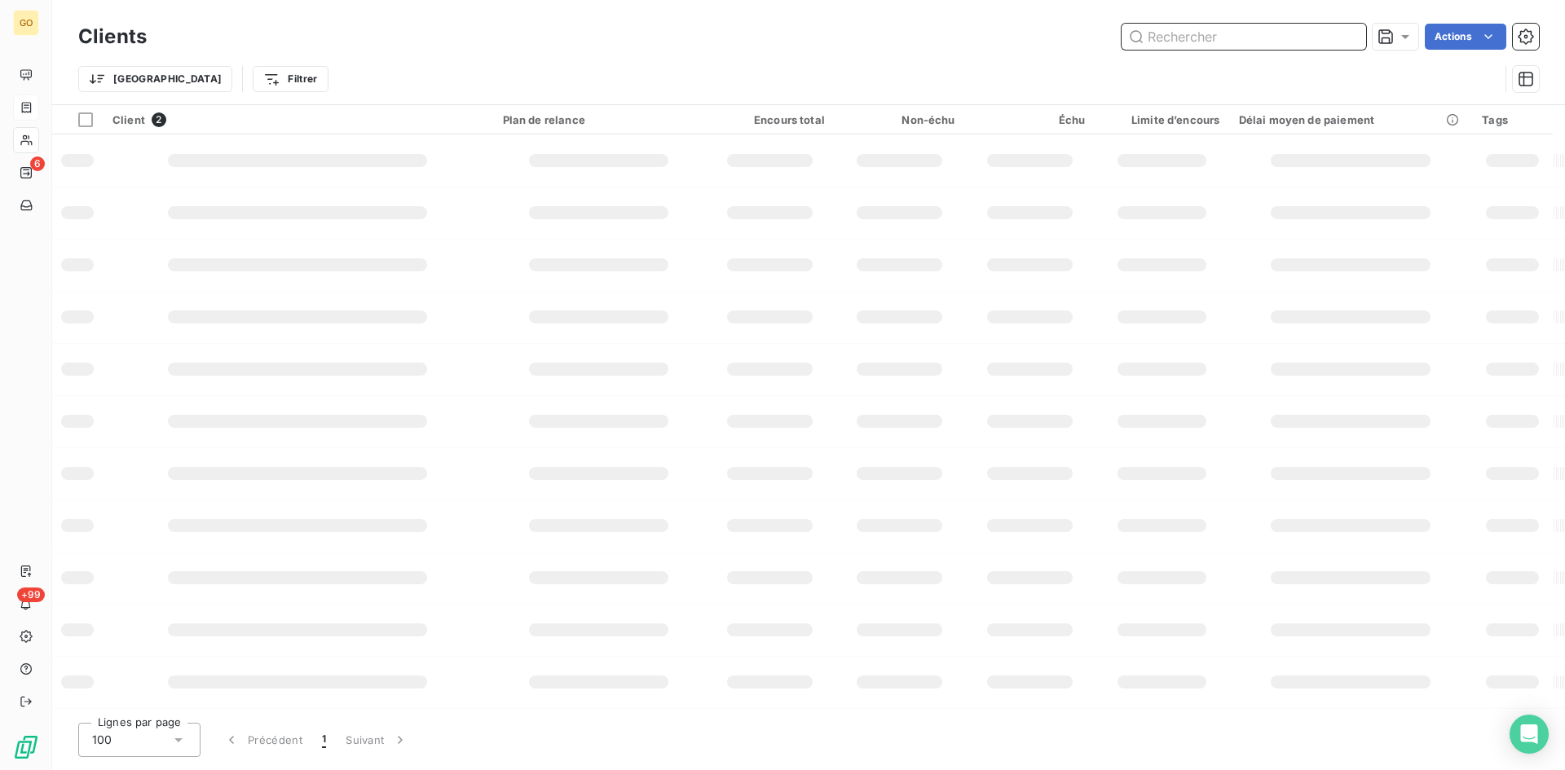
click at [1292, 33] on input "text" at bounding box center [1243, 37] width 244 height 26
type input "id verde sas"
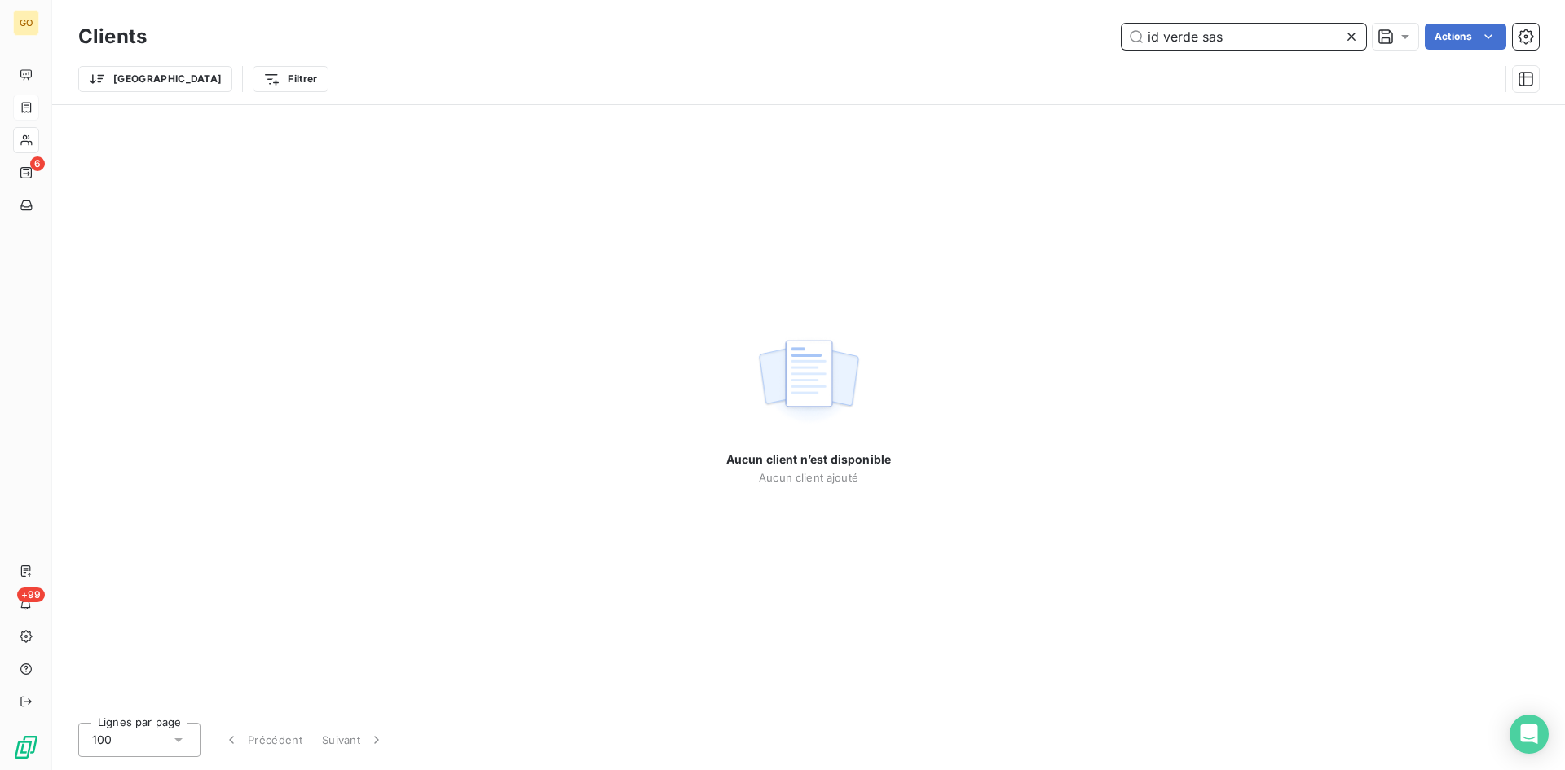
drag, startPoint x: 1246, startPoint y: 37, endPoint x: 1116, endPoint y: 6, distance: 133.4
click at [1106, 37] on div "id verde sas Actions" at bounding box center [852, 37] width 1372 height 26
type input "ID VERDE SAS"
click at [812, 54] on div "Clients ID VERDE SAS Actions Trier Filtrer" at bounding box center [808, 62] width 1460 height 85
drag, startPoint x: 742, startPoint y: 80, endPoint x: 1023, endPoint y: 84, distance: 280.3
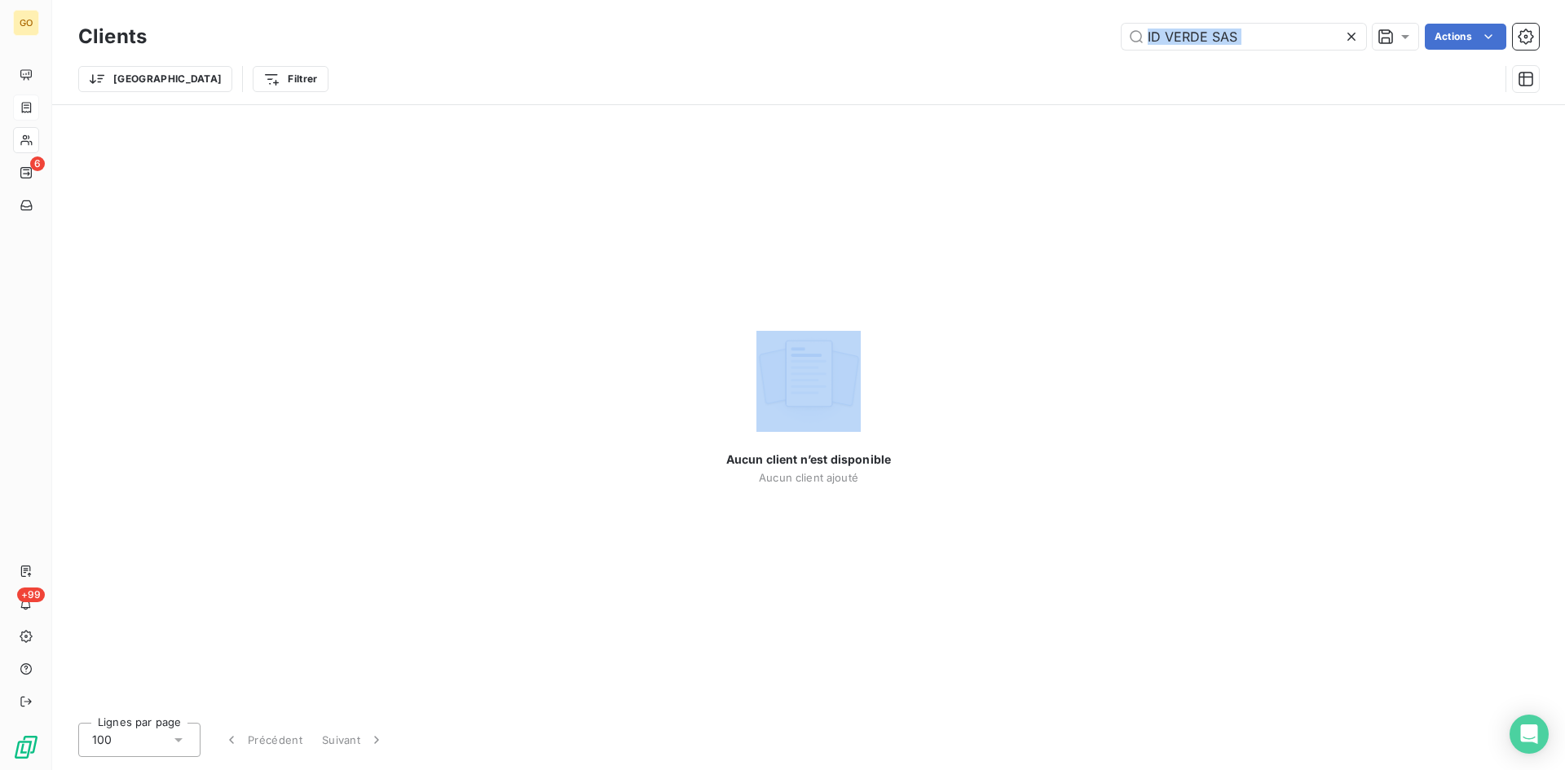
click at [744, 80] on div "Trier Filtrer" at bounding box center [788, 79] width 1420 height 31
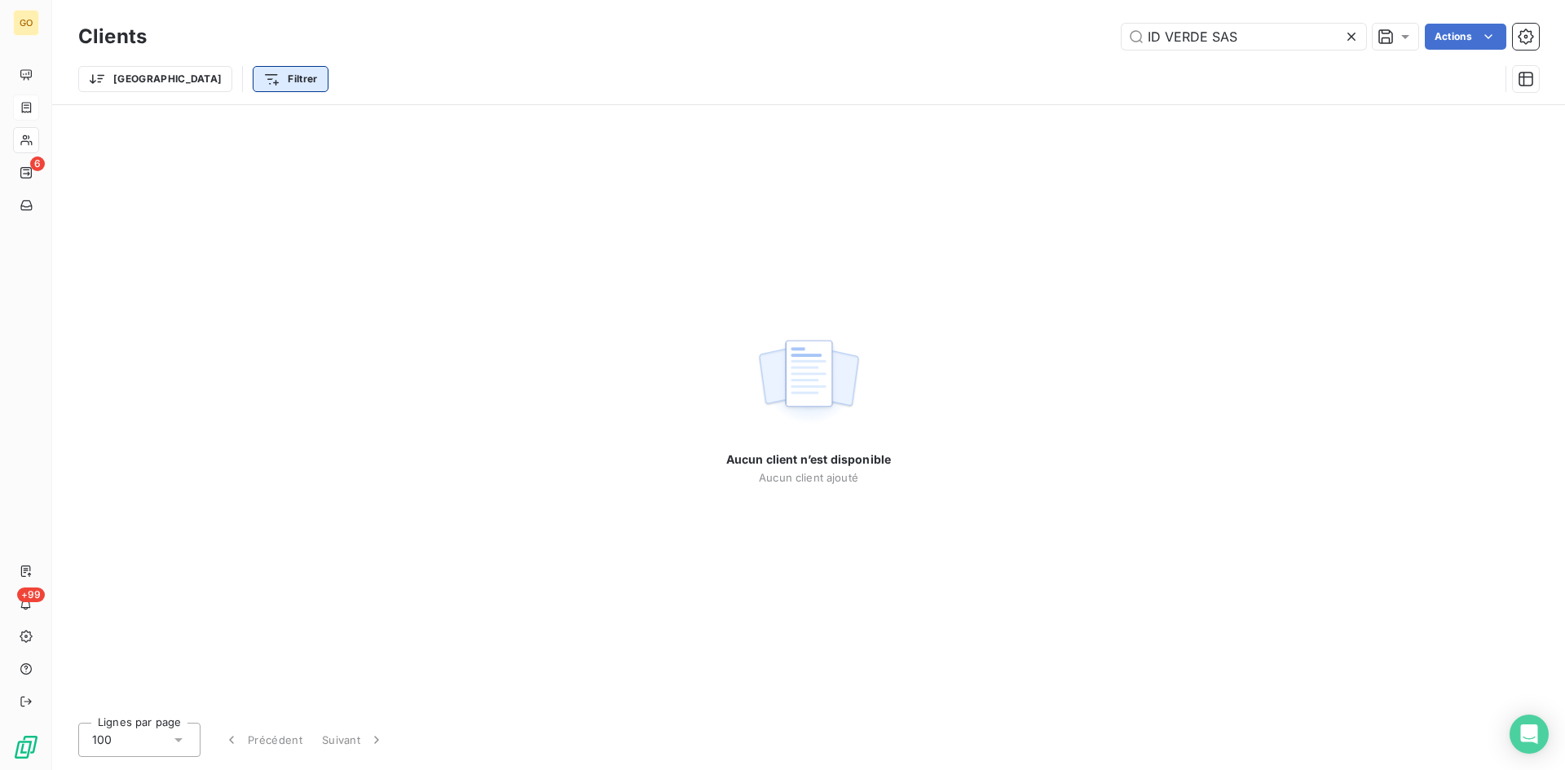
click at [183, 73] on html "GO 6 +99 Clients ID VERDE SAS Actions Trier Filtrer Aucun client n’est disponib…" at bounding box center [782, 385] width 1565 height 770
click at [183, 73] on html "GO 6 +99 Clients ID VERDE SAS Actions Trier Filtrer Rechercher et sélectionner …" at bounding box center [782, 385] width 1565 height 770
drag, startPoint x: 394, startPoint y: 63, endPoint x: 209, endPoint y: 63, distance: 184.2
click at [394, 63] on div "Trier Filtrer" at bounding box center [808, 79] width 1460 height 51
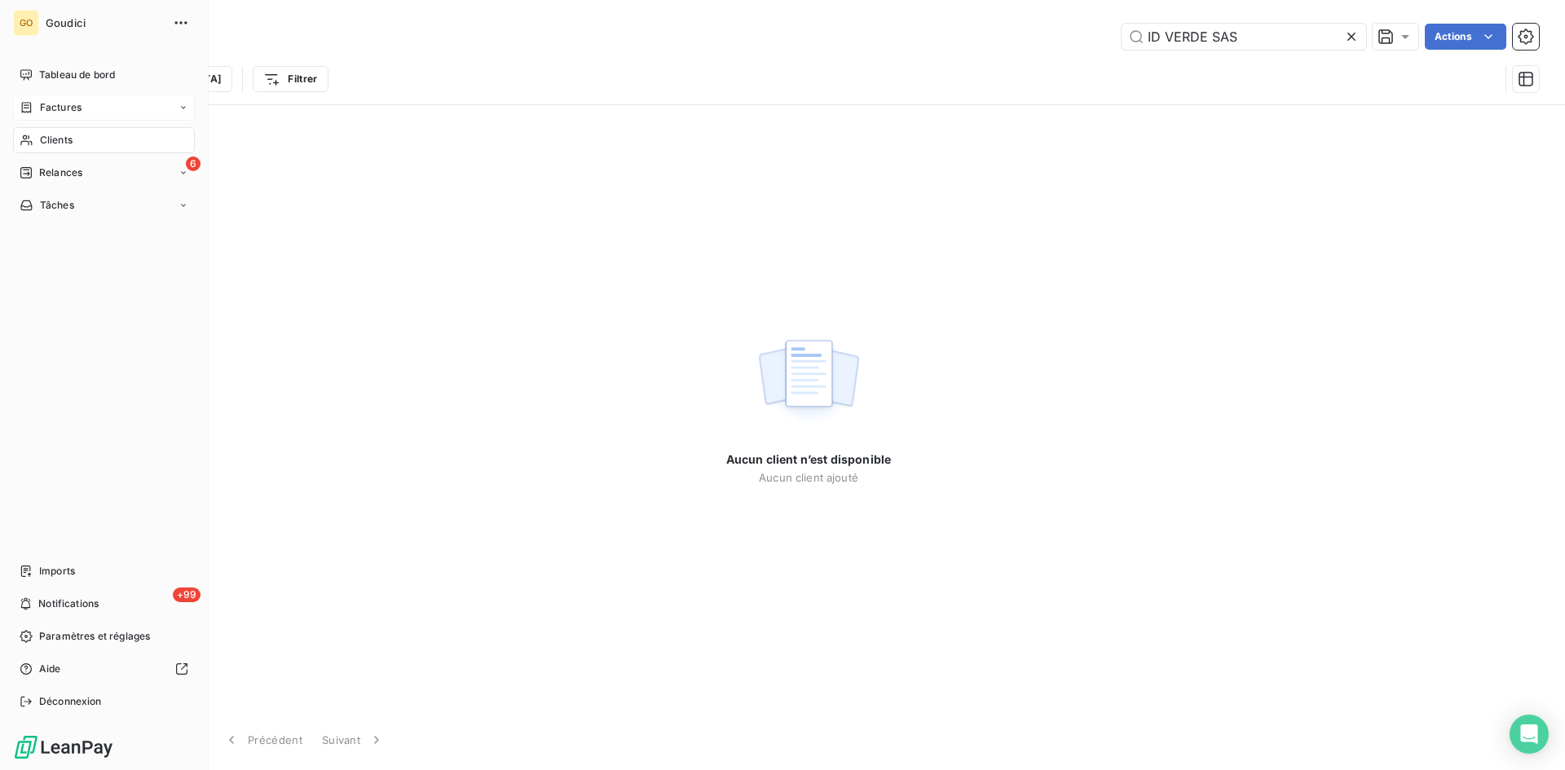
click at [68, 112] on span "Factures" at bounding box center [61, 107] width 42 height 15
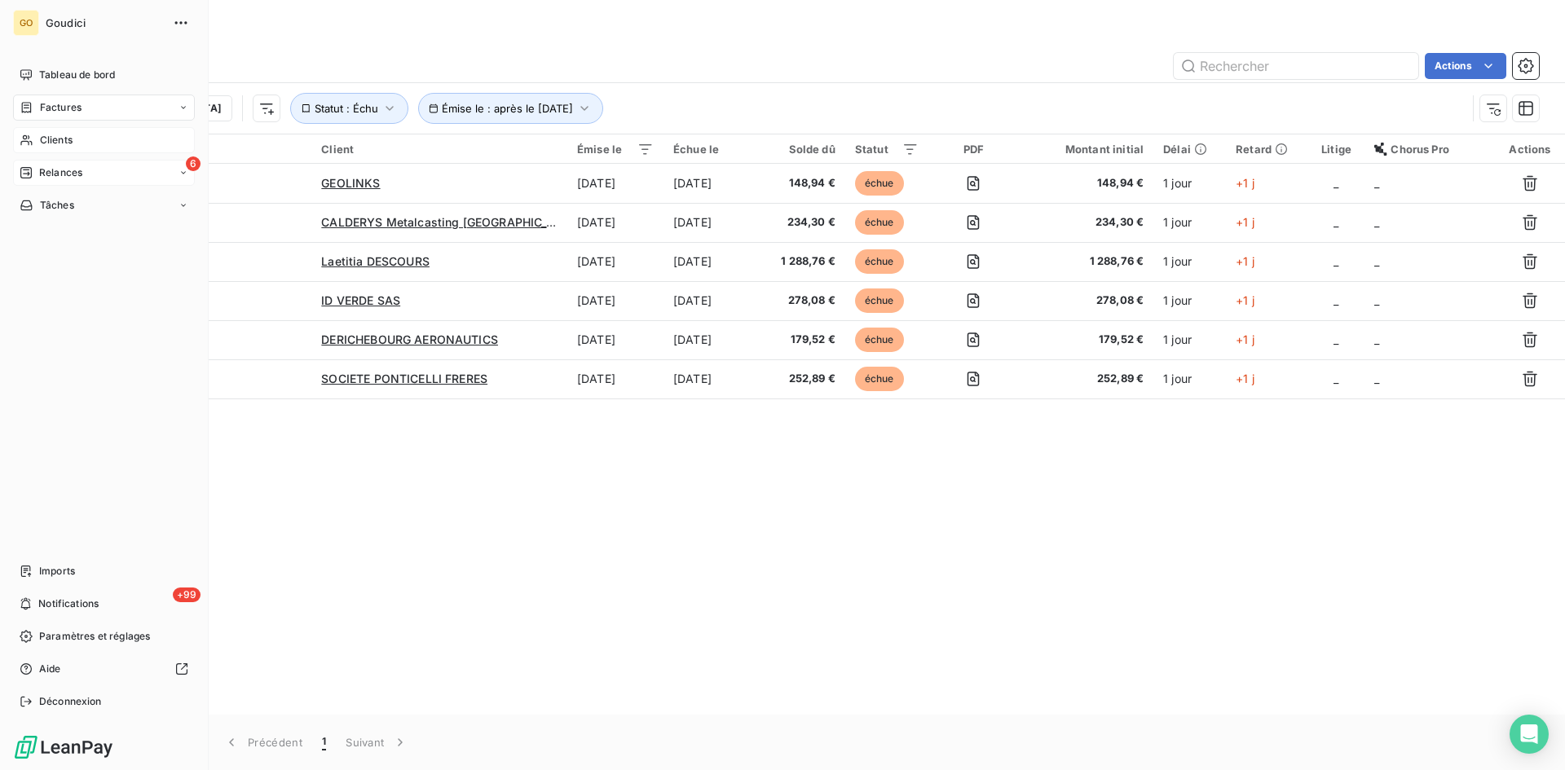
click at [50, 178] on span "Relances" at bounding box center [60, 172] width 43 height 15
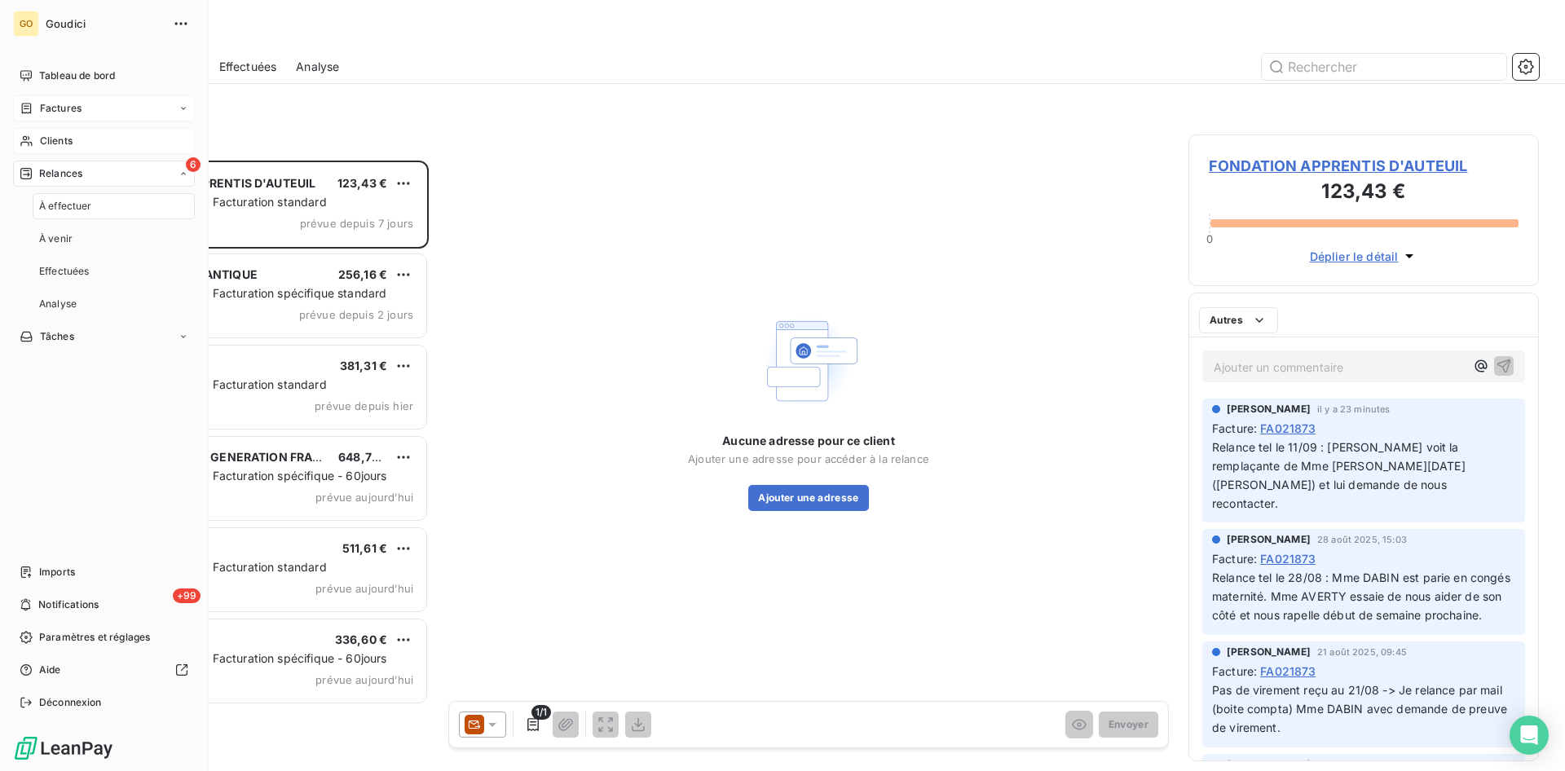
scroll to position [598, 338]
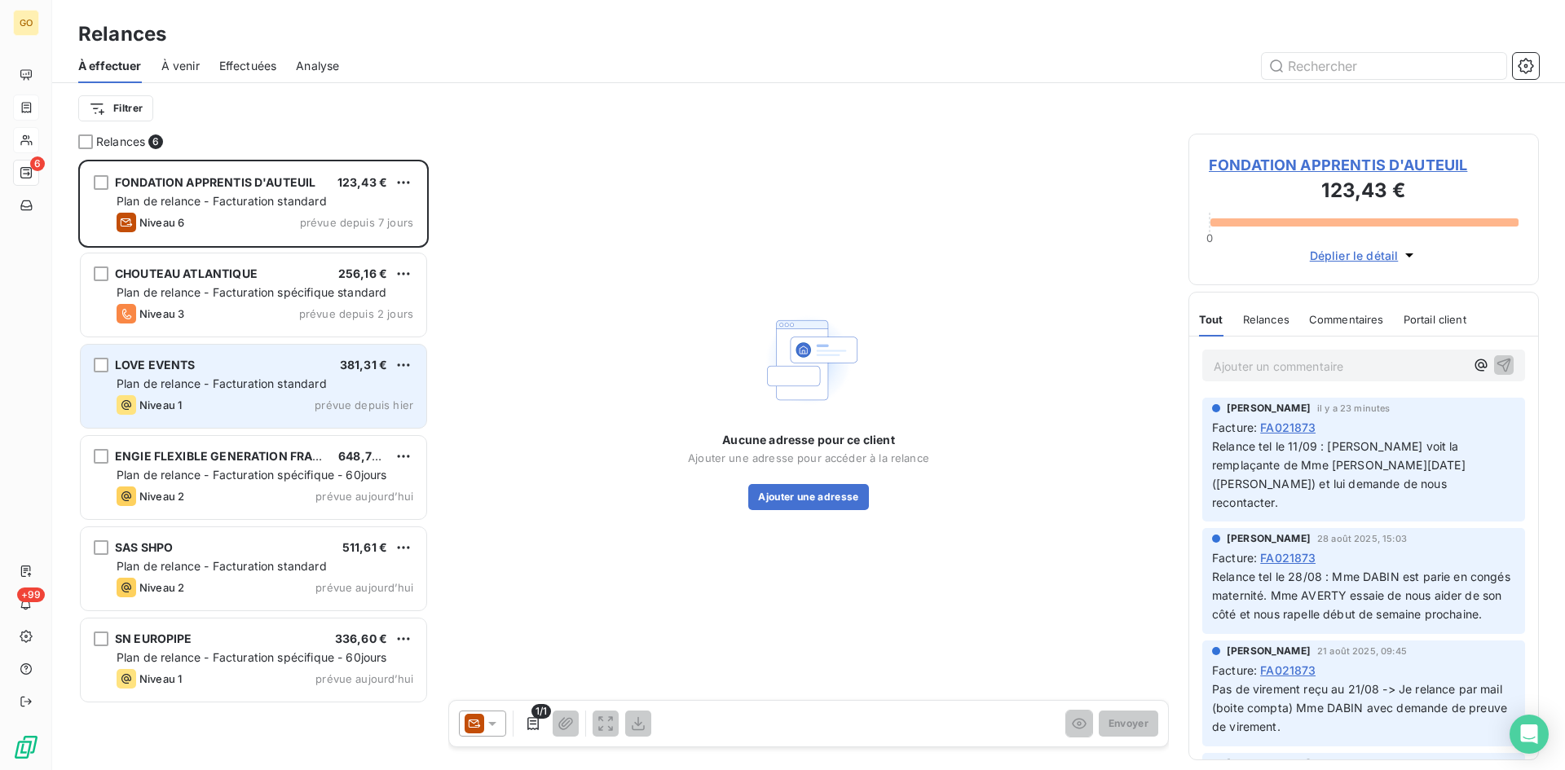
click at [178, 362] on span "LOVE EVENTS" at bounding box center [155, 365] width 81 height 14
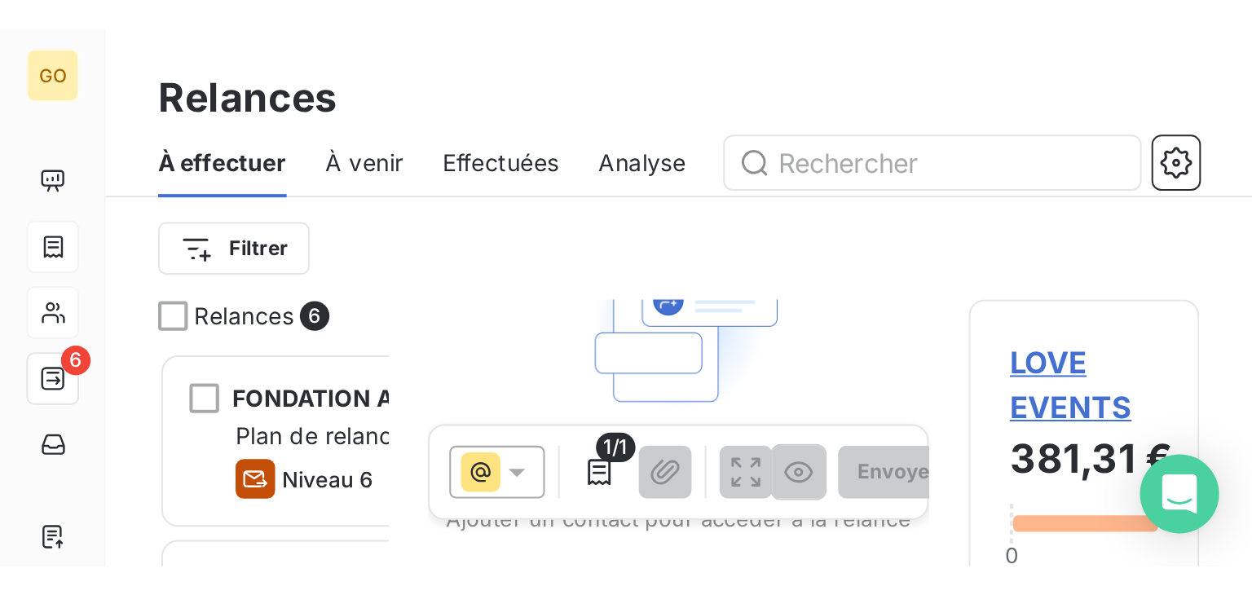
scroll to position [422, 259]
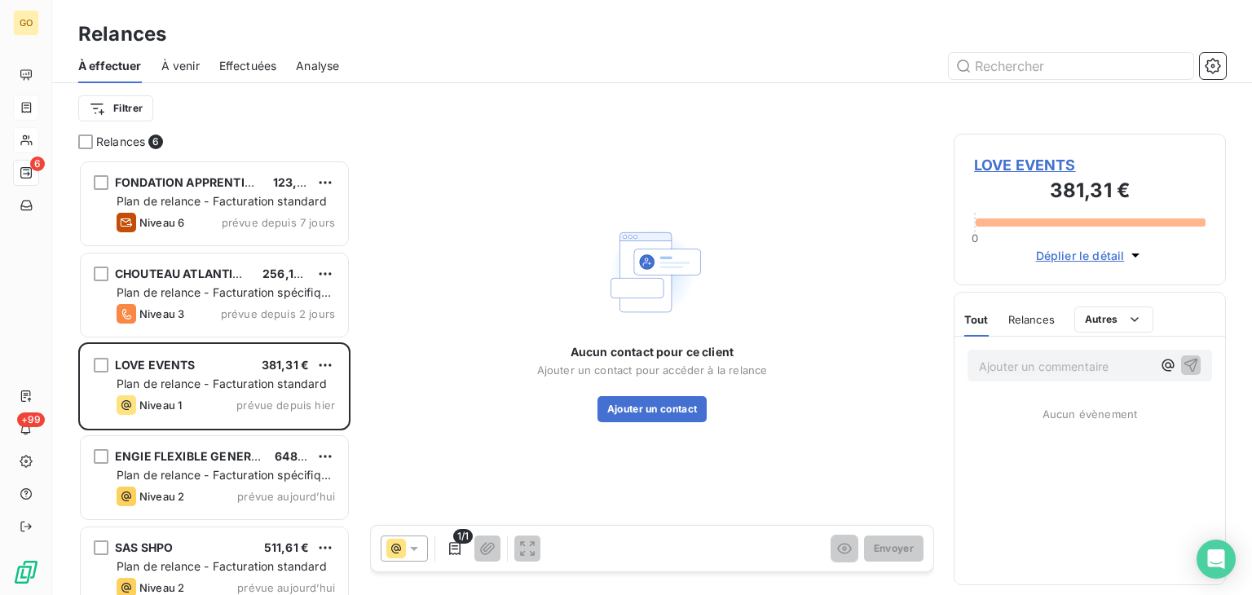
click at [1028, 159] on span "LOVE EVENTS" at bounding box center [1089, 165] width 231 height 22
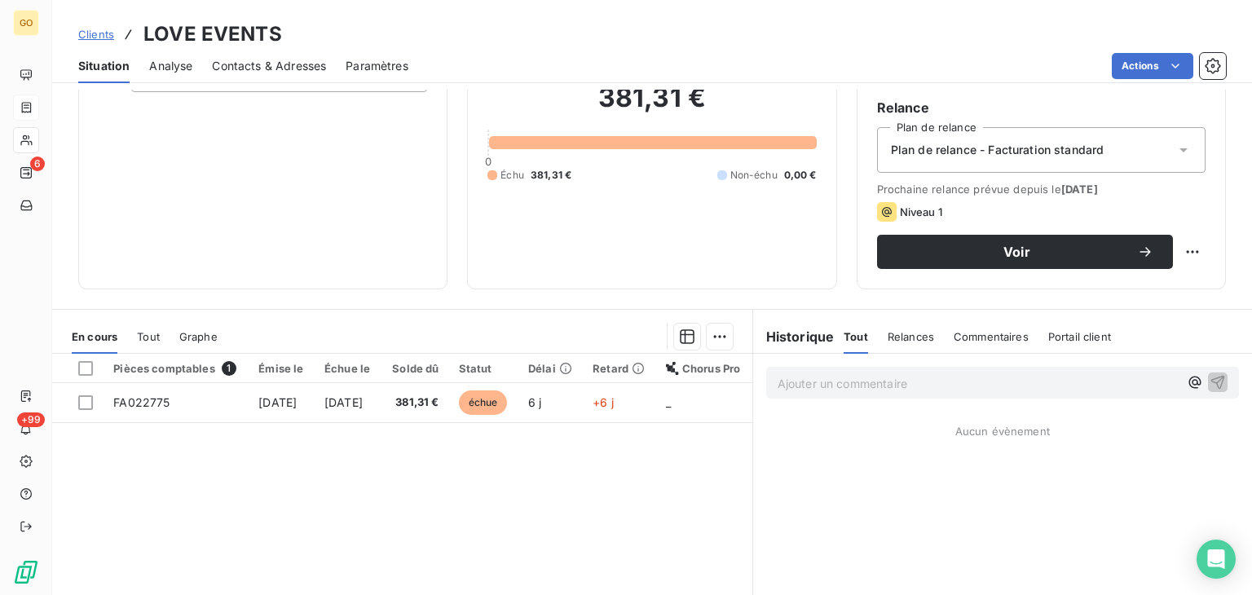
scroll to position [244, 0]
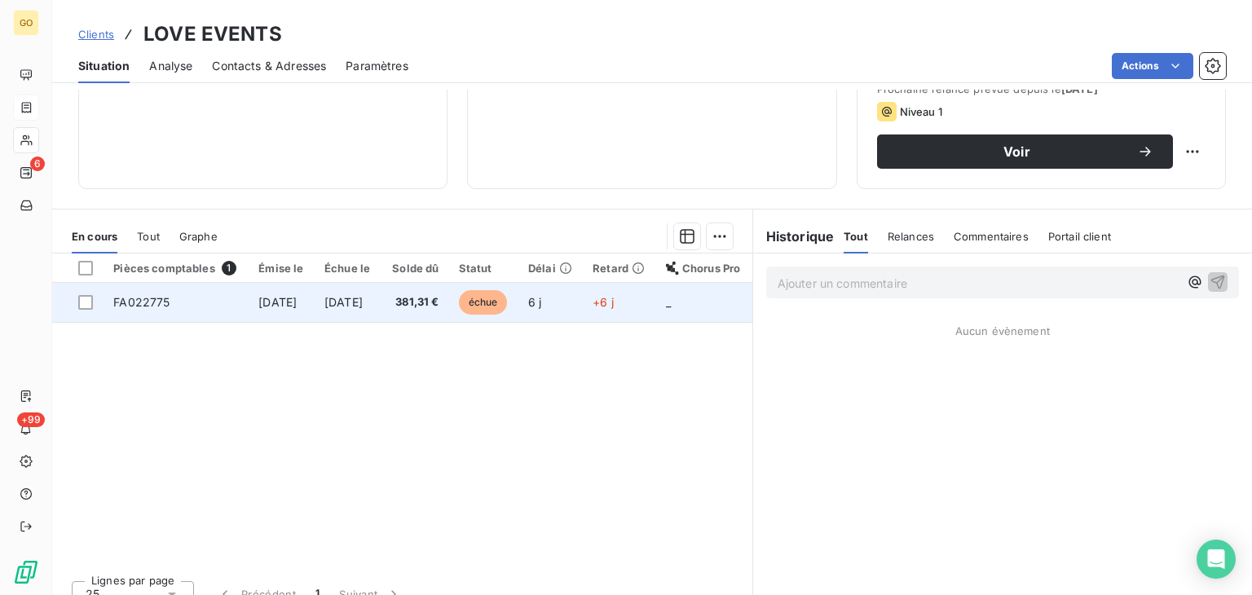
click at [134, 301] on span "FA022775" at bounding box center [141, 302] width 56 height 14
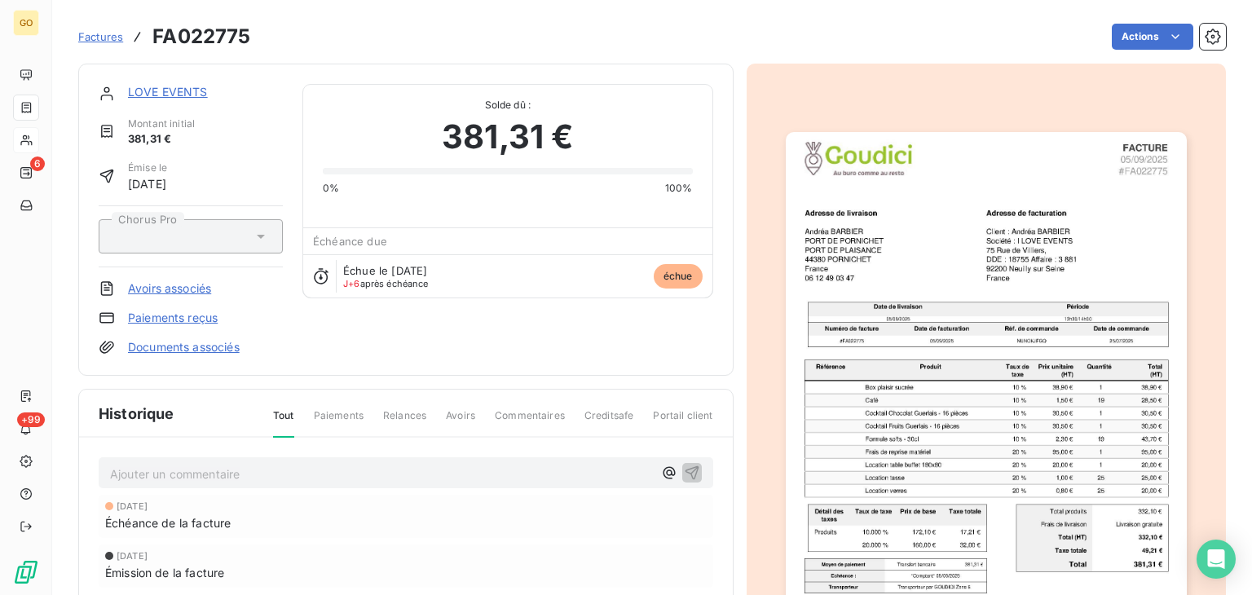
click at [147, 97] on link "LOVE EVENTS" at bounding box center [168, 92] width 80 height 14
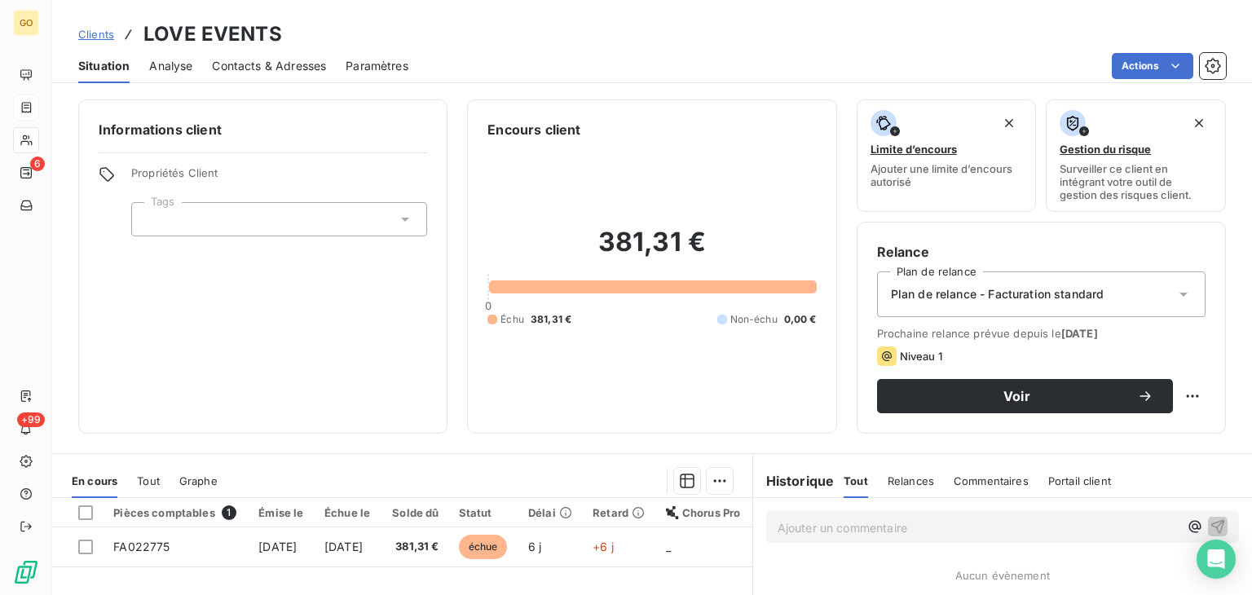
click at [262, 67] on span "Contacts & Adresses" at bounding box center [269, 66] width 114 height 16
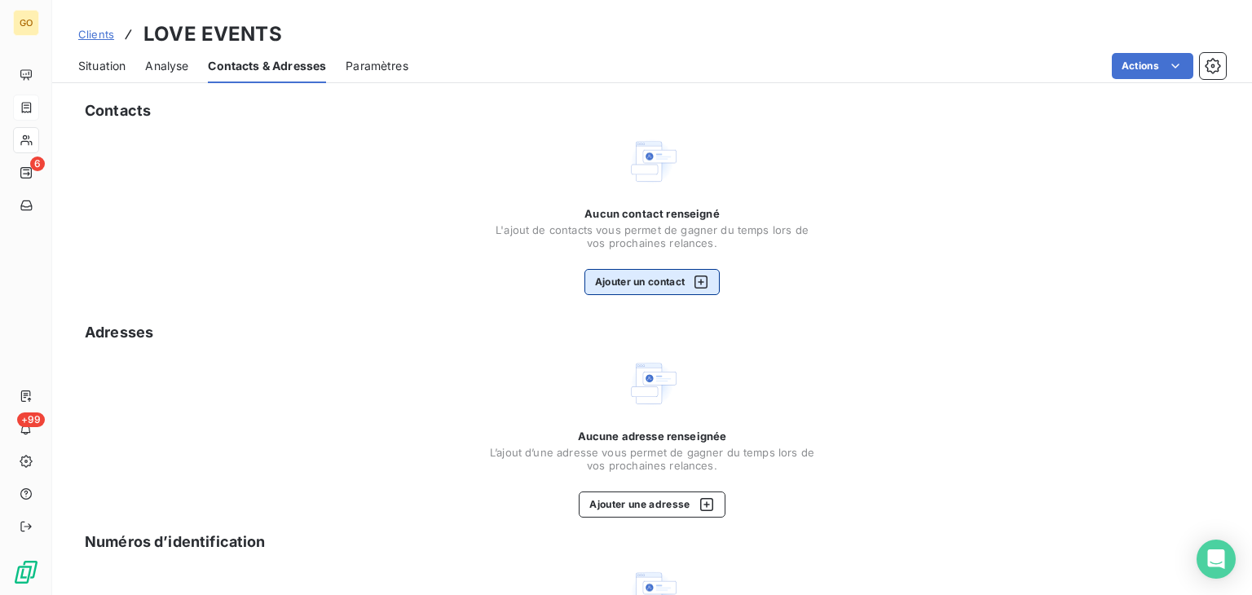
click at [670, 285] on button "Ajouter un contact" at bounding box center [652, 282] width 136 height 26
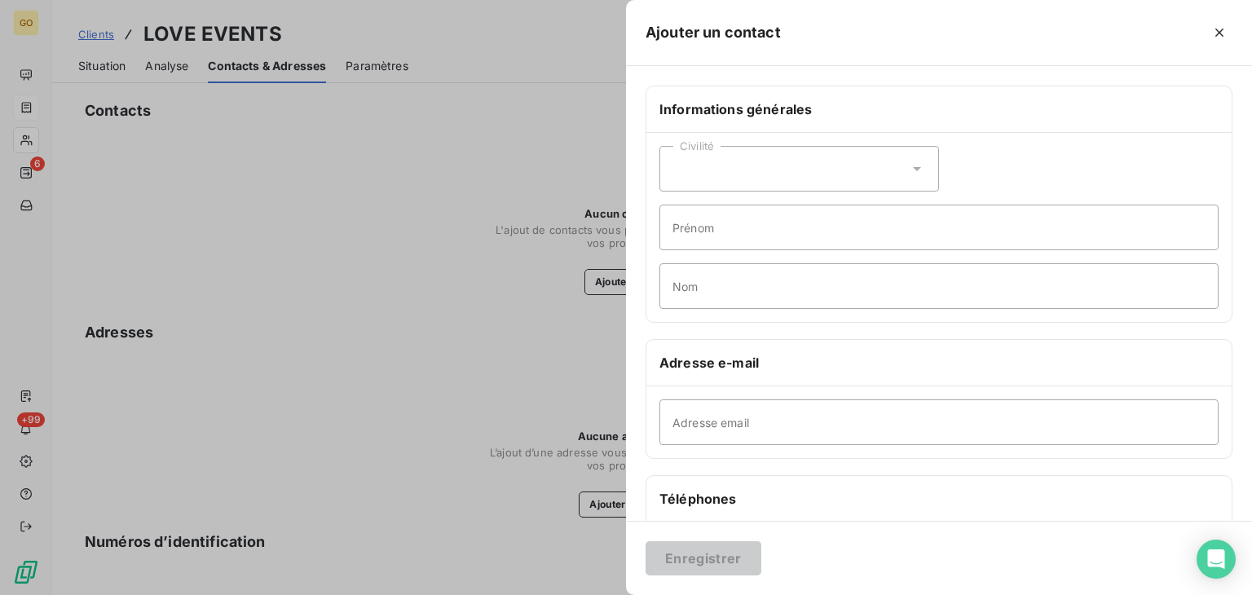
click at [900, 168] on div "Civilité" at bounding box center [798, 169] width 279 height 46
click at [344, 235] on div at bounding box center [626, 297] width 1252 height 595
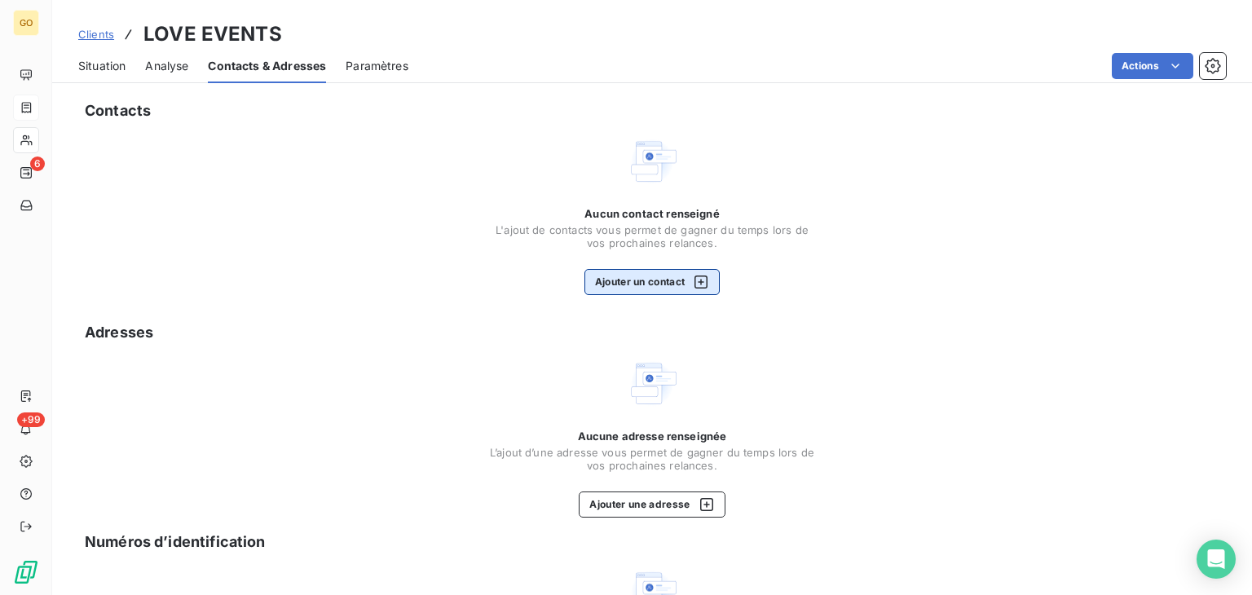
click at [624, 282] on button "Ajouter un contact" at bounding box center [652, 282] width 136 height 26
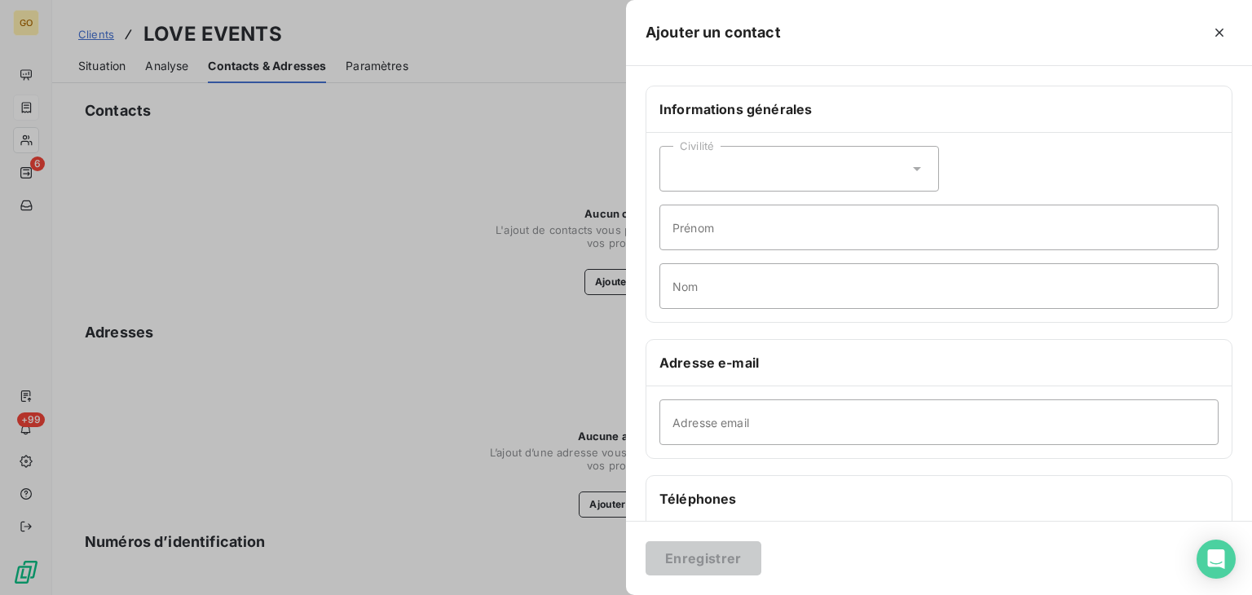
click at [938, 178] on div "Civilité Prénom Nom" at bounding box center [938, 227] width 585 height 189
drag, startPoint x: 918, startPoint y: 174, endPoint x: 832, endPoint y: 188, distance: 87.6
click at [917, 174] on icon at bounding box center [917, 169] width 16 height 16
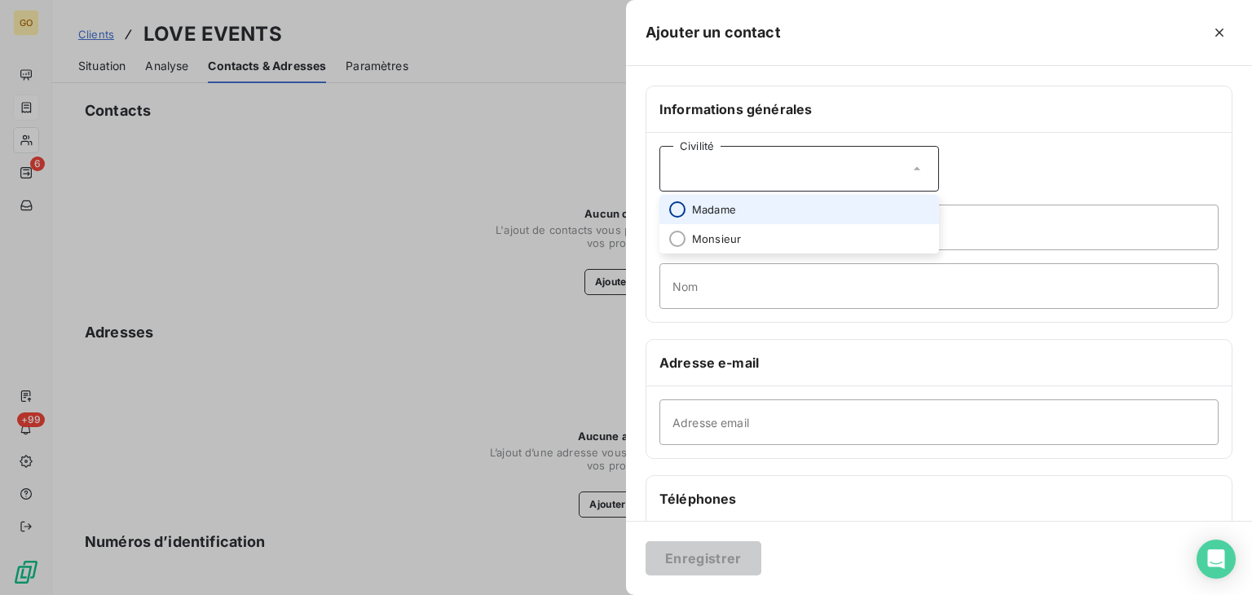
click at [671, 211] on input "radio" at bounding box center [677, 209] width 16 height 16
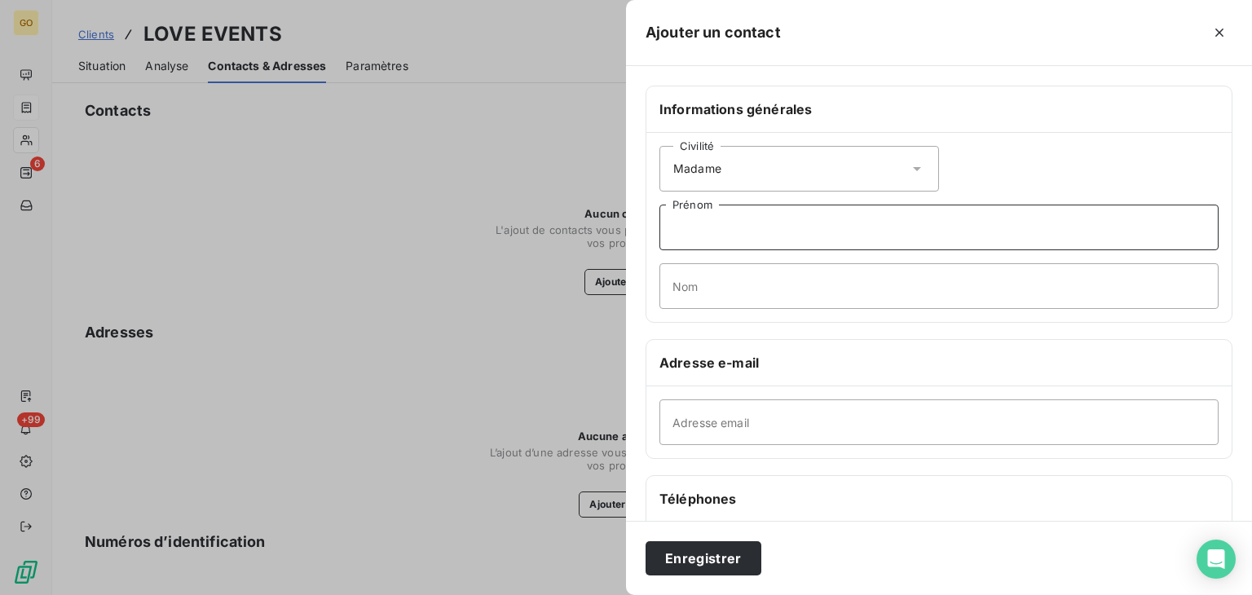
click at [738, 239] on input "Prénom" at bounding box center [938, 228] width 559 height 46
type input "[PERSON_NAME]"
click at [724, 300] on input "Nom" at bounding box center [938, 286] width 559 height 46
type input "BARBIER"
click at [790, 422] on input "Adresse email" at bounding box center [938, 422] width 559 height 46
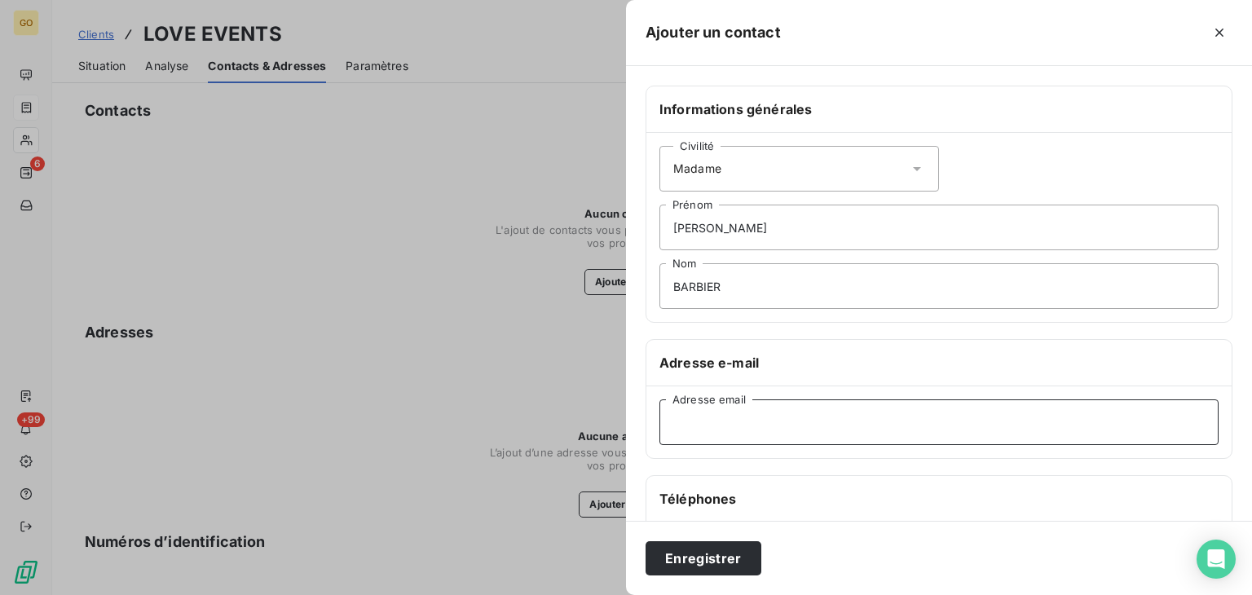
click at [854, 411] on input "Adresse email" at bounding box center [938, 422] width 559 height 46
paste input "[PERSON_NAME][EMAIL_ADDRESS][DOMAIN_NAME]"
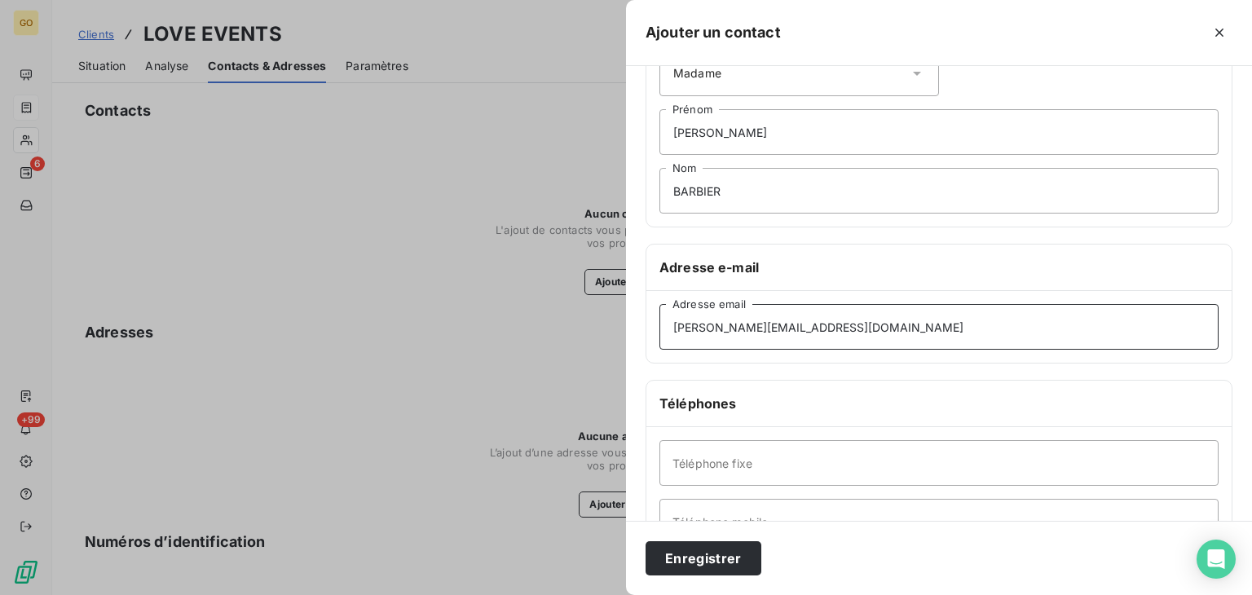
scroll to position [244, 0]
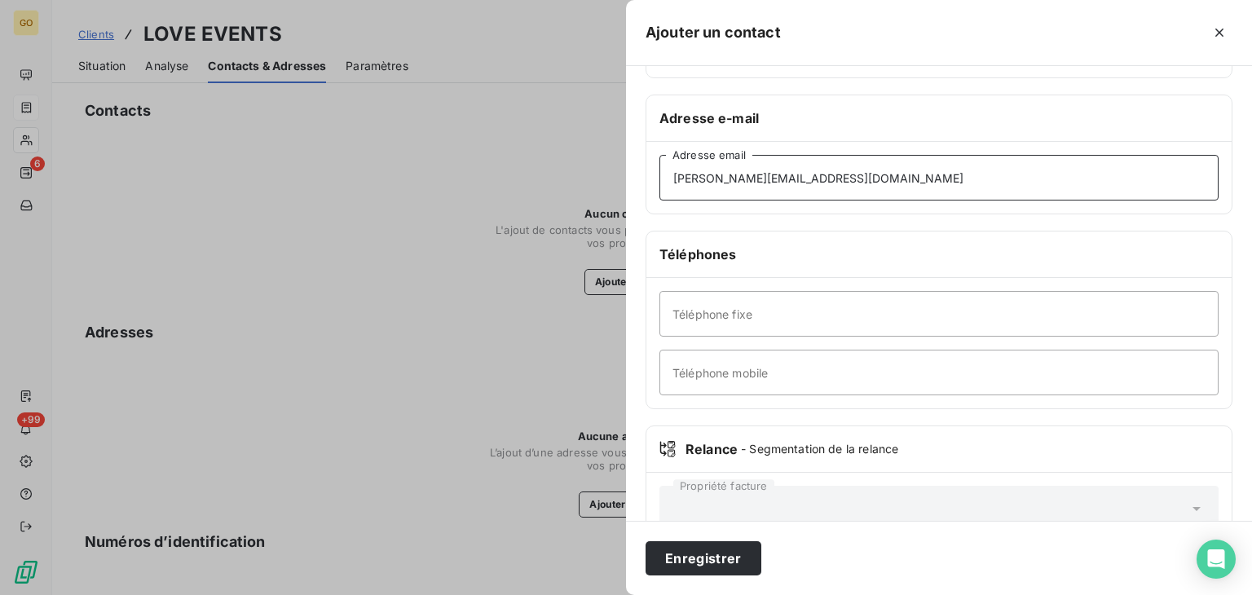
type input "[PERSON_NAME][EMAIL_ADDRESS][DOMAIN_NAME]"
click at [805, 305] on input "Téléphone fixe" at bounding box center [938, 314] width 559 height 46
click at [674, 369] on input "Téléphone mobile" at bounding box center [938, 373] width 559 height 46
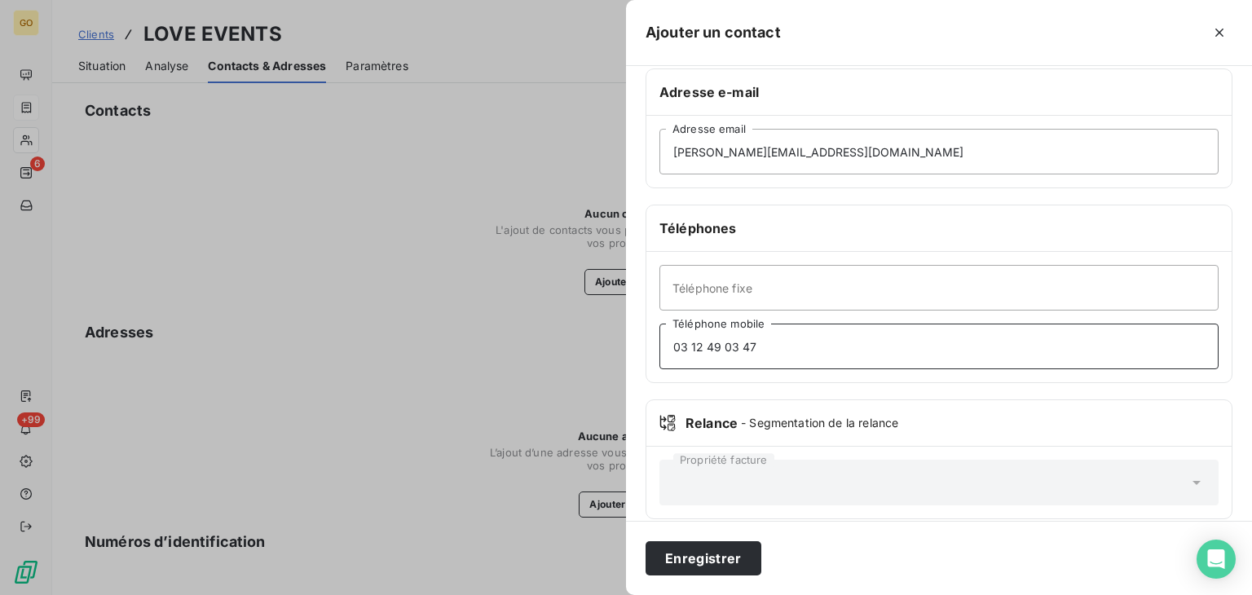
scroll to position [286, 0]
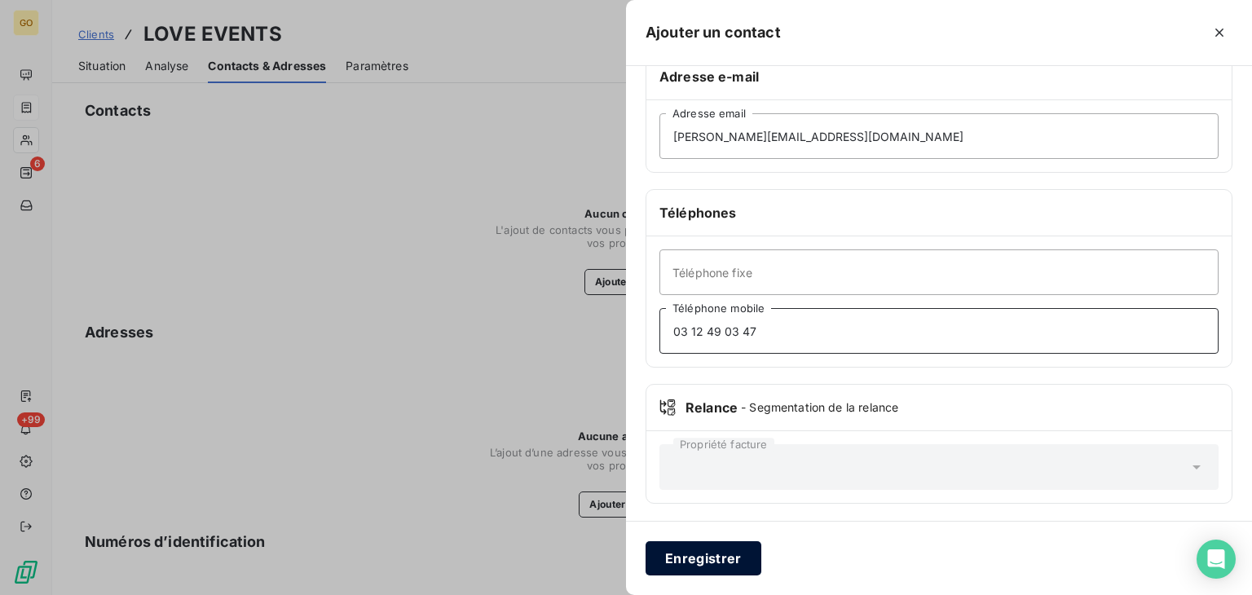
type input "03 12 49 03 47"
click at [668, 558] on button "Enregistrer" at bounding box center [703, 558] width 116 height 34
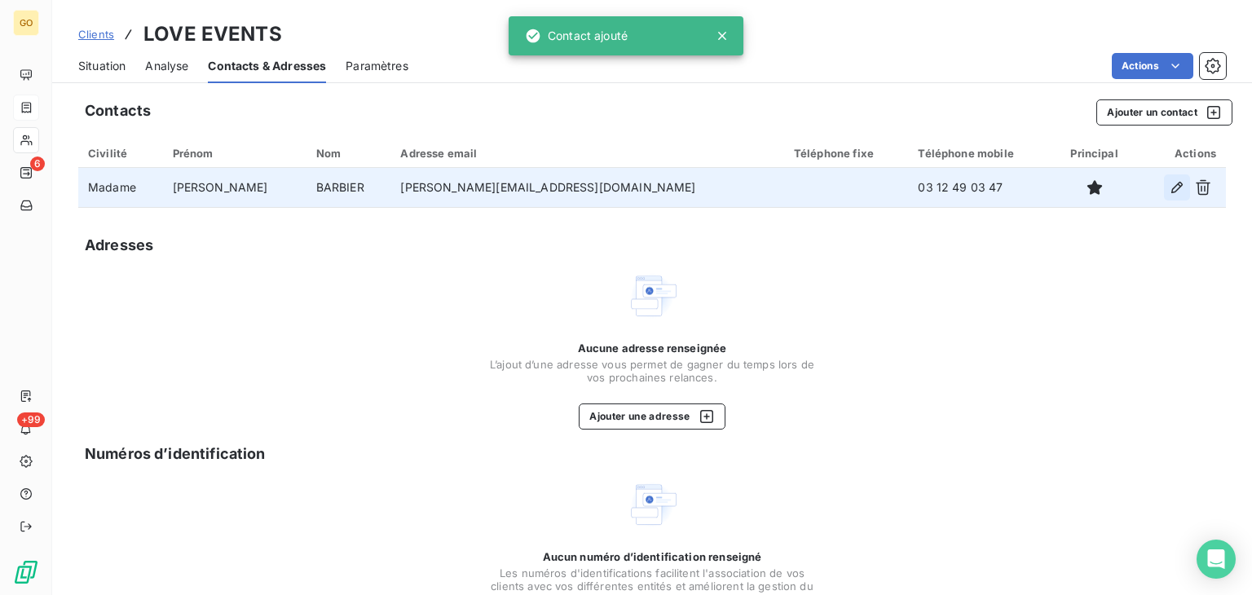
click at [1171, 185] on icon "button" at bounding box center [1176, 187] width 11 height 11
type input "[PERSON_NAME]"
type input "BARBIER"
type input "[PERSON_NAME][EMAIL_ADDRESS][DOMAIN_NAME]"
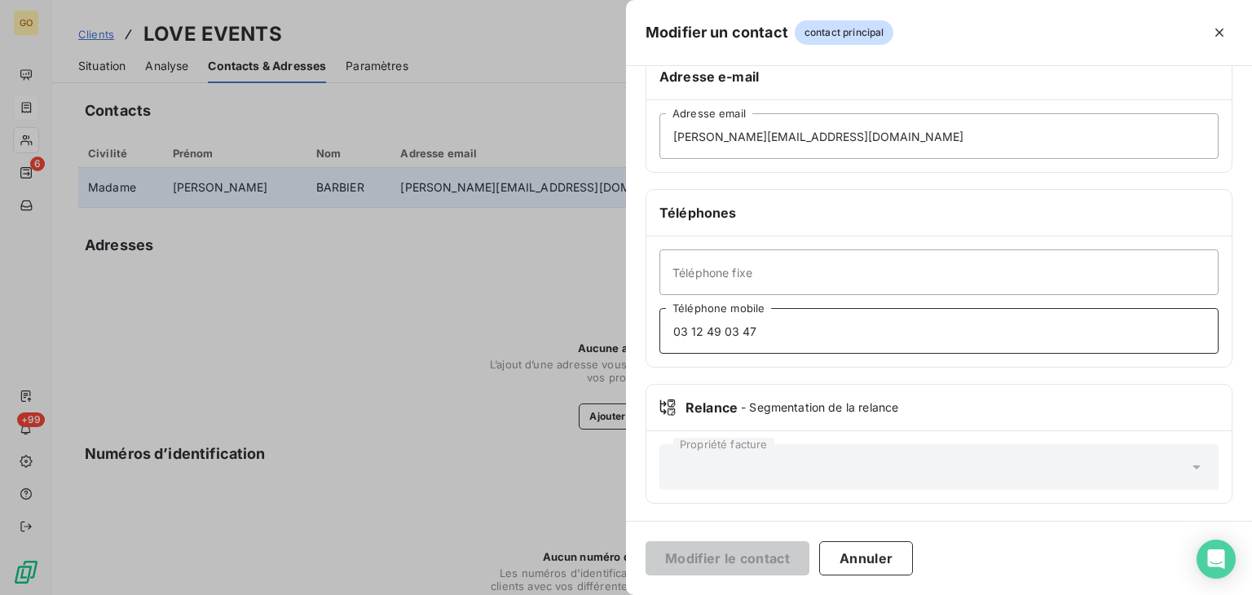
click at [689, 336] on input "03 12 49 03 47" at bounding box center [938, 331] width 559 height 46
type input "06 12 49 03 47"
click at [777, 561] on button "Modifier le contact" at bounding box center [727, 558] width 164 height 34
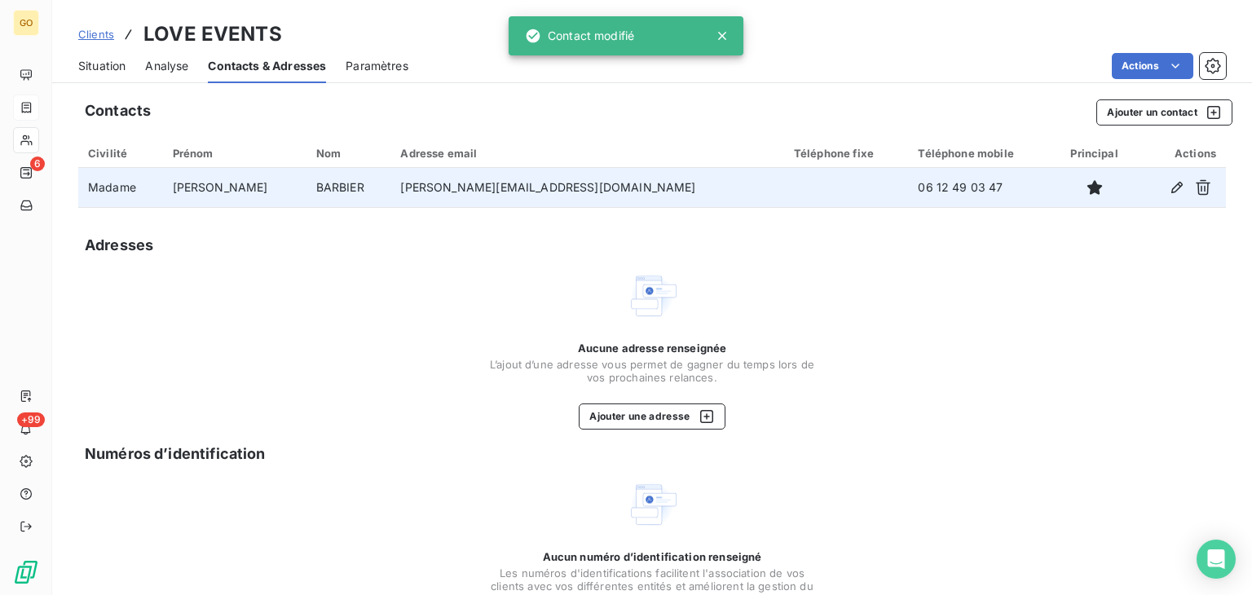
click at [144, 60] on div "Situation Analyse Contacts & Adresses Paramètres Actions" at bounding box center [651, 66] width 1199 height 34
click at [99, 62] on span "Situation" at bounding box center [101, 66] width 47 height 16
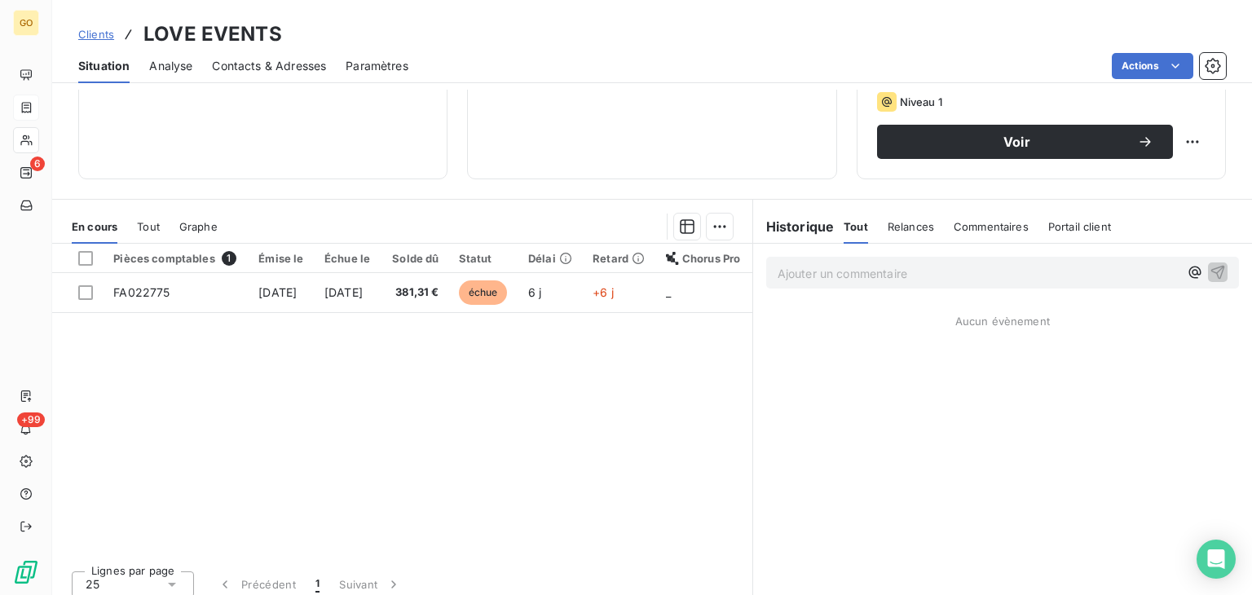
scroll to position [265, 0]
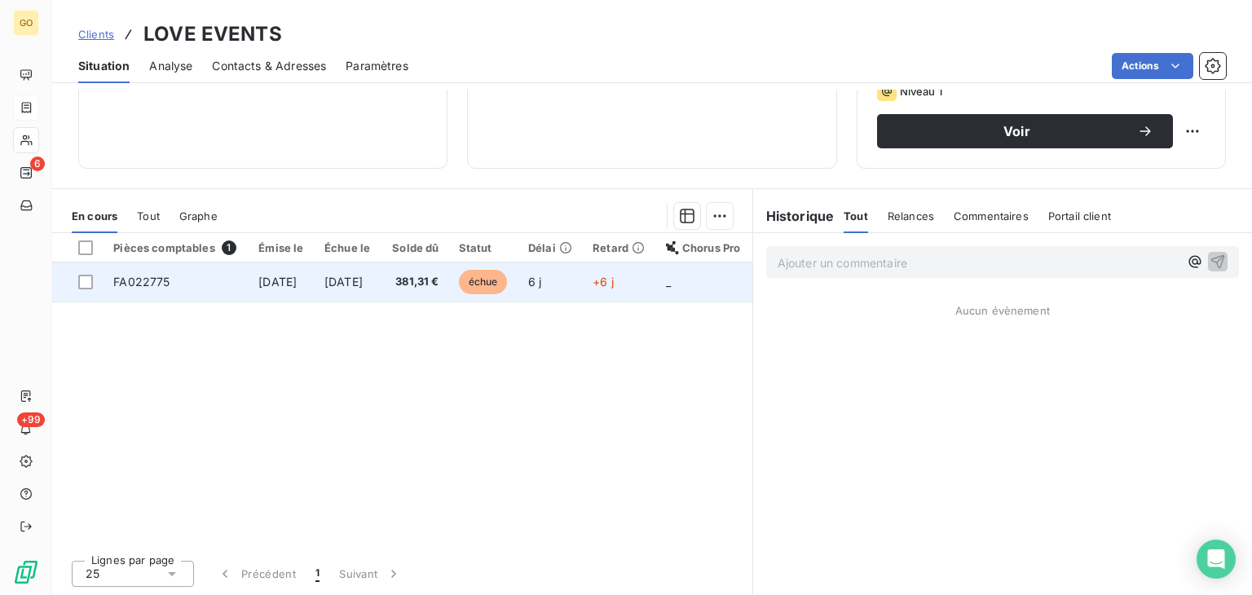
click at [160, 281] on span "FA022775" at bounding box center [141, 282] width 56 height 14
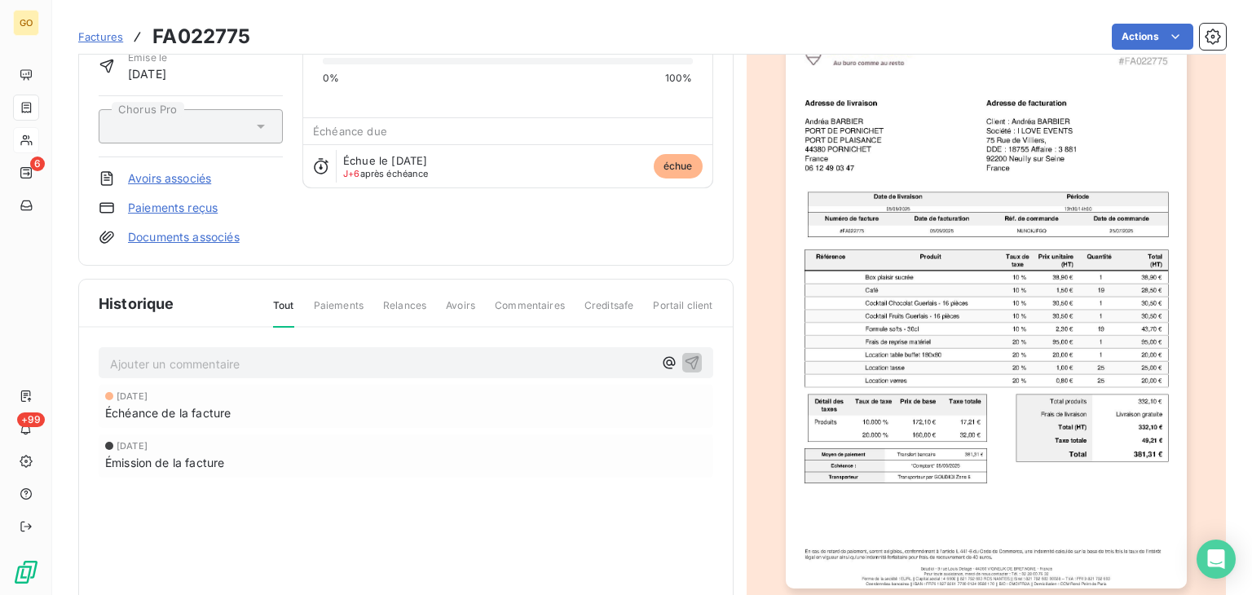
scroll to position [165, 0]
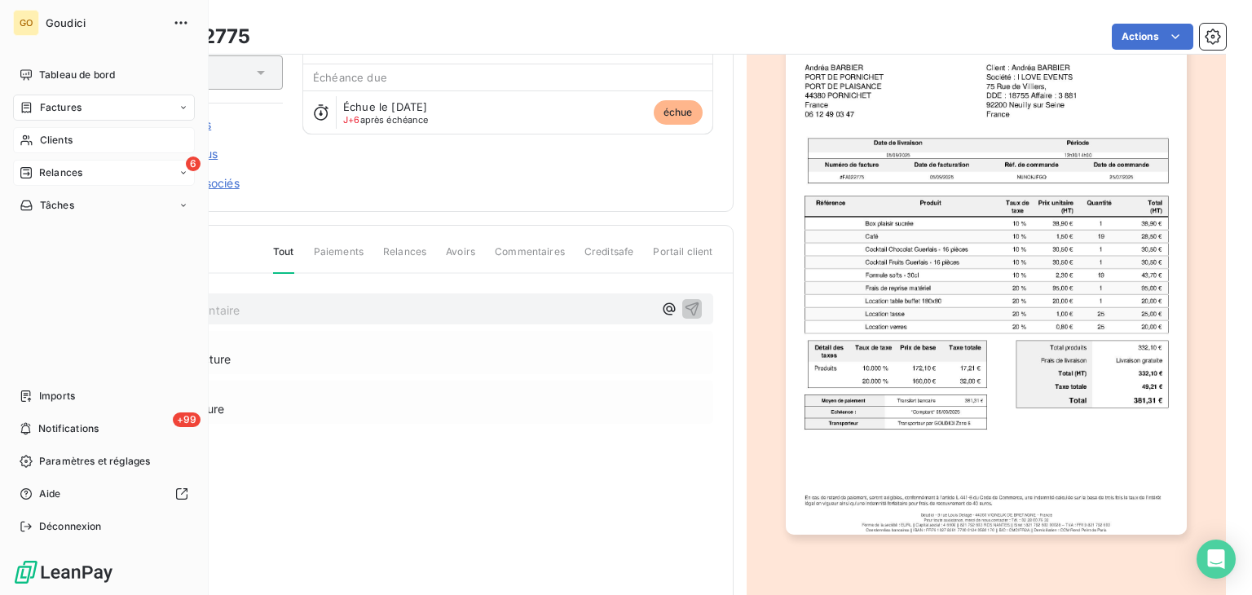
click at [86, 174] on div "6 Relances" at bounding box center [104, 173] width 182 height 26
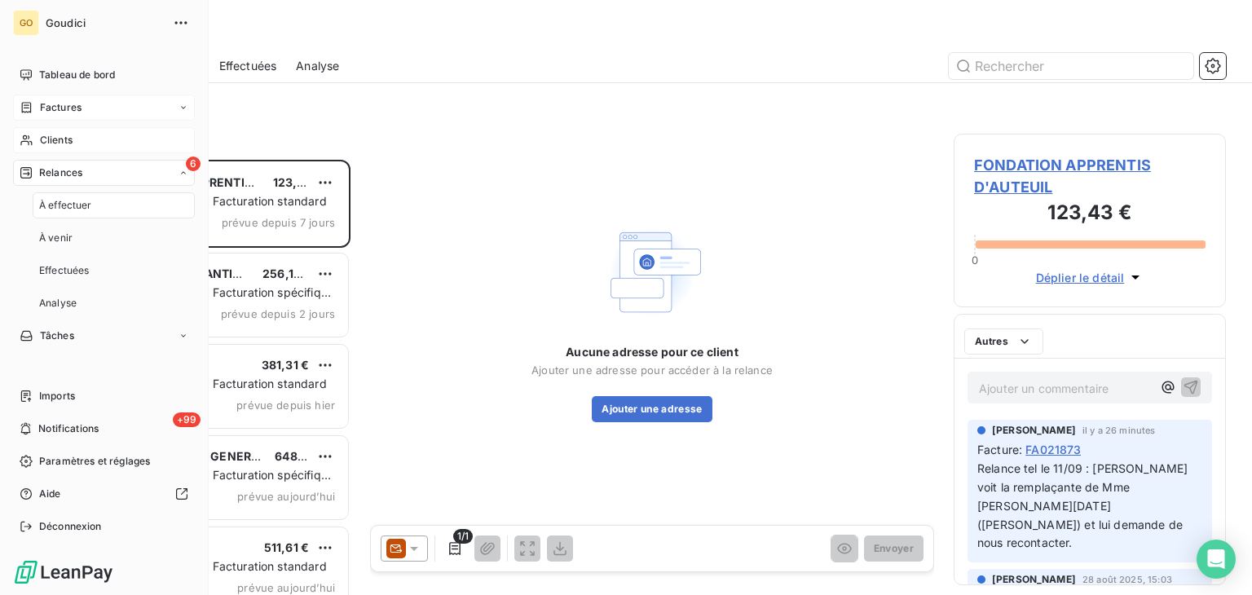
scroll to position [422, 259]
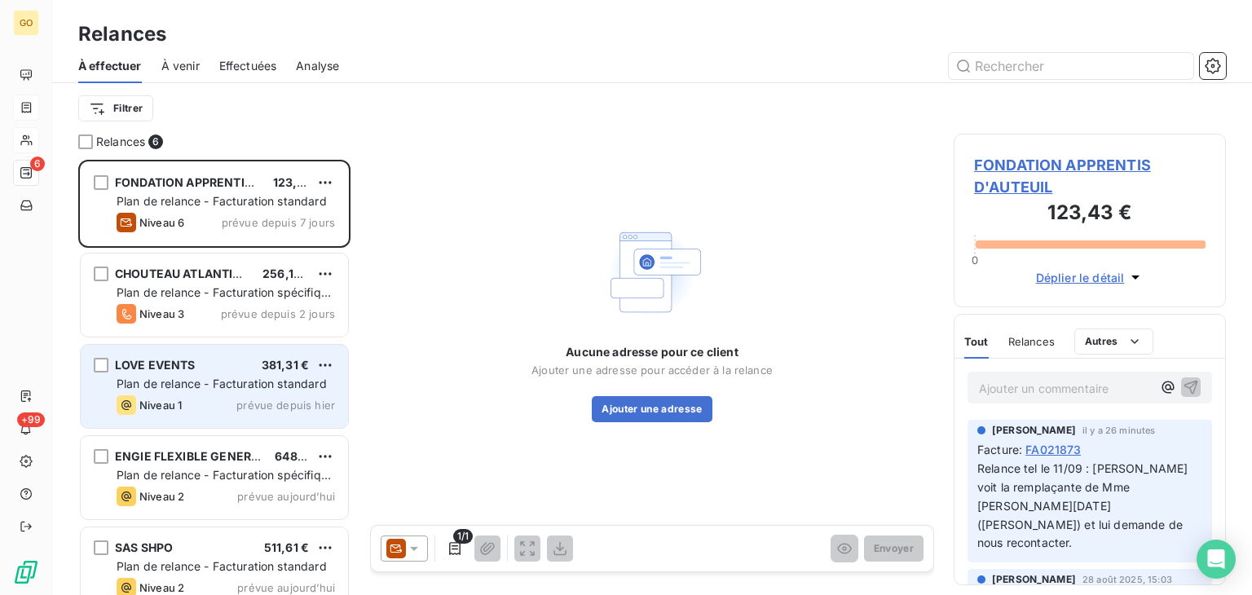
click at [229, 376] on div "Plan de relance - Facturation standard" at bounding box center [226, 384] width 218 height 16
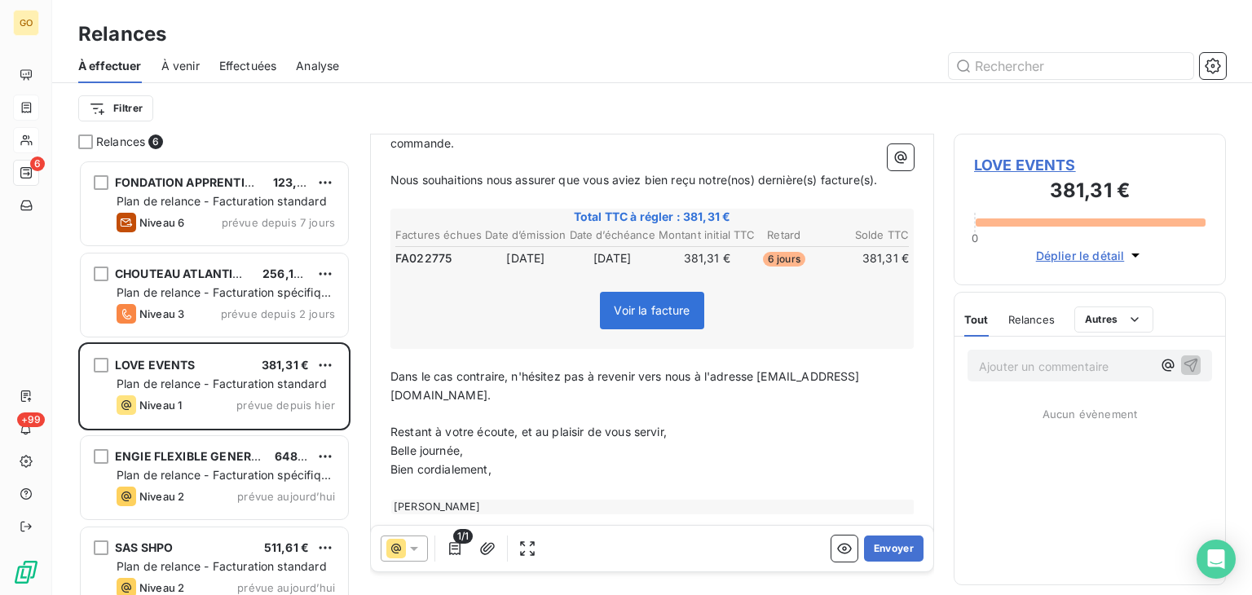
scroll to position [258, 0]
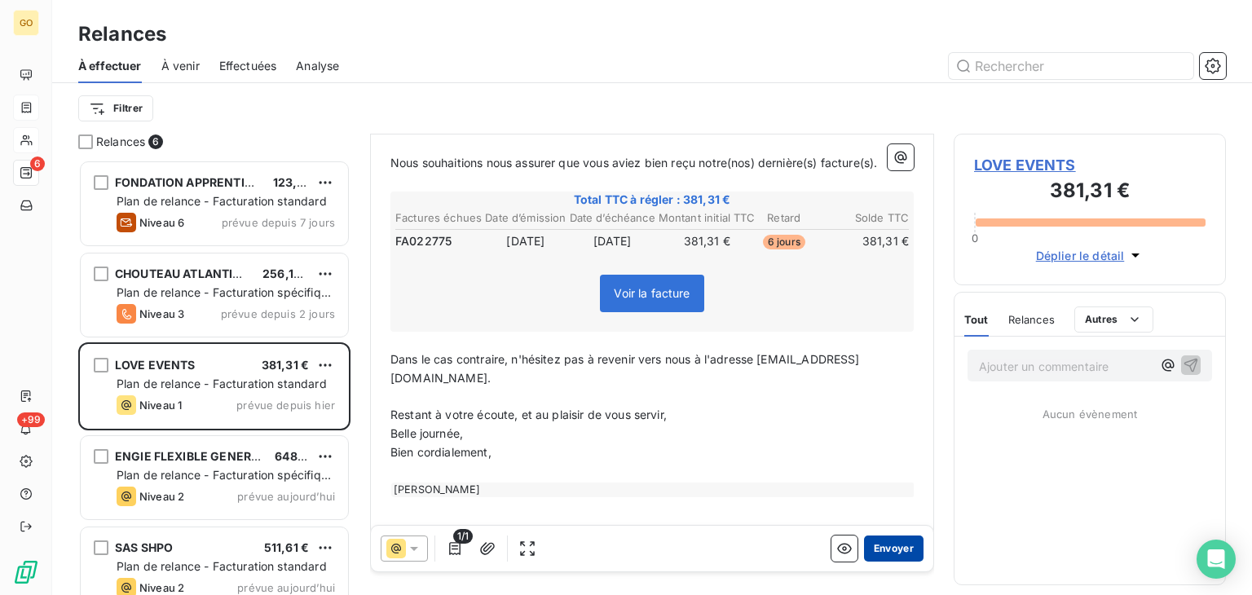
click at [874, 545] on button "Envoyer" at bounding box center [893, 548] width 59 height 26
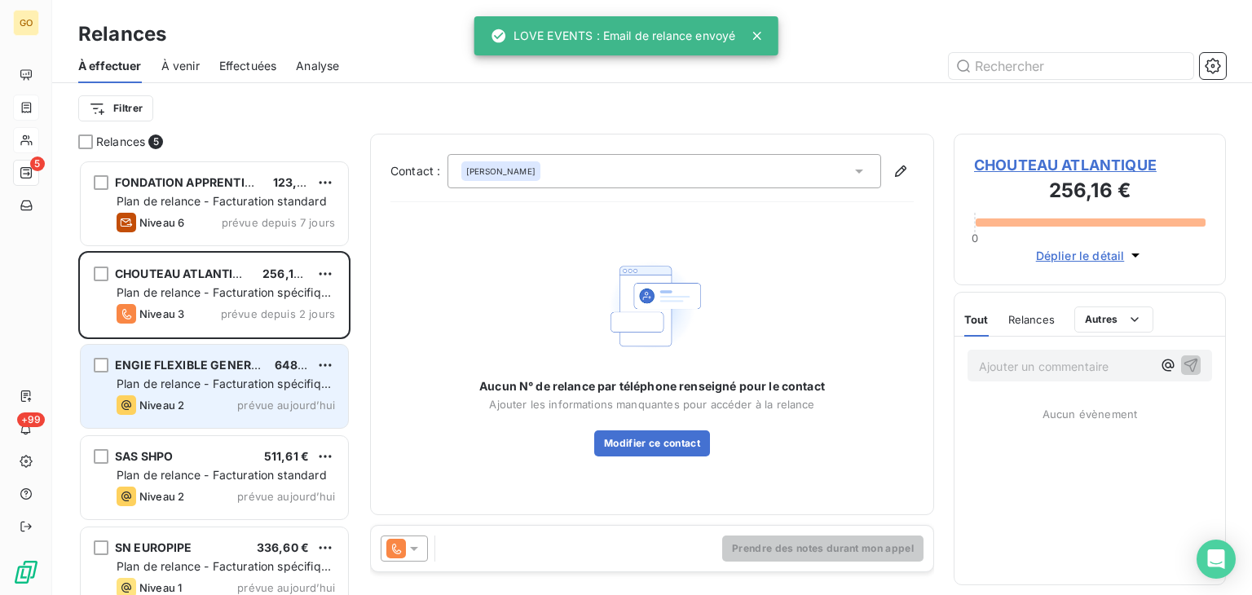
click at [205, 376] on span "Plan de relance - Facturation spécifique - 60jours" at bounding box center [226, 391] width 218 height 30
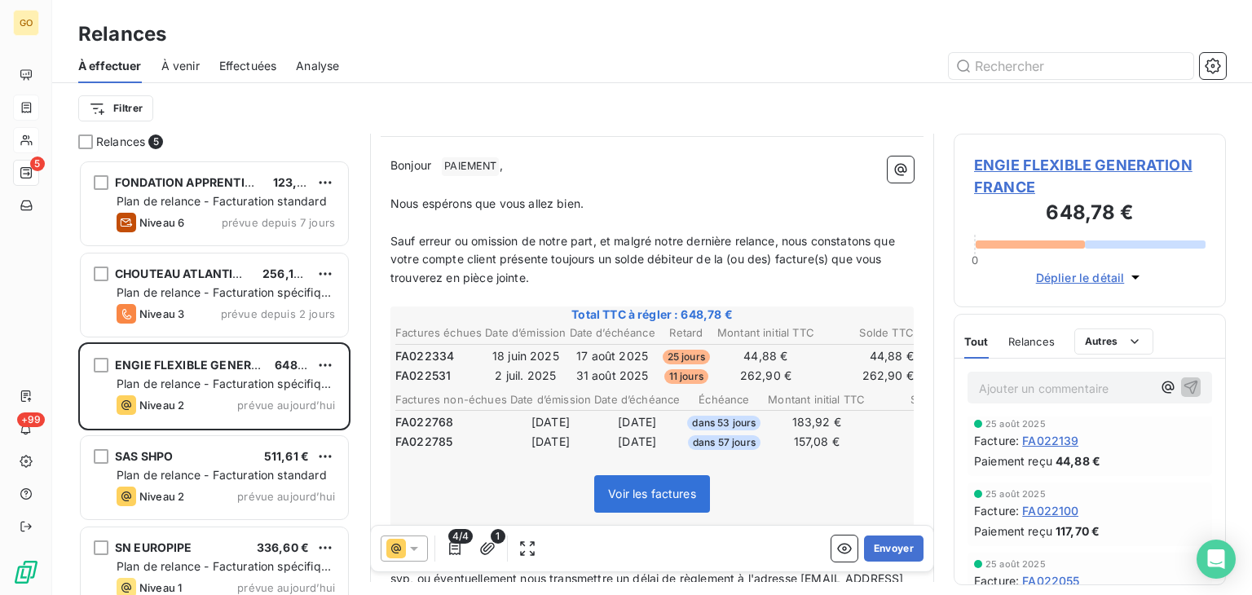
scroll to position [244, 0]
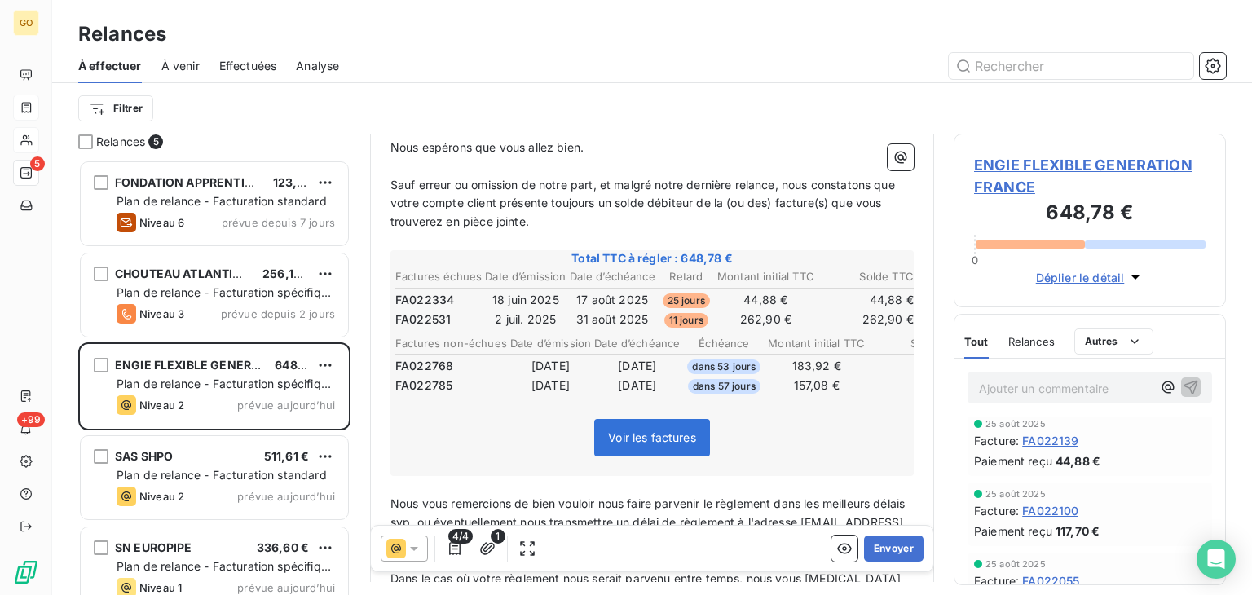
click at [611, 430] on span "Voir les factures" at bounding box center [652, 437] width 88 height 14
click at [651, 430] on span "Voir les factures" at bounding box center [652, 437] width 88 height 14
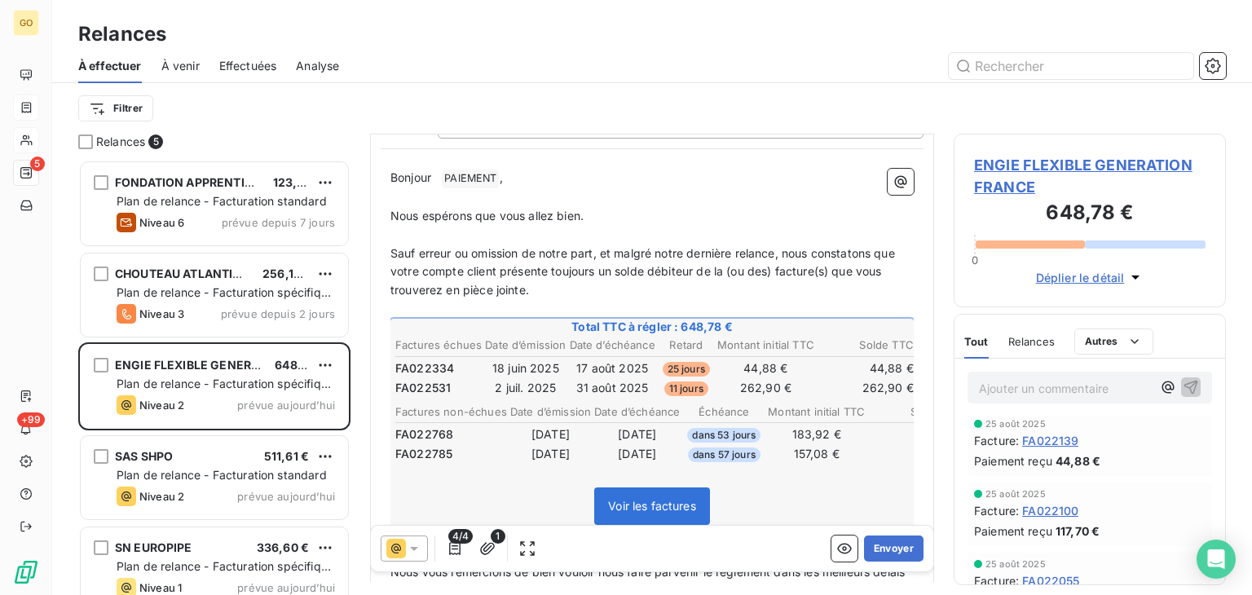
scroll to position [0, 0]
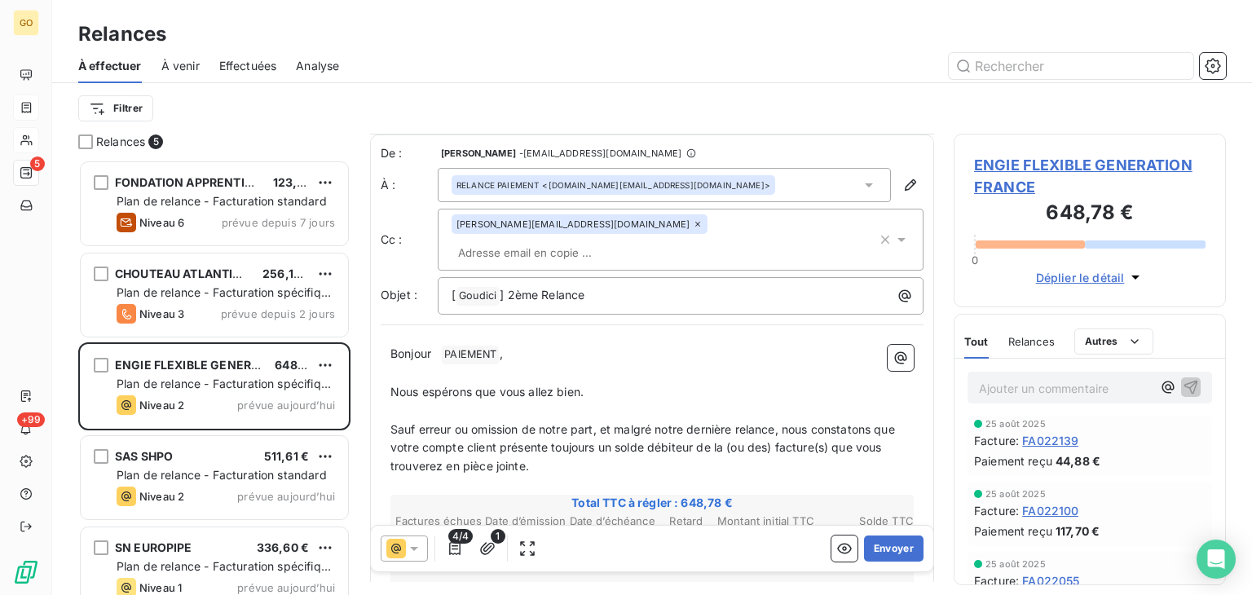
click at [1106, 163] on span "ENGIE FLEXIBLE GENERATION FRANCE" at bounding box center [1089, 176] width 231 height 44
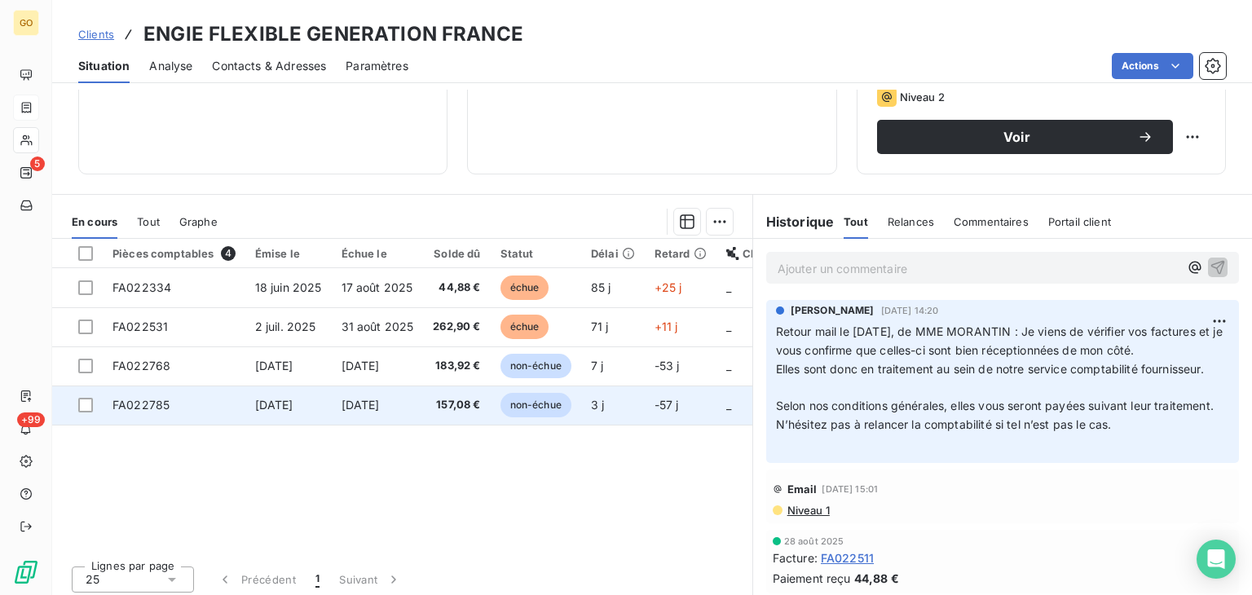
scroll to position [265, 0]
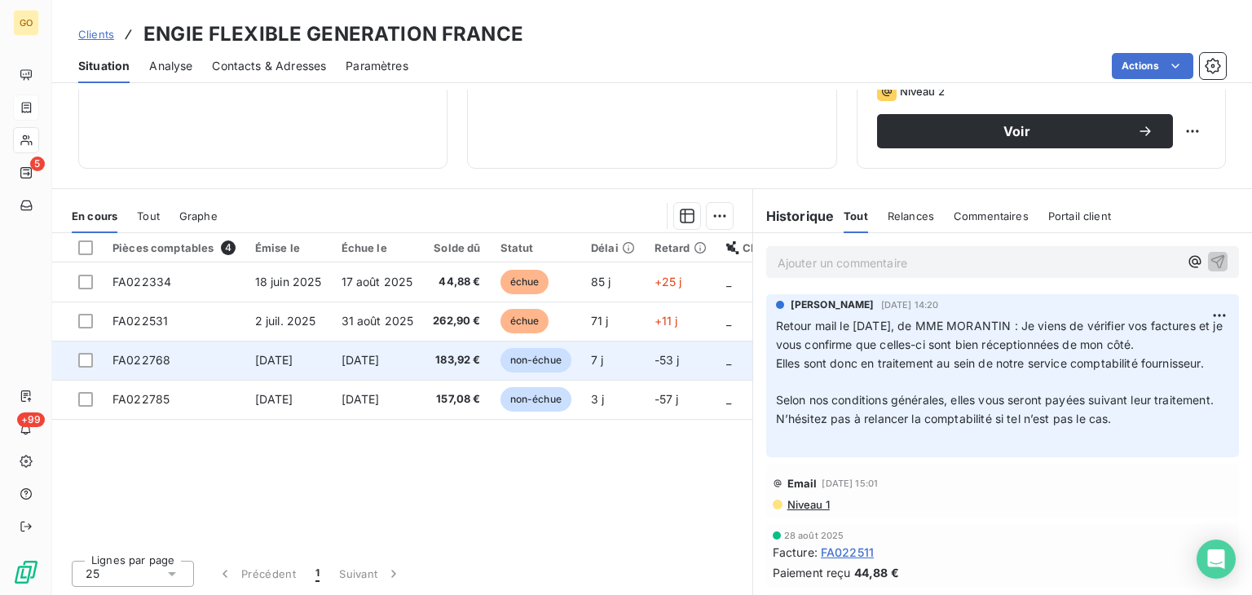
click at [267, 356] on span "[DATE]" at bounding box center [274, 360] width 38 height 14
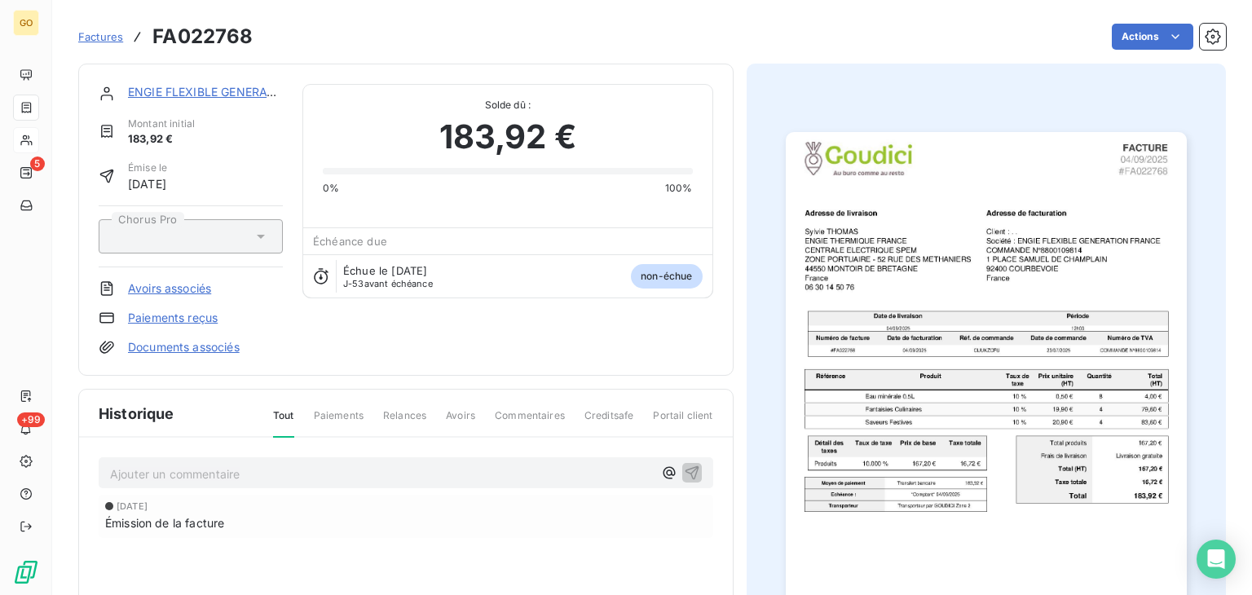
click at [196, 101] on div "ENGIE FLEXIBLE GENERATION FRANCE" at bounding box center [205, 94] width 155 height 20
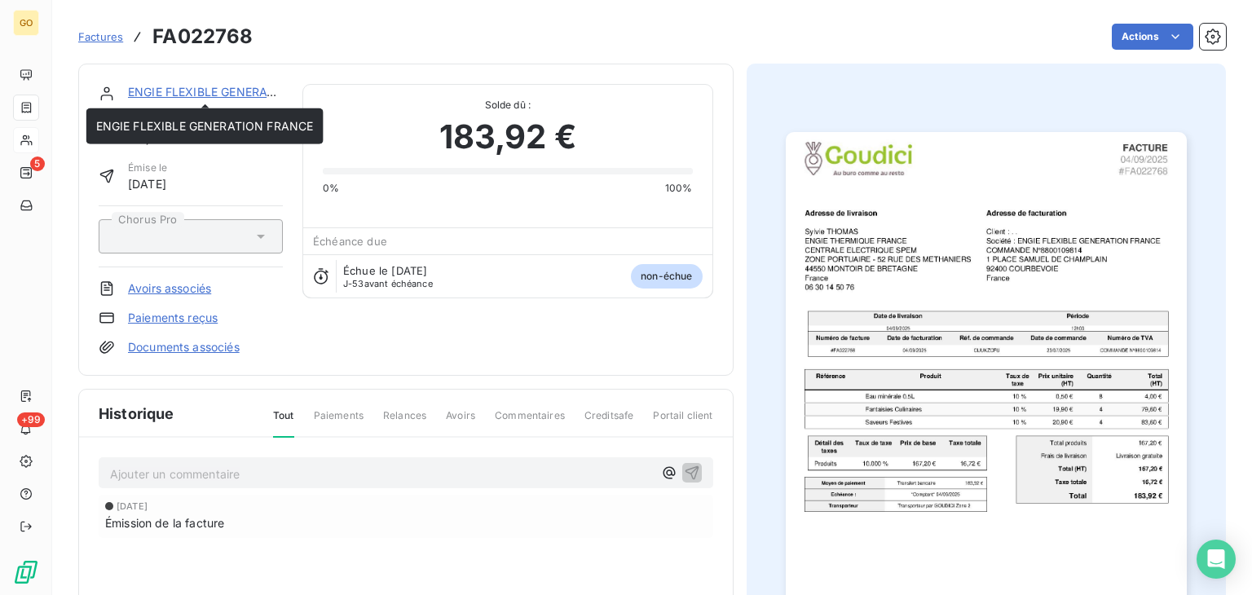
click at [190, 90] on link "ENGIE FLEXIBLE GENERATION FRANCE" at bounding box center [237, 92] width 218 height 14
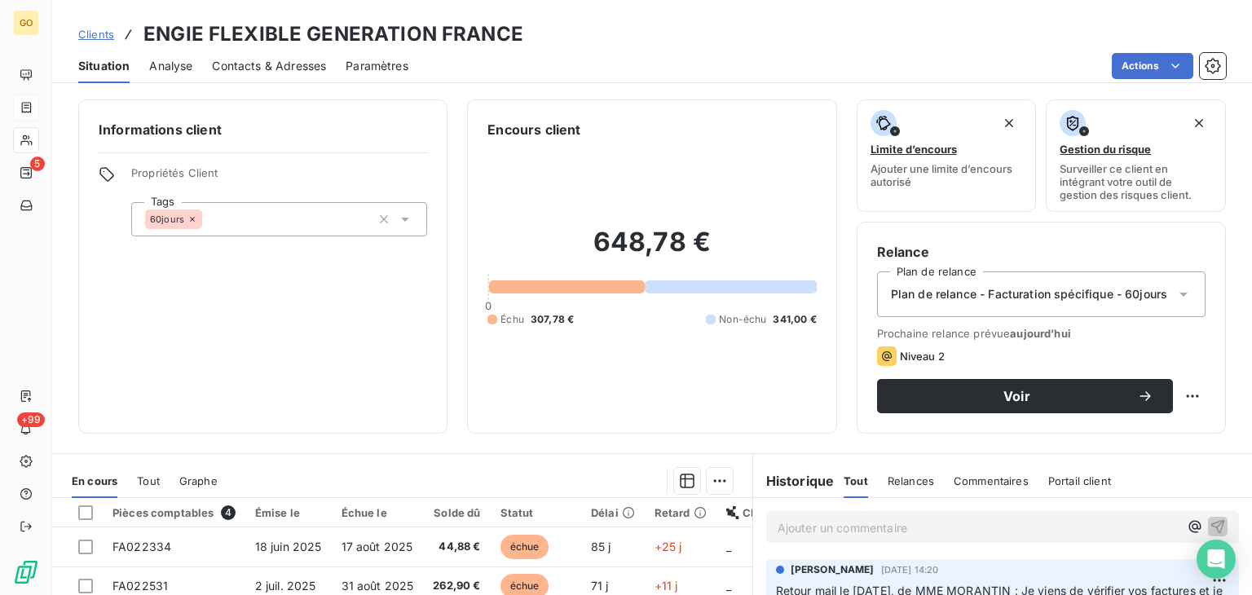
scroll to position [265, 0]
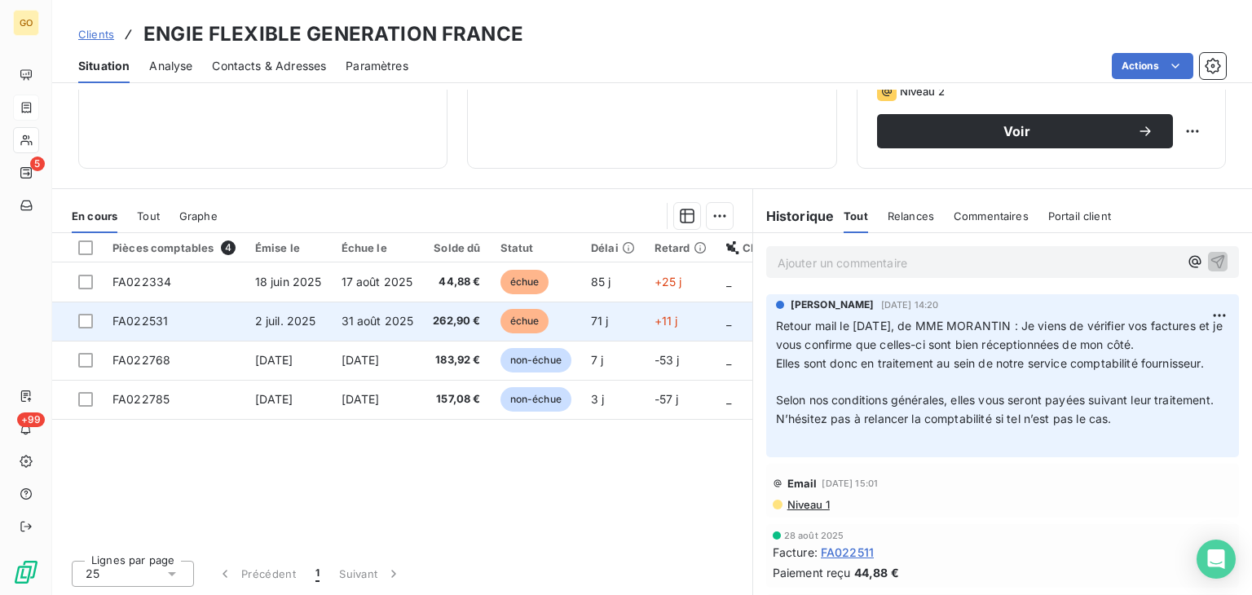
click at [284, 317] on span "2 juil. 2025" at bounding box center [285, 321] width 61 height 14
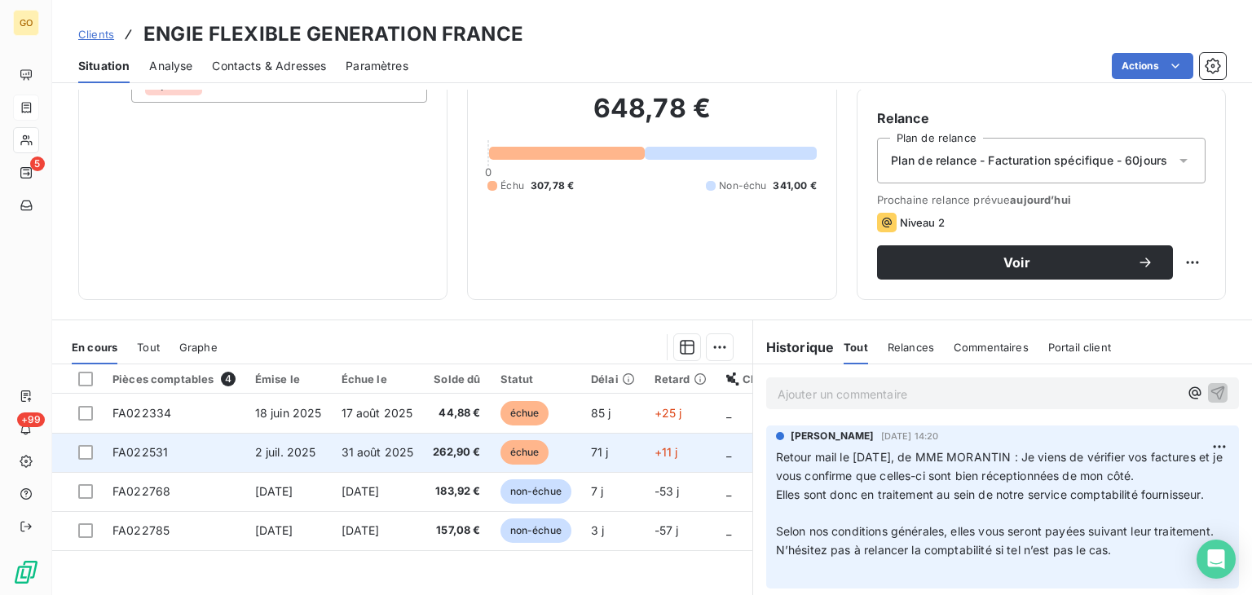
scroll to position [265, 0]
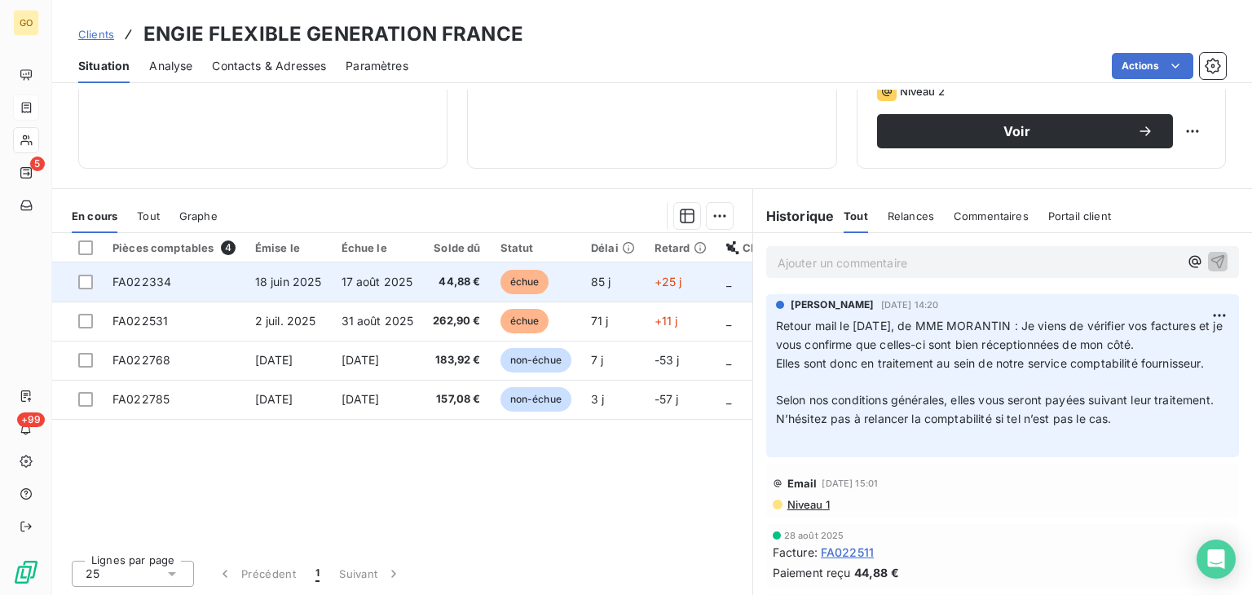
click at [273, 281] on span "18 juin 2025" at bounding box center [288, 282] width 67 height 14
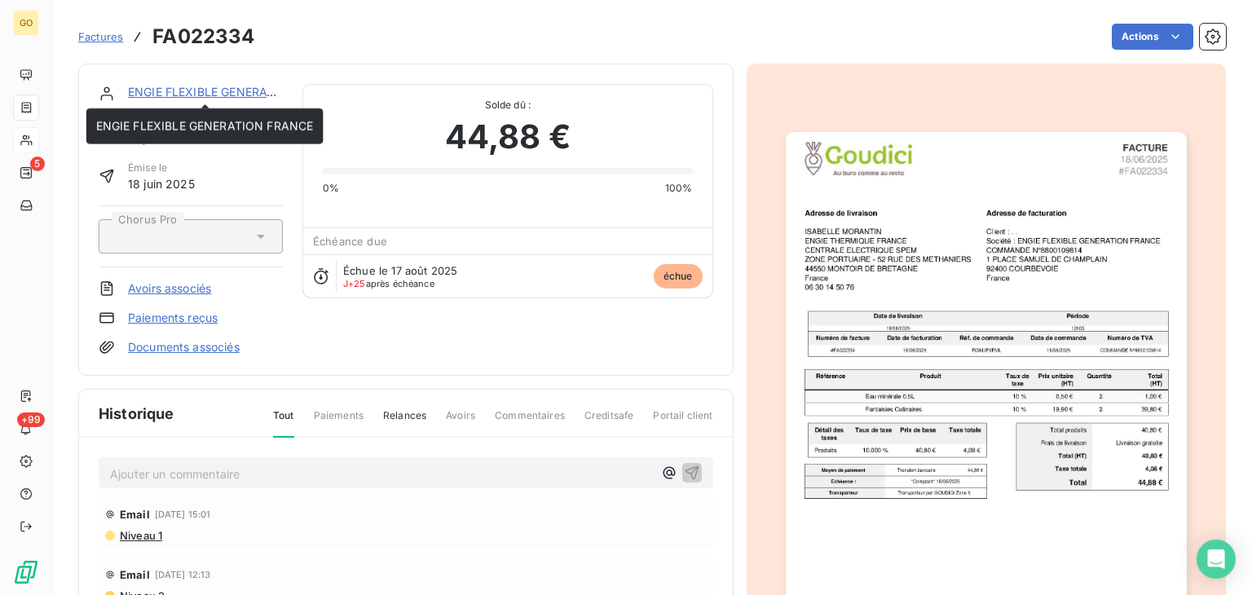
click at [146, 92] on link "ENGIE FLEXIBLE GENERATION FRANCE" at bounding box center [237, 92] width 218 height 14
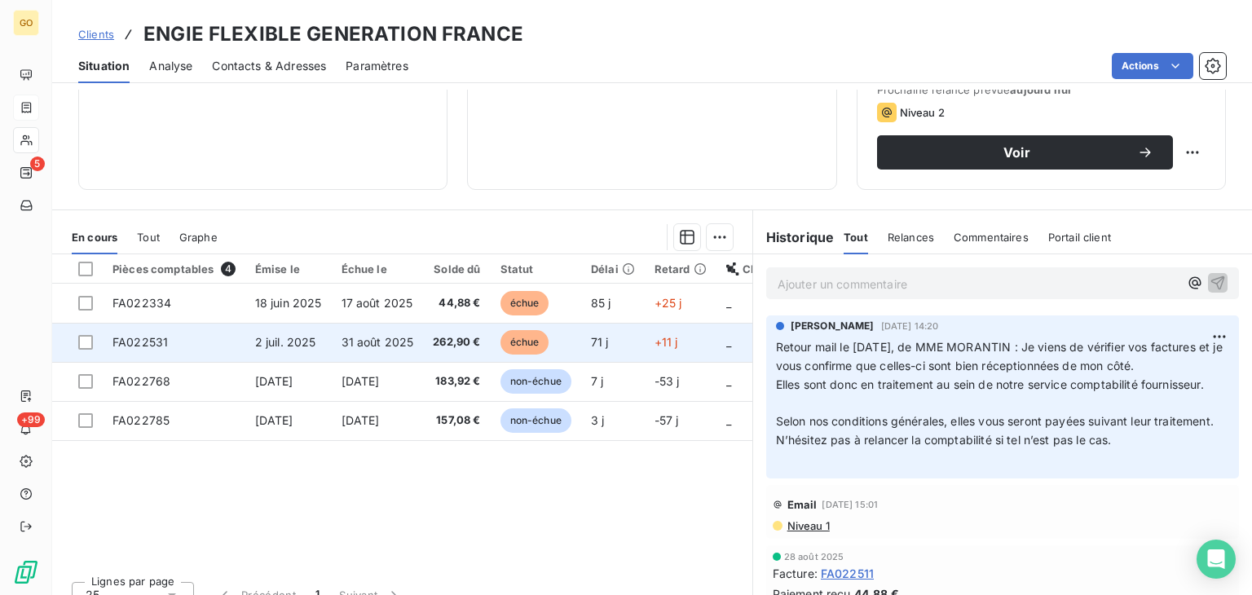
scroll to position [244, 0]
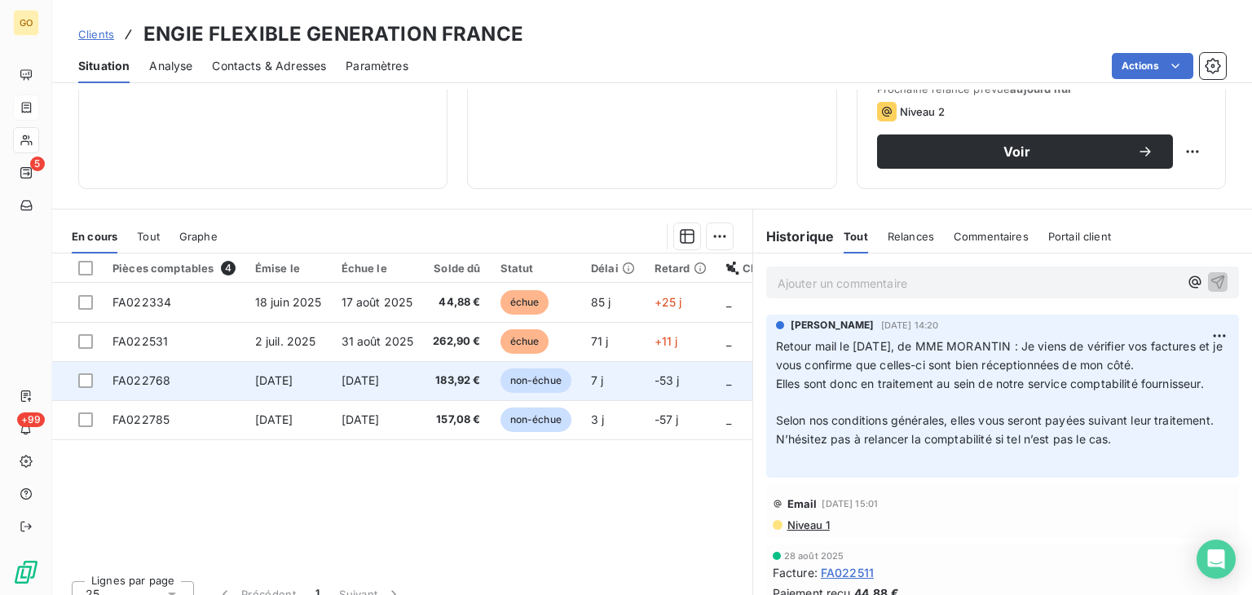
click at [266, 385] on span "[DATE]" at bounding box center [274, 380] width 38 height 14
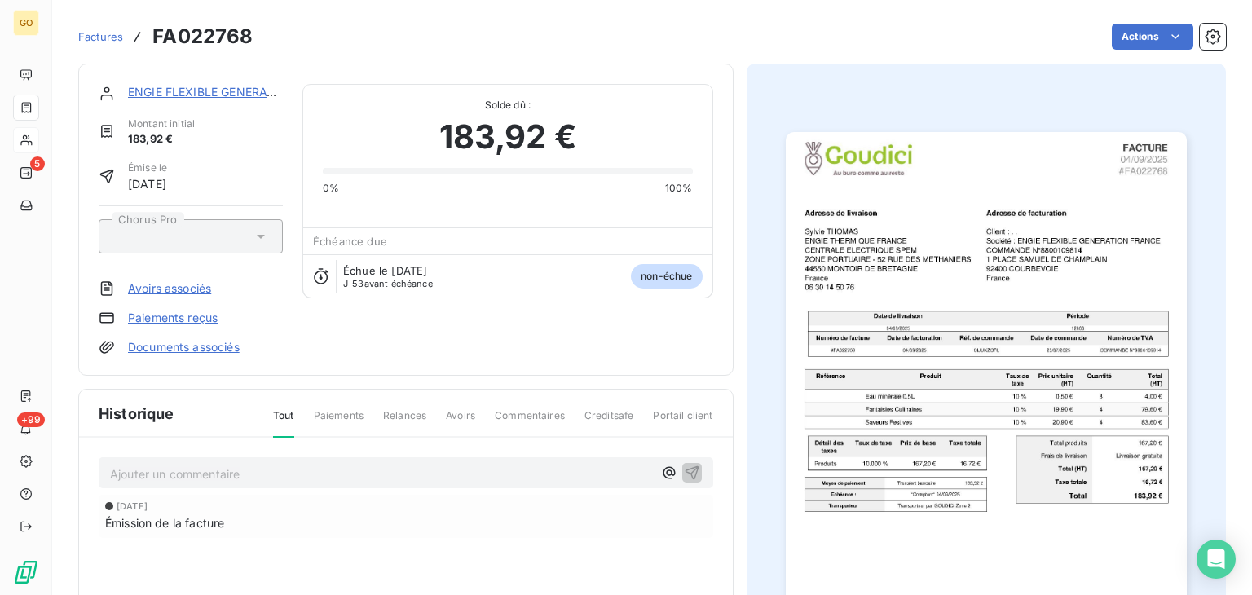
click at [158, 86] on link "ENGIE FLEXIBLE GENERATION FRANCE" at bounding box center [237, 92] width 218 height 14
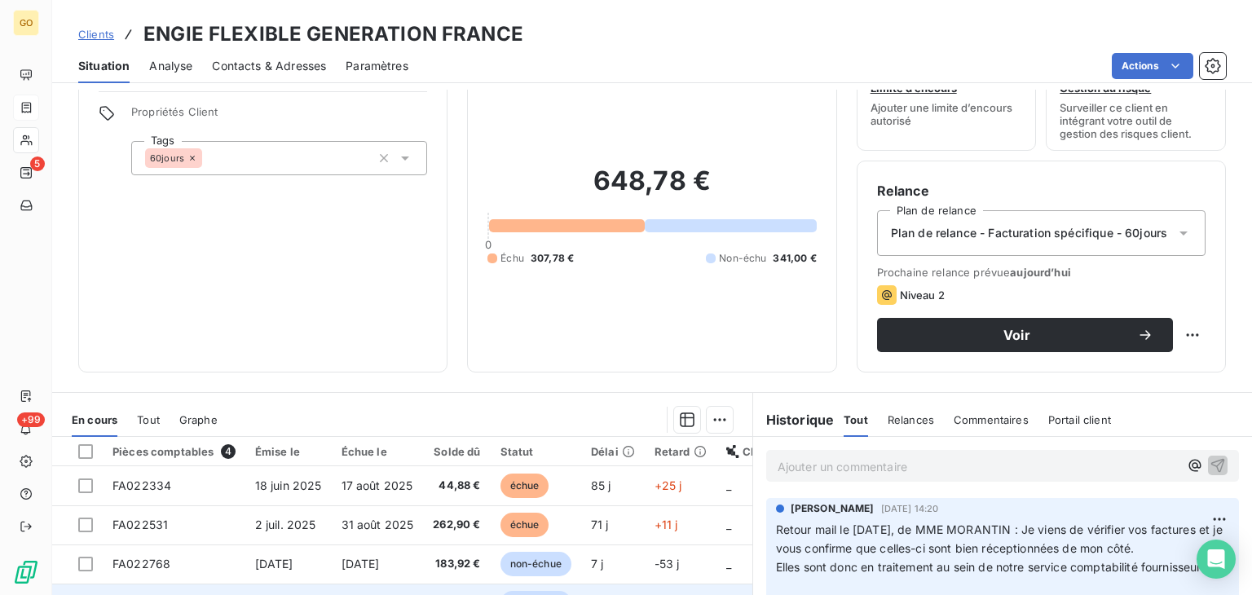
scroll to position [244, 0]
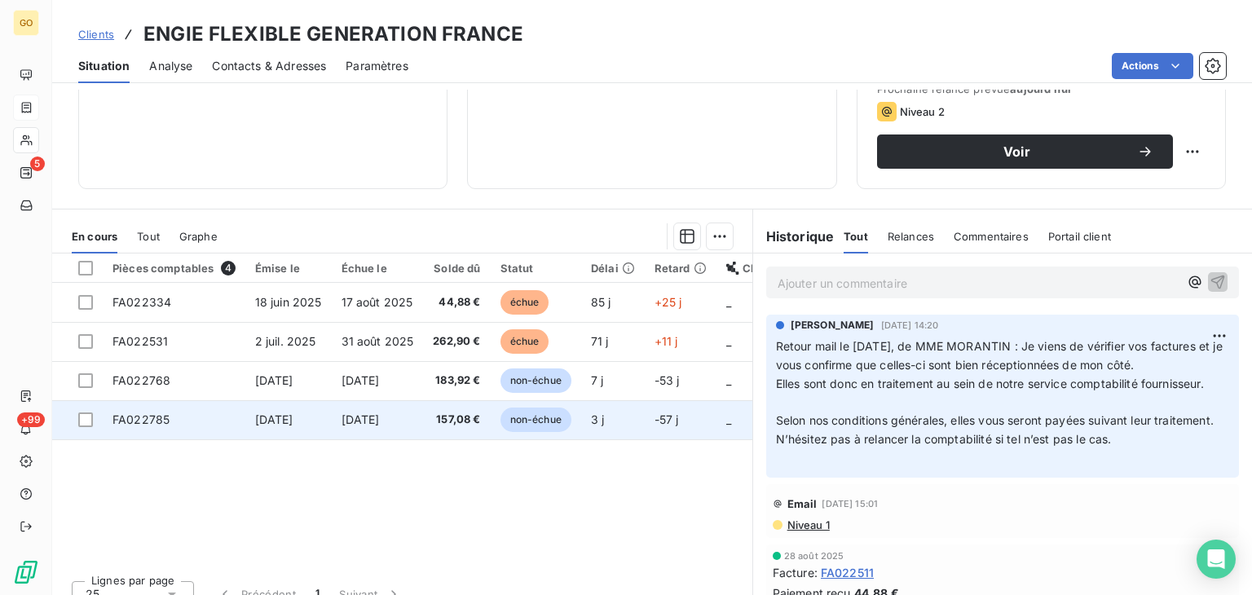
click at [292, 416] on span "[DATE]" at bounding box center [274, 419] width 38 height 14
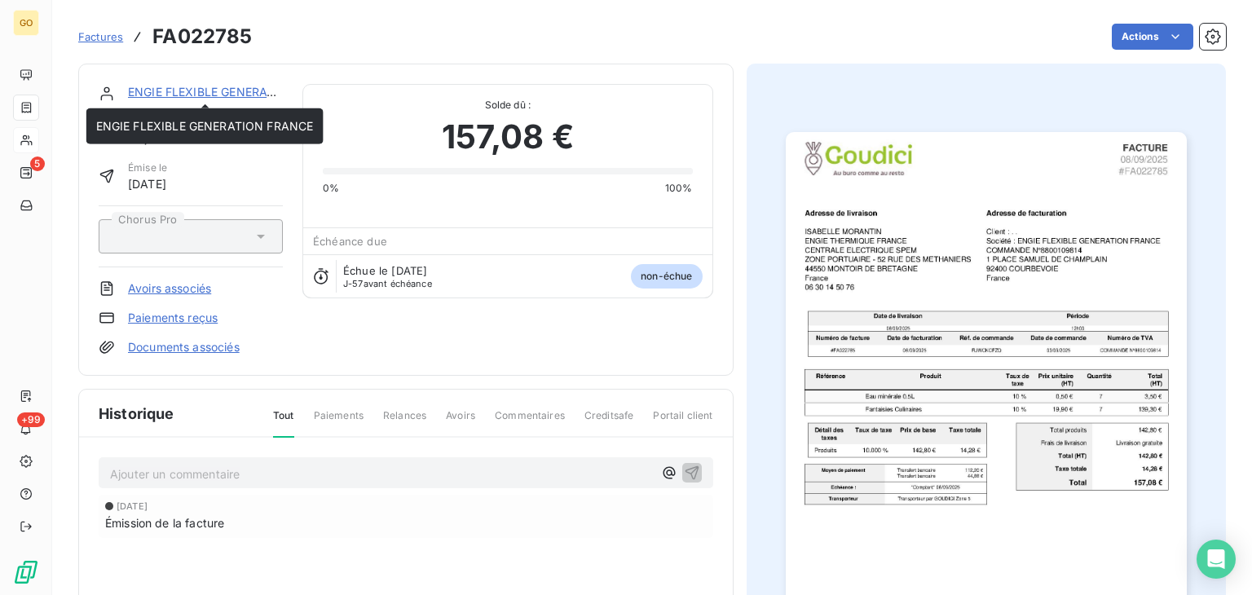
click at [143, 90] on link "ENGIE FLEXIBLE GENERATION FRANCE" at bounding box center [237, 92] width 218 height 14
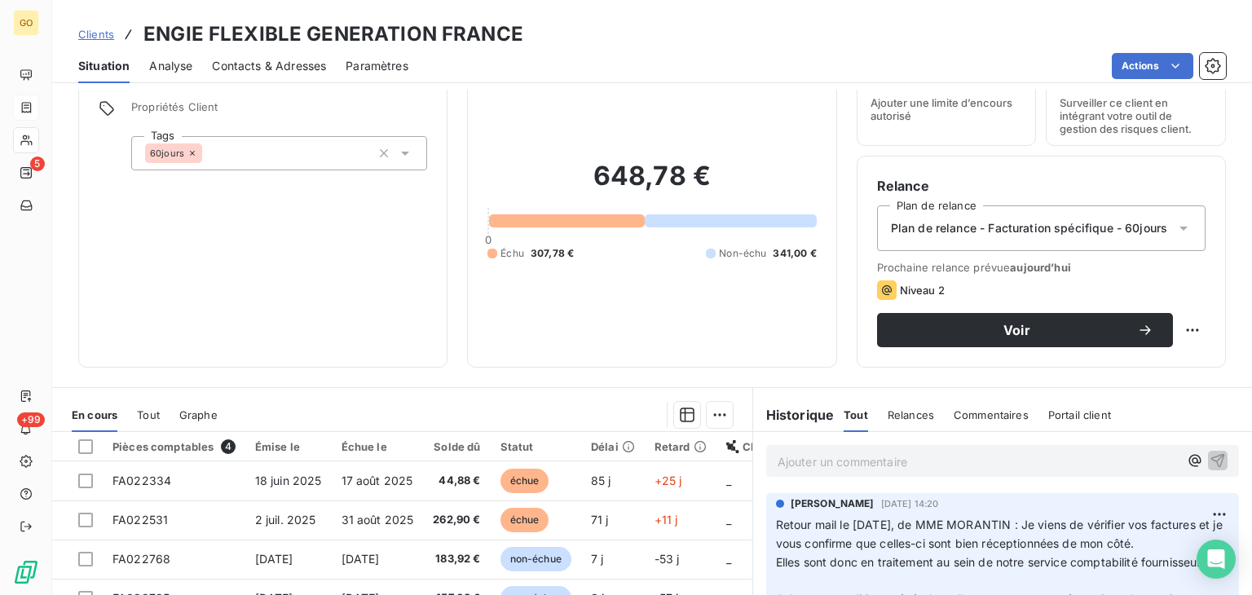
scroll to position [163, 0]
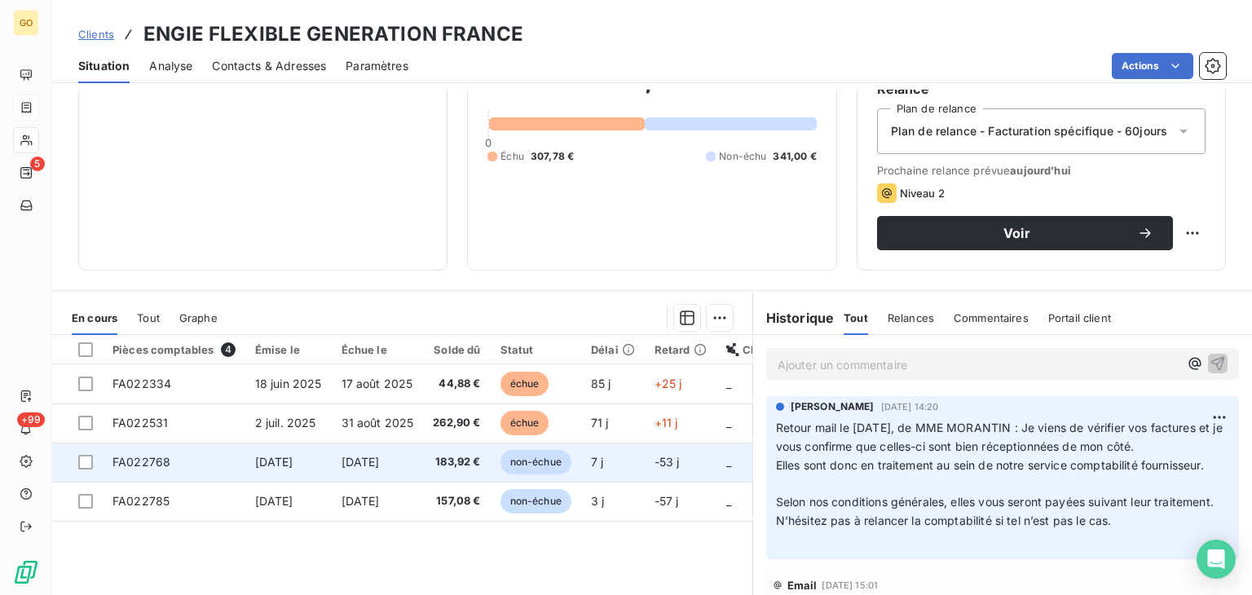
click at [277, 458] on span "[DATE]" at bounding box center [274, 462] width 38 height 14
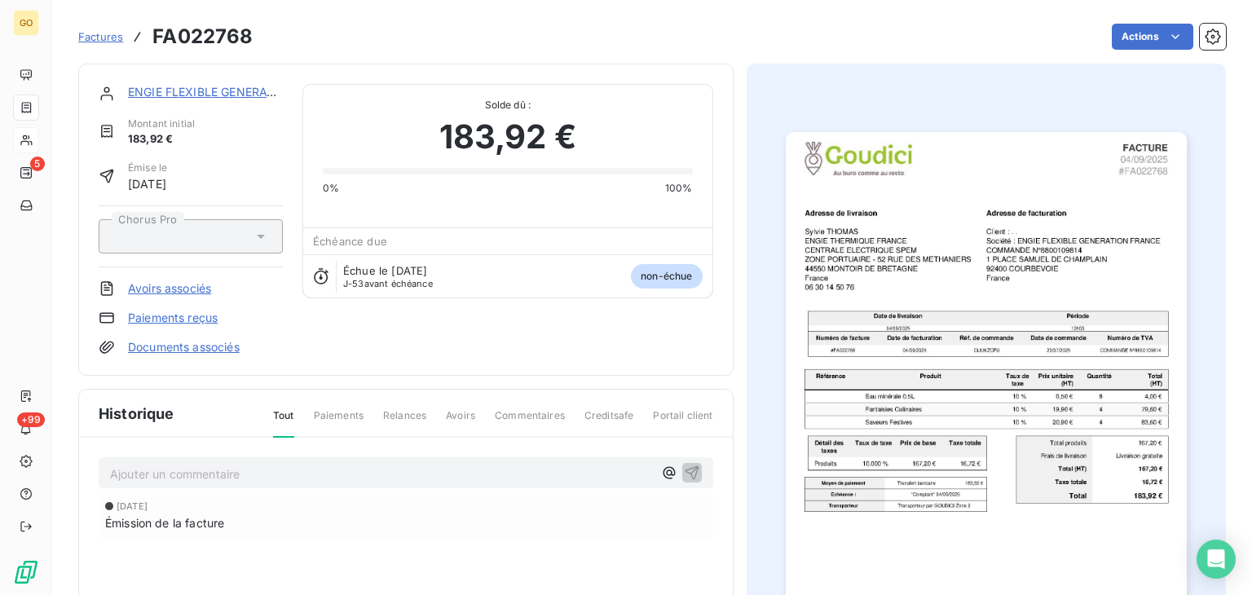
click at [162, 91] on link "ENGIE FLEXIBLE GENERATION FRANCE" at bounding box center [237, 92] width 218 height 14
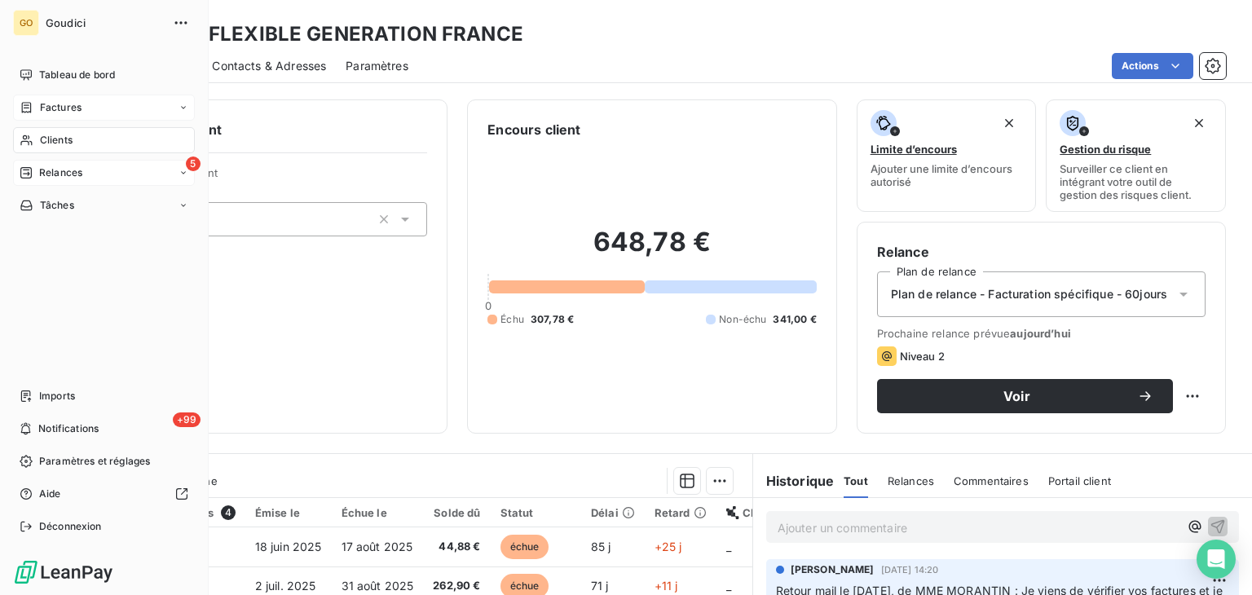
click at [33, 168] on div "Relances" at bounding box center [51, 172] width 63 height 15
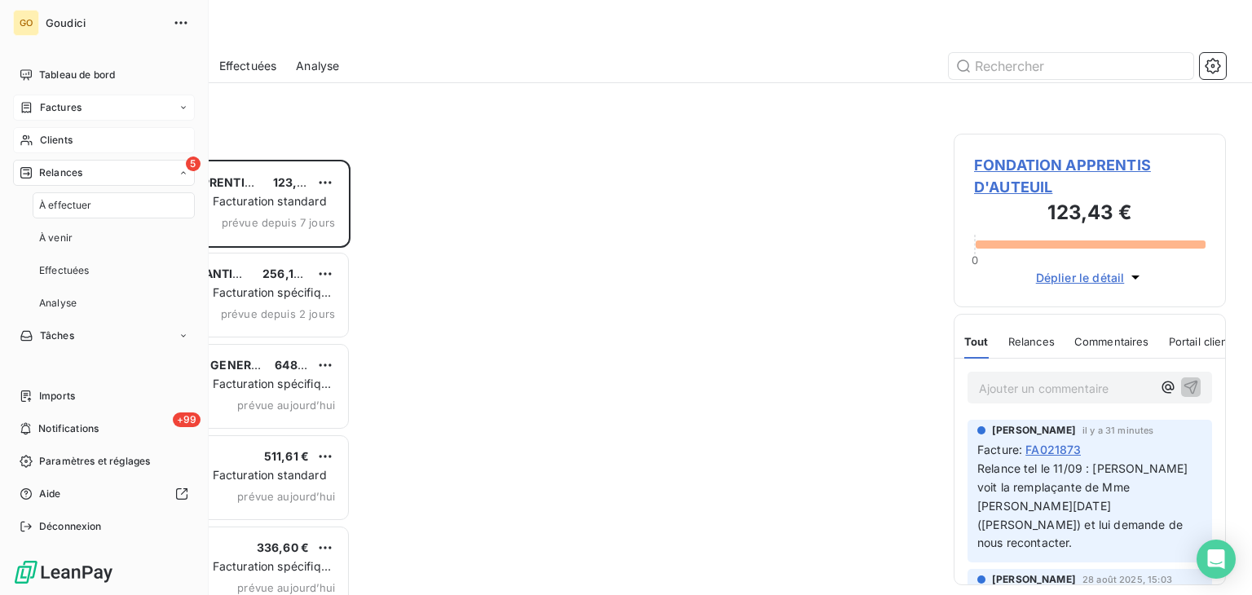
scroll to position [422, 259]
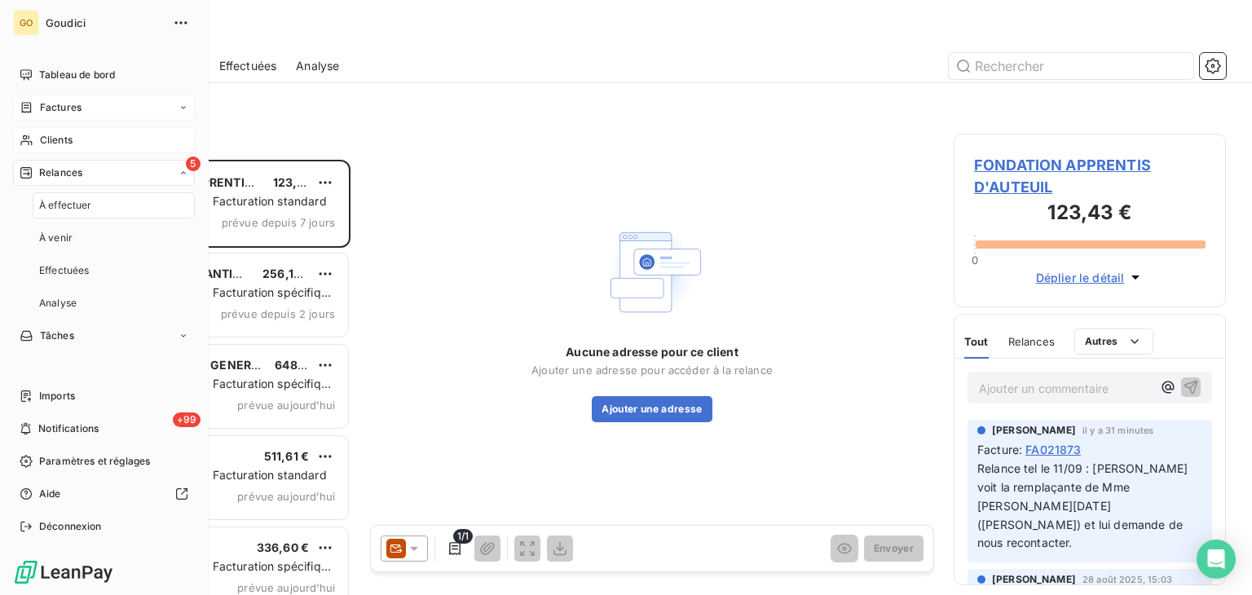
click at [73, 201] on span "À effectuer" at bounding box center [65, 205] width 53 height 15
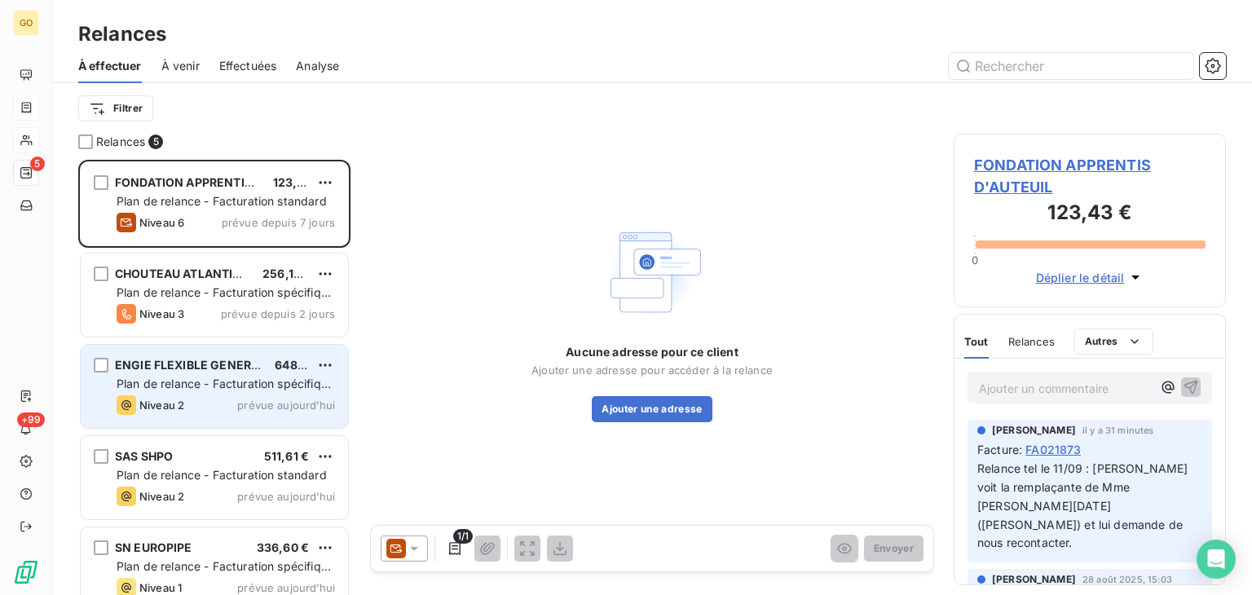
click at [202, 370] on span "ENGIE FLEXIBLE GENERATION FRANCE" at bounding box center [226, 365] width 222 height 14
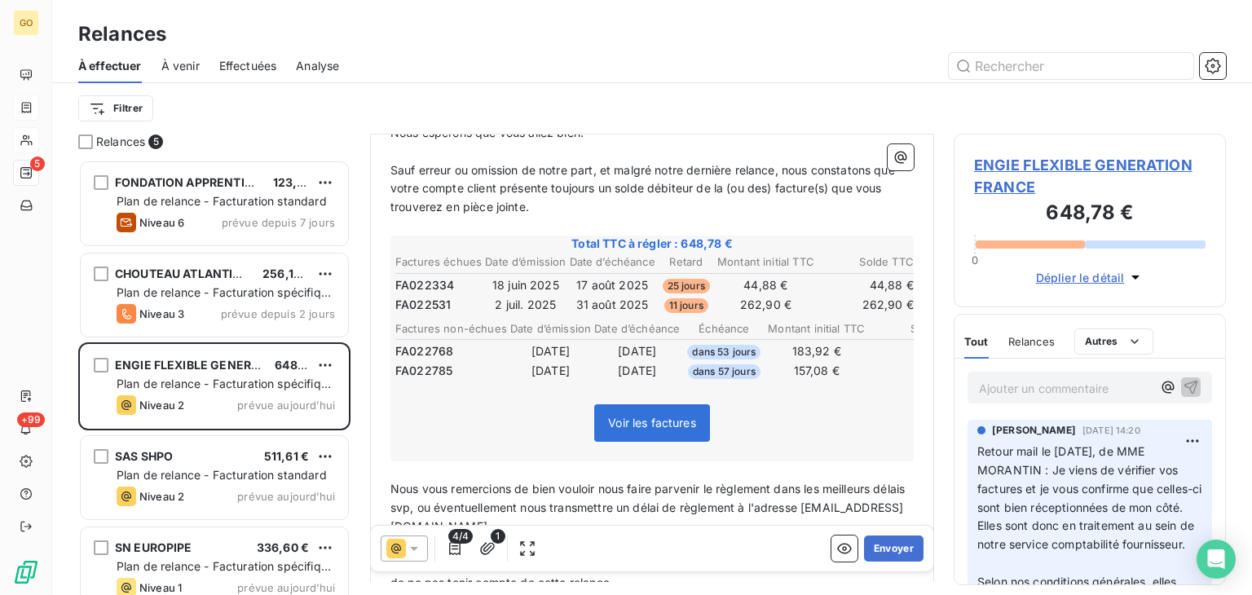
scroll to position [456, 0]
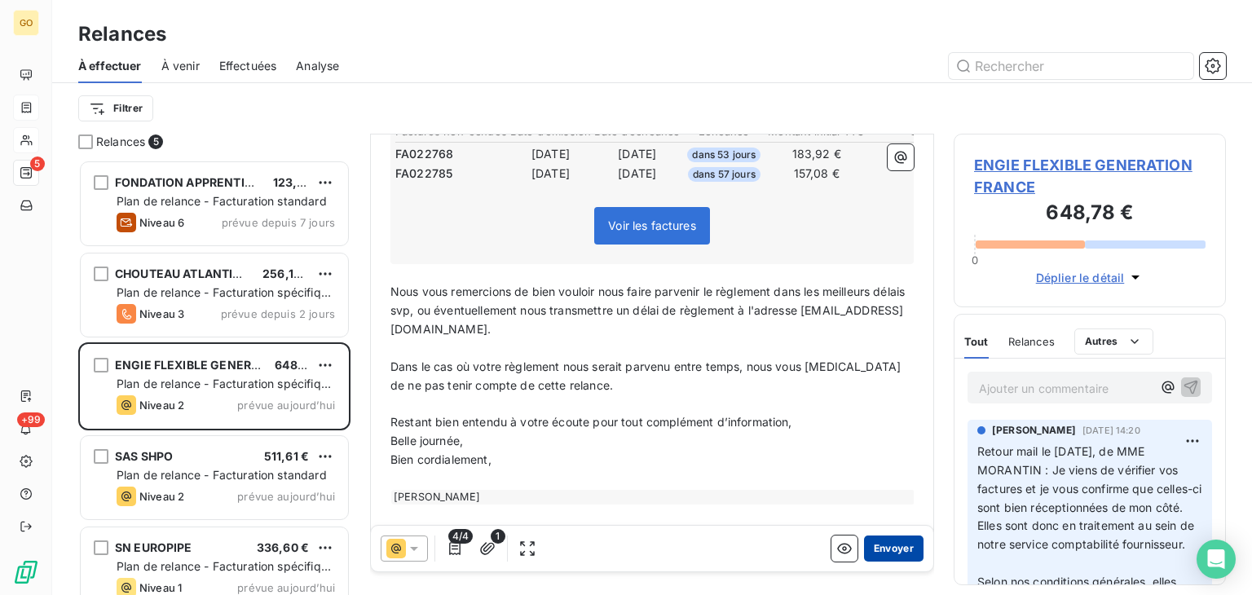
click at [864, 548] on button "Envoyer" at bounding box center [893, 548] width 59 height 26
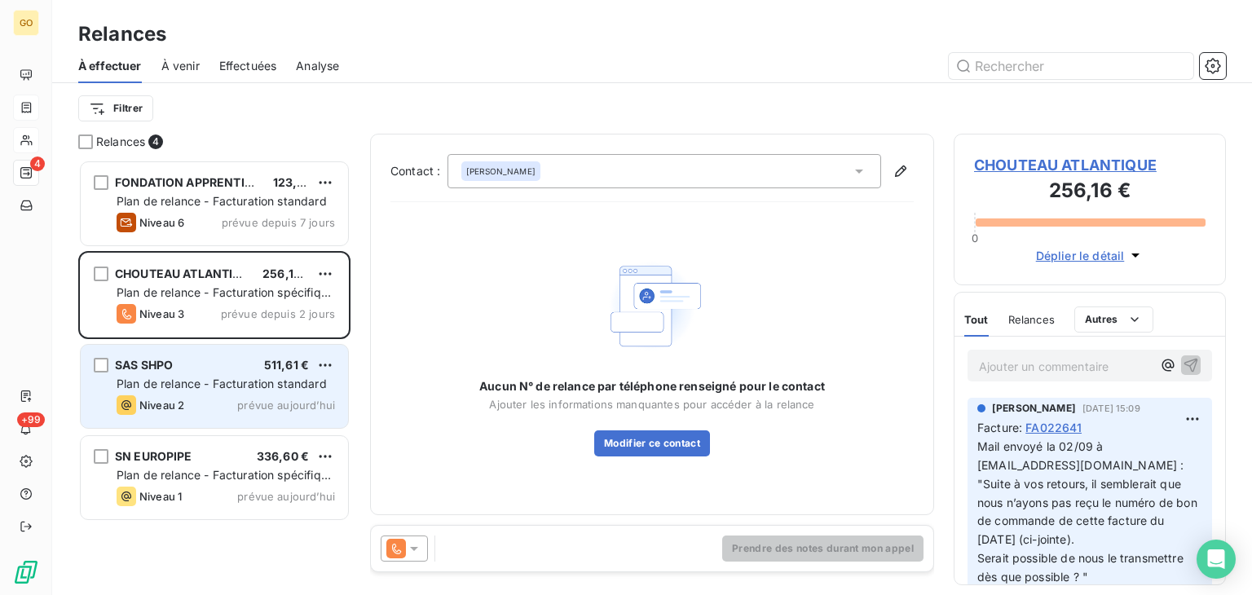
click at [156, 373] on div "SAS SHPO 511,61 € Plan de relance - Facturation standard Niveau 2 prévue [DATE]" at bounding box center [214, 386] width 267 height 83
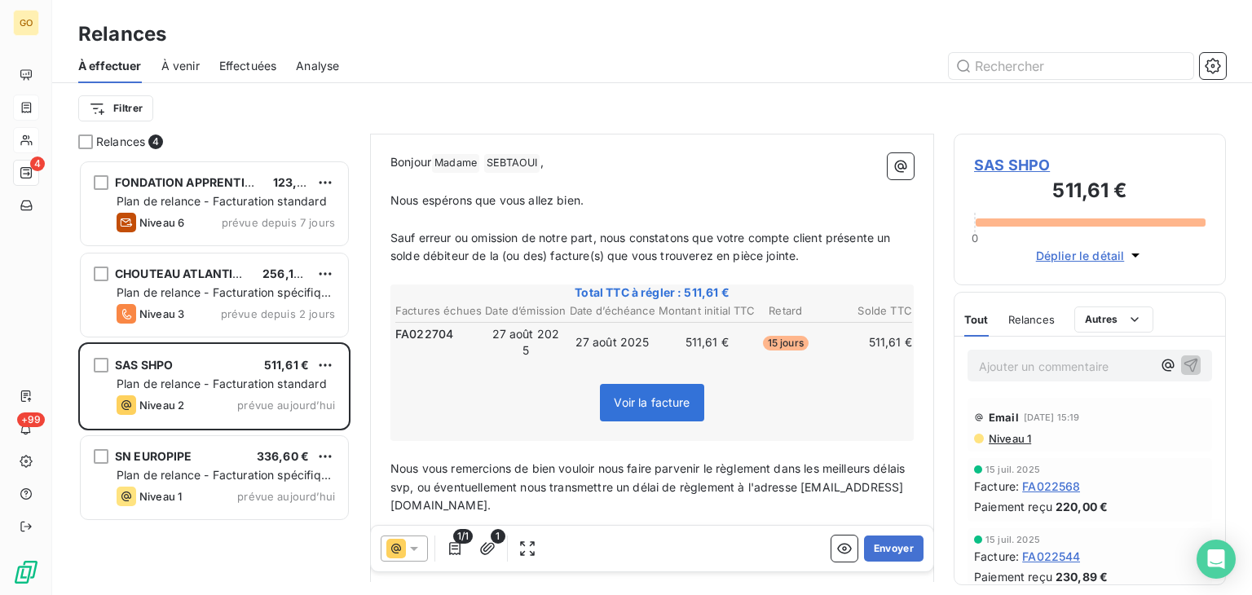
scroll to position [81, 0]
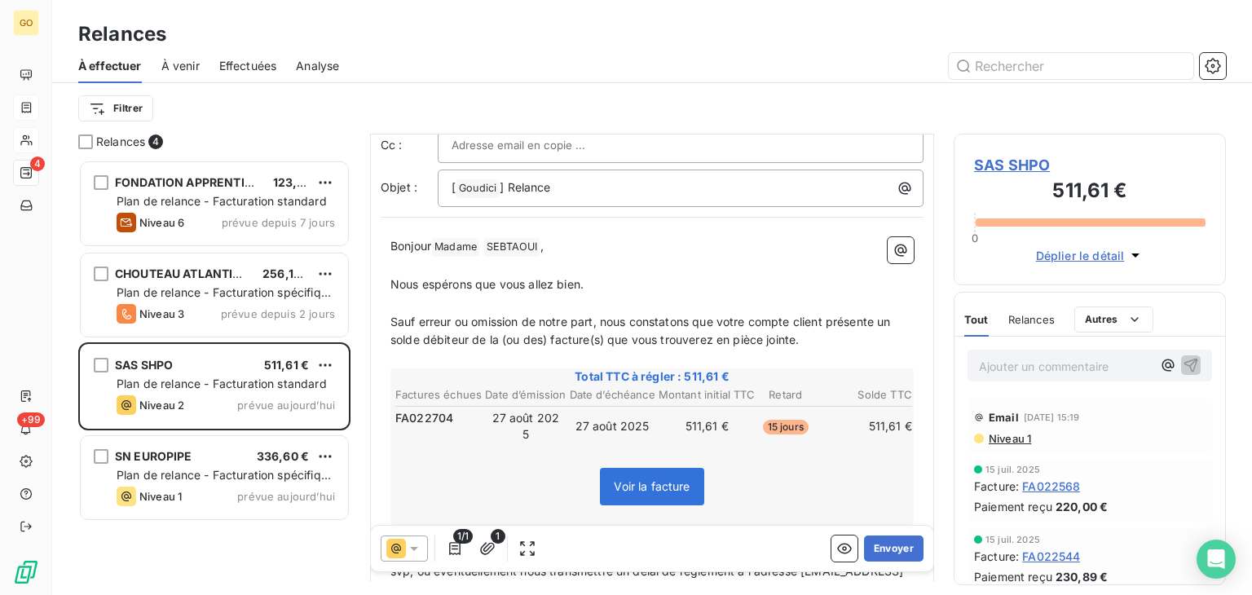
click at [1023, 157] on span "SAS SHPO" at bounding box center [1089, 165] width 231 height 22
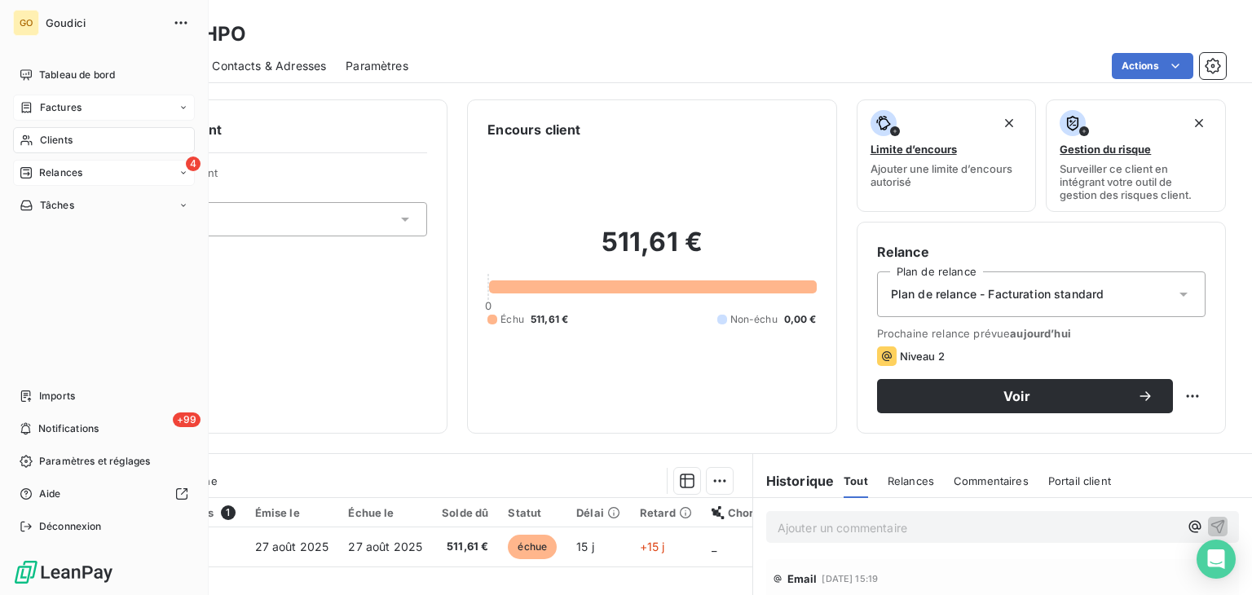
click at [33, 174] on div "Relances" at bounding box center [51, 172] width 63 height 15
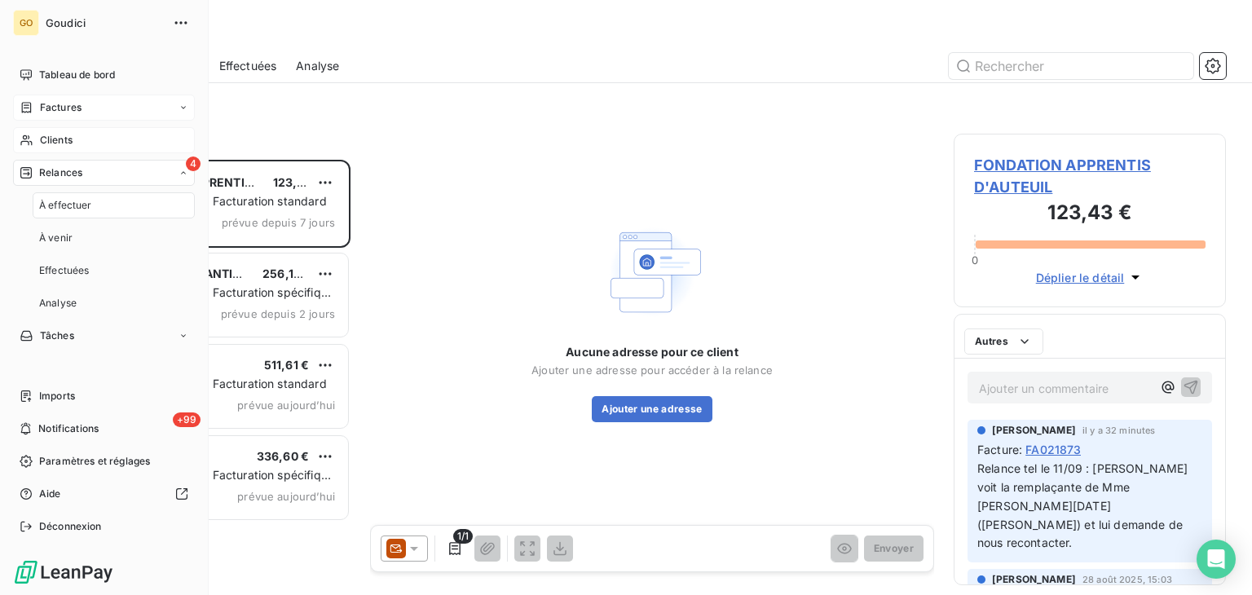
scroll to position [422, 259]
click at [47, 203] on span "À effectuer" at bounding box center [65, 205] width 53 height 15
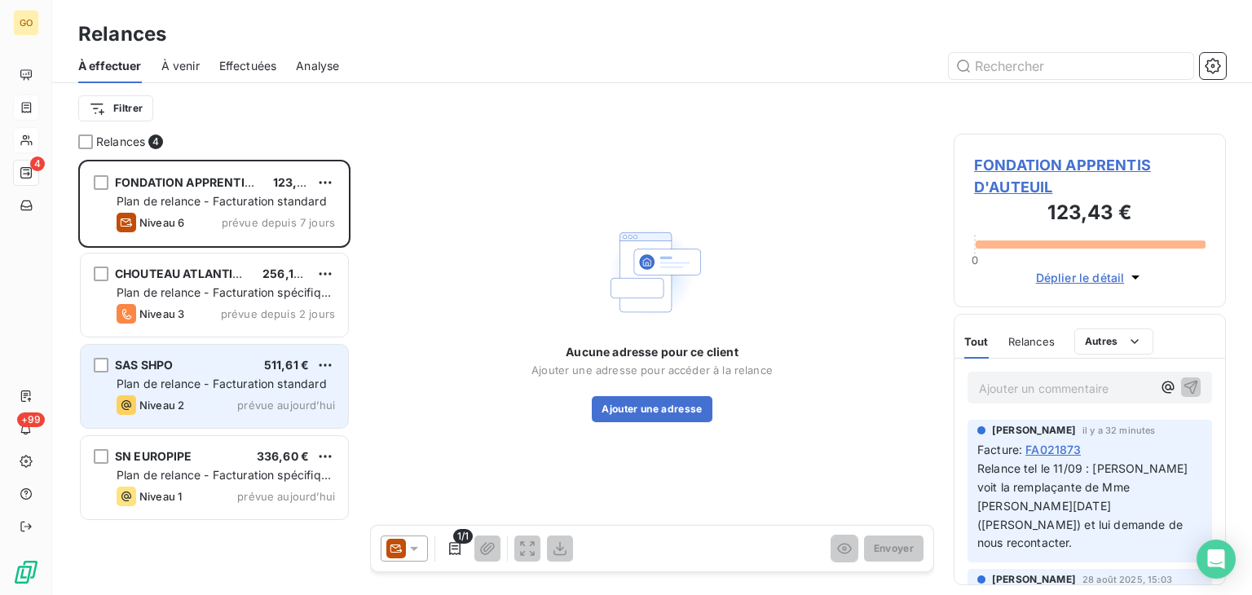
click at [124, 366] on span "SAS SHPO" at bounding box center [144, 365] width 58 height 14
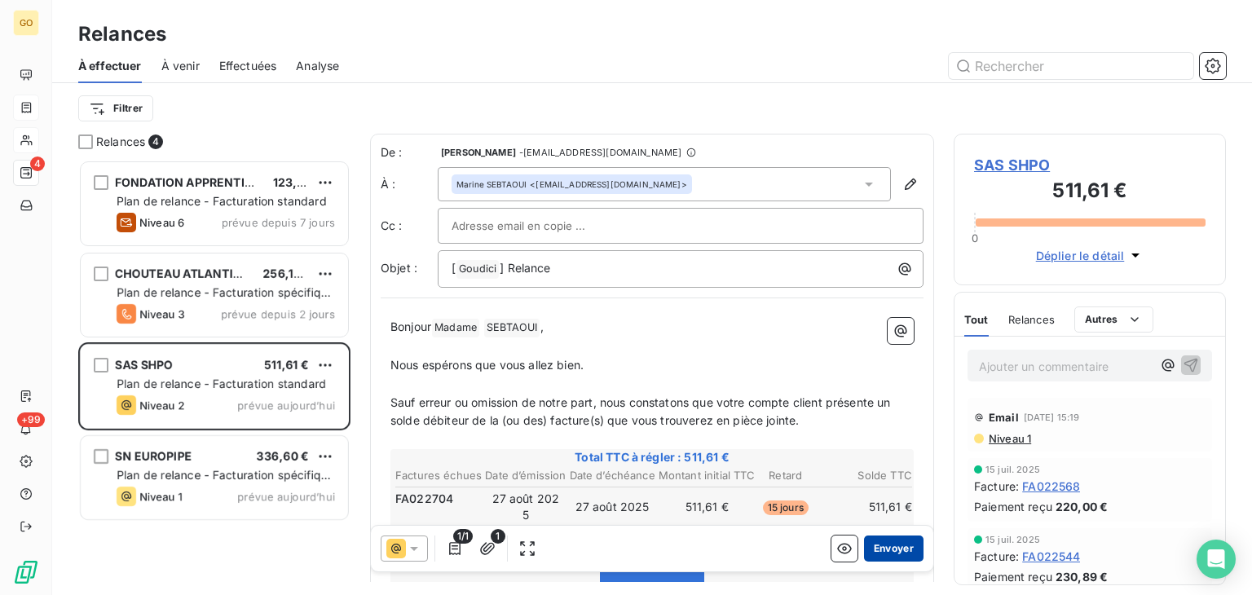
click at [890, 546] on button "Envoyer" at bounding box center [893, 548] width 59 height 26
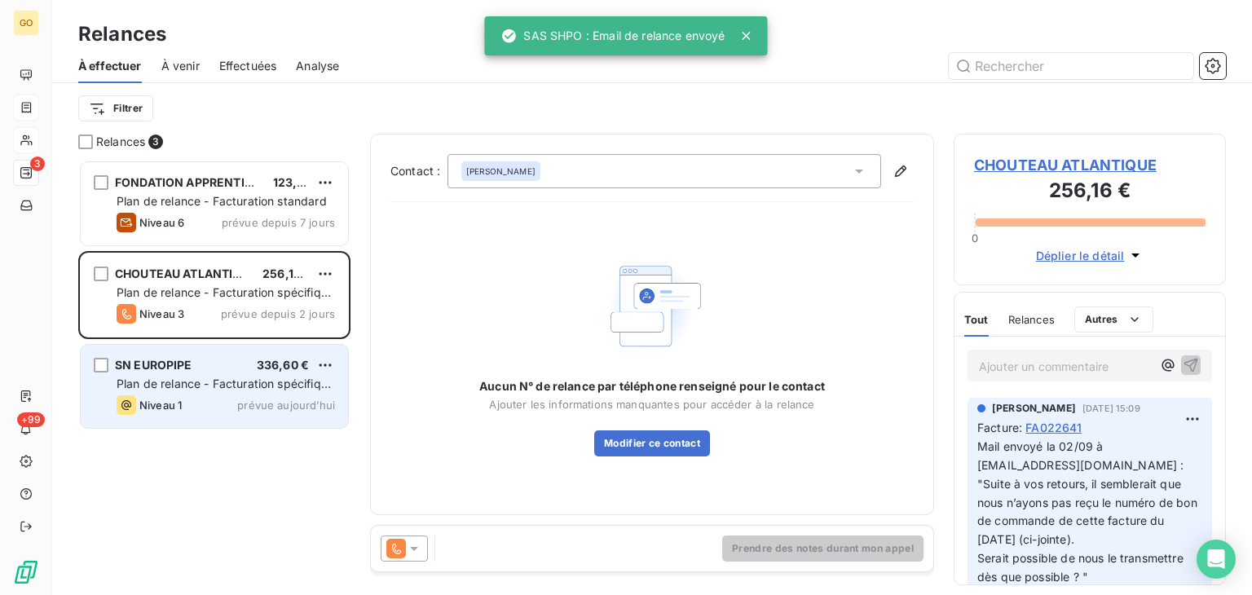
click at [163, 369] on span "SN EUROPIPE" at bounding box center [153, 365] width 77 height 14
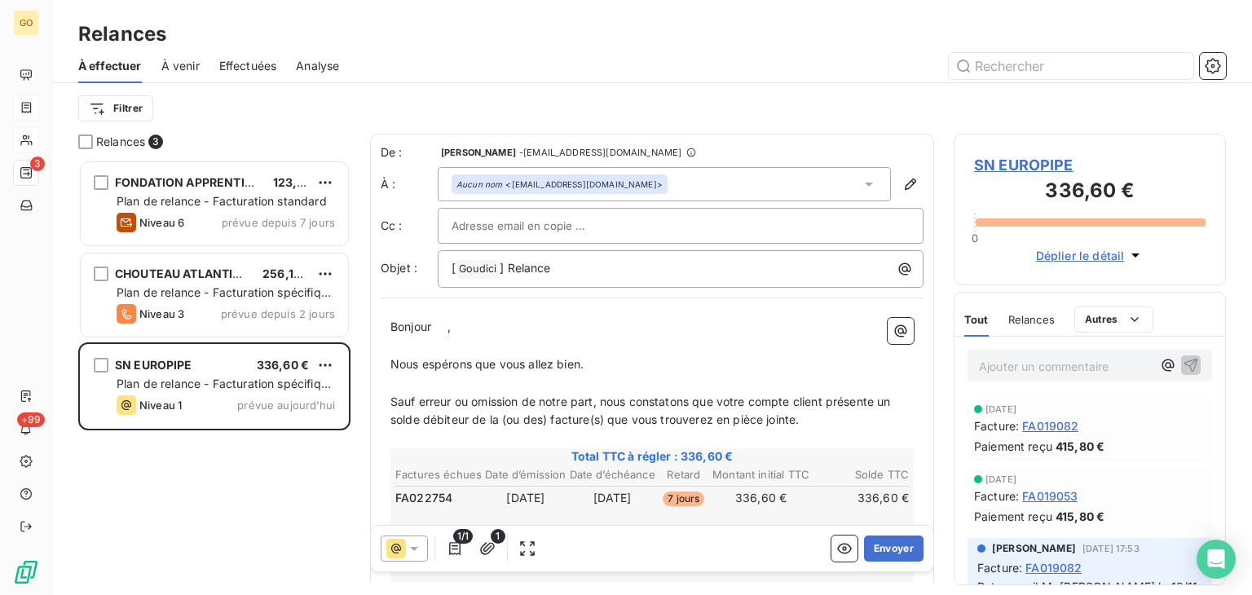
click at [1028, 164] on span "SN EUROPIPE" at bounding box center [1089, 165] width 231 height 22
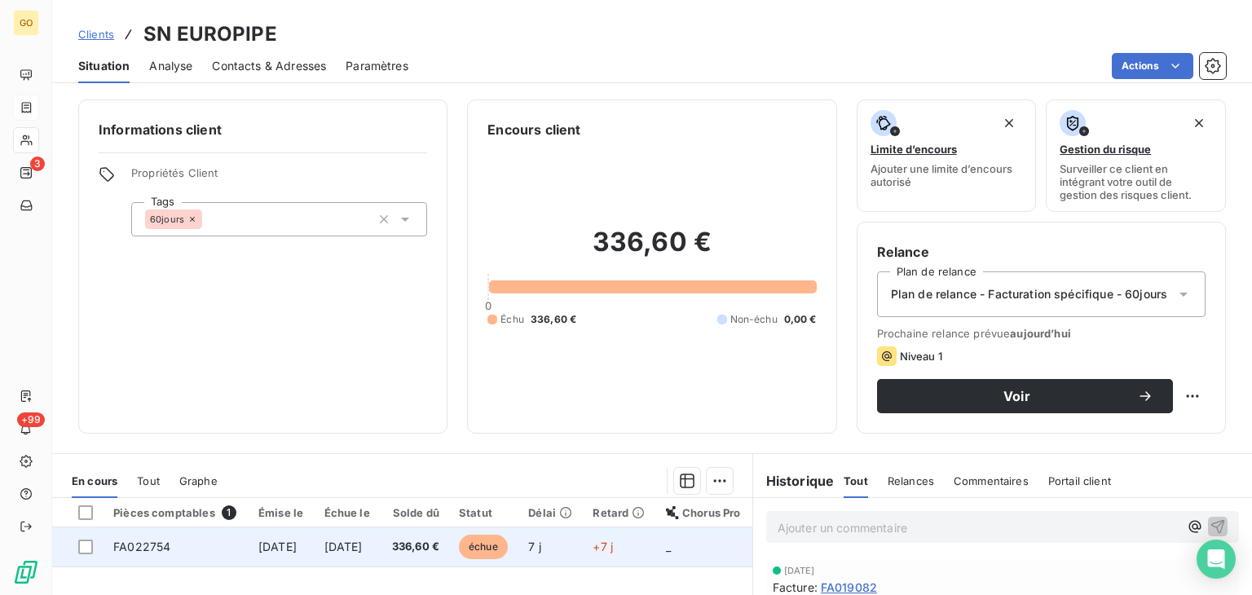
click at [138, 545] on span "FA022754" at bounding box center [141, 546] width 57 height 14
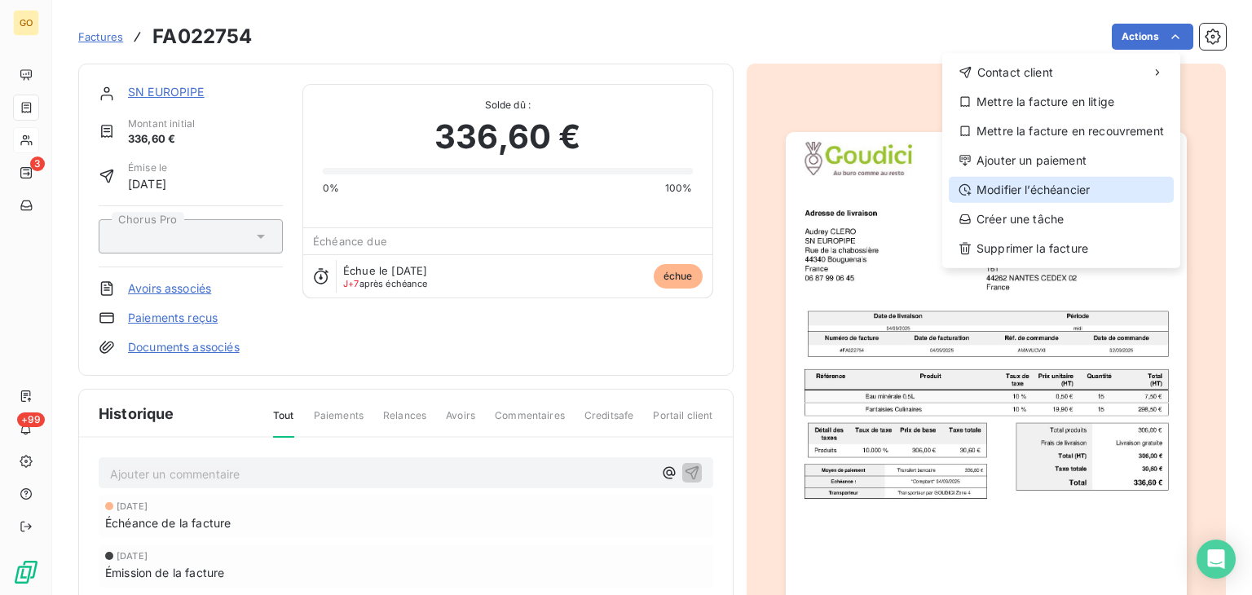
click at [1062, 189] on div "Modifier l’échéancier" at bounding box center [1060, 190] width 225 height 26
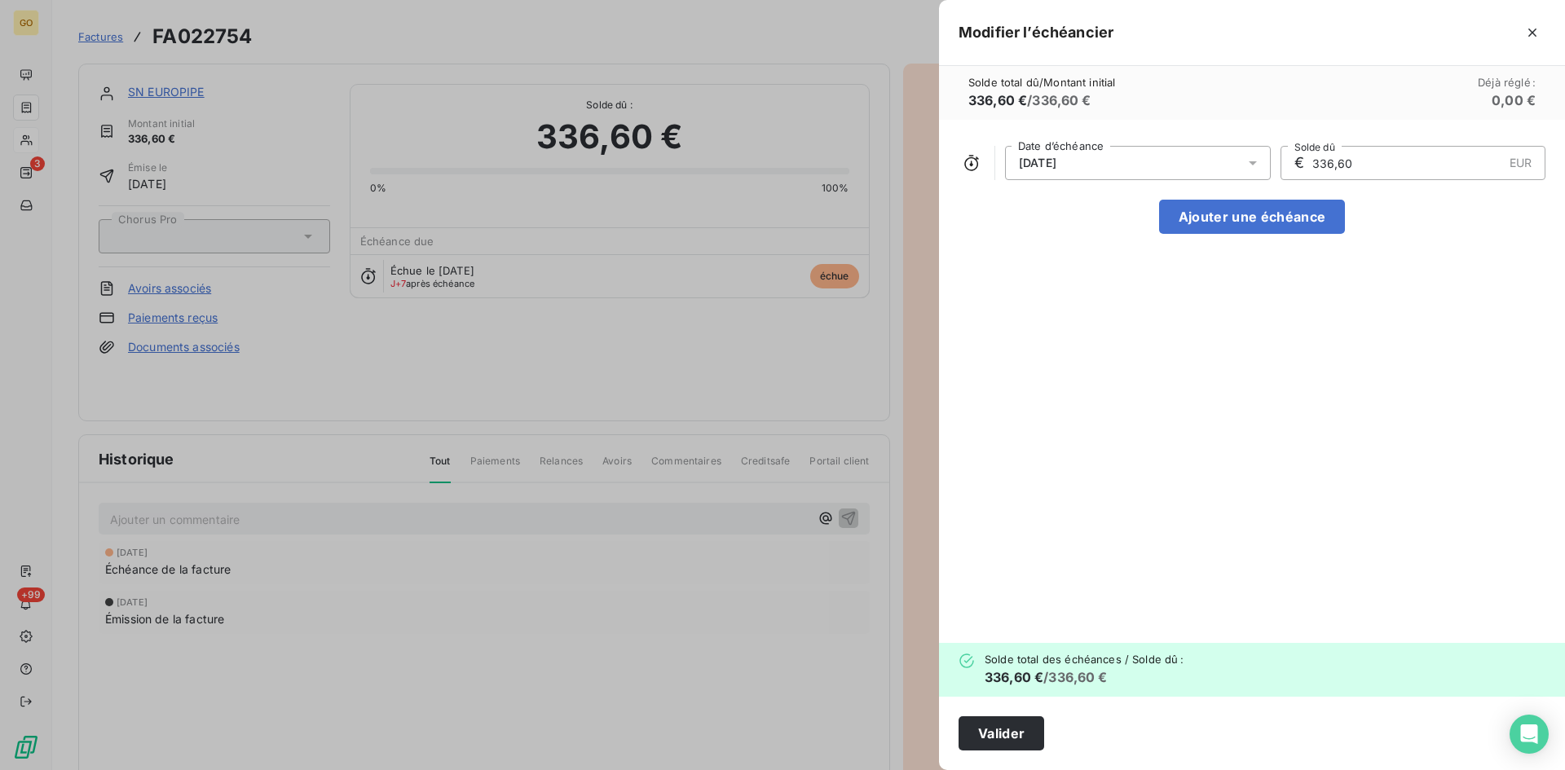
click at [1252, 165] on icon at bounding box center [1252, 163] width 8 height 4
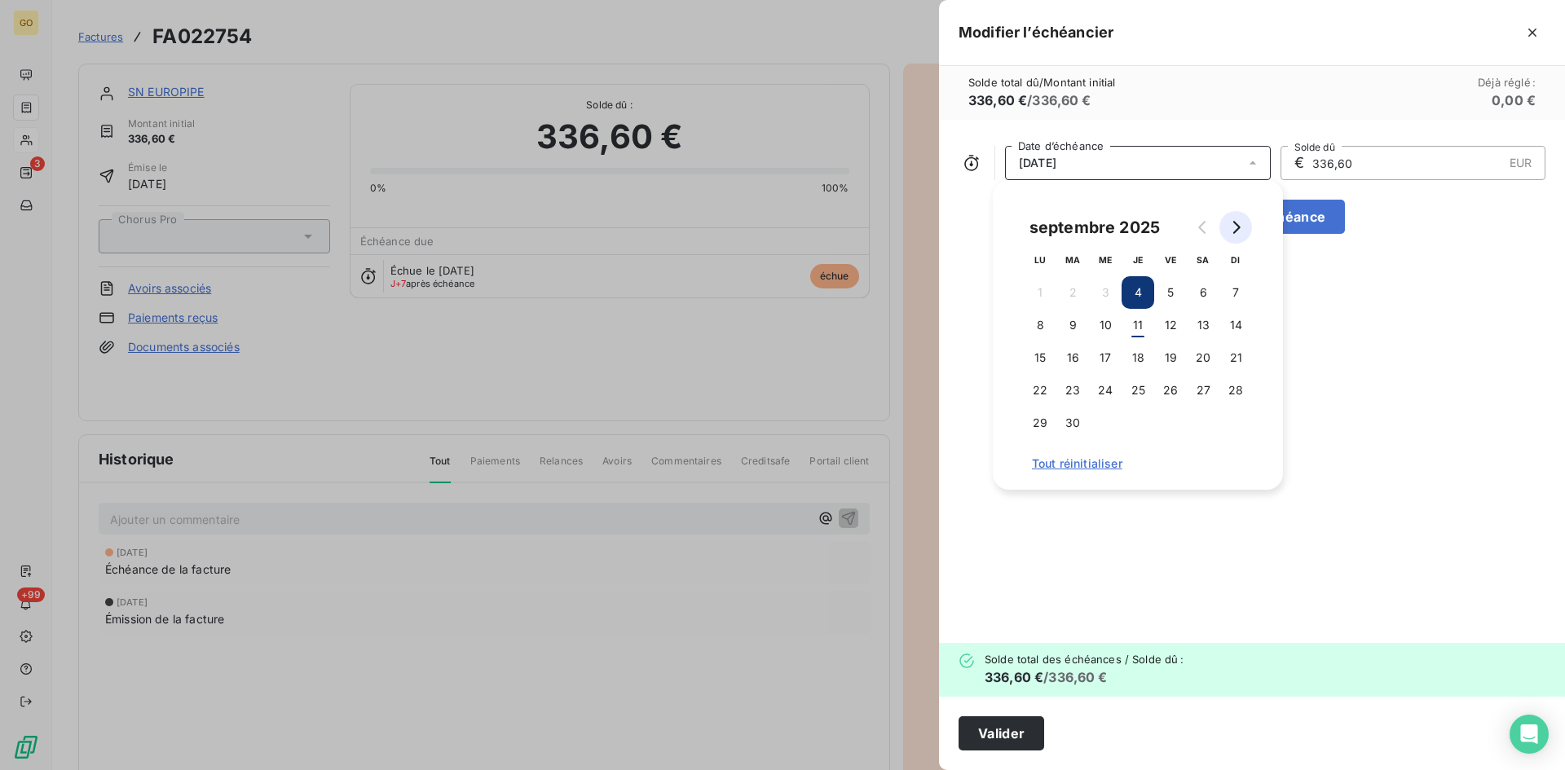
click at [1233, 227] on icon "Go to next month" at bounding box center [1235, 227] width 13 height 13
click at [1044, 332] on button "3" at bounding box center [1039, 325] width 33 height 33
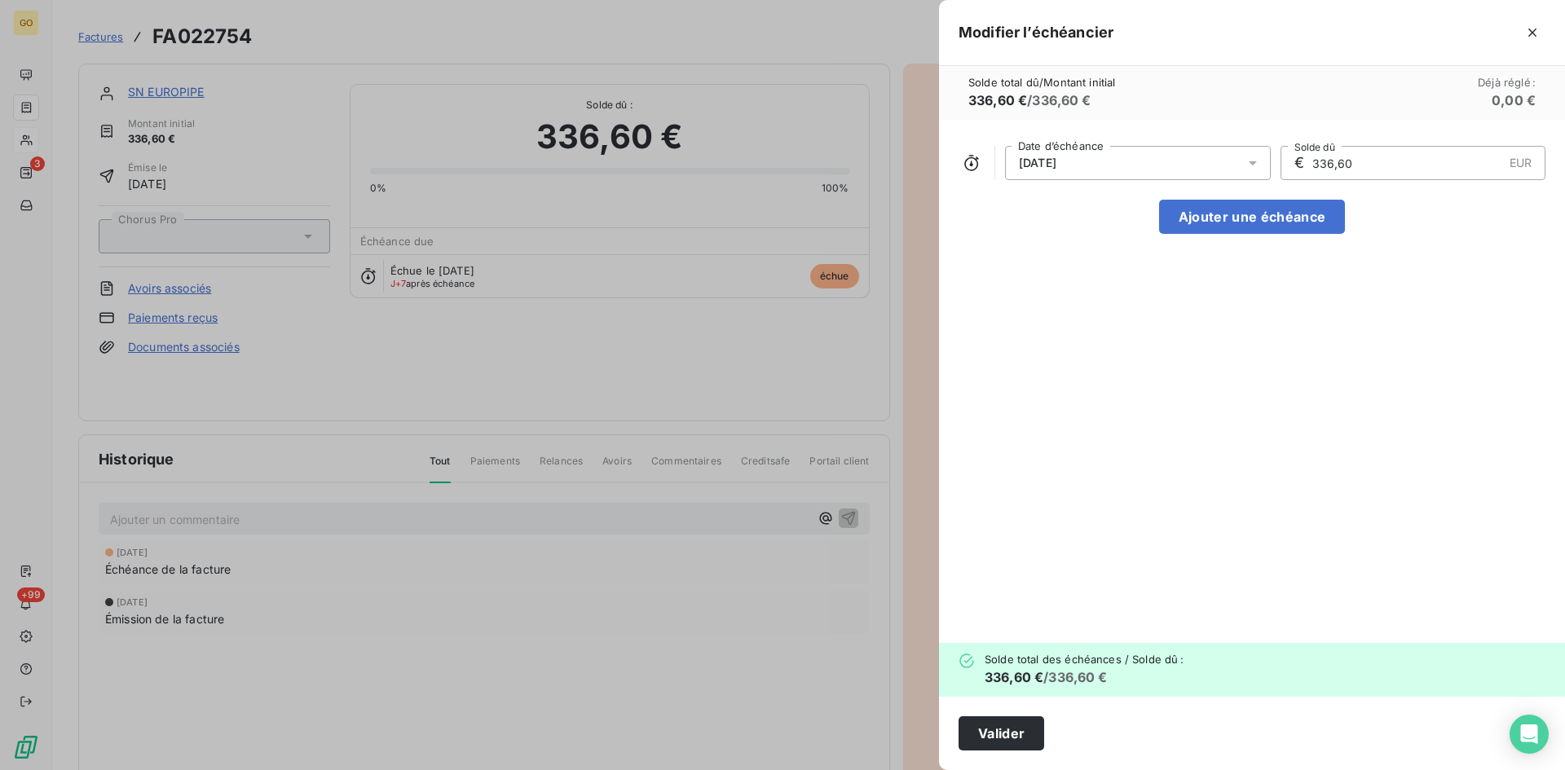
click at [1369, 331] on div "[DATE] Date d’échéance € 336,60 EUR Solde dû Ajouter une échéance" at bounding box center [1252, 381] width 626 height 523
click at [999, 740] on button "Valider" at bounding box center [1001, 733] width 86 height 34
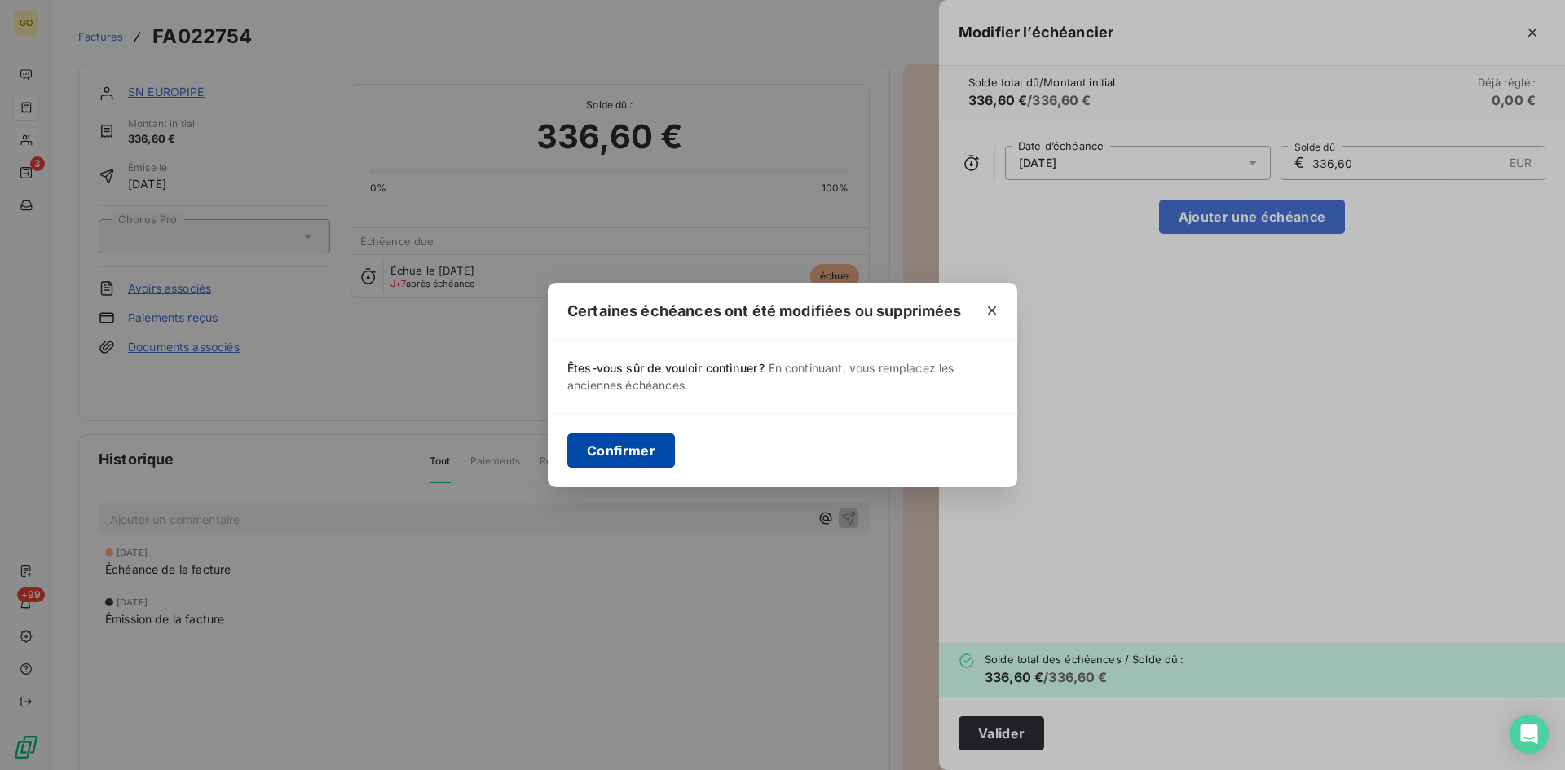
click at [628, 451] on button "Confirmer" at bounding box center [621, 450] width 108 height 34
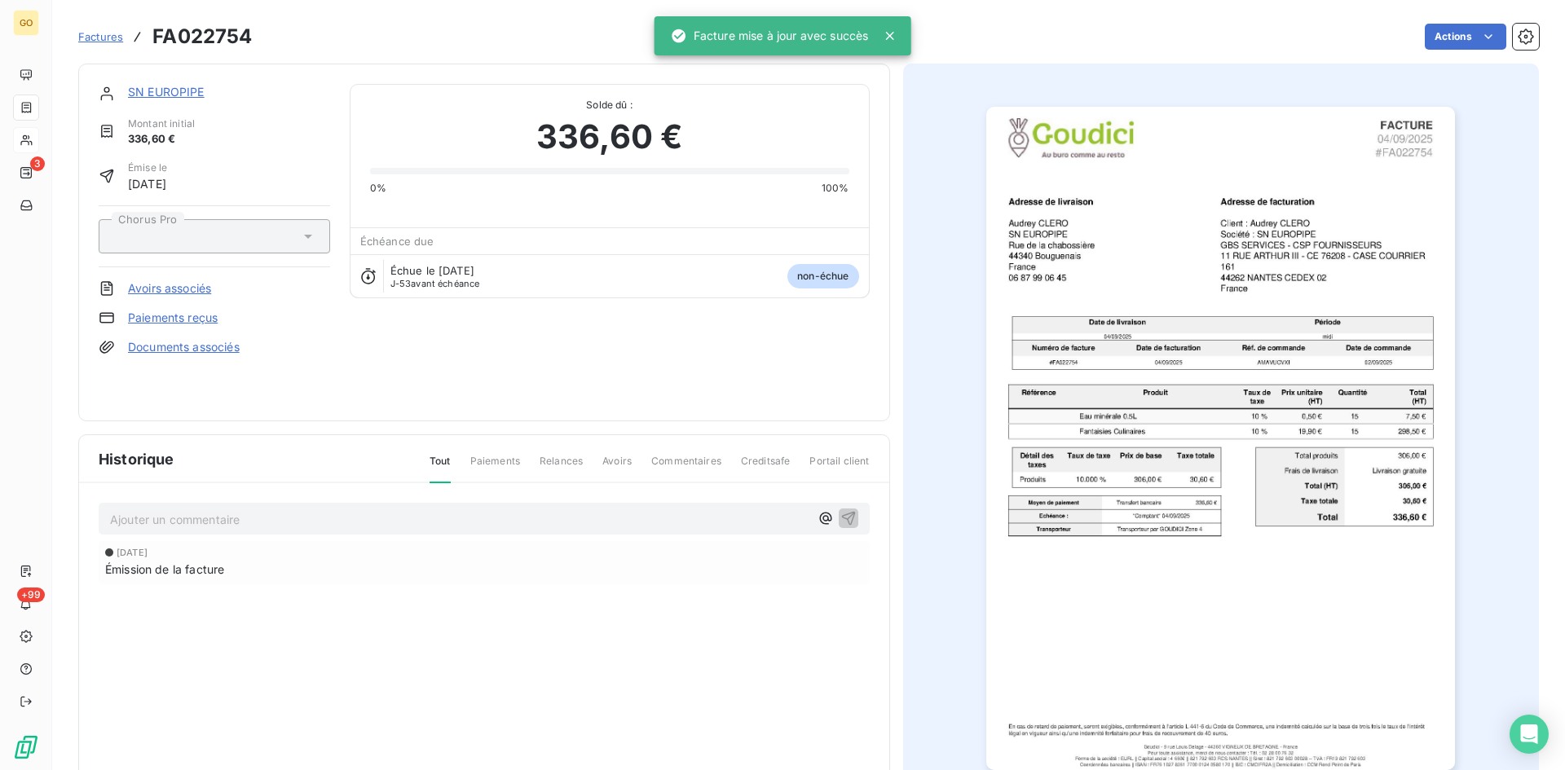
click at [172, 96] on link "SN EUROPIPE" at bounding box center [166, 92] width 77 height 14
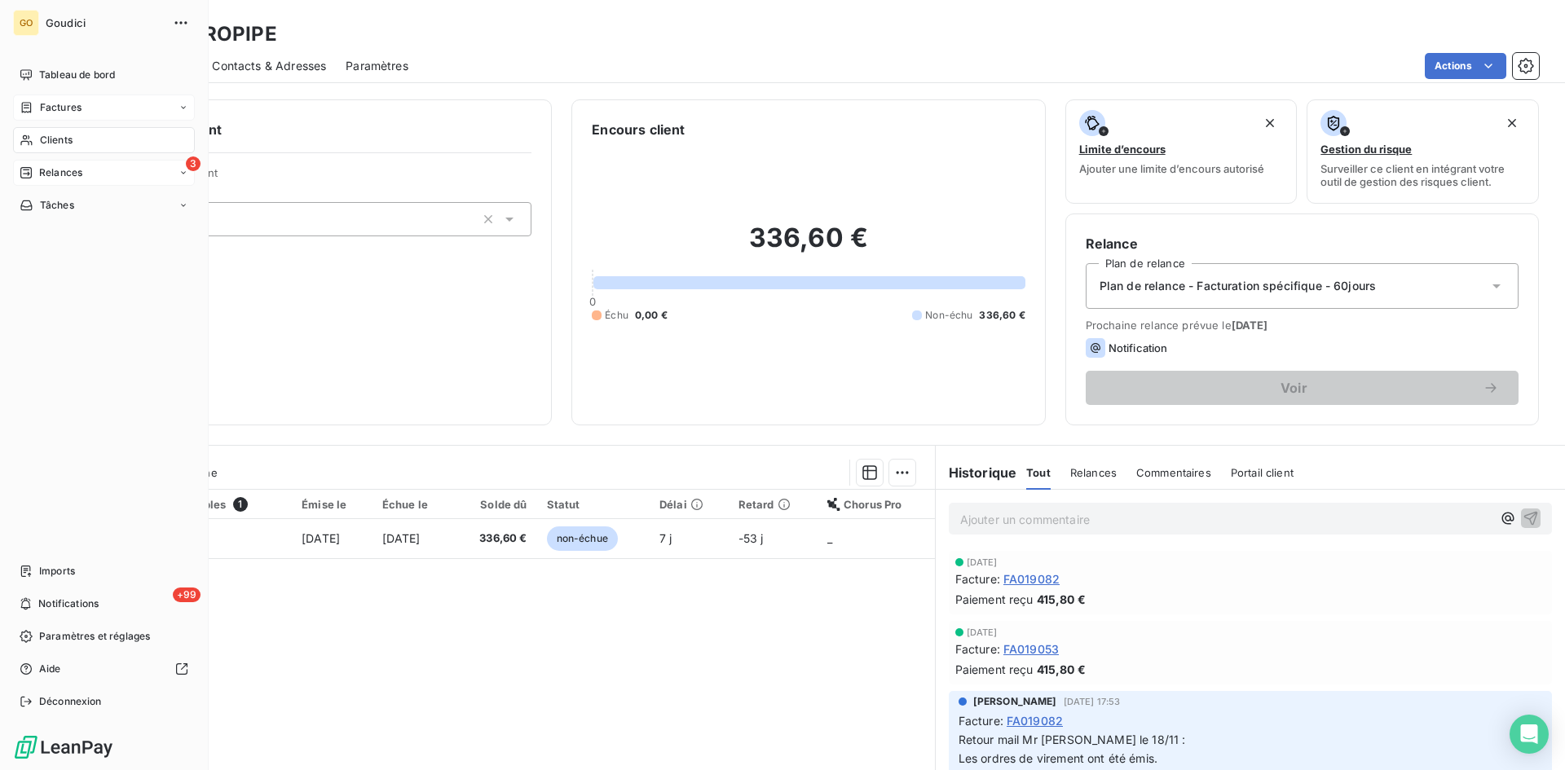
click at [69, 164] on div "3 Relances" at bounding box center [104, 173] width 182 height 26
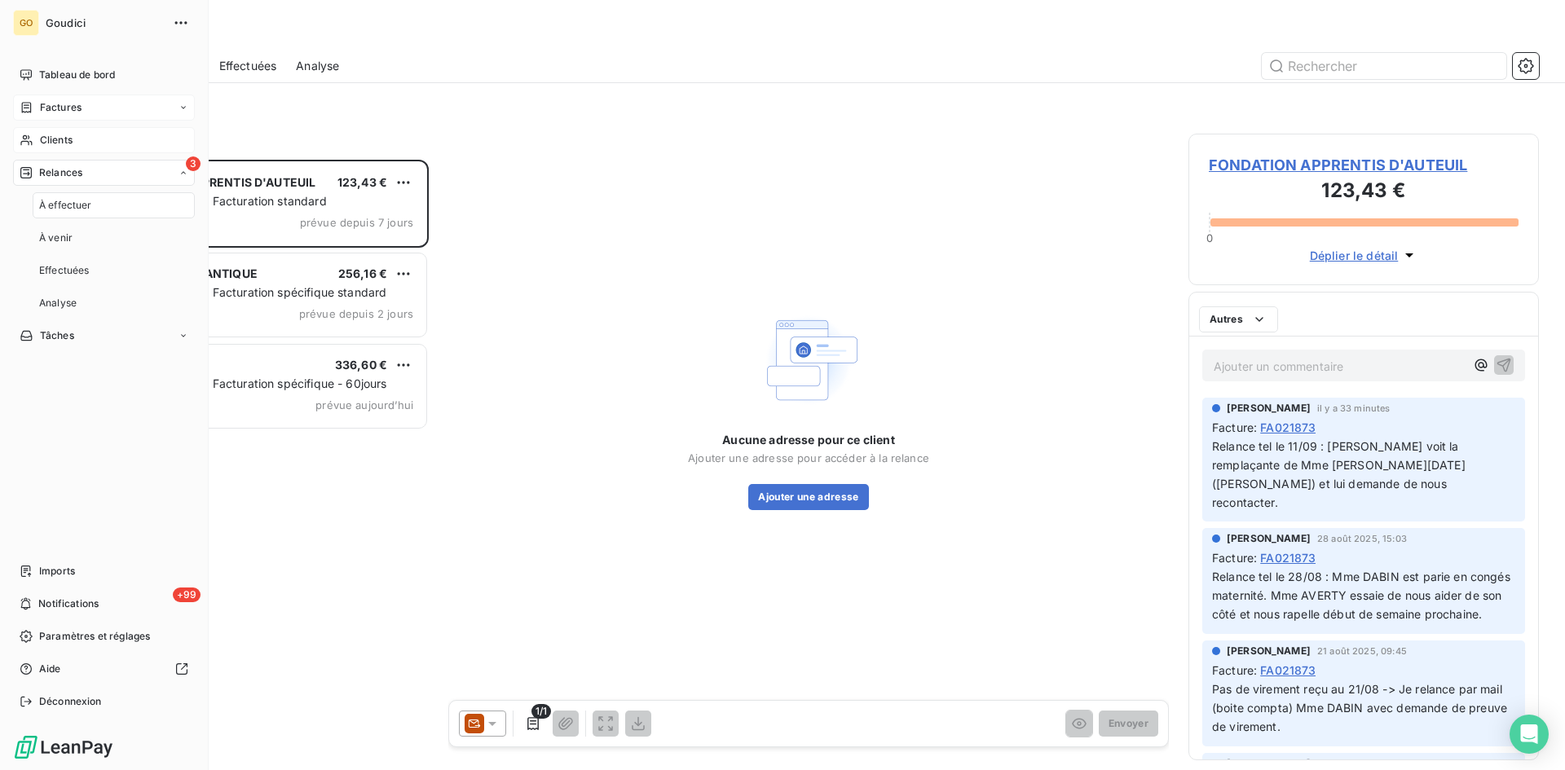
scroll to position [598, 338]
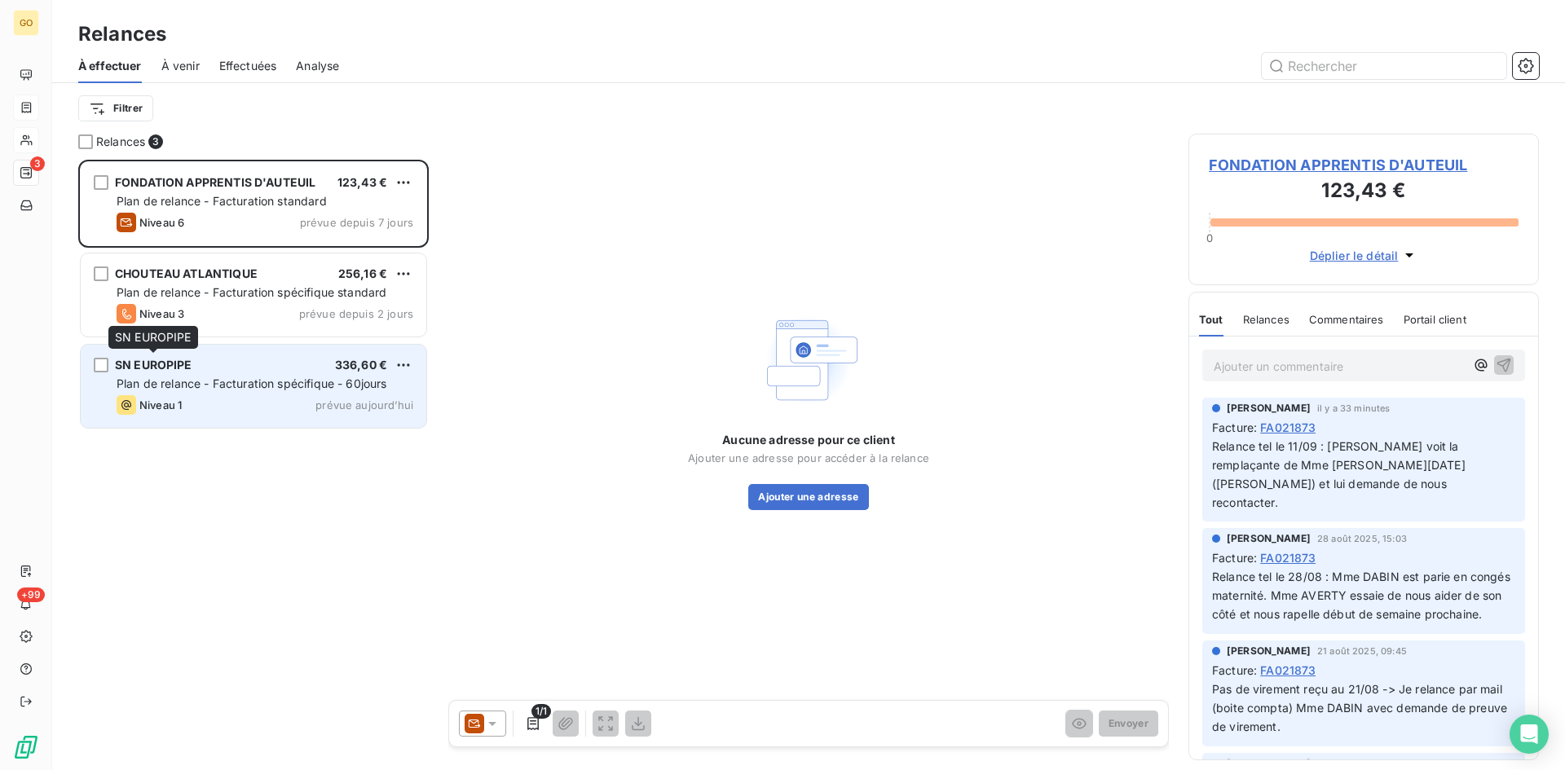
click at [157, 360] on span "SN EUROPIPE" at bounding box center [153, 365] width 77 height 14
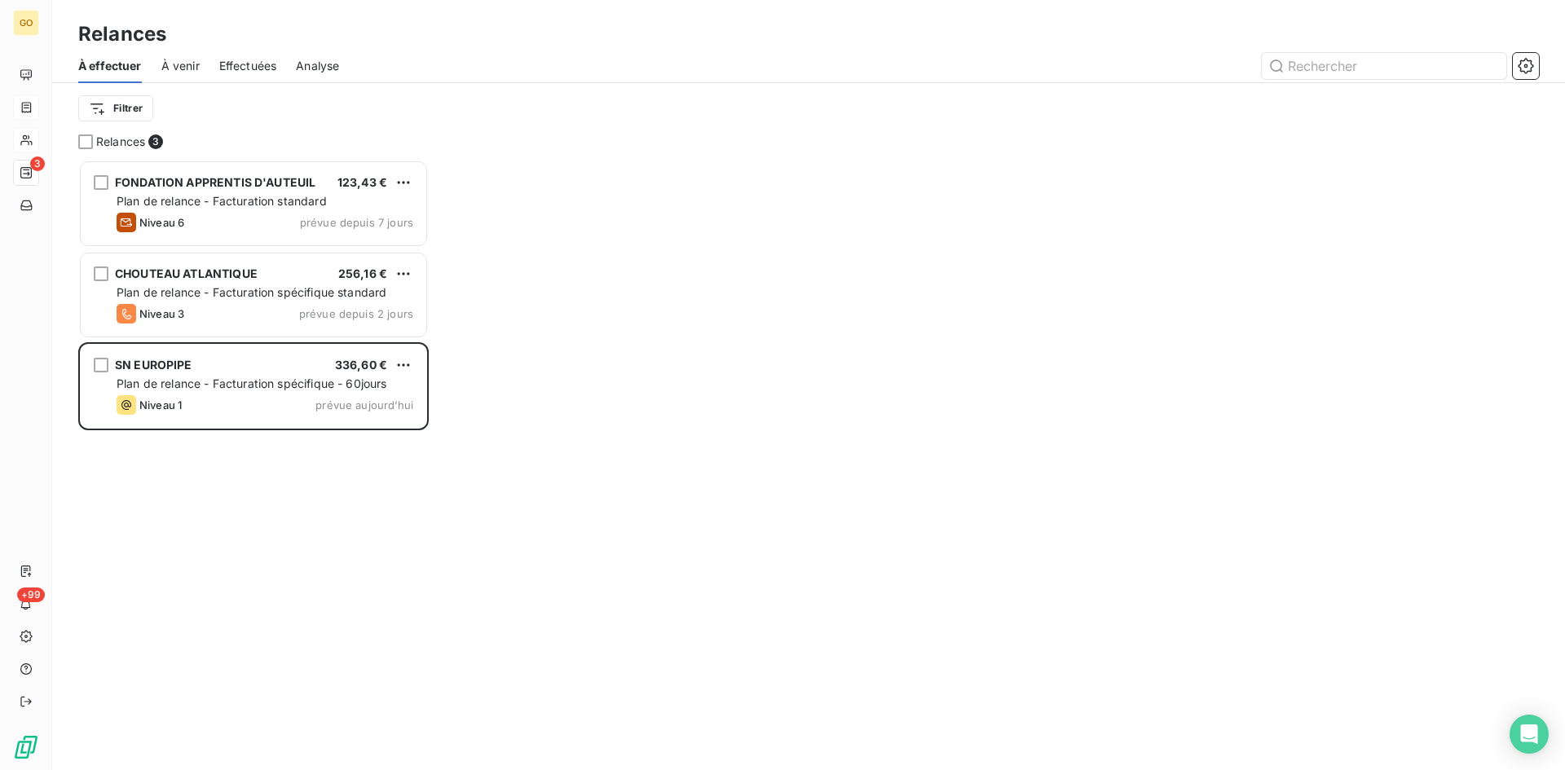
click at [281, 618] on div "FONDATION APPRENTIS D'AUTEUIL 123,43 € Plan de relance - Facturation standard N…" at bounding box center [253, 465] width 350 height 610
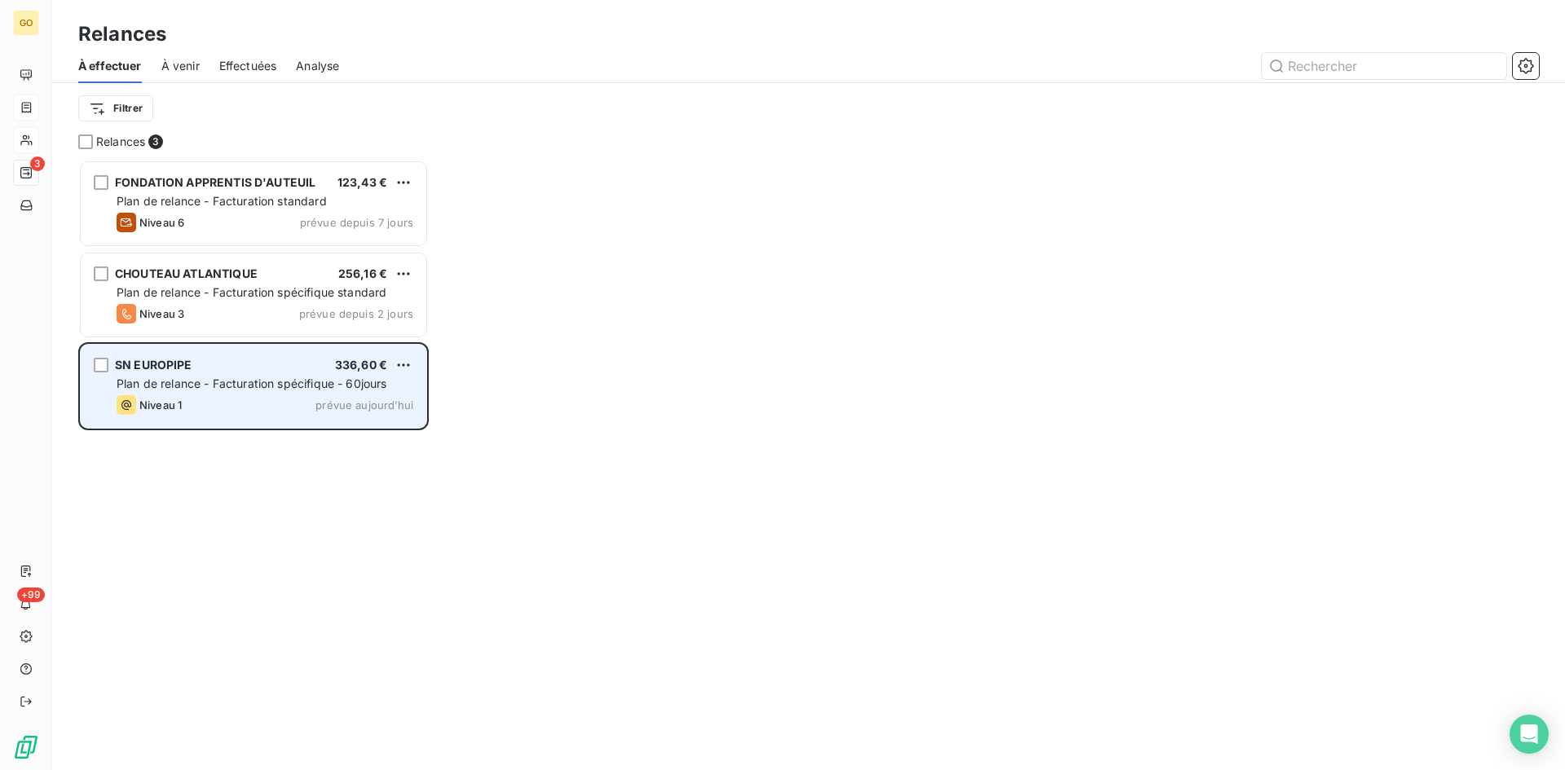
click at [161, 367] on span "SN EUROPIPE" at bounding box center [153, 365] width 77 height 14
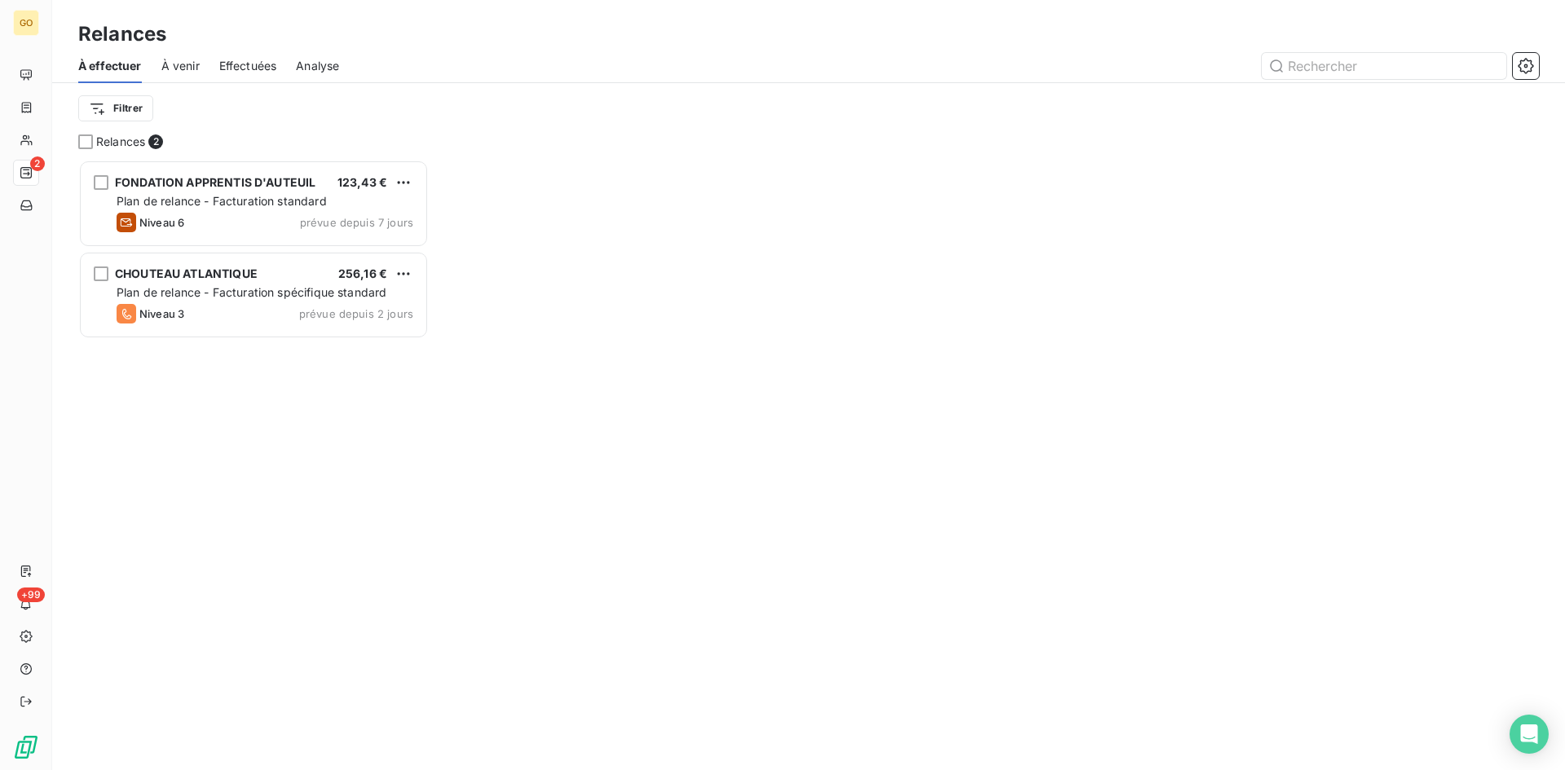
scroll to position [598, 338]
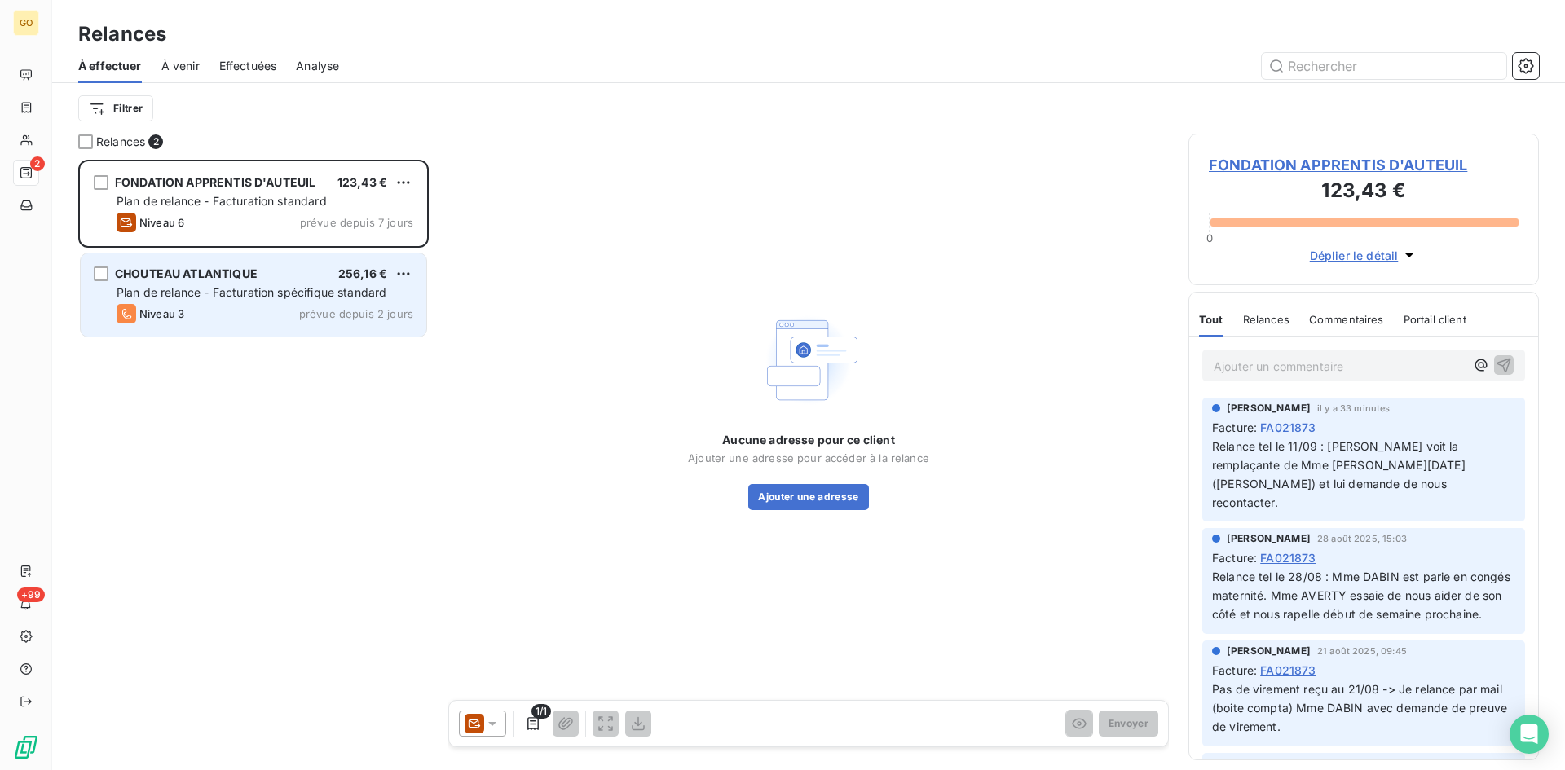
click at [163, 280] on div "CHOUTEAU ATLANTIQUE" at bounding box center [186, 274] width 143 height 16
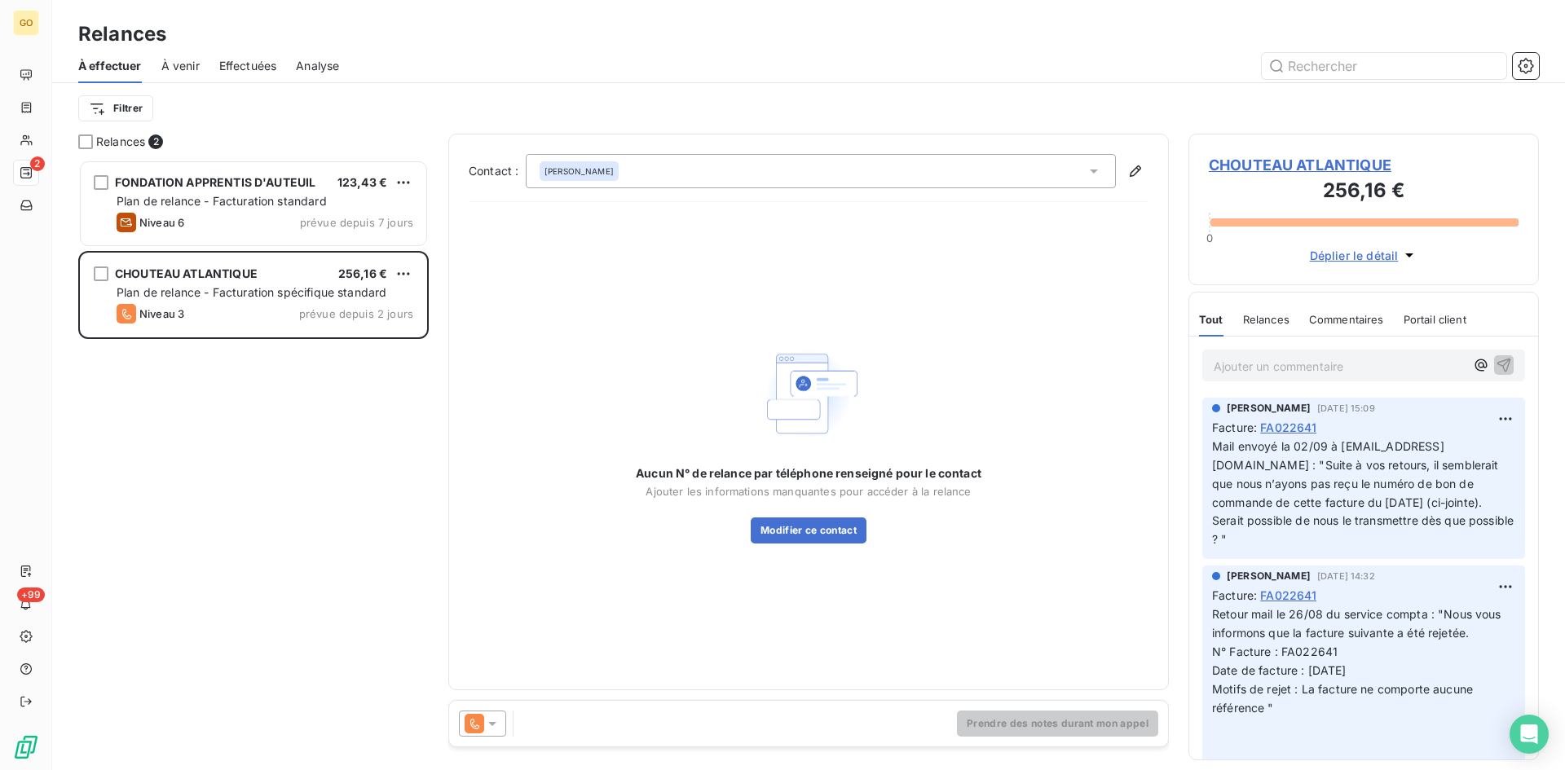
click at [1330, 159] on span "CHOUTEAU ATLANTIQUE" at bounding box center [1363, 165] width 310 height 22
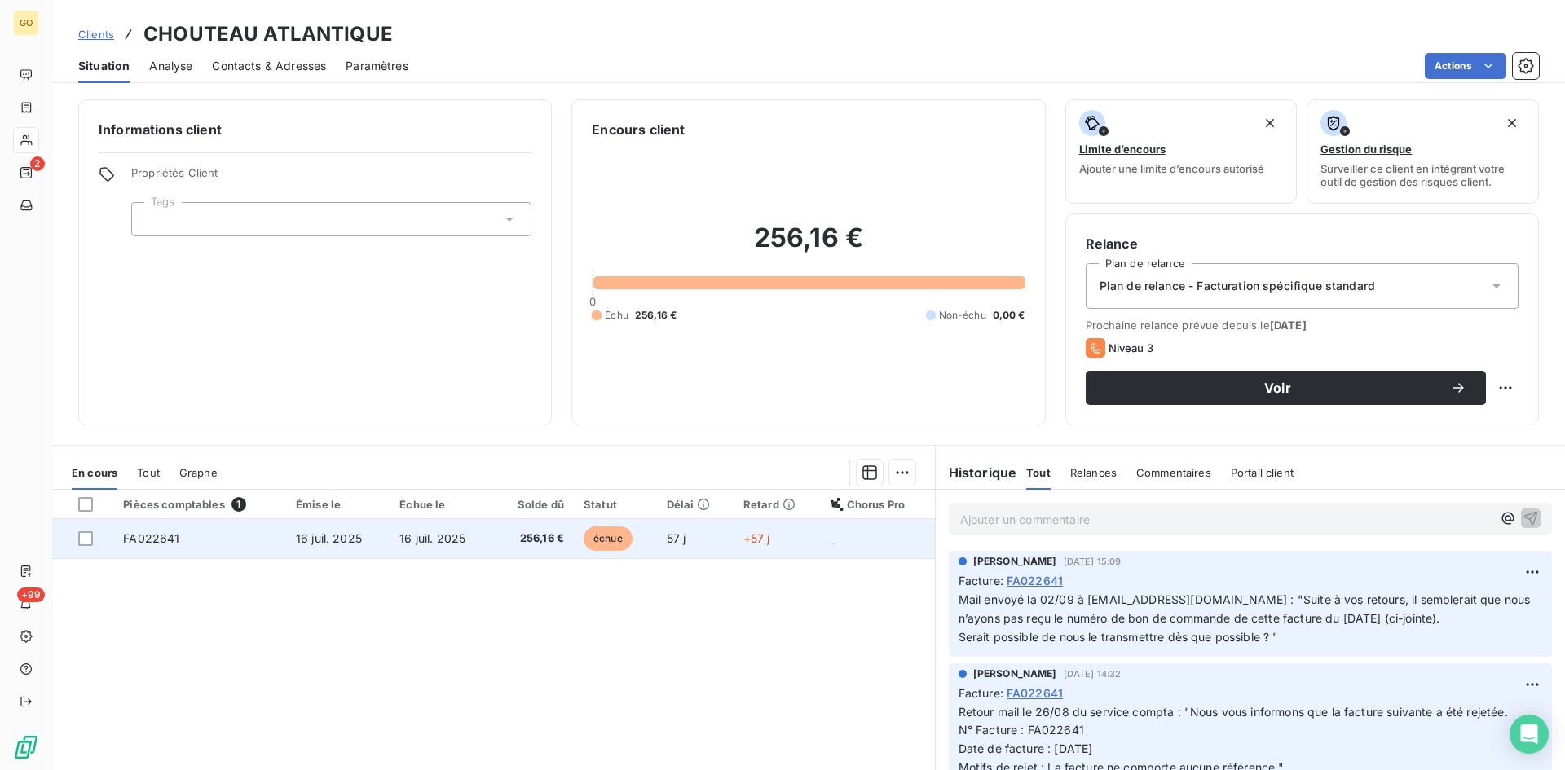
click at [152, 537] on span "FA022641" at bounding box center [151, 538] width 56 height 14
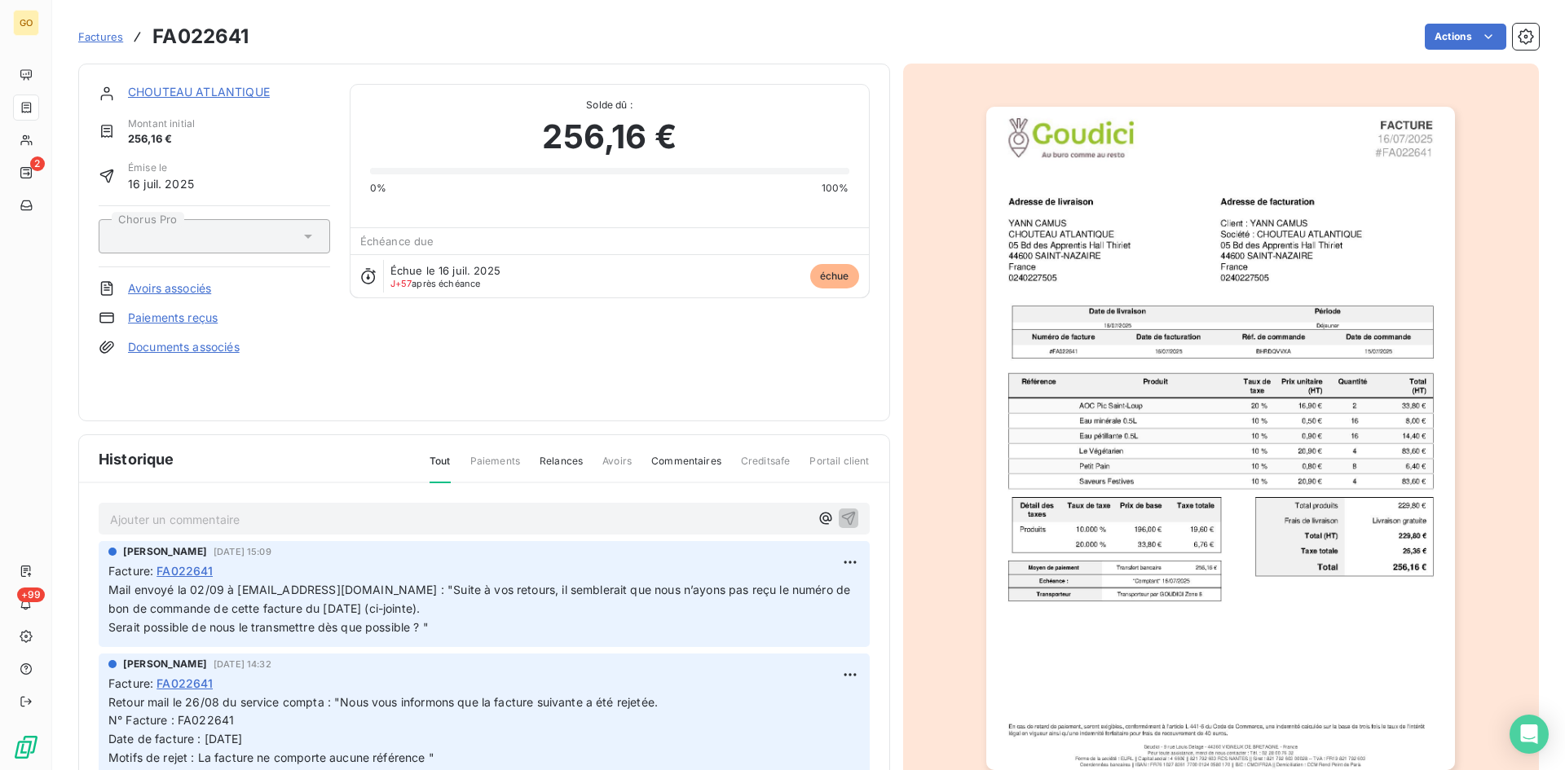
click at [204, 95] on link "CHOUTEAU ATLANTIQUE" at bounding box center [199, 92] width 142 height 14
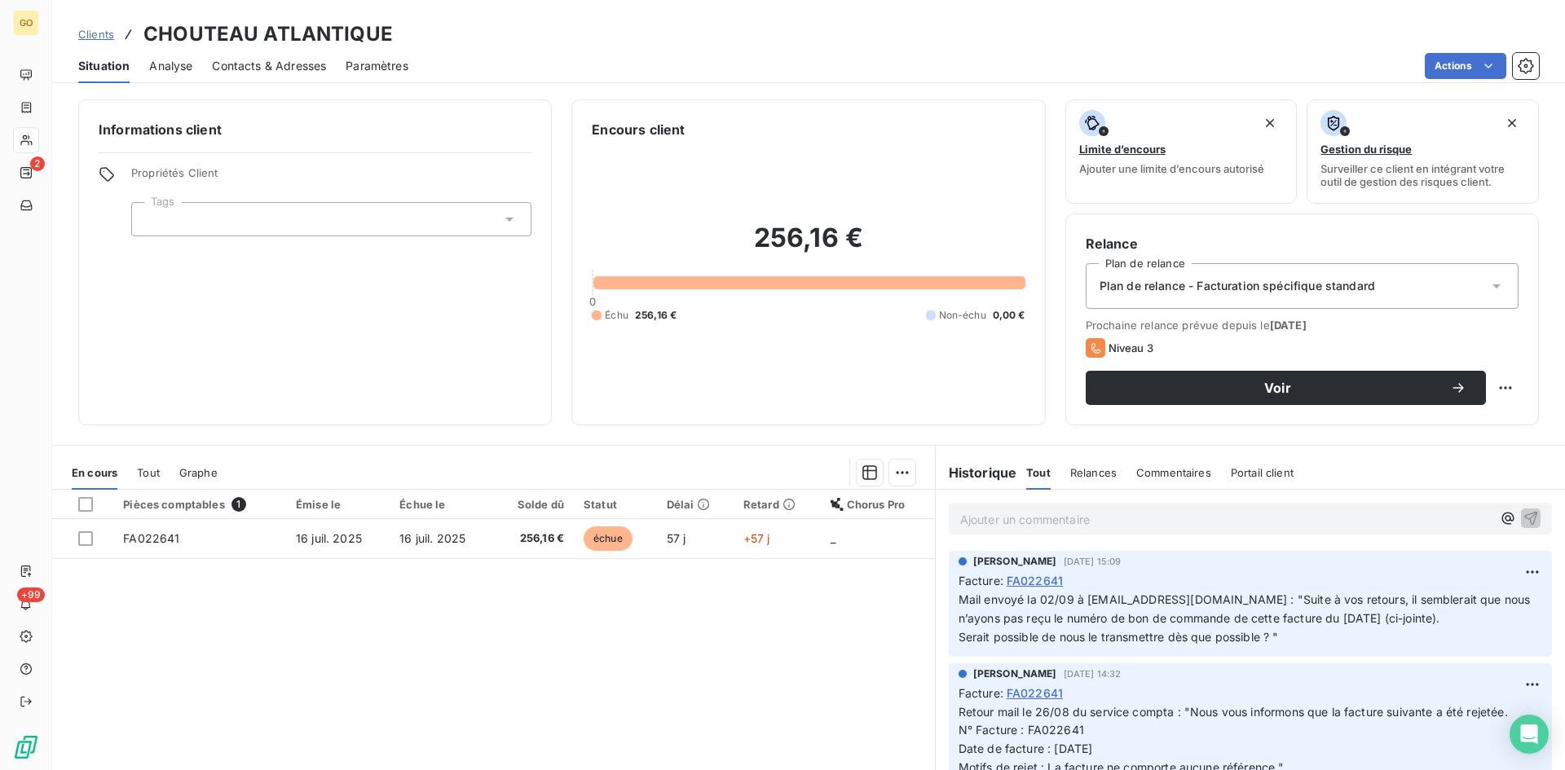
click at [257, 69] on span "Contacts & Adresses" at bounding box center [269, 66] width 114 height 16
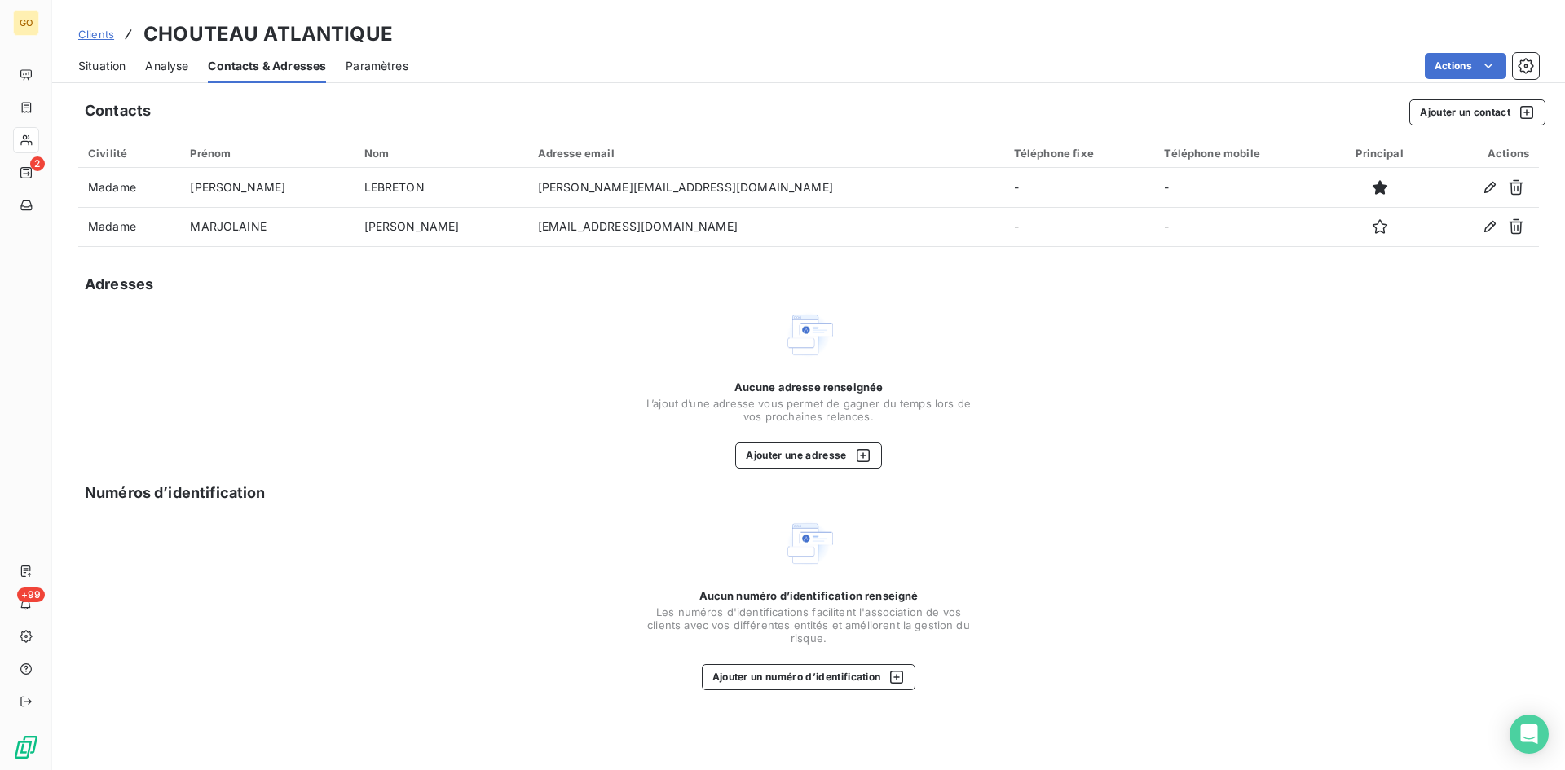
click at [102, 68] on span "Situation" at bounding box center [101, 66] width 47 height 16
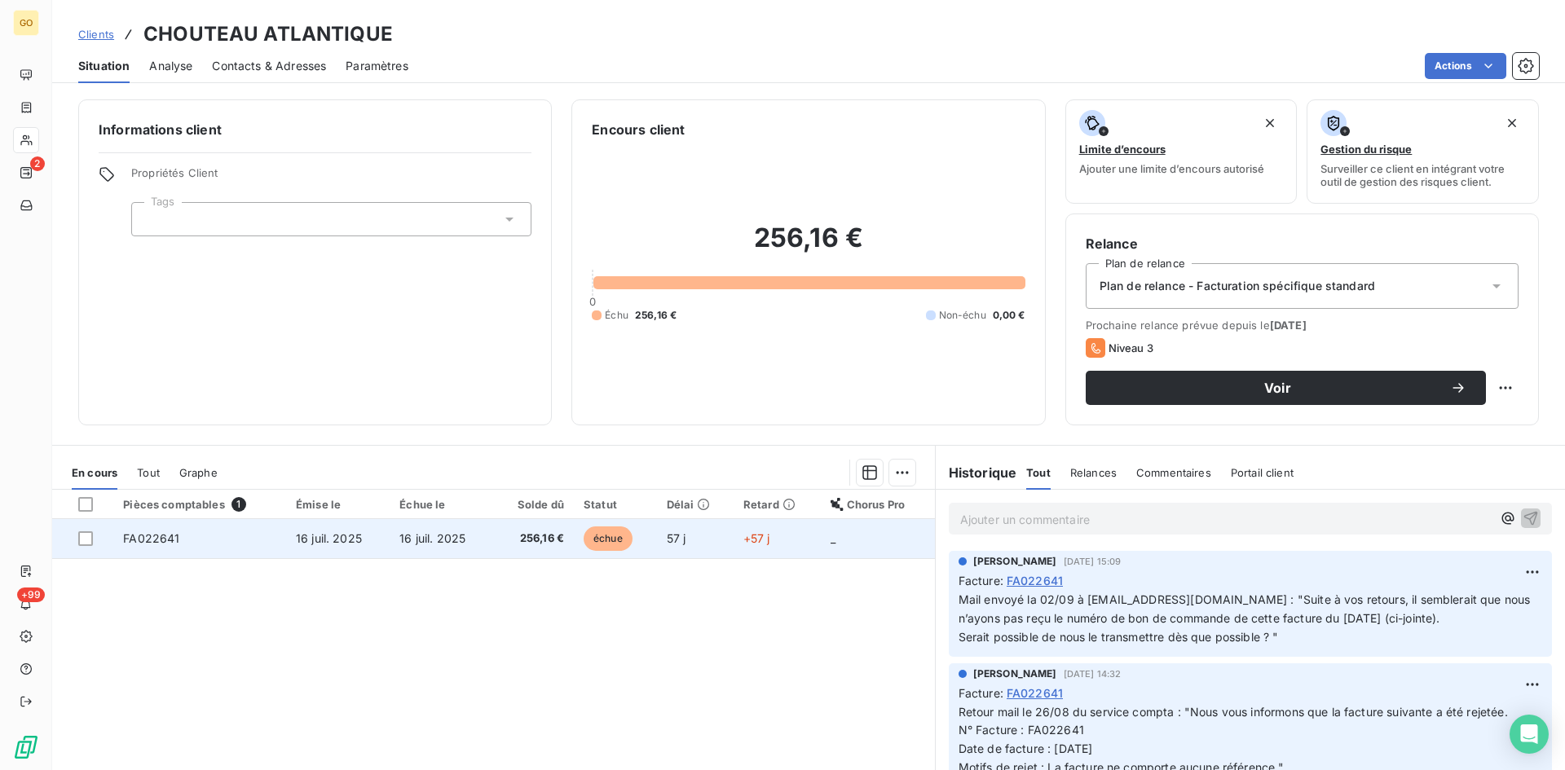
click at [152, 536] on span "FA022641" at bounding box center [151, 538] width 56 height 14
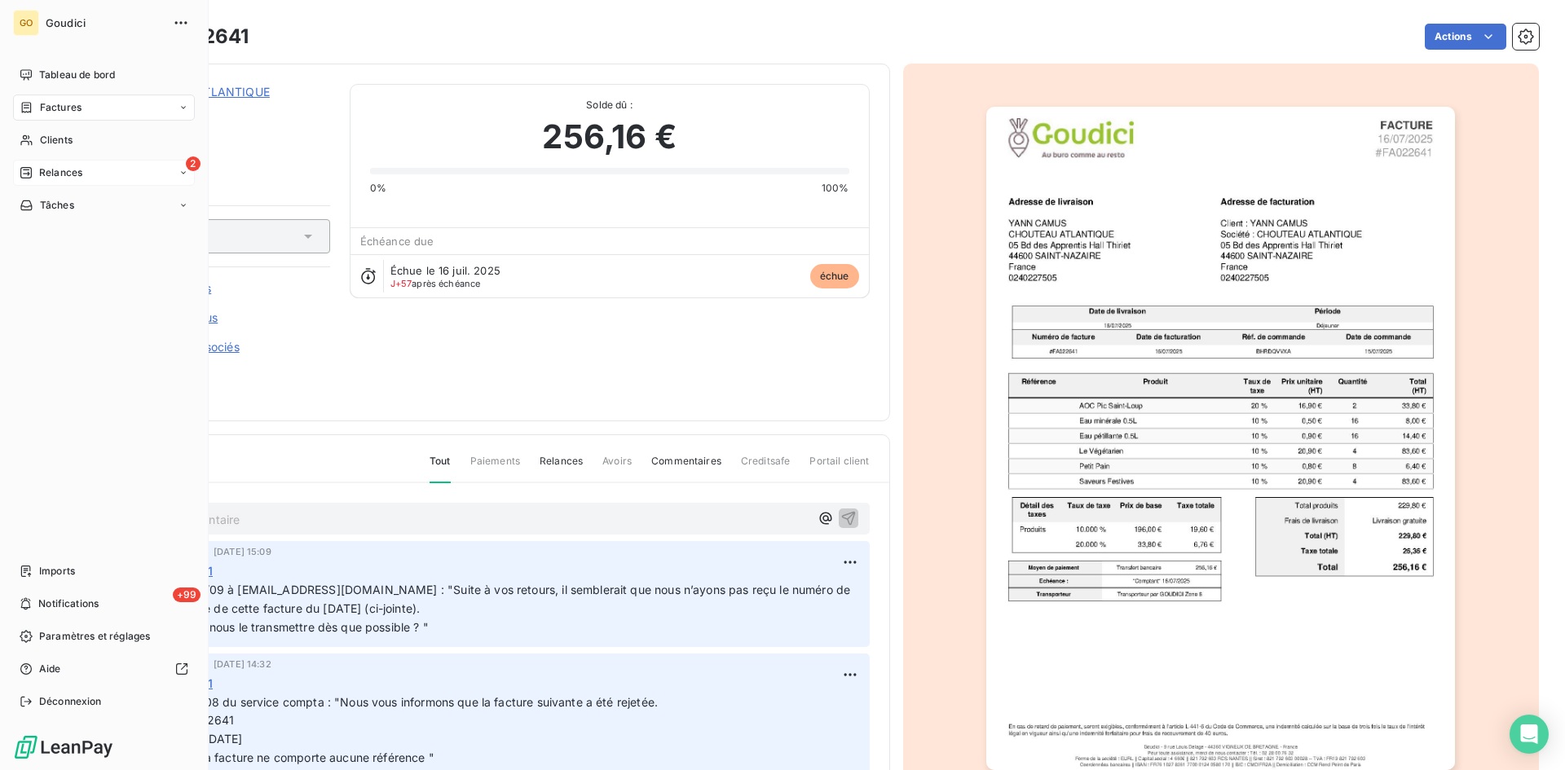
click at [48, 173] on span "Relances" at bounding box center [60, 172] width 43 height 15
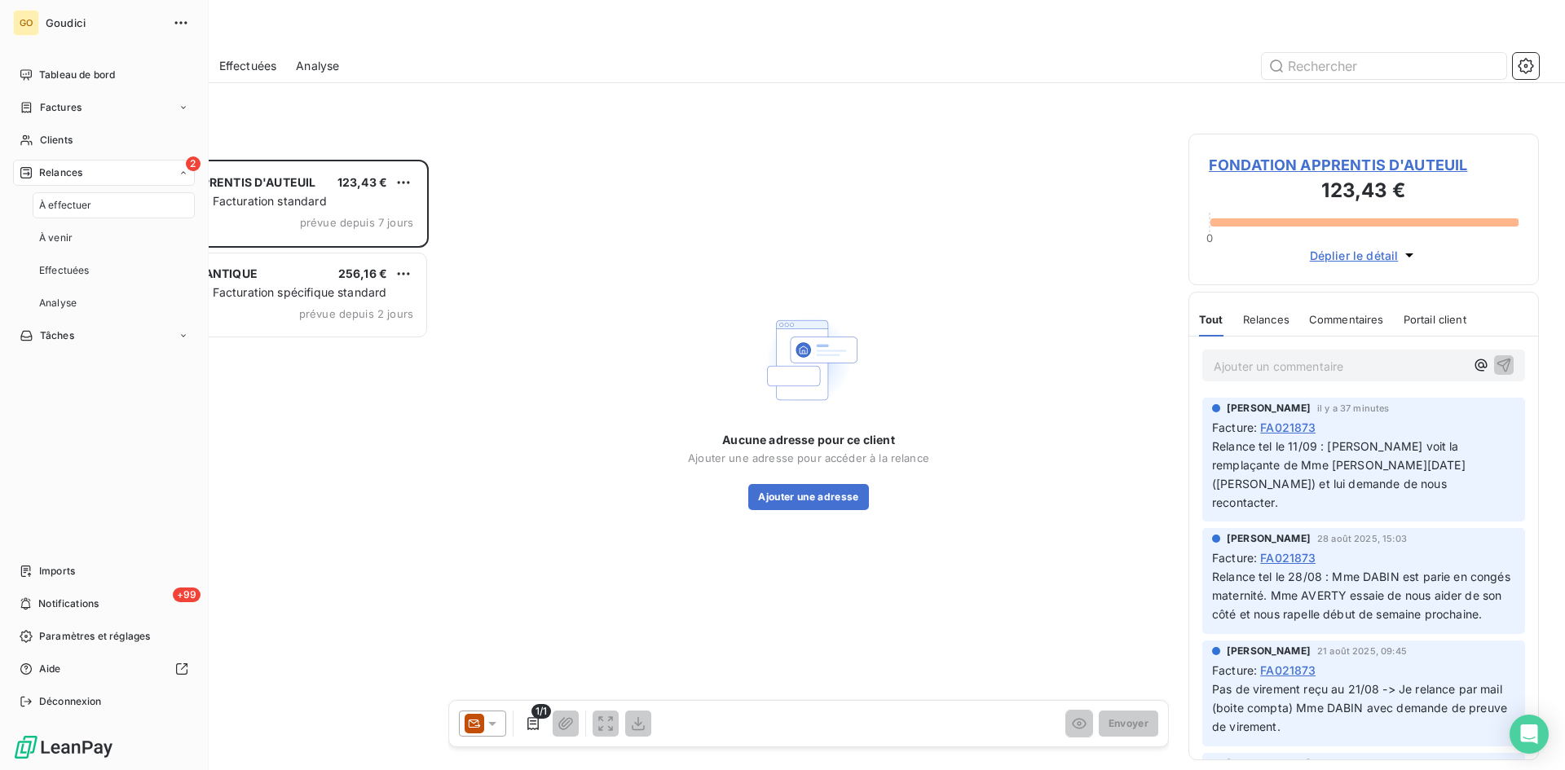
scroll to position [598, 338]
click at [60, 204] on span "À effectuer" at bounding box center [65, 205] width 53 height 15
